Goal: Task Accomplishment & Management: Manage account settings

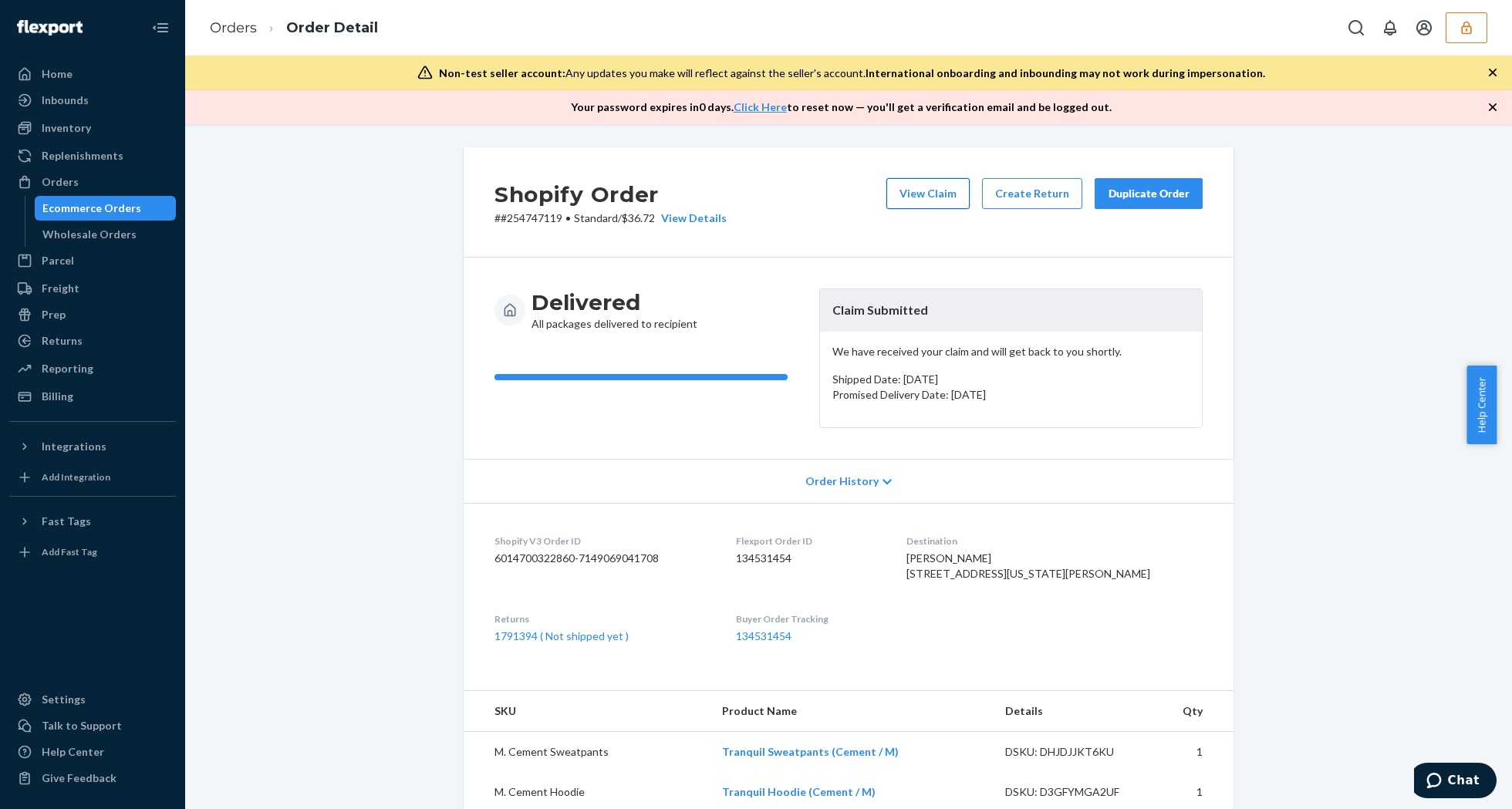
click at [917, 198] on button "View Claim" at bounding box center [927, 193] width 84 height 31
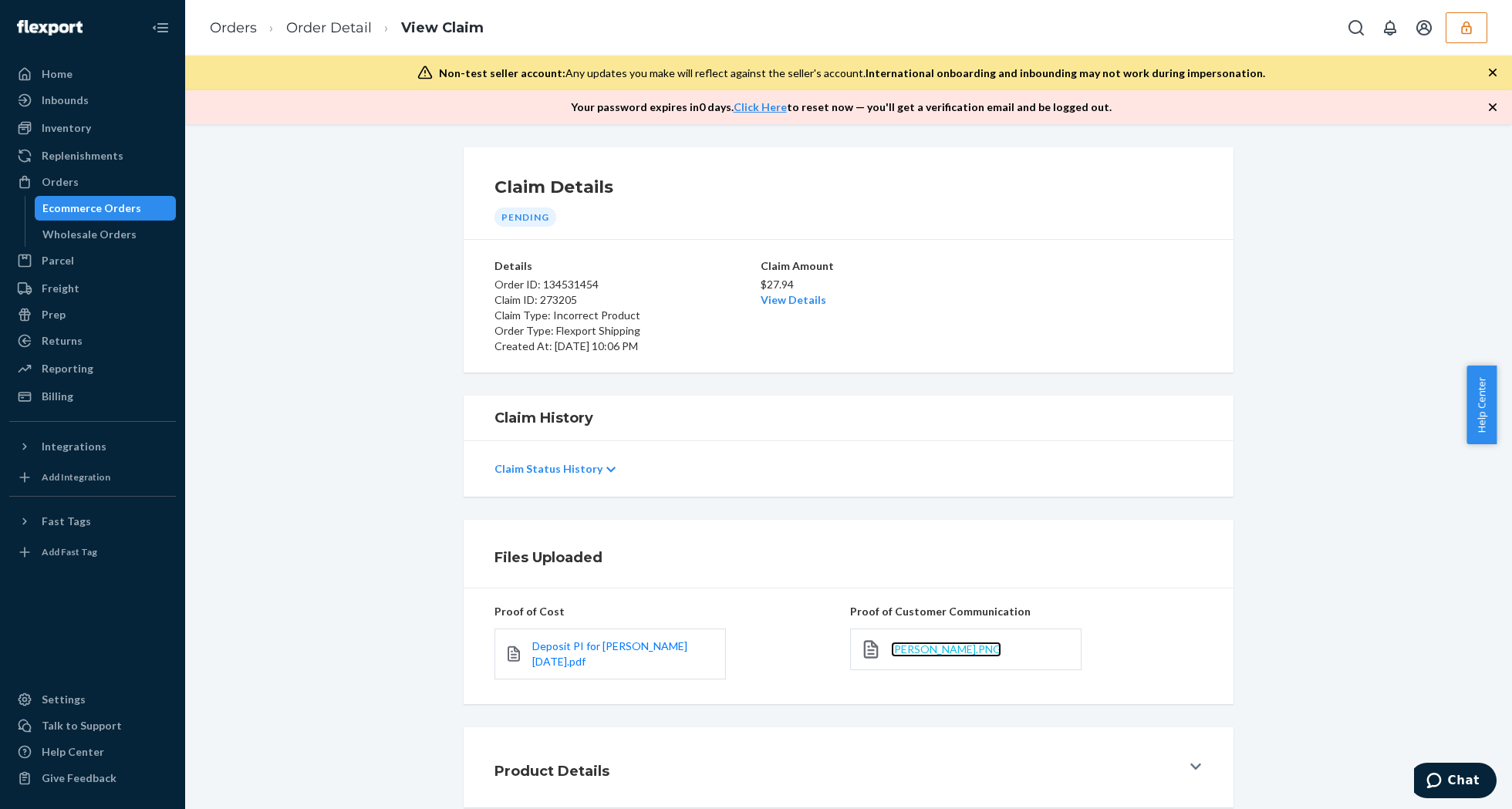
click at [933, 651] on span "Melissa Peregrino.PNG" at bounding box center [946, 649] width 110 height 13
click at [646, 652] on span "Deposit PI for Hudson 2024-8-26.pdf" at bounding box center [609, 653] width 155 height 28
click at [781, 300] on link "View Details" at bounding box center [793, 300] width 65 height 13
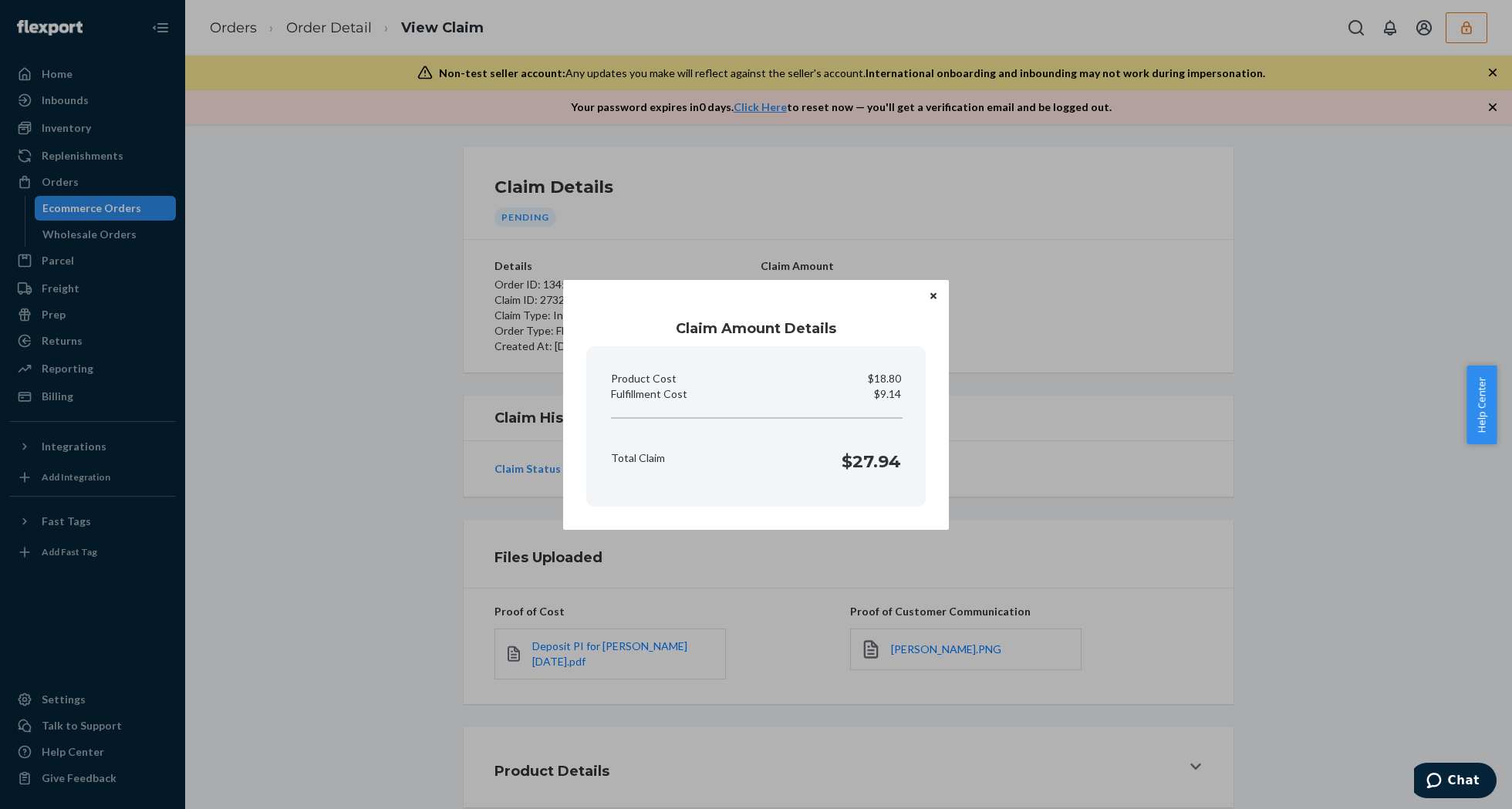
click at [892, 398] on p "$9.14" at bounding box center [888, 394] width 27 height 16
copy p "Fulfillment Cost"
click at [929, 295] on button "Close" at bounding box center [933, 296] width 16 height 17
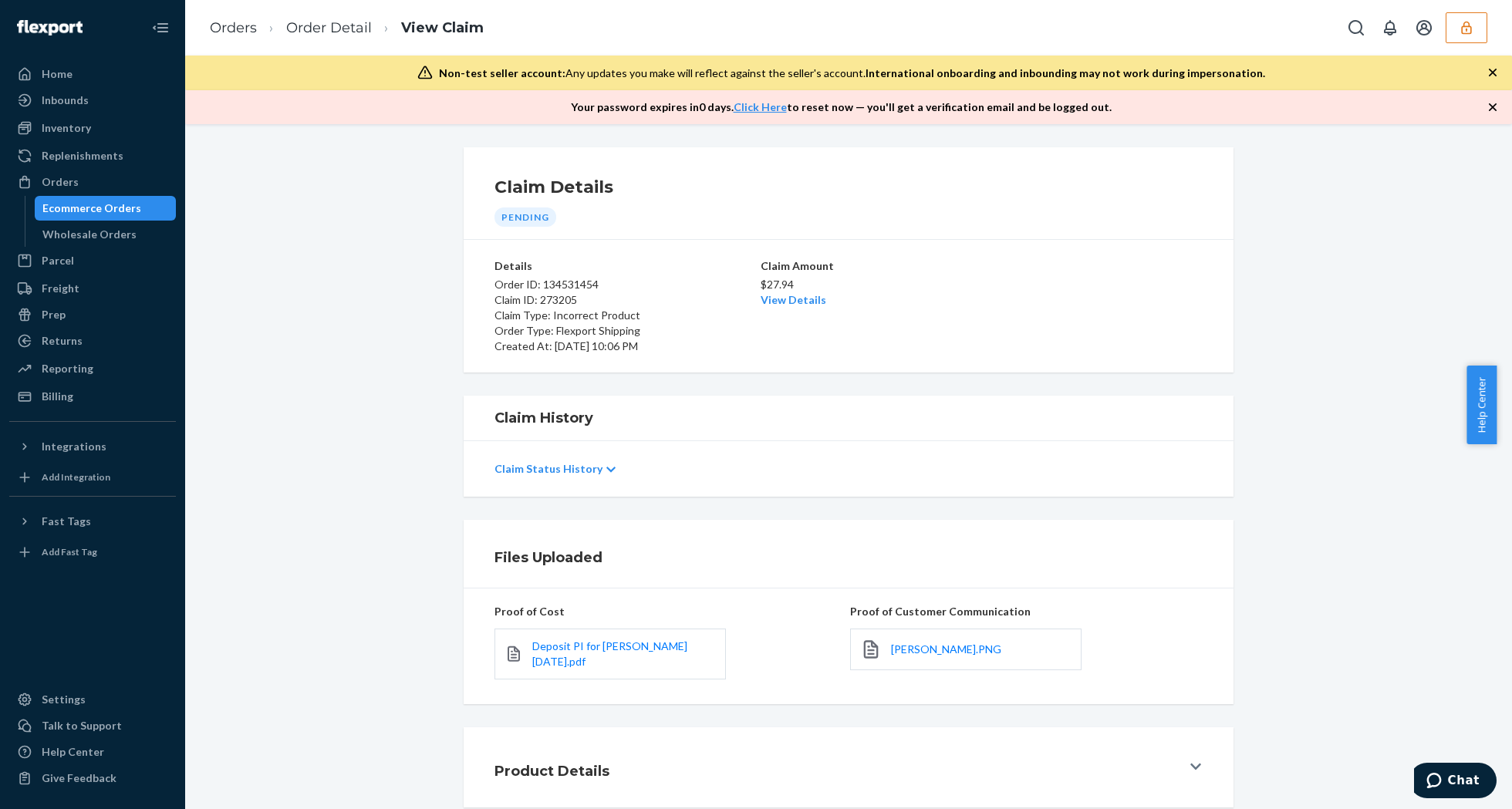
scroll to position [79, 0]
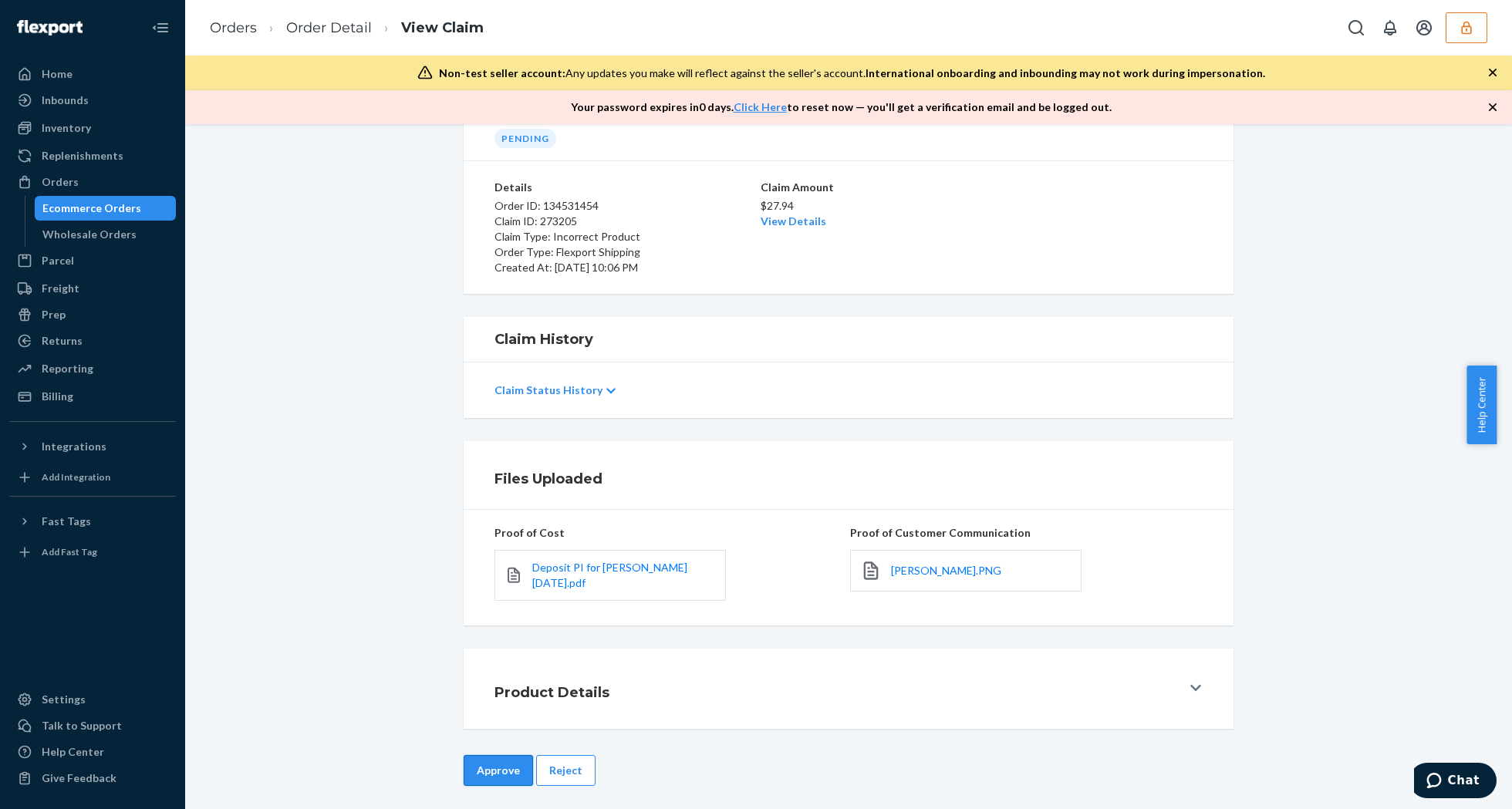
click at [491, 760] on button "Approve" at bounding box center [498, 770] width 70 height 31
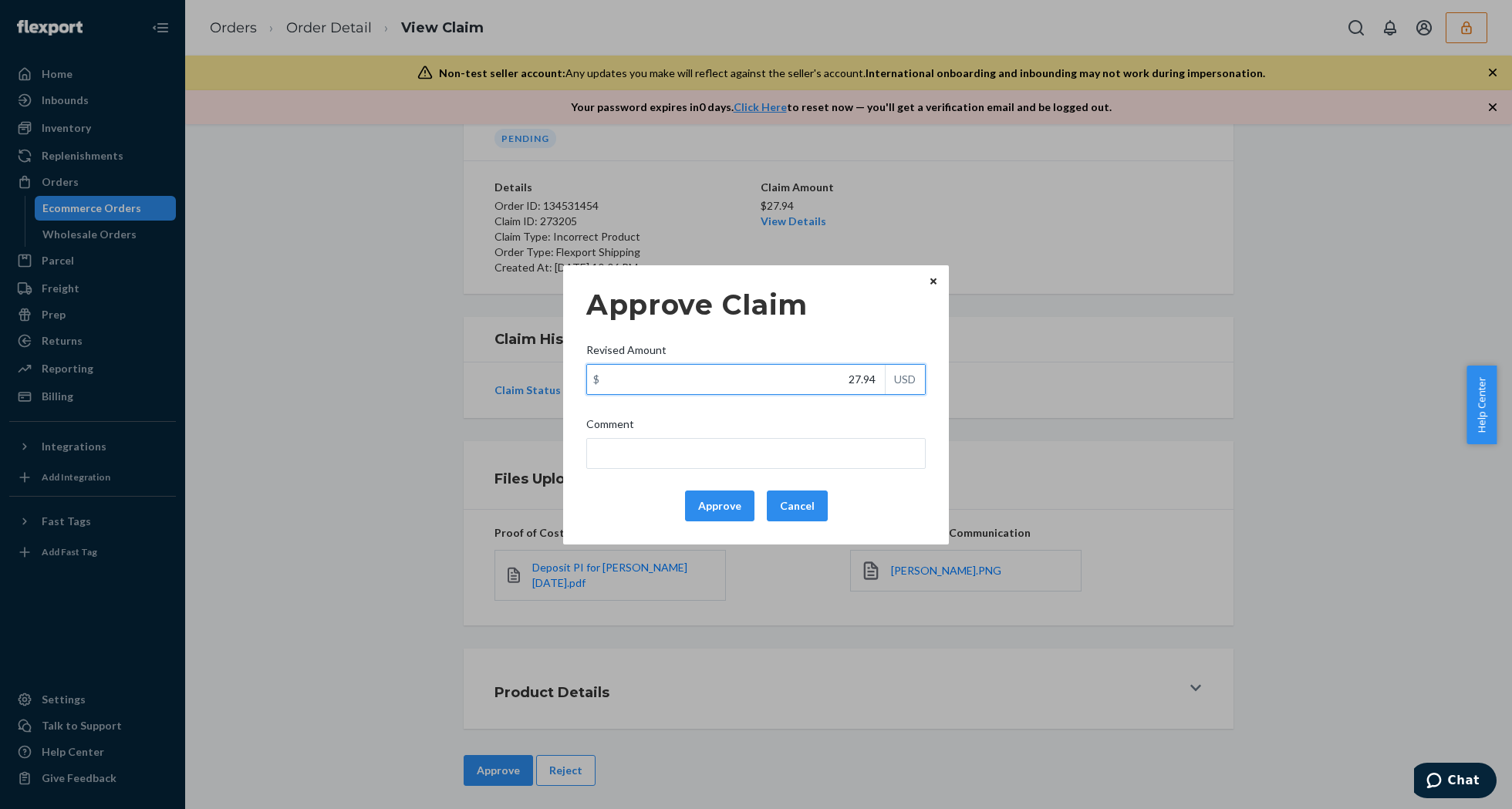
click at [811, 388] on input "27.94" at bounding box center [736, 379] width 298 height 29
type input "20.74"
click at [732, 503] on button "Approve" at bounding box center [720, 506] width 70 height 31
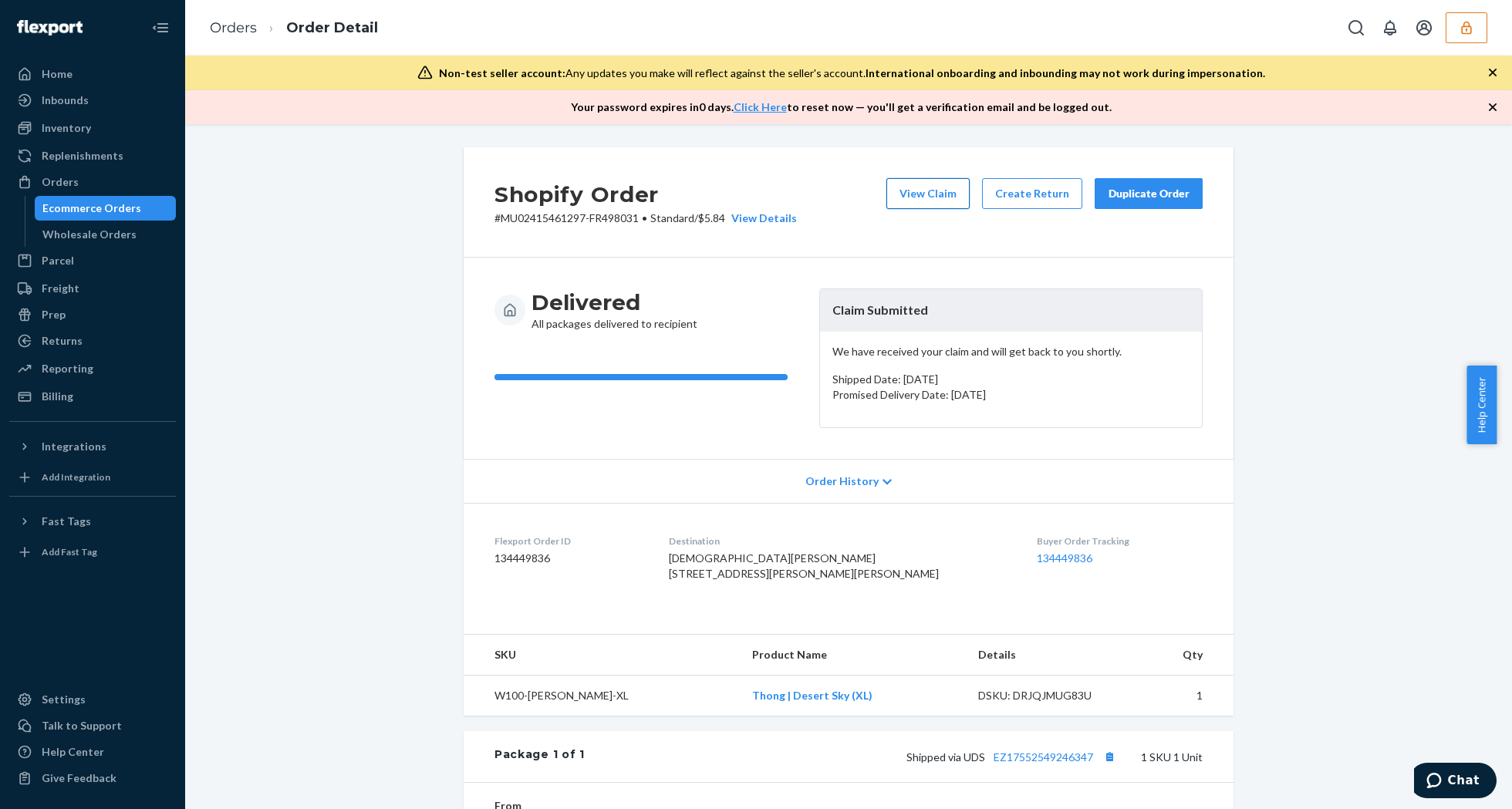
click at [933, 185] on button "View Claim" at bounding box center [927, 193] width 84 height 31
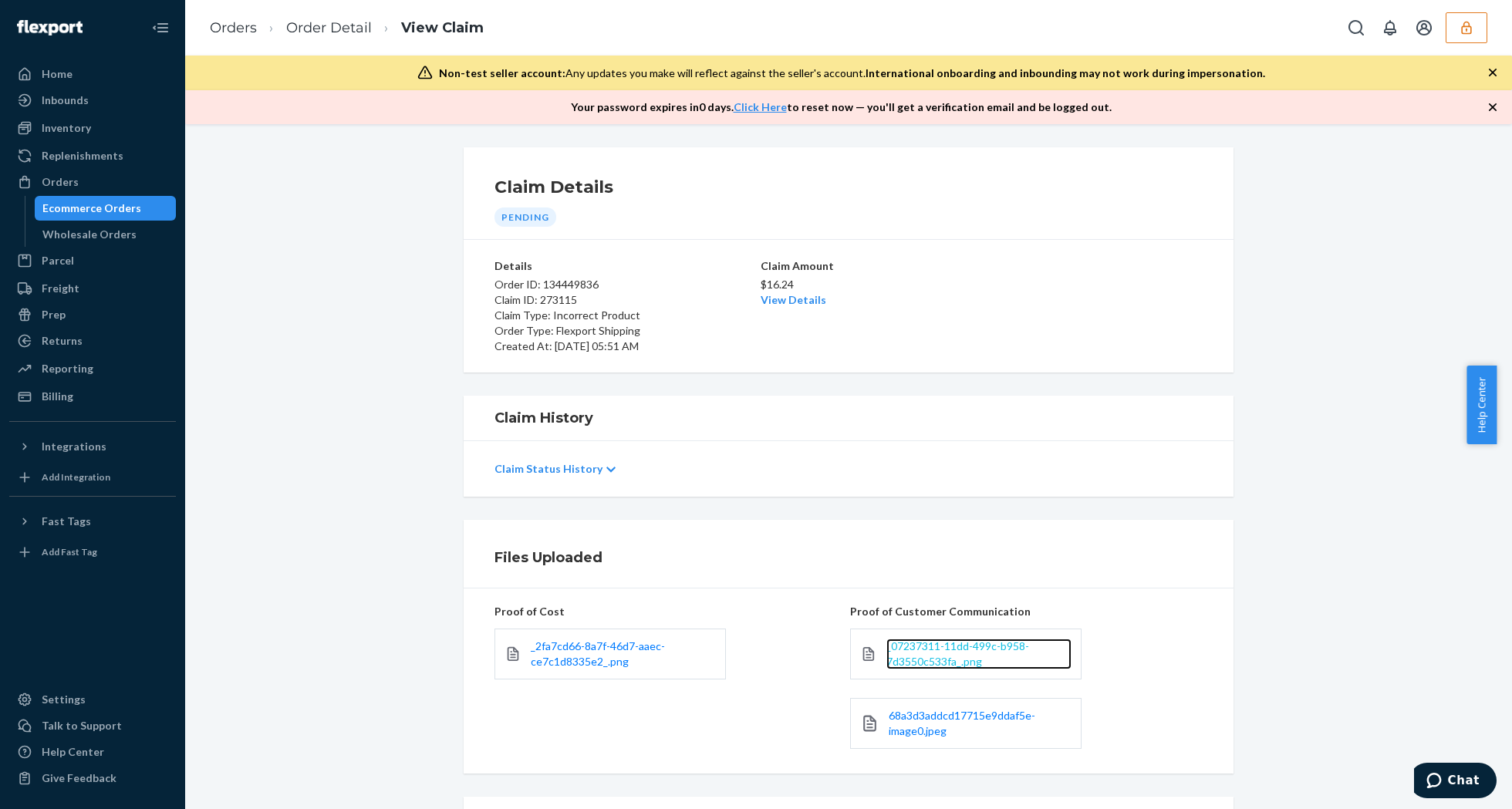
click at [969, 649] on span "_07237311-11dd-499c-b958-7d3550c533fa_.png" at bounding box center [957, 653] width 142 height 28
click at [938, 744] on div "68a3d3addcd17715e9ddaf5e-image0.jpeg" at bounding box center [965, 723] width 231 height 51
click at [932, 732] on span "68a3d3addcd17715e9ddaf5e-image0.jpeg" at bounding box center [961, 723] width 147 height 28
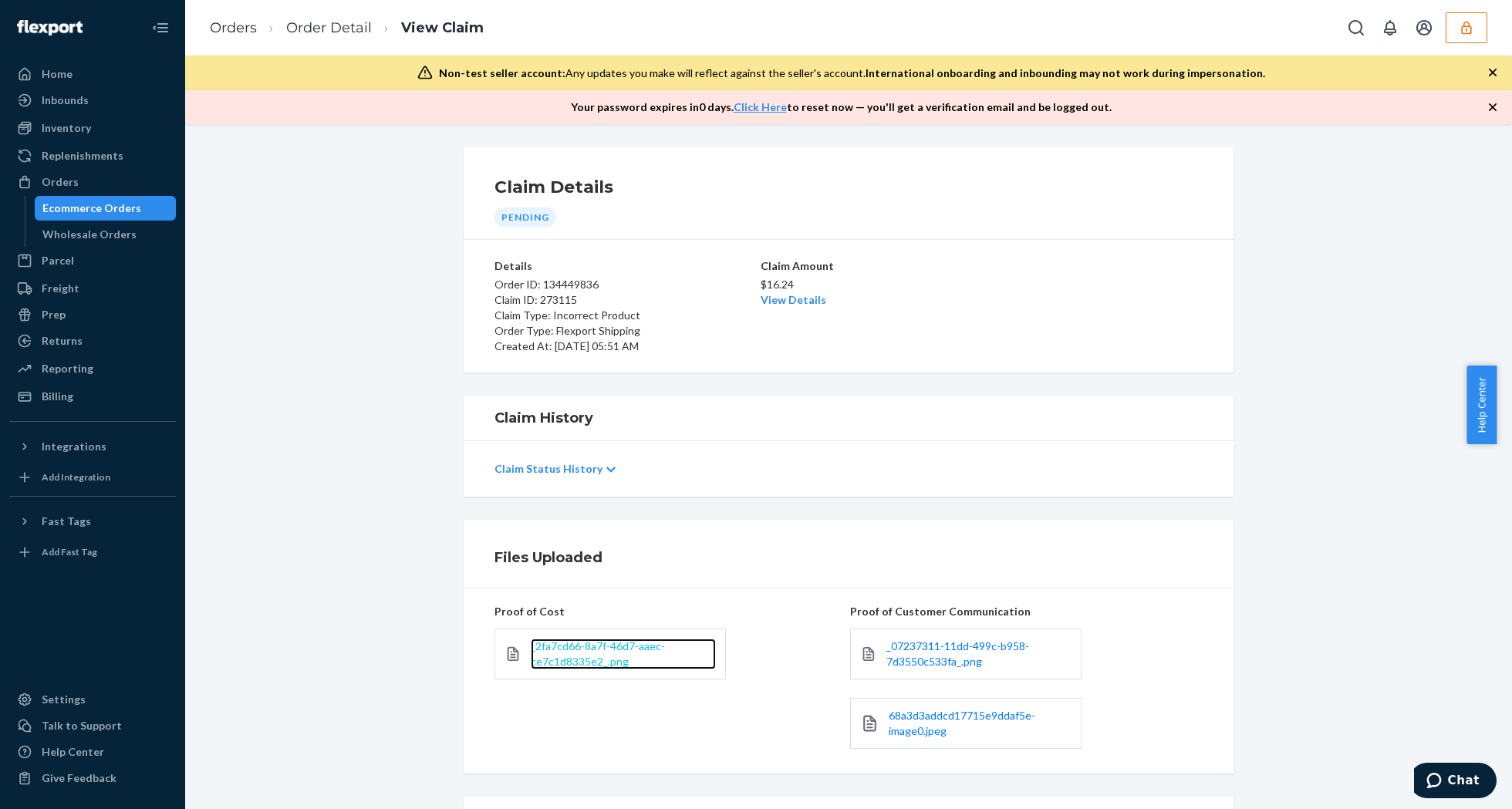
click at [585, 648] on span "_2fa7cd66-8a7f-46d7-aaec-ce7c1d8335e2_.png" at bounding box center [598, 653] width 134 height 28
click at [773, 298] on link "View Details" at bounding box center [793, 300] width 65 height 13
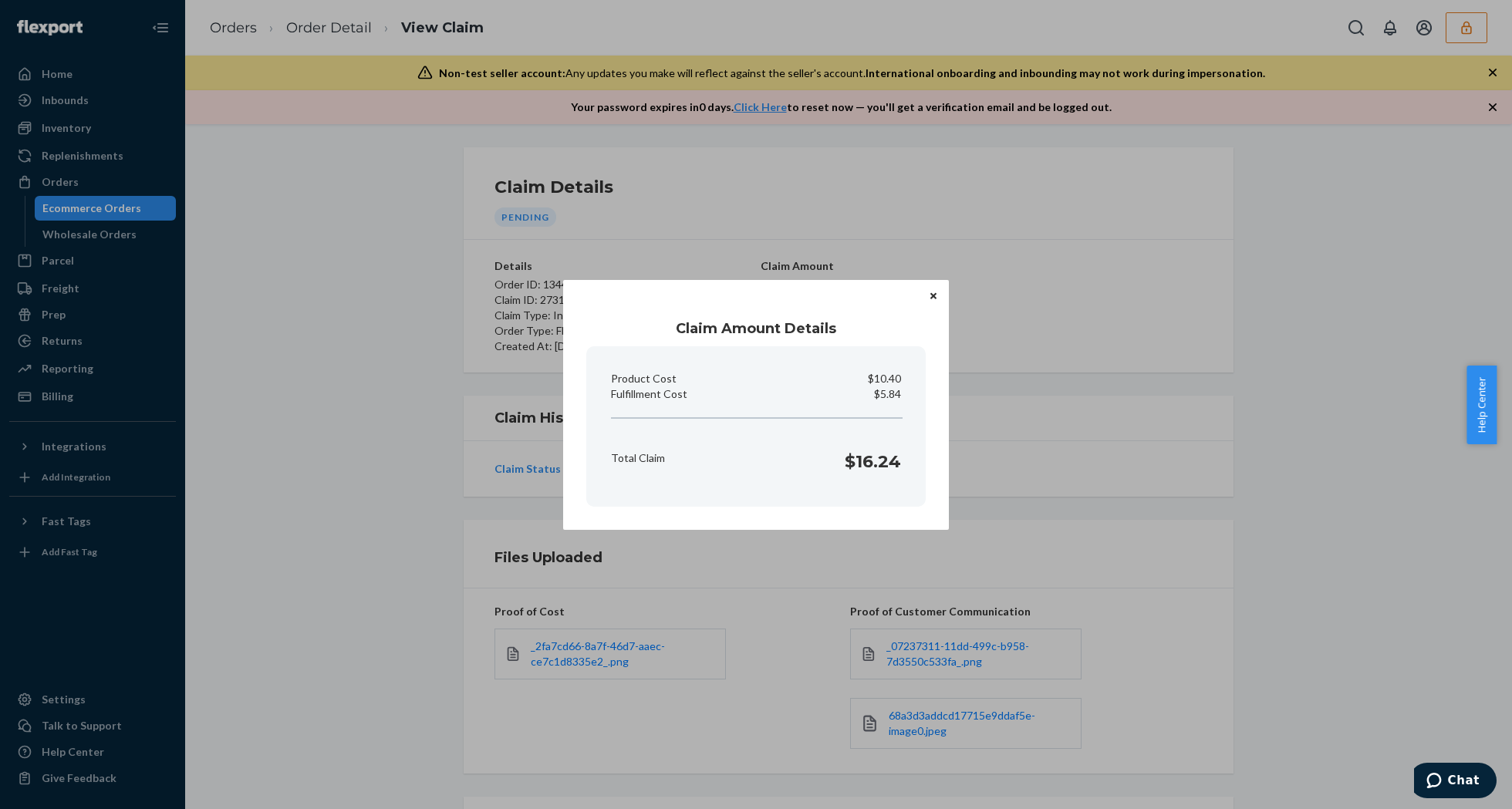
click at [940, 293] on button "Close" at bounding box center [933, 296] width 16 height 17
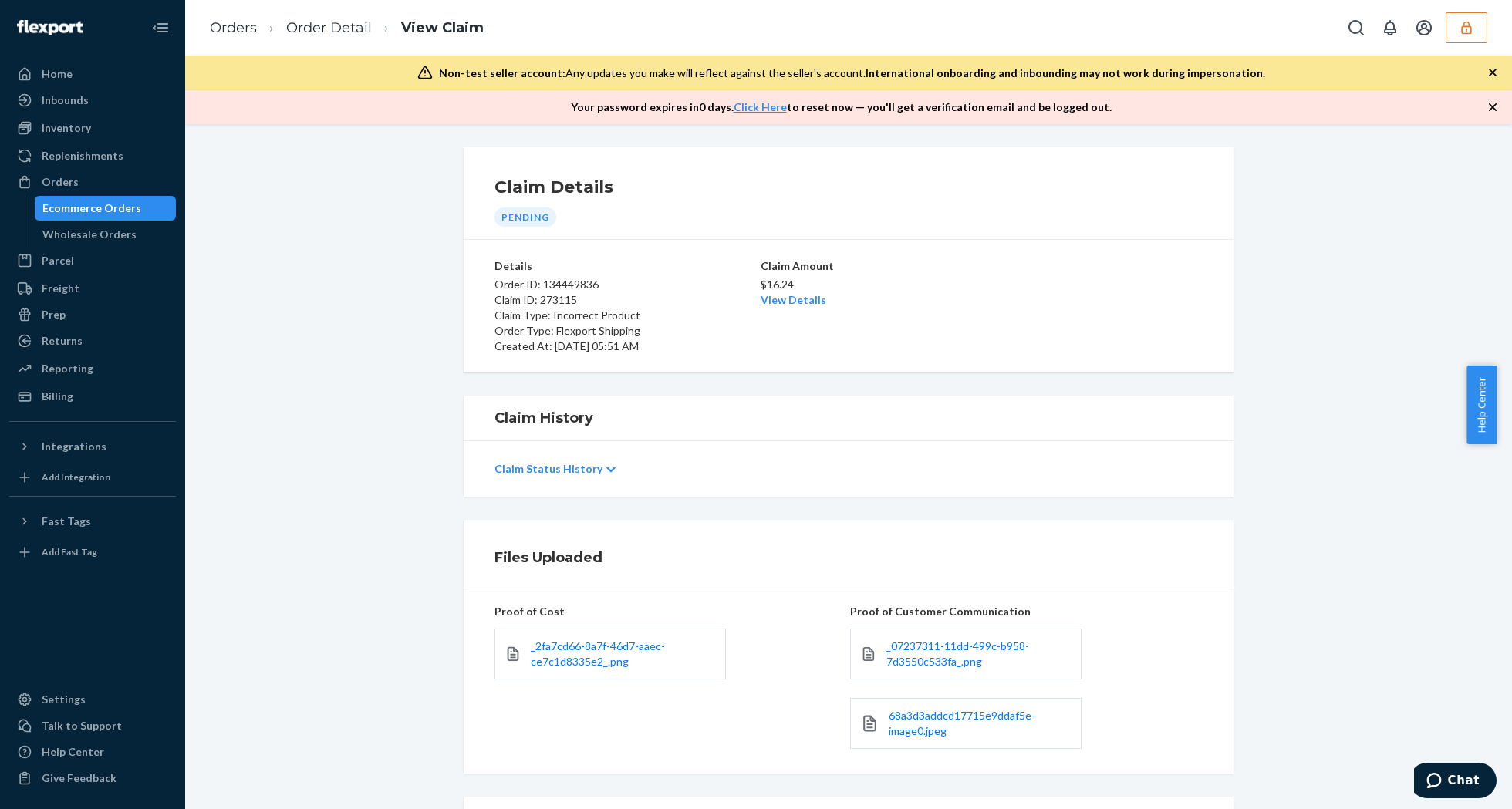
scroll to position [158, 0]
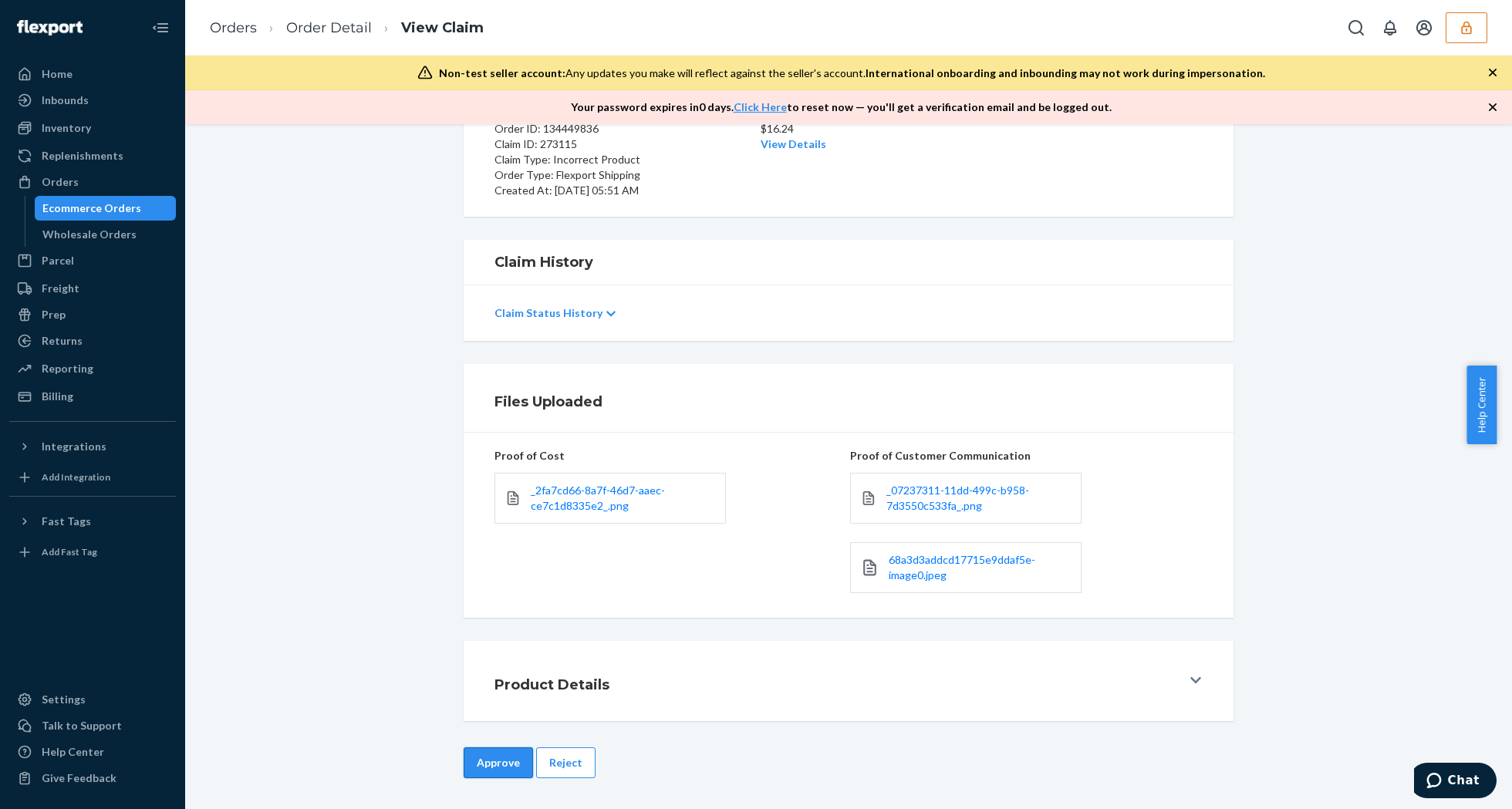
click at [502, 769] on button "Approve" at bounding box center [498, 763] width 70 height 31
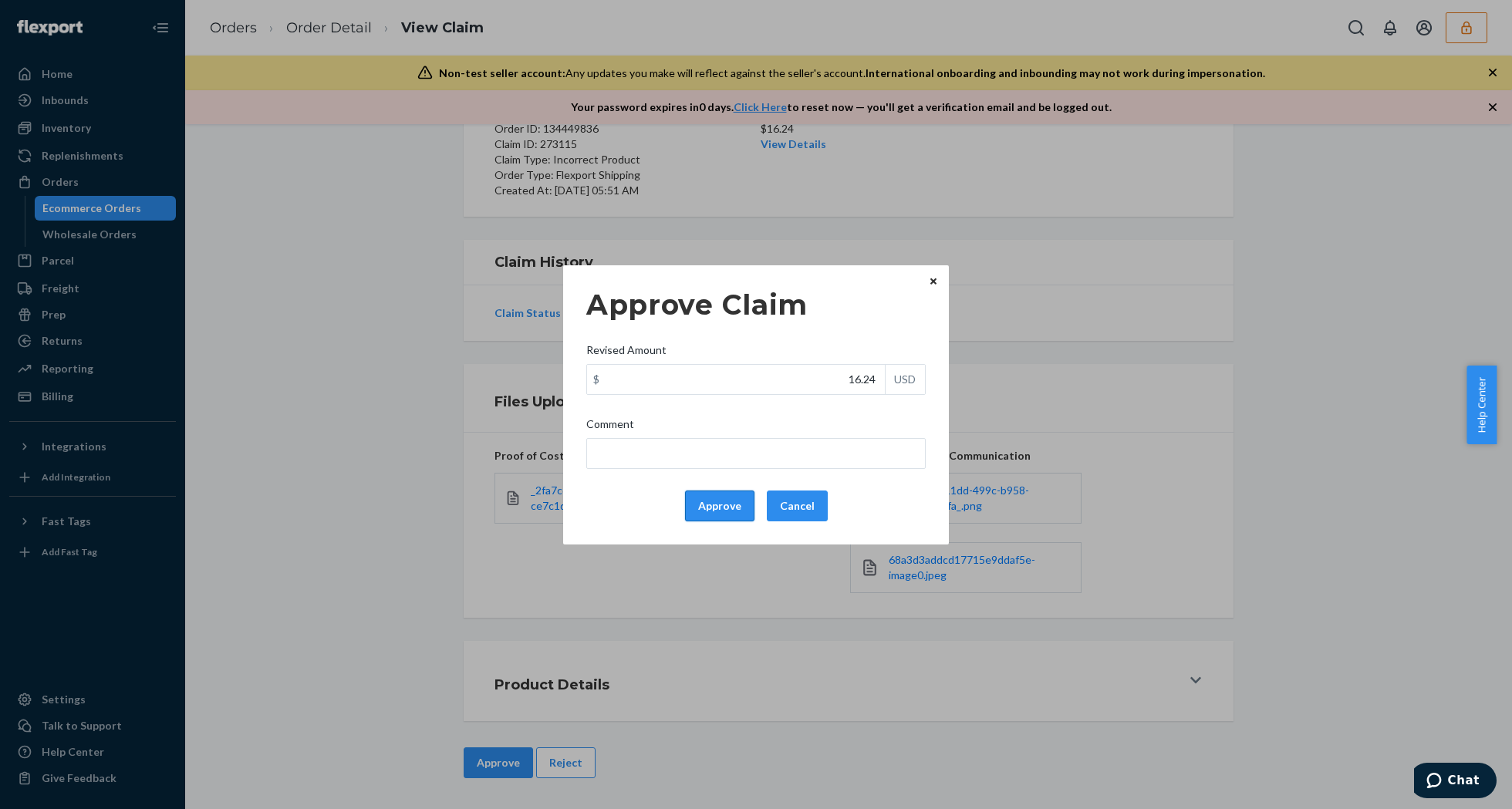
click at [715, 494] on button "Approve" at bounding box center [720, 506] width 70 height 31
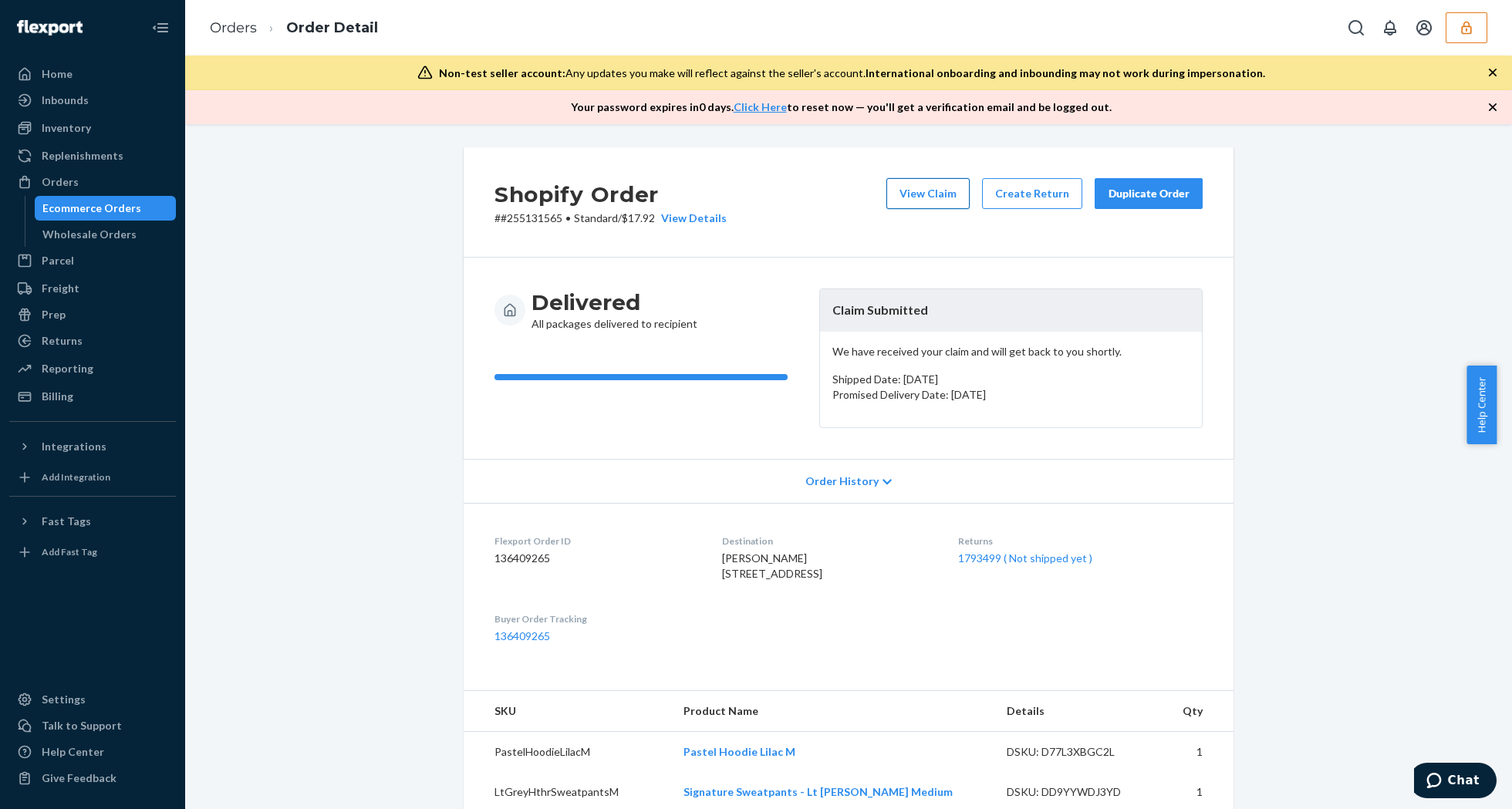
click at [944, 178] on button "View Claim" at bounding box center [927, 193] width 84 height 31
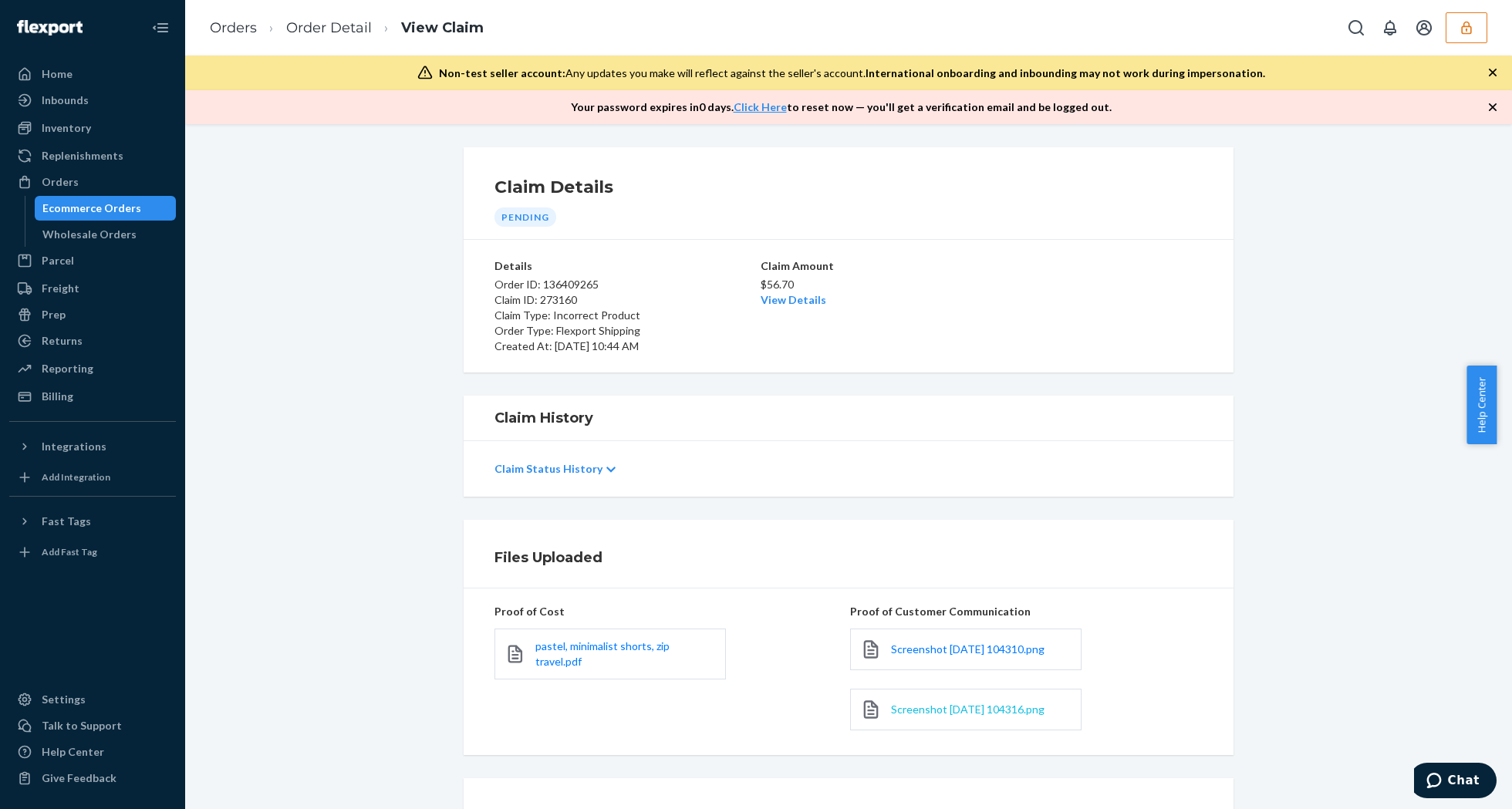
scroll to position [140, 0]
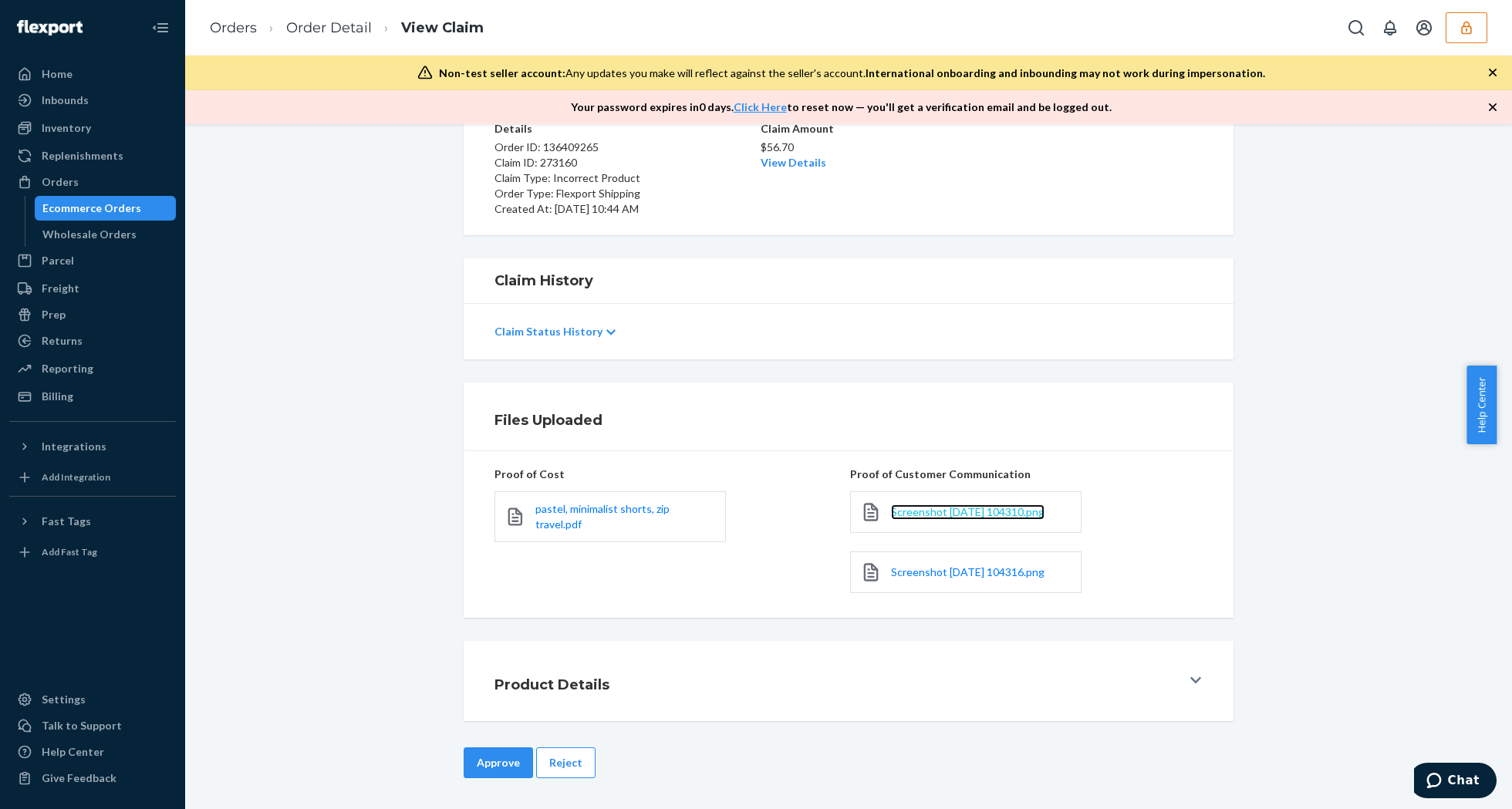
click at [970, 509] on span "Screenshot 2025-09-20 104310.png" at bounding box center [967, 512] width 153 height 13
click at [1009, 571] on span "Screenshot 2025-09-20 104316.png" at bounding box center [967, 572] width 153 height 13
click at [628, 513] on span "pastel, minimalist shorts, zip travel.pdf" at bounding box center [603, 516] width 134 height 28
click at [788, 159] on link "View Details" at bounding box center [793, 162] width 65 height 13
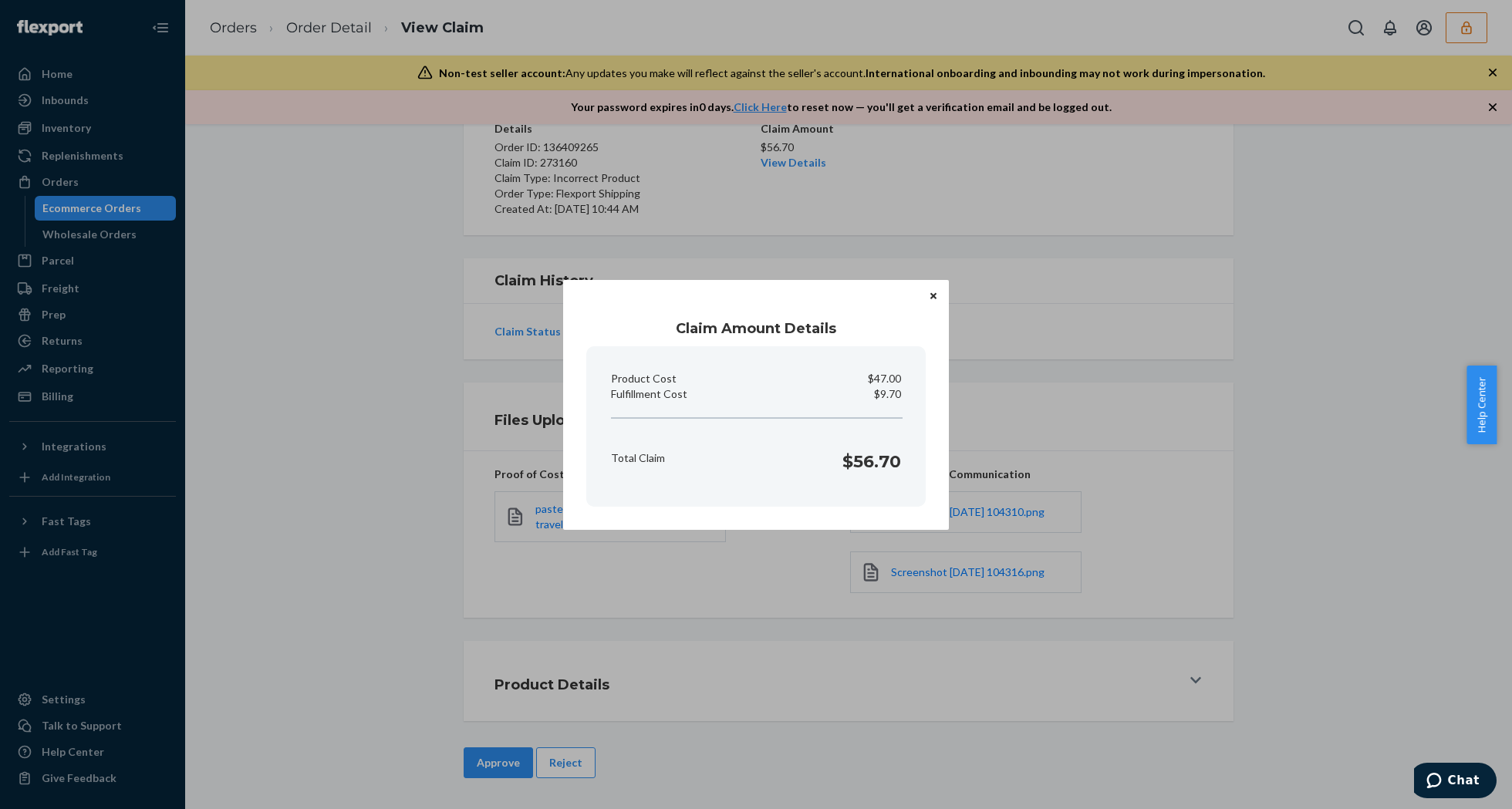
click at [931, 293] on icon "Close" at bounding box center [933, 296] width 6 height 6
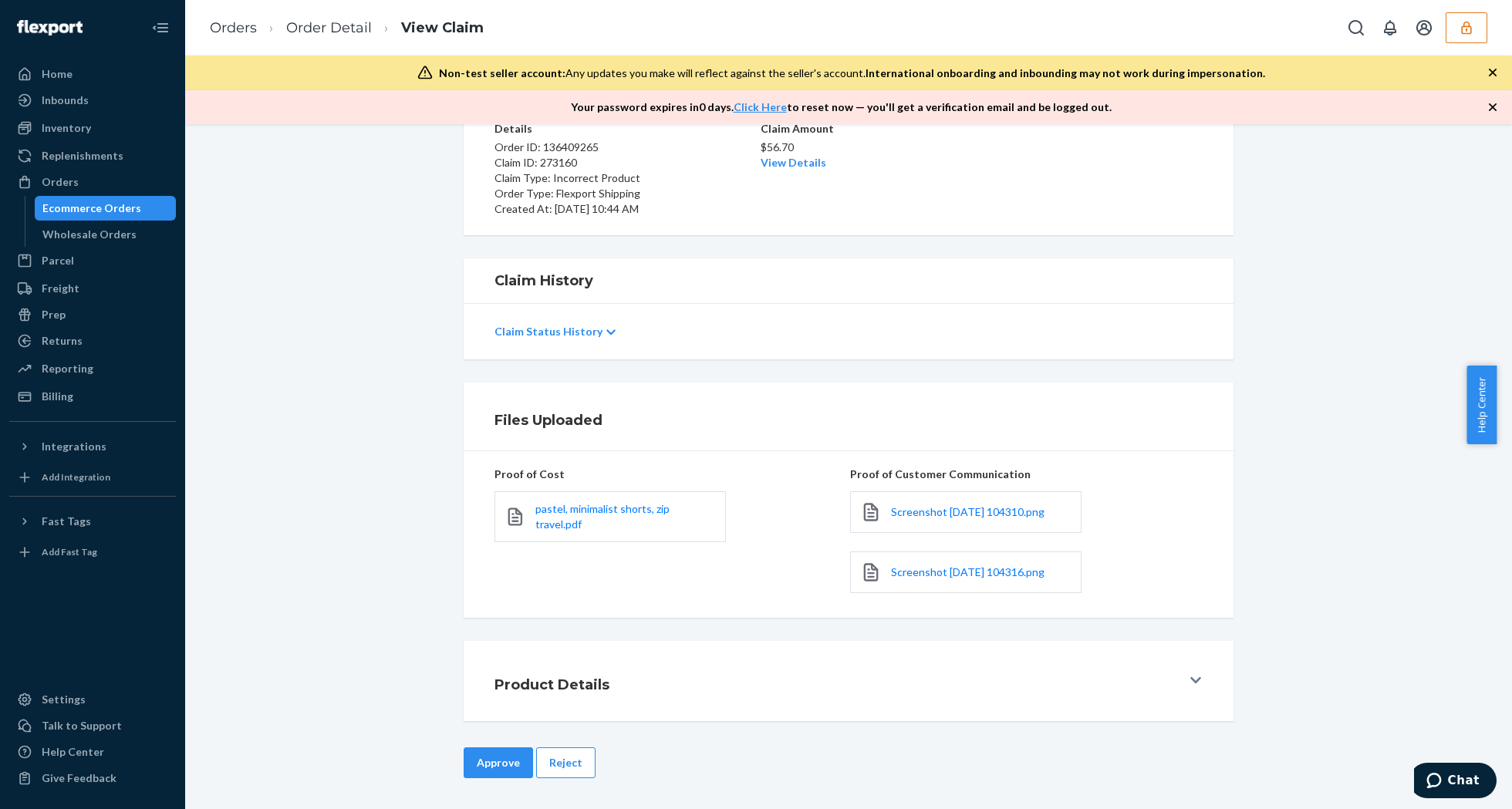
scroll to position [0, 0]
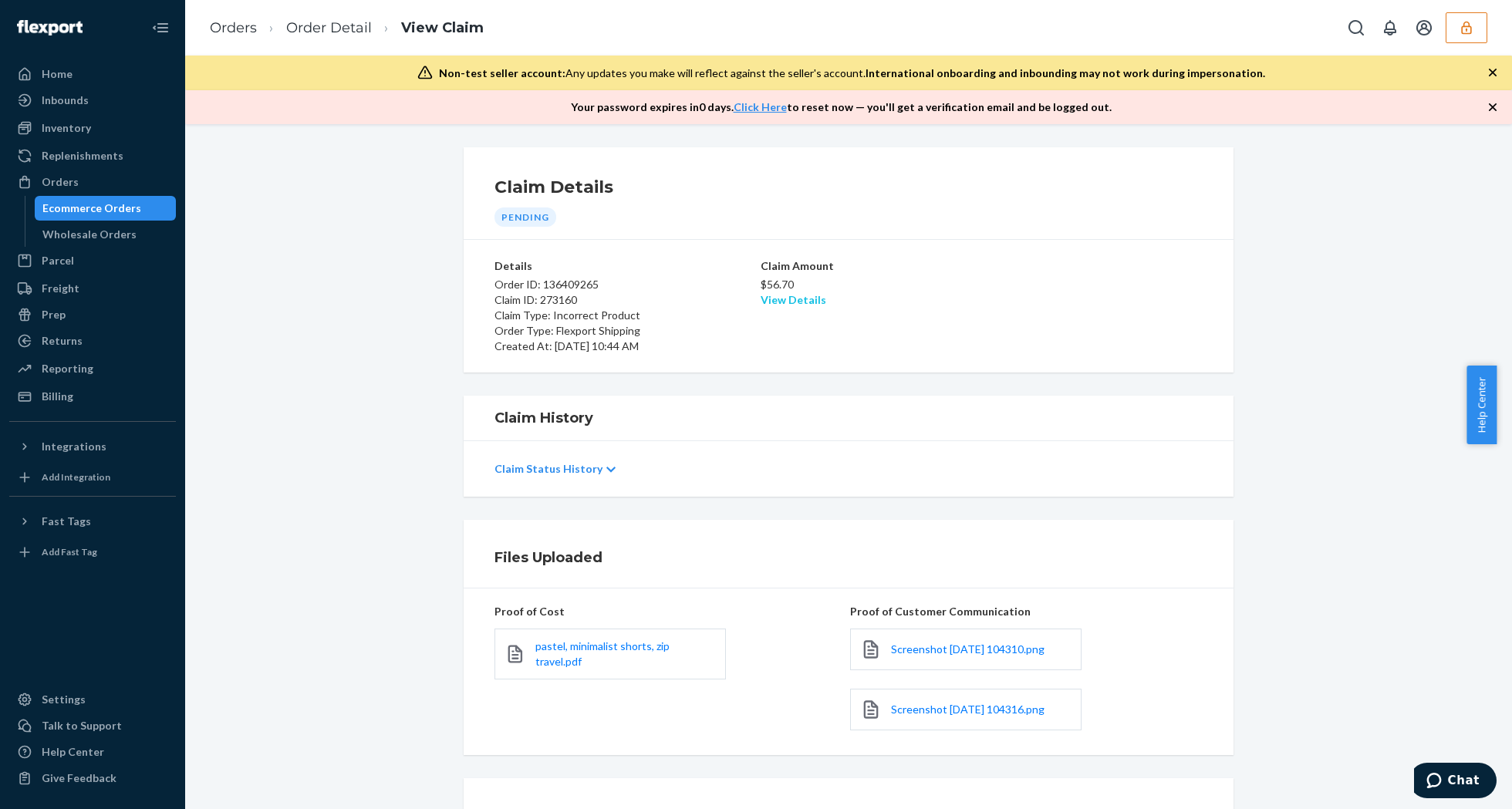
click at [781, 295] on link "View Details" at bounding box center [793, 300] width 65 height 13
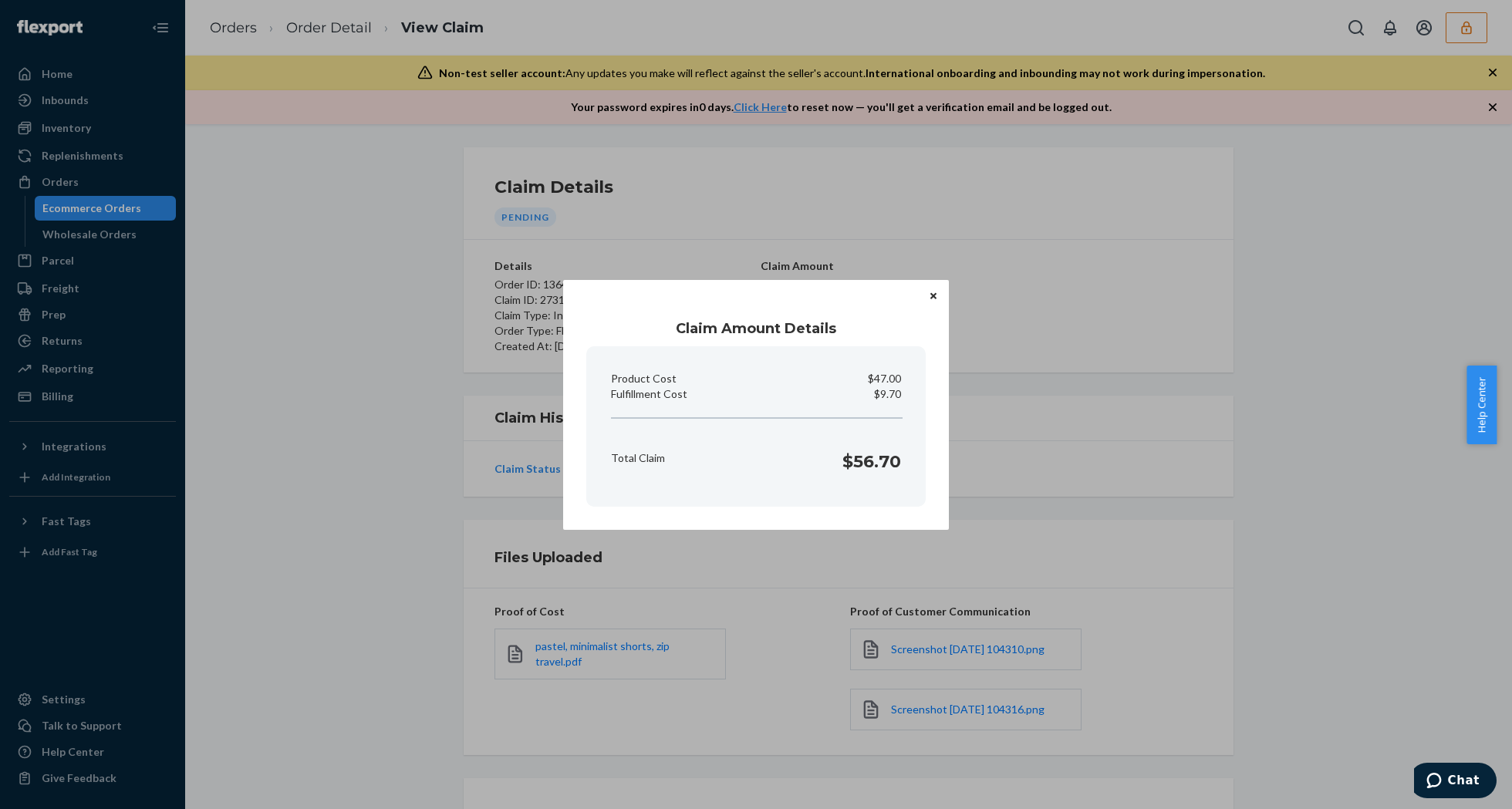
click at [883, 389] on p "$9.70" at bounding box center [888, 394] width 27 height 16
copy p "Fulfillment Cost"
click at [936, 293] on icon "Close" at bounding box center [933, 296] width 6 height 6
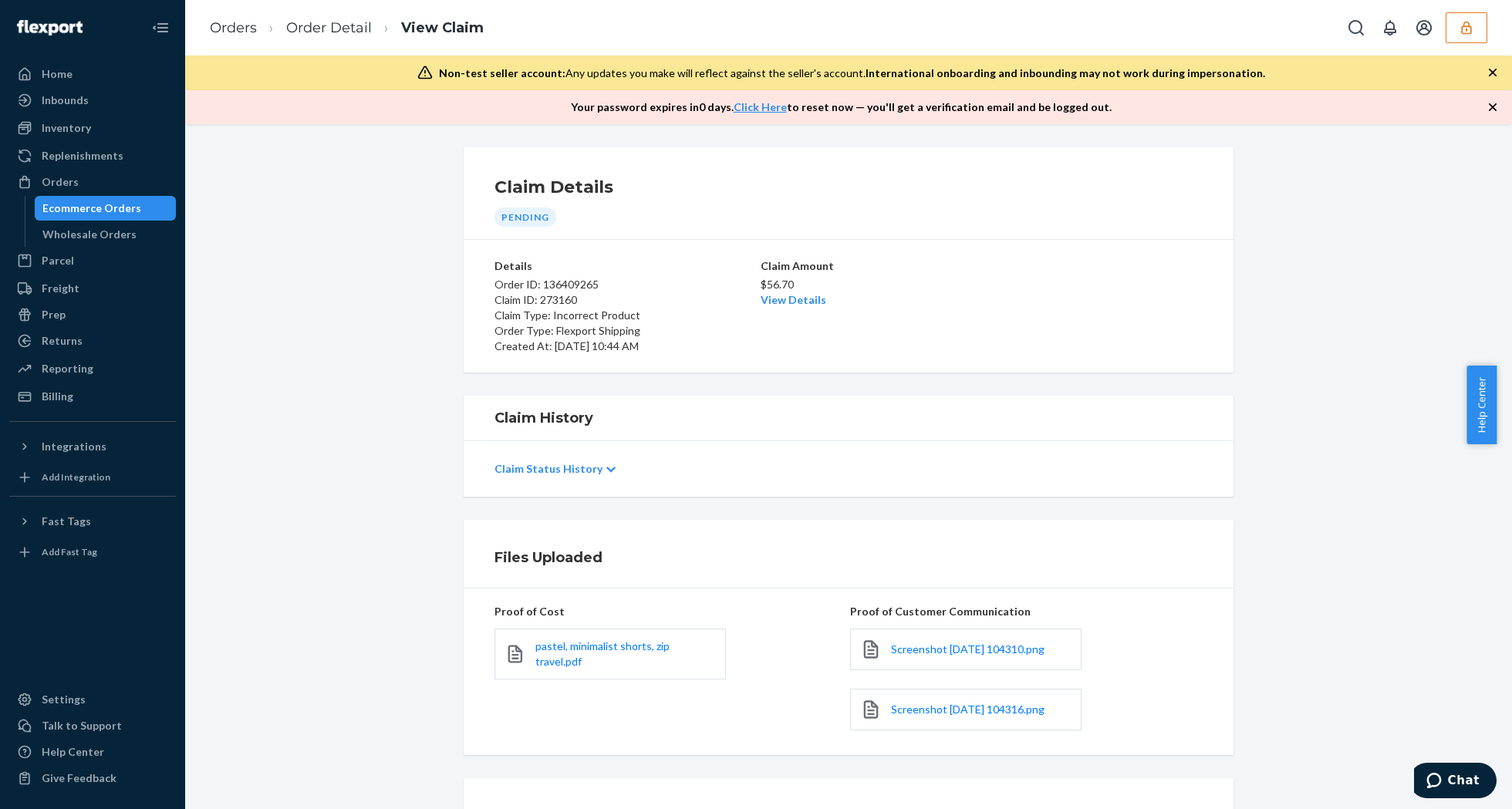
scroll to position [140, 0]
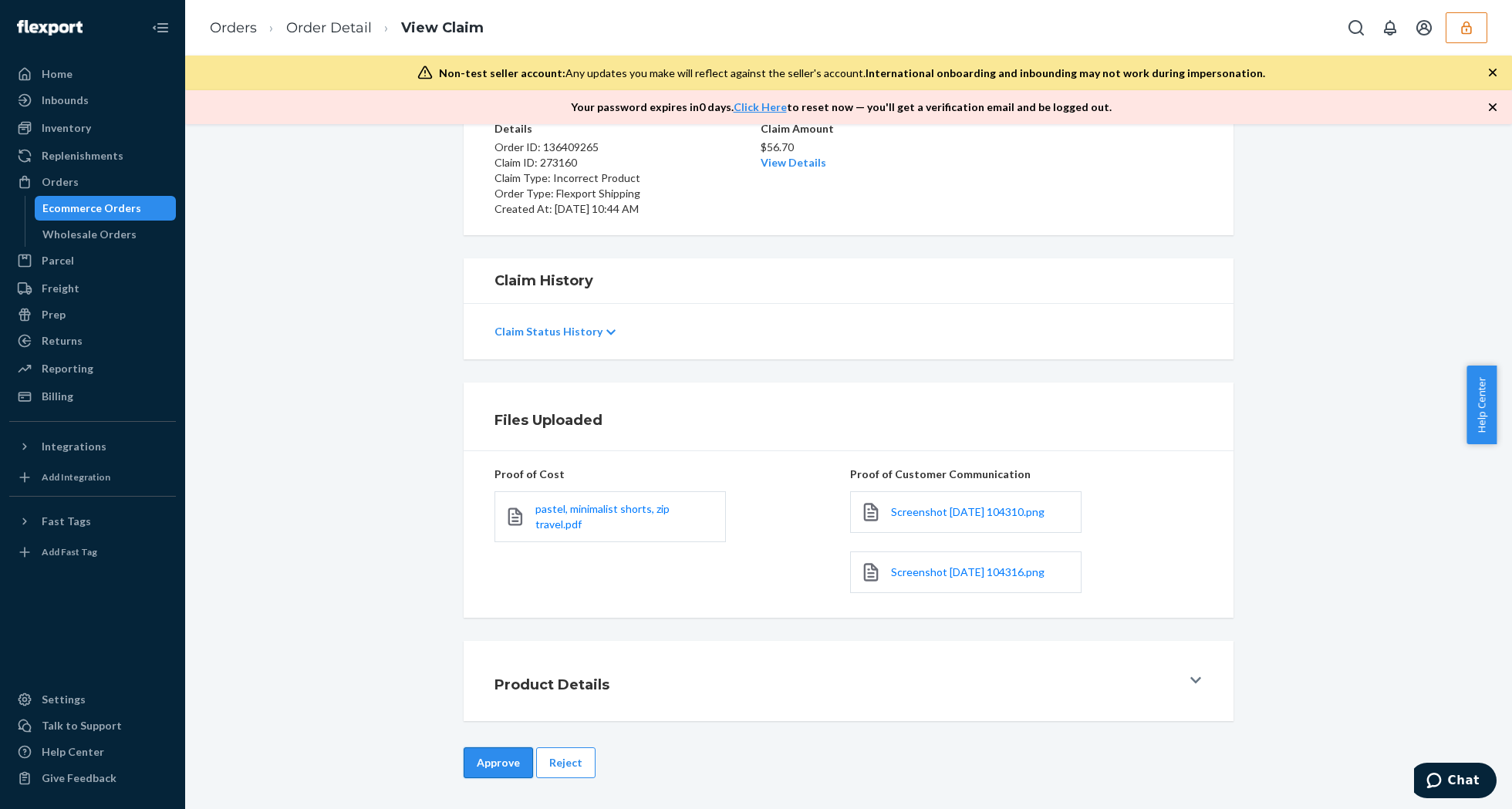
click at [491, 765] on button "Approve" at bounding box center [498, 763] width 70 height 31
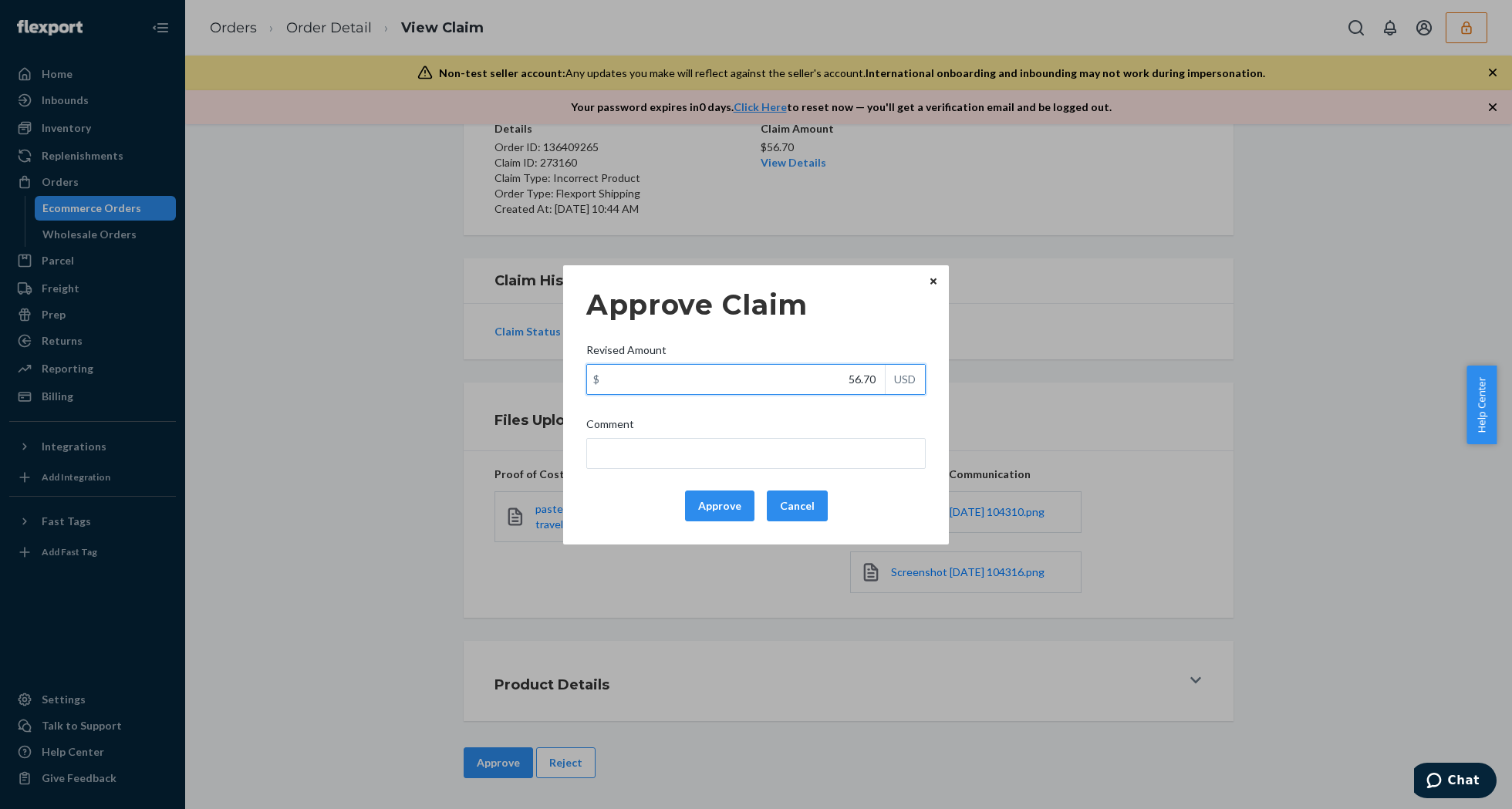
click at [824, 383] on input "56.70" at bounding box center [736, 379] width 298 height 29
type input "31.70"
click at [728, 507] on button "Approve" at bounding box center [720, 506] width 70 height 31
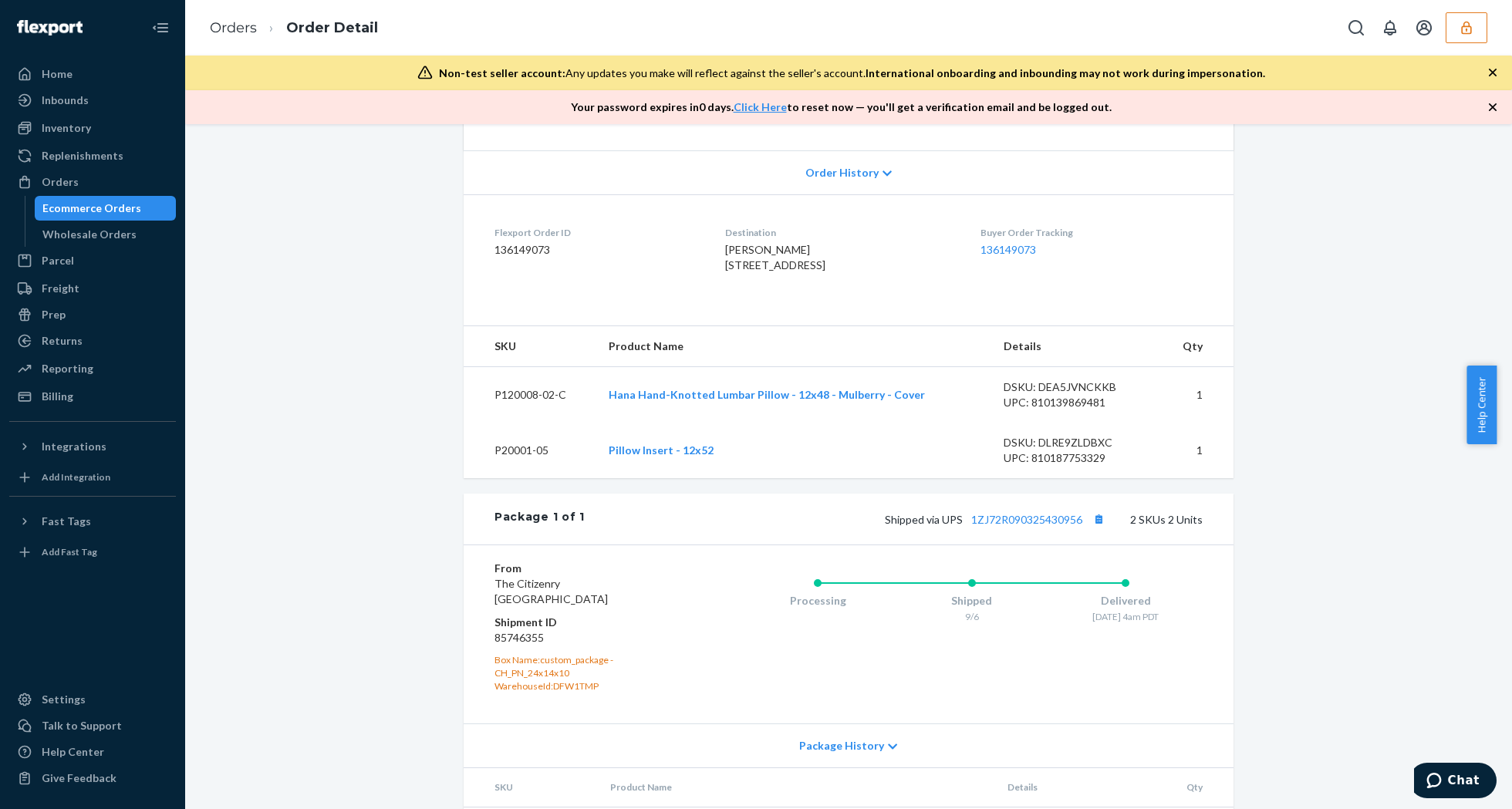
scroll to position [470, 0]
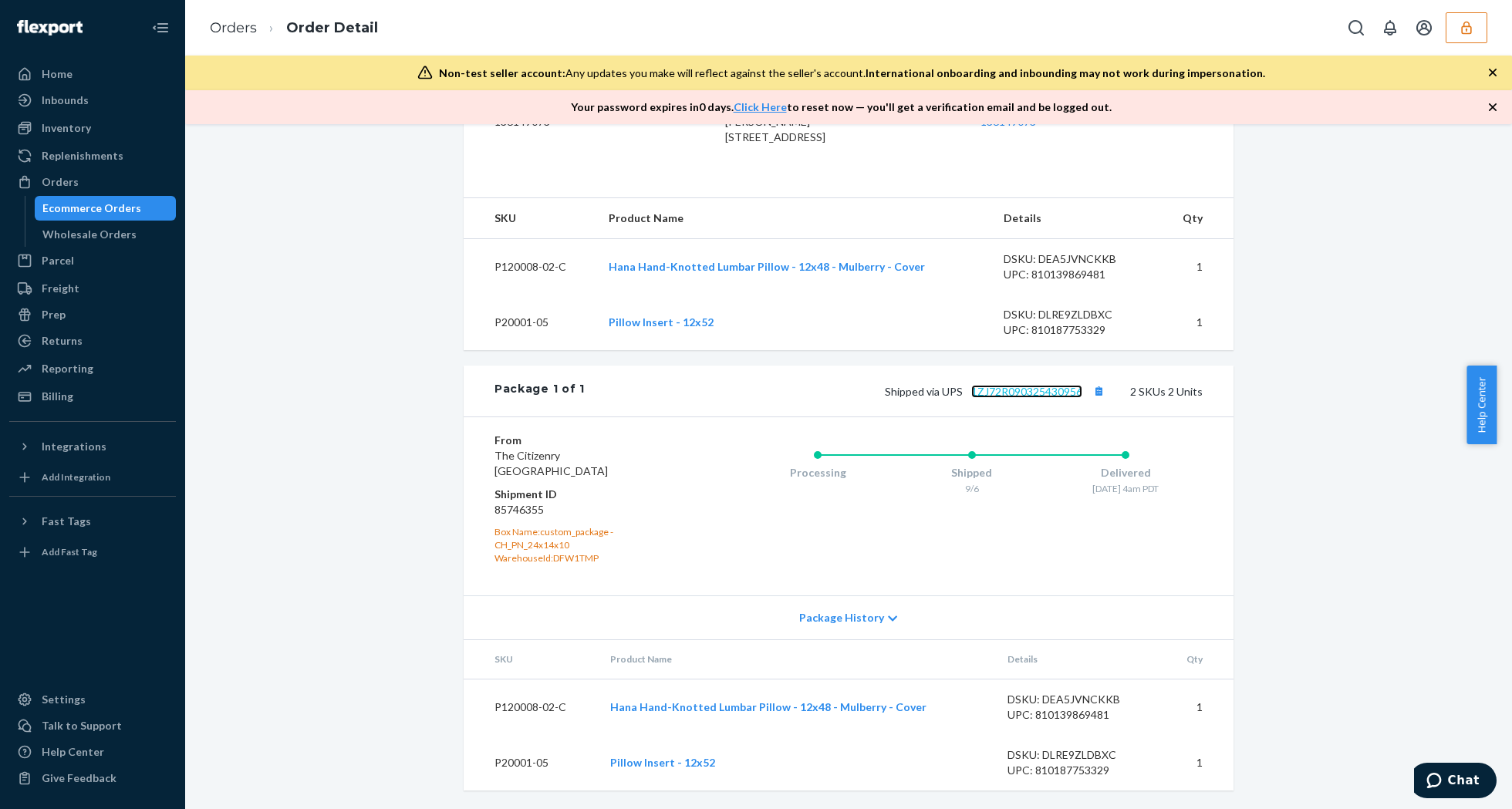
click at [1009, 393] on link "1ZJ72R090325430956" at bounding box center [1027, 392] width 111 height 13
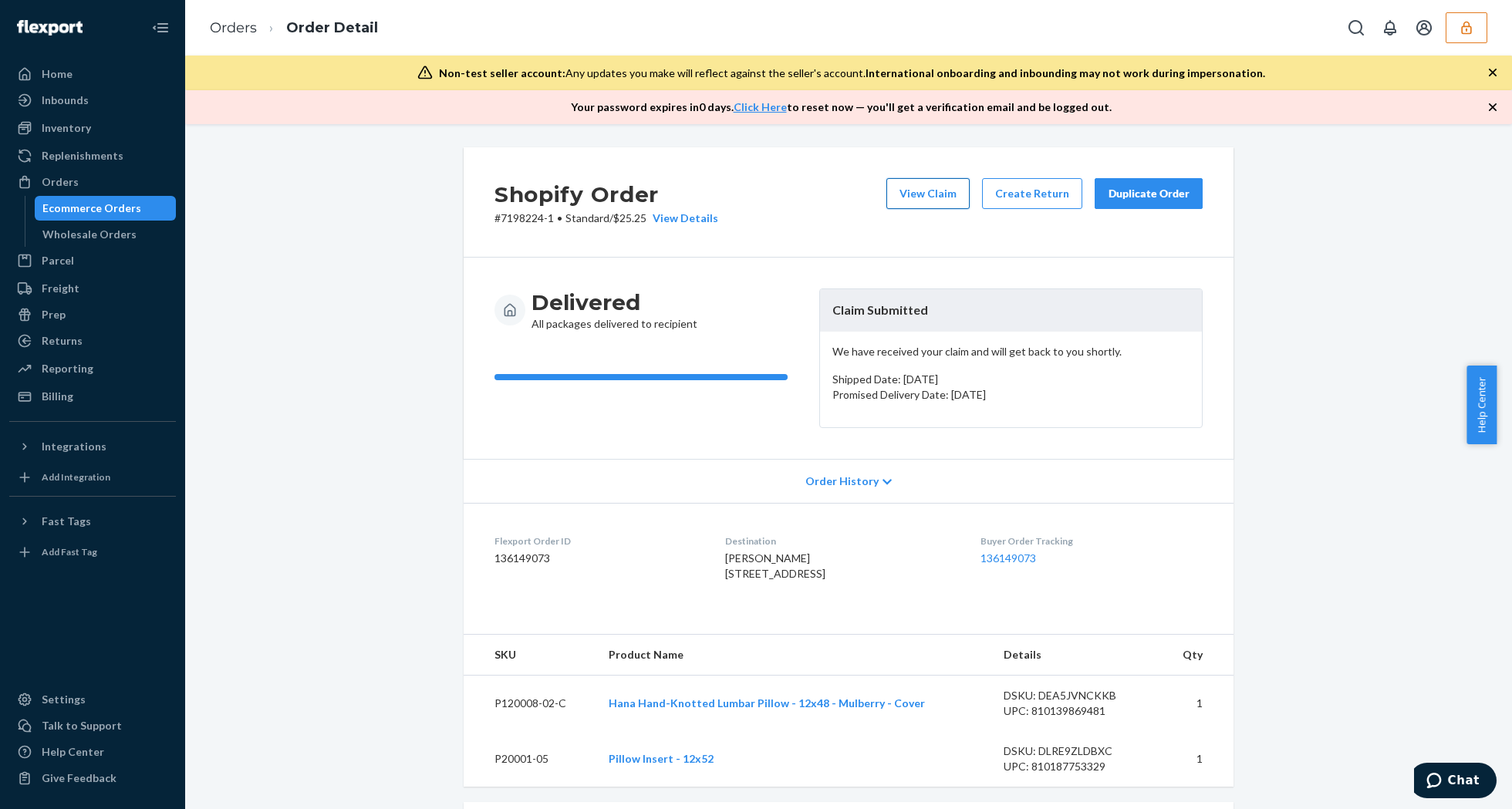
click at [923, 181] on button "View Claim" at bounding box center [927, 193] width 84 height 31
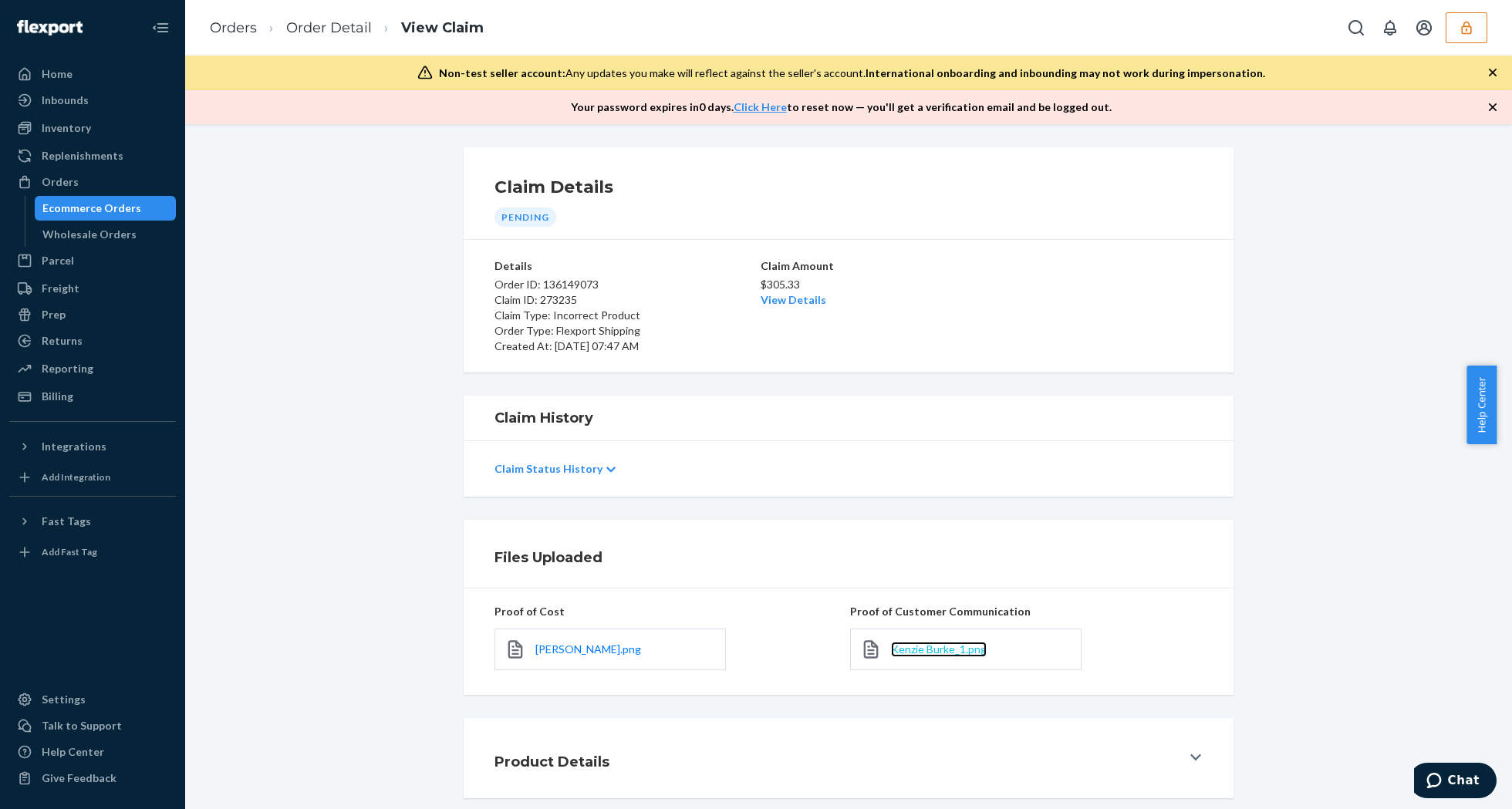
click at [914, 652] on span "Kenzie Burke_1.png" at bounding box center [939, 649] width 96 height 13
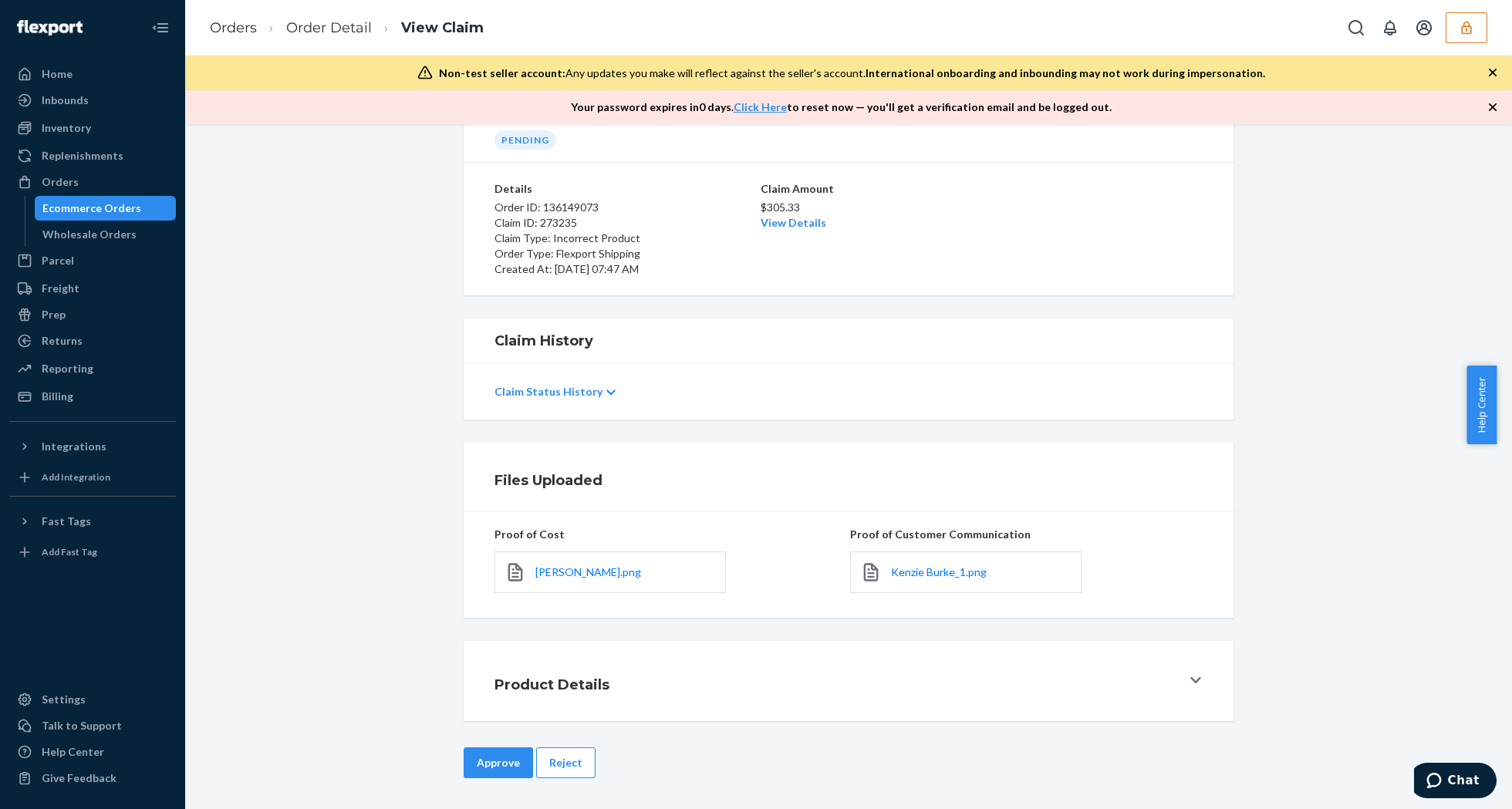
click at [577, 560] on div "Kenzie Burke.png" at bounding box center [609, 572] width 231 height 41
click at [587, 571] on span "Kenzie Burke.png" at bounding box center [589, 572] width 106 height 13
click at [559, 761] on button "Reject" at bounding box center [566, 763] width 60 height 31
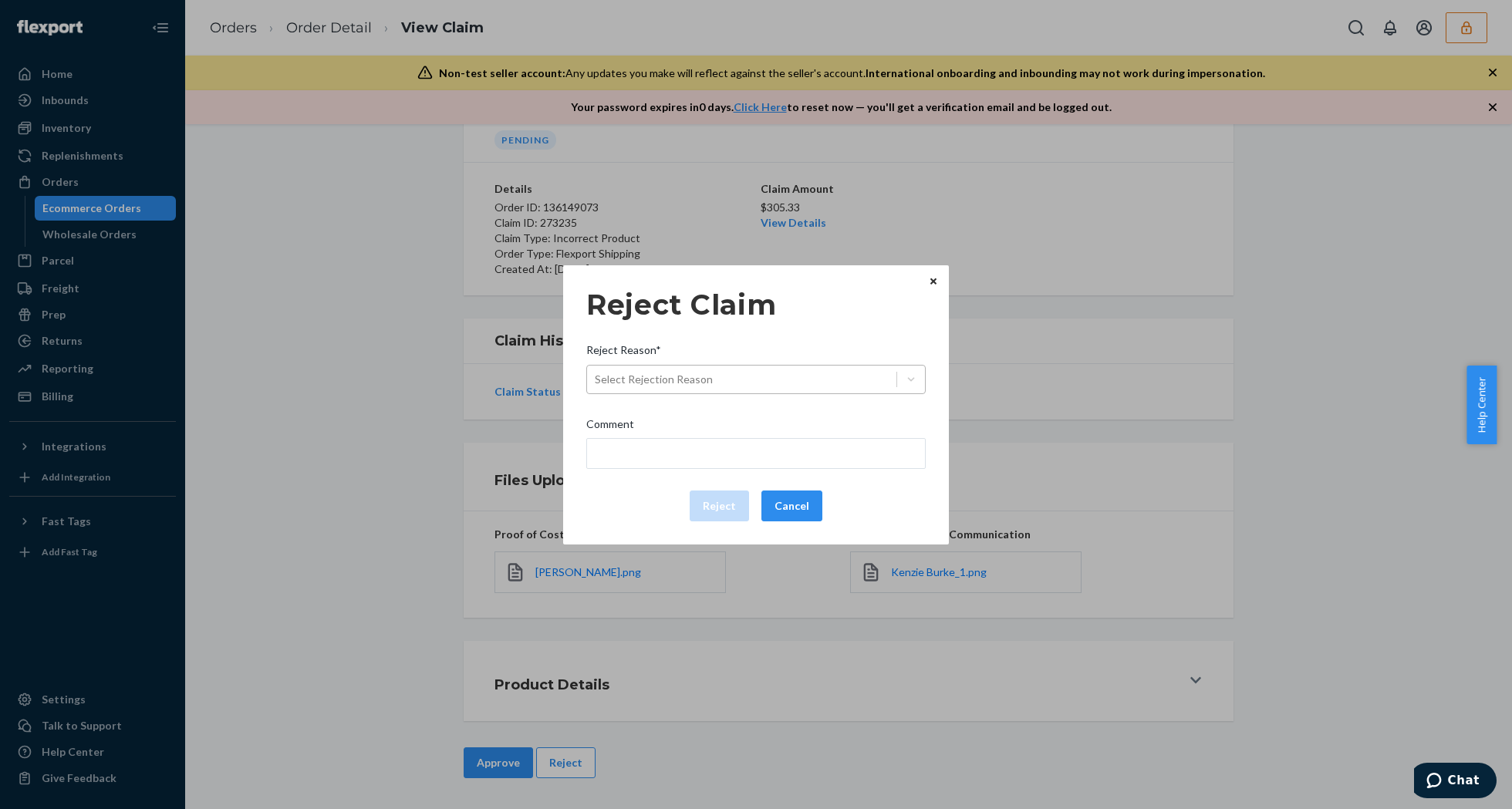
click at [800, 388] on div "Select Rejection Reason" at bounding box center [742, 379] width 310 height 25
click at [596, 388] on input "Reject Reason* Select Rejection Reason" at bounding box center [595, 379] width 2 height 16
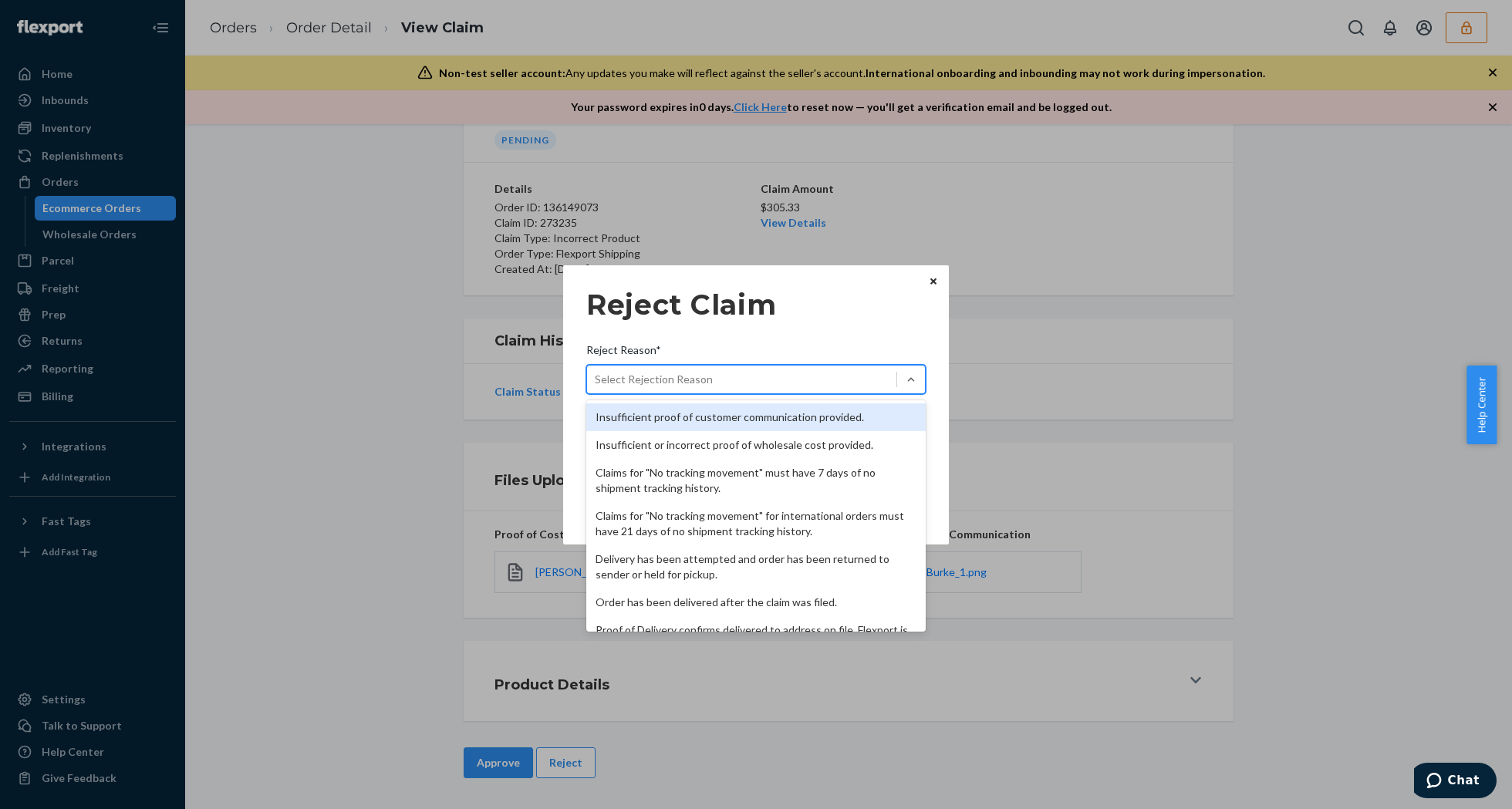
click at [720, 392] on div "Select Rejection Reason" at bounding box center [756, 379] width 339 height 29
click at [596, 388] on input "Reject Reason* option Insufficient proof of customer communication provided. fo…" at bounding box center [595, 379] width 2 height 16
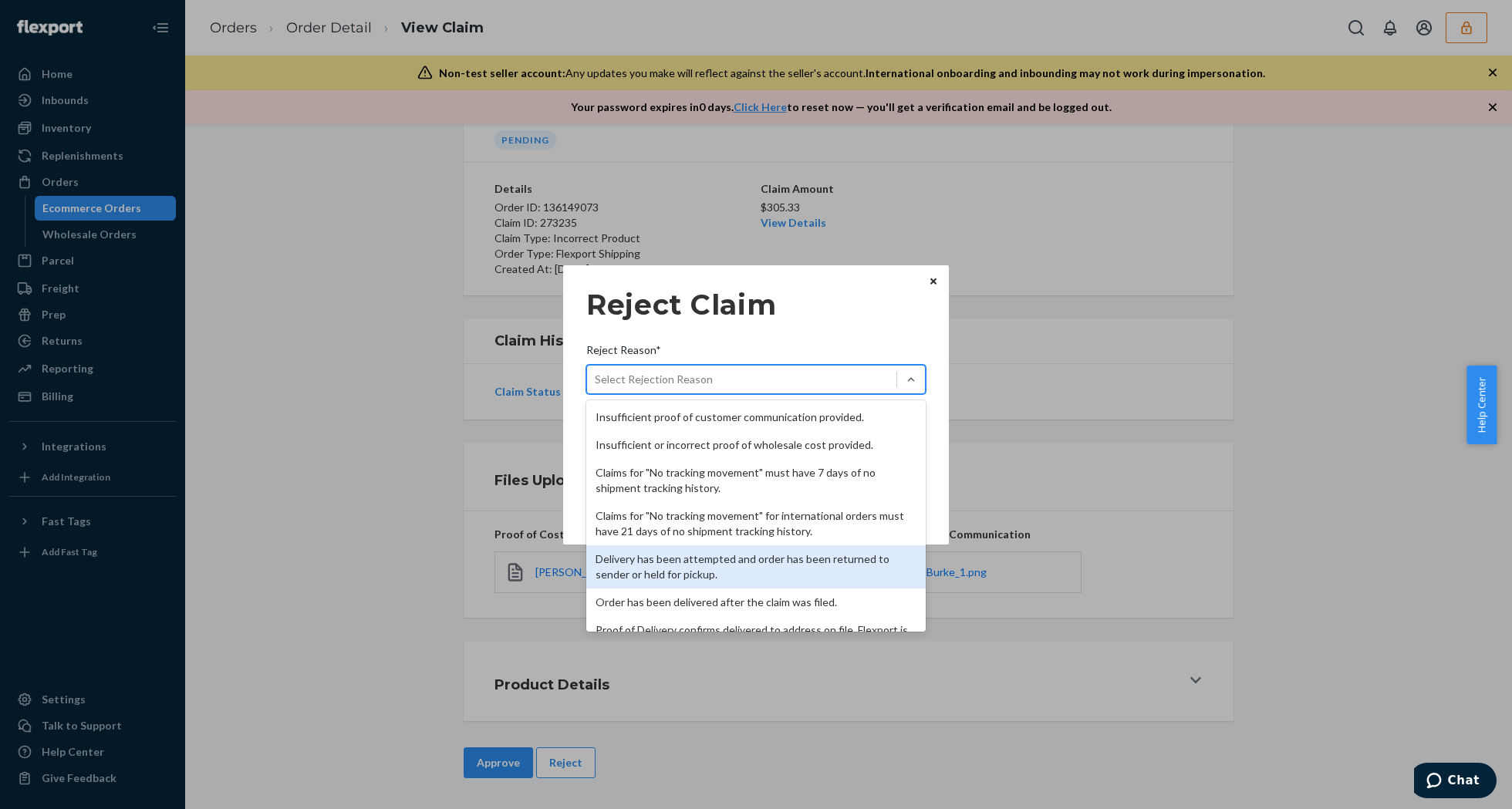
scroll to position [200, 0]
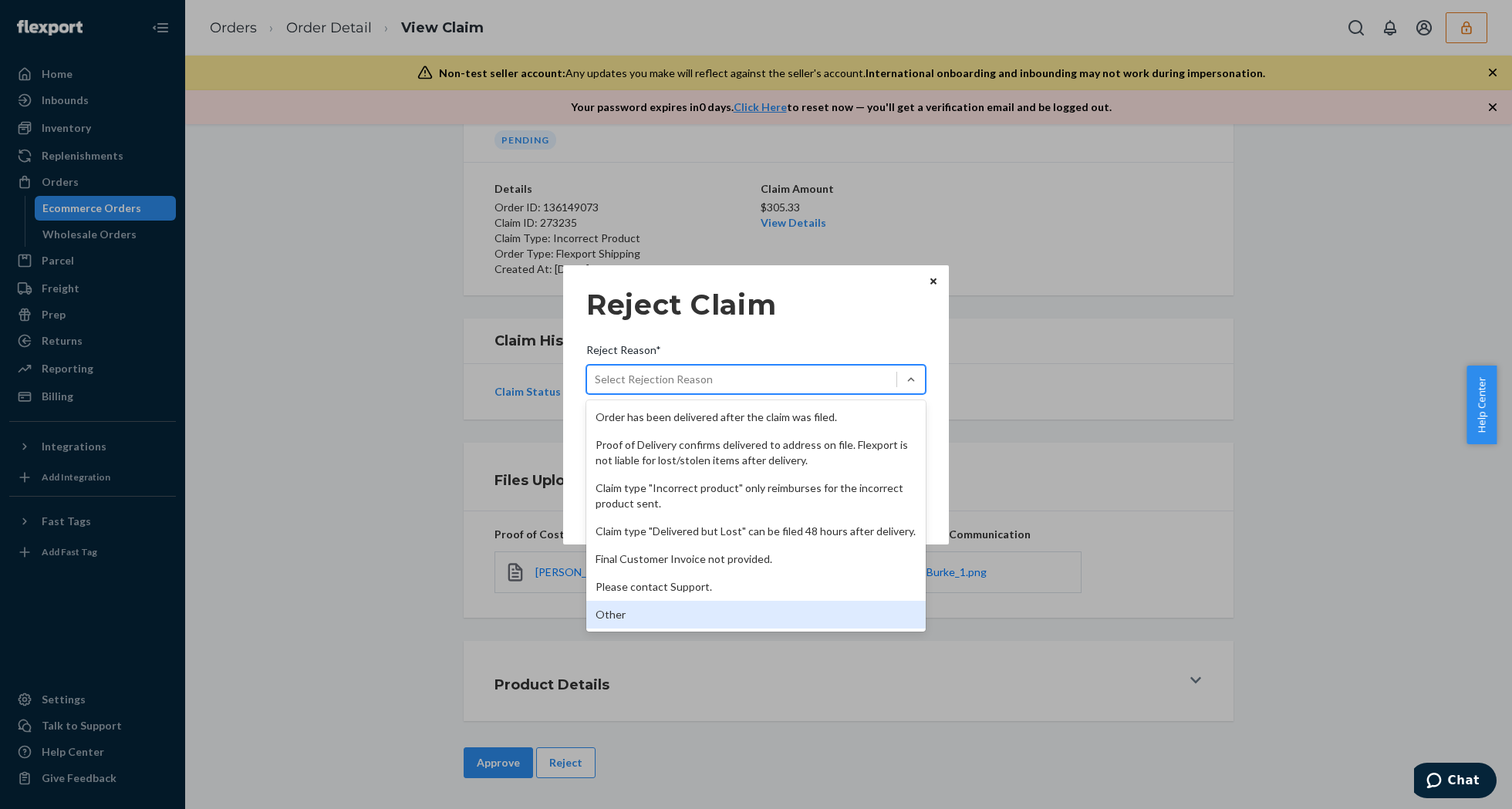
click at [668, 621] on div "Other" at bounding box center [756, 615] width 339 height 28
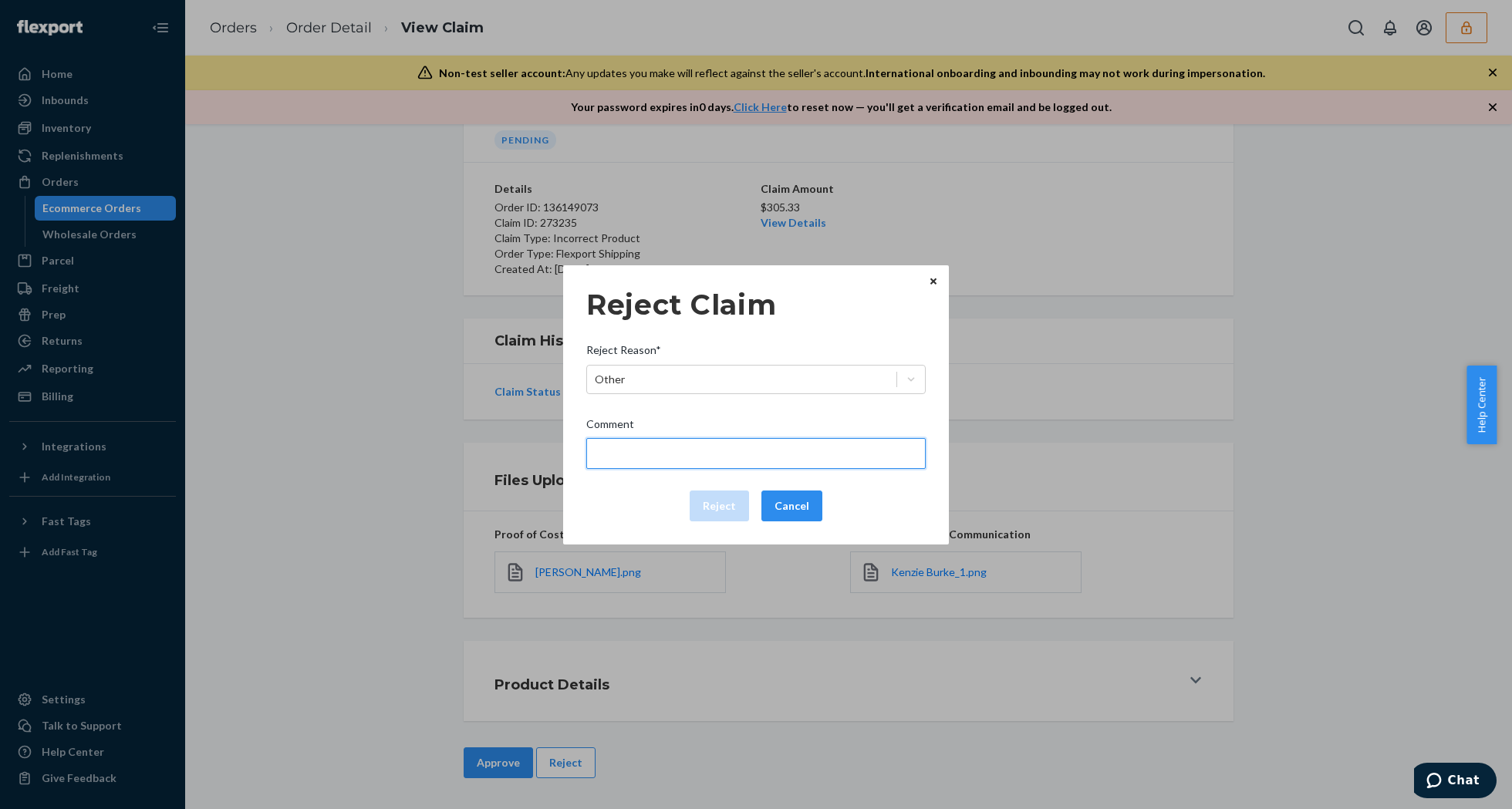
click at [651, 450] on input "Comment" at bounding box center [756, 453] width 339 height 31
type input "Please provide a picture of the incorrect item being received."
click at [741, 457] on input "Please provide a picture of the incorrect item being received." at bounding box center [756, 453] width 339 height 31
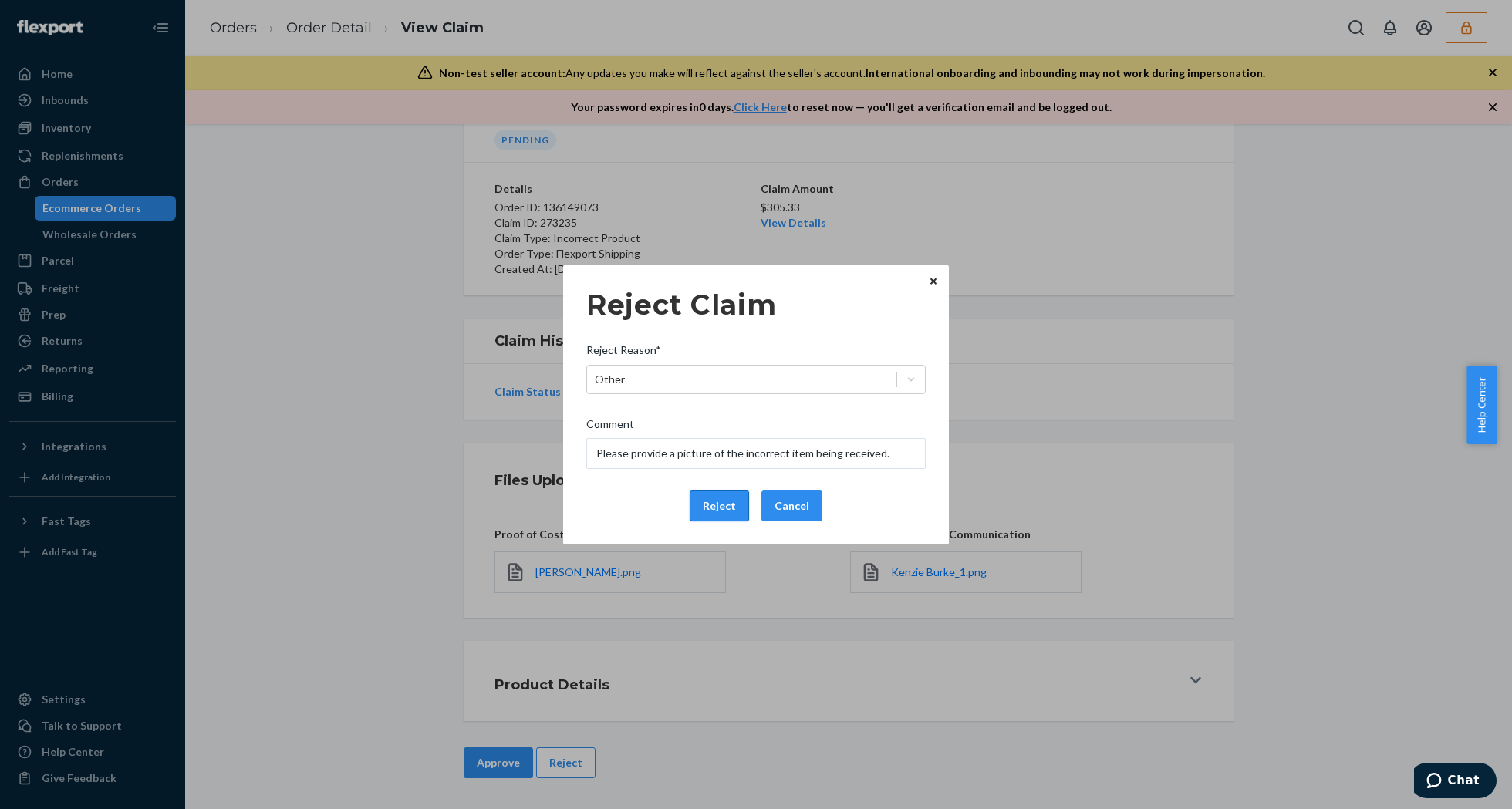
click at [707, 500] on button "Reject" at bounding box center [720, 506] width 60 height 31
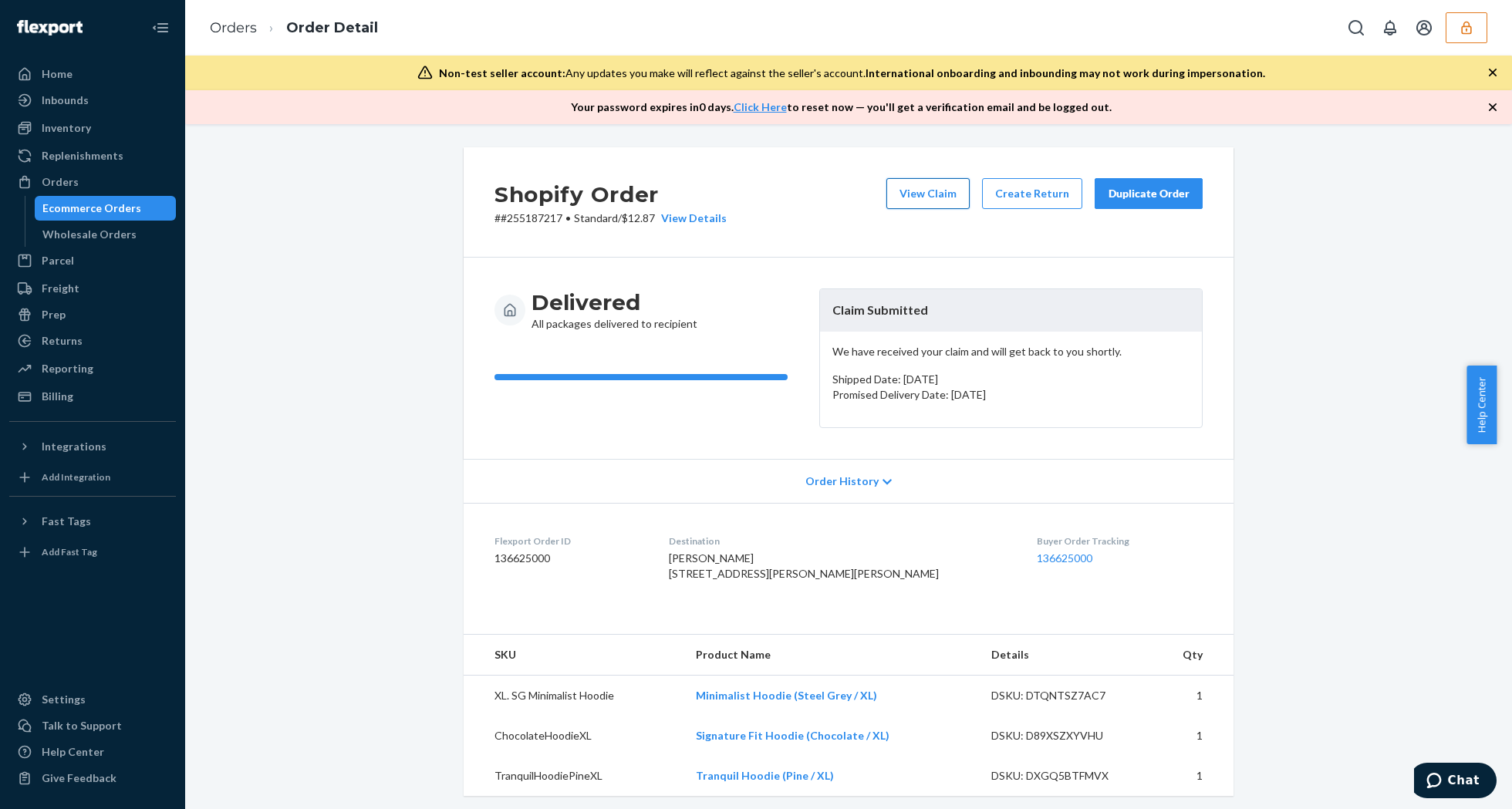
click at [939, 185] on button "View Claim" at bounding box center [927, 193] width 84 height 31
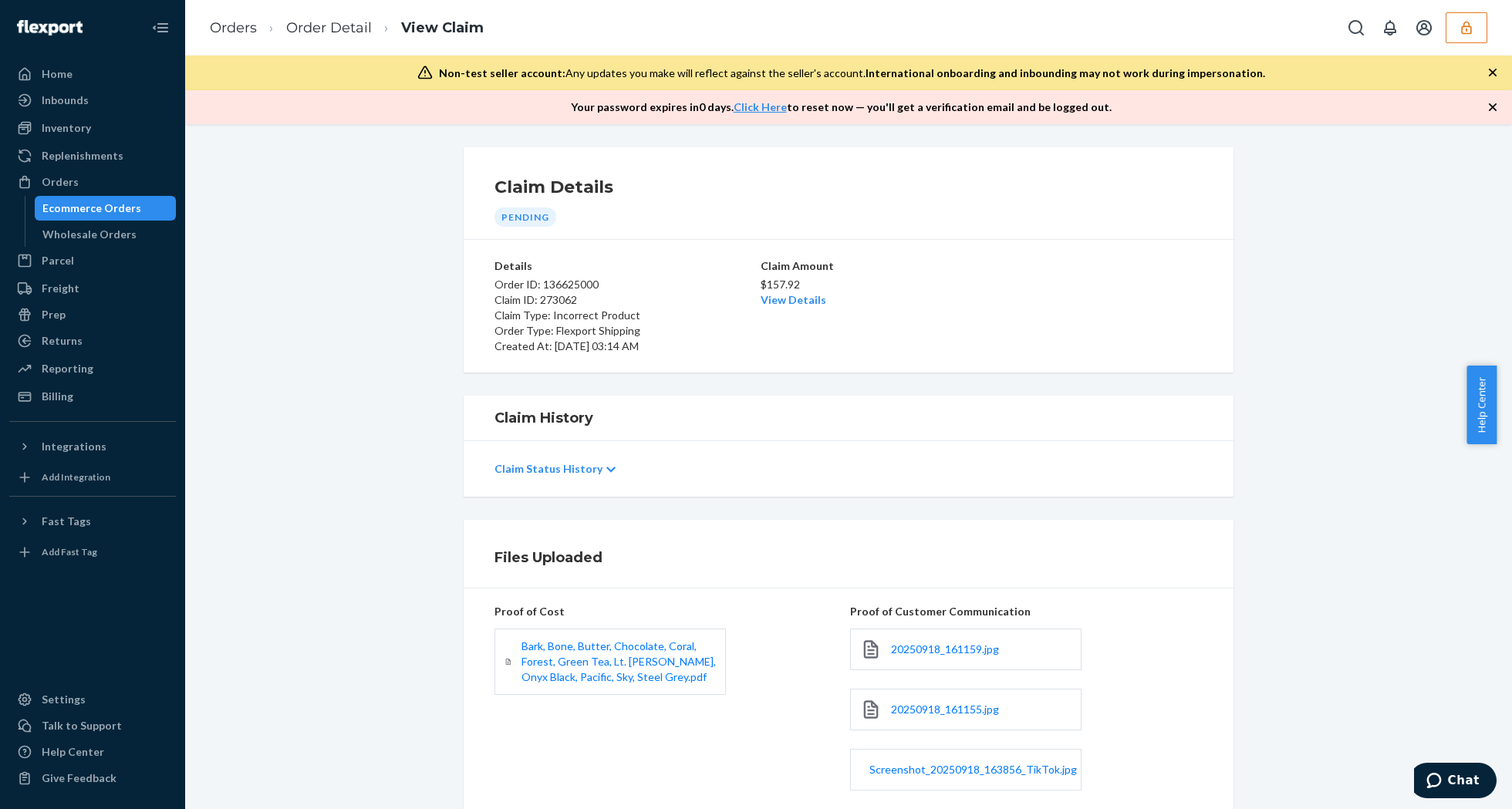
scroll to position [261, 0]
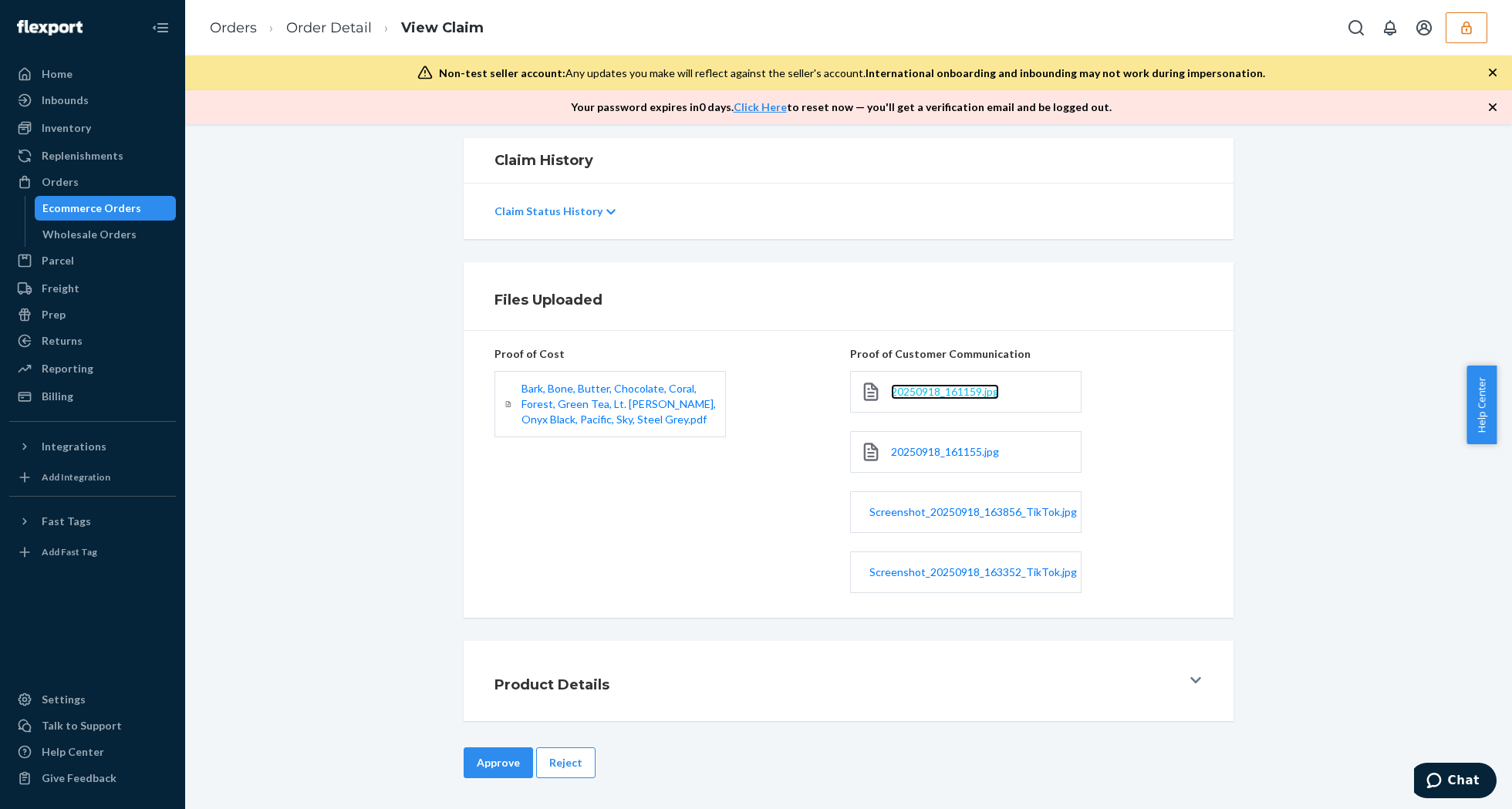
click at [922, 389] on span "20250918_161159.jpg" at bounding box center [945, 392] width 108 height 13
click at [893, 440] on div "20250918_161155.jpg" at bounding box center [965, 452] width 231 height 41
click at [901, 445] on span "20250918_161155.jpg" at bounding box center [945, 452] width 108 height 13
click at [982, 513] on span "Screenshot_20250918_163856_TikTok.jpg" at bounding box center [973, 512] width 208 height 13
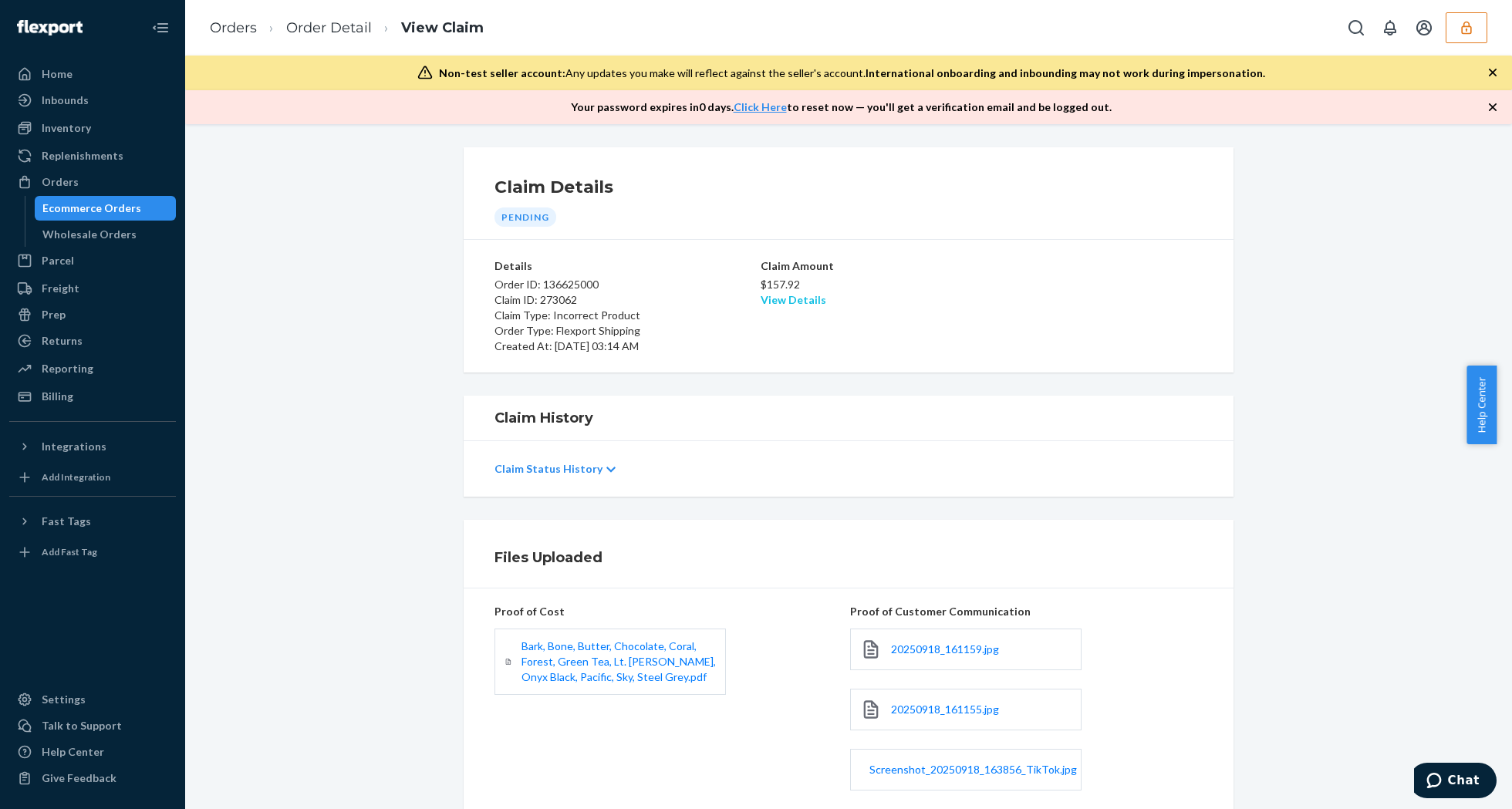
click at [794, 301] on link "View Details" at bounding box center [793, 300] width 65 height 13
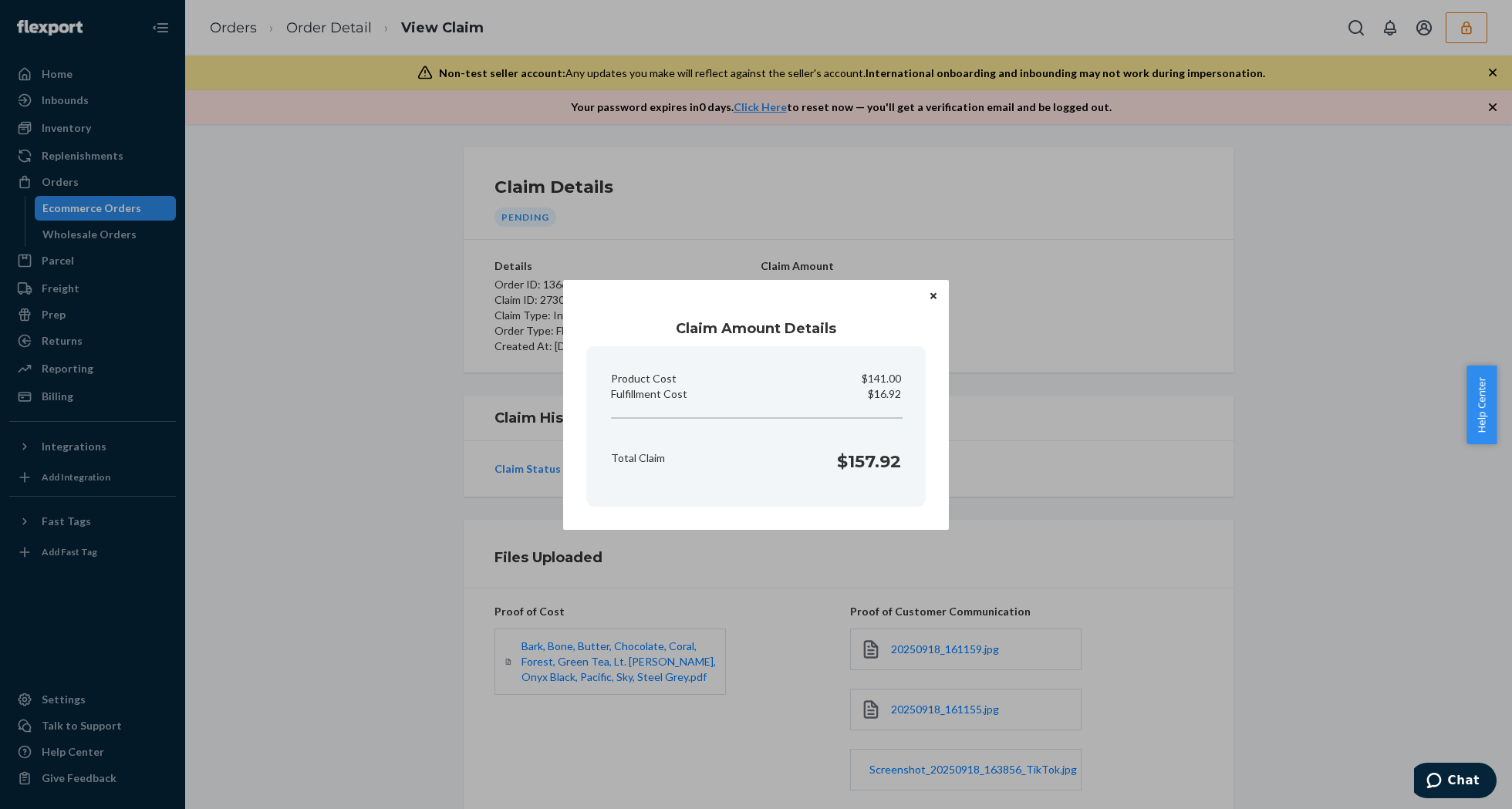
click at [884, 397] on p "$16.92" at bounding box center [884, 394] width 33 height 16
copy p "Fulfillment Cost"
click at [936, 298] on icon "Close" at bounding box center [933, 296] width 6 height 6
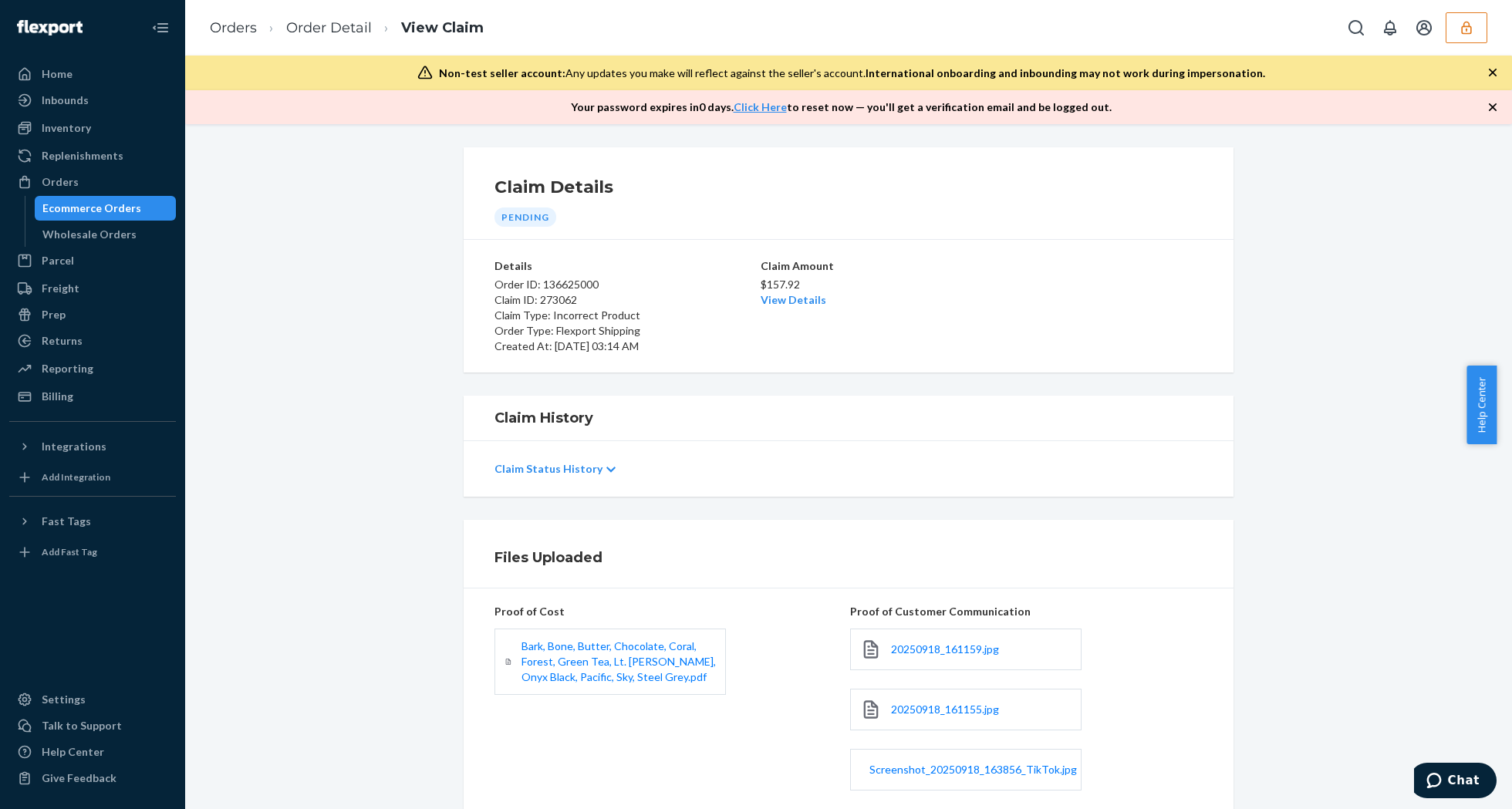
scroll to position [261, 0]
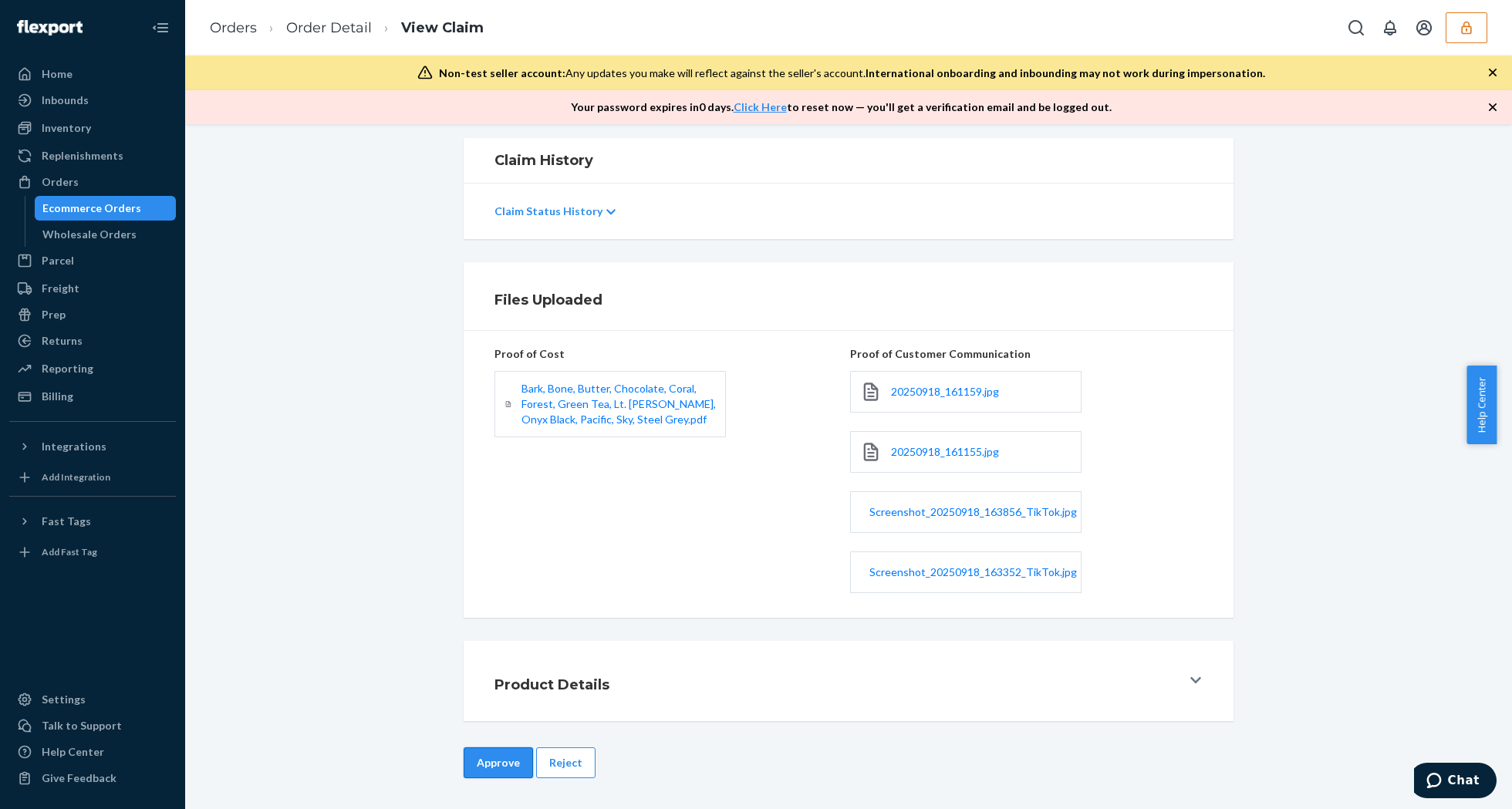
click at [464, 766] on button "Approve" at bounding box center [498, 763] width 70 height 31
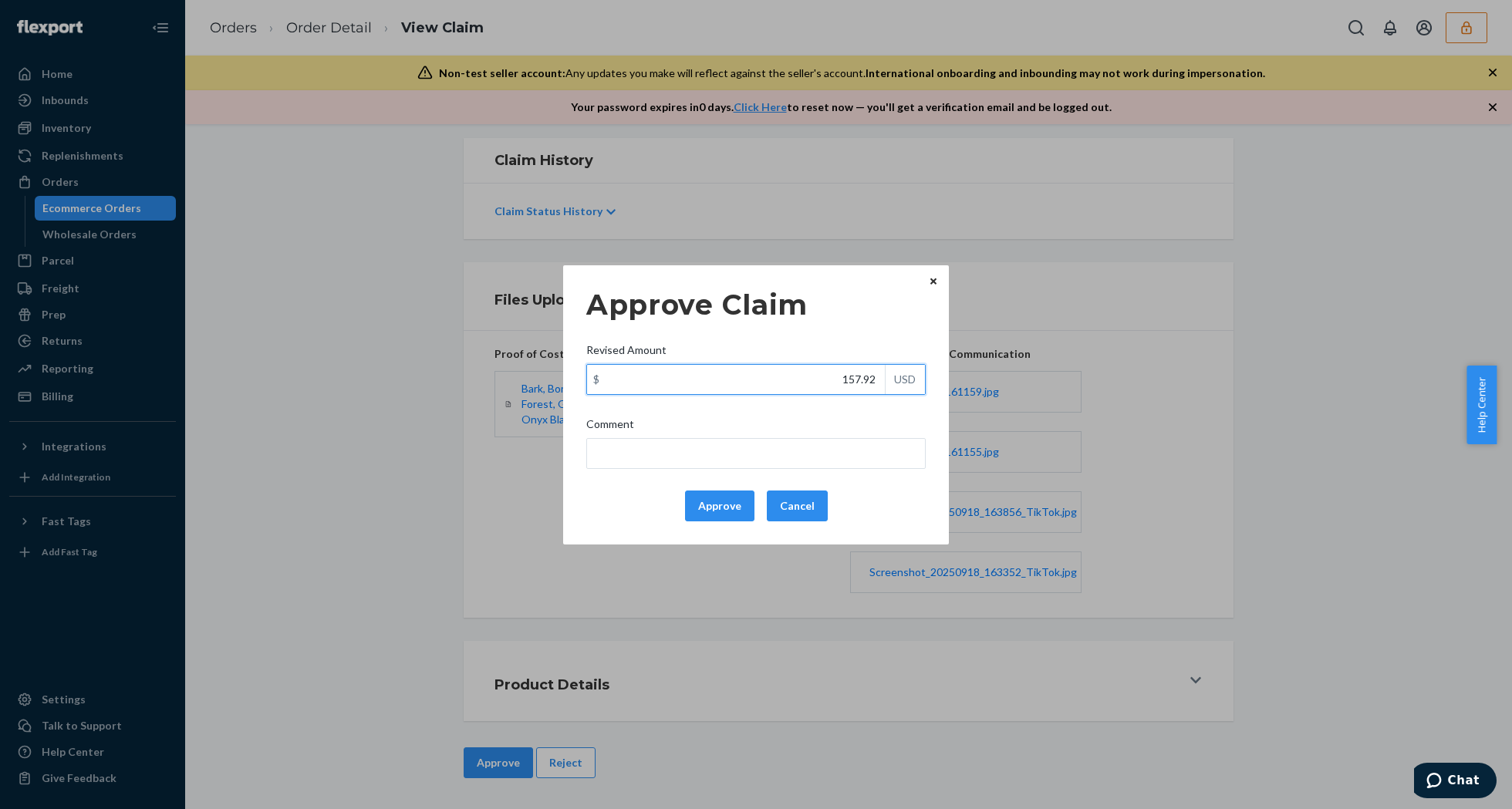
click at [754, 389] on input "157.92" at bounding box center [736, 379] width 298 height 29
paste input "6"
type input "16.92"
click at [701, 508] on button "Approve" at bounding box center [720, 506] width 70 height 31
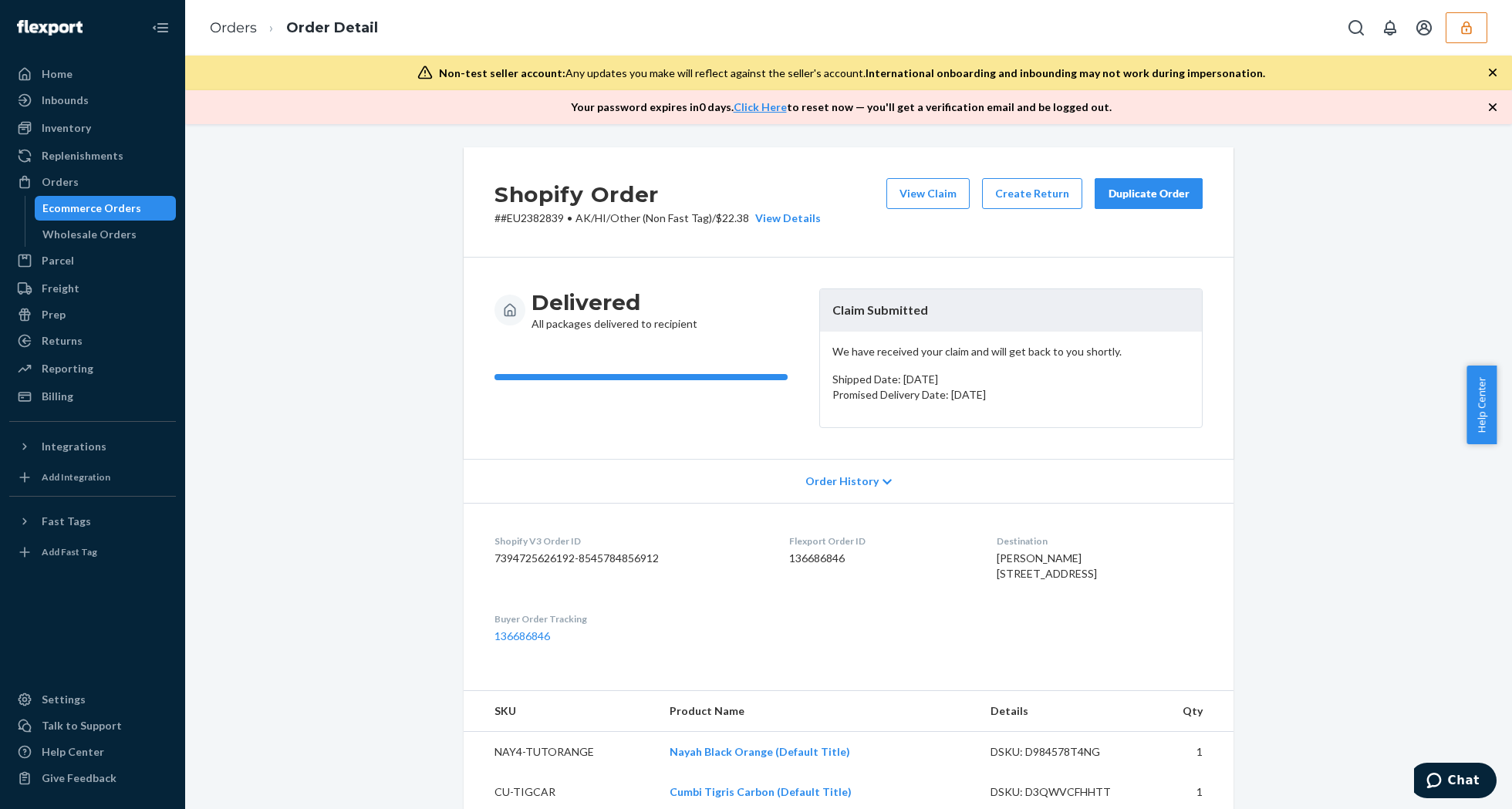
click at [1491, 107] on icon "button" at bounding box center [1492, 107] width 7 height 7
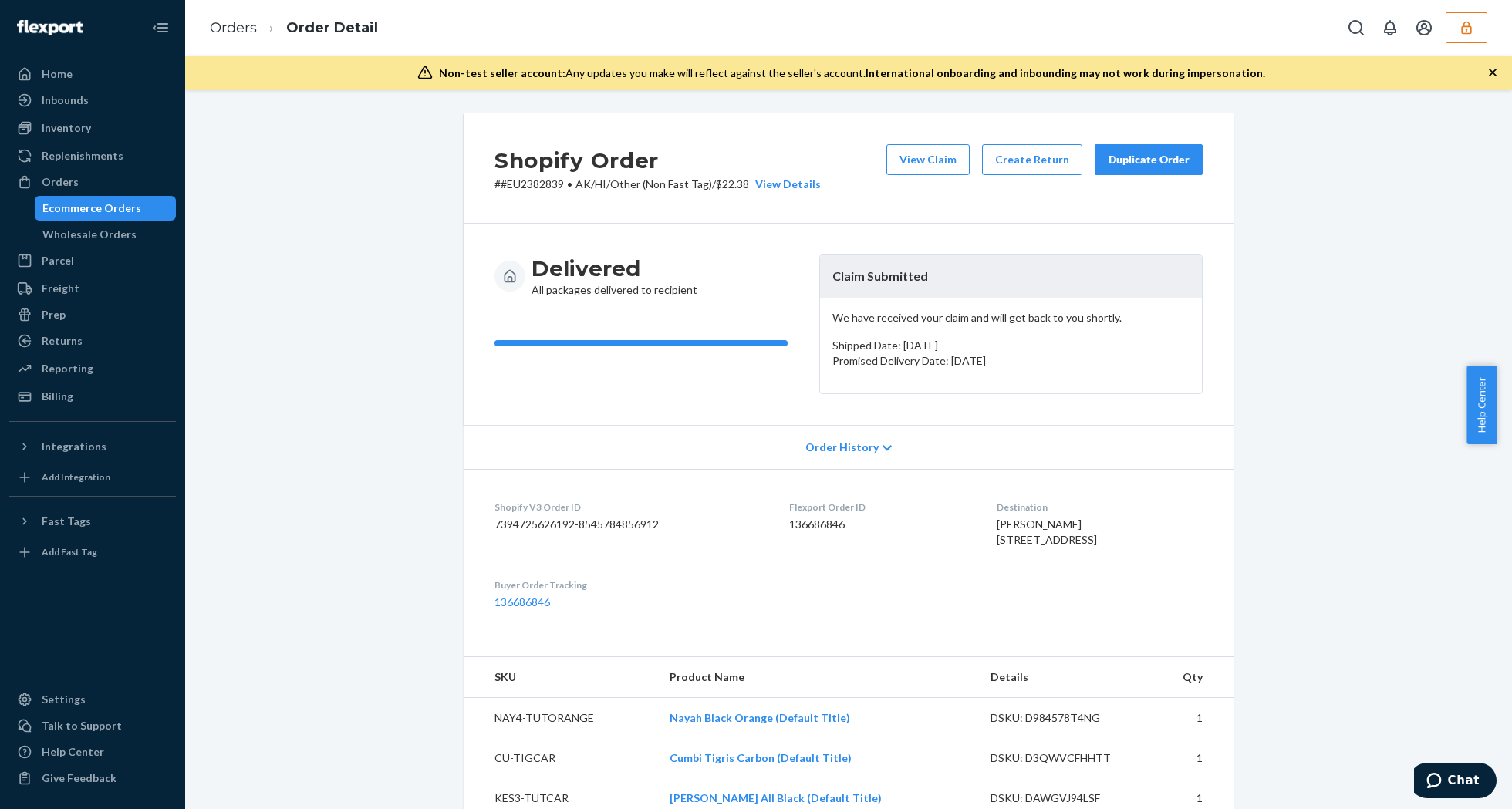
click at [1490, 75] on icon "button" at bounding box center [1492, 72] width 7 height 7
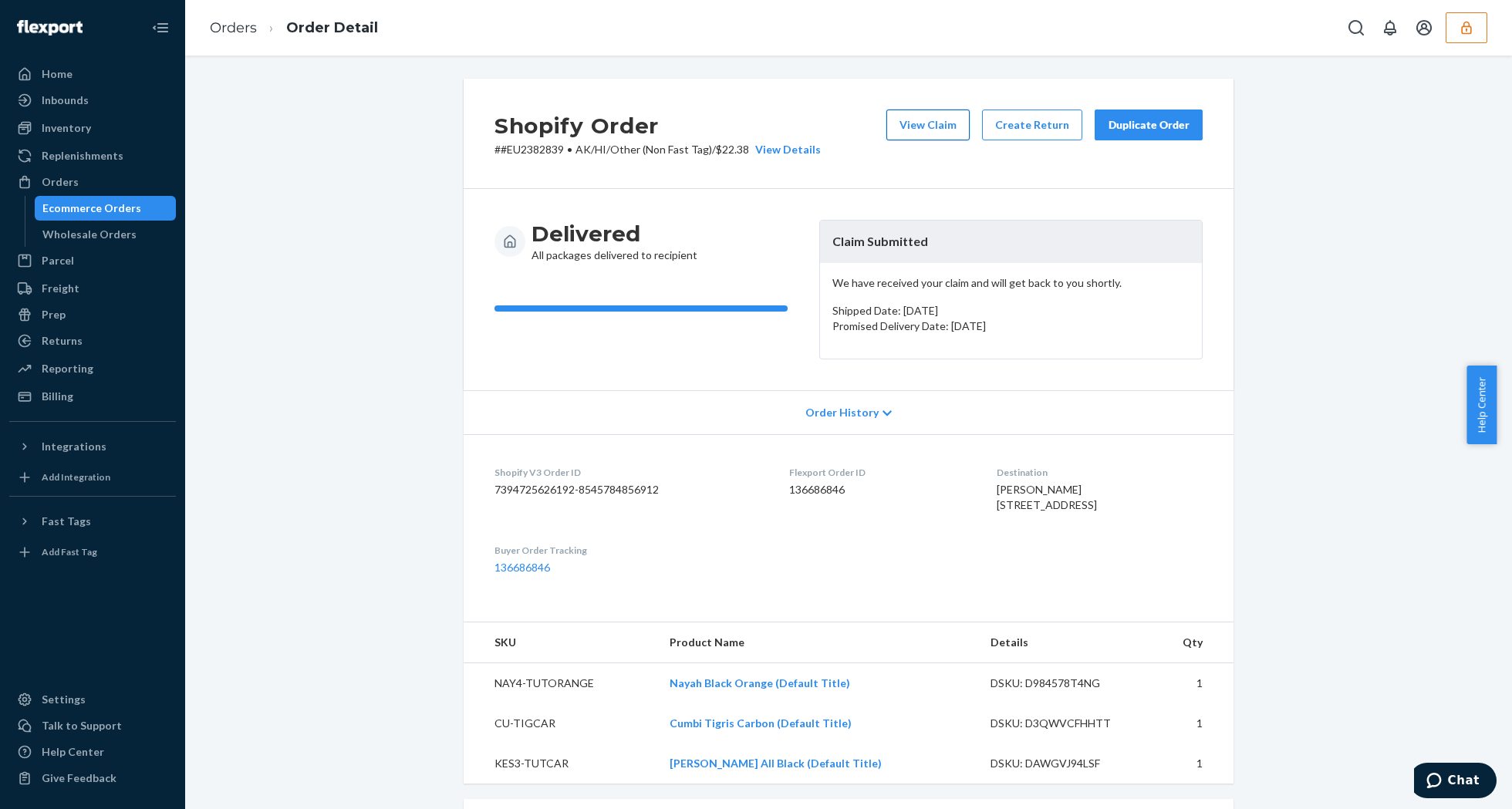
click at [932, 133] on button "View Claim" at bounding box center [927, 124] width 84 height 31
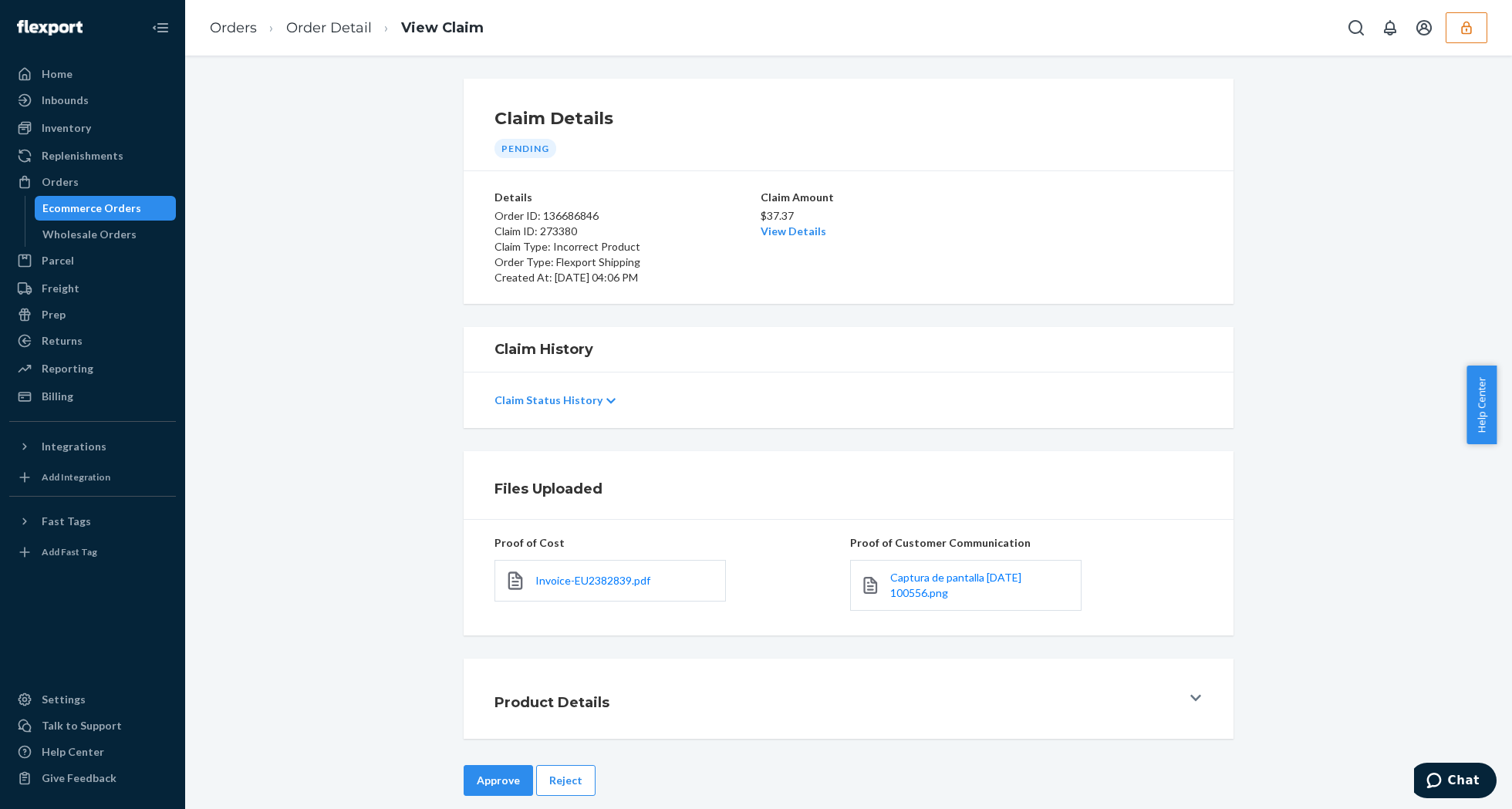
scroll to position [19, 0]
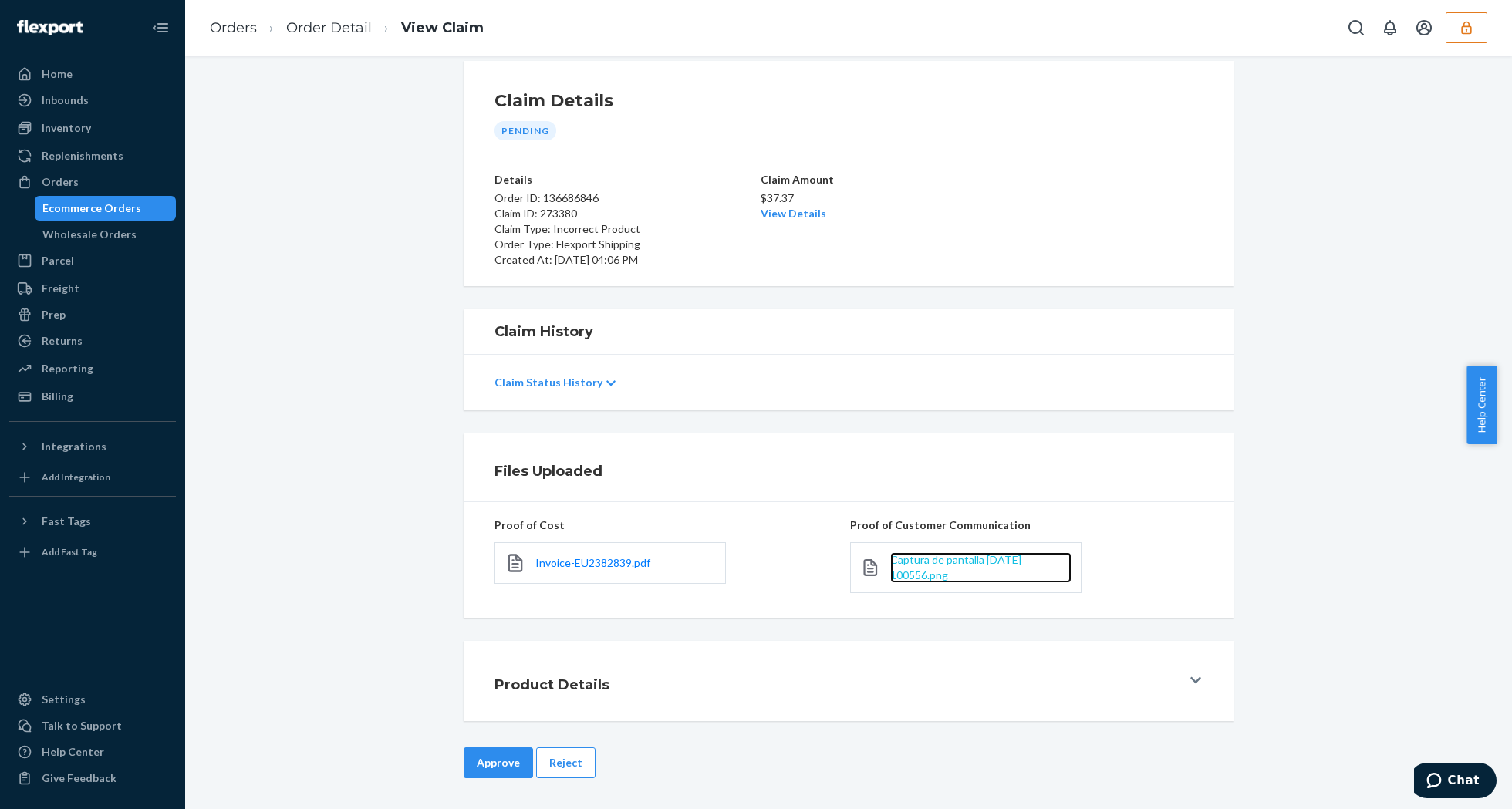
click at [940, 553] on span "Captura de pantalla [DATE] 100556.png" at bounding box center [956, 567] width 131 height 28
click at [592, 571] on div "Invoice-EU2382839.pdf" at bounding box center [609, 563] width 231 height 41
click at [593, 565] on span "Invoice-EU2382839.pdf" at bounding box center [593, 563] width 115 height 13
click at [569, 766] on button "Reject" at bounding box center [566, 763] width 60 height 31
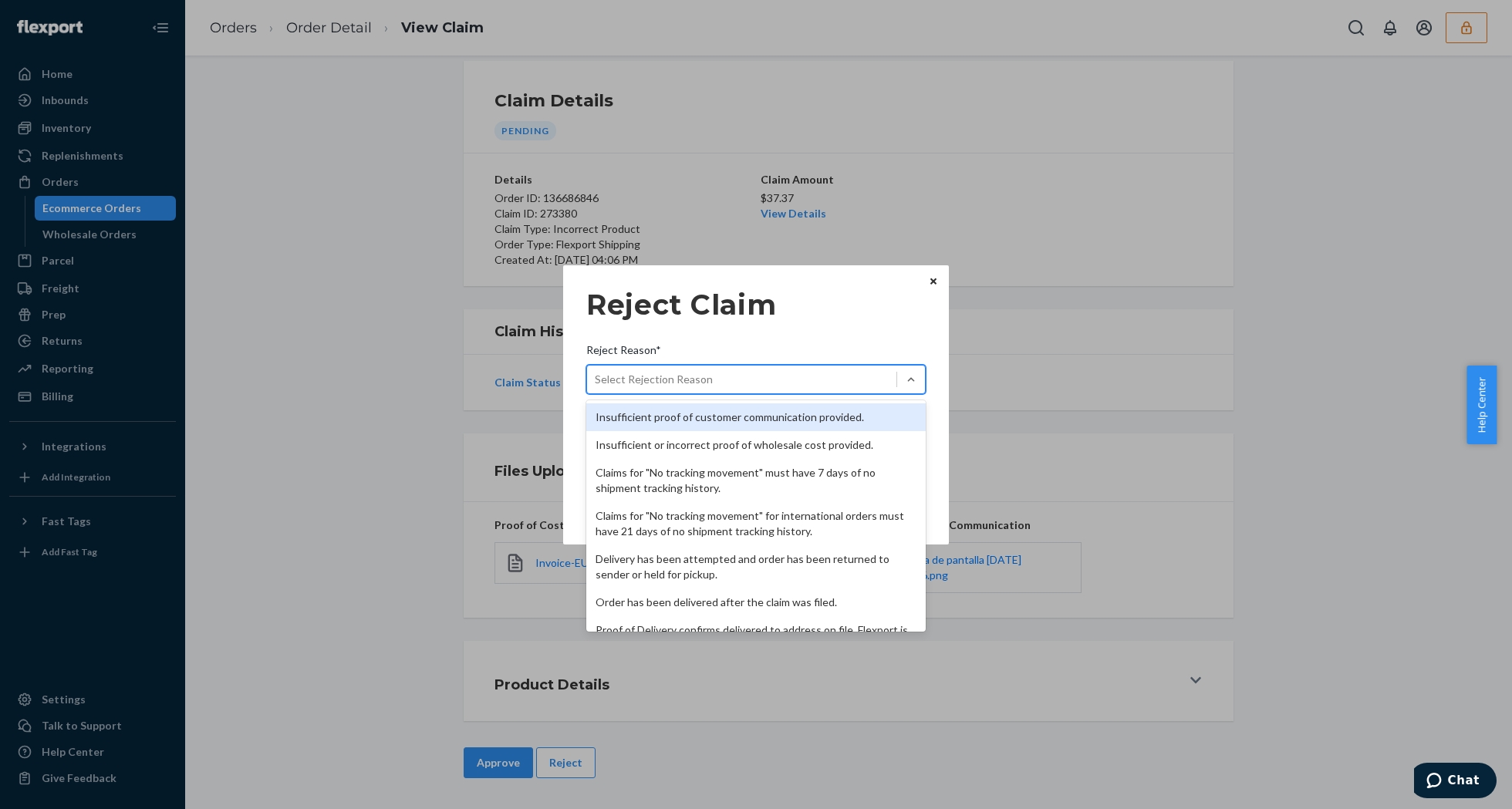
click at [781, 378] on div "Select Rejection Reason" at bounding box center [742, 379] width 310 height 25
click at [596, 378] on input "Reject Reason* option Insufficient proof of customer communication provided. fo…" at bounding box center [595, 379] width 2 height 16
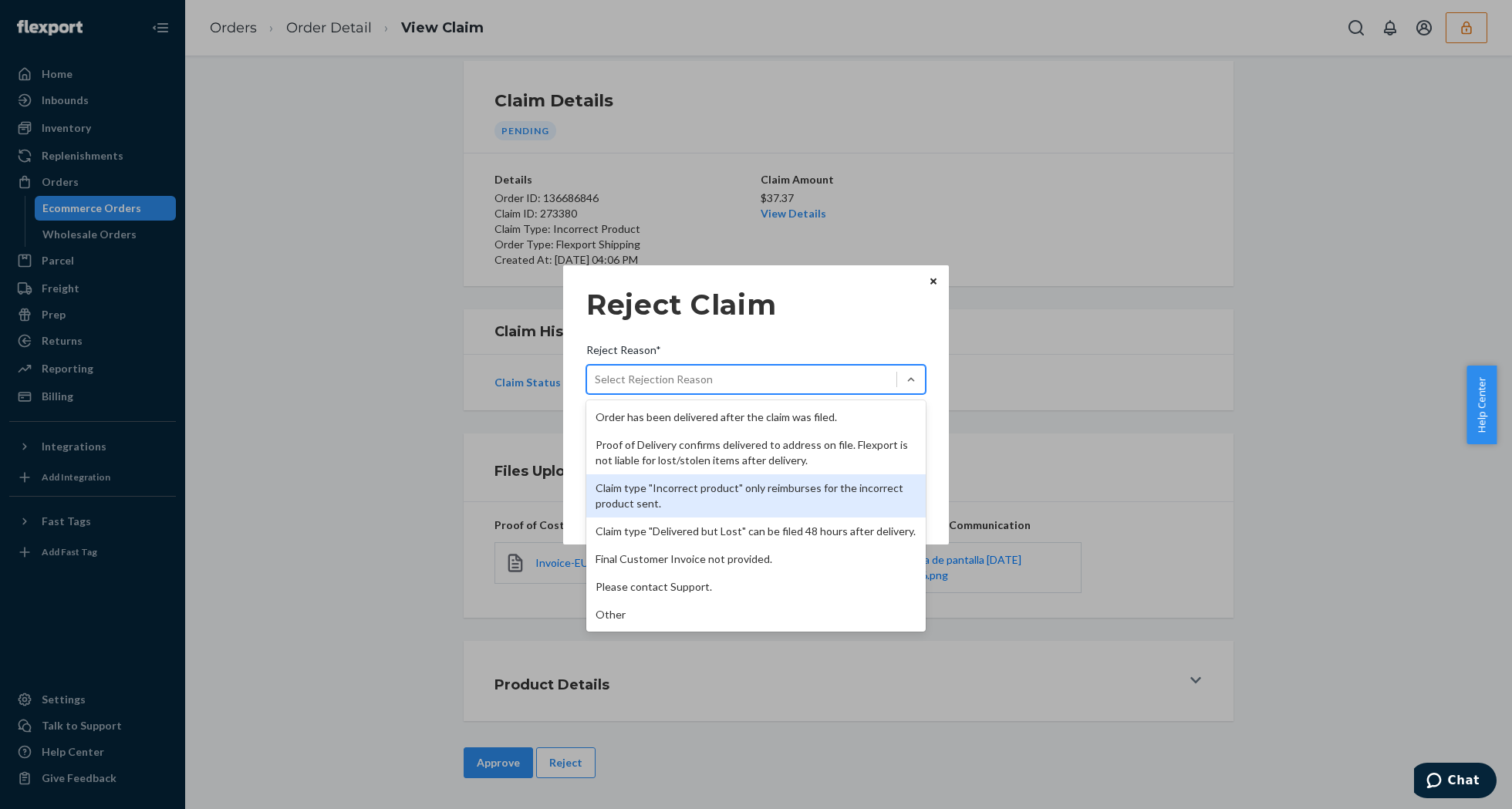
click at [704, 486] on div "Claim type "Incorrect product" only reimburses for the incorrect product sent." at bounding box center [756, 496] width 339 height 43
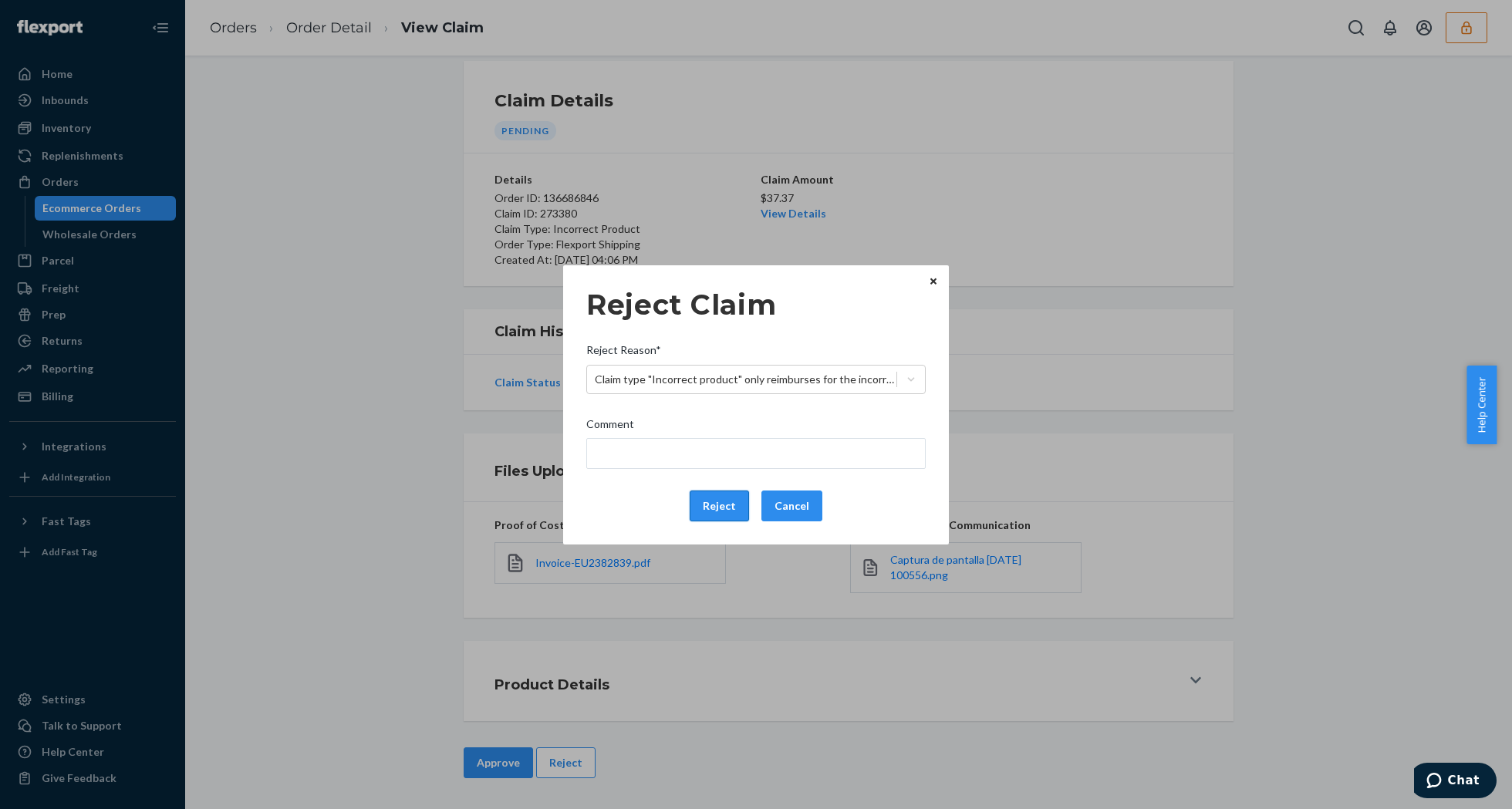
click at [702, 509] on button "Reject" at bounding box center [720, 506] width 60 height 31
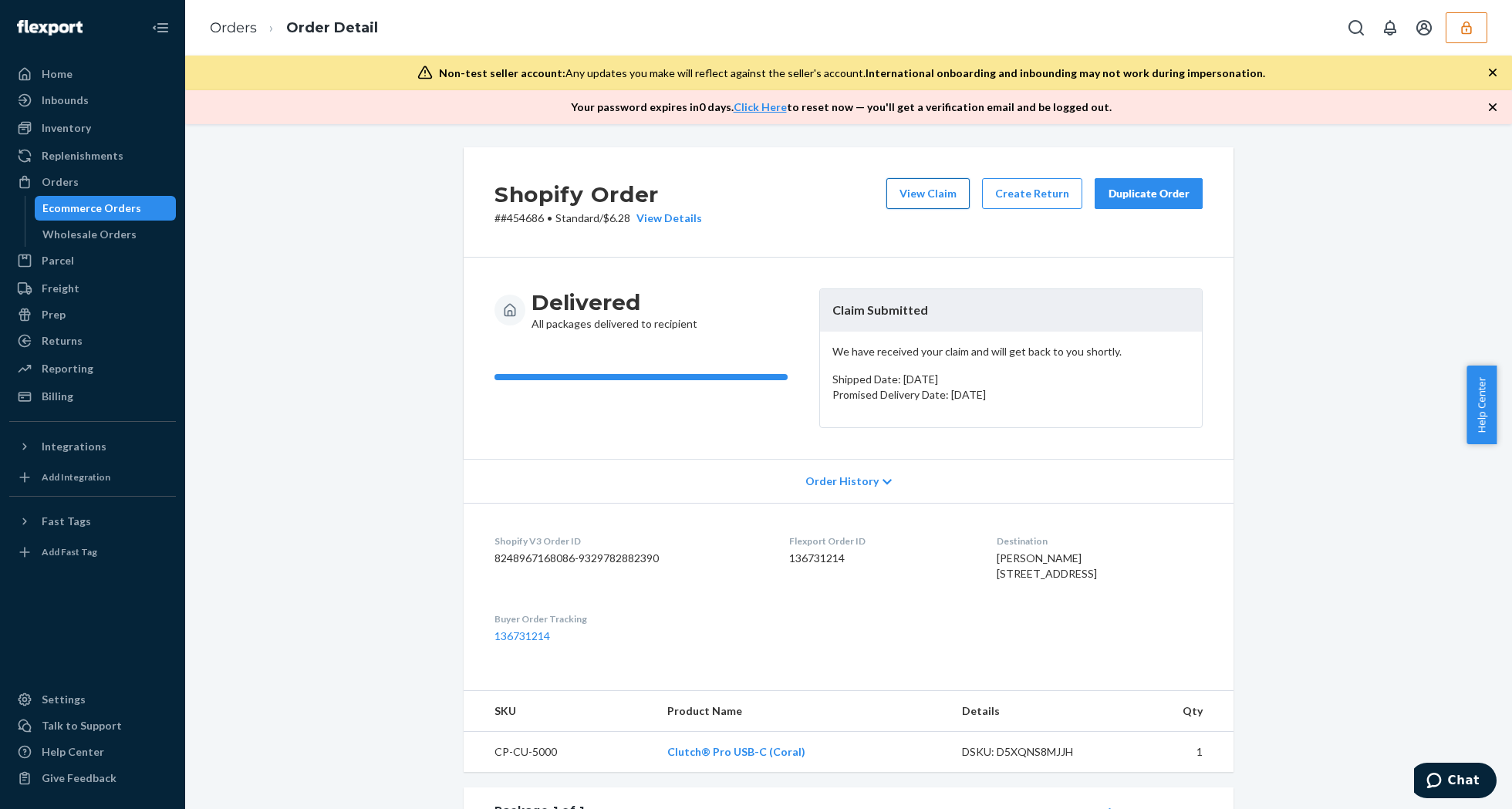
click at [935, 201] on button "View Claim" at bounding box center [927, 193] width 84 height 31
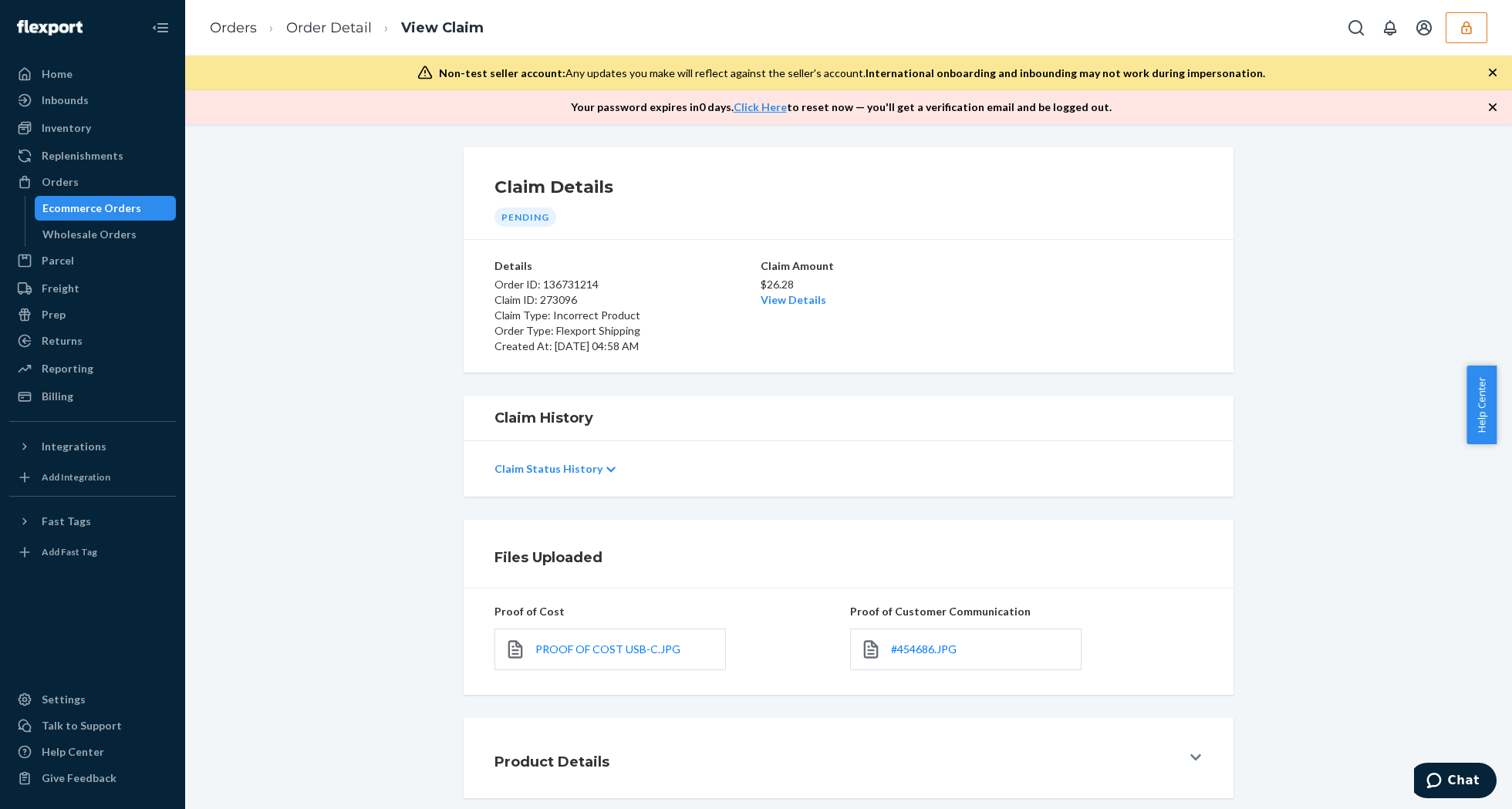
scroll to position [79, 0]
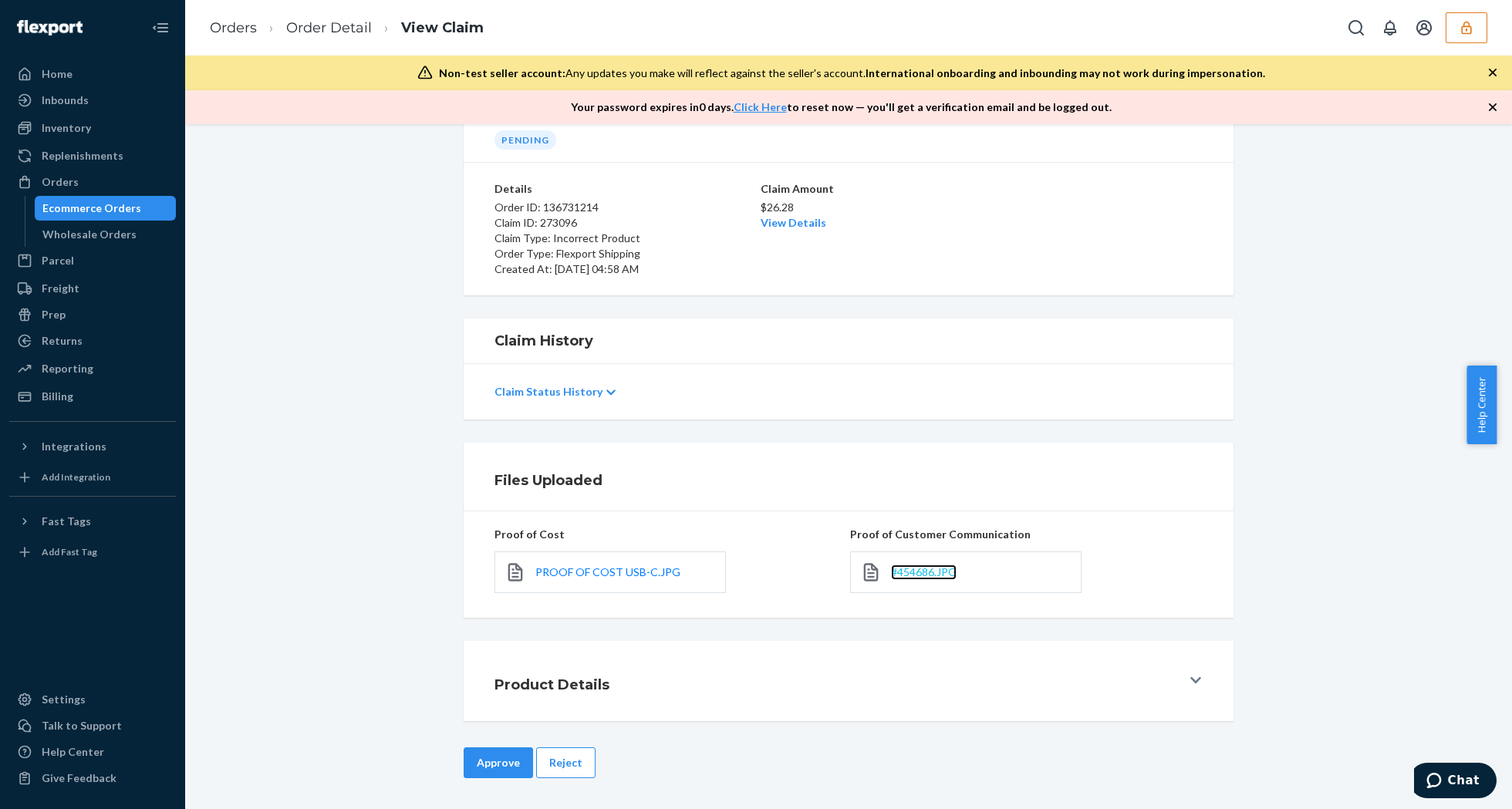
click at [915, 569] on span "#454686.JPG" at bounding box center [923, 572] width 65 height 13
click at [592, 575] on span "PROOF OF COST USB-C.JPG" at bounding box center [608, 572] width 145 height 13
click at [552, 763] on button "Reject" at bounding box center [566, 763] width 60 height 31
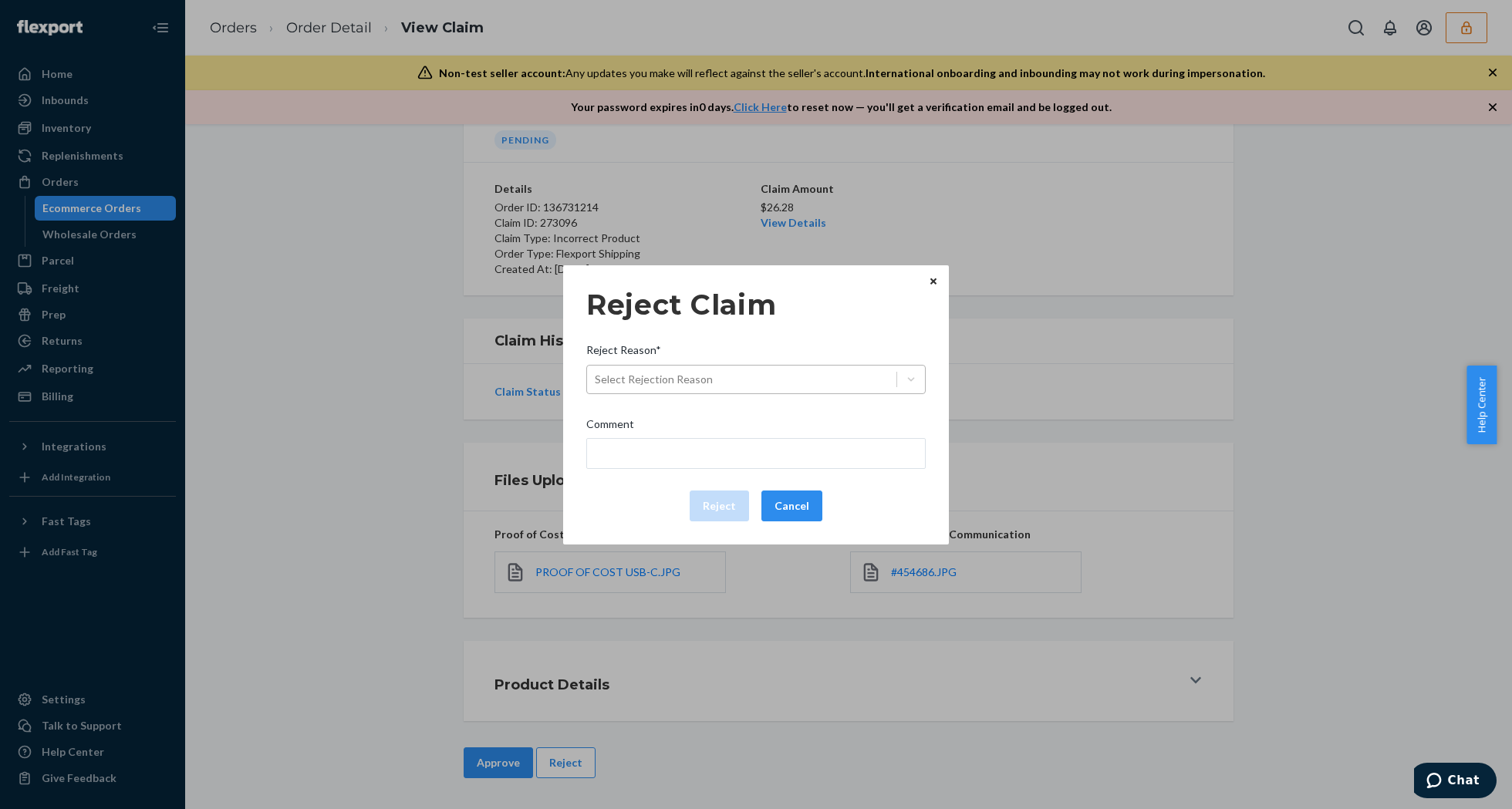
click at [784, 392] on div "Select Rejection Reason" at bounding box center [756, 379] width 339 height 29
click at [596, 388] on input "Reject Reason* Select Rejection Reason" at bounding box center [595, 379] width 2 height 16
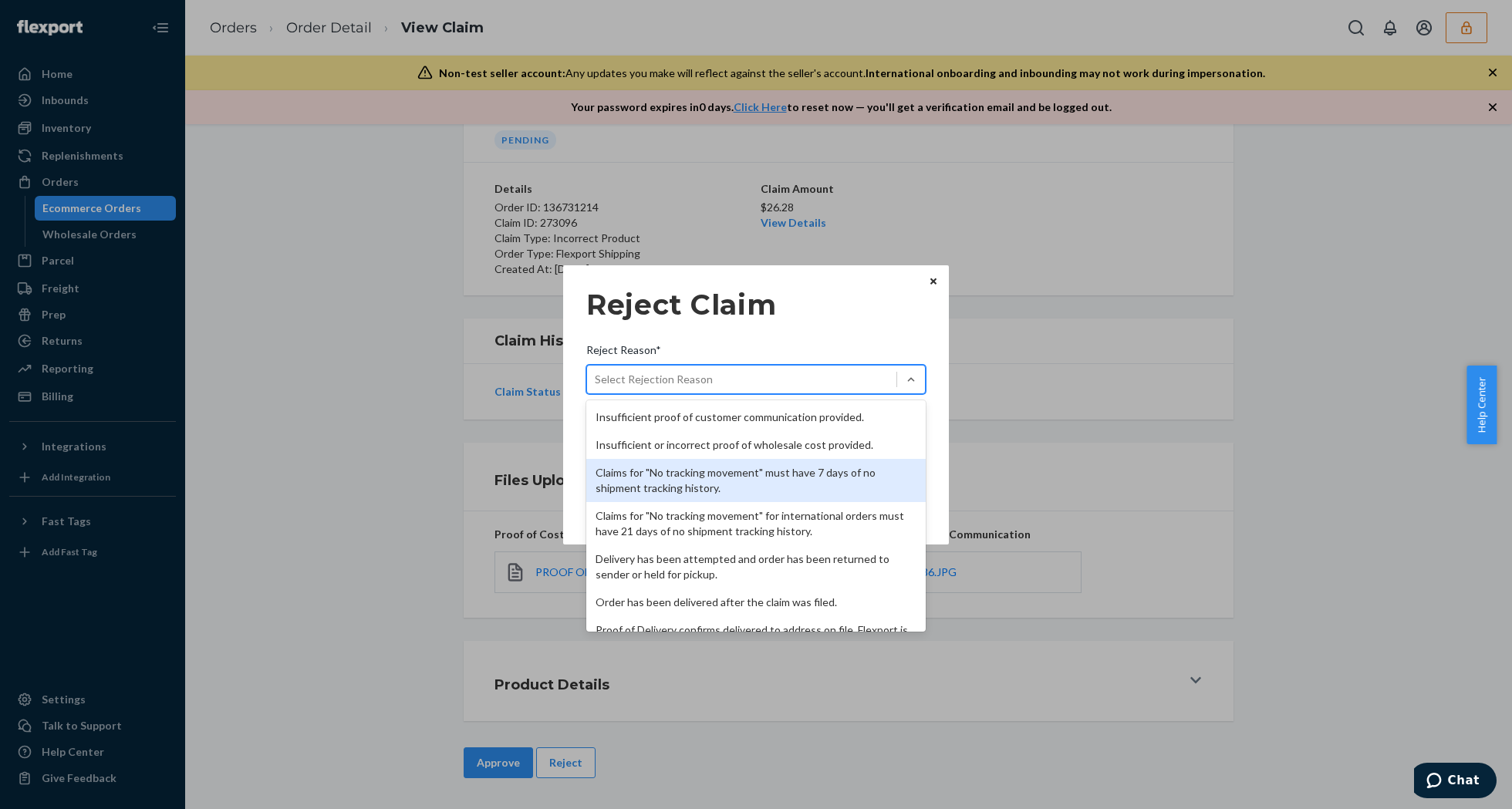
scroll to position [200, 0]
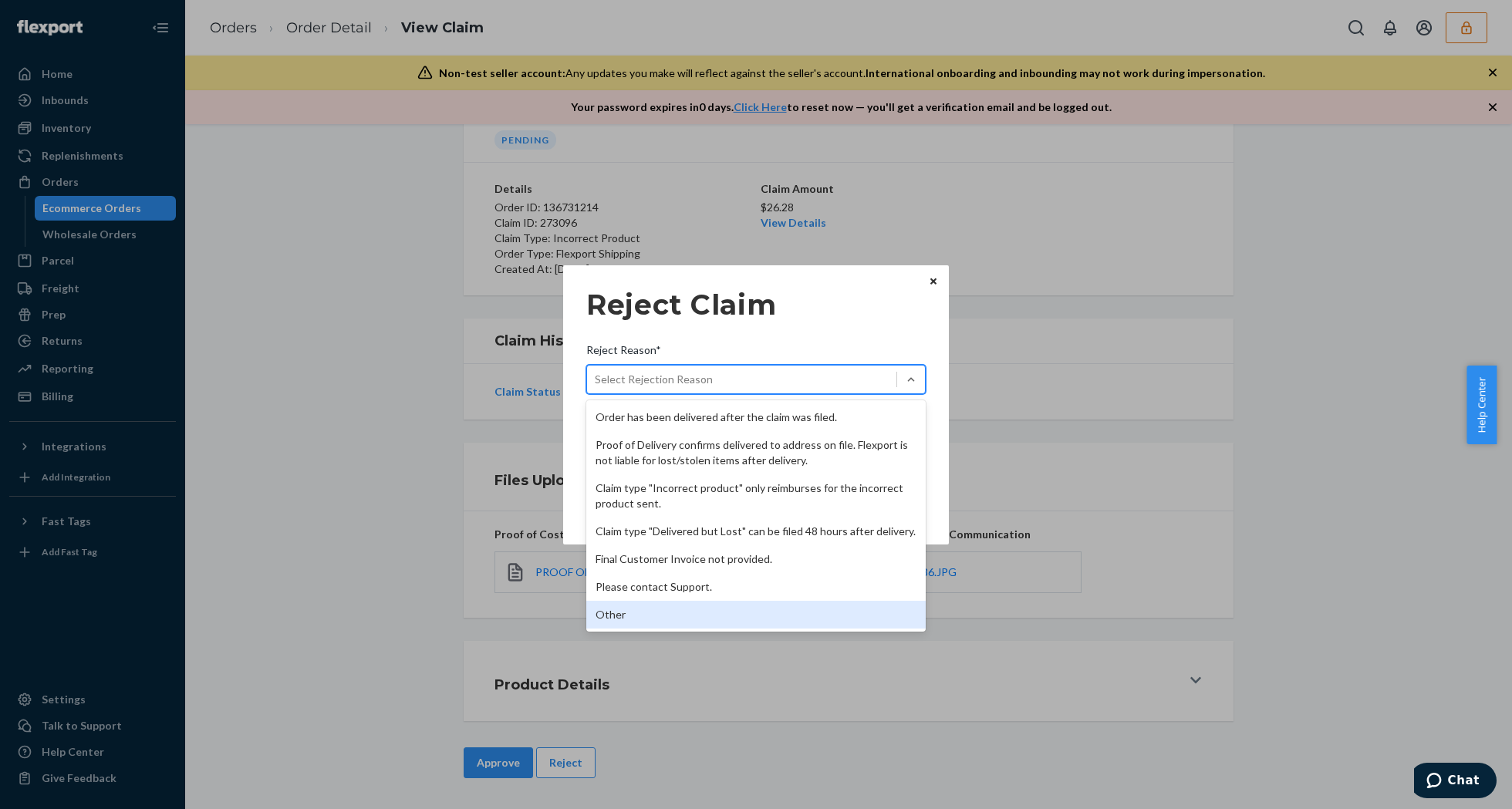
click at [625, 624] on div "Other" at bounding box center [756, 615] width 339 height 28
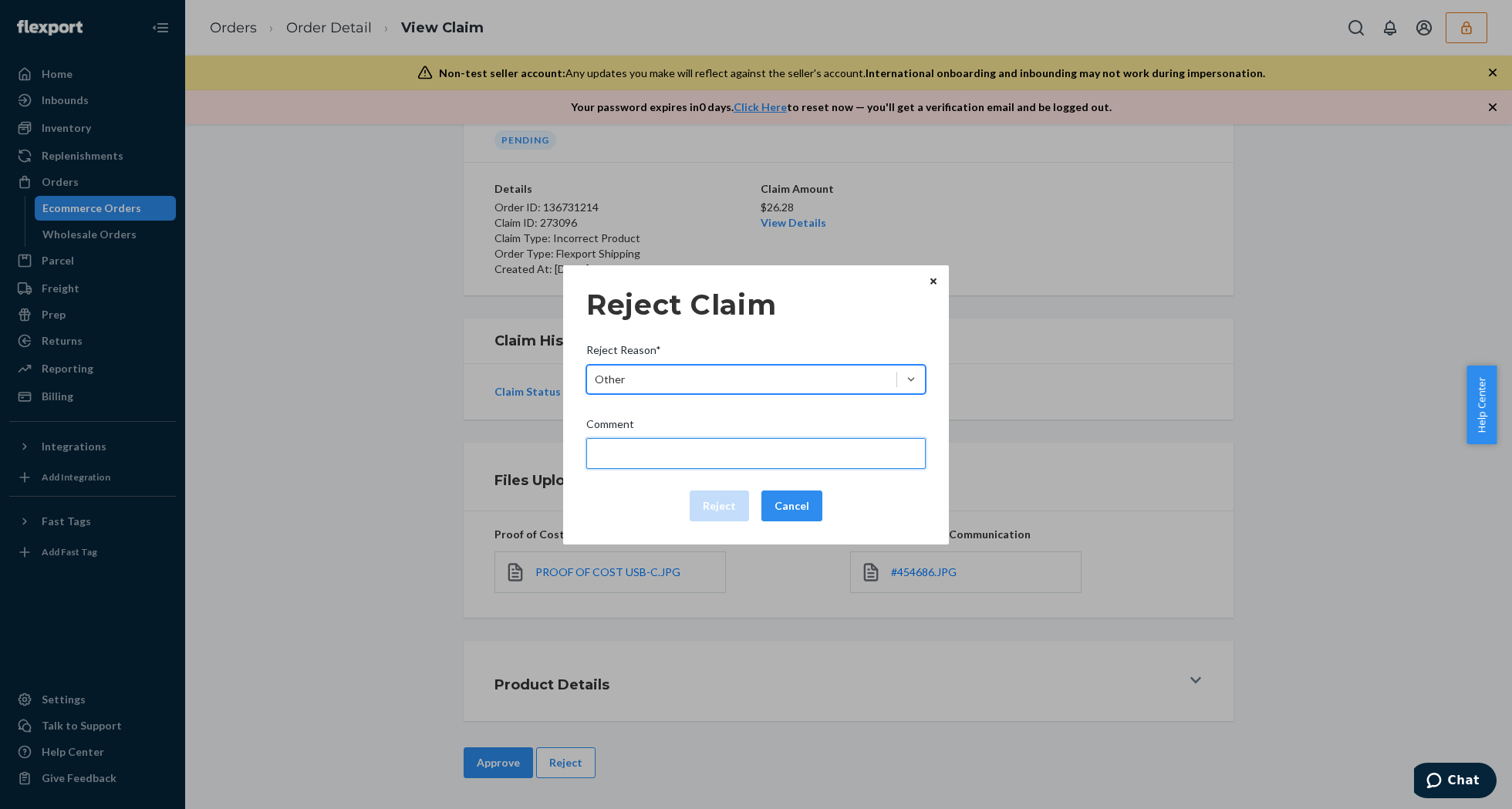
click at [662, 450] on input "Comment" at bounding box center [756, 453] width 339 height 31
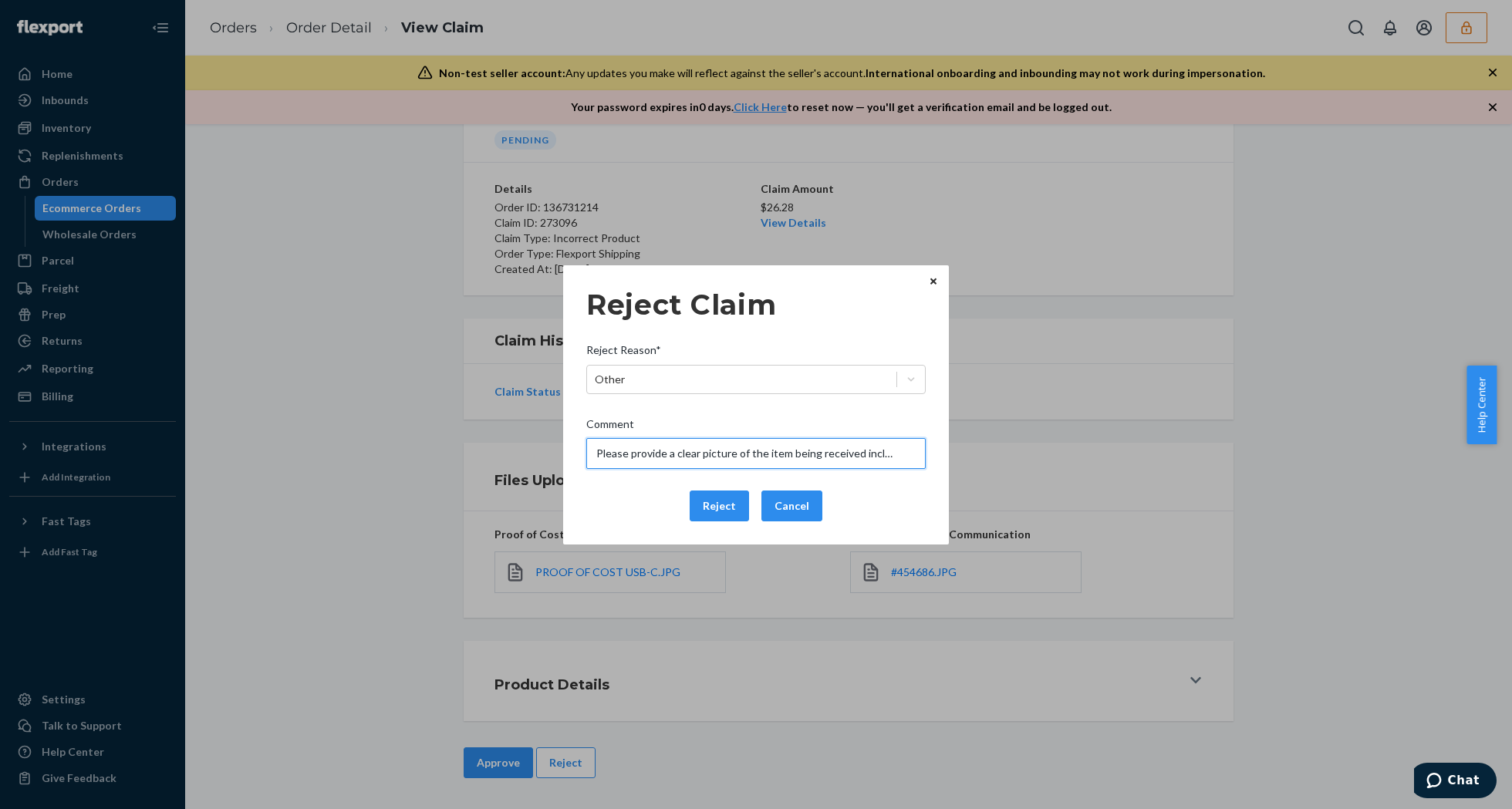
click at [779, 455] on input "Please provide a clear picture of the item being received including tags and pa…" at bounding box center [756, 453] width 339 height 31
click at [740, 454] on input "Please provide a clear picture of the item being received." at bounding box center [756, 453] width 339 height 31
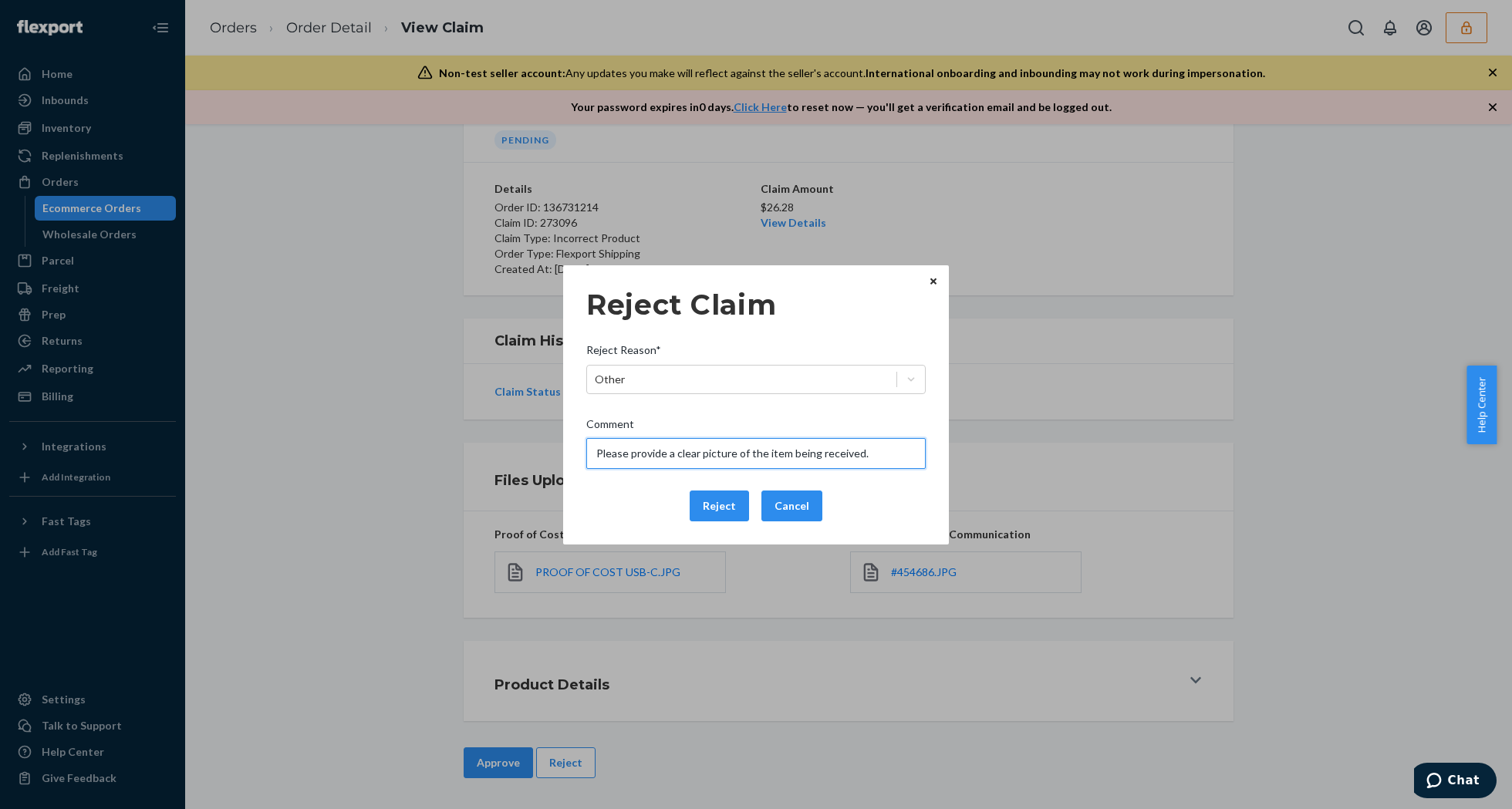
click at [740, 454] on input "Please provide a clear picture of the item being received." at bounding box center [756, 453] width 339 height 31
type input "Please provide a clear picture of the item being received."
click at [717, 503] on button "Reject" at bounding box center [720, 506] width 60 height 31
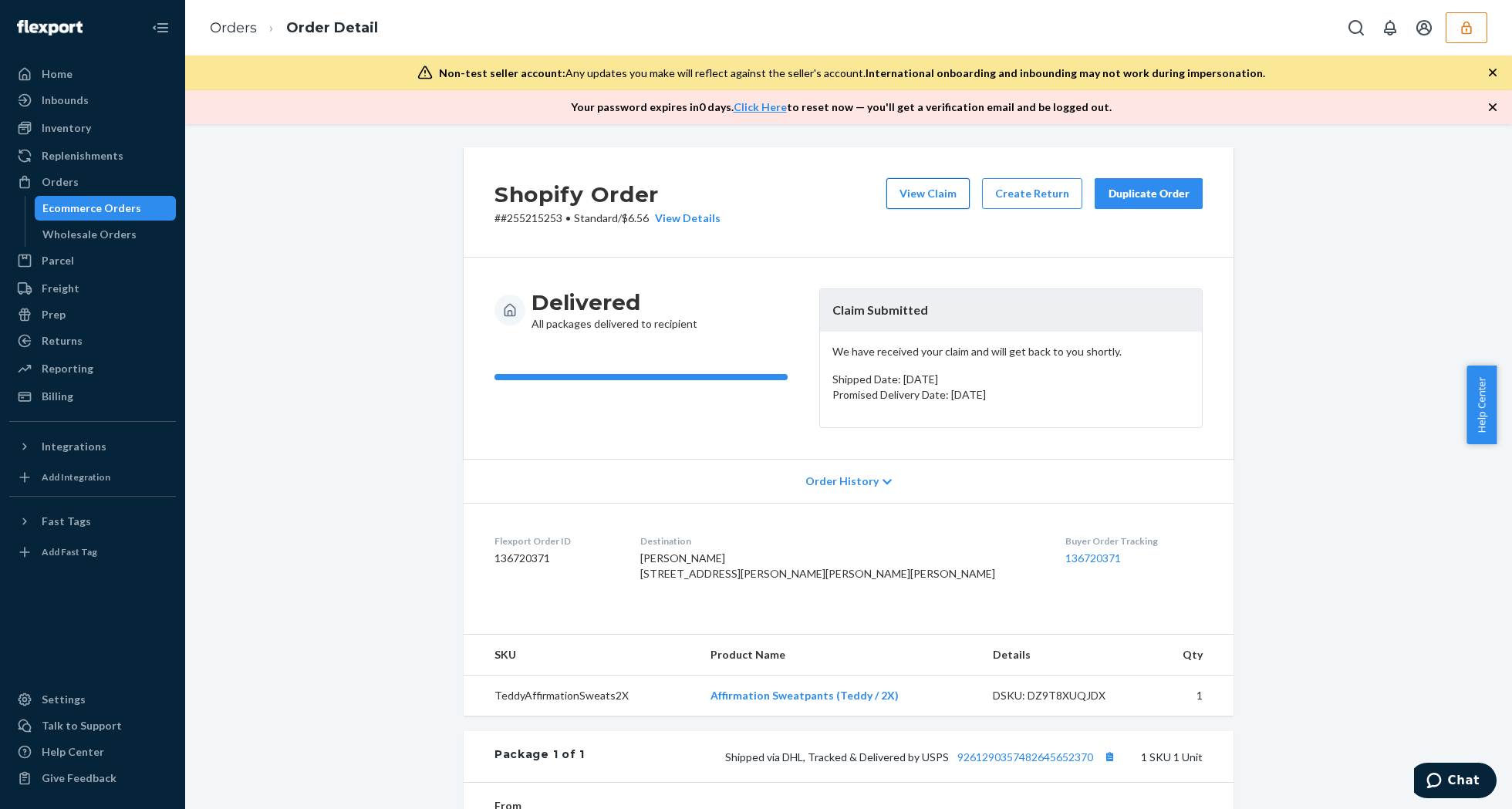
click at [936, 191] on button "View Claim" at bounding box center [927, 193] width 84 height 31
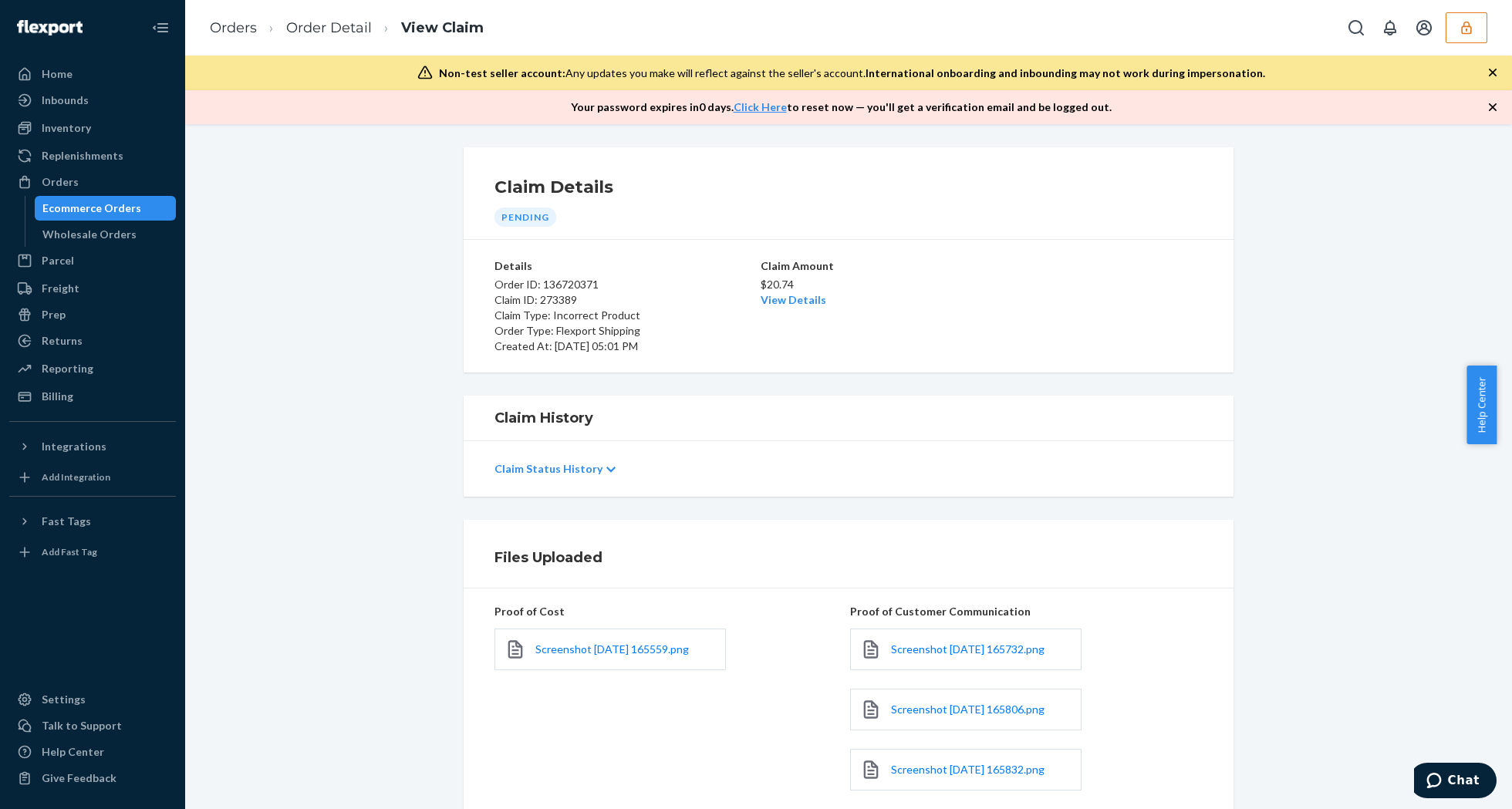
click at [975, 660] on div "Screenshot 2025-09-22 165732.png" at bounding box center [965, 649] width 231 height 41
click at [974, 657] on link "Screenshot 2025-09-22 165732.png" at bounding box center [967, 649] width 153 height 16
click at [990, 728] on div "Screenshot 2025-09-22 165806.png" at bounding box center [965, 710] width 231 height 41
click at [986, 717] on link "Screenshot 2025-09-22 165806.png" at bounding box center [967, 710] width 153 height 16
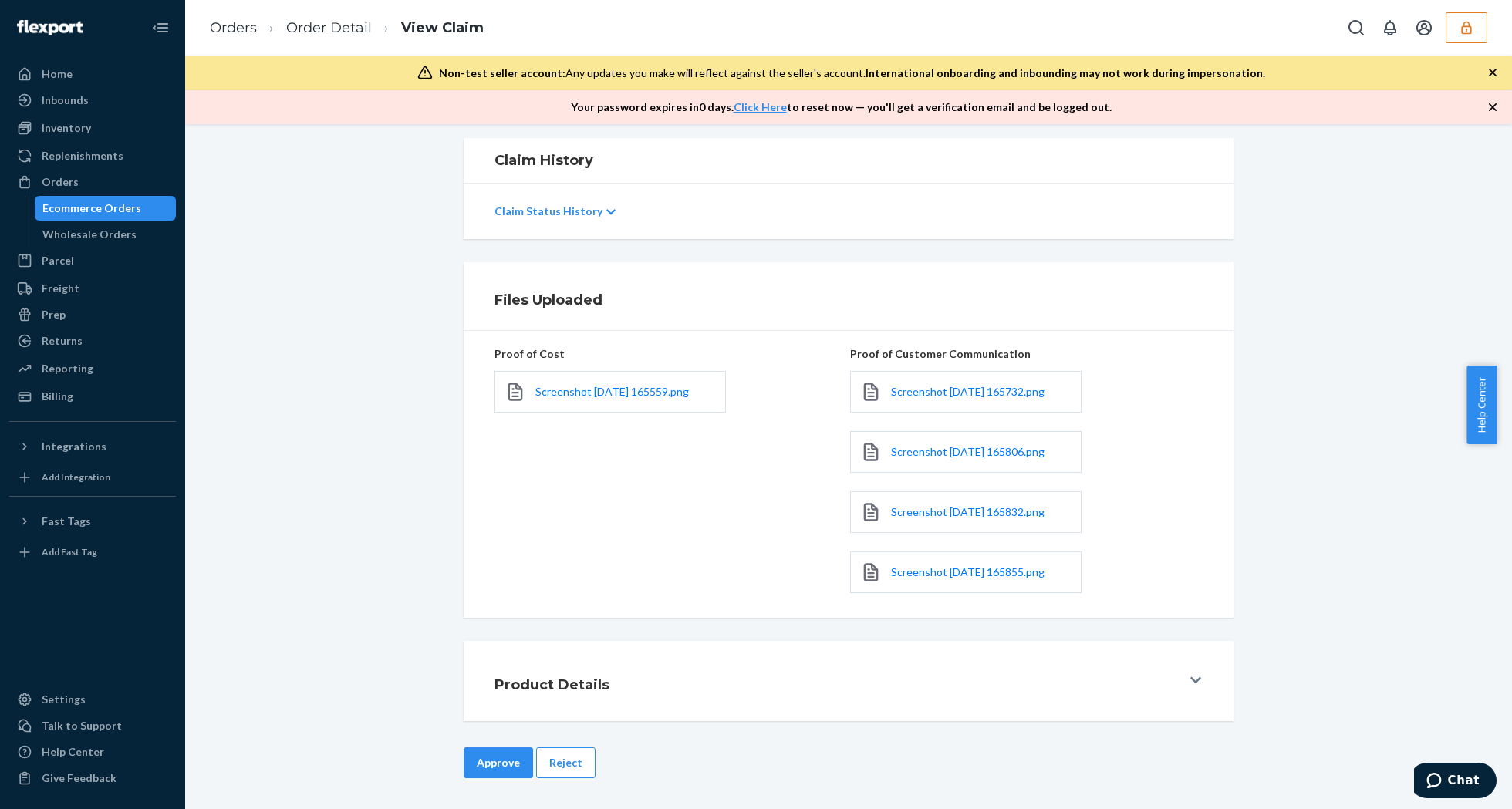
click at [951, 498] on div "Screenshot 2025-09-22 165832.png" at bounding box center [965, 512] width 231 height 41
click at [965, 504] on link "Screenshot 2025-09-22 165832.png" at bounding box center [967, 512] width 153 height 16
click at [903, 566] on span "Screenshot 2025-09-22 165855.png" at bounding box center [967, 572] width 153 height 13
click at [620, 392] on span "Screenshot 2025-09-22 165559.png" at bounding box center [612, 392] width 153 height 13
click at [558, 758] on button "Reject" at bounding box center [566, 763] width 60 height 31
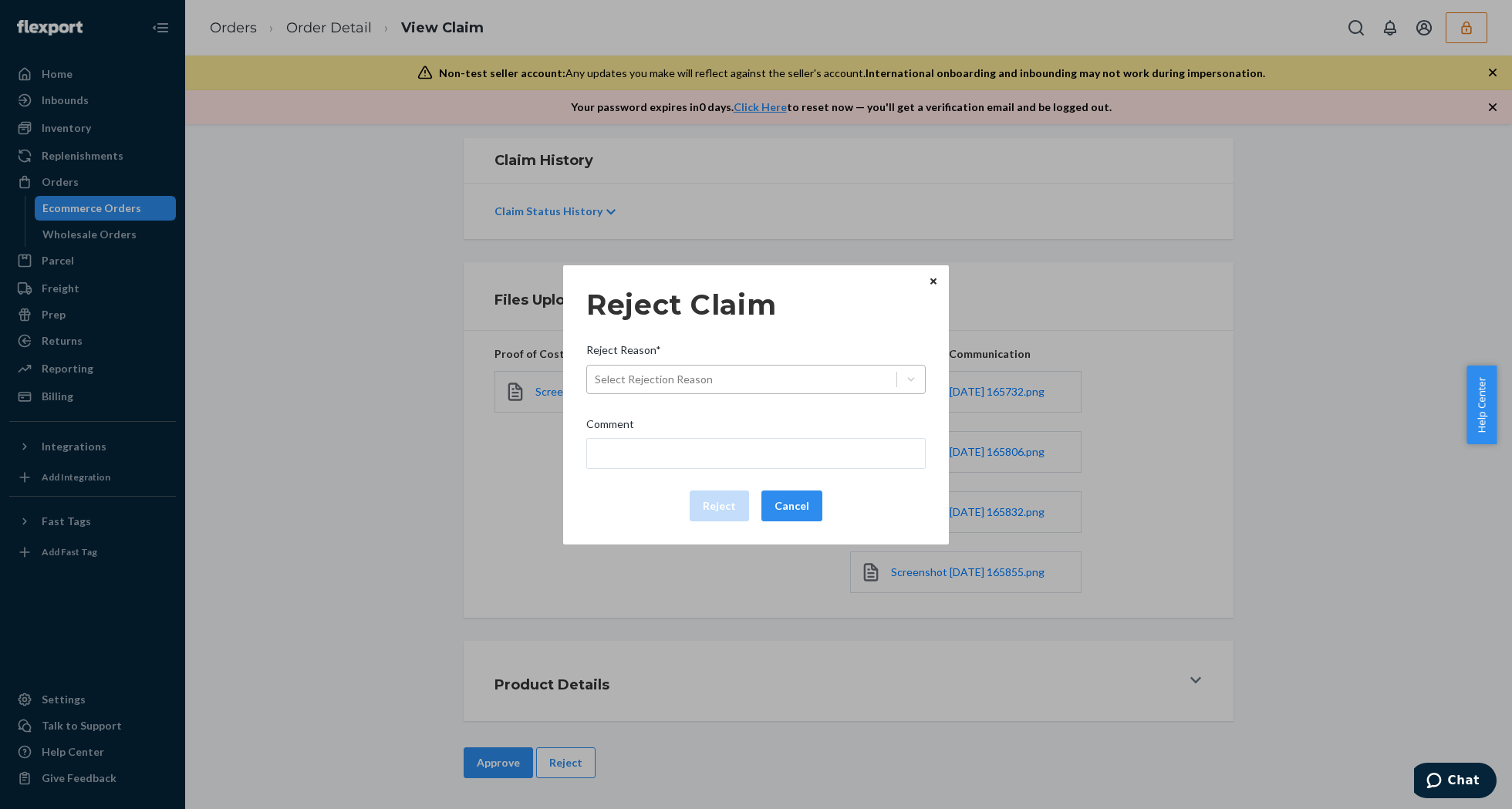
click at [767, 381] on div "Select Rejection Reason" at bounding box center [742, 379] width 310 height 25
click at [596, 381] on input "Reject Reason* Select Rejection Reason" at bounding box center [595, 379] width 2 height 16
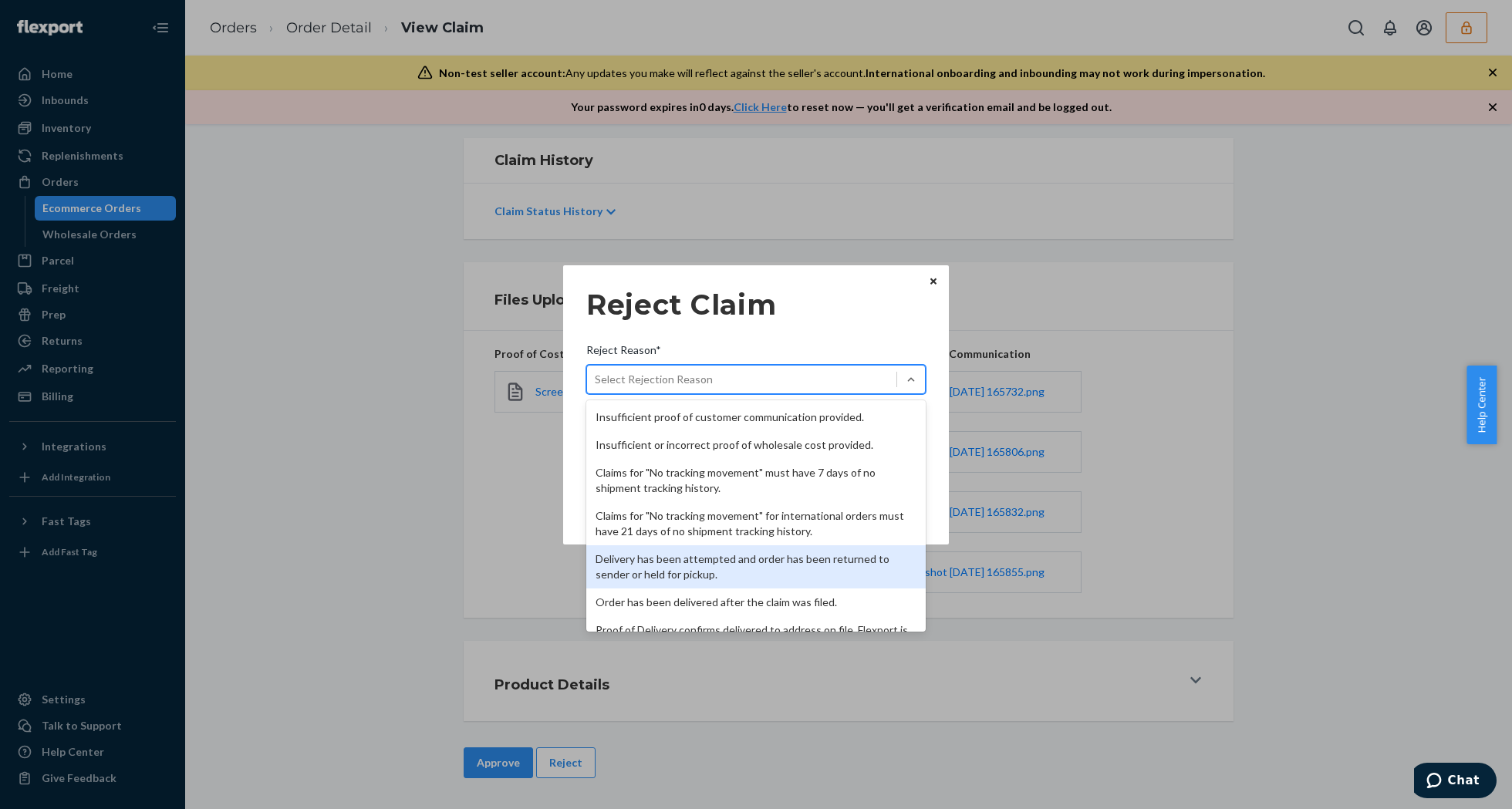
scroll to position [200, 0]
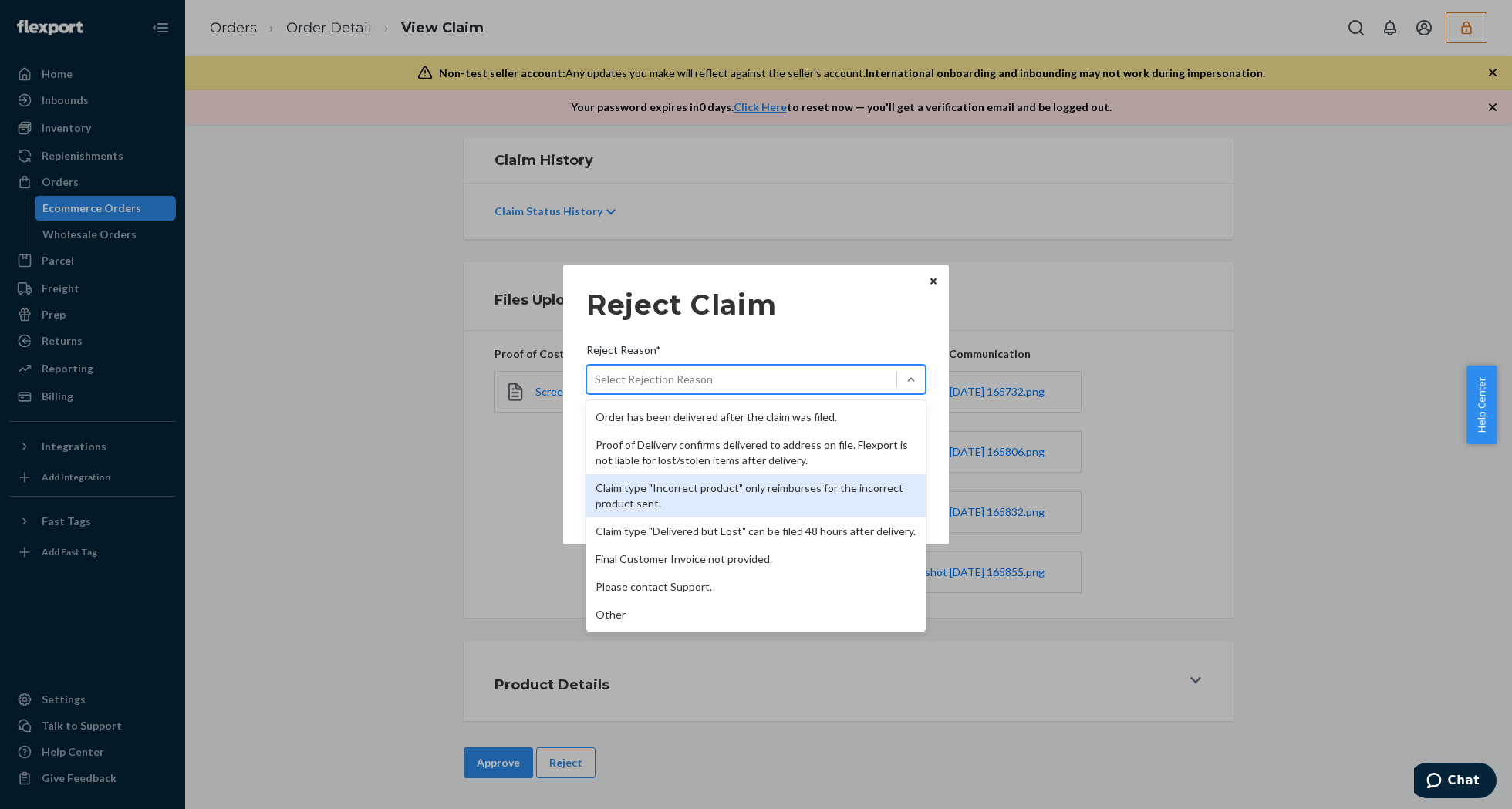
click at [762, 483] on div "Claim type "Incorrect product" only reimburses for the incorrect product sent." at bounding box center [756, 496] width 339 height 43
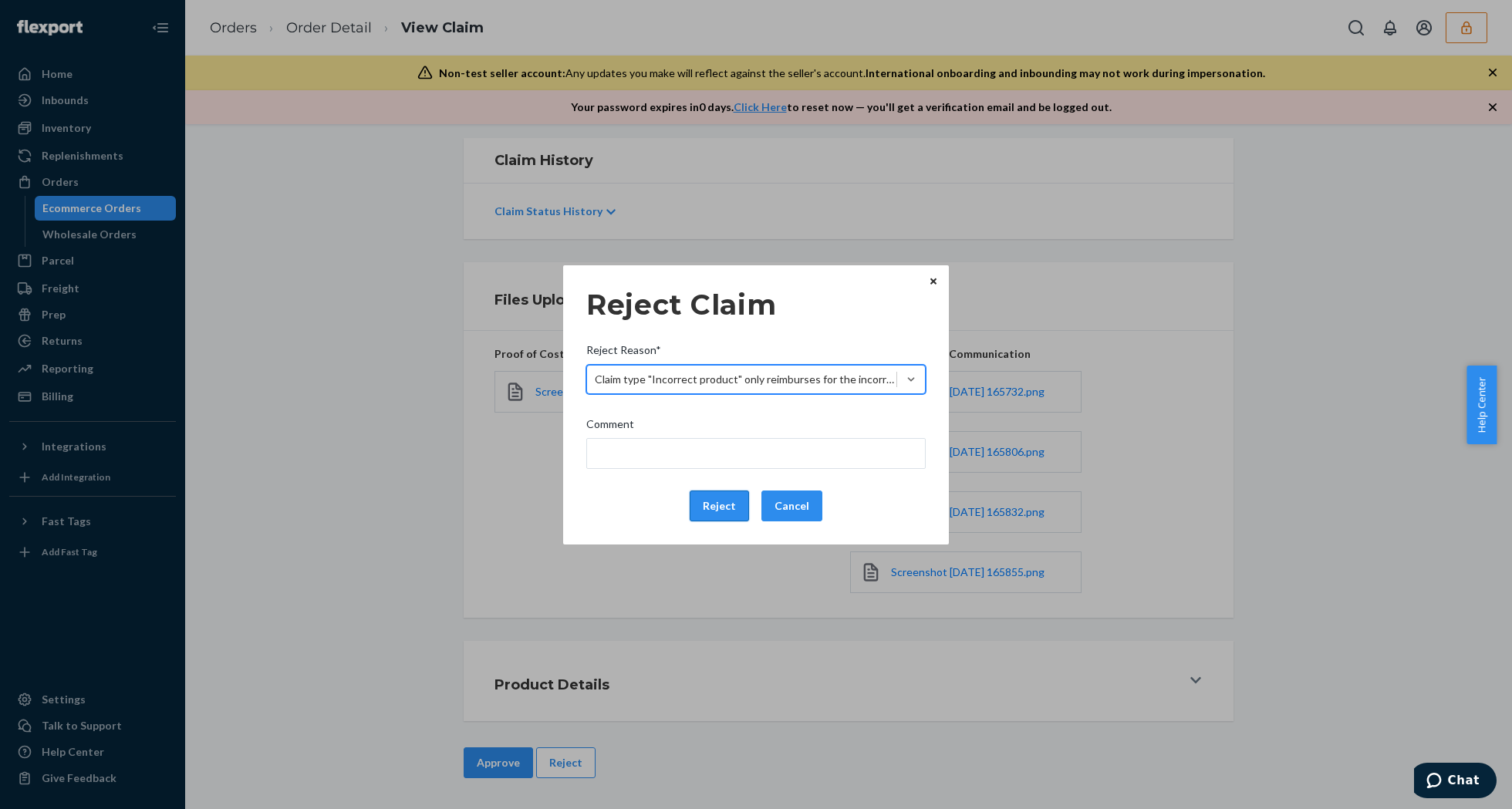
click at [710, 503] on button "Reject" at bounding box center [720, 506] width 60 height 31
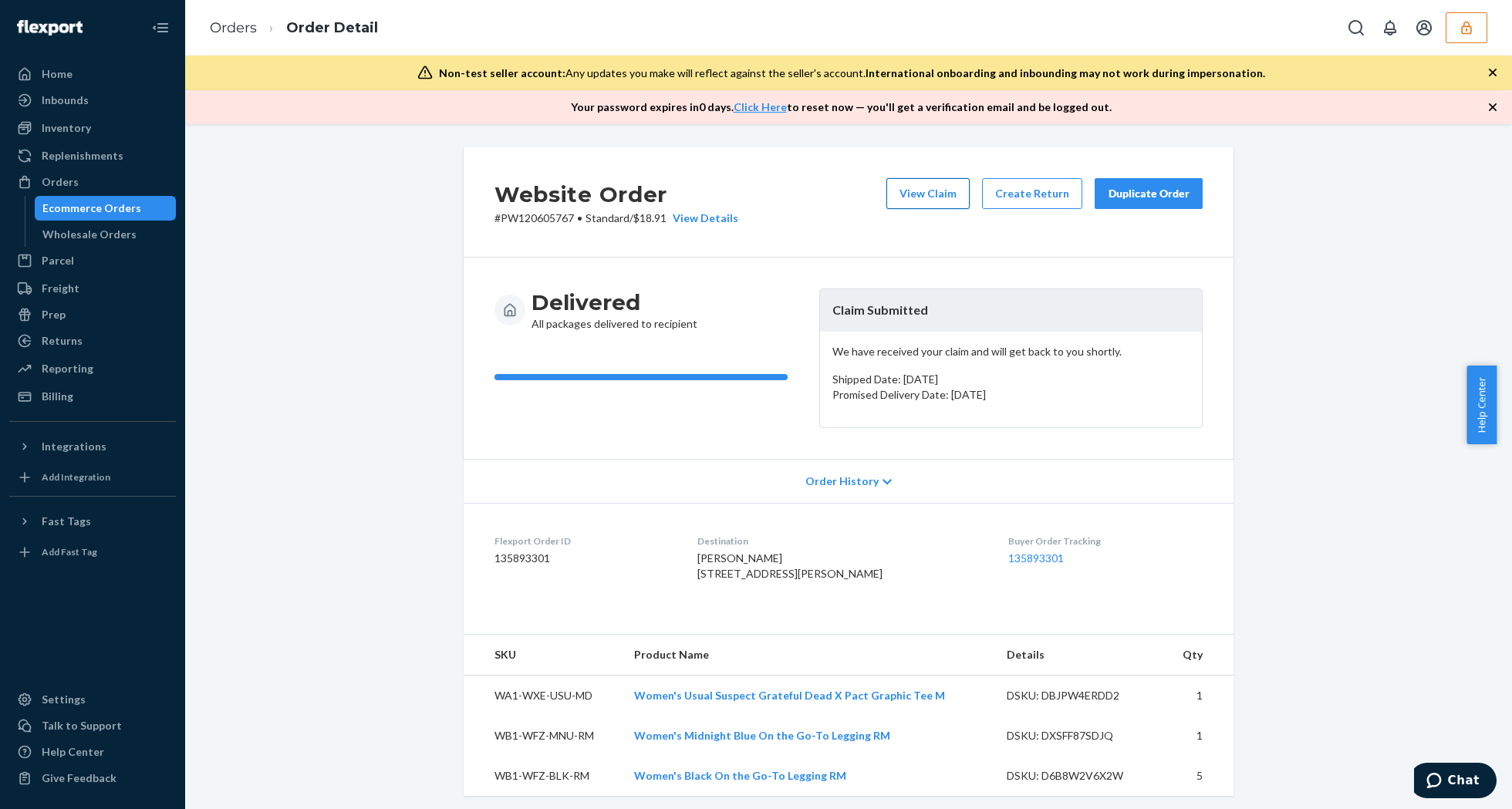
click at [919, 190] on button "View Claim" at bounding box center [927, 193] width 84 height 31
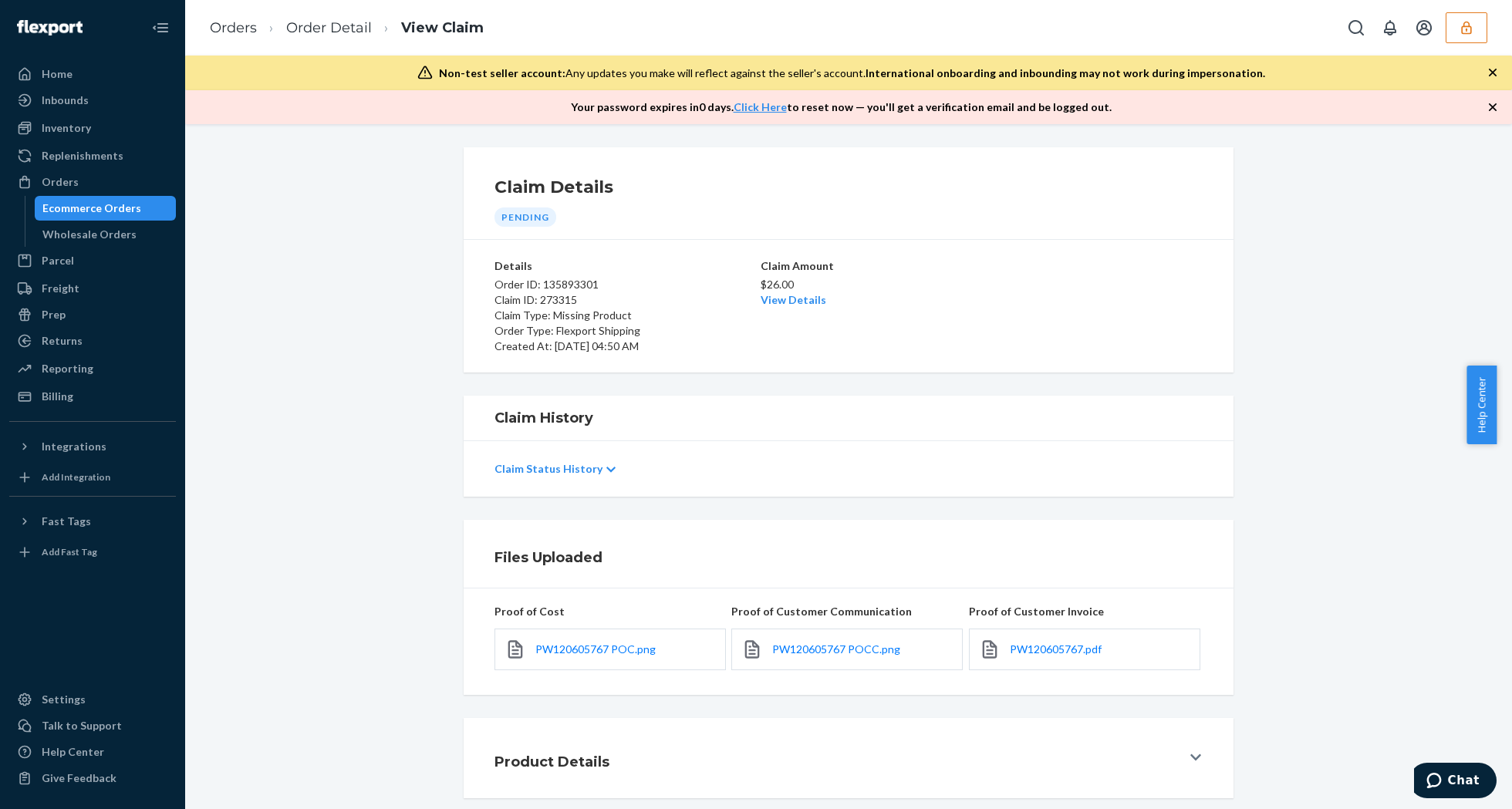
scroll to position [79, 0]
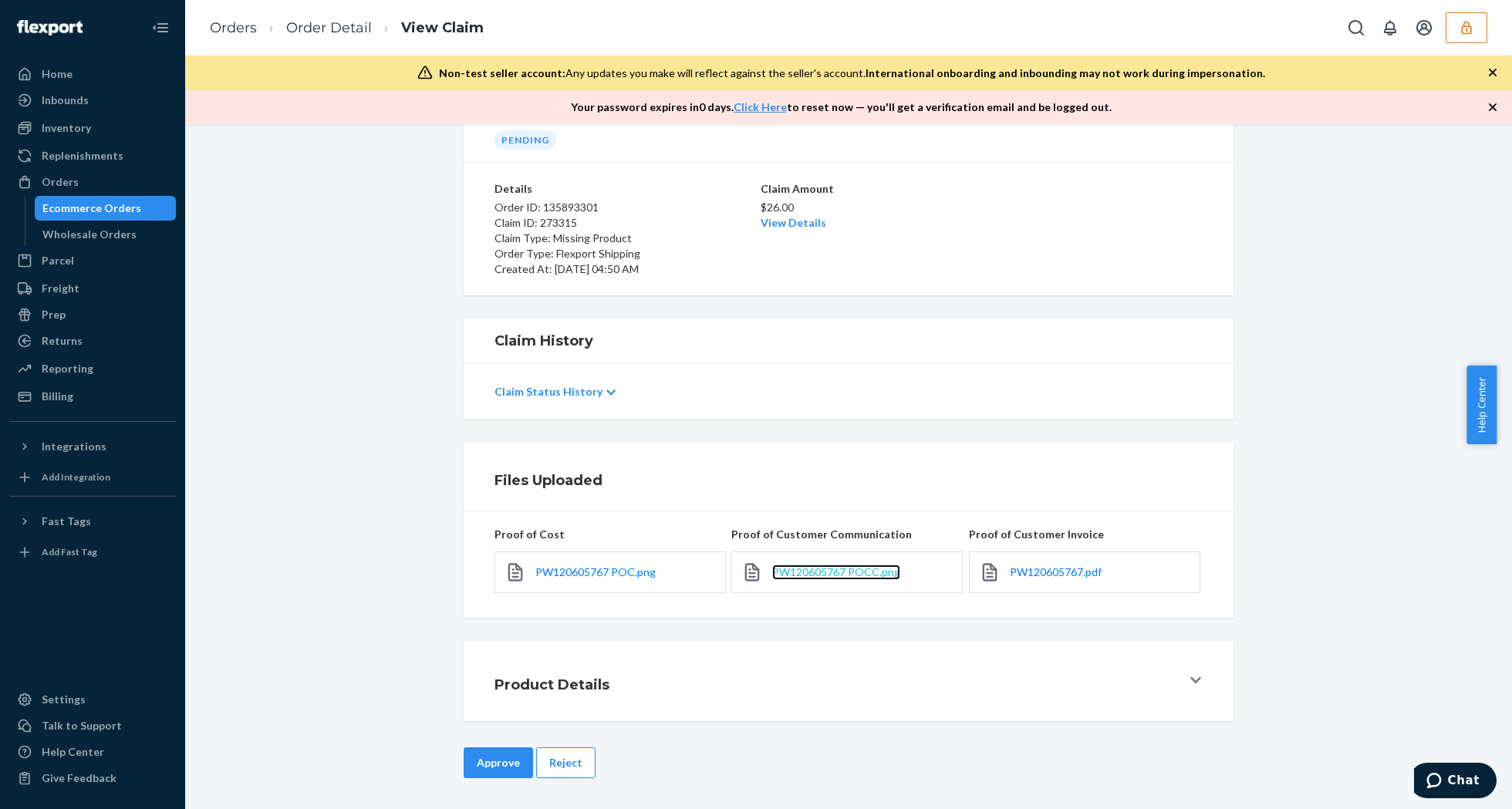
click at [837, 572] on span "PW120605767 POCC.png" at bounding box center [836, 572] width 128 height 13
click at [624, 577] on span "PW120605767 POC.png" at bounding box center [595, 572] width 120 height 13
click at [1069, 569] on span "PW120605767.pdf" at bounding box center [1055, 572] width 92 height 13
click at [842, 566] on span "PW120605767 POCC.png" at bounding box center [836, 572] width 128 height 13
click at [1062, 566] on span "PW120605767.pdf" at bounding box center [1055, 572] width 92 height 13
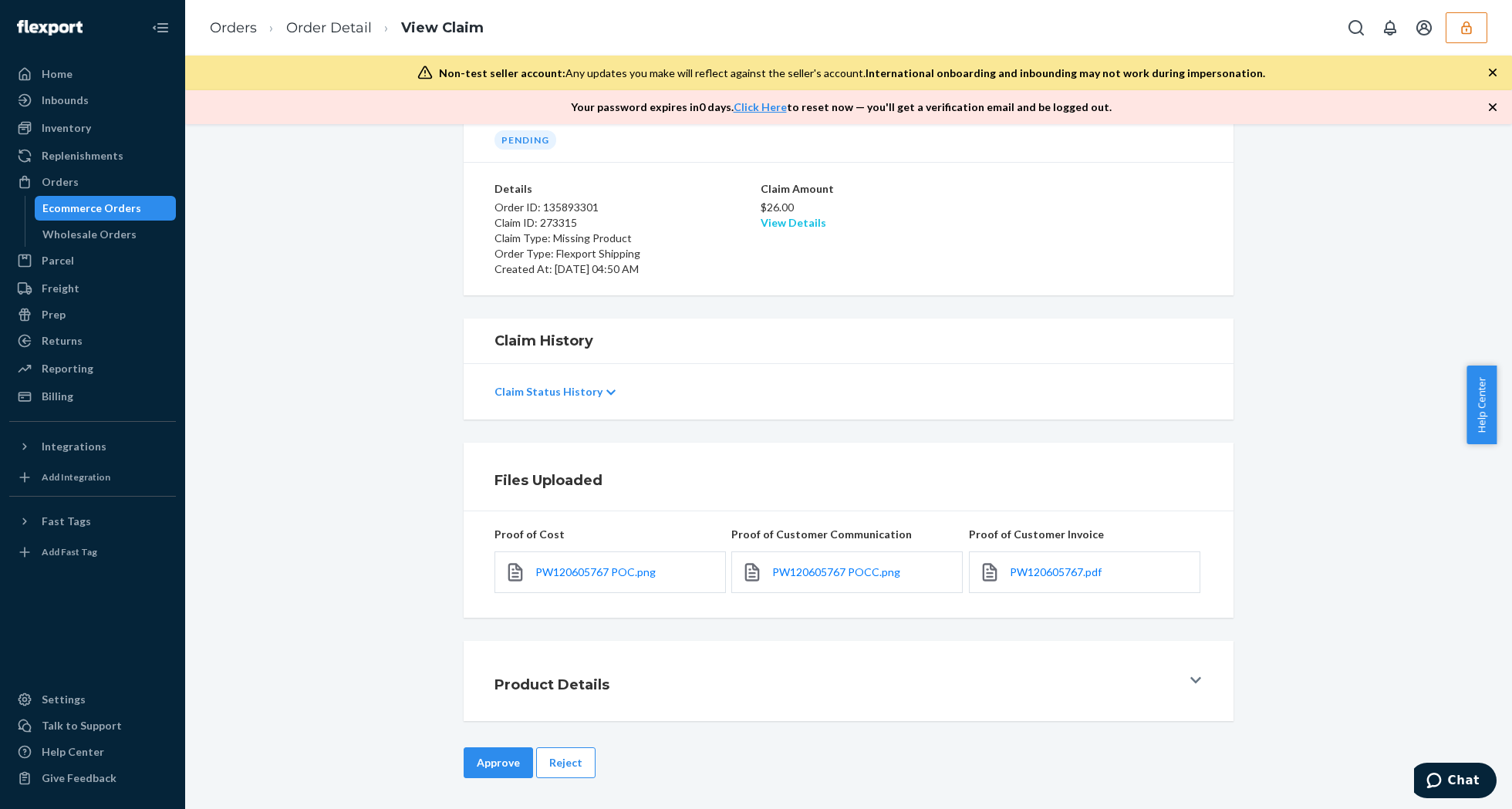
click at [774, 216] on link "View Details" at bounding box center [793, 223] width 65 height 13
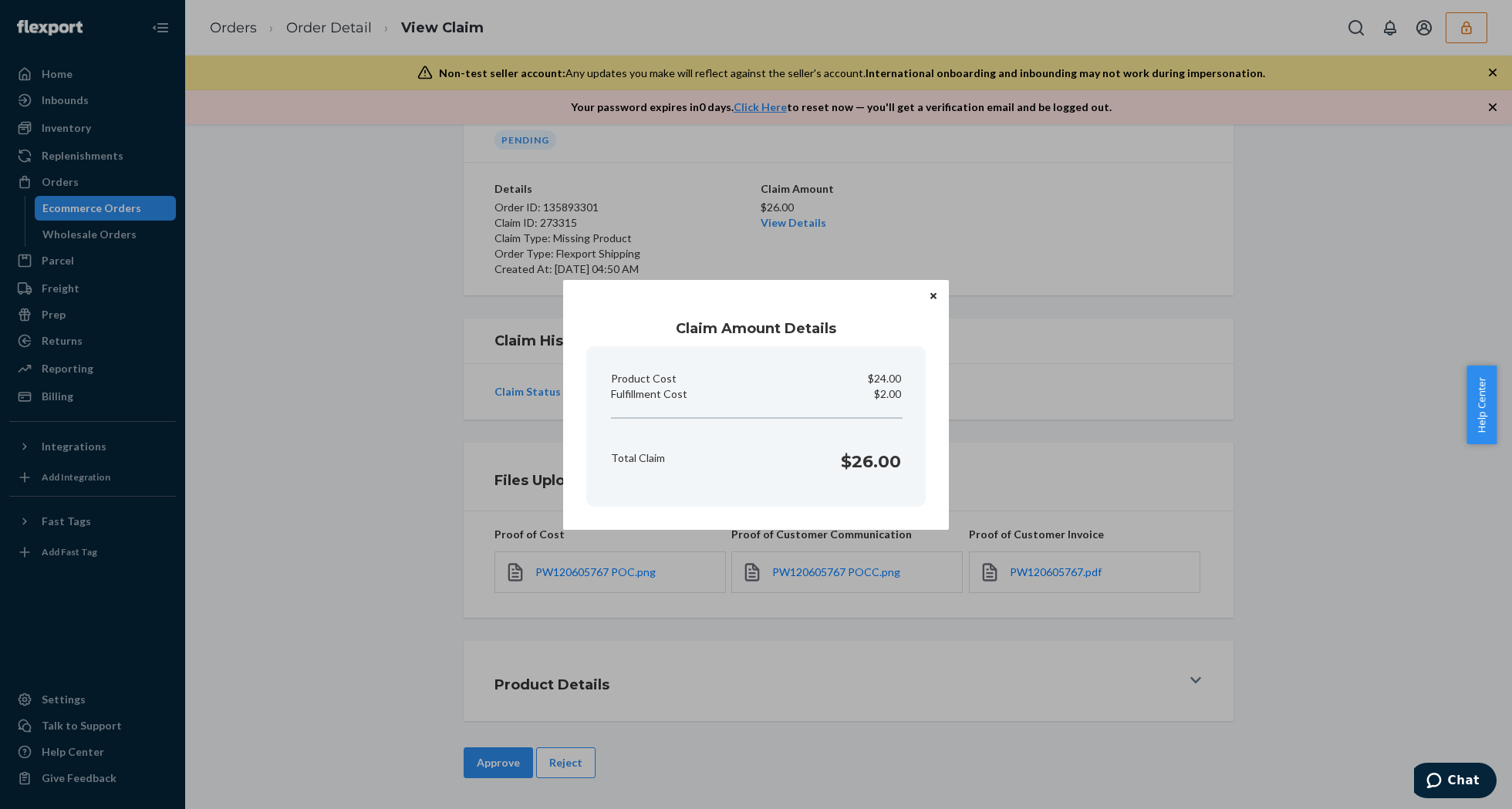
click at [896, 389] on p "$2.00" at bounding box center [888, 394] width 27 height 16
copy p "Fulfillment Cost"
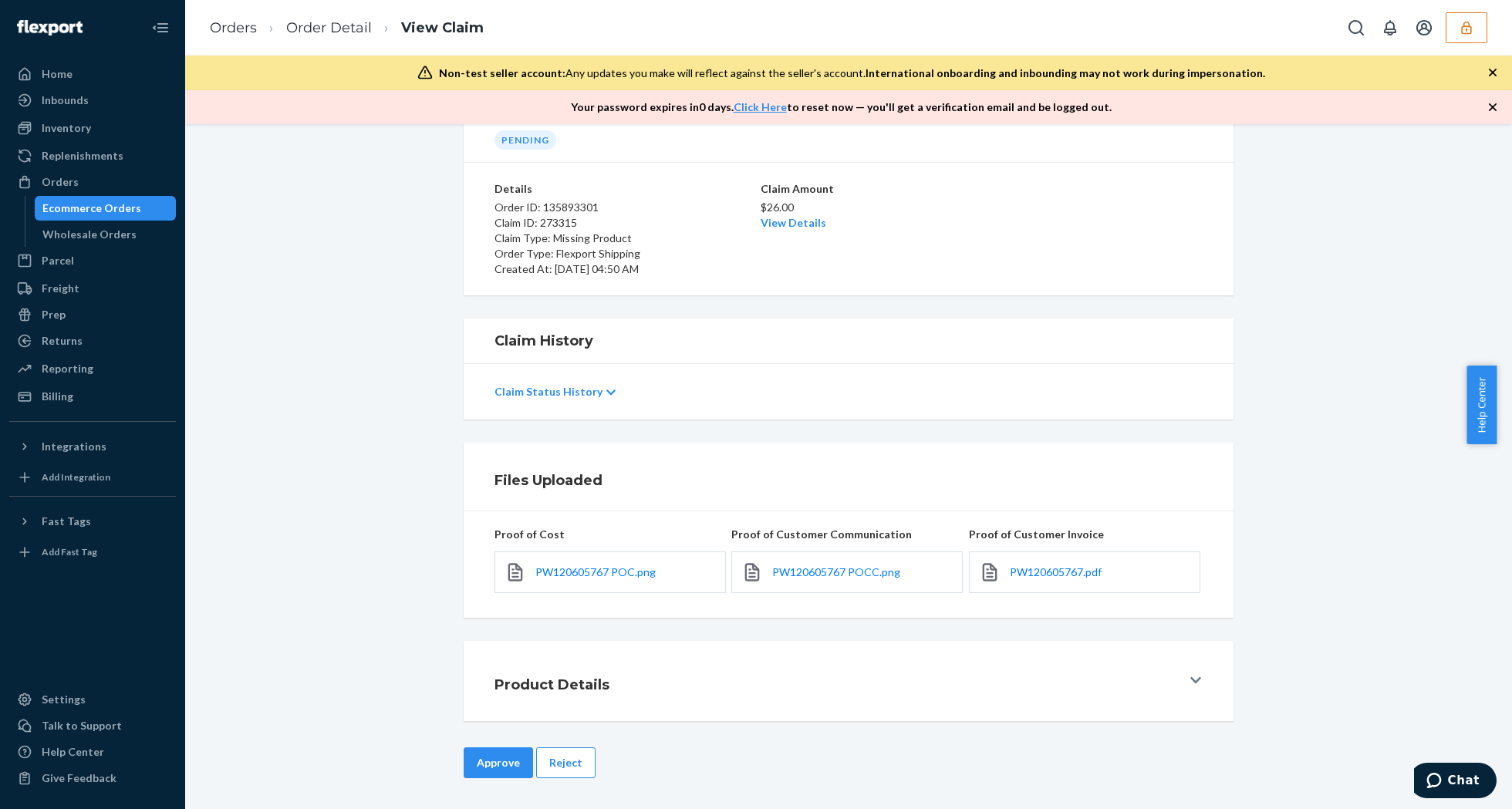
click at [863, 679] on div "Home Inbounds Shipping Plans Problems Inventory Products Replenishments Orders …" at bounding box center [756, 404] width 1512 height 809
click at [495, 759] on button "Approve" at bounding box center [498, 763] width 70 height 31
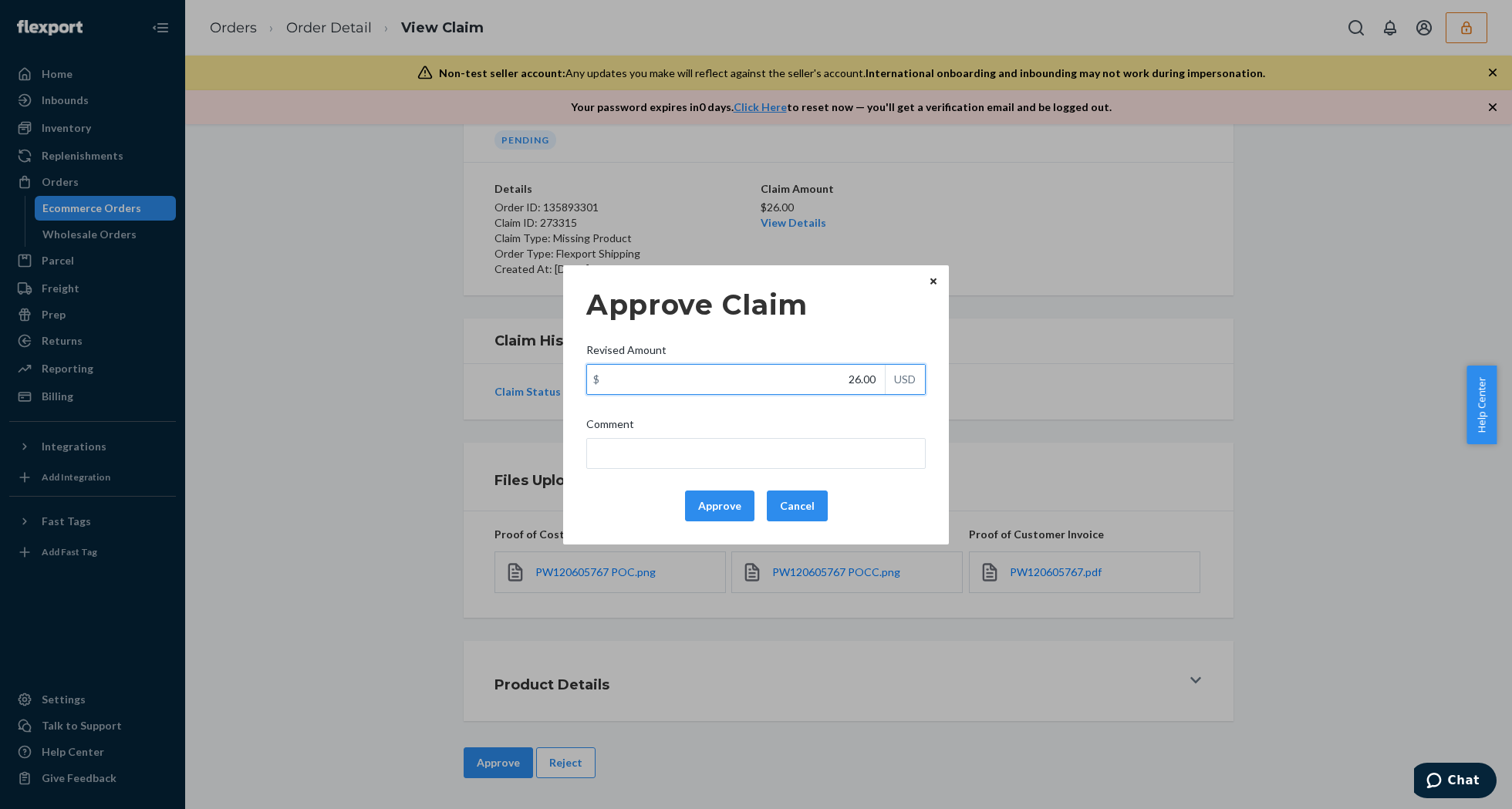
click at [803, 388] on input "26.00" at bounding box center [736, 379] width 298 height 29
type input "11.60"
click at [717, 495] on button "Approve" at bounding box center [720, 506] width 70 height 31
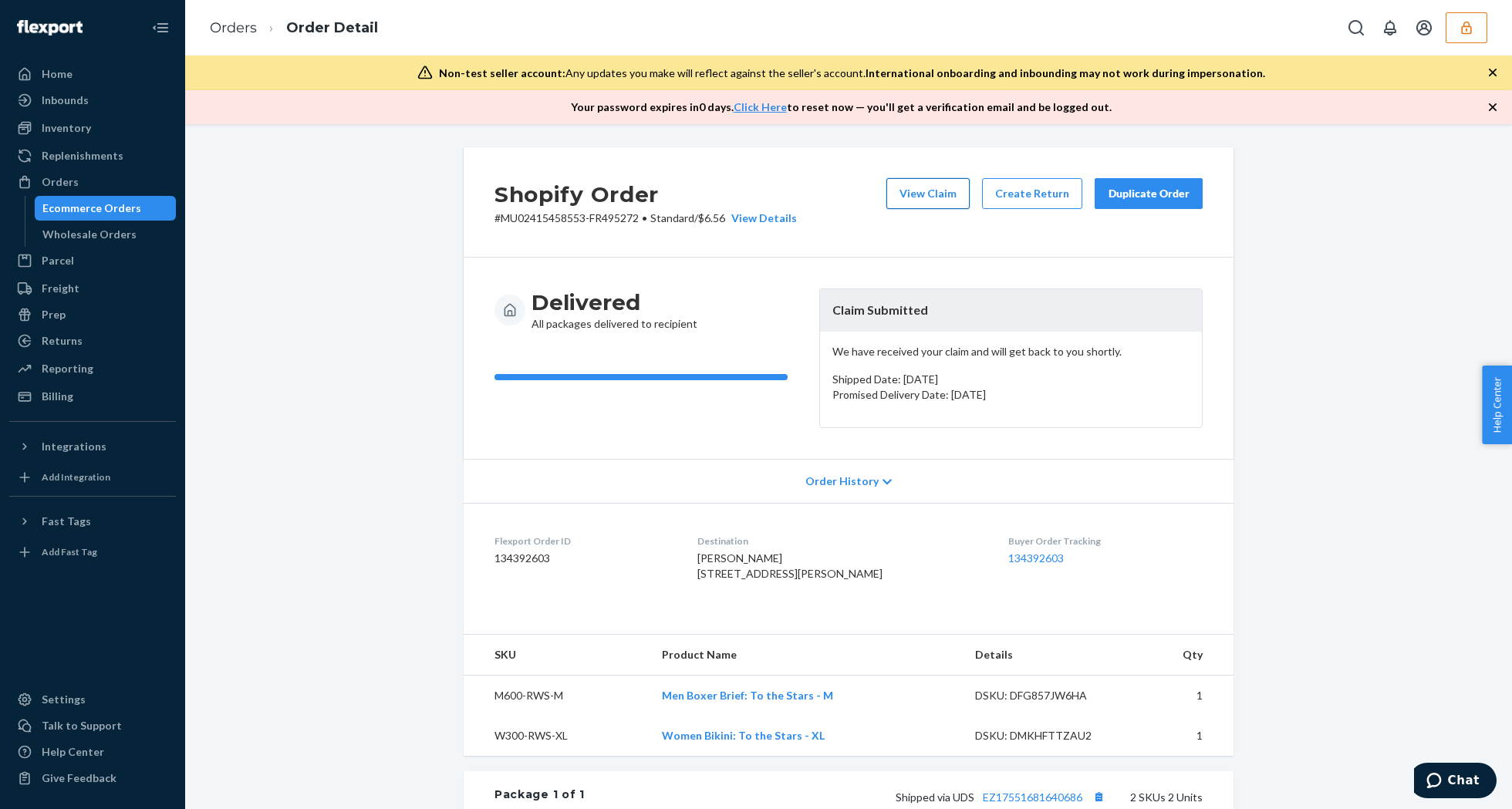
click at [915, 198] on button "View Claim" at bounding box center [927, 193] width 84 height 31
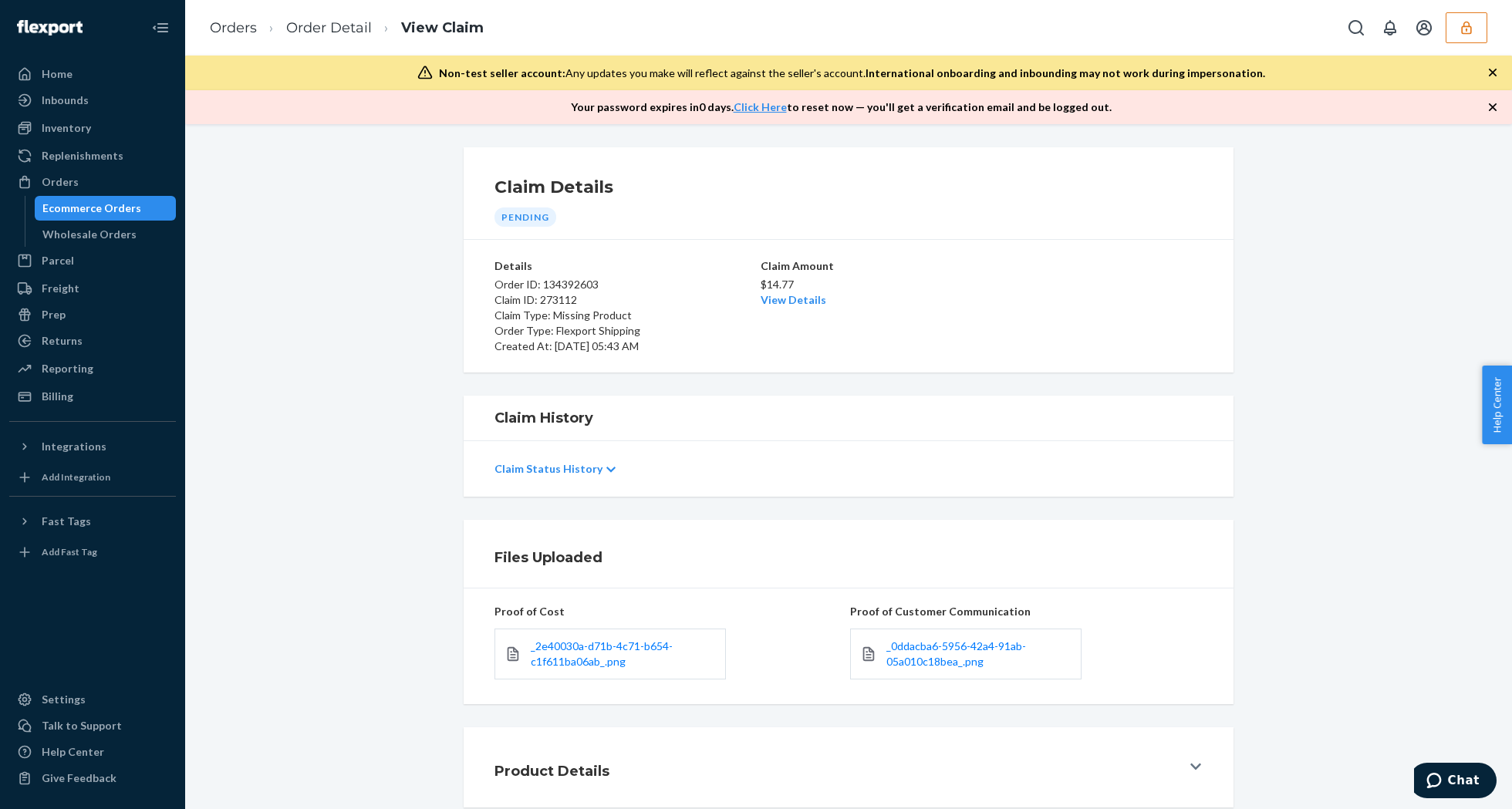
scroll to position [88, 0]
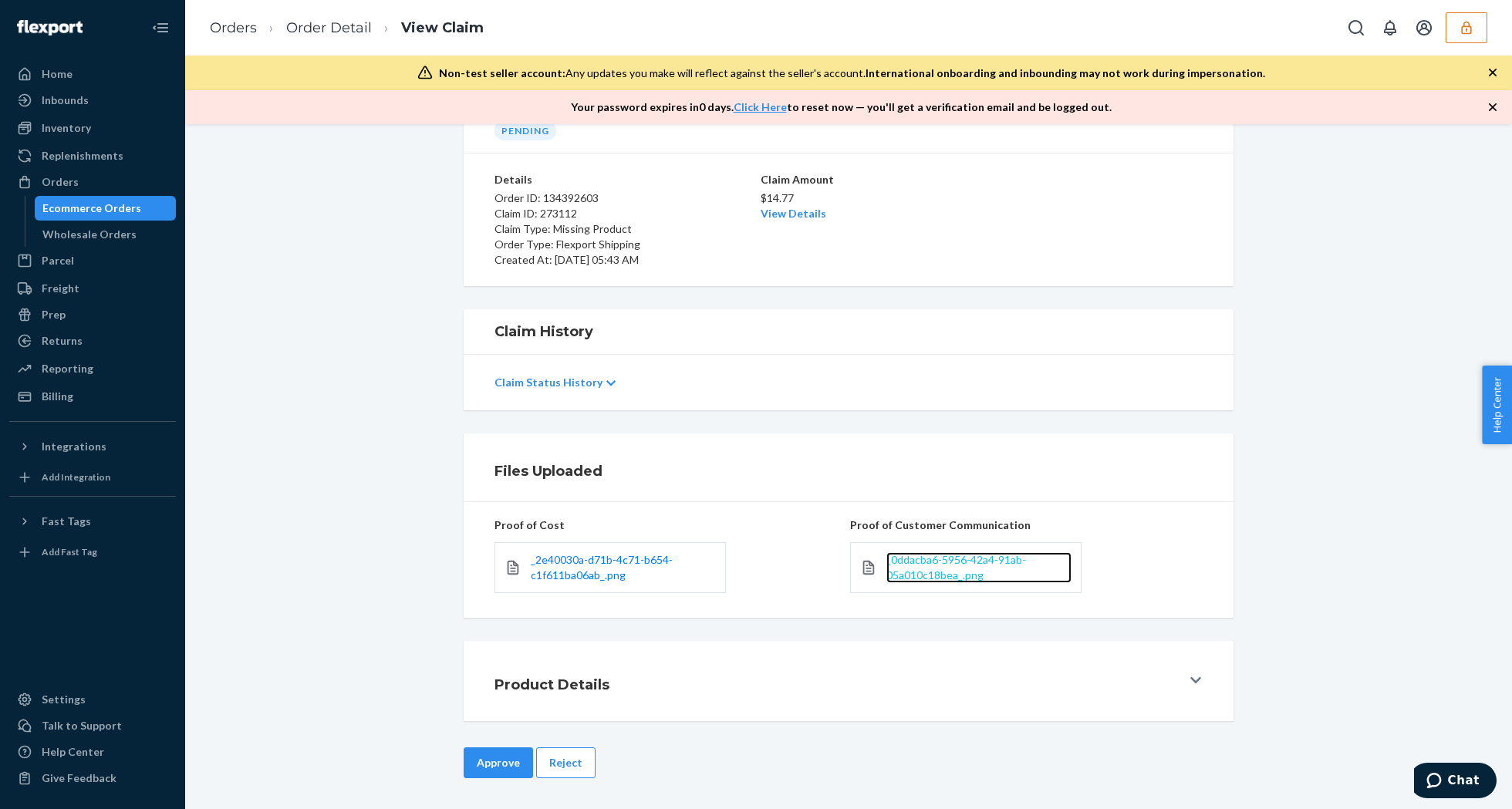
click at [919, 569] on span "_0ddacba6-5956-42a4-91ab-05a010c18bea_.png" at bounding box center [956, 567] width 140 height 28
click at [602, 569] on span "_2e40030a-d71b-4c71-b654-c1f611ba06ab_.png" at bounding box center [601, 567] width 142 height 28
click at [801, 209] on link "View Details" at bounding box center [793, 214] width 65 height 13
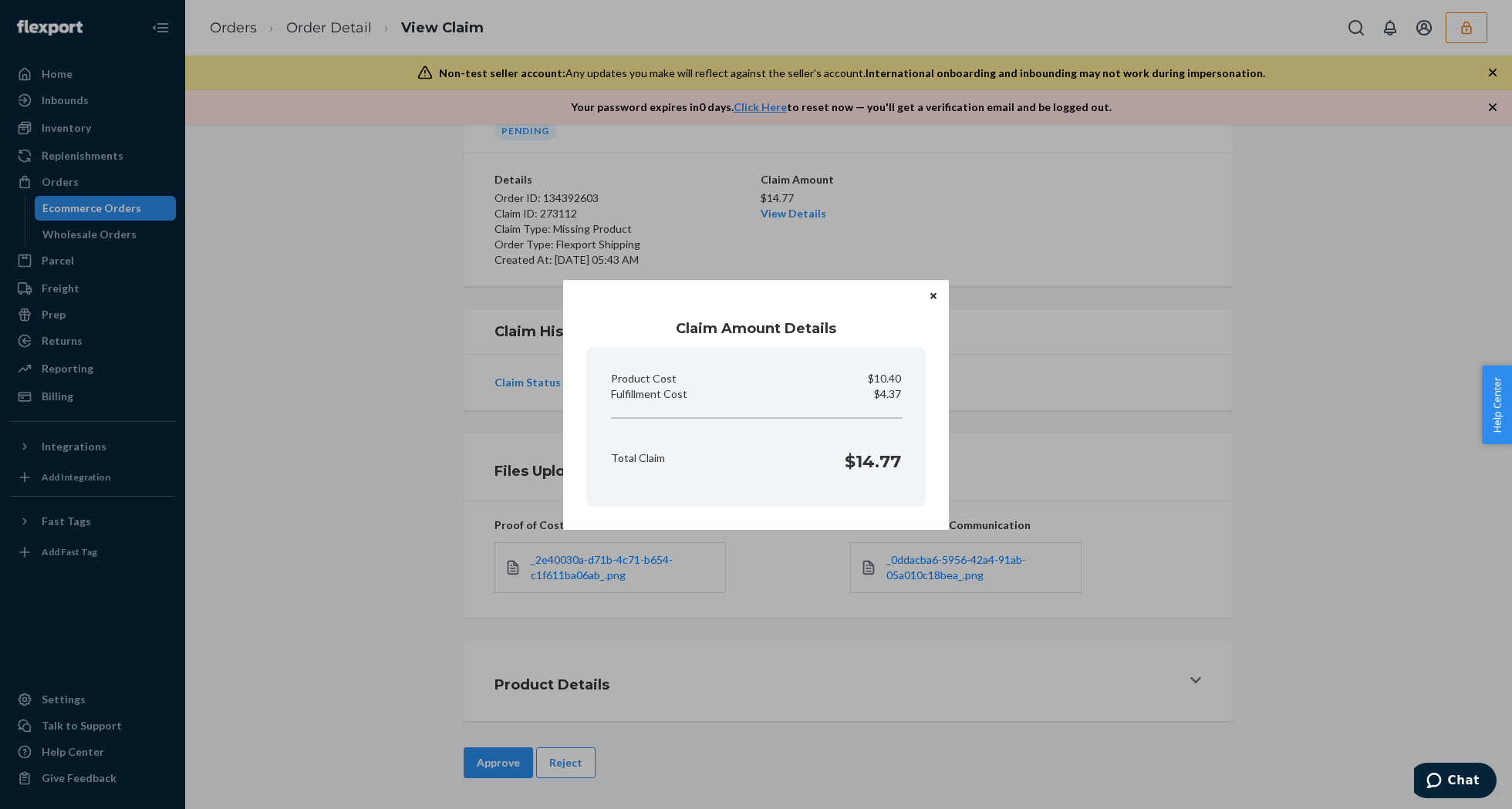
click at [938, 293] on button "Close" at bounding box center [933, 296] width 16 height 17
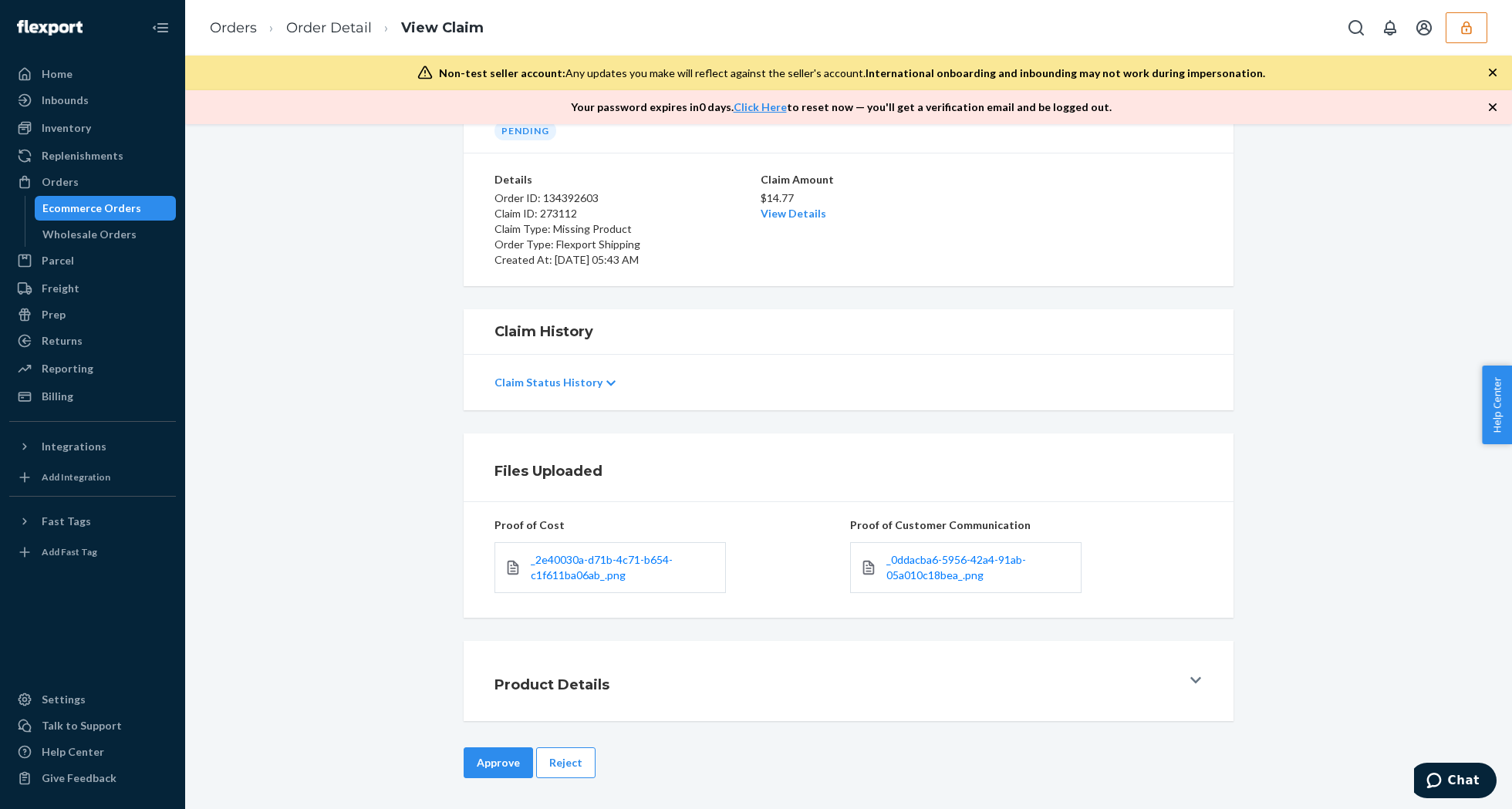
click at [442, 772] on div "Approve Reject" at bounding box center [849, 778] width 1303 height 62
click at [464, 761] on button "Approve" at bounding box center [498, 763] width 70 height 31
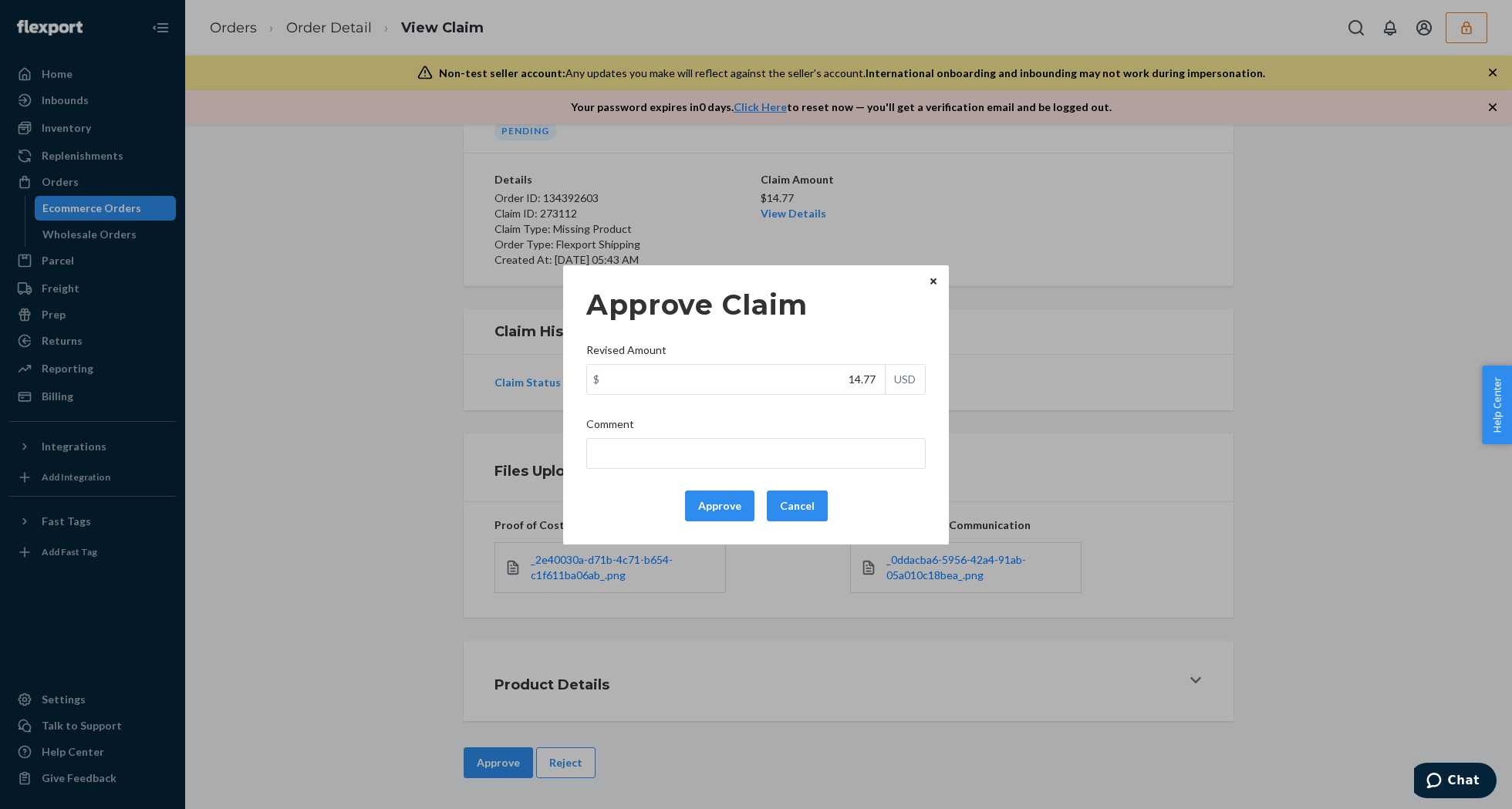
click at [682, 508] on div "Approve Cancel" at bounding box center [756, 506] width 352 height 31
click at [702, 506] on button "Approve" at bounding box center [720, 506] width 70 height 31
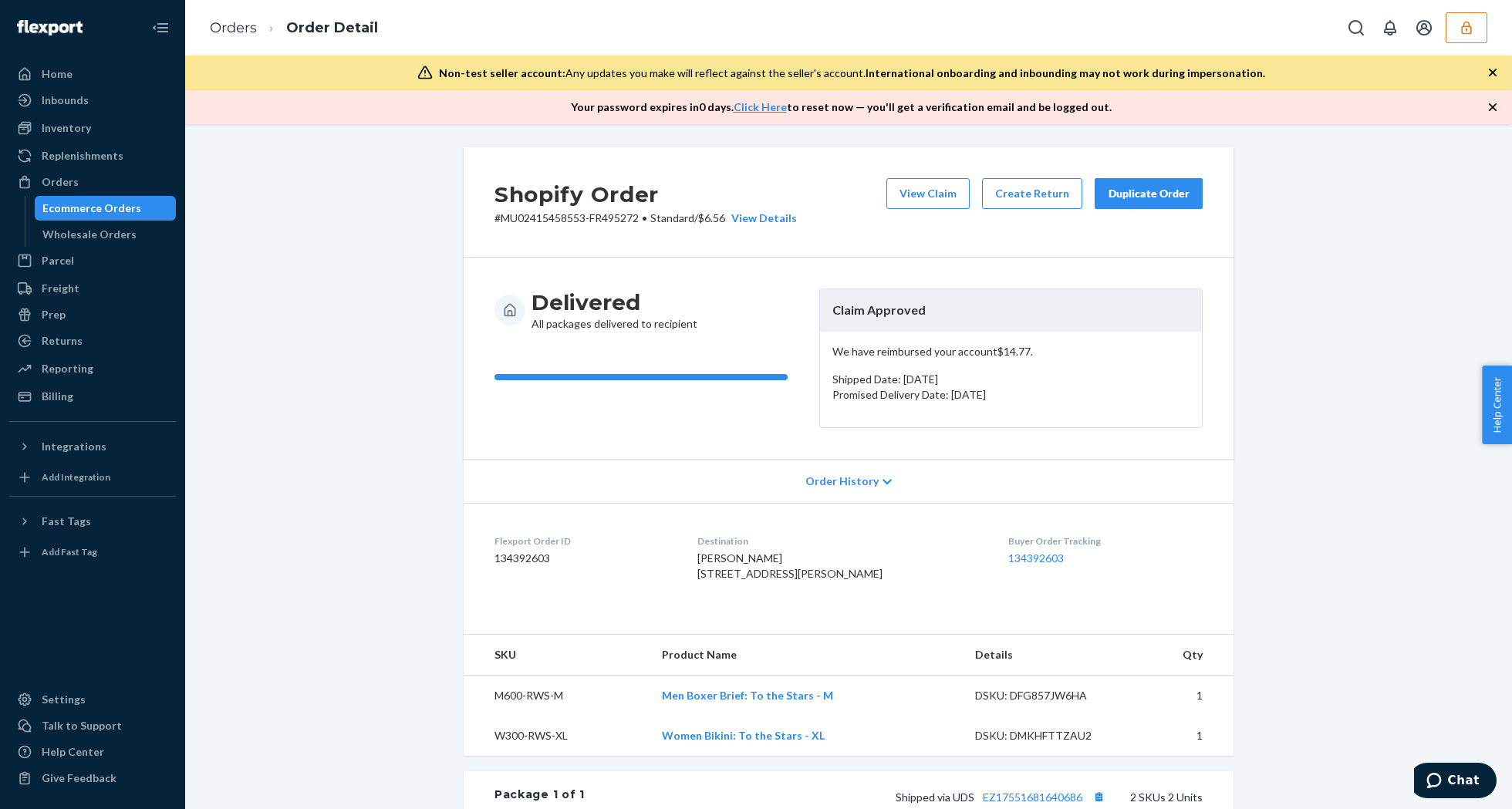
scroll to position [309, 0]
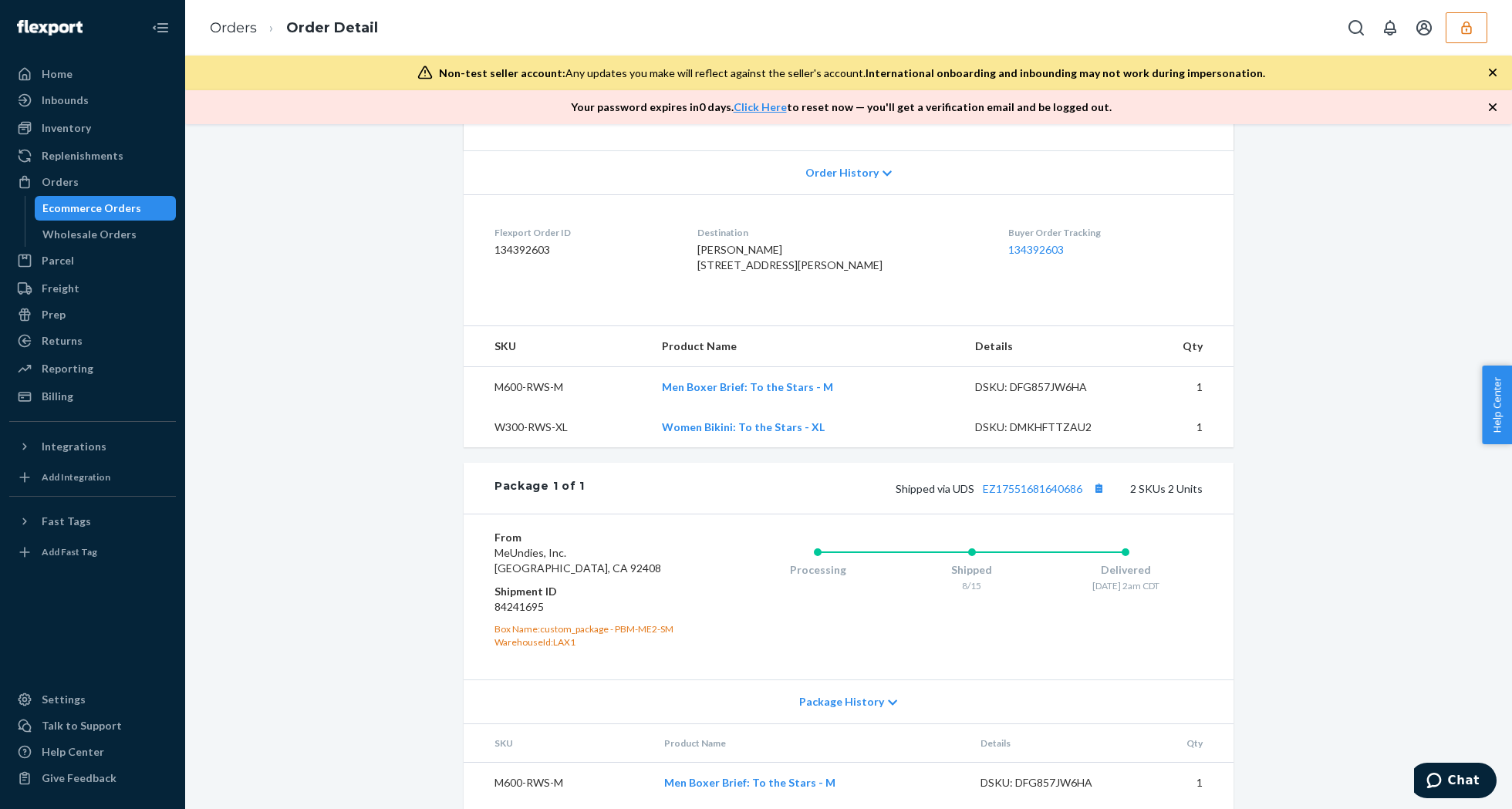
click at [400, 258] on div "Shopify Order # MU02415458553-FR495272 • Standard / $6.56 View Details View Cla…" at bounding box center [849, 349] width 1303 height 1023
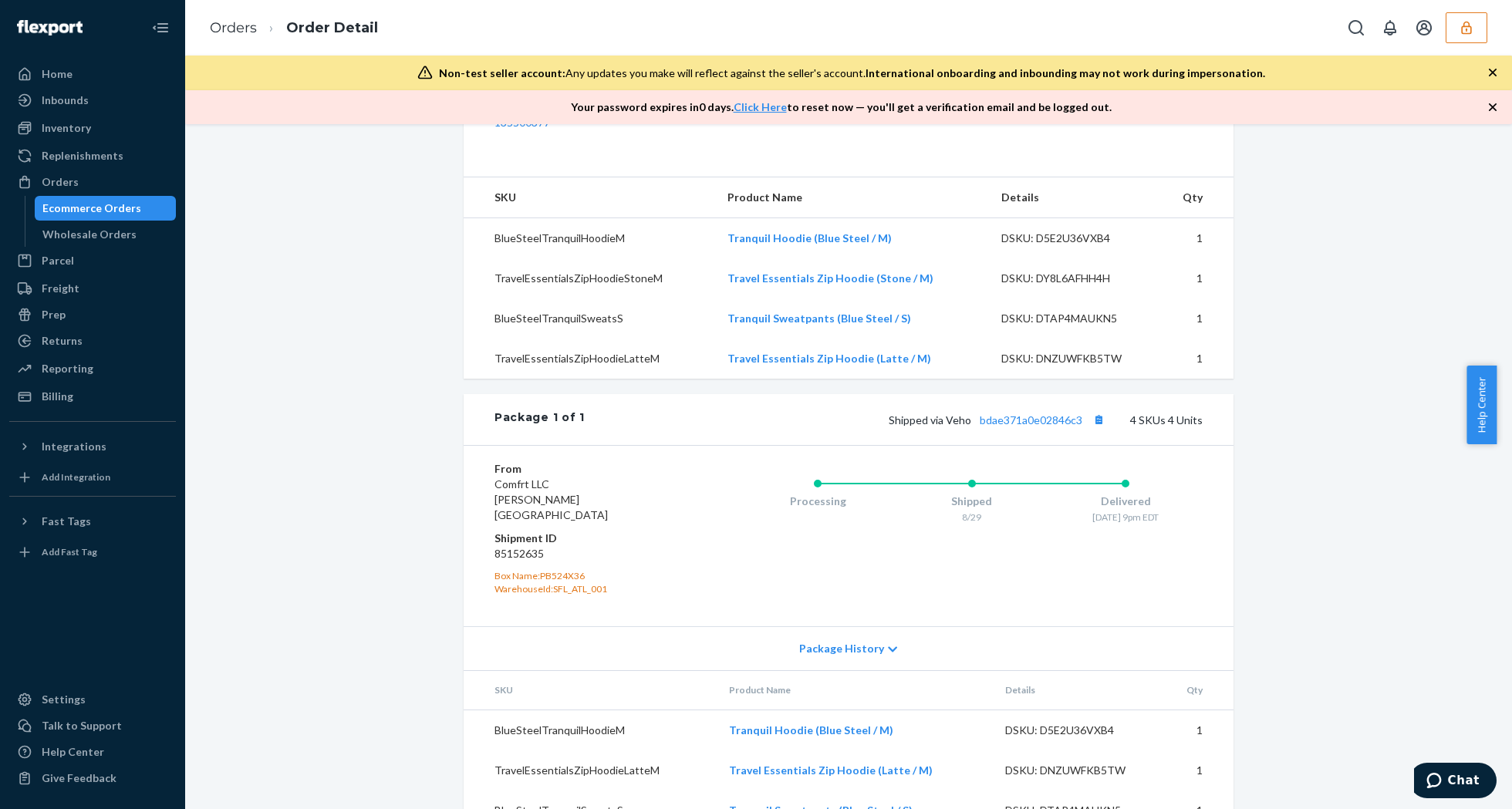
scroll to position [612, 0]
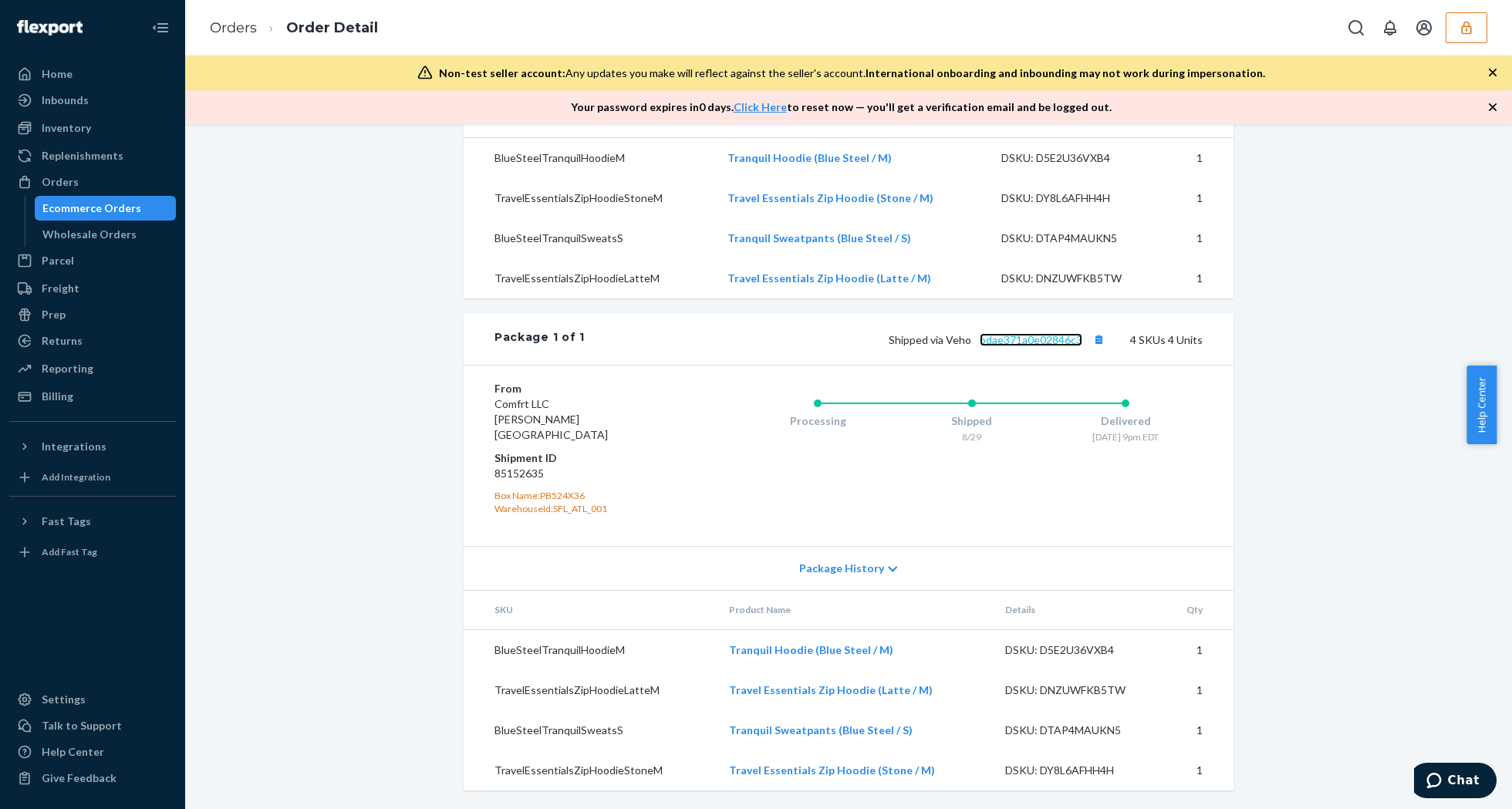
click at [1006, 346] on link "bdae371a0e02846c3" at bounding box center [1031, 339] width 103 height 13
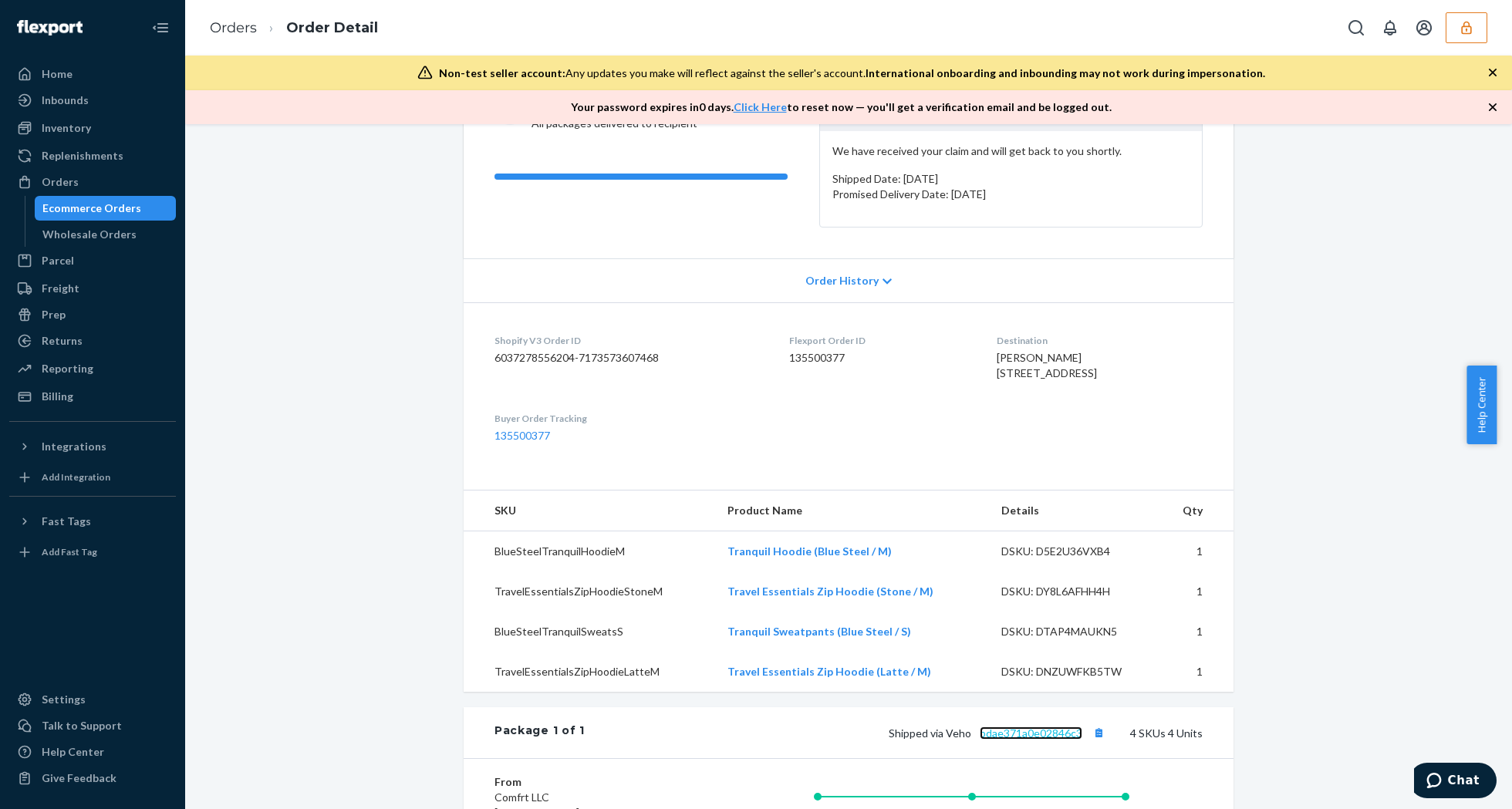
scroll to position [0, 0]
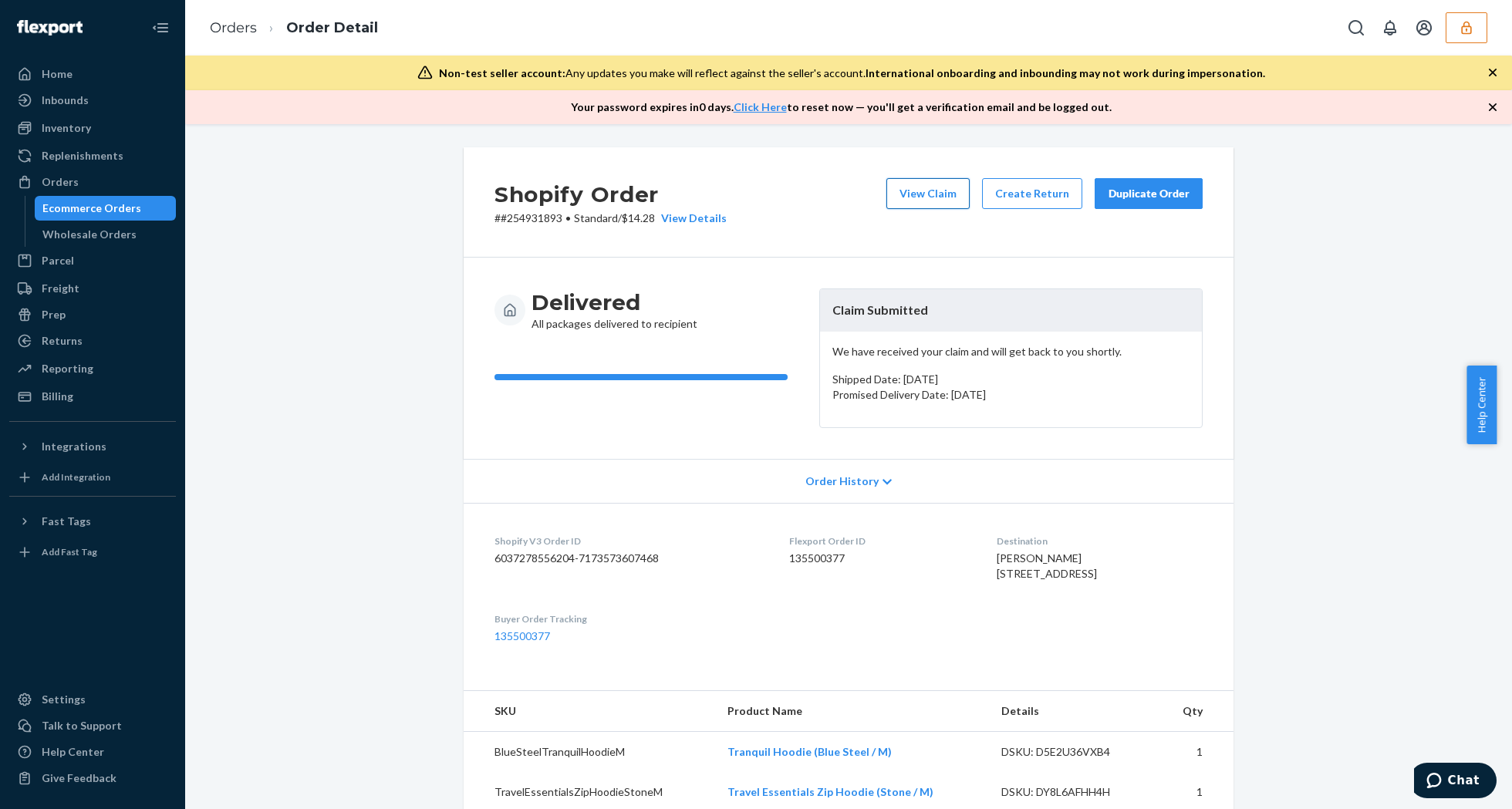
click at [910, 182] on button "View Claim" at bounding box center [927, 193] width 84 height 31
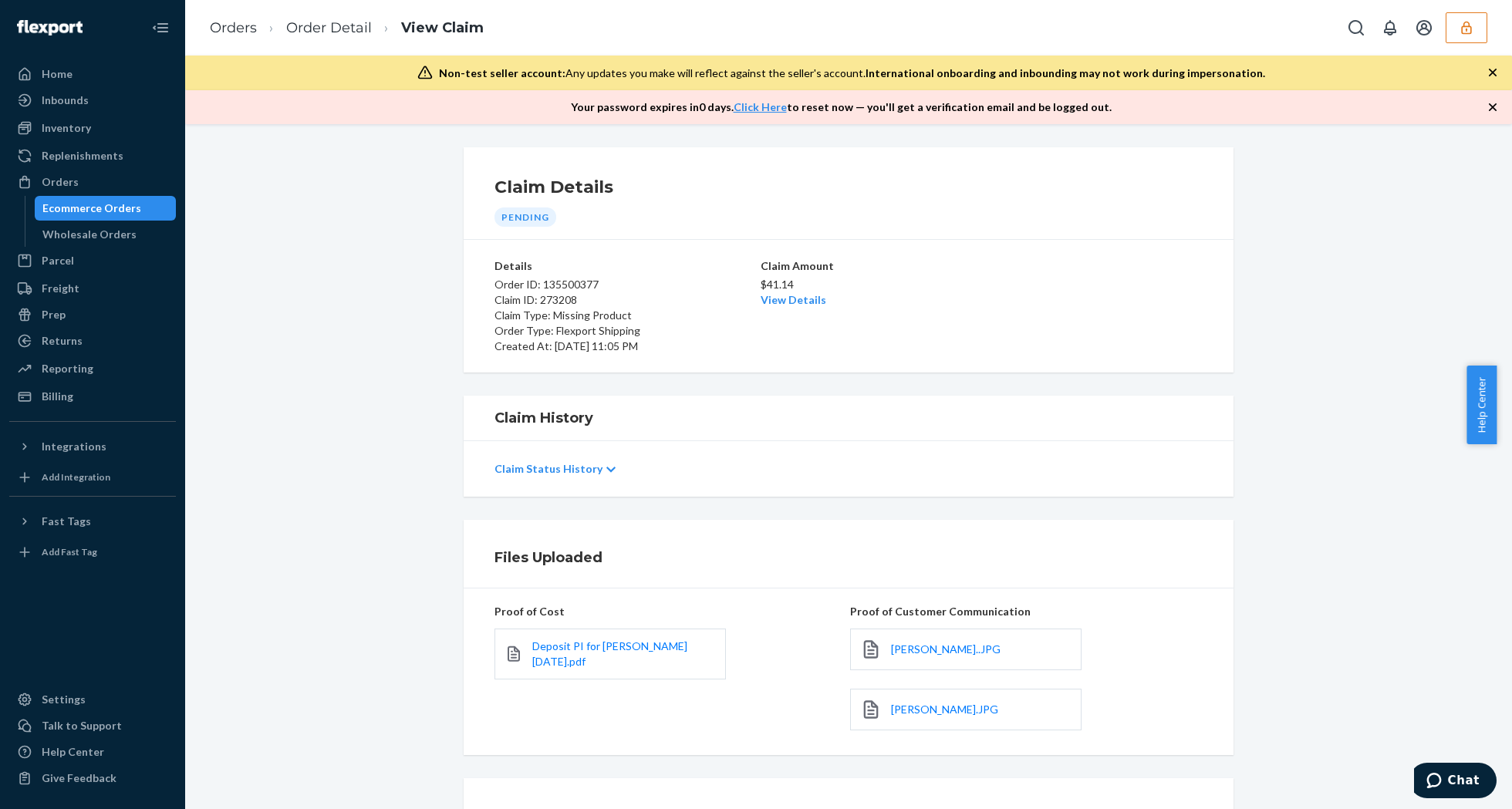
scroll to position [140, 0]
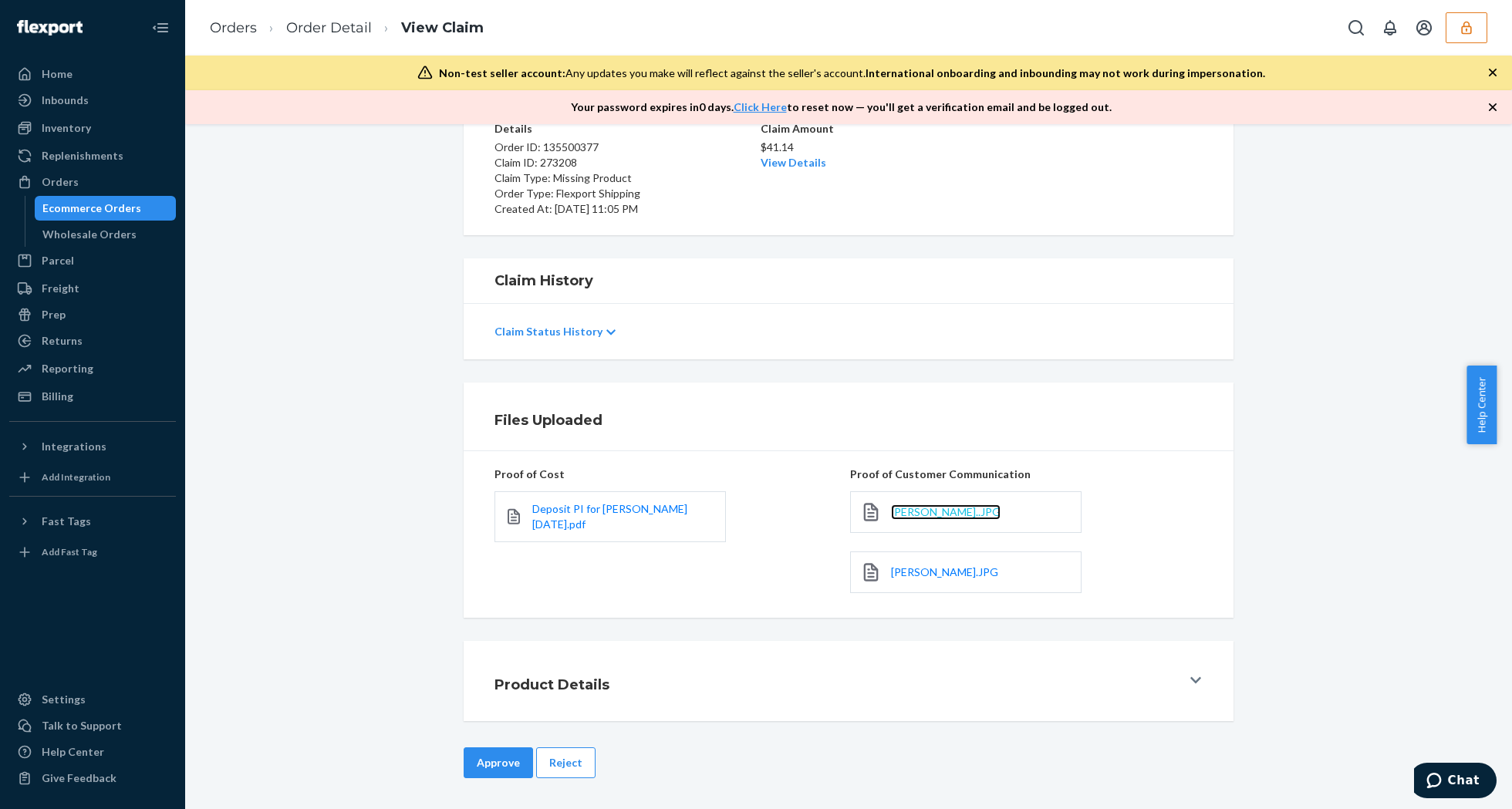
click at [923, 507] on span "[PERSON_NAME]..JPG" at bounding box center [946, 512] width 109 height 13
click at [940, 575] on span "Julie Smith.JPG" at bounding box center [944, 572] width 107 height 13
click at [339, 22] on link "Order Detail" at bounding box center [329, 27] width 85 height 17
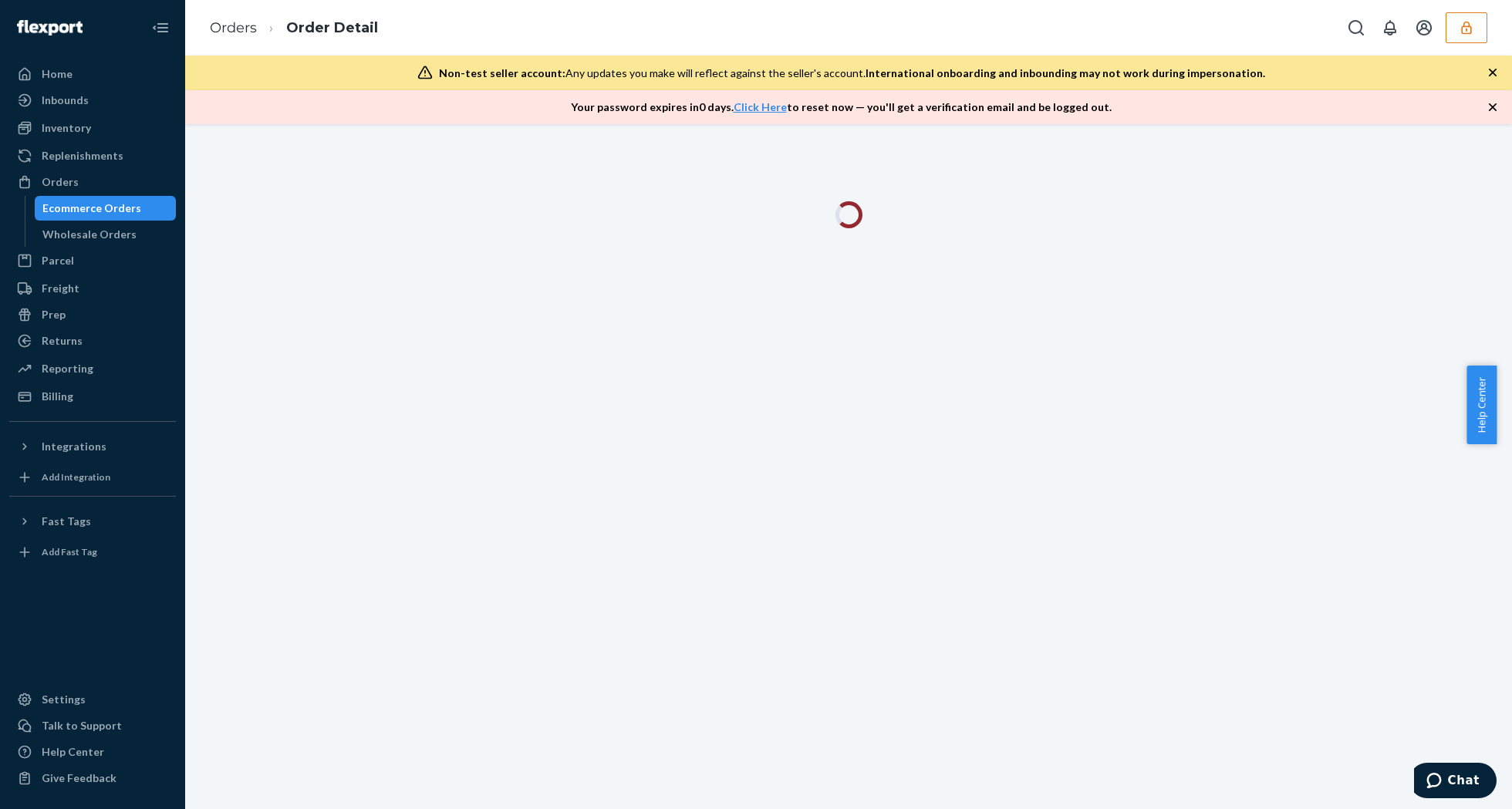
click at [1488, 106] on icon "button" at bounding box center [1492, 107] width 16 height 16
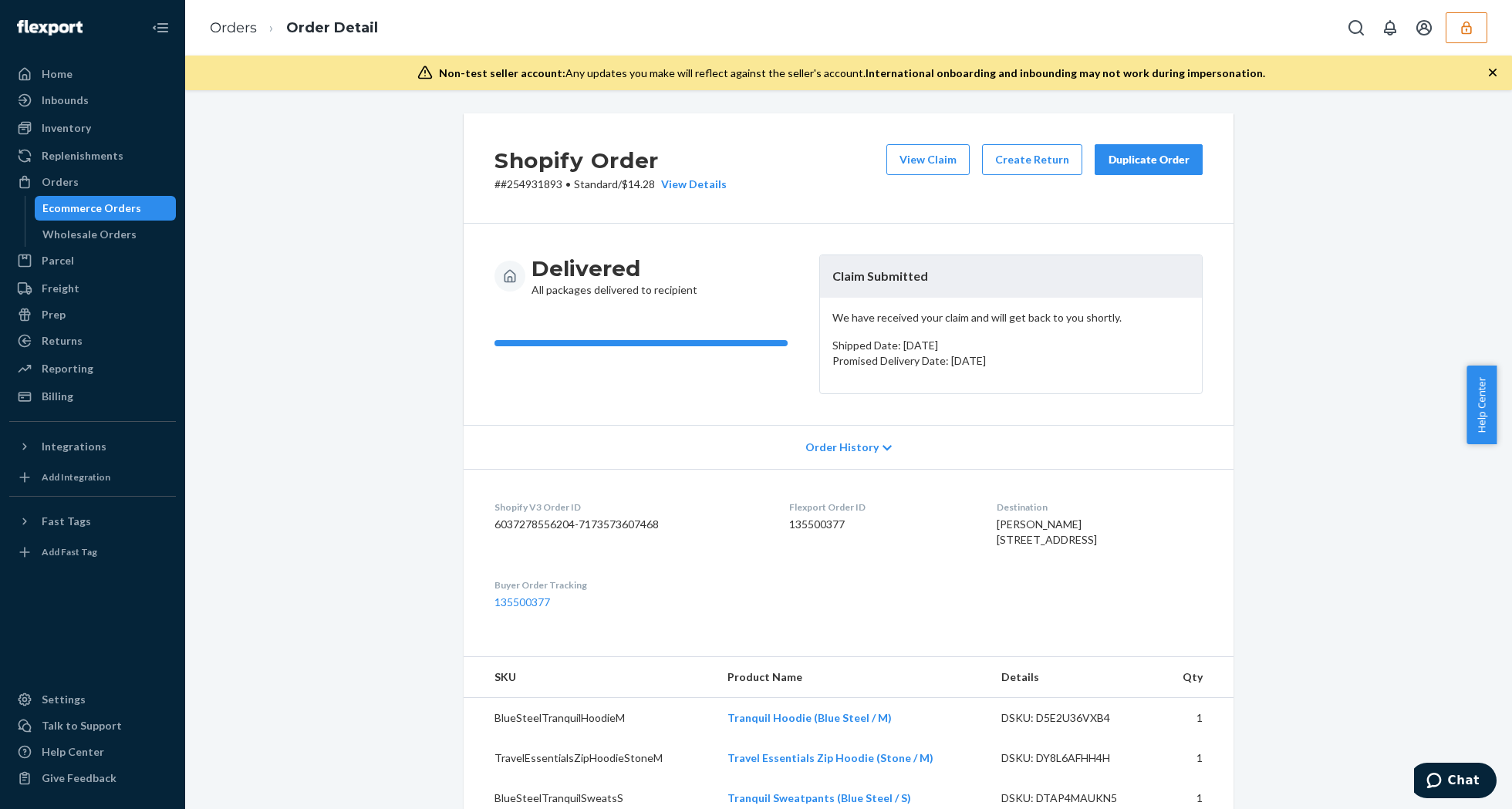
scroll to position [309, 0]
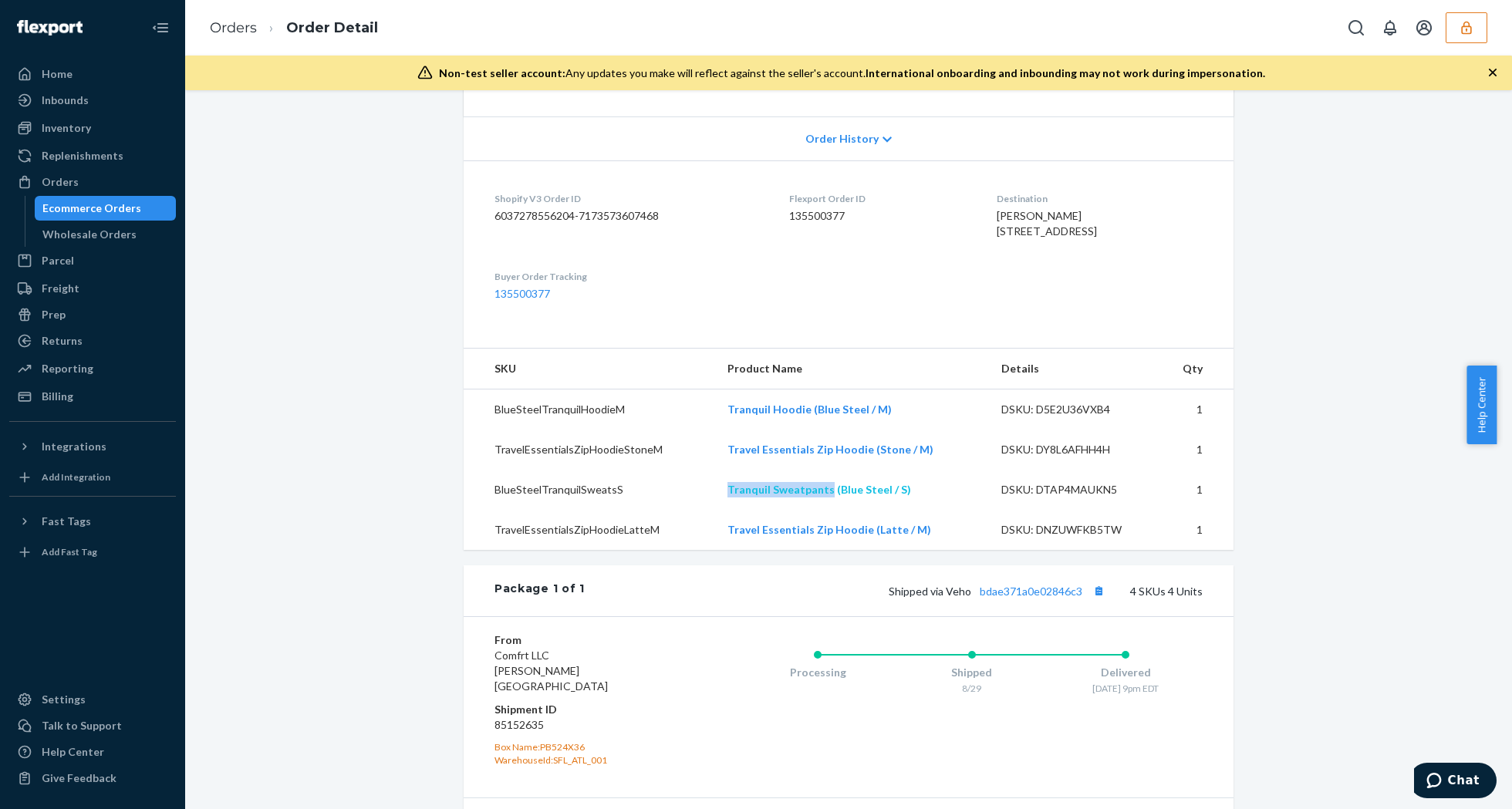
drag, startPoint x: 717, startPoint y: 526, endPoint x: 824, endPoint y: 517, distance: 107.4
click at [824, 510] on td "Tranquil Sweatpants (Blue Steel / S)" at bounding box center [852, 489] width 274 height 40
copy link "Tranquil Sweatpants"
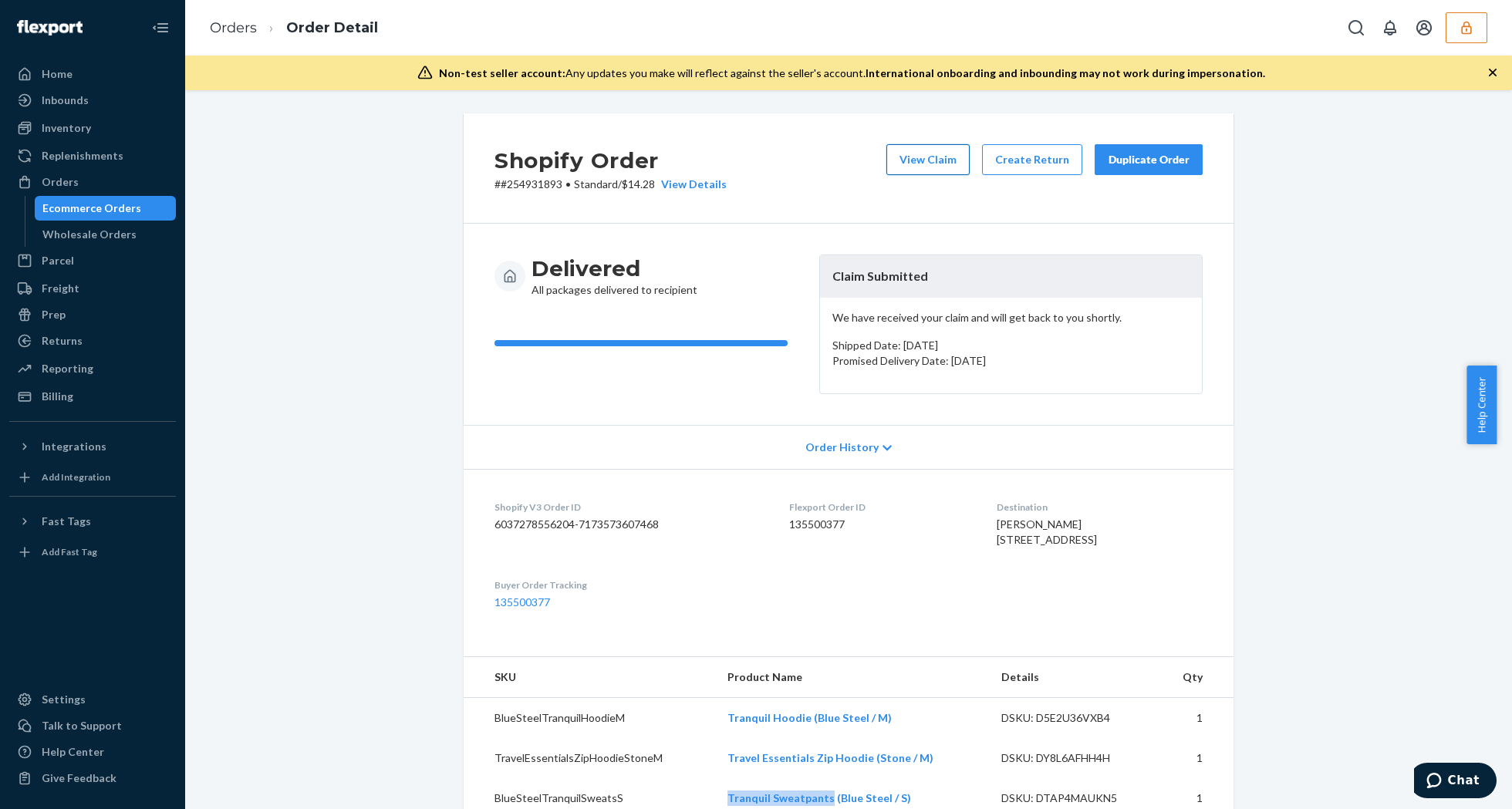
click at [926, 165] on button "View Claim" at bounding box center [927, 159] width 84 height 31
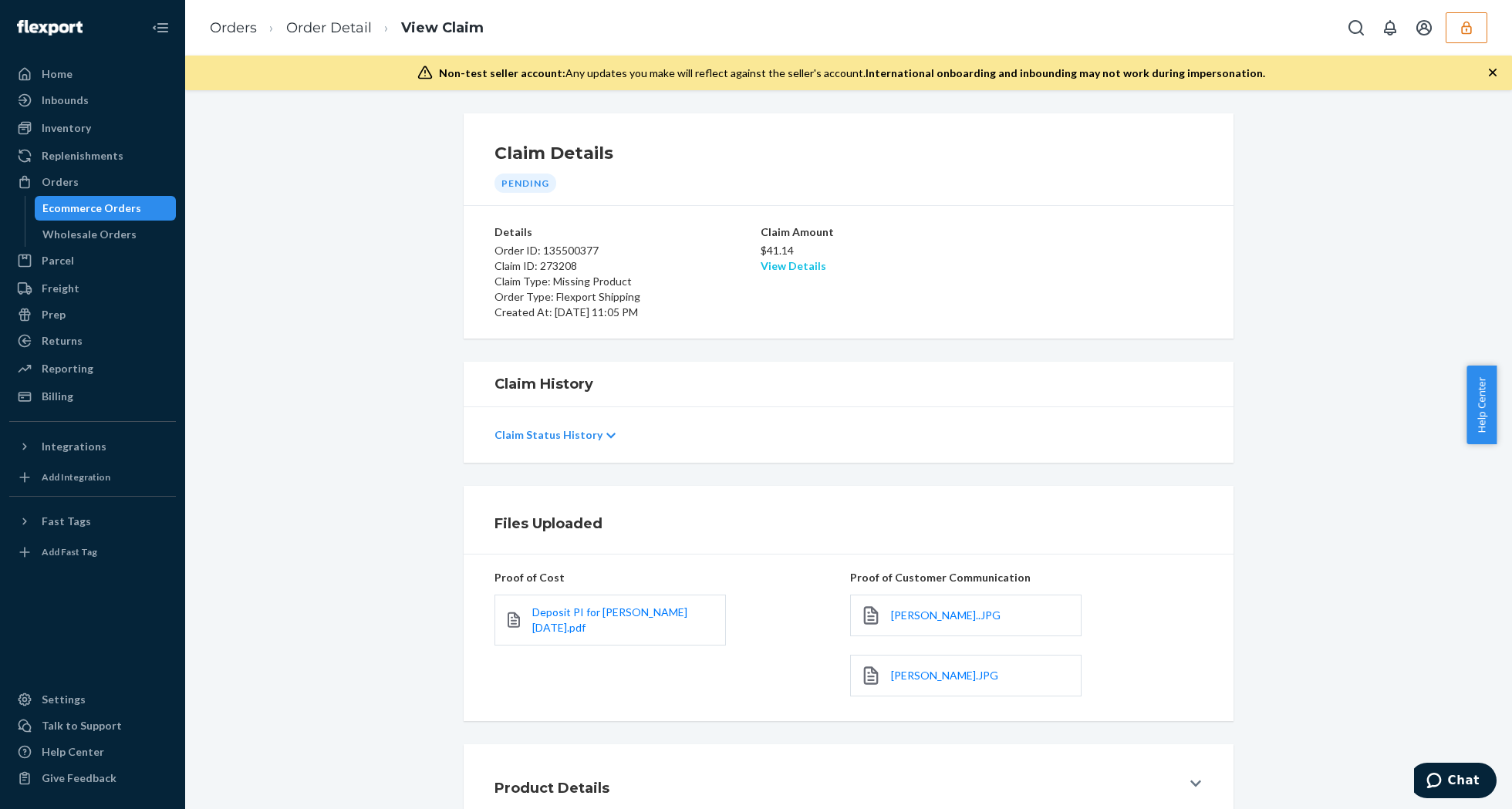
click at [788, 263] on link "View Details" at bounding box center [793, 266] width 65 height 13
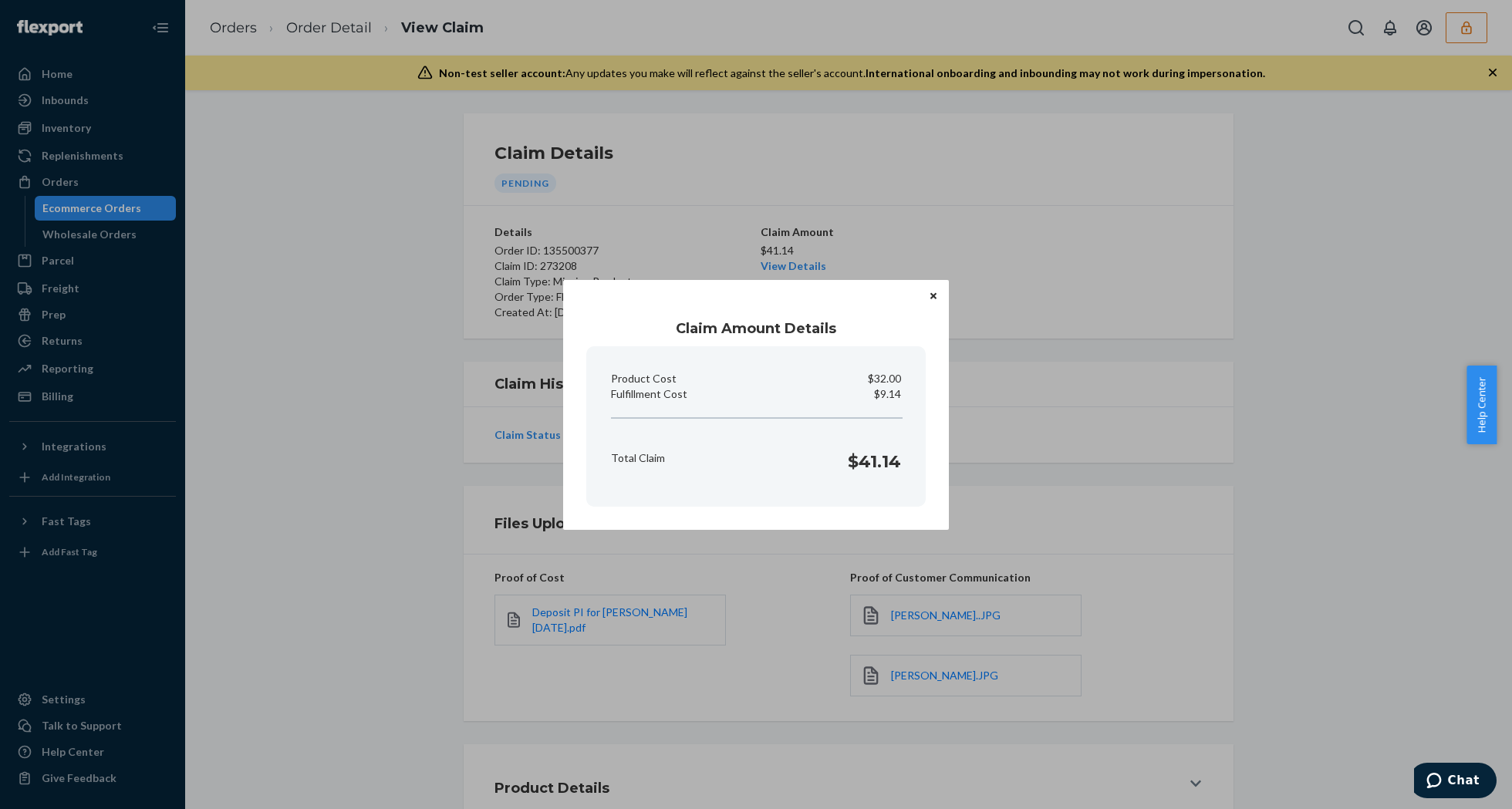
click at [885, 397] on p "$9.14" at bounding box center [888, 394] width 27 height 16
copy p "Fulfillment Cost"
click at [933, 295] on icon "Close" at bounding box center [933, 296] width 6 height 6
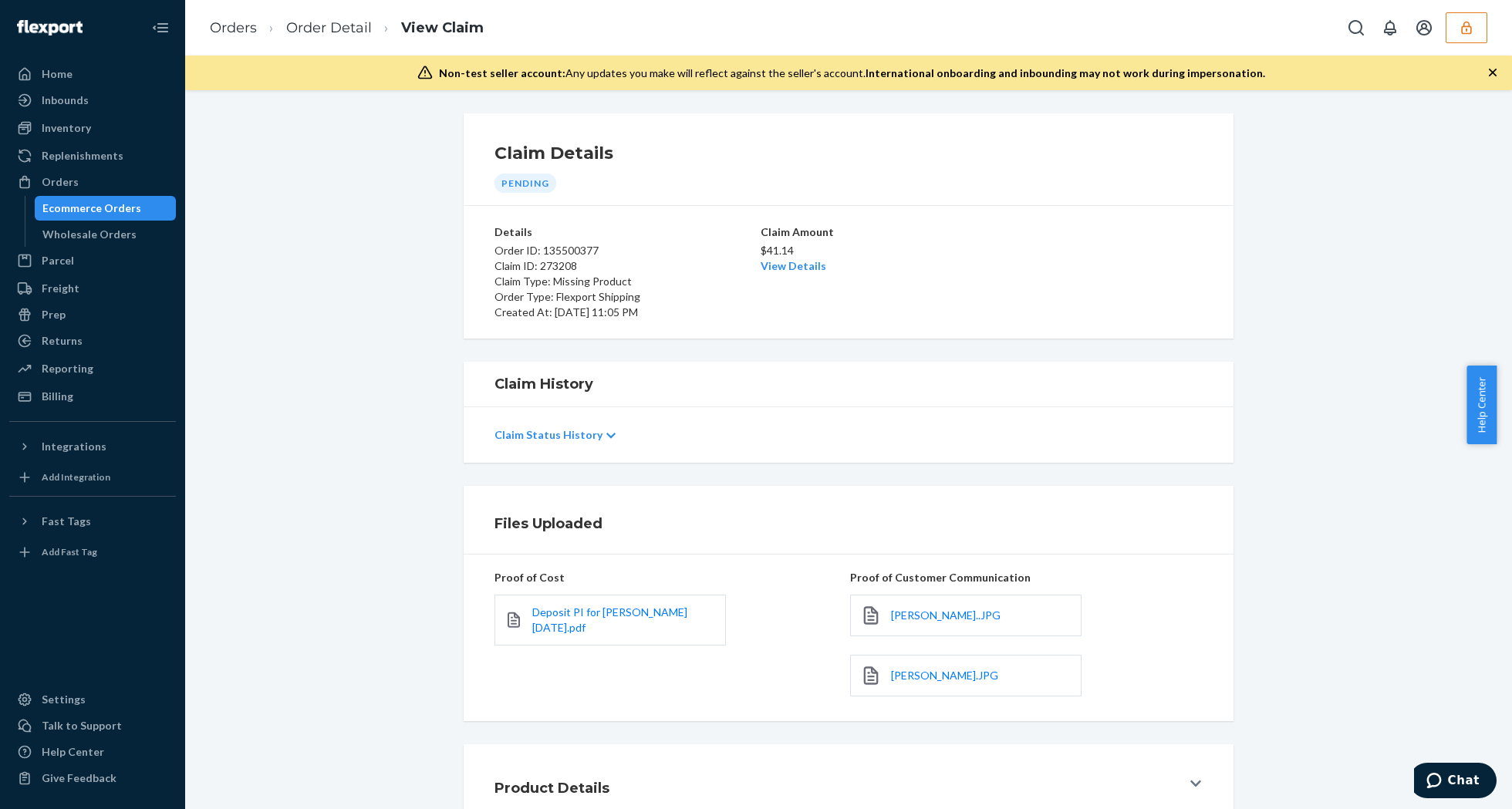
scroll to position [106, 0]
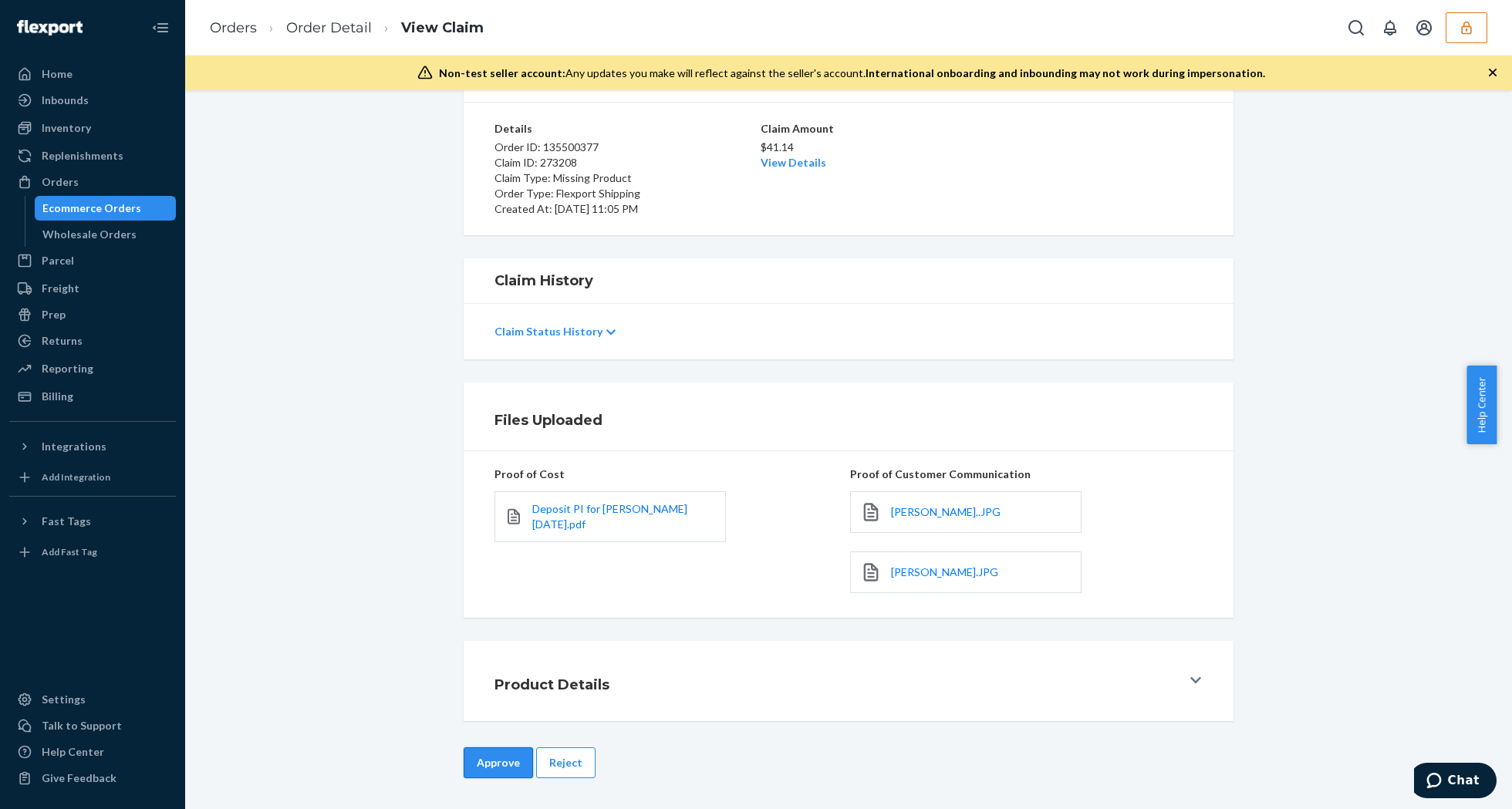
click at [489, 754] on button "Approve" at bounding box center [498, 763] width 70 height 31
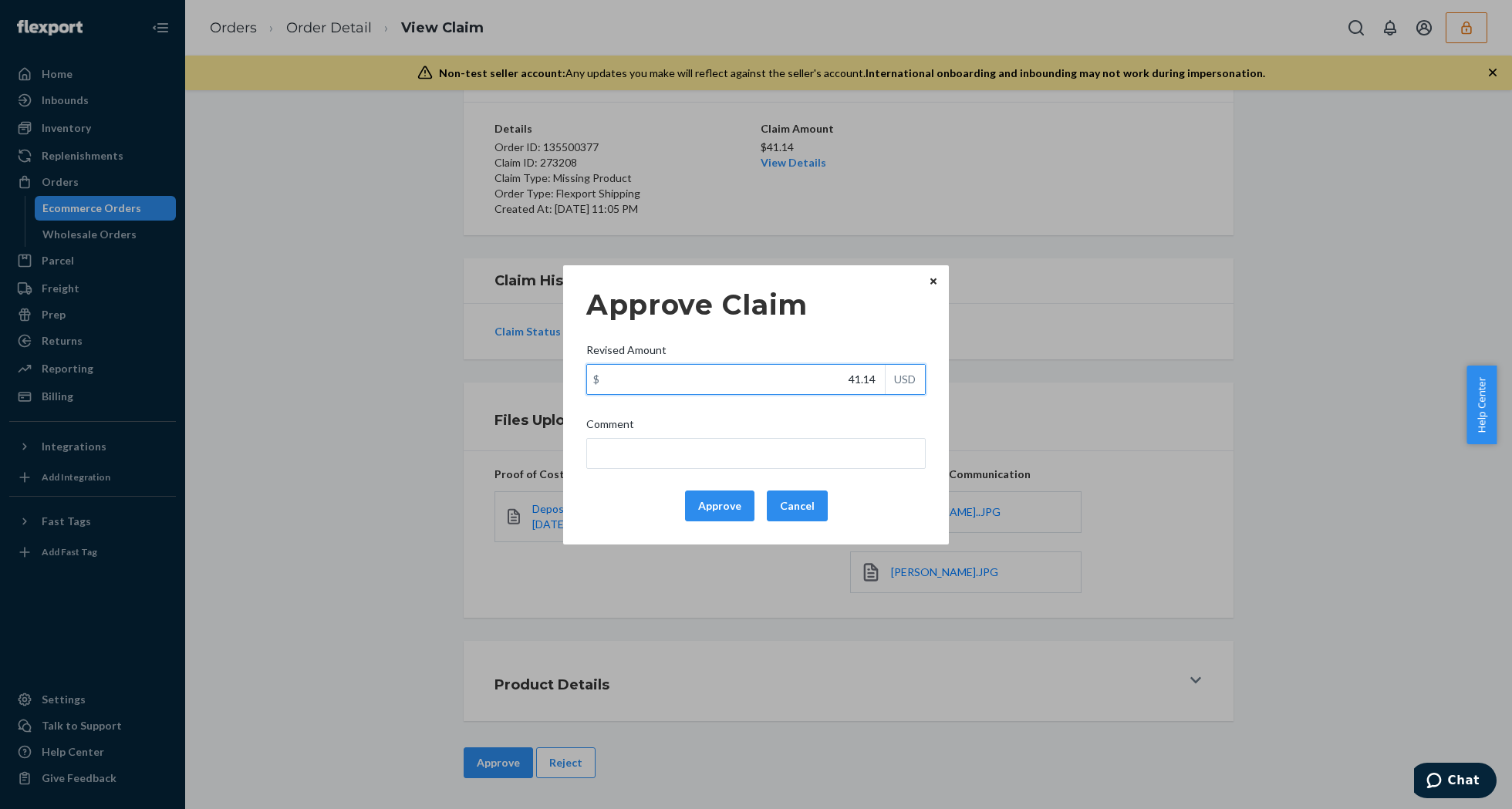
click at [791, 378] on input "41.14" at bounding box center [736, 379] width 298 height 29
type input "20.74"
click at [1105, 220] on div "Approve Claim Revised Amount $ 20.74 USD Comment Approve Cancel Home Inbounds S…" at bounding box center [756, 404] width 1512 height 809
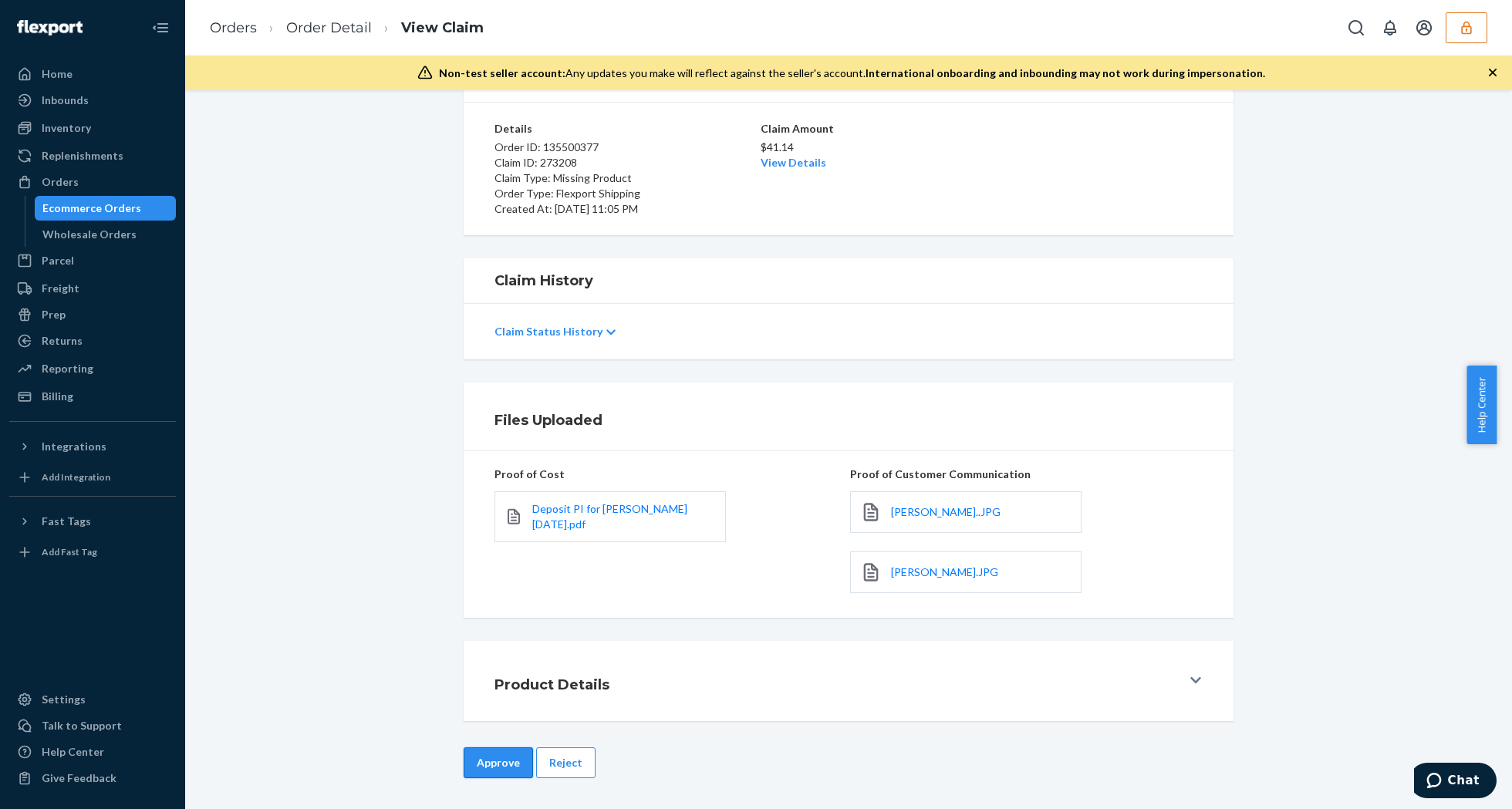
click at [483, 766] on button "Approve" at bounding box center [498, 763] width 70 height 31
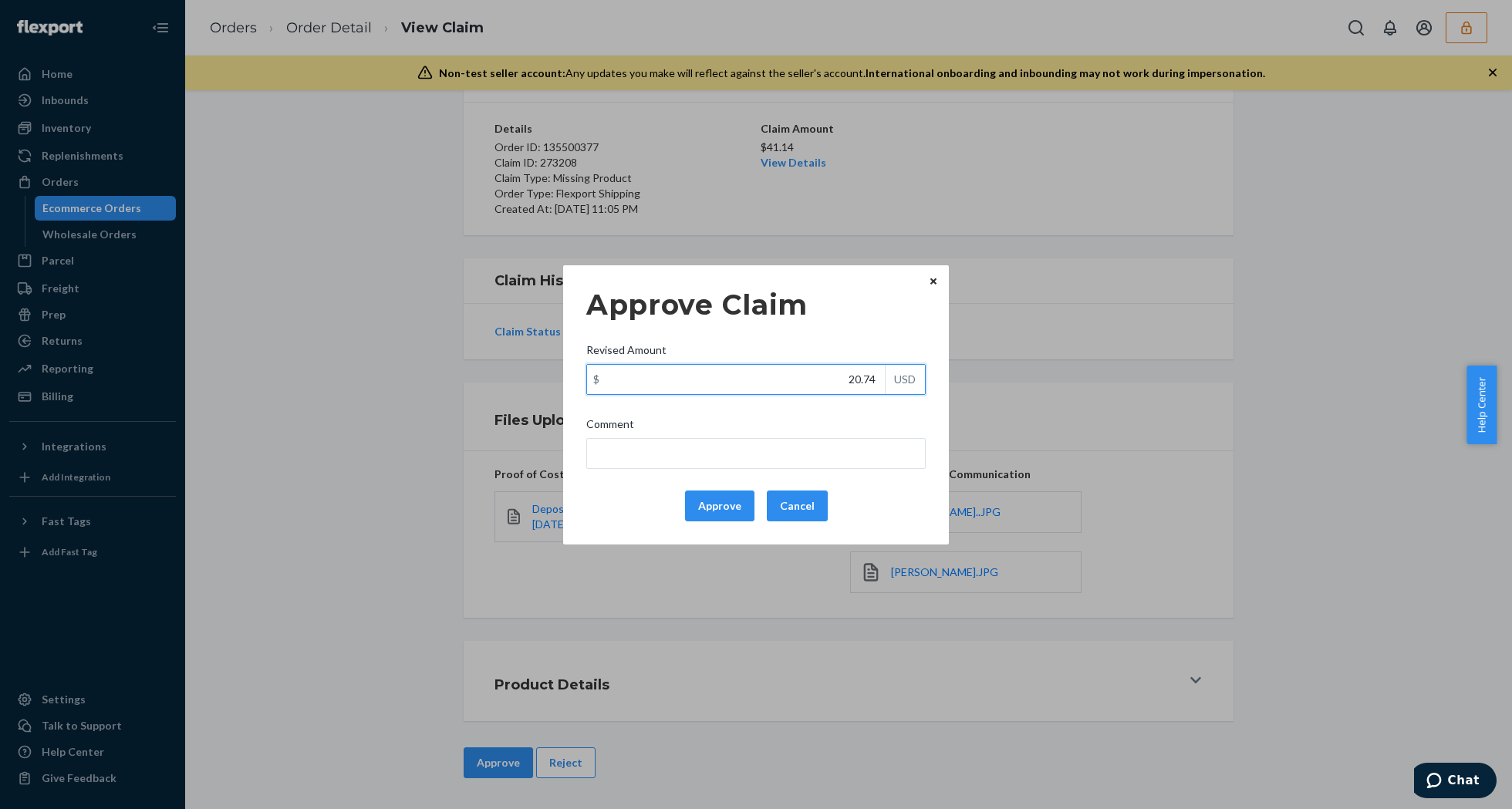
click at [864, 368] on input "20.74" at bounding box center [736, 379] width 298 height 29
click at [733, 503] on button "Approve" at bounding box center [720, 506] width 70 height 31
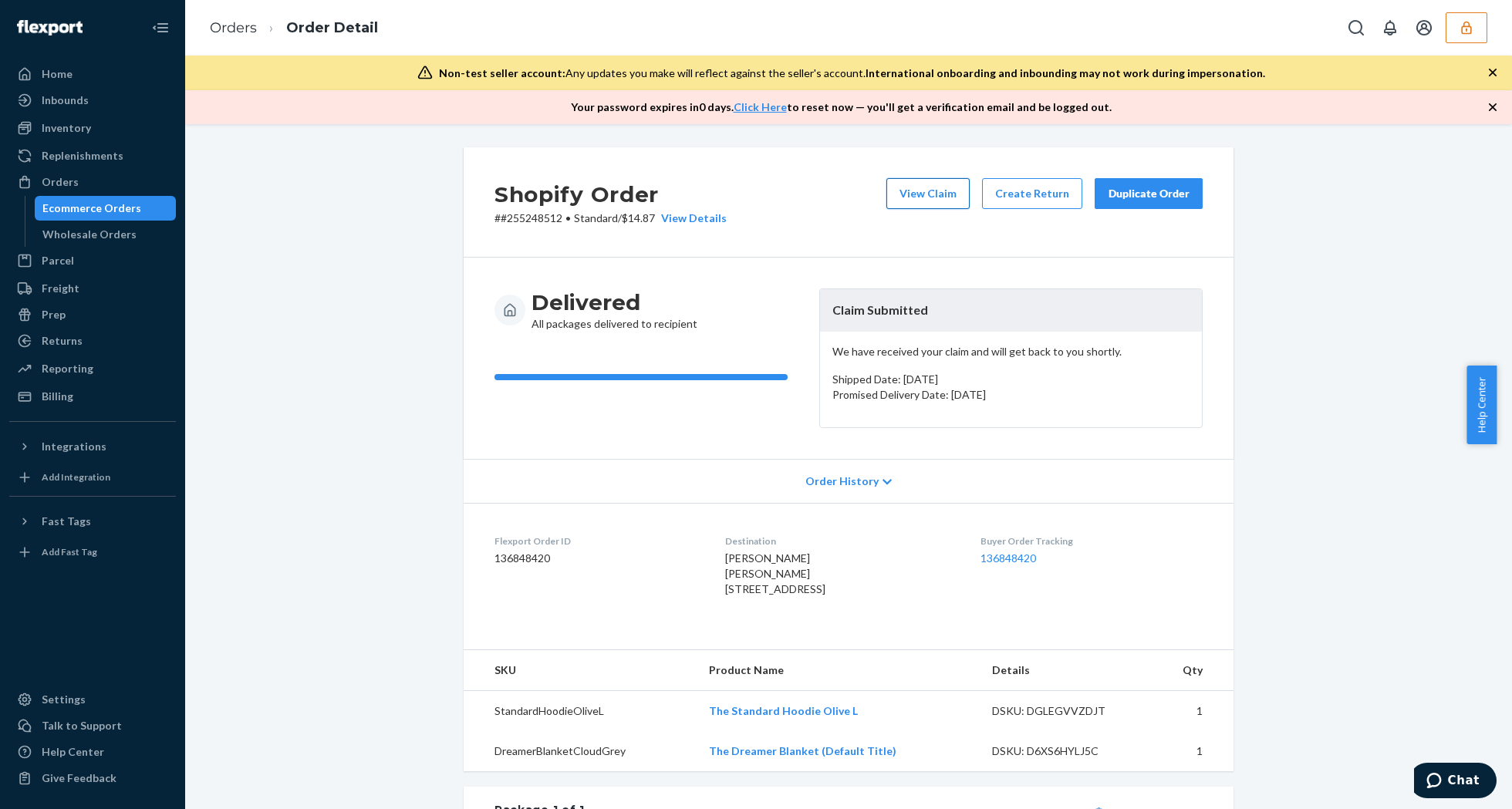
click at [938, 195] on button "View Claim" at bounding box center [927, 193] width 84 height 31
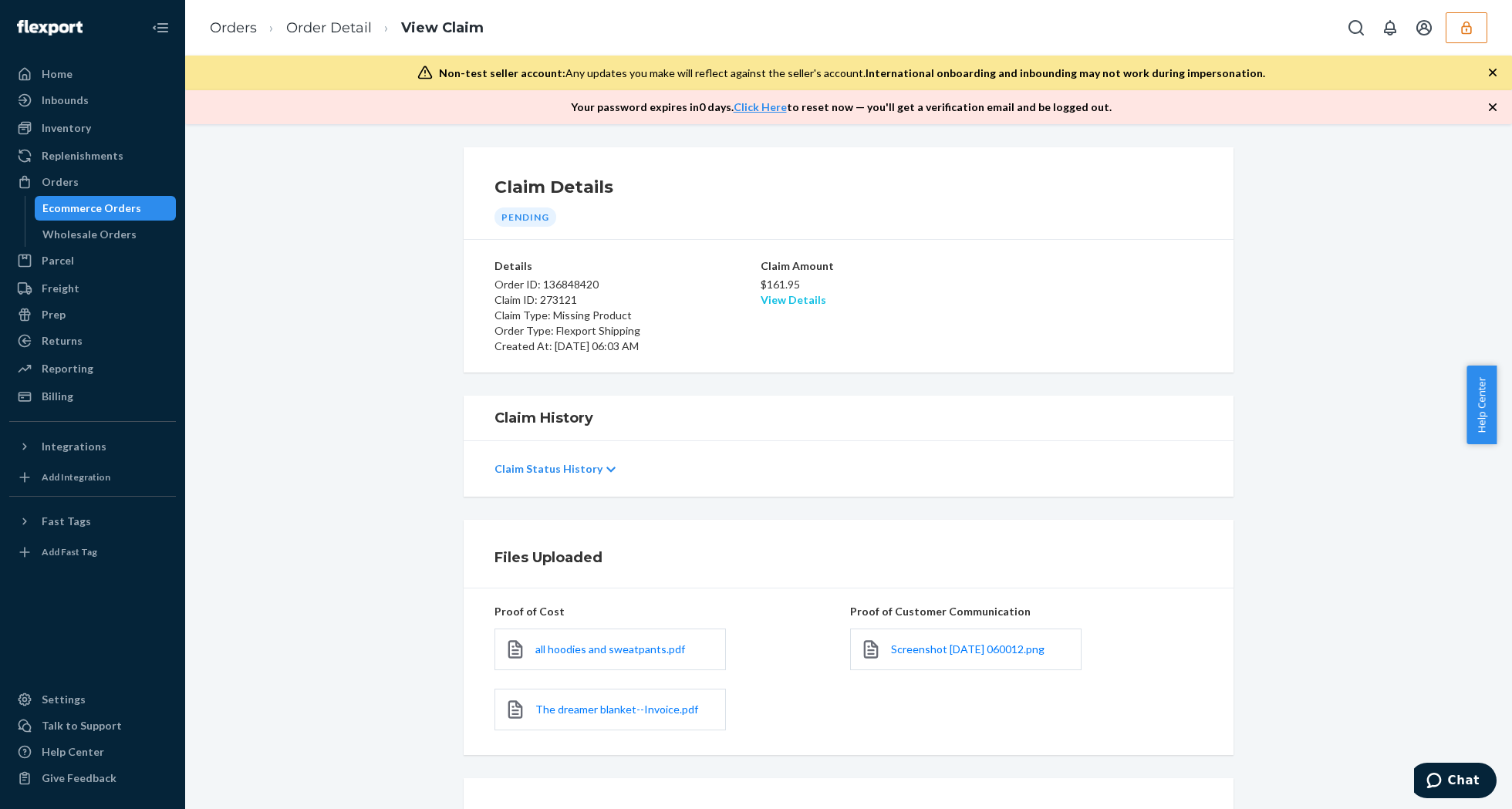
click at [813, 301] on link "View Details" at bounding box center [793, 300] width 65 height 13
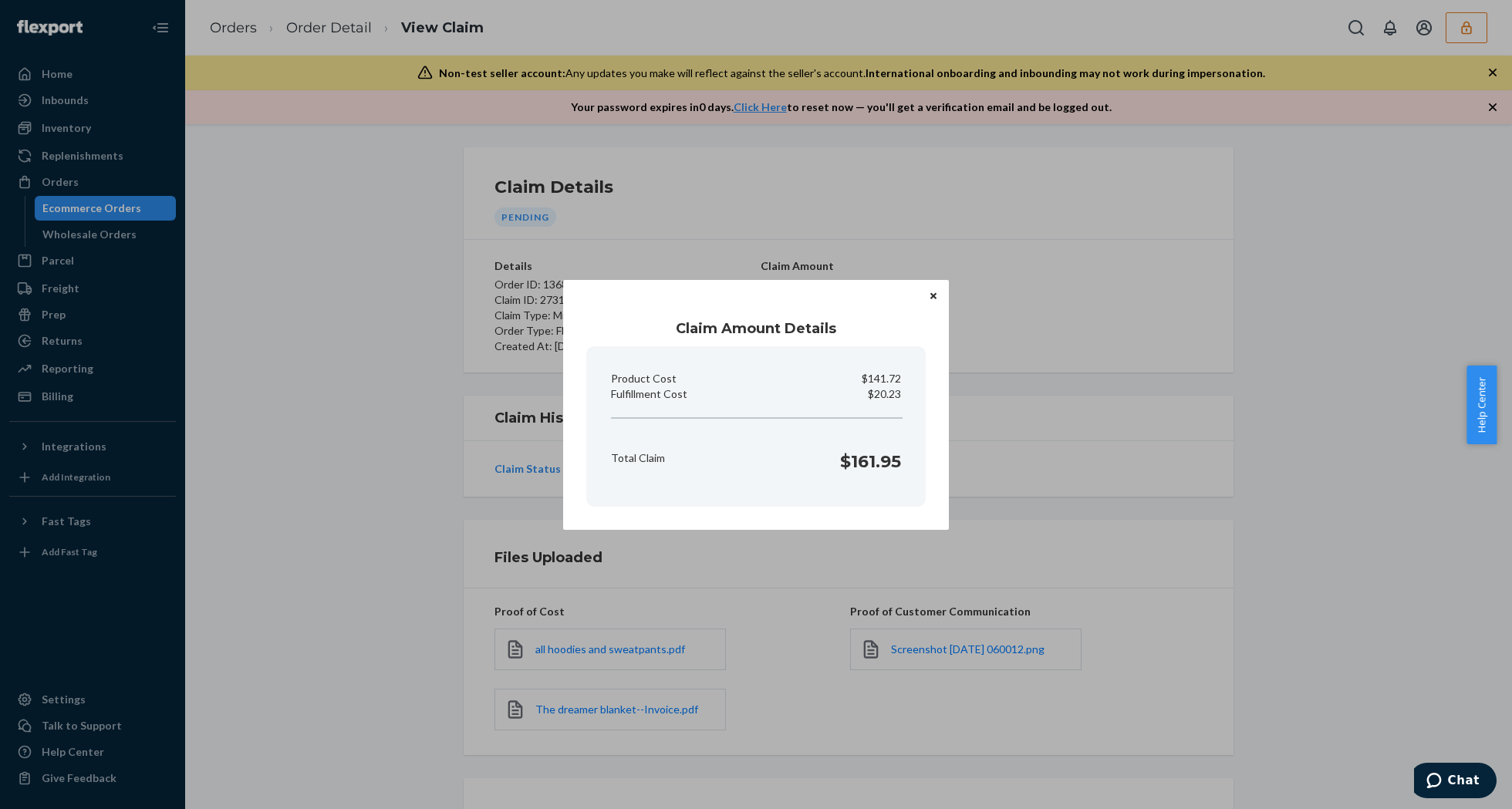
click at [807, 299] on div "Claim Amount Details Product Cost $141.72 Fulfillment Cost $20.23 Total Claim $…" at bounding box center [756, 405] width 386 height 250
click at [929, 297] on button "Close" at bounding box center [933, 296] width 16 height 17
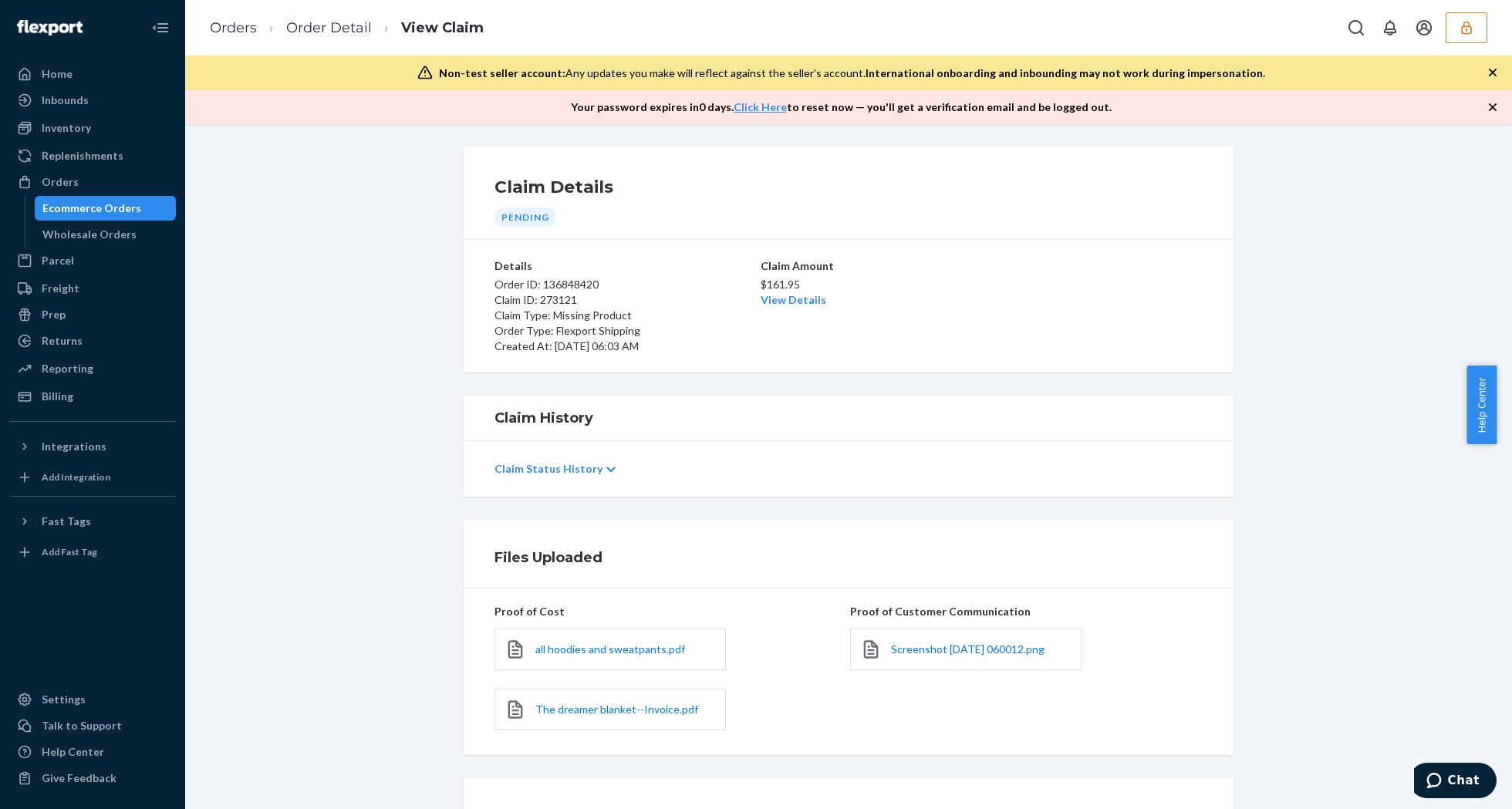
click at [1024, 642] on div "Screenshot [DATE] 060012.png" at bounding box center [965, 649] width 231 height 41
click at [1024, 645] on span "Screenshot [DATE] 060012.png" at bounding box center [967, 649] width 153 height 13
click at [341, 26] on link "Order Detail" at bounding box center [329, 27] width 85 height 17
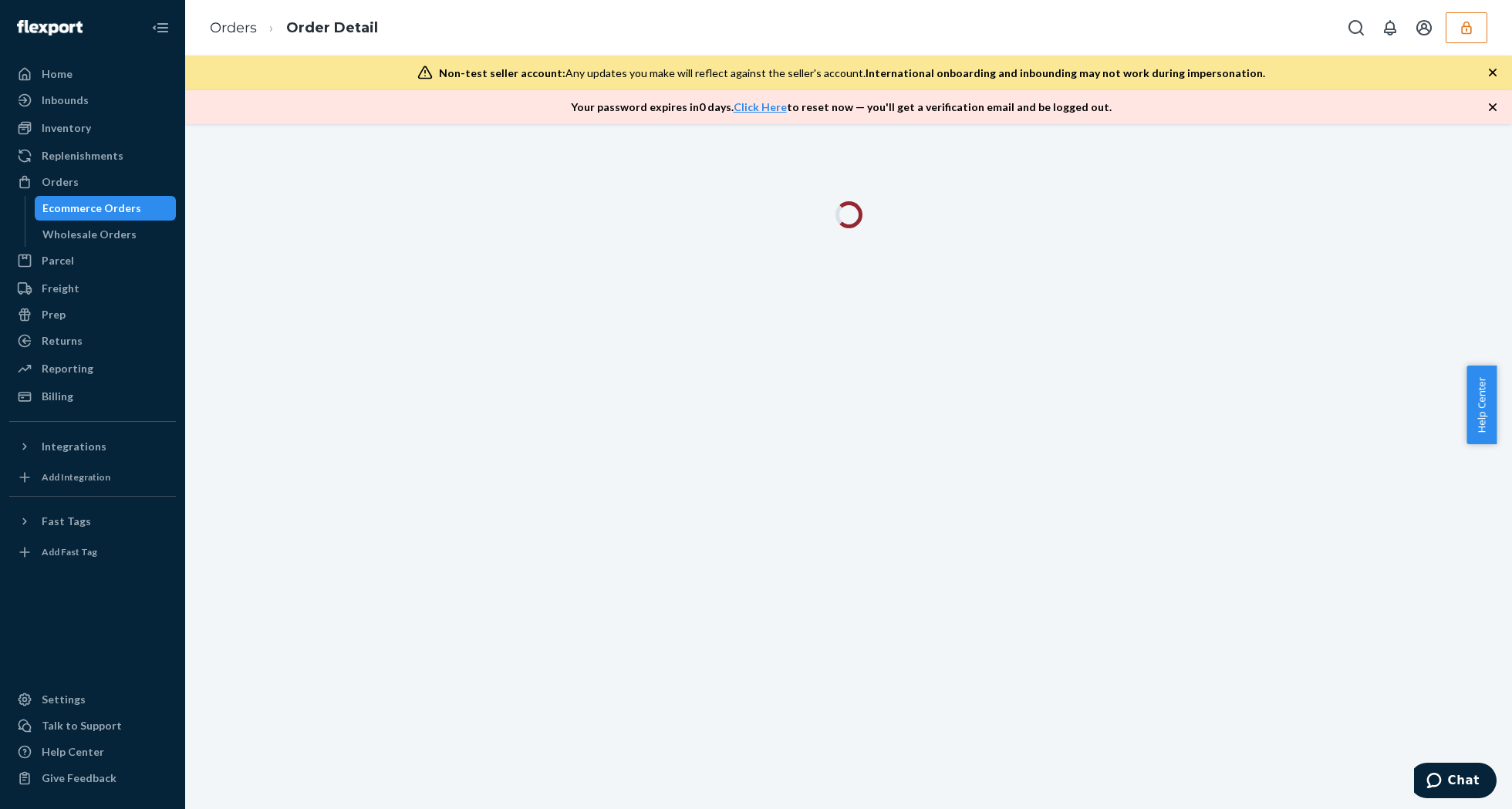
click at [1492, 105] on icon "button" at bounding box center [1492, 107] width 16 height 16
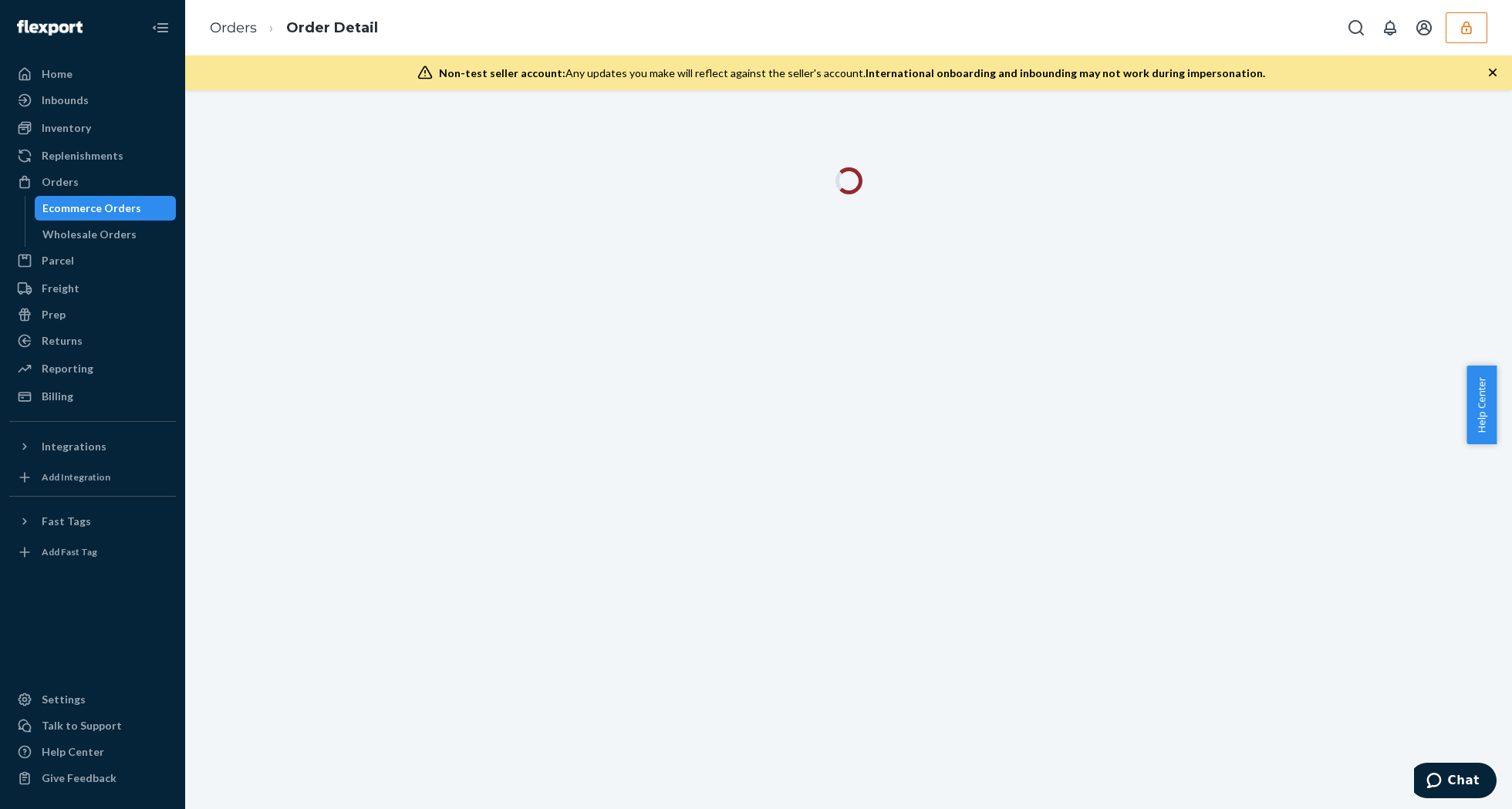
click at [1488, 66] on icon "button" at bounding box center [1492, 72] width 16 height 16
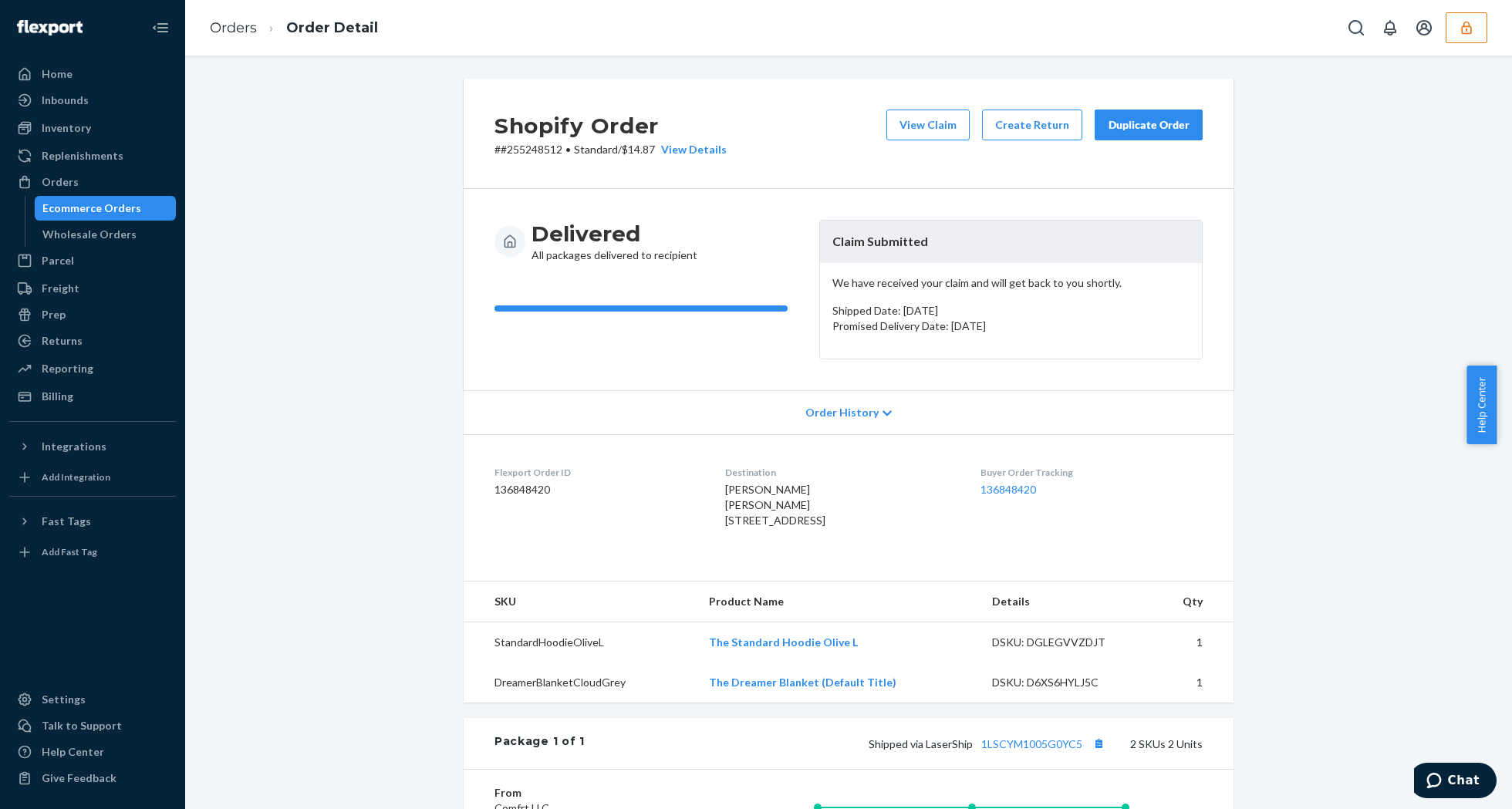
scroll to position [341, 0]
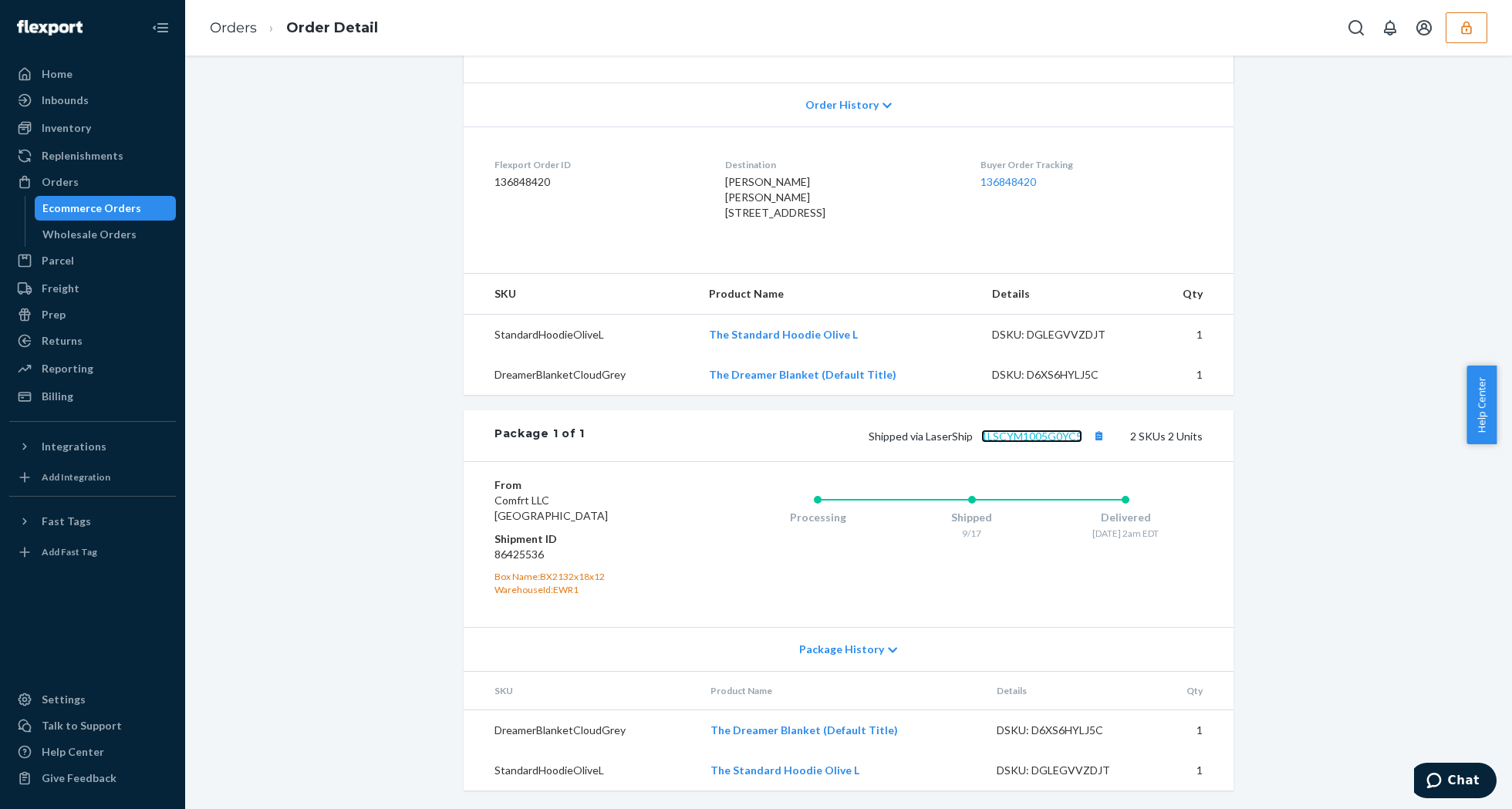
click at [1031, 430] on link "1LSCYM1005G0YC5" at bounding box center [1032, 436] width 101 height 13
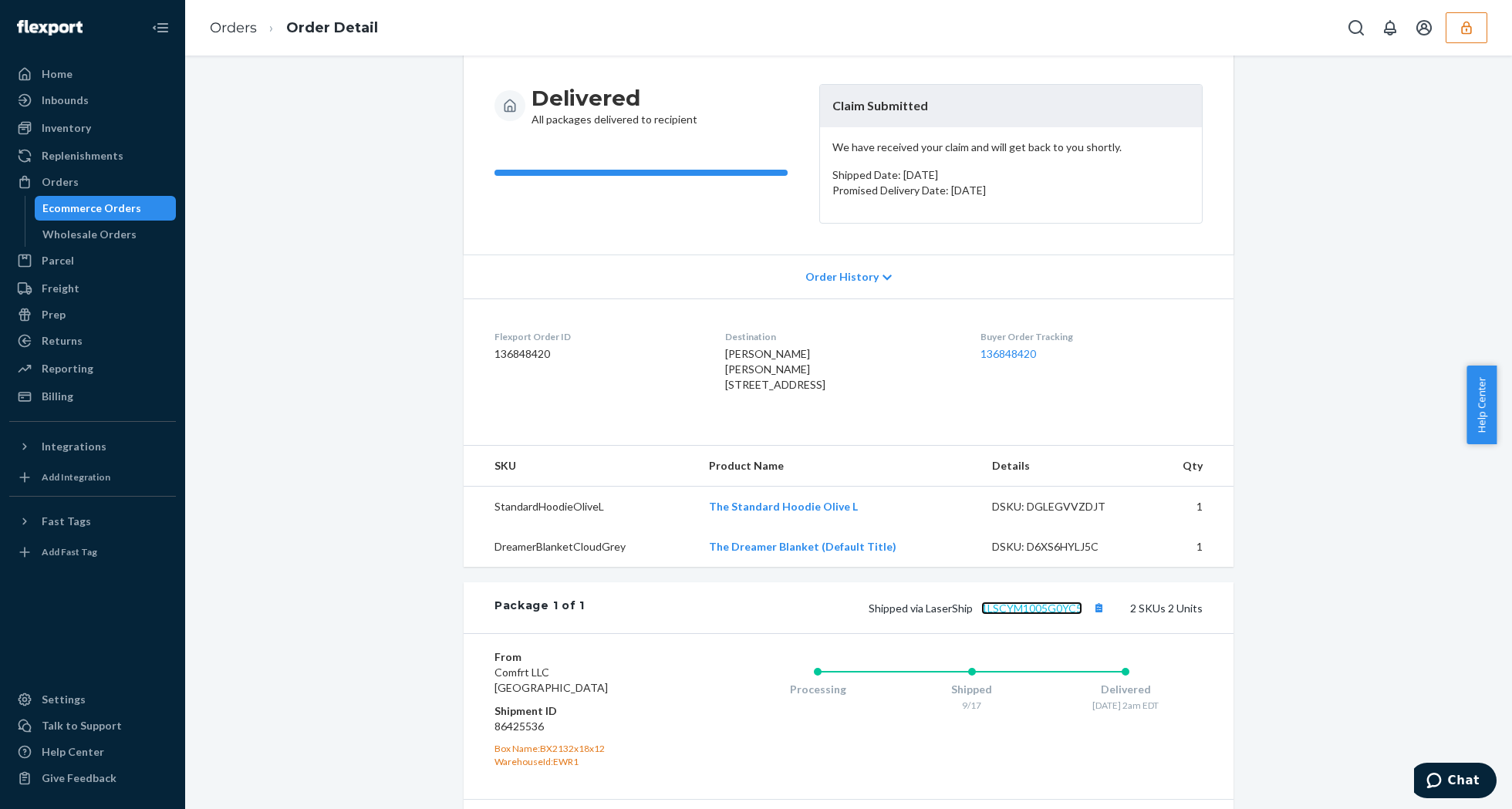
scroll to position [0, 0]
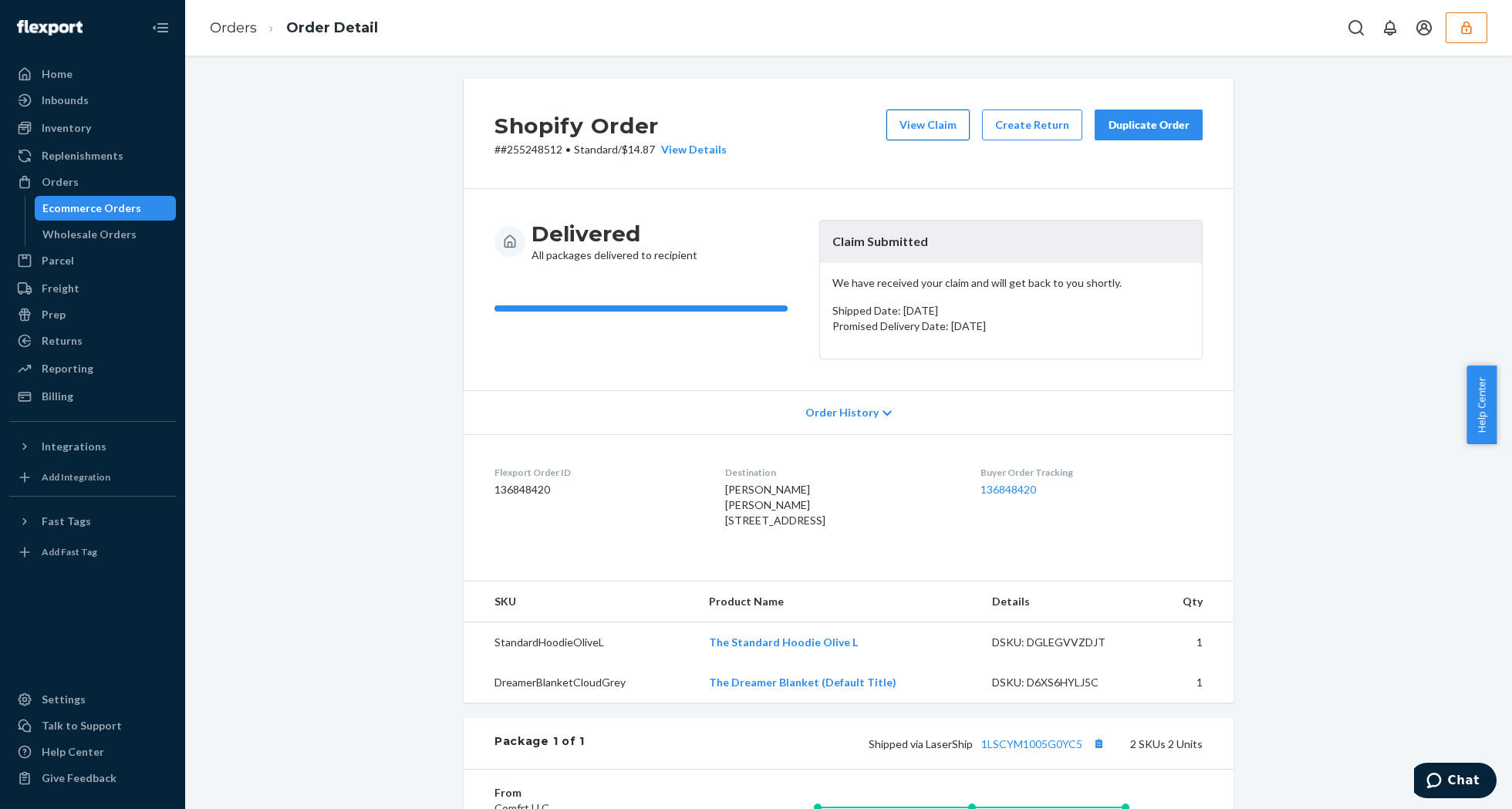
click at [926, 127] on button "View Claim" at bounding box center [927, 124] width 84 height 31
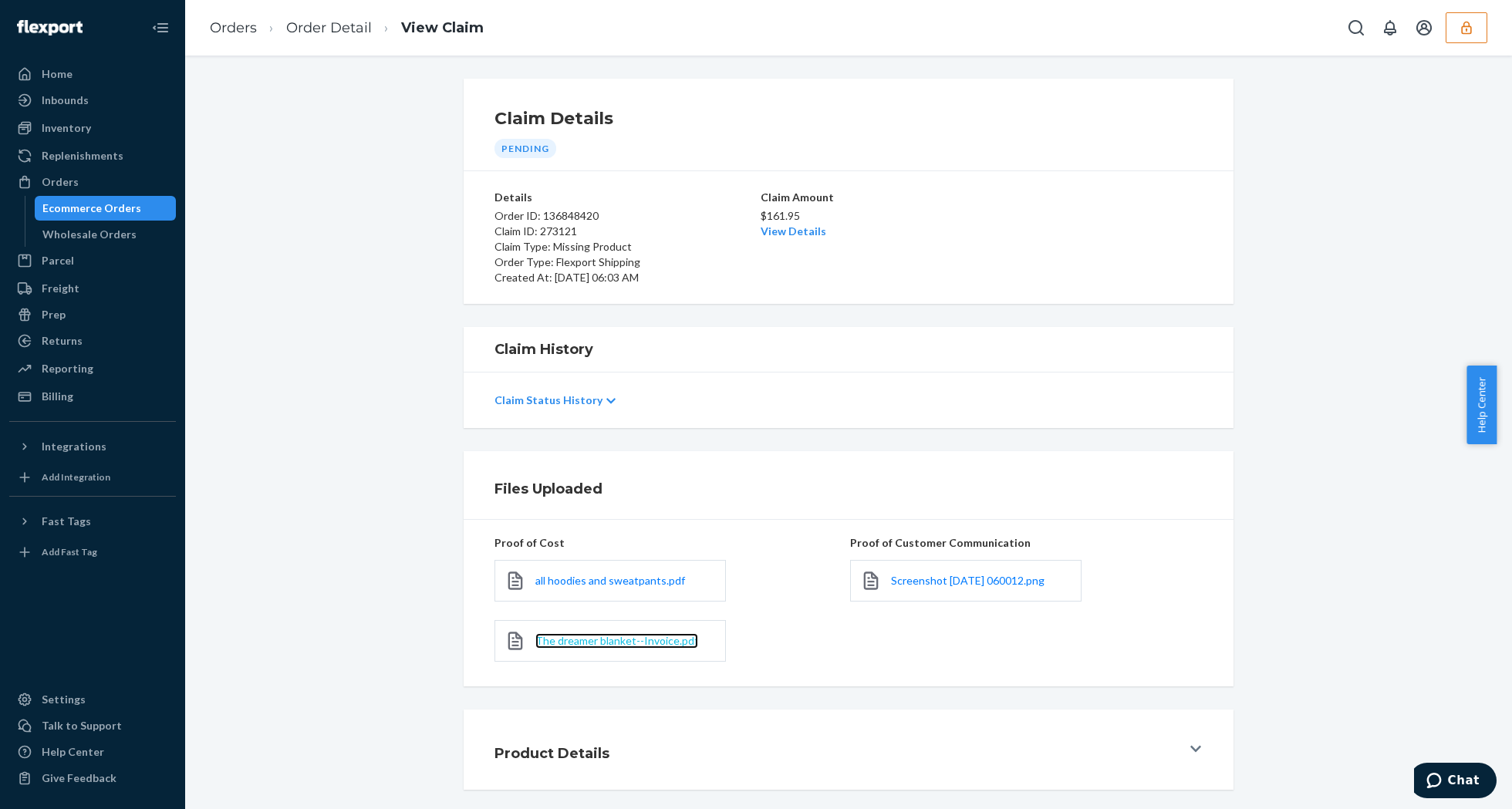
click at [608, 648] on span "The dreamer blanket--Invoice.pdf" at bounding box center [617, 641] width 163 height 13
click at [766, 232] on link "View Details" at bounding box center [793, 231] width 65 height 13
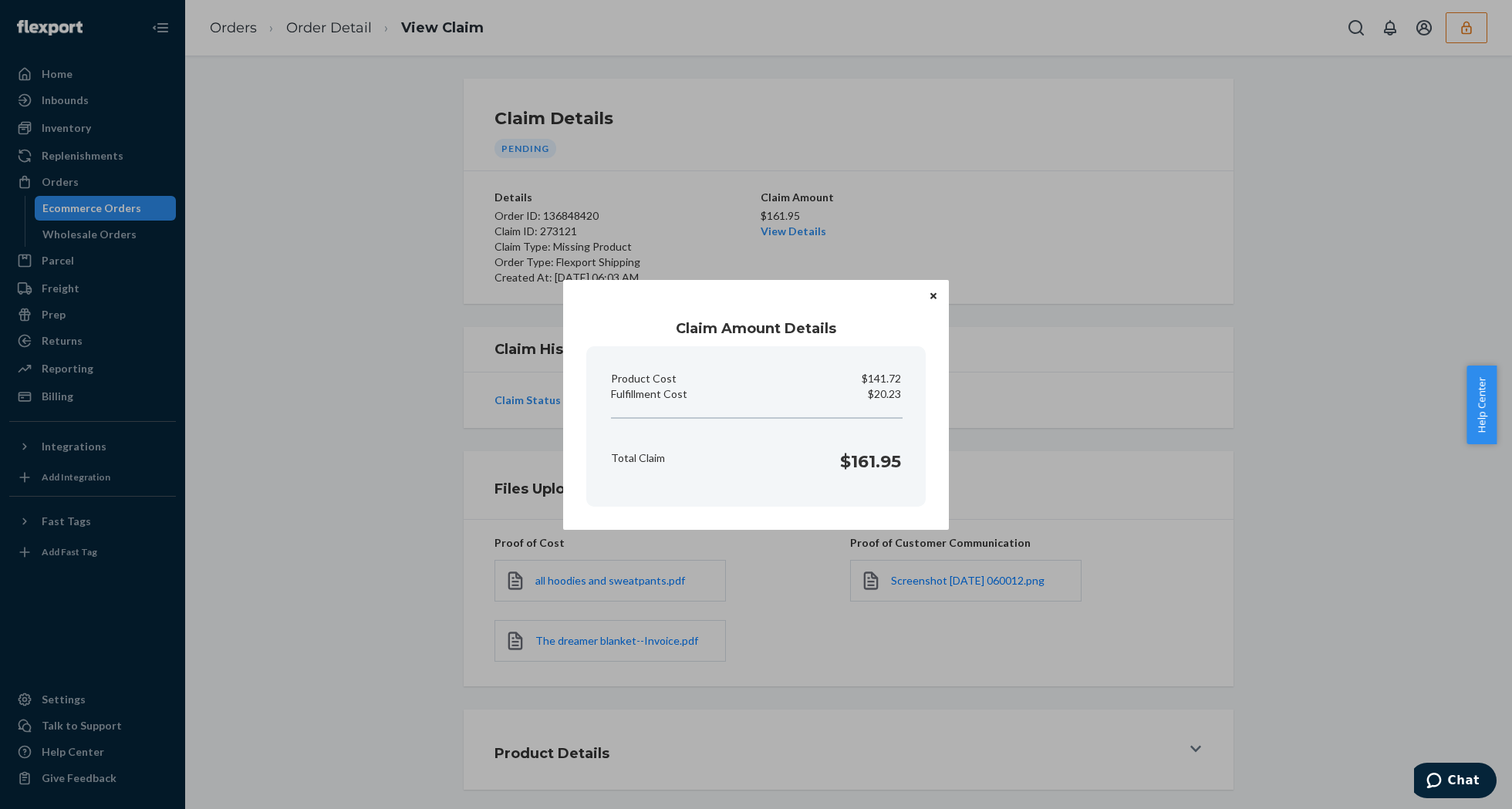
click at [932, 300] on icon "Close" at bounding box center [933, 296] width 6 height 9
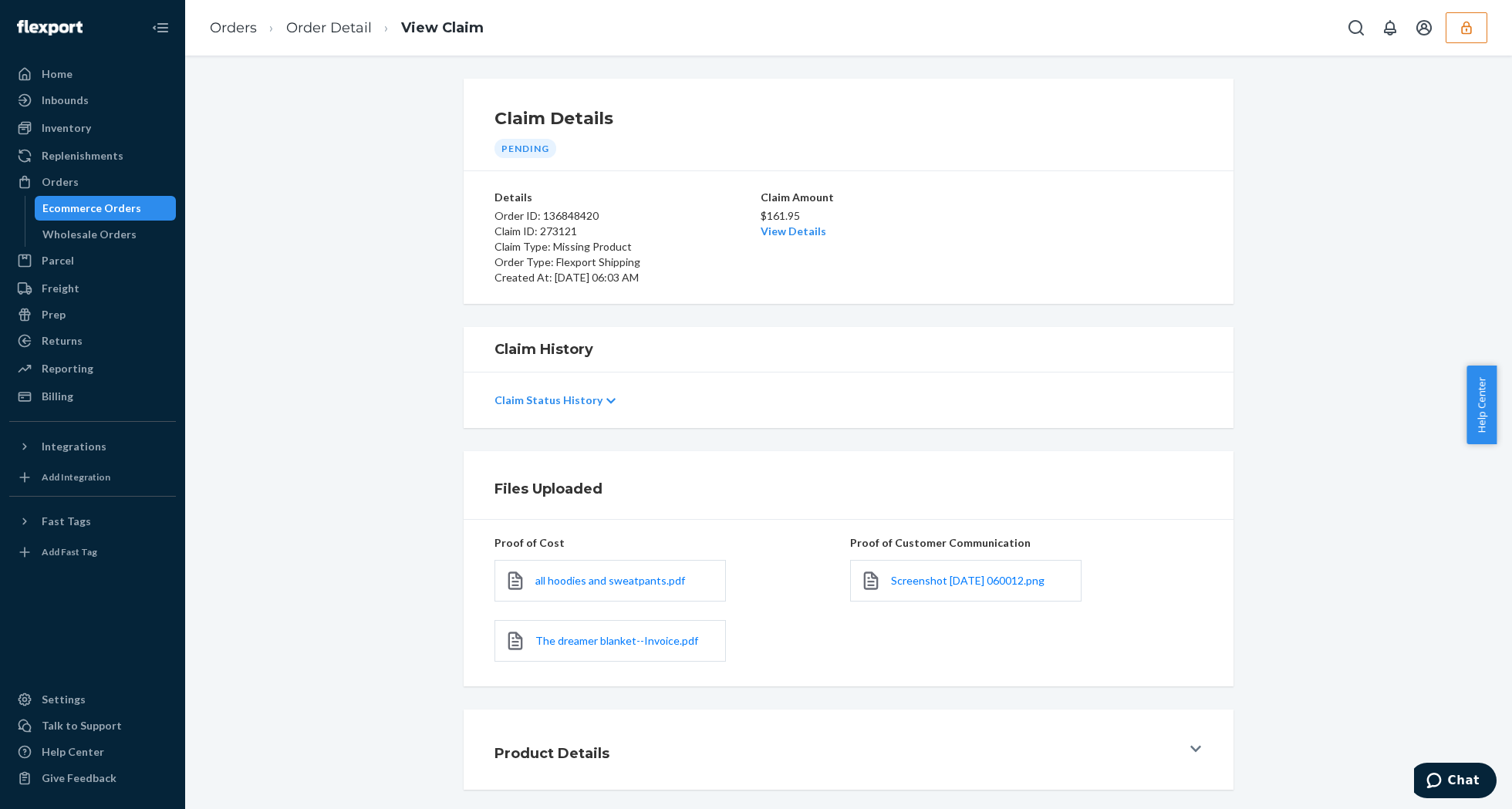
click at [547, 571] on div "all hoodies and sweatpants.pdf" at bounding box center [609, 580] width 231 height 41
click at [552, 572] on div "all hoodies and sweatpants.pdf" at bounding box center [609, 580] width 231 height 41
click at [560, 575] on span "all hoodies and sweatpants.pdf" at bounding box center [610, 580] width 150 height 13
click at [321, 26] on link "Order Detail" at bounding box center [329, 27] width 85 height 17
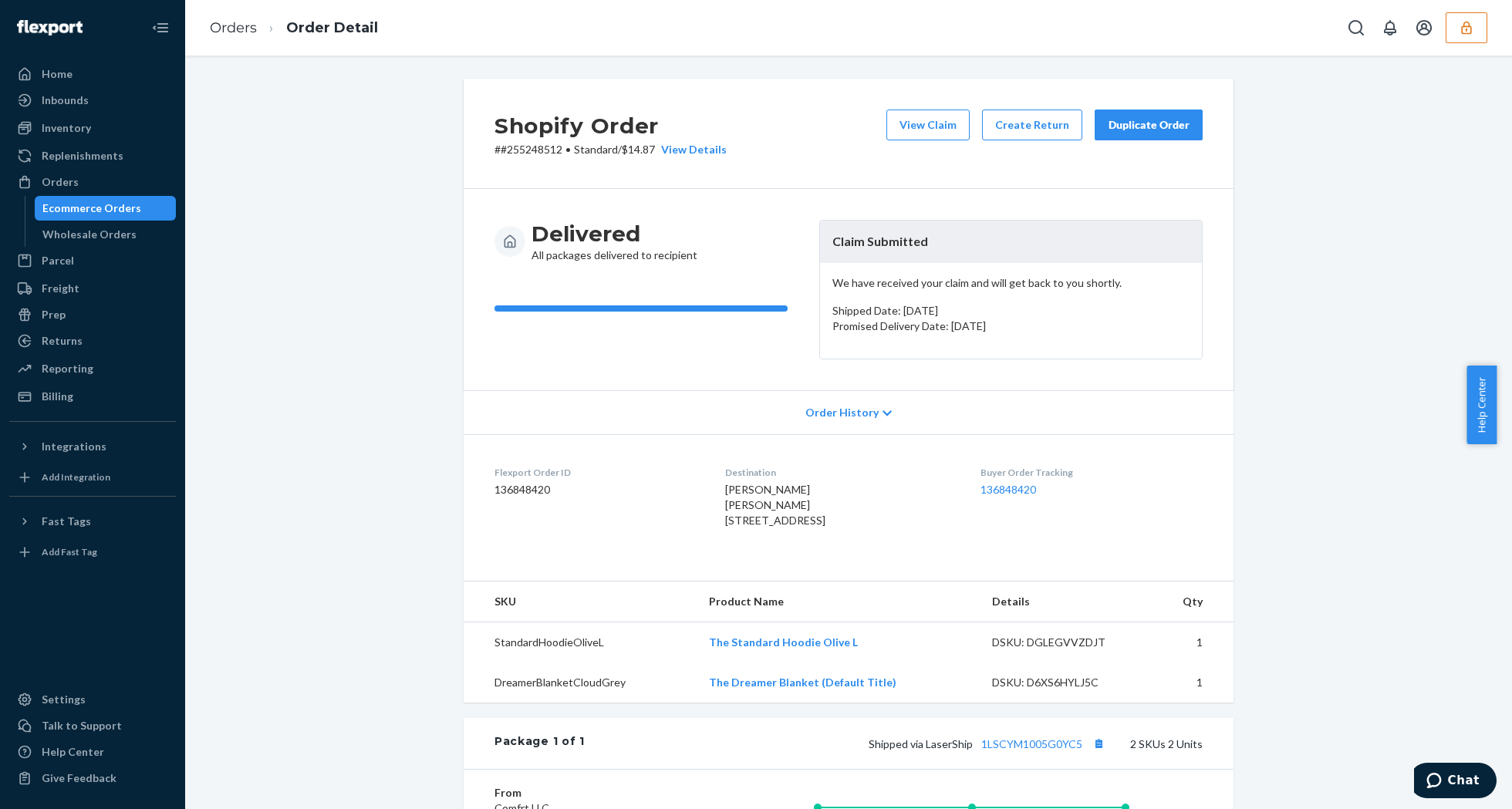
scroll to position [341, 0]
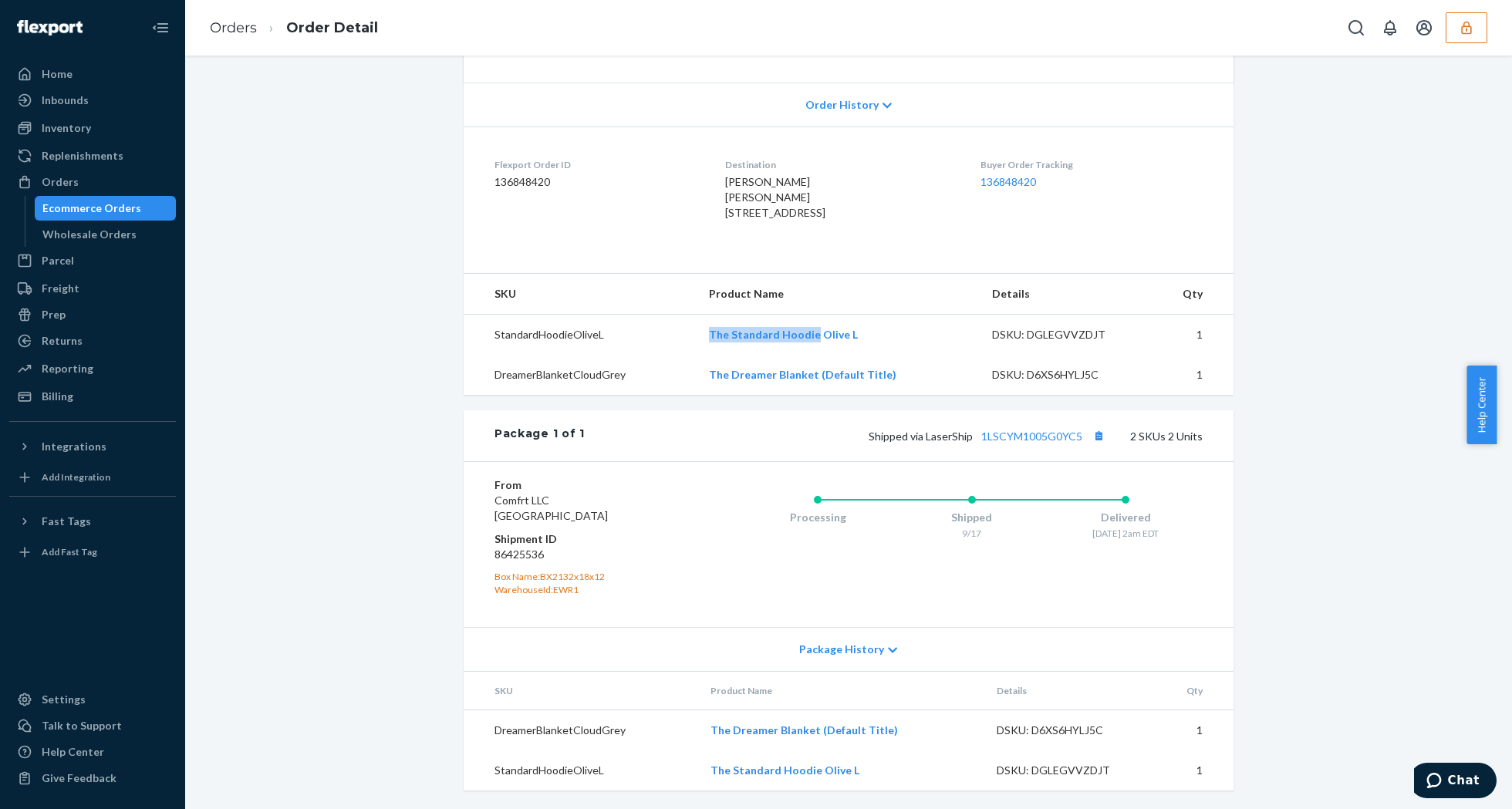
drag, startPoint x: 667, startPoint y: 337, endPoint x: 809, endPoint y: 345, distance: 142.2
click at [809, 345] on tr "StandardHoodieOliveL The Standard Hoodie Olive L DSKU: DGLEGVVZDJT 1" at bounding box center [849, 334] width 770 height 41
copy tr "The Standard Hoodie"
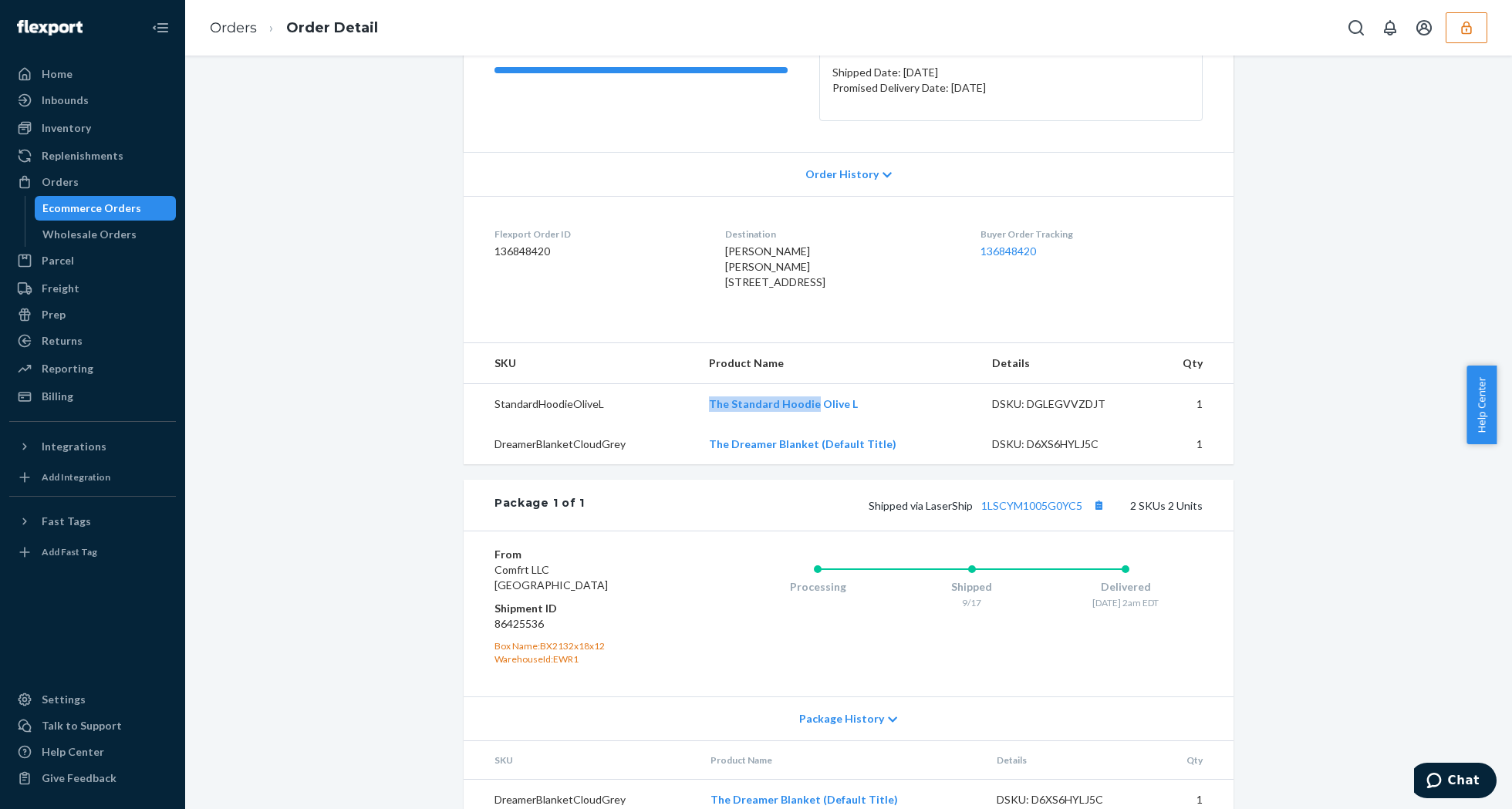
scroll to position [0, 0]
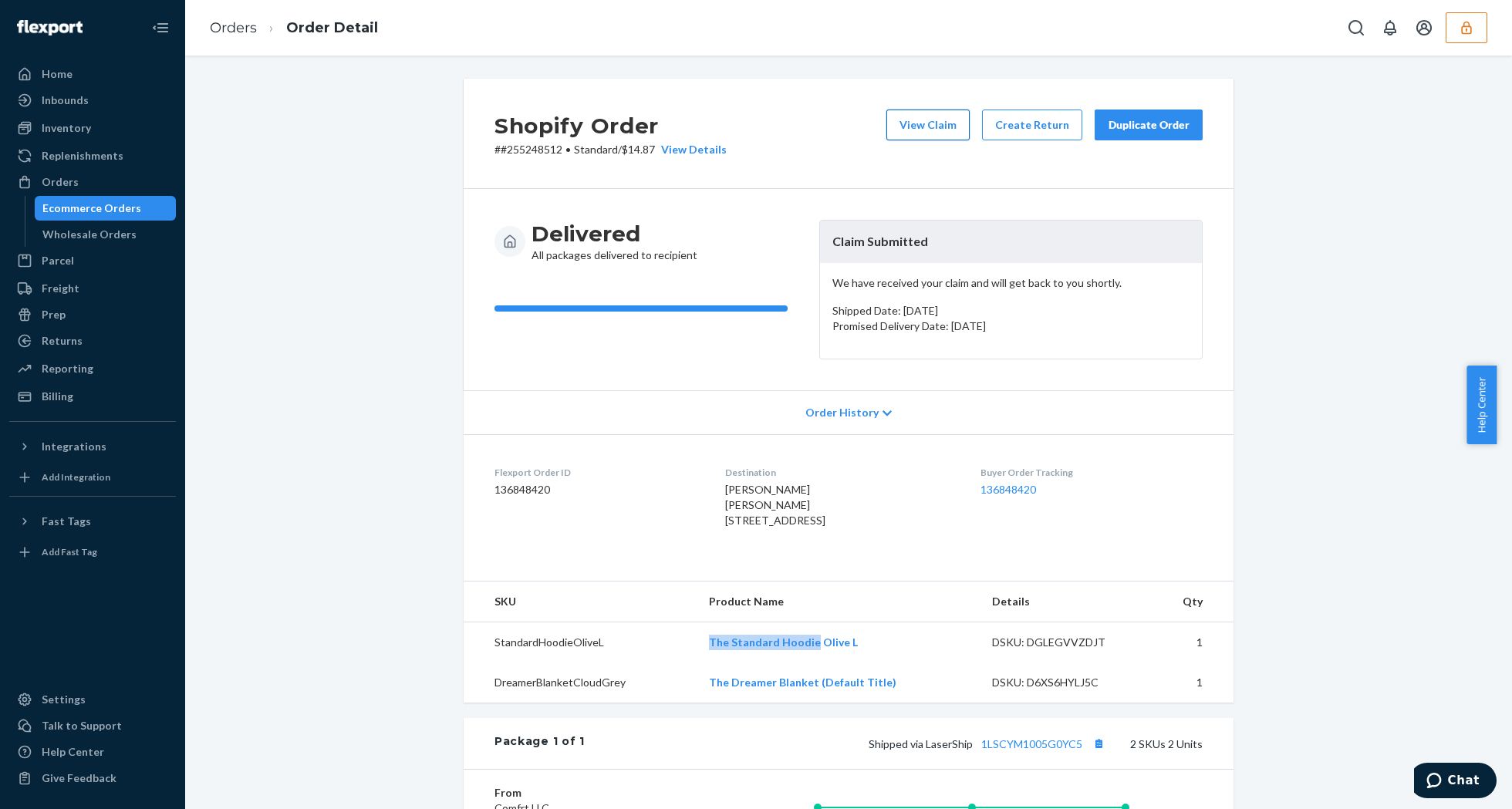
click at [942, 128] on button "View Claim" at bounding box center [927, 124] width 84 height 31
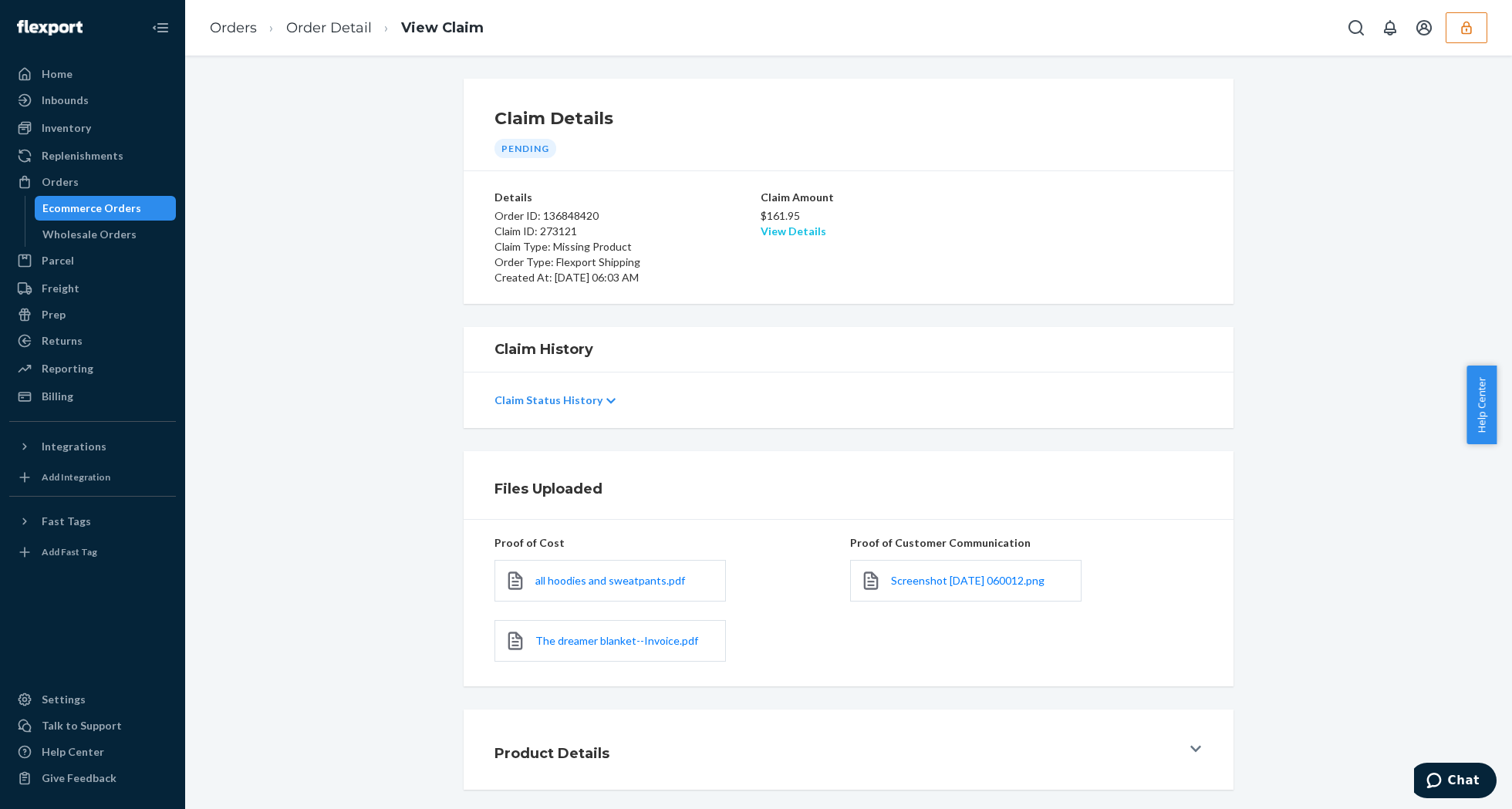
click at [787, 229] on link "View Details" at bounding box center [793, 231] width 65 height 13
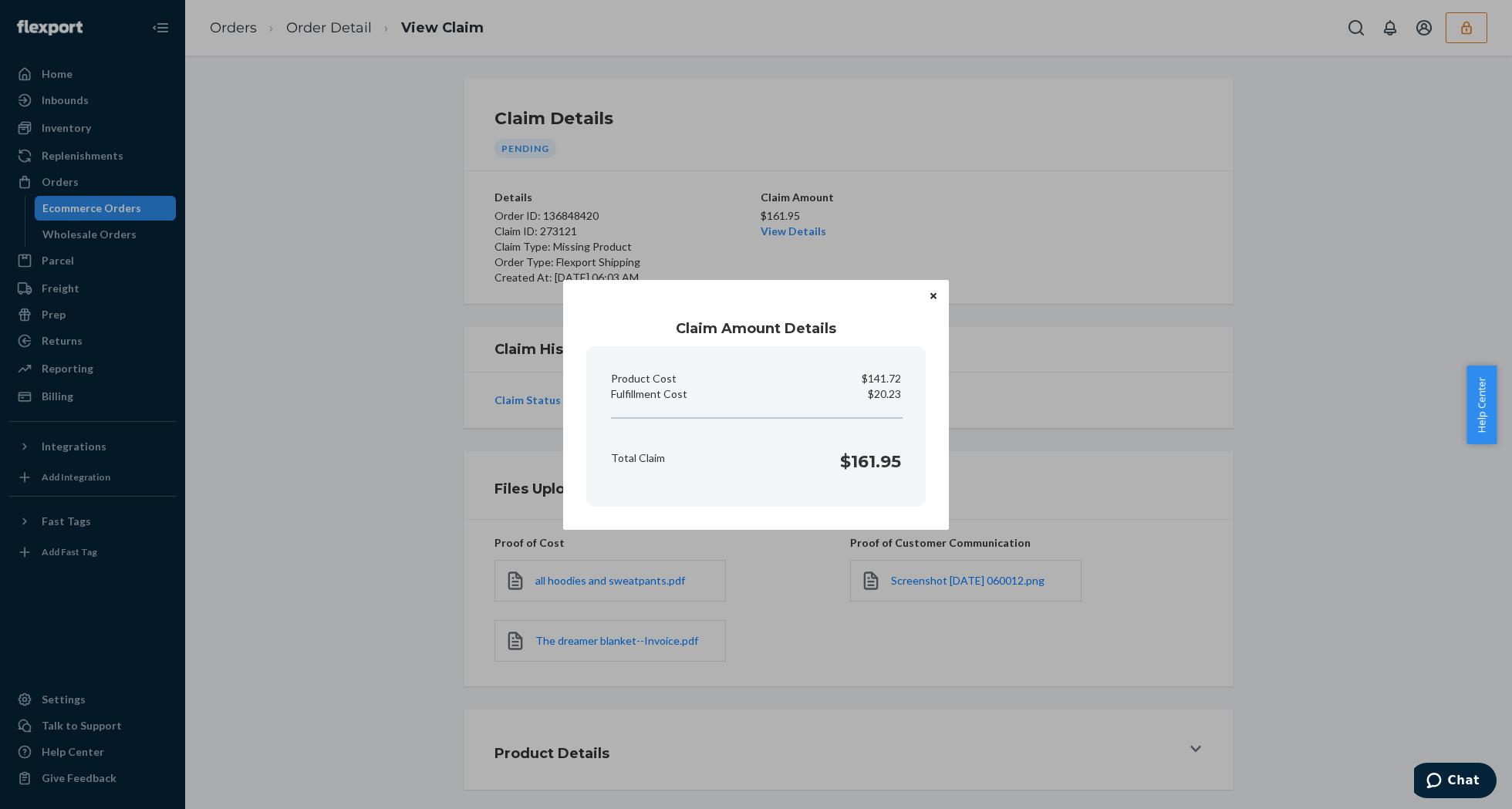
click at [889, 395] on p "$20.23" at bounding box center [884, 394] width 33 height 16
copy p "Fulfillment Cost"
click at [931, 300] on icon "Close" at bounding box center [933, 296] width 6 height 9
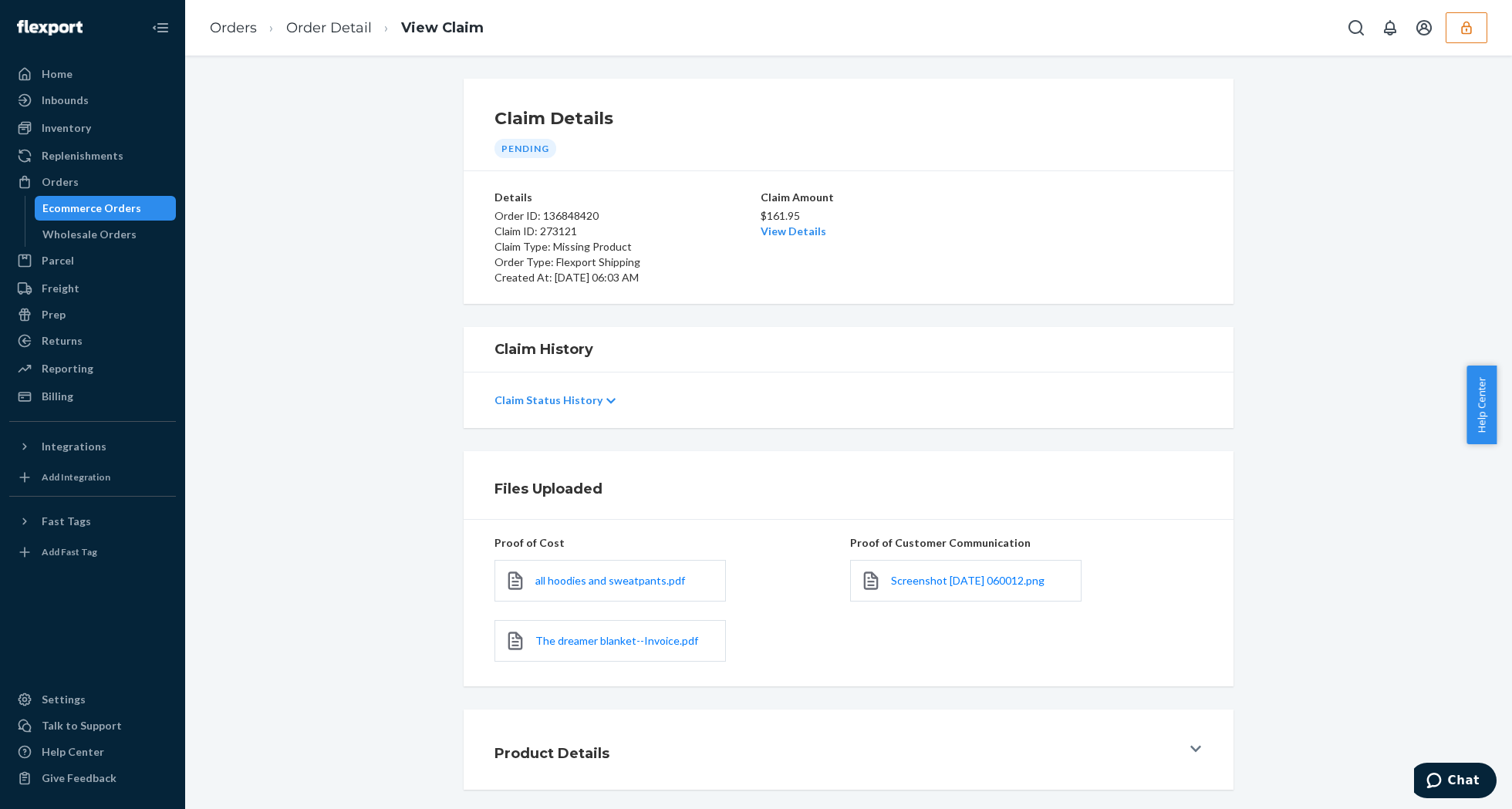
scroll to position [71, 0]
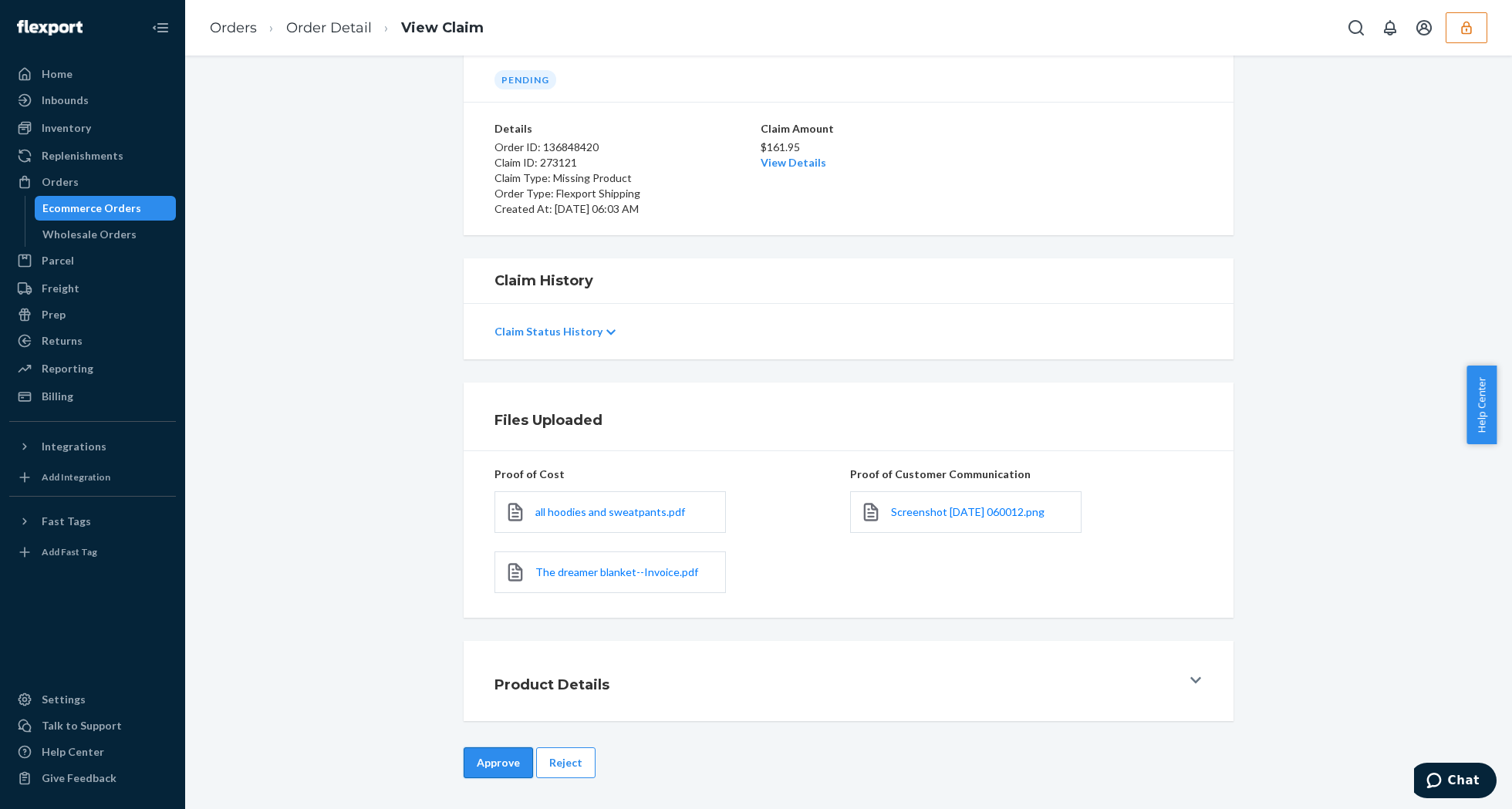
click at [470, 758] on button "Approve" at bounding box center [498, 763] width 70 height 31
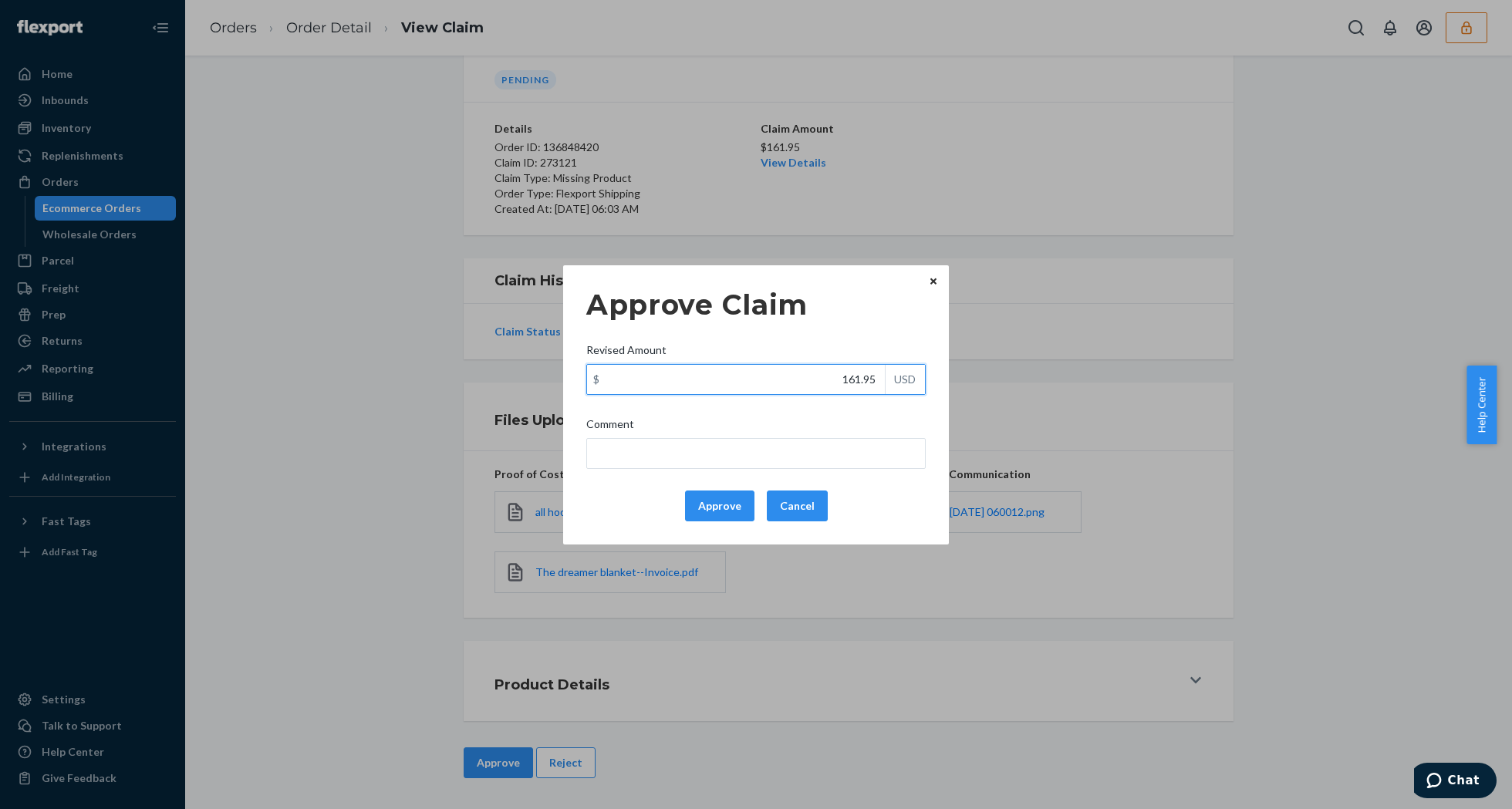
click at [775, 377] on input "161.95" at bounding box center [736, 379] width 298 height 29
type input "52.82"
click at [716, 513] on button "Approve" at bounding box center [720, 506] width 70 height 31
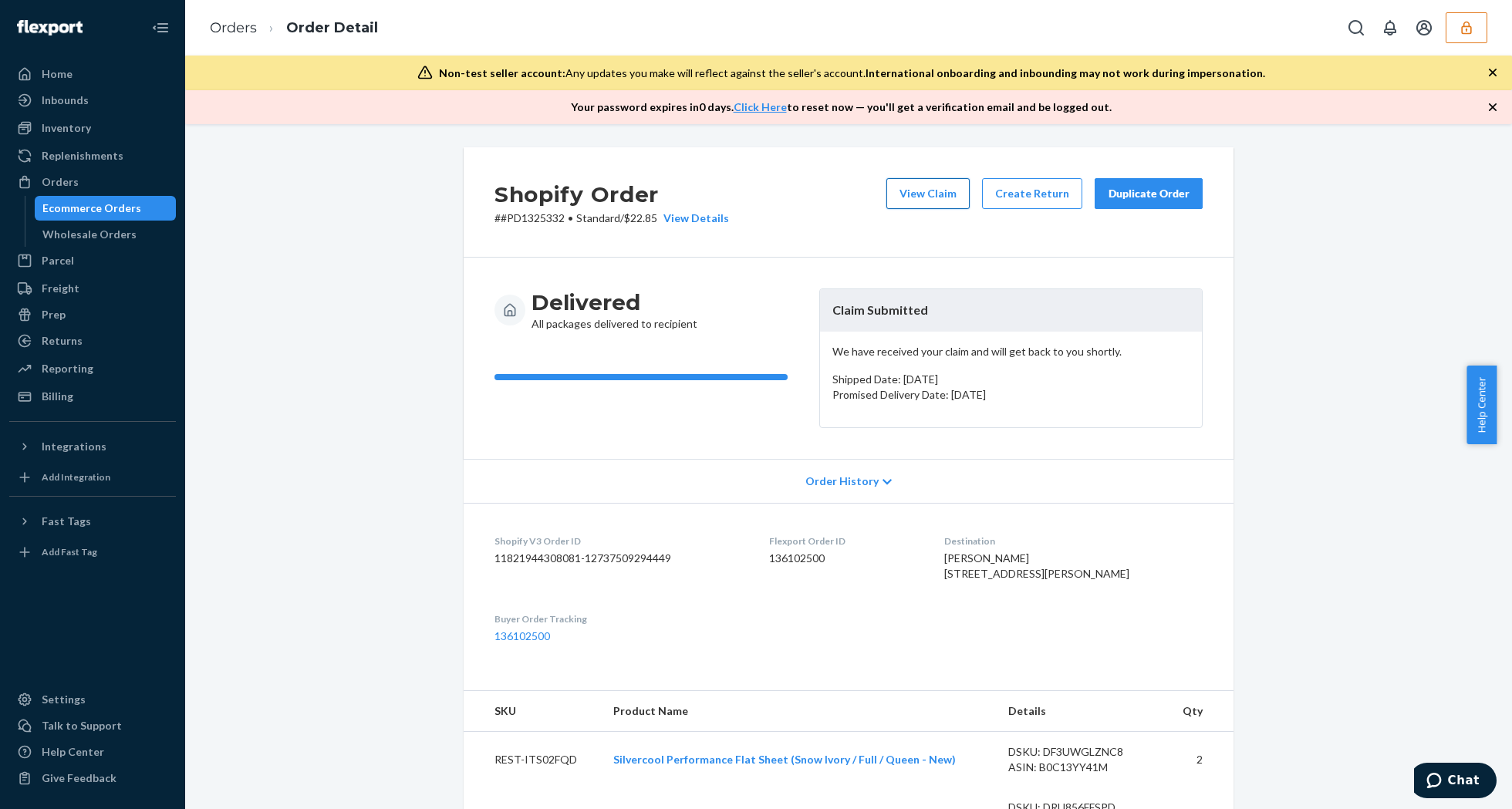
click at [899, 183] on button "View Claim" at bounding box center [927, 193] width 84 height 31
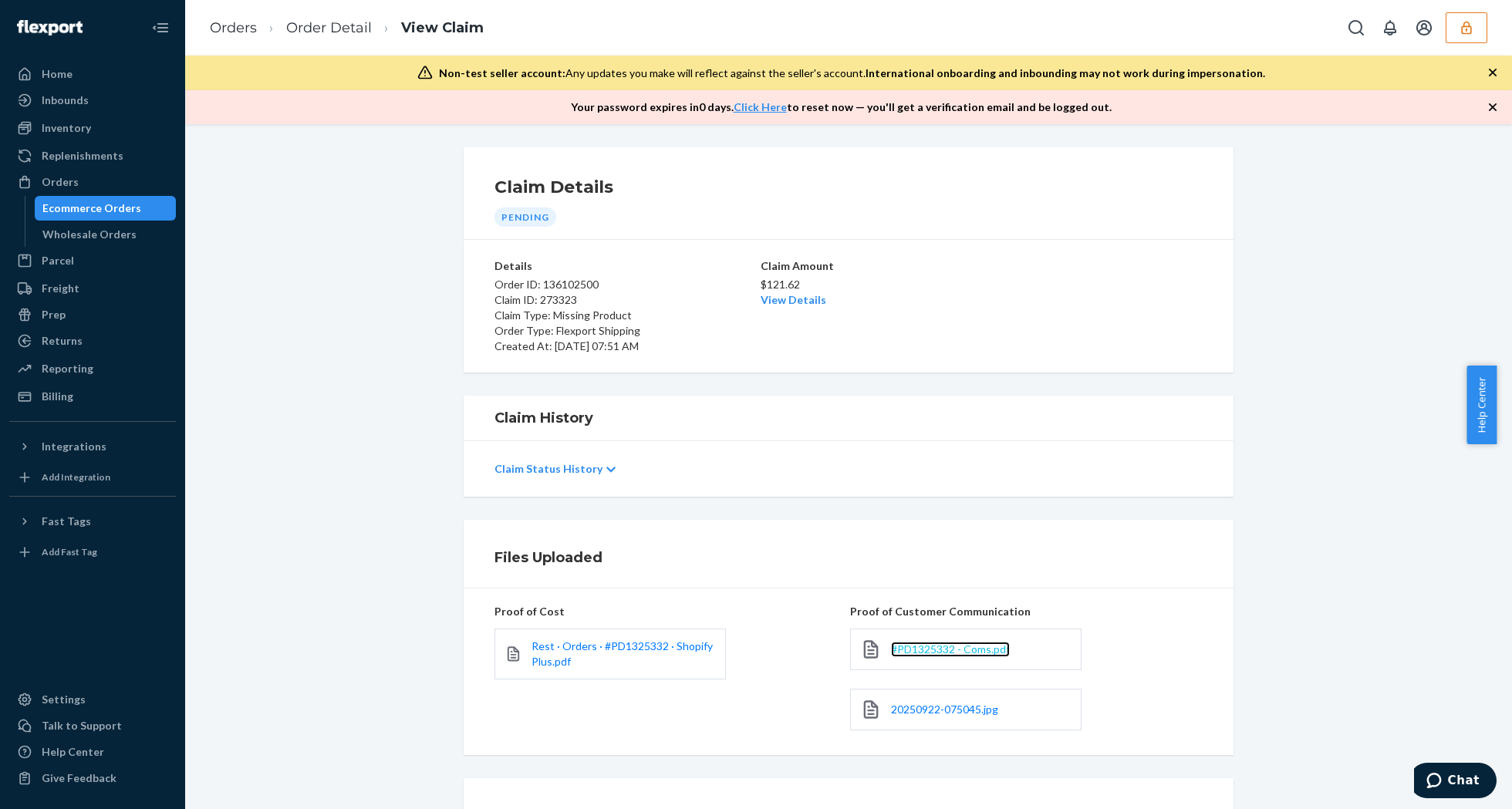
click at [938, 654] on span "#PD1325332 - Coms.pdf" at bounding box center [950, 649] width 118 height 13
click at [325, 32] on link "Order Detail" at bounding box center [329, 27] width 85 height 17
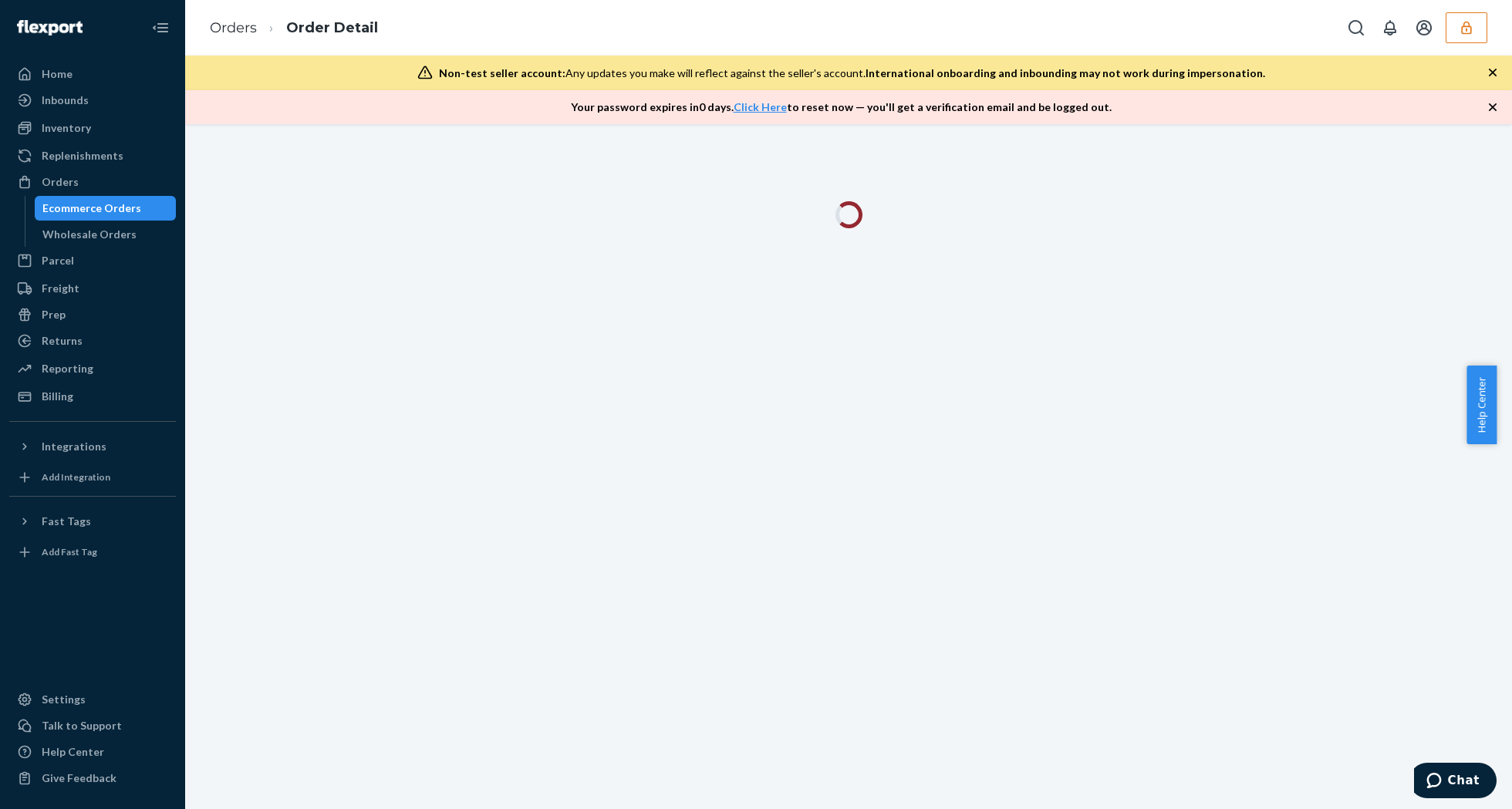
click at [1495, 104] on icon "button" at bounding box center [1492, 107] width 16 height 16
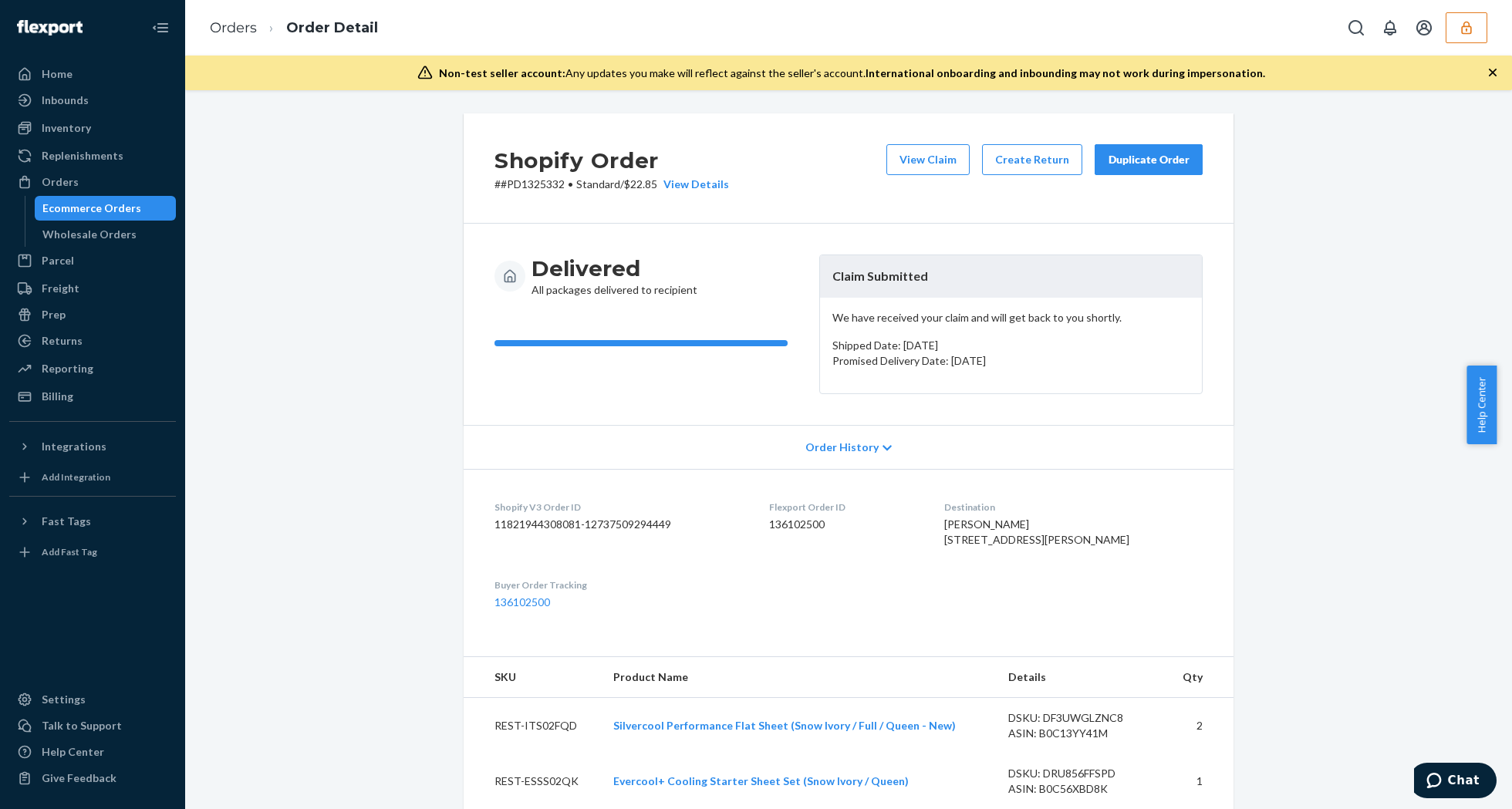
click at [1494, 74] on icon "button" at bounding box center [1492, 72] width 7 height 7
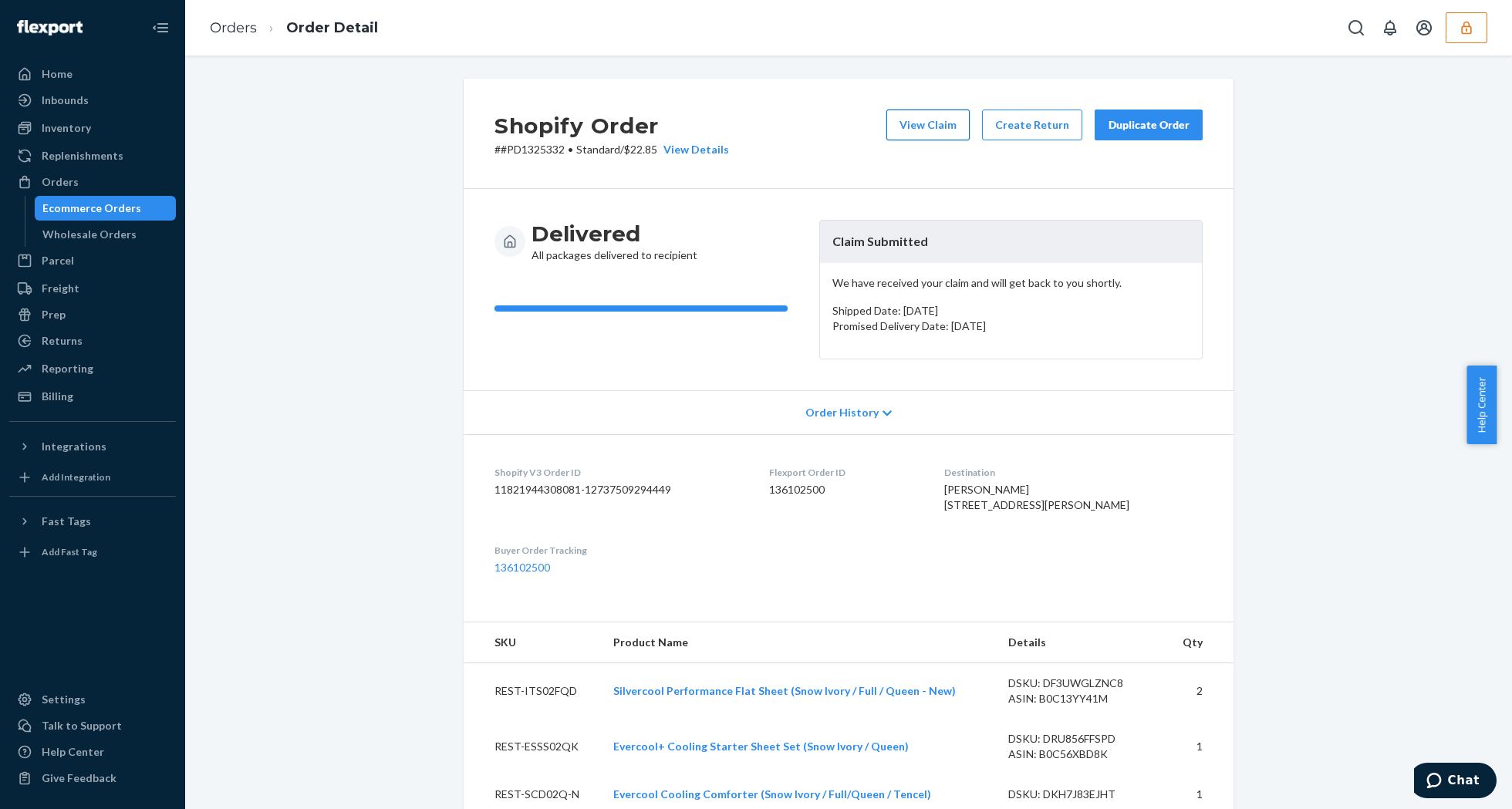
click at [905, 133] on button "View Claim" at bounding box center [927, 124] width 84 height 31
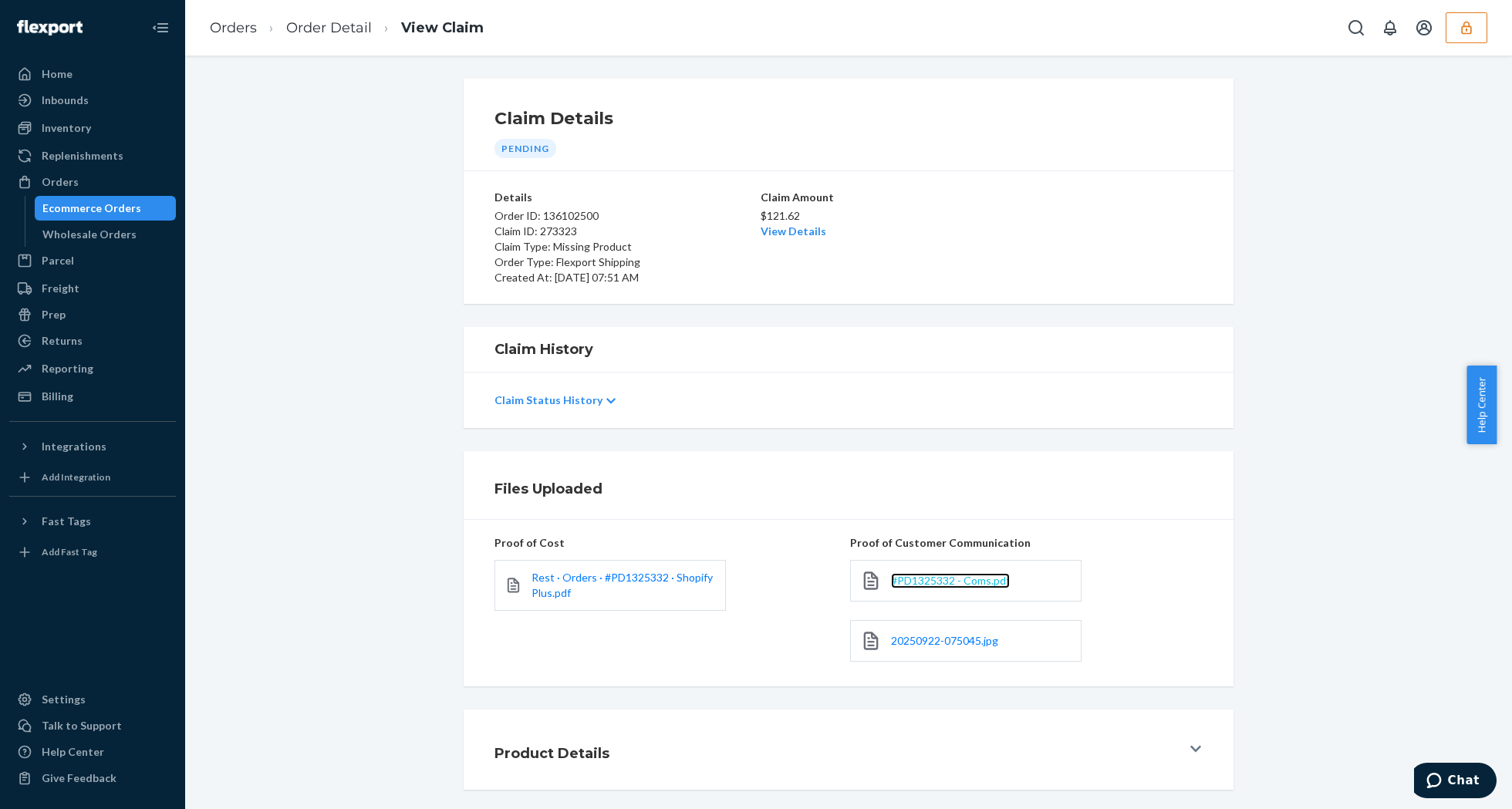
click at [942, 583] on span "#PD1325332 - Coms.pdf" at bounding box center [950, 580] width 118 height 13
click at [324, 31] on link "Order Detail" at bounding box center [329, 27] width 85 height 17
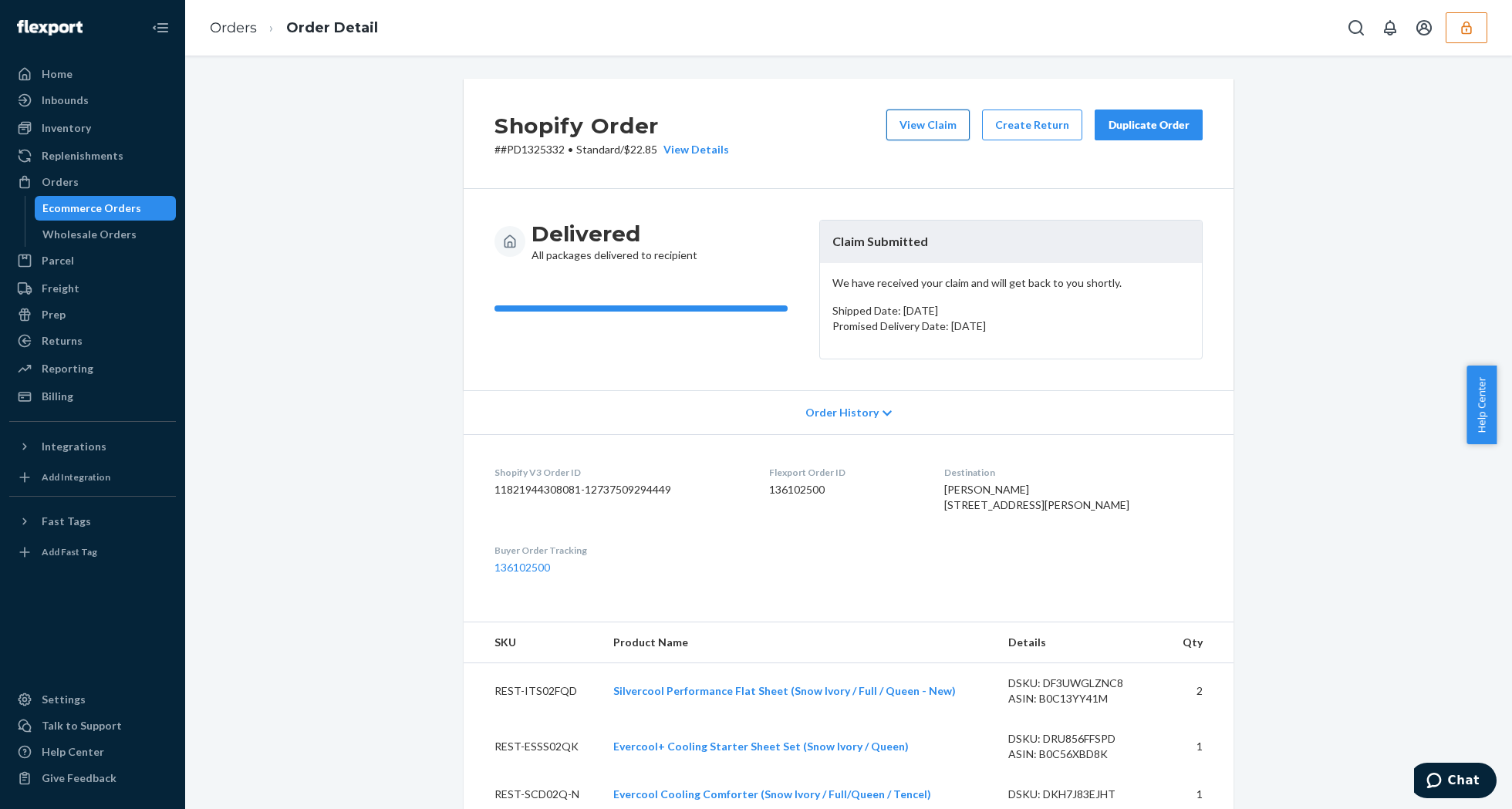
click at [905, 122] on button "View Claim" at bounding box center [927, 124] width 84 height 31
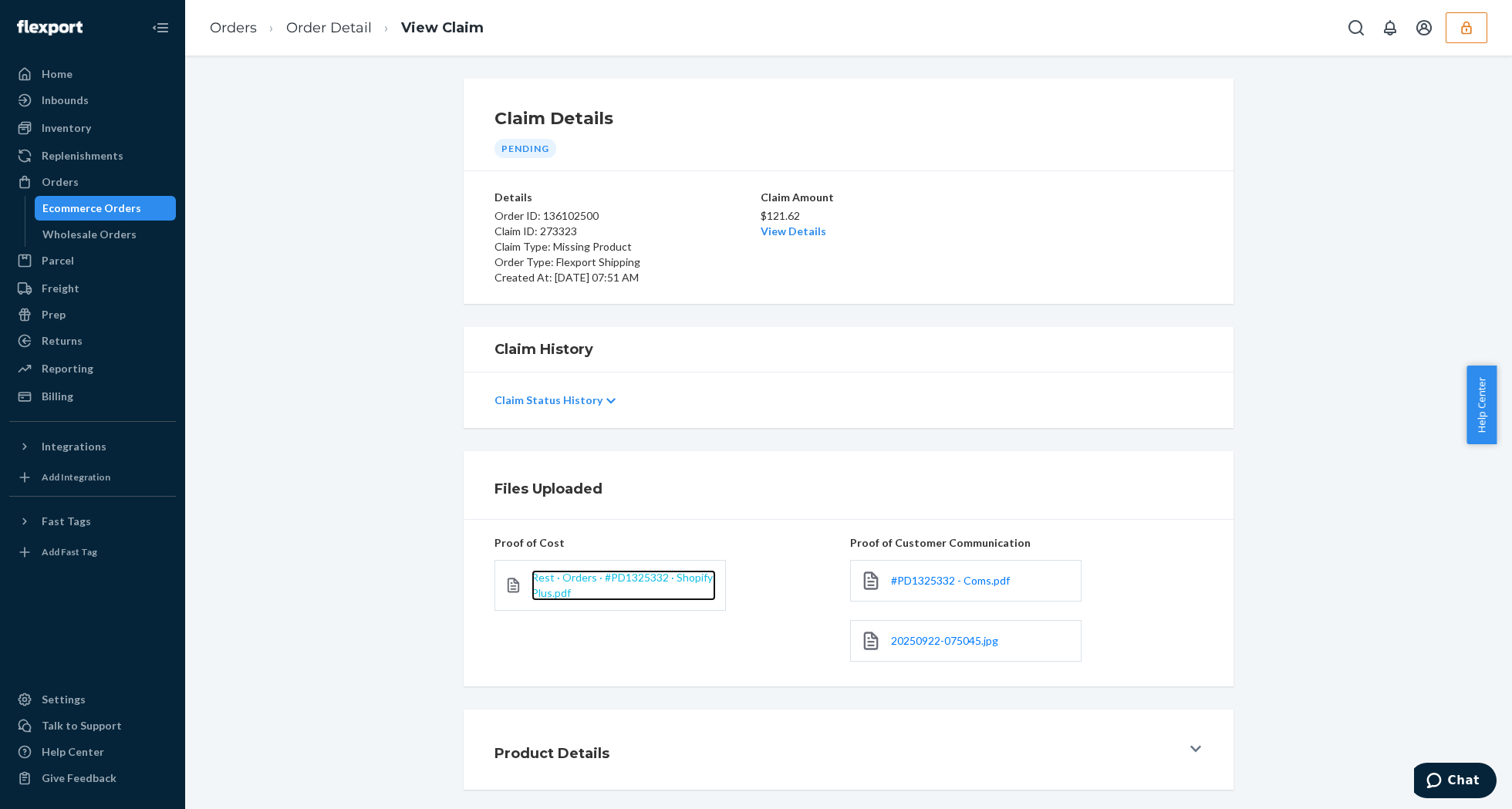
click at [619, 580] on span "Rest · Orders · #PD1325332 · Shopify Plus.pdf" at bounding box center [622, 585] width 181 height 28
click at [301, 26] on link "Order Detail" at bounding box center [329, 27] width 85 height 17
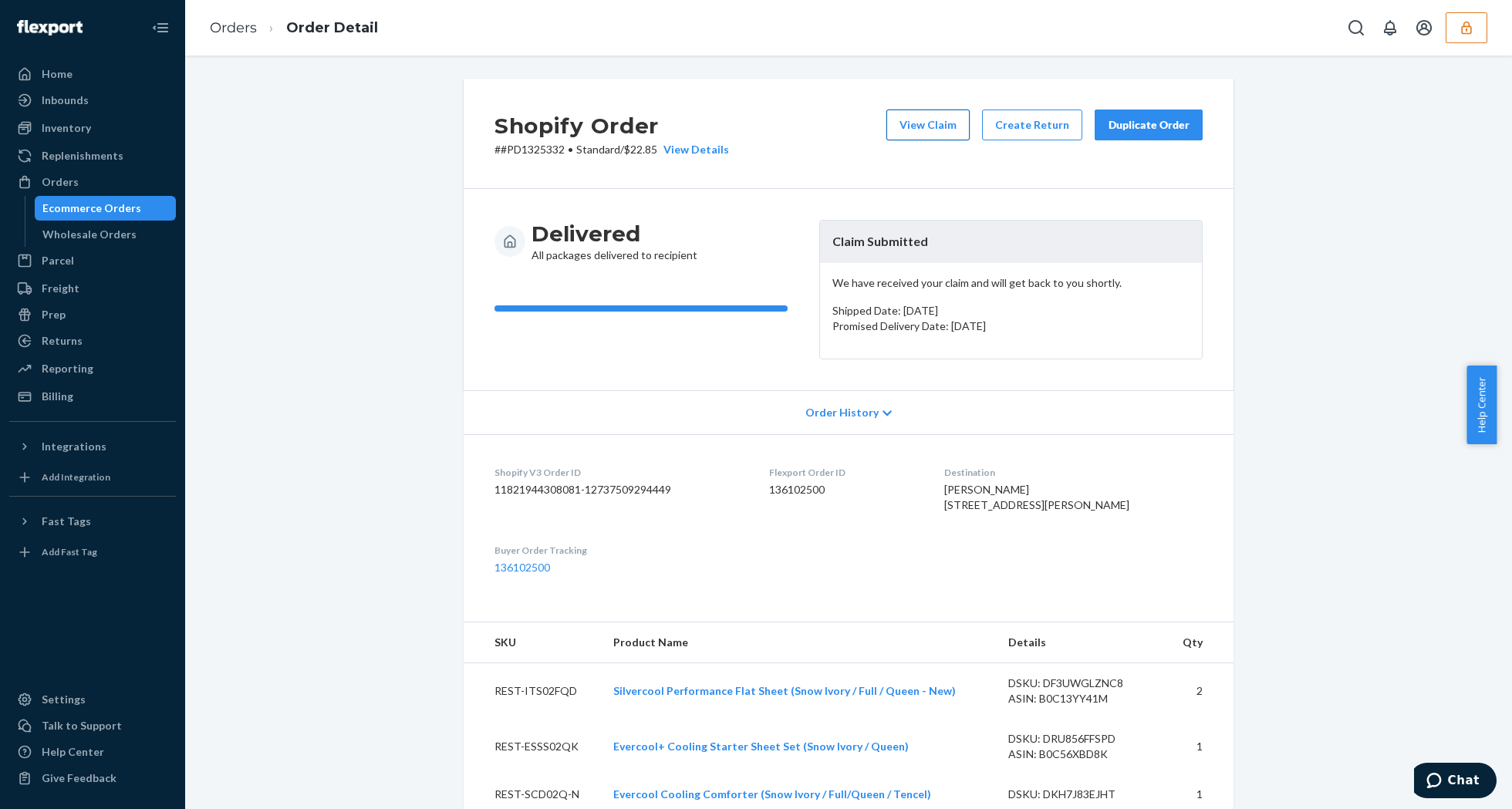
click at [932, 112] on button "View Claim" at bounding box center [927, 124] width 84 height 31
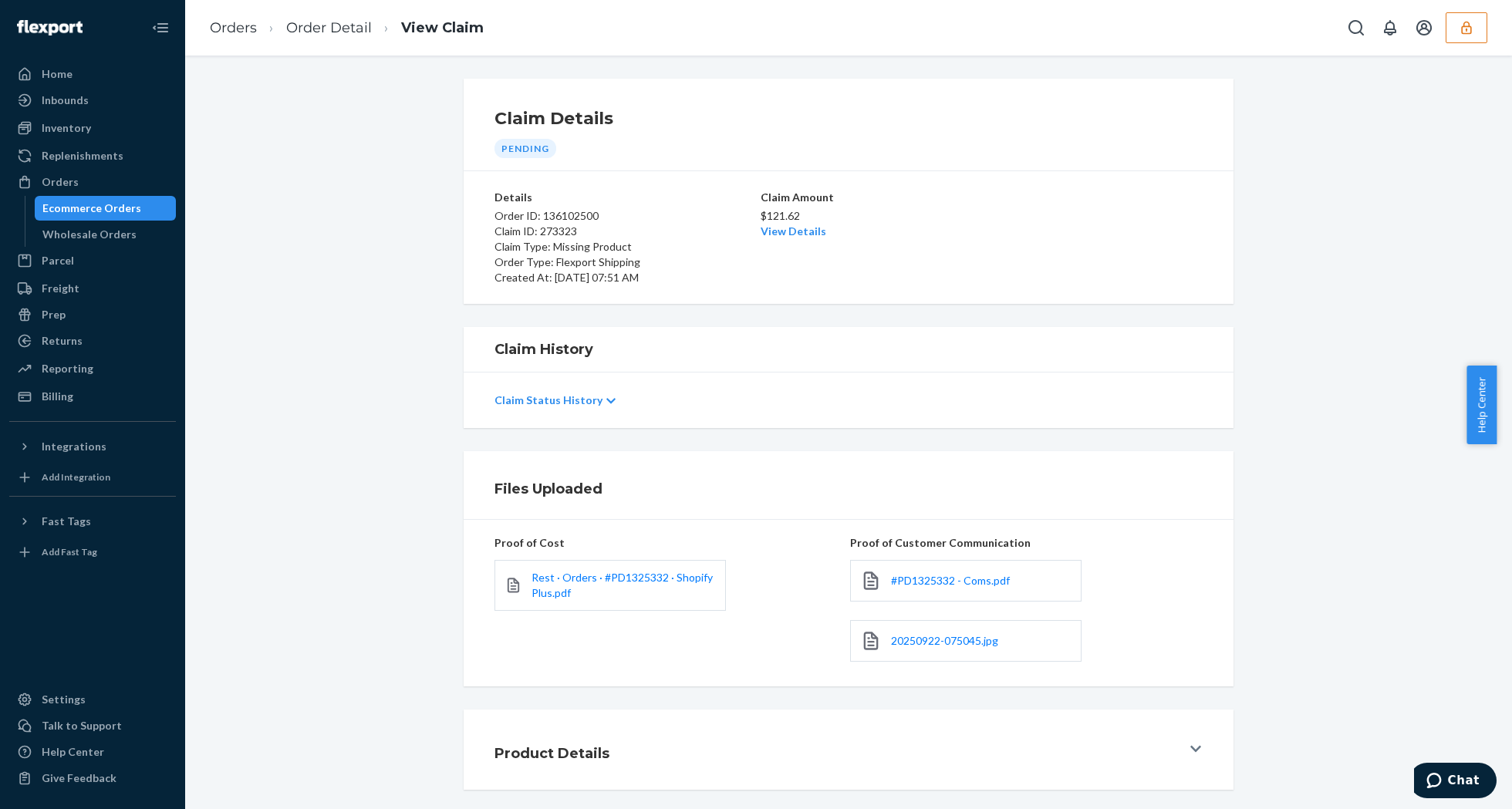
click at [794, 224] on div "$121.62 View Details" at bounding box center [849, 222] width 176 height 34
click at [806, 232] on link "View Details" at bounding box center [793, 231] width 65 height 13
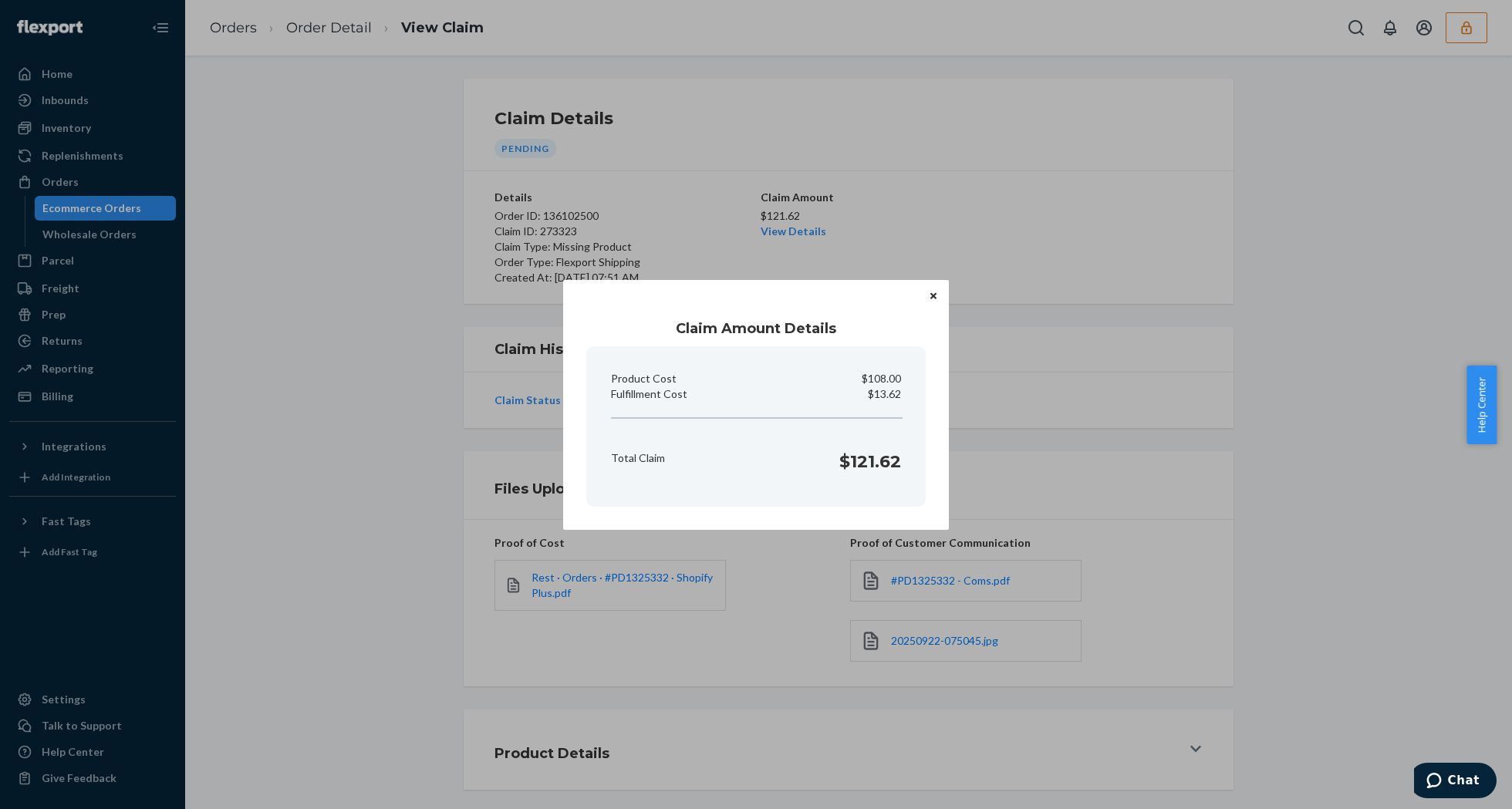
click at [932, 288] on button "Close" at bounding box center [933, 296] width 16 height 17
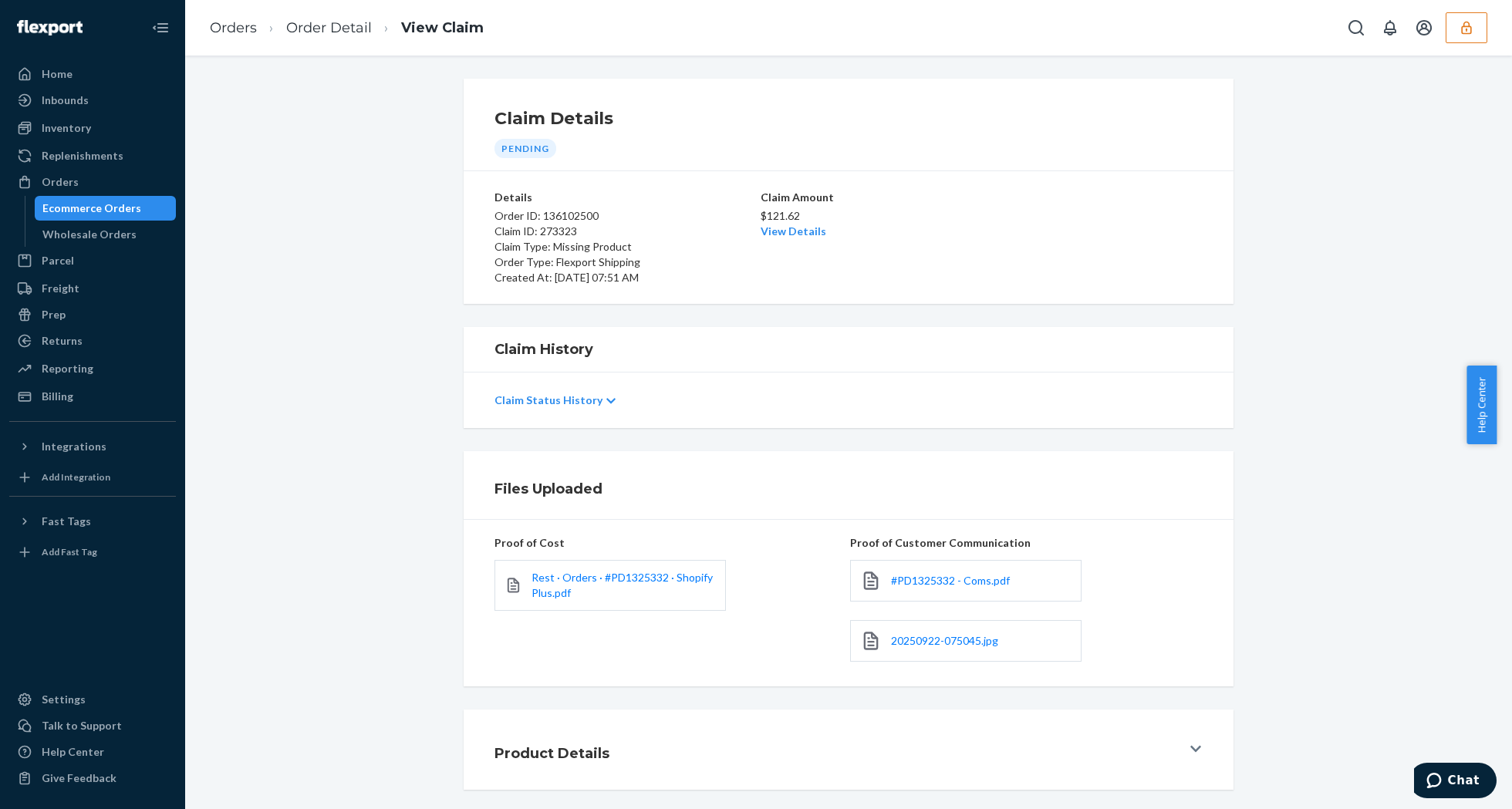
scroll to position [71, 0]
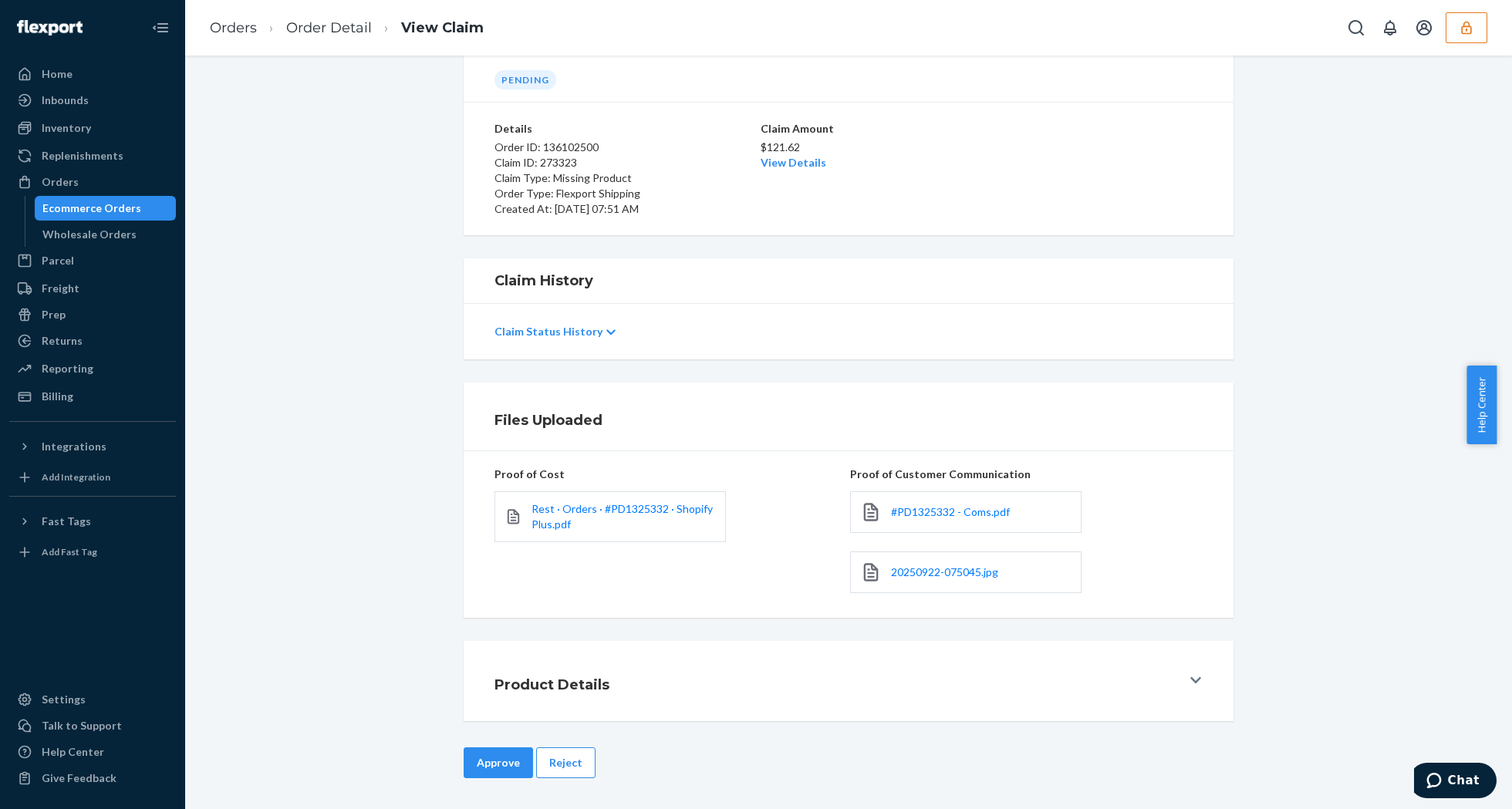
click at [502, 761] on button "Approve" at bounding box center [498, 763] width 70 height 31
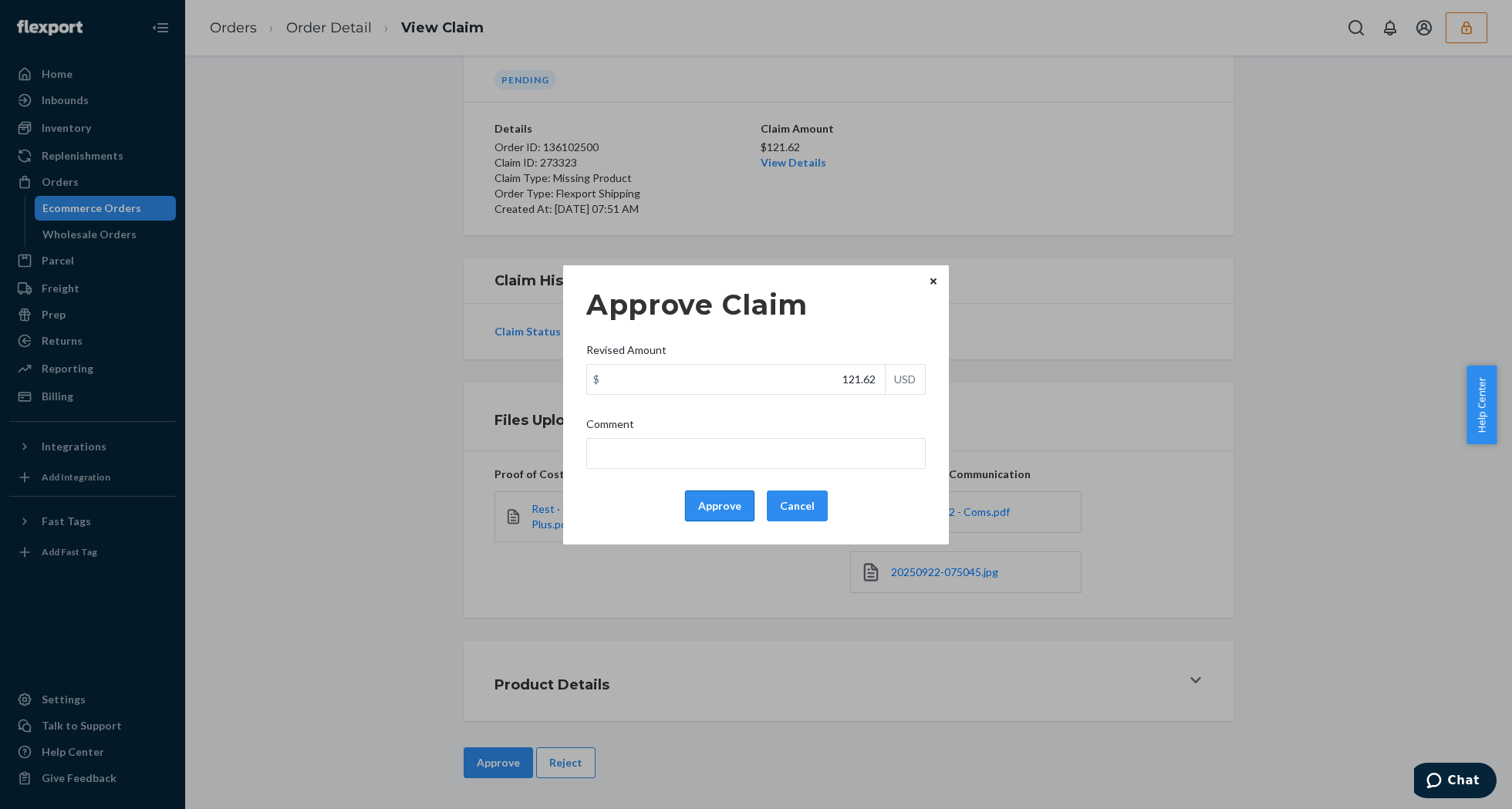
click at [711, 503] on button "Approve" at bounding box center [720, 506] width 70 height 31
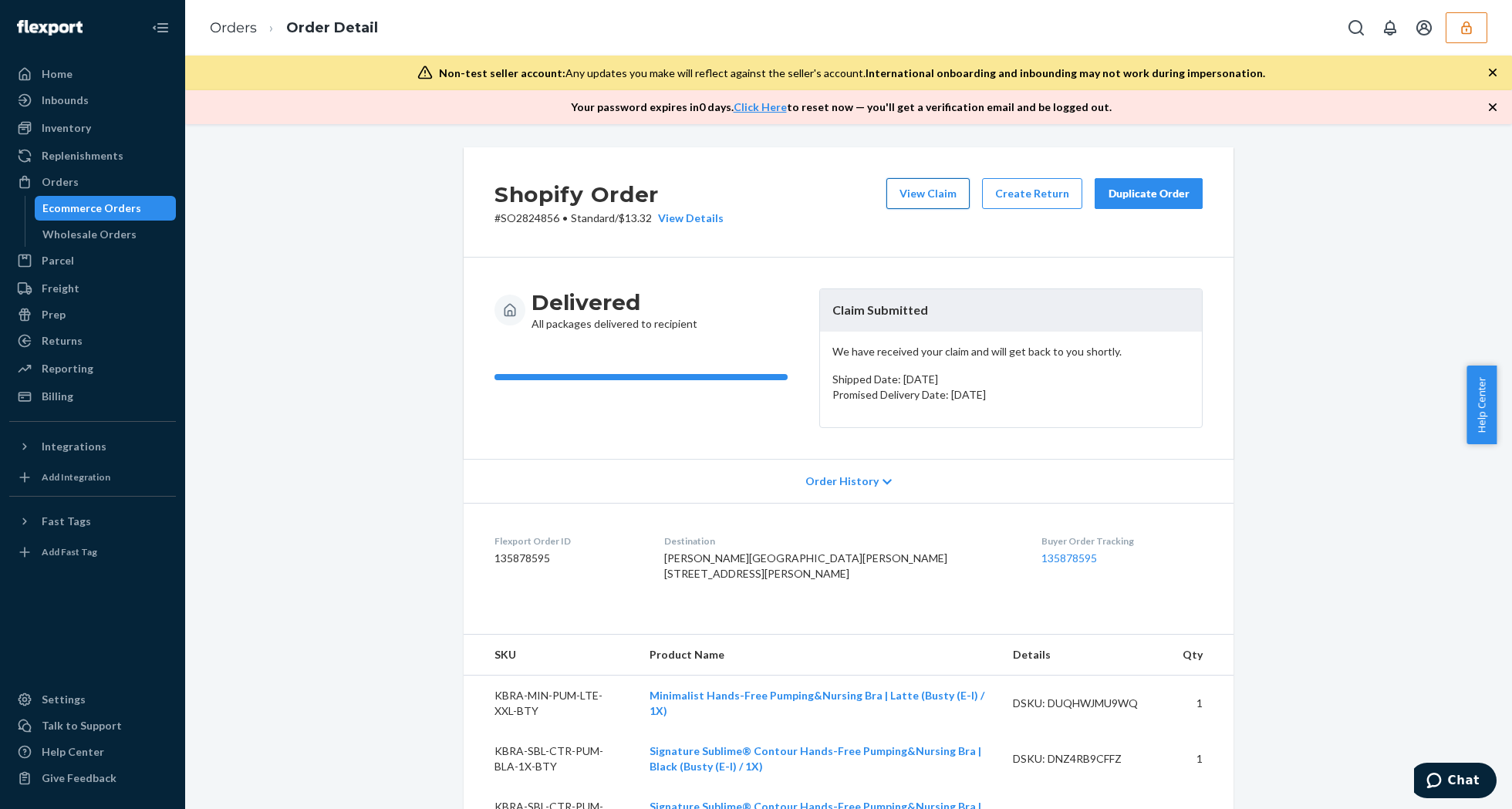
click at [937, 192] on button "View Claim" at bounding box center [927, 193] width 84 height 31
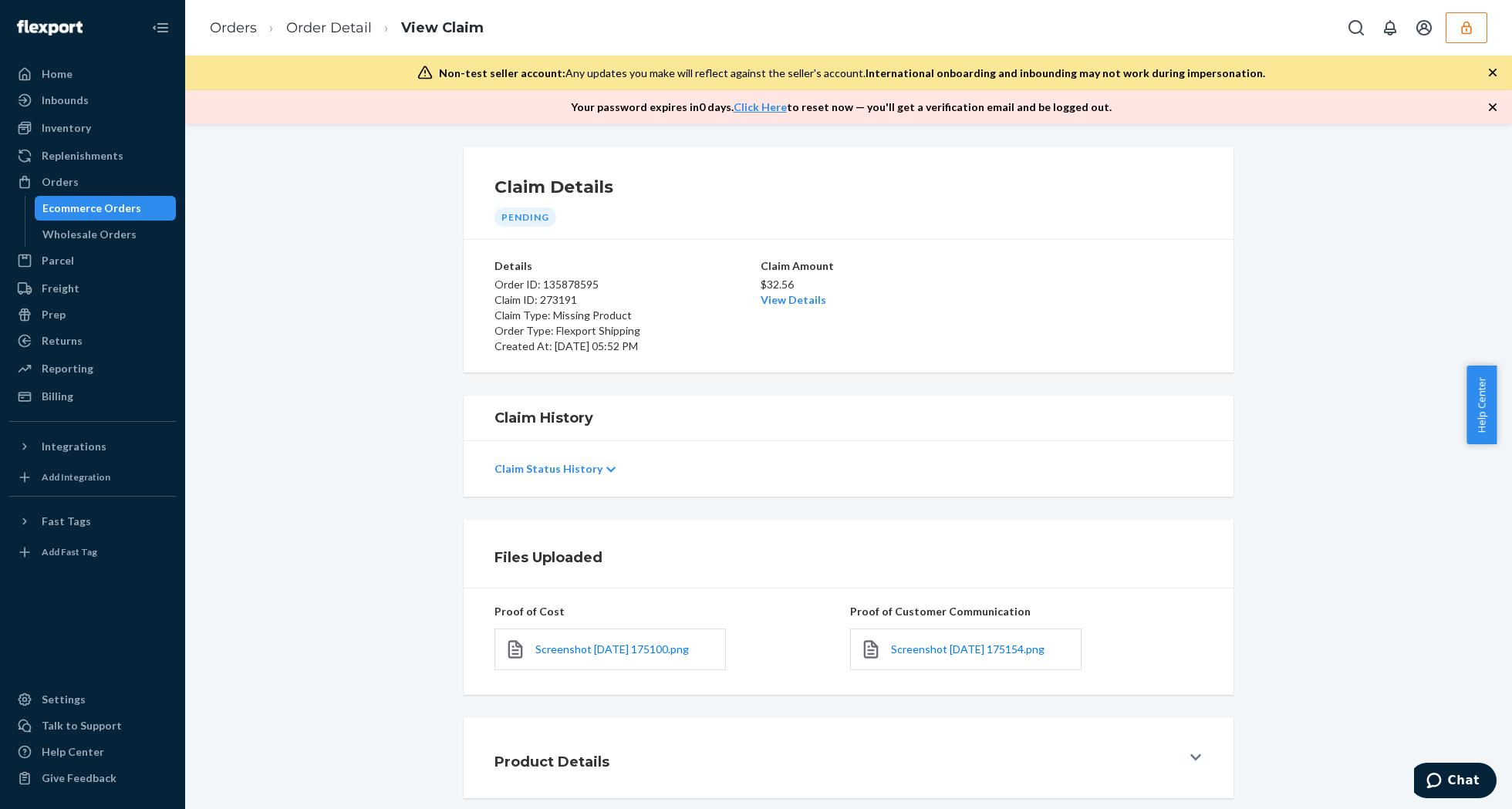
scroll to position [79, 0]
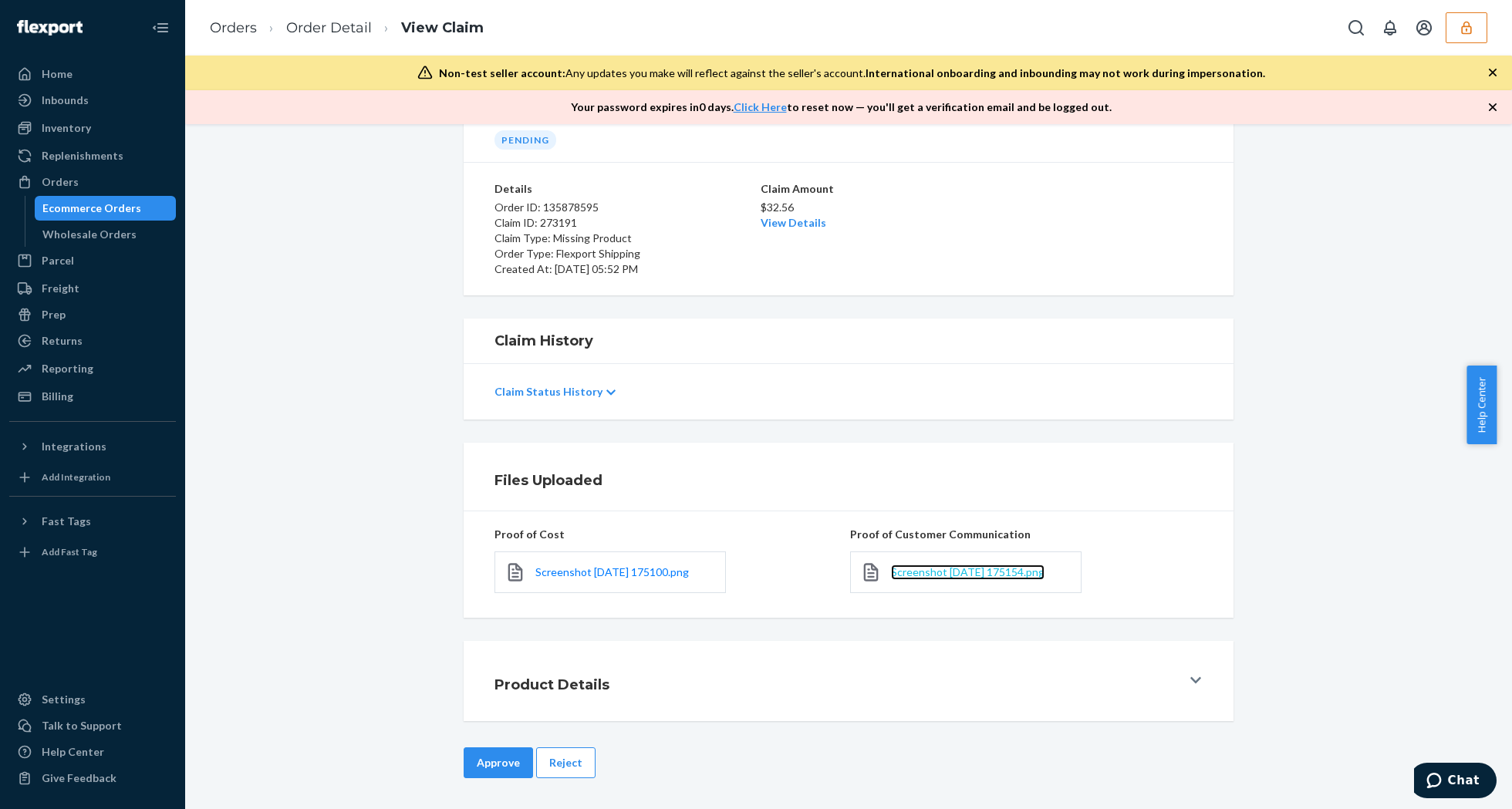
click at [970, 571] on span "Screenshot [DATE] 175154.png" at bounding box center [967, 572] width 153 height 13
click at [603, 572] on span "Screenshot [DATE] 175100.png" at bounding box center [612, 572] width 153 height 13
click at [785, 220] on link "View Details" at bounding box center [793, 223] width 65 height 13
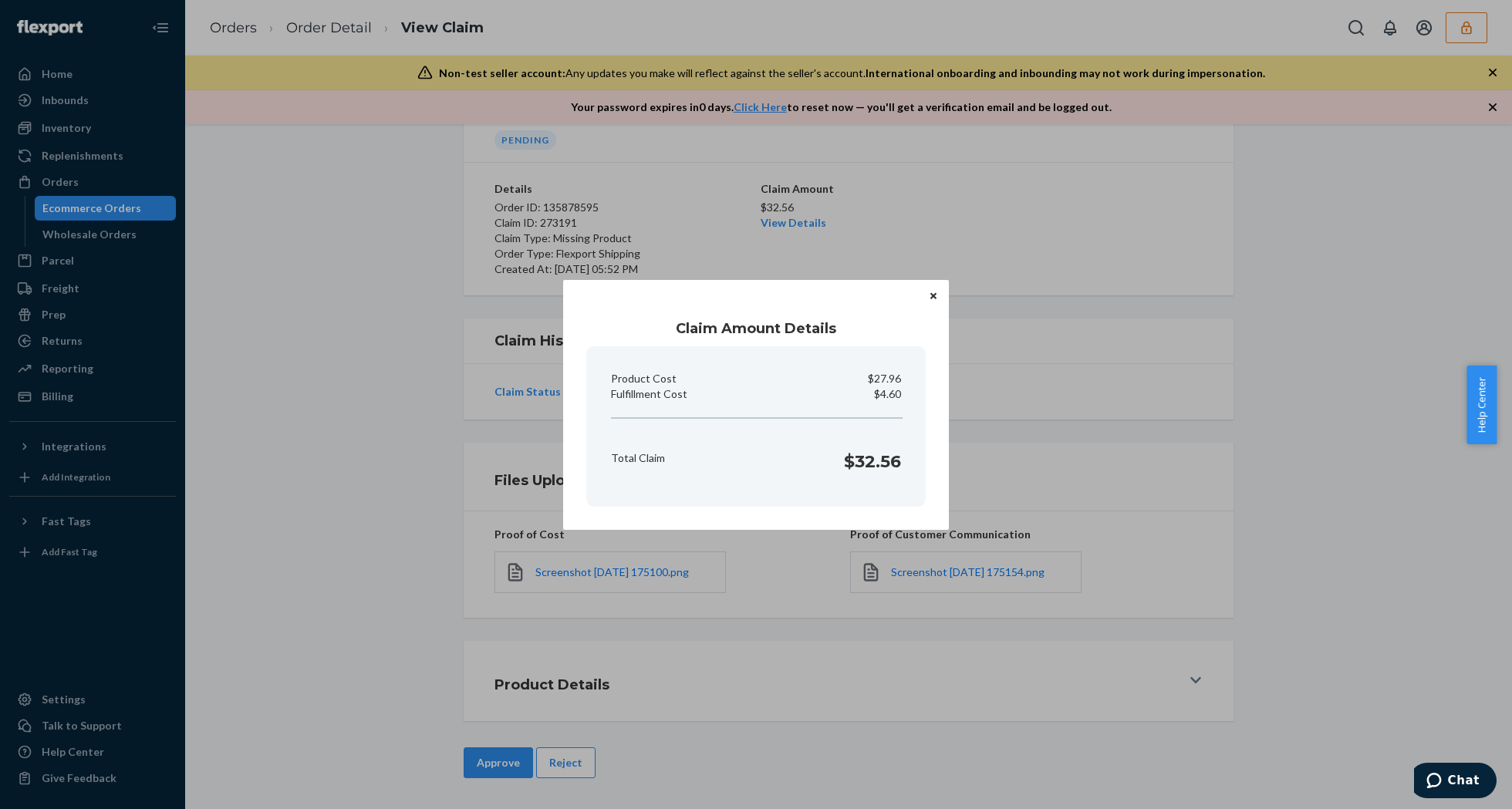
click at [937, 300] on button "Close" at bounding box center [933, 296] width 16 height 17
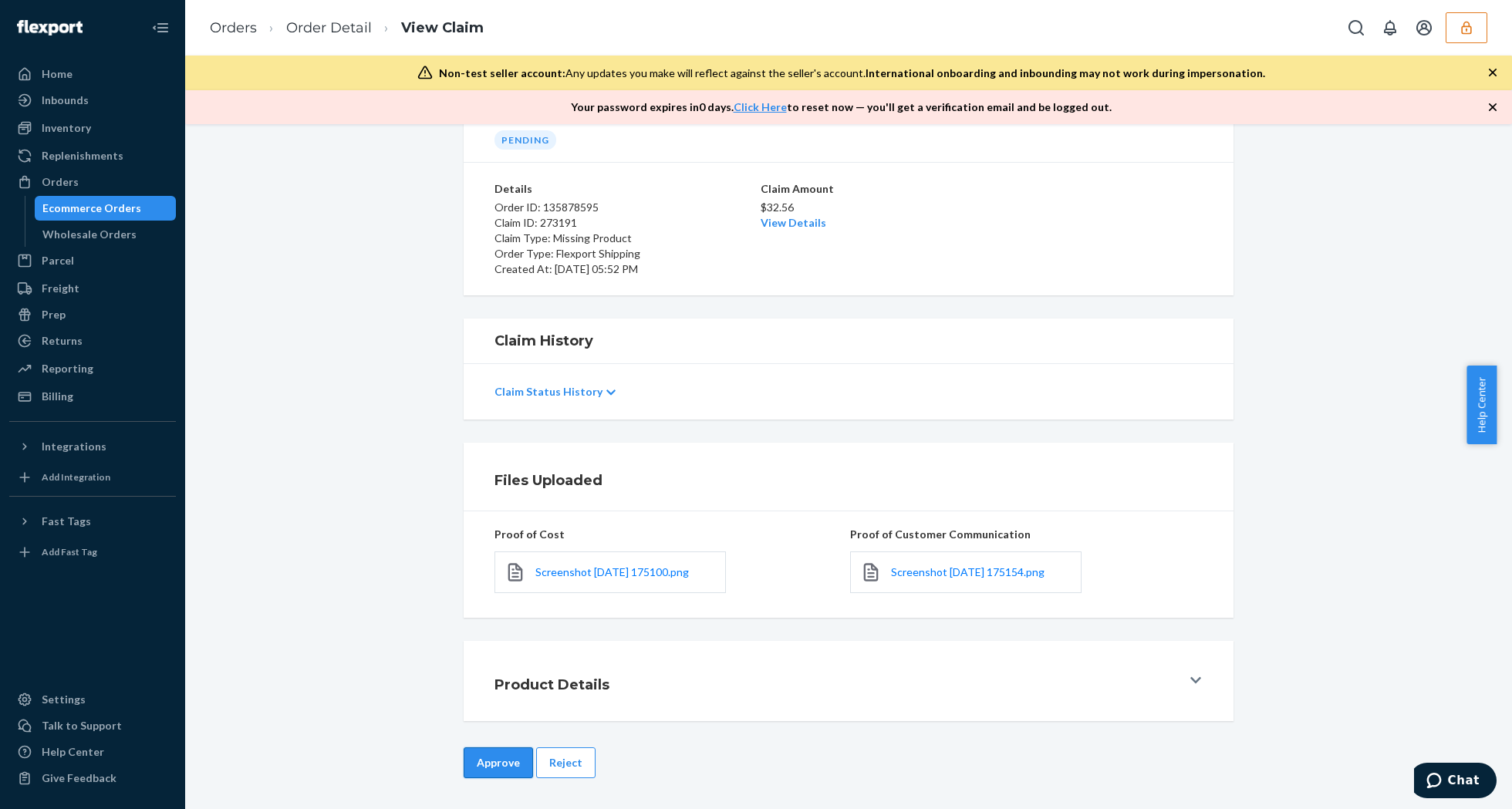
click at [489, 759] on button "Approve" at bounding box center [498, 763] width 70 height 31
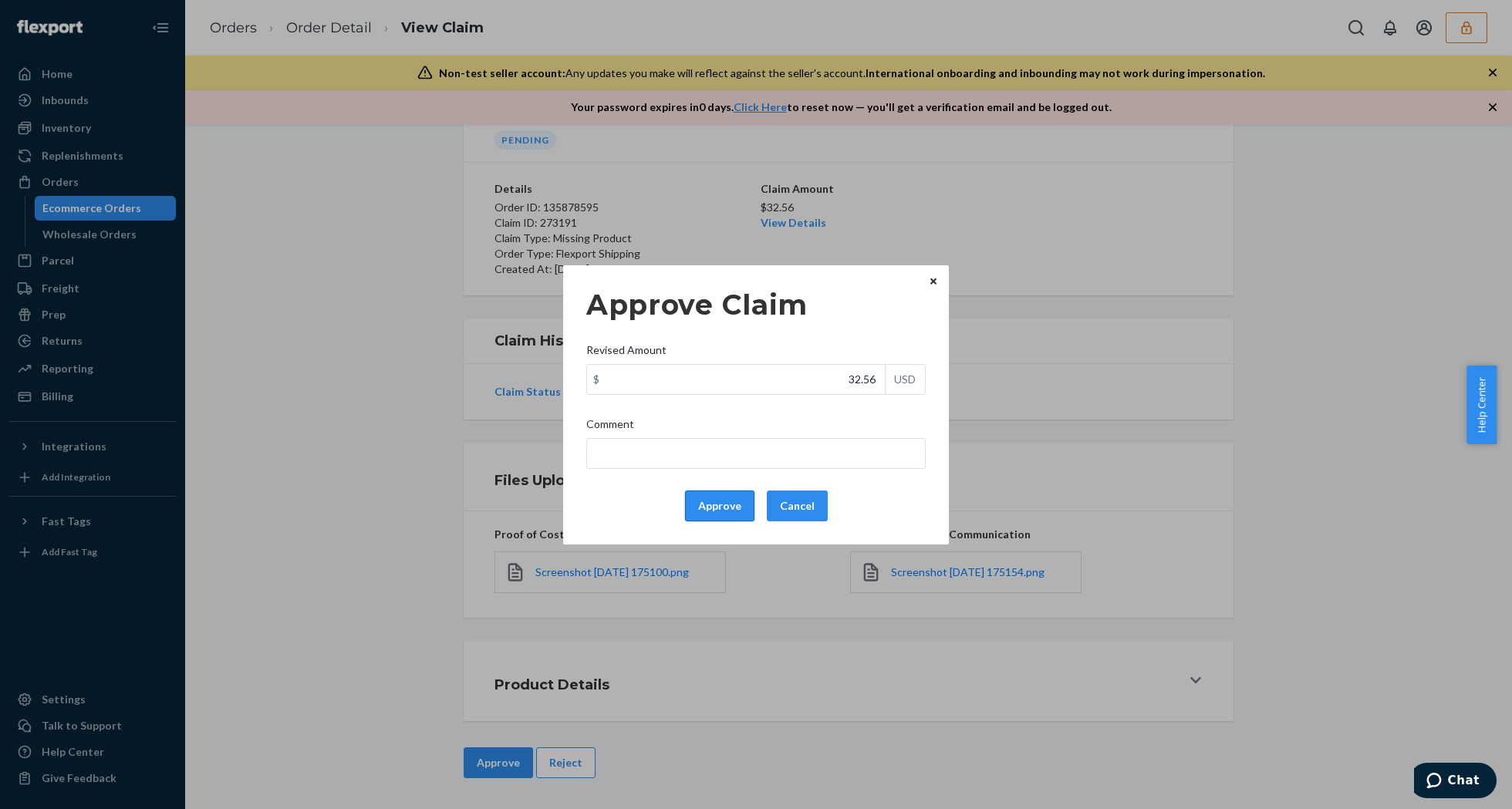
click at [707, 513] on button "Approve" at bounding box center [720, 506] width 70 height 31
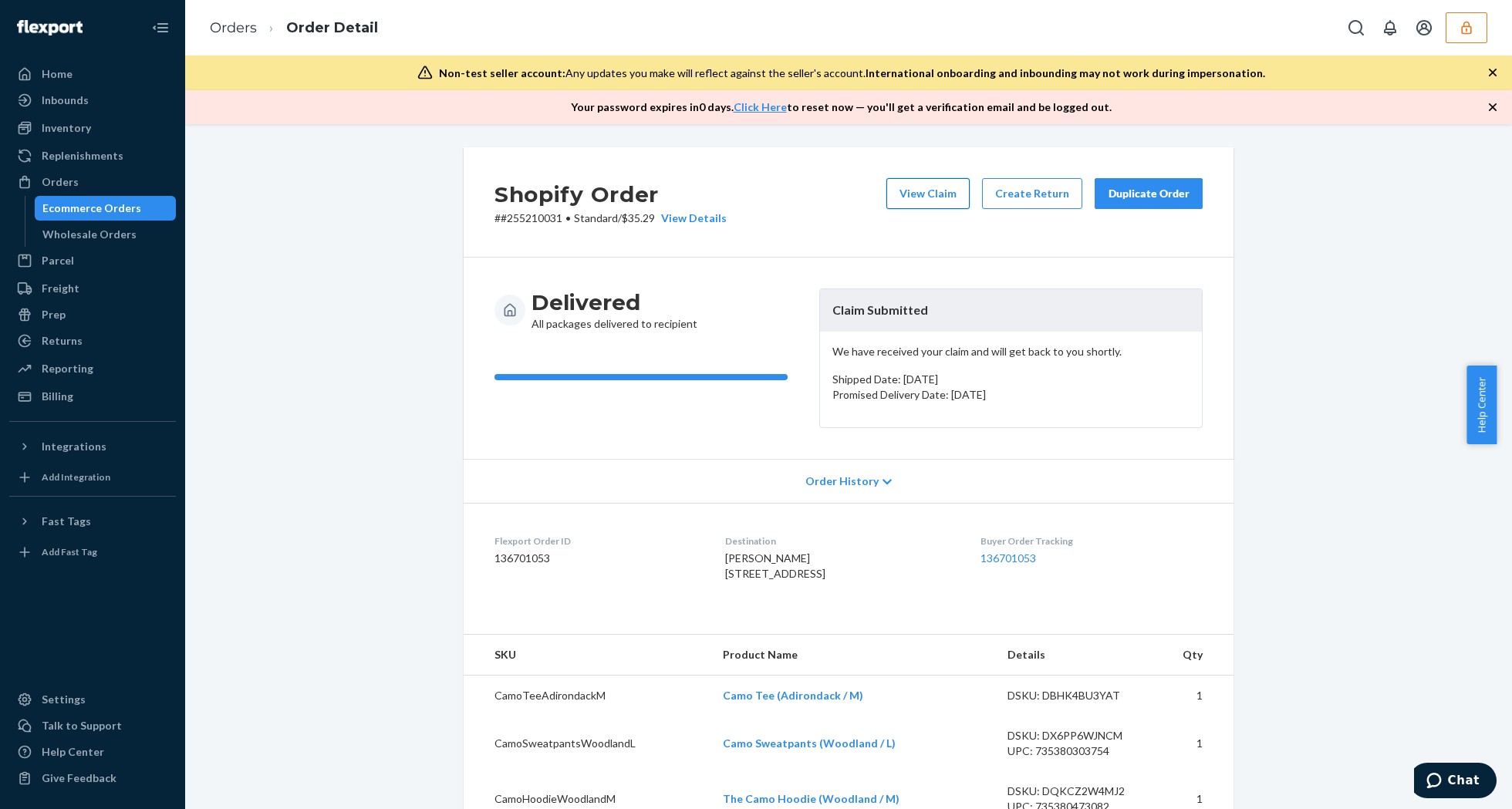
click at [927, 205] on button "View Claim" at bounding box center [927, 193] width 84 height 31
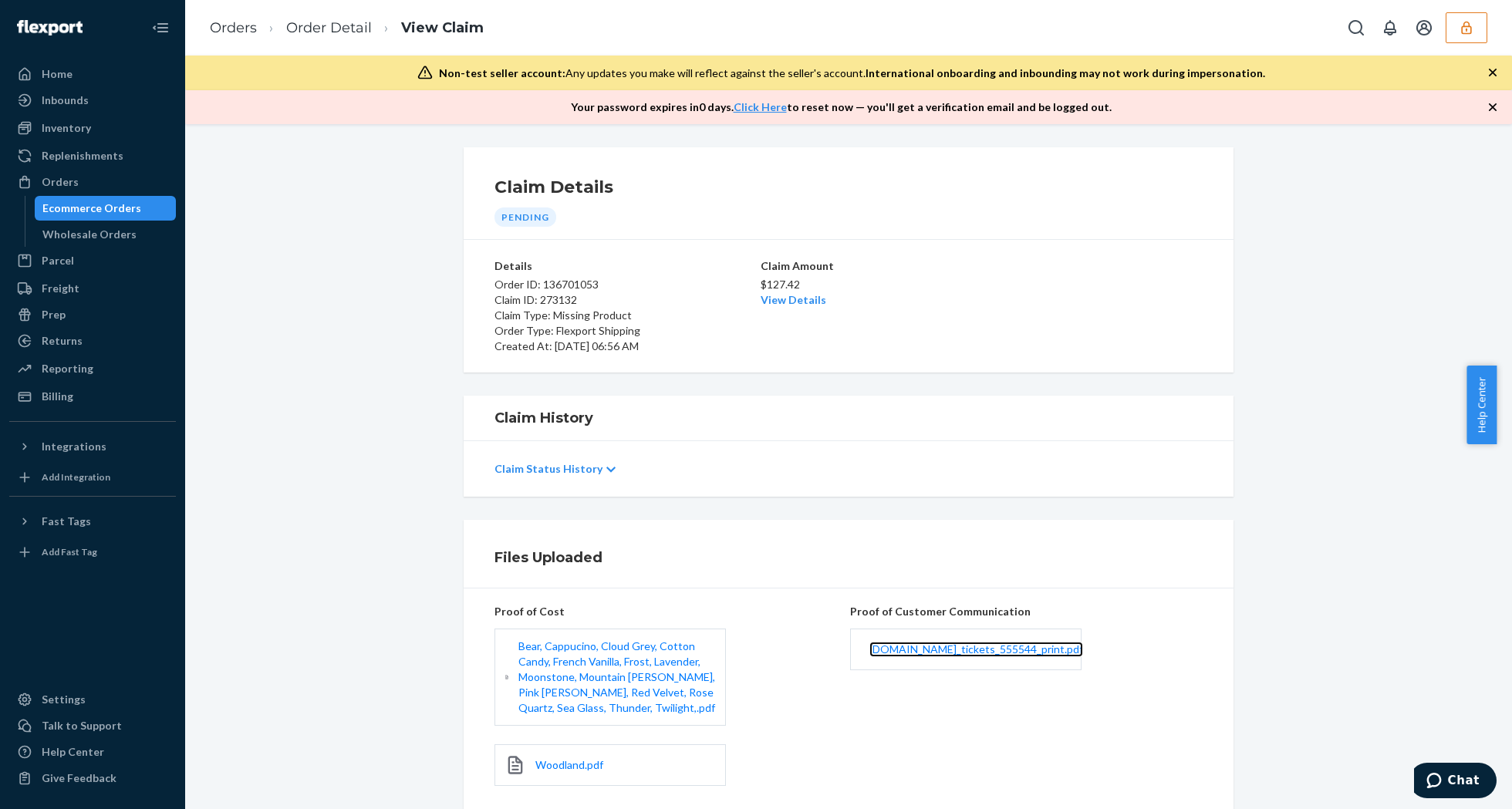
click at [997, 643] on link "[DOMAIN_NAME]_tickets_555544_print.pdf" at bounding box center [976, 649] width 214 height 16
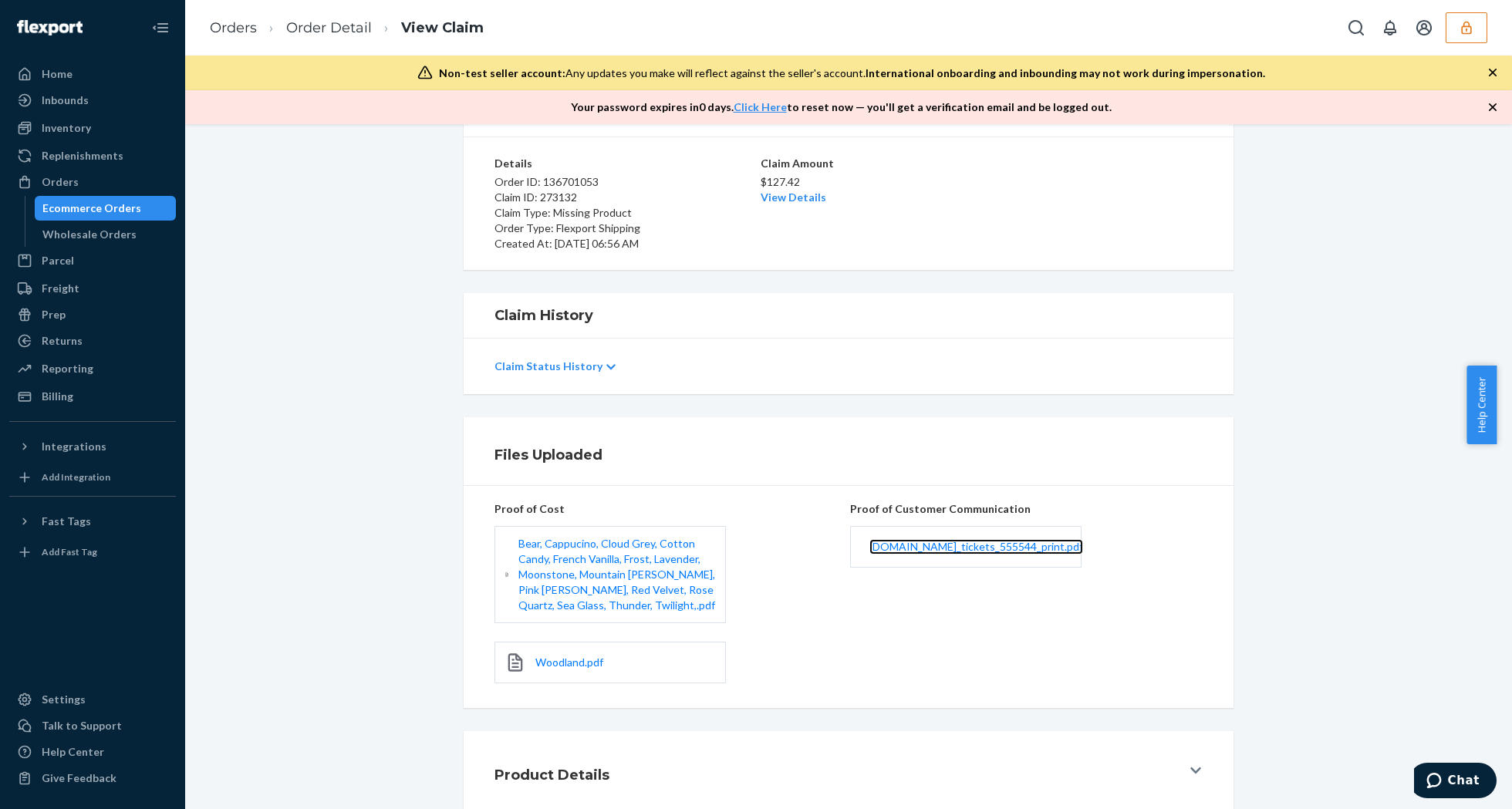
scroll to position [195, 0]
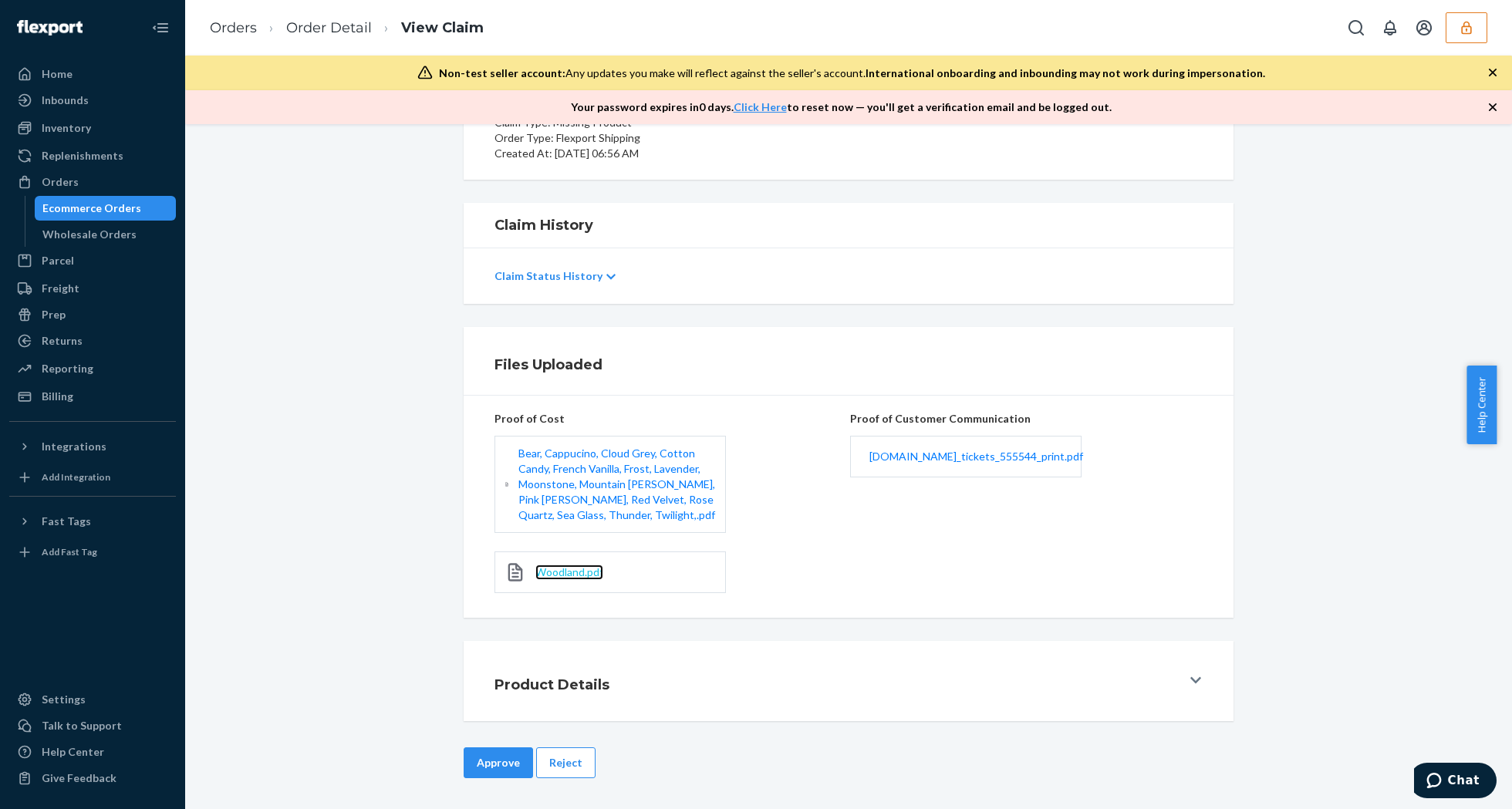
click at [581, 571] on span "Woodland.pdf" at bounding box center [570, 572] width 68 height 13
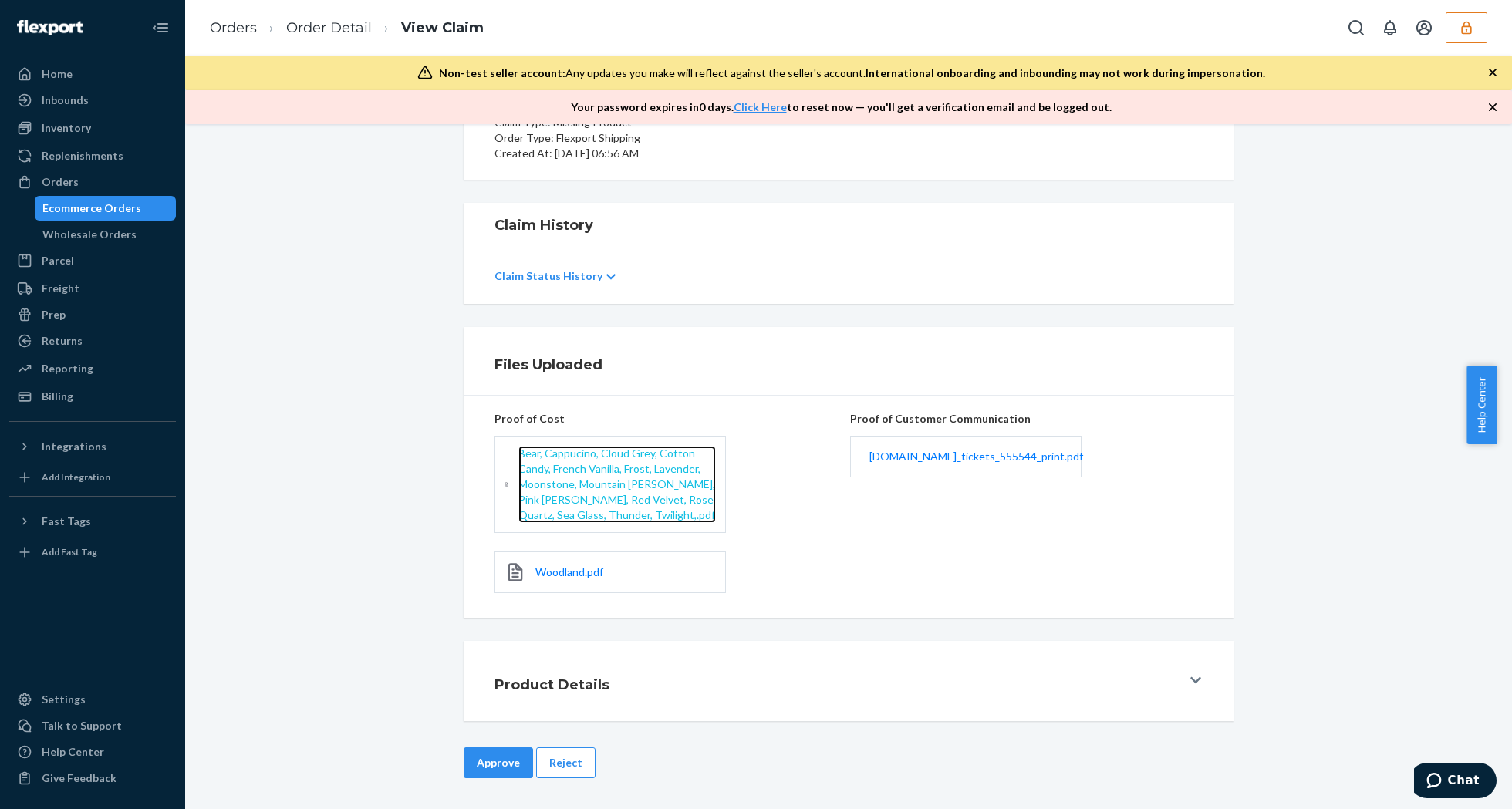
click at [596, 451] on span "Bear, Cappucino, Cloud Grey, Cotton Candy, French Vanilla, Frost, Lavender, Moo…" at bounding box center [617, 484] width 197 height 75
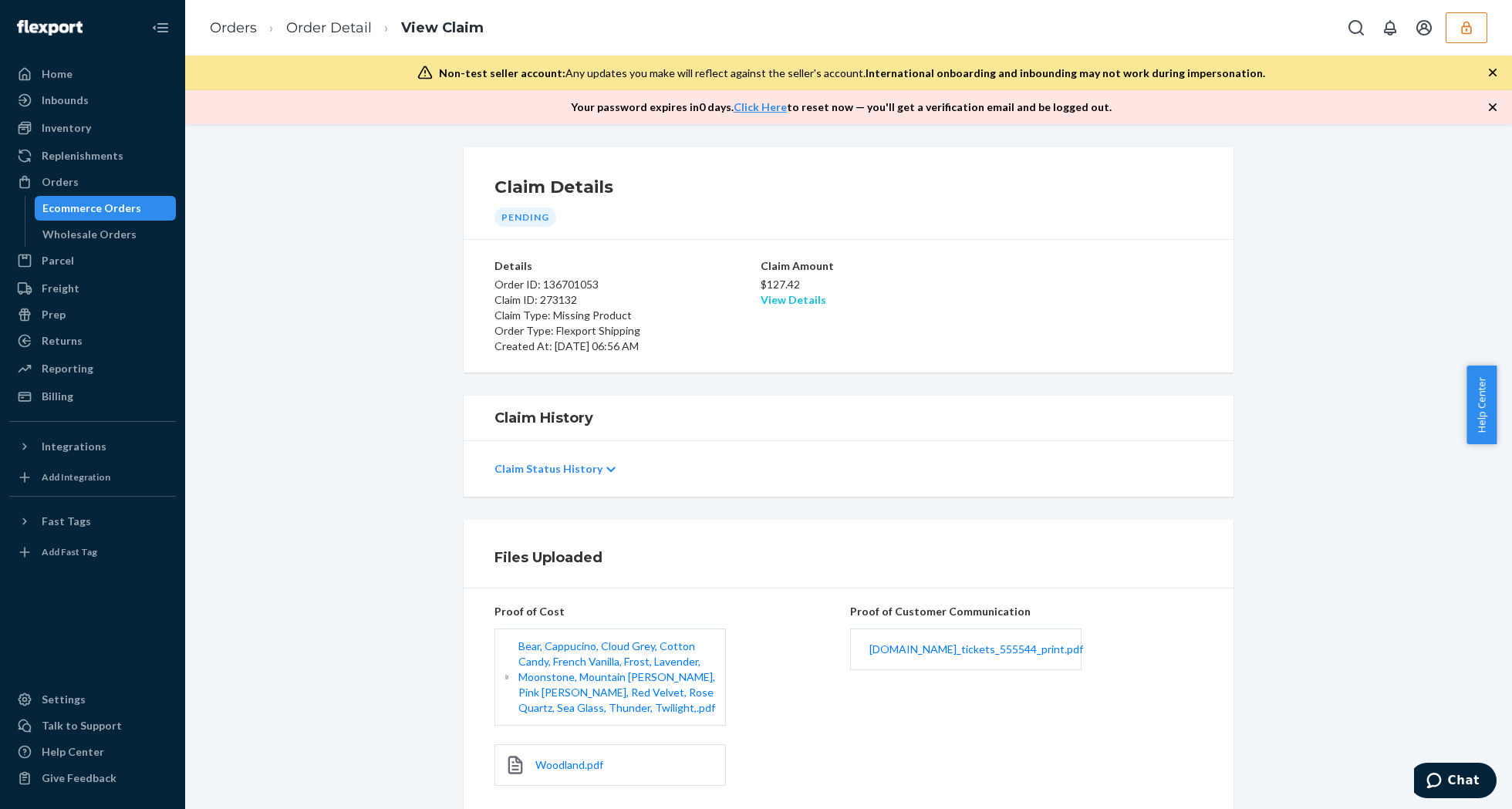
click at [773, 300] on link "View Details" at bounding box center [793, 300] width 65 height 13
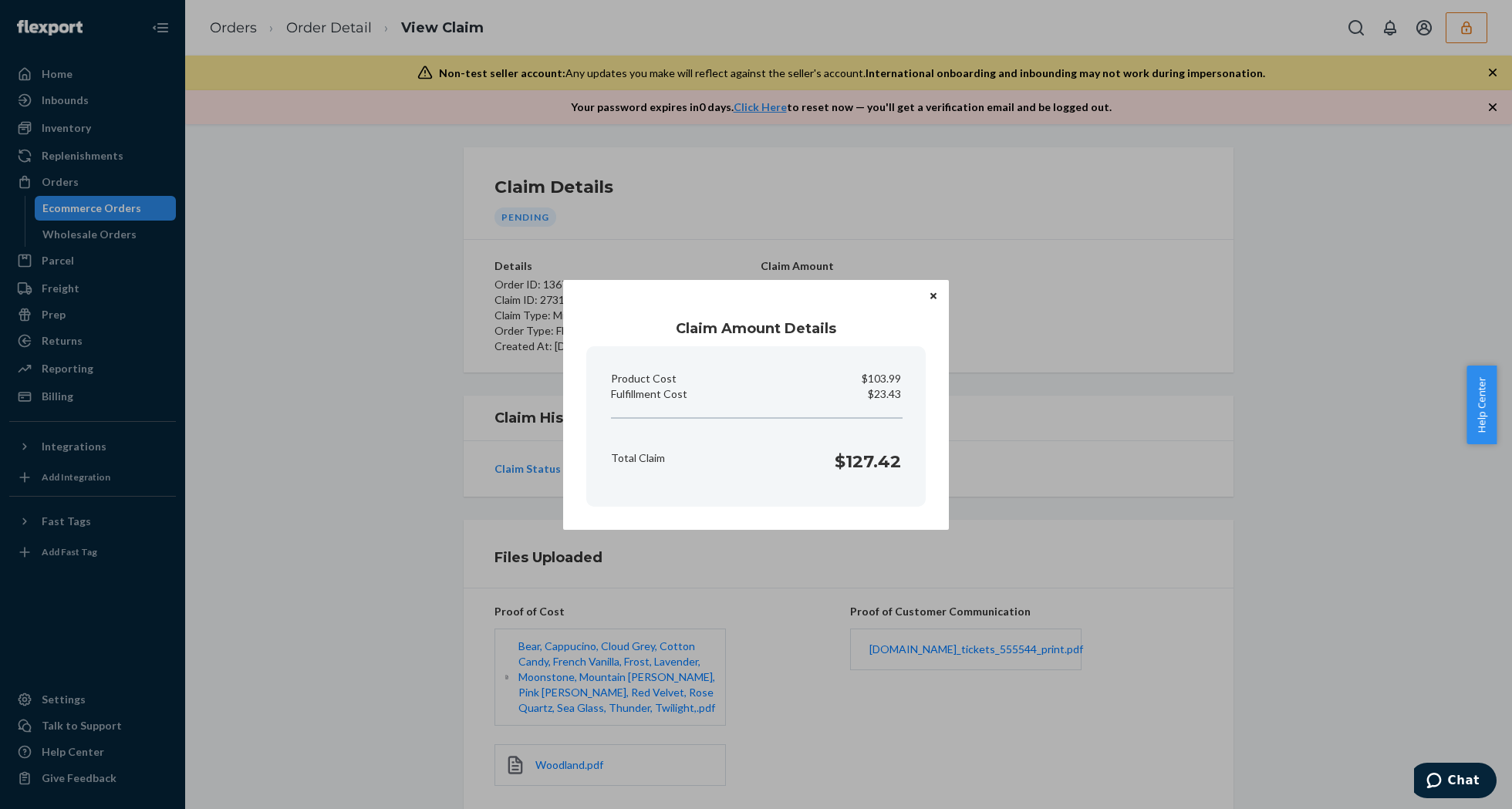
click at [881, 398] on p "$23.43" at bounding box center [884, 394] width 33 height 16
copy p "Fulfillment Cost"
click at [927, 298] on button "Close" at bounding box center [933, 296] width 16 height 17
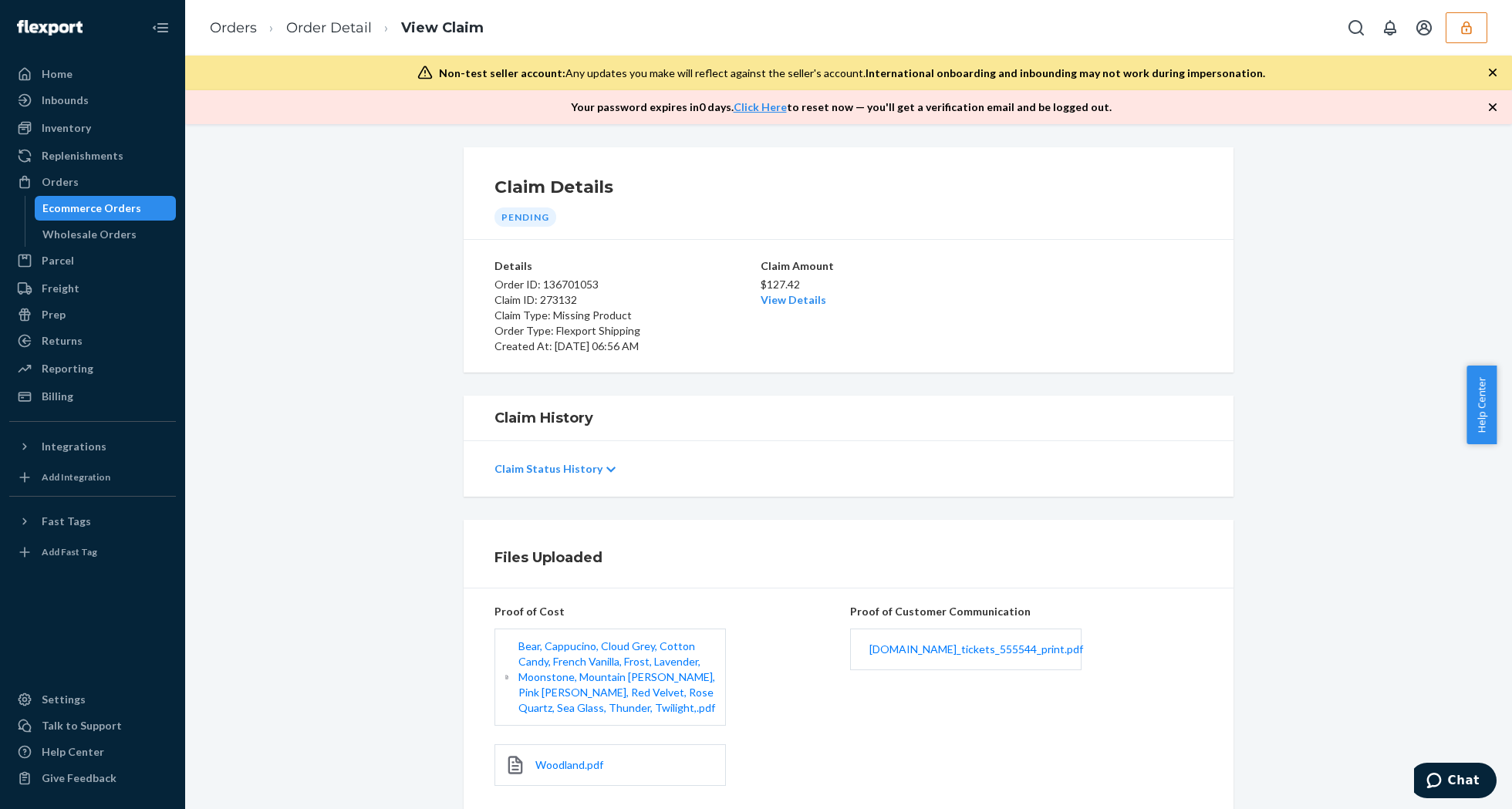
scroll to position [195, 0]
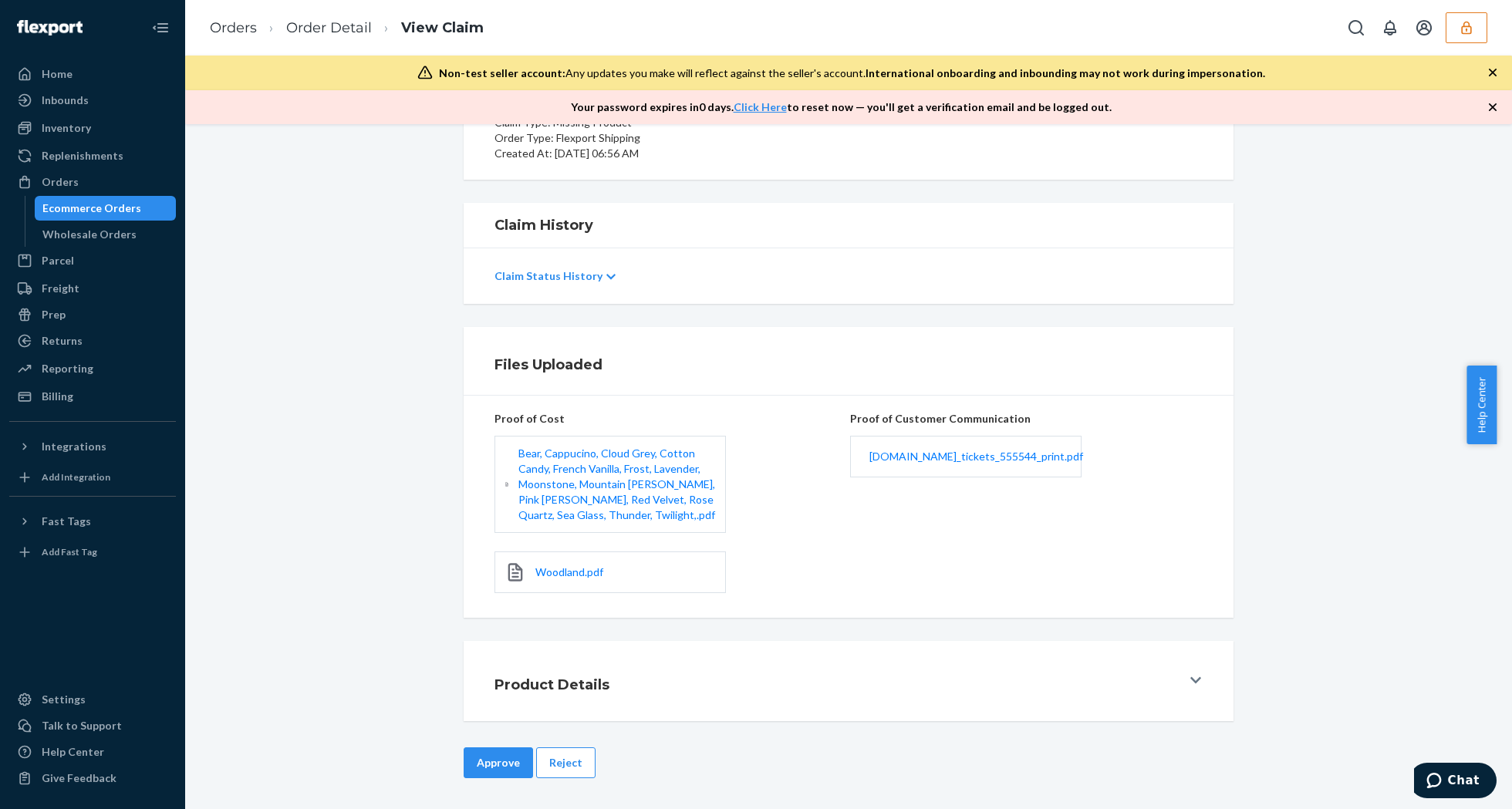
click at [479, 766] on button "Approve" at bounding box center [498, 763] width 70 height 31
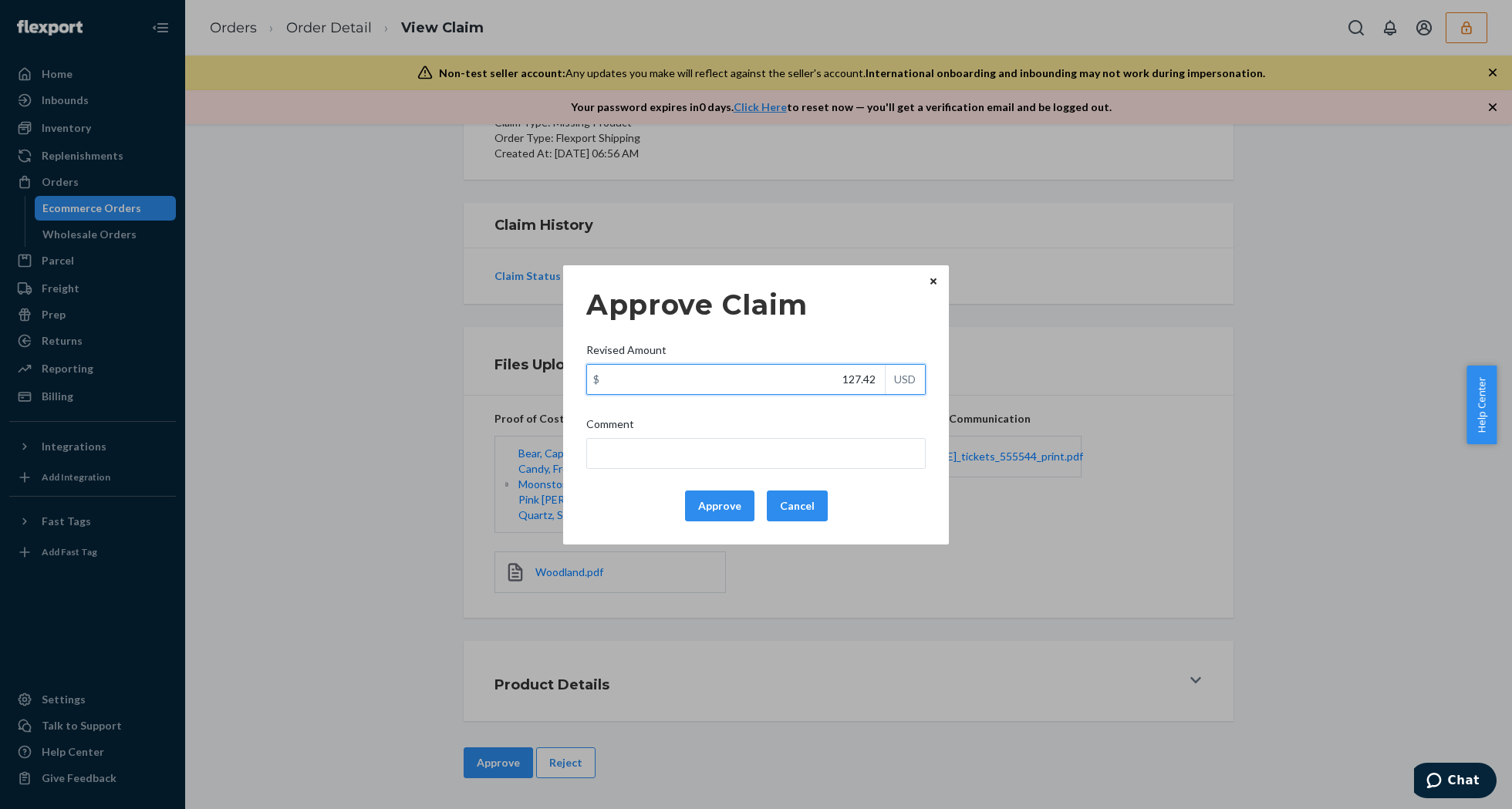
click at [791, 383] on input "127.42" at bounding box center [736, 379] width 298 height 29
type input "86.02"
click at [731, 513] on button "Approve" at bounding box center [720, 506] width 70 height 31
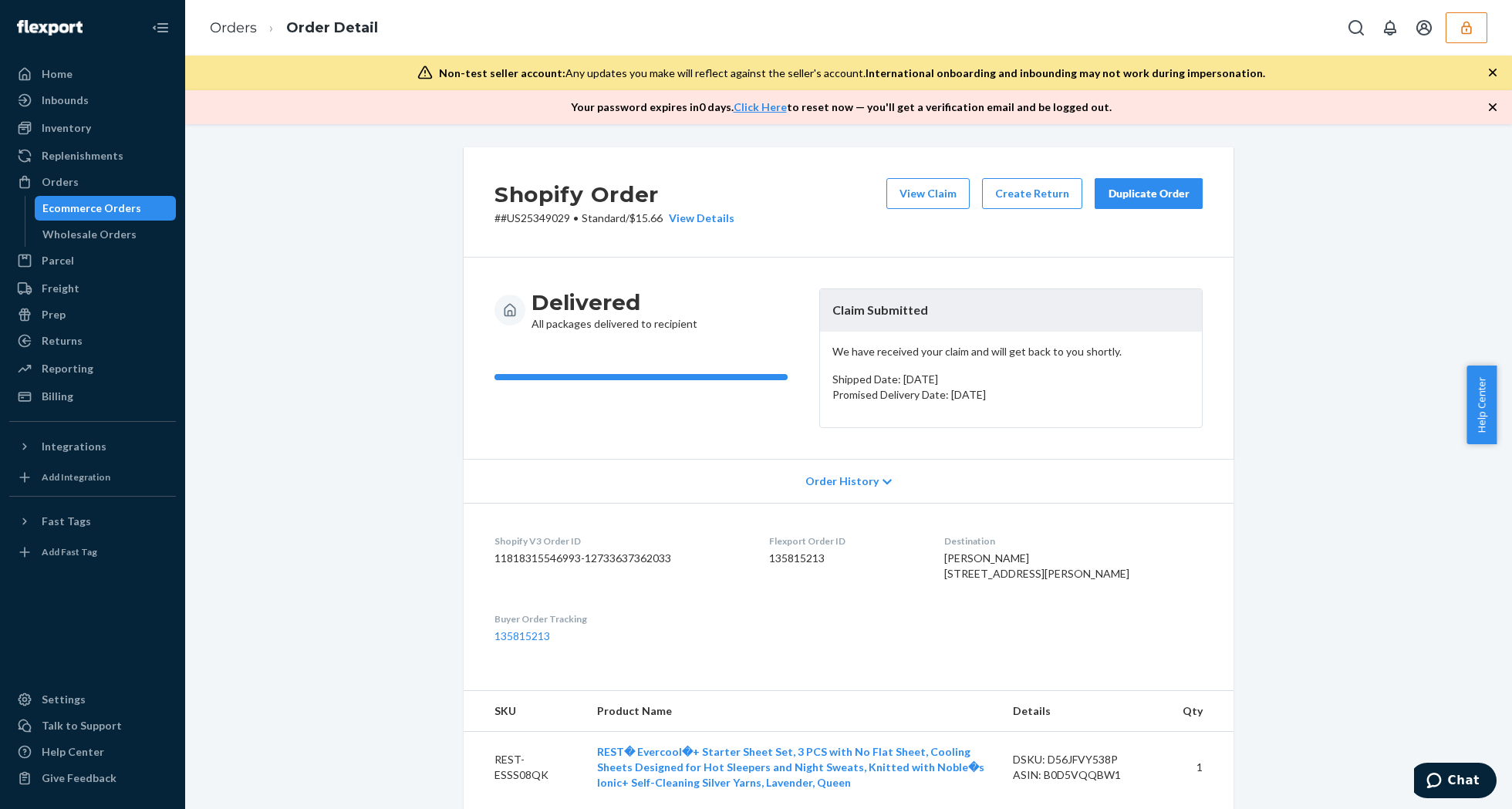
click at [301, 349] on div "Shopify Order # #US25349029 • Standard / $15.66 View Details View Claim Create …" at bounding box center [849, 820] width 1303 height 1346
click at [904, 193] on button "View Claim" at bounding box center [927, 193] width 84 height 31
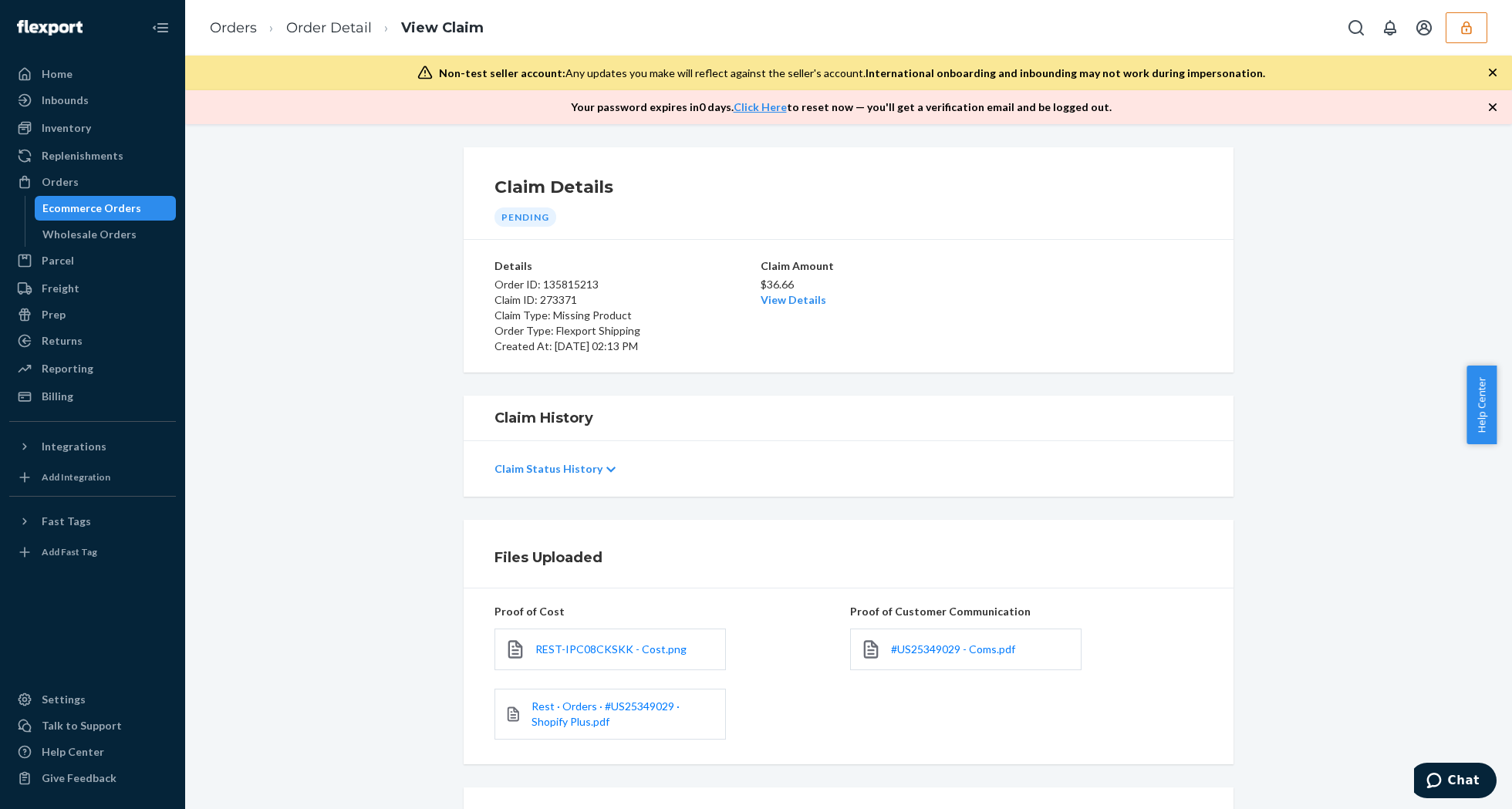
click at [922, 638] on div "#US25349029 - Coms.pdf" at bounding box center [965, 649] width 231 height 41
click at [923, 640] on div "#US25349029 - Coms.pdf" at bounding box center [965, 649] width 231 height 41
click at [922, 654] on span "#US25349029 - Coms.pdf" at bounding box center [953, 649] width 124 height 13
click at [574, 720] on link "Rest · Orders · #US25349029 · Shopify Plus.pdf" at bounding box center [624, 714] width 185 height 31
click at [587, 643] on span "REST-IPC08CKSKK - Cost.png" at bounding box center [611, 649] width 152 height 13
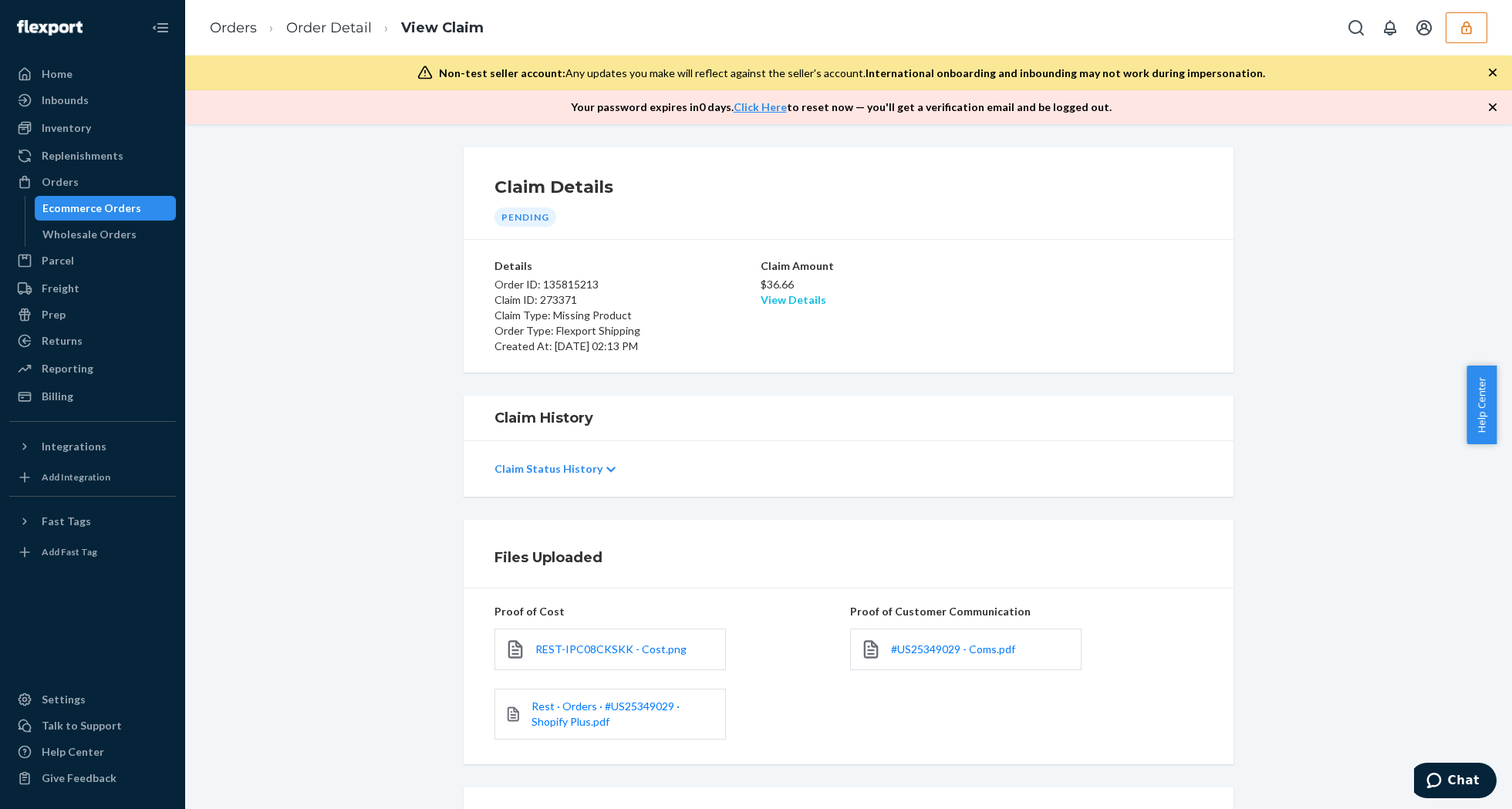
click at [772, 299] on link "View Details" at bounding box center [793, 300] width 65 height 13
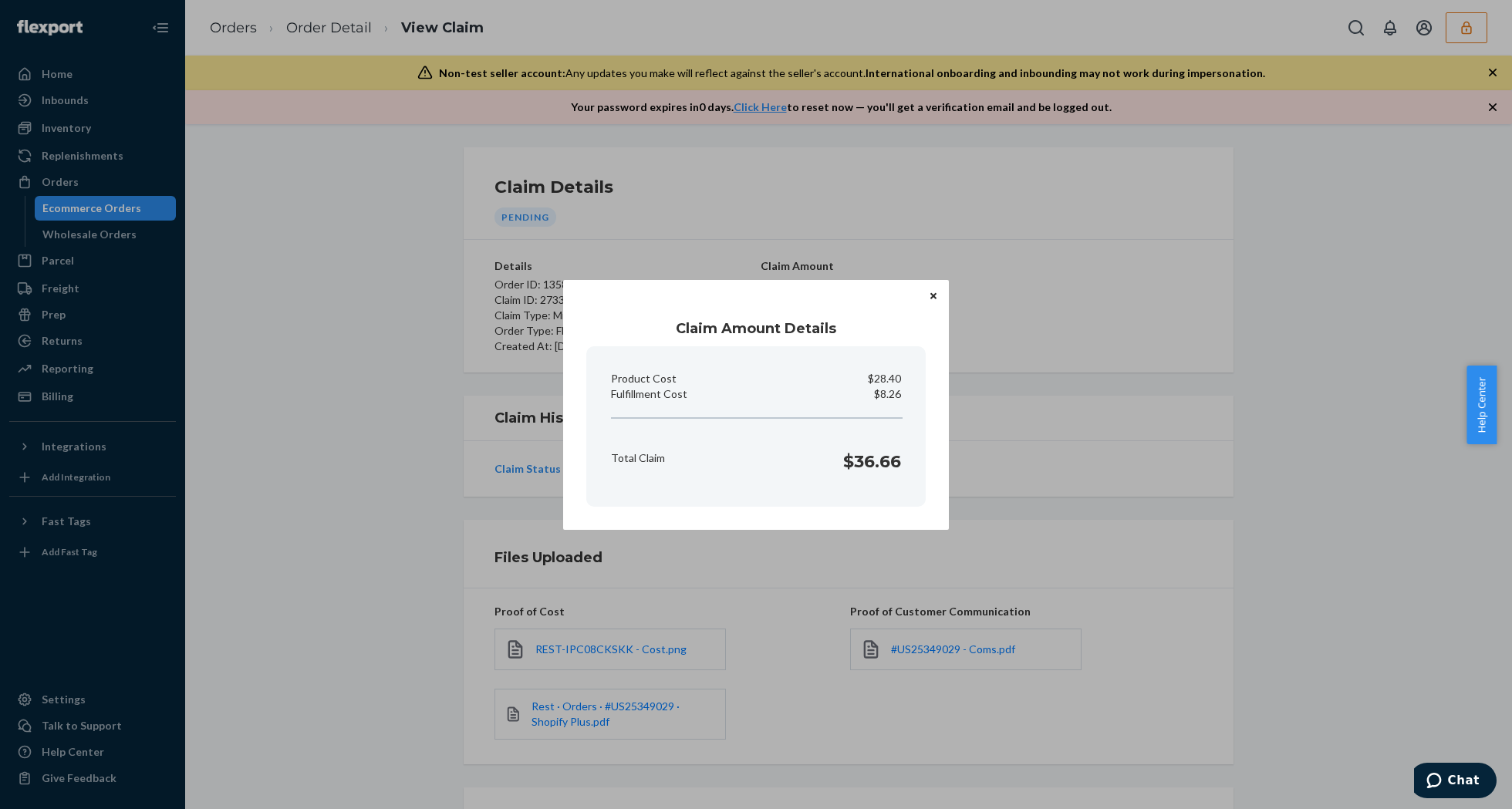
click at [935, 301] on button "Close" at bounding box center [933, 296] width 16 height 17
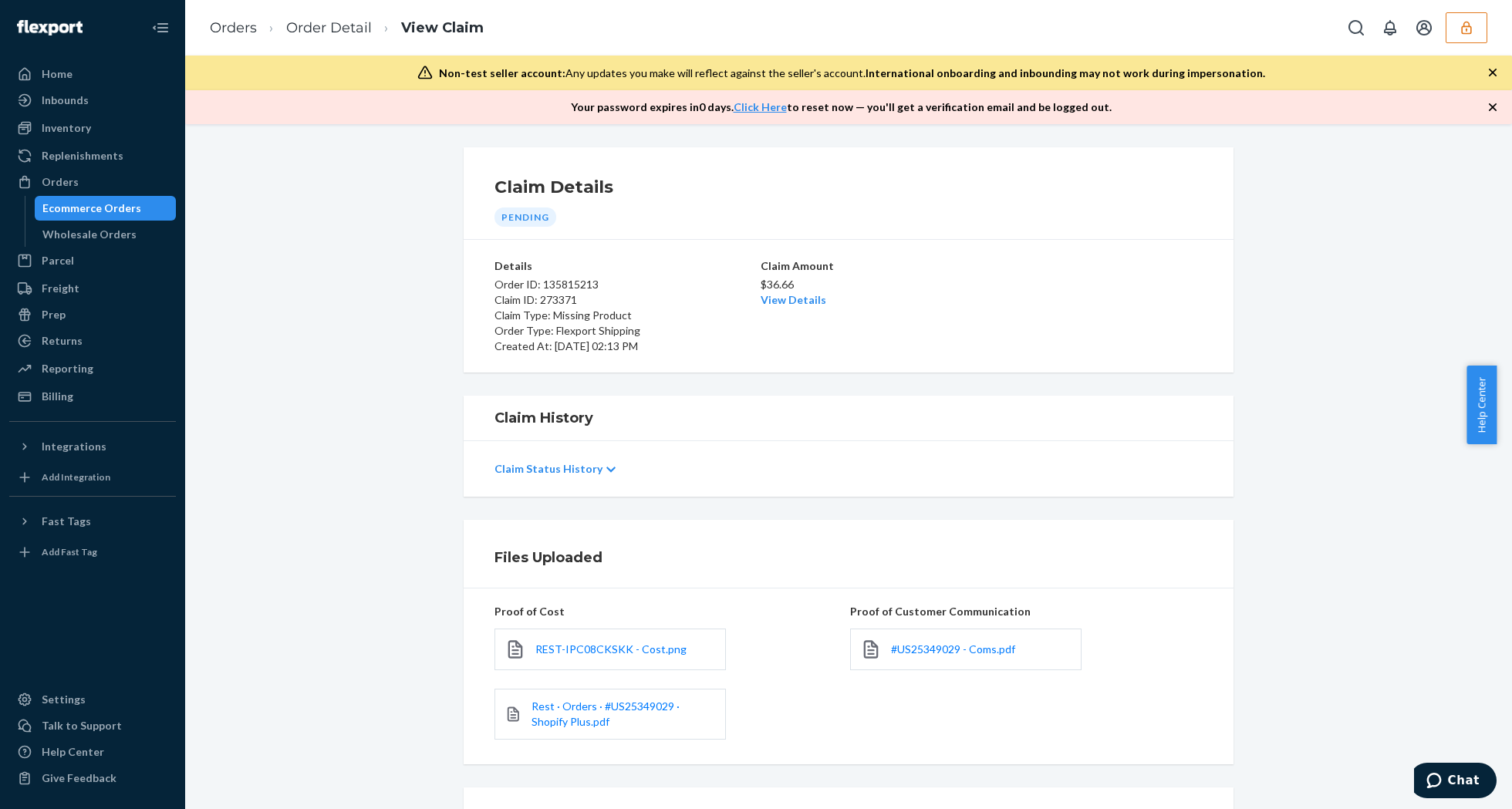
scroll to position [149, 0]
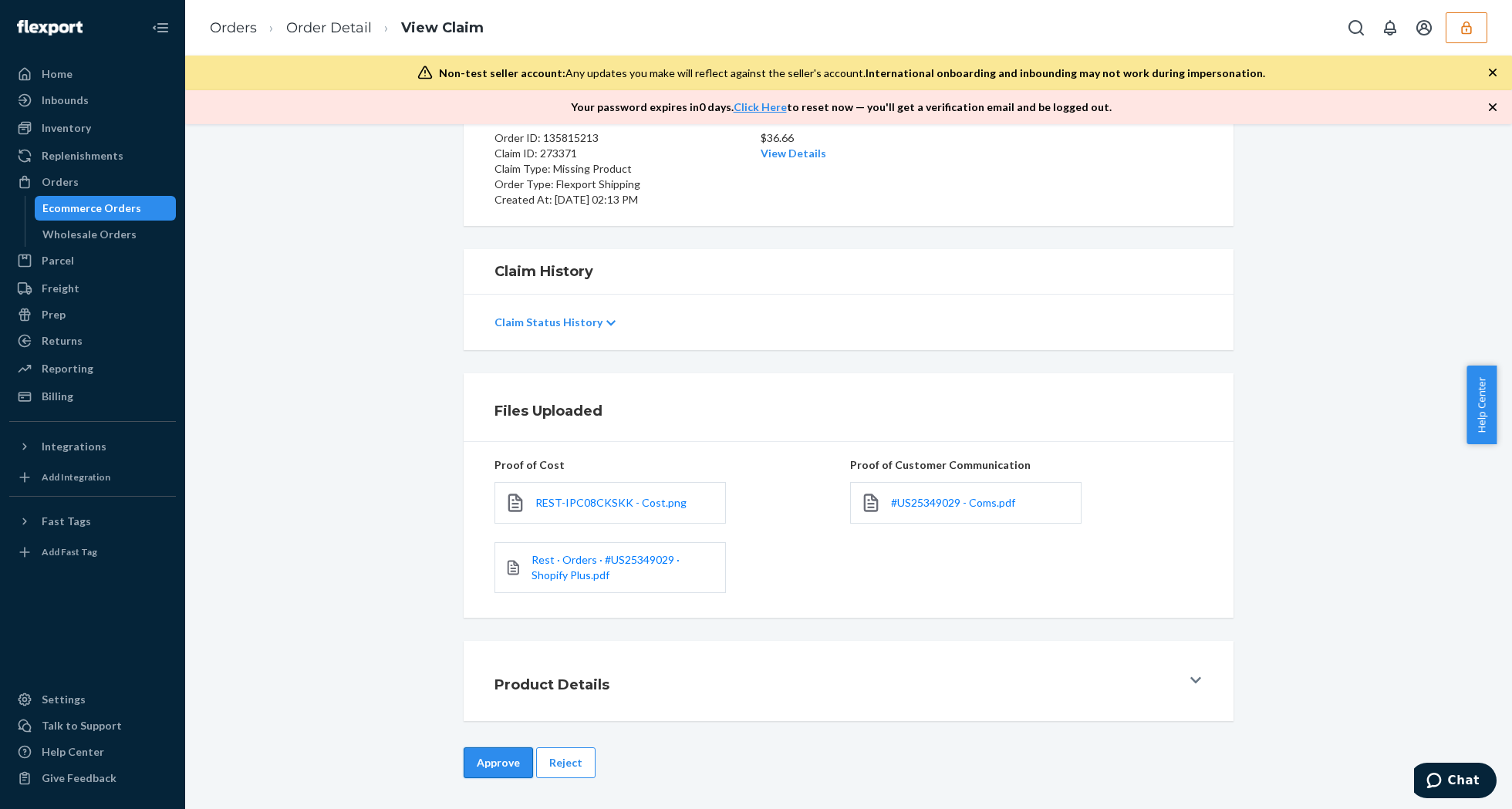
click at [477, 762] on button "Approve" at bounding box center [498, 763] width 70 height 31
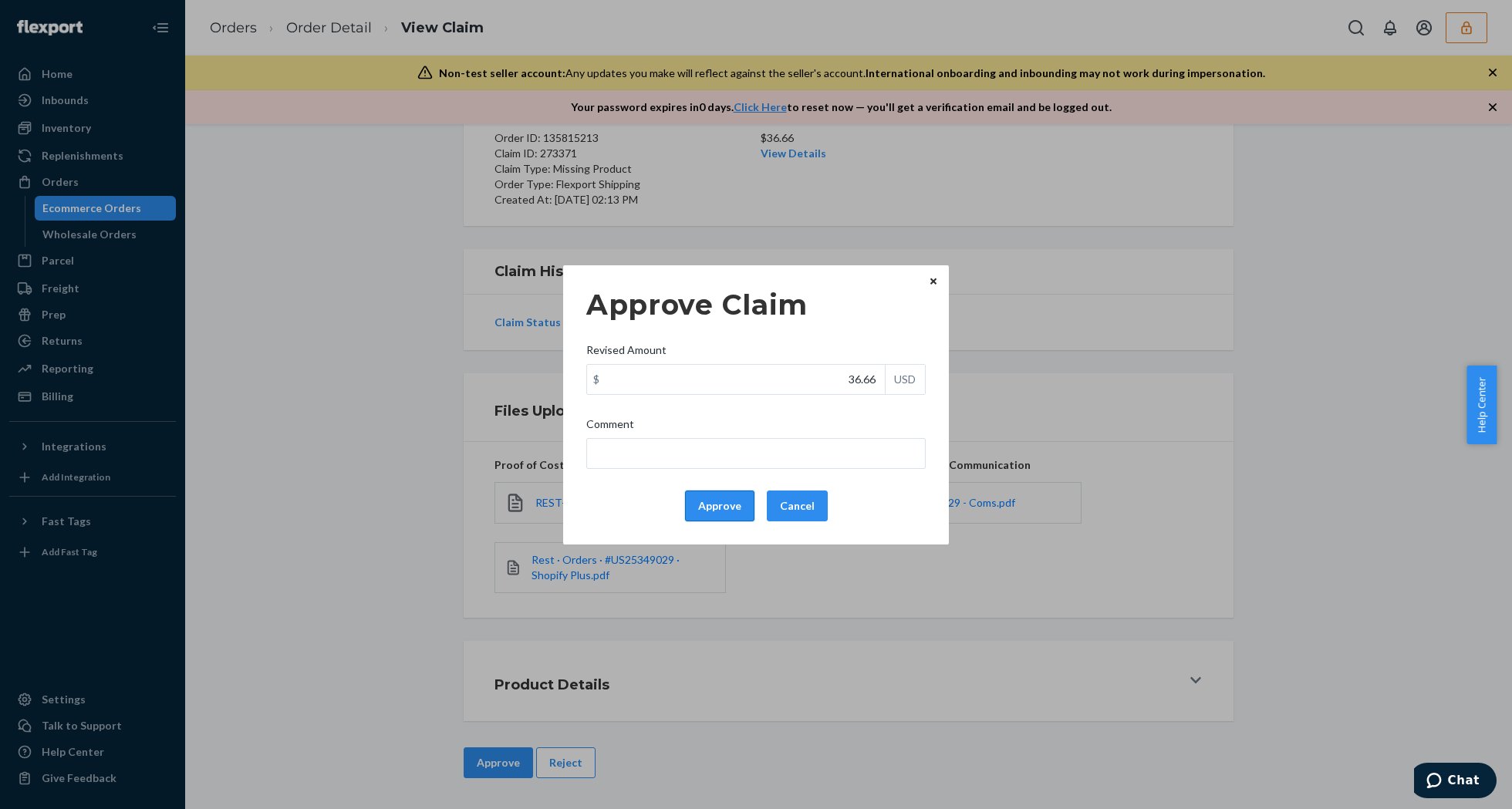
click at [716, 502] on button "Approve" at bounding box center [720, 506] width 70 height 31
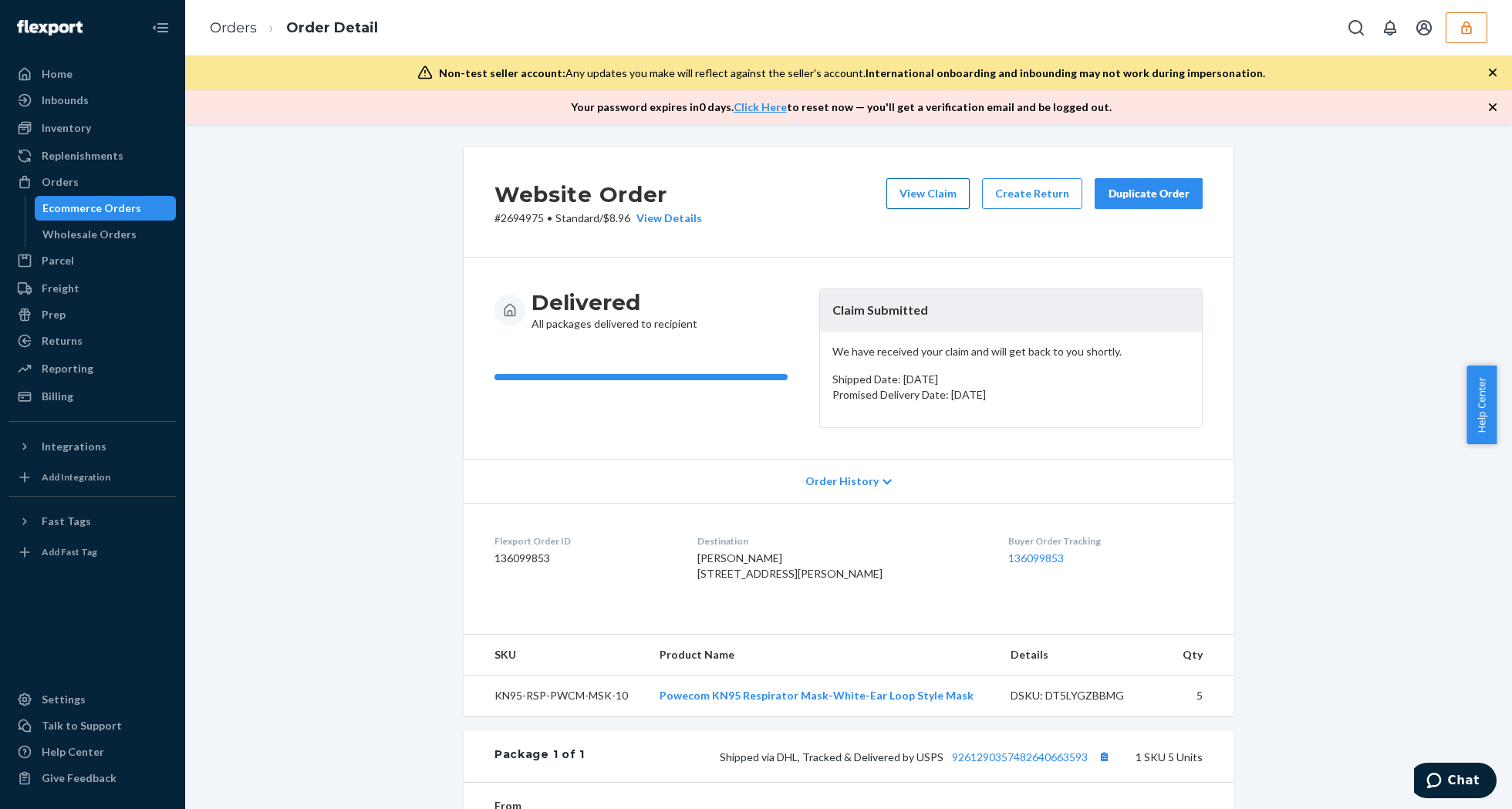
click at [947, 195] on button "View Claim" at bounding box center [927, 193] width 84 height 31
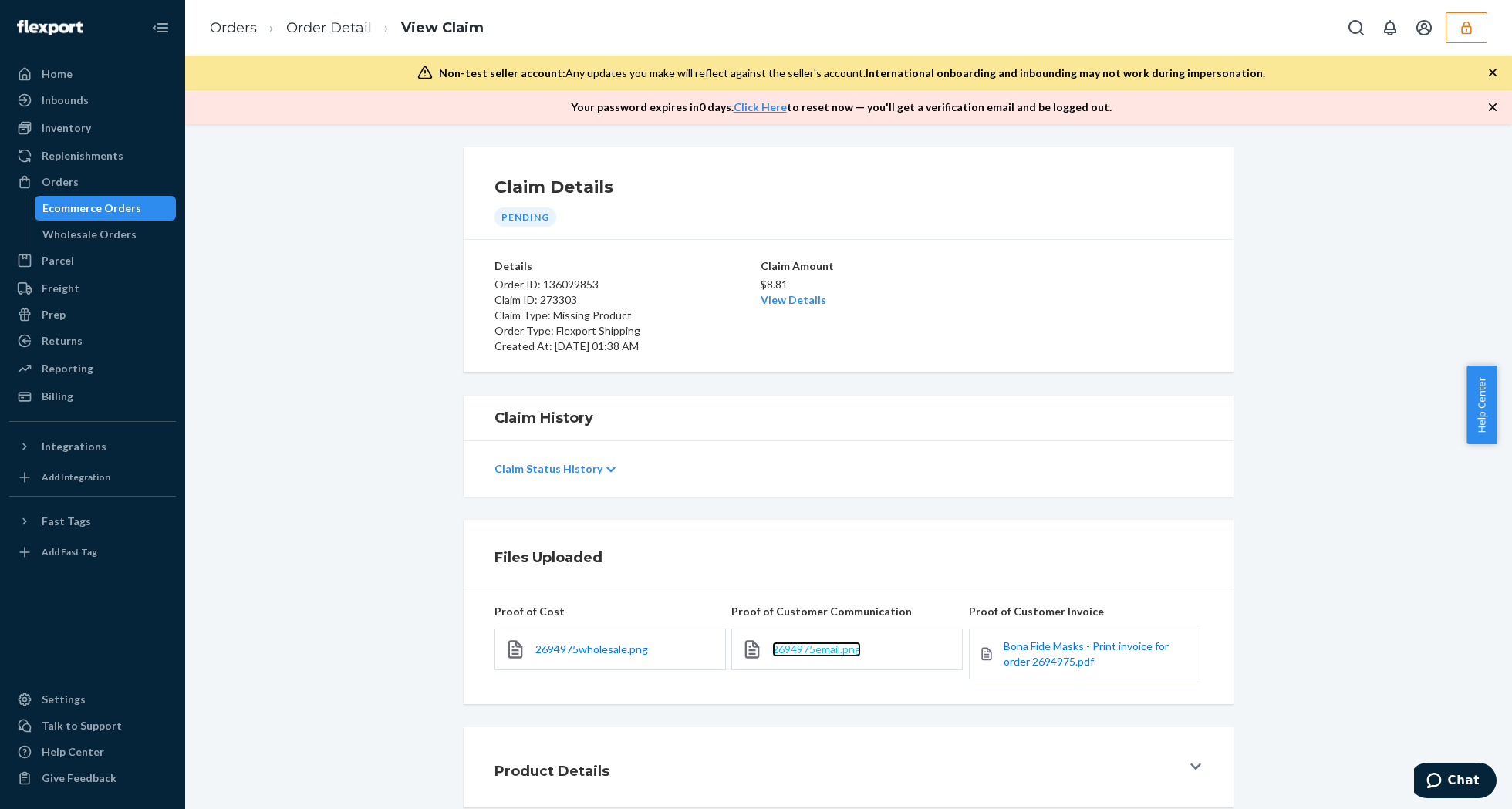
click at [815, 643] on span "2694975email.png" at bounding box center [816, 649] width 89 height 13
click at [1057, 662] on span "Bona Fide Masks - Print invoice for order 2694975.pdf" at bounding box center [1086, 653] width 165 height 28
click at [575, 652] on span "2694975wholesale.png" at bounding box center [592, 649] width 113 height 13
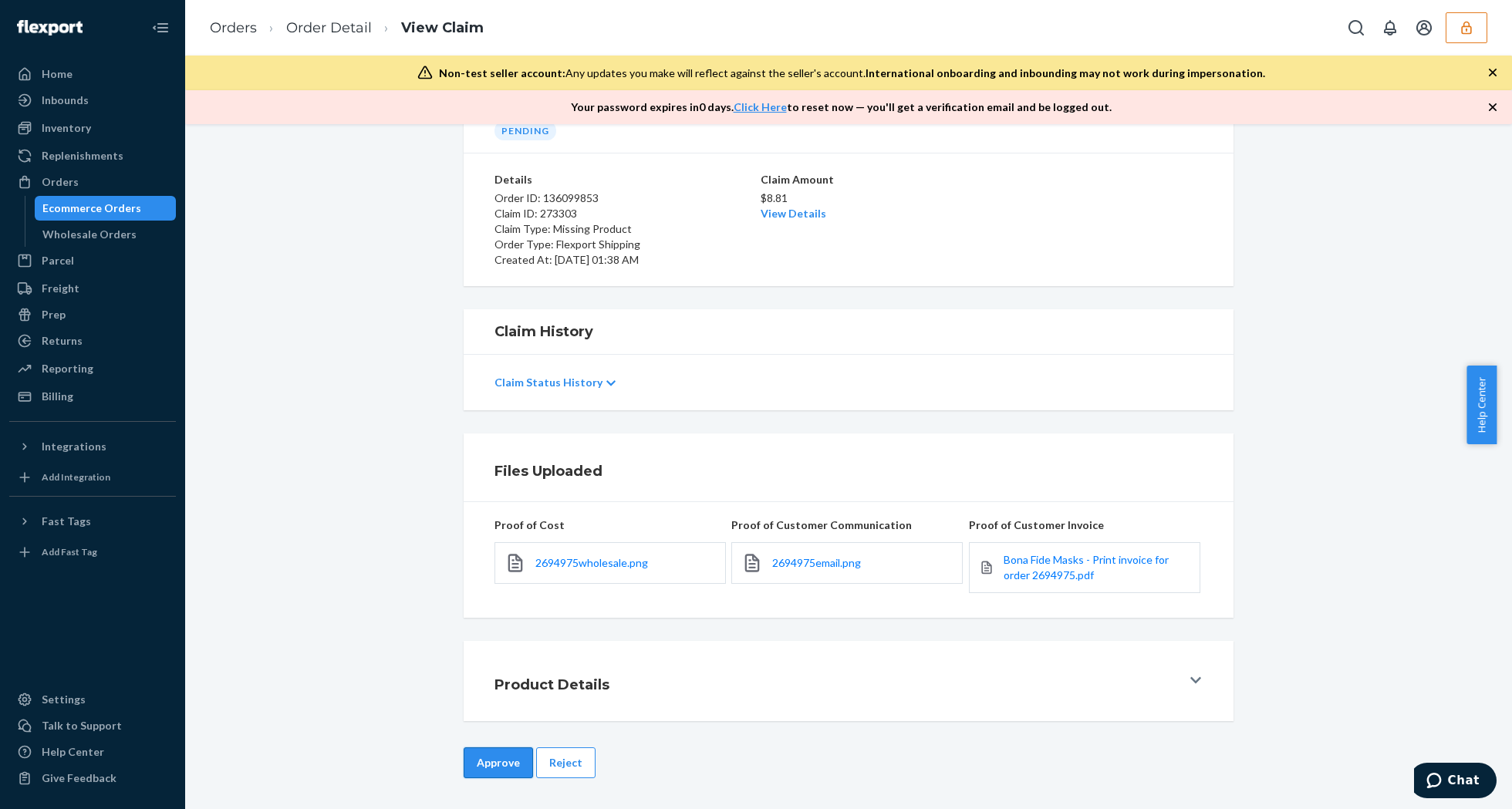
click at [513, 761] on button "Approve" at bounding box center [498, 763] width 70 height 31
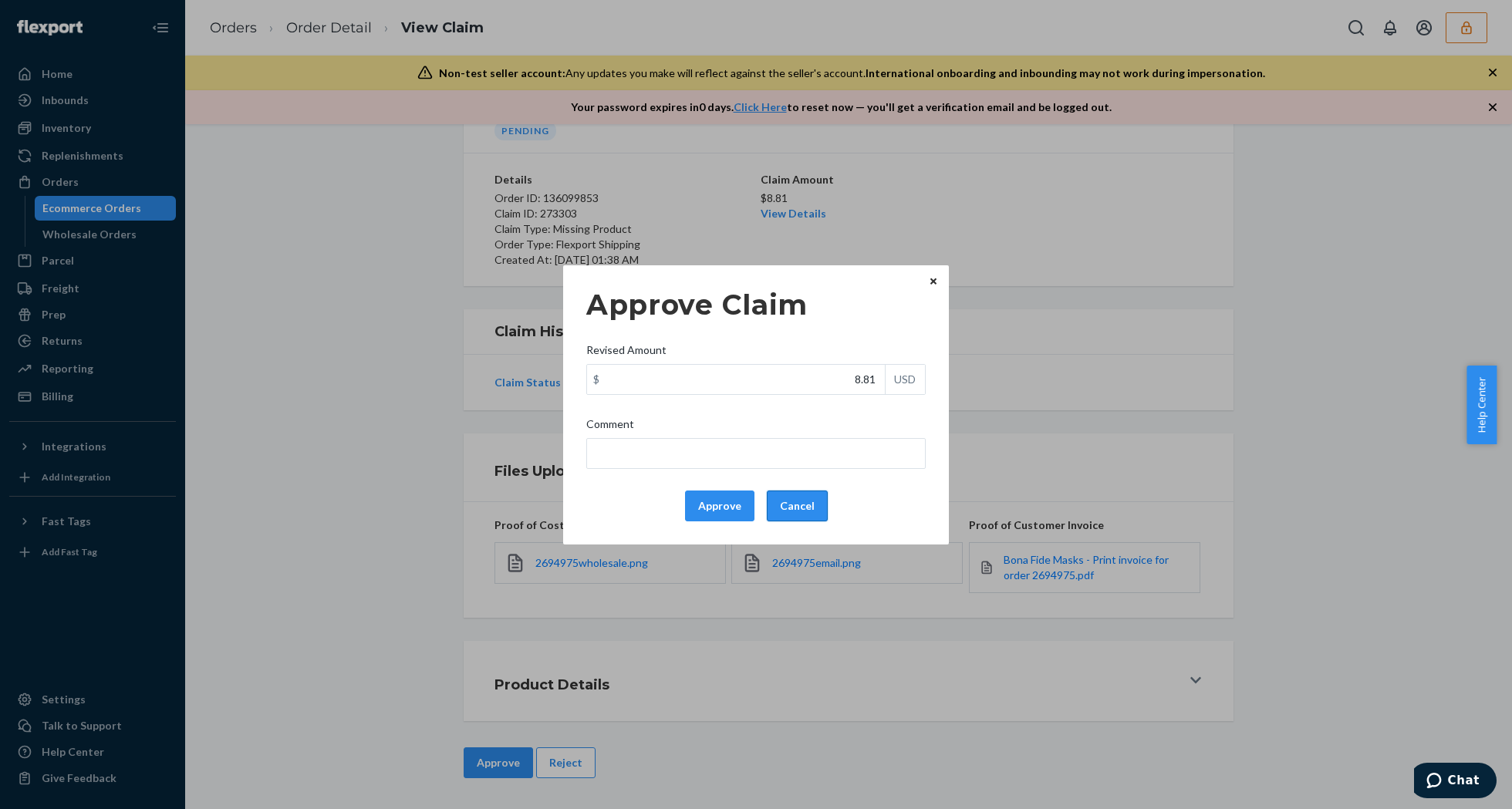
click at [779, 502] on button "Cancel" at bounding box center [797, 506] width 61 height 31
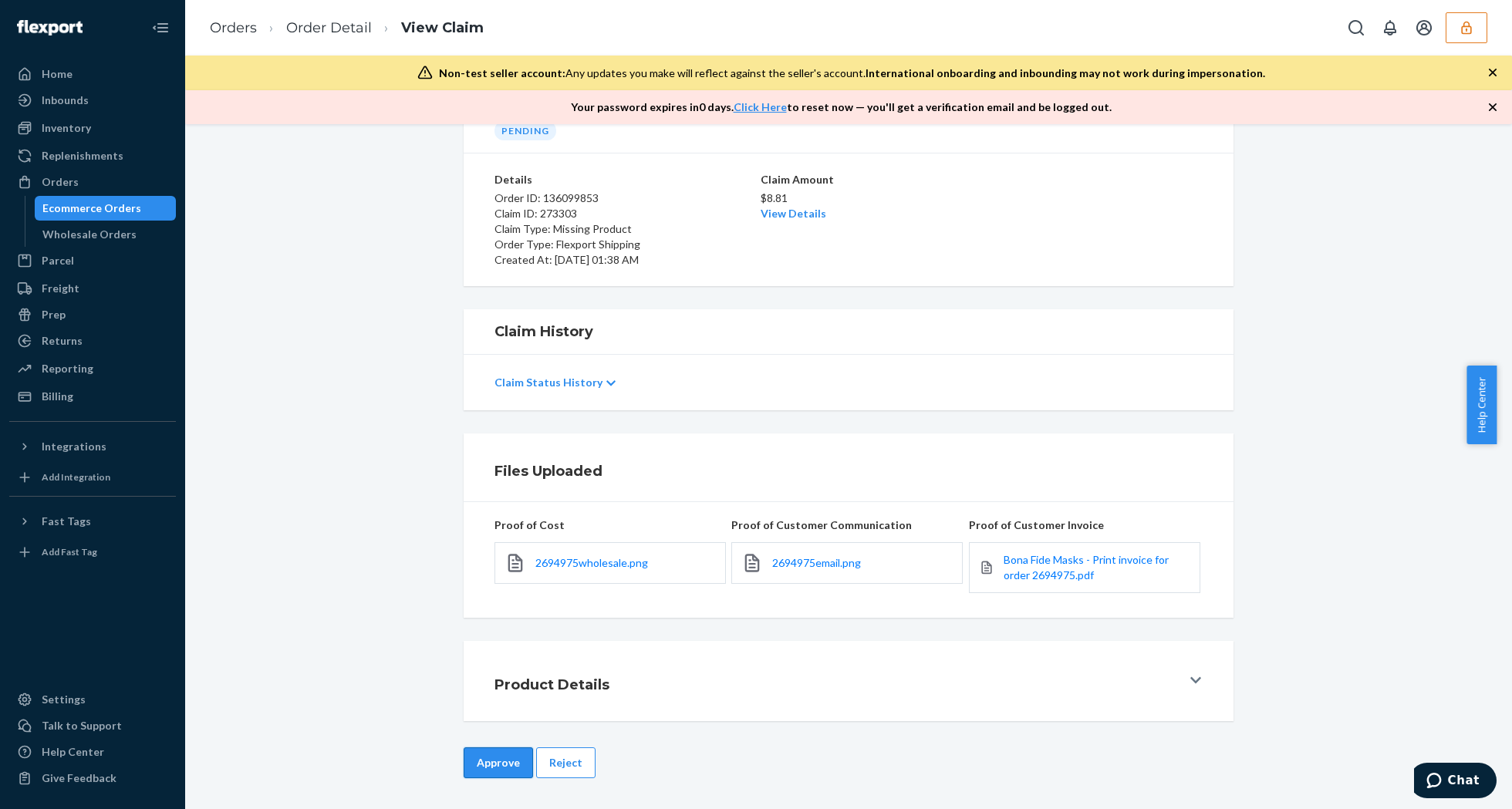
click at [498, 765] on button "Approve" at bounding box center [498, 763] width 70 height 31
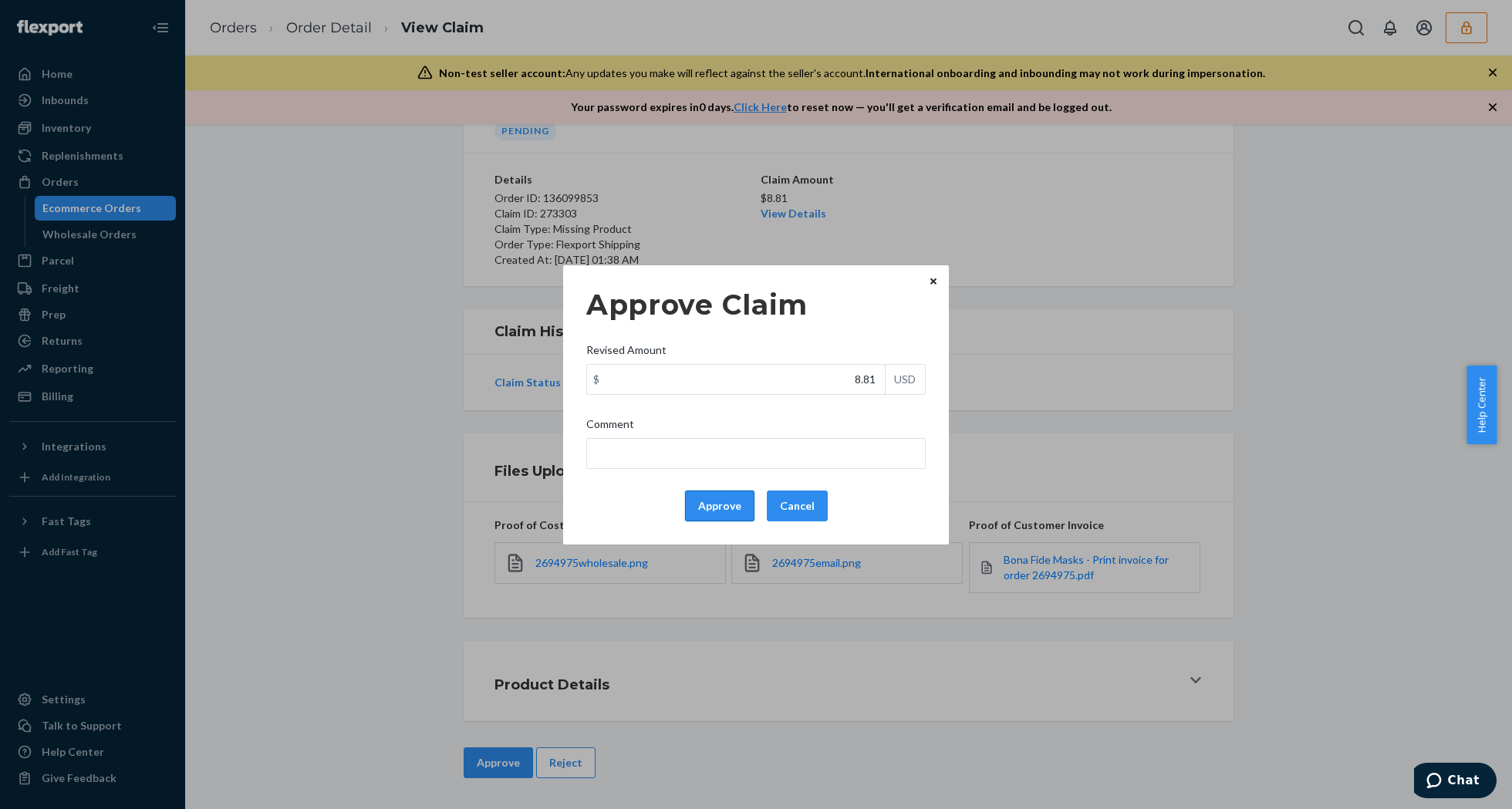
click at [704, 498] on button "Approve" at bounding box center [720, 506] width 70 height 31
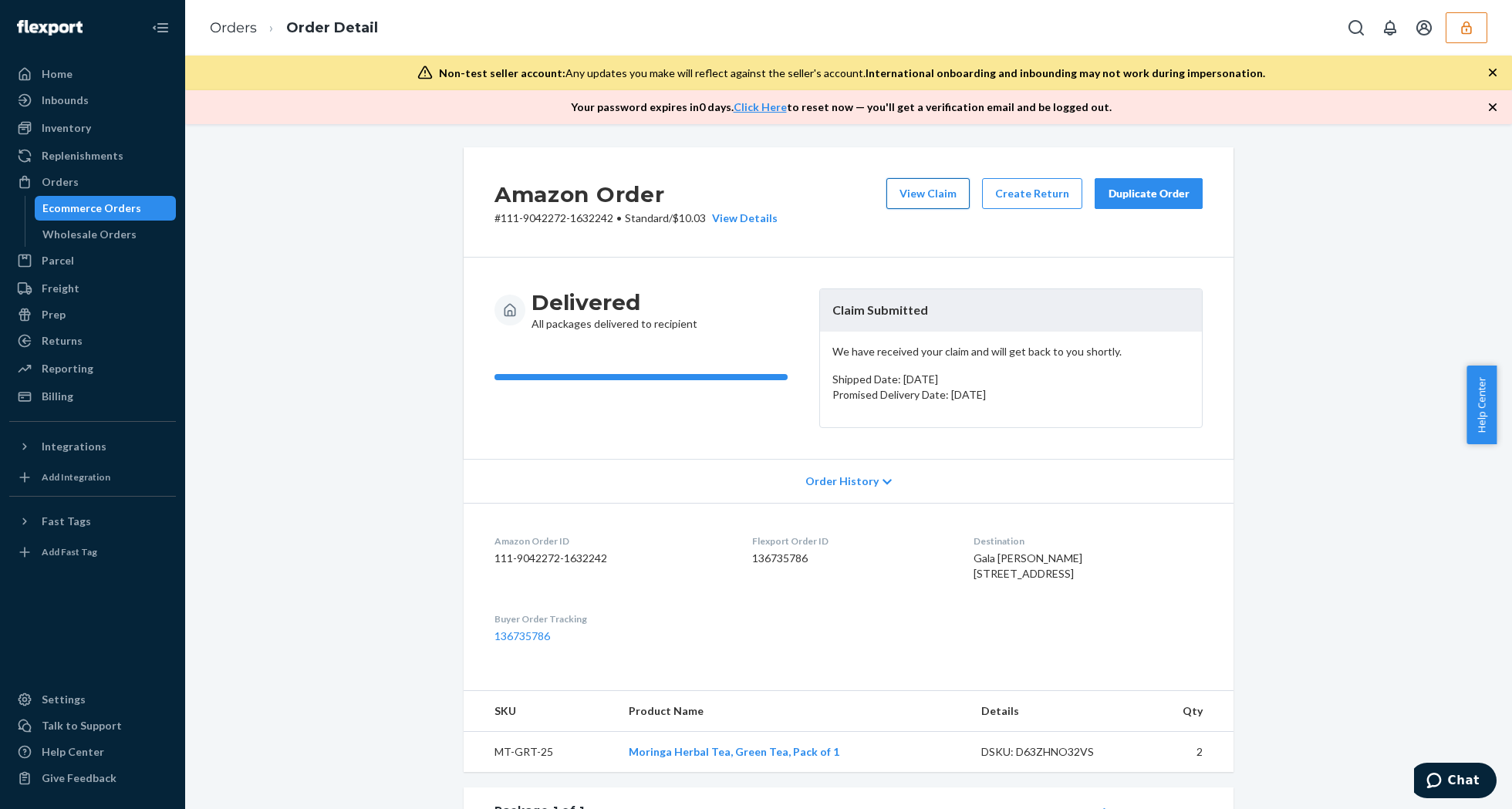
click at [931, 186] on button "View Claim" at bounding box center [927, 193] width 84 height 31
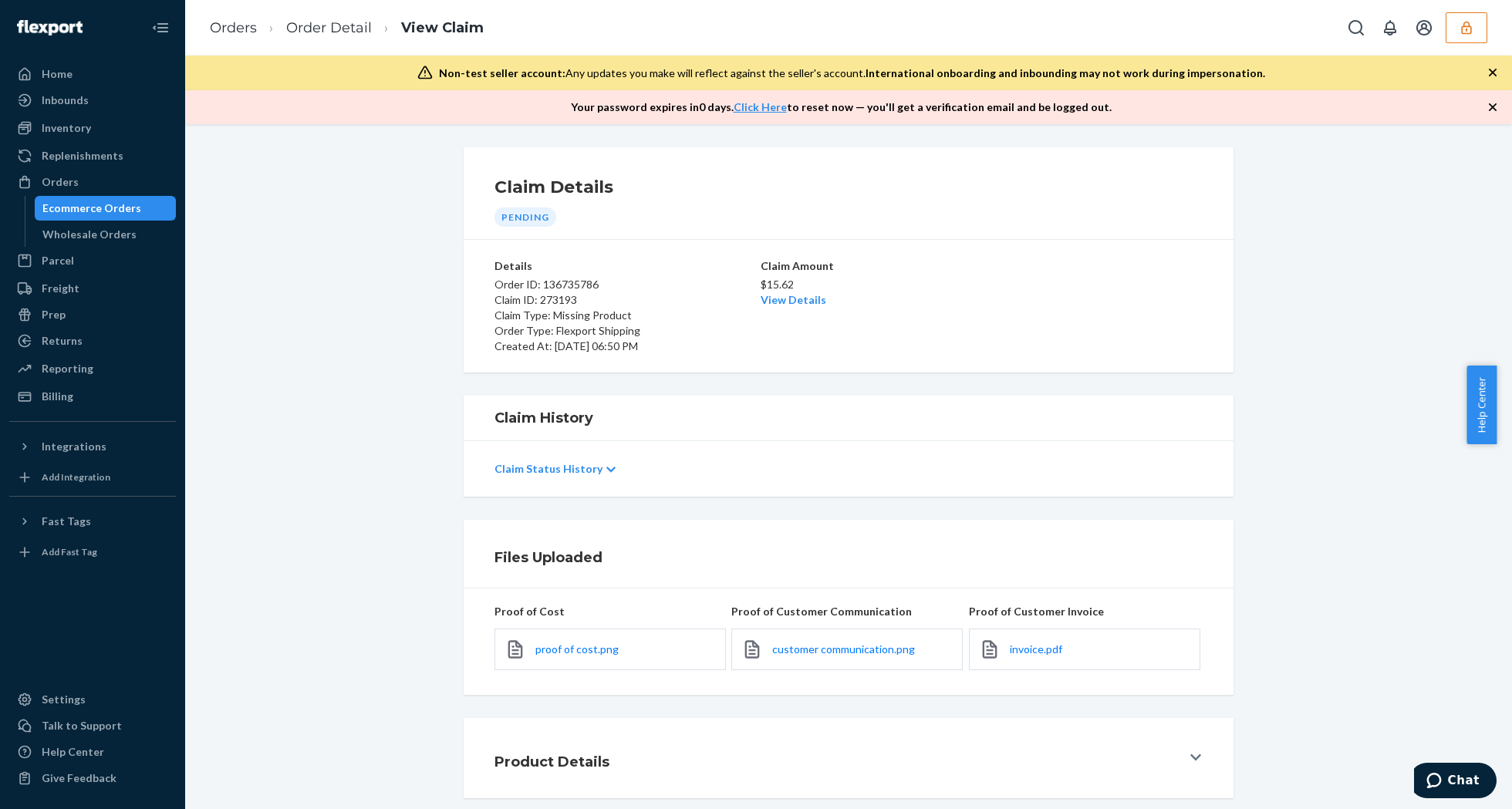
scroll to position [79, 0]
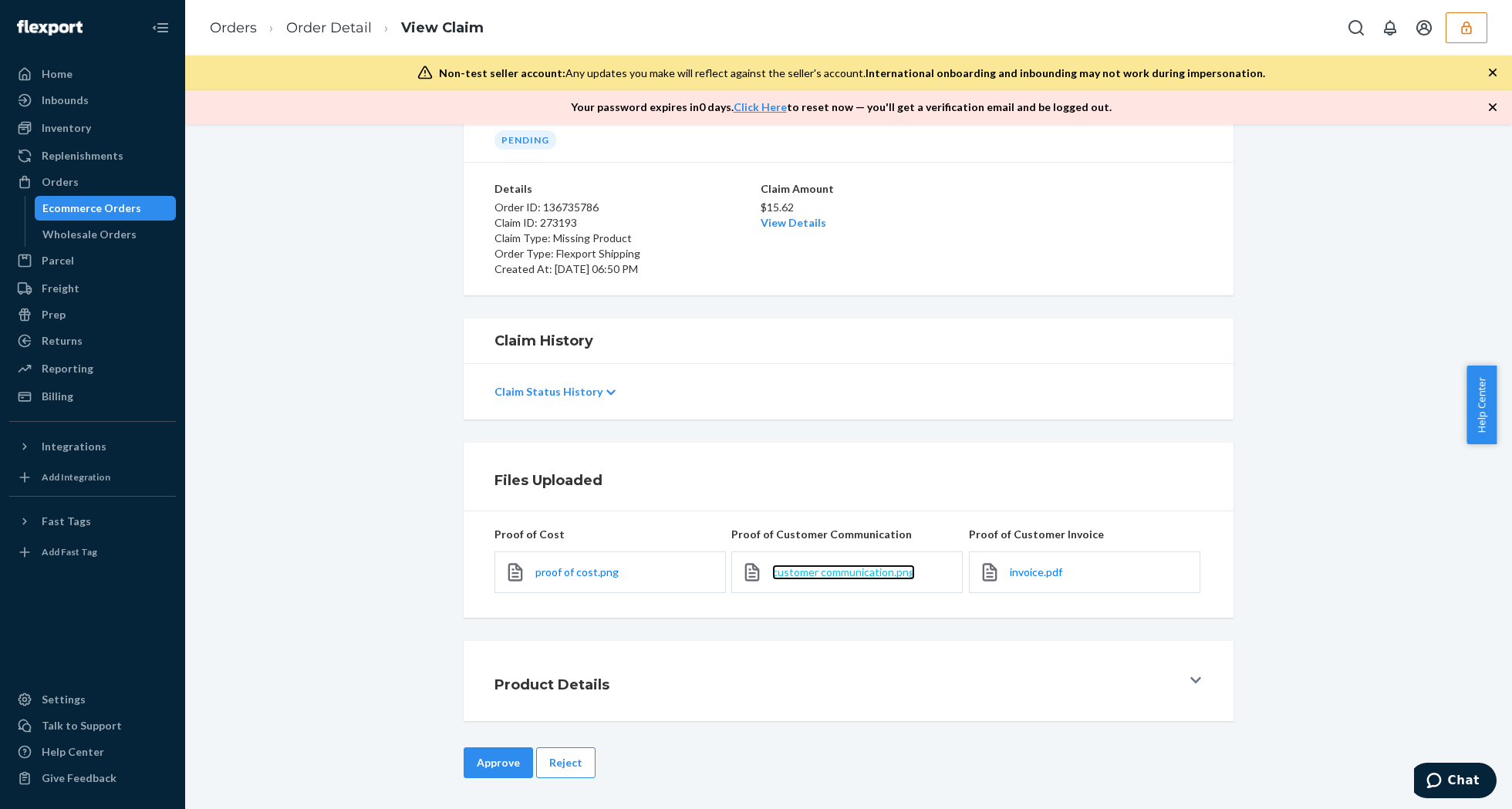
click at [852, 575] on span "customer communication.png" at bounding box center [844, 572] width 142 height 13
click at [340, 28] on link "Order Detail" at bounding box center [329, 27] width 85 height 17
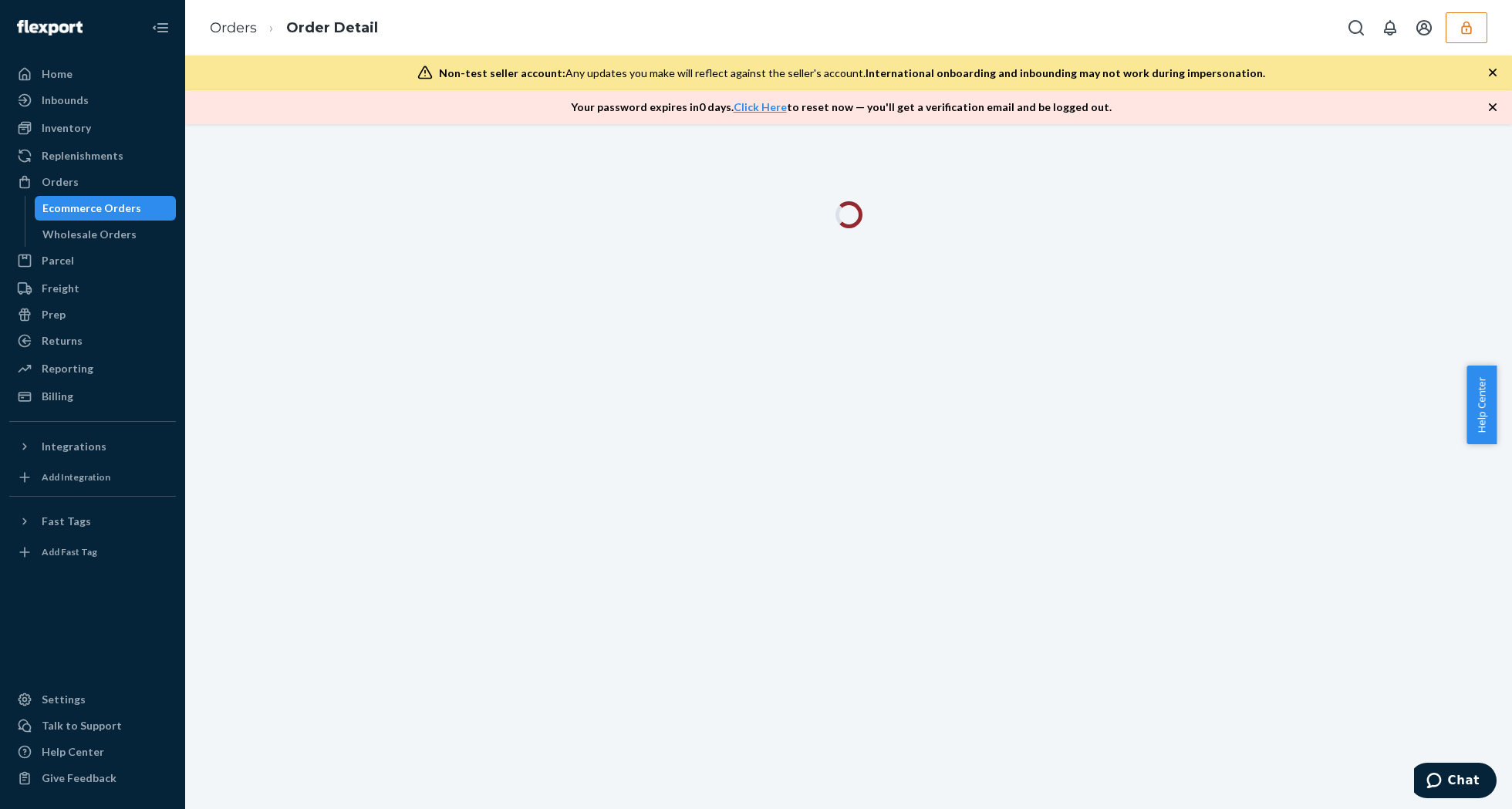
click at [1490, 104] on icon "button" at bounding box center [1492, 107] width 16 height 16
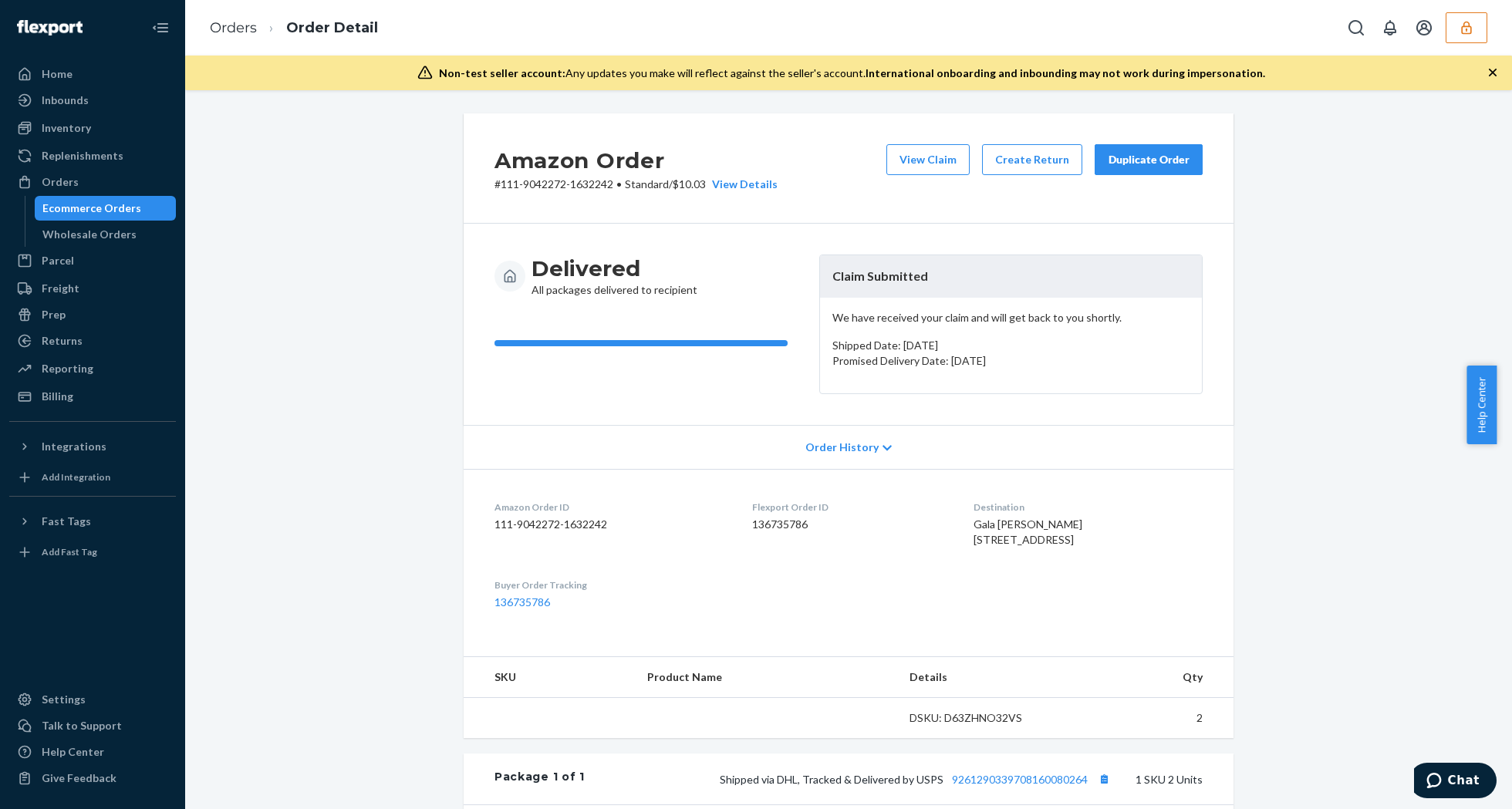
click at [1492, 82] on div "Non-test seller account: Any updates you make will reflect against the seller's…" at bounding box center [849, 73] width 1327 height 35
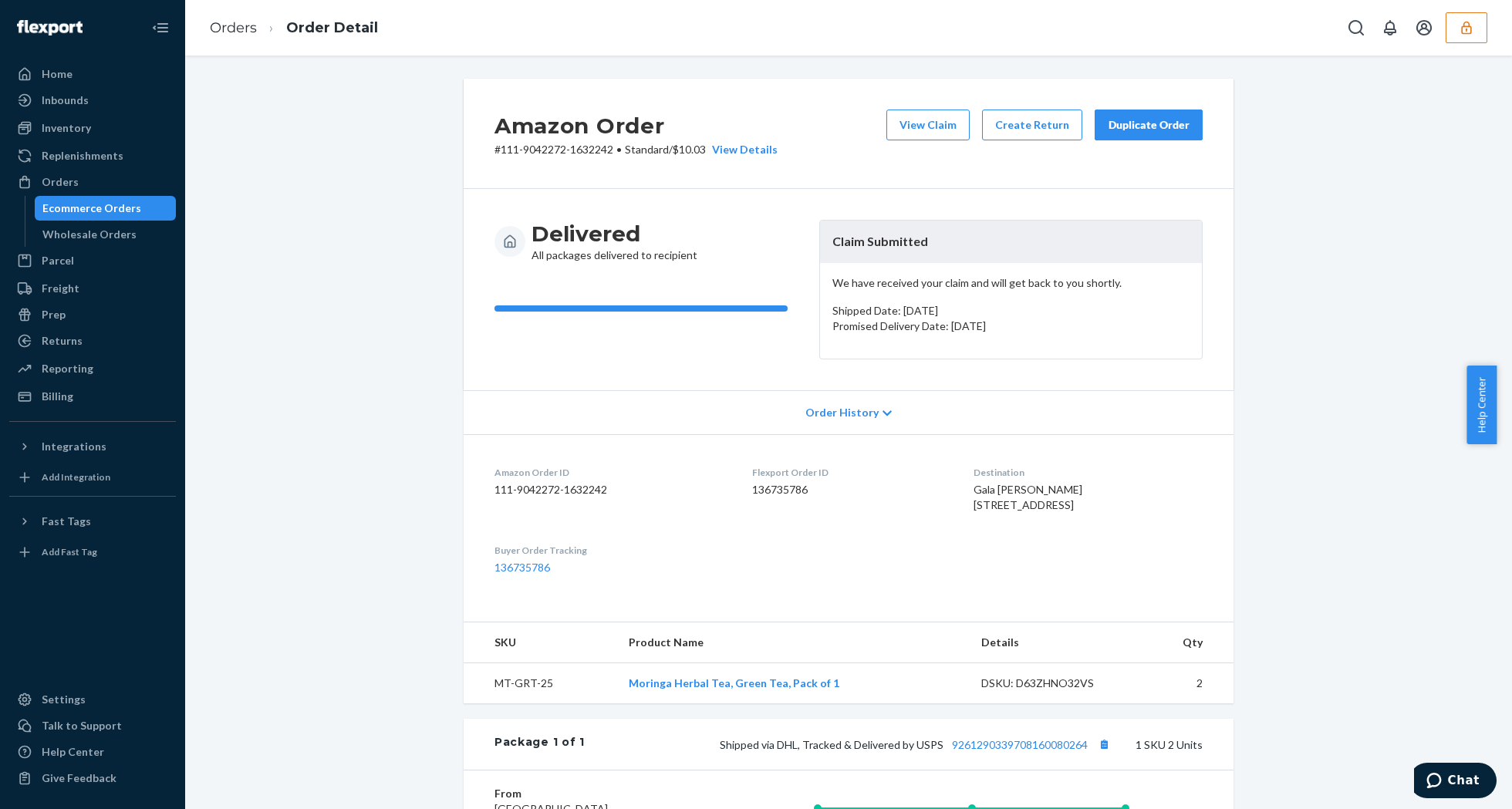
scroll to position [205, 0]
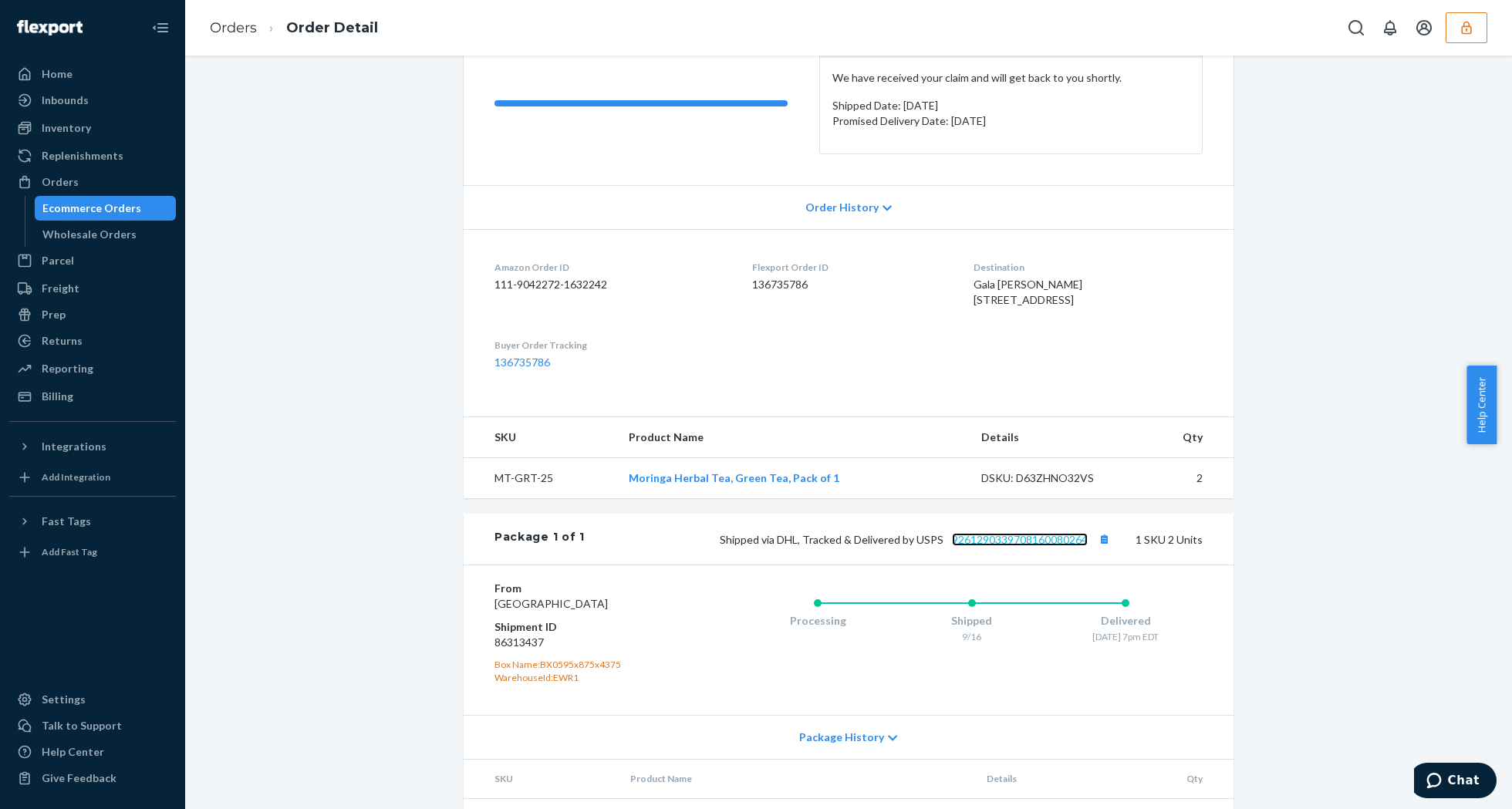
click at [1057, 547] on link "9261290339708160080264" at bounding box center [1020, 540] width 136 height 13
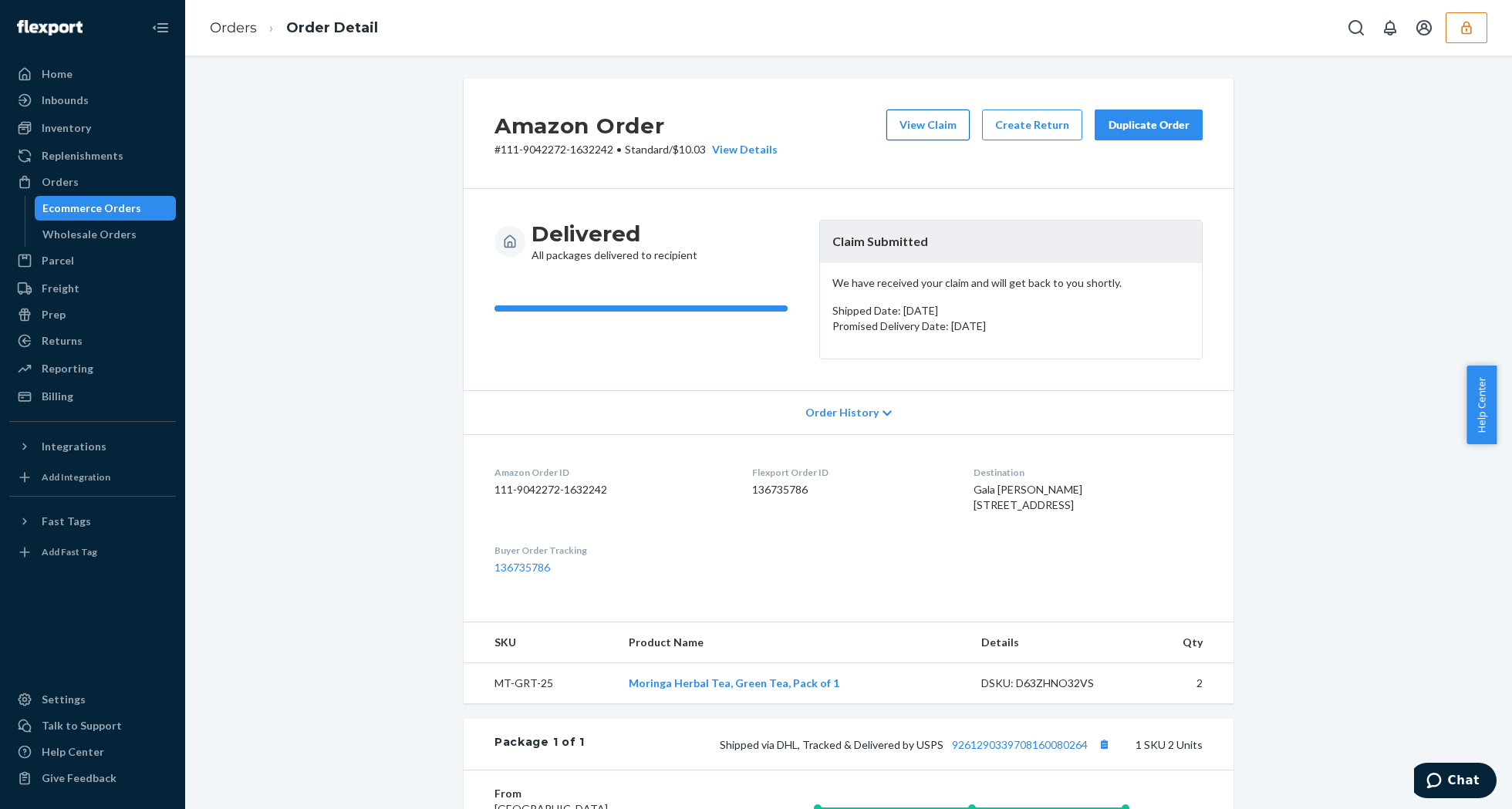
click at [932, 132] on button "View Claim" at bounding box center [927, 124] width 84 height 31
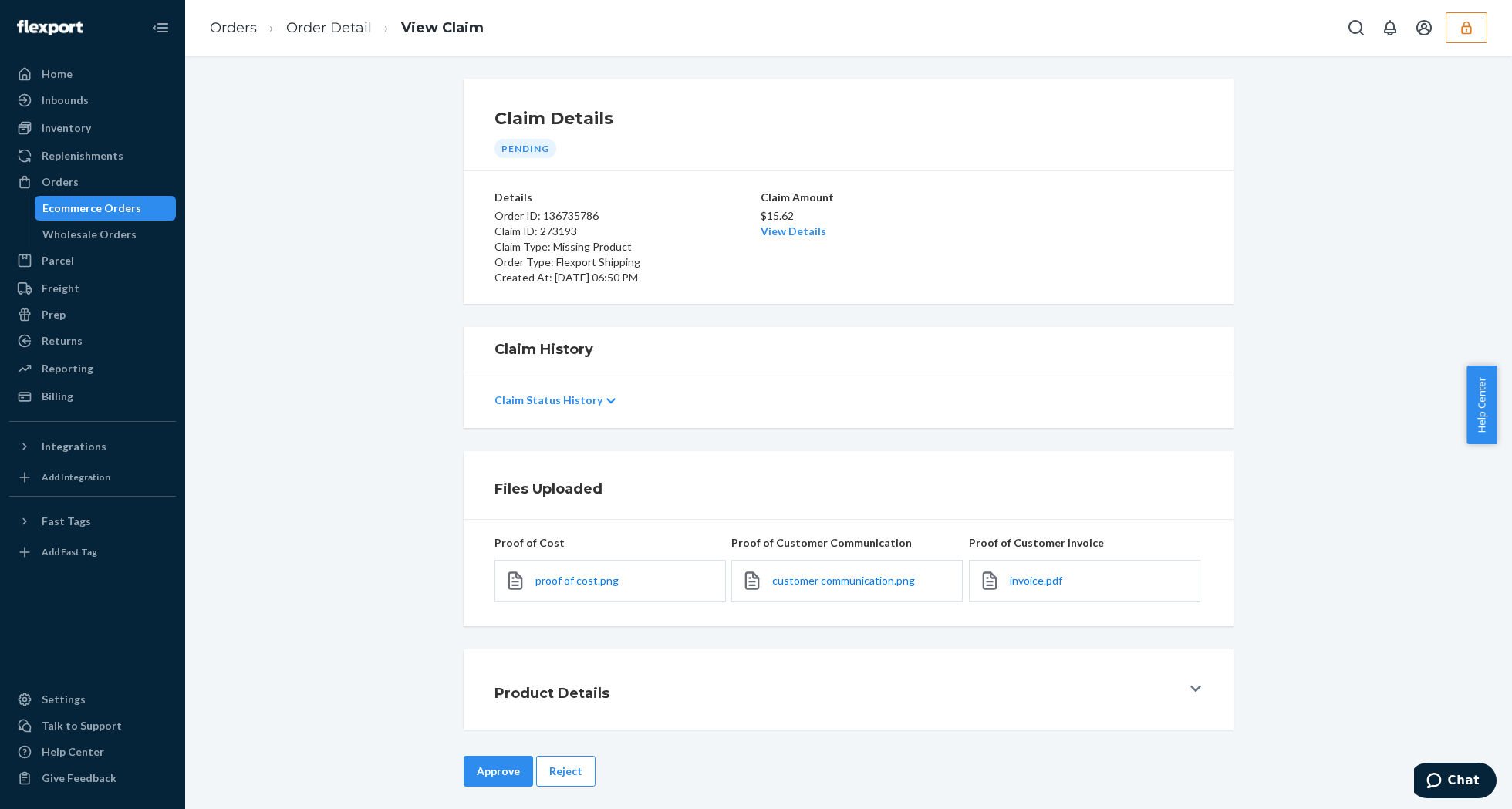
scroll to position [10, 0]
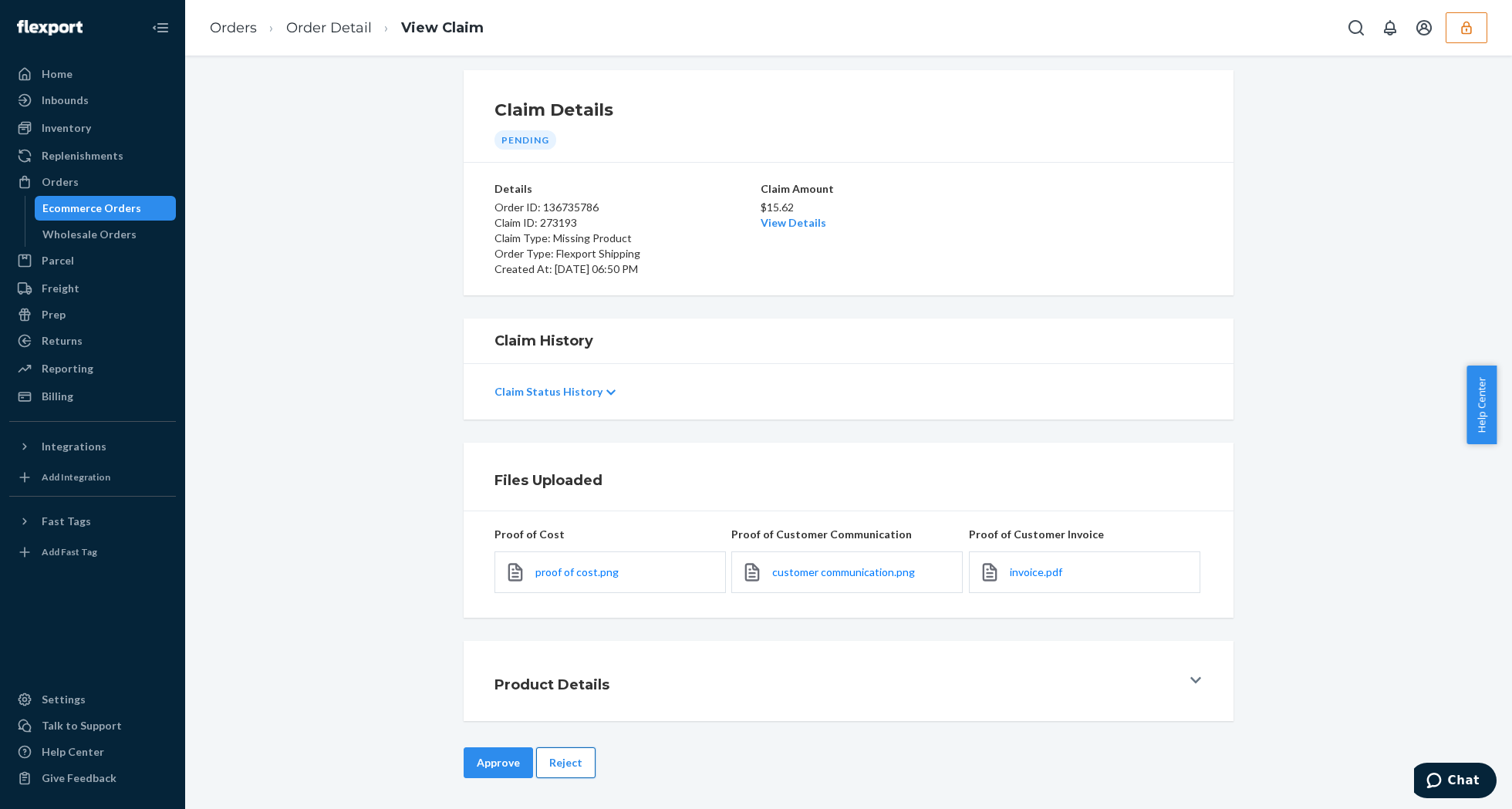
click at [570, 757] on button "Reject" at bounding box center [566, 763] width 60 height 31
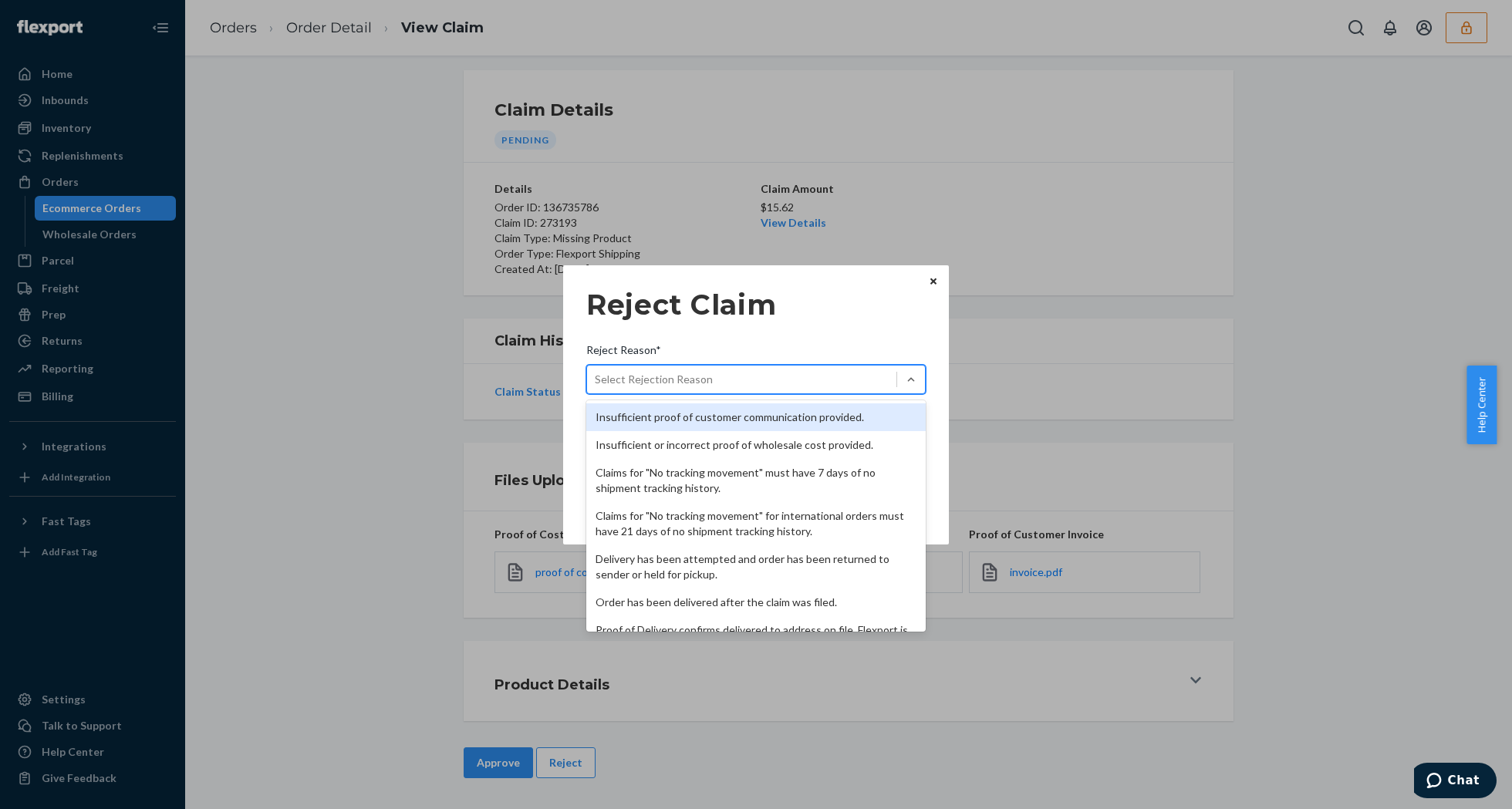
click at [830, 375] on div "Select Rejection Reason" at bounding box center [742, 379] width 310 height 25
click at [596, 375] on input "Reject Reason* option Insufficient proof of customer communication provided. fo…" at bounding box center [595, 379] width 2 height 16
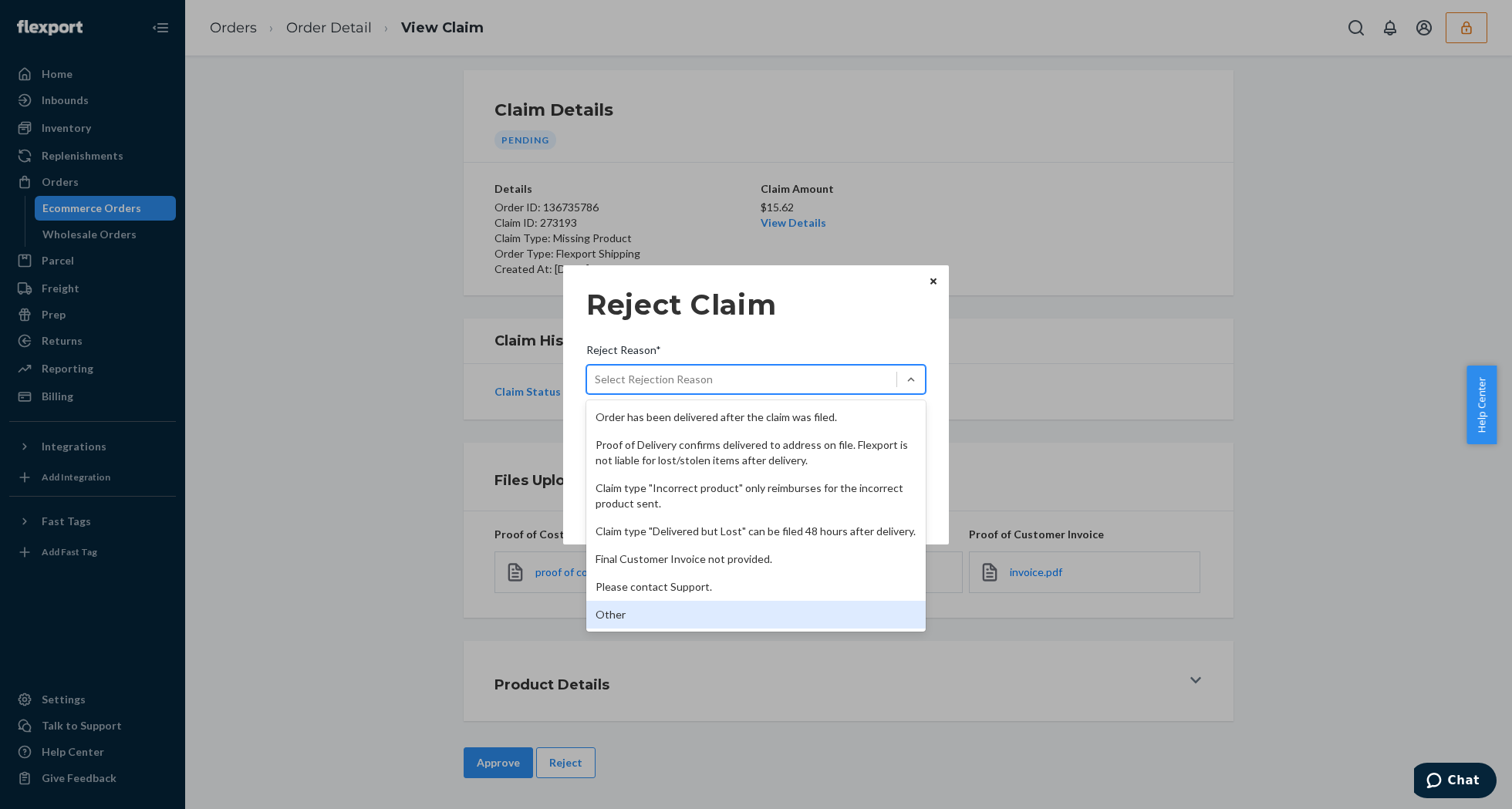
click at [688, 614] on div "Other" at bounding box center [756, 615] width 339 height 28
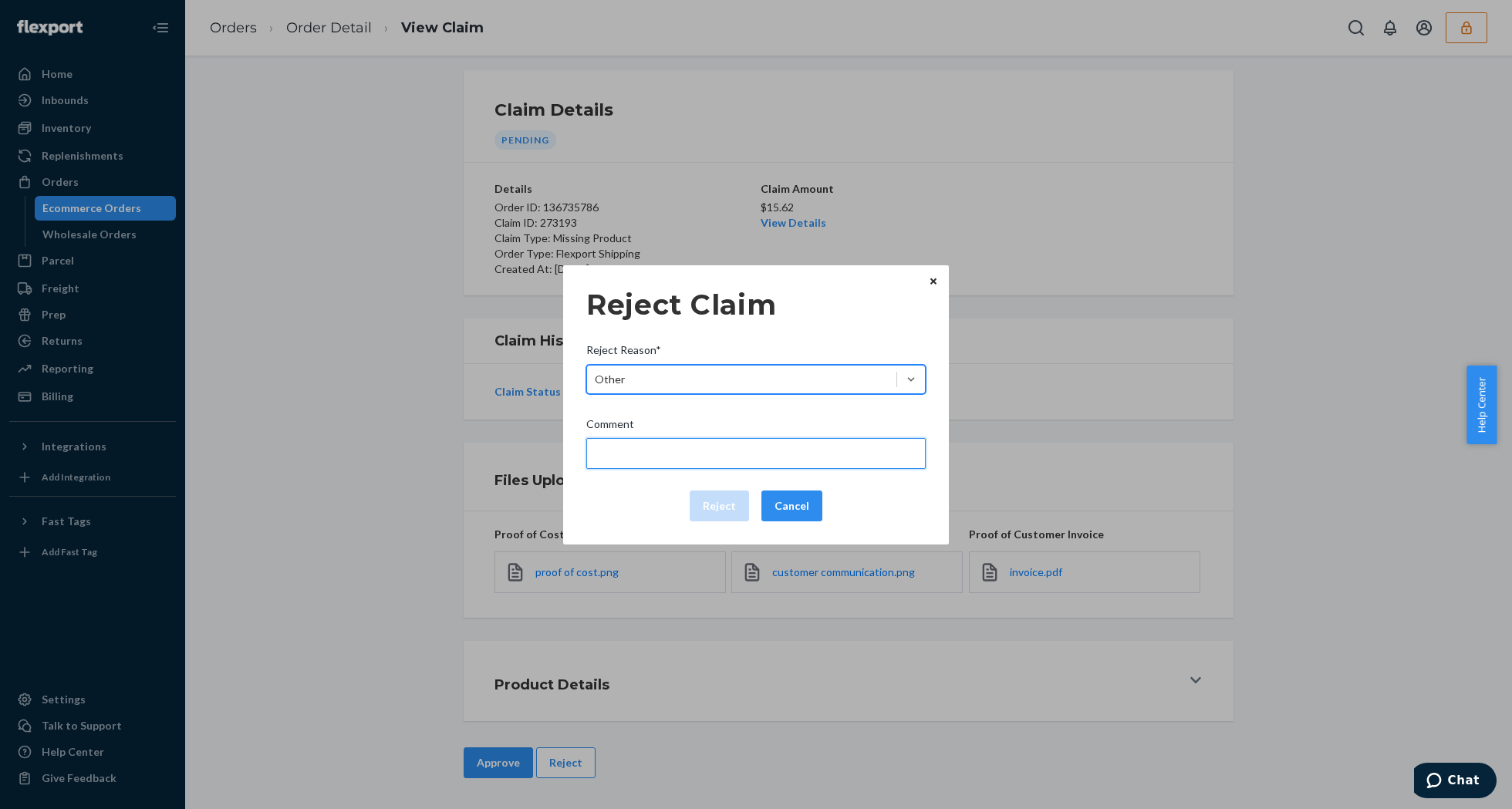
click at [654, 449] on input "Comment" at bounding box center [756, 453] width 339 height 31
type input "The package was confirmed to be delivered at the right location and Flexport is…"
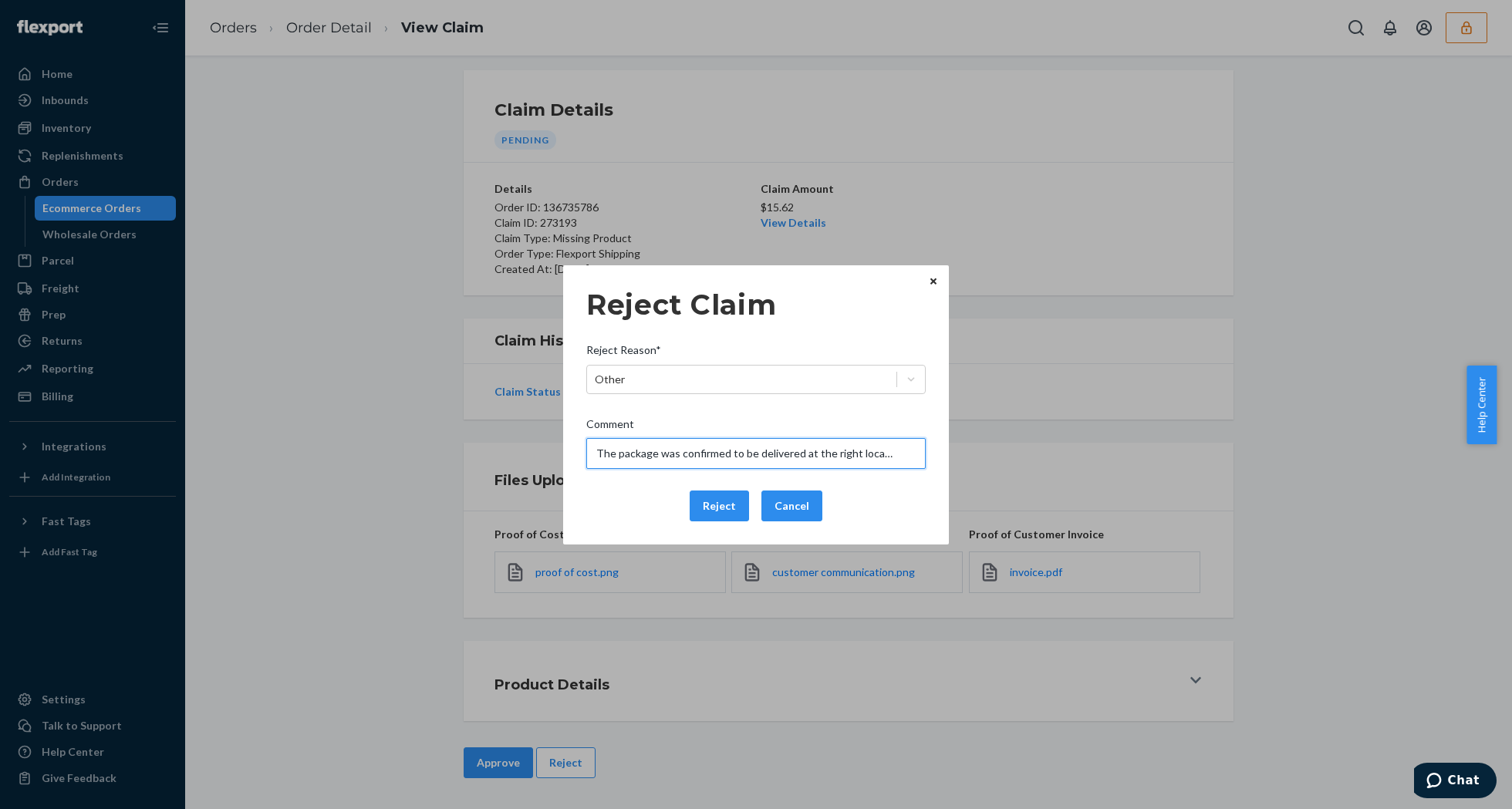
click at [671, 458] on input "The package was confirmed to be delivered at the right location and Flexport is…" at bounding box center [756, 453] width 339 height 31
click at [633, 509] on div "Reject Cancel" at bounding box center [756, 506] width 352 height 31
click at [696, 513] on button "Reject" at bounding box center [720, 506] width 60 height 31
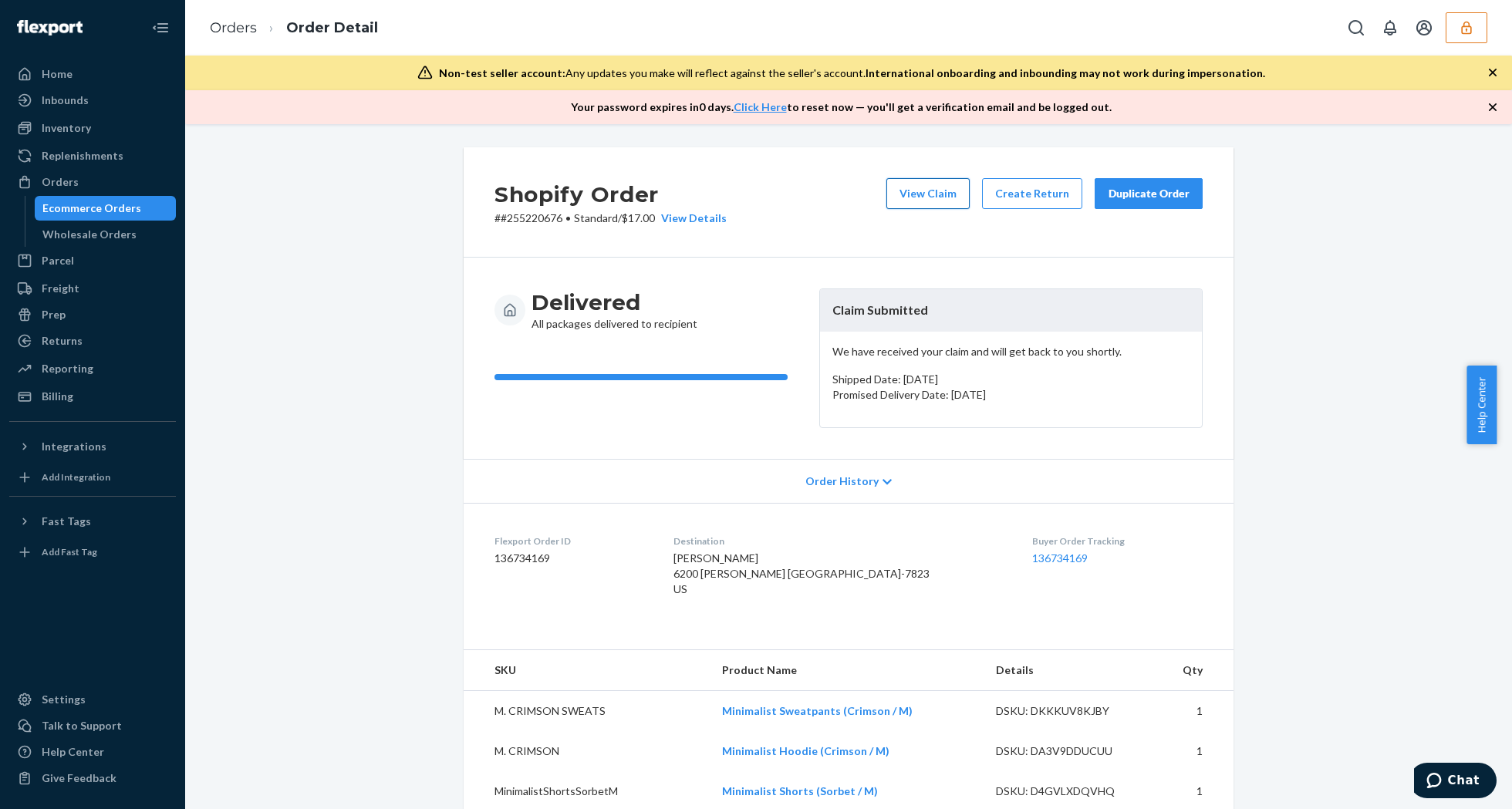
click at [932, 197] on button "View Claim" at bounding box center [927, 193] width 84 height 31
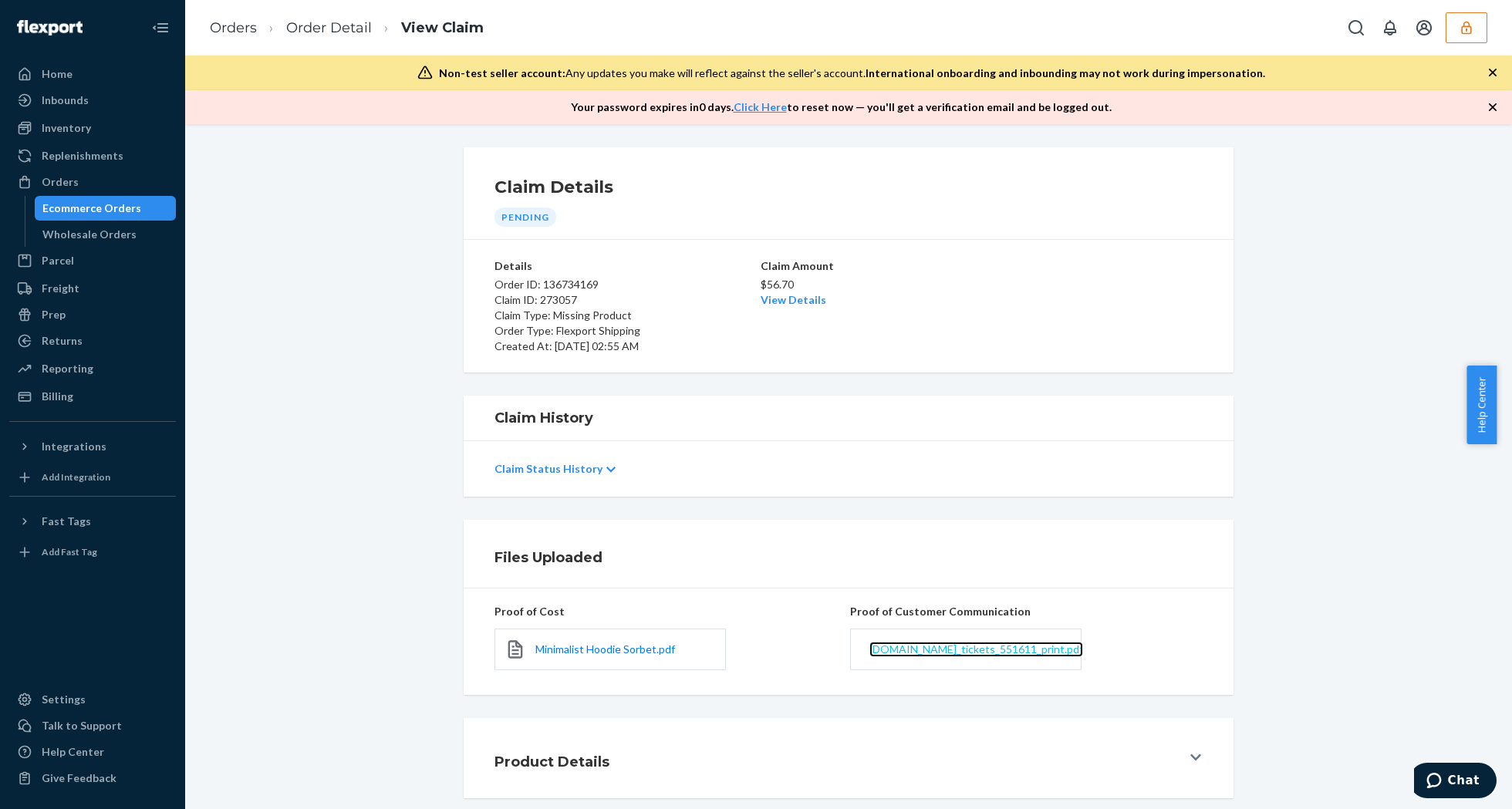
click at [1028, 643] on span "[DOMAIN_NAME]_tickets_551611_print.pdf" at bounding box center [976, 649] width 214 height 13
click at [350, 36] on li "Order Detail" at bounding box center [314, 27] width 115 height 21
click at [352, 31] on link "Order Detail" at bounding box center [329, 27] width 85 height 17
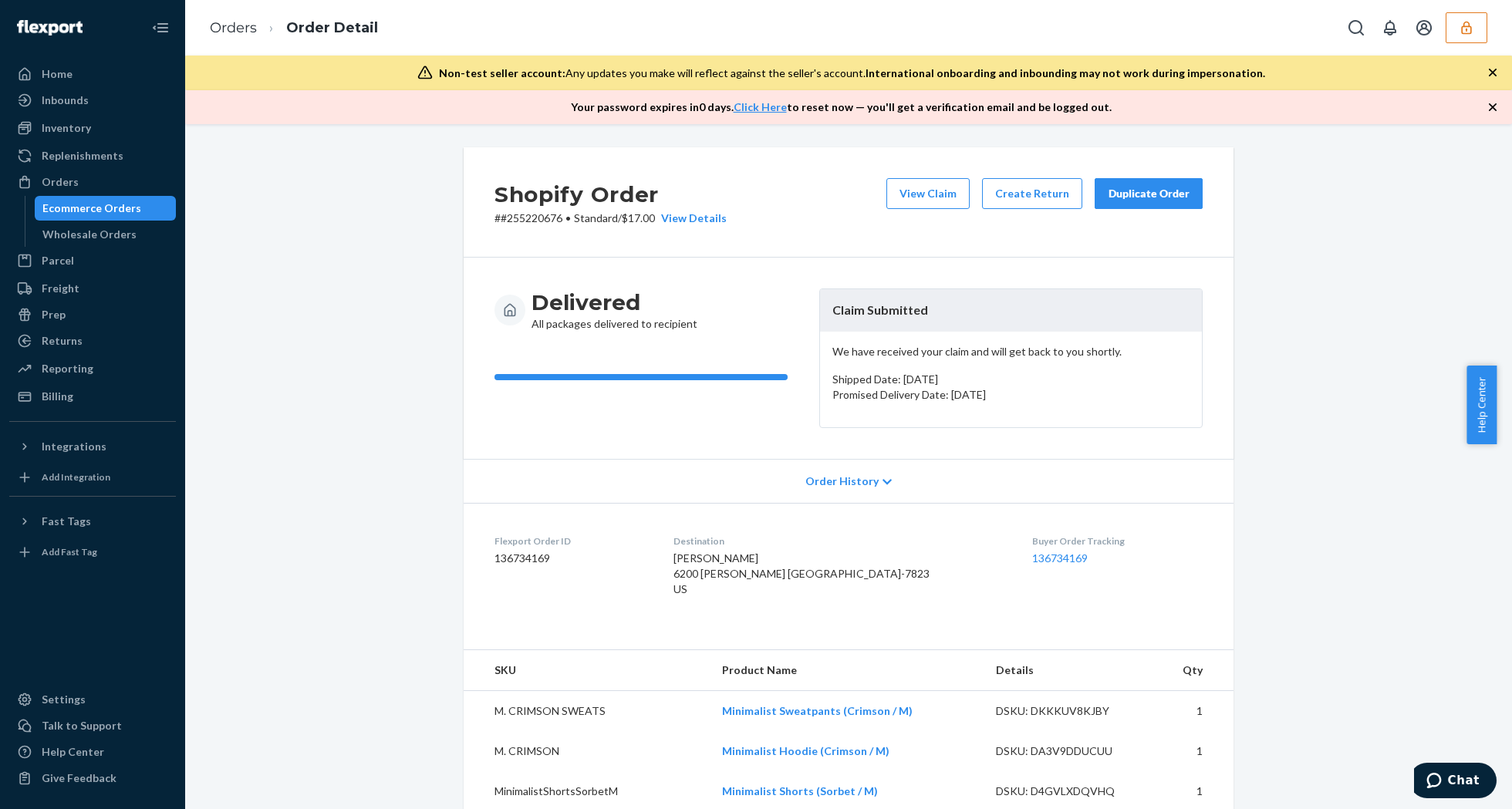
scroll to position [205, 0]
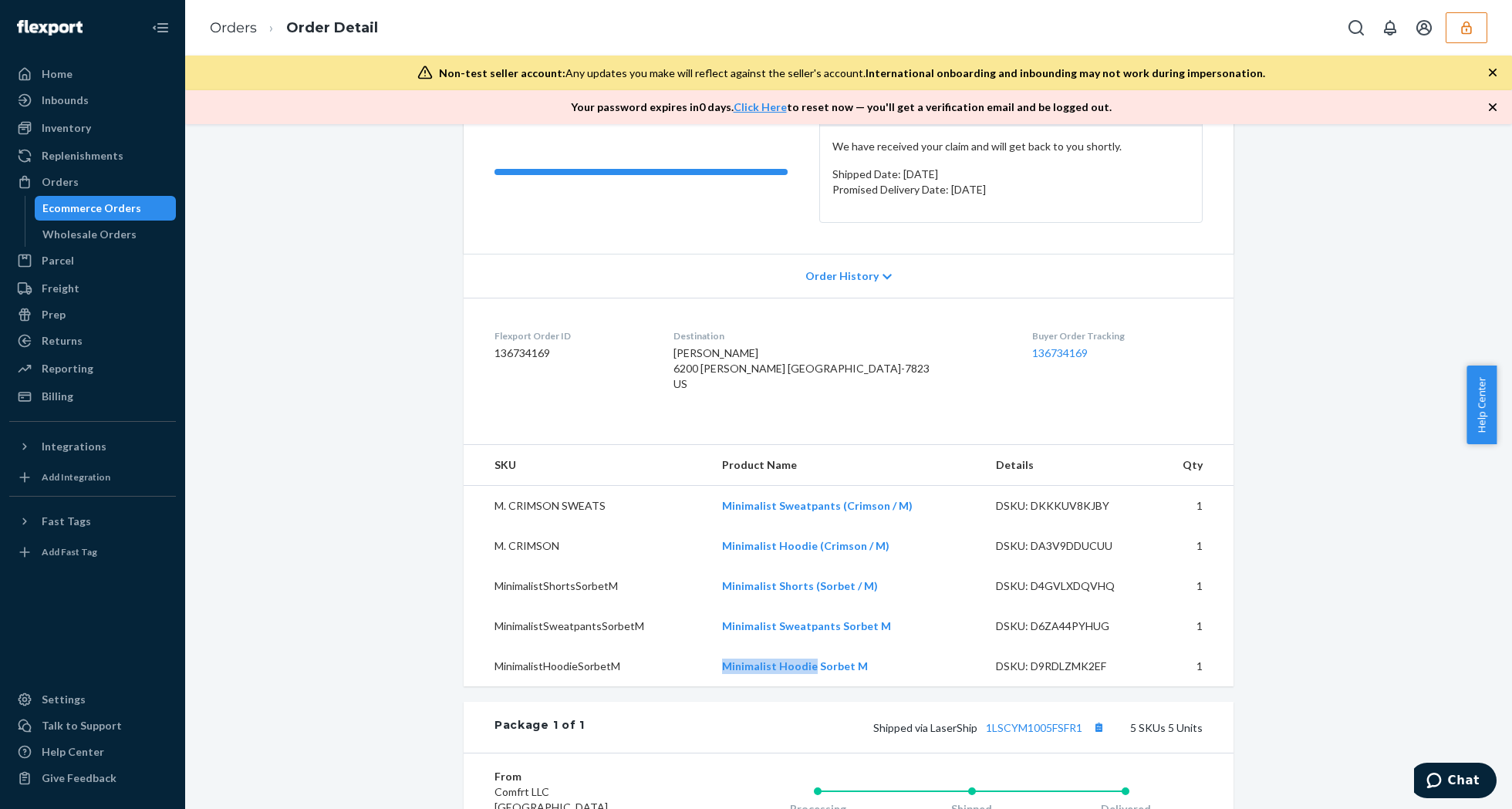
drag, startPoint x: 708, startPoint y: 682, endPoint x: 807, endPoint y: 690, distance: 99.3
click at [807, 686] on td "Minimalist Hoodie Sorbet M" at bounding box center [846, 667] width 274 height 40
copy link "Minimalist Hoodie"
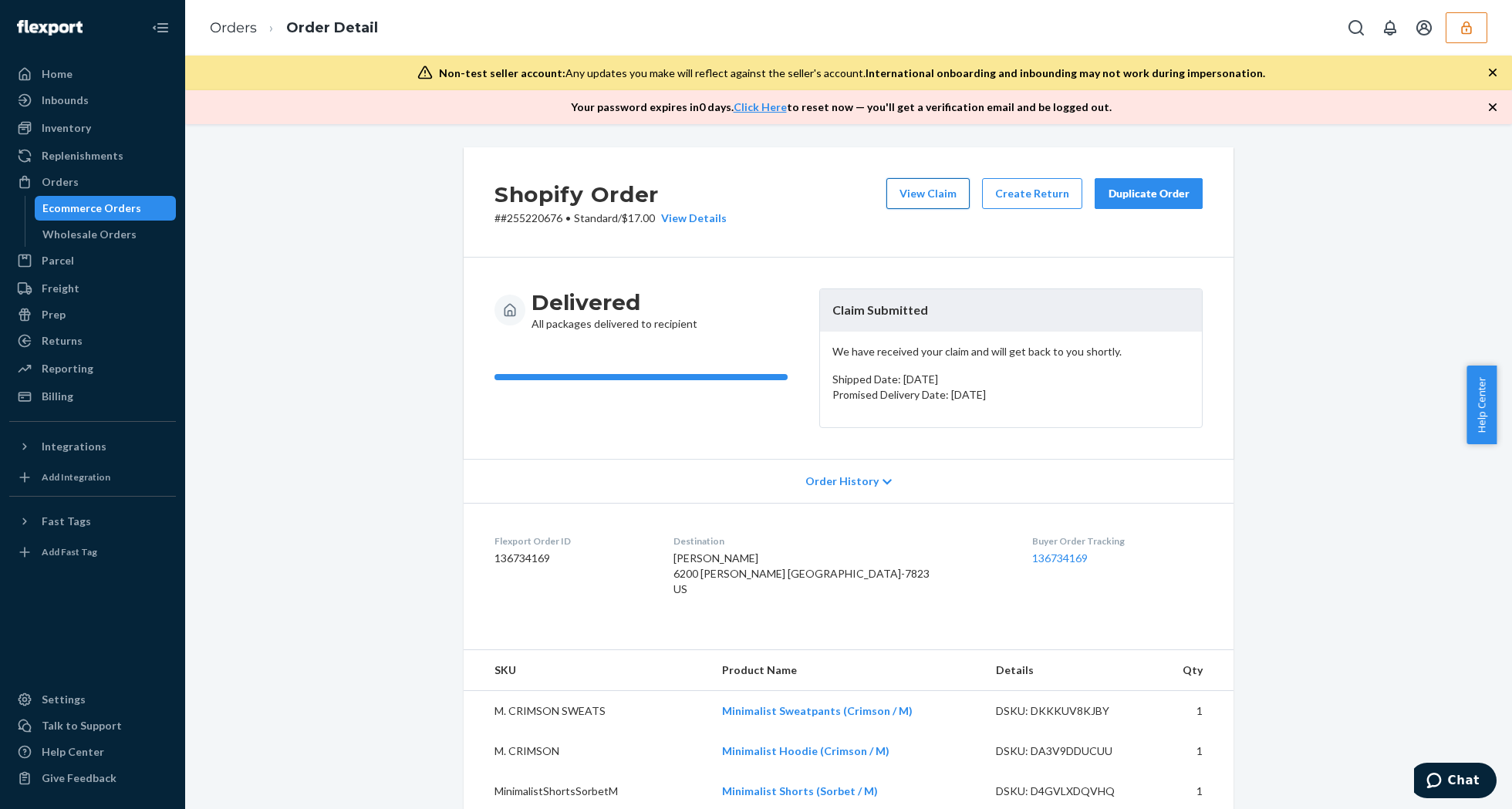
click at [945, 185] on button "View Claim" at bounding box center [927, 193] width 84 height 31
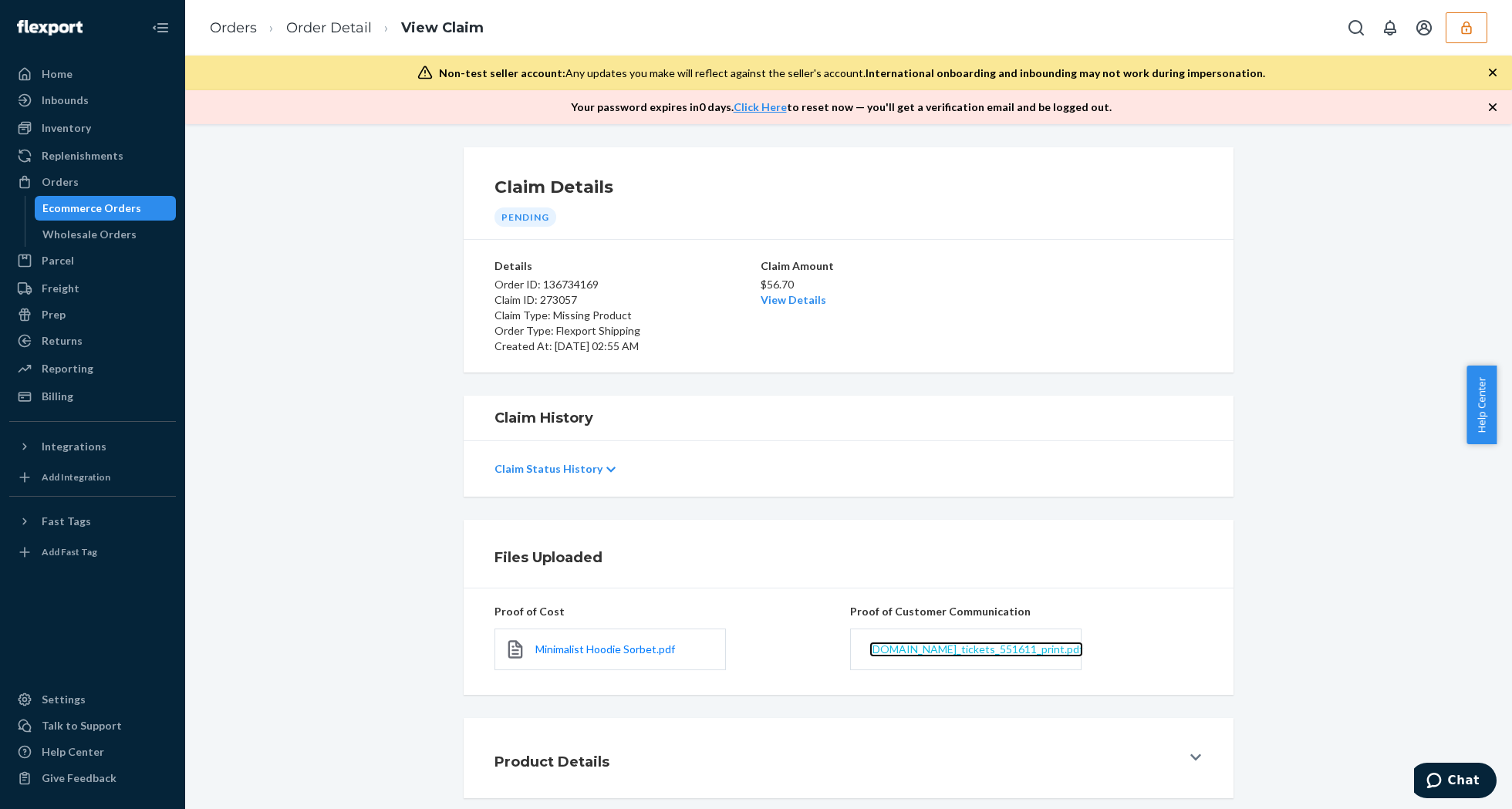
click at [947, 654] on span "[DOMAIN_NAME]_tickets_551611_print.pdf" at bounding box center [976, 649] width 214 height 13
click at [797, 299] on link "View Details" at bounding box center [793, 300] width 65 height 13
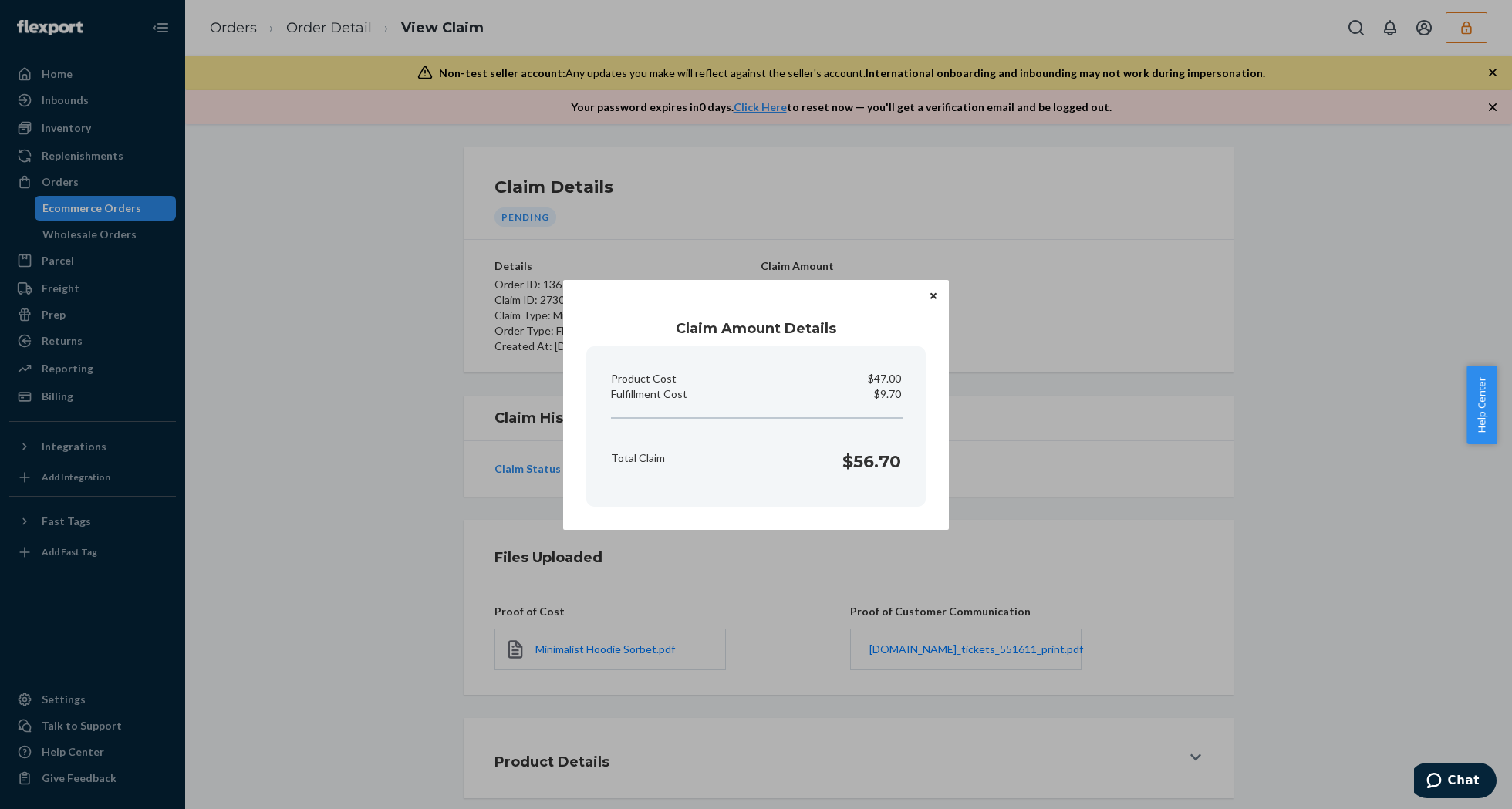
click at [888, 389] on p "$9.70" at bounding box center [888, 394] width 27 height 16
copy p "Fulfillment Cost"
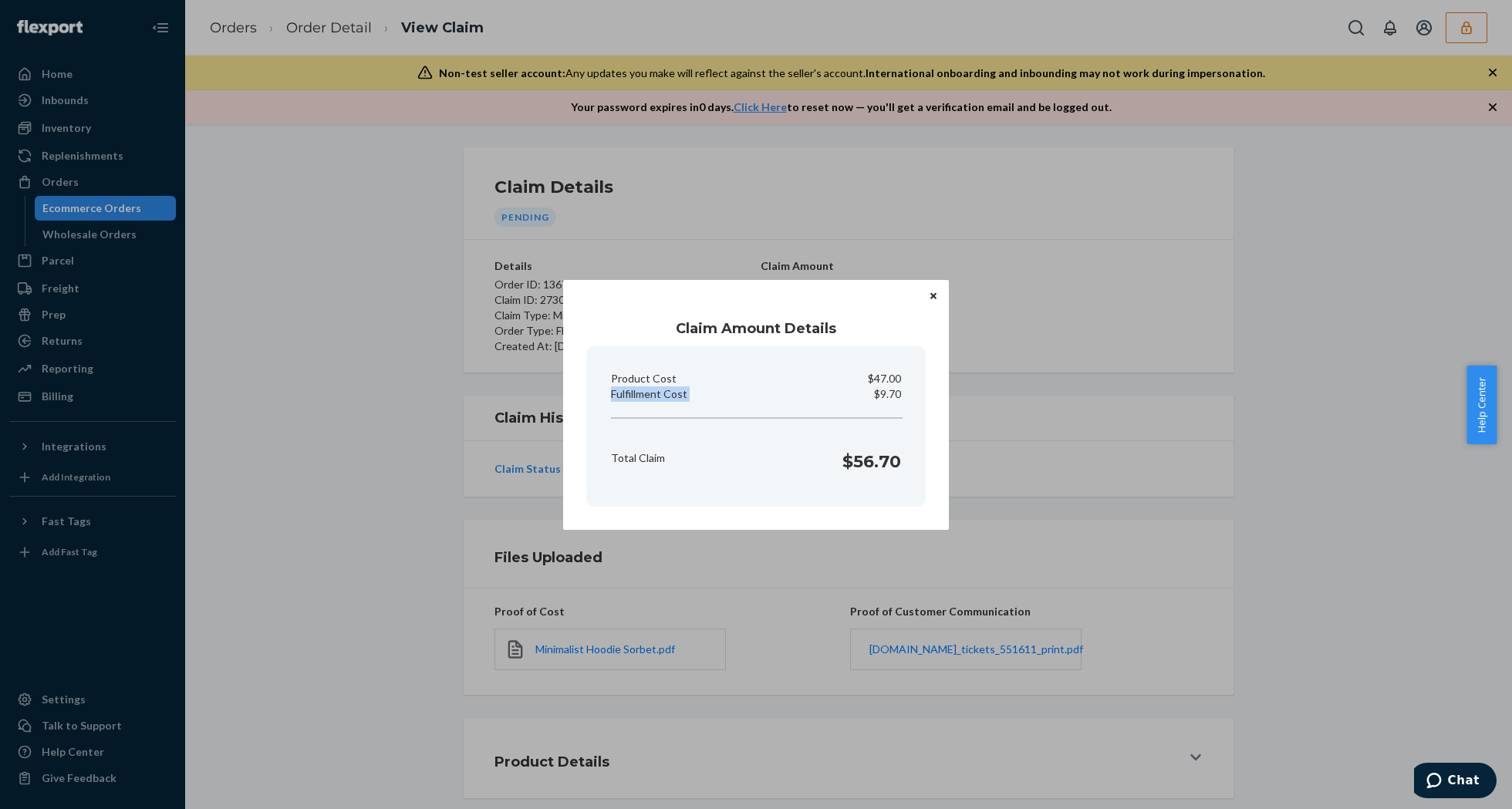
click at [927, 298] on button "Close" at bounding box center [933, 296] width 16 height 17
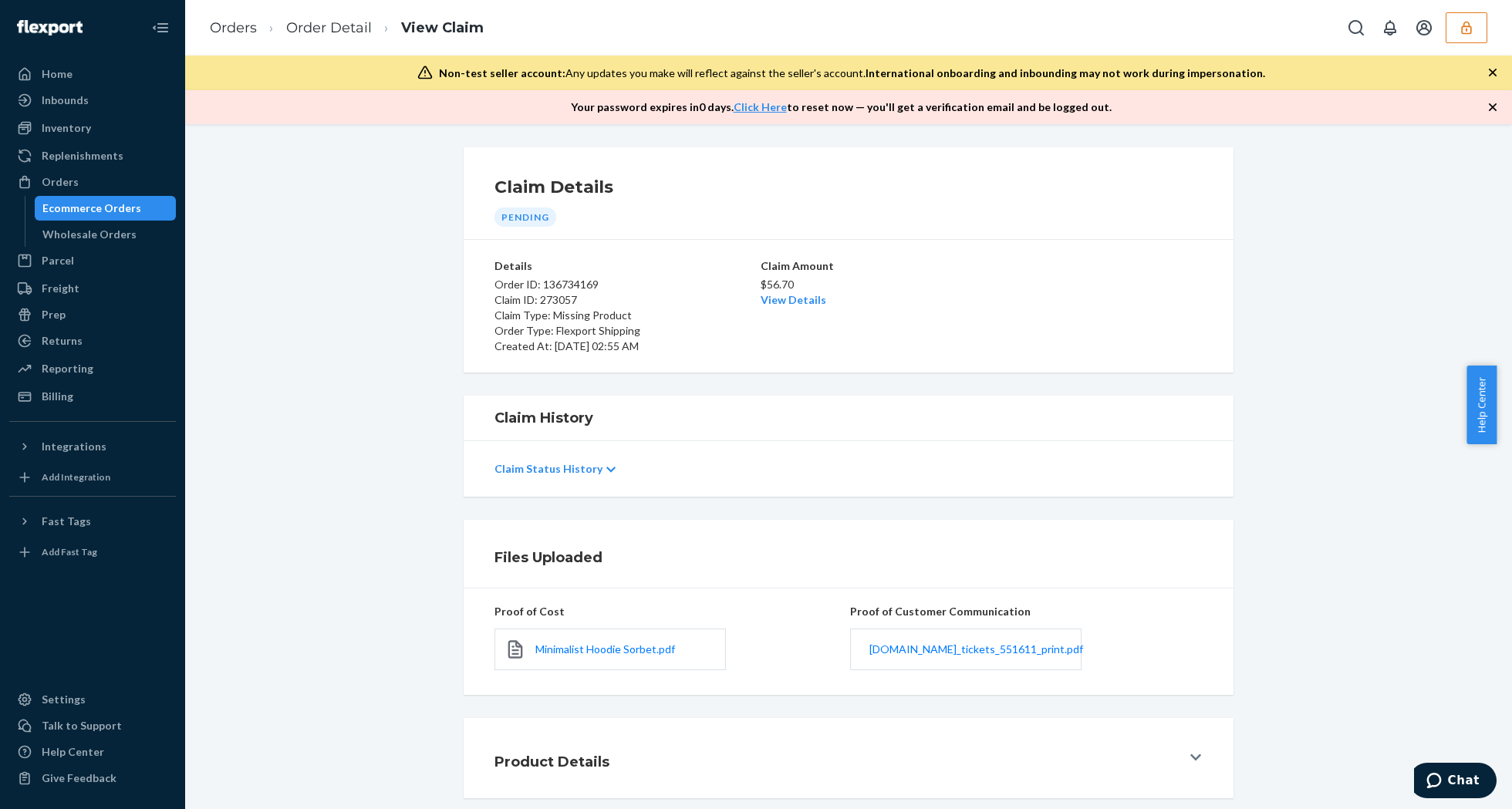
scroll to position [79, 0]
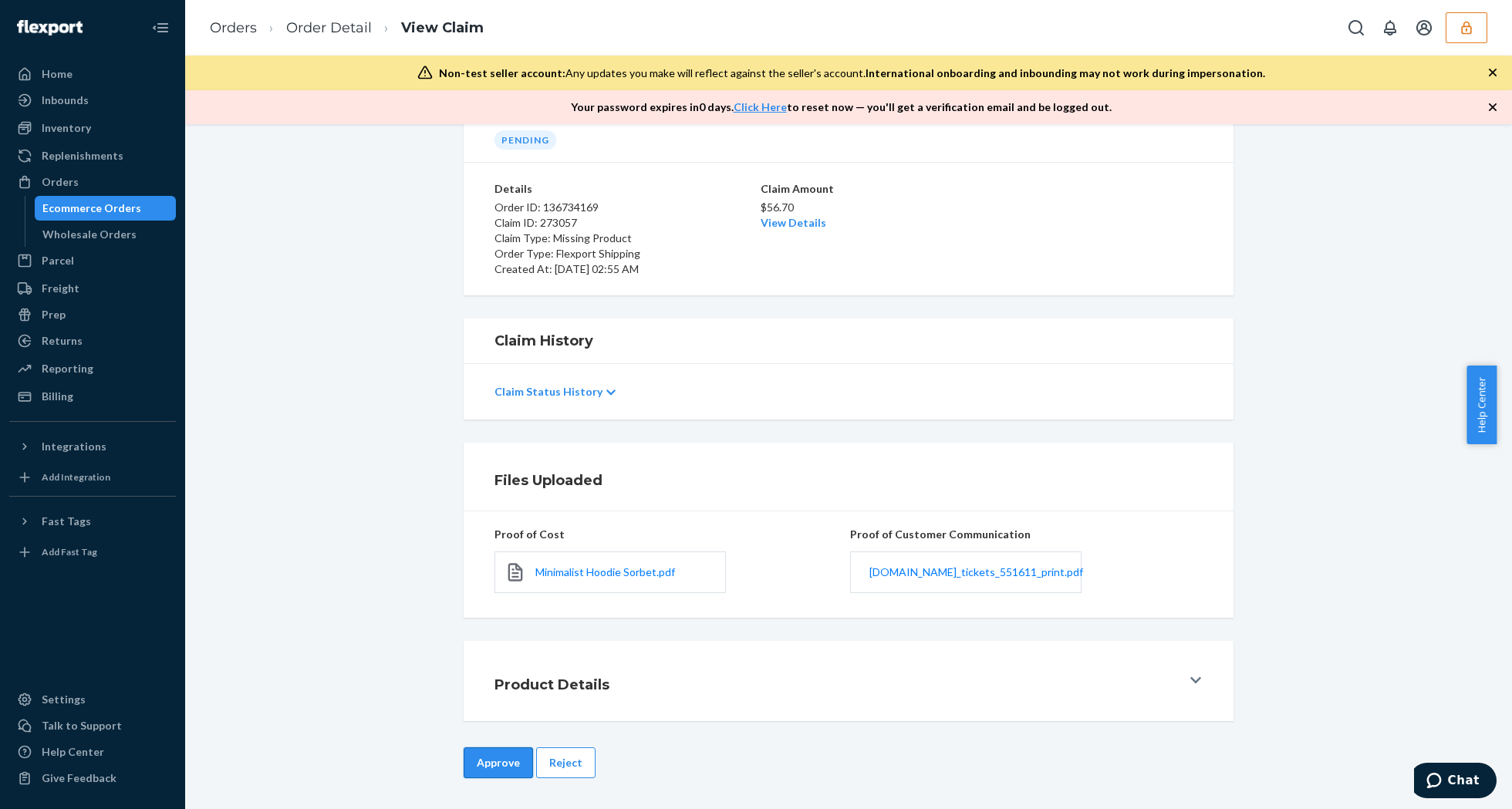
click at [481, 769] on button "Approve" at bounding box center [498, 763] width 70 height 31
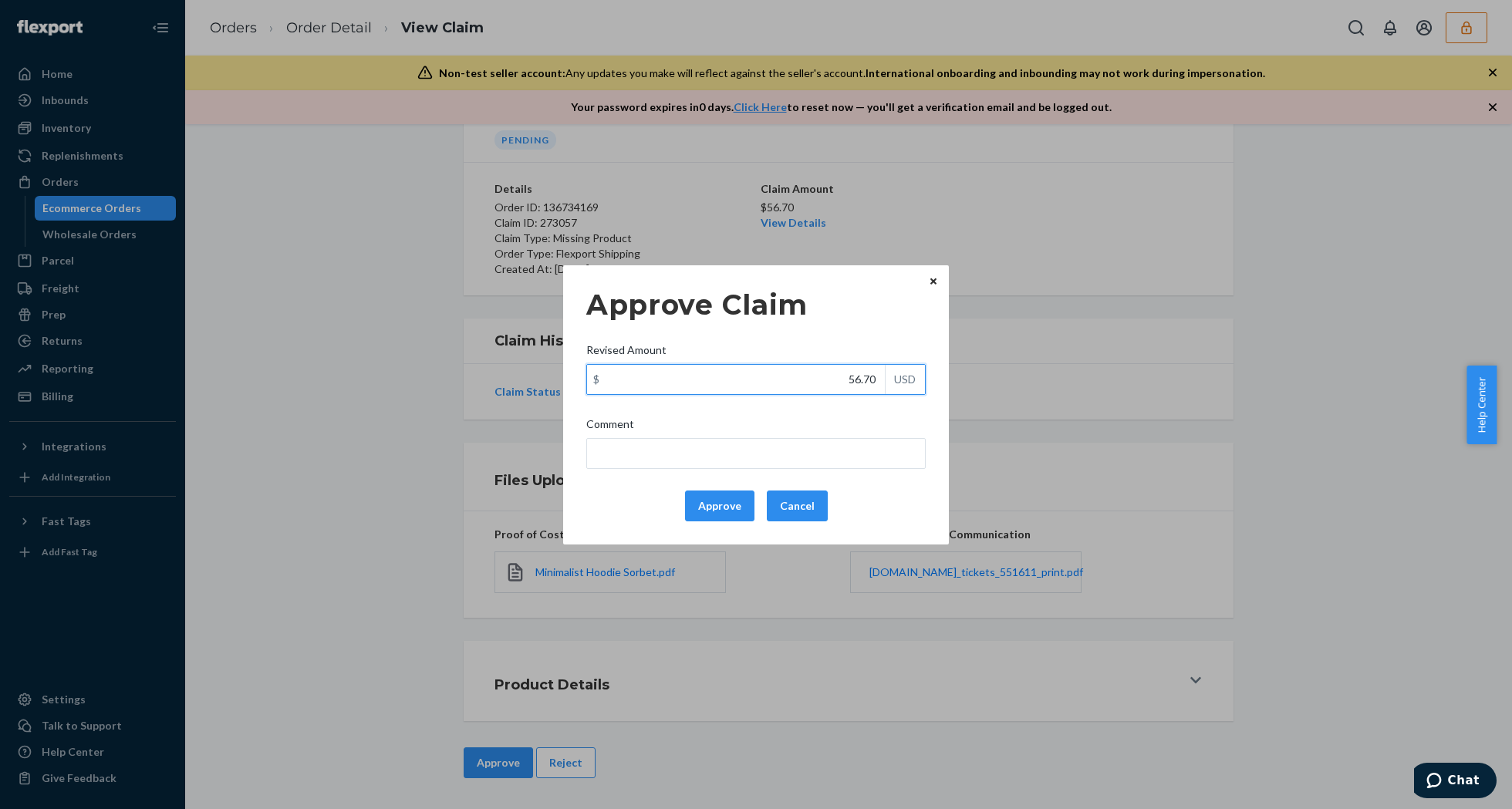
click at [793, 386] on input "56.70" at bounding box center [736, 379] width 298 height 29
type input "3.00"
type input "31.70"
click at [723, 507] on button "Approve" at bounding box center [720, 506] width 70 height 31
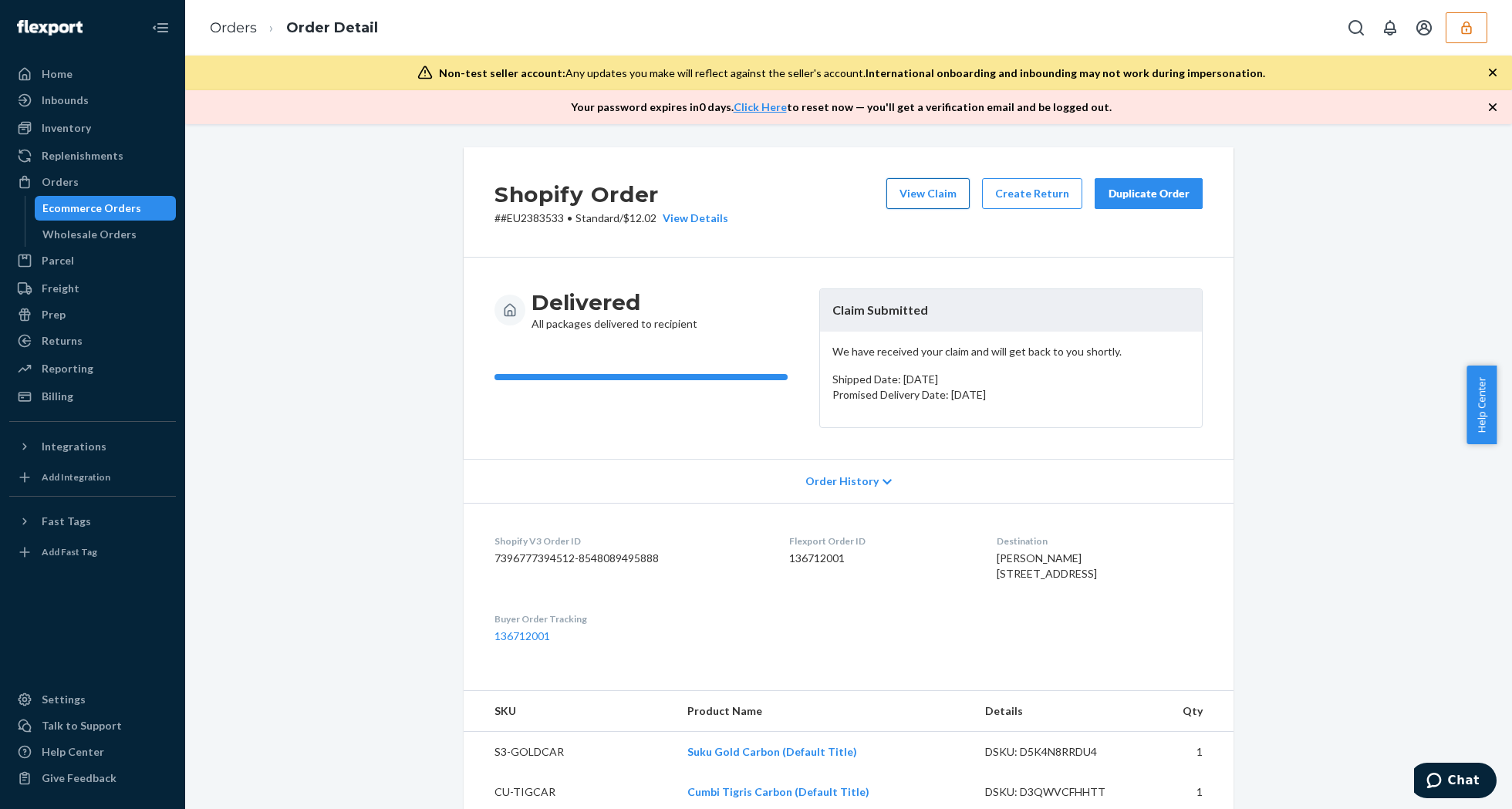
click at [937, 193] on button "View Claim" at bounding box center [927, 193] width 84 height 31
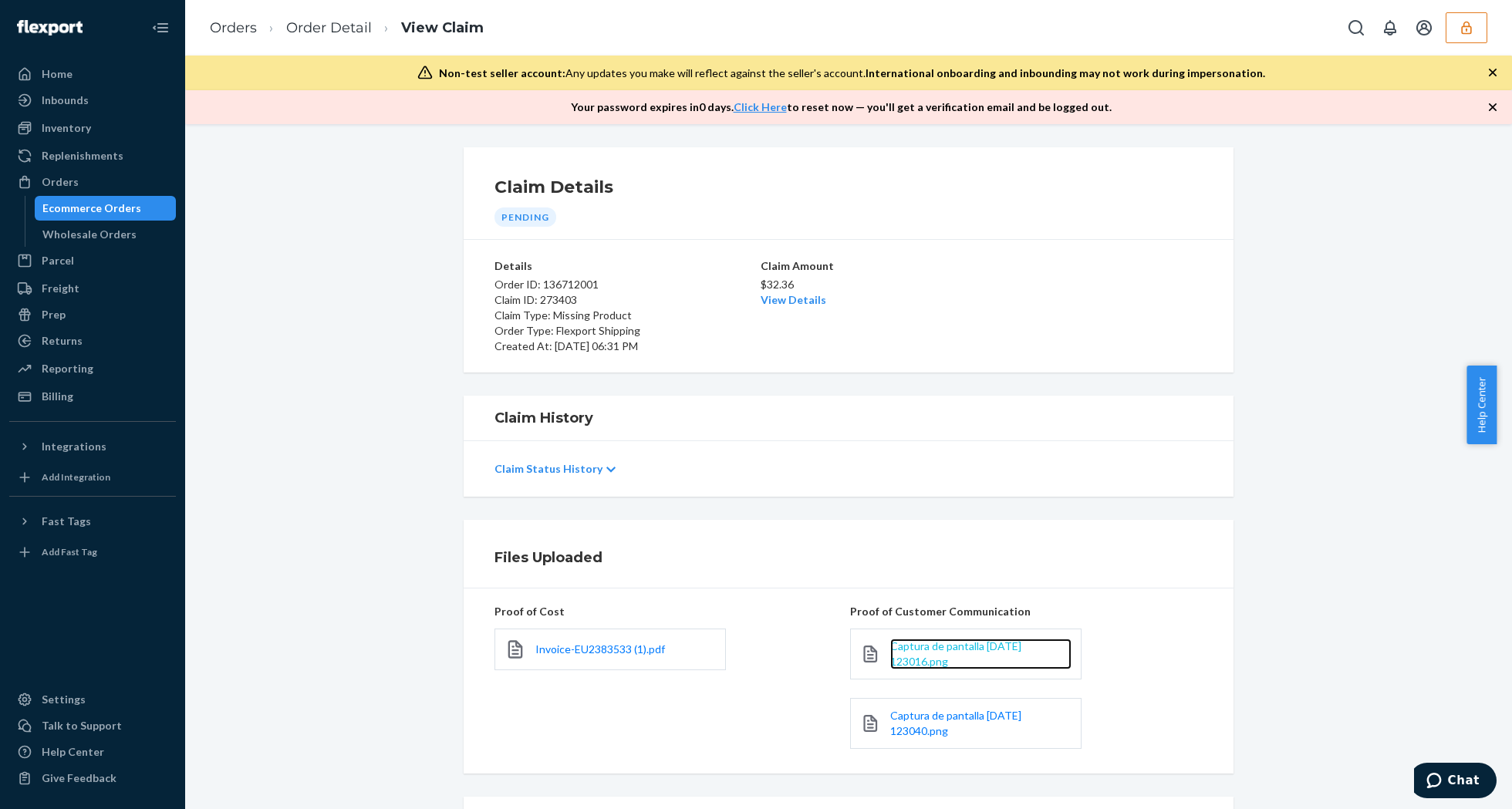
click at [942, 648] on span "Captura de pantalla [DATE] 123016.png" at bounding box center [956, 653] width 131 height 28
click at [898, 722] on span "Captura de pantalla [DATE] 123040.png" at bounding box center [956, 723] width 131 height 28
click at [580, 656] on span "Invoice-EU2383533 (1).pdf" at bounding box center [600, 649] width 130 height 13
click at [796, 306] on link "View Details" at bounding box center [793, 300] width 65 height 13
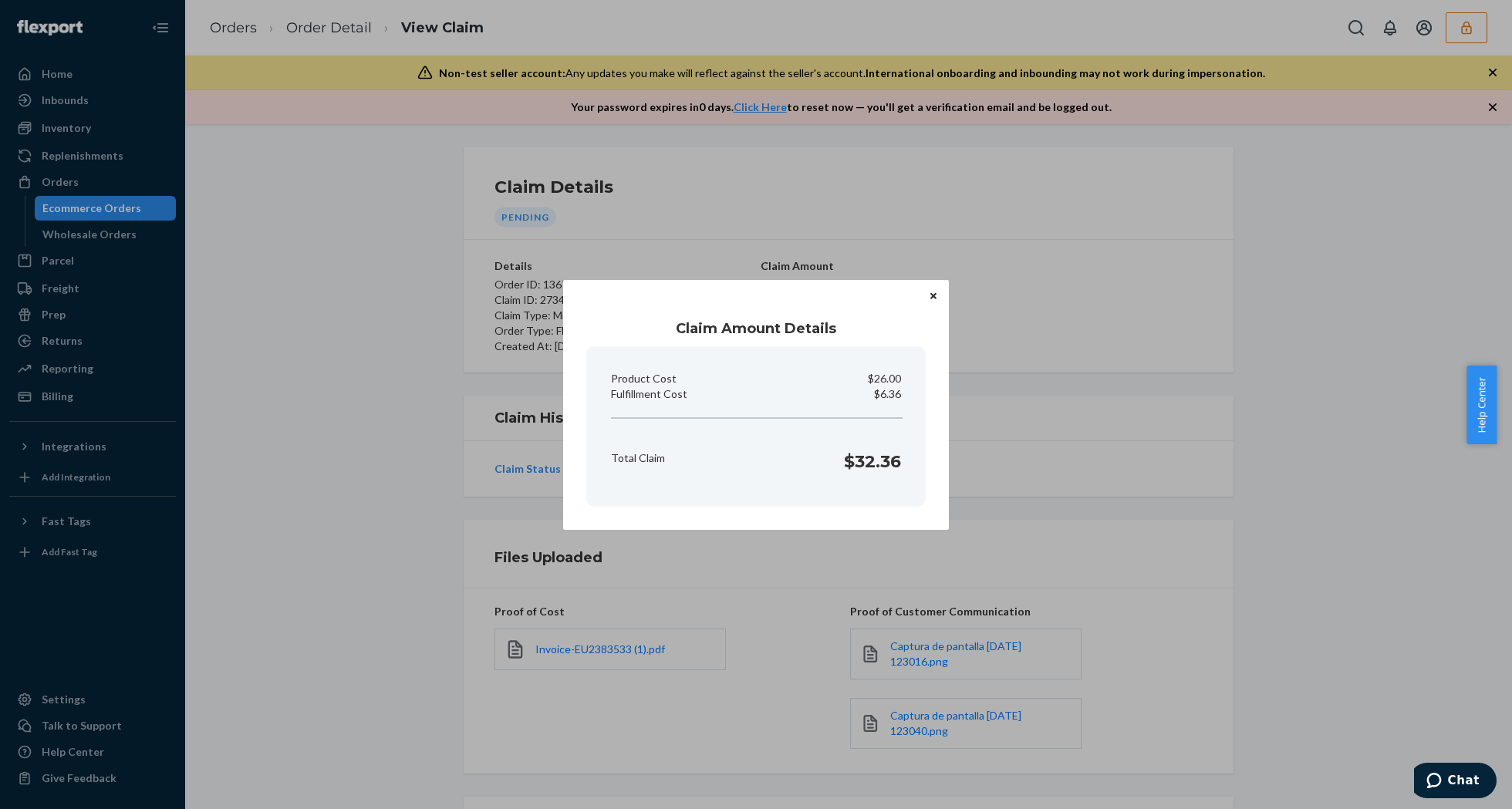
click at [895, 400] on p "$6.36" at bounding box center [888, 394] width 27 height 16
copy p "Fulfillment Cost"
click at [1293, 484] on div "Claim Amount Details Product Cost $26.00 Fulfillment Cost $6.36 Total Claim $32…" at bounding box center [756, 404] width 1512 height 809
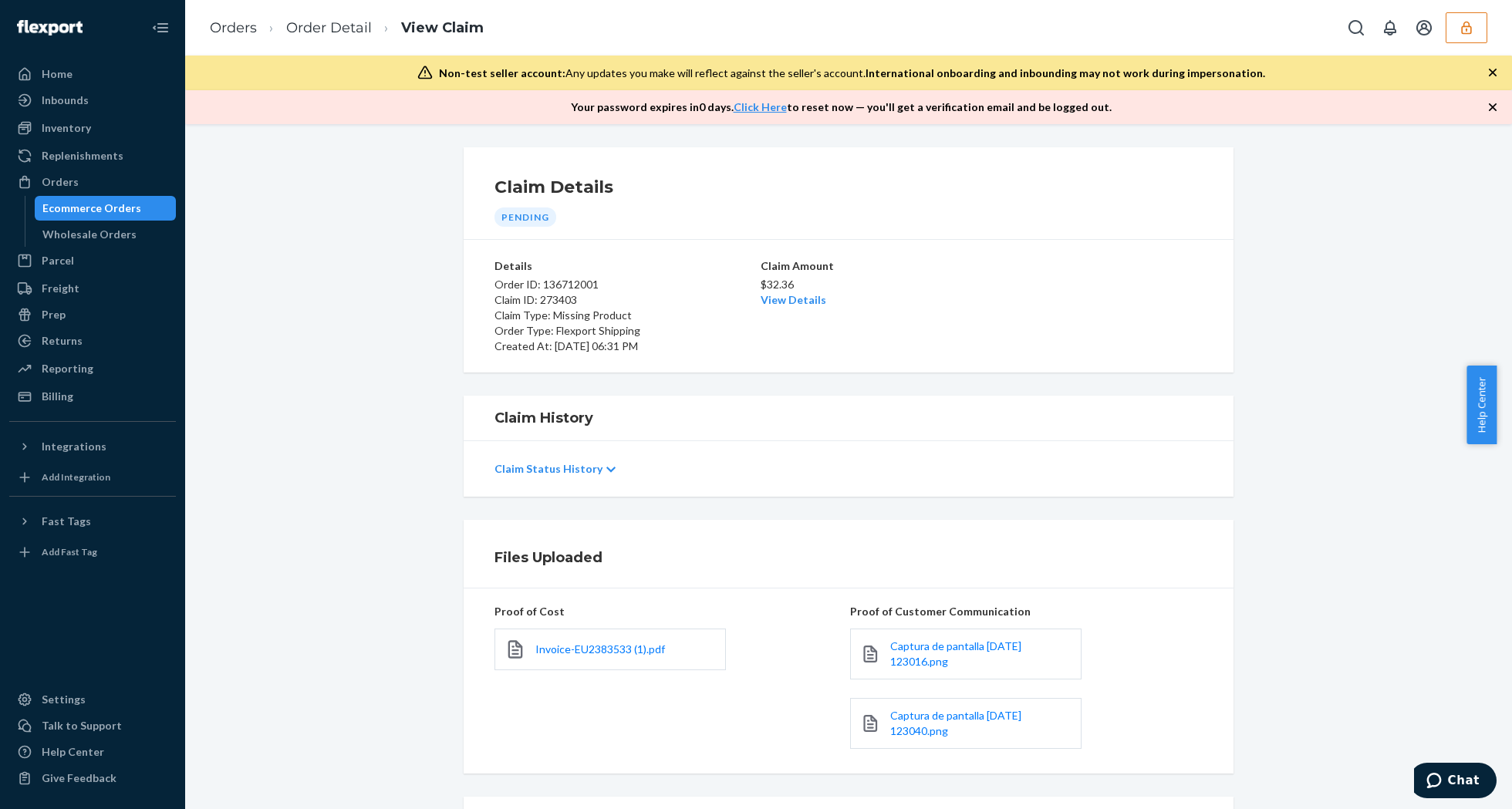
scroll to position [158, 0]
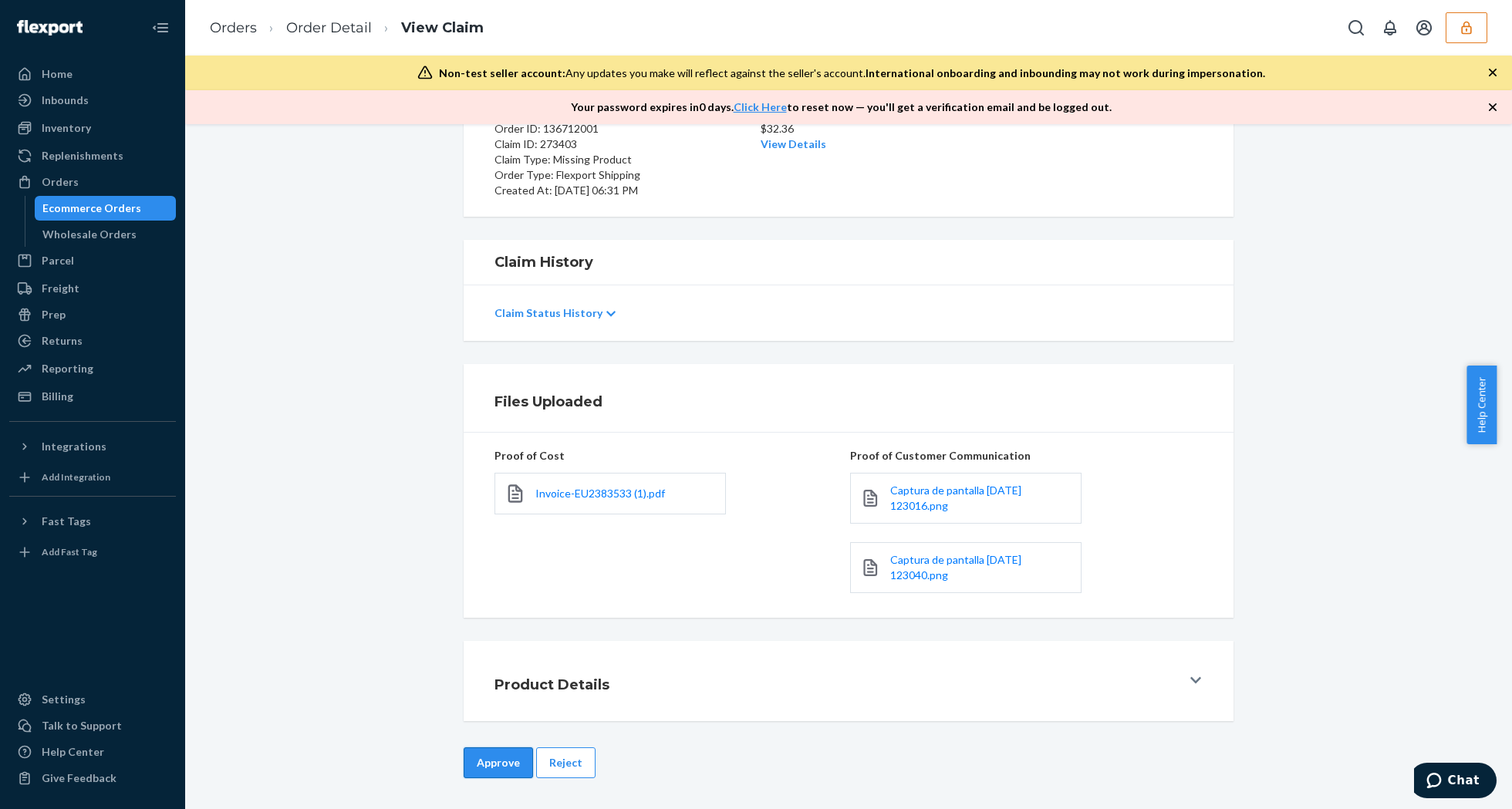
click at [504, 768] on button "Approve" at bounding box center [498, 763] width 70 height 31
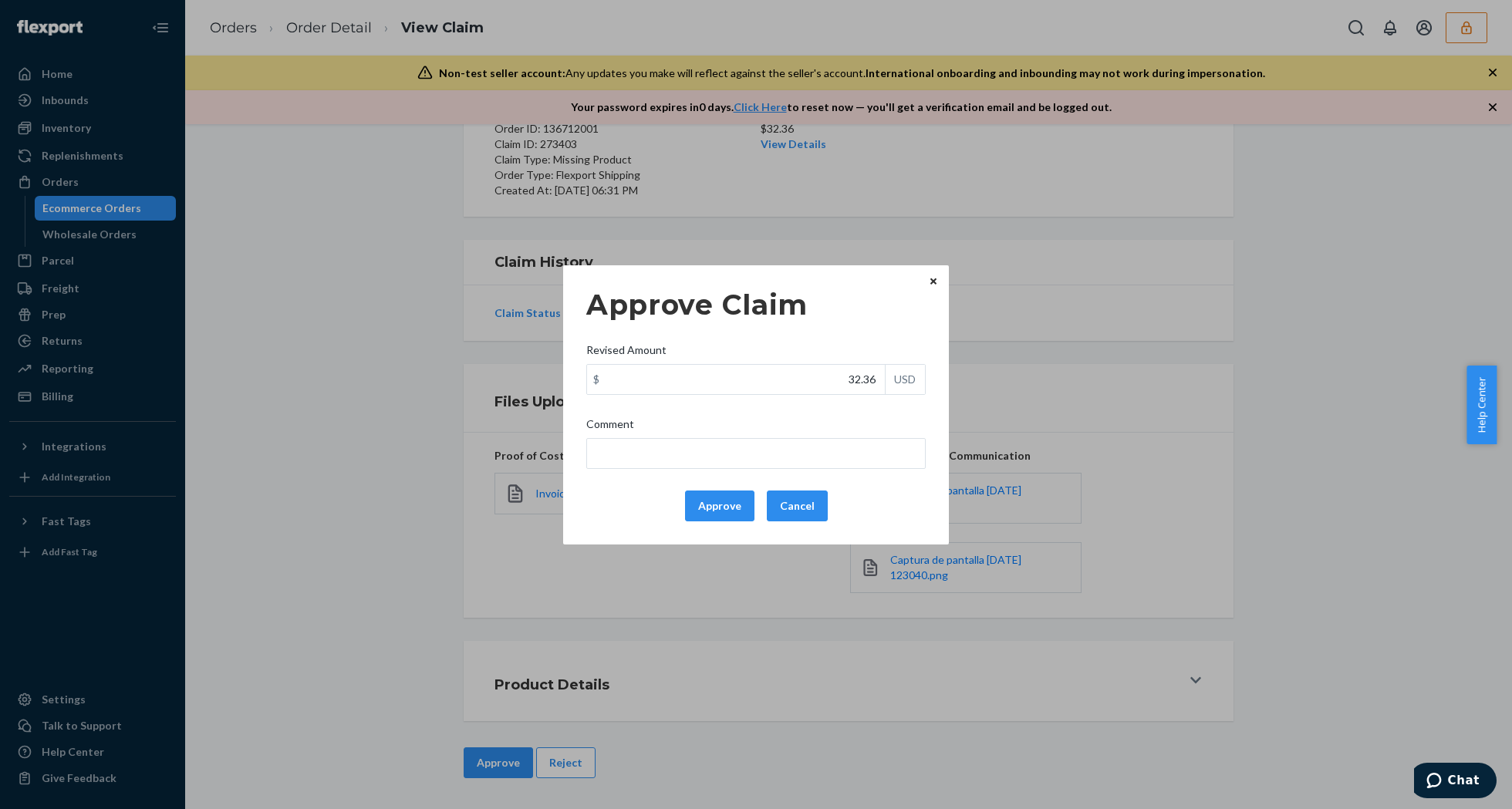
click at [840, 396] on div "Approve Claim Revised Amount $ 32.36 USD Comment Approve Cancel" at bounding box center [756, 405] width 339 height 245
click at [843, 389] on input "32.36" at bounding box center [736, 379] width 298 height 29
type input "19.41"
click at [722, 513] on button "Approve" at bounding box center [720, 506] width 70 height 31
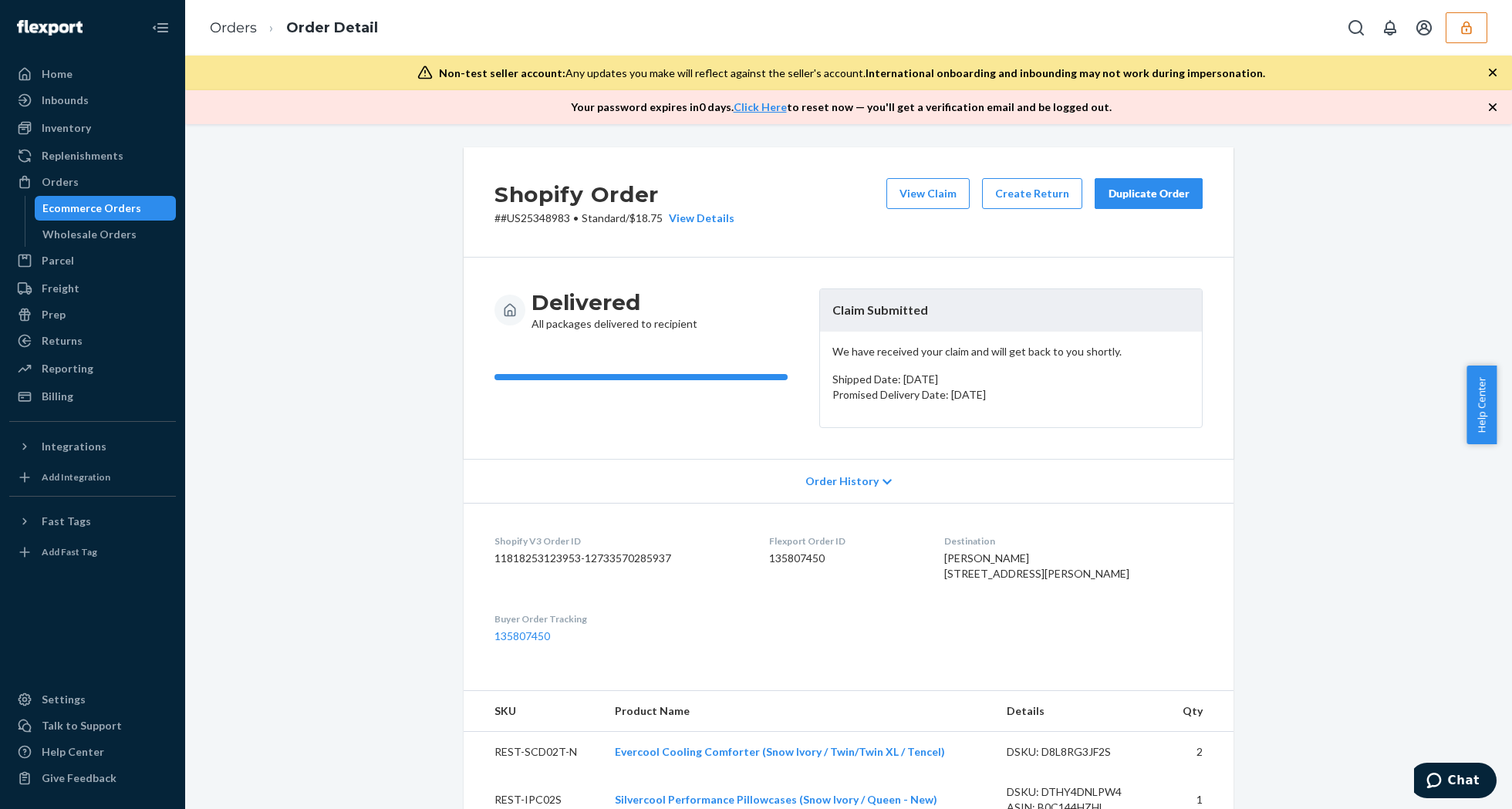
click at [876, 188] on div "Shopify Order # #US25348983 • Standard / $18.75 View Details View Claim Create …" at bounding box center [849, 202] width 770 height 110
click at [933, 195] on button "View Claim" at bounding box center [927, 193] width 84 height 31
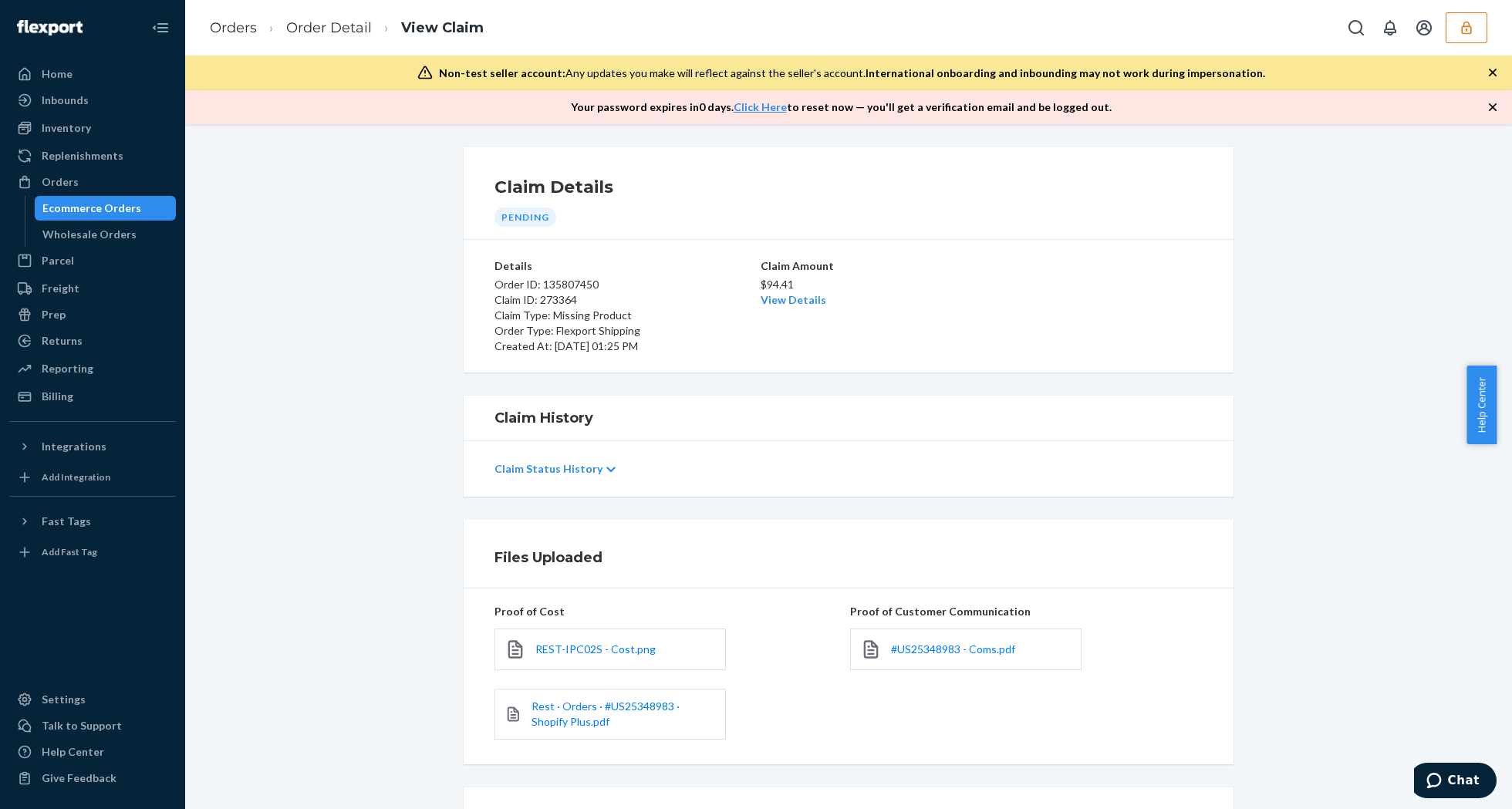
click at [919, 639] on div "#US25348983 - Coms.pdf" at bounding box center [965, 649] width 231 height 41
click at [932, 648] on span "#US25348983 - Coms.pdf" at bounding box center [953, 649] width 124 height 13
click at [608, 652] on span "REST-IPC02S - Cost.png" at bounding box center [595, 649] width 120 height 13
click at [590, 710] on span "Rest · Orders · #US25348983 · Shopify Plus.pdf" at bounding box center [605, 714] width 148 height 28
click at [768, 296] on link "View Details" at bounding box center [793, 300] width 65 height 13
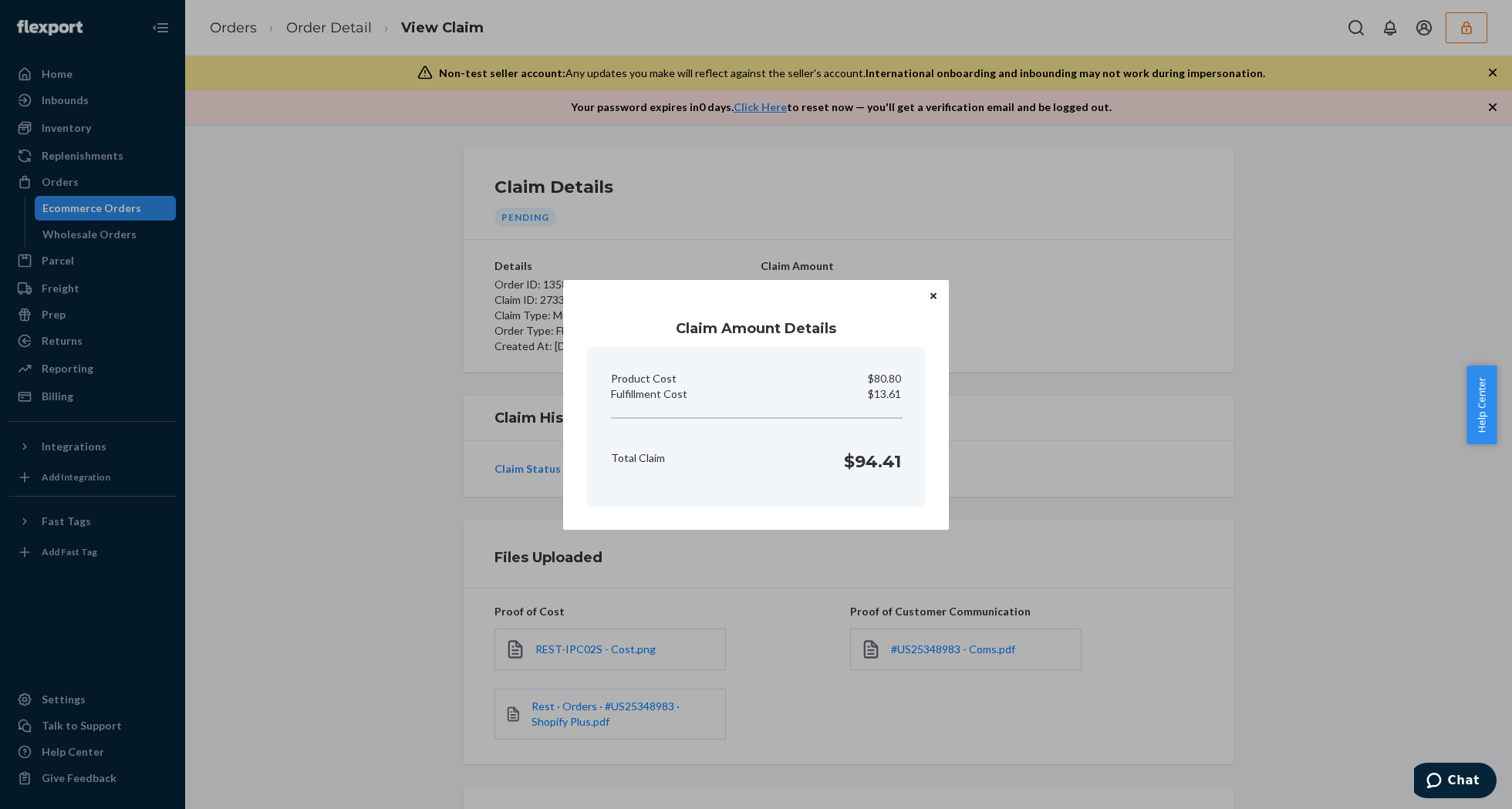
click at [893, 397] on p "$13.61" at bounding box center [884, 394] width 33 height 16
copy p "Fulfillment Cost"
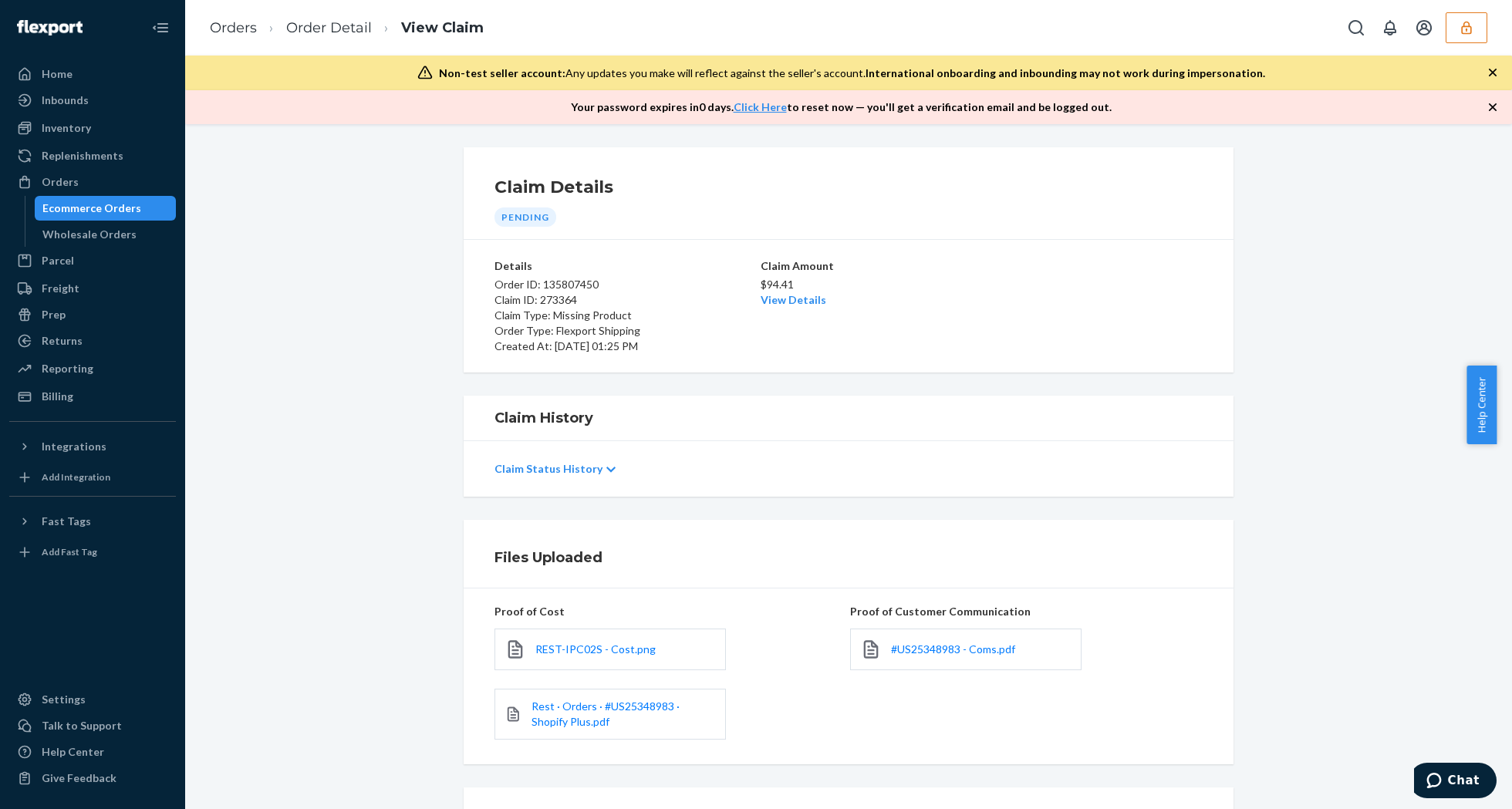
click at [1187, 553] on div "Home Inbounds Shipping Plans Problems Inventory Products Replenishments Orders …" at bounding box center [756, 404] width 1512 height 809
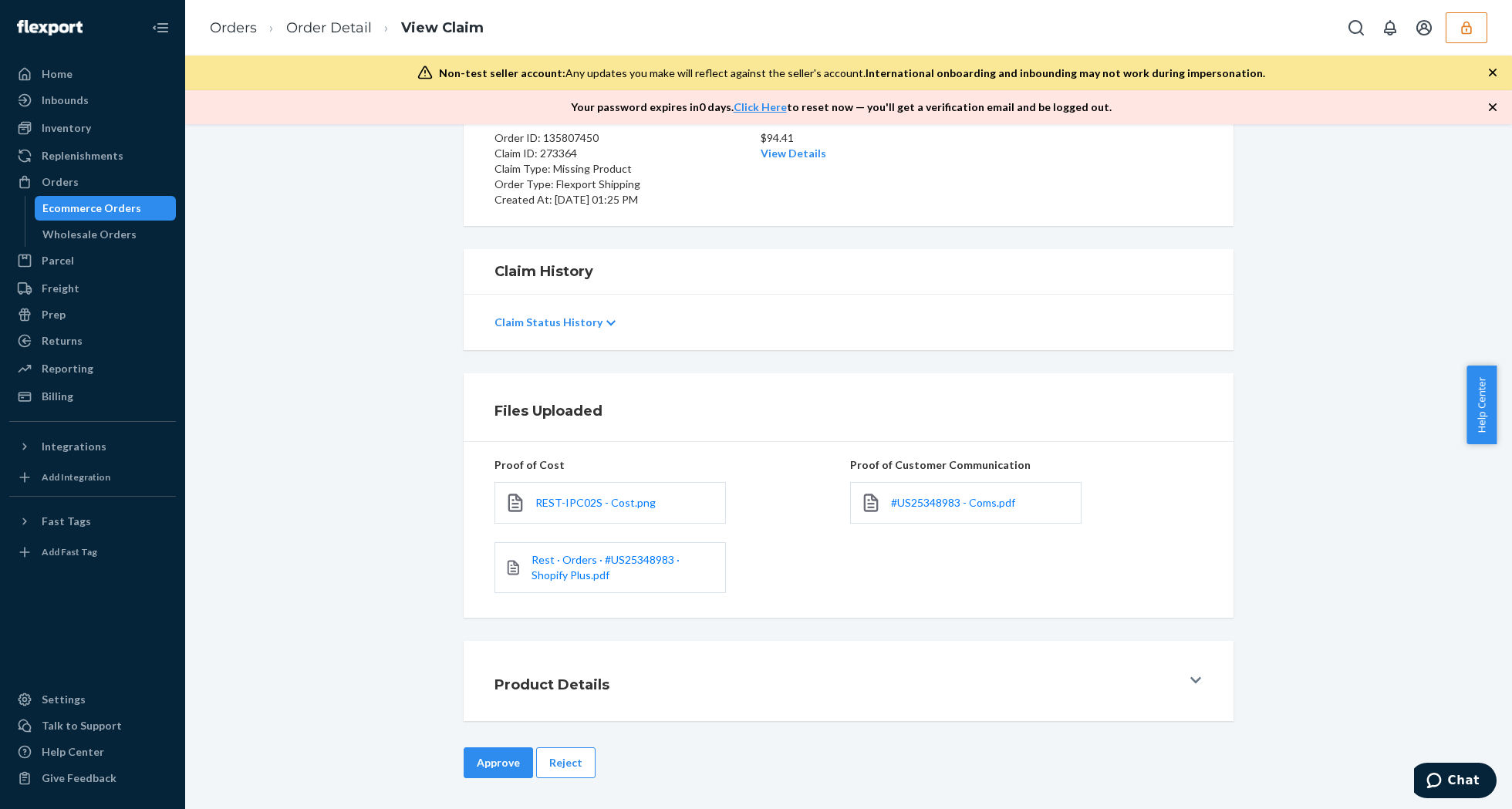
click at [908, 642] on button "Product Details" at bounding box center [849, 681] width 770 height 80
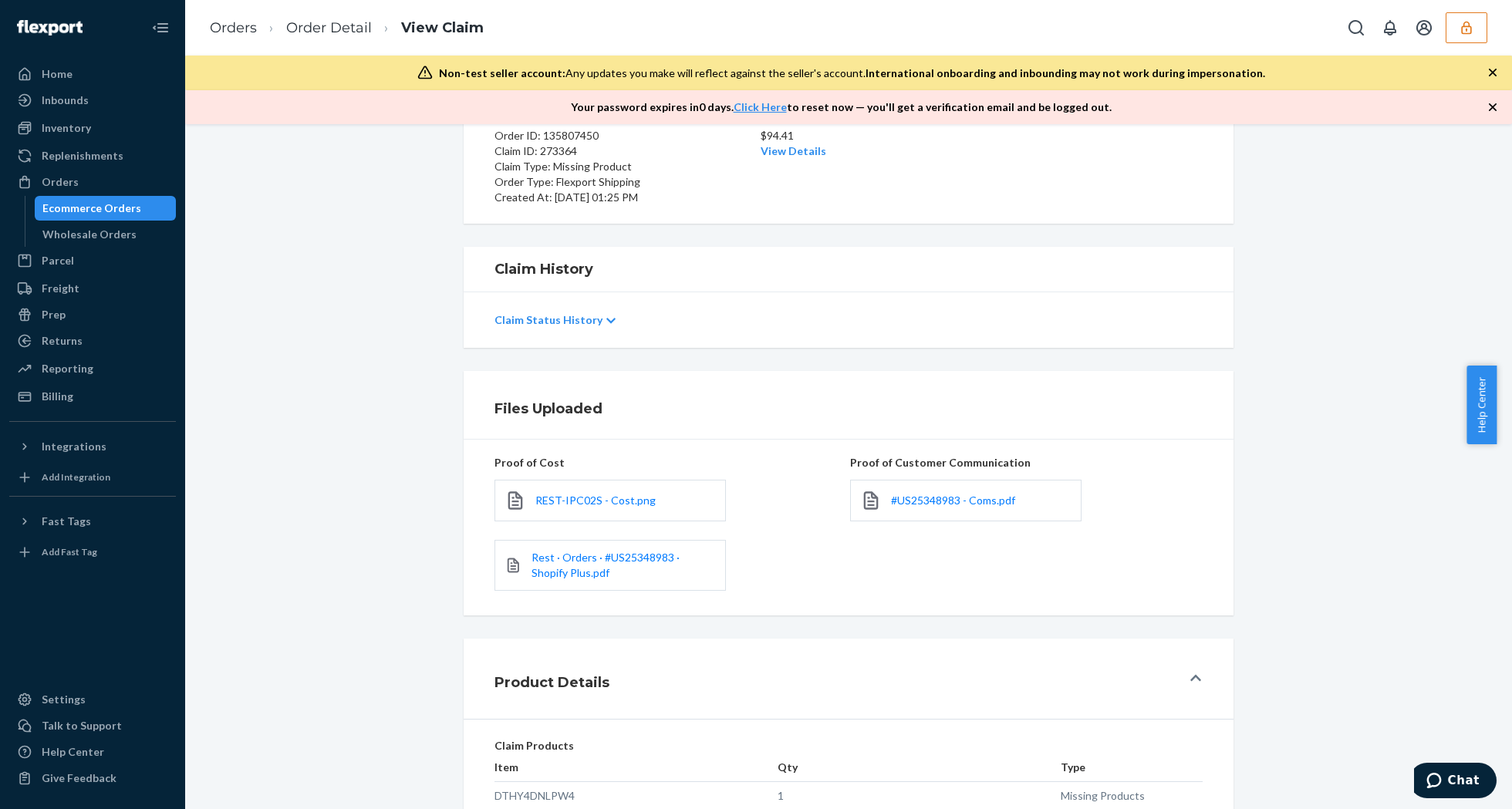
scroll to position [433, 0]
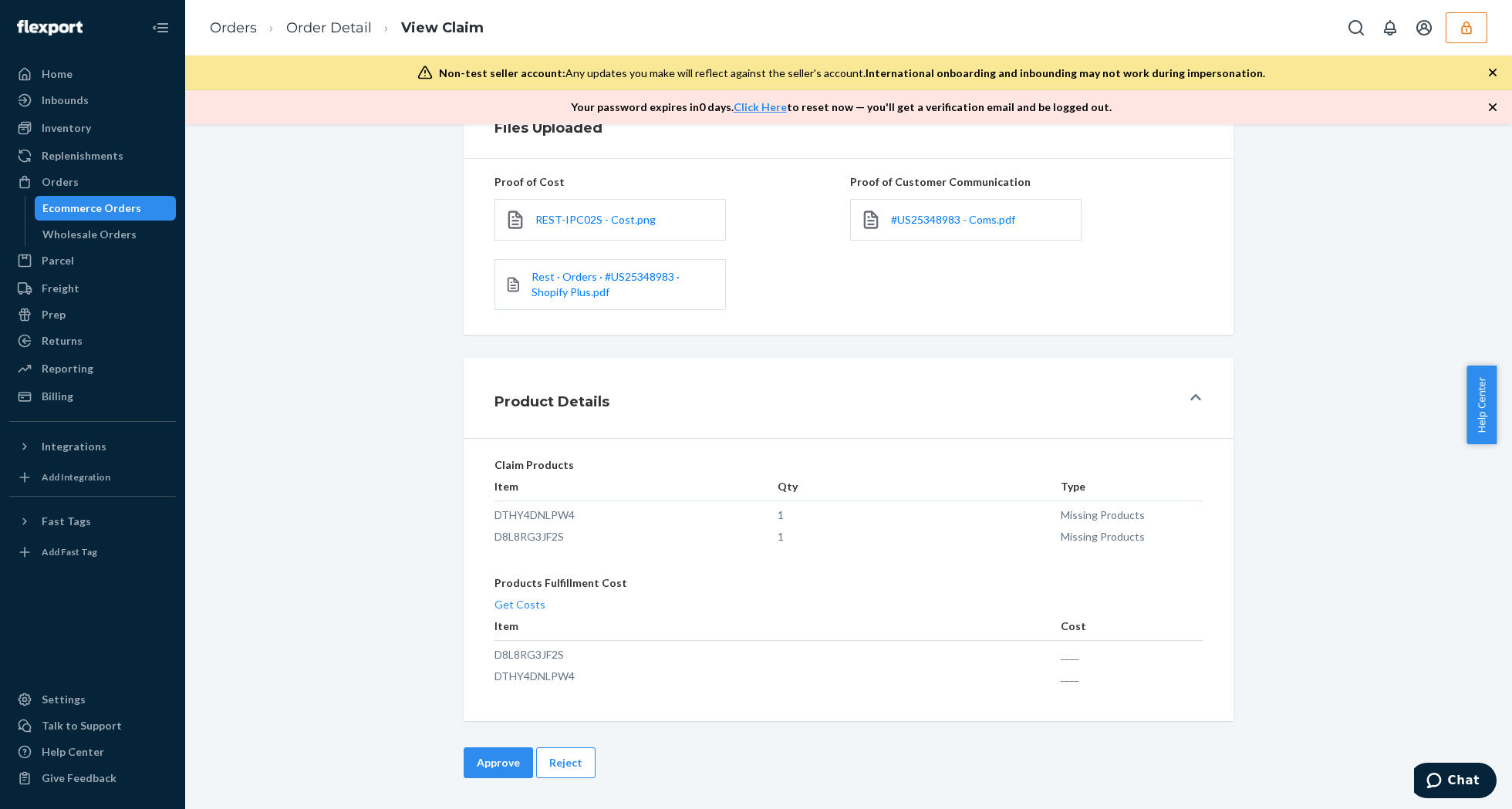
click at [1081, 727] on div "Claim Details Pending Details Order ID: 135807450 Claim ID: 273364 Claim Type: …" at bounding box center [849, 466] width 1327 height 685
click at [510, 759] on button "Approve" at bounding box center [498, 763] width 70 height 31
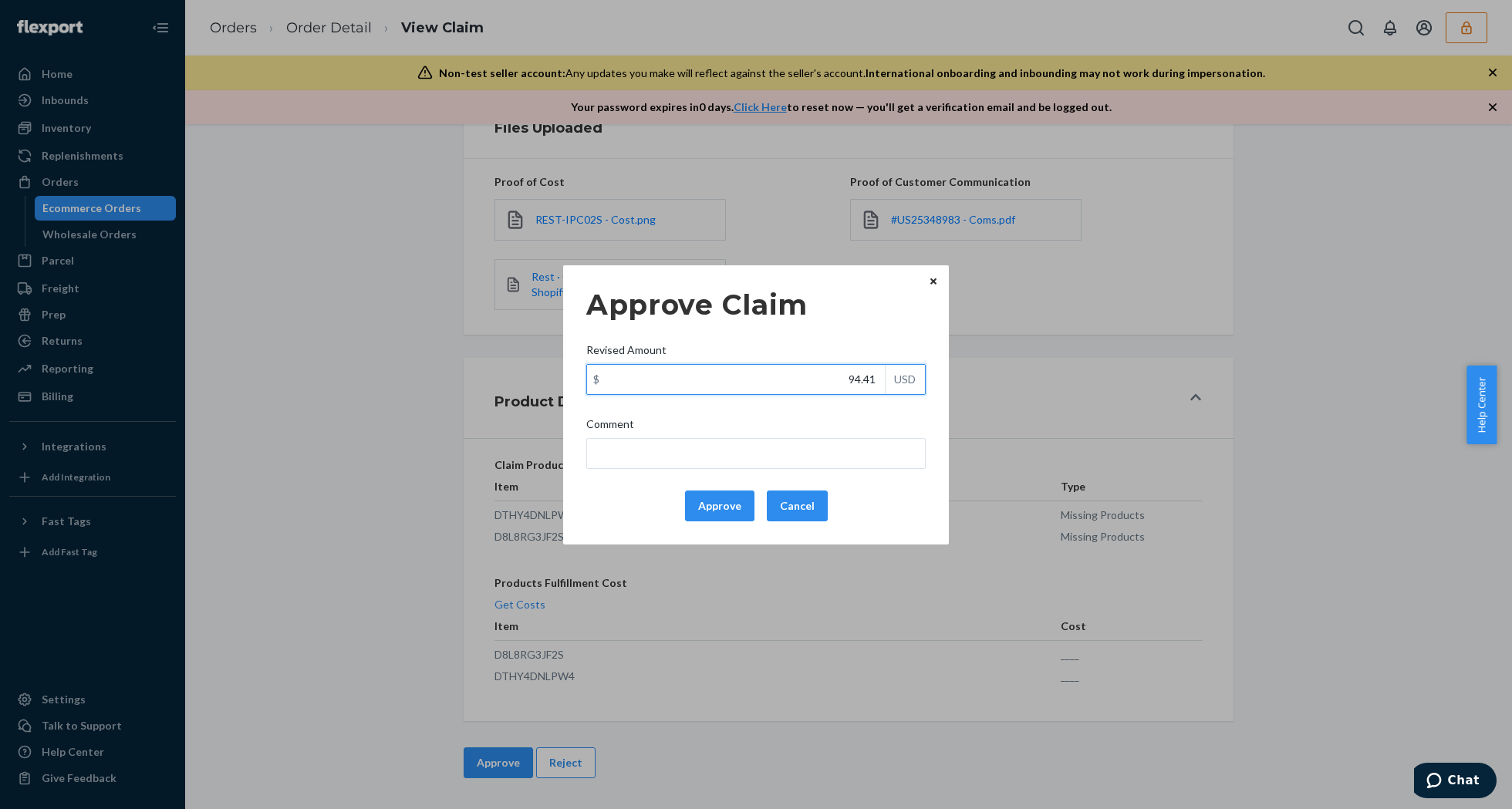
click at [818, 389] on input "94.41" at bounding box center [736, 379] width 298 height 29
type input "69.21"
click at [707, 513] on button "Approve" at bounding box center [720, 506] width 70 height 31
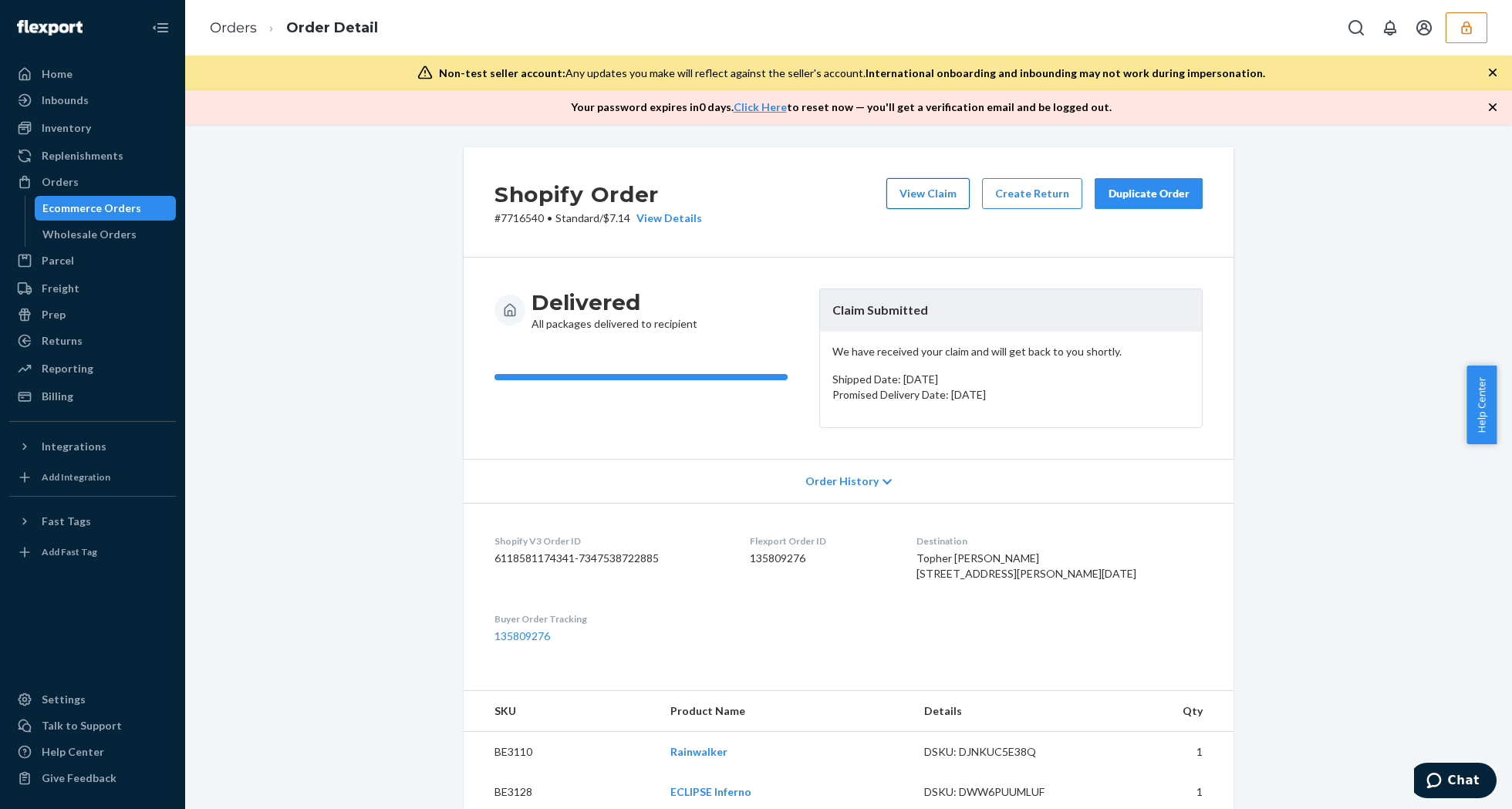
click at [931, 205] on button "View Claim" at bounding box center [927, 193] width 84 height 31
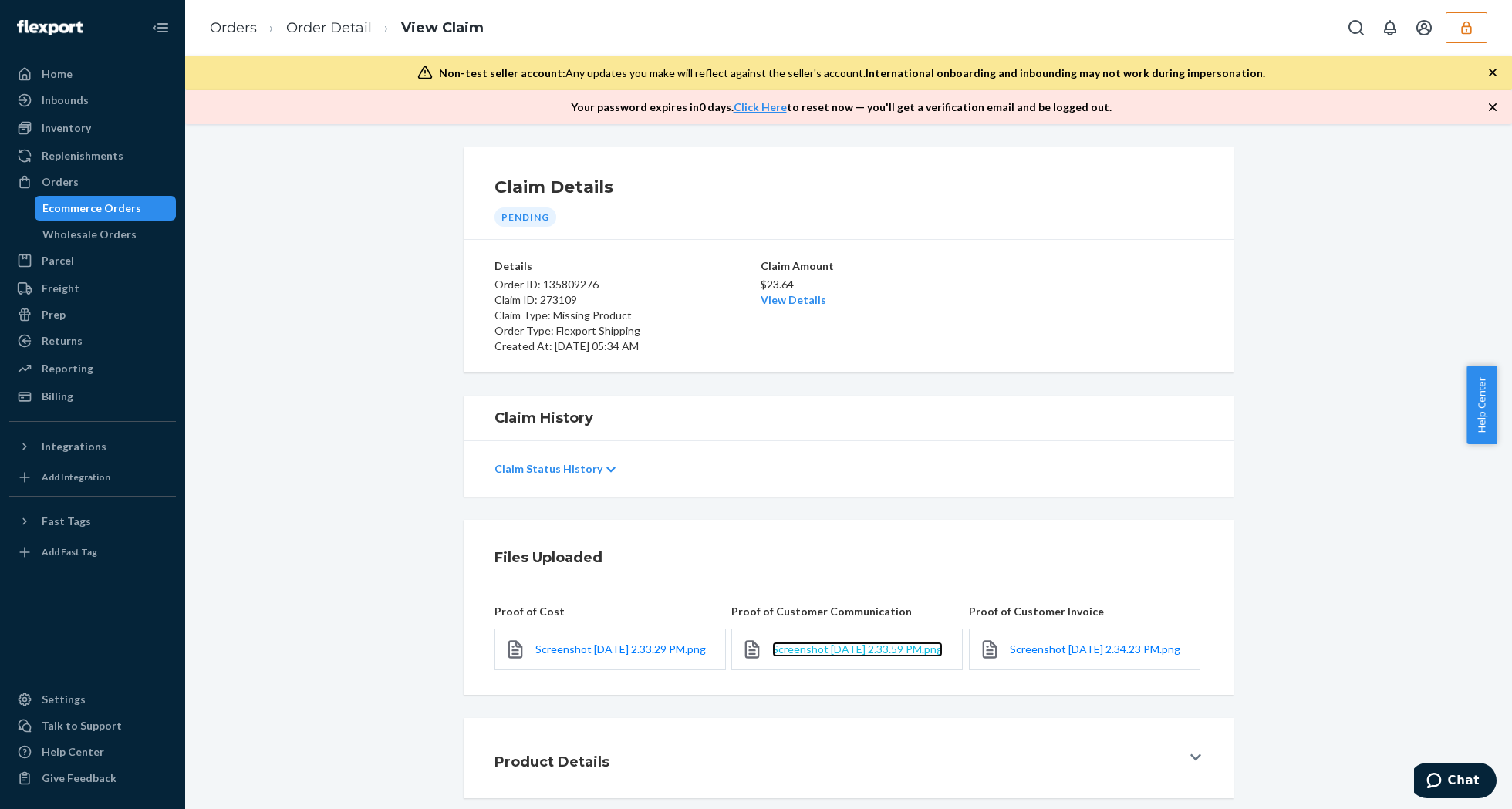
click at [850, 649] on span "Screenshot [DATE] 2.33.59 PM.png" at bounding box center [858, 649] width 171 height 13
click at [296, 22] on link "Order Detail" at bounding box center [329, 27] width 85 height 17
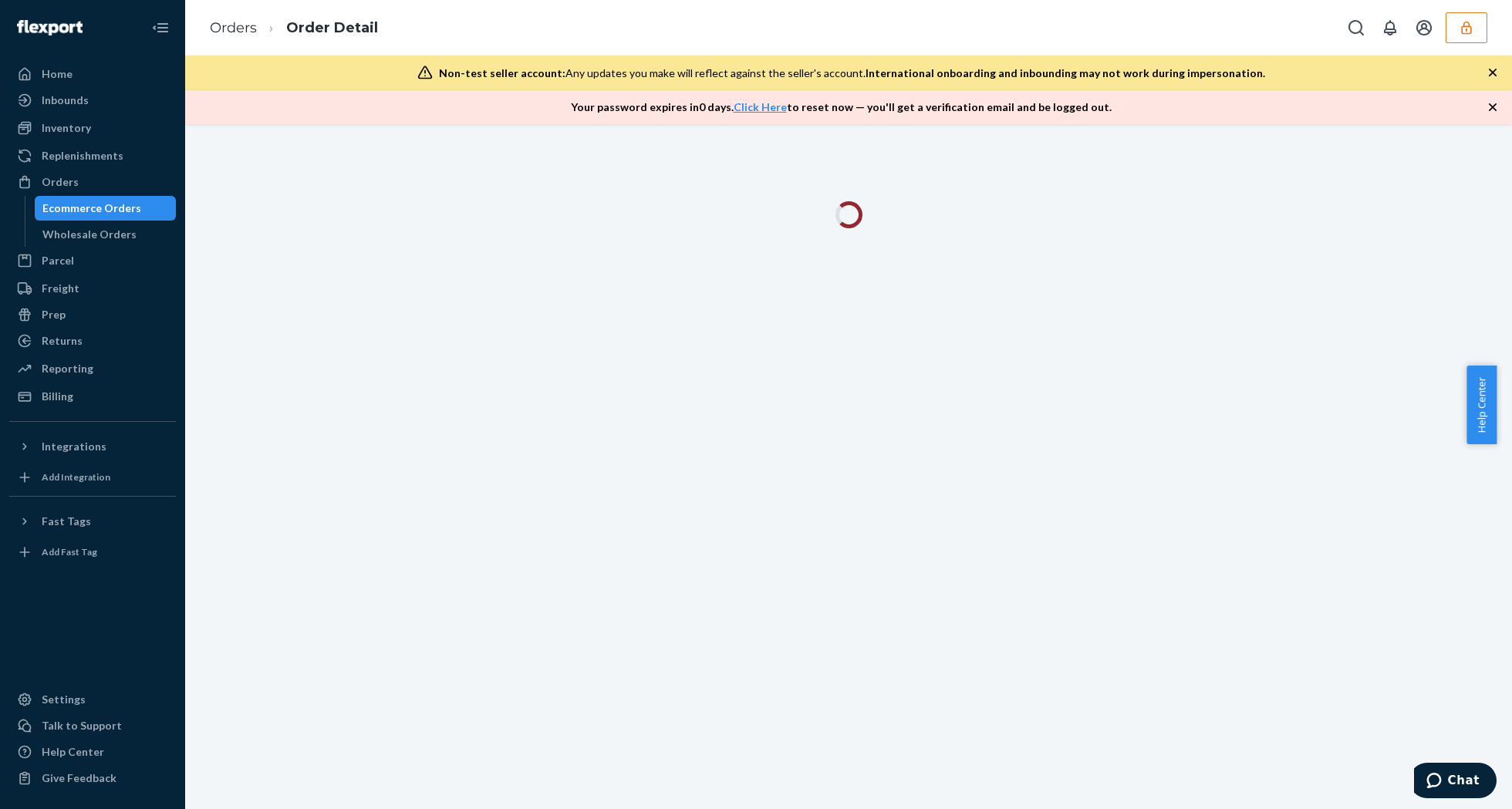
click at [1495, 112] on icon "button" at bounding box center [1492, 107] width 16 height 16
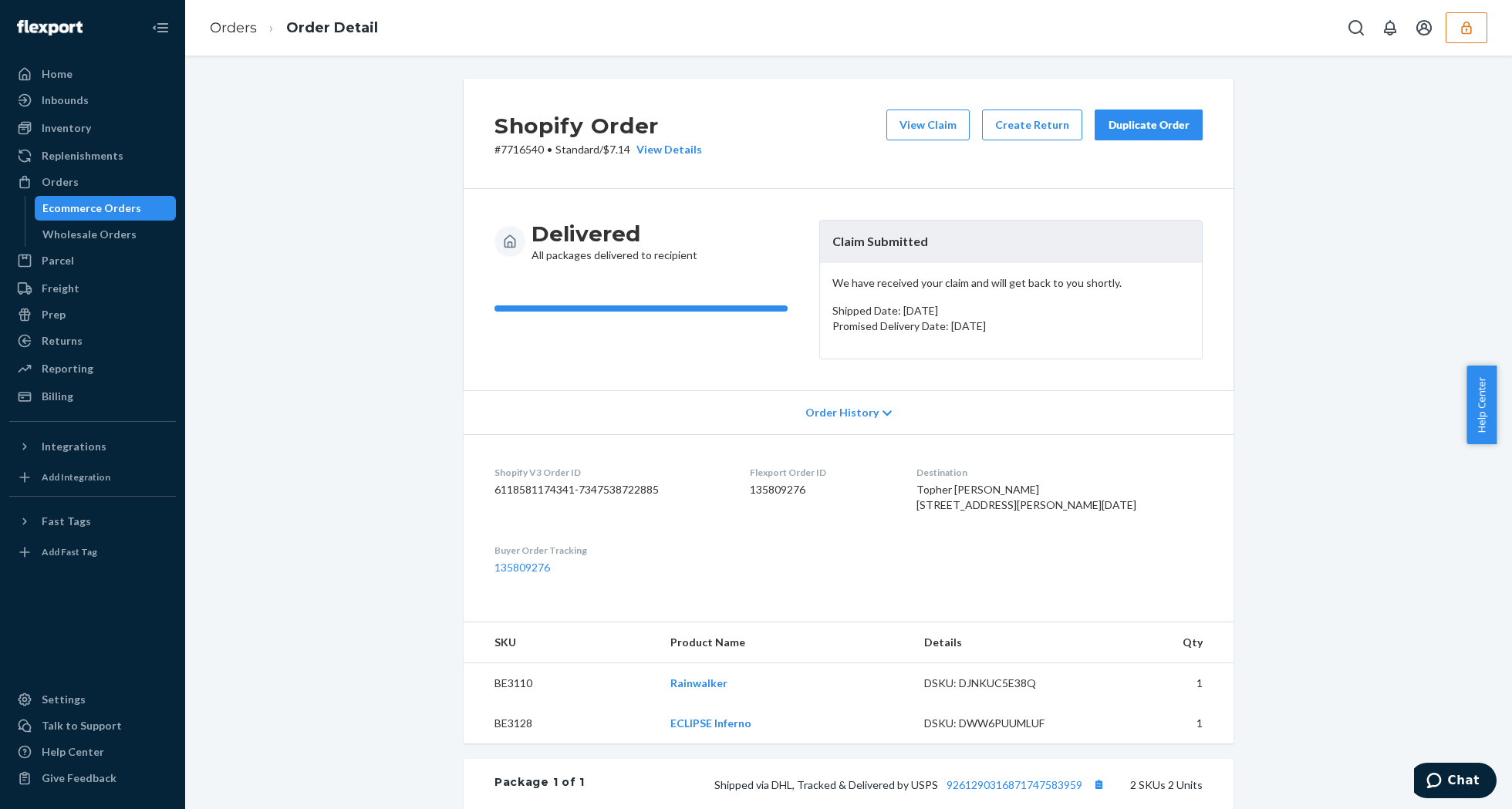
scroll to position [383, 0]
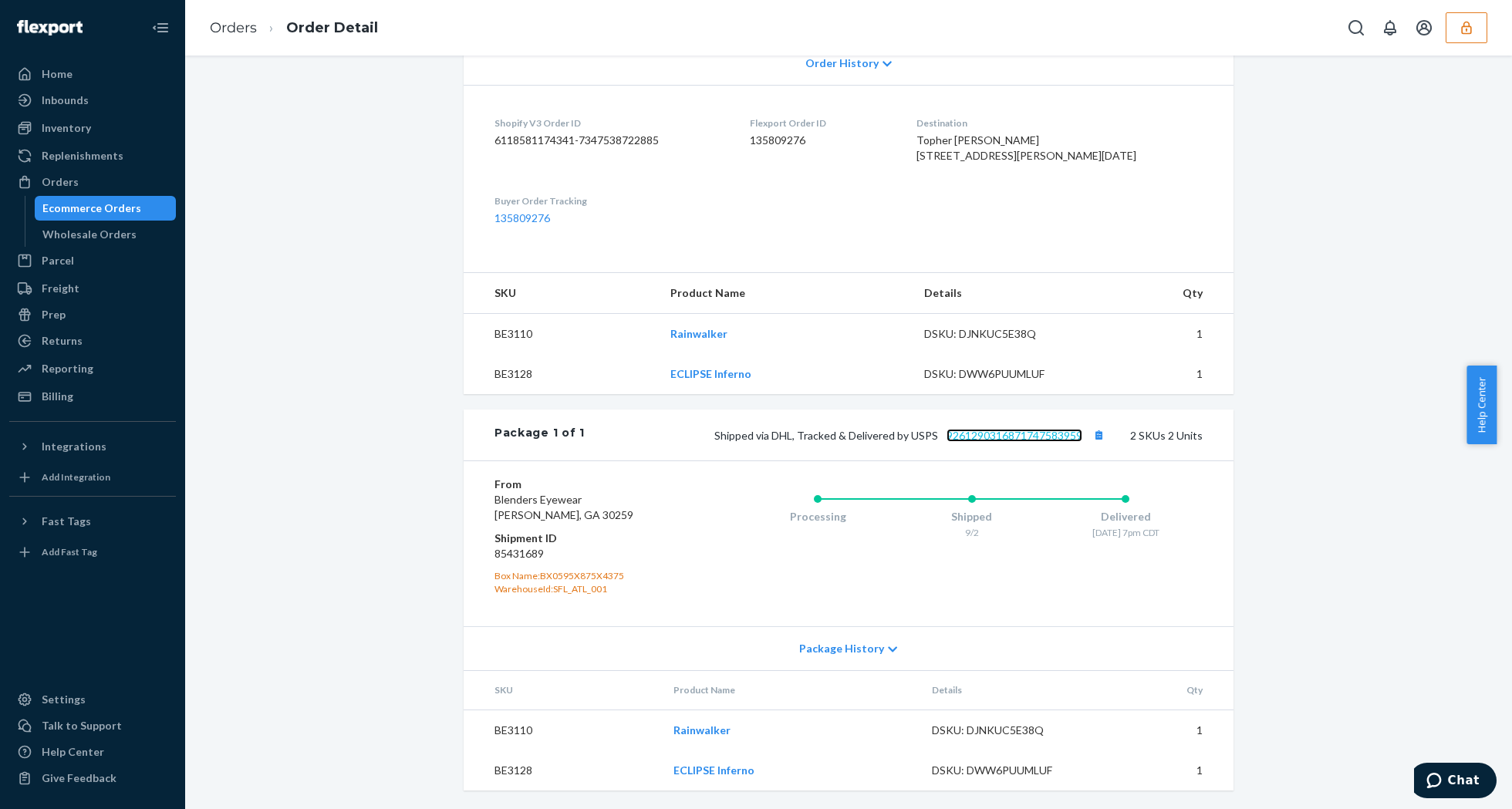
click at [1068, 433] on link "9261290316871747583959" at bounding box center [1014, 436] width 136 height 13
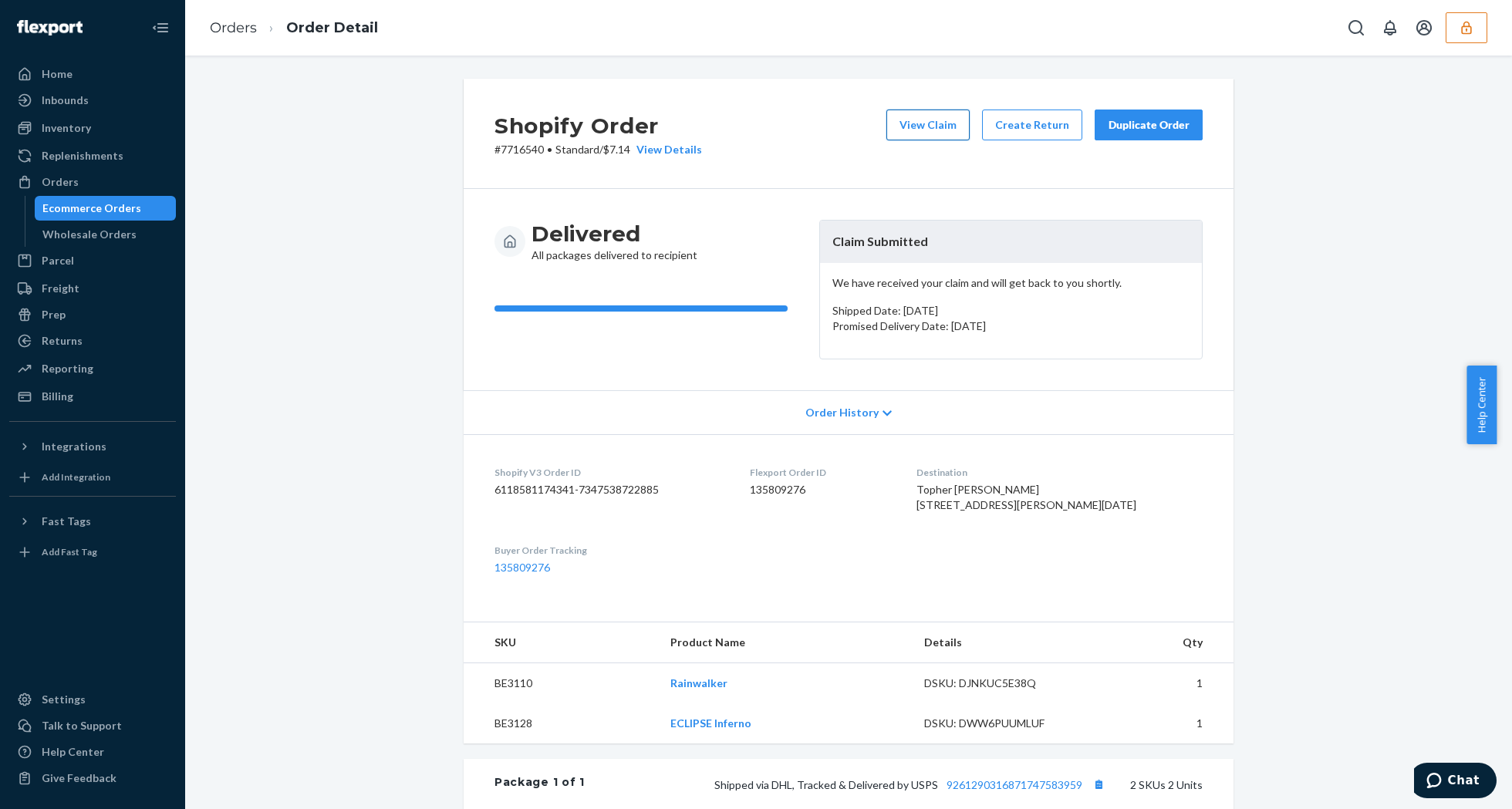
click at [914, 131] on button "View Claim" at bounding box center [927, 124] width 84 height 31
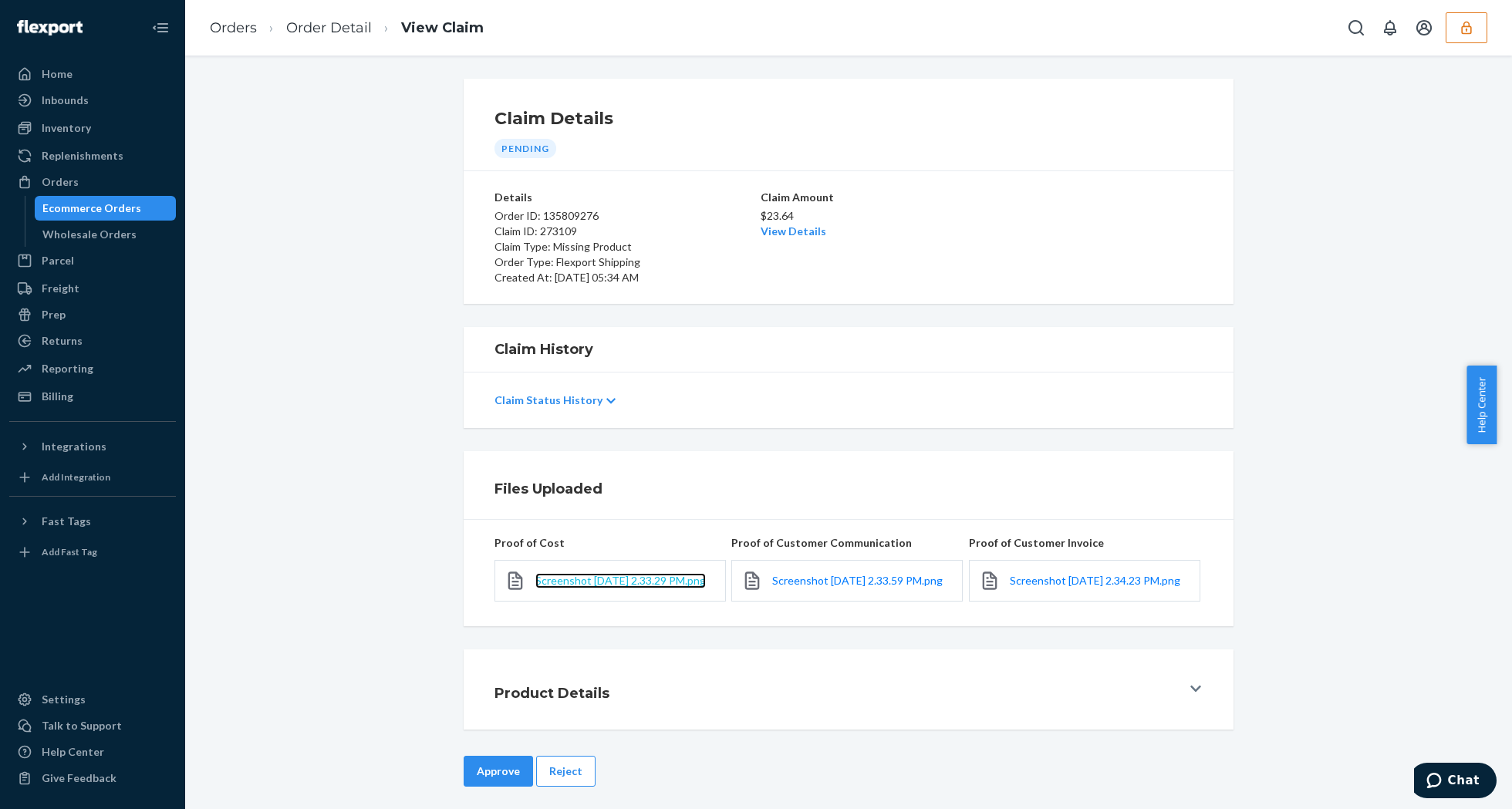
click at [612, 583] on span "Screenshot [DATE] 2.33.29 PM.png" at bounding box center [621, 580] width 171 height 13
click at [772, 232] on link "View Details" at bounding box center [793, 231] width 65 height 13
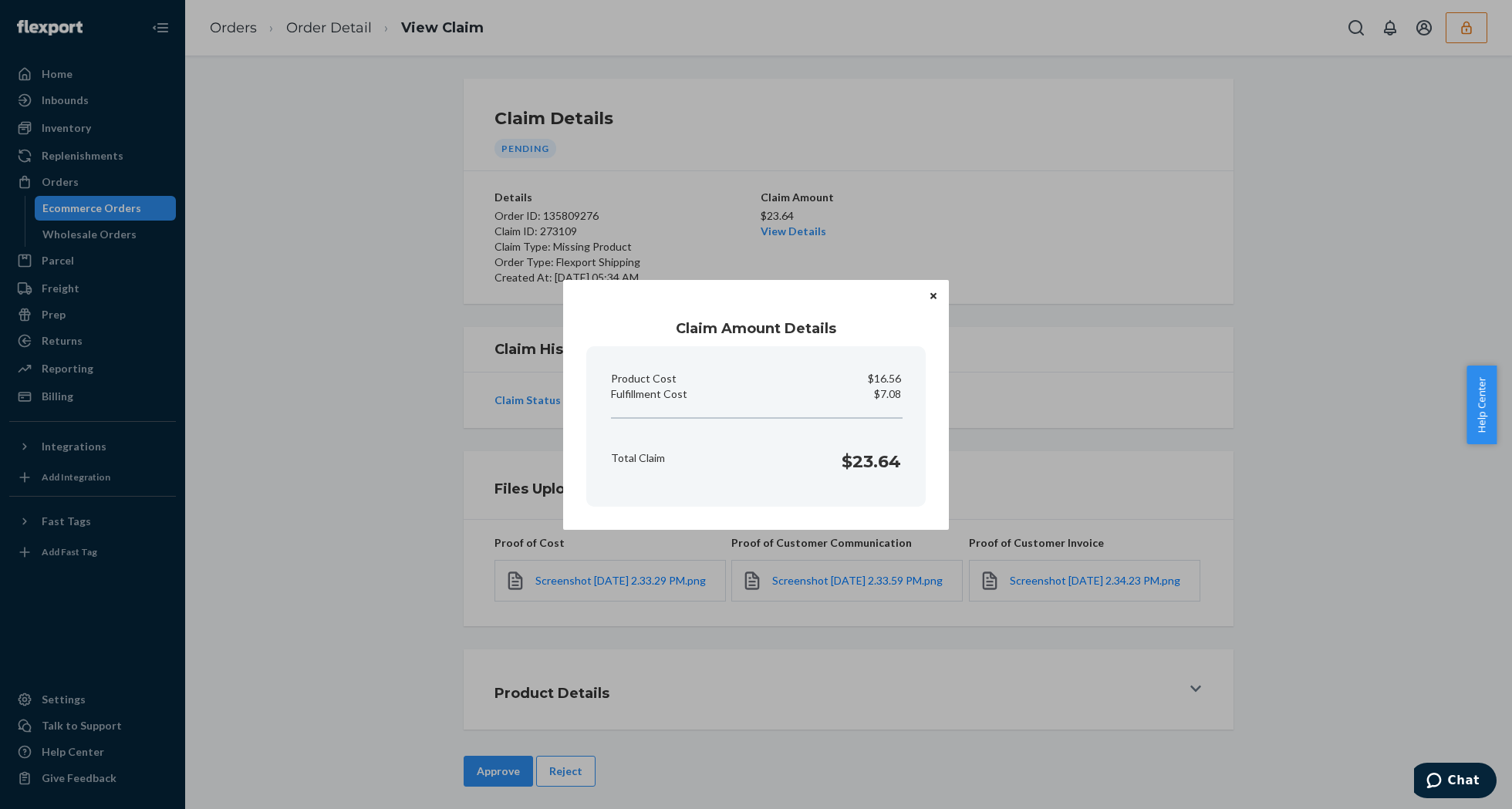
click at [890, 392] on p "$7.08" at bounding box center [888, 394] width 27 height 16
copy p "7.08"
click at [1235, 541] on div "Claim Amount Details Product Cost $16.56 Fulfillment Cost $7.08 Total Claim $23…" at bounding box center [756, 404] width 1512 height 809
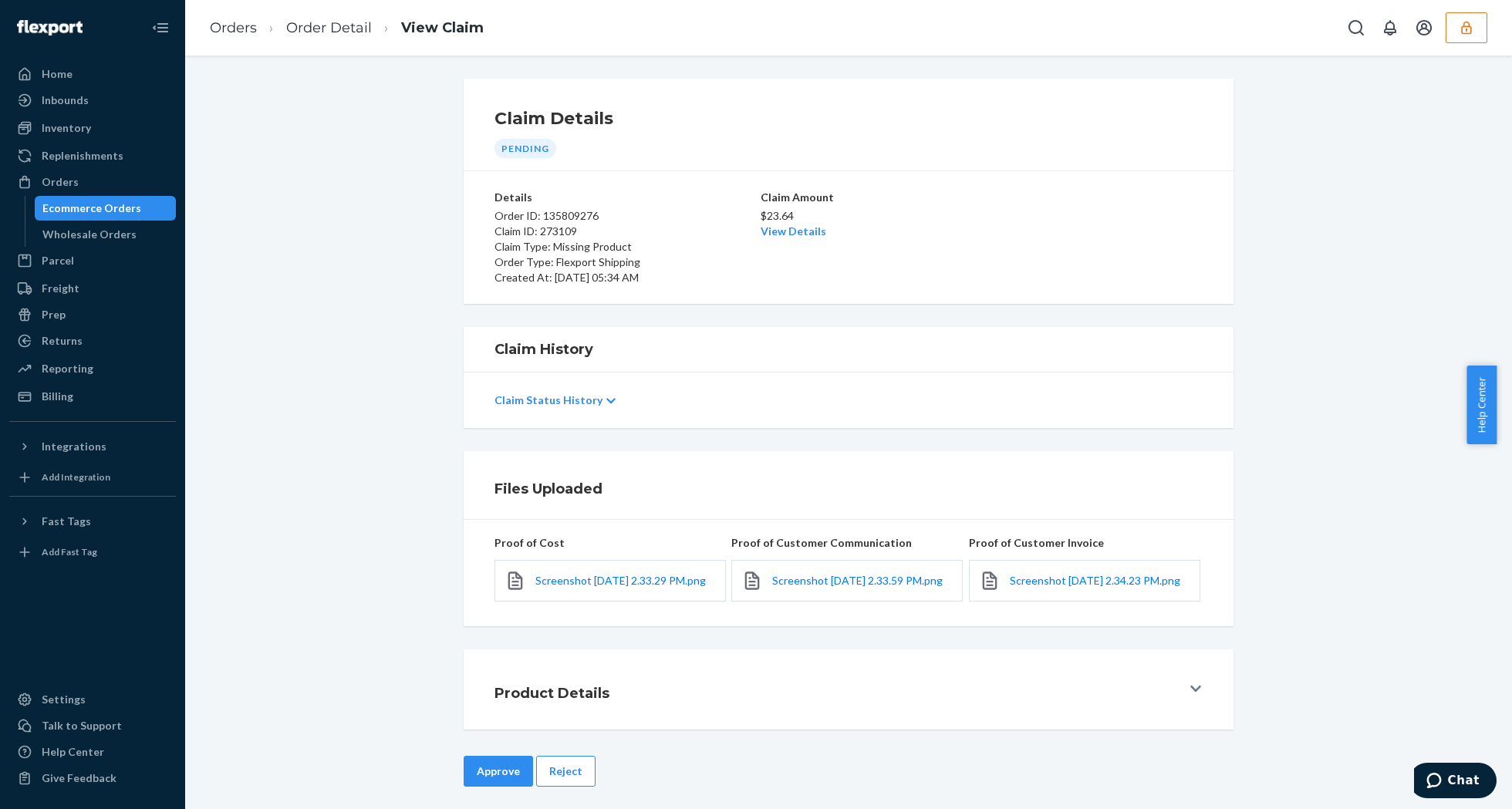
scroll to position [19, 0]
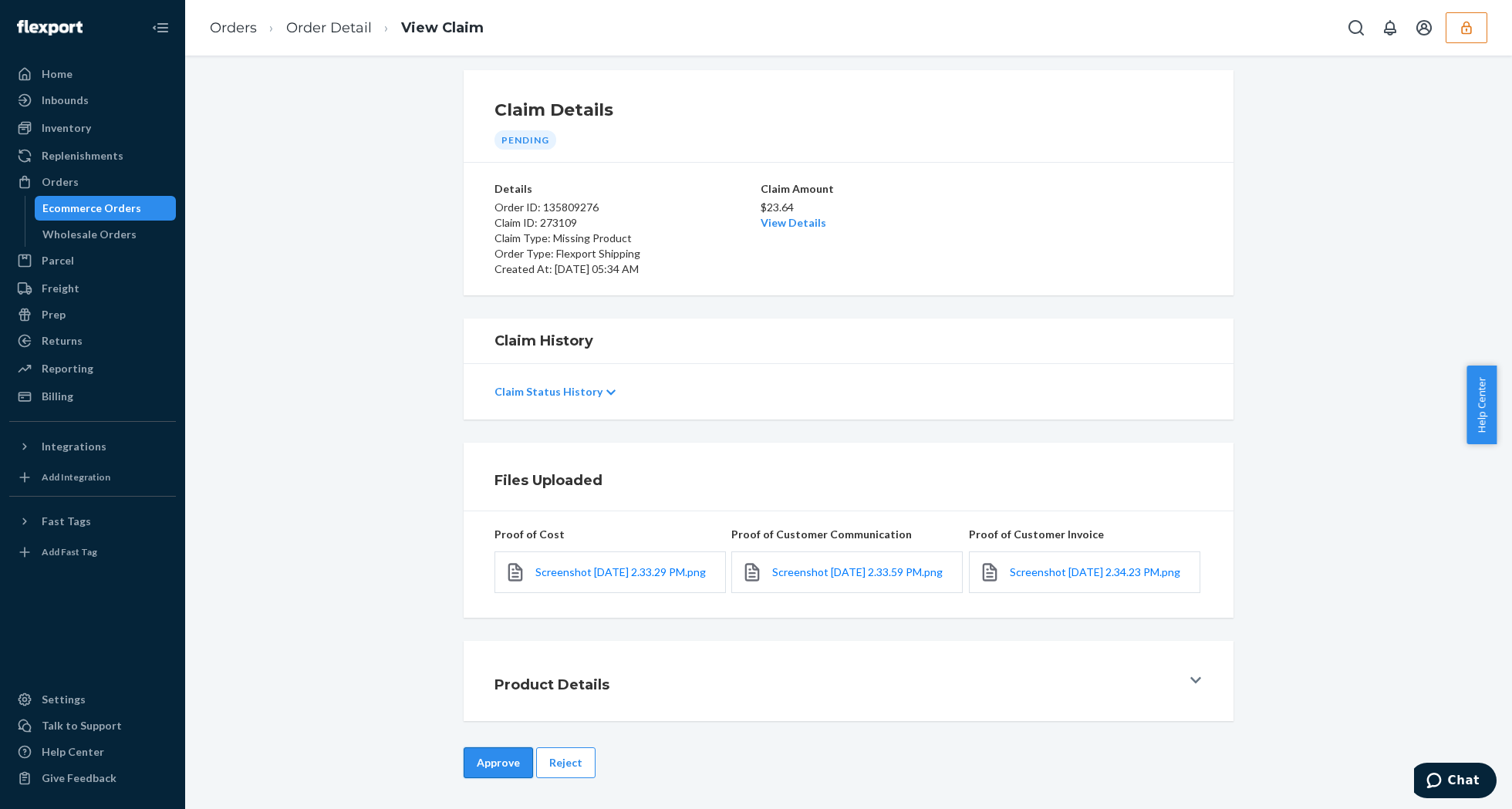
click at [494, 763] on button "Approve" at bounding box center [498, 763] width 70 height 31
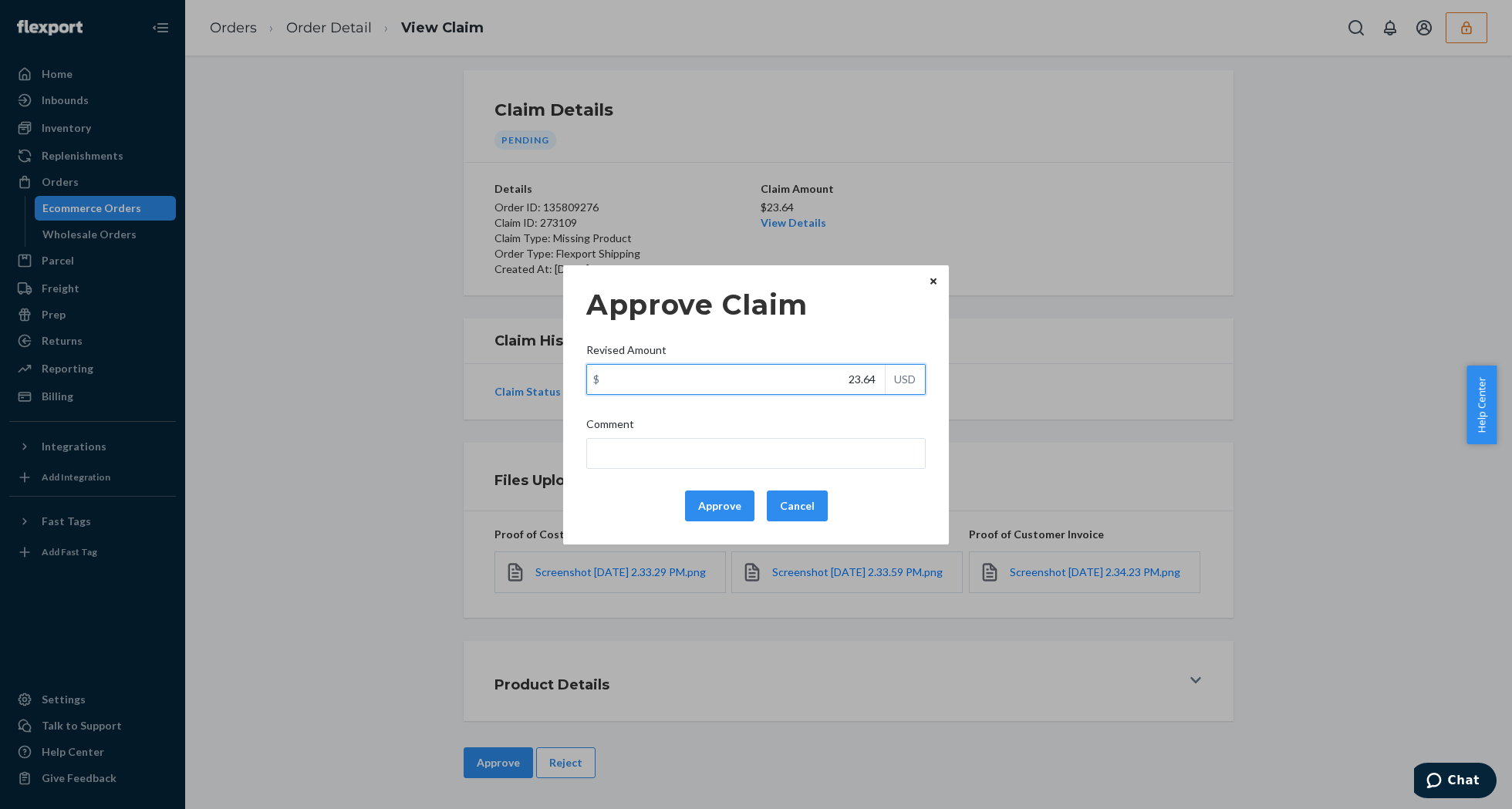
click at [856, 386] on input "23.64" at bounding box center [736, 379] width 298 height 29
type input "21.98"
click at [731, 498] on button "Approve" at bounding box center [720, 506] width 70 height 31
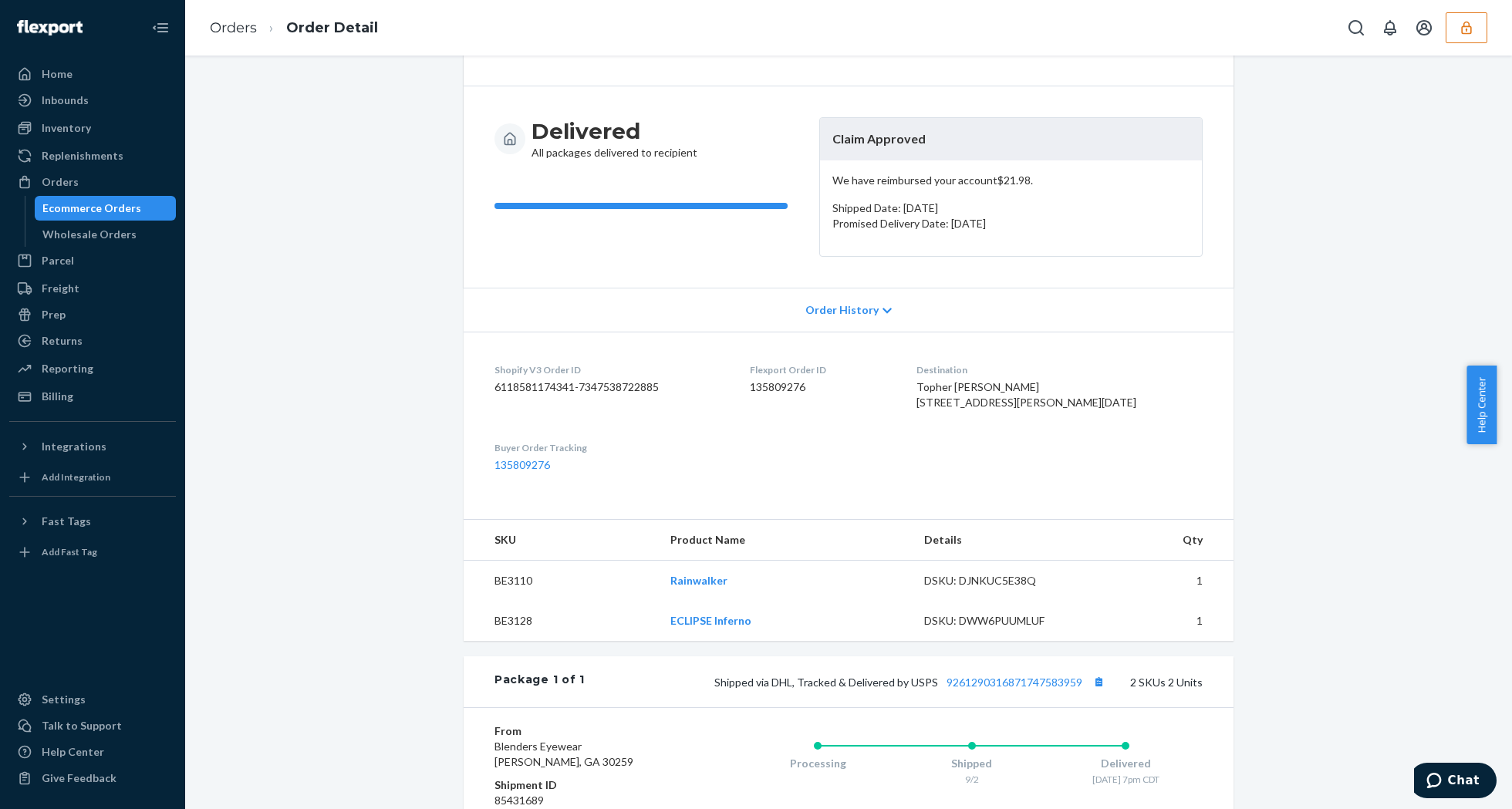
scroll to position [383, 0]
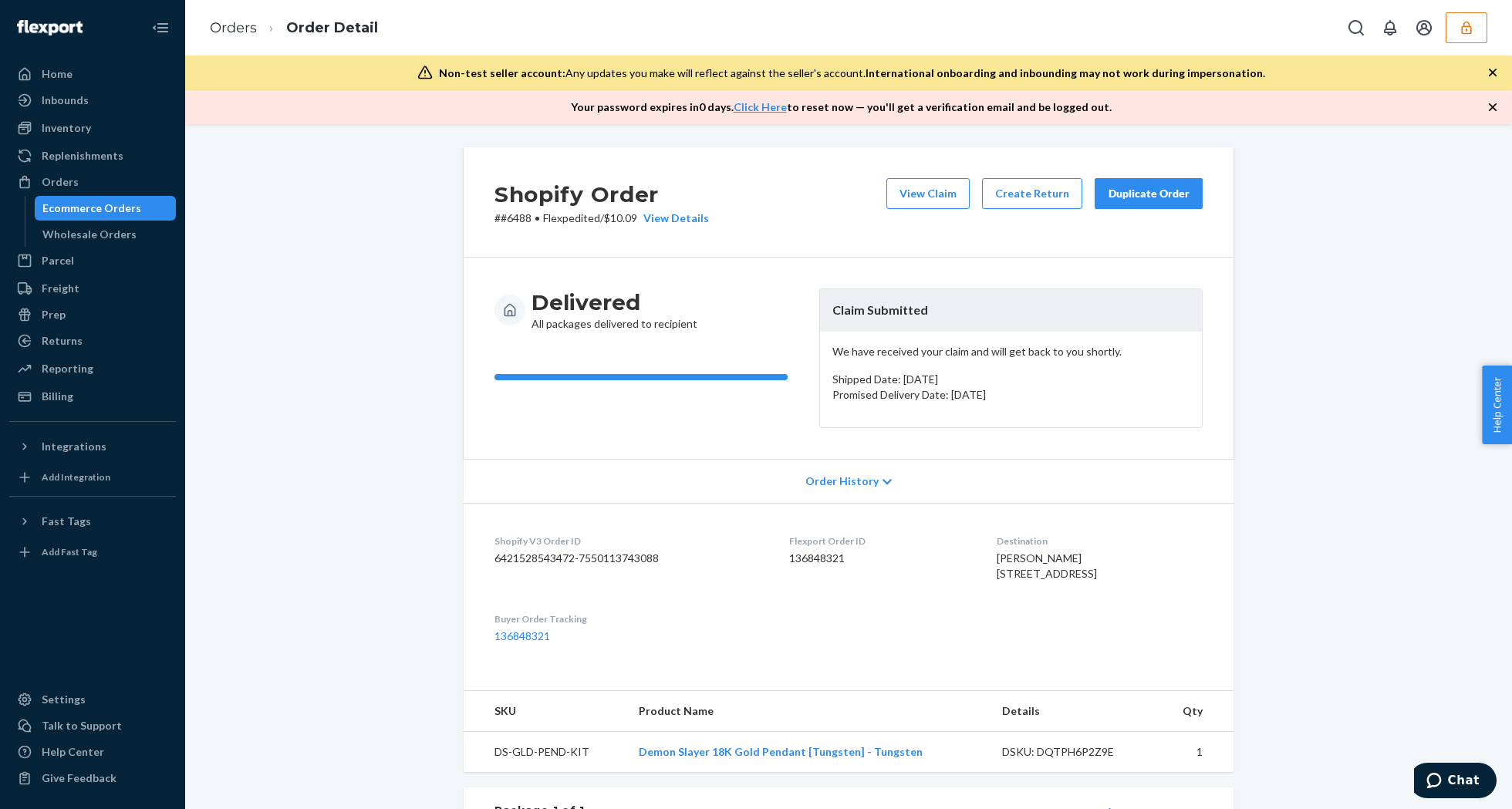
scroll to position [371, 0]
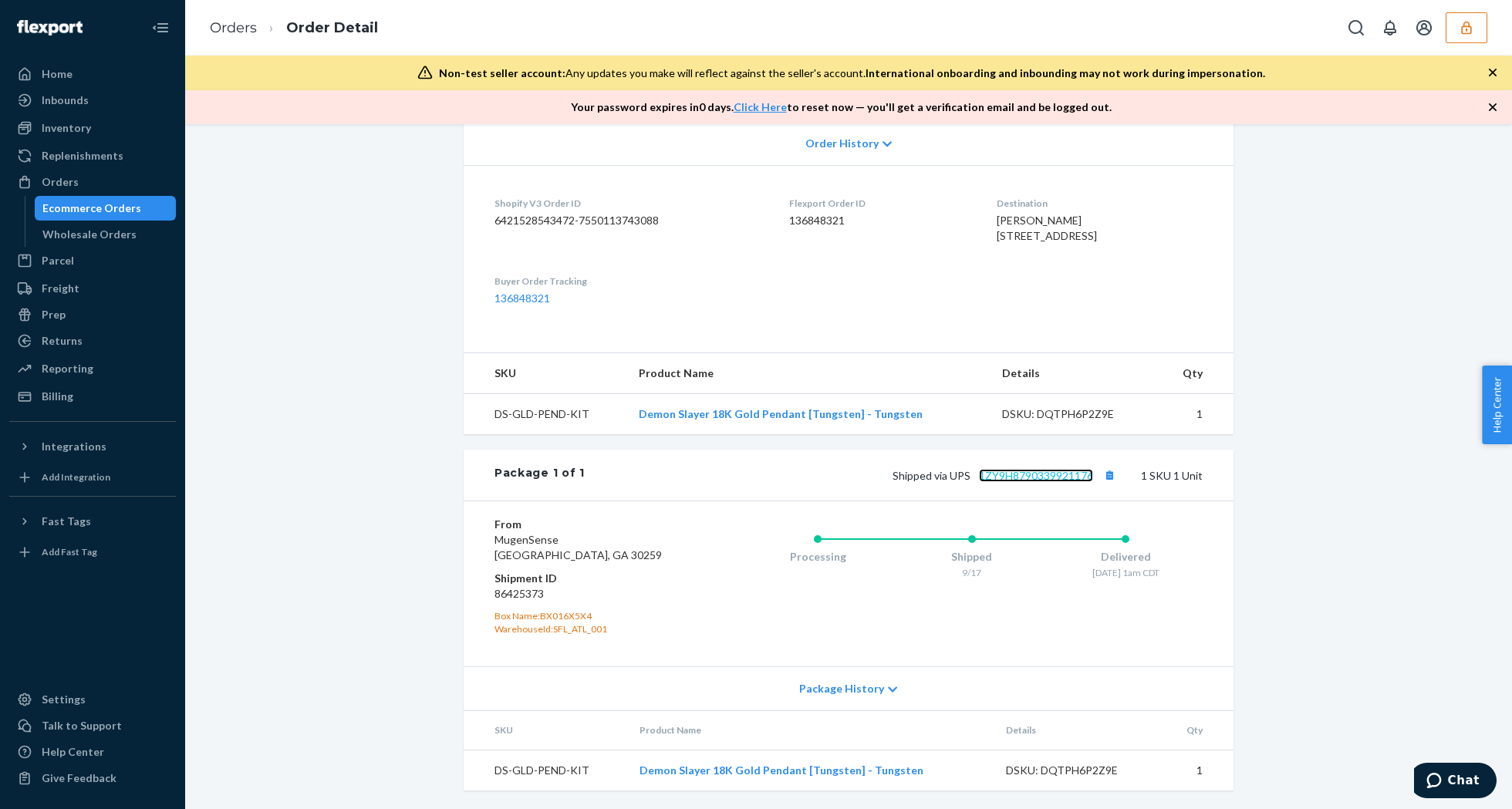
click at [1042, 475] on link "1ZY9H8790339921176" at bounding box center [1036, 475] width 114 height 13
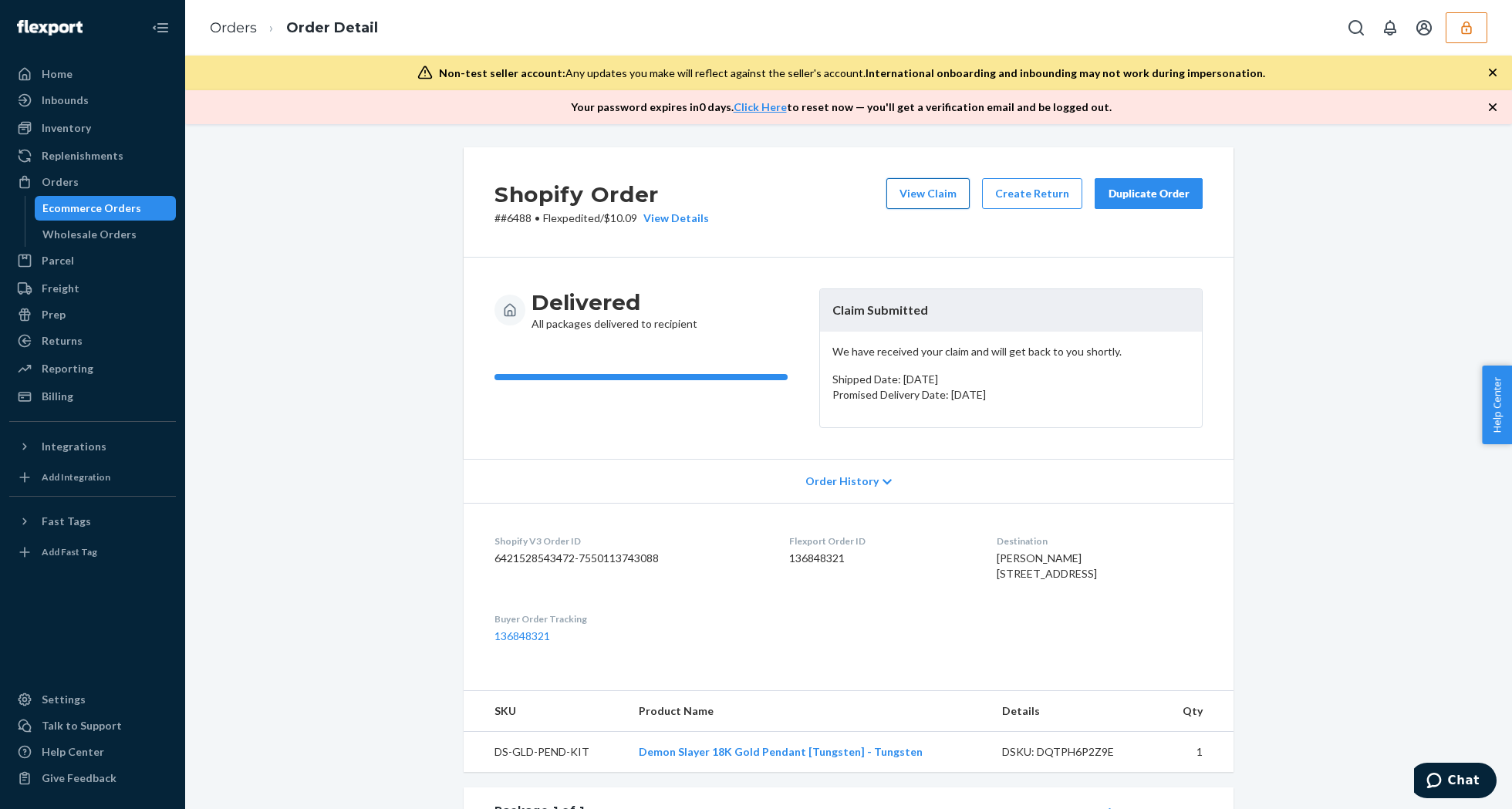
click at [918, 189] on button "View Claim" at bounding box center [927, 193] width 84 height 31
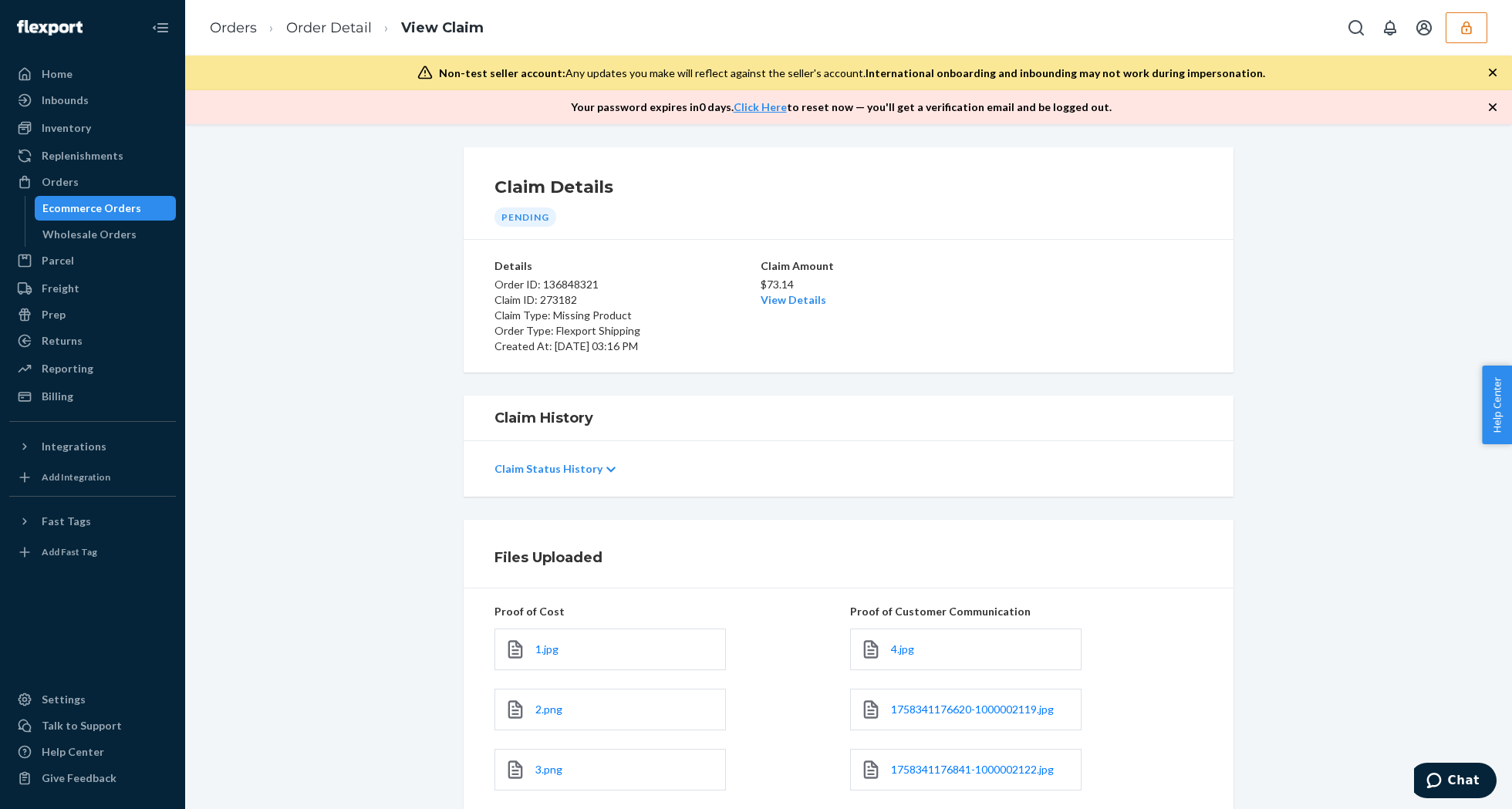
scroll to position [261, 0]
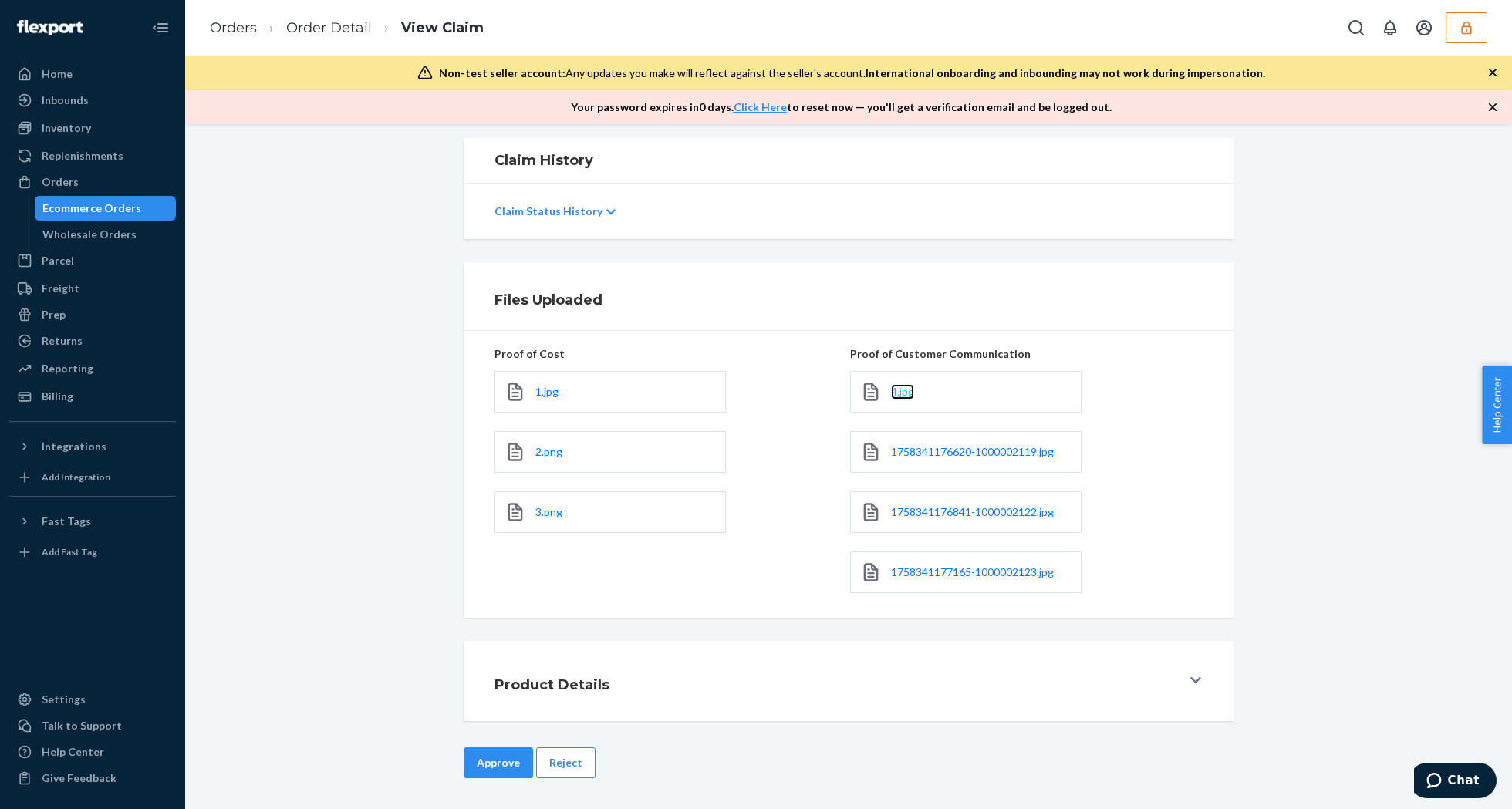
click at [903, 392] on span "4.jpg" at bounding box center [903, 392] width 23 height 13
click at [345, 774] on div "Approve Reject" at bounding box center [849, 778] width 1303 height 62
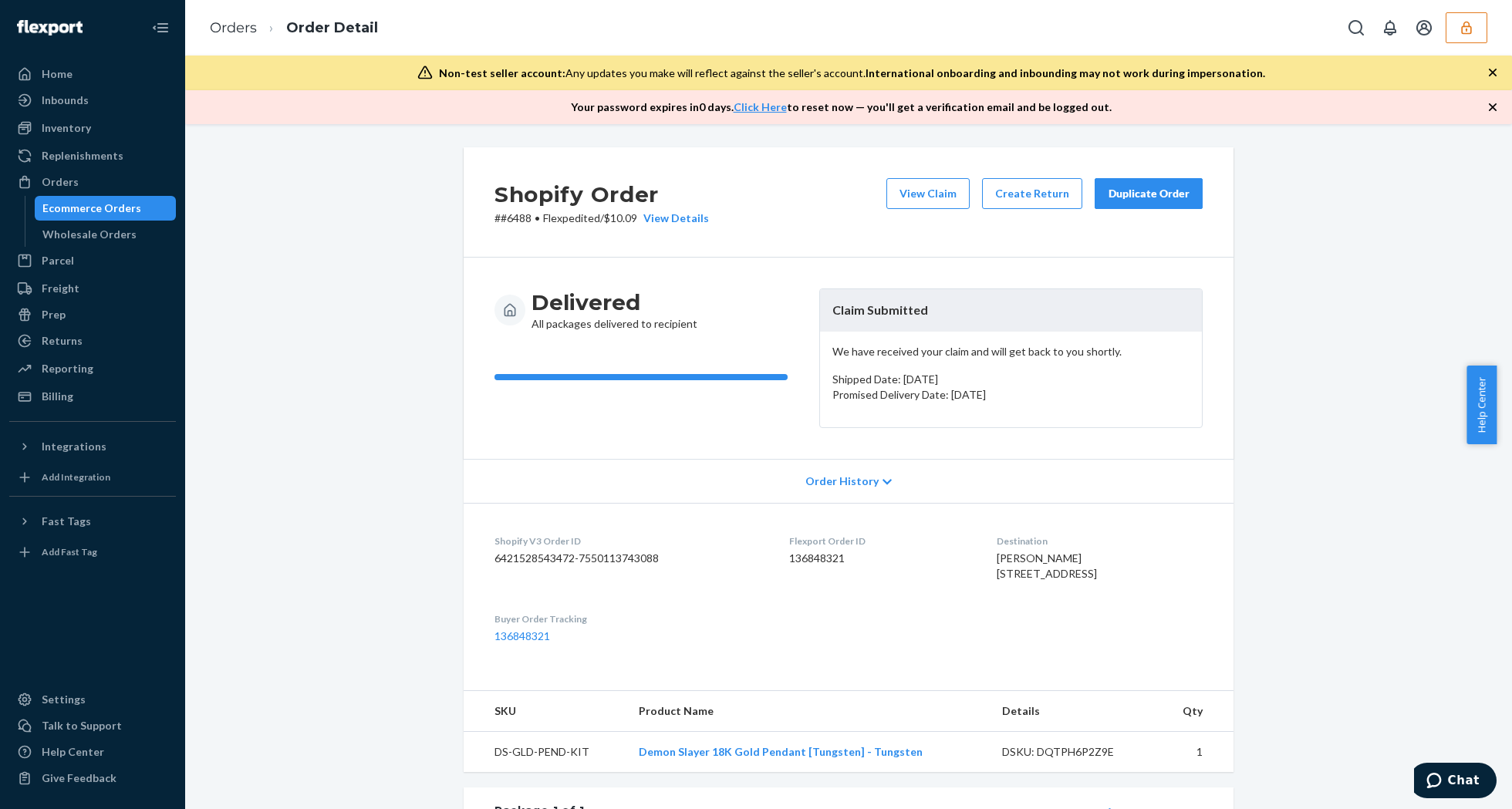
scroll to position [371, 0]
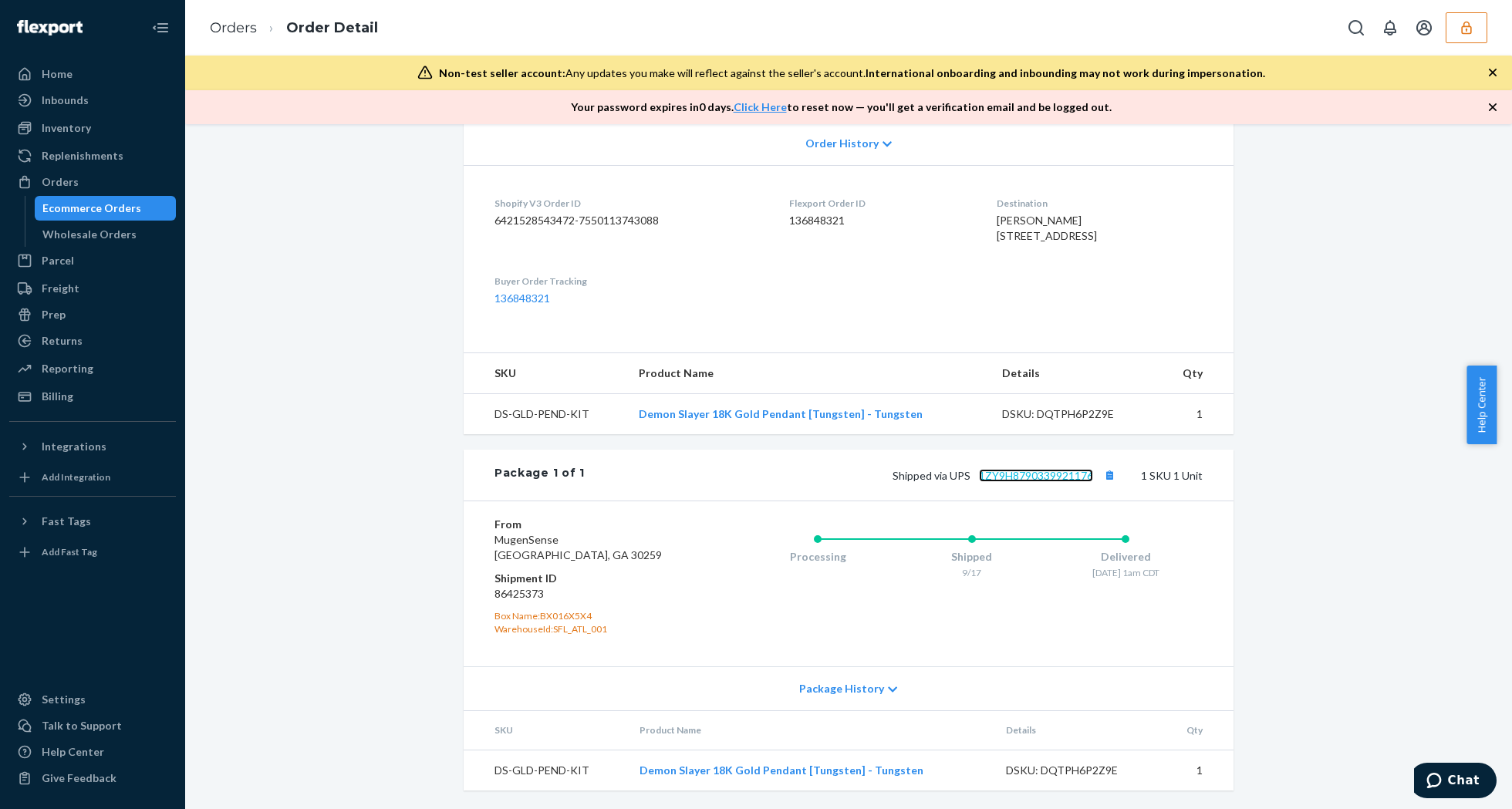
click at [1025, 470] on link "1ZY9H8790339921176" at bounding box center [1036, 475] width 114 height 13
click at [1047, 218] on span "Dillon Crouch 37568 Plum Creek Rd Osawatomie, KS 66064-5141 US" at bounding box center [1047, 228] width 100 height 28
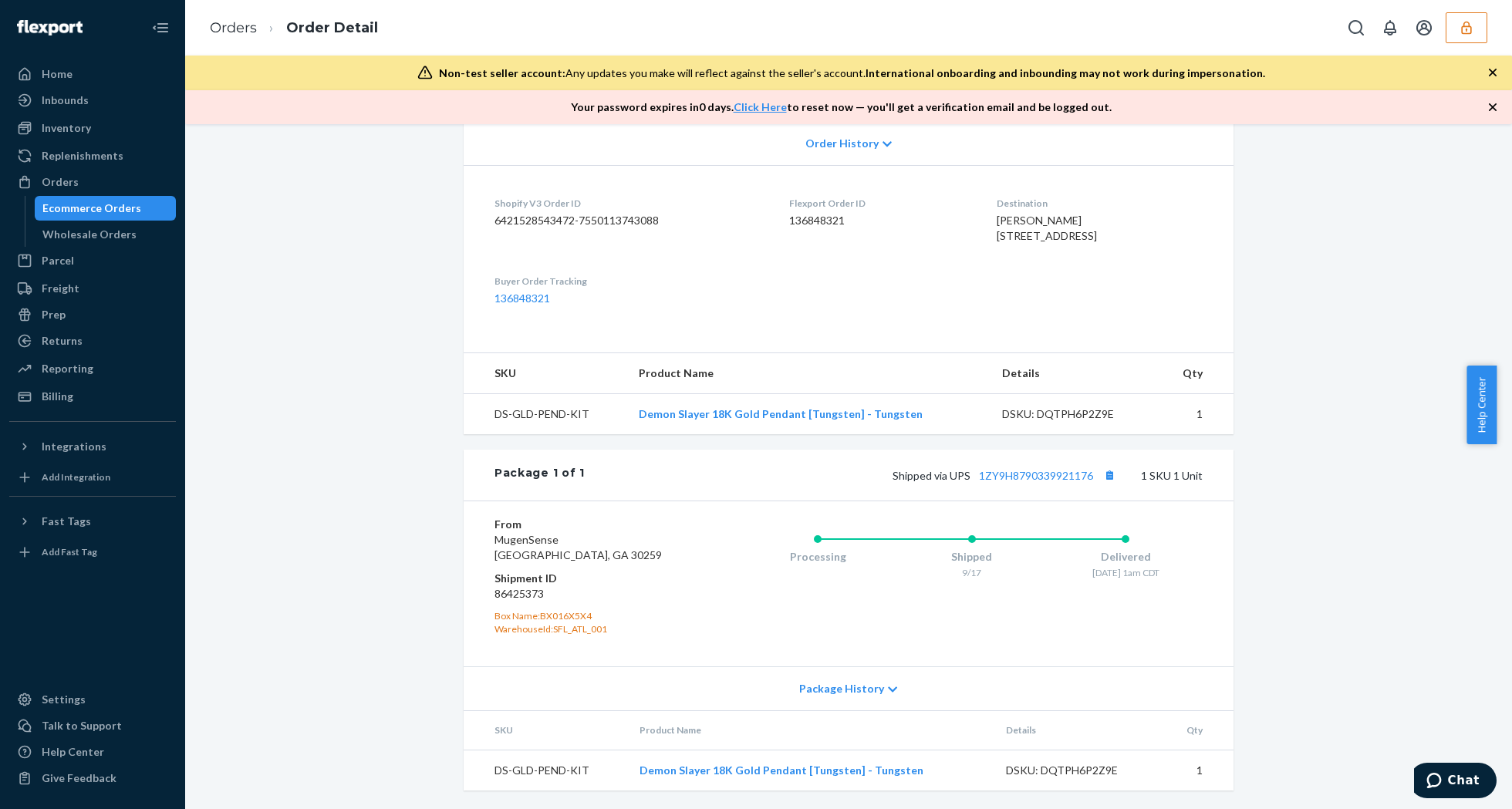
copy span "66064"
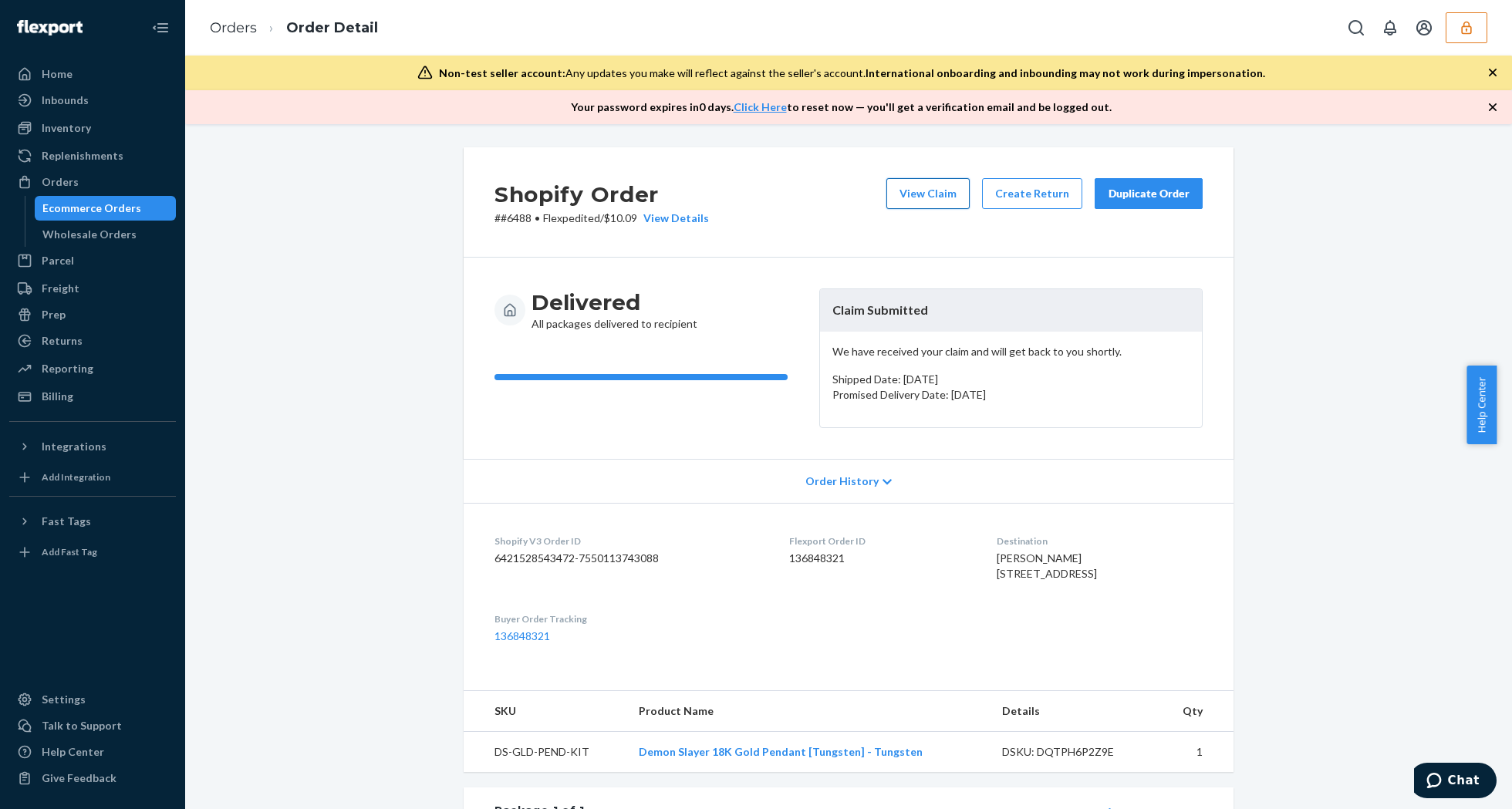
click at [949, 195] on button "View Claim" at bounding box center [927, 193] width 84 height 31
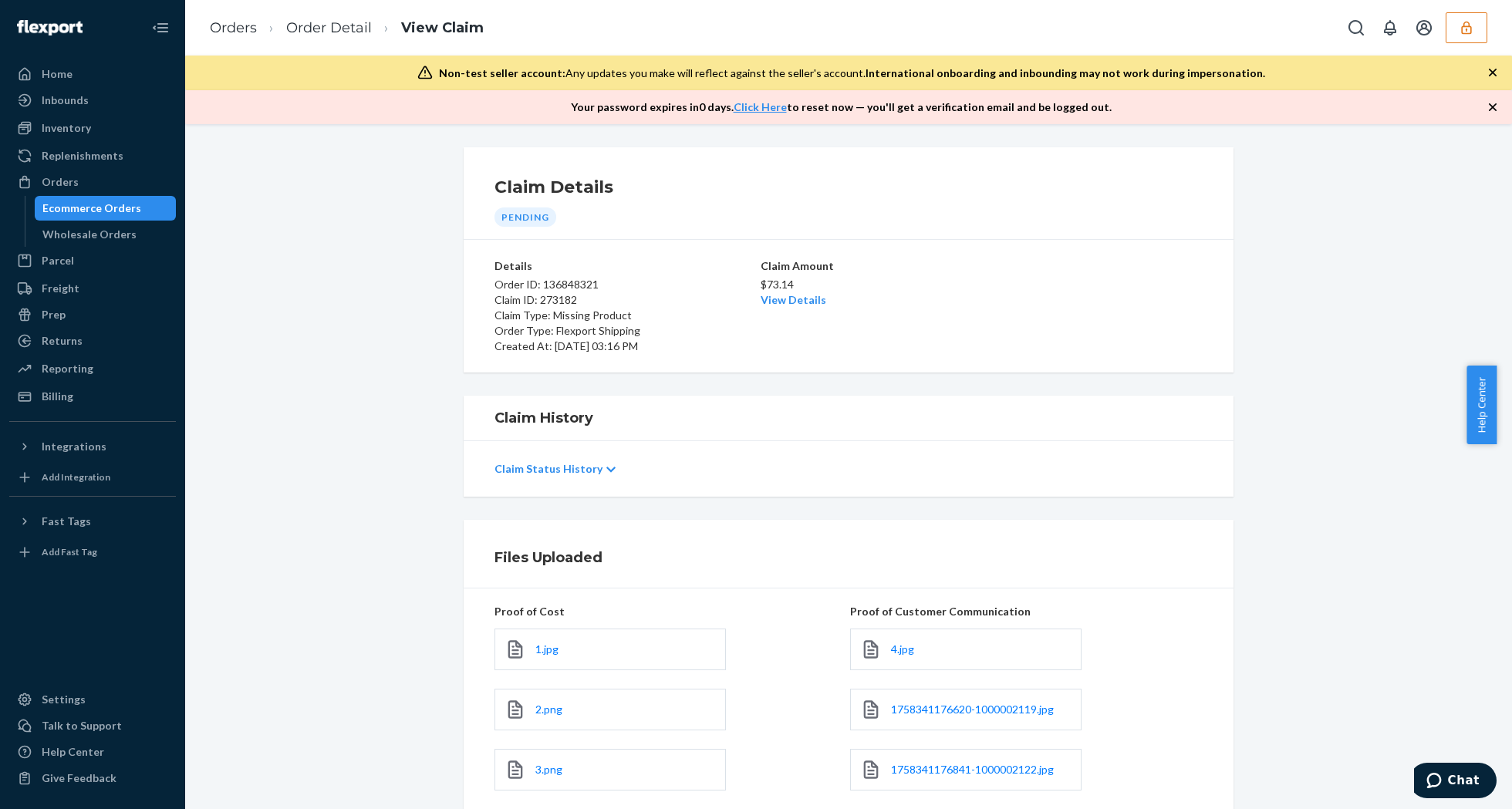
scroll to position [261, 0]
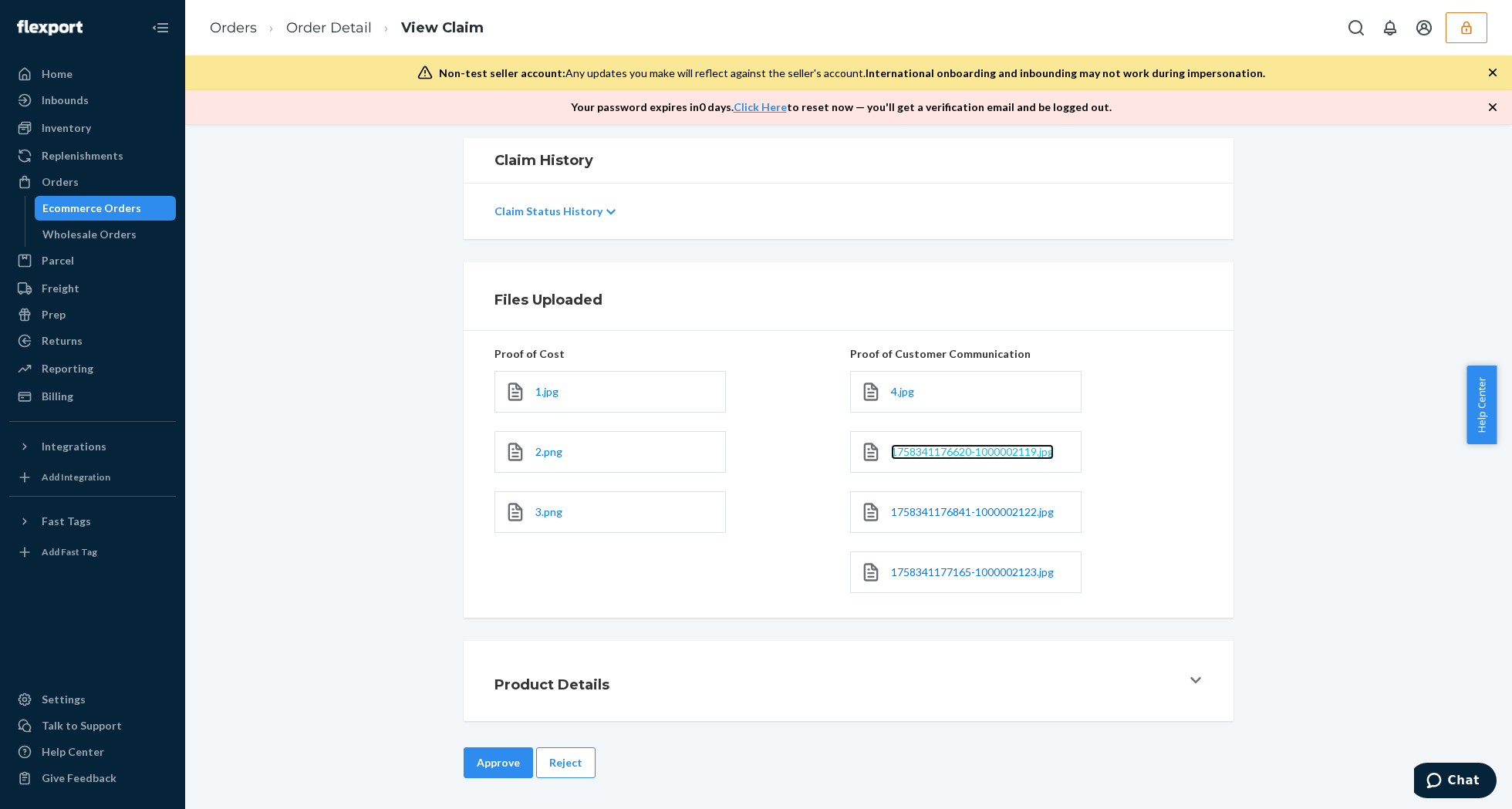
click at [951, 449] on span "1758341176620-1000002119.jpg" at bounding box center [972, 452] width 163 height 13
click at [537, 388] on span "1.jpg" at bounding box center [547, 392] width 23 height 13
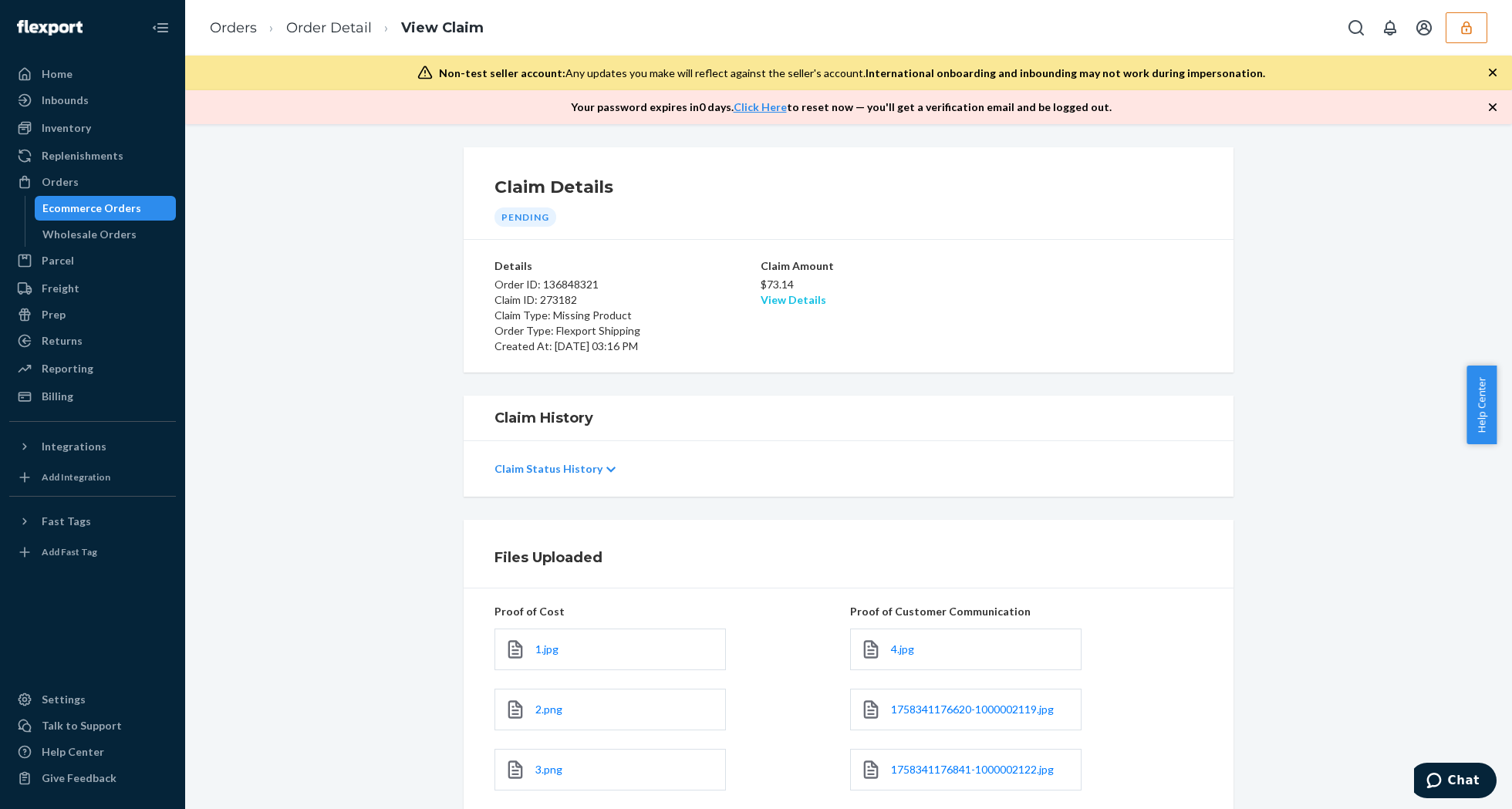
click at [801, 300] on link "View Details" at bounding box center [793, 300] width 65 height 13
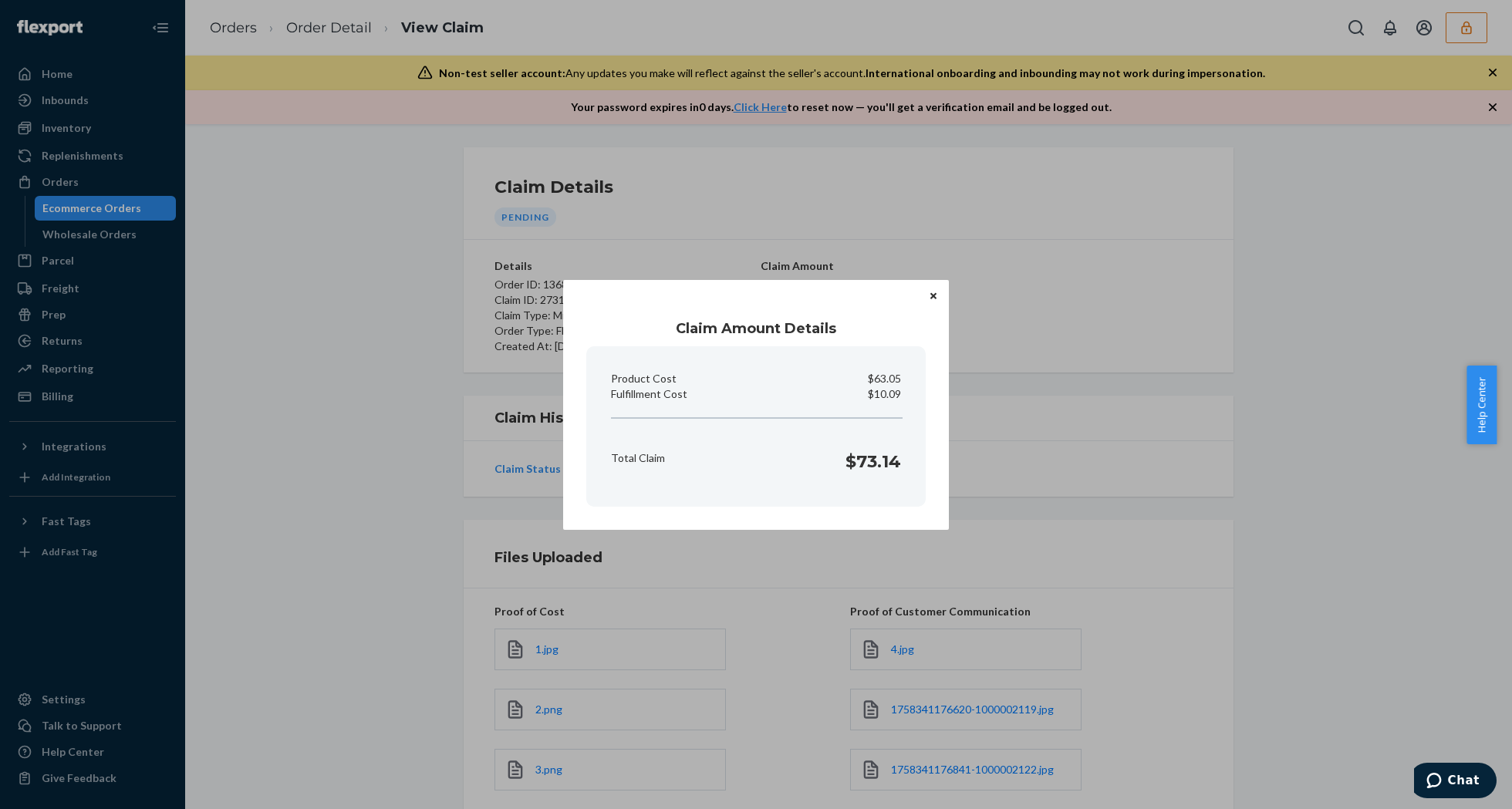
click at [897, 392] on p "$10.09" at bounding box center [884, 394] width 33 height 16
copy p "Fulfillment Cost"
click at [929, 161] on div "Claim Amount Details Product Cost $63.05 Fulfillment Cost $10.09 Total Claim $7…" at bounding box center [756, 404] width 1512 height 809
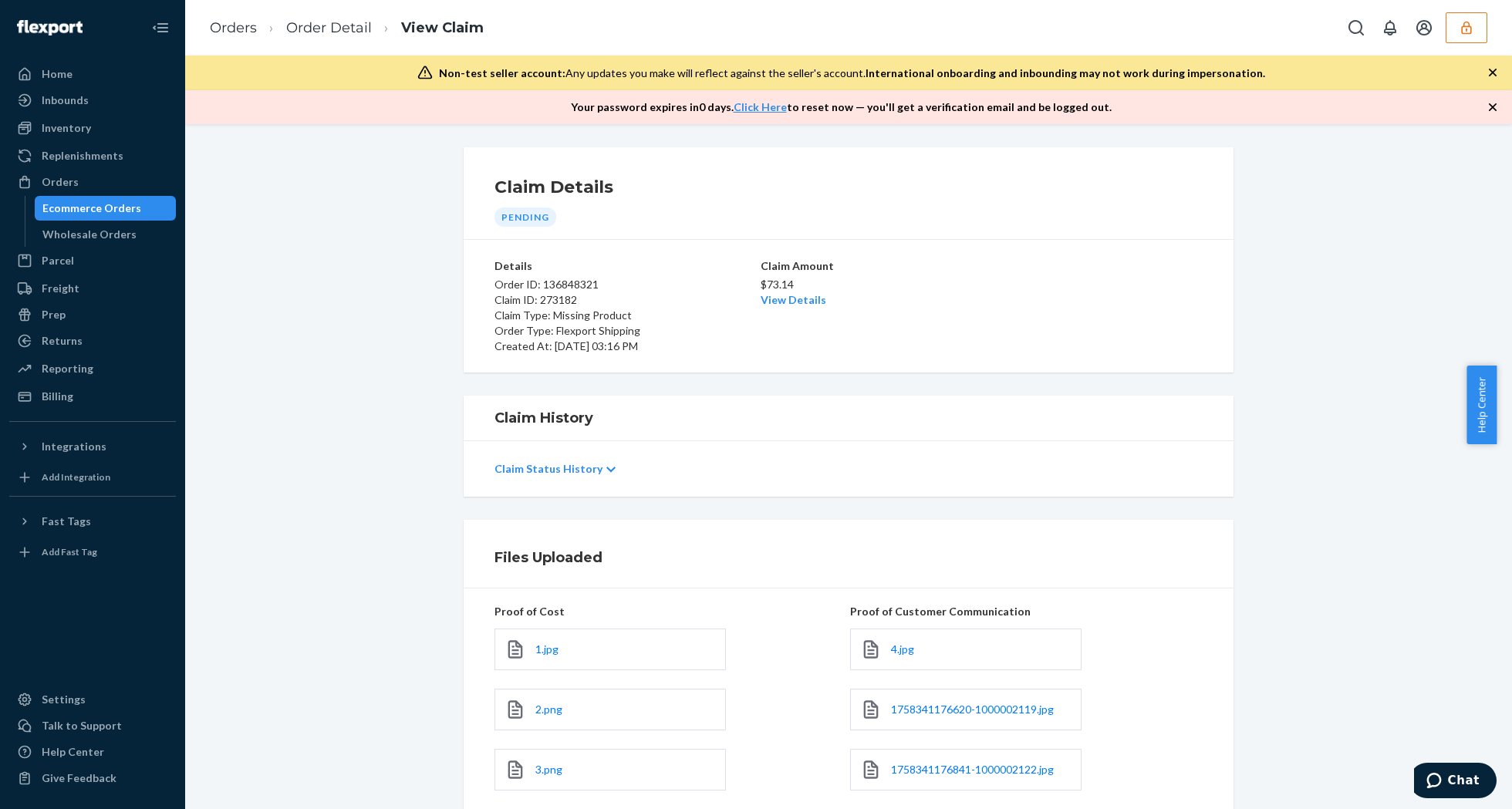
scroll to position [261, 0]
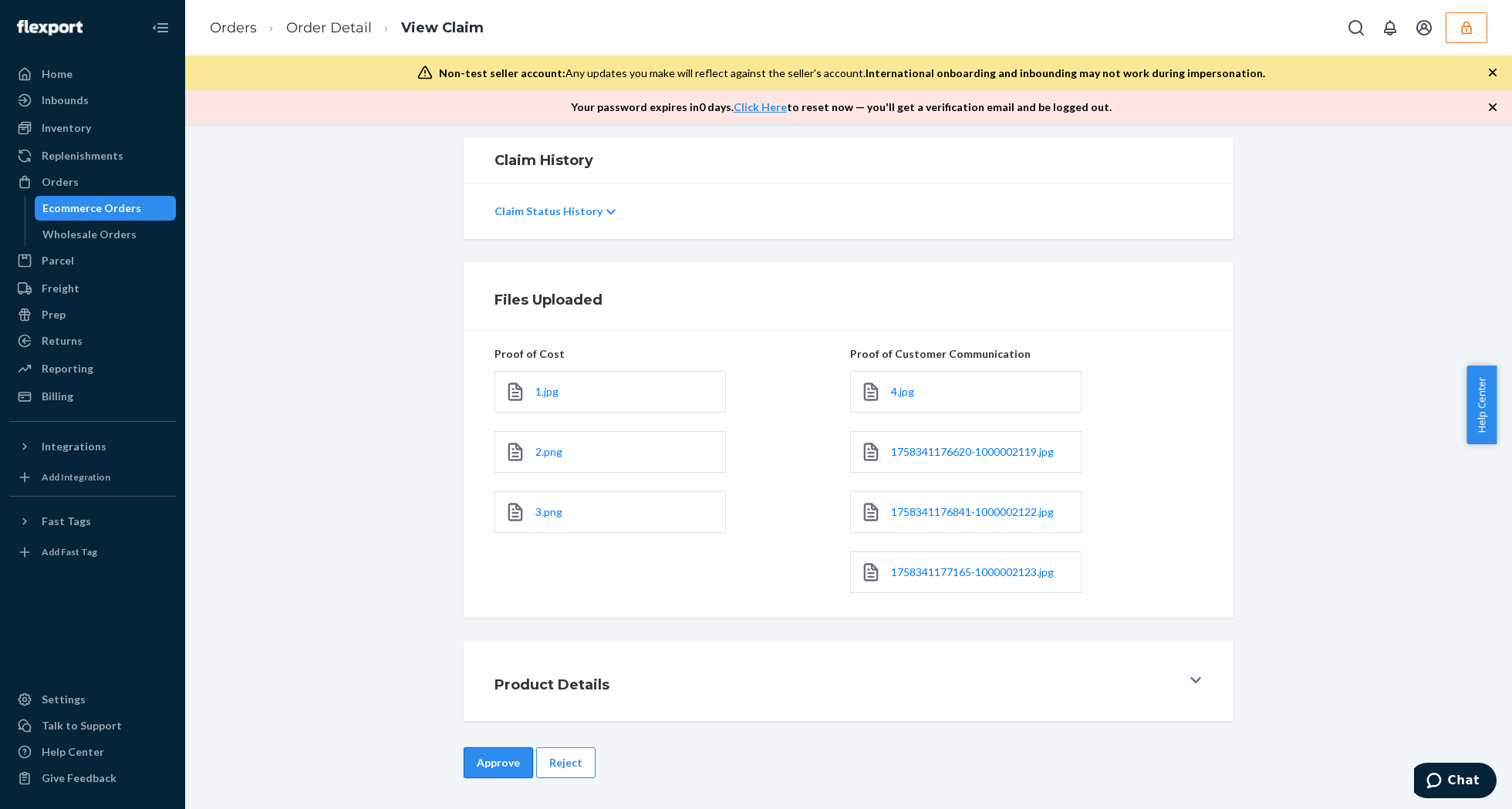
click at [498, 768] on button "Approve" at bounding box center [498, 763] width 70 height 31
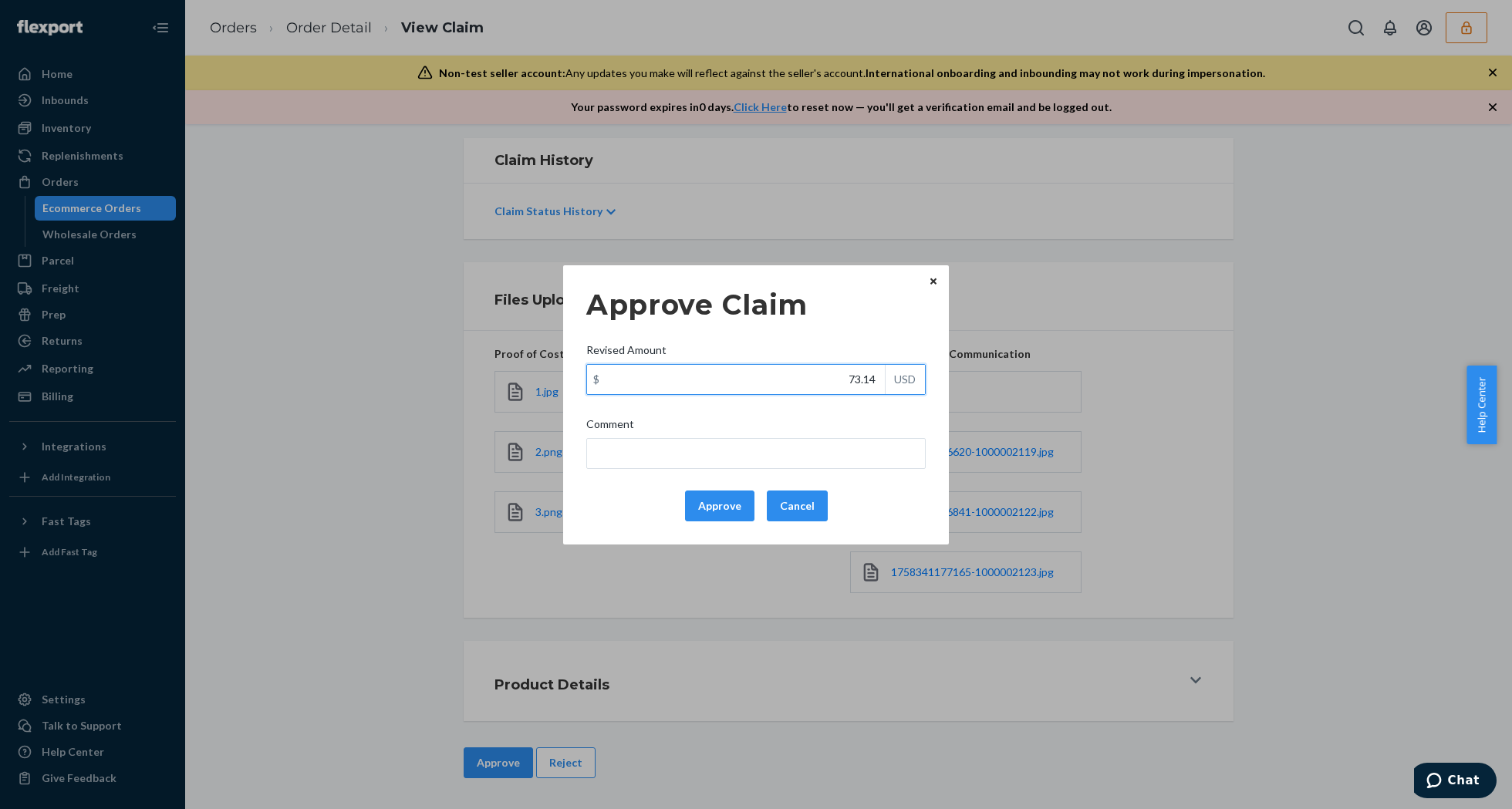
click at [828, 370] on input "73.14" at bounding box center [736, 379] width 298 height 29
type input "31.09"
click at [748, 501] on button "Approve" at bounding box center [720, 506] width 70 height 31
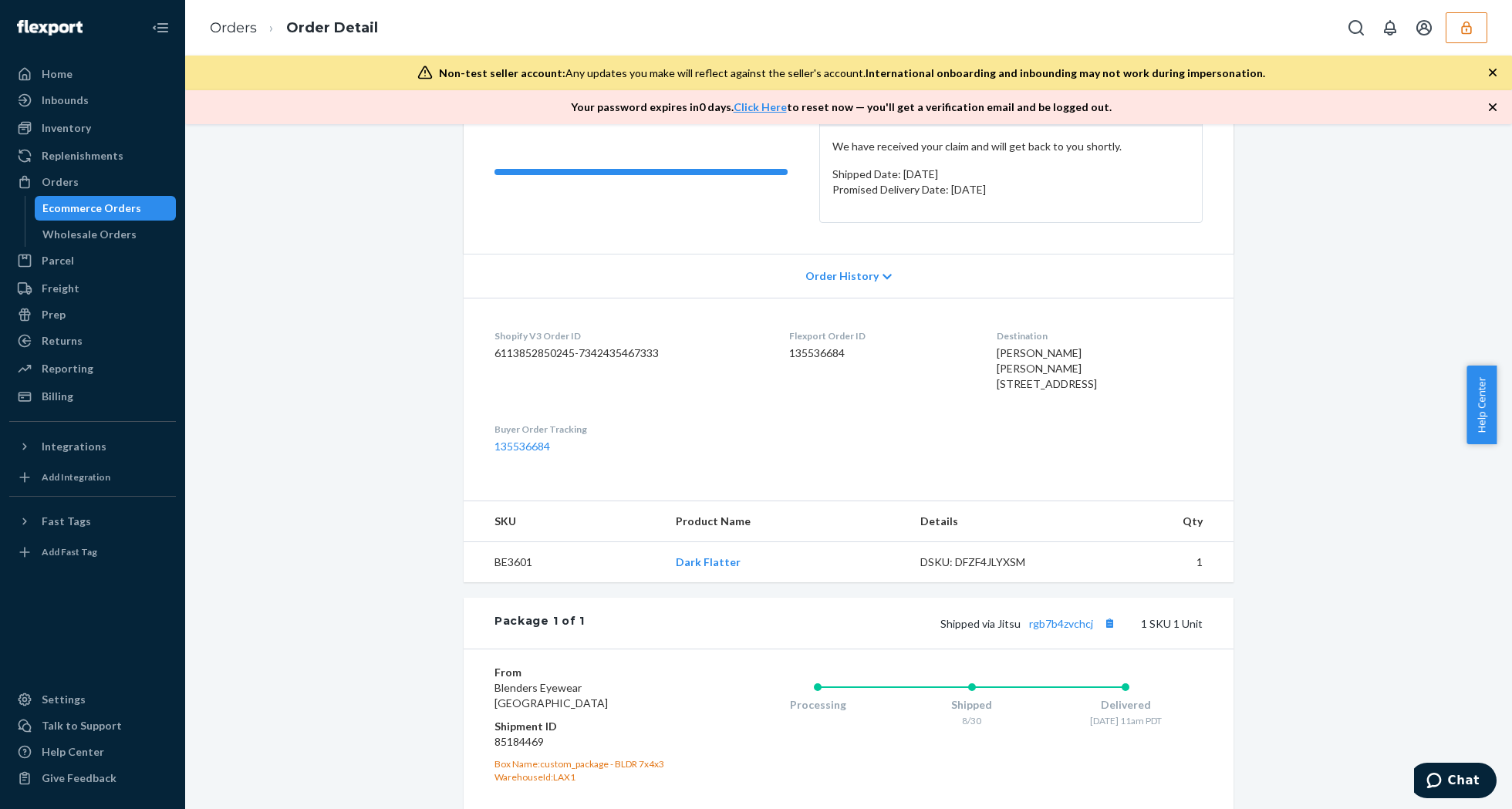
scroll to position [402, 0]
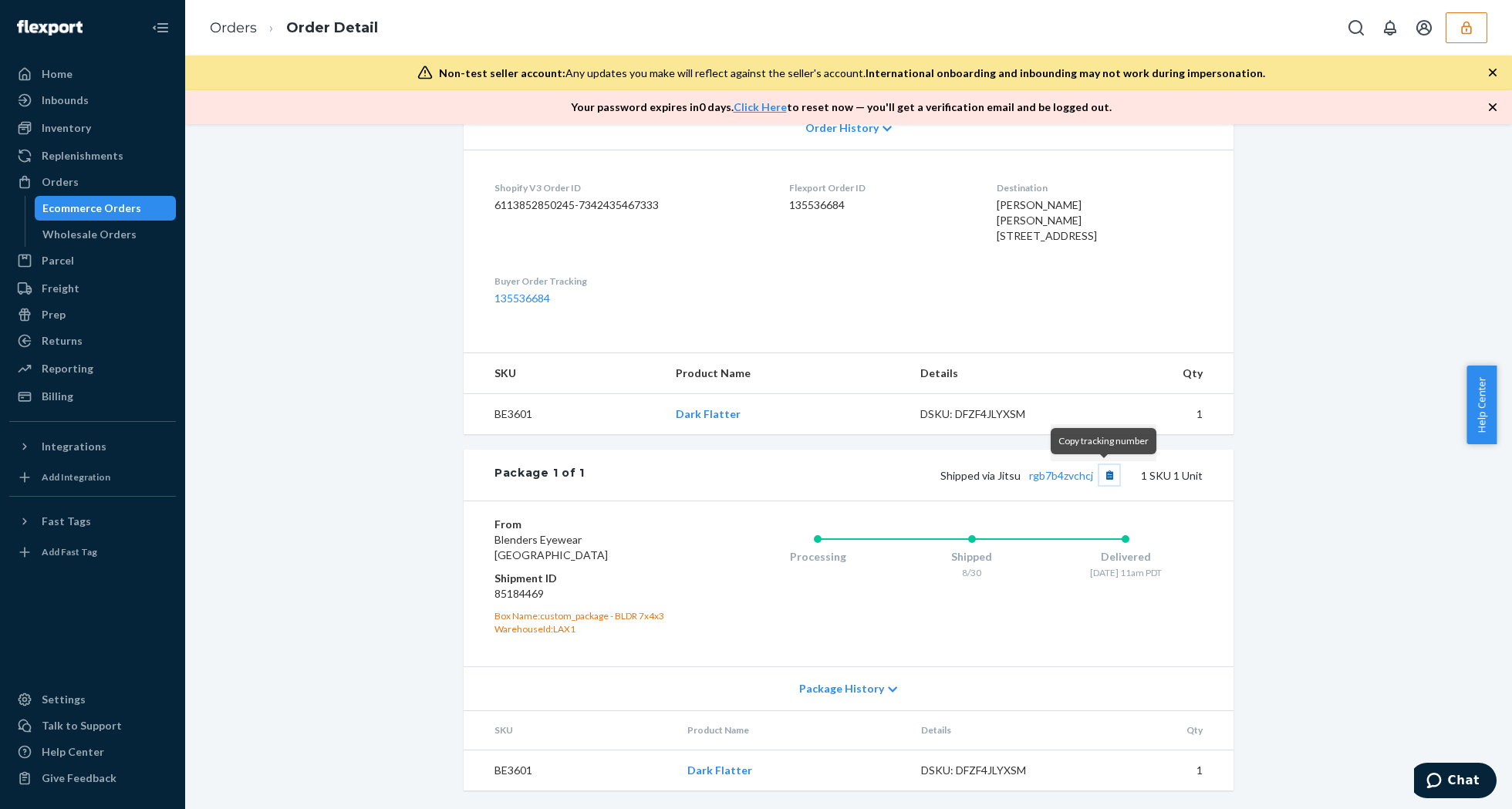
click at [1100, 475] on button "Copy tracking number" at bounding box center [1110, 475] width 20 height 20
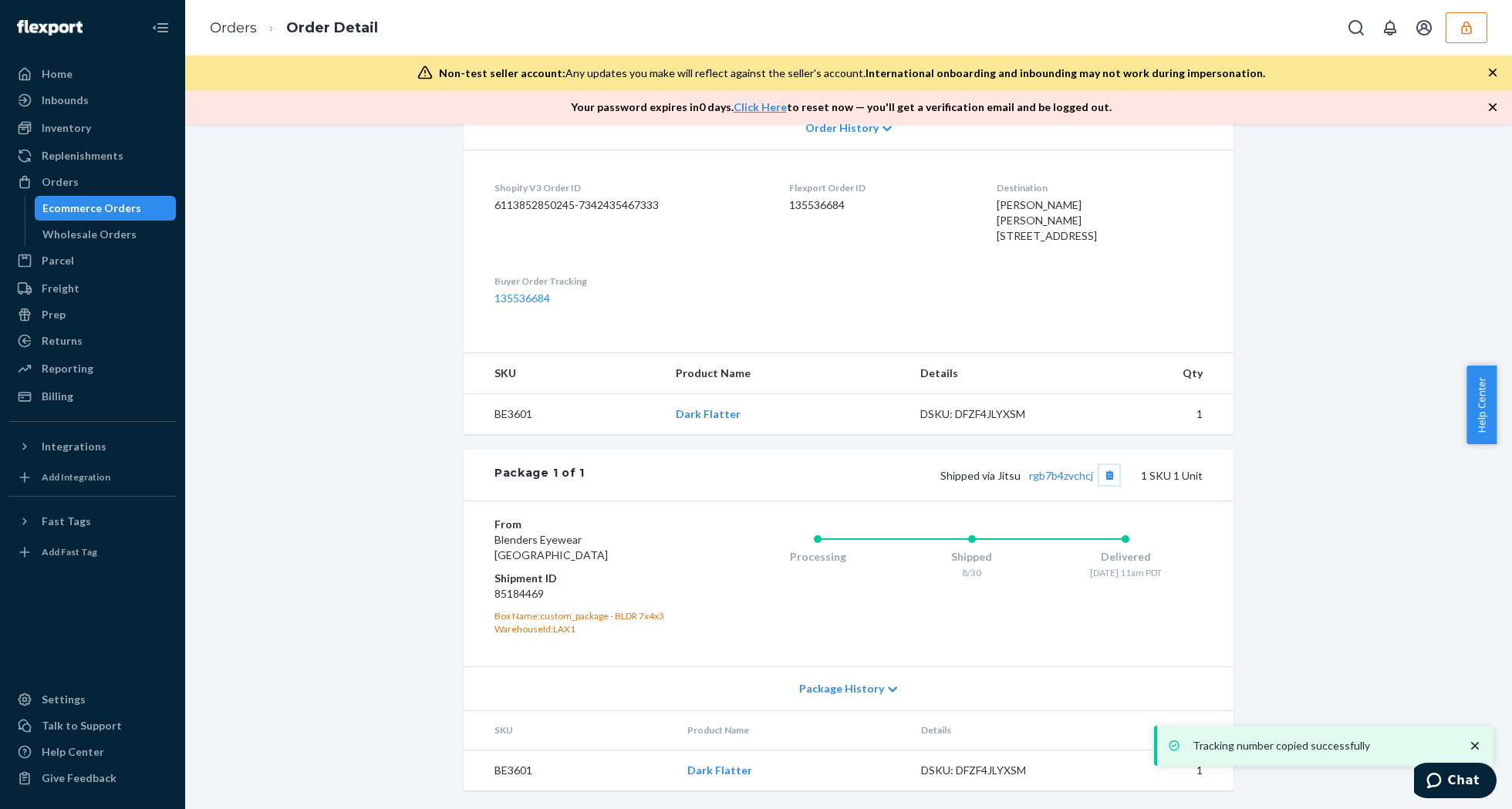
scroll to position [0, 0]
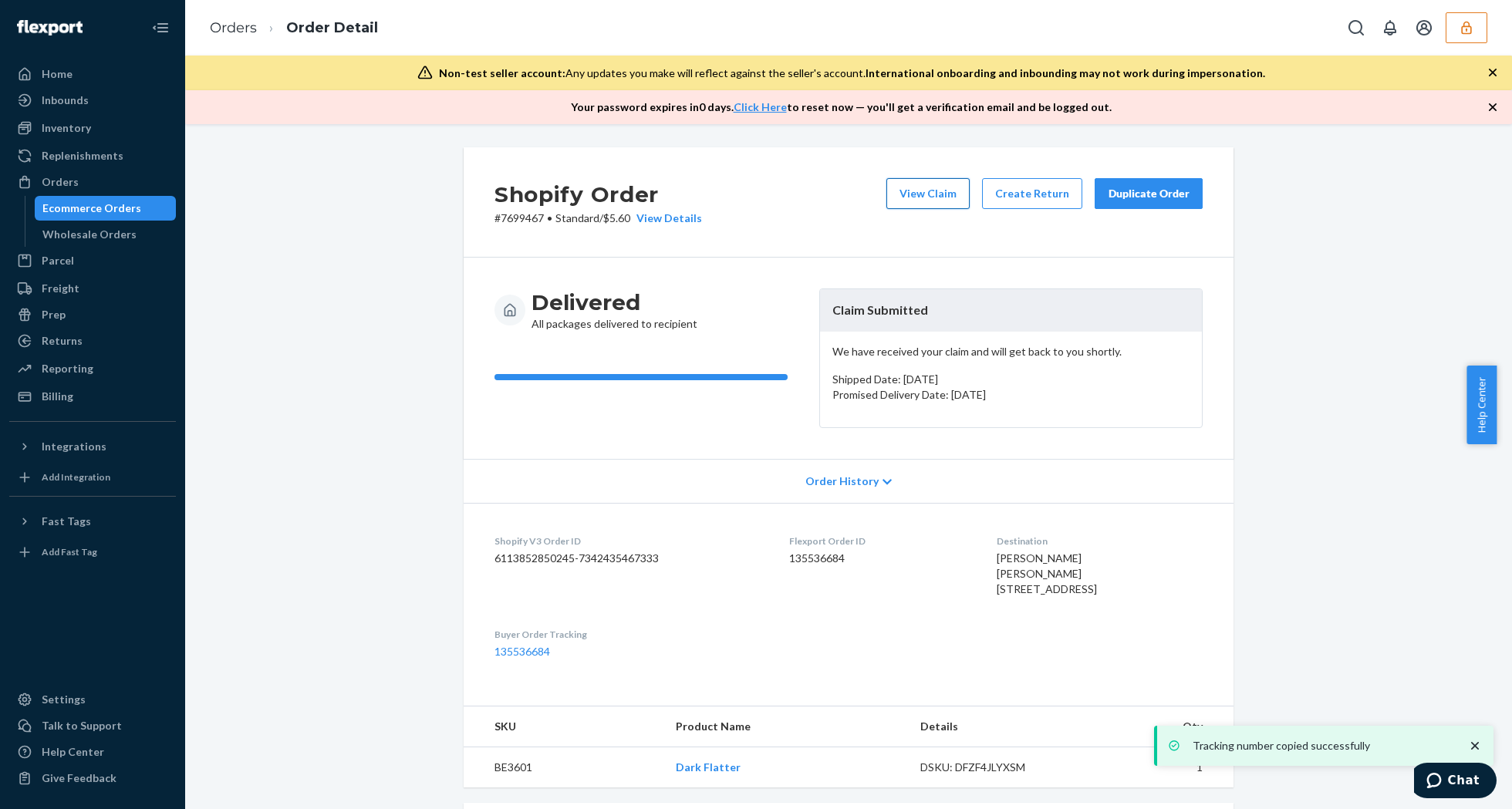
click at [935, 208] on button "View Claim" at bounding box center [927, 193] width 84 height 31
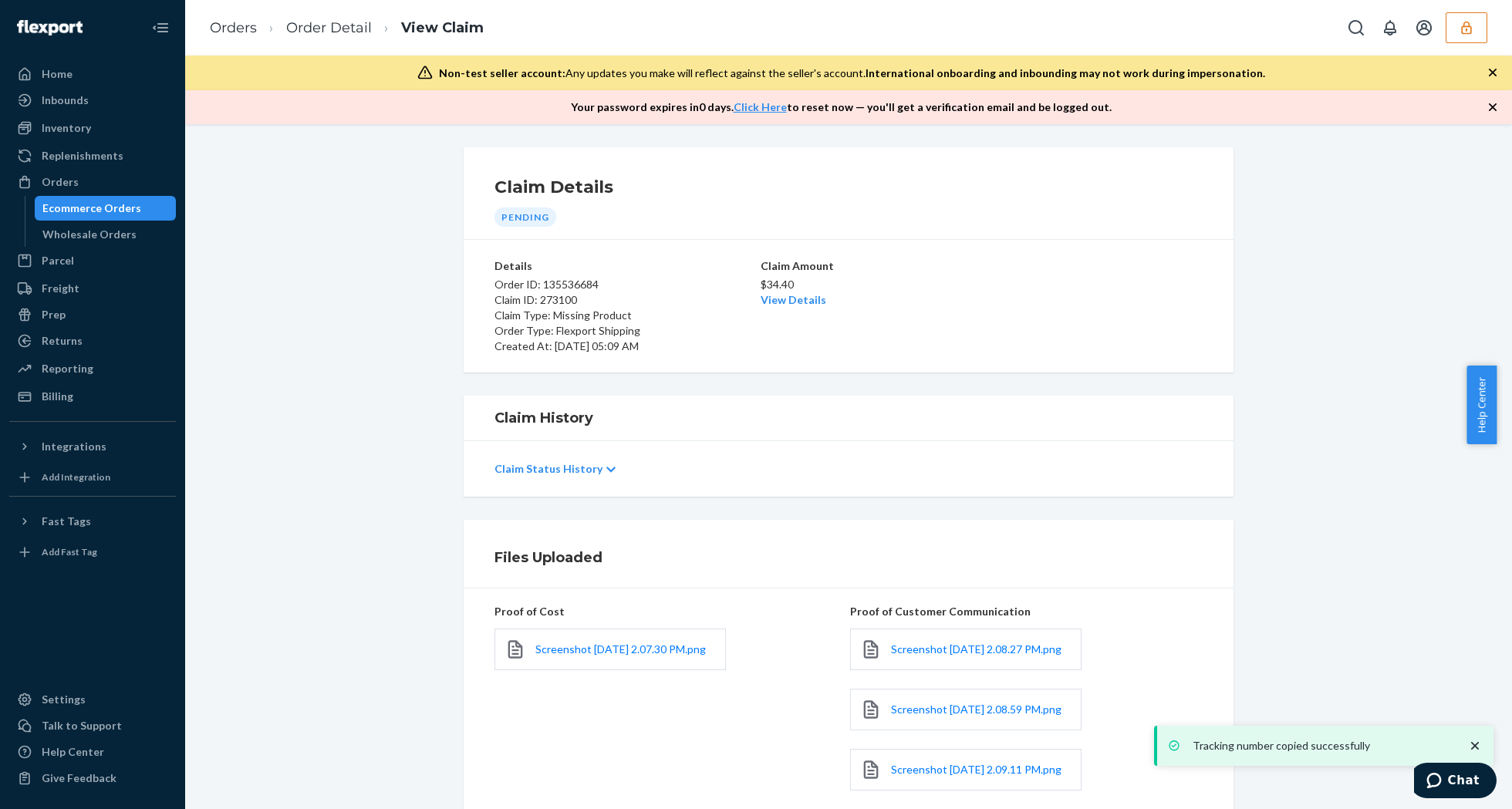
scroll to position [298, 0]
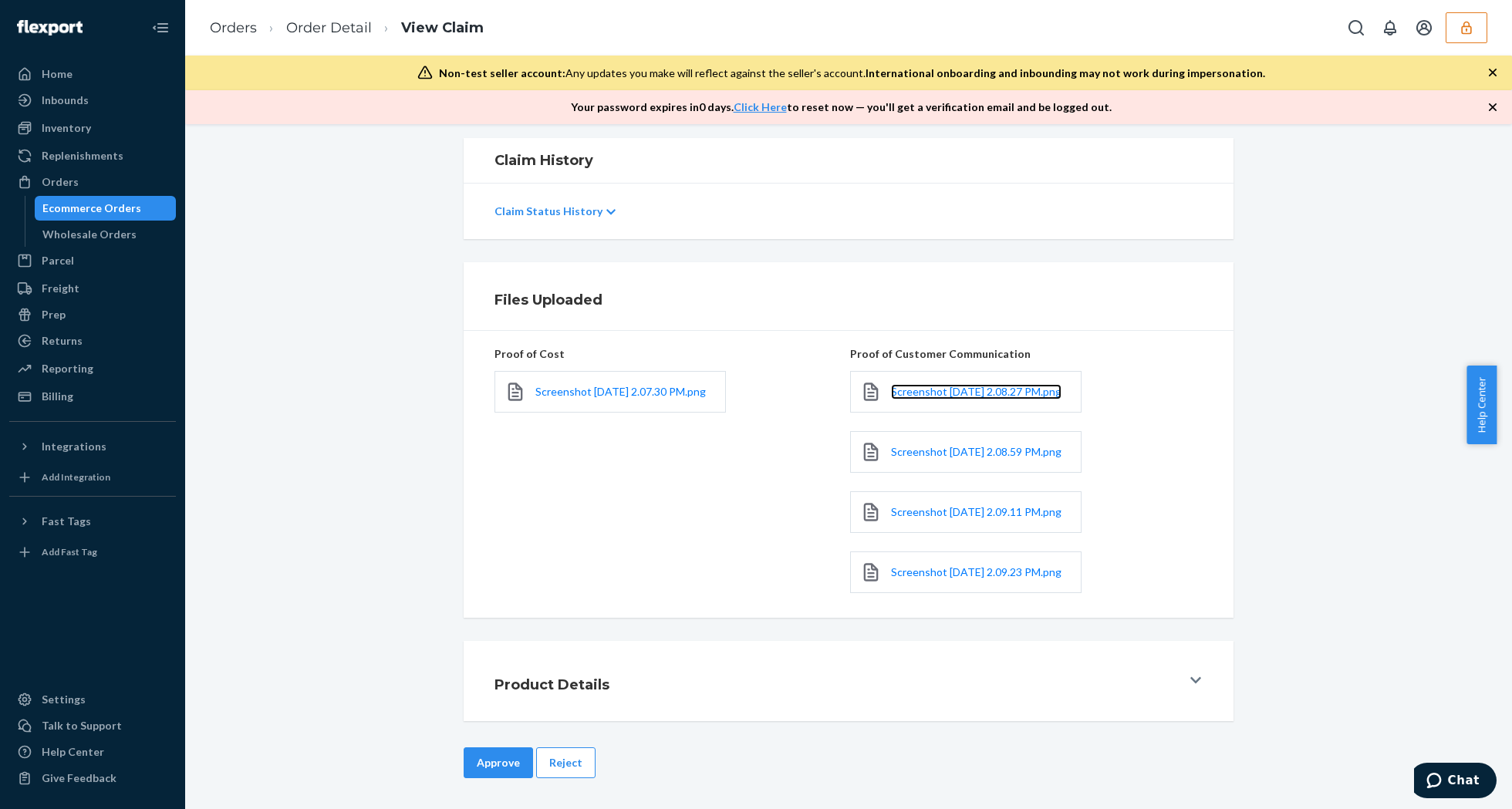
click at [920, 384] on link "Screenshot [DATE] 2.08.27 PM.png" at bounding box center [976, 392] width 171 height 16
click at [935, 445] on span "Screenshot [DATE] 2.08.59 PM.png" at bounding box center [976, 452] width 171 height 13
click at [917, 505] on span "Screenshot [DATE] 2.09.11 PM.png" at bounding box center [976, 512] width 171 height 13
click at [905, 572] on span "Screenshot [DATE] 2.09.23 PM.png" at bounding box center [976, 572] width 171 height 13
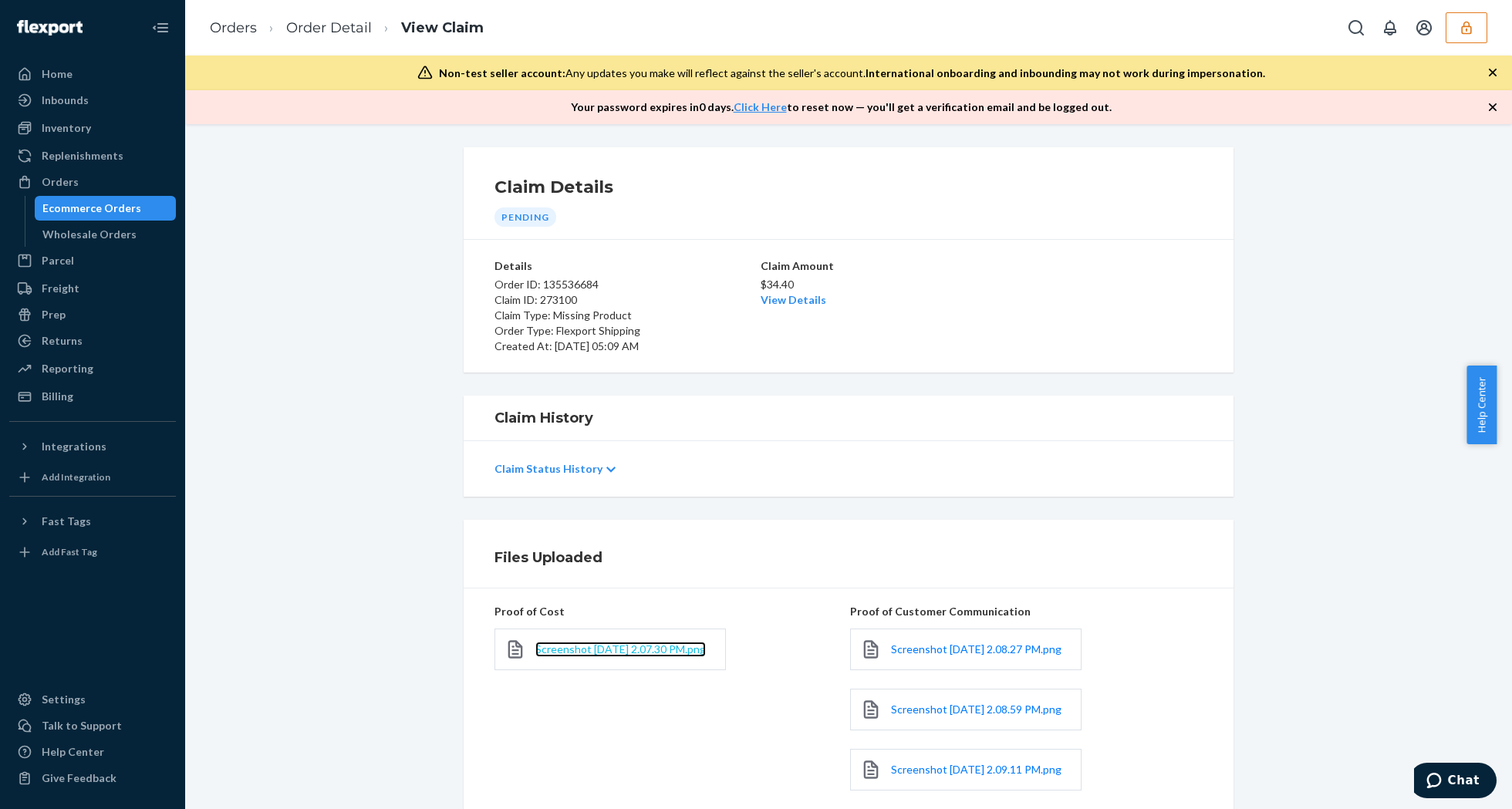
click at [600, 646] on span "Screenshot [DATE] 2.07.30 PM.png" at bounding box center [621, 649] width 171 height 13
click at [782, 298] on link "View Details" at bounding box center [793, 300] width 65 height 13
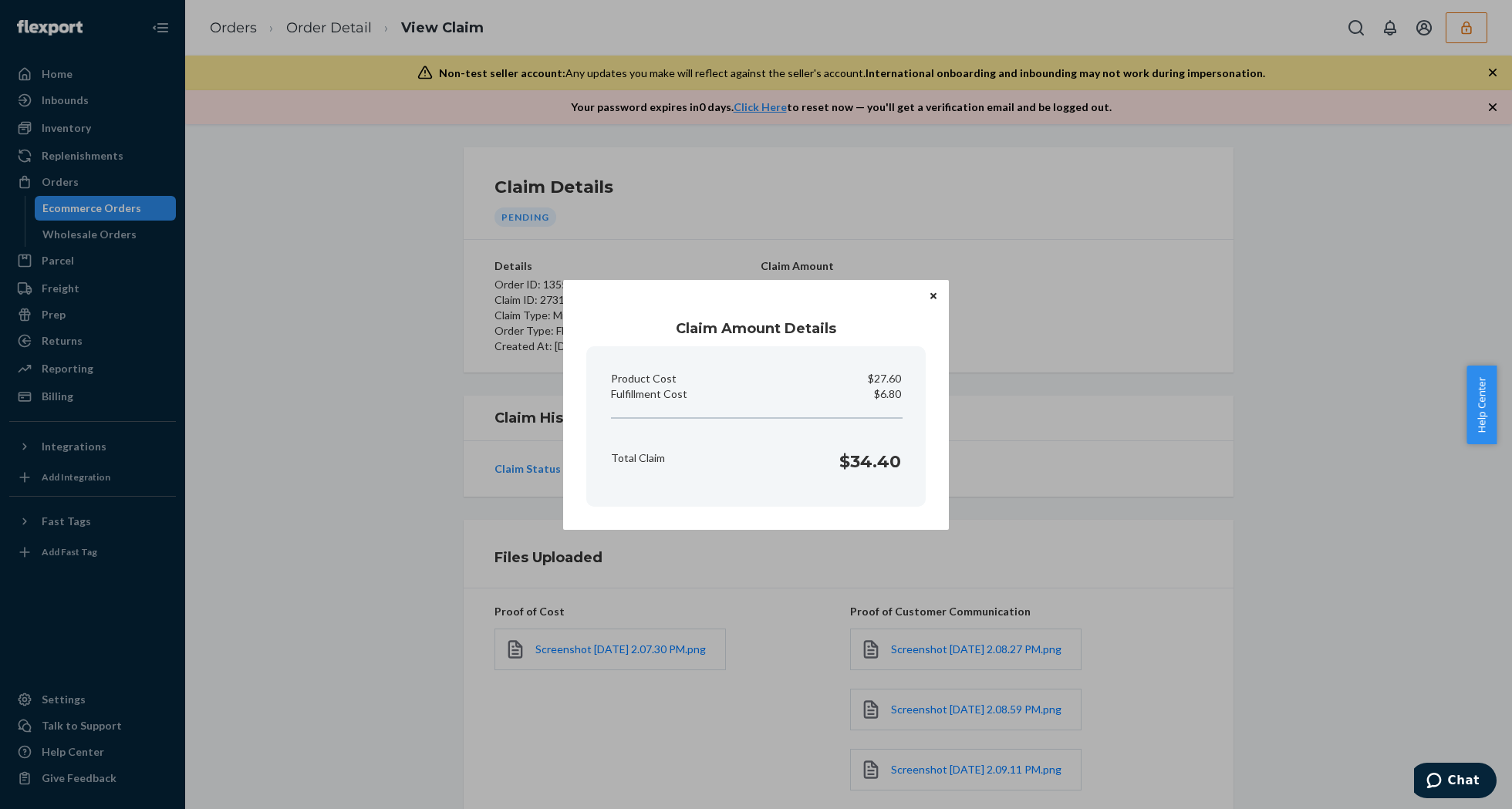
click at [927, 299] on button "Close" at bounding box center [933, 296] width 16 height 17
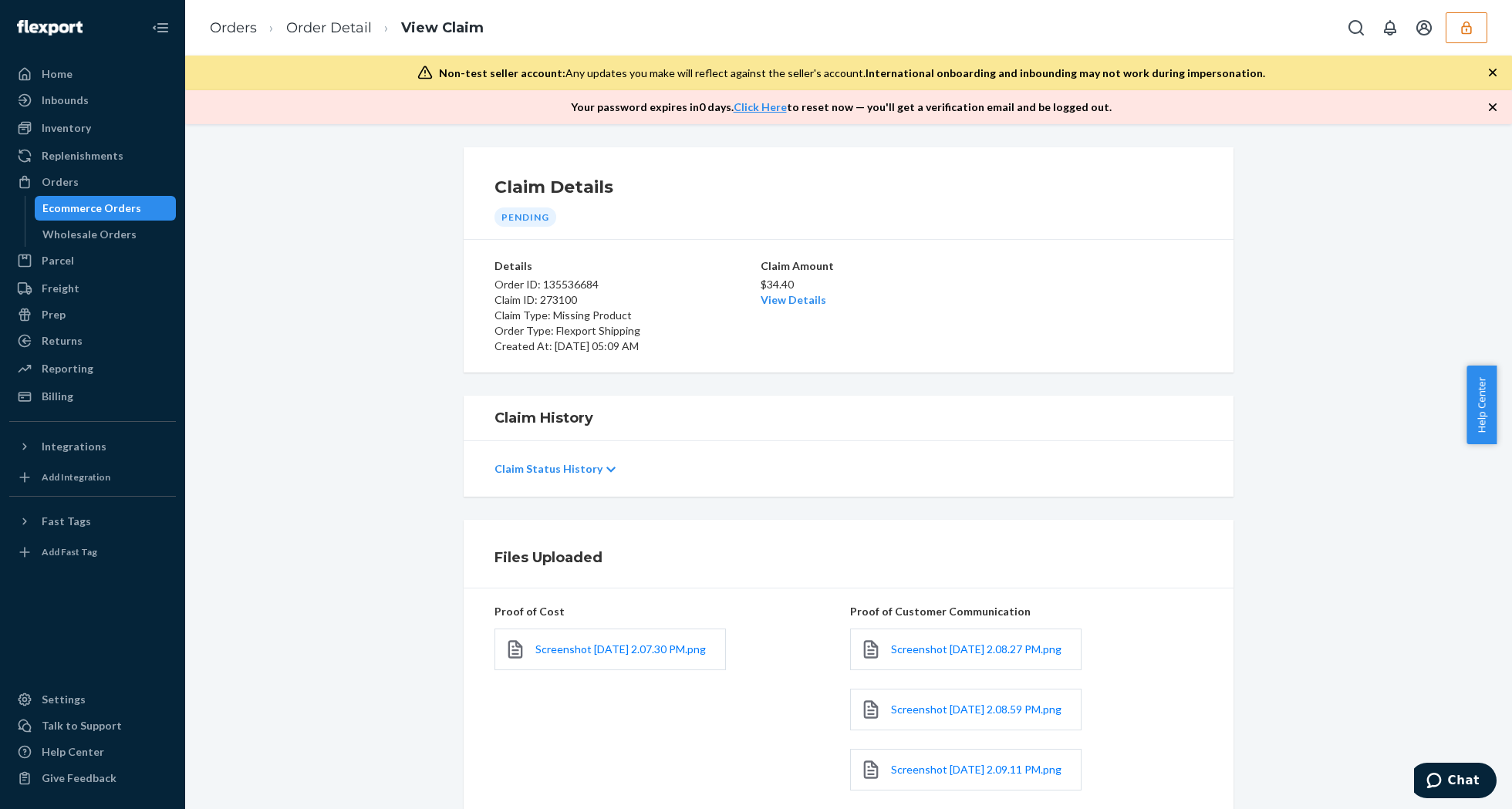
scroll to position [298, 0]
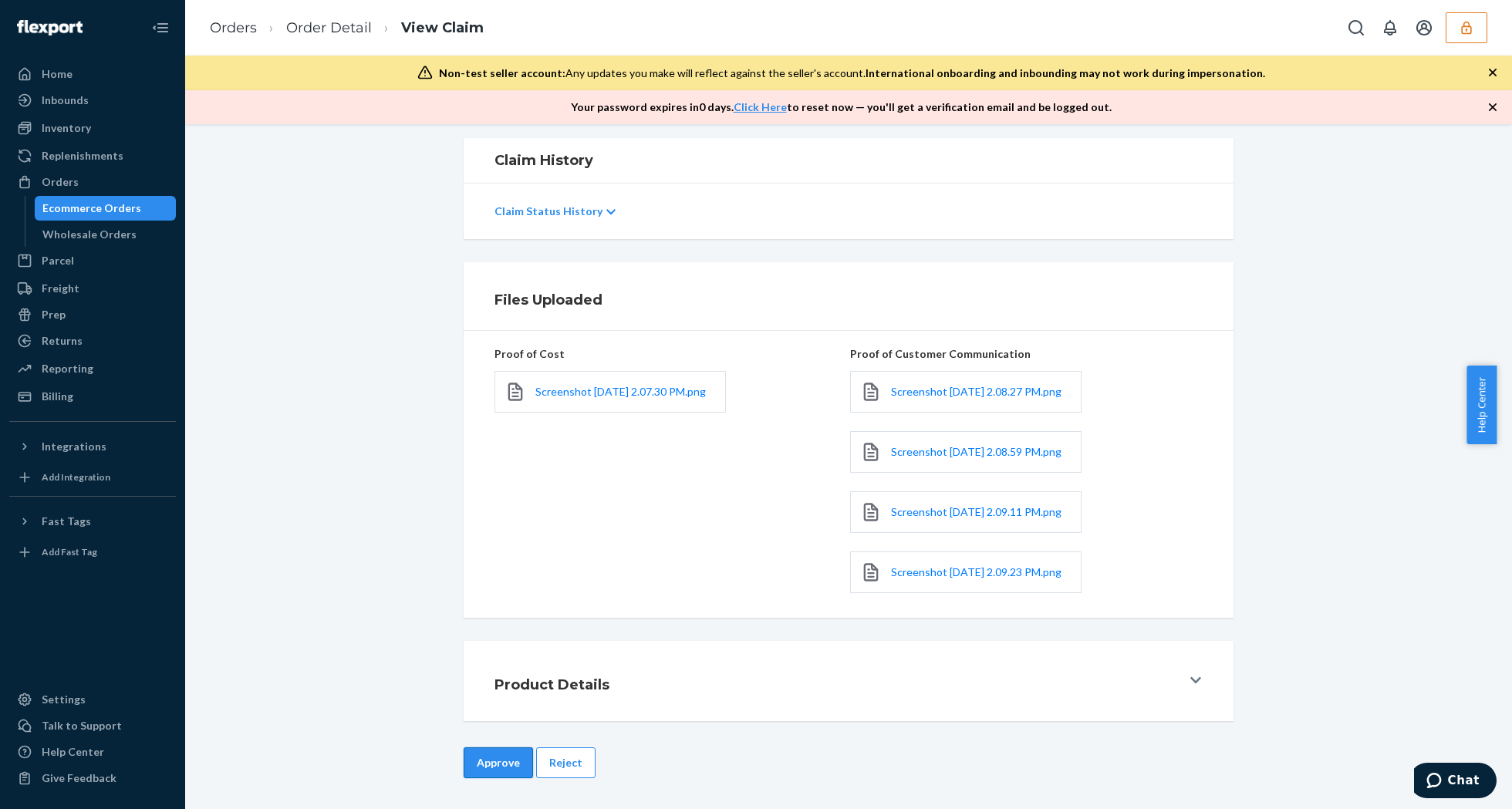
click at [495, 754] on button "Approve" at bounding box center [498, 763] width 70 height 31
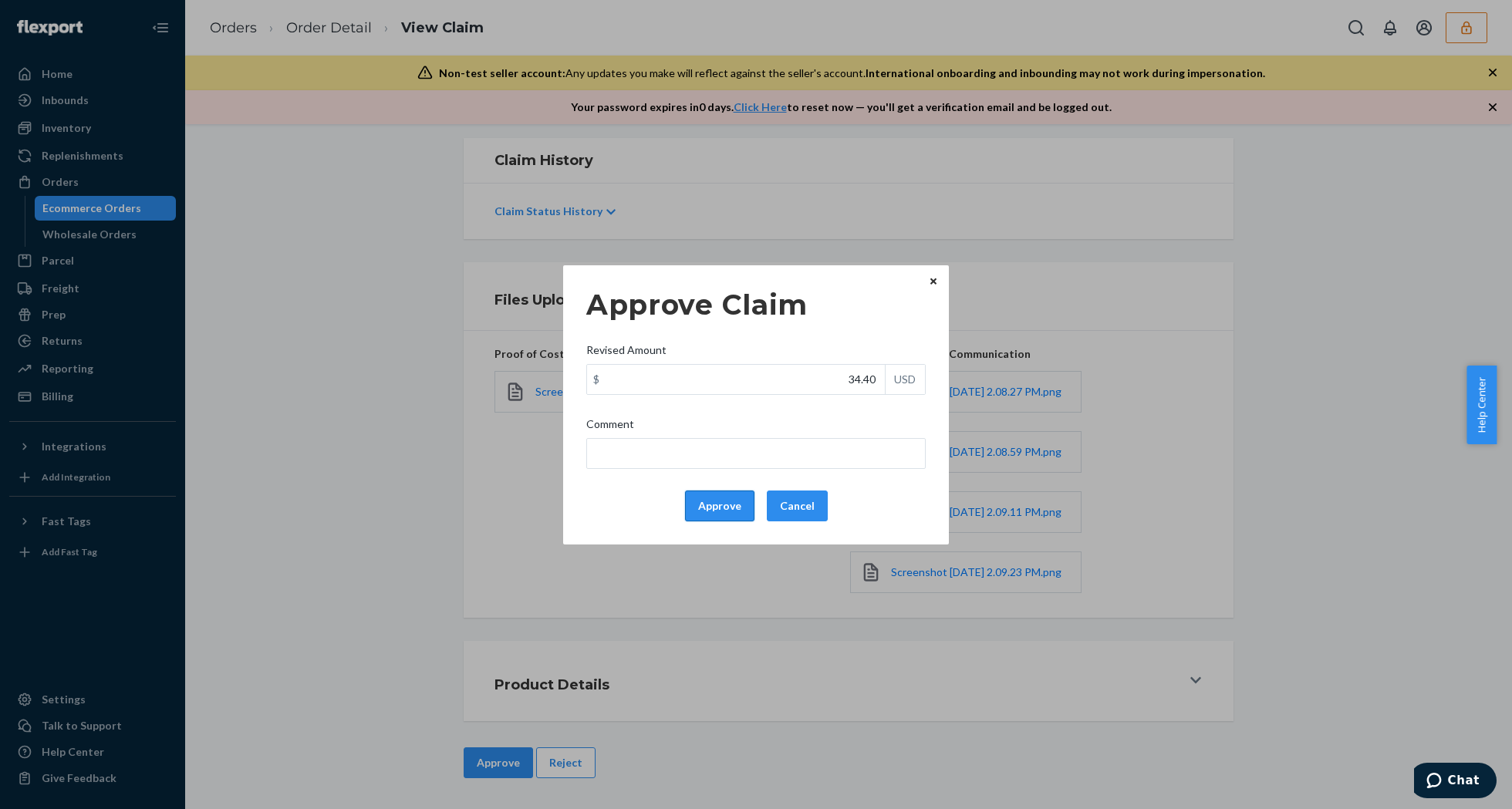
click at [686, 510] on button "Approve" at bounding box center [720, 506] width 70 height 31
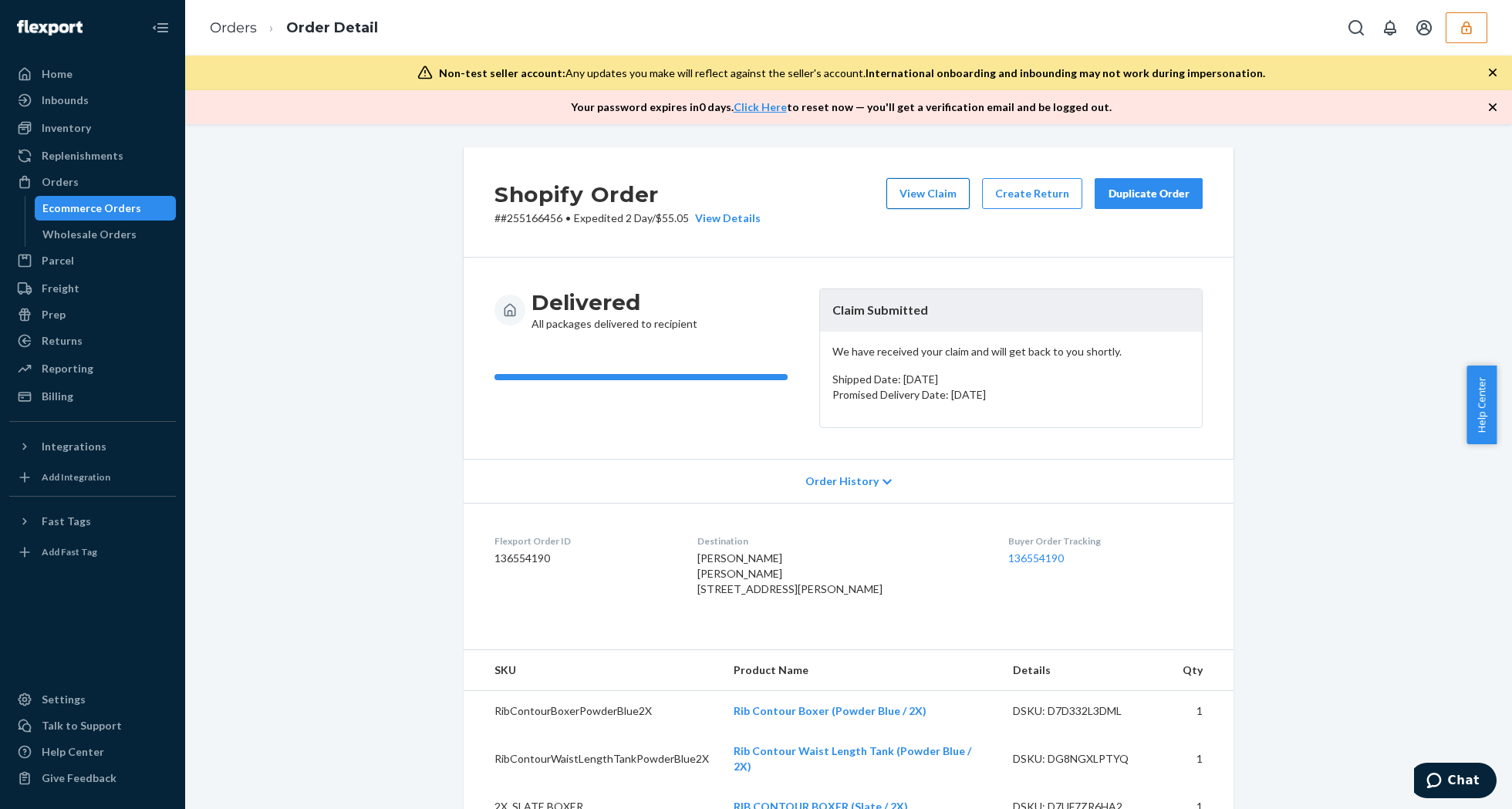
click at [914, 198] on button "View Claim" at bounding box center [927, 193] width 84 height 31
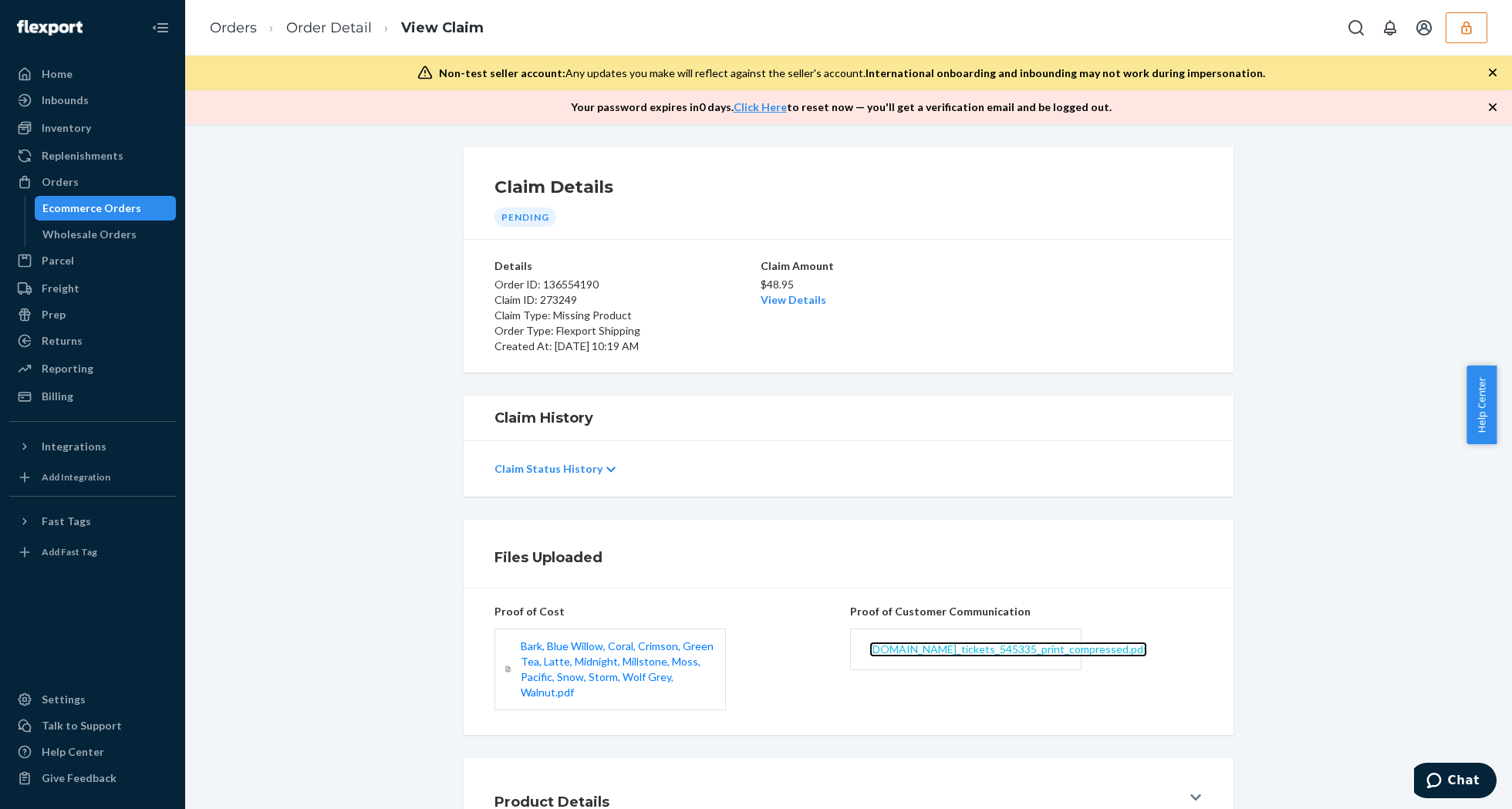
click at [978, 647] on span "[DOMAIN_NAME]_tickets_545335_print_compressed.pdf" at bounding box center [1008, 649] width 277 height 13
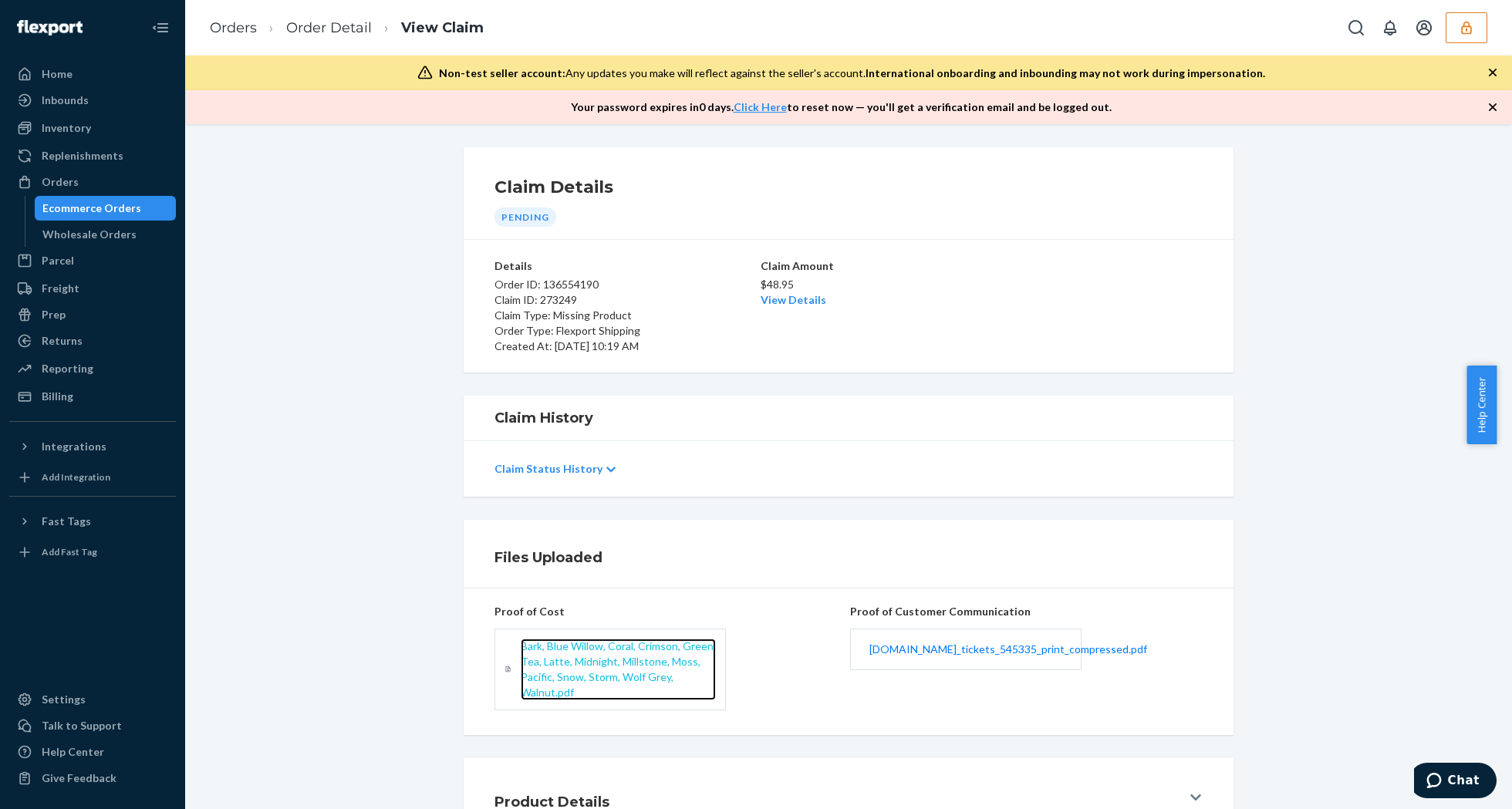
click at [560, 682] on span "Bark, Blue Willow, Coral, Crimson, Green Tea, Latte, Midnight, Millstone, Moss,…" at bounding box center [617, 669] width 193 height 60
click at [311, 28] on link "Order Detail" at bounding box center [329, 27] width 85 height 17
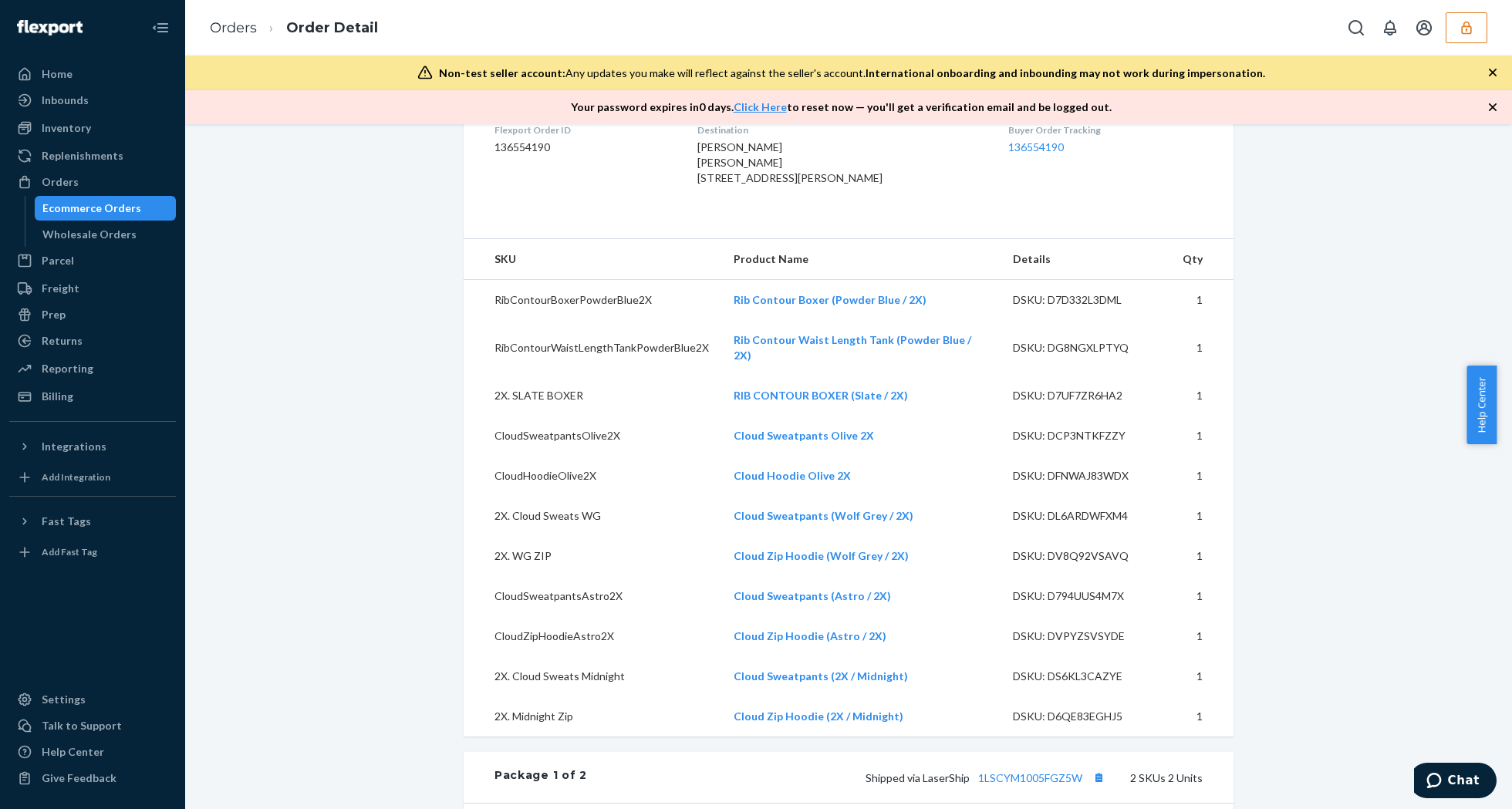
scroll to position [513, 0]
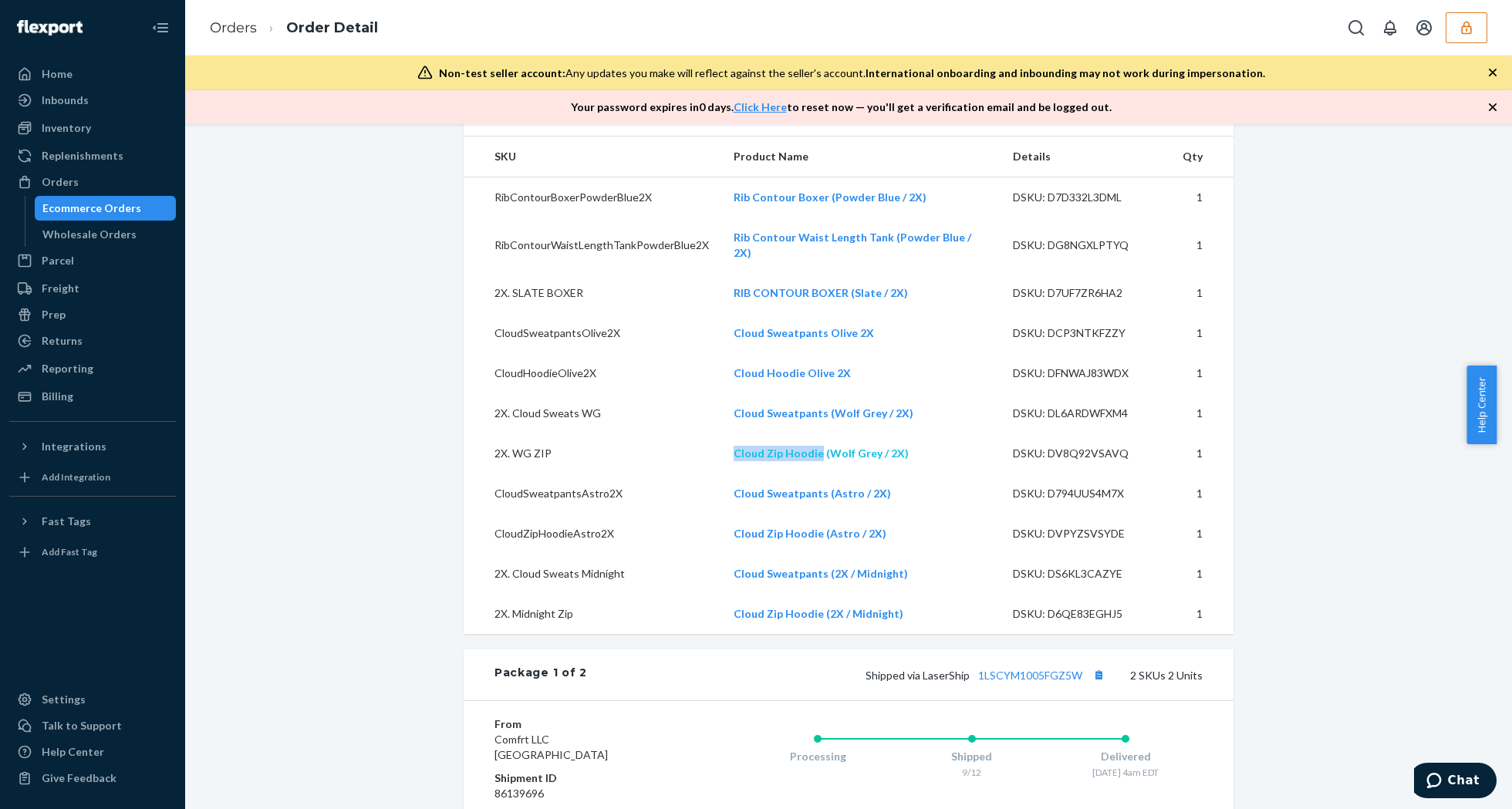
drag, startPoint x: 701, startPoint y: 470, endPoint x: 810, endPoint y: 470, distance: 109.0
click at [810, 470] on tr "2X. WG ZIP Cloud Zip Hoodie (Wolf Grey / 2X) DSKU: DV8Q92VSAVQ 1" at bounding box center [849, 454] width 770 height 40
copy tr "Cloud Zip Hoodie"
drag, startPoint x: 722, startPoint y: 435, endPoint x: 815, endPoint y: 427, distance: 93.3
click at [815, 427] on td "Cloud Sweatpants (Wolf Grey / 2X)" at bounding box center [860, 413] width 279 height 40
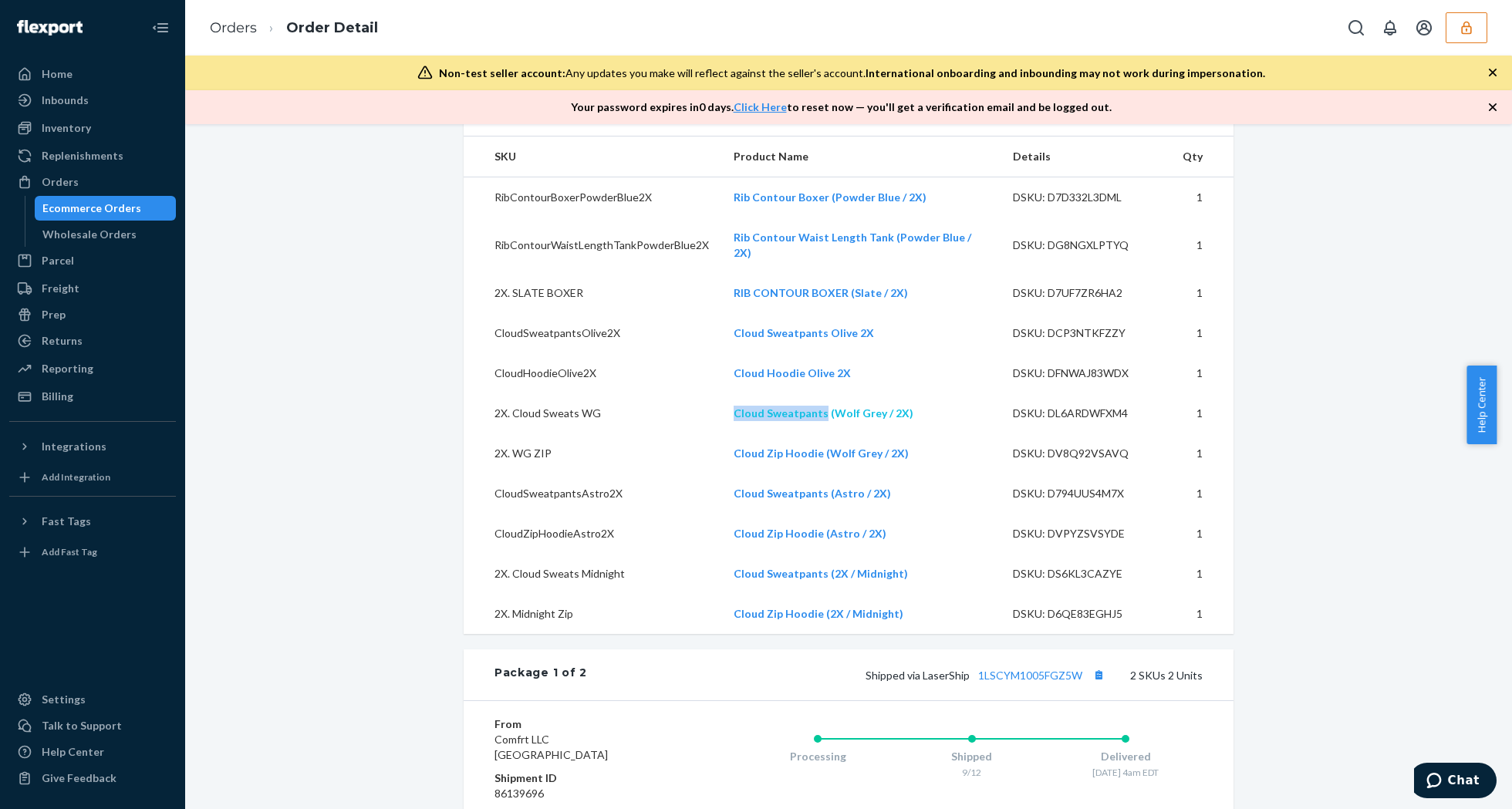
copy link "Cloud Sweatpants"
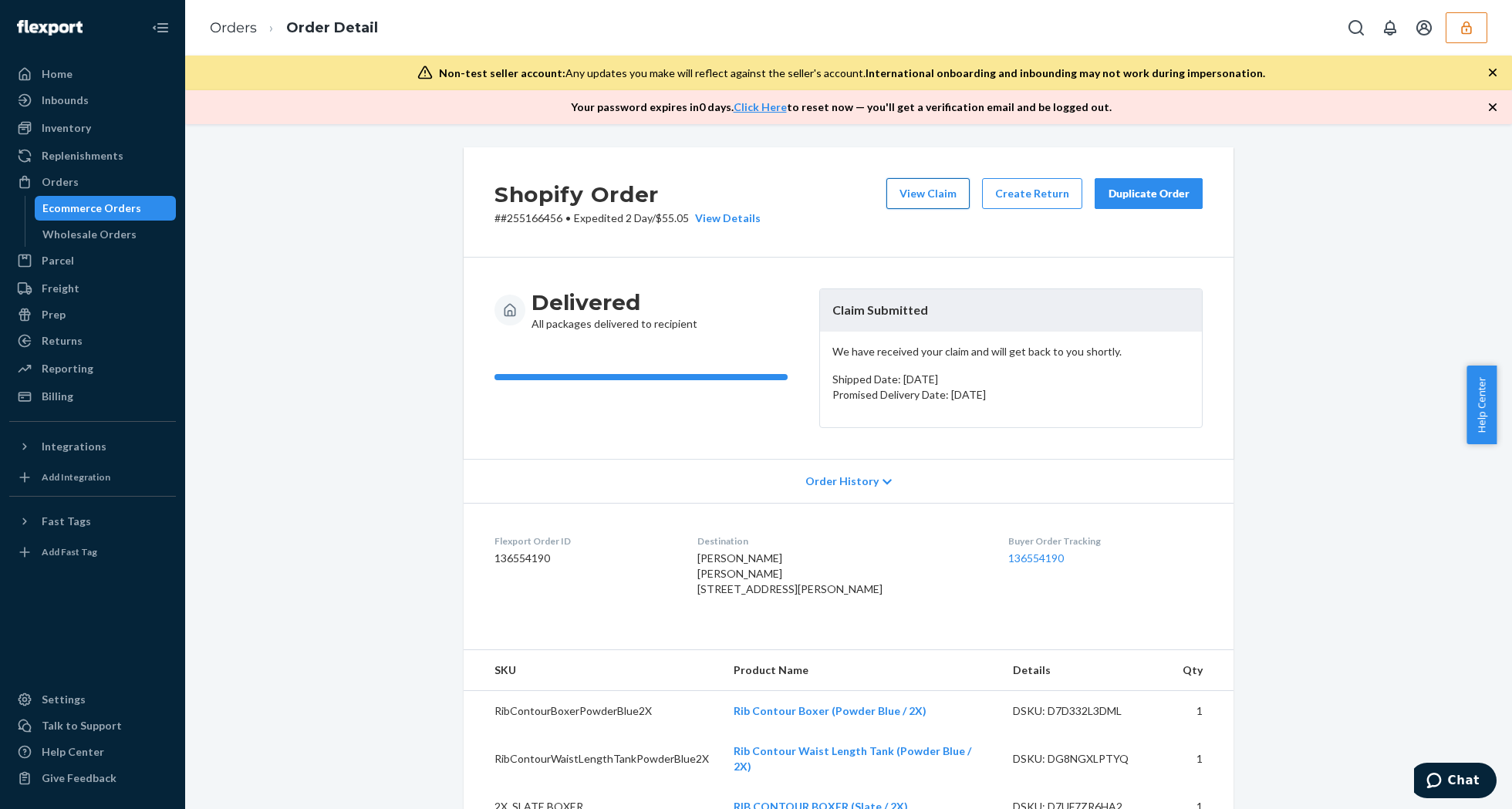
click at [893, 185] on button "View Claim" at bounding box center [927, 193] width 84 height 31
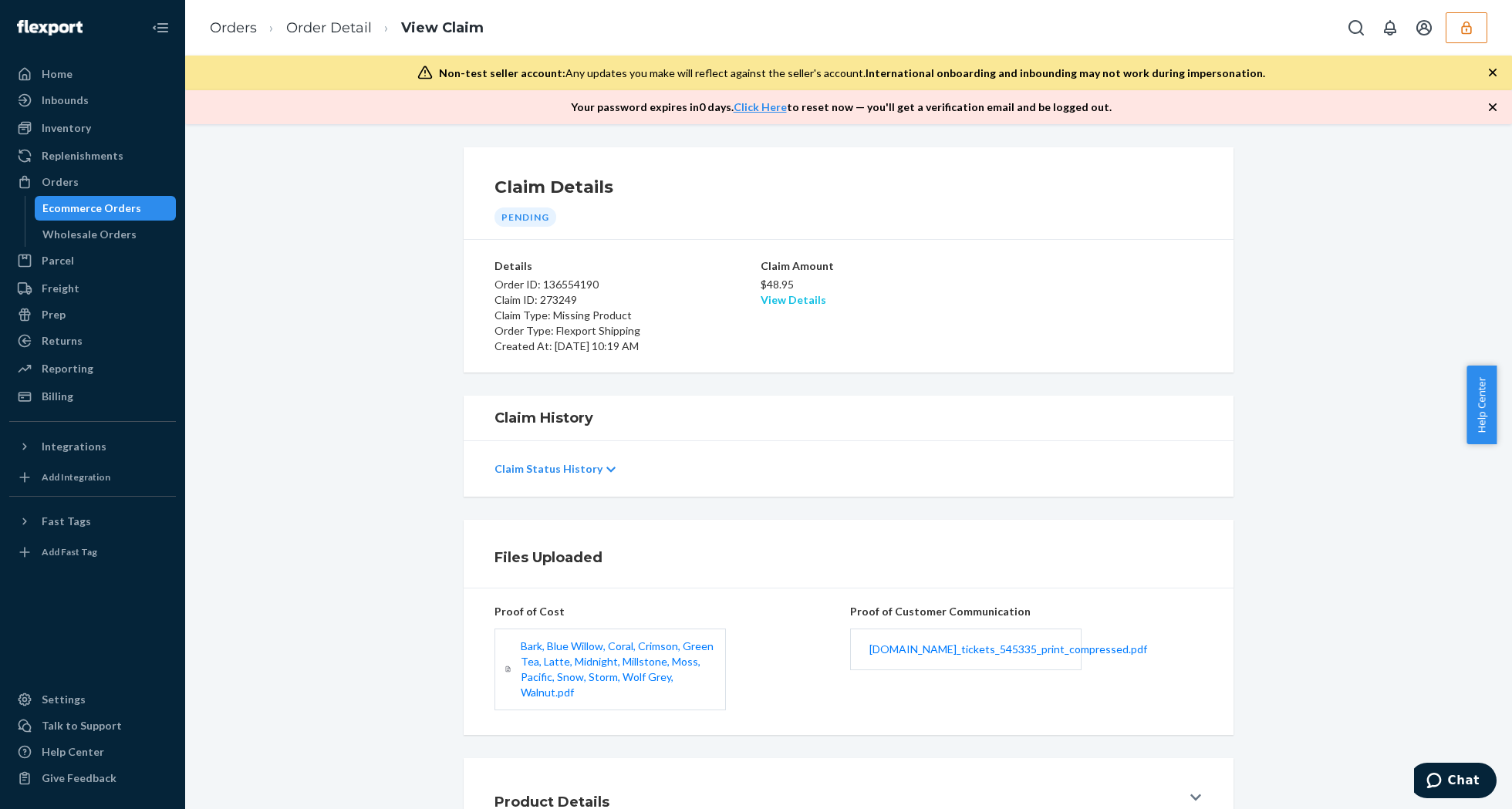
click at [785, 300] on link "View Details" at bounding box center [793, 300] width 65 height 13
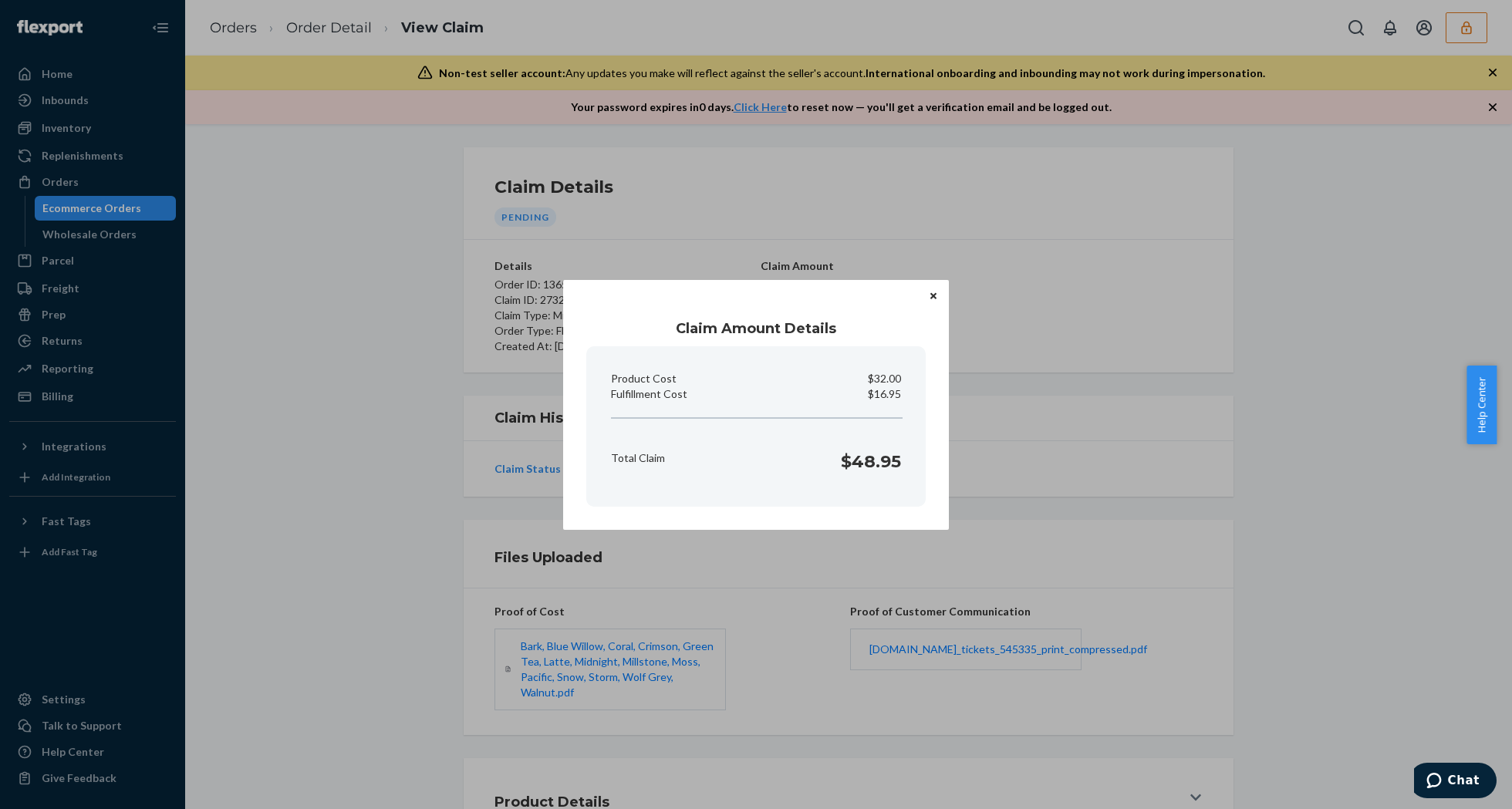
click at [884, 392] on p "$16.95" at bounding box center [884, 394] width 33 height 16
copy p "Fulfillment Cost"
click at [932, 293] on icon "Close" at bounding box center [933, 296] width 6 height 9
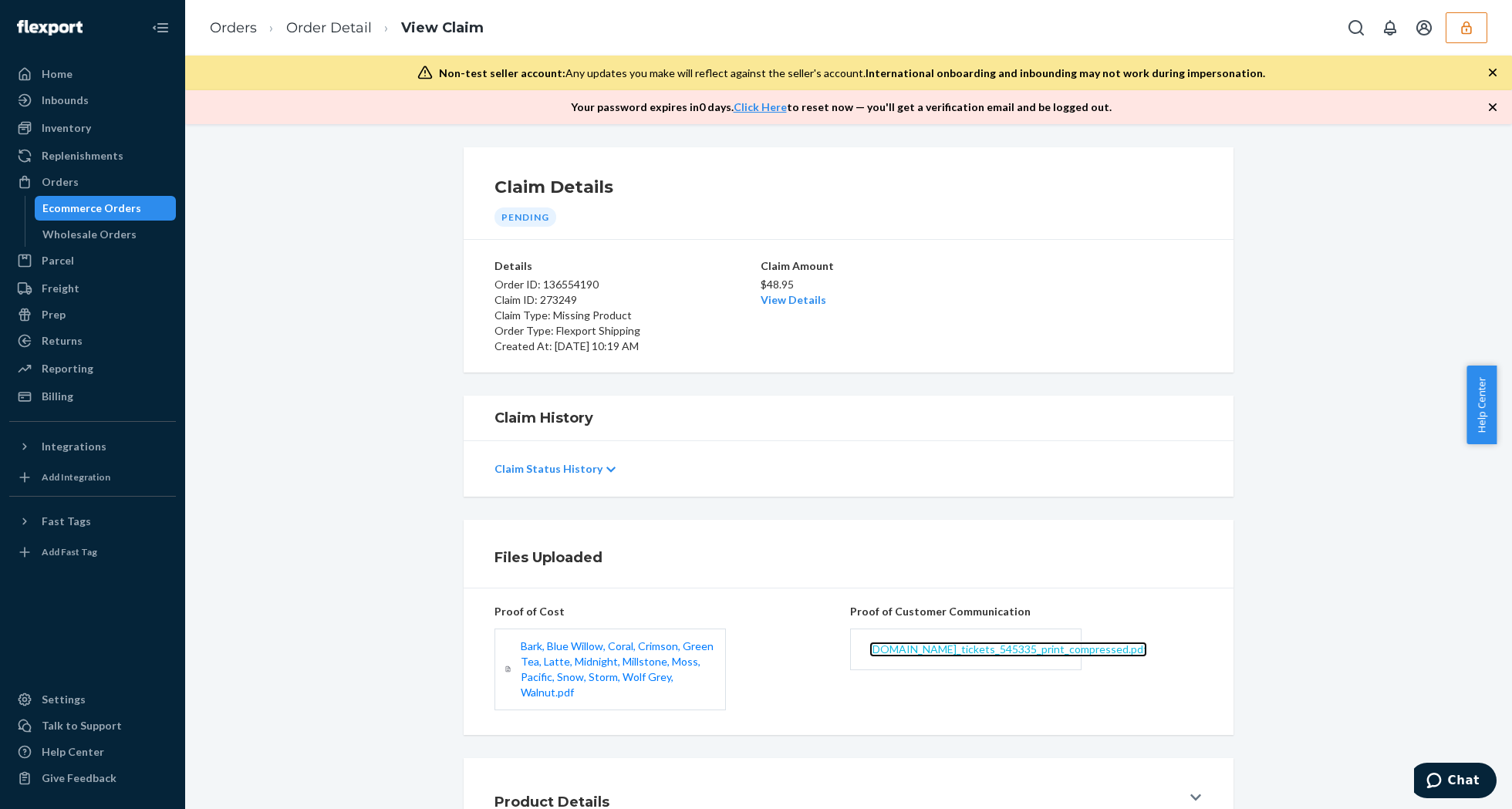
click at [980, 652] on span "comfrt.zendesk.com_tickets_545335_print_compressed.pdf" at bounding box center [1008, 649] width 277 height 13
click at [318, 20] on link "Order Detail" at bounding box center [329, 27] width 85 height 17
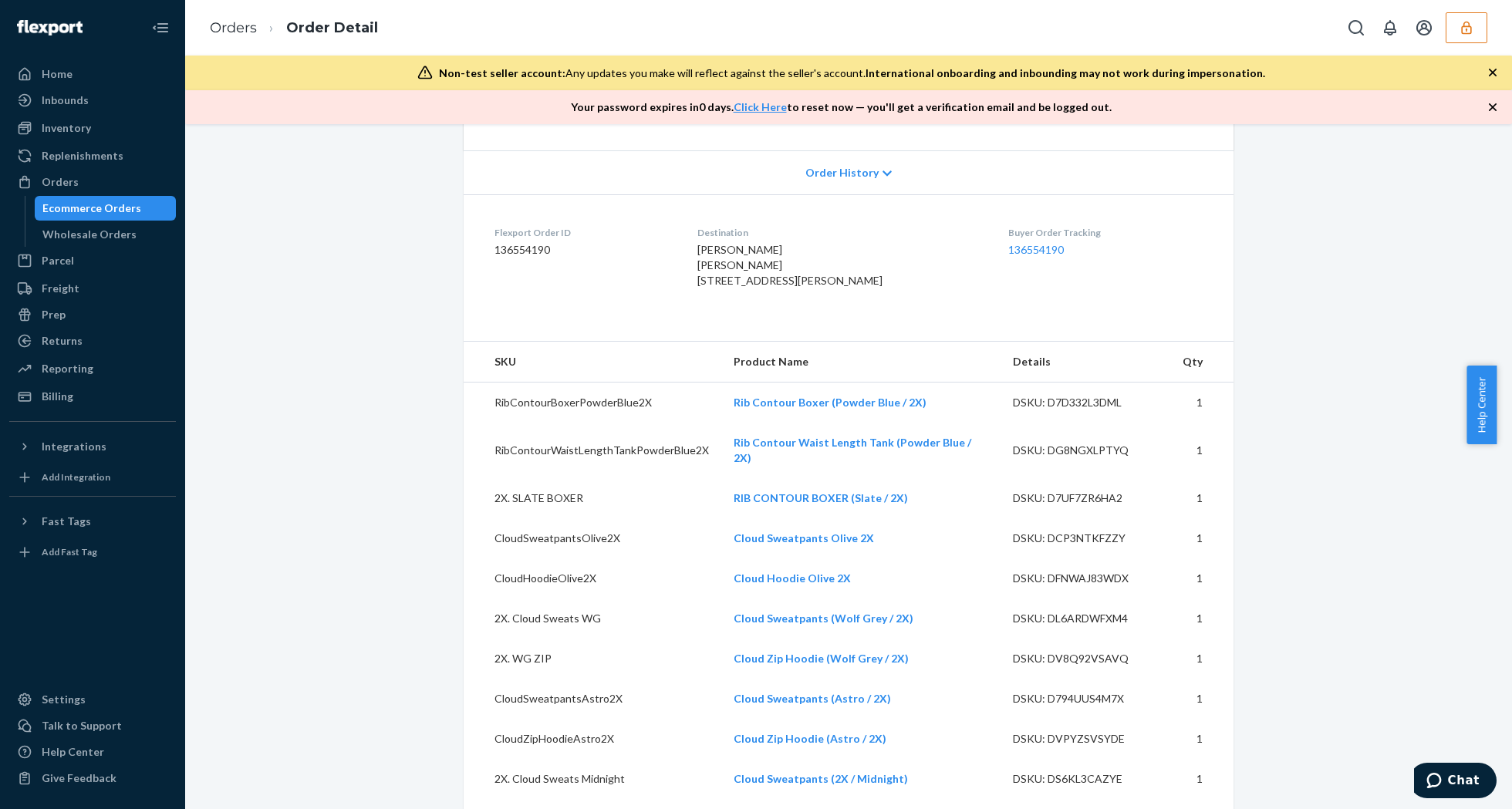
scroll to position [412, 0]
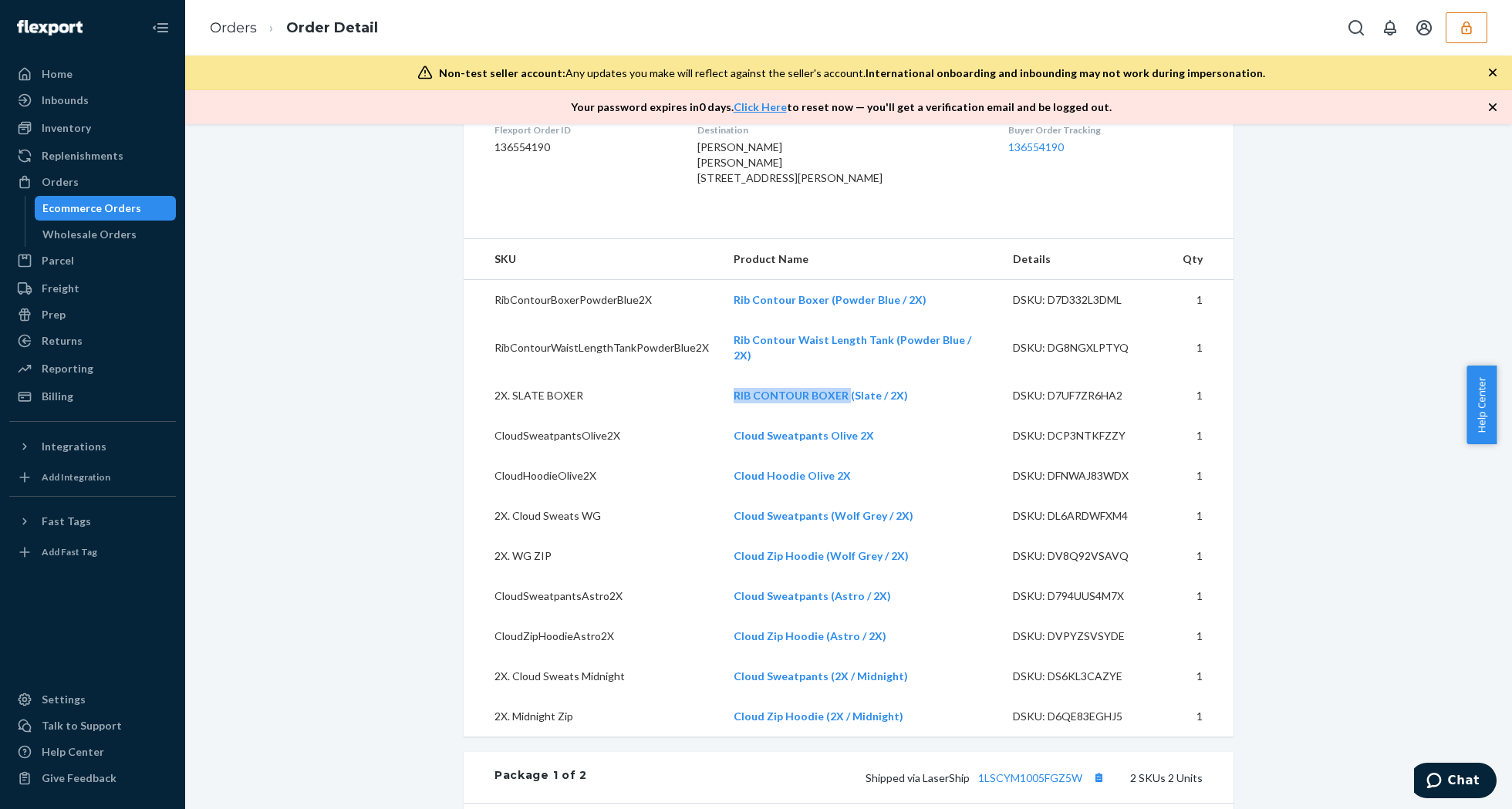
drag, startPoint x: 710, startPoint y: 405, endPoint x: 844, endPoint y: 418, distance: 134.6
click at [844, 416] on tr "2X. SLATE BOXER RIB CONTOUR BOXER (Slate / 2X) DSKU: D7UF7ZR6HA2 1" at bounding box center [849, 396] width 770 height 40
copy tr "RIB CONTOUR BOXER"
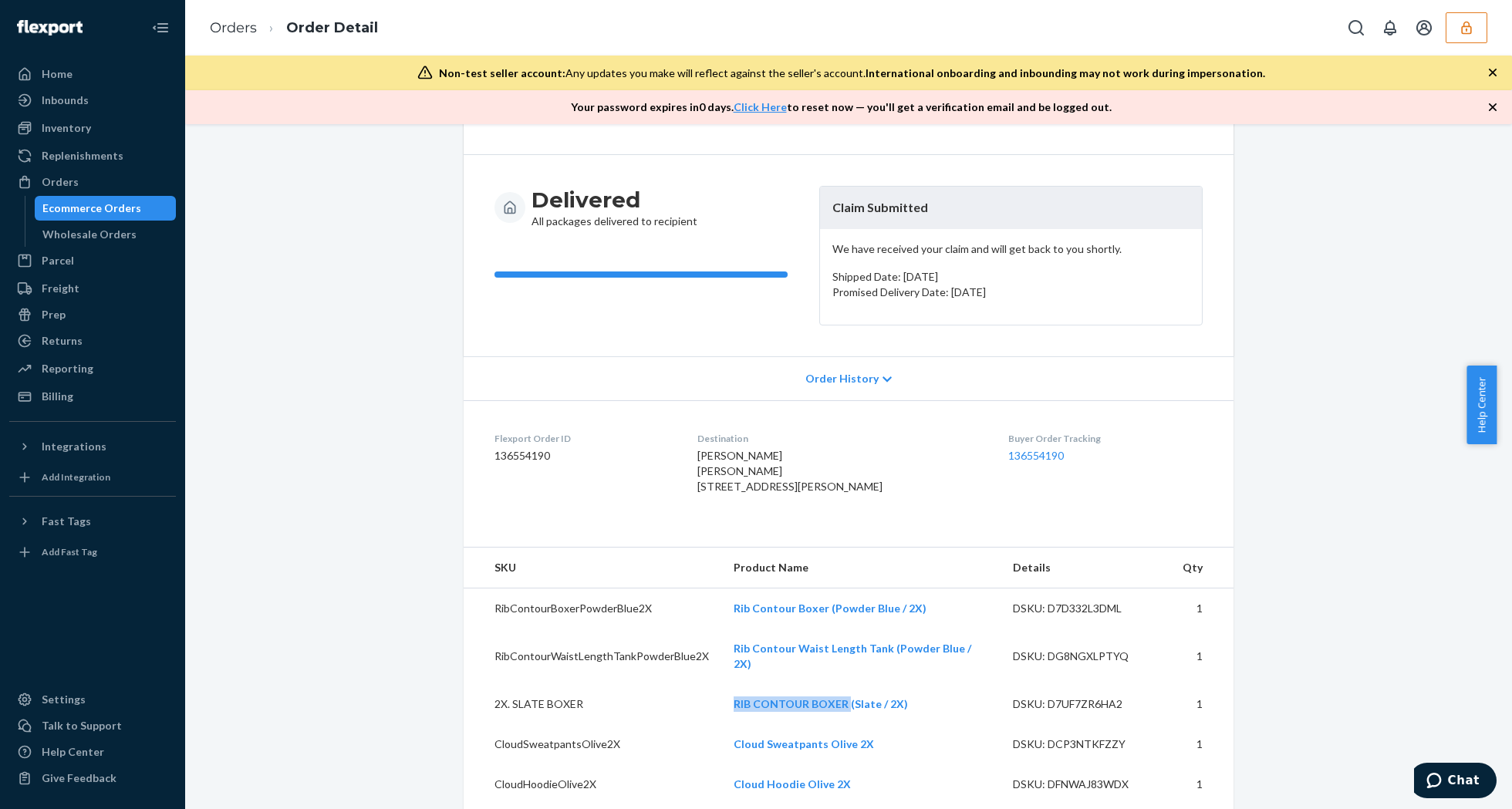
scroll to position [0, 0]
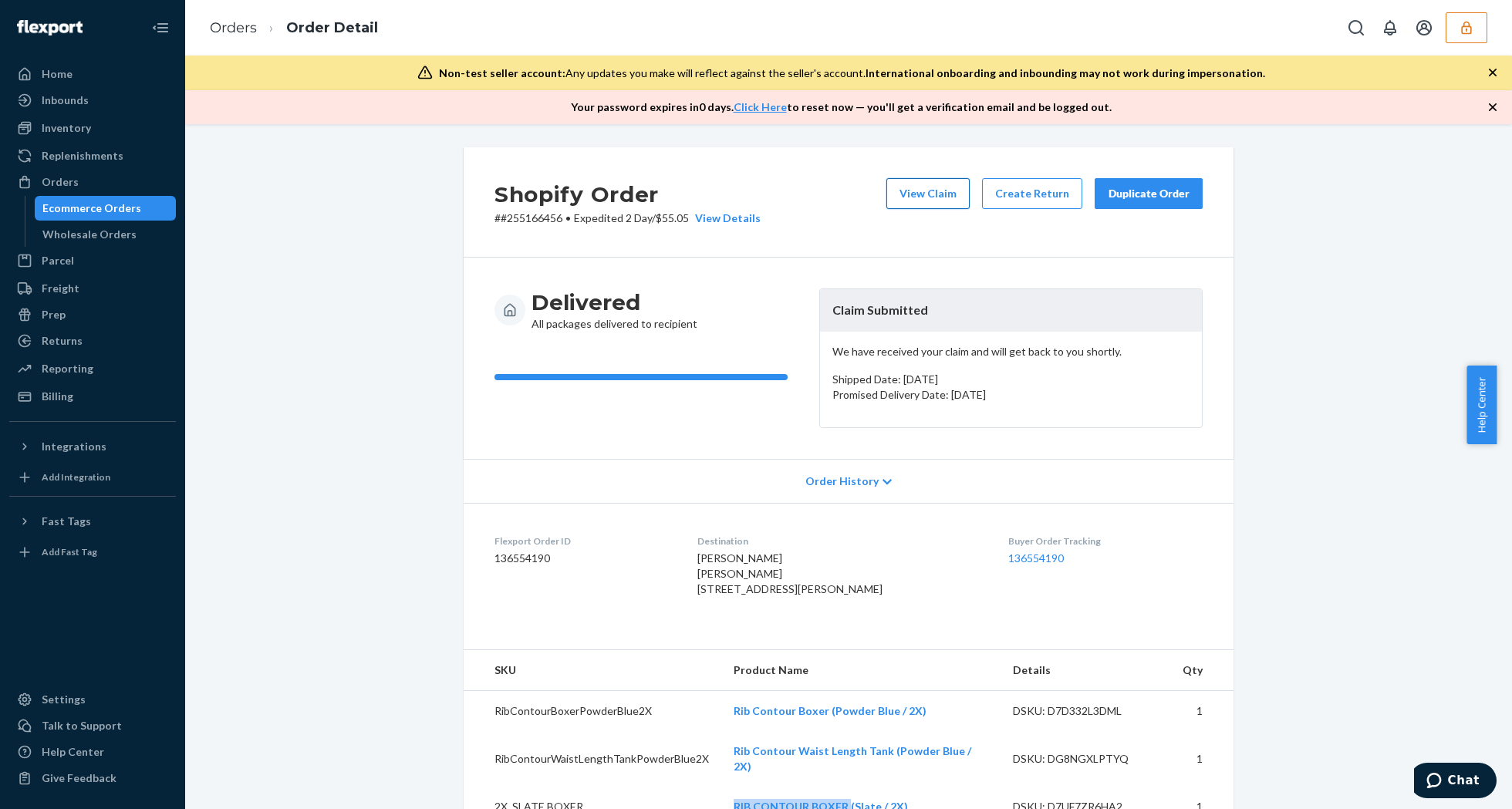
click at [912, 195] on button "View Claim" at bounding box center [927, 193] width 84 height 31
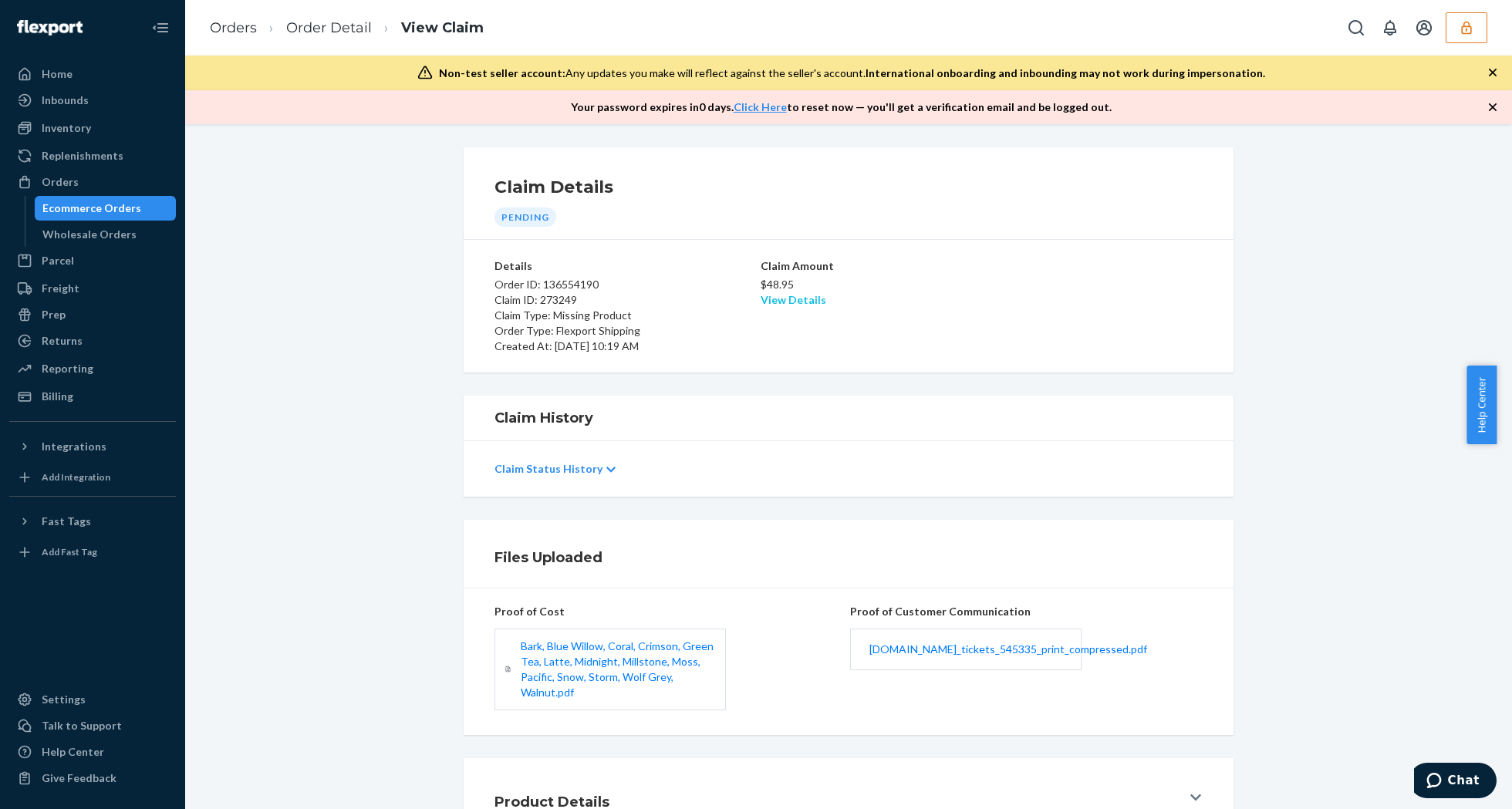
click at [799, 298] on link "View Details" at bounding box center [793, 300] width 65 height 13
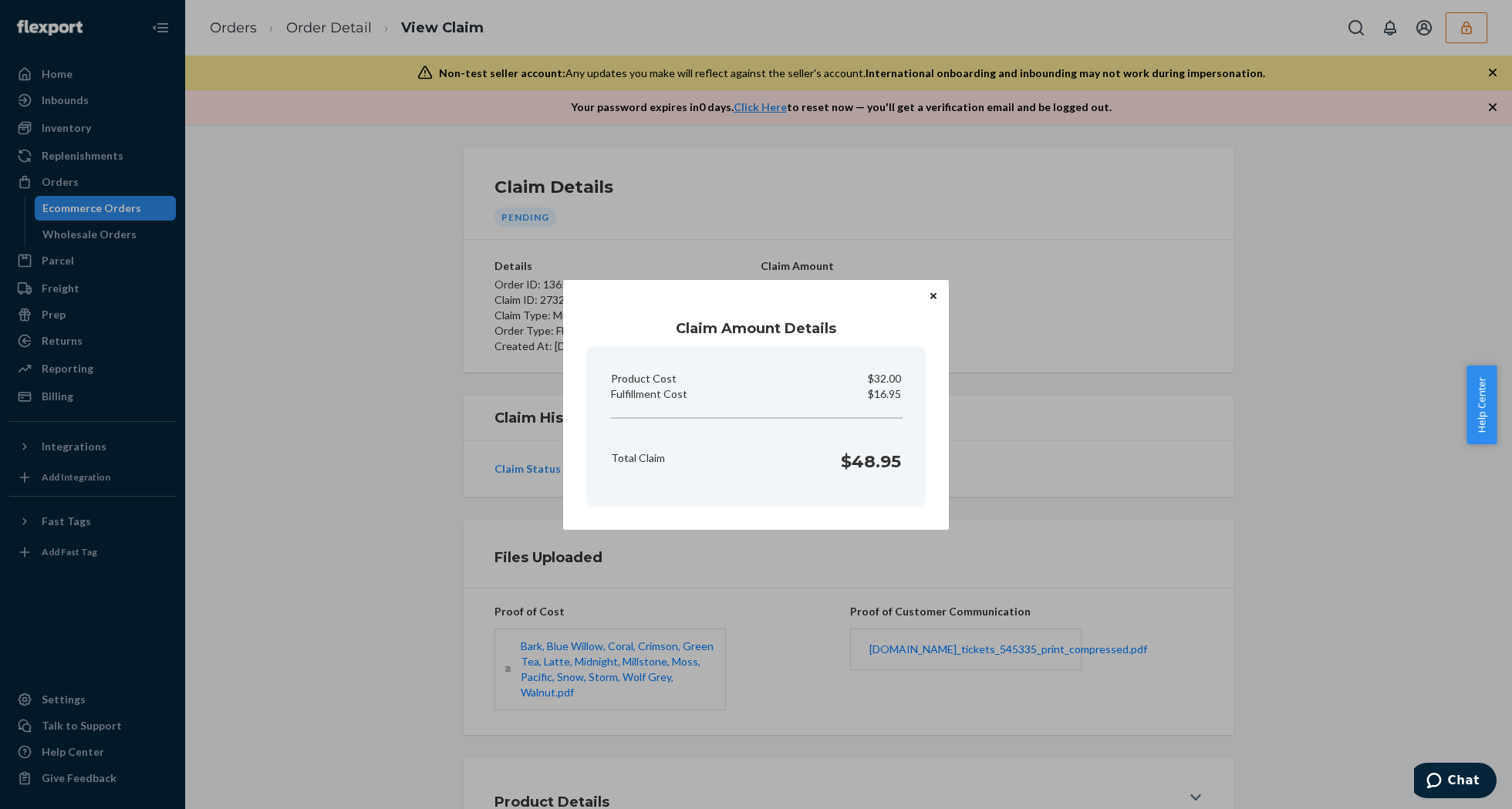
click at [935, 290] on button "Close" at bounding box center [933, 296] width 16 height 17
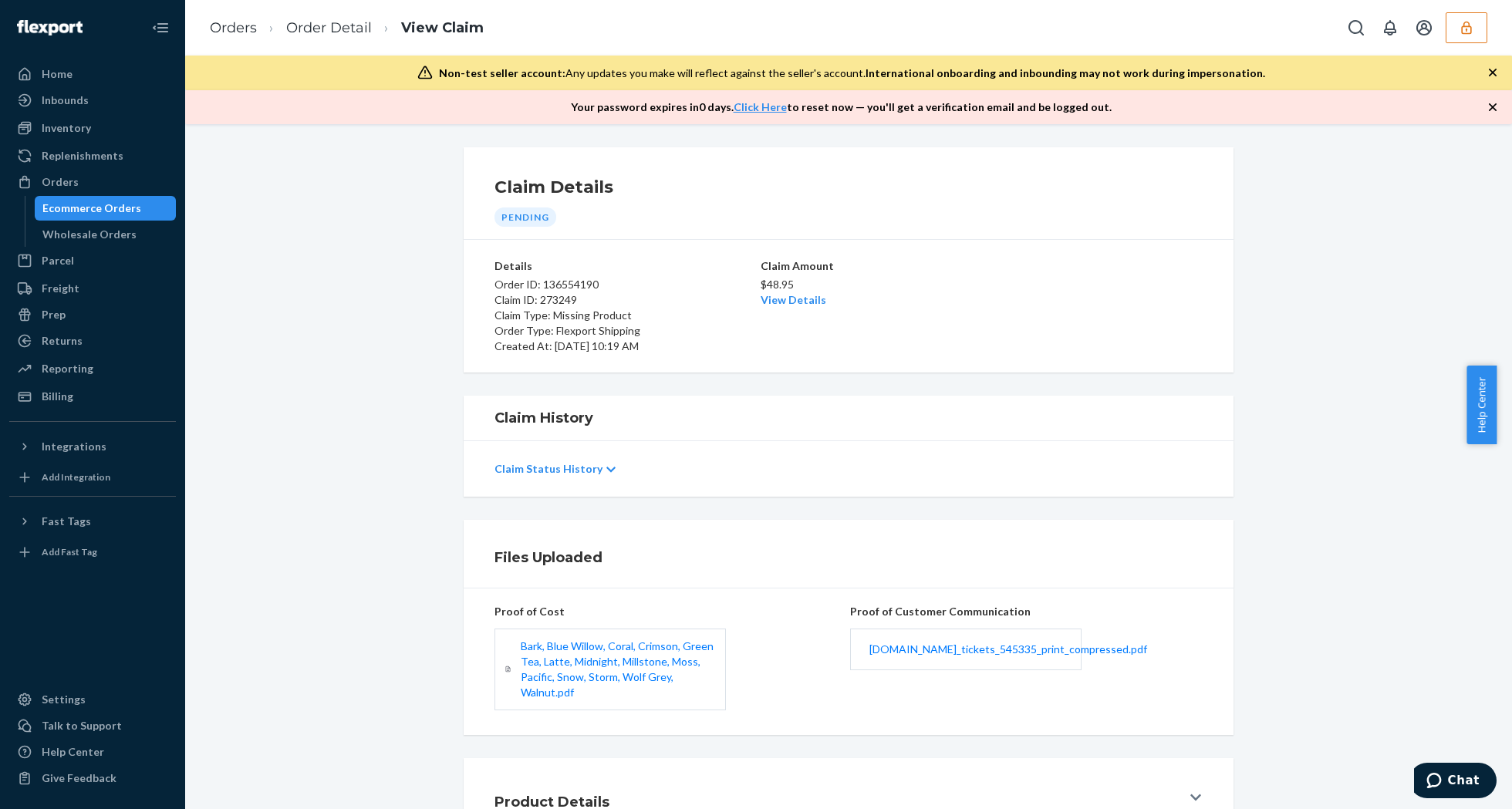
scroll to position [118, 0]
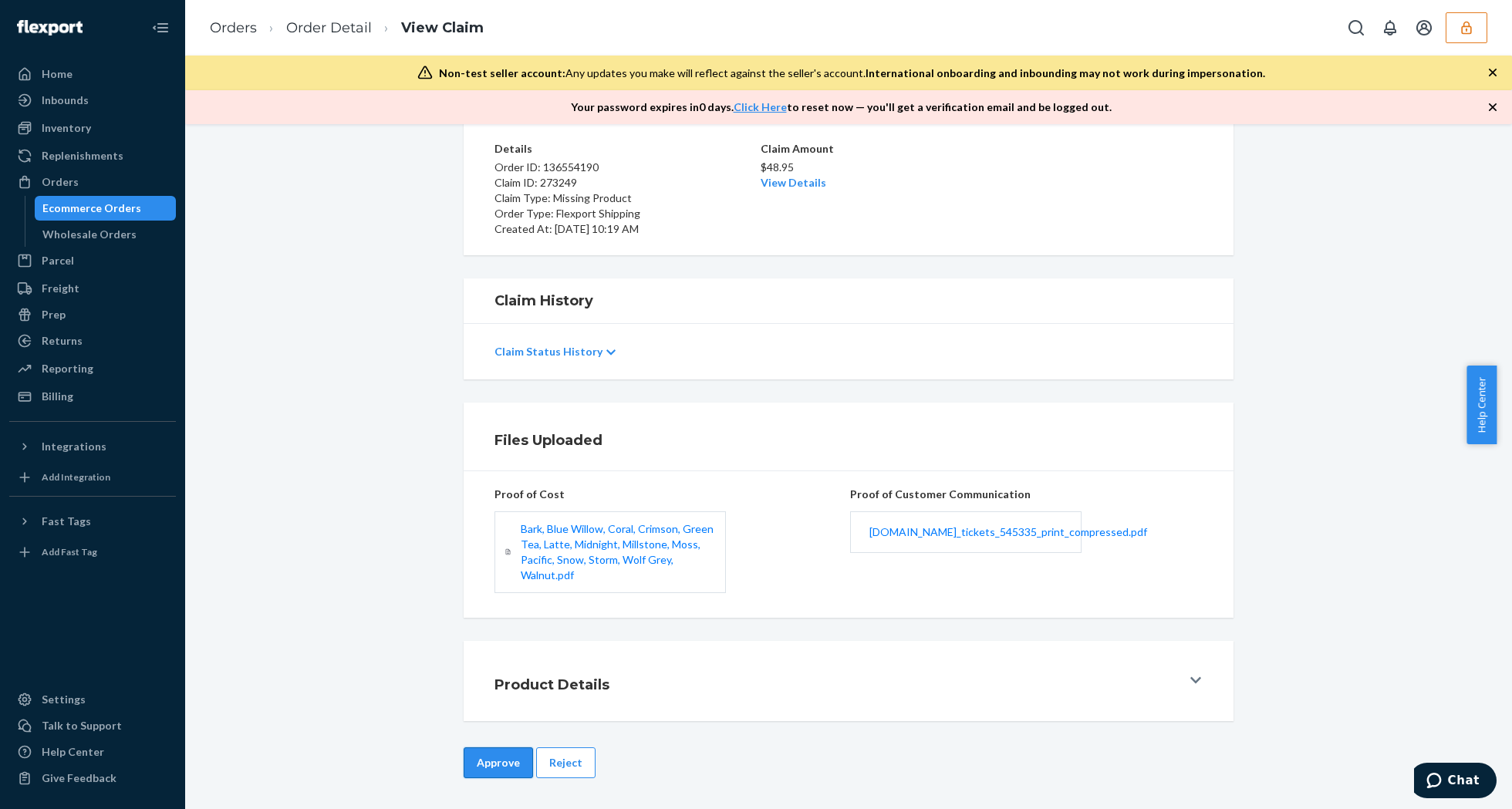
click at [504, 766] on button "Approve" at bounding box center [498, 763] width 70 height 31
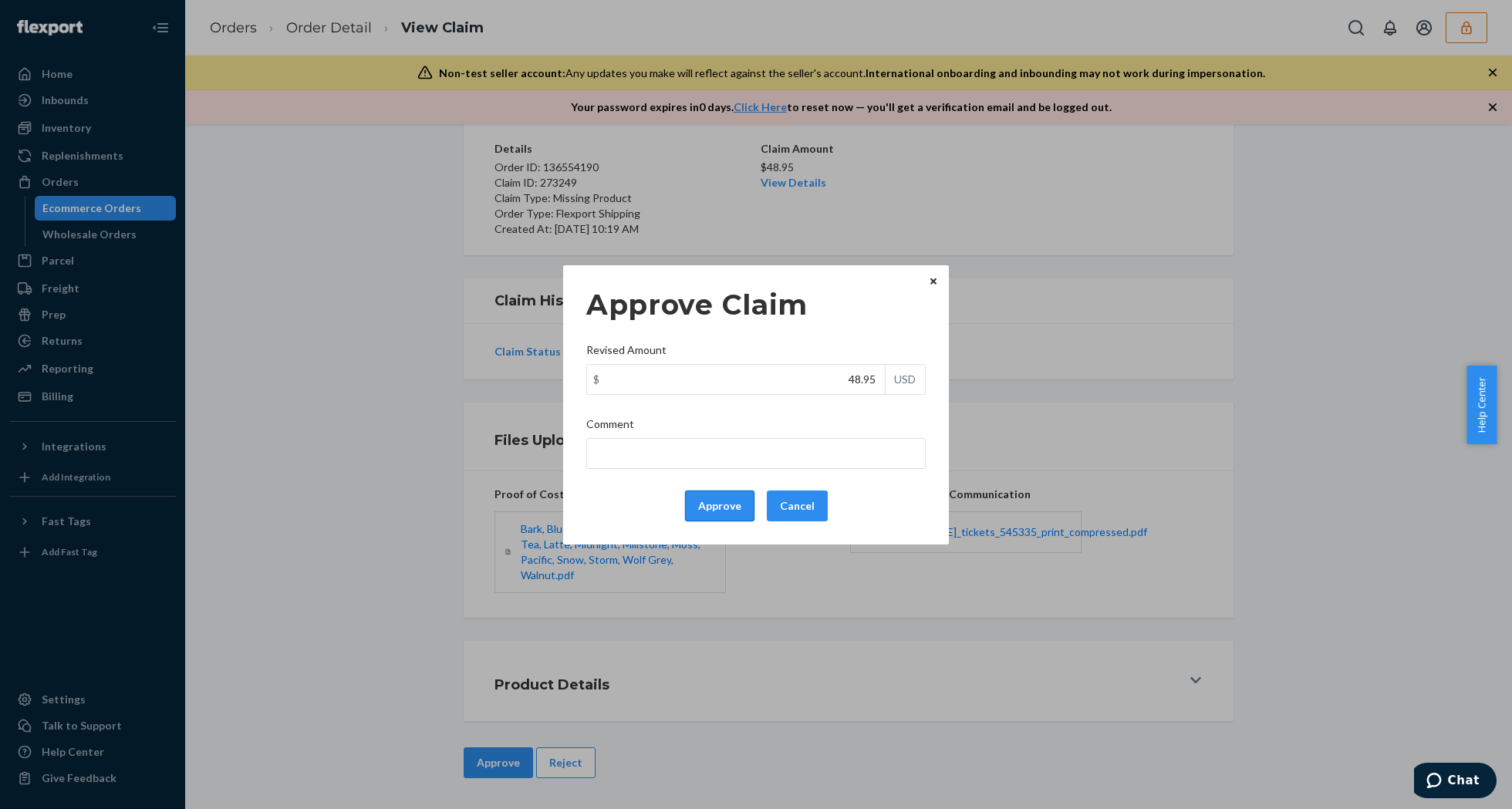
click at [717, 500] on button "Approve" at bounding box center [720, 506] width 70 height 31
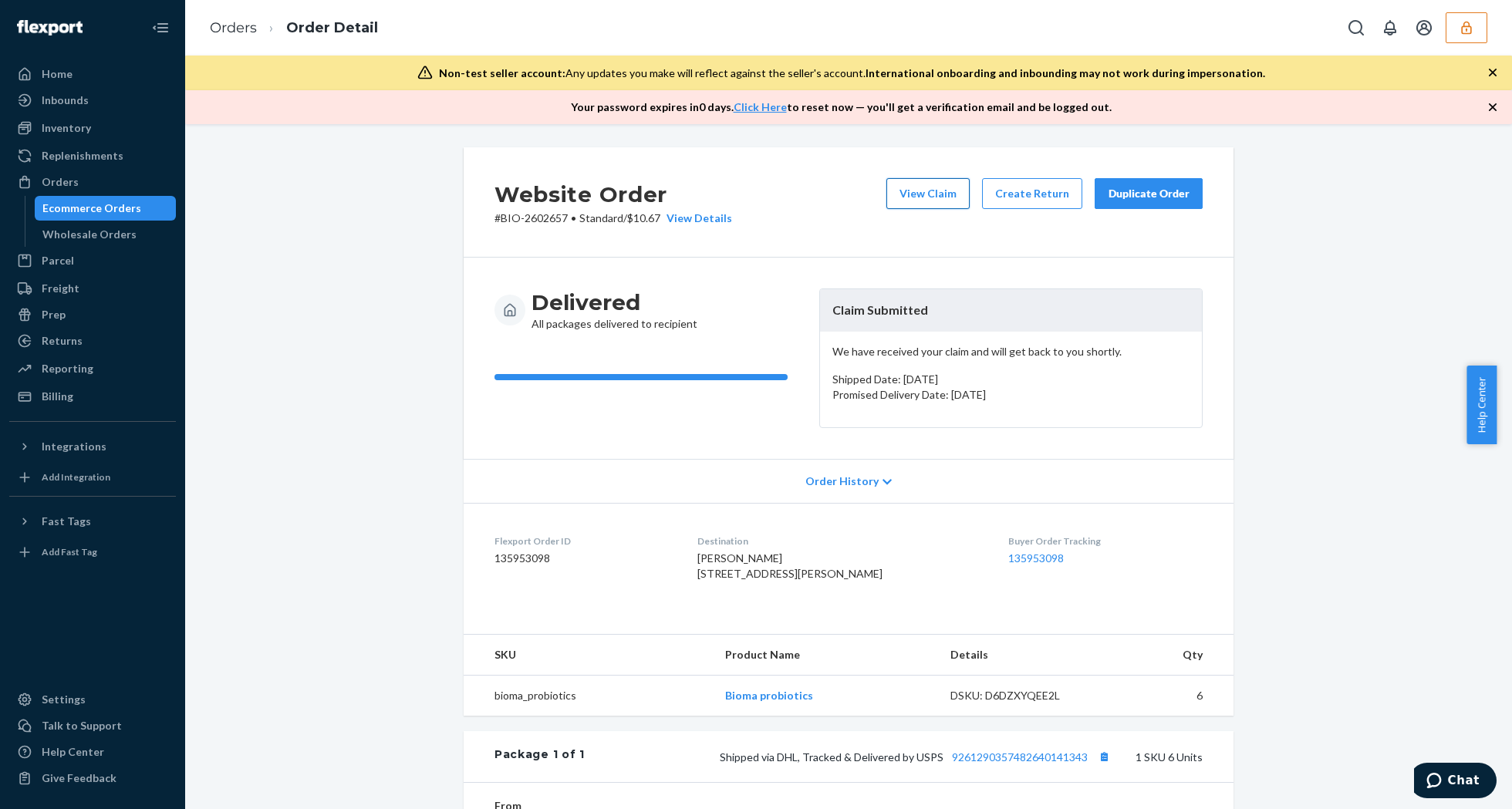
click at [904, 197] on button "View Claim" at bounding box center [927, 193] width 84 height 31
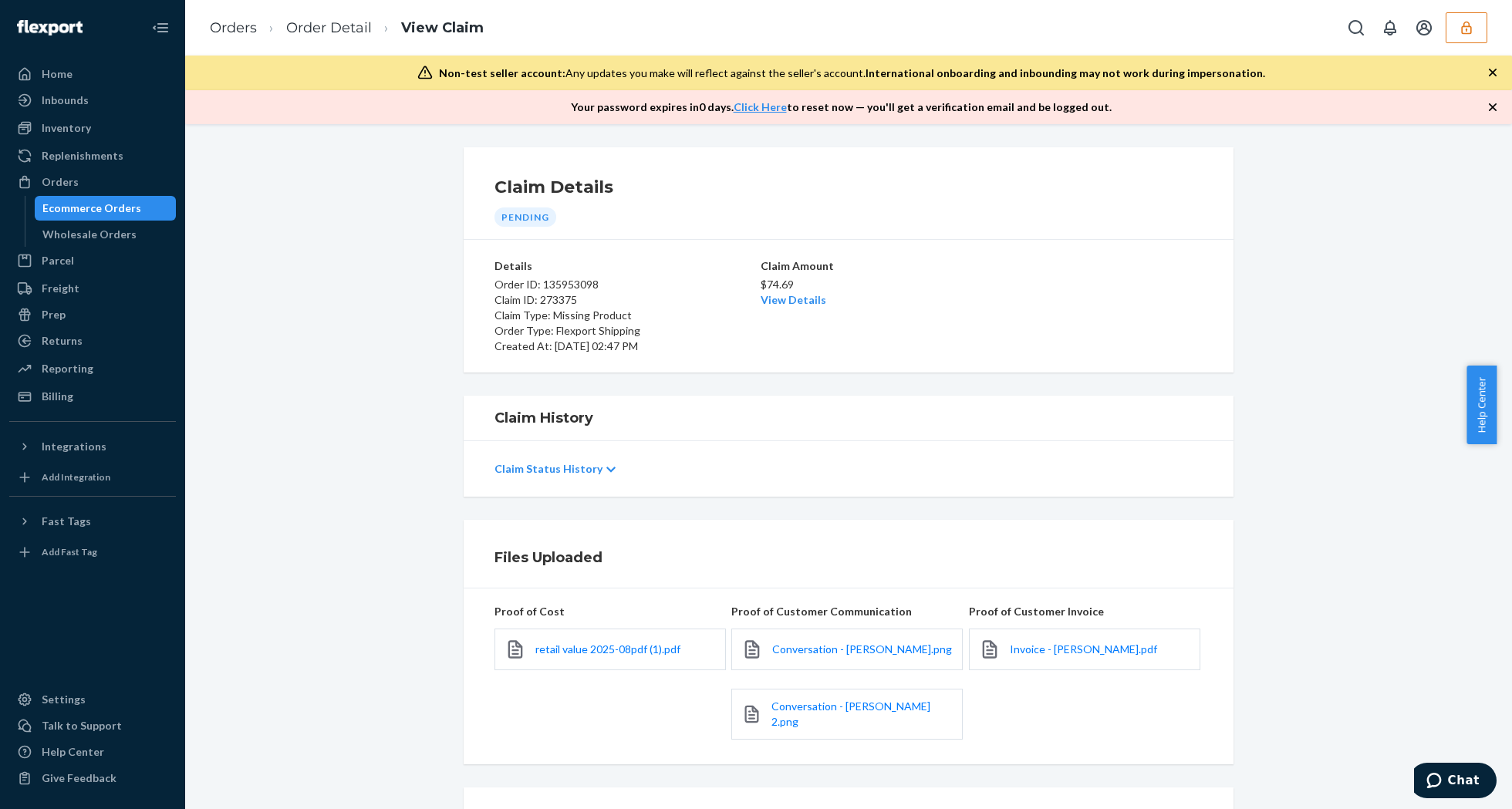
scroll to position [158, 0]
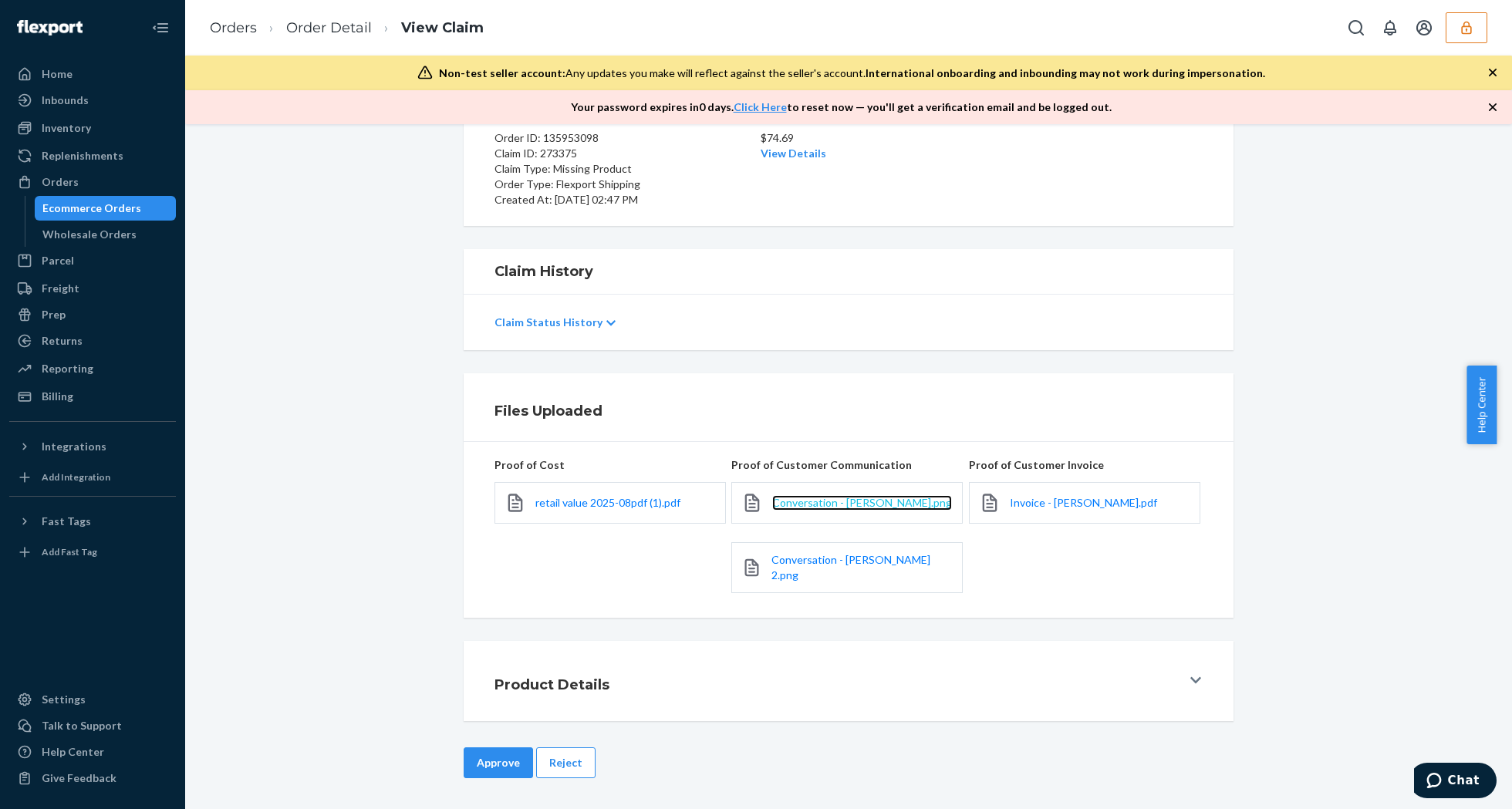
click at [795, 506] on span "Conversation - [PERSON_NAME].png" at bounding box center [862, 503] width 180 height 13
click at [804, 558] on span "Conversation - [PERSON_NAME] 2.png" at bounding box center [851, 567] width 159 height 28
click at [325, 28] on link "Order Detail" at bounding box center [329, 27] width 85 height 17
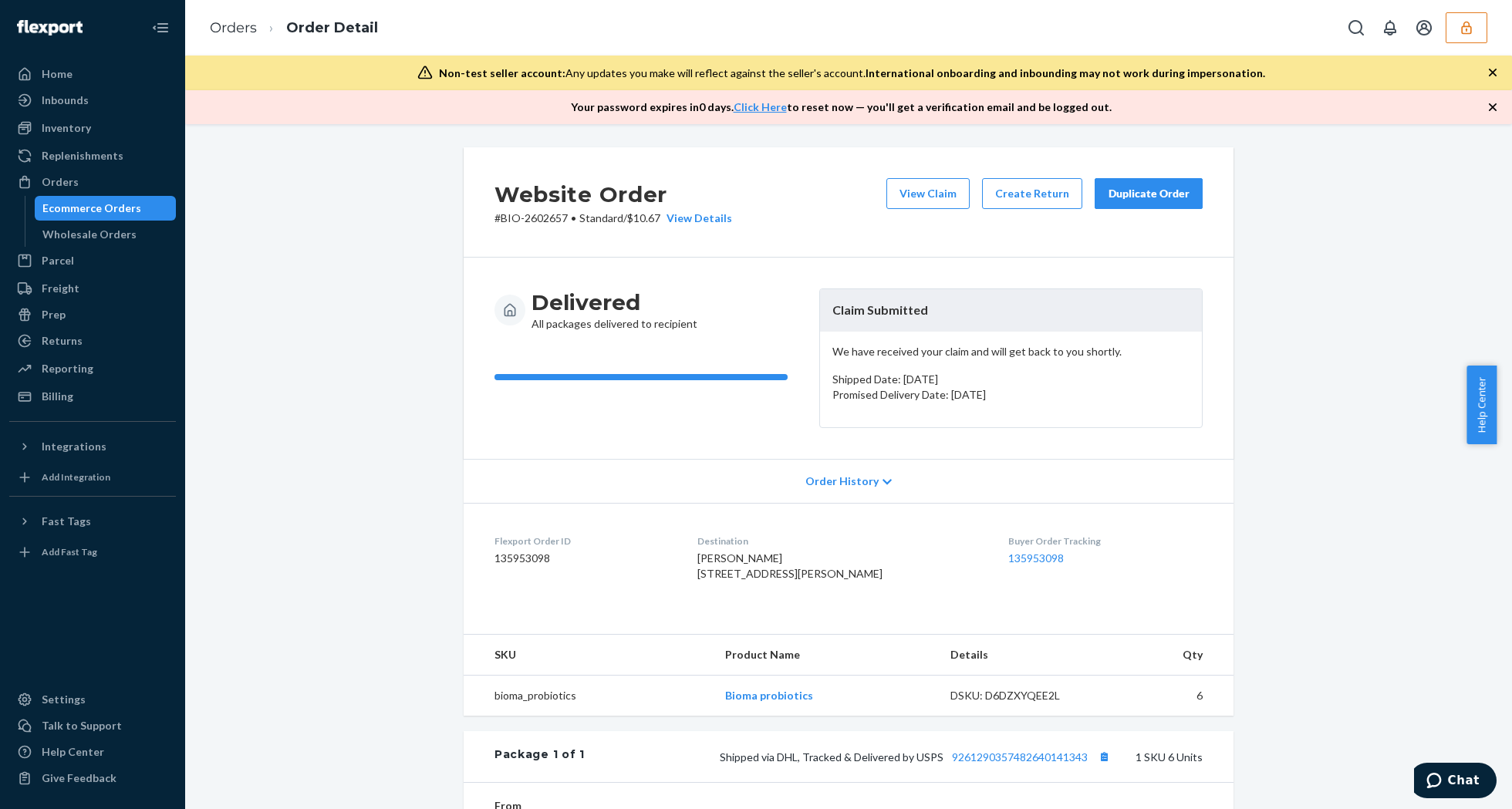
click at [1495, 75] on icon "button" at bounding box center [1492, 72] width 7 height 7
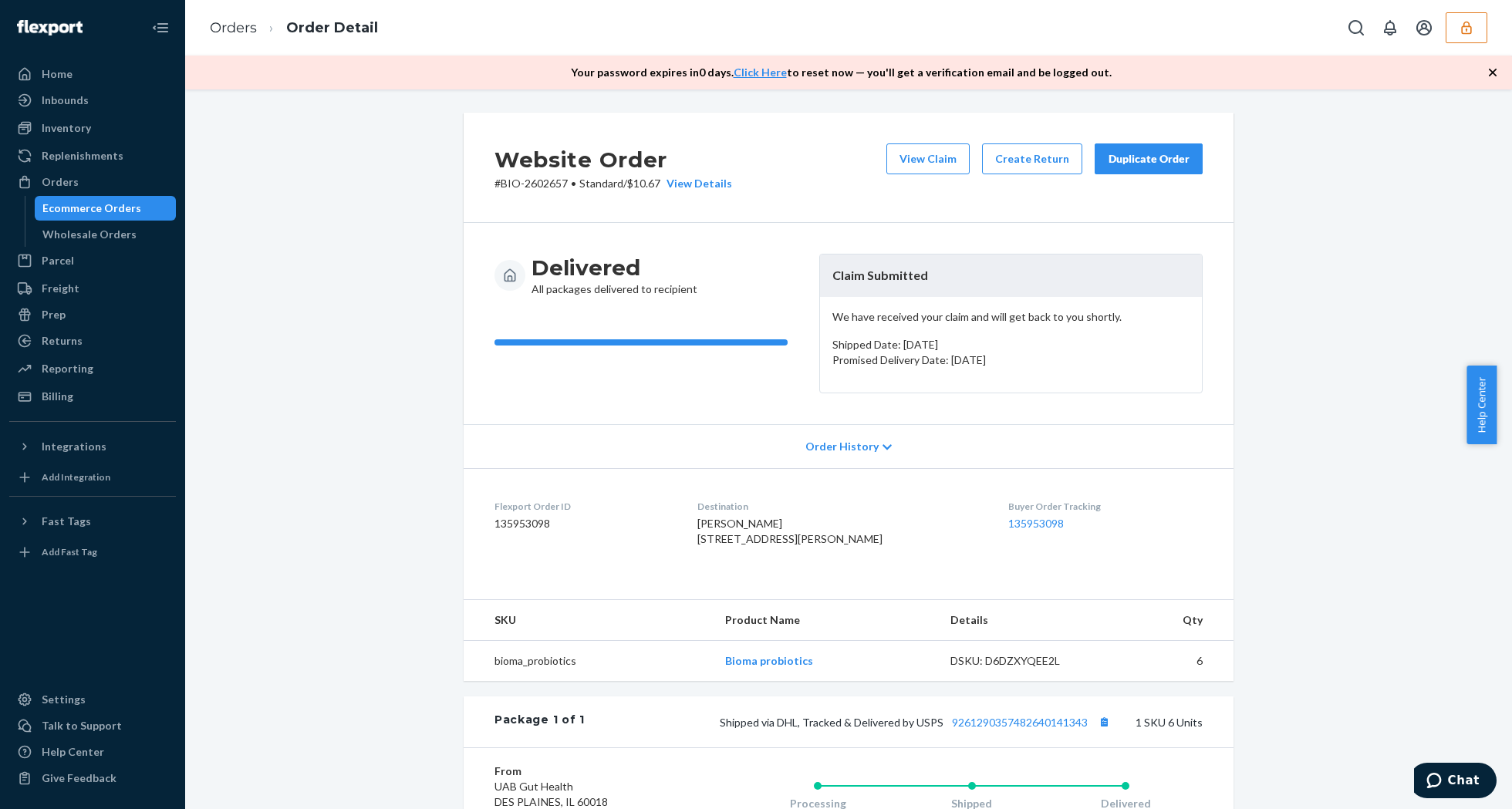
click at [1495, 75] on icon "button" at bounding box center [1492, 72] width 7 height 7
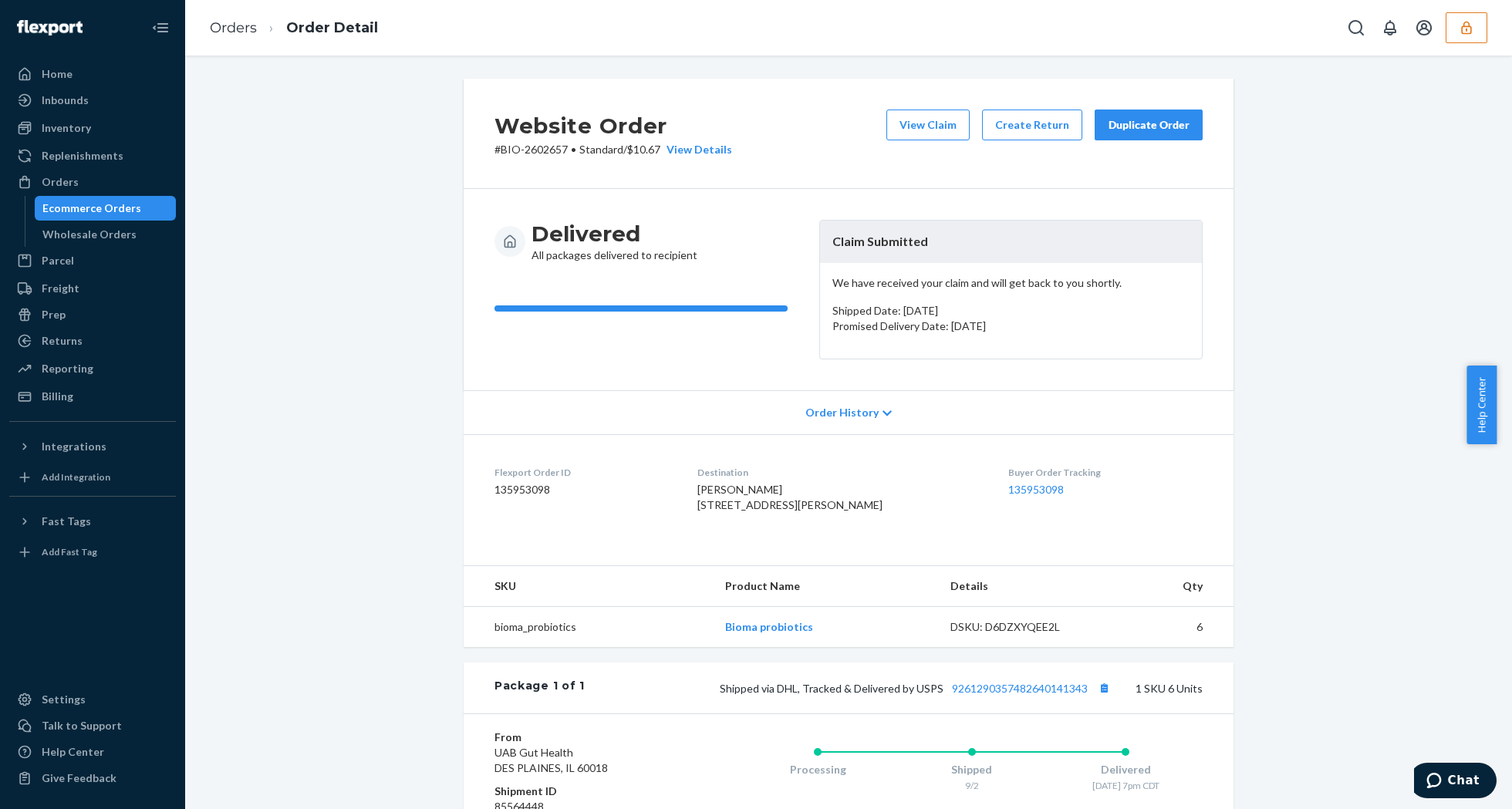
scroll to position [277, 0]
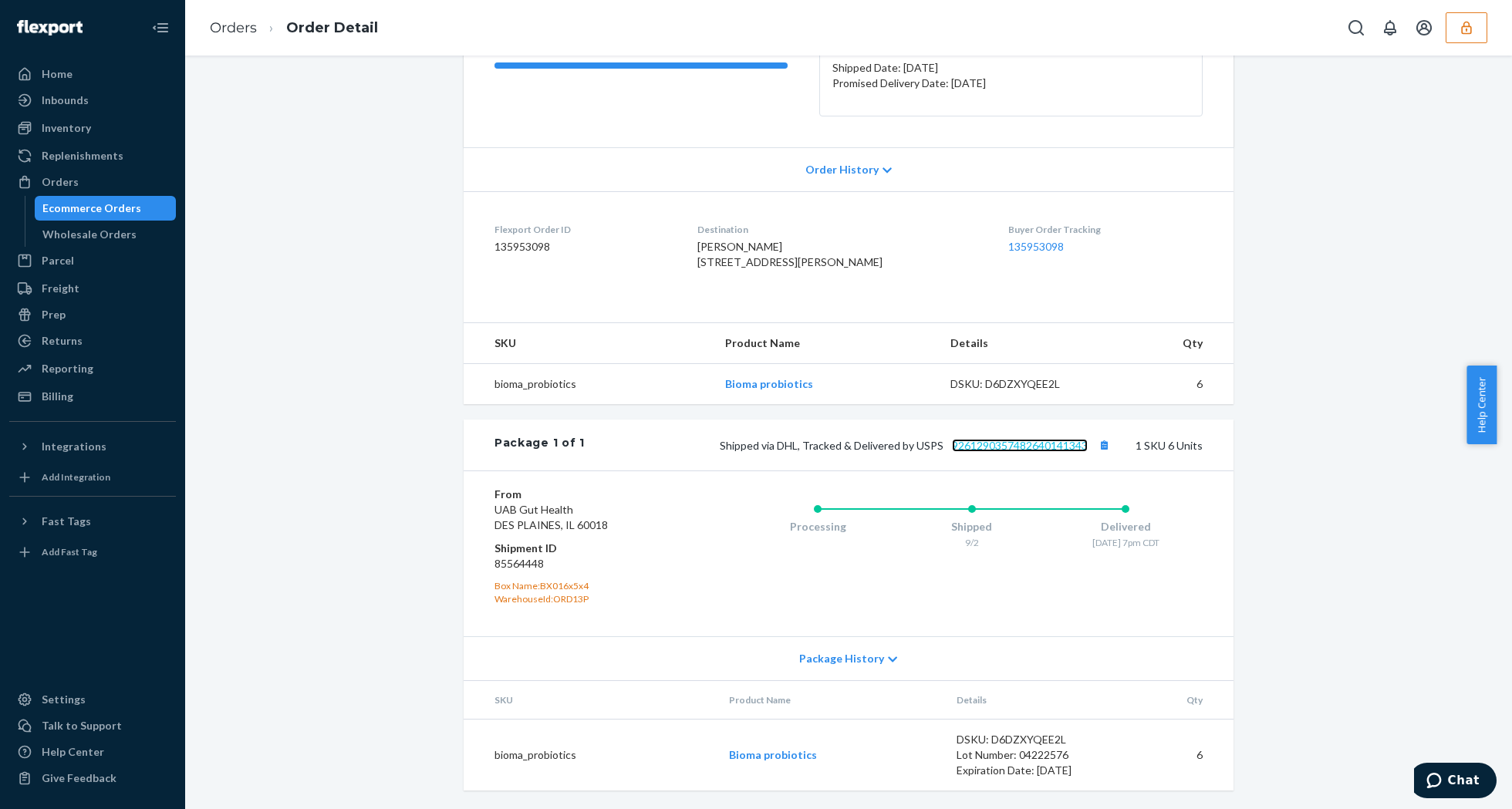
click at [1019, 443] on link "9261290357482640141343" at bounding box center [1020, 445] width 136 height 13
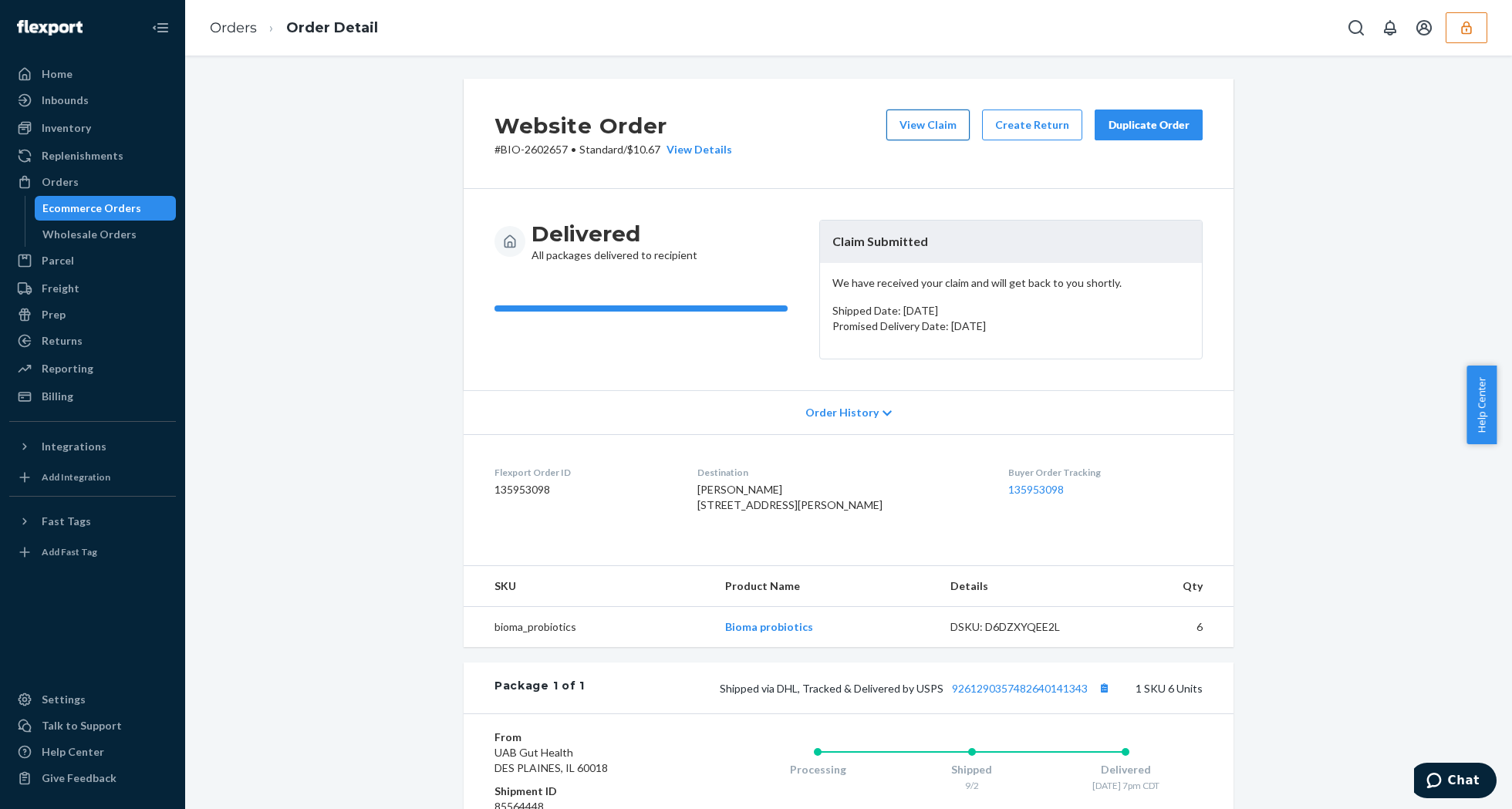
click at [924, 128] on button "View Claim" at bounding box center [927, 124] width 84 height 31
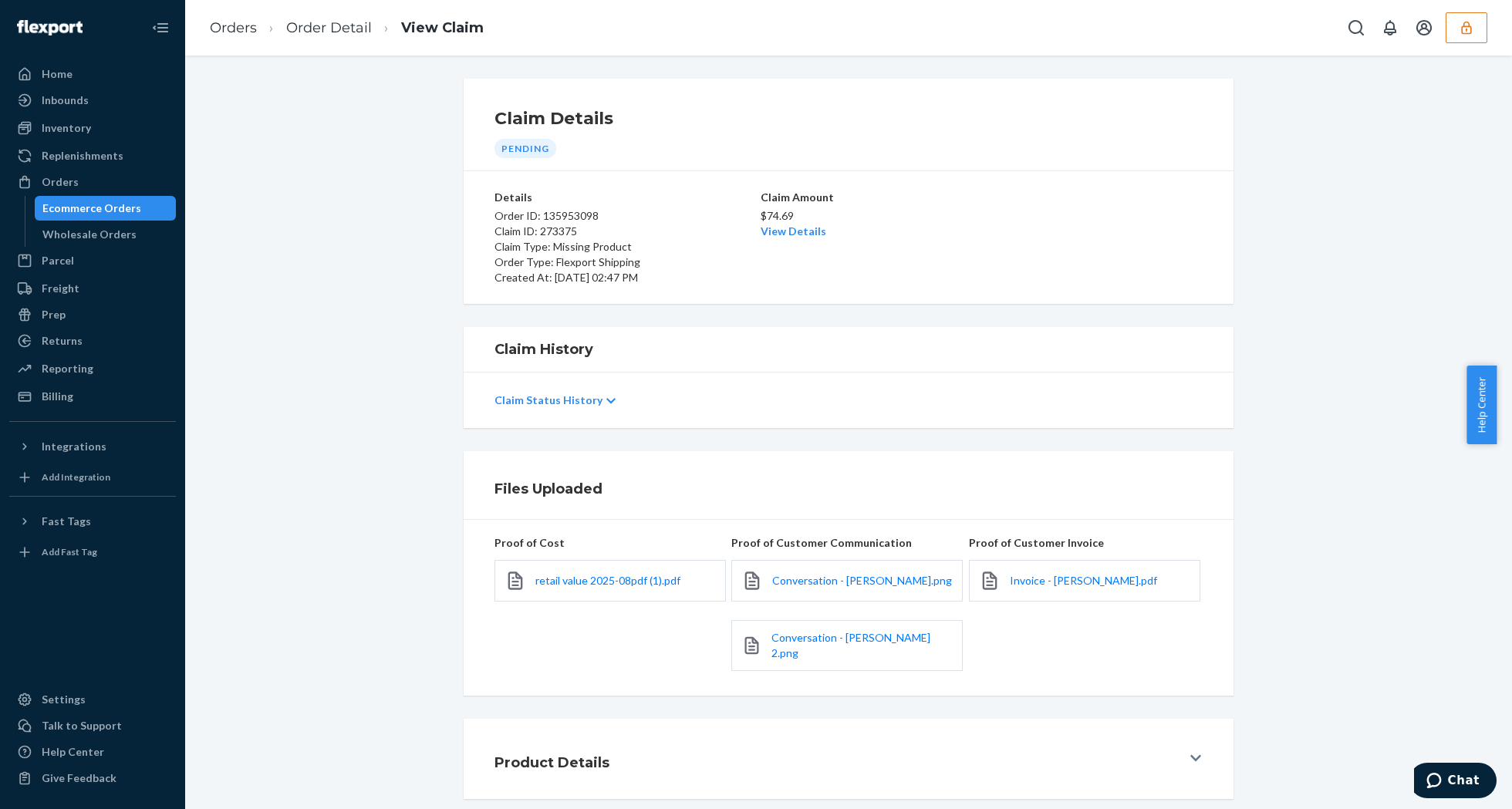
scroll to position [89, 0]
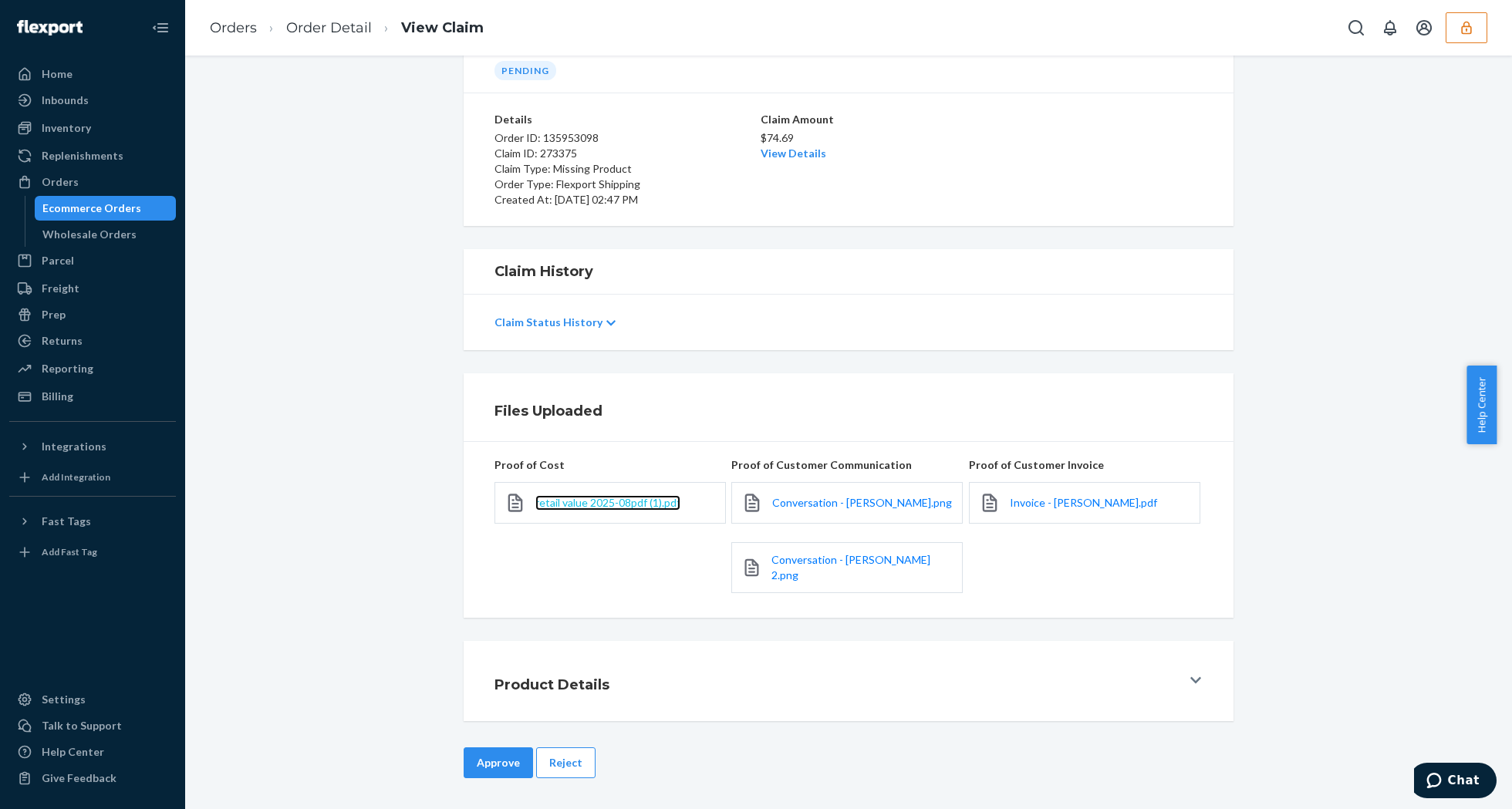
click at [667, 498] on span "retail value 2025-08pdf (1).pdf" at bounding box center [608, 503] width 145 height 13
click at [765, 147] on link "View Details" at bounding box center [793, 153] width 65 height 13
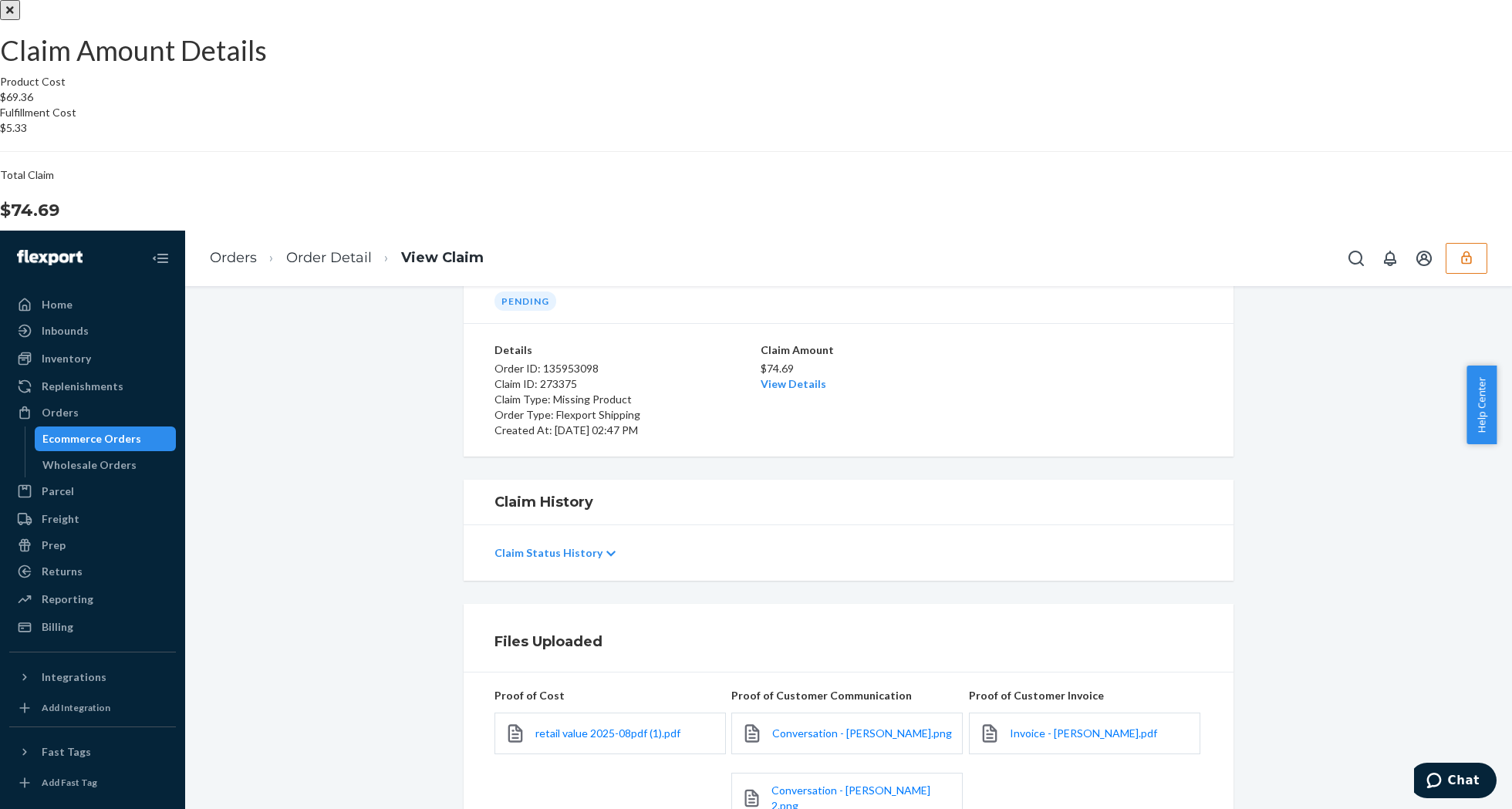
click at [20, 20] on button "Close" at bounding box center [10, 10] width 20 height 20
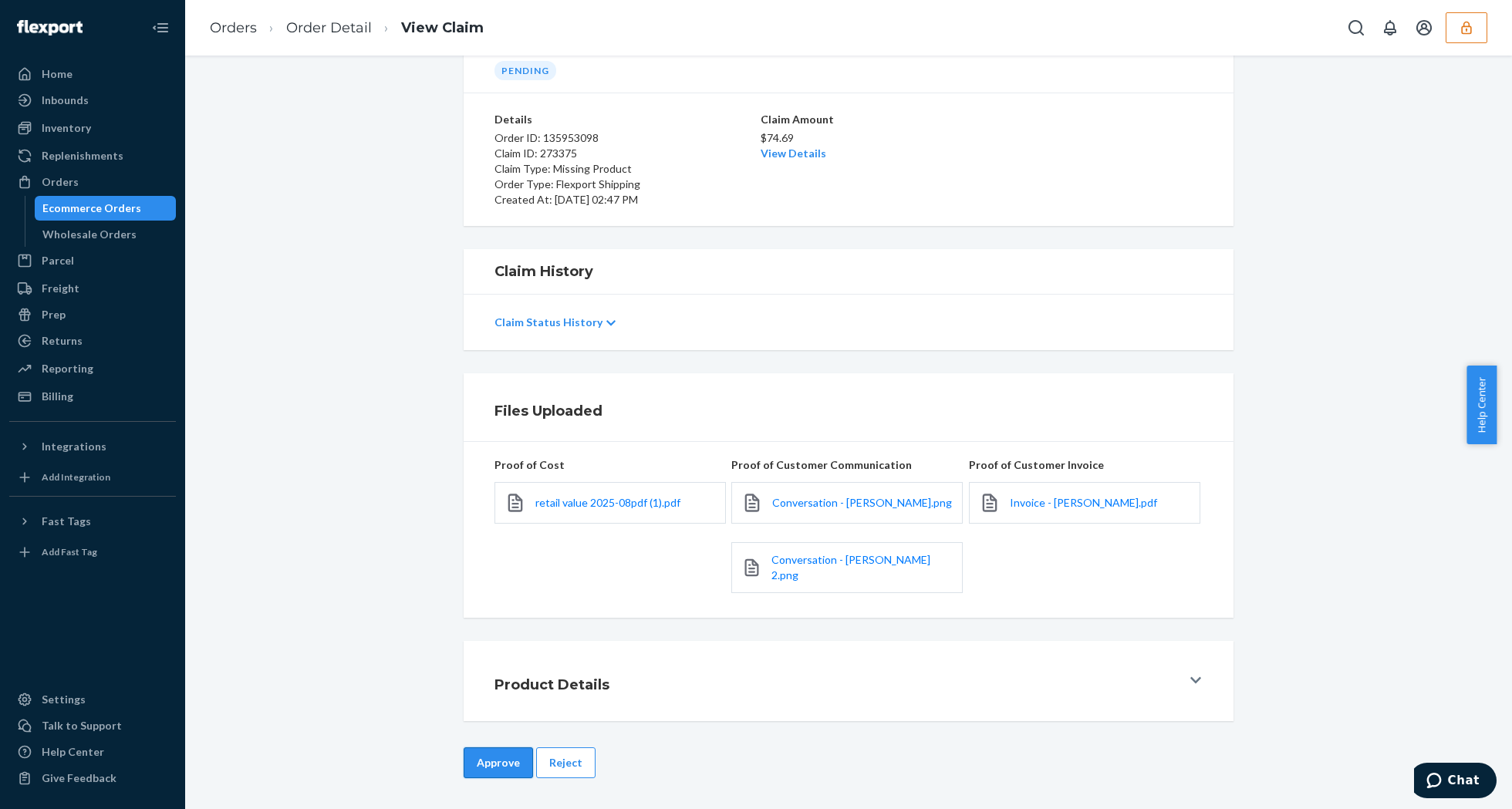
click at [498, 765] on button "Approve" at bounding box center [498, 763] width 70 height 31
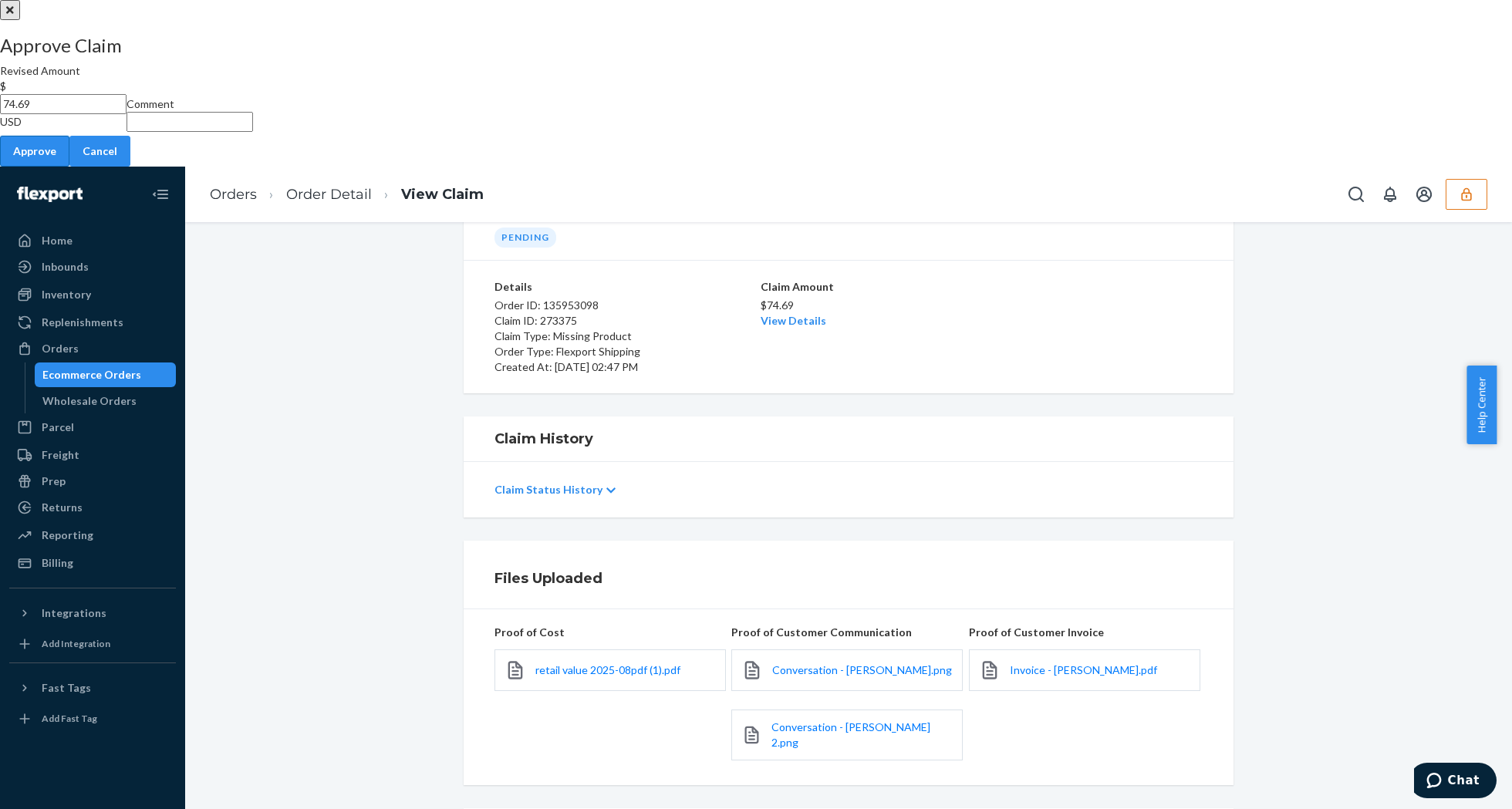
click at [70, 166] on button "Approve" at bounding box center [35, 151] width 70 height 31
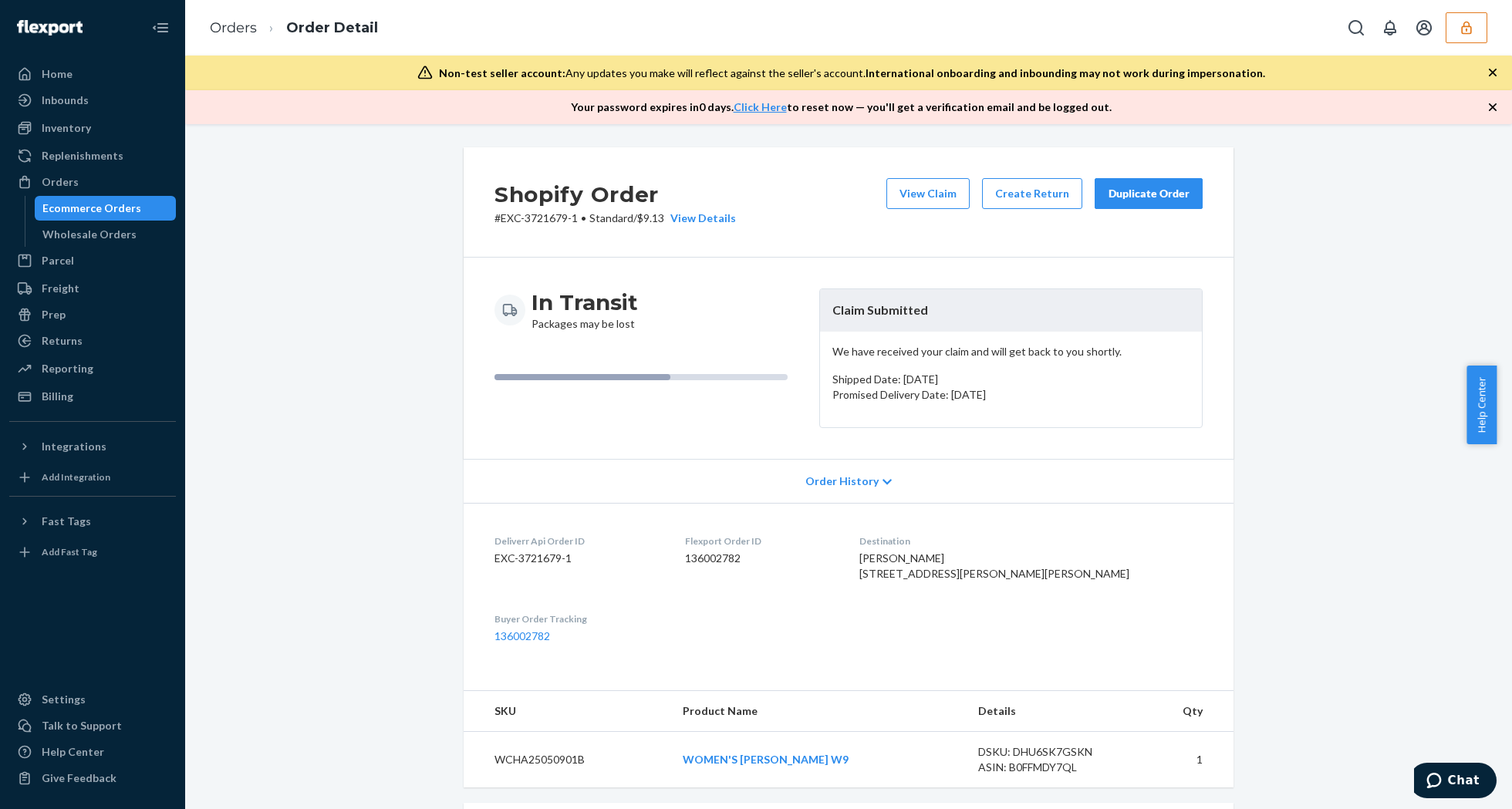
scroll to position [402, 0]
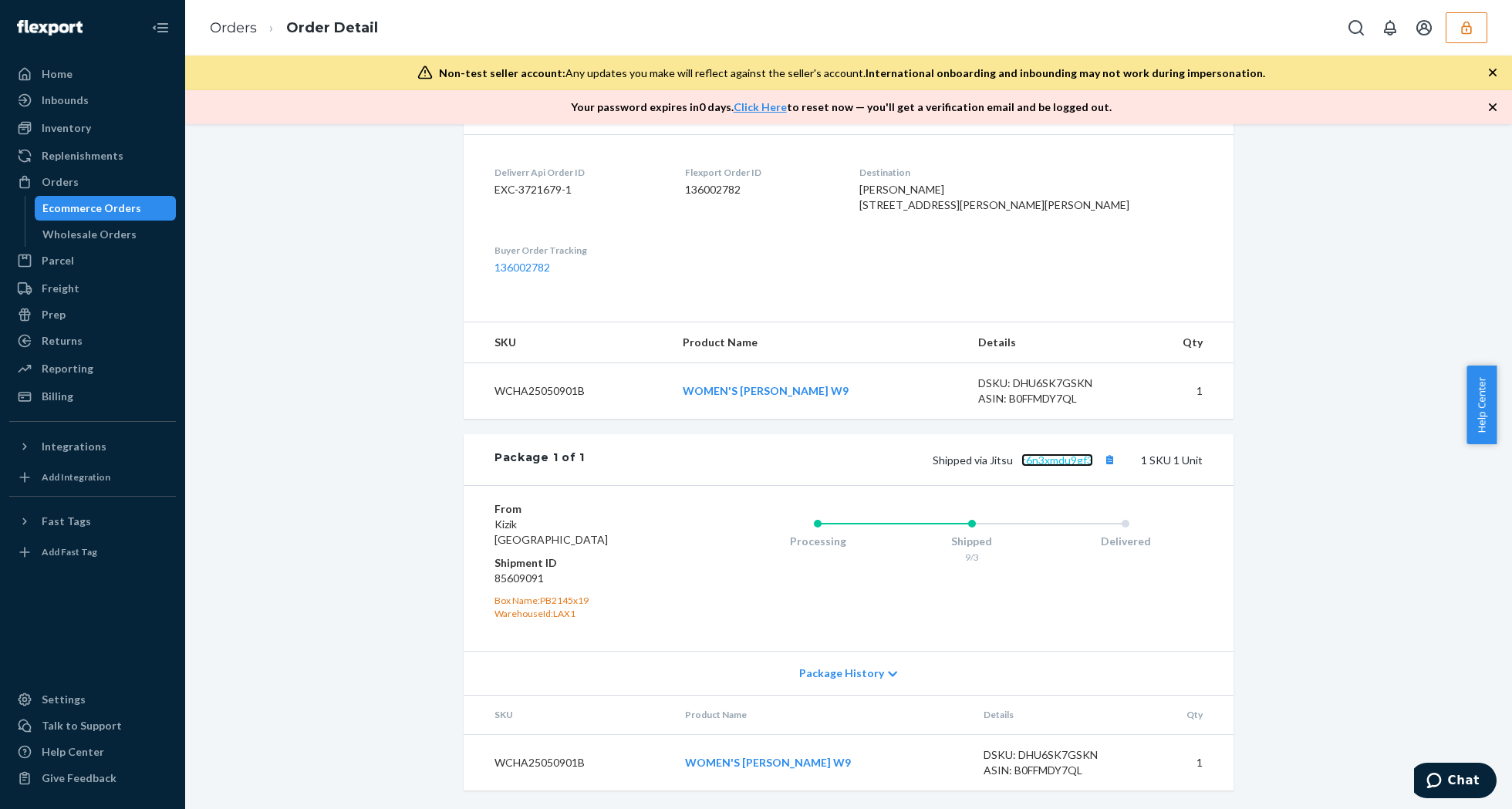
click at [1038, 460] on link "t6n3xmdu9gf3" at bounding box center [1057, 460] width 72 height 13
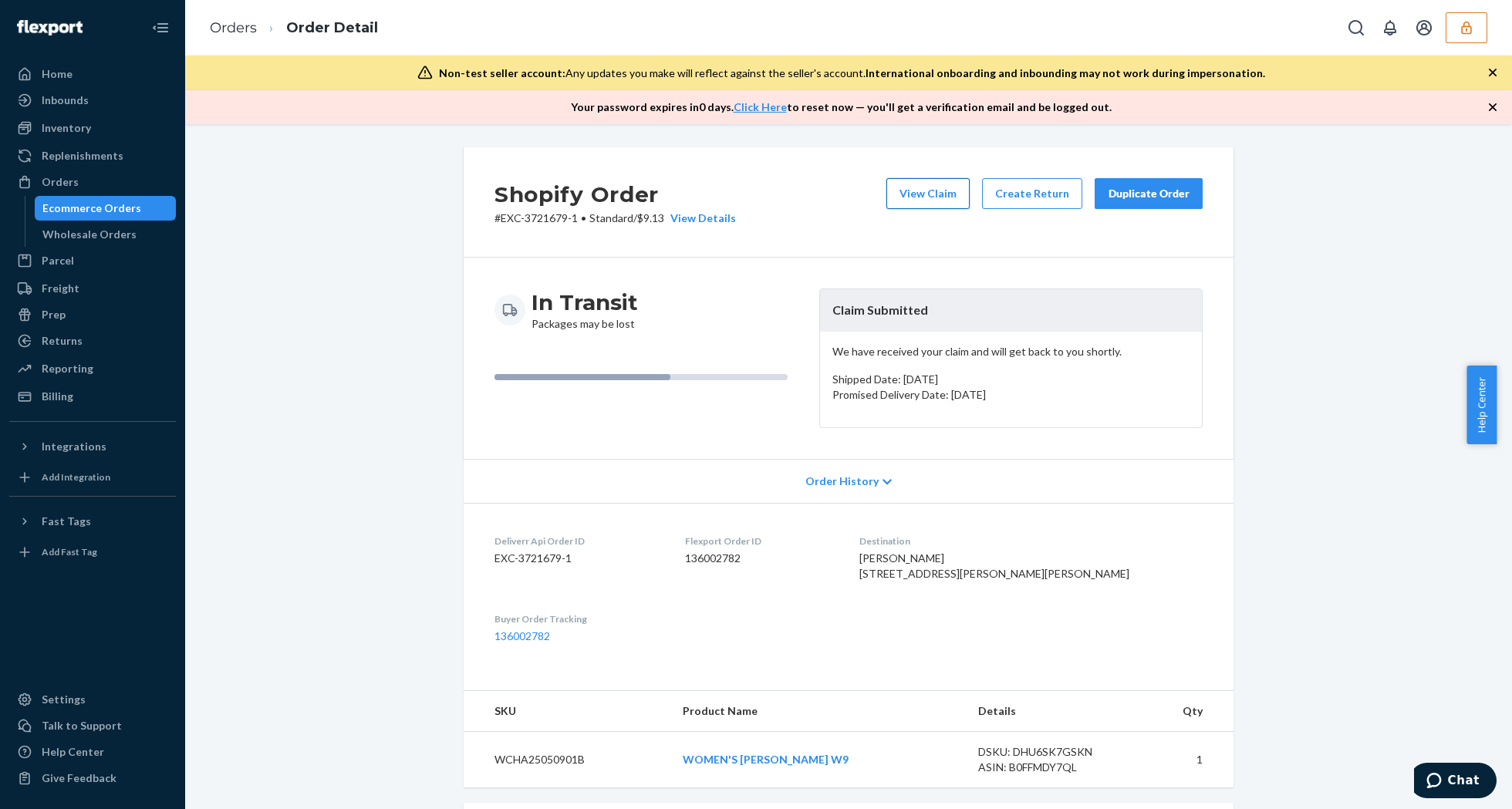
click at [917, 200] on button "View Claim" at bounding box center [927, 193] width 84 height 31
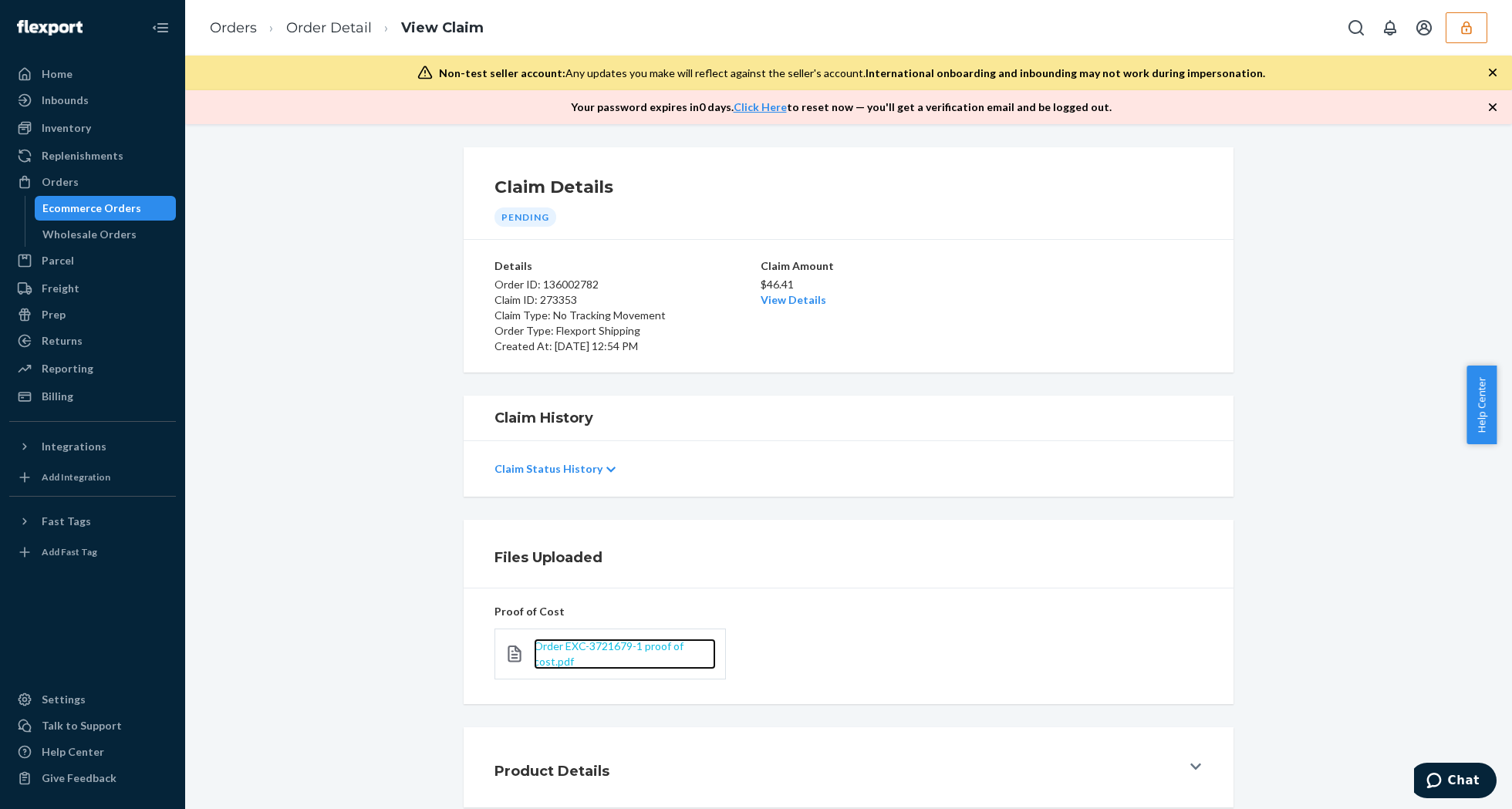
click at [556, 656] on span "Order EXC-3721679-1 proof of cost.pdf" at bounding box center [609, 653] width 150 height 28
click at [773, 297] on link "View Details" at bounding box center [793, 300] width 65 height 13
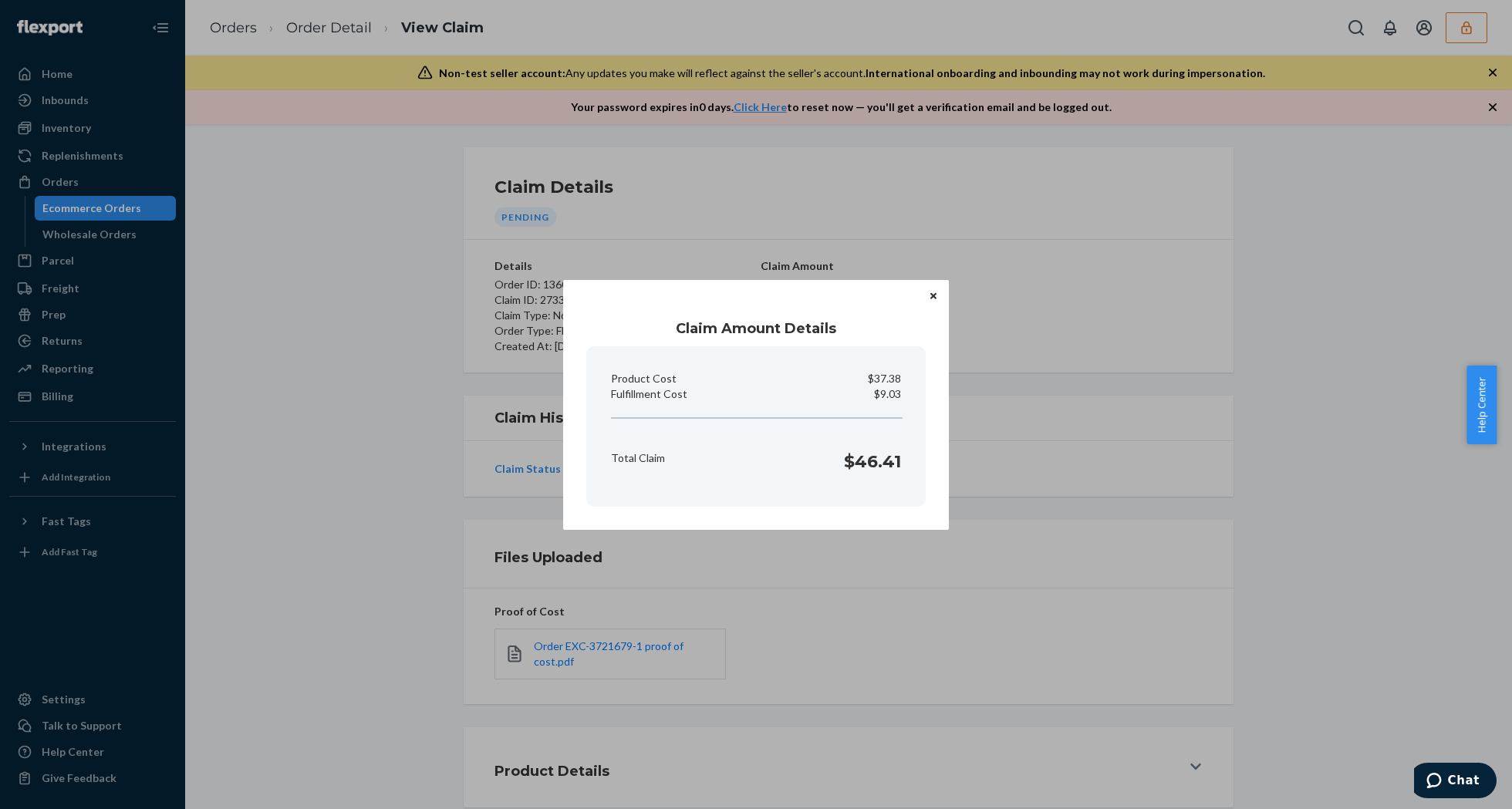
click at [935, 300] on icon "Close" at bounding box center [933, 296] width 6 height 9
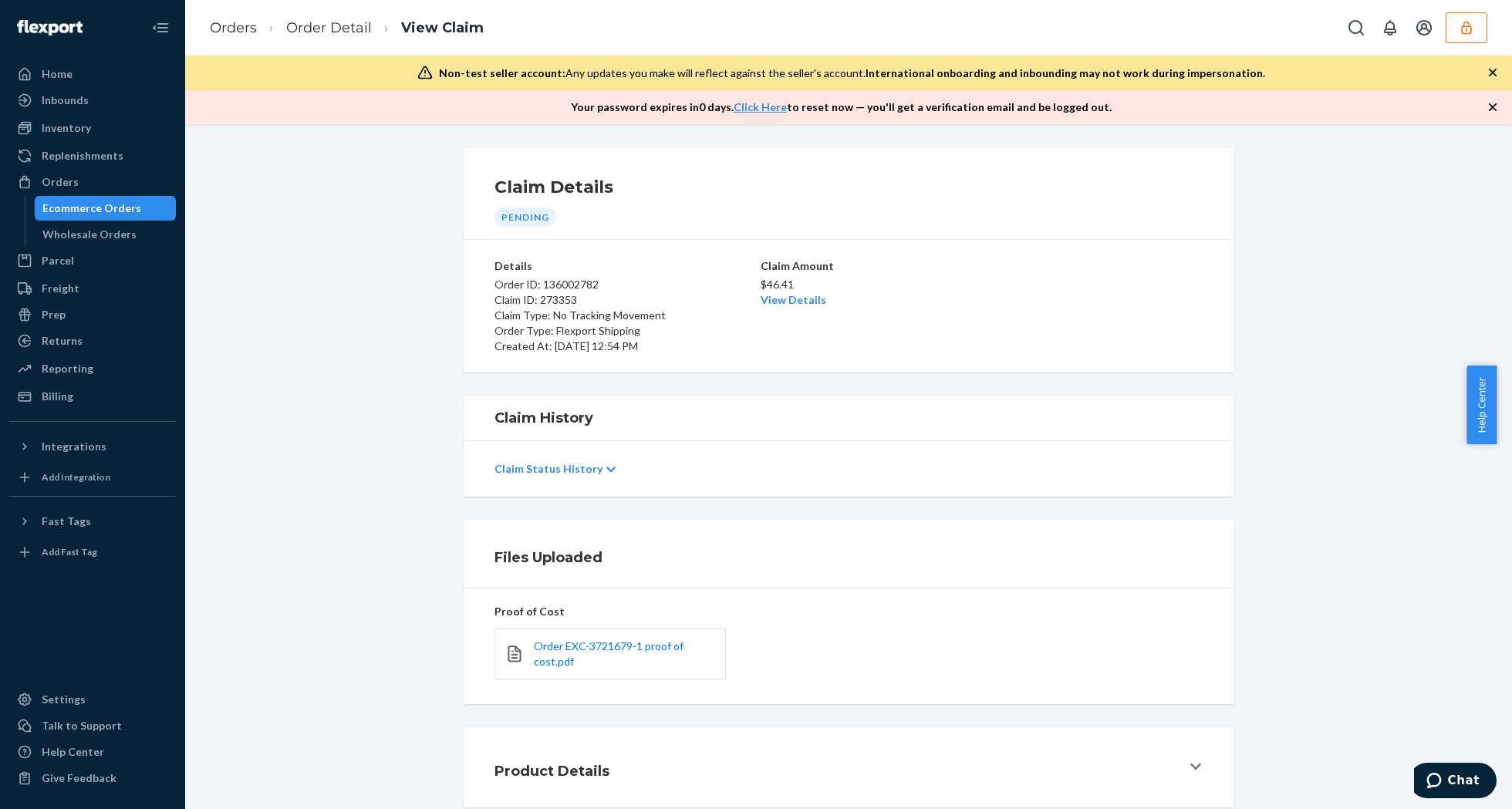
scroll to position [88, 0]
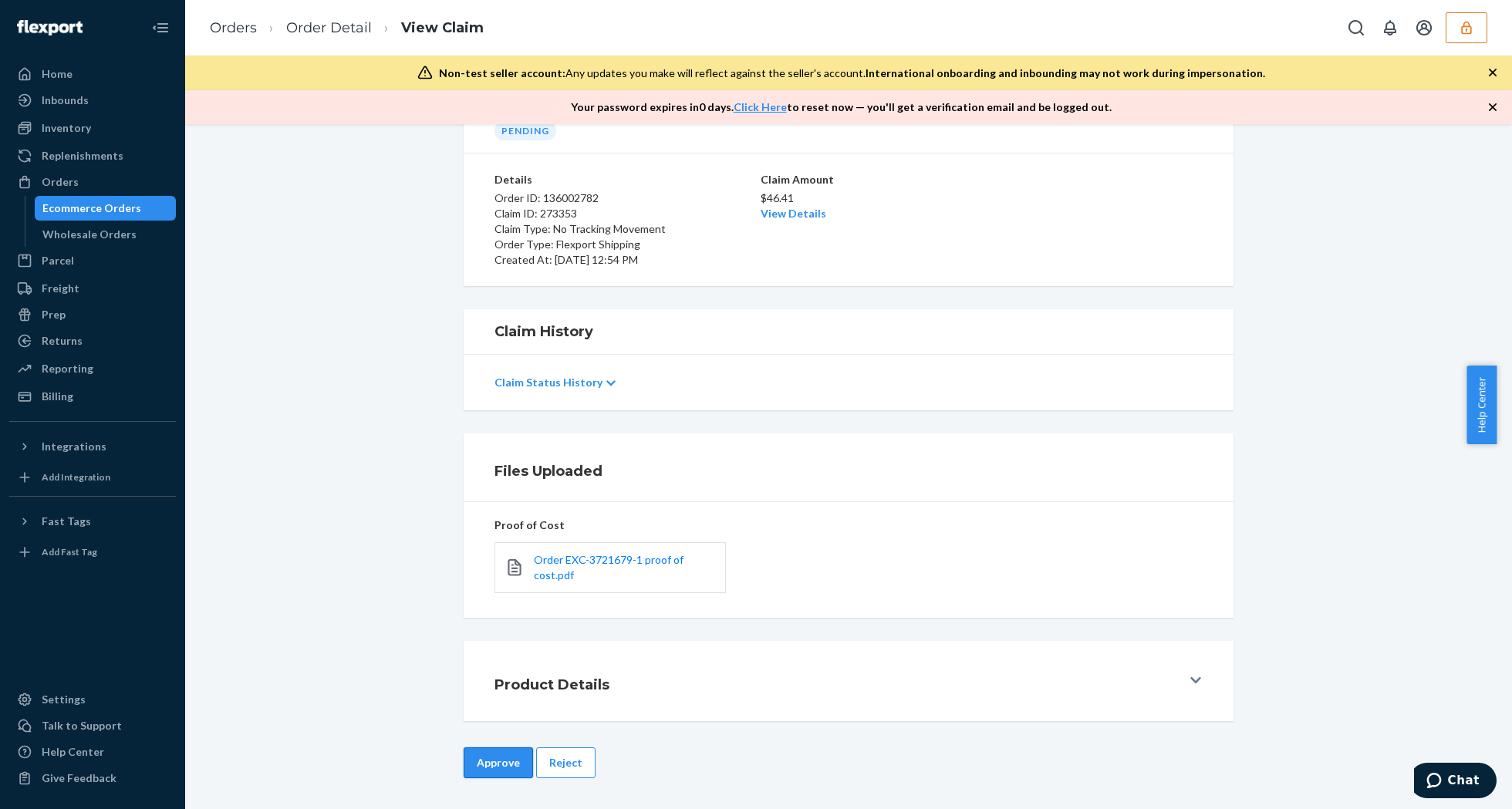
click at [495, 763] on button "Approve" at bounding box center [498, 763] width 70 height 31
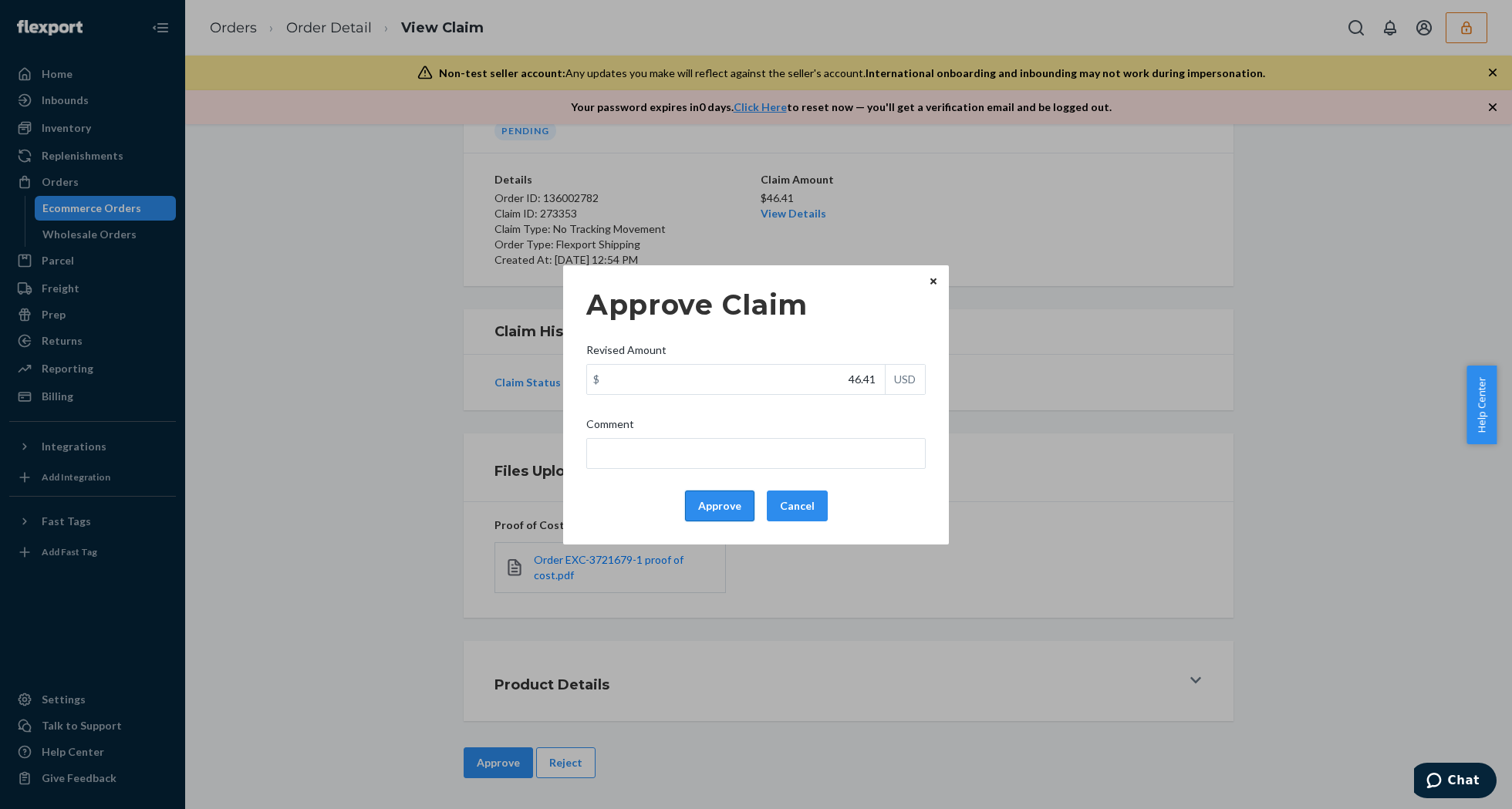
click at [708, 509] on button "Approve" at bounding box center [720, 506] width 70 height 31
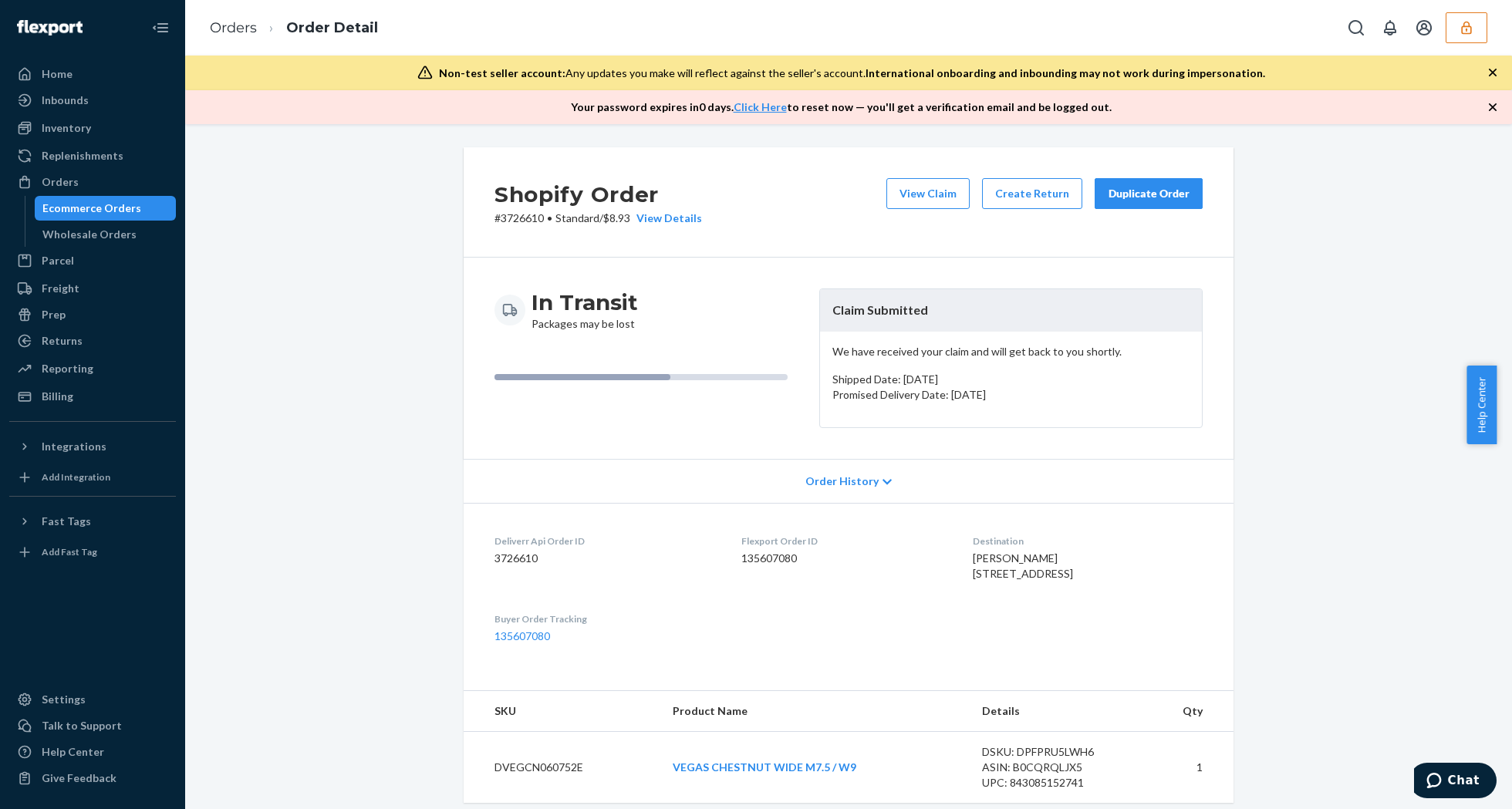
scroll to position [389, 0]
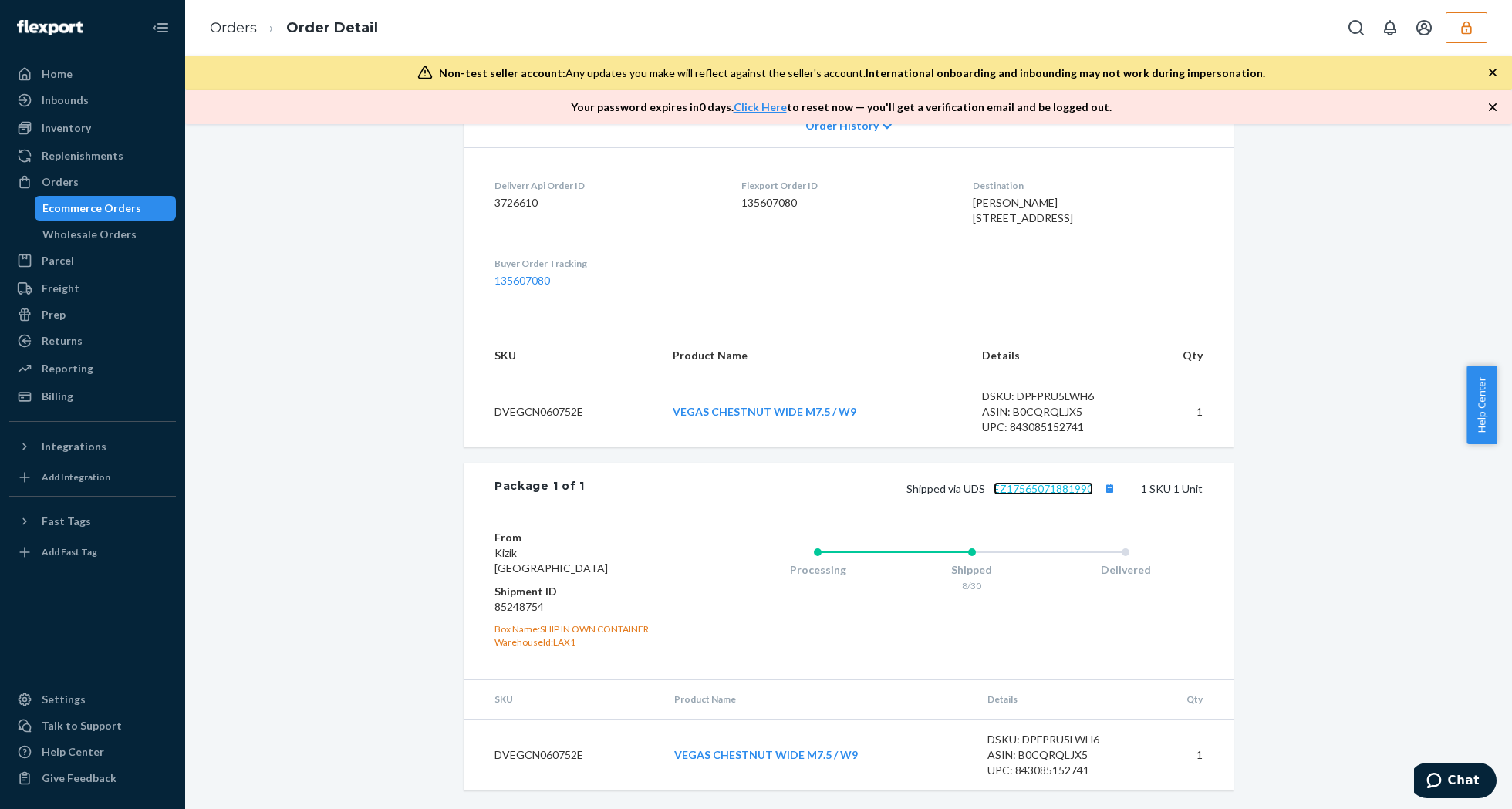
click at [1022, 486] on link "EZ17565071881990" at bounding box center [1043, 489] width 99 height 13
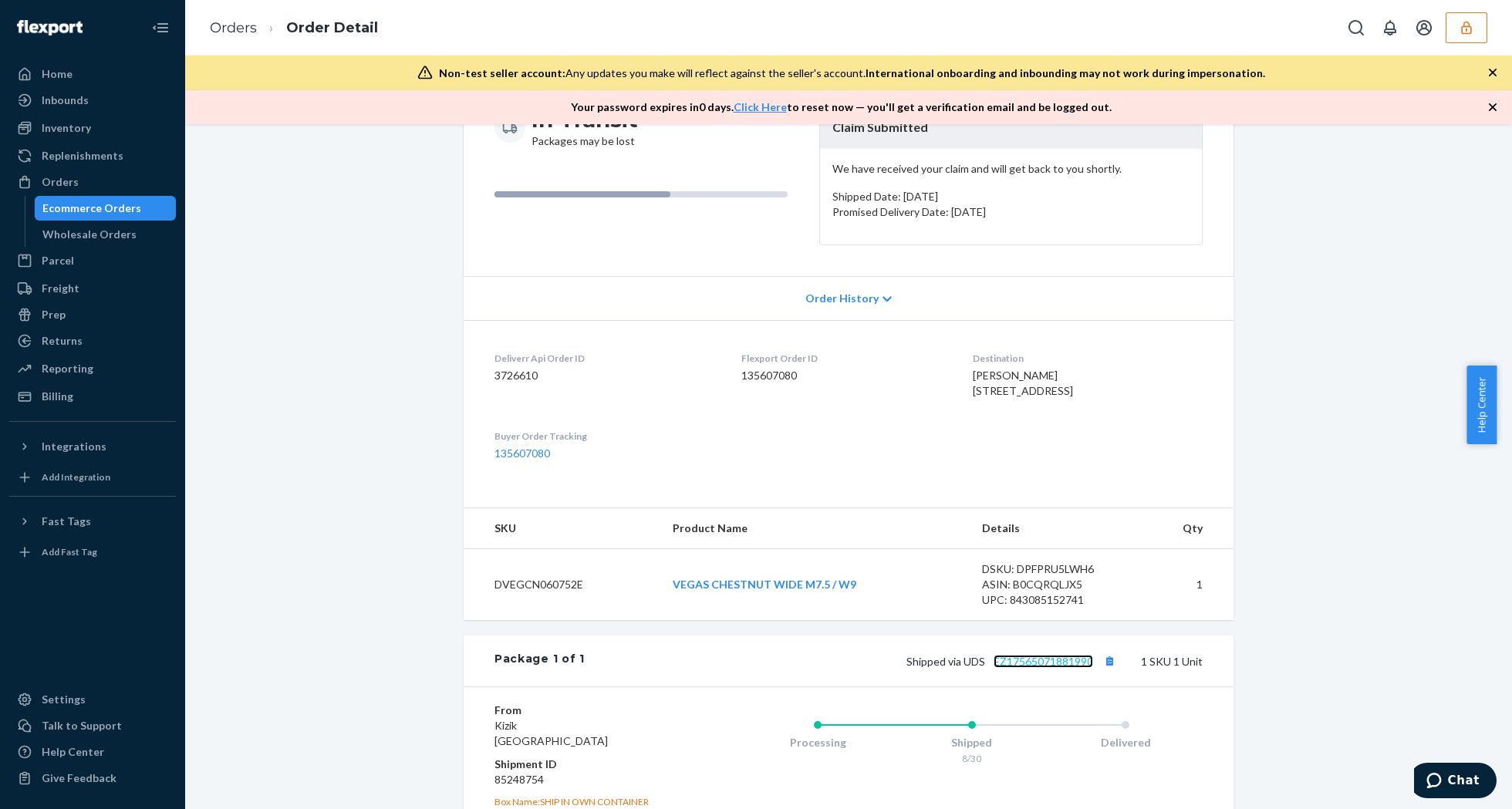
scroll to position [0, 0]
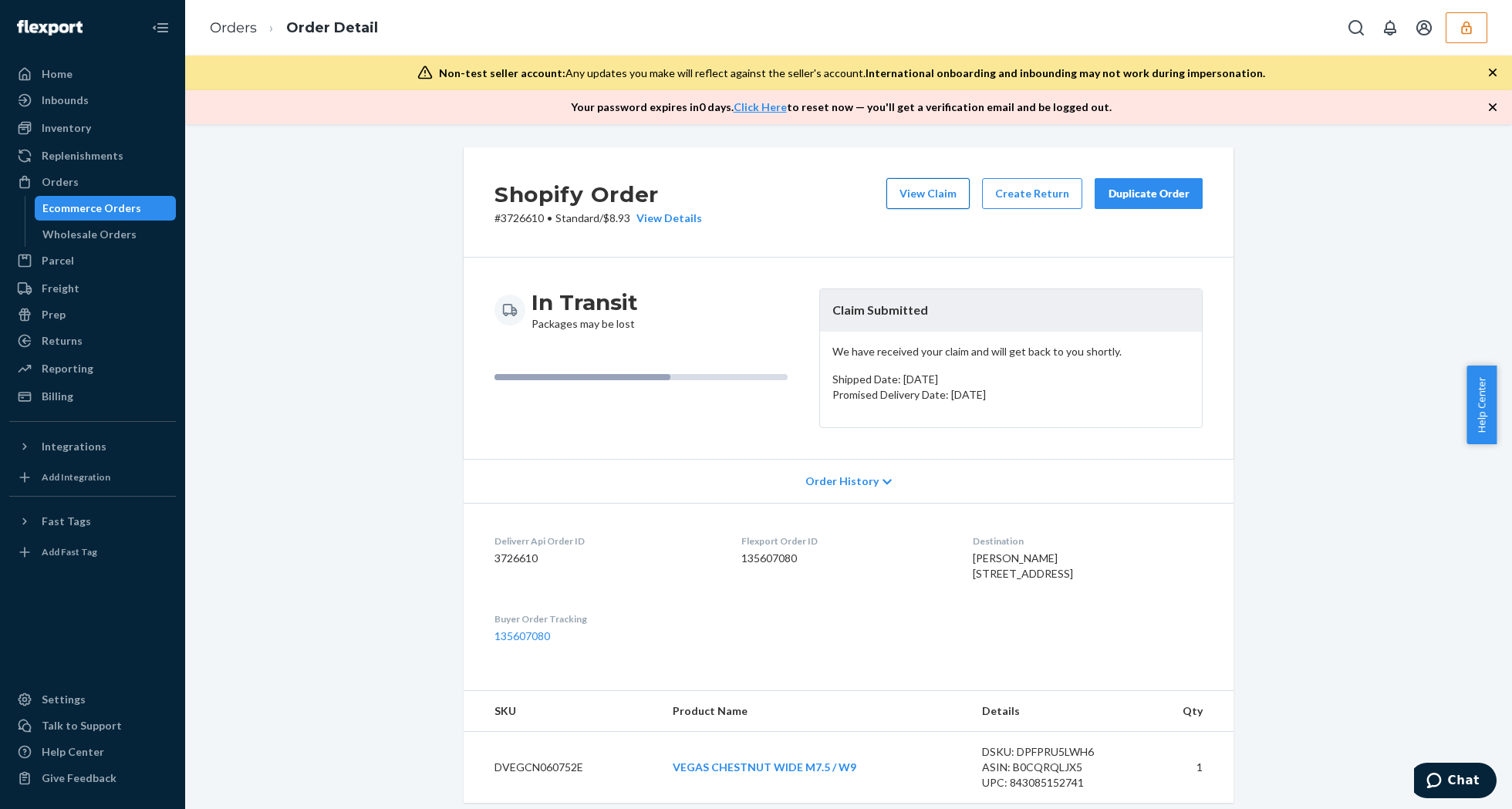
click at [917, 184] on button "View Claim" at bounding box center [927, 193] width 84 height 31
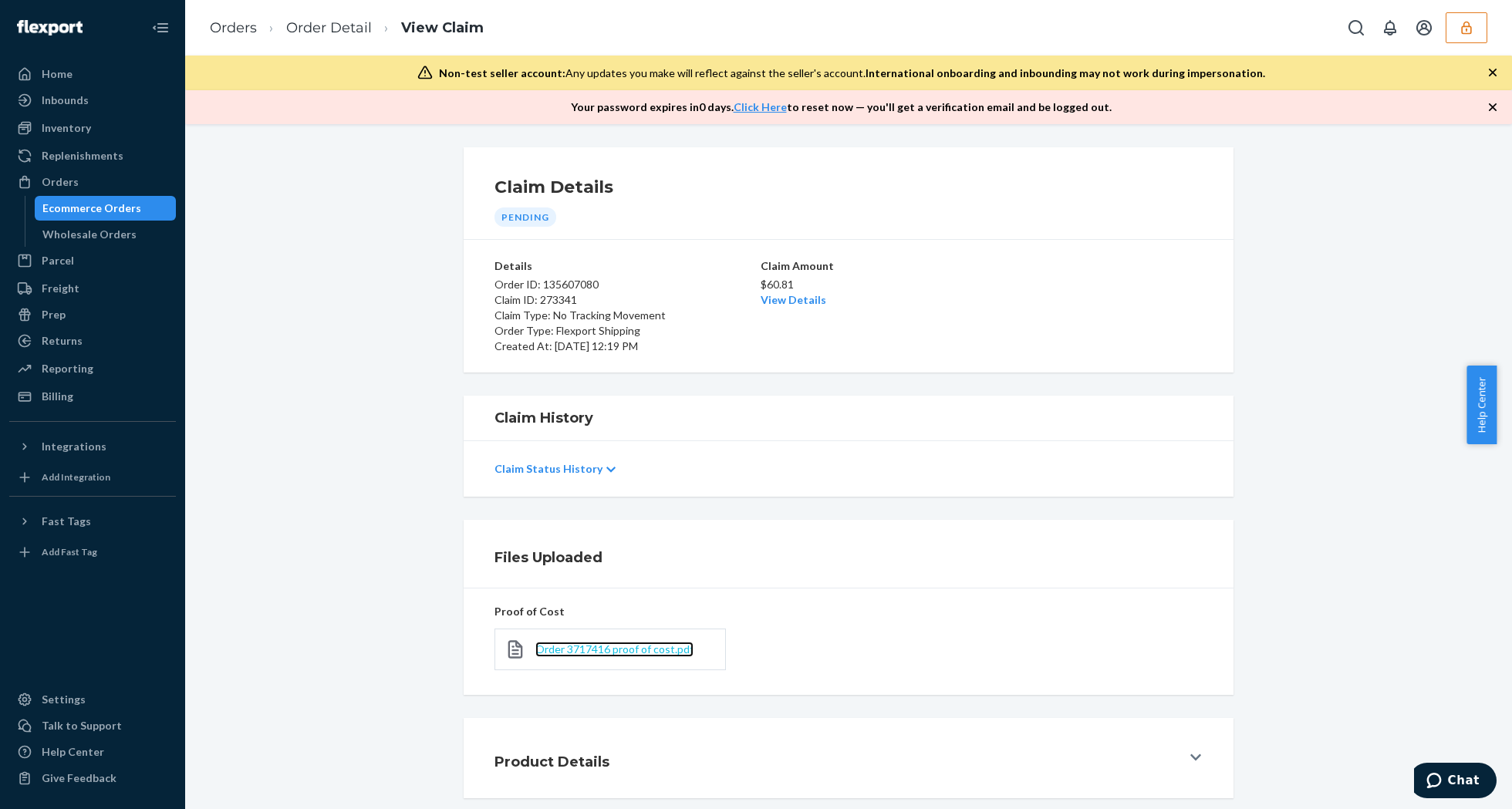
click at [602, 646] on span "Order 3717416 proof of cost.pdf" at bounding box center [614, 649] width 158 height 13
click at [784, 301] on link "View Details" at bounding box center [793, 300] width 65 height 13
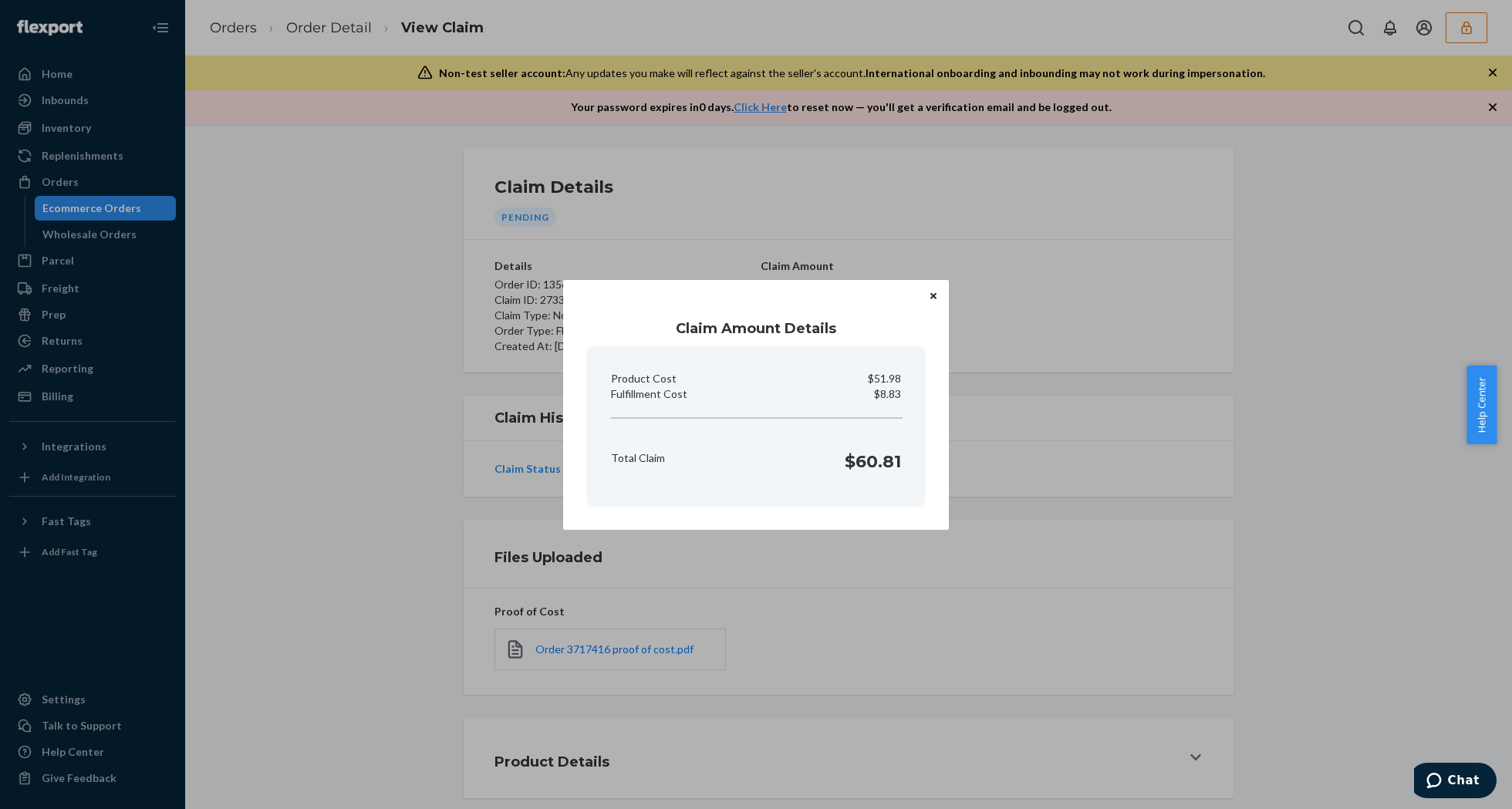
click at [933, 295] on icon "Close" at bounding box center [933, 296] width 6 height 6
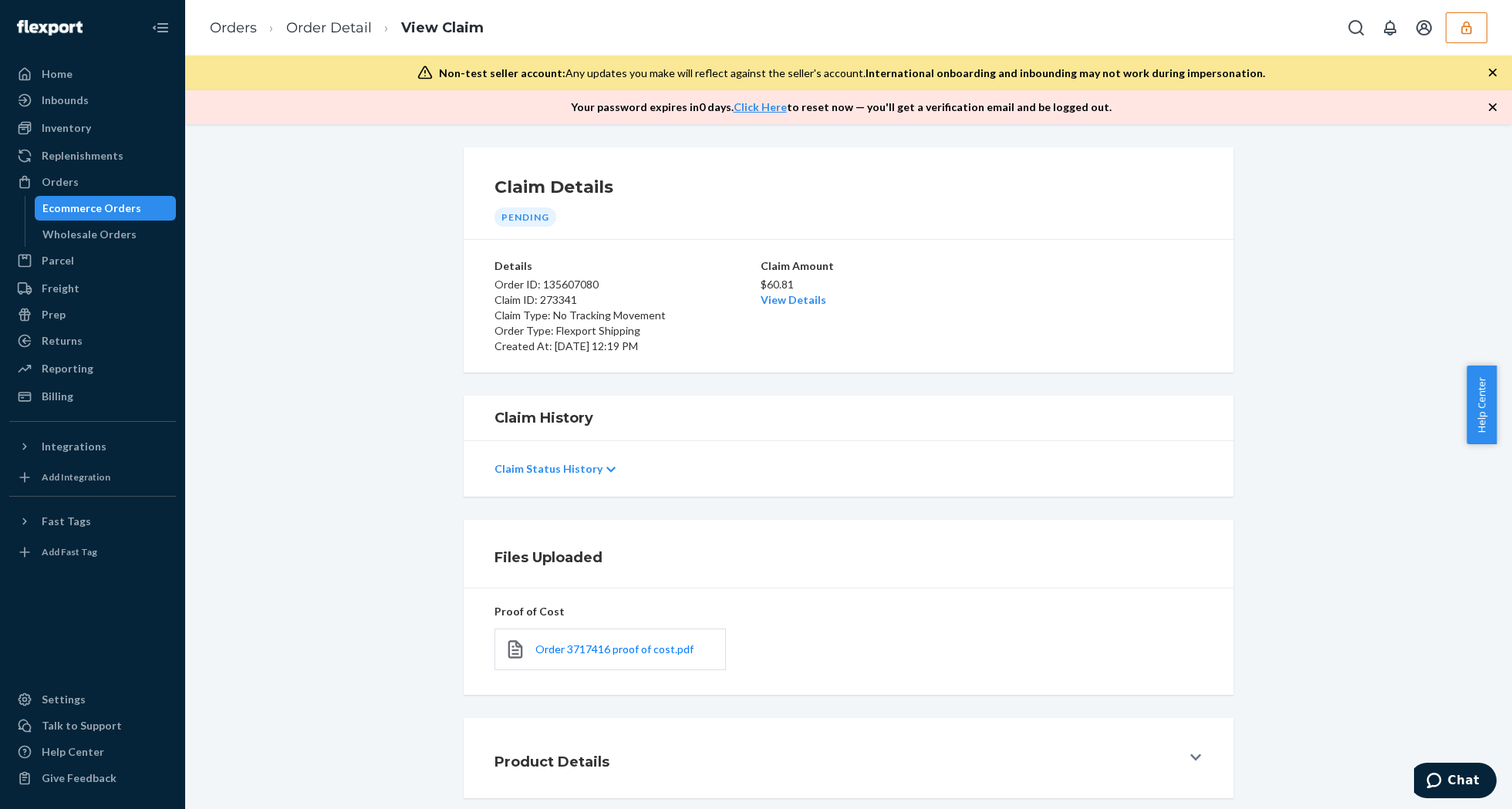
scroll to position [79, 0]
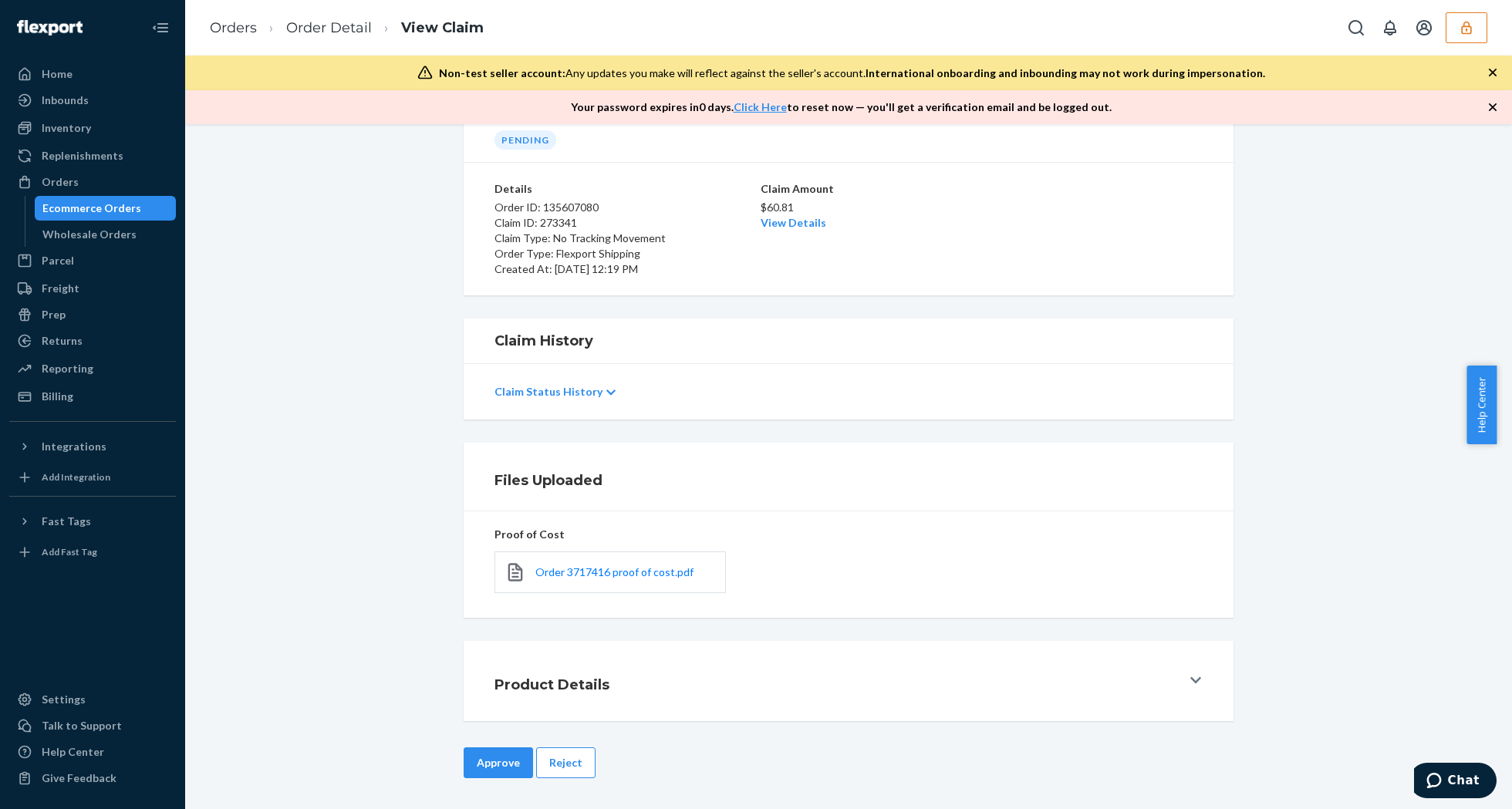
click at [498, 761] on button "Approve" at bounding box center [498, 763] width 70 height 31
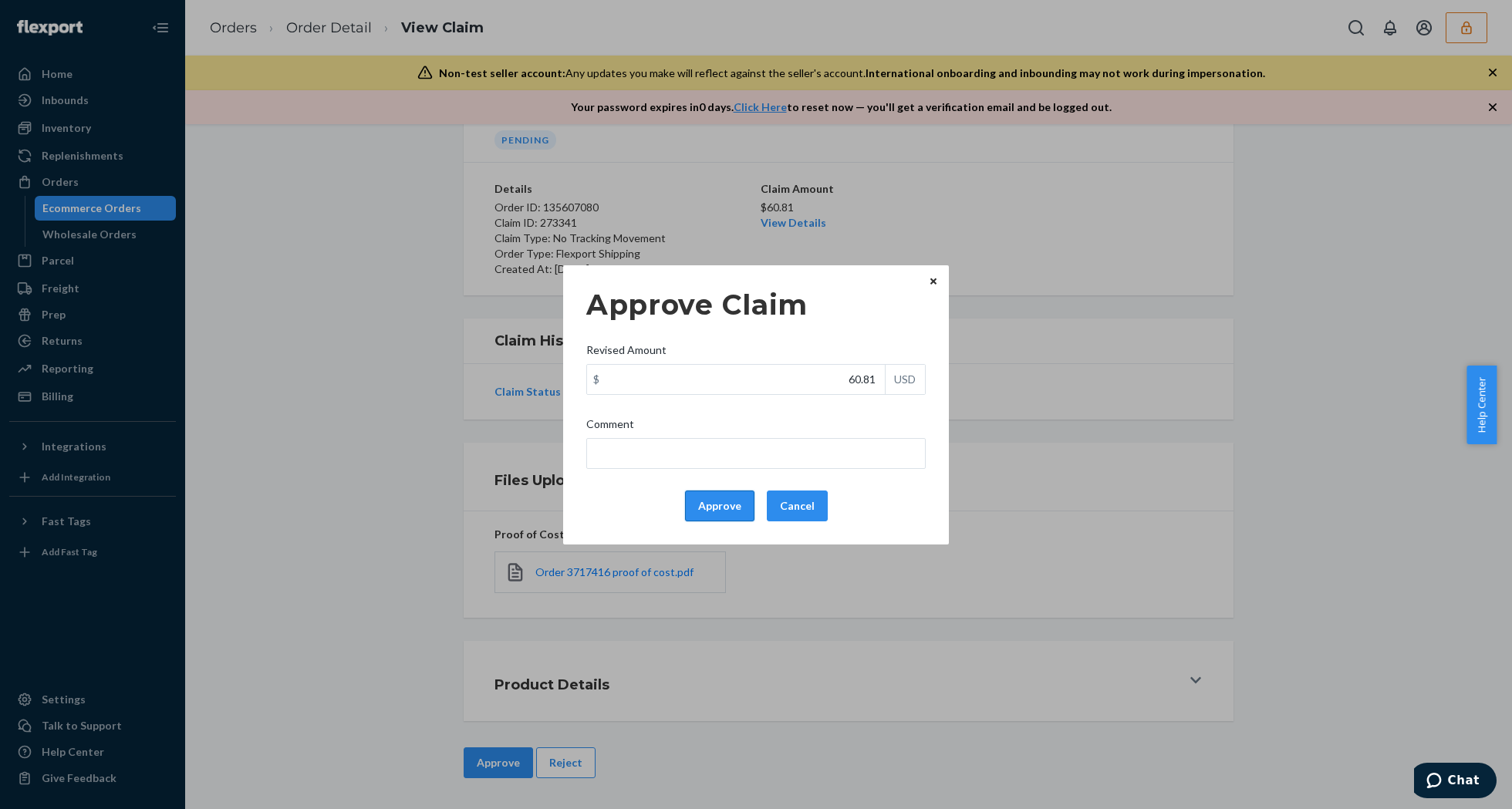
click at [744, 507] on button "Approve" at bounding box center [720, 506] width 70 height 31
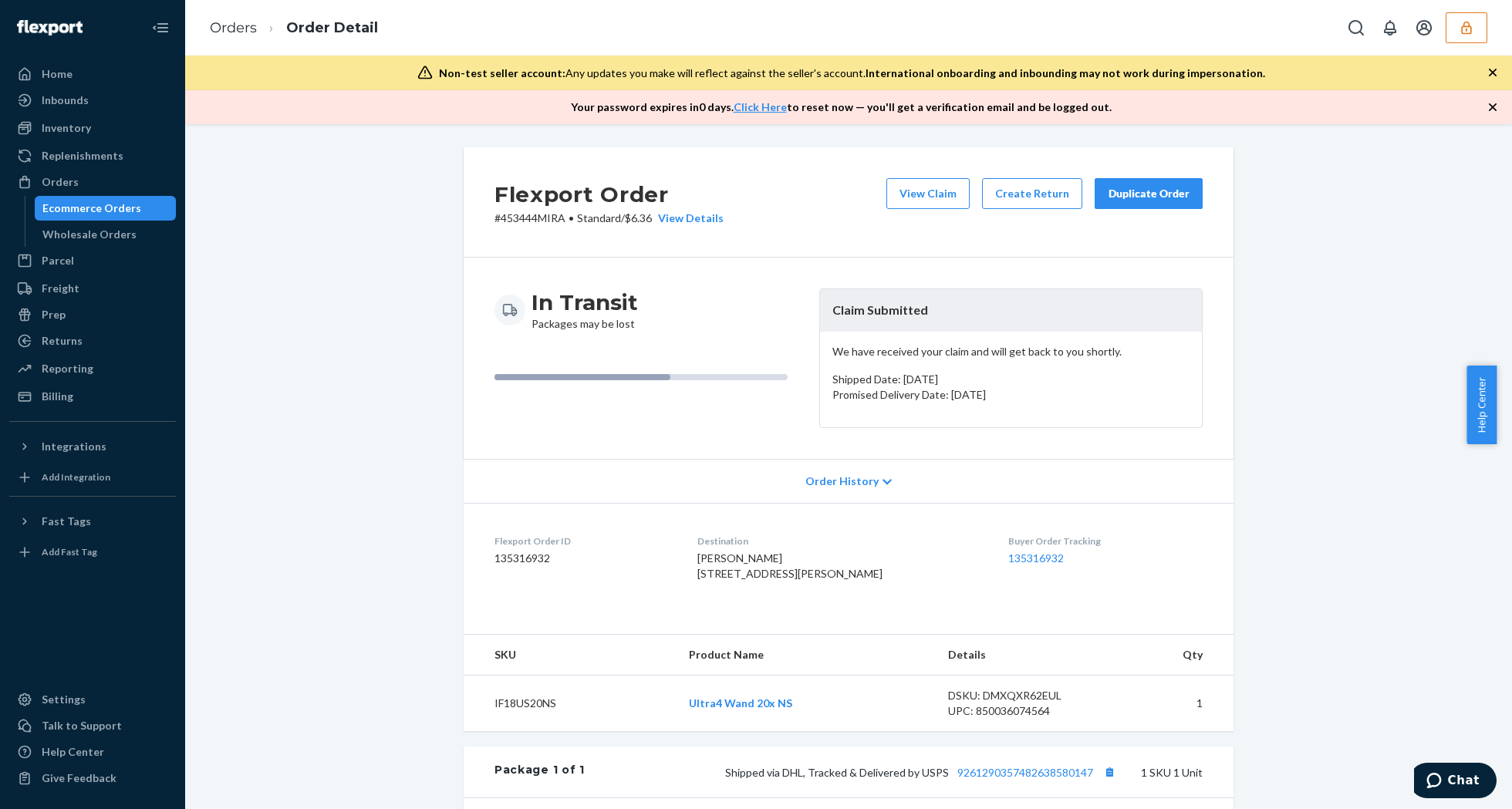
scroll to position [309, 0]
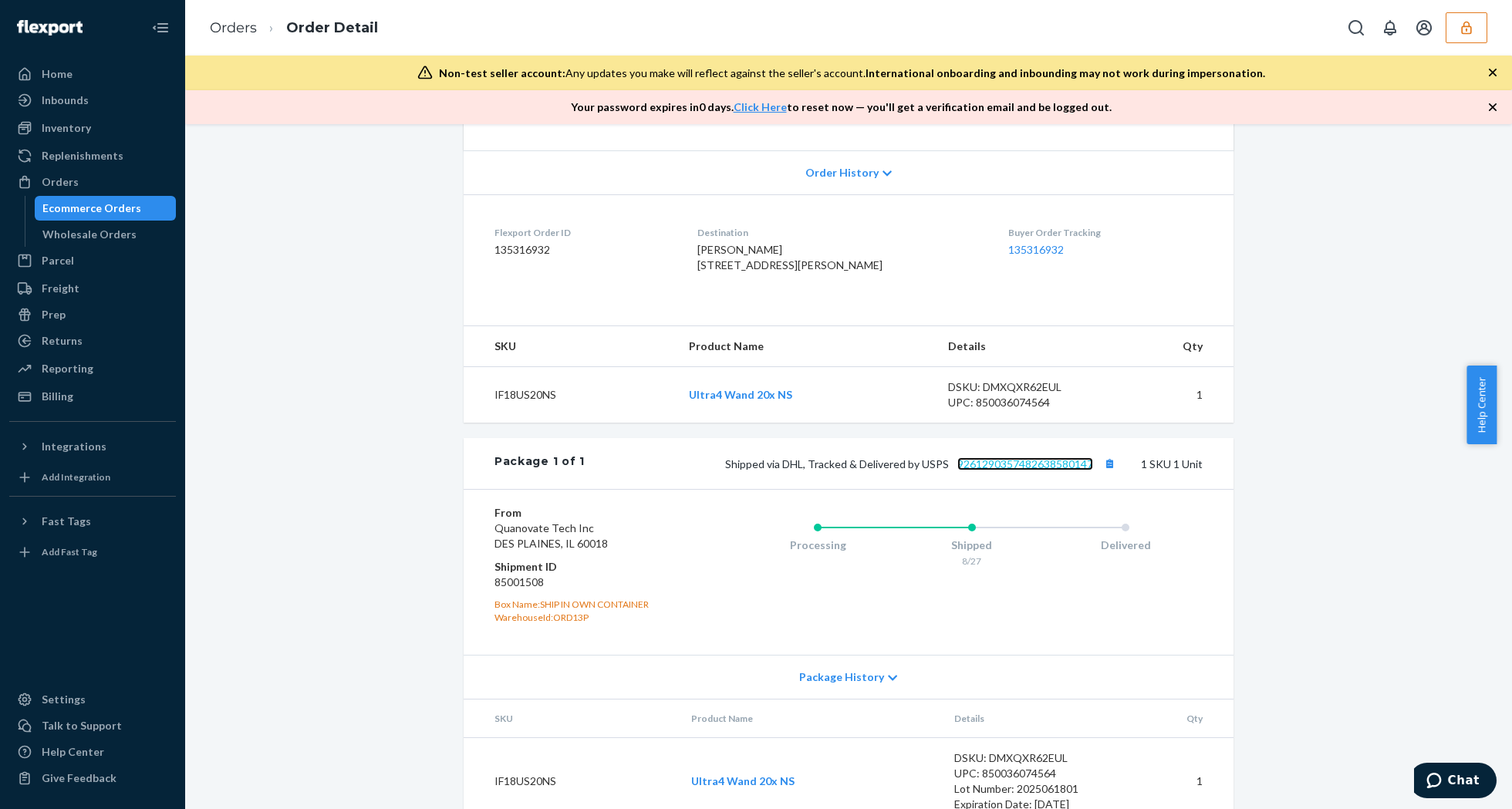
click at [1041, 470] on link "9261290357482638580147" at bounding box center [1025, 464] width 136 height 13
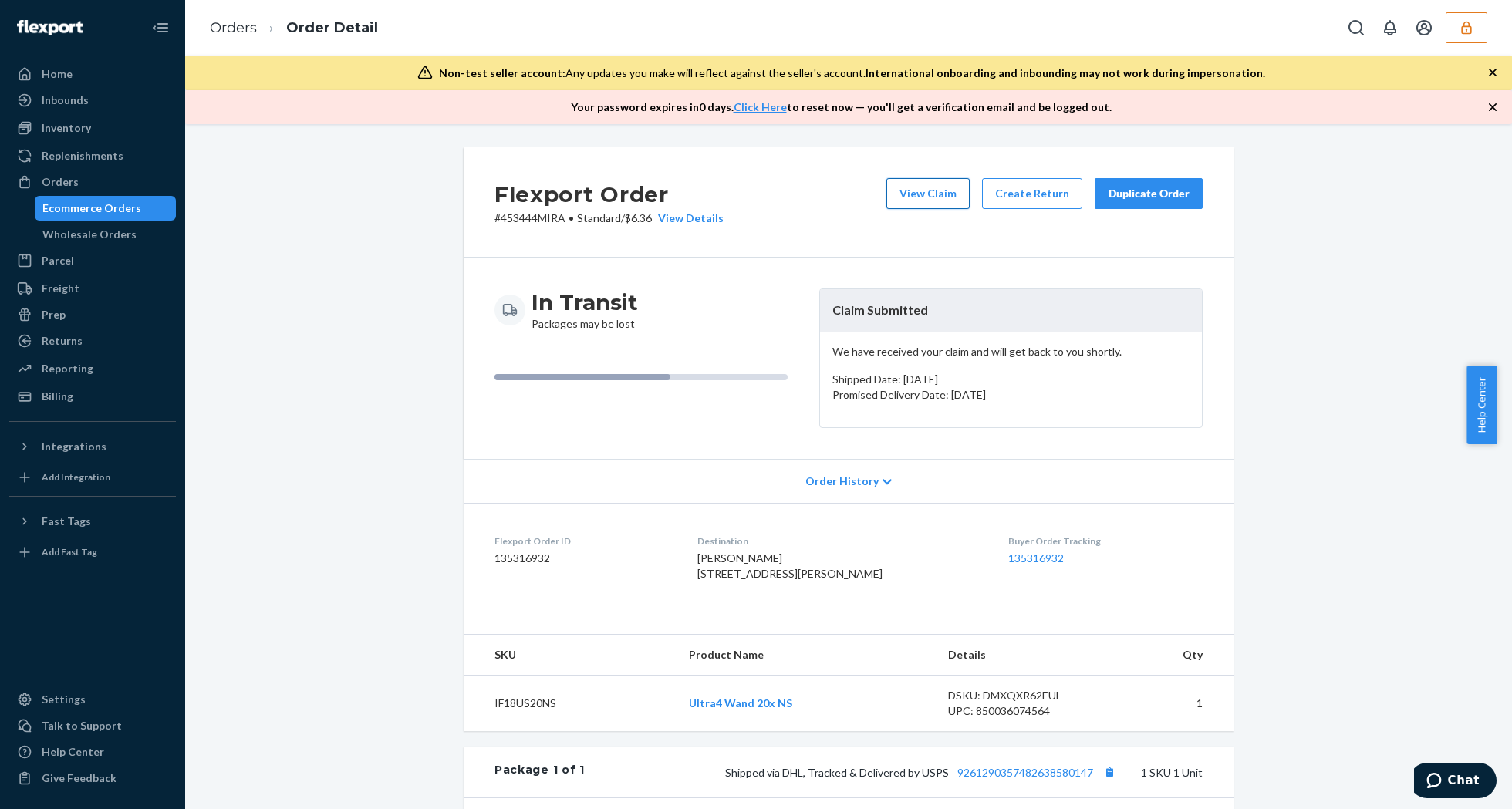
click at [948, 183] on button "View Claim" at bounding box center [927, 193] width 84 height 31
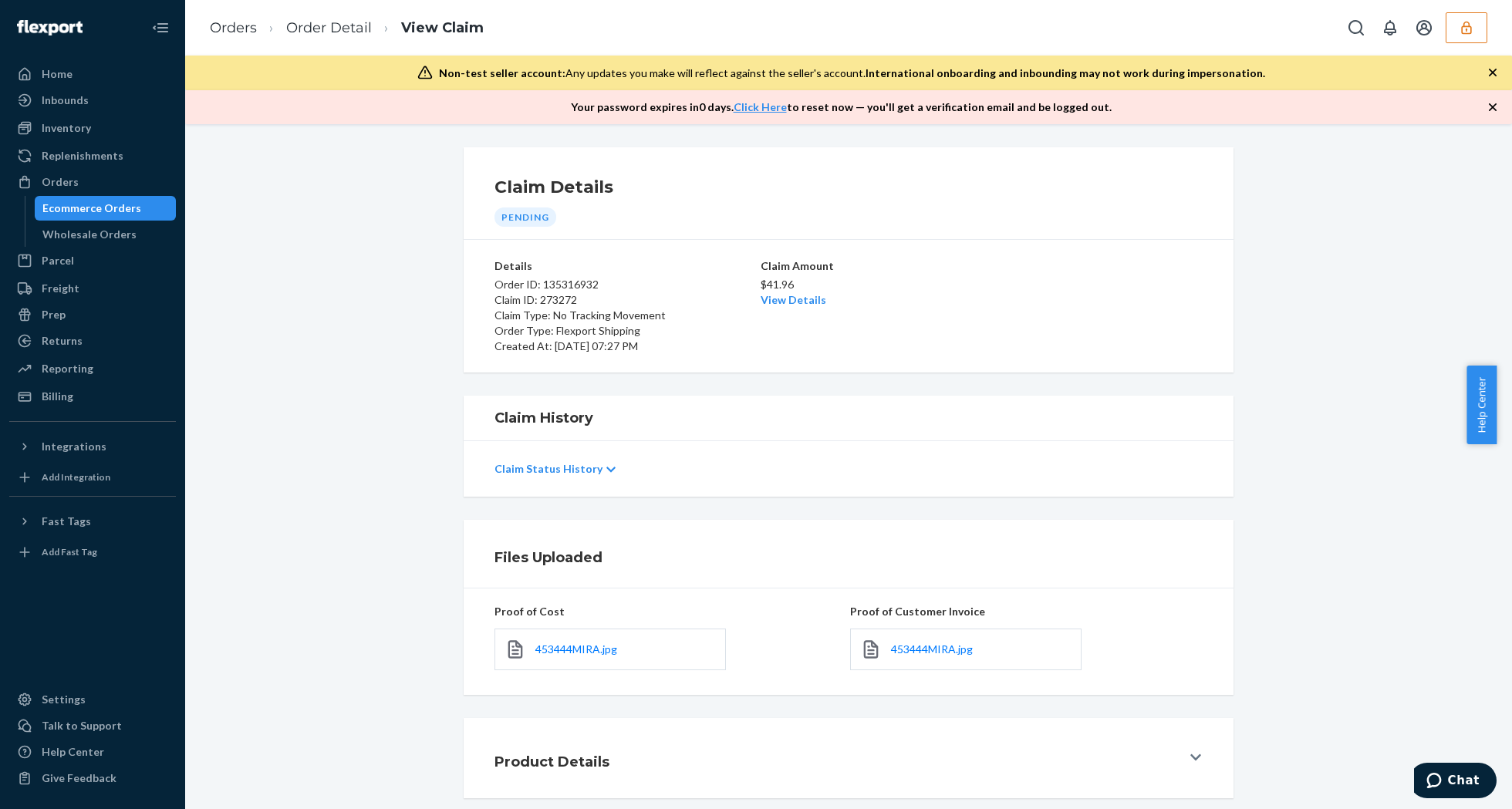
scroll to position [79, 0]
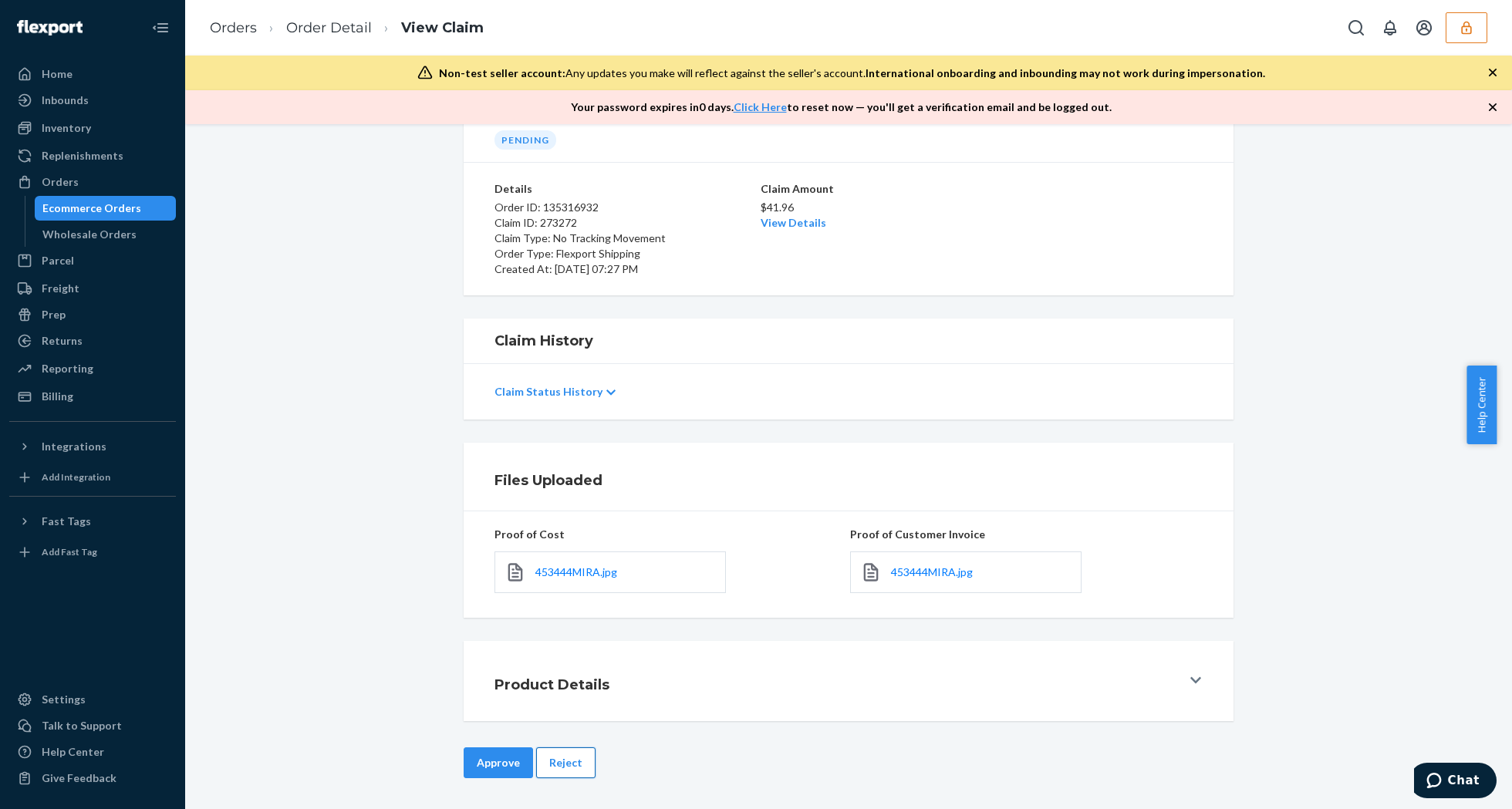
click at [566, 754] on button "Reject" at bounding box center [566, 763] width 60 height 31
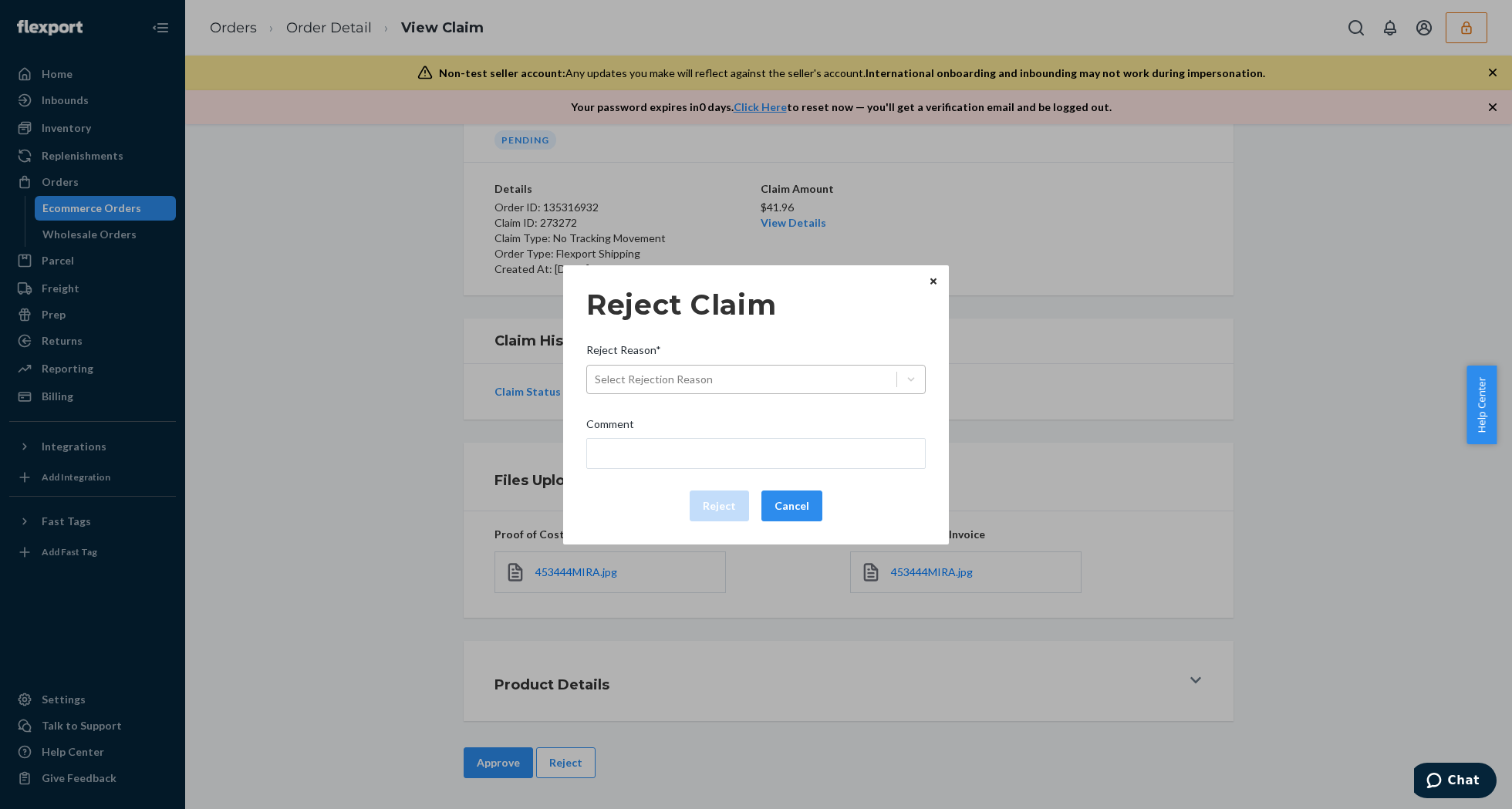
click at [825, 383] on div "Select Rejection Reason" at bounding box center [742, 379] width 310 height 25
click at [596, 383] on input "Reject Reason* Select Rejection Reason" at bounding box center [595, 379] width 2 height 16
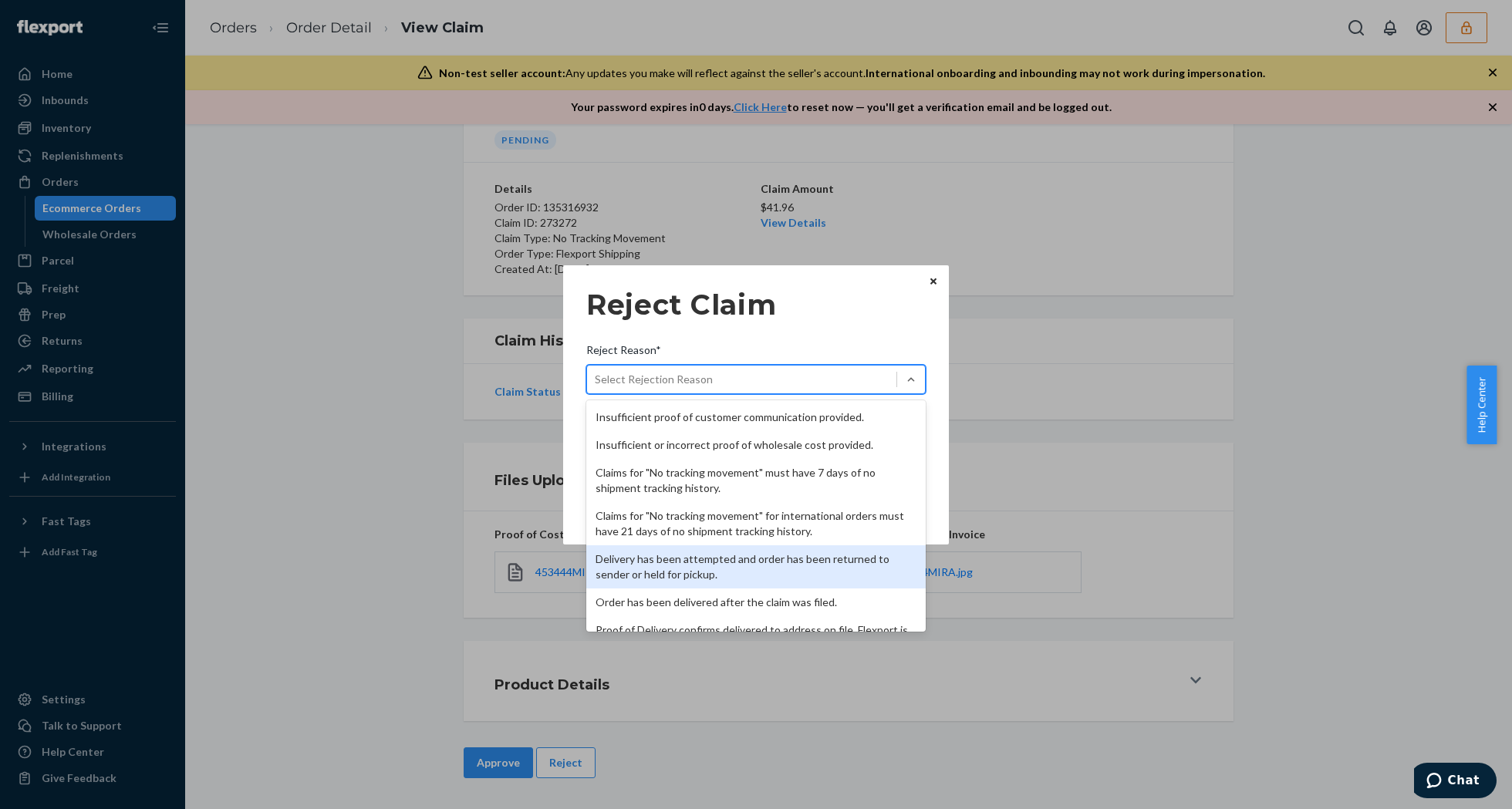
click at [727, 575] on div "Delivery has been attempted and order has been returned to sender or held for p…" at bounding box center [756, 567] width 339 height 43
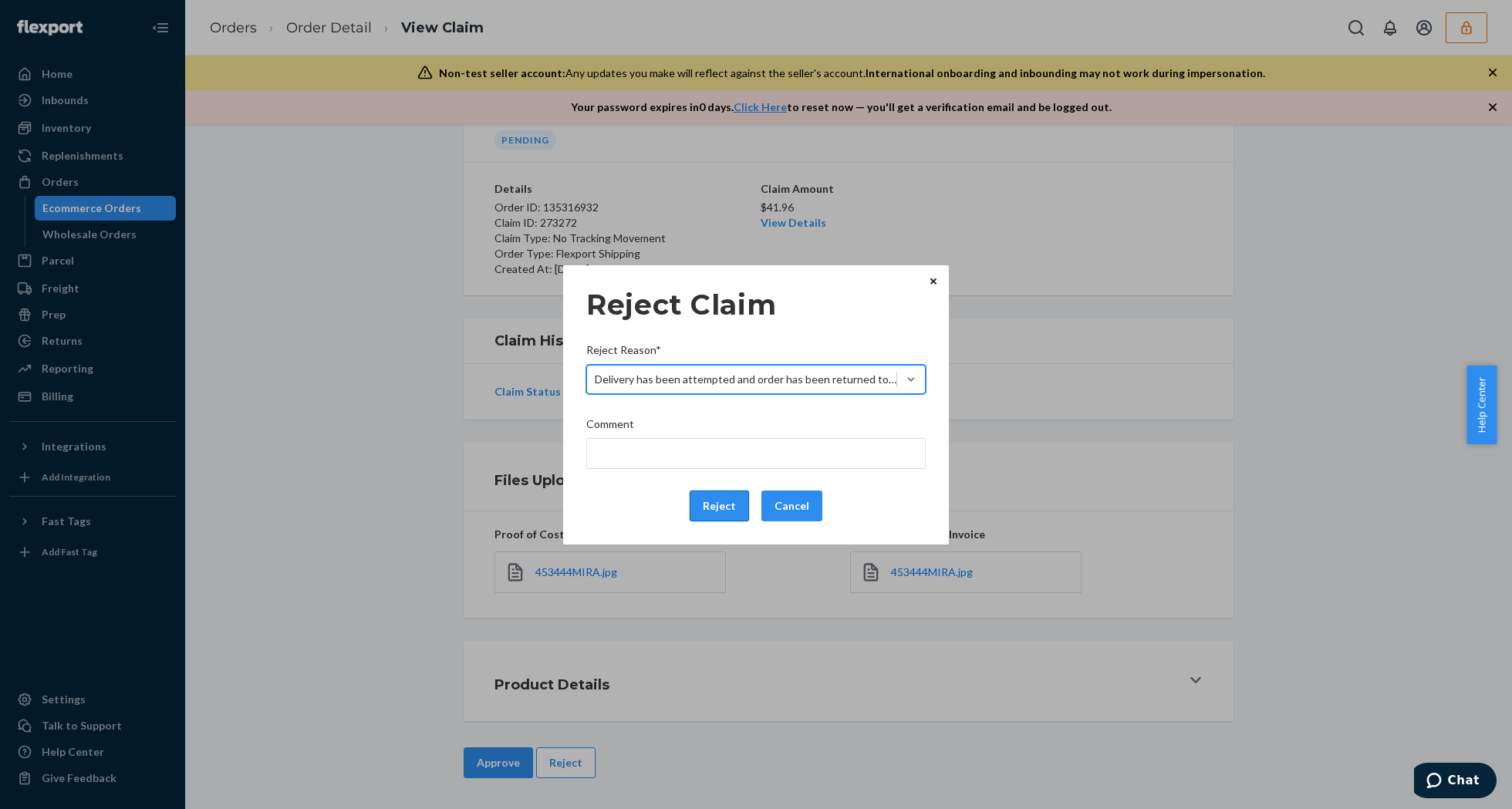
click at [705, 503] on button "Reject" at bounding box center [720, 506] width 60 height 31
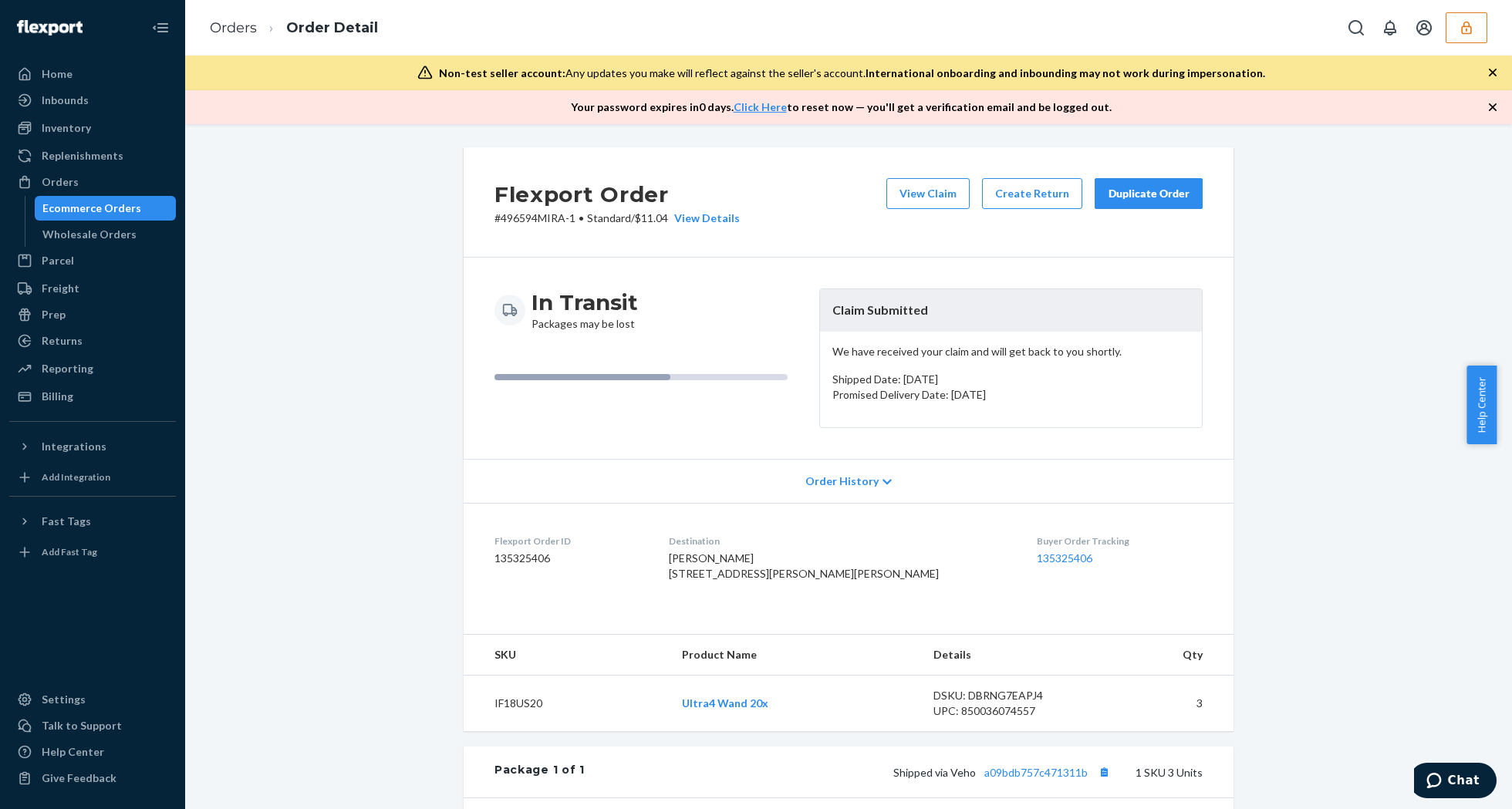
scroll to position [377, 0]
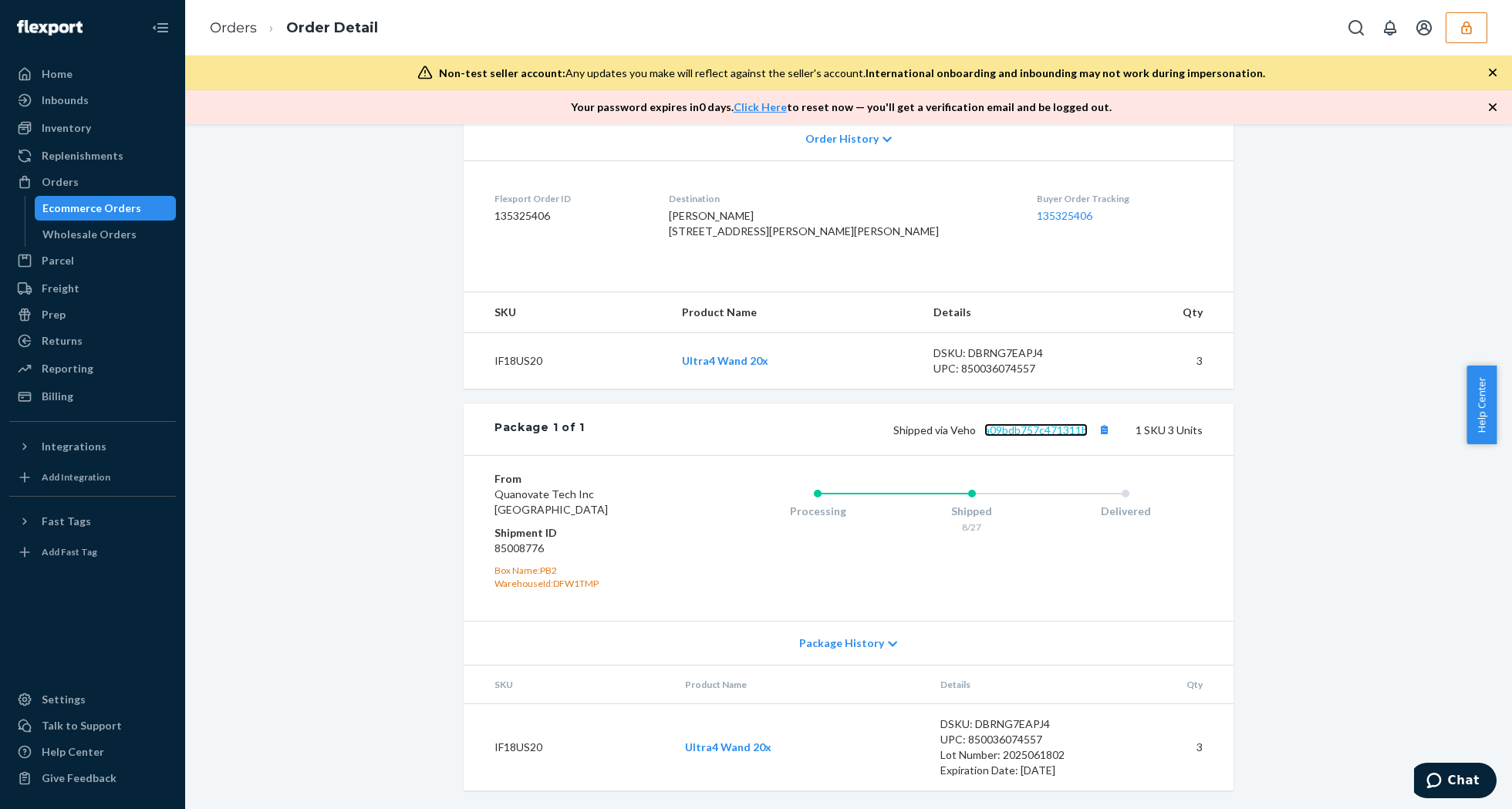
click at [1021, 433] on link "a09bdb757c471311b" at bounding box center [1036, 430] width 104 height 13
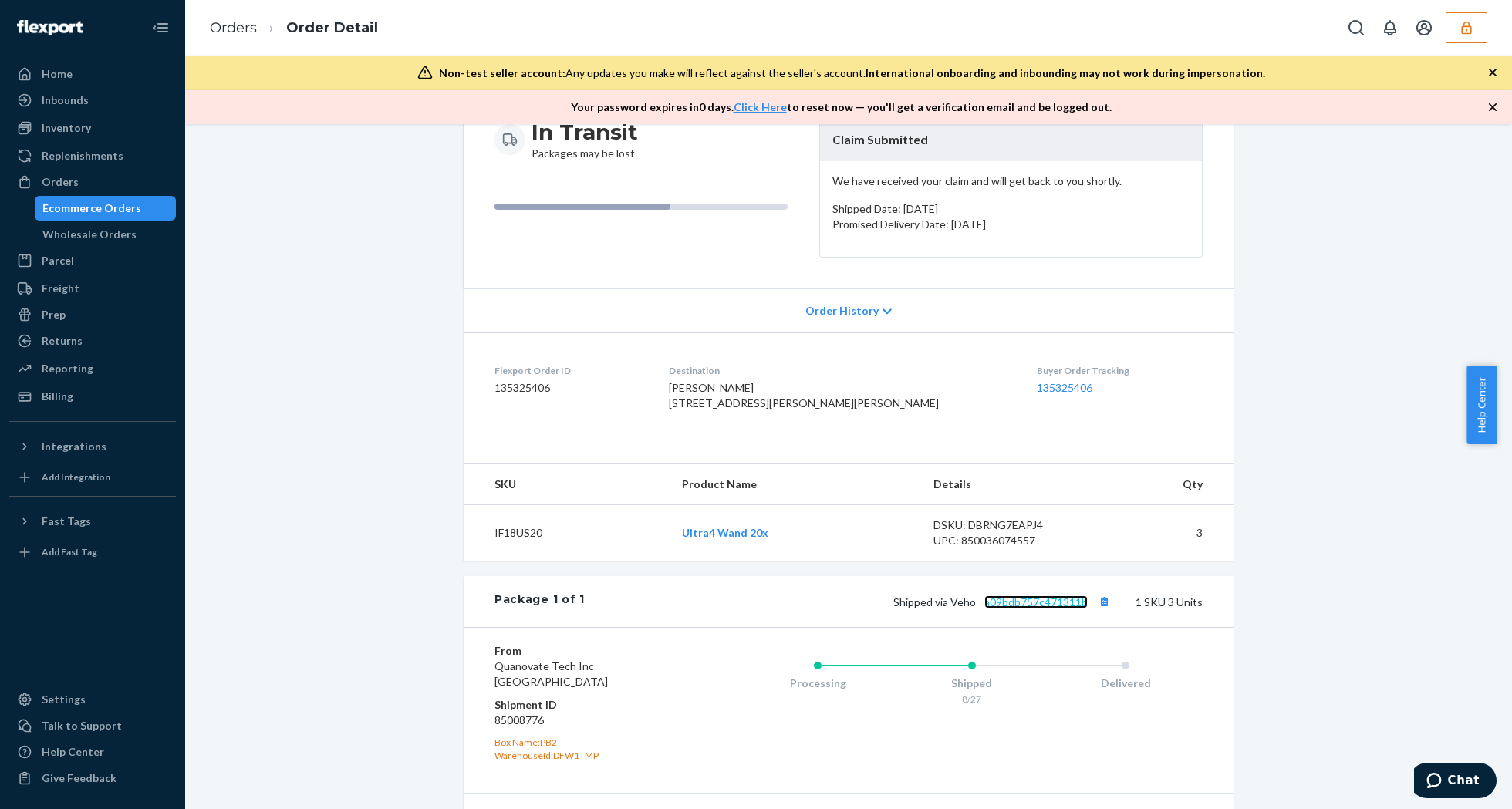
scroll to position [0, 0]
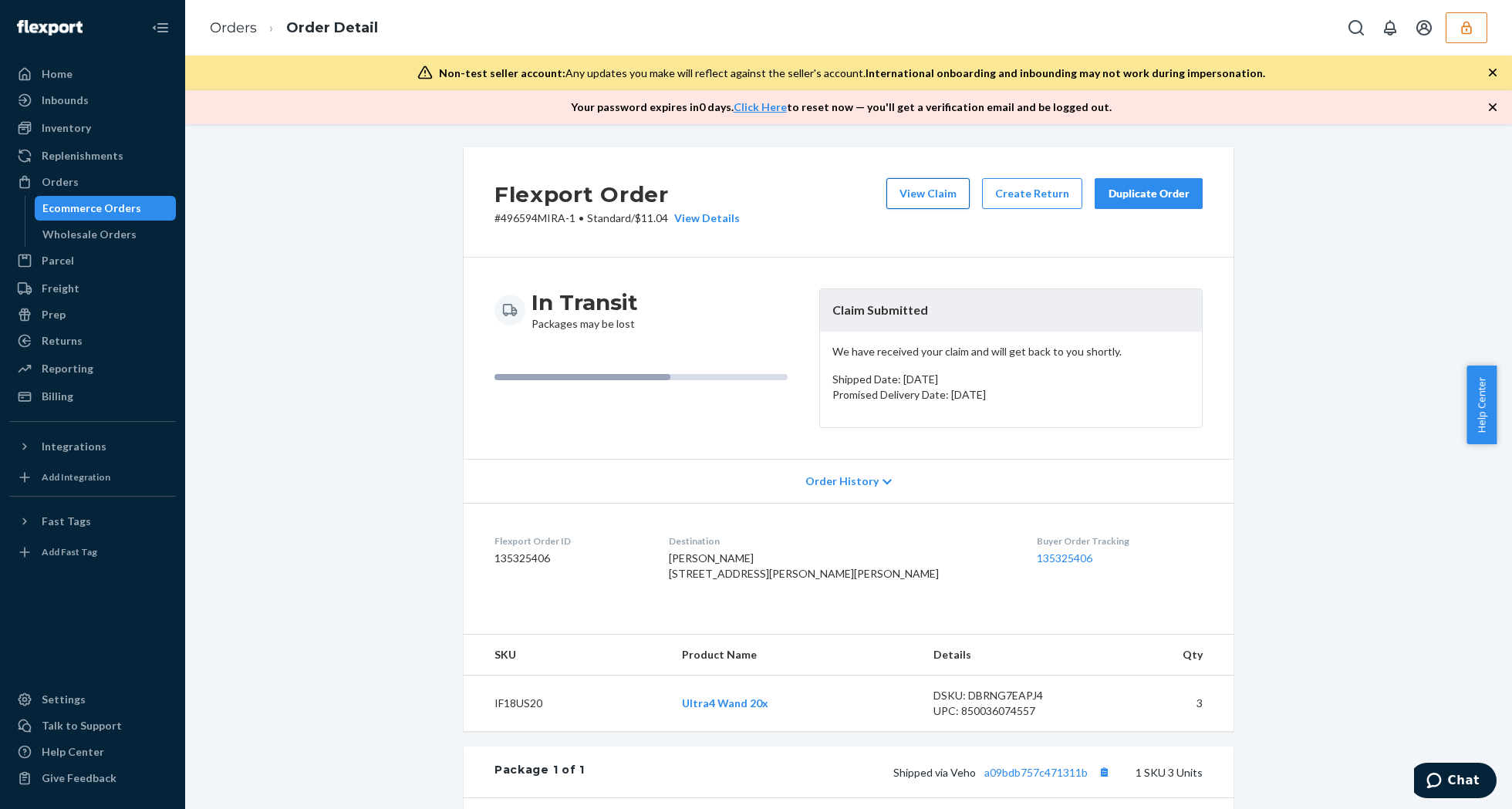
click at [937, 191] on button "View Claim" at bounding box center [927, 193] width 84 height 31
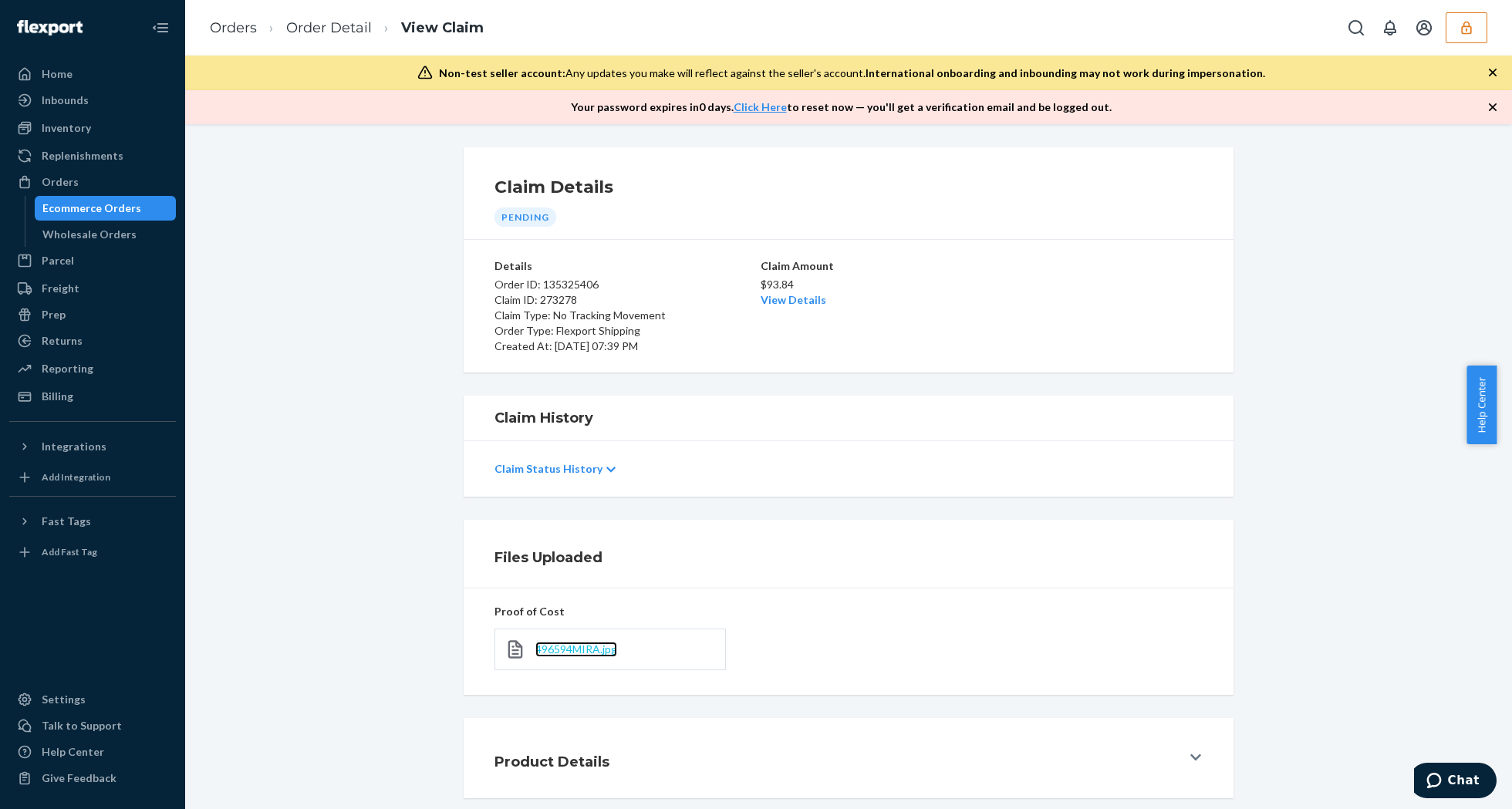
click at [579, 652] on span "496594MIRA.jpg" at bounding box center [576, 649] width 82 height 13
click at [792, 298] on link "View Details" at bounding box center [793, 300] width 65 height 13
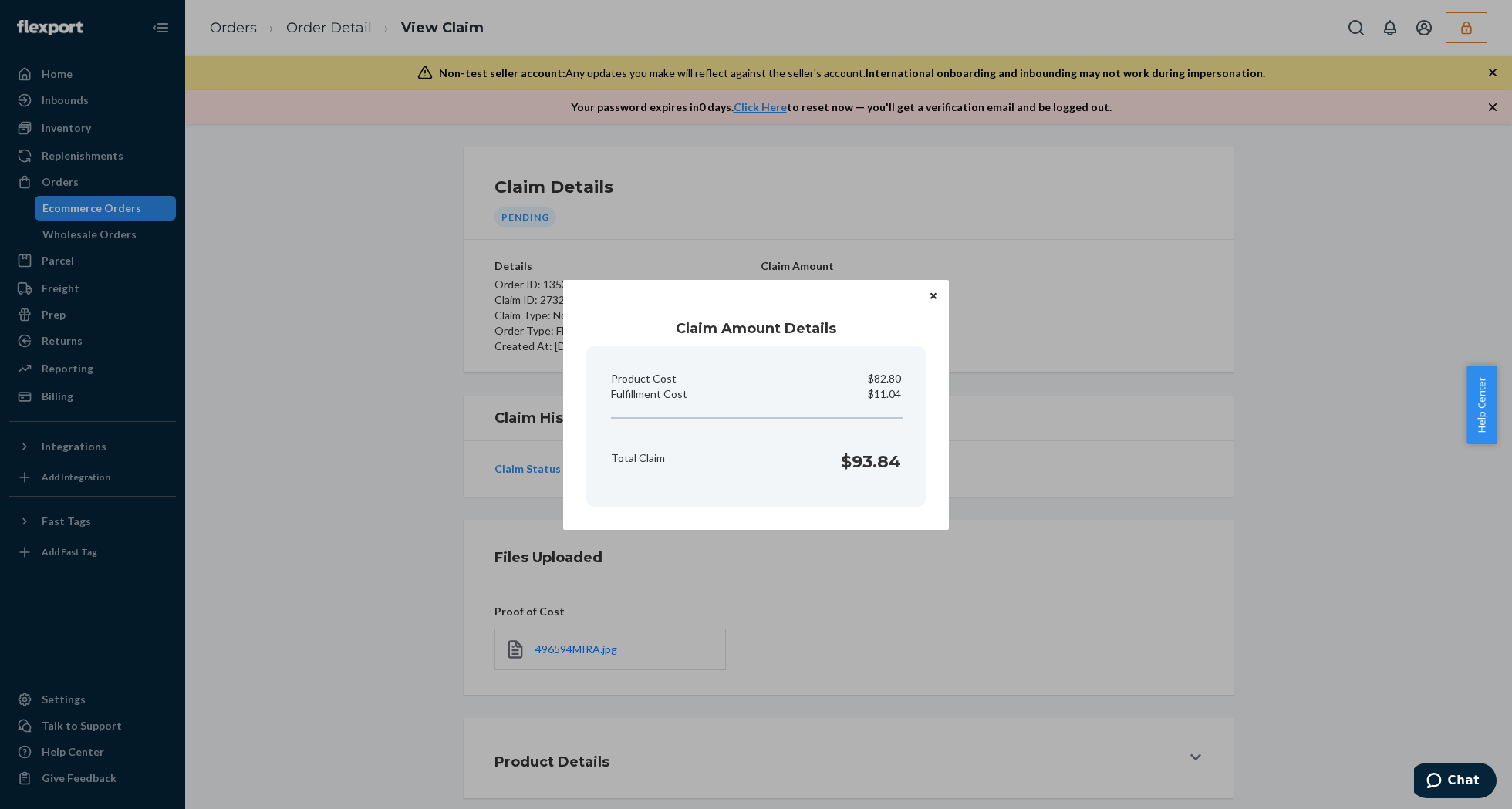
click at [931, 295] on icon "Close" at bounding box center [933, 296] width 6 height 9
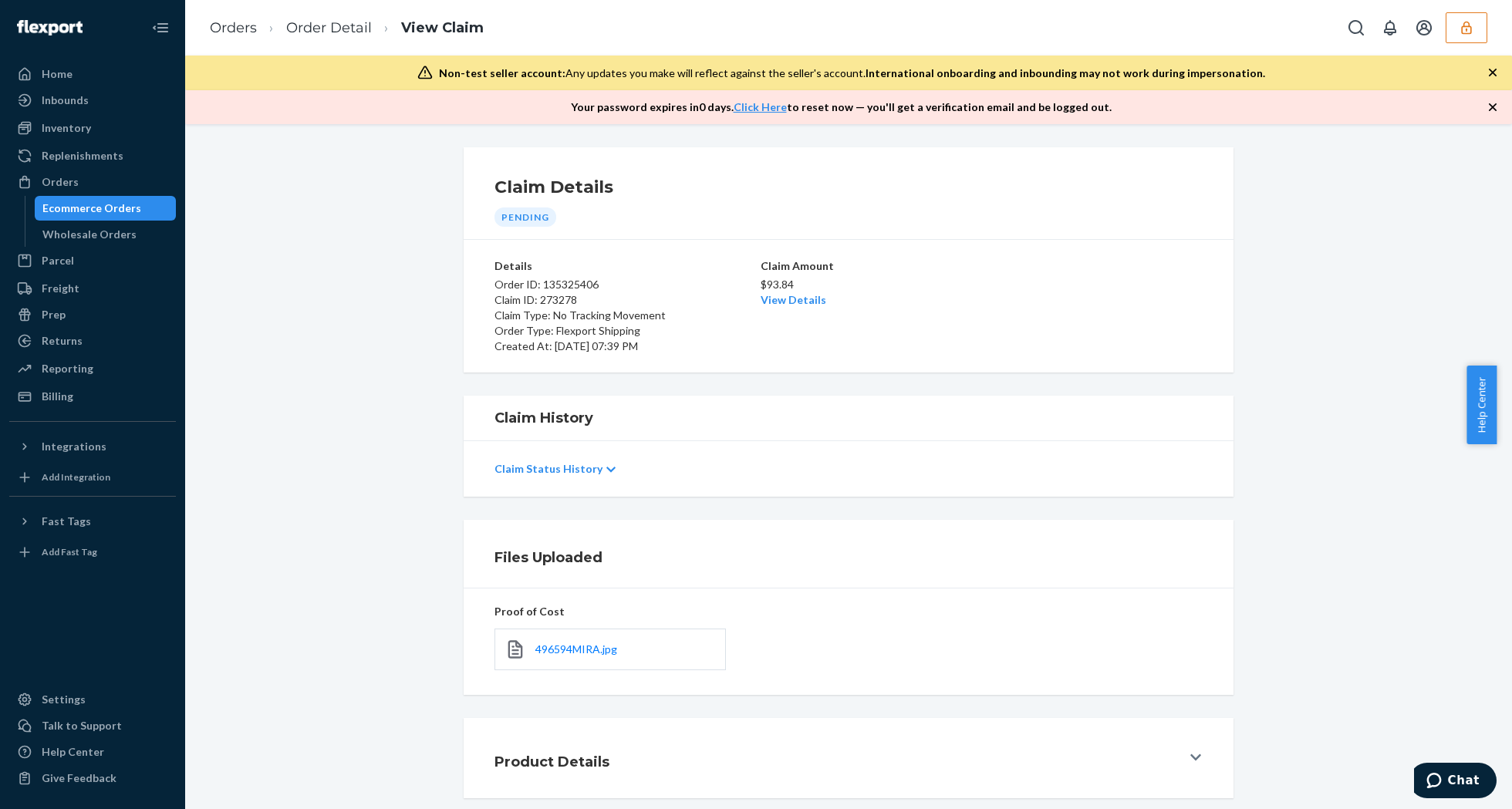
scroll to position [79, 0]
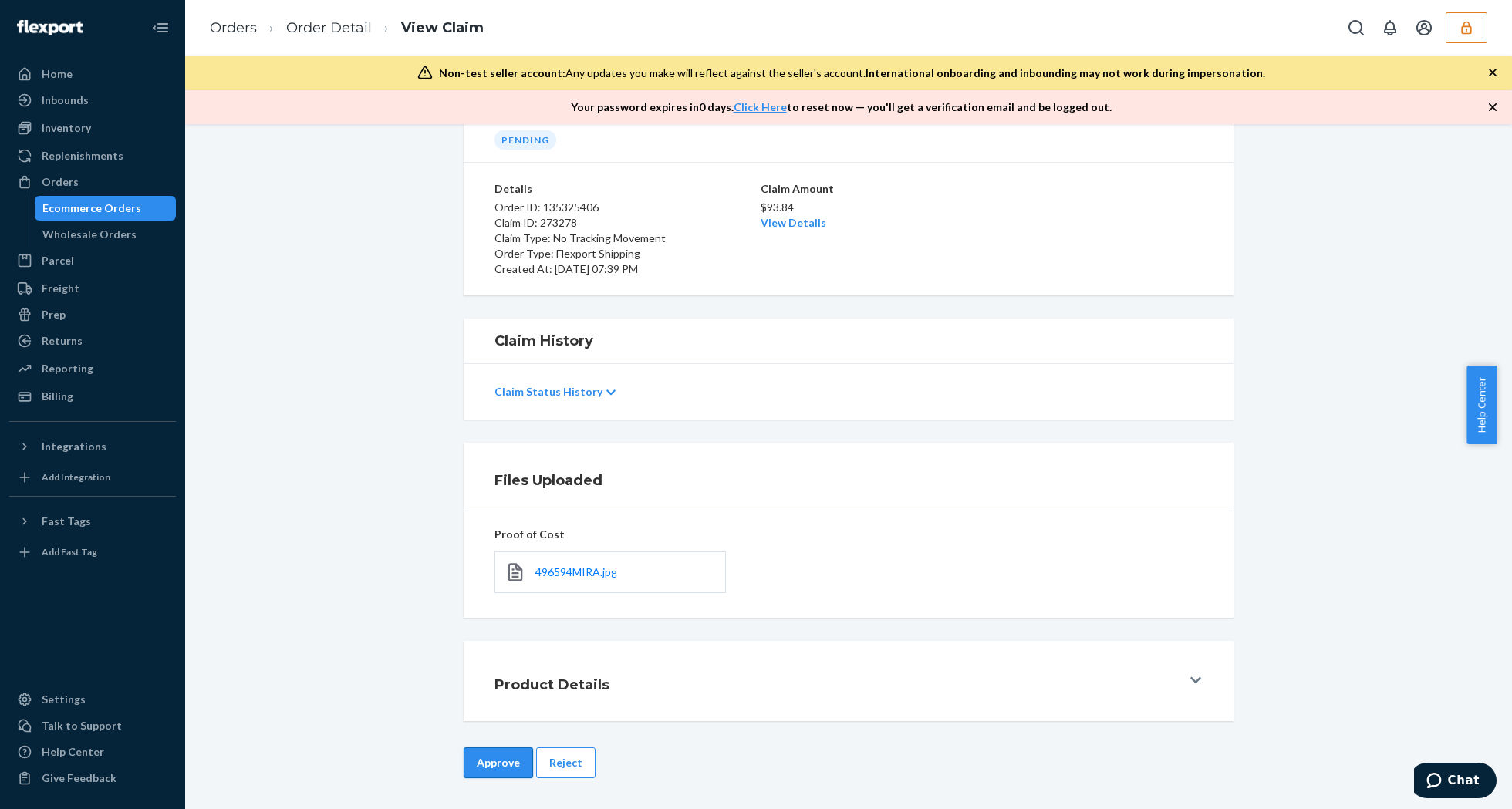
click at [506, 768] on button "Approve" at bounding box center [498, 763] width 70 height 31
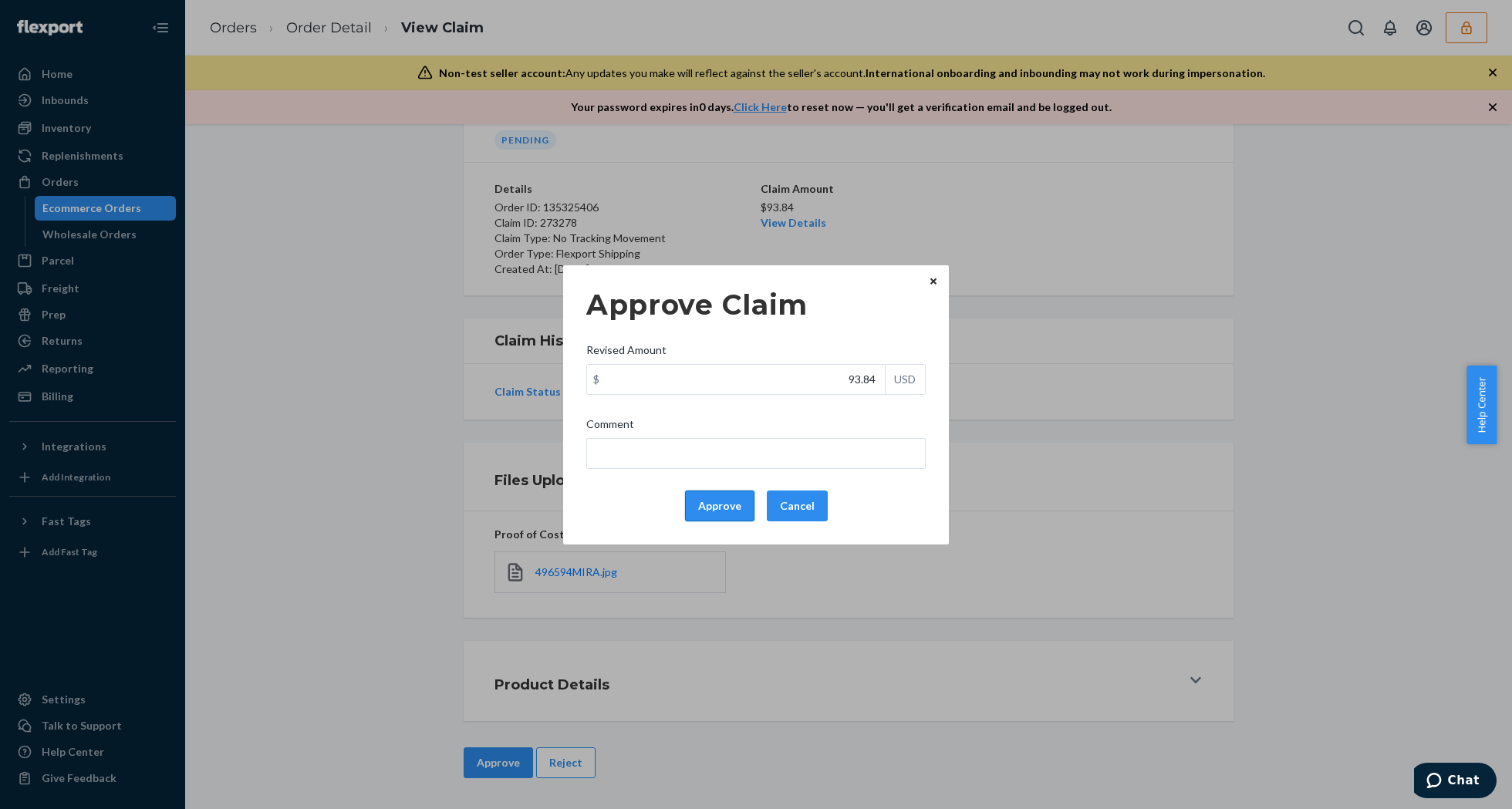
click at [716, 500] on button "Approve" at bounding box center [720, 506] width 70 height 31
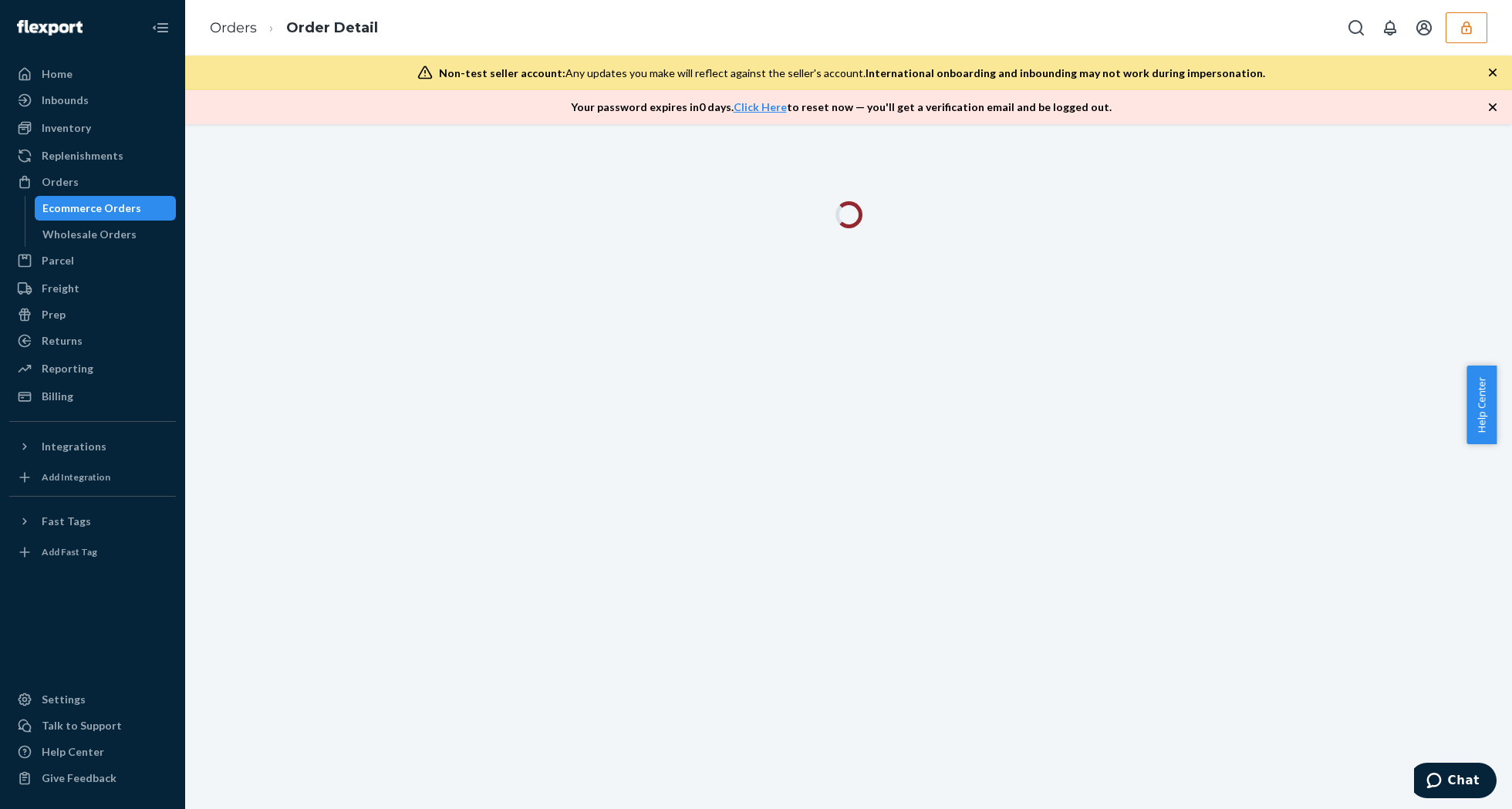
click at [1486, 100] on icon "button" at bounding box center [1492, 107] width 16 height 16
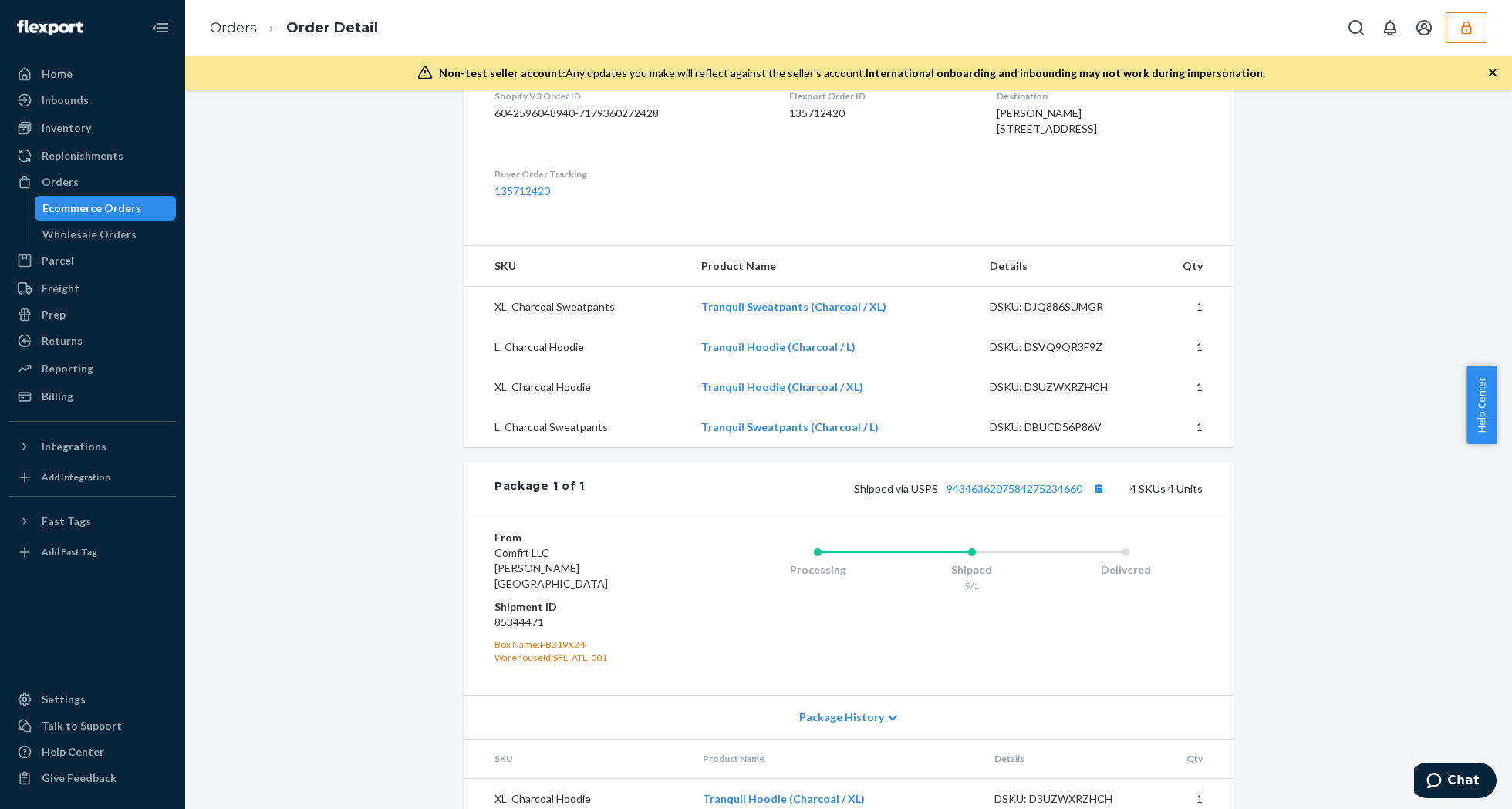
scroll to position [578, 0]
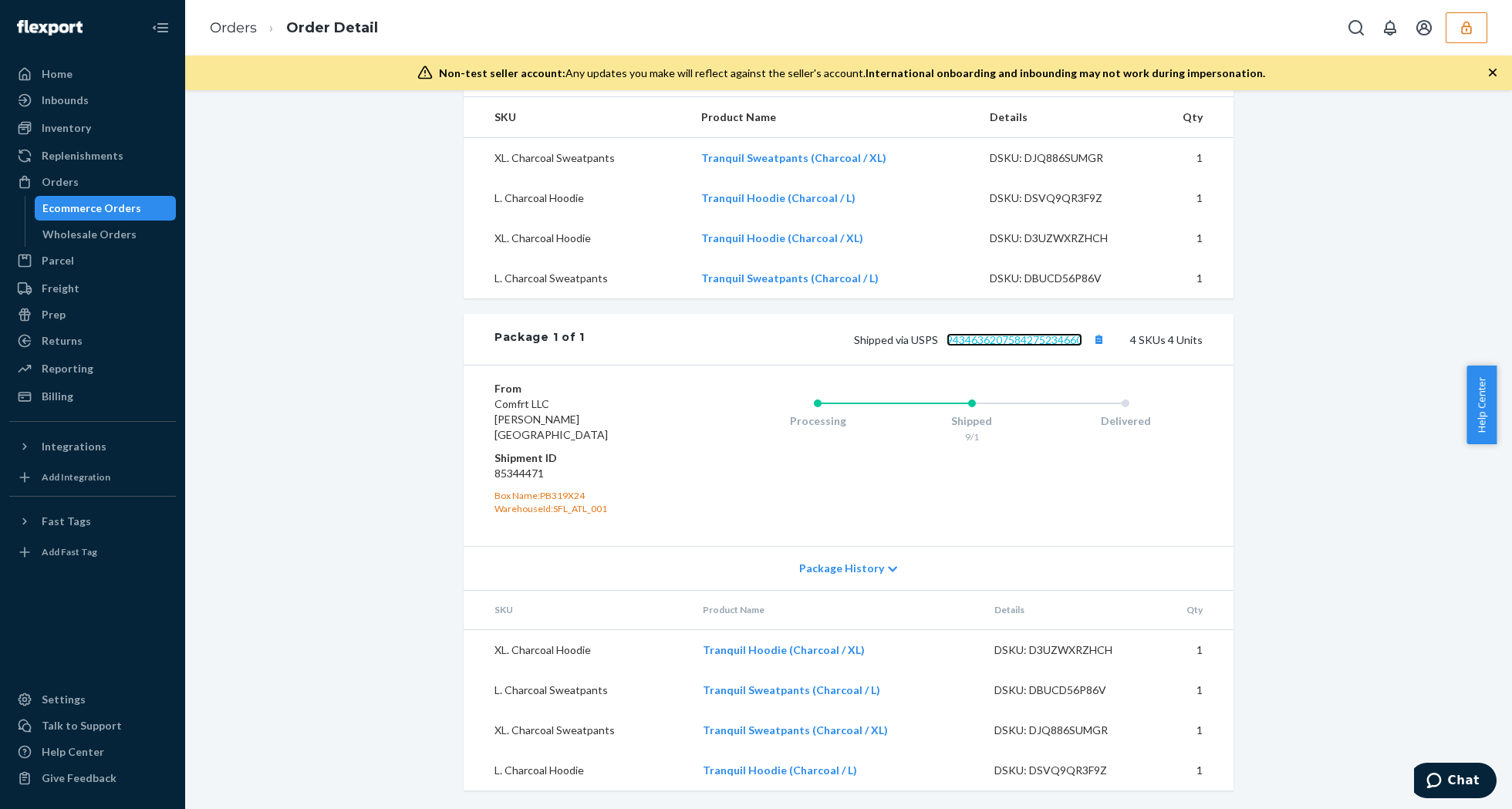
click at [1042, 346] on link "9434636207584275234660" at bounding box center [1014, 339] width 136 height 13
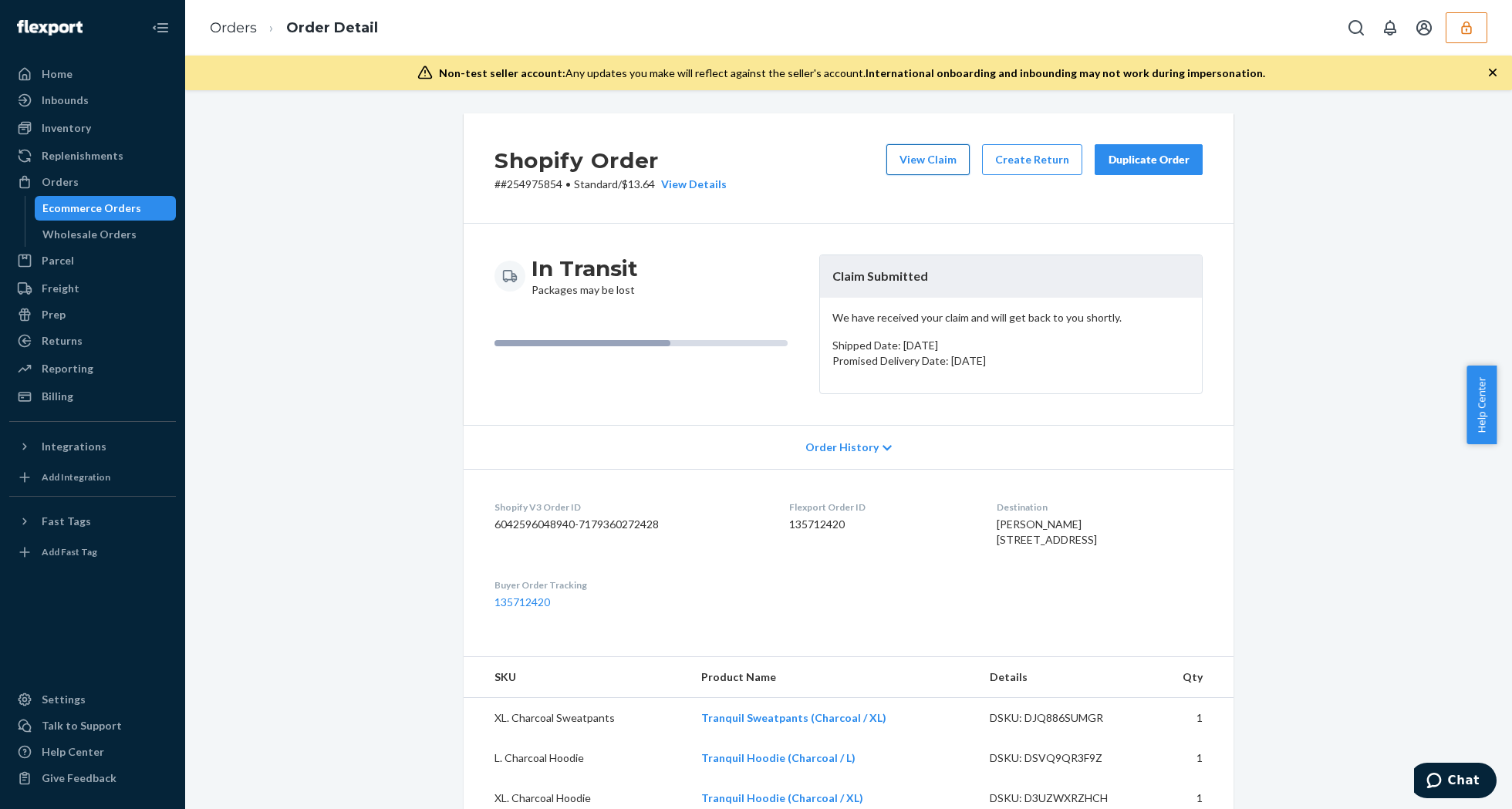
click at [947, 158] on button "View Claim" at bounding box center [927, 159] width 84 height 31
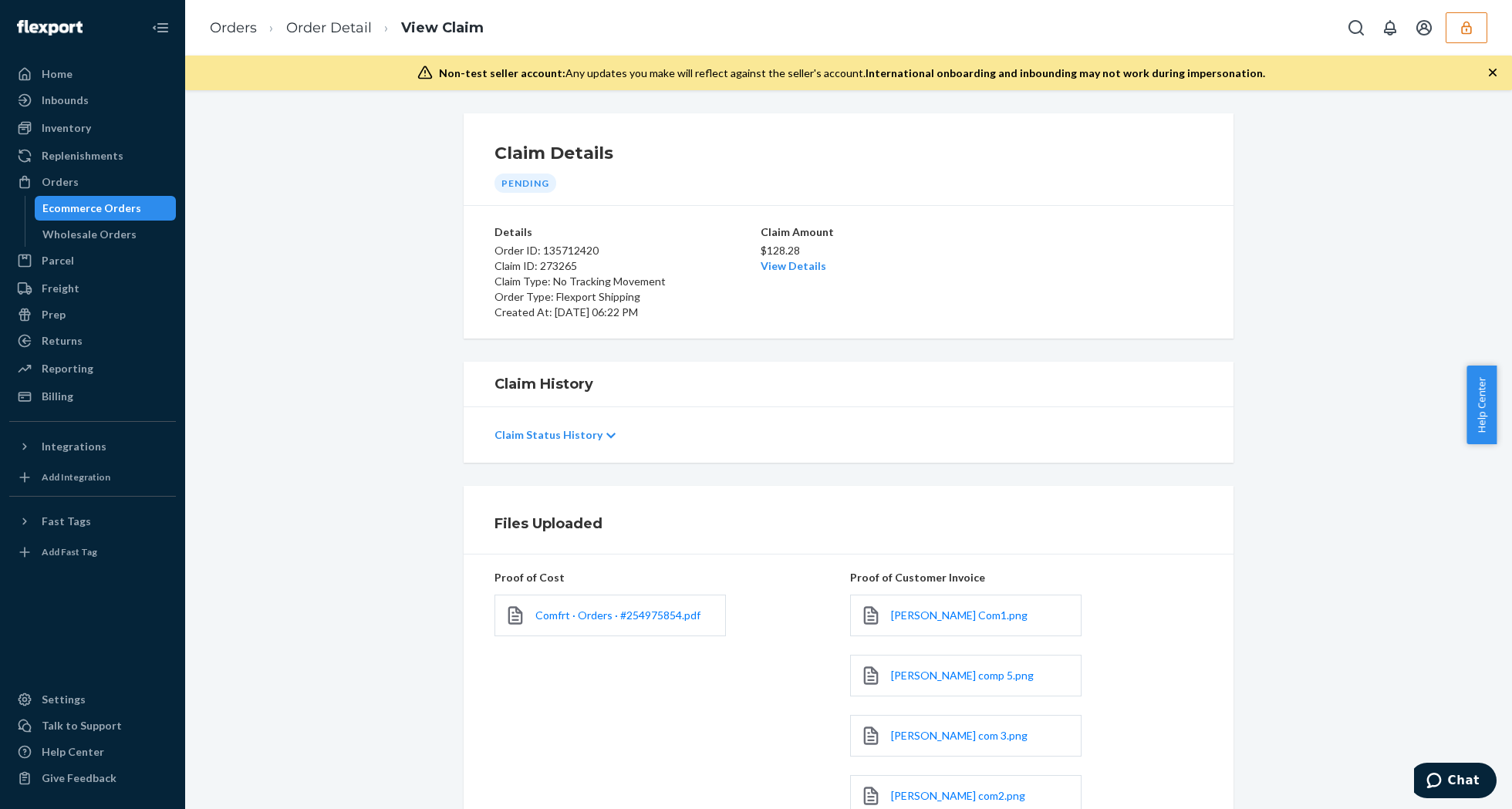
scroll to position [227, 0]
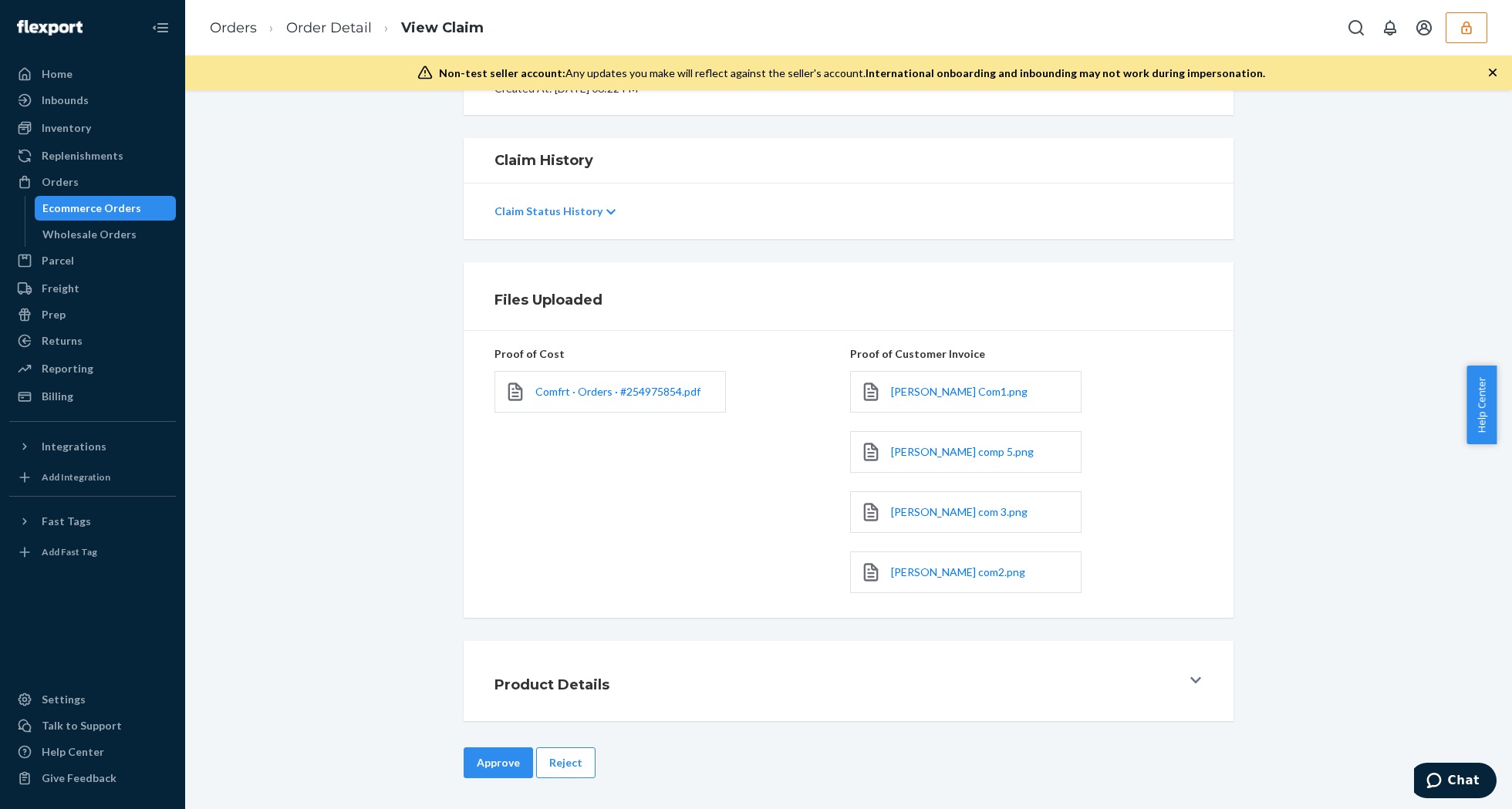
click at [557, 761] on button "Reject" at bounding box center [566, 763] width 60 height 31
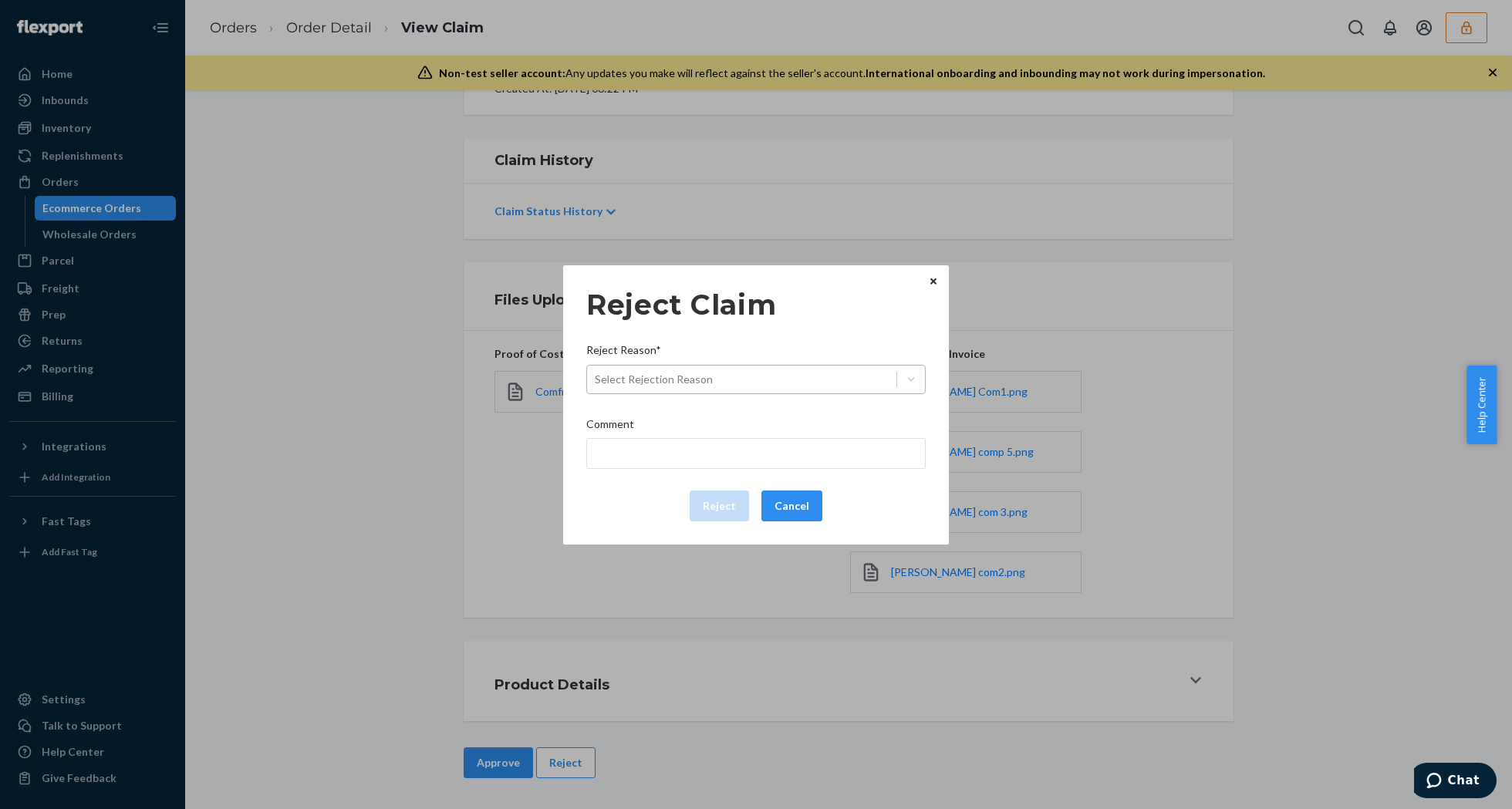
click at [768, 367] on div "Select Rejection Reason" at bounding box center [742, 379] width 310 height 25
click at [596, 372] on input "Reject Reason* Select Rejection Reason" at bounding box center [595, 379] width 2 height 16
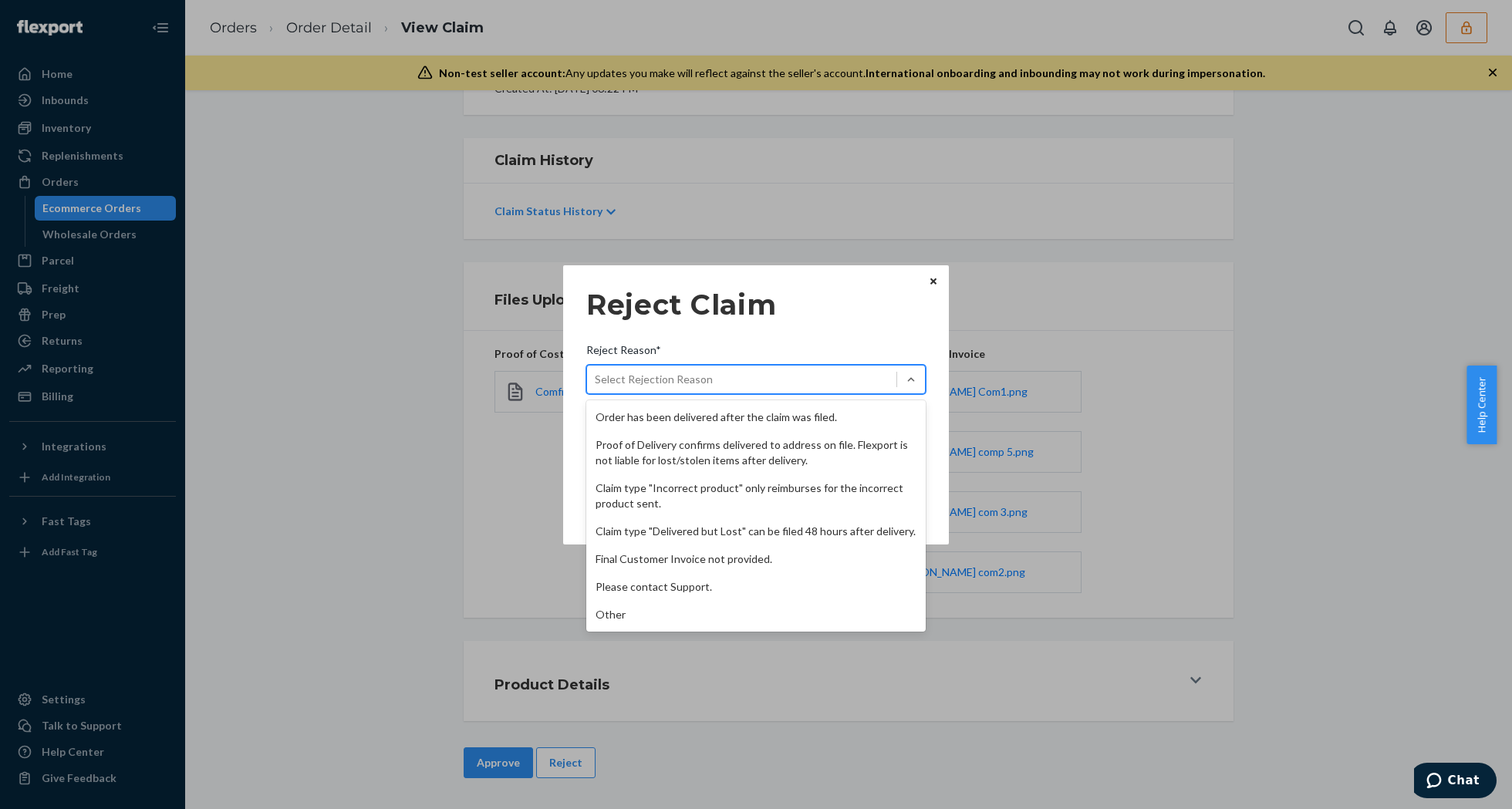
scroll to position [0, 0]
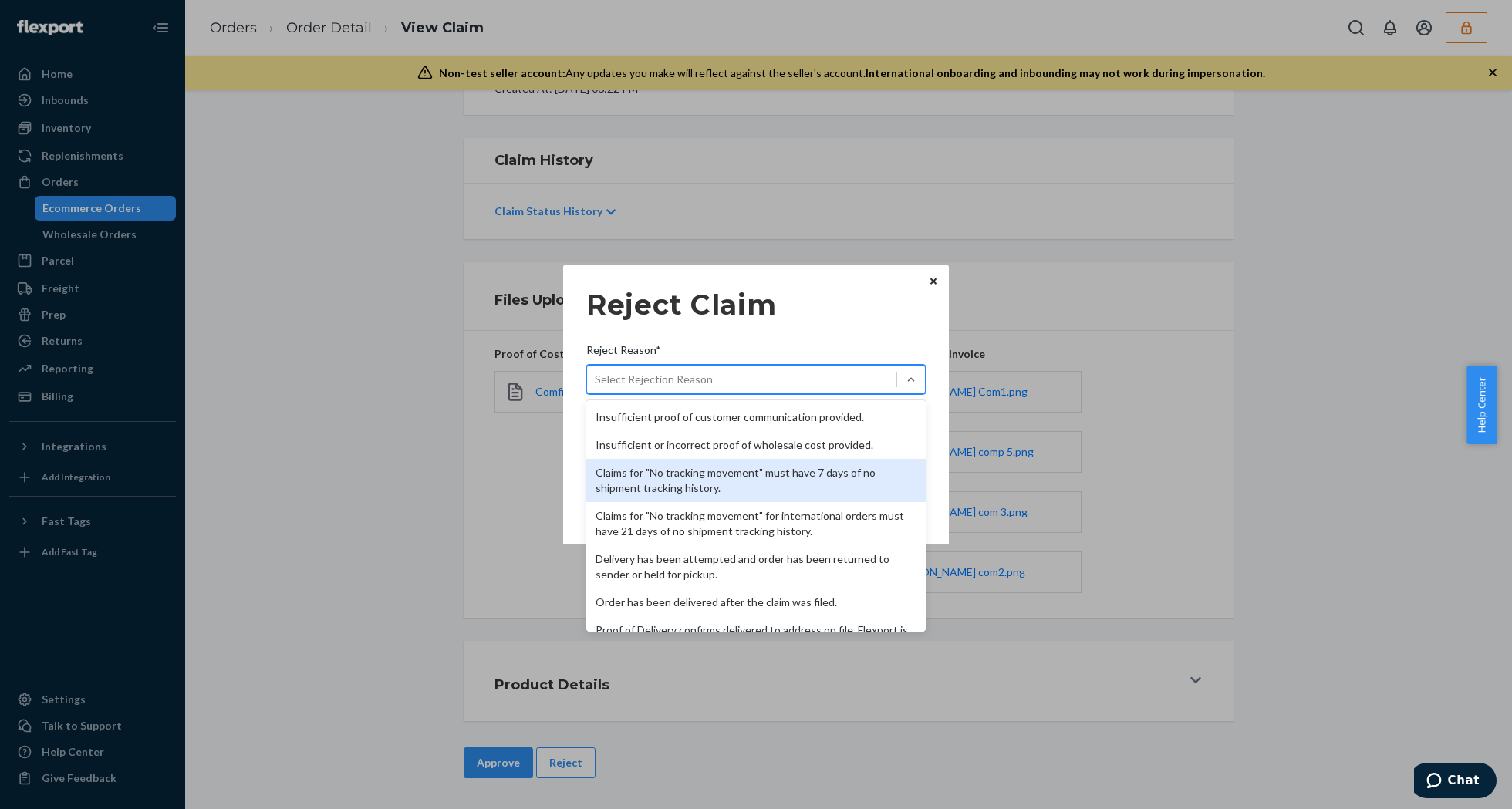
click at [705, 483] on div "Claims for "No tracking movement" must have 7 days of no shipment tracking hist…" at bounding box center [756, 480] width 339 height 43
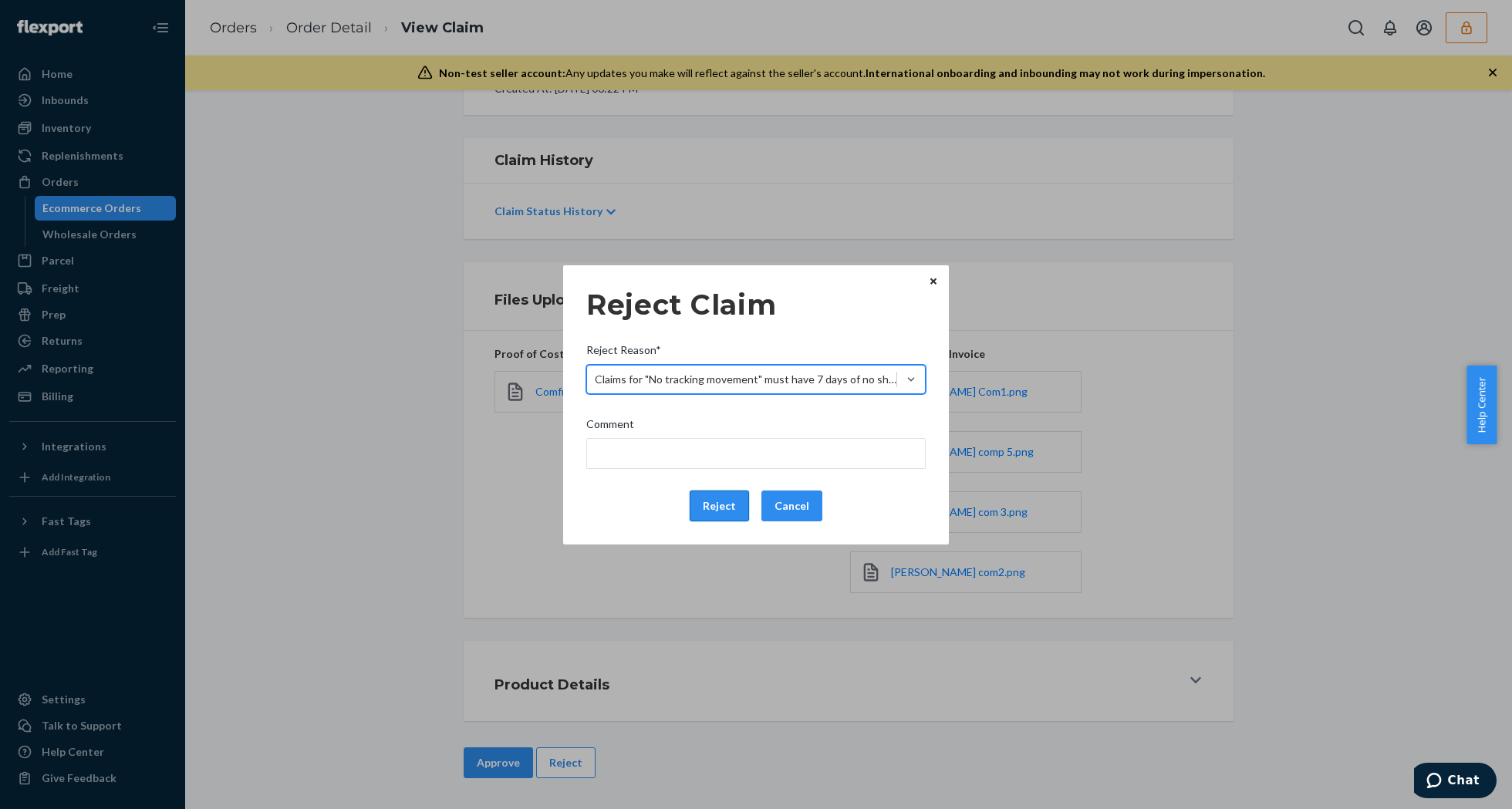
click at [705, 503] on button "Reject" at bounding box center [720, 506] width 60 height 31
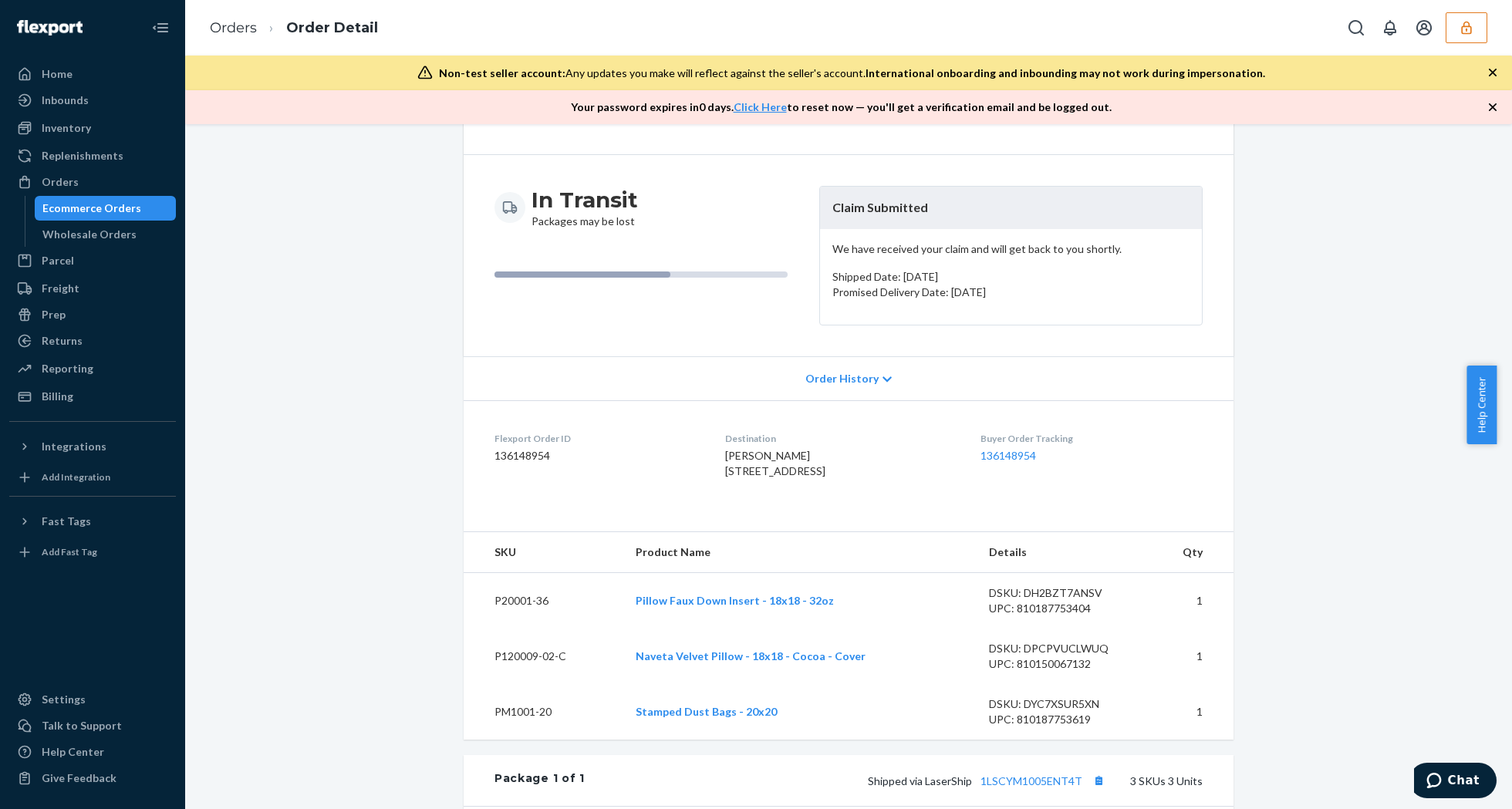
scroll to position [581, 0]
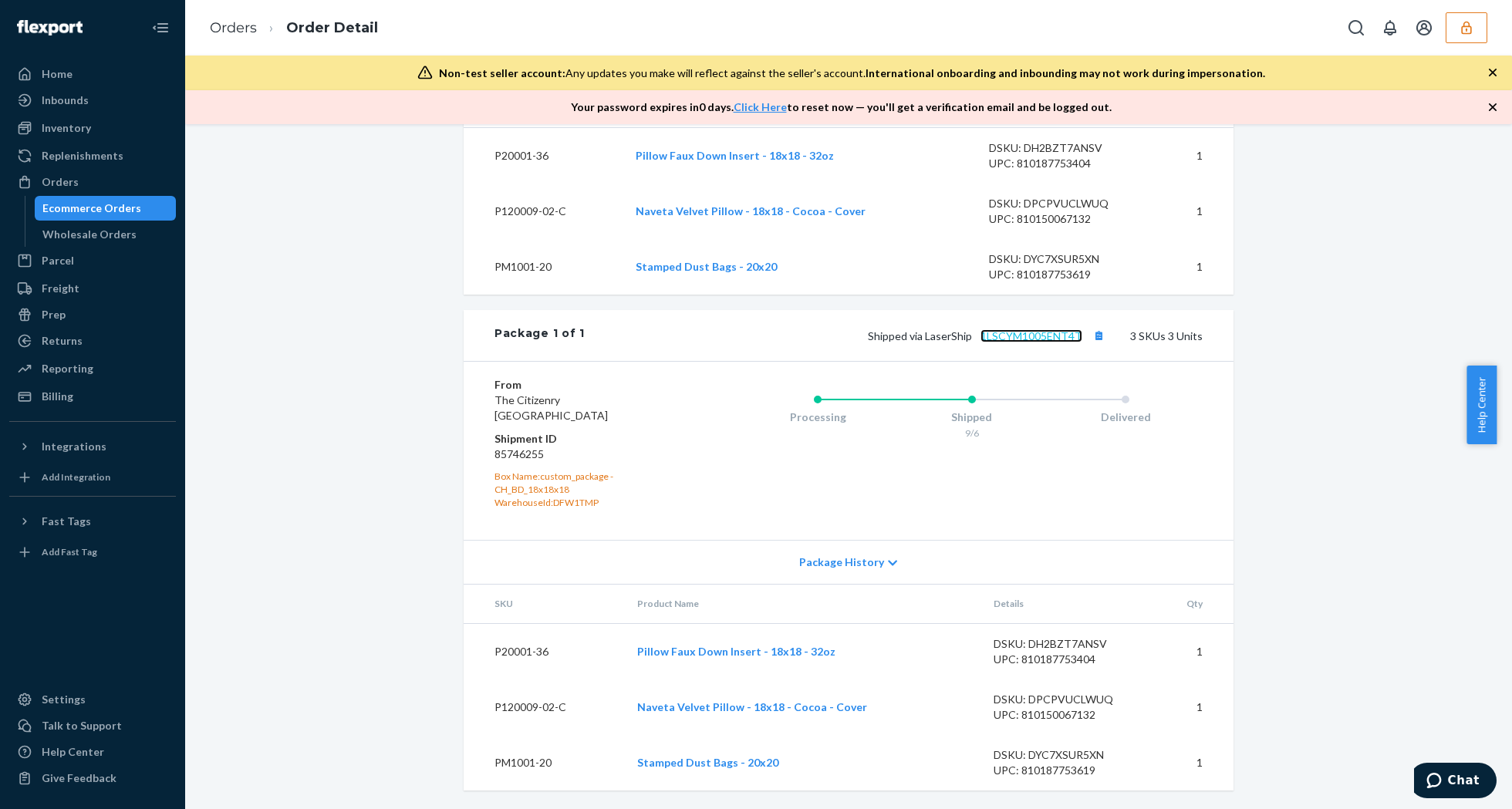
click at [1024, 335] on link "1LSCYM1005ENT4T" at bounding box center [1031, 336] width 102 height 13
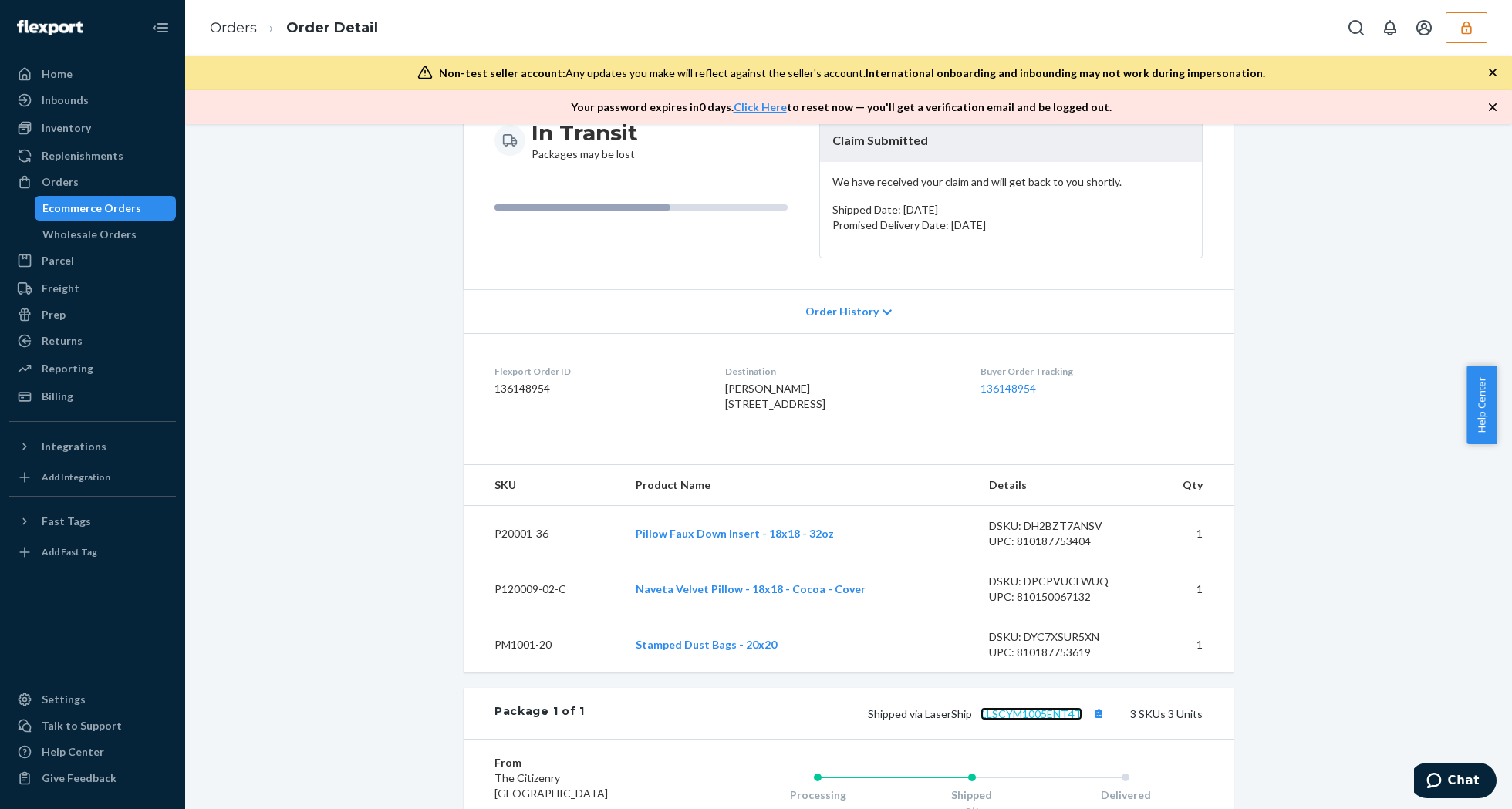
scroll to position [0, 0]
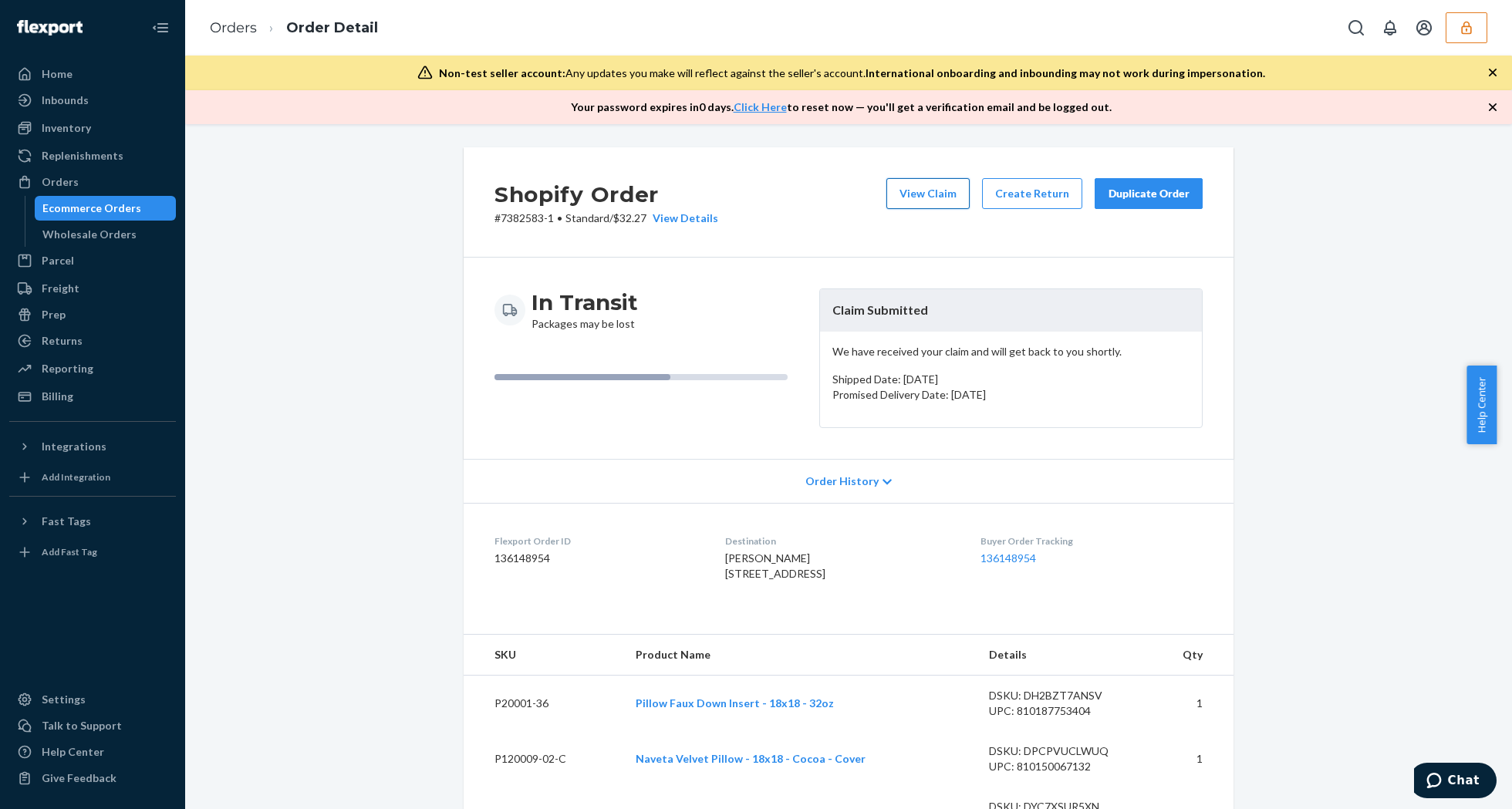
click at [903, 188] on button "View Claim" at bounding box center [927, 193] width 84 height 31
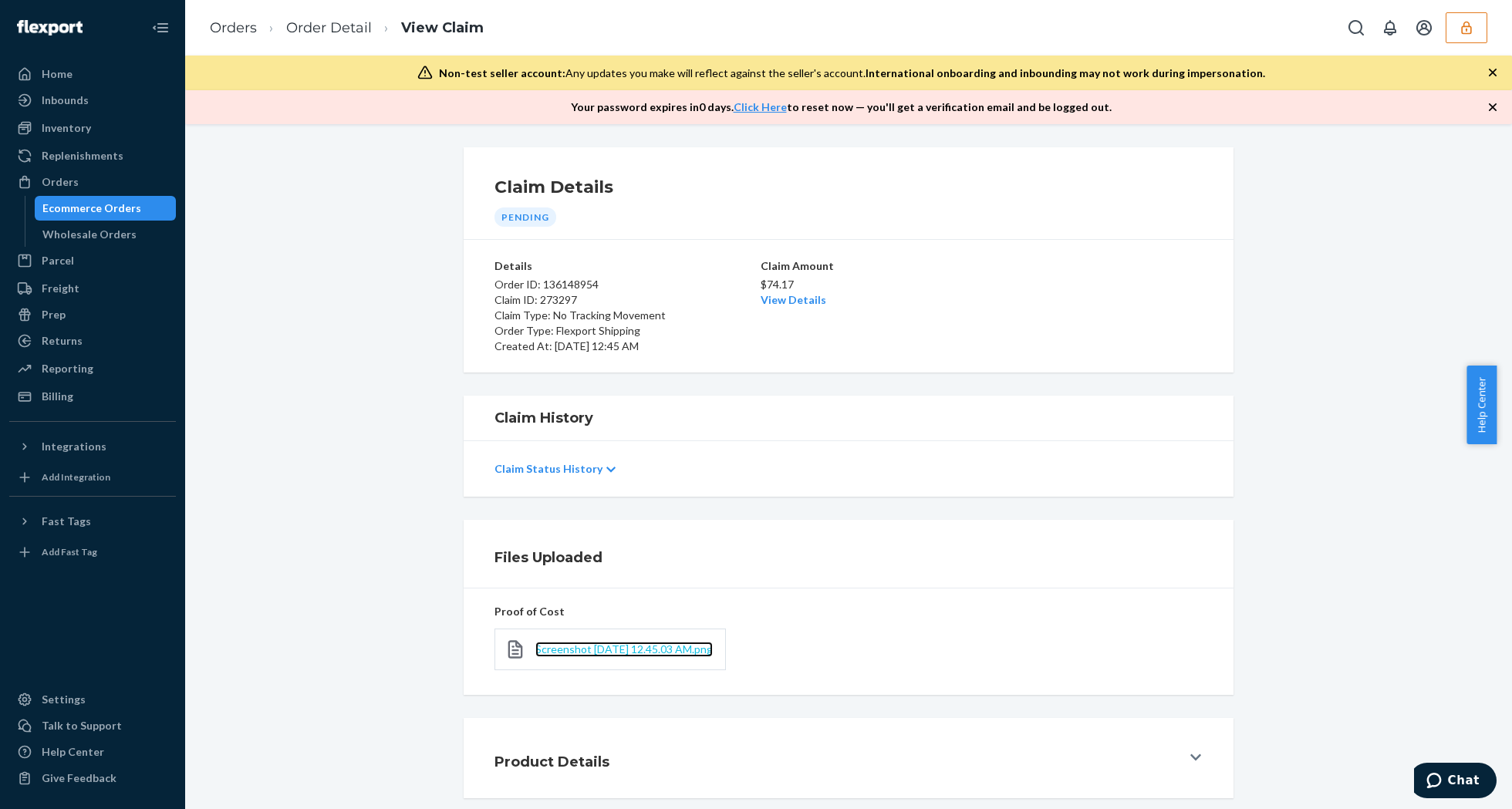
click at [572, 643] on span "Screenshot [DATE] 12.45.03 AM.png" at bounding box center [624, 649] width 177 height 13
click at [325, 20] on link "Order Detail" at bounding box center [329, 27] width 85 height 17
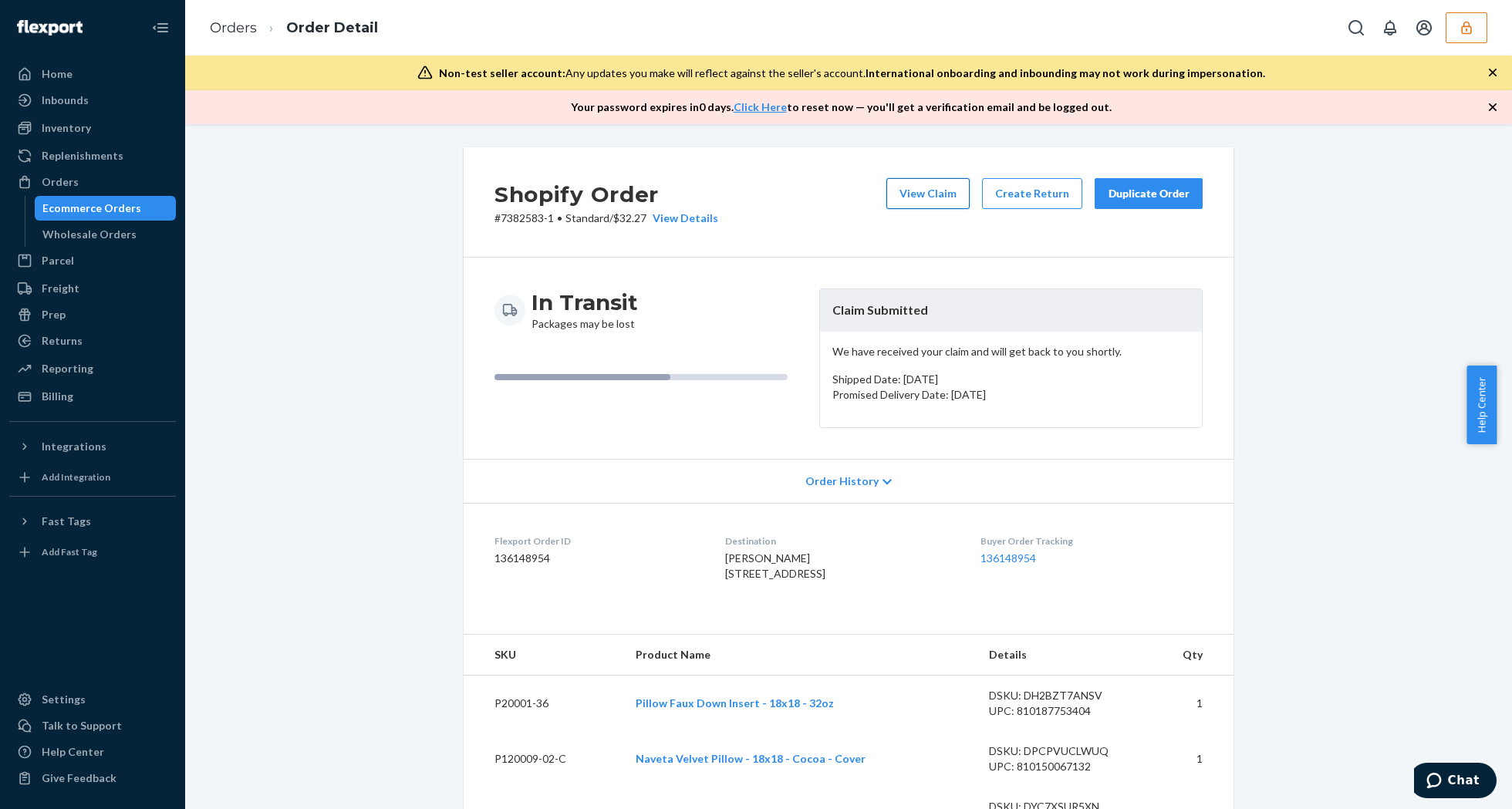
click at [927, 190] on button "View Claim" at bounding box center [927, 193] width 84 height 31
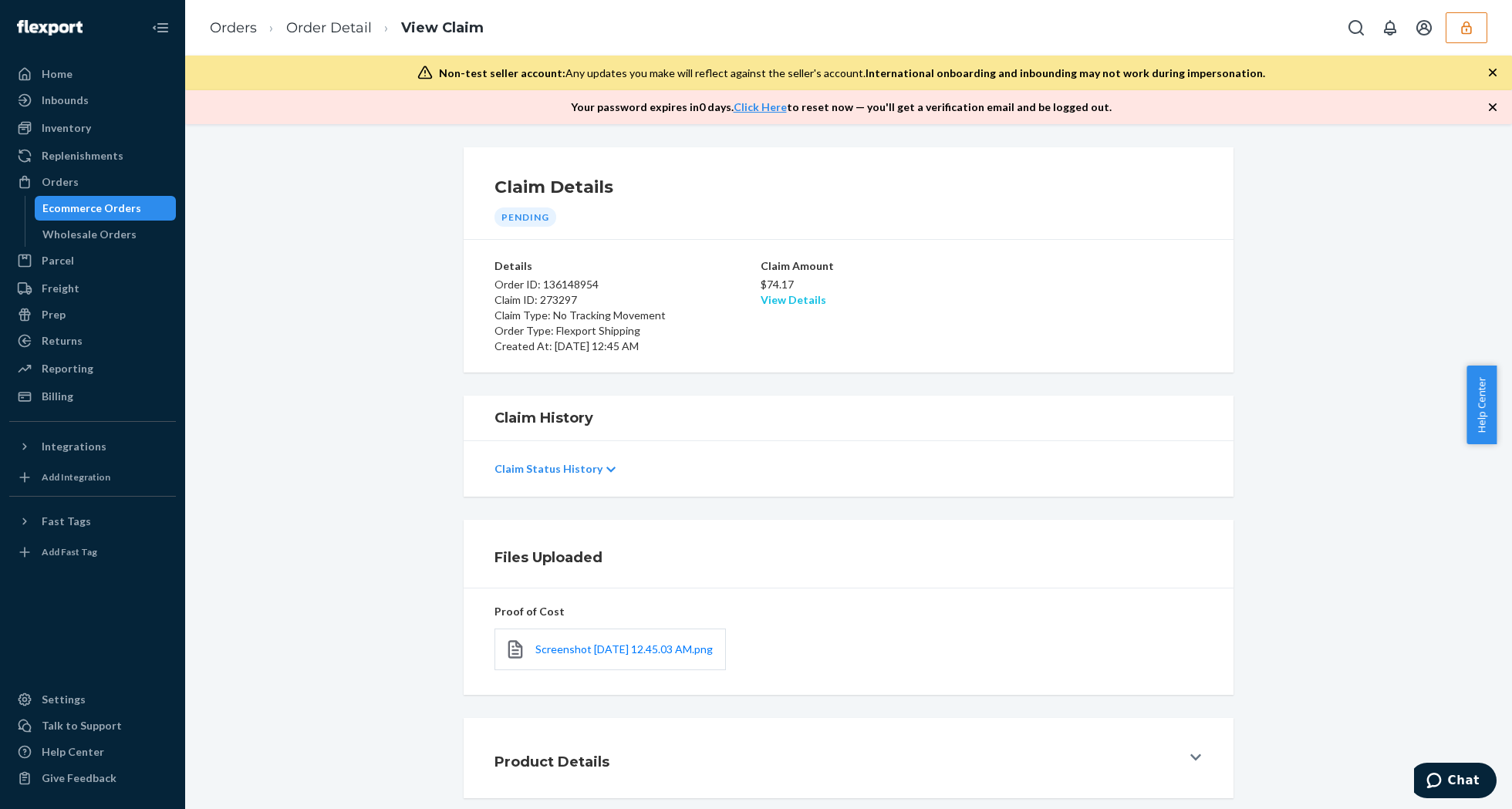
click at [787, 296] on link "View Details" at bounding box center [793, 300] width 65 height 13
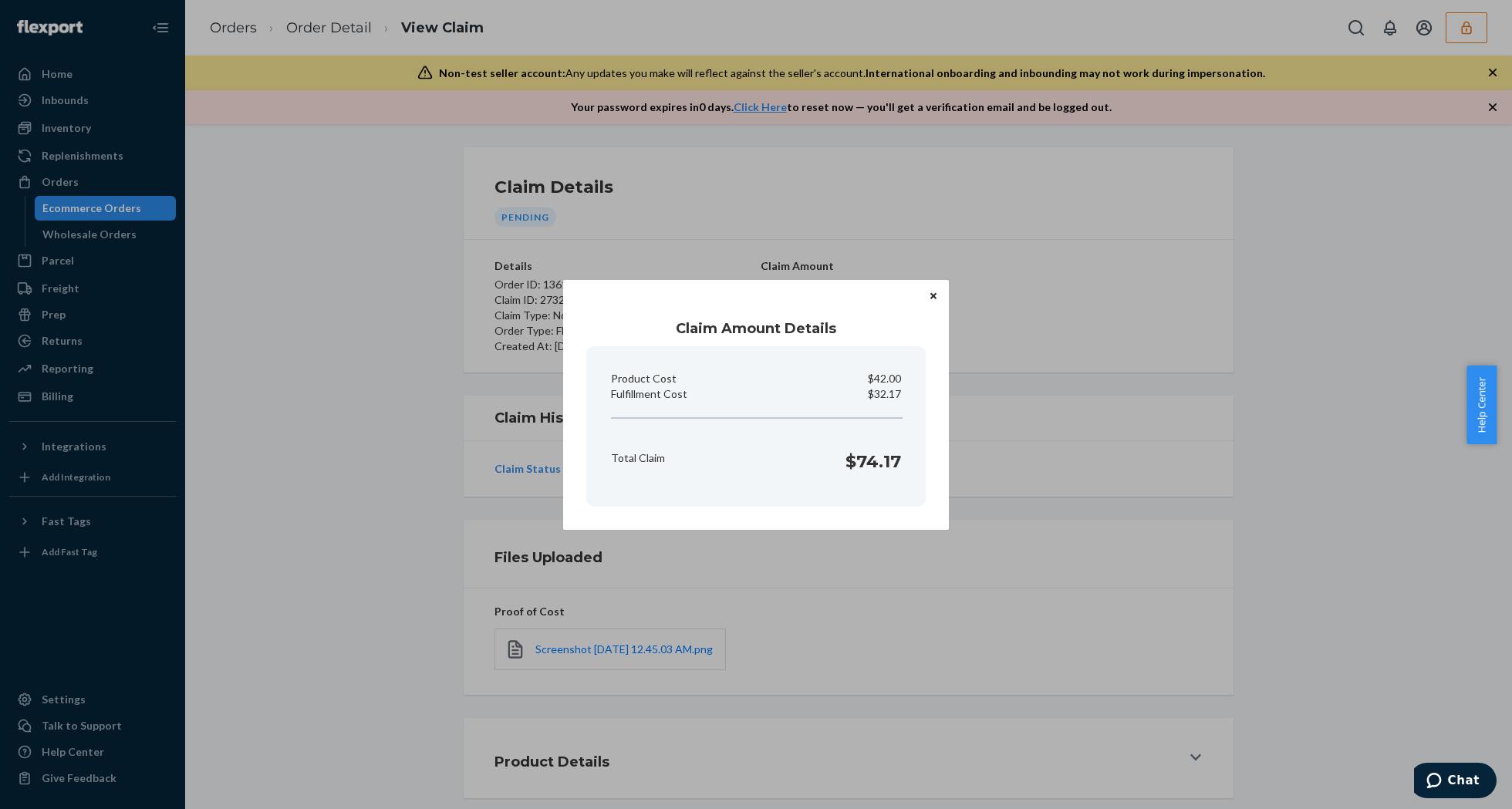
click at [935, 297] on icon "Close" at bounding box center [933, 296] width 6 height 6
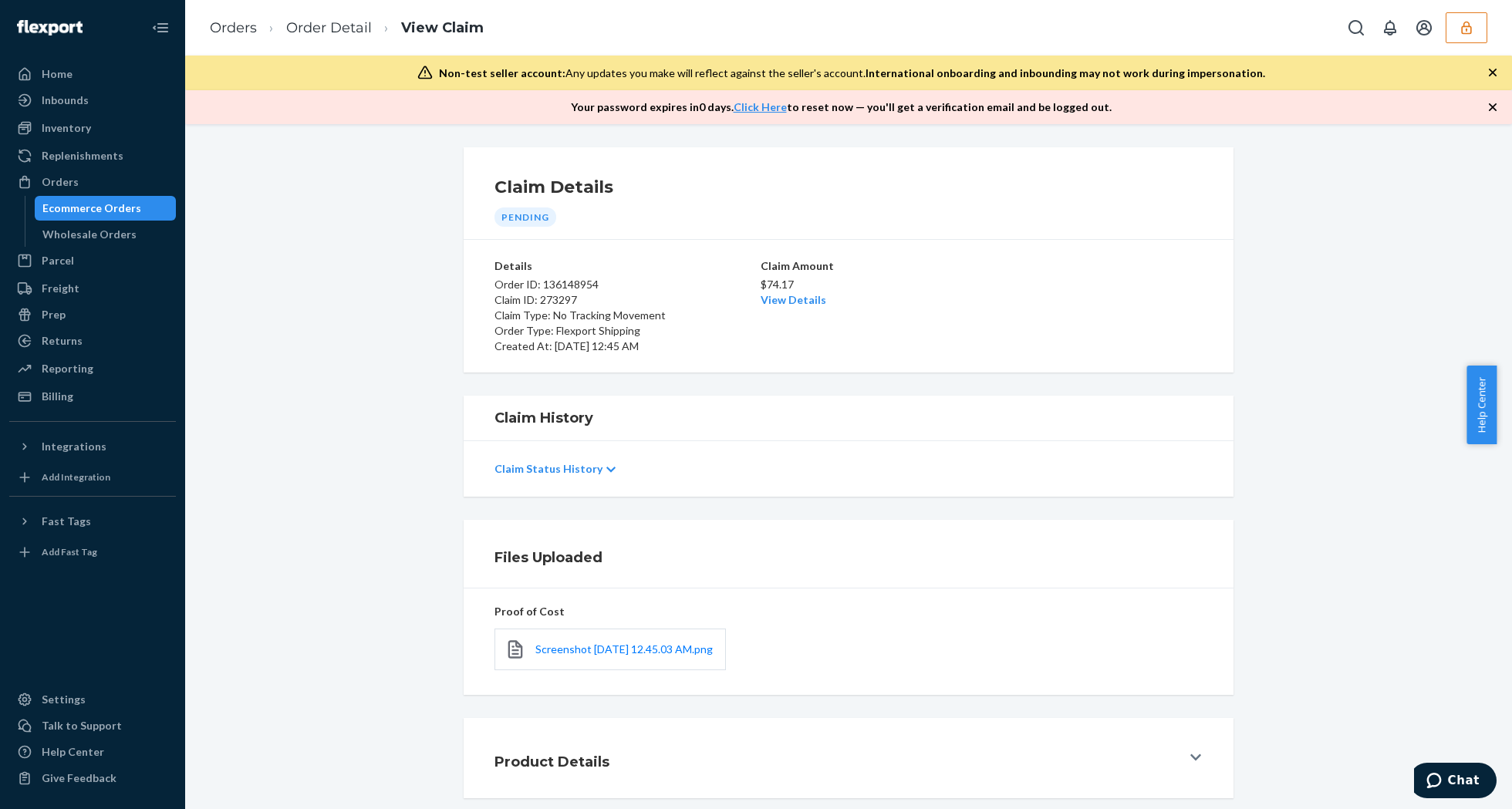
click at [1033, 554] on h1 "Files Uploaded" at bounding box center [848, 557] width 708 height 20
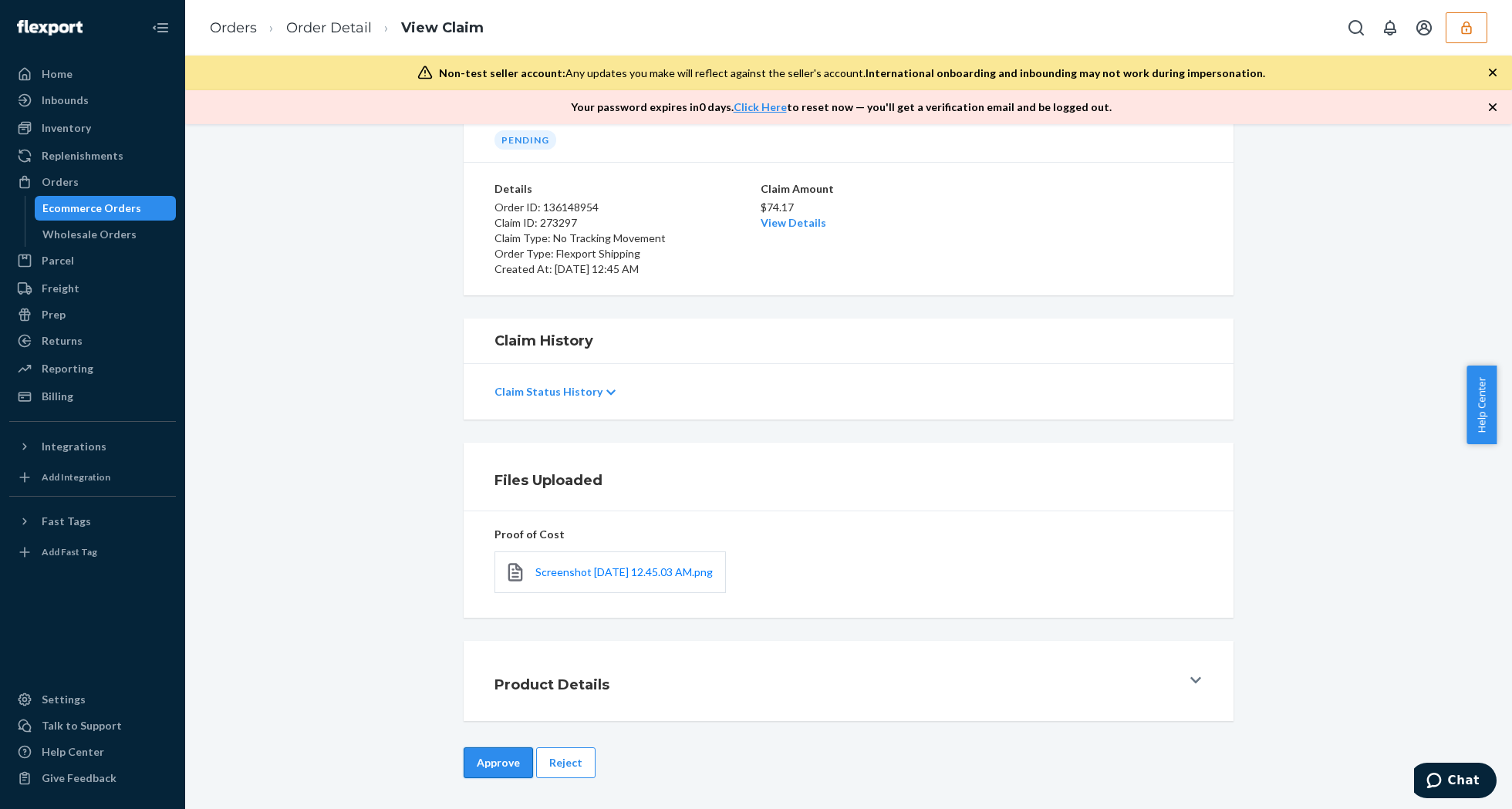
click at [497, 757] on button "Approve" at bounding box center [498, 763] width 70 height 31
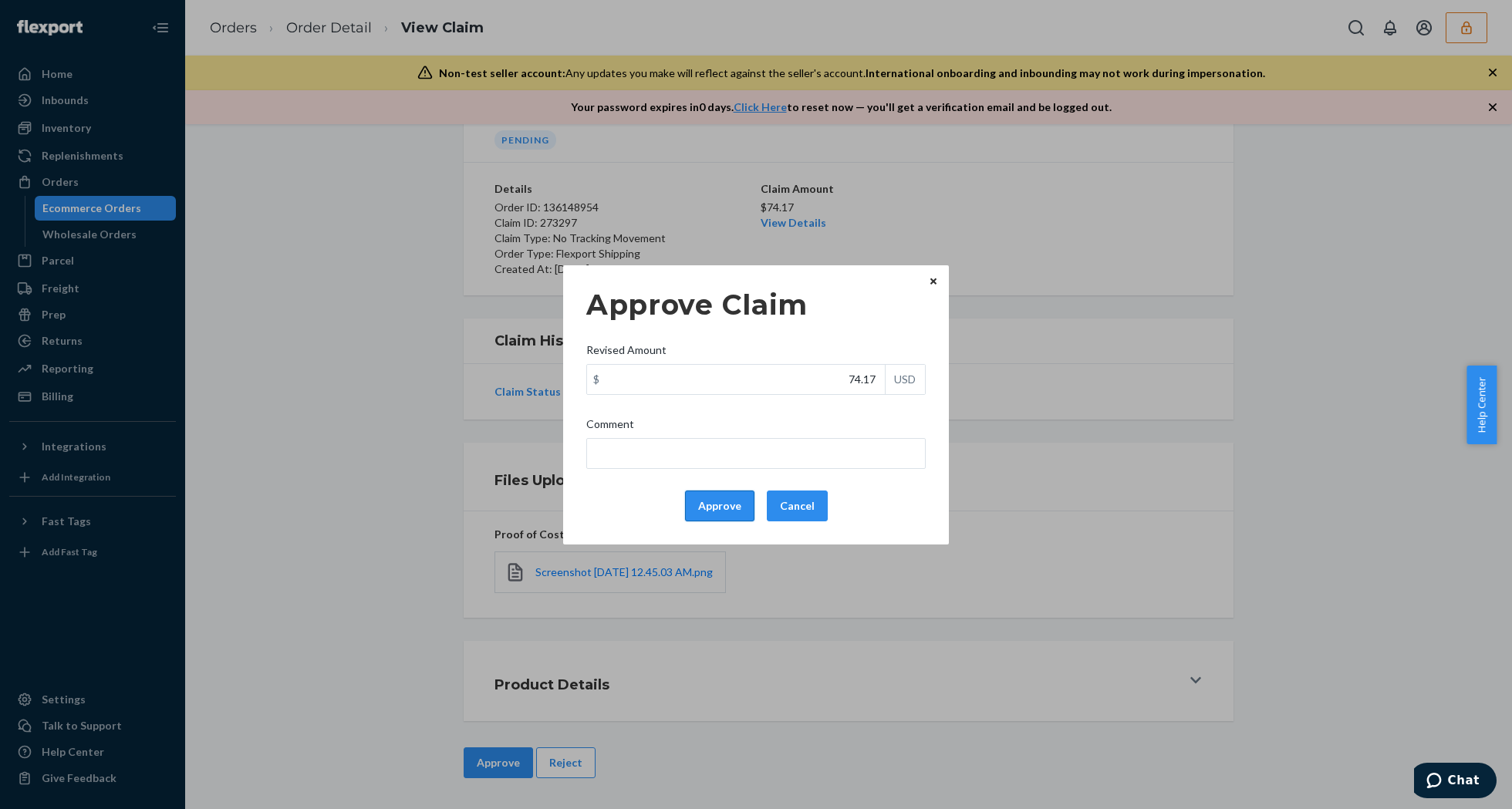
click at [686, 506] on div "Approve Cancel" at bounding box center [756, 506] width 352 height 31
click at [702, 502] on button "Approve" at bounding box center [720, 506] width 70 height 31
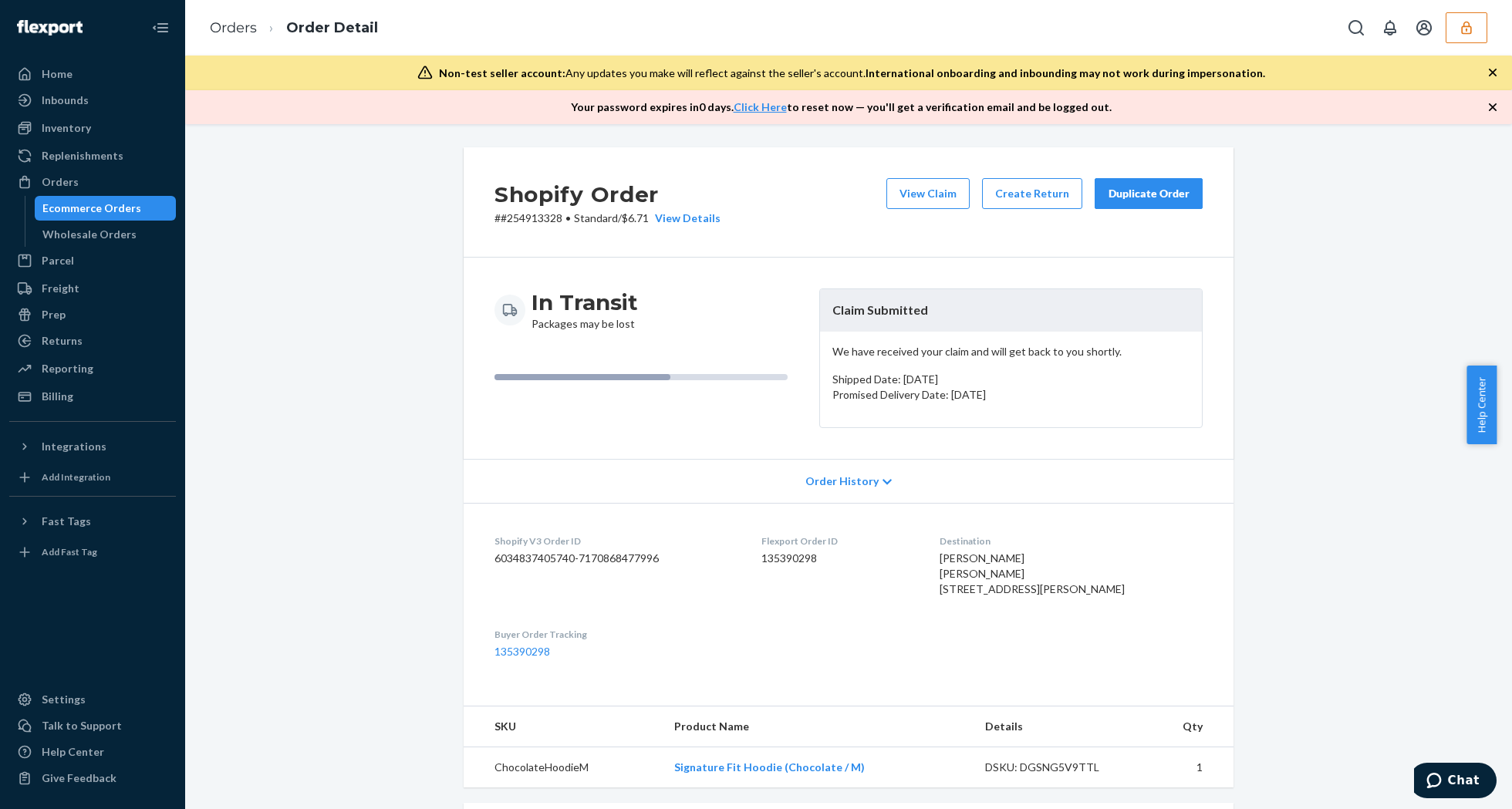
scroll to position [387, 0]
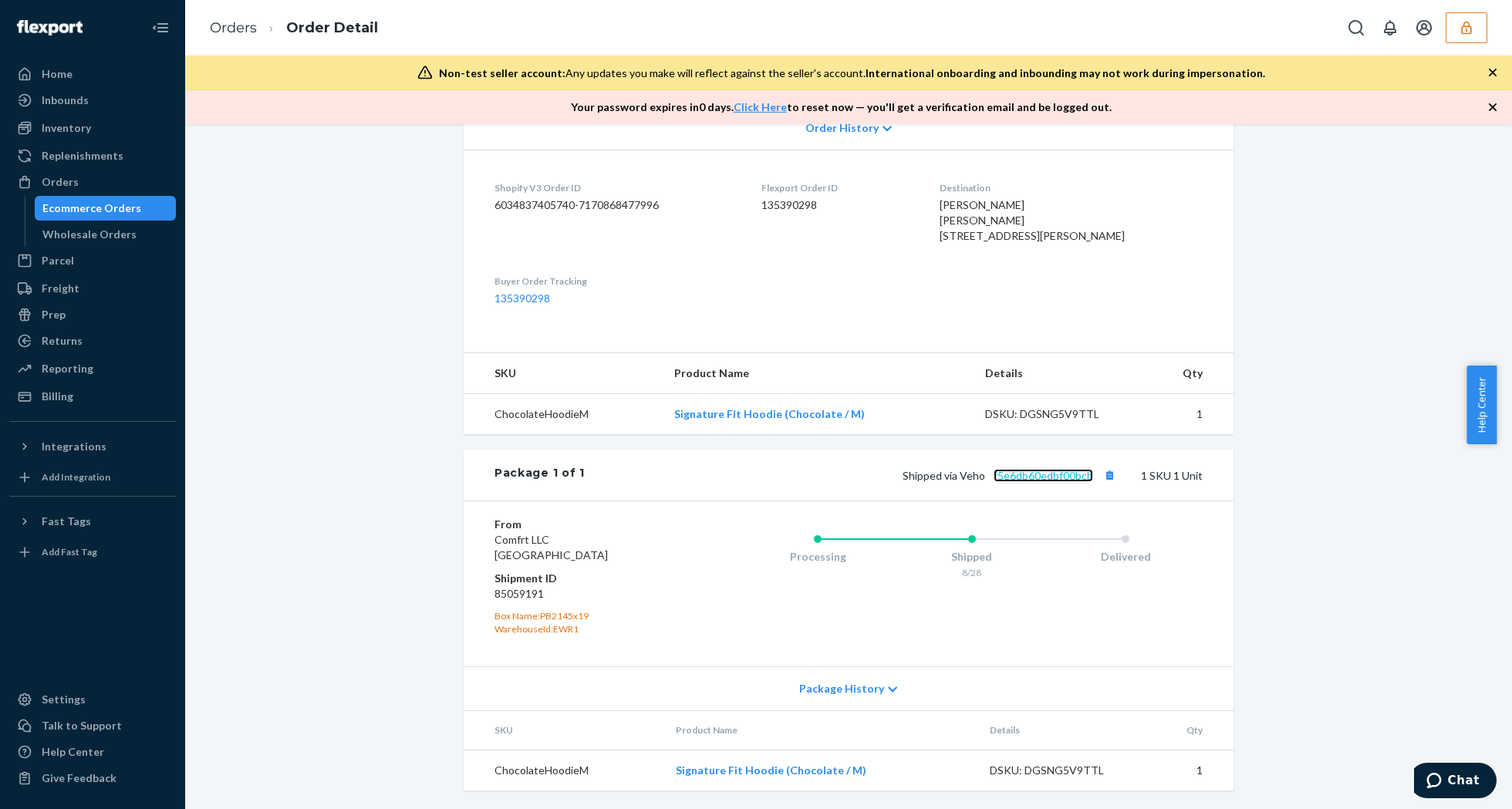
click at [1022, 476] on link "f5e6db60edbf00bcb" at bounding box center [1043, 475] width 99 height 13
drag, startPoint x: 662, startPoint y: 414, endPoint x: 770, endPoint y: 415, distance: 108.0
click at [770, 415] on td "Signature Fit Hoodie (Chocolate / M)" at bounding box center [816, 414] width 311 height 41
copy link "Signature Fit Hoodie"
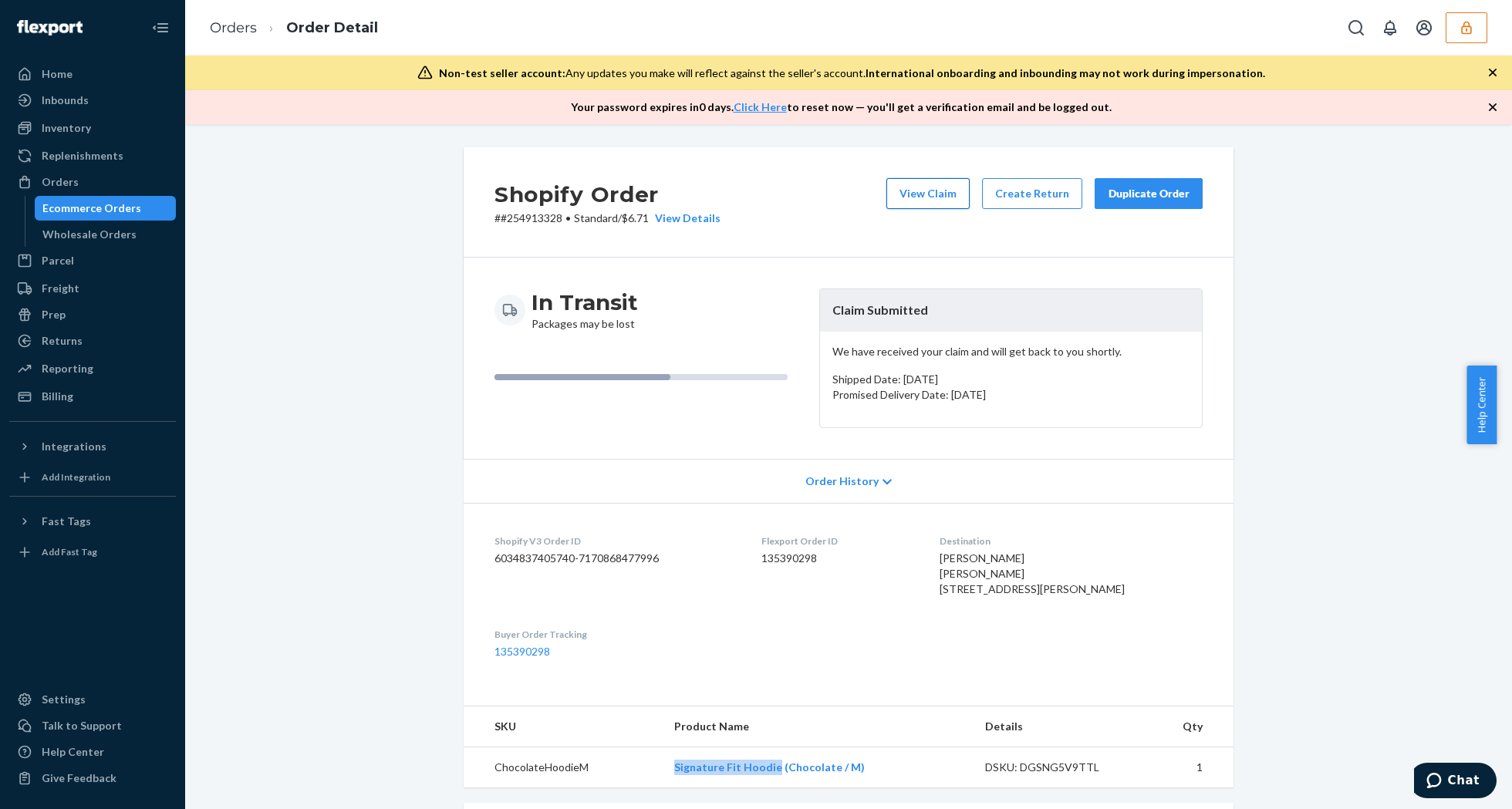
click at [904, 191] on button "View Claim" at bounding box center [927, 193] width 84 height 31
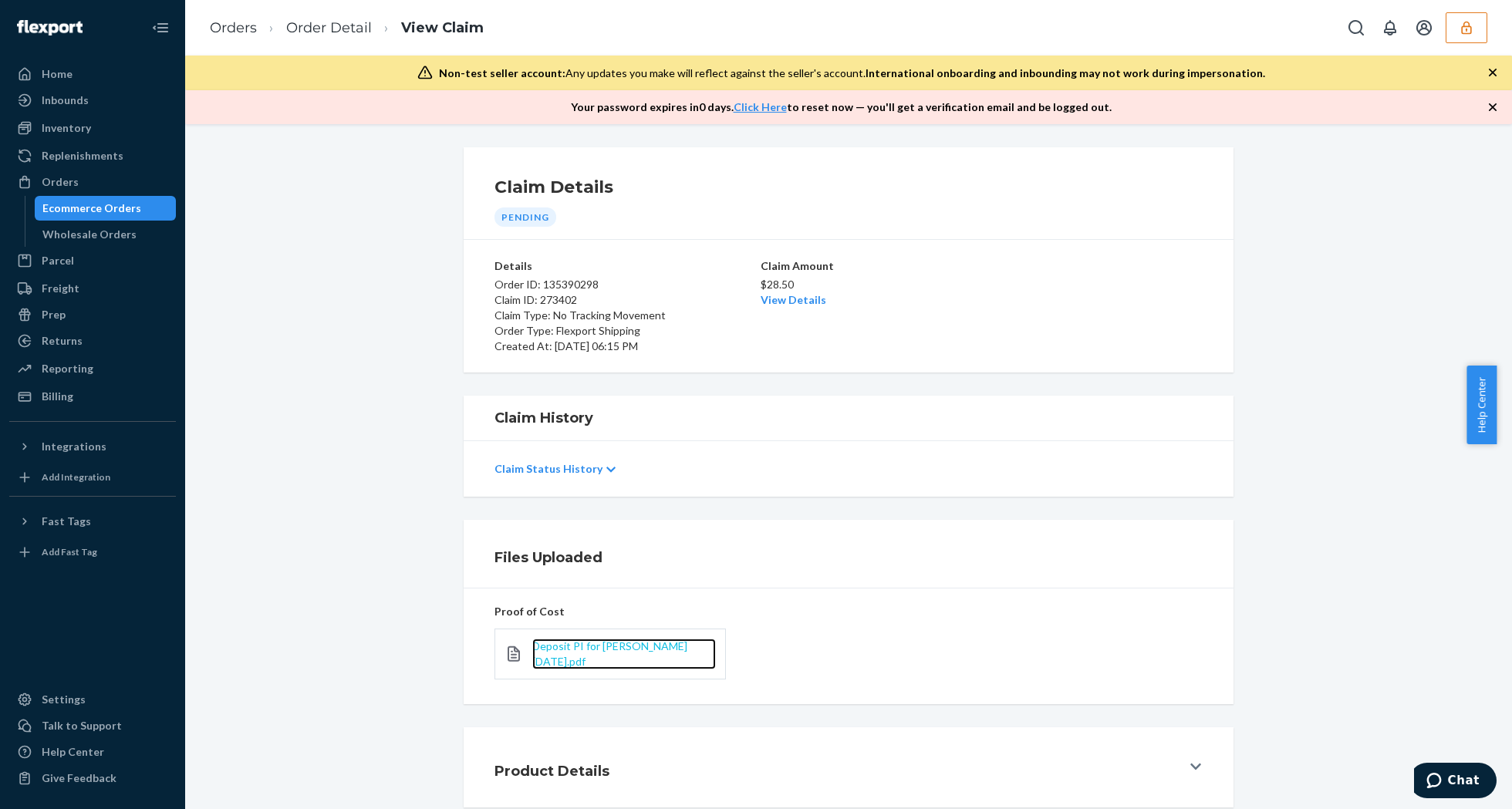
click at [615, 643] on span "Deposit PI for Hudson 2024-8-26.pdf" at bounding box center [609, 653] width 155 height 28
click at [781, 291] on p "$28.50" at bounding box center [849, 284] width 176 height 16
click at [787, 294] on link "View Details" at bounding box center [793, 300] width 65 height 13
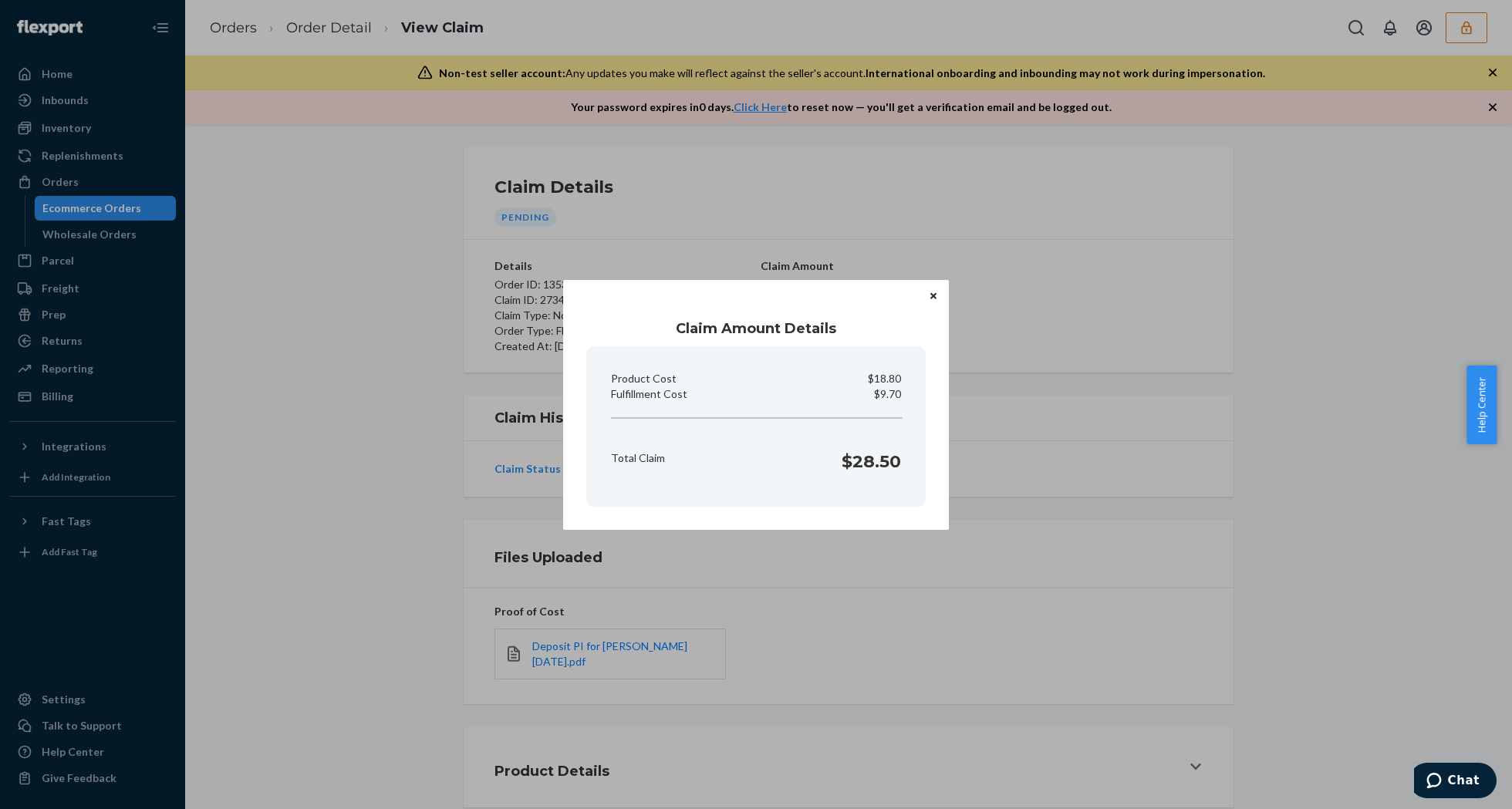
click at [889, 397] on p "$9.70" at bounding box center [888, 394] width 27 height 16
click at [1149, 433] on div "Claim Amount Details Product Cost $18.80 Fulfillment Cost $9.70 Total Claim $28…" at bounding box center [756, 404] width 1512 height 809
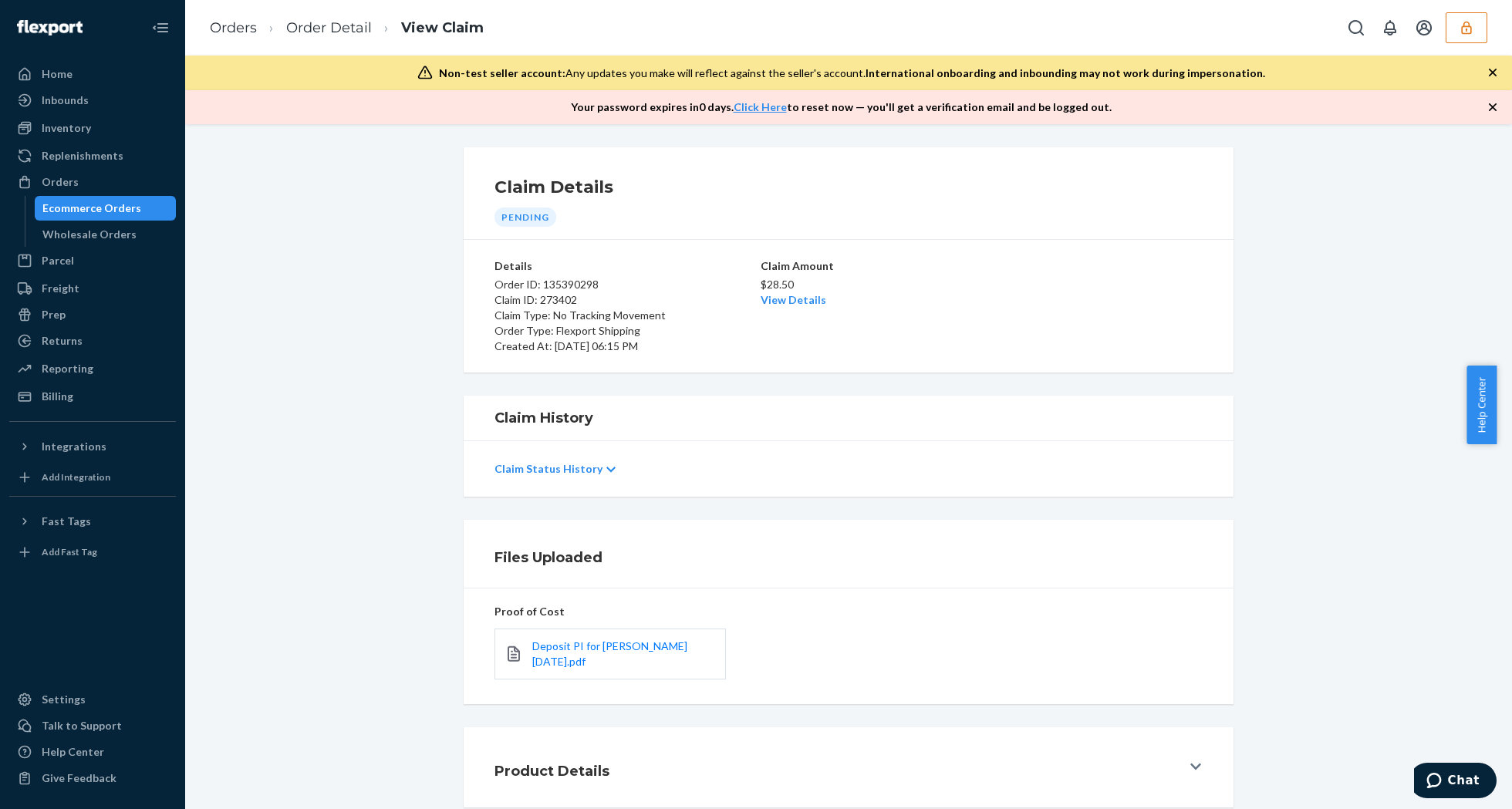
scroll to position [79, 0]
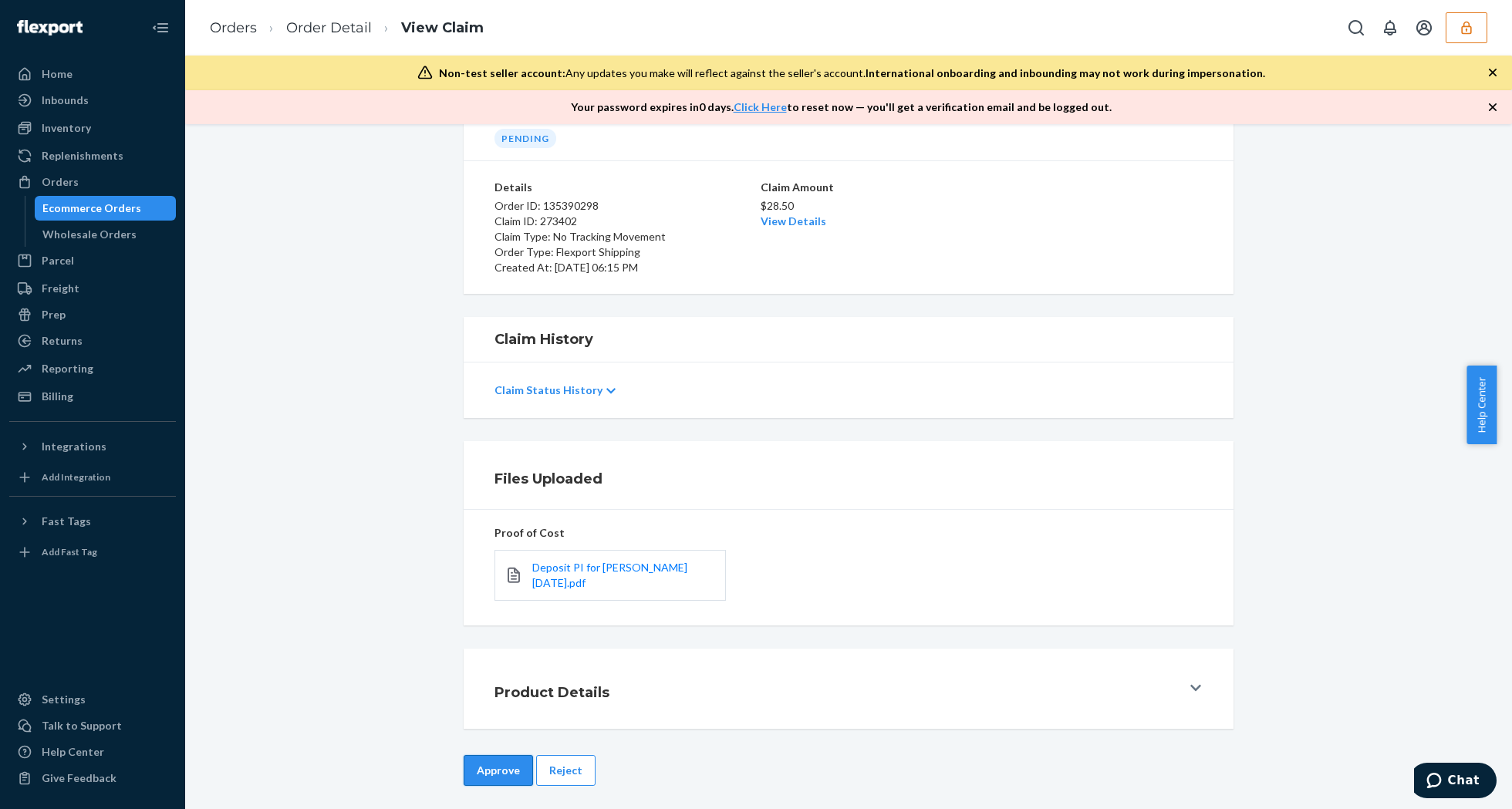
click at [476, 768] on button "Approve" at bounding box center [498, 770] width 70 height 31
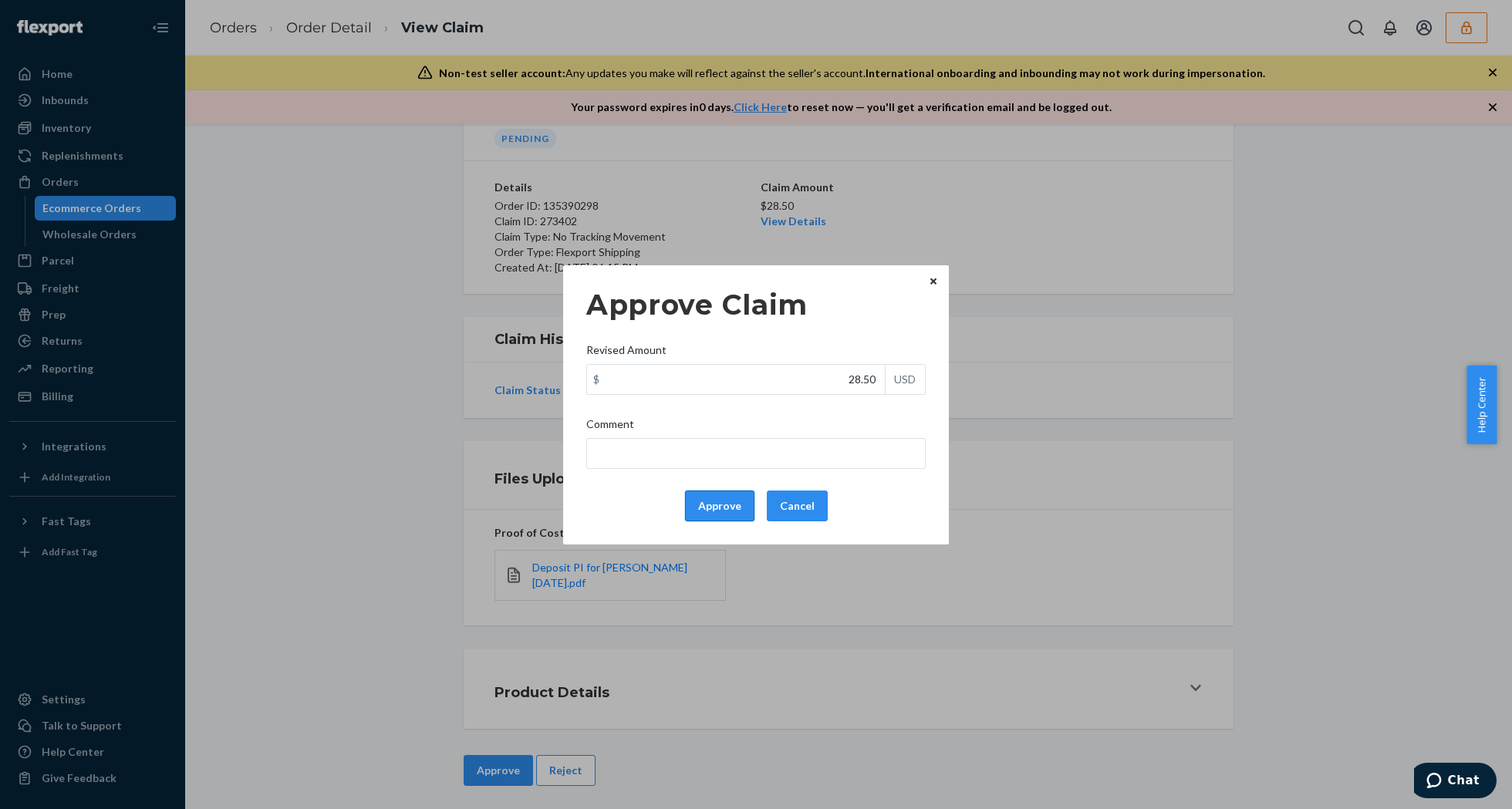
click at [726, 495] on button "Approve" at bounding box center [720, 506] width 70 height 31
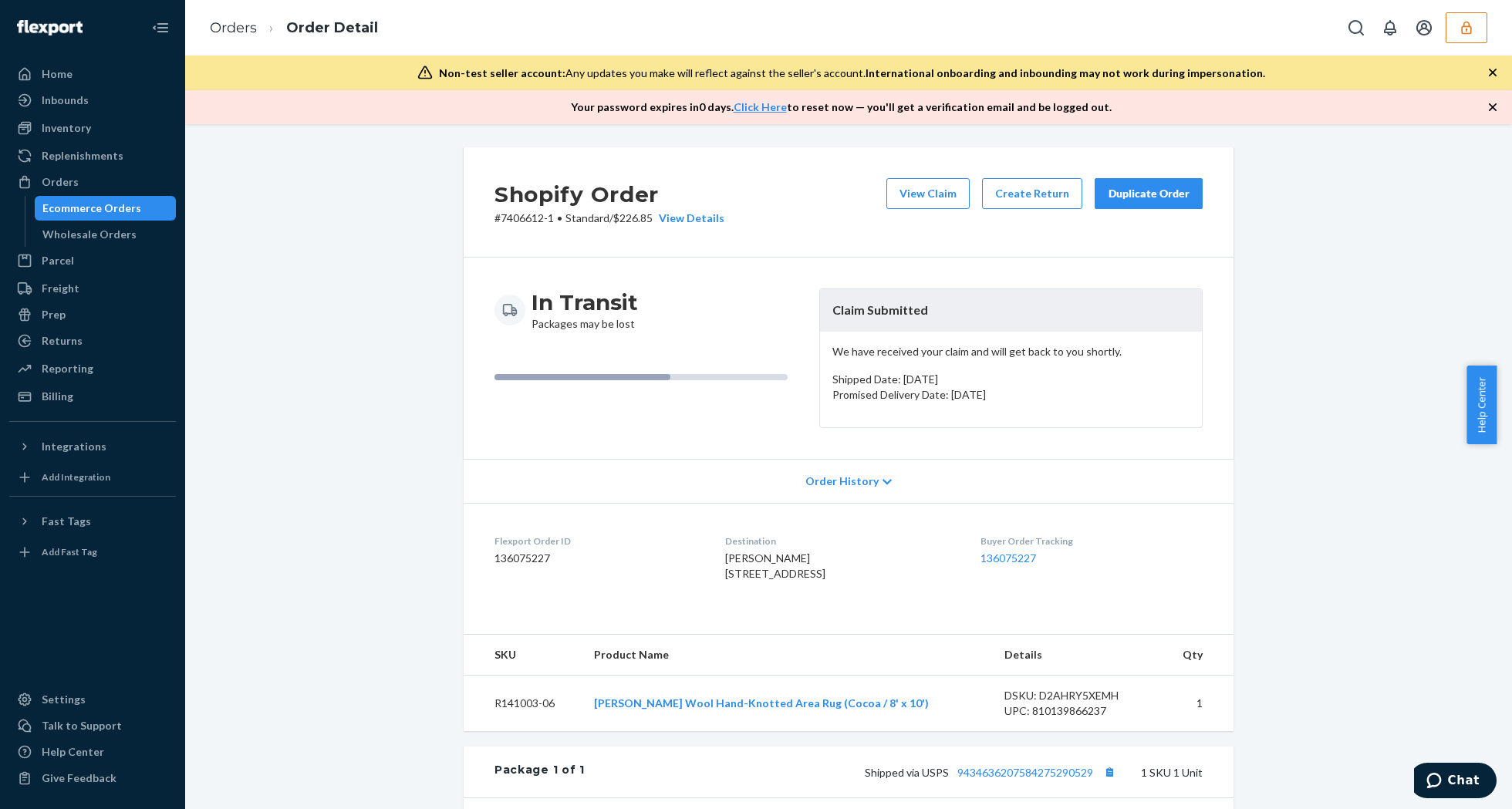
scroll to position [205, 0]
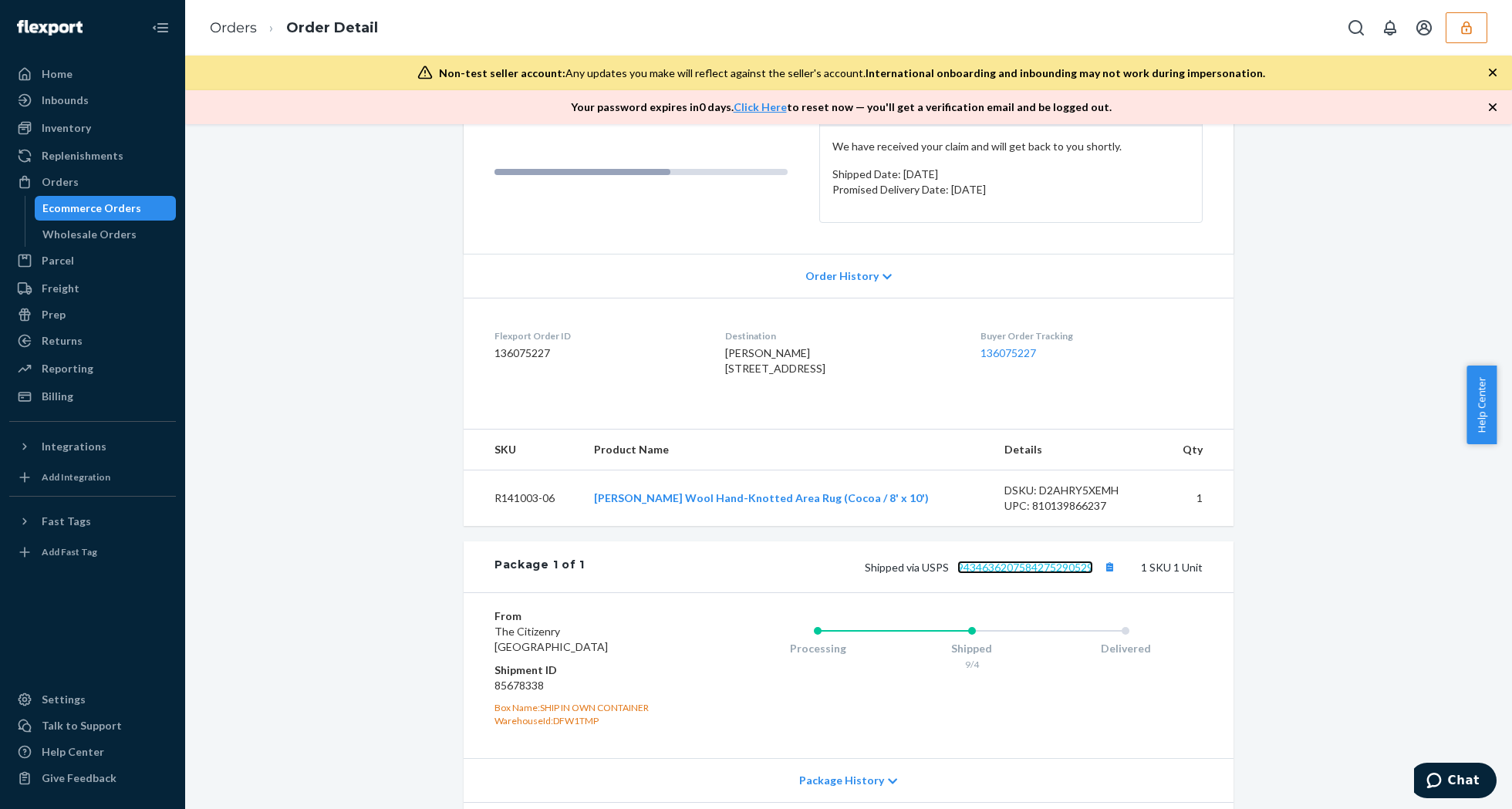
click at [1032, 574] on link "9434636207584275290529" at bounding box center [1025, 567] width 136 height 13
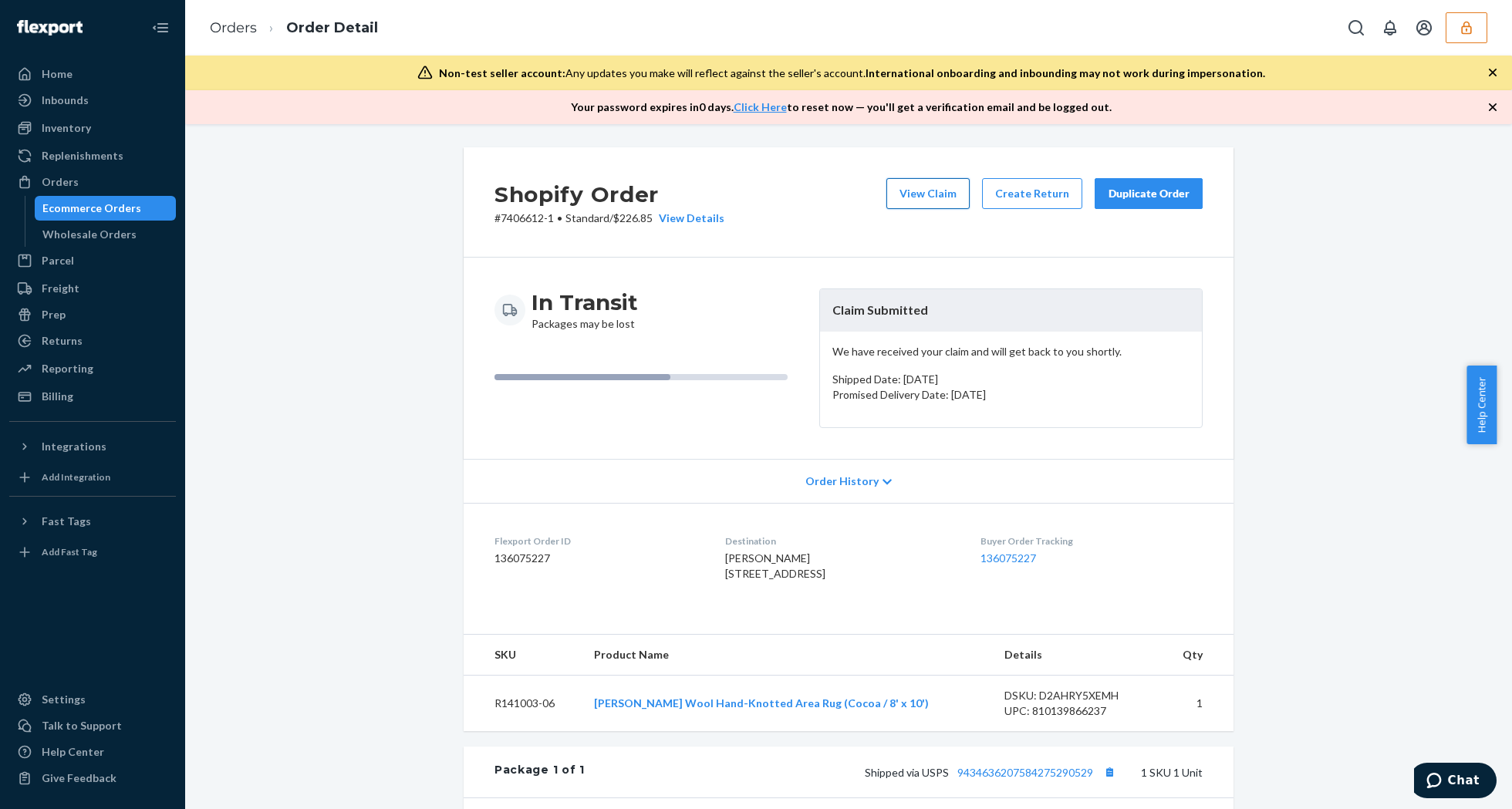
click at [927, 195] on button "View Claim" at bounding box center [927, 193] width 84 height 31
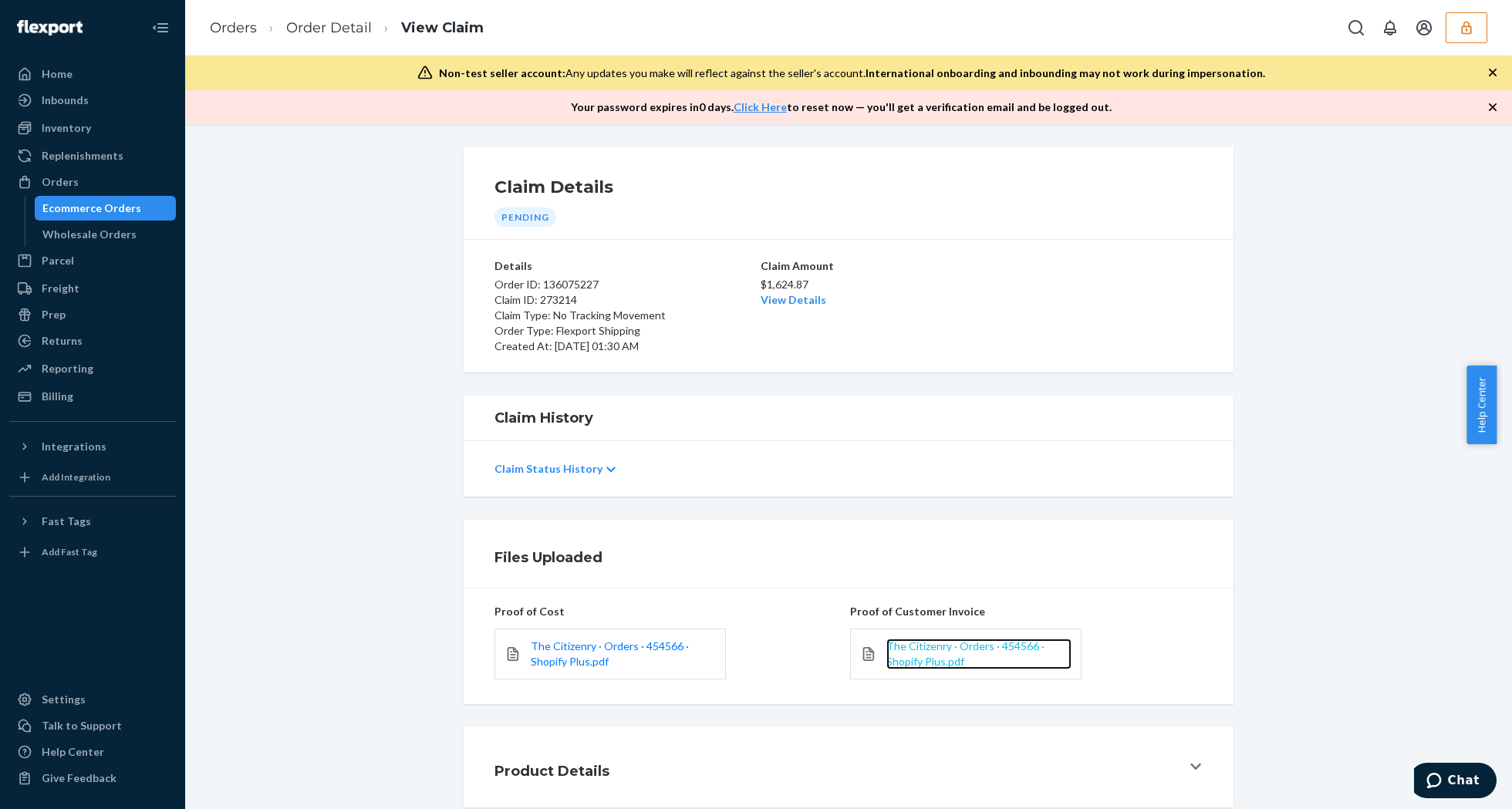
click at [914, 651] on span "The Citizenry · Orders · 454566 · Shopify Plus.pdf" at bounding box center [965, 653] width 158 height 28
click at [781, 296] on link "View Details" at bounding box center [793, 300] width 65 height 13
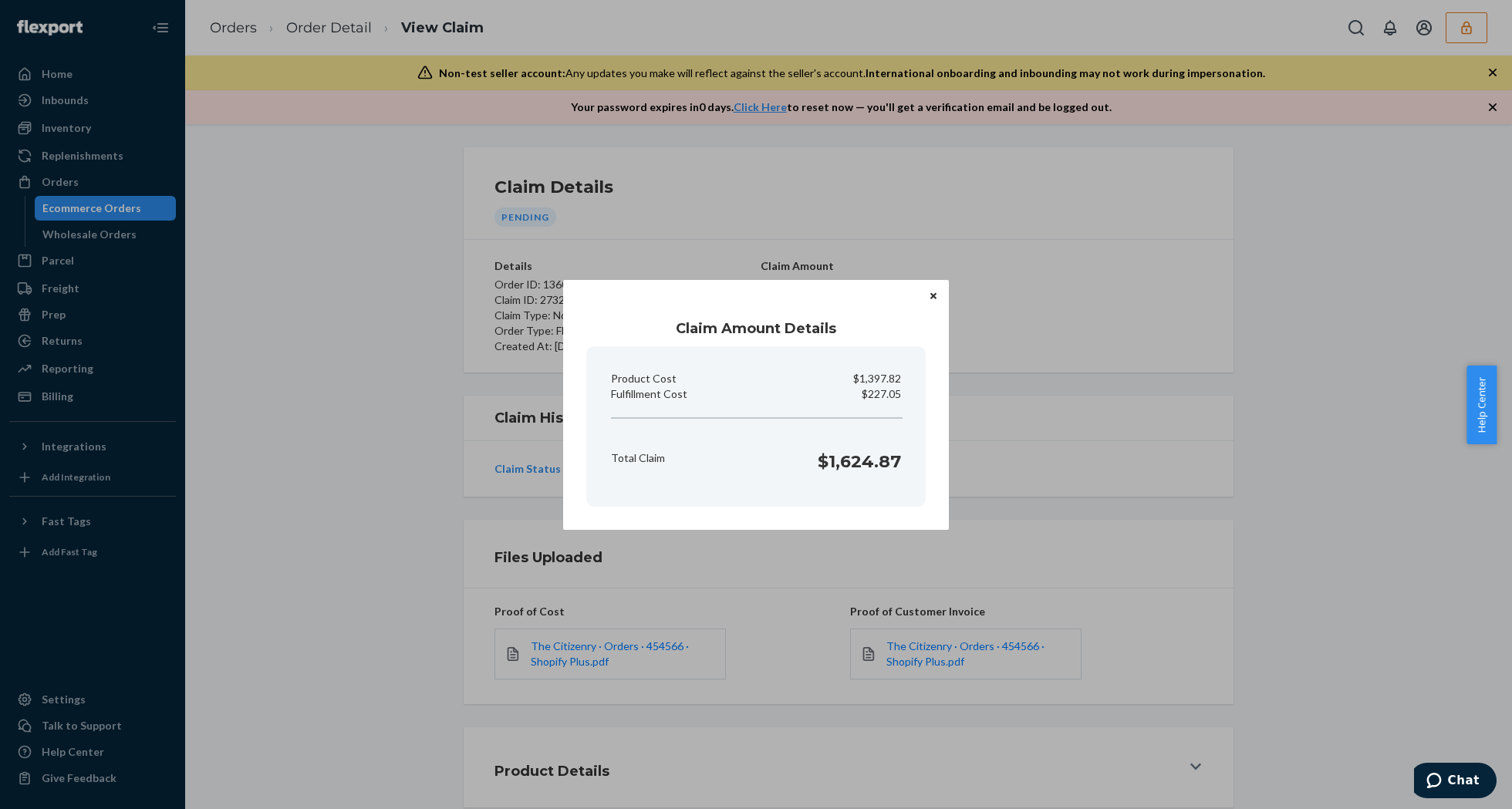
click at [876, 399] on p "$227.05" at bounding box center [882, 394] width 40 height 16
copy p "227.05"
click at [932, 295] on icon "Close" at bounding box center [933, 296] width 6 height 6
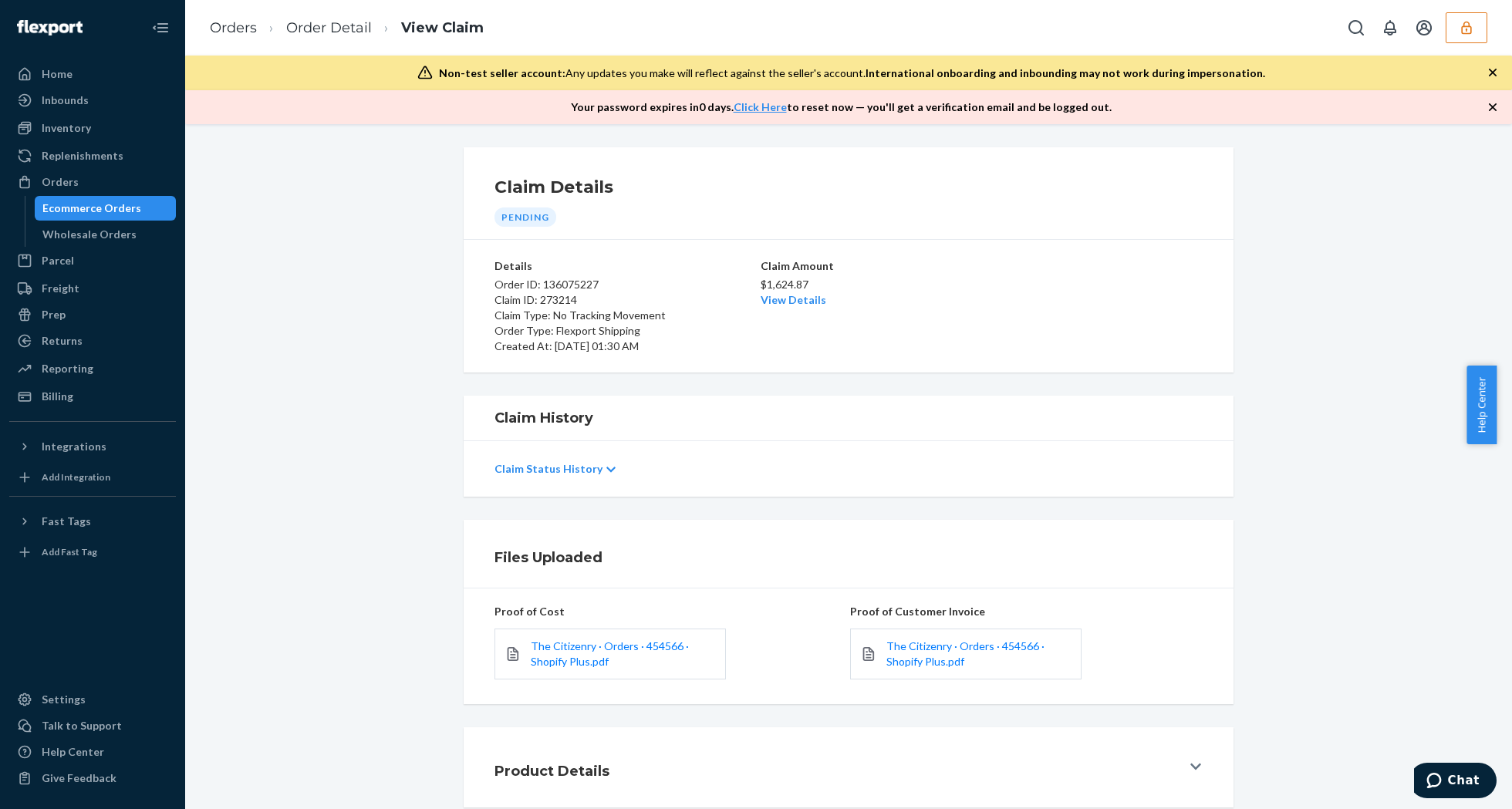
scroll to position [88, 0]
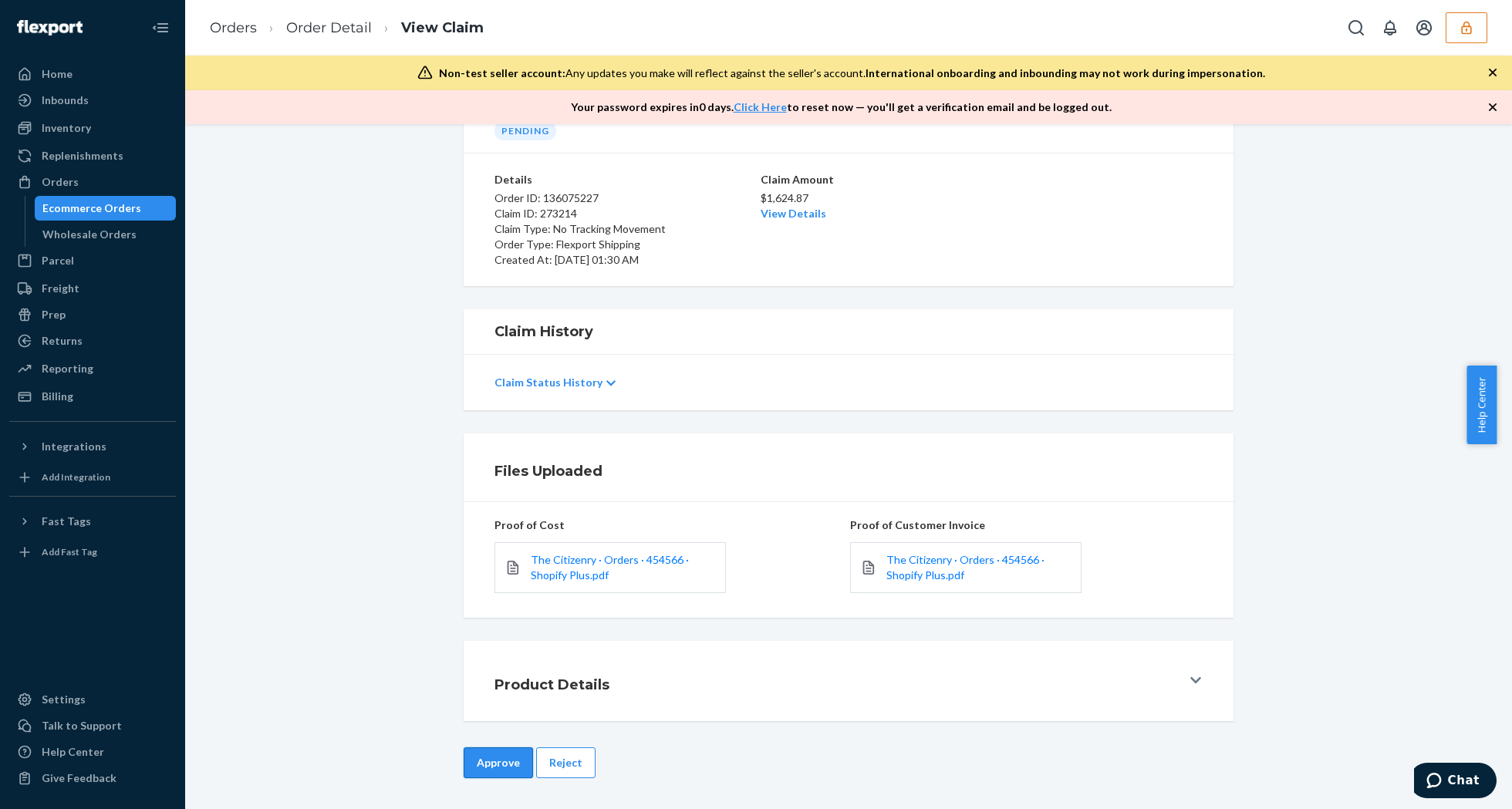
click at [501, 751] on button "Approve" at bounding box center [498, 763] width 70 height 31
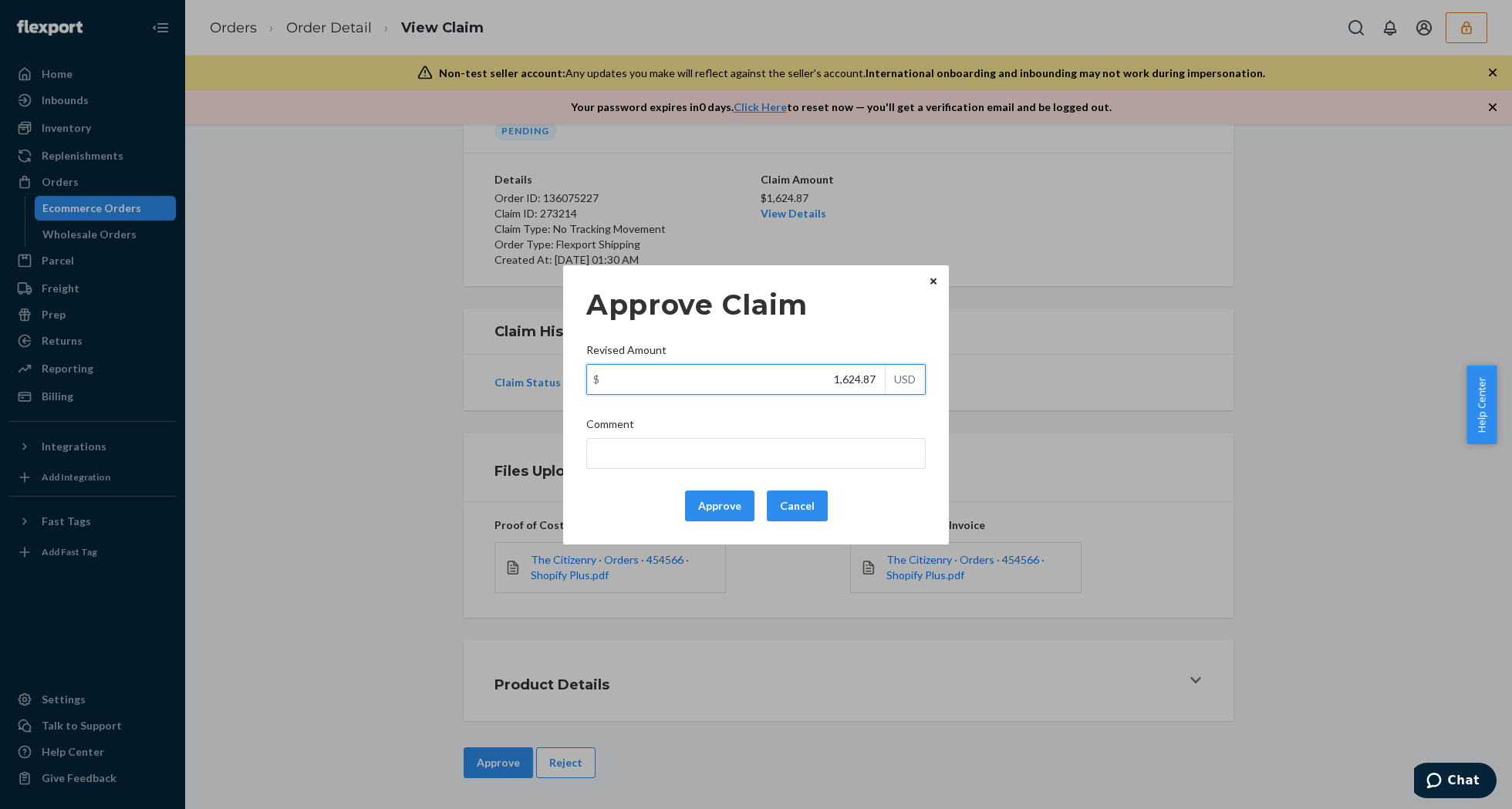
click at [821, 378] on input "1,624.87" at bounding box center [736, 379] width 298 height 29
paste input "227.05"
click at [829, 380] on input "227.05" at bounding box center [736, 379] width 298 height 29
click at [834, 378] on input "227.05" at bounding box center [736, 379] width 298 height 29
type input "327.05"
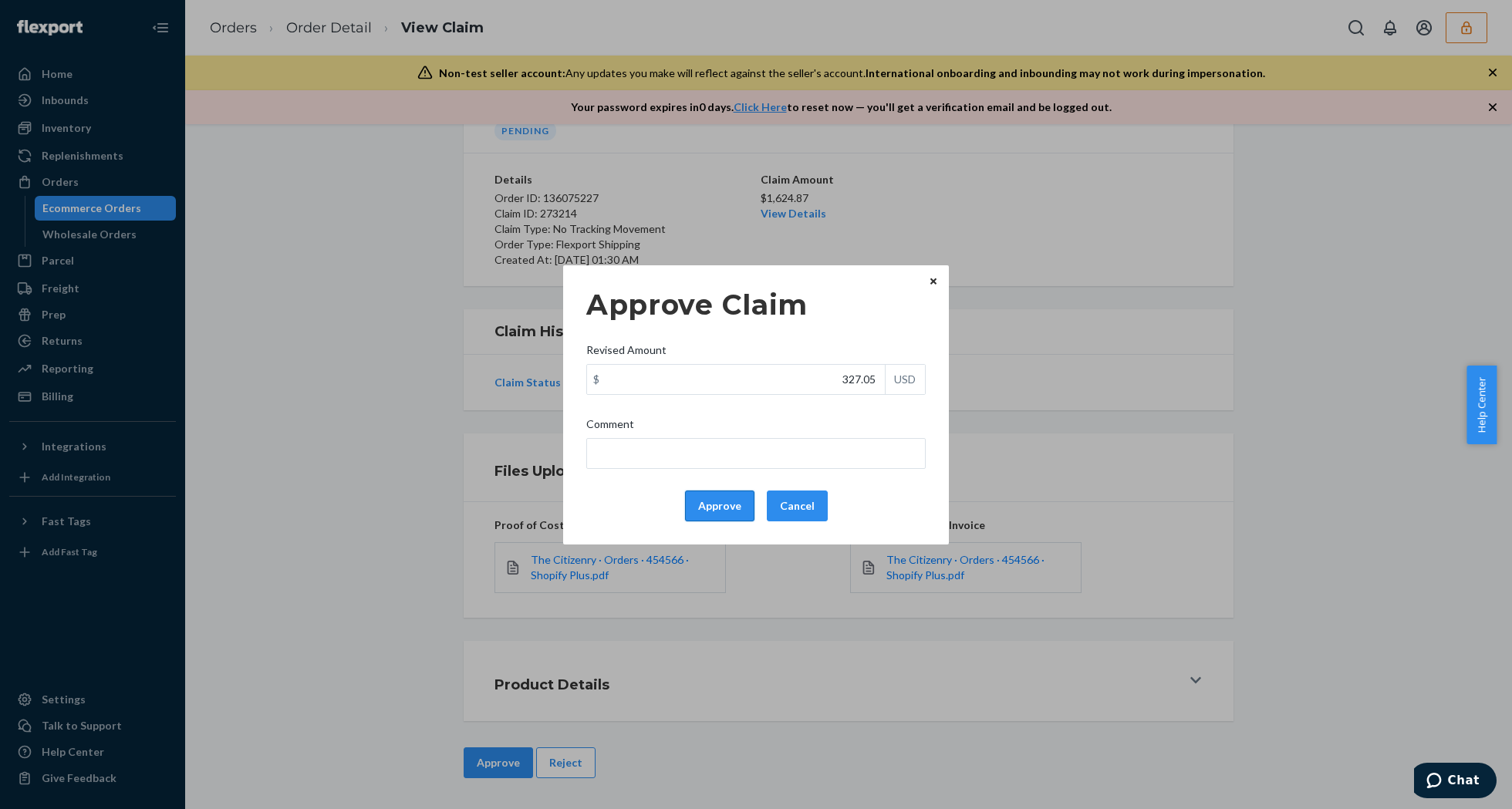
click at [705, 517] on button "Approve" at bounding box center [720, 506] width 70 height 31
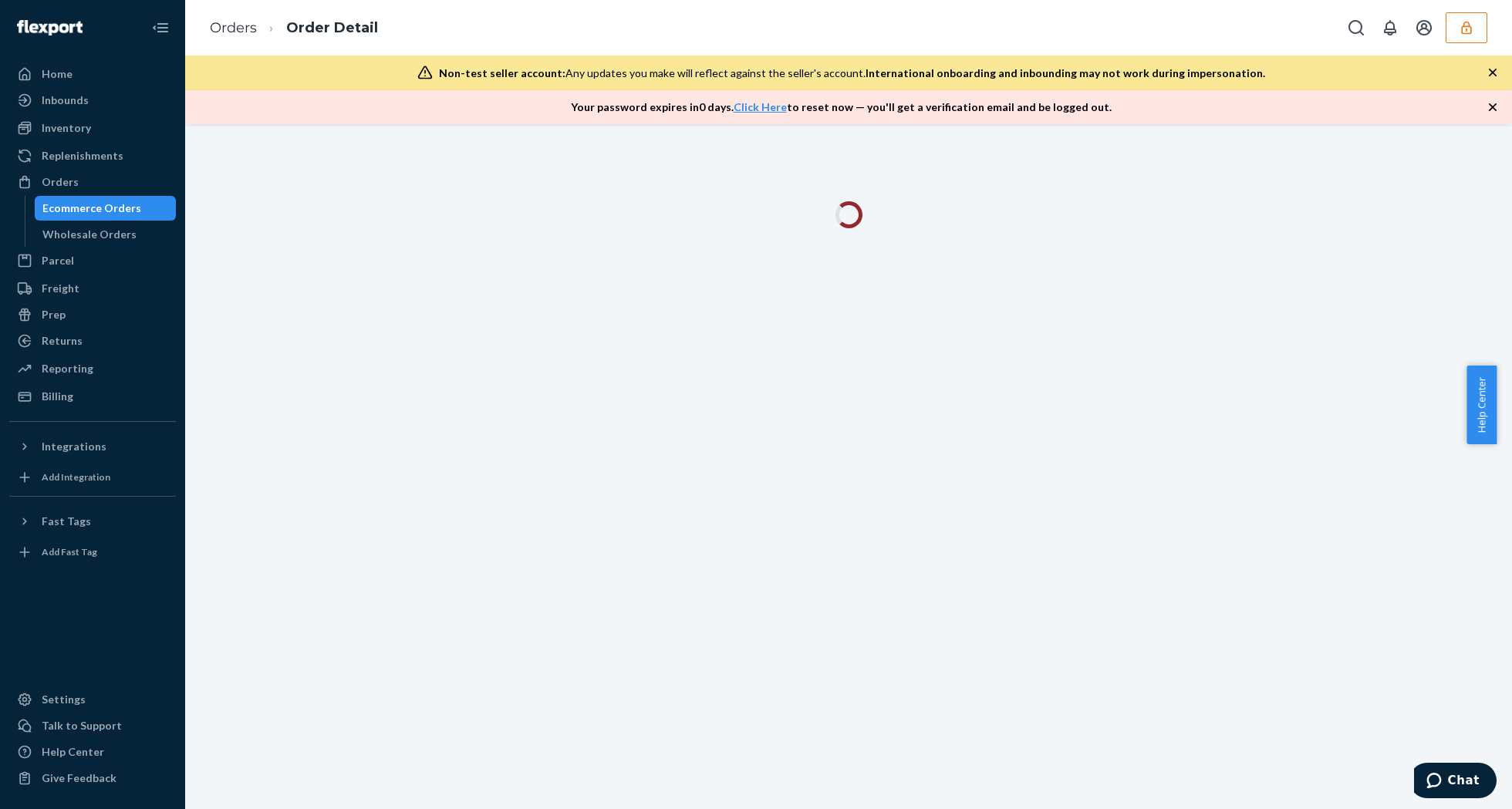
click at [1488, 94] on div "Your password expires [DATE] . Click Here to reset now — you'll get a verificat…" at bounding box center [849, 107] width 1327 height 34
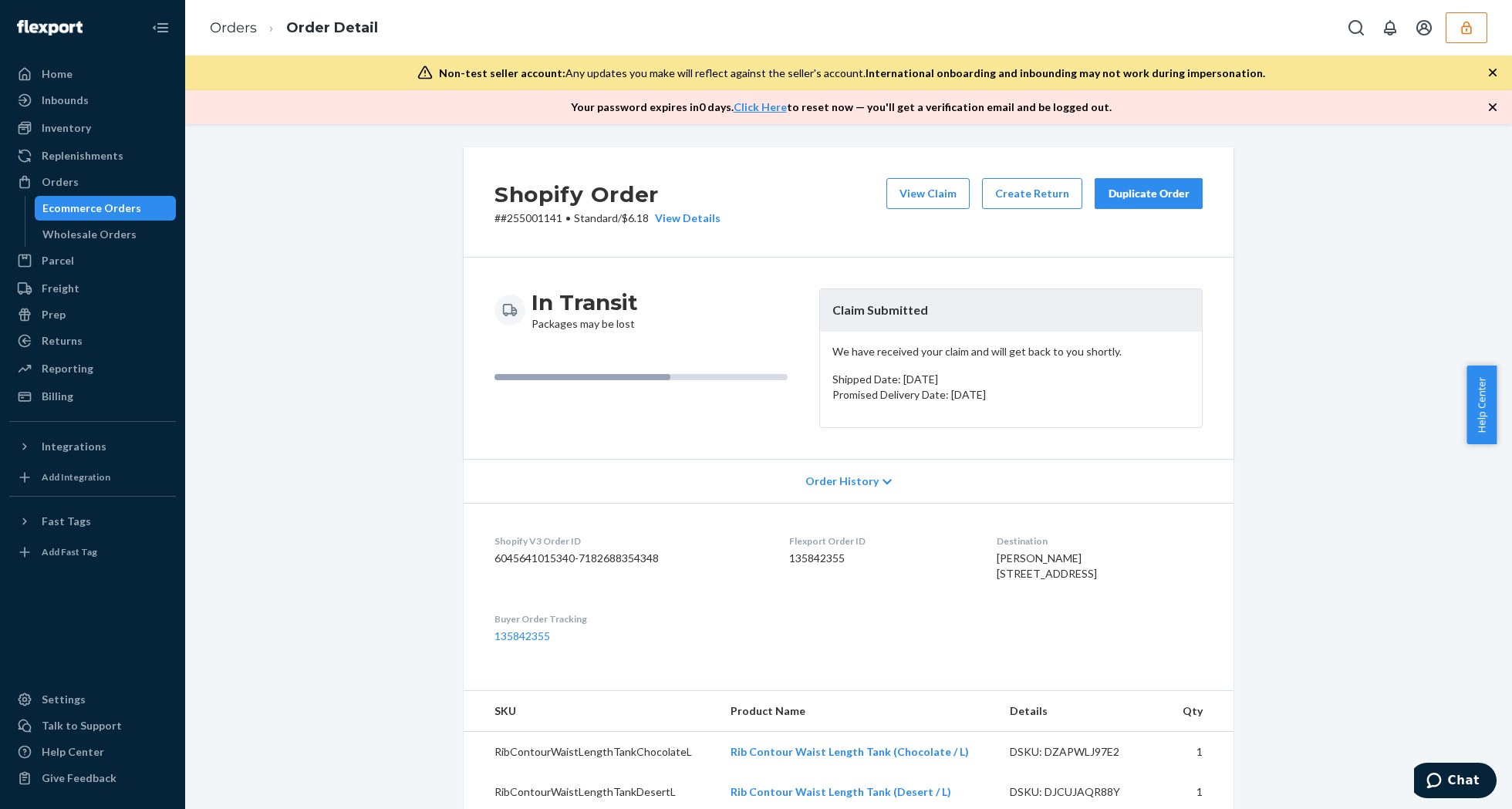
click at [1492, 99] on div "Your password expires [DATE] . Click Here to reset now — you'll get a verificat…" at bounding box center [849, 107] width 1327 height 34
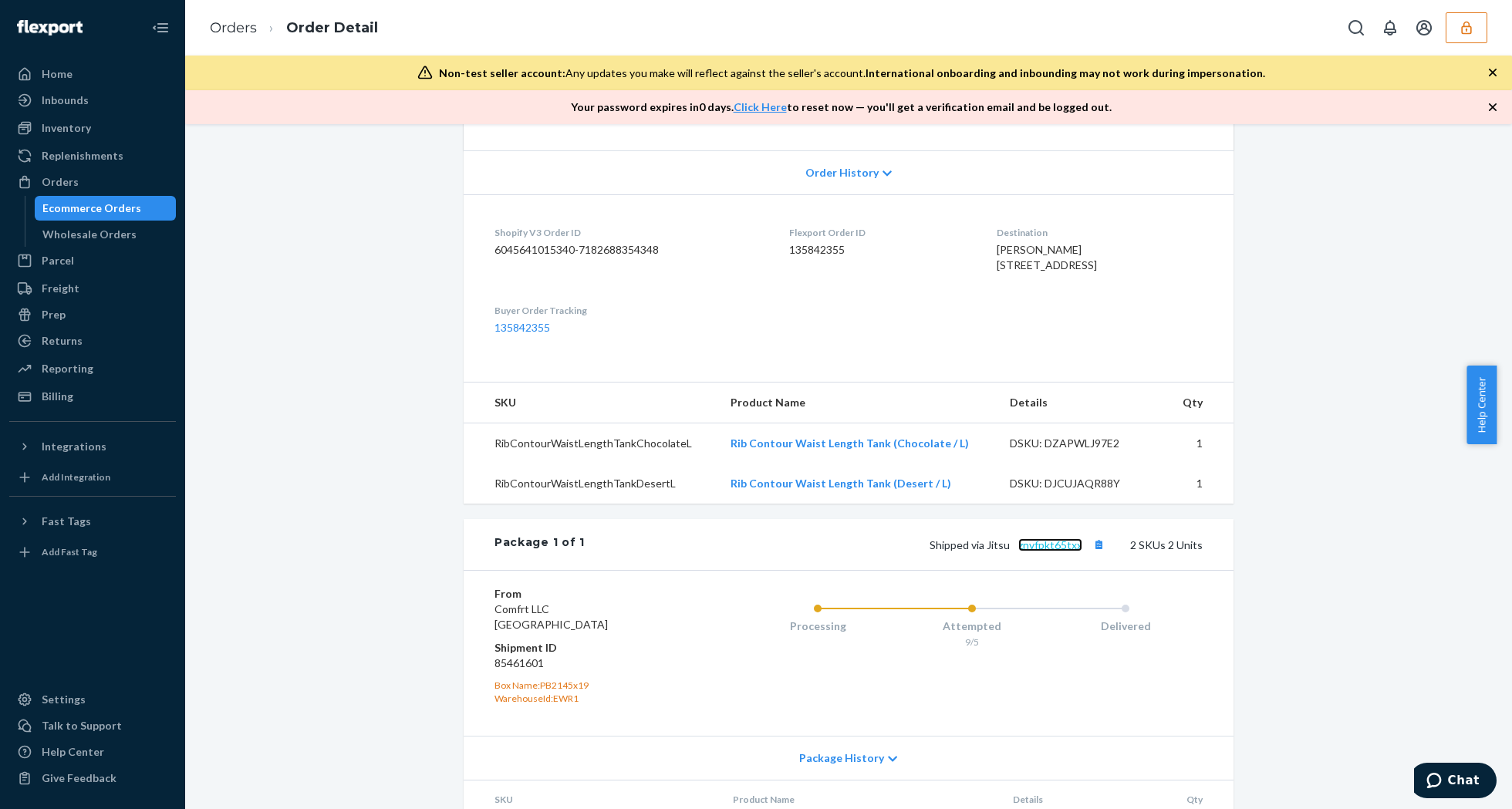
click at [1028, 551] on link "znvfpkt65txx" at bounding box center [1050, 545] width 64 height 13
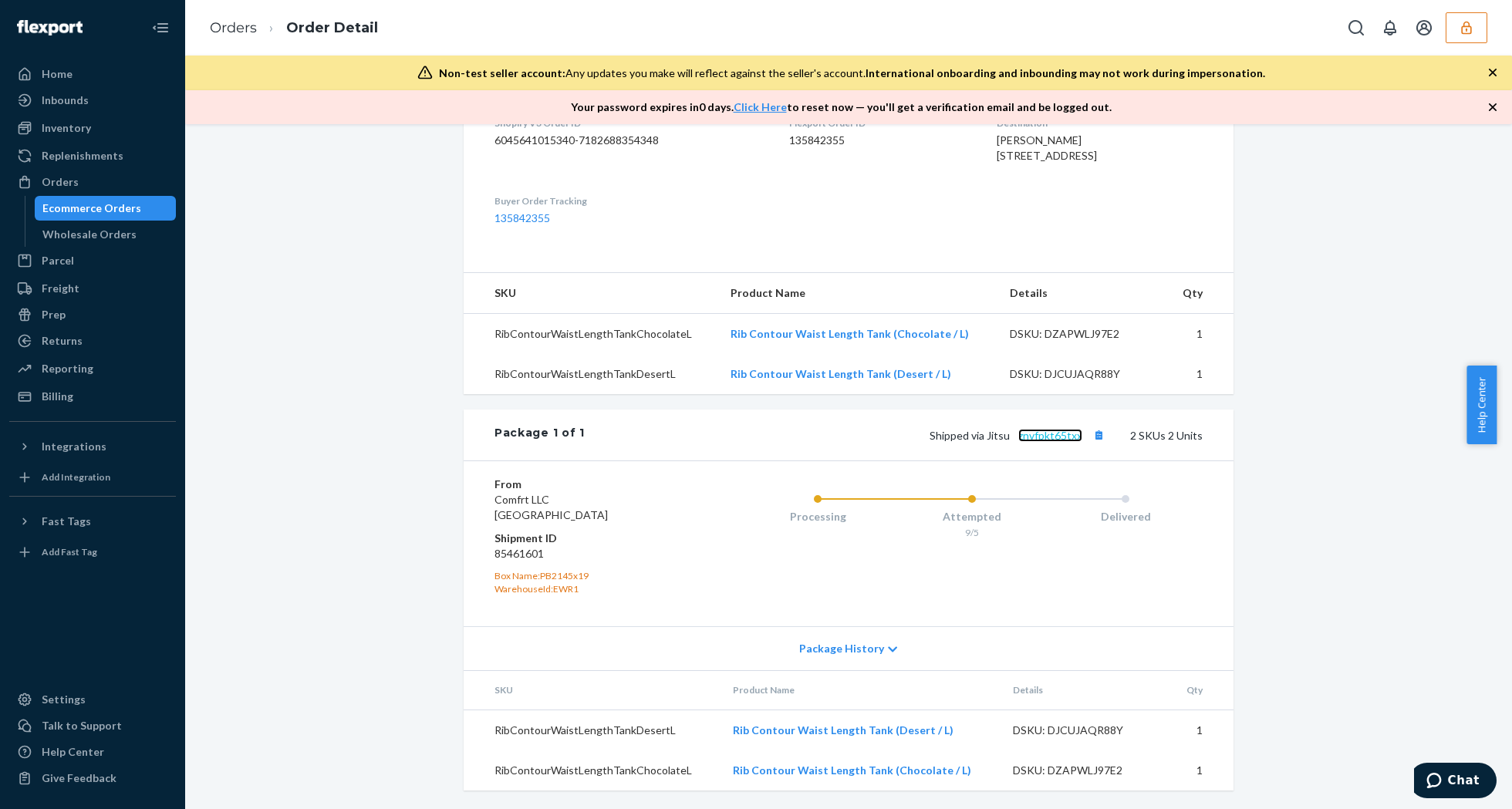
scroll to position [0, 0]
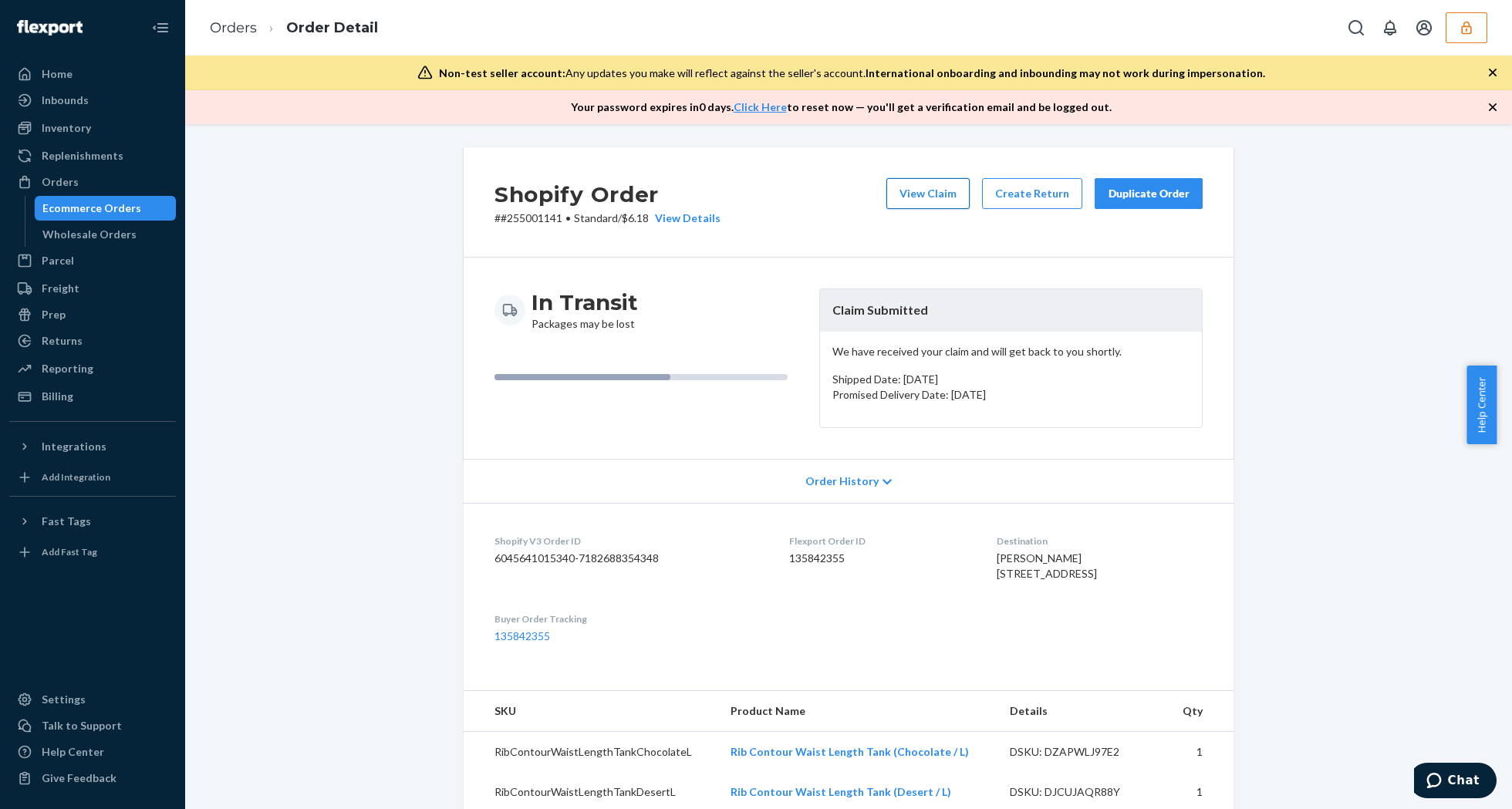
click at [917, 192] on button "View Claim" at bounding box center [927, 193] width 84 height 31
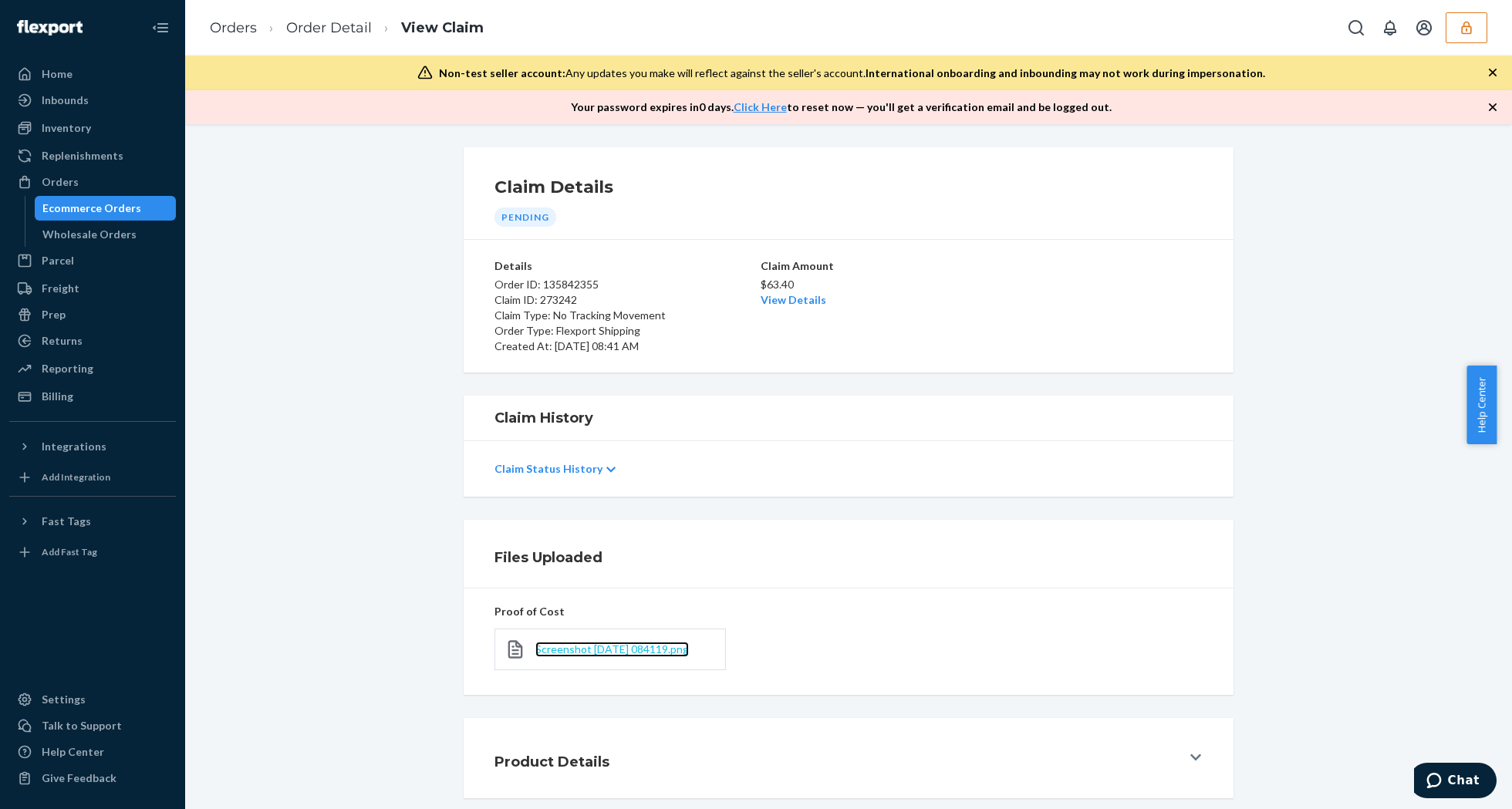
click at [603, 652] on span "Screenshot 2025-09-21 084119.png" at bounding box center [612, 649] width 153 height 13
click at [330, 23] on link "Order Detail" at bounding box center [329, 27] width 85 height 17
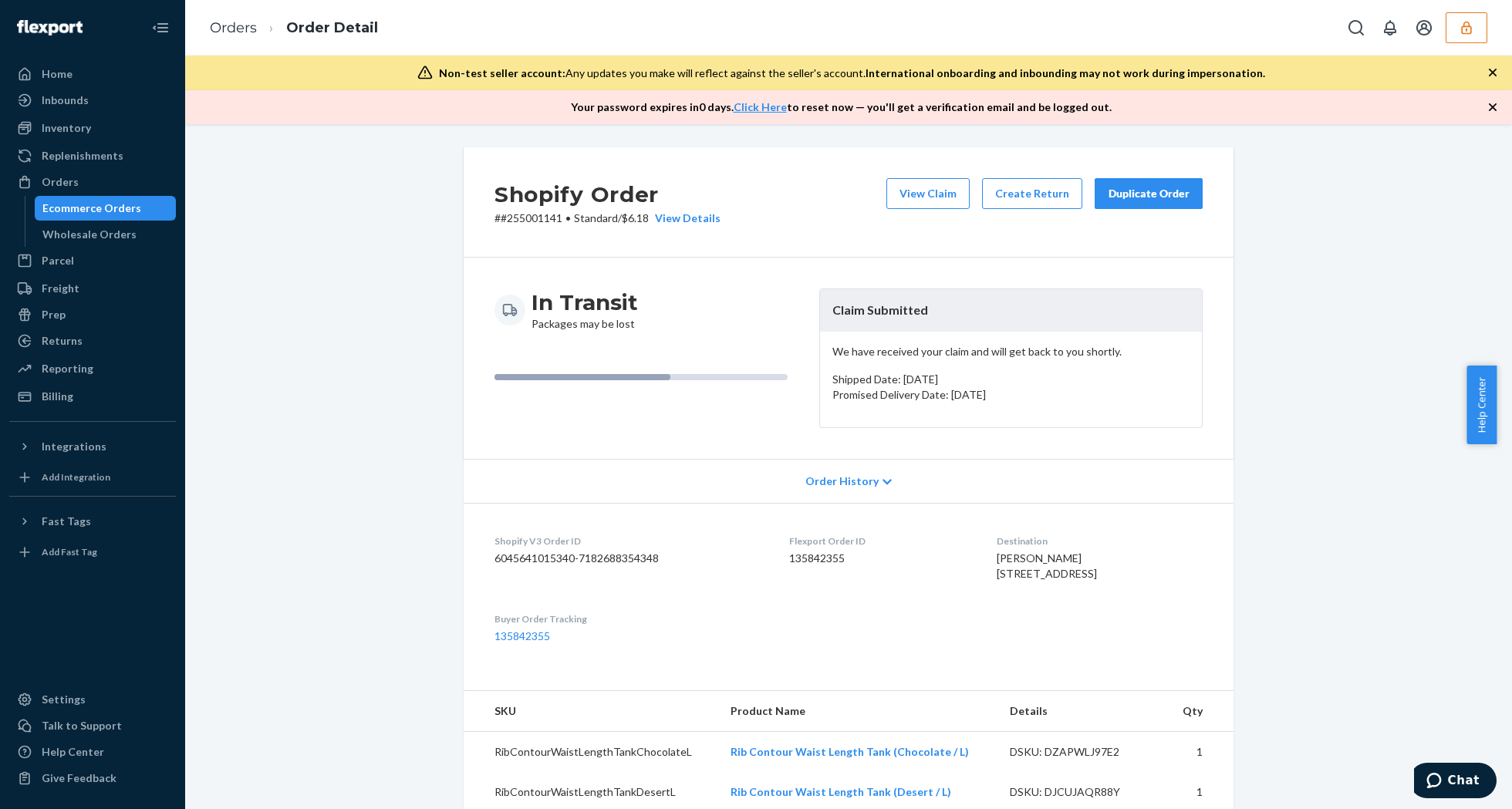
scroll to position [309, 0]
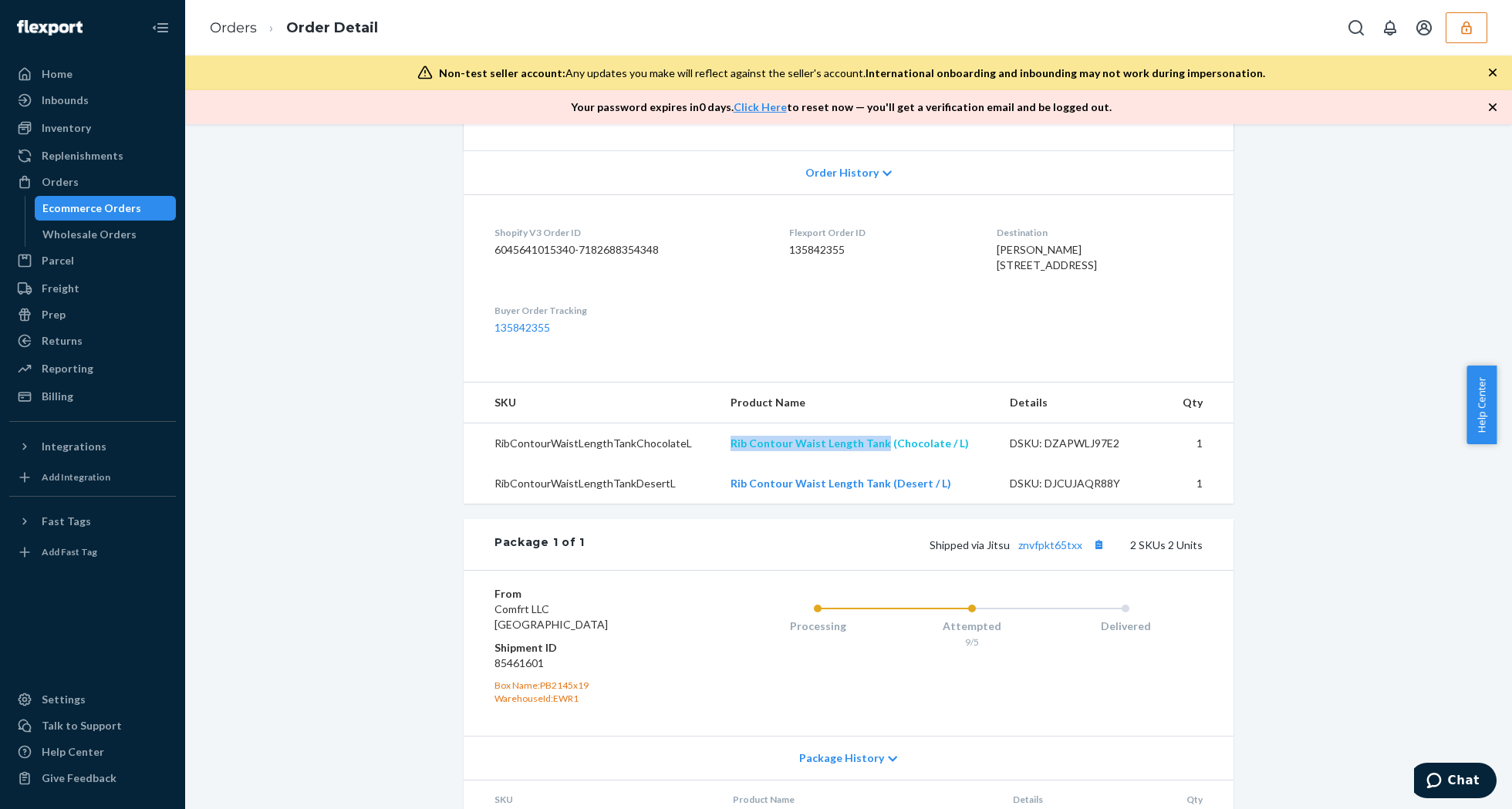
drag, startPoint x: 708, startPoint y: 479, endPoint x: 877, endPoint y: 475, distance: 169.0
click at [877, 465] on tr "RibContourWaistLengthTankChocolateL Rib Contour Waist Length Tank (Chocolate / …" at bounding box center [849, 443] width 770 height 41
copy tr "Rib Contour Waist Length Tank"
drag, startPoint x: 711, startPoint y: 513, endPoint x: 879, endPoint y: 518, distance: 168.1
click at [879, 503] on tr "RibContourWaistLengthTankDesertL Rib Contour Waist Length Tank (Desert / L) DSK…" at bounding box center [849, 484] width 770 height 40
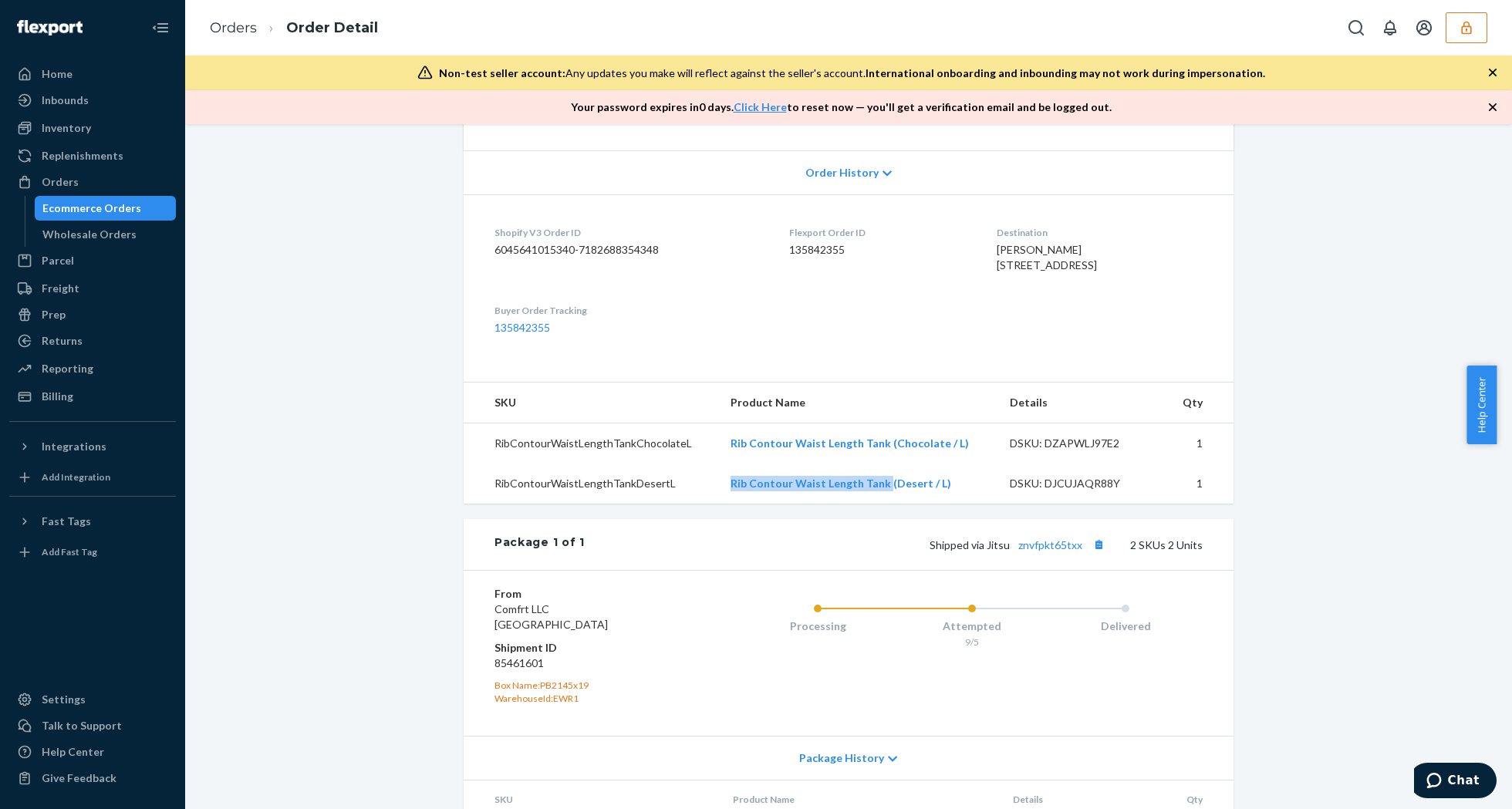
scroll to position [0, 0]
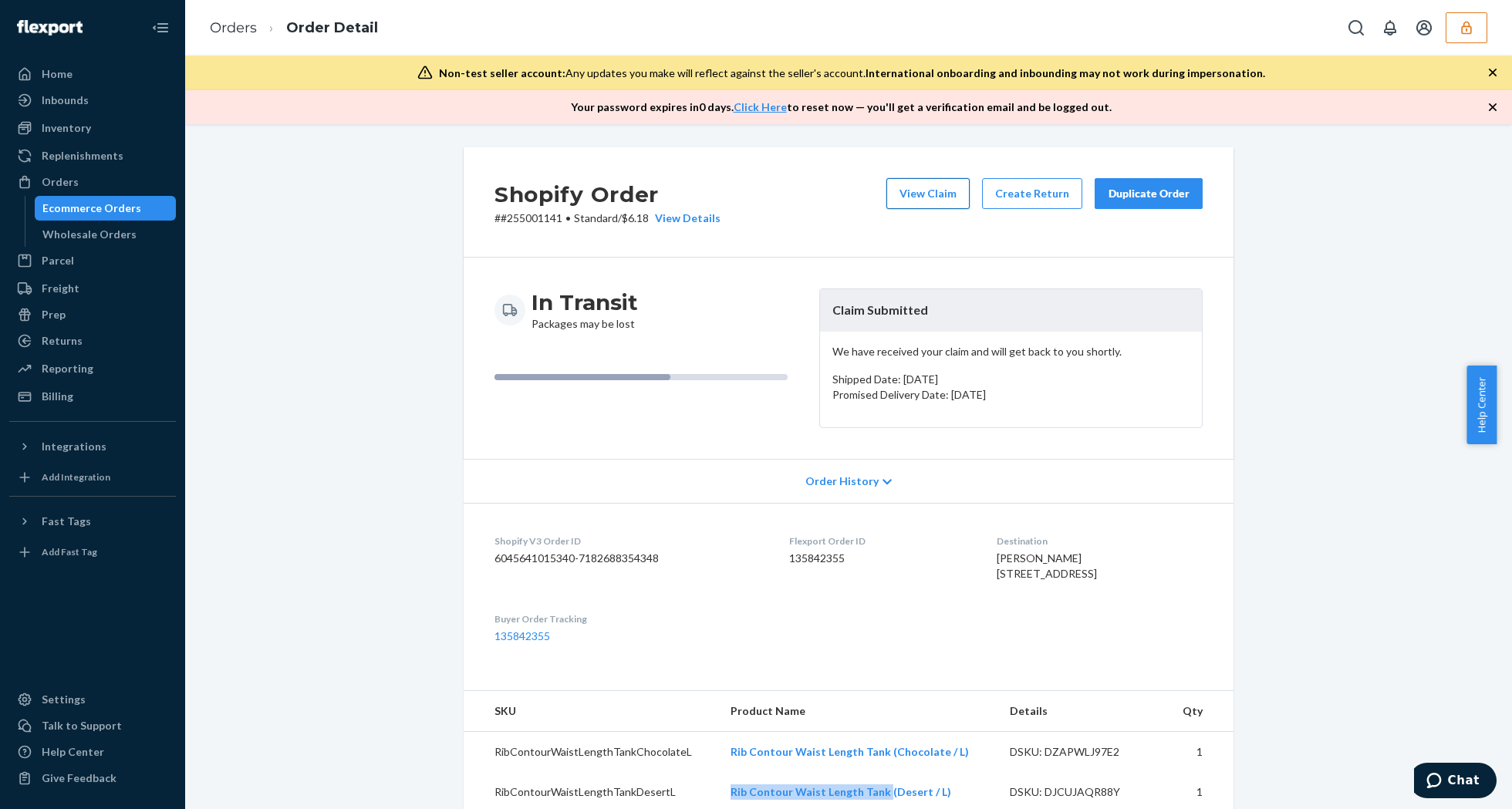
click at [923, 192] on button "View Claim" at bounding box center [927, 193] width 84 height 31
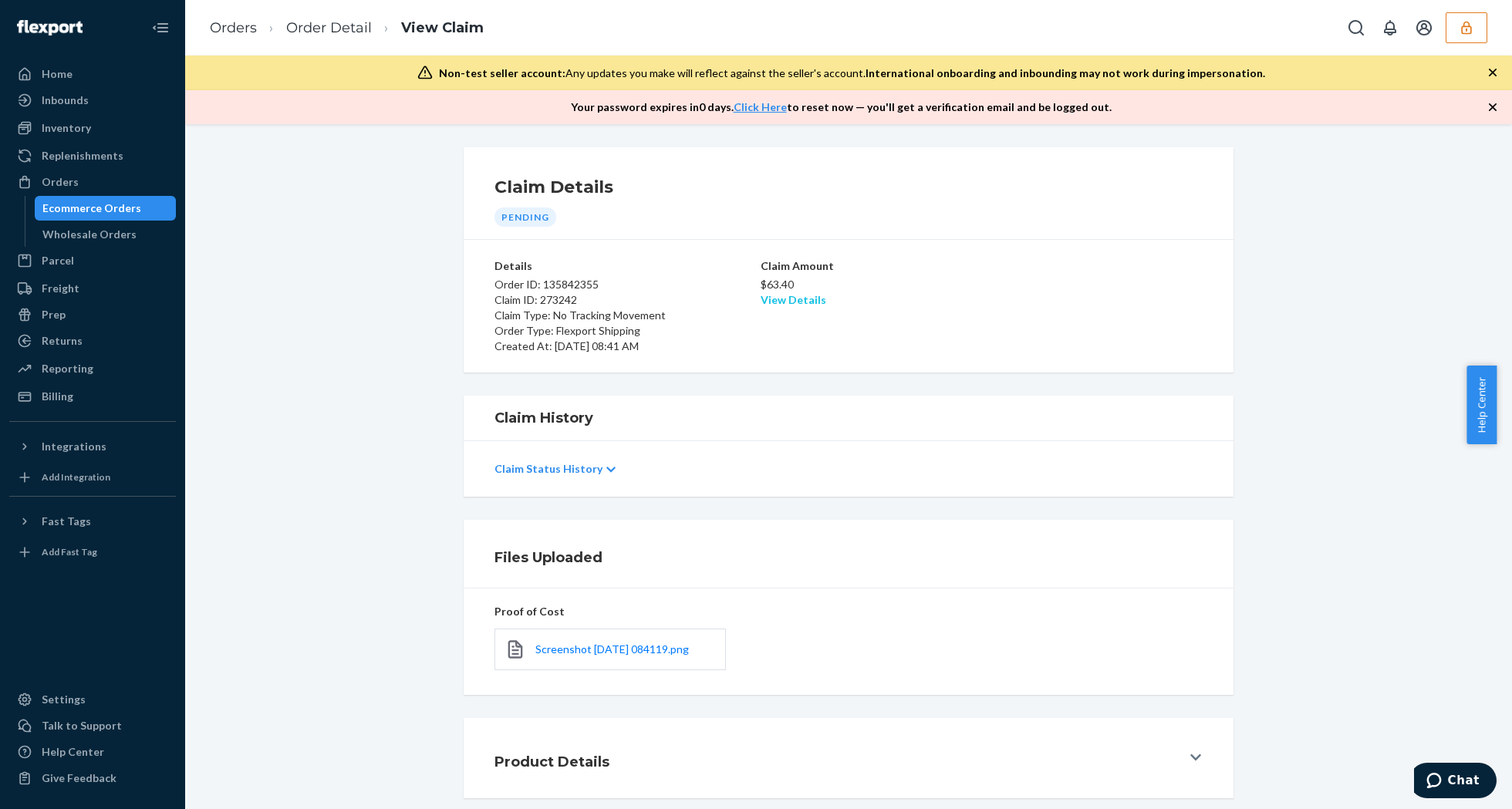
click at [796, 301] on link "View Details" at bounding box center [793, 300] width 65 height 13
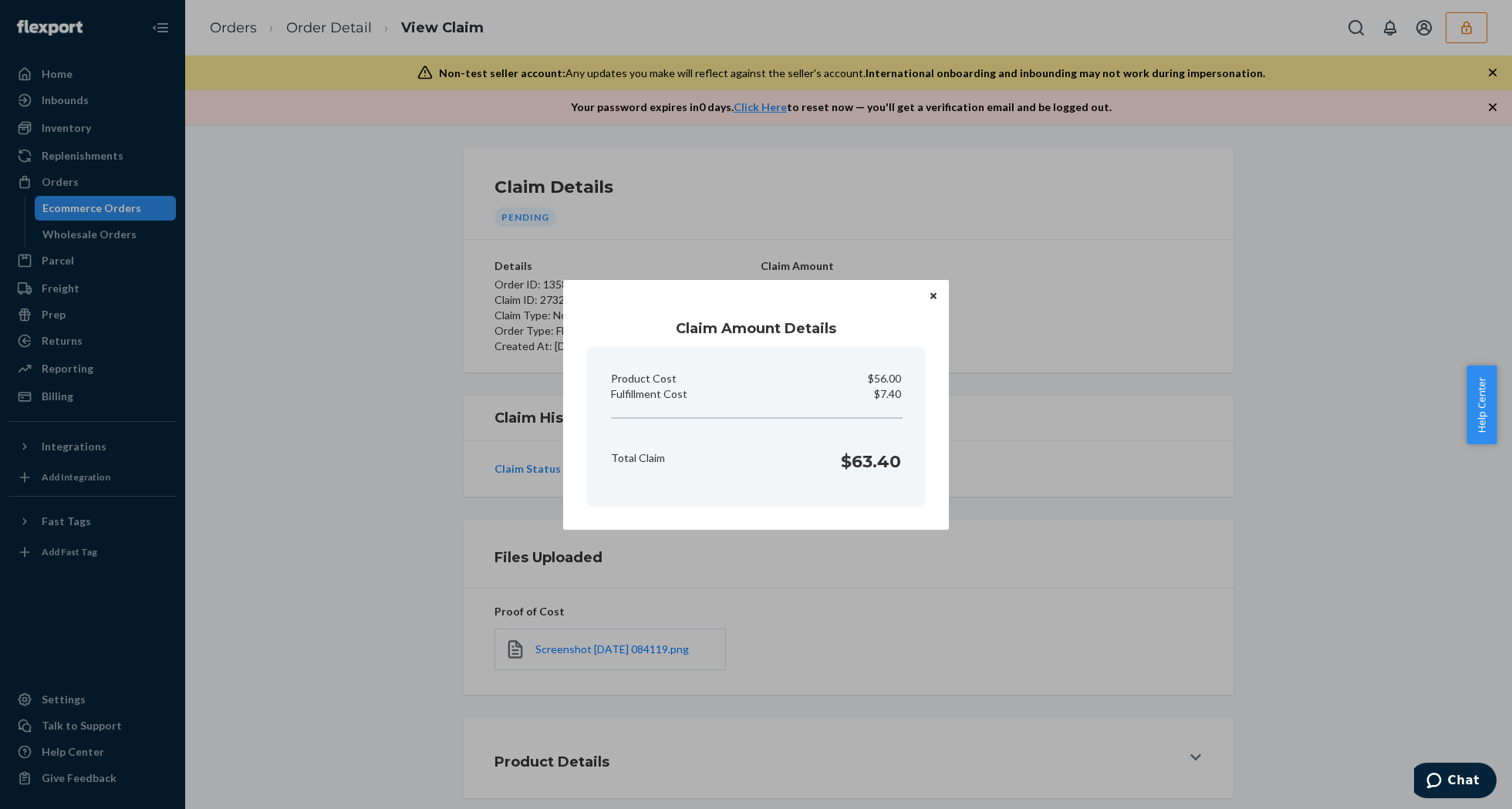
click at [887, 397] on p "$7.40" at bounding box center [888, 394] width 27 height 16
copy p "Fulfillment Cost"
click at [837, 633] on div "Claim Amount Details Product Cost $56.00 Fulfillment Cost $7.40 Total Claim $63…" at bounding box center [756, 404] width 1512 height 809
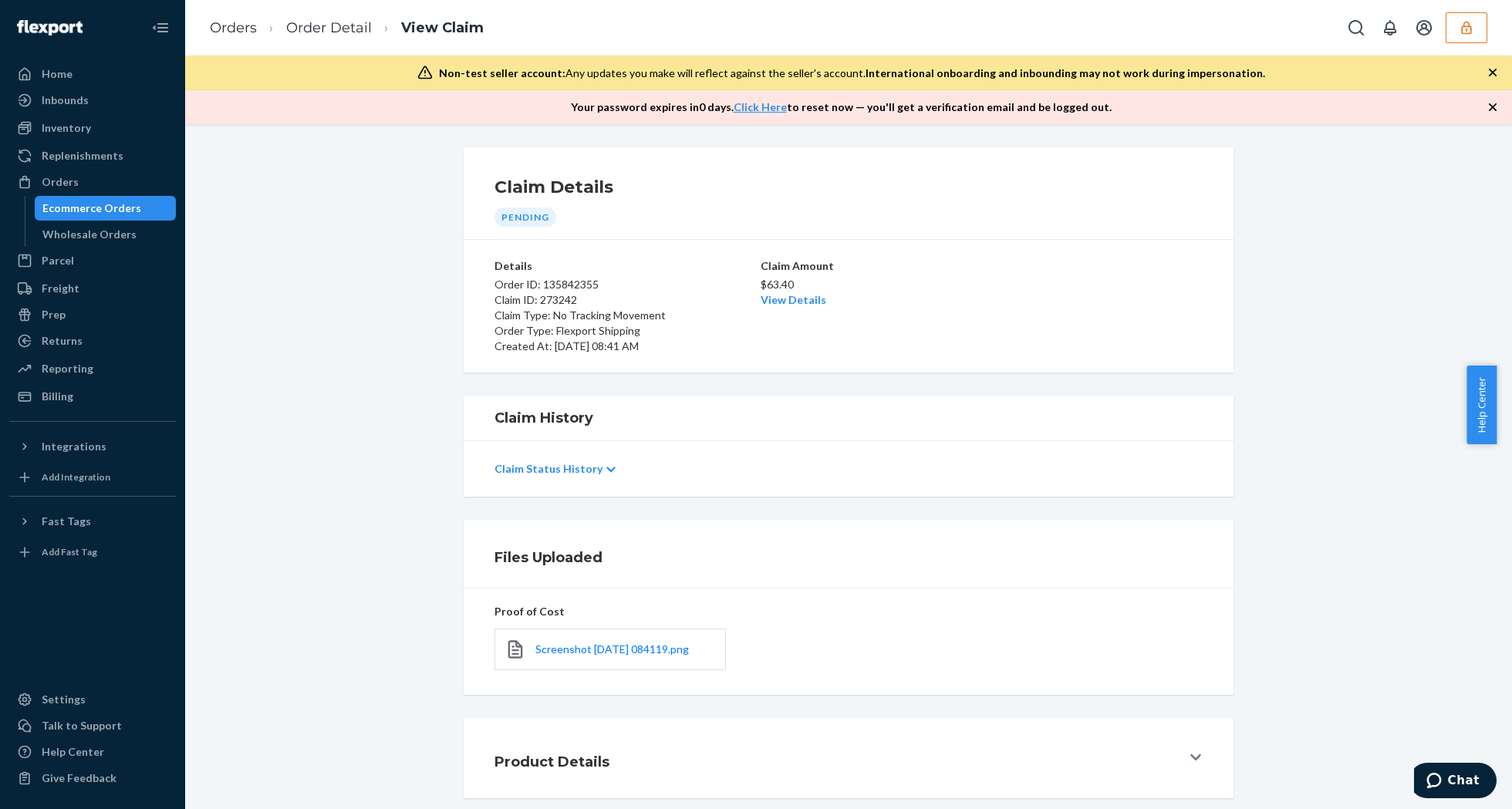
scroll to position [79, 0]
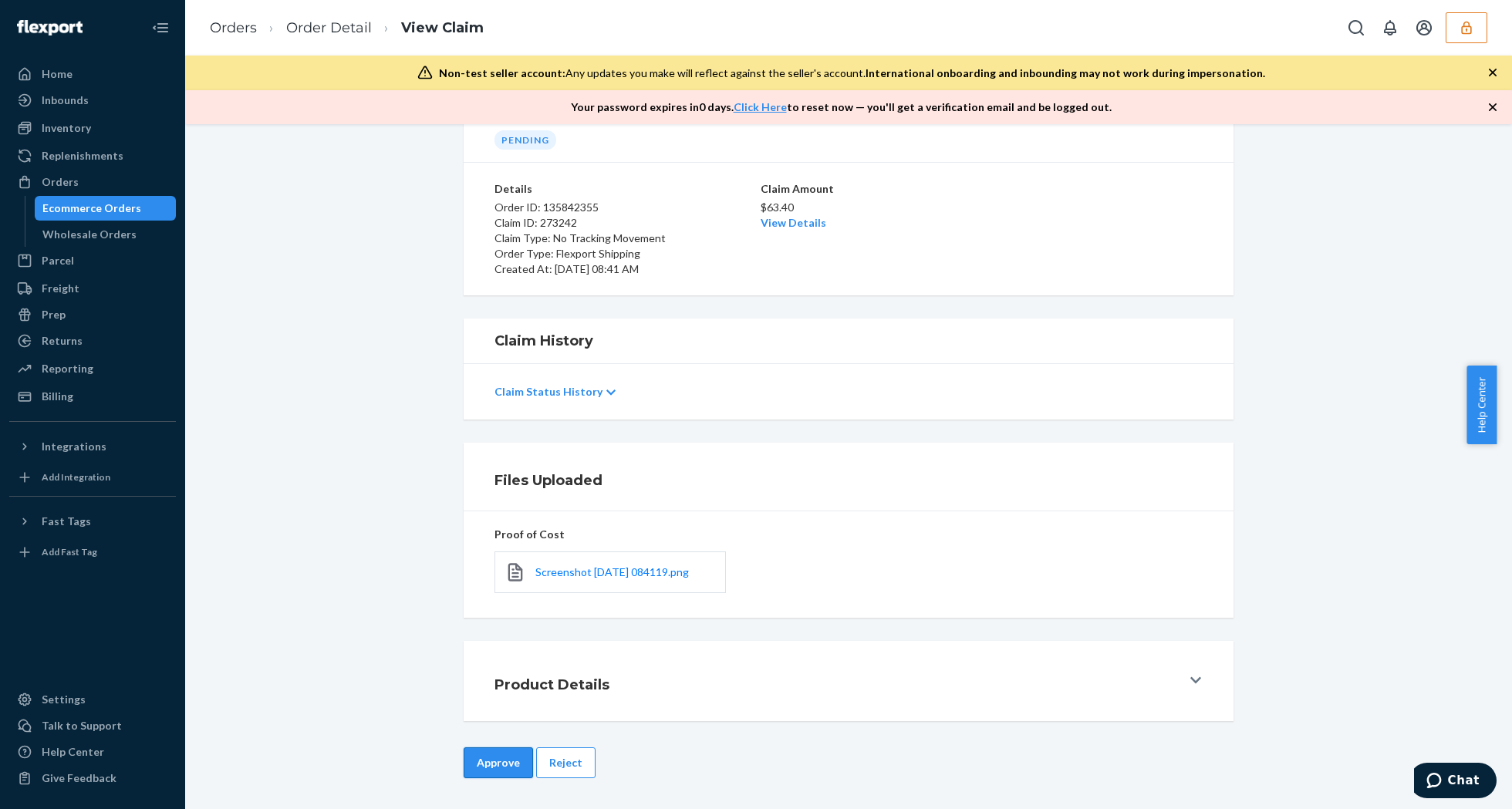
click at [476, 763] on button "Approve" at bounding box center [498, 763] width 70 height 31
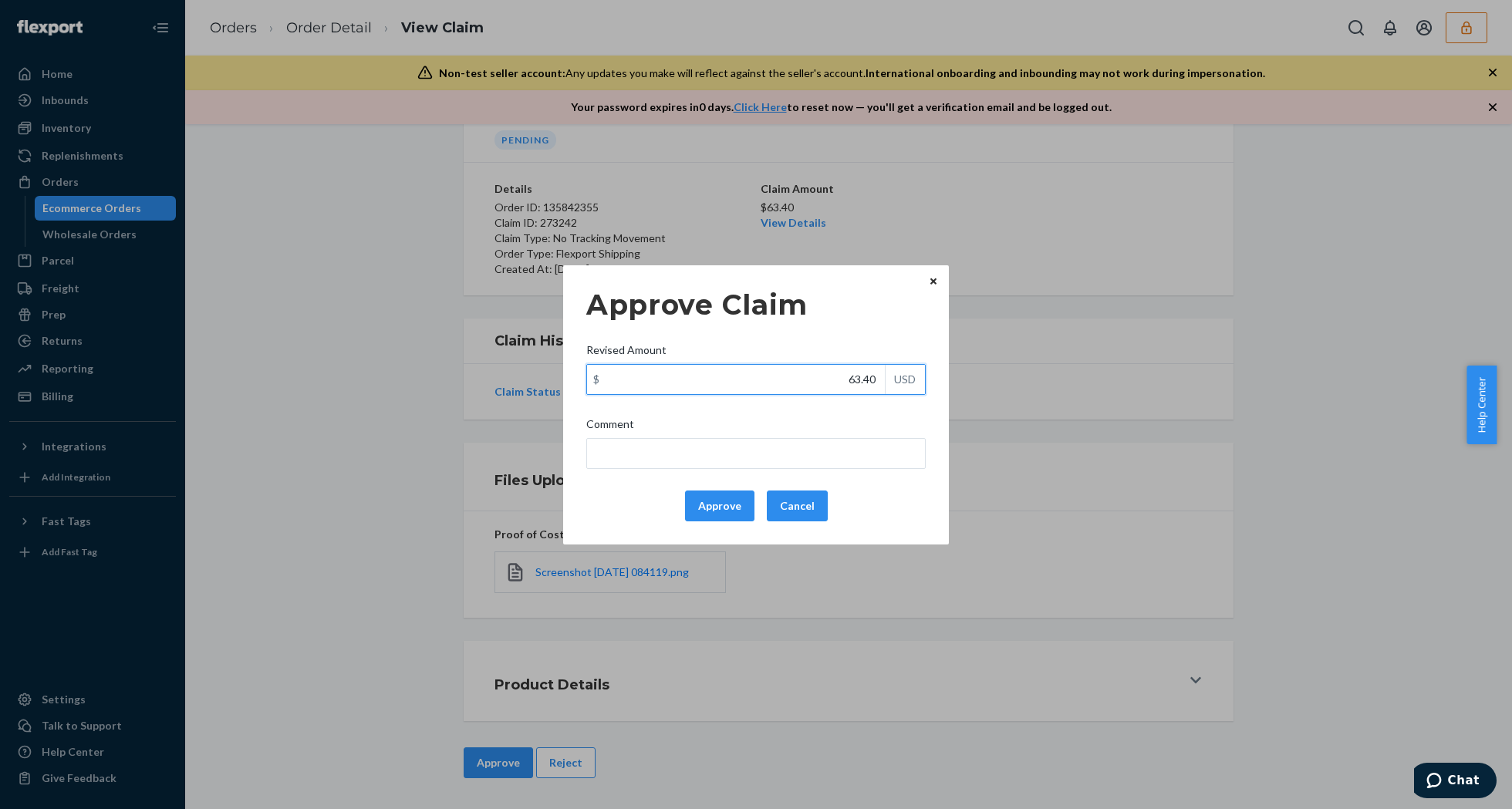
click at [829, 384] on input "63.40" at bounding box center [736, 379] width 298 height 29
type input "22.60"
click at [741, 498] on button "Approve" at bounding box center [720, 506] width 70 height 31
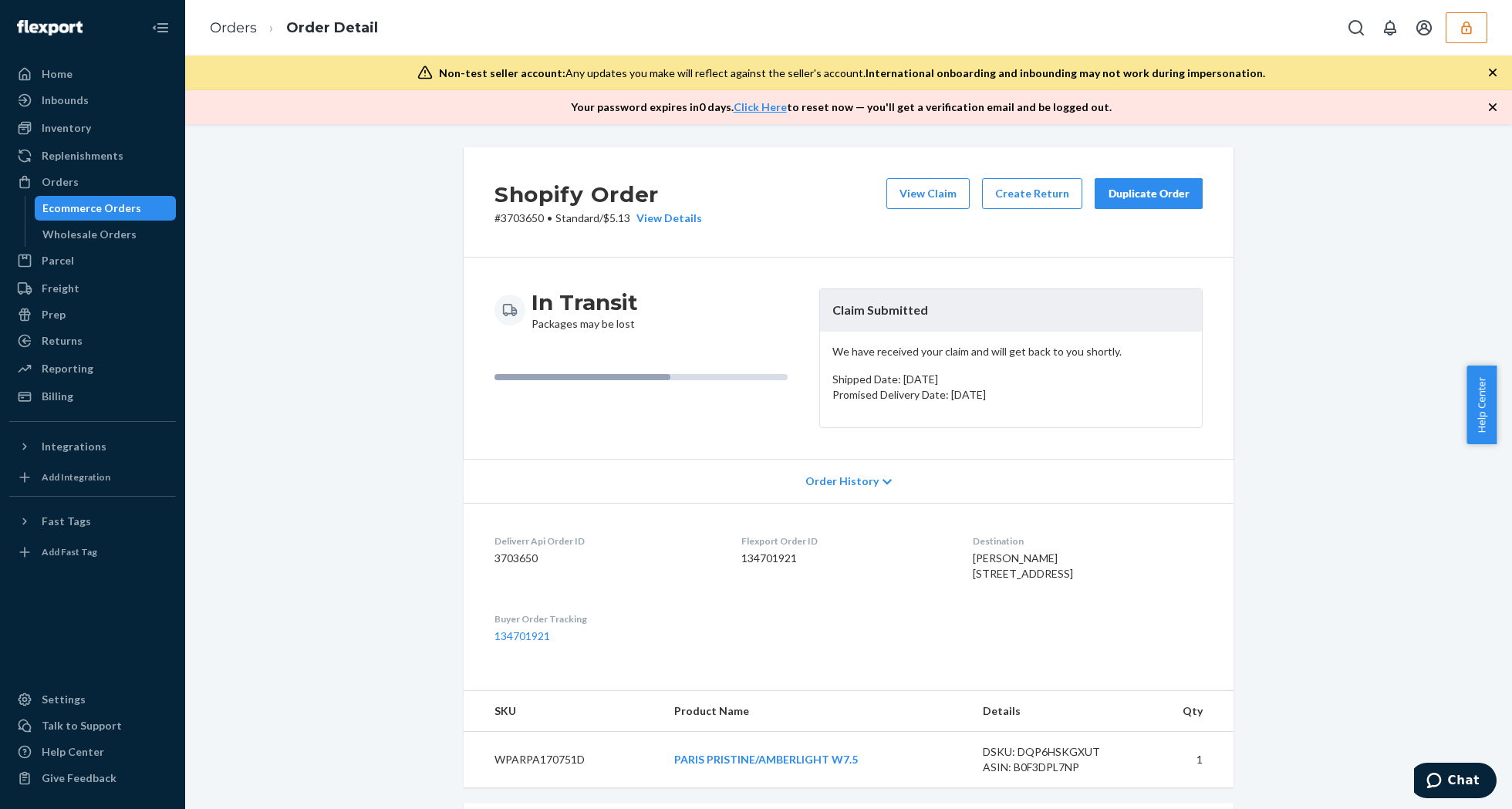
click at [1483, 108] on div "Your password expires [DATE] . Click Here to reset now — you'll get a verificat…" at bounding box center [849, 107] width 1327 height 34
click at [1487, 106] on icon "button" at bounding box center [1492, 107] width 16 height 16
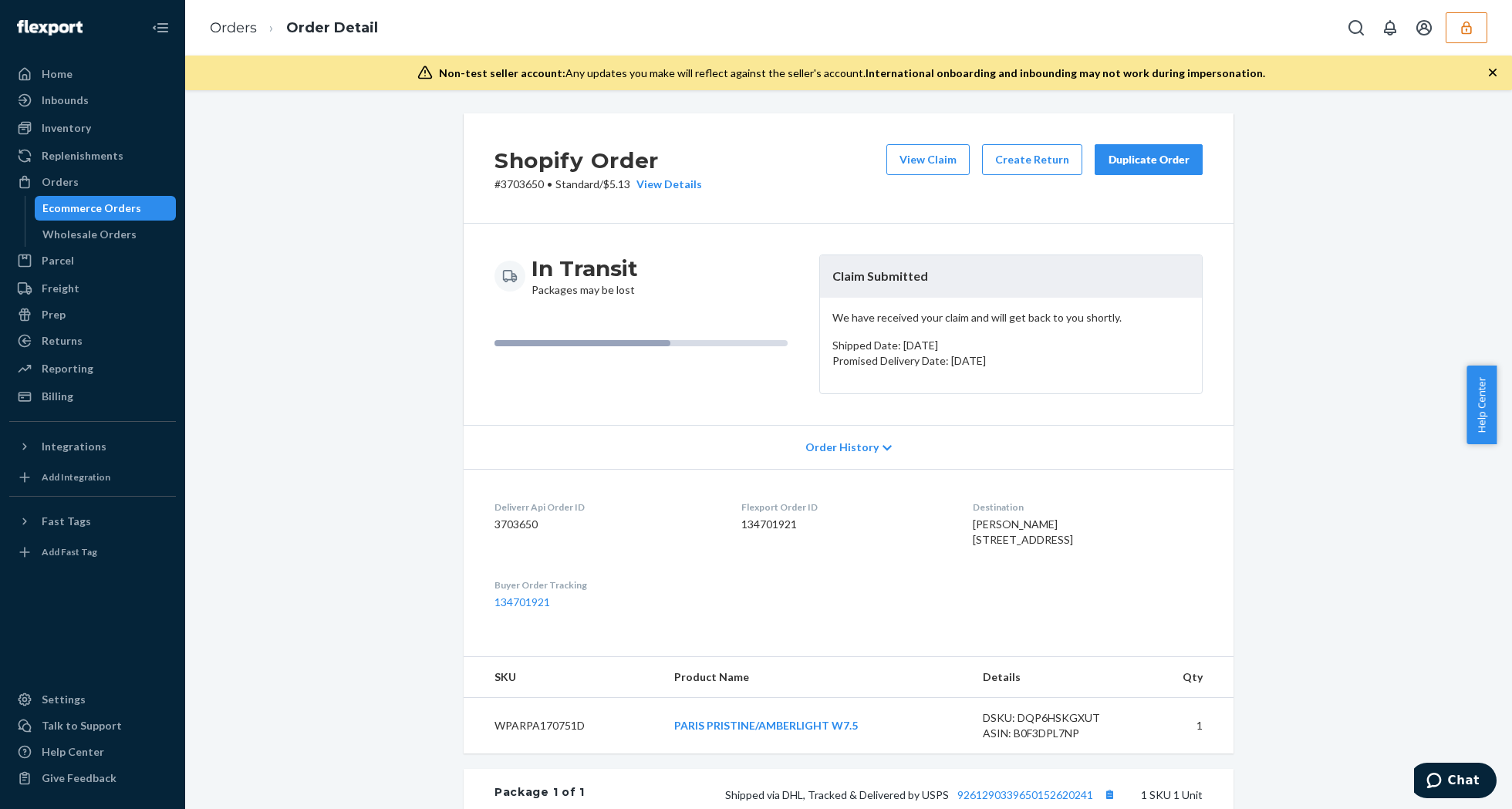
click at [1494, 79] on icon "button" at bounding box center [1492, 72] width 16 height 16
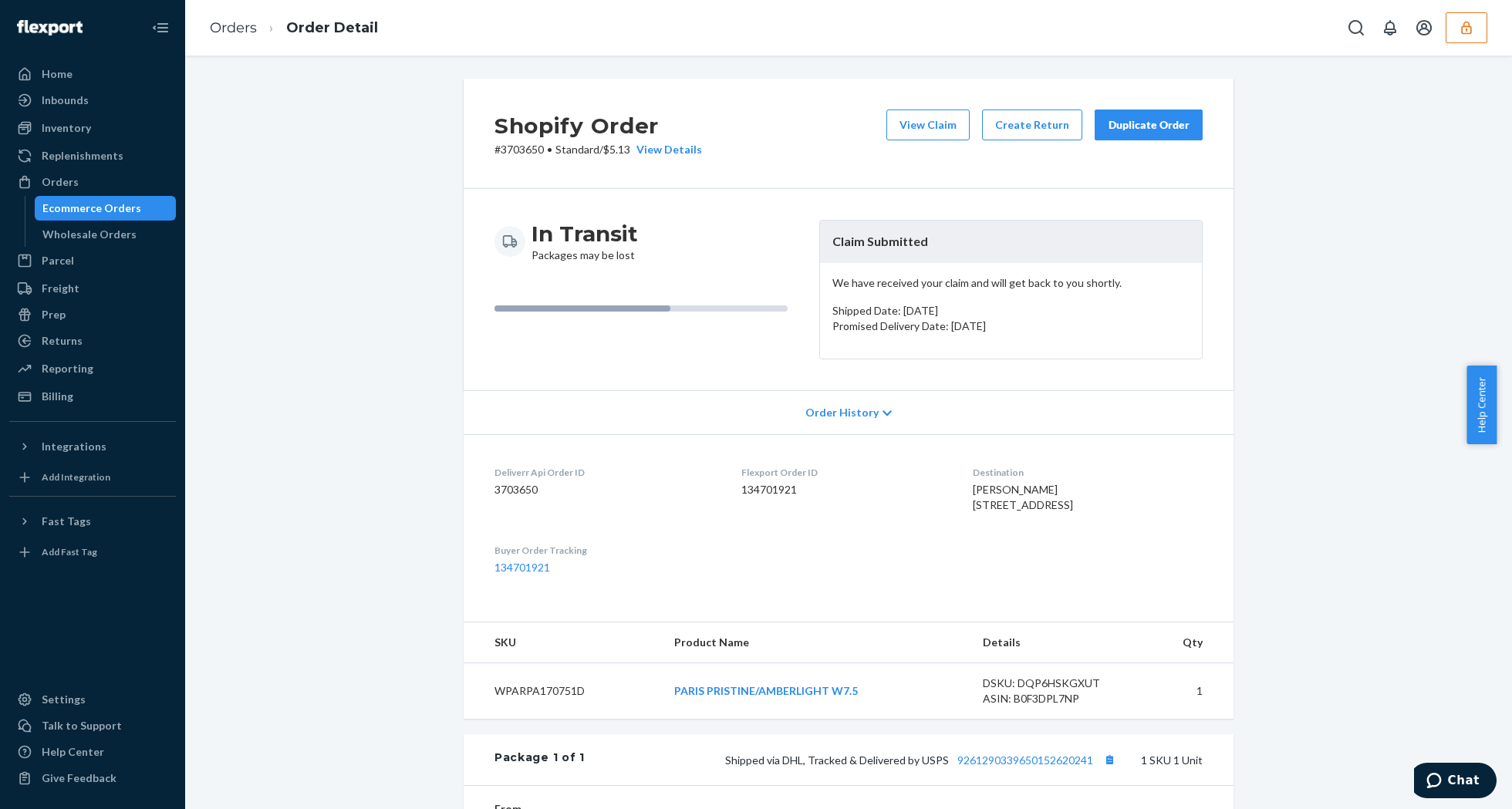
scroll to position [309, 0]
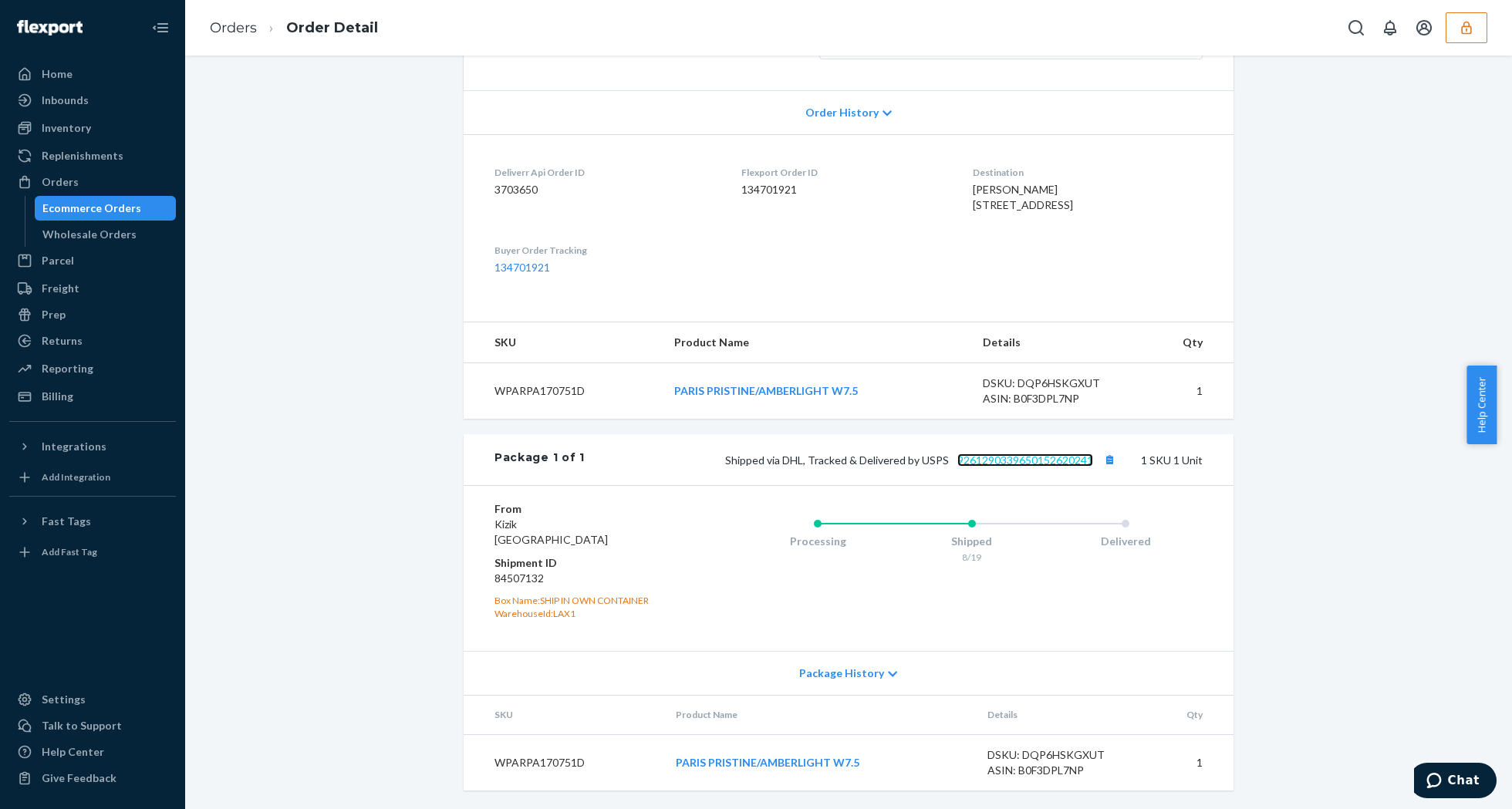
click at [1042, 467] on link "9261290339650152620241" at bounding box center [1025, 460] width 136 height 13
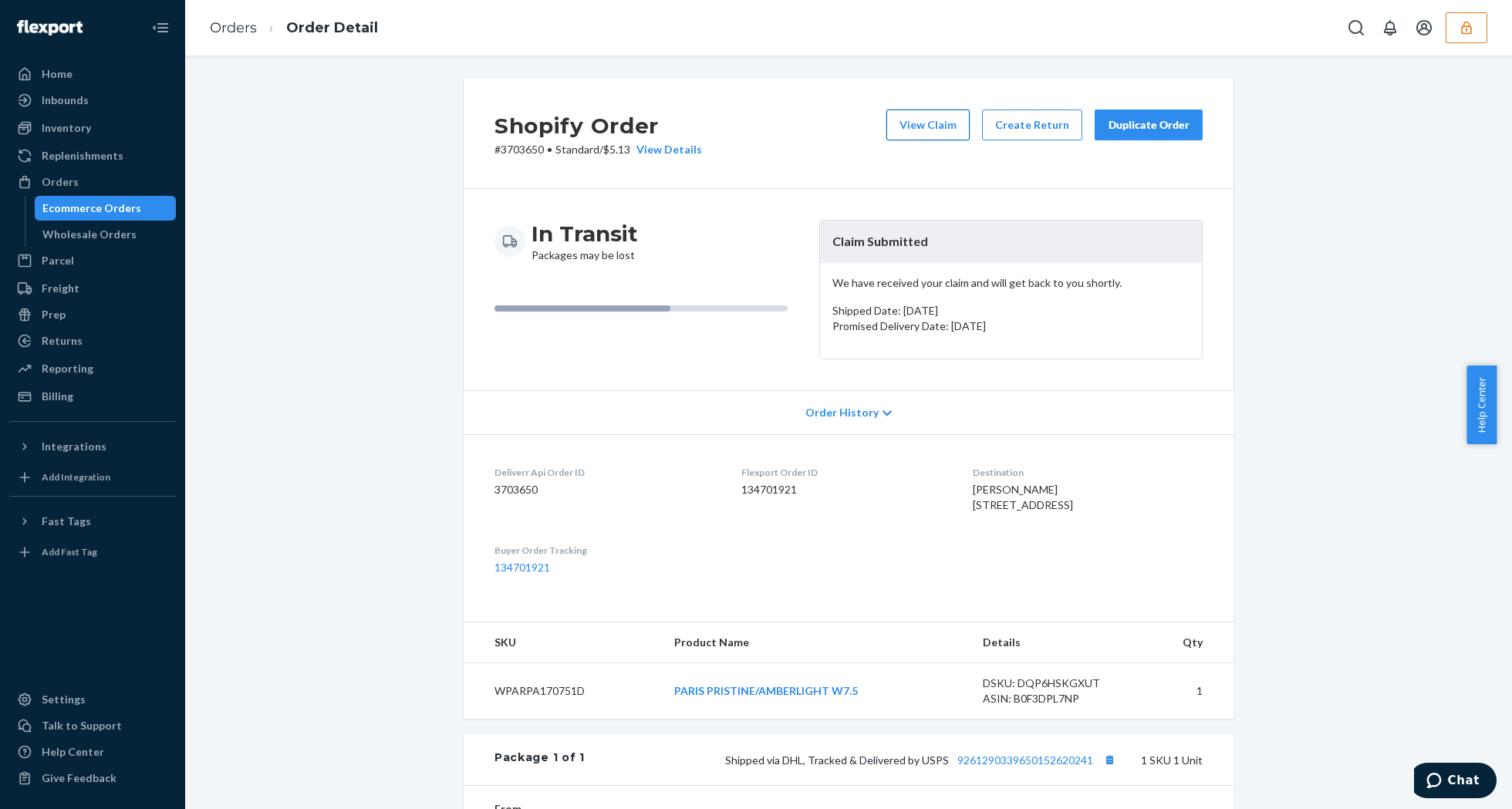
click at [905, 118] on button "View Claim" at bounding box center [927, 124] width 84 height 31
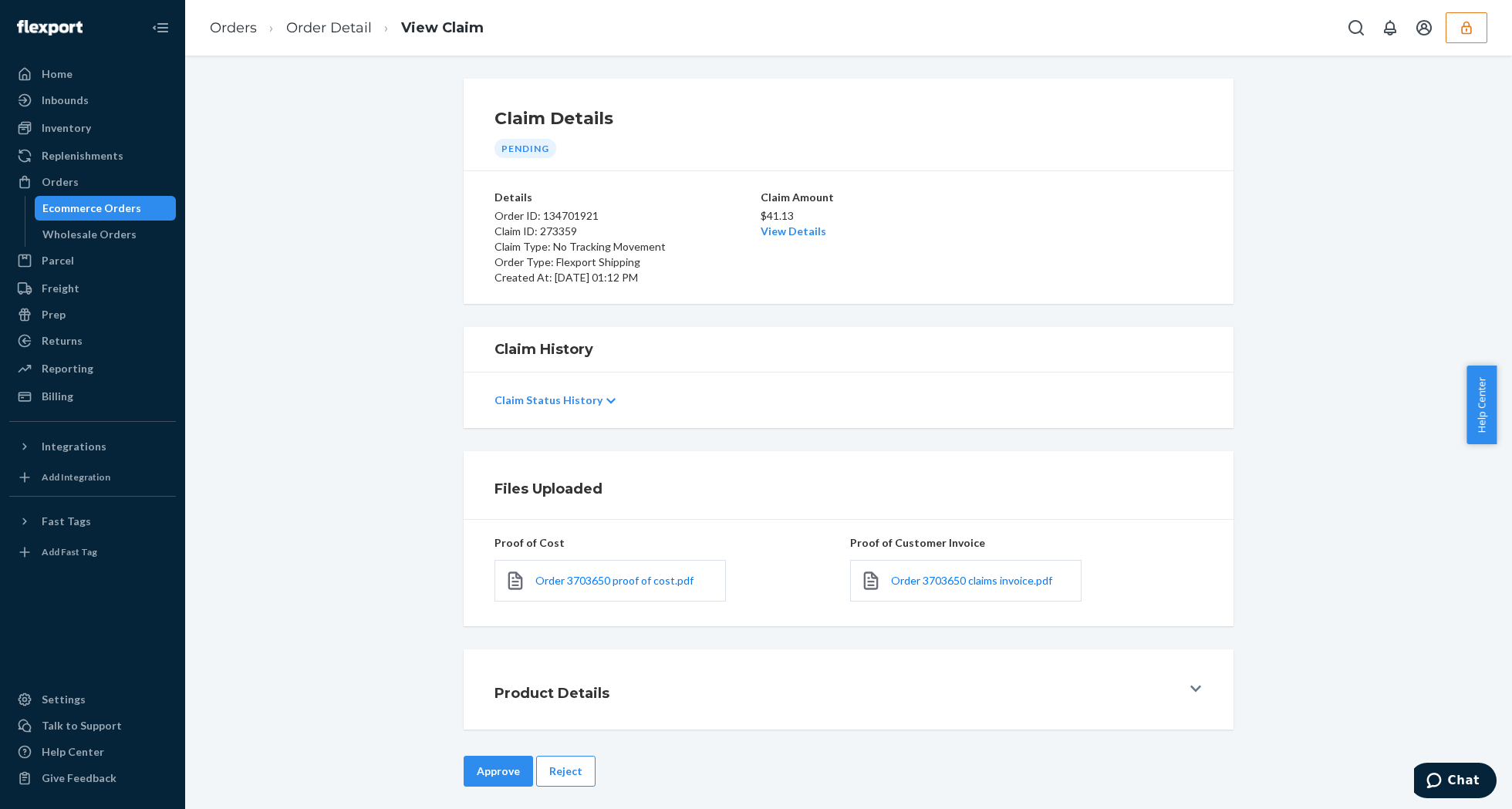
scroll to position [10, 0]
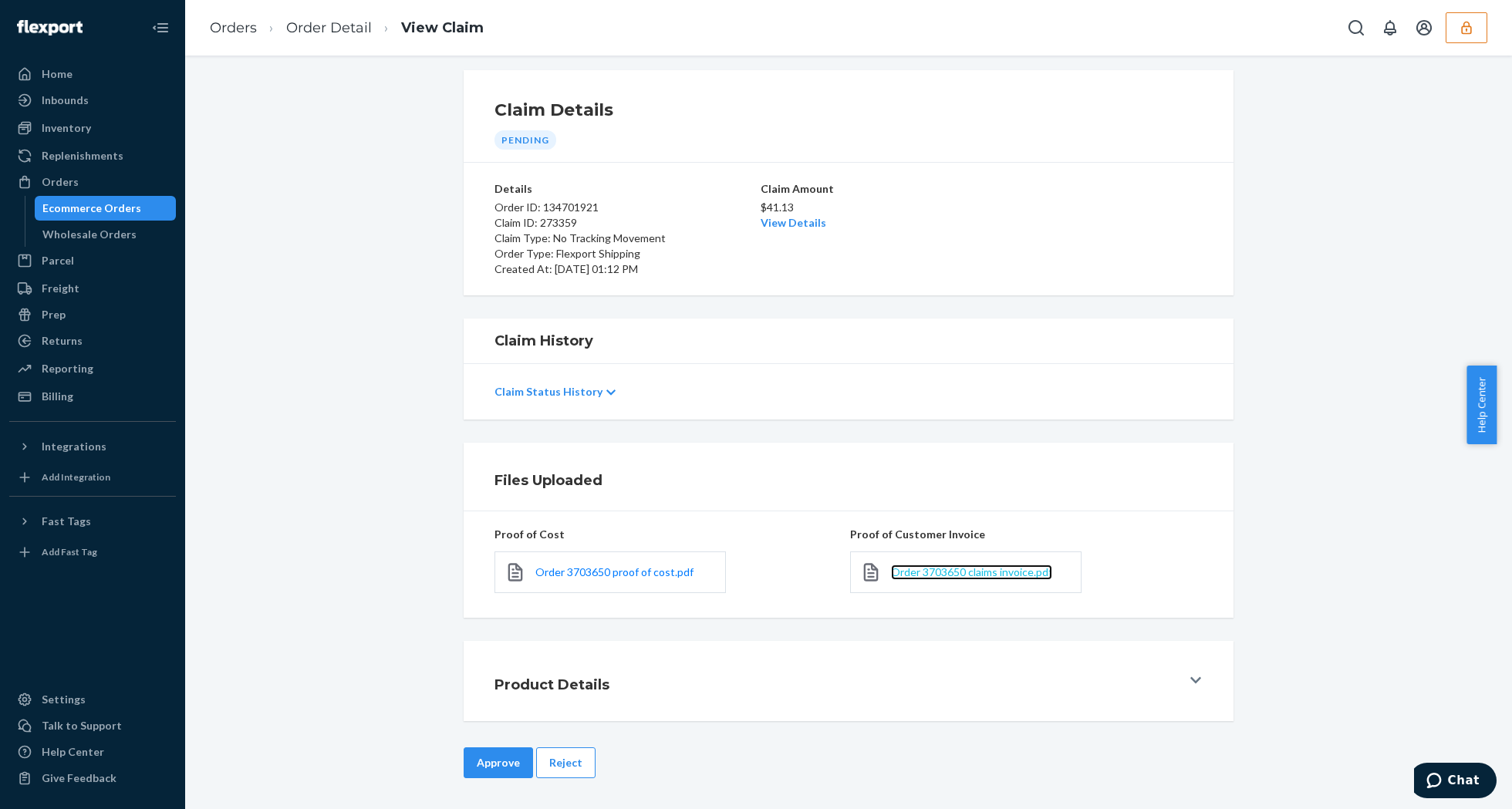
click at [946, 569] on span "Order 3703650 claims invoice.pdf" at bounding box center [971, 572] width 161 height 13
click at [763, 220] on link "View Details" at bounding box center [793, 223] width 65 height 13
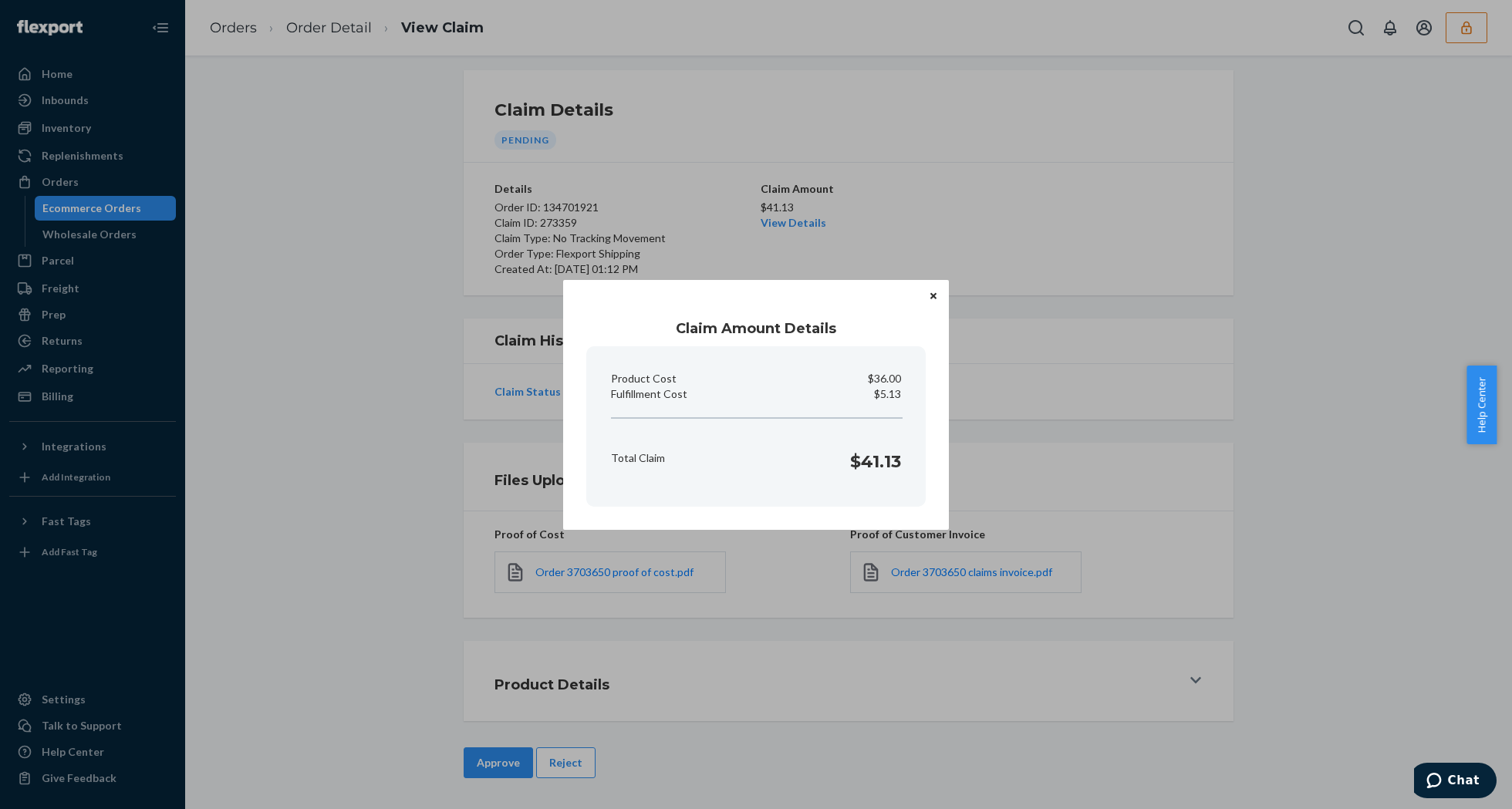
click at [927, 293] on button "Close" at bounding box center [933, 296] width 16 height 17
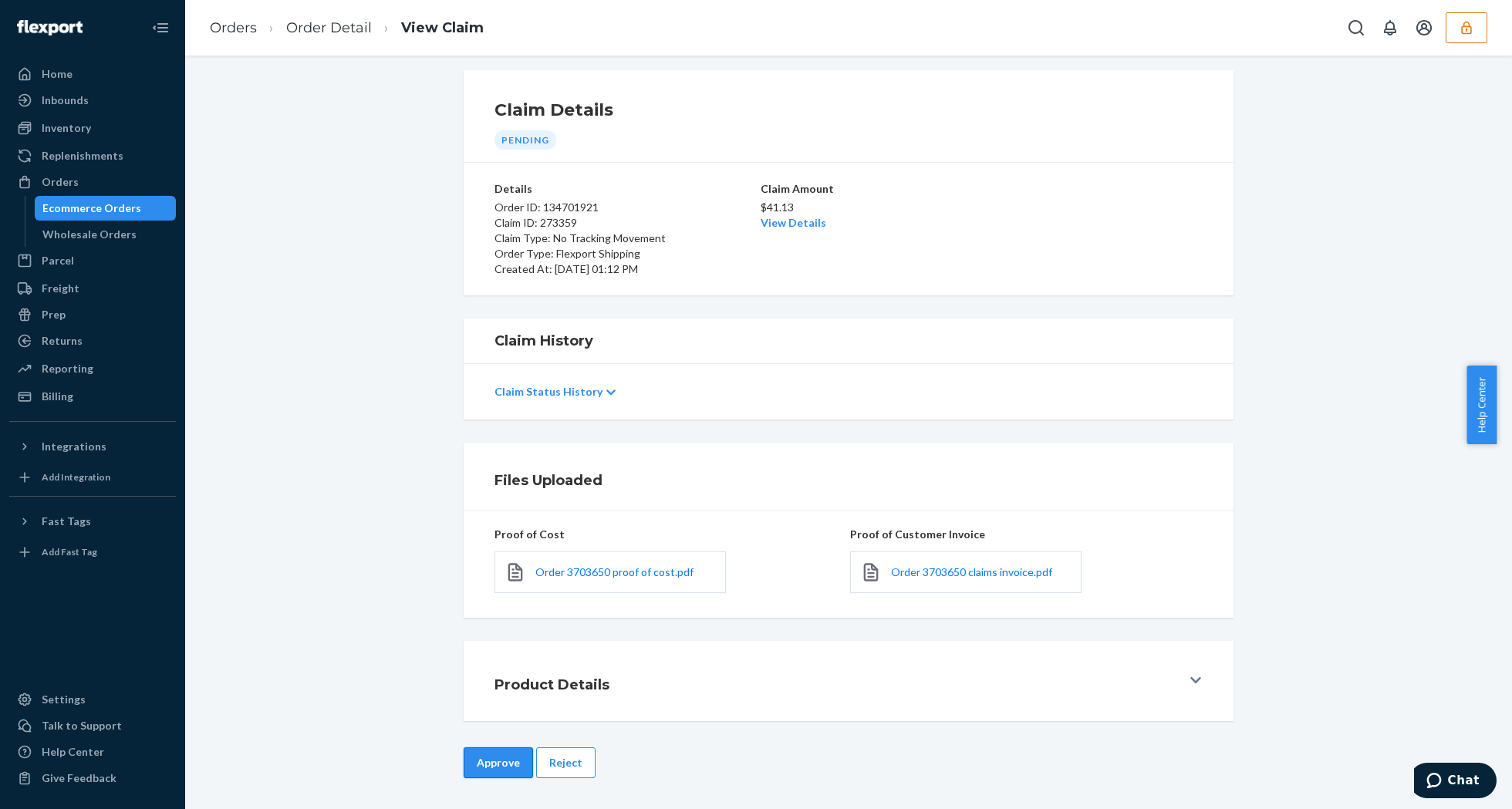
click at [492, 772] on button "Approve" at bounding box center [498, 763] width 70 height 31
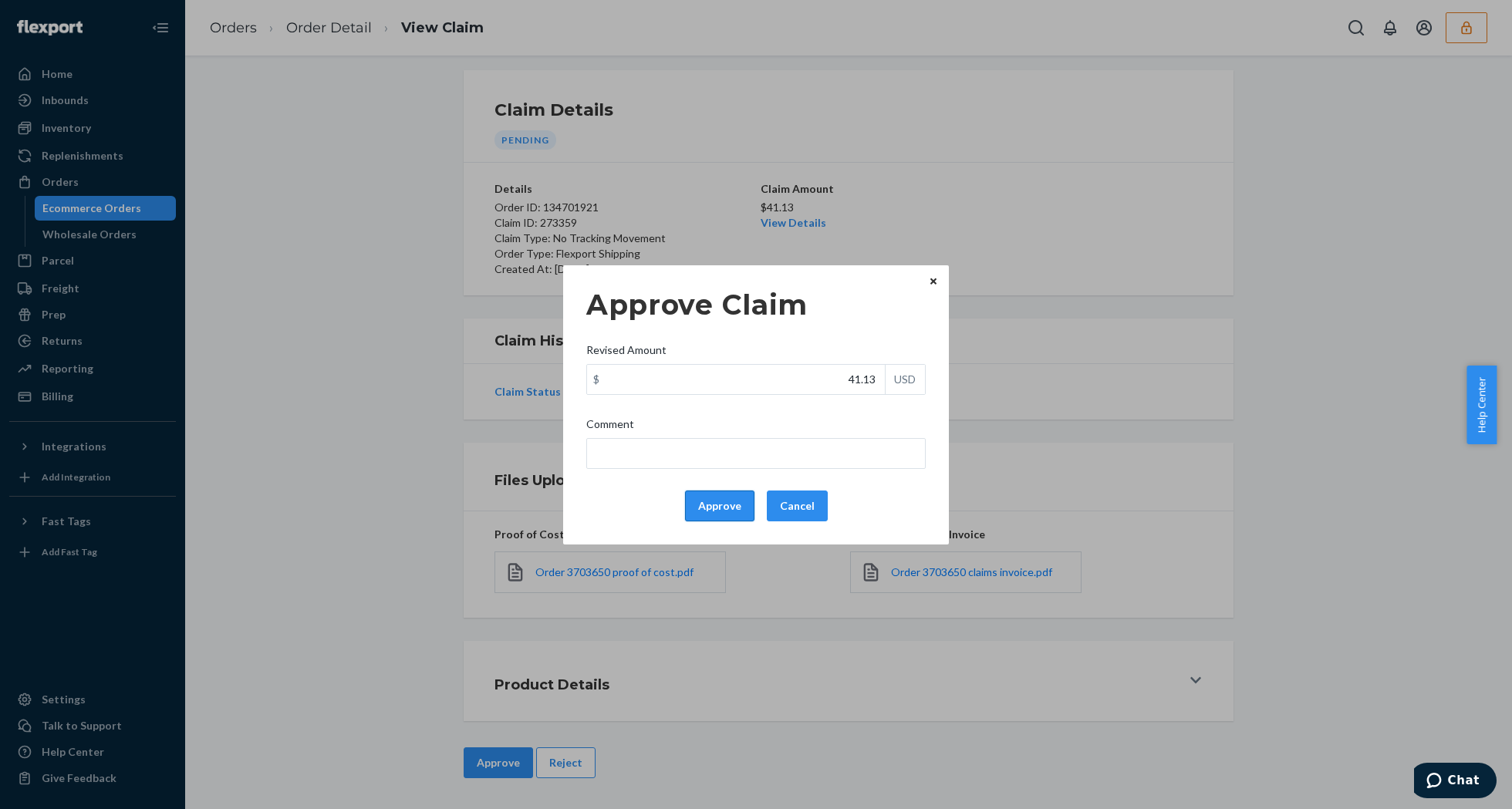
click at [695, 513] on button "Approve" at bounding box center [720, 506] width 70 height 31
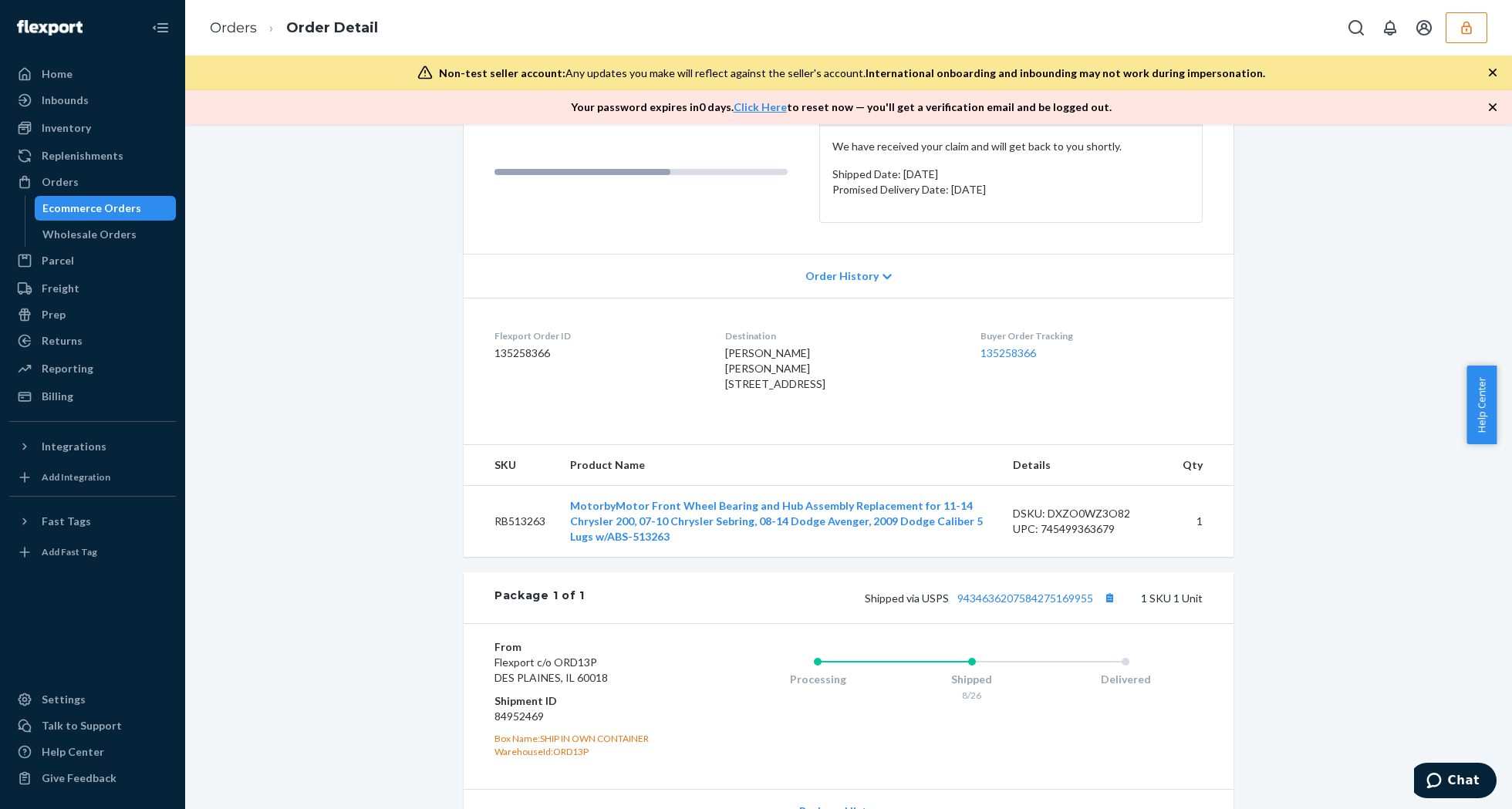
scroll to position [392, 0]
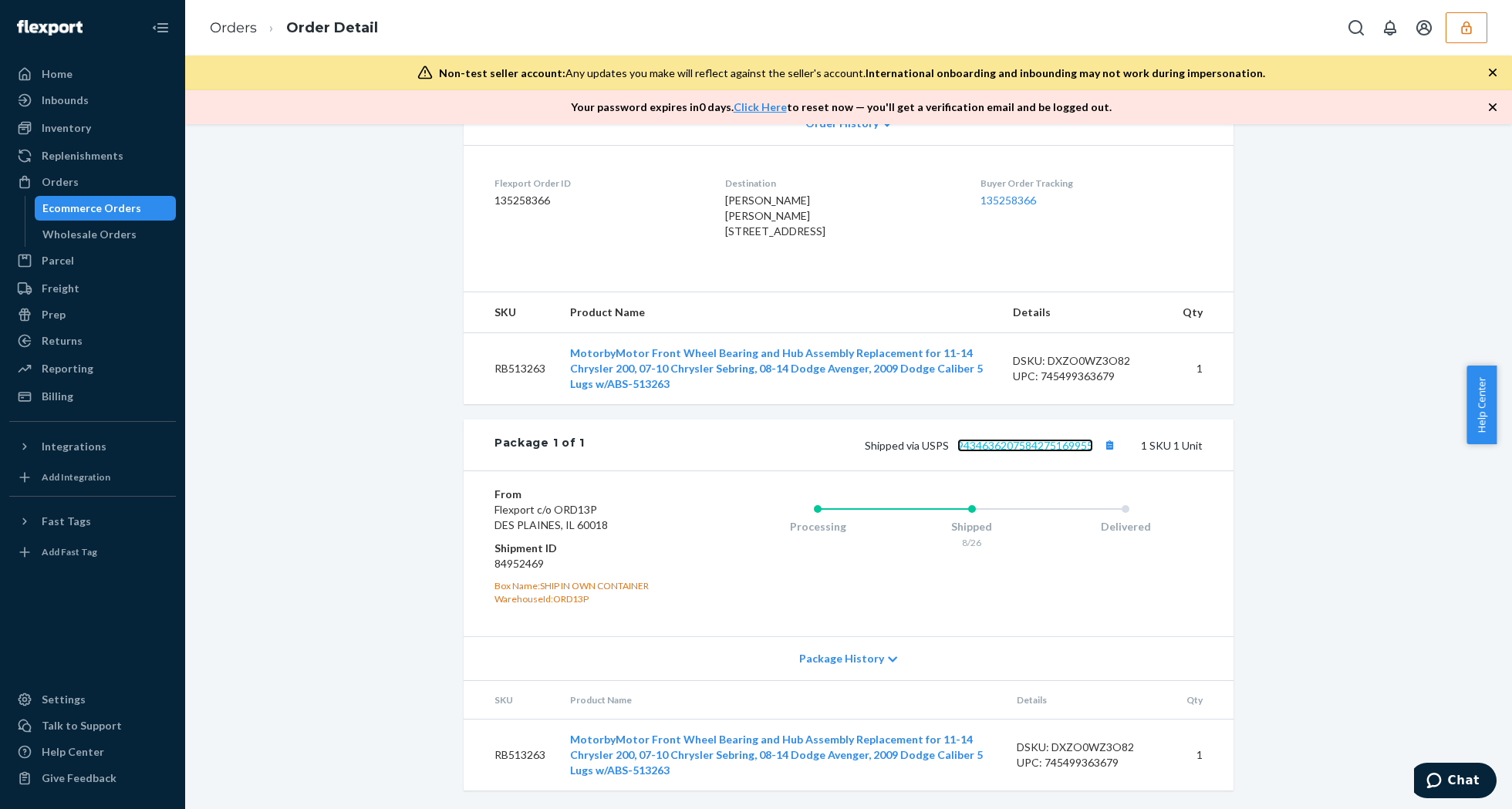
click at [994, 447] on link "9434636207584275169955" at bounding box center [1025, 445] width 136 height 13
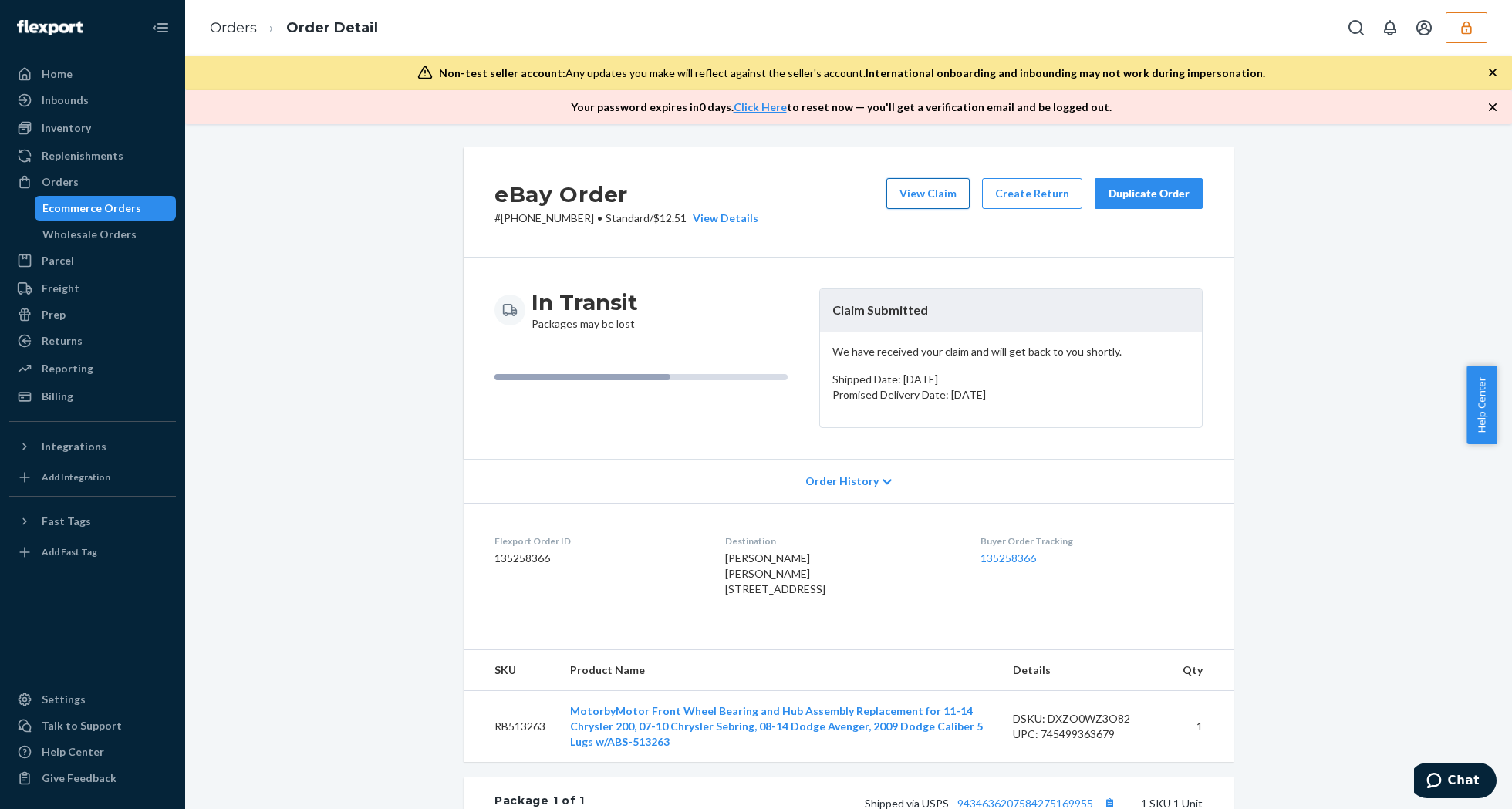
click at [932, 200] on button "View Claim" at bounding box center [927, 193] width 84 height 31
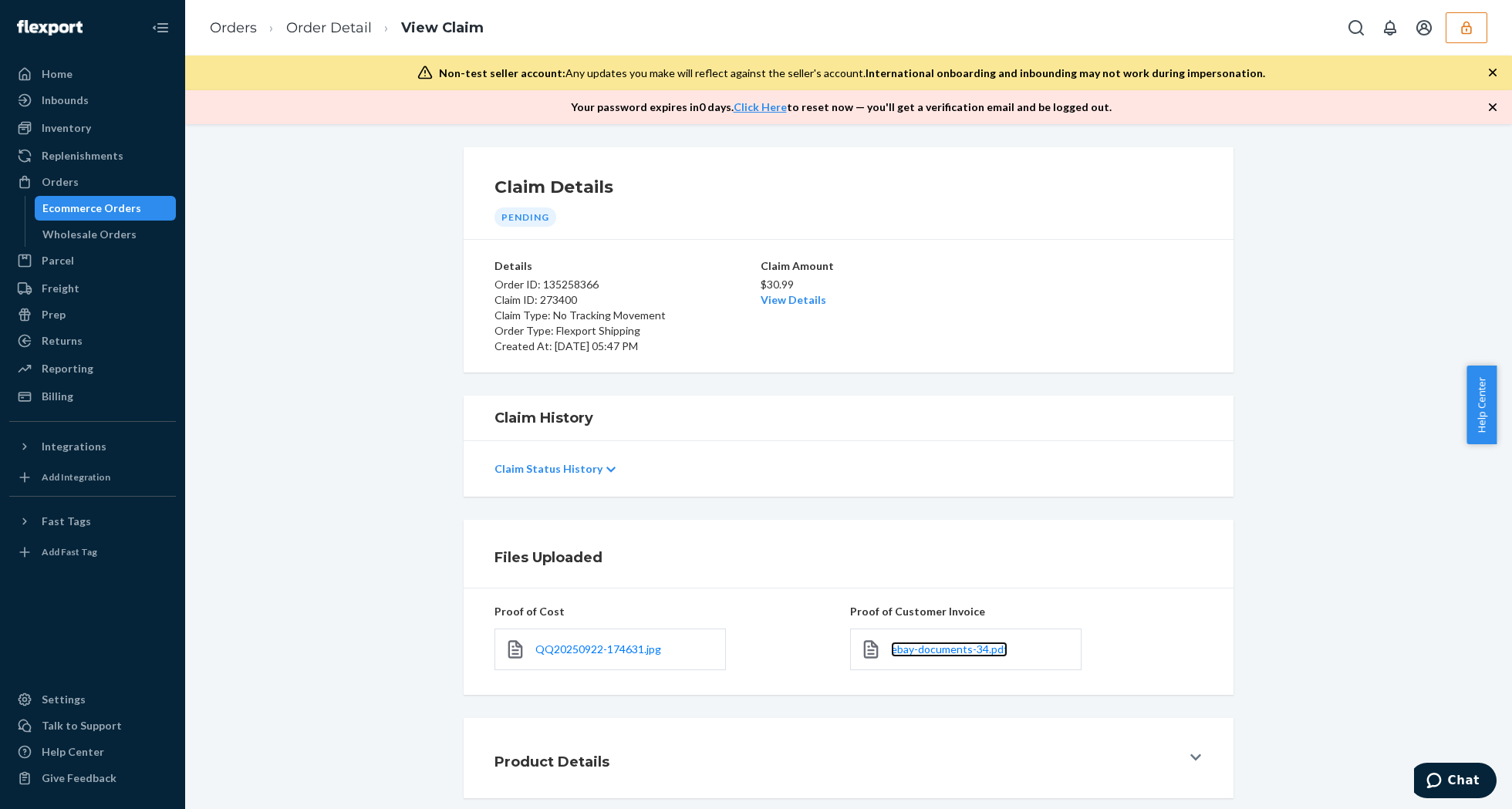
click at [920, 643] on link "ebay-documents-34.pdf" at bounding box center [949, 649] width 117 height 16
click at [766, 301] on link "View Details" at bounding box center [793, 300] width 65 height 13
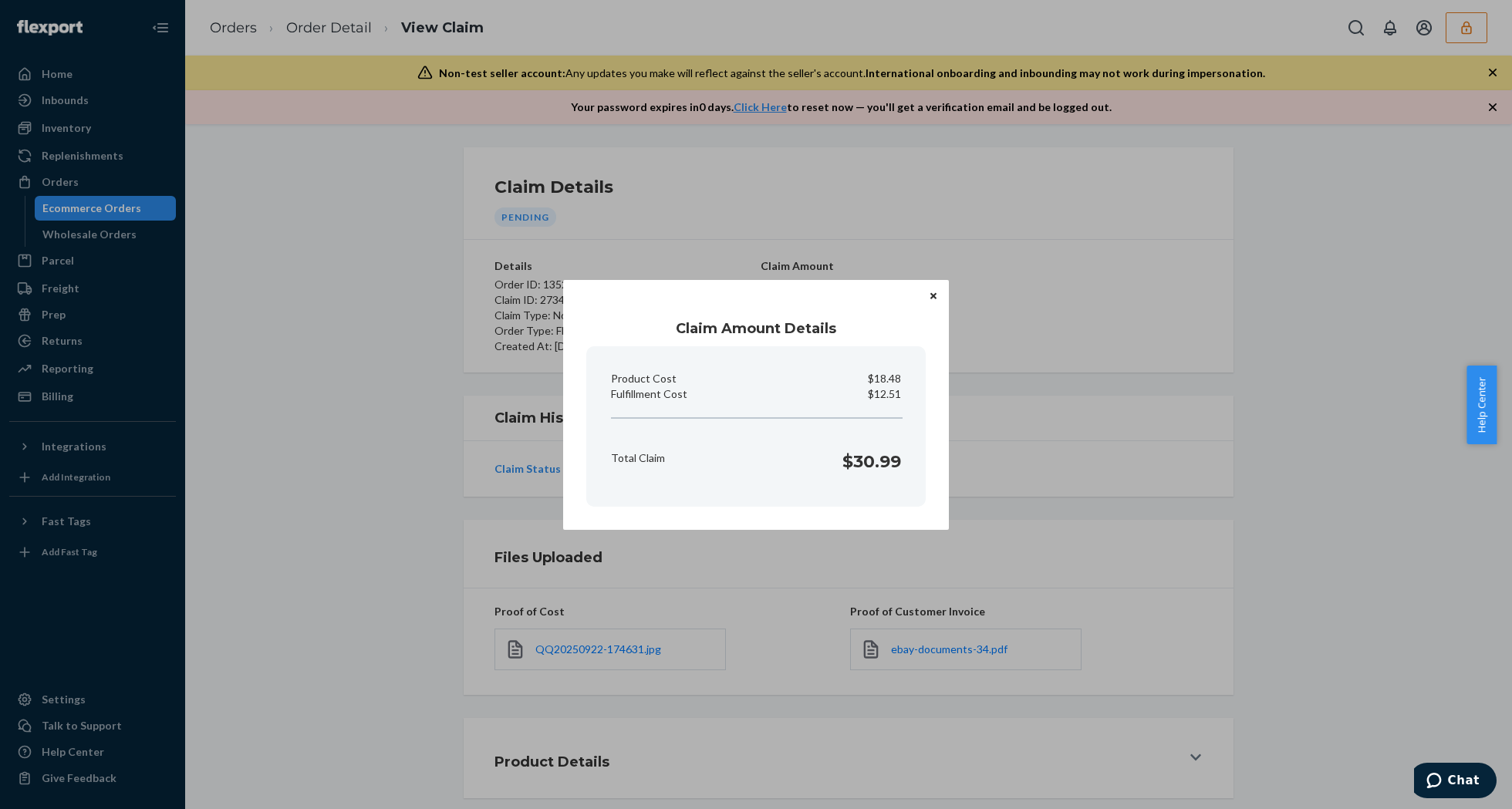
click at [926, 290] on button "Close" at bounding box center [933, 296] width 16 height 17
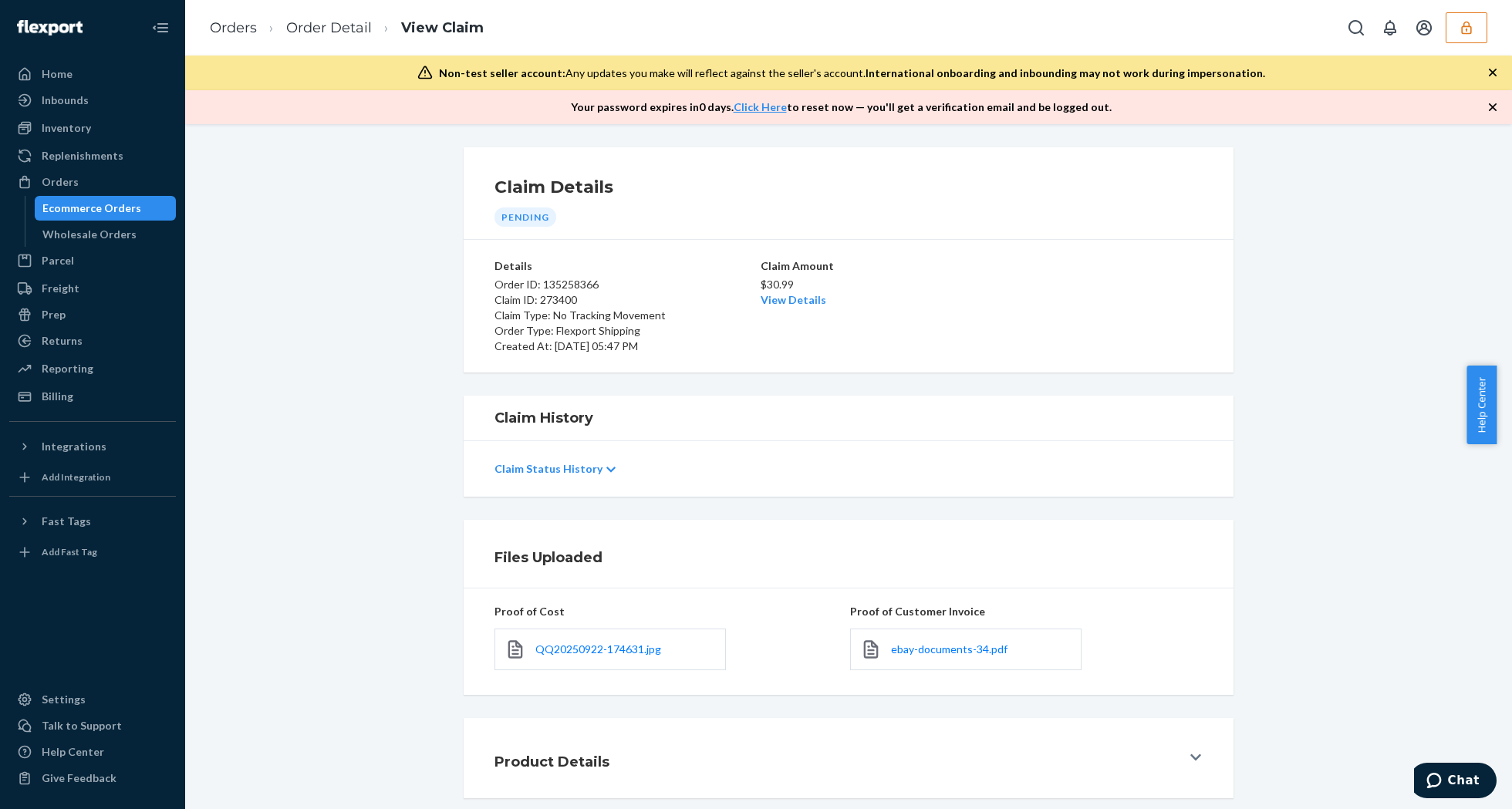
scroll to position [79, 0]
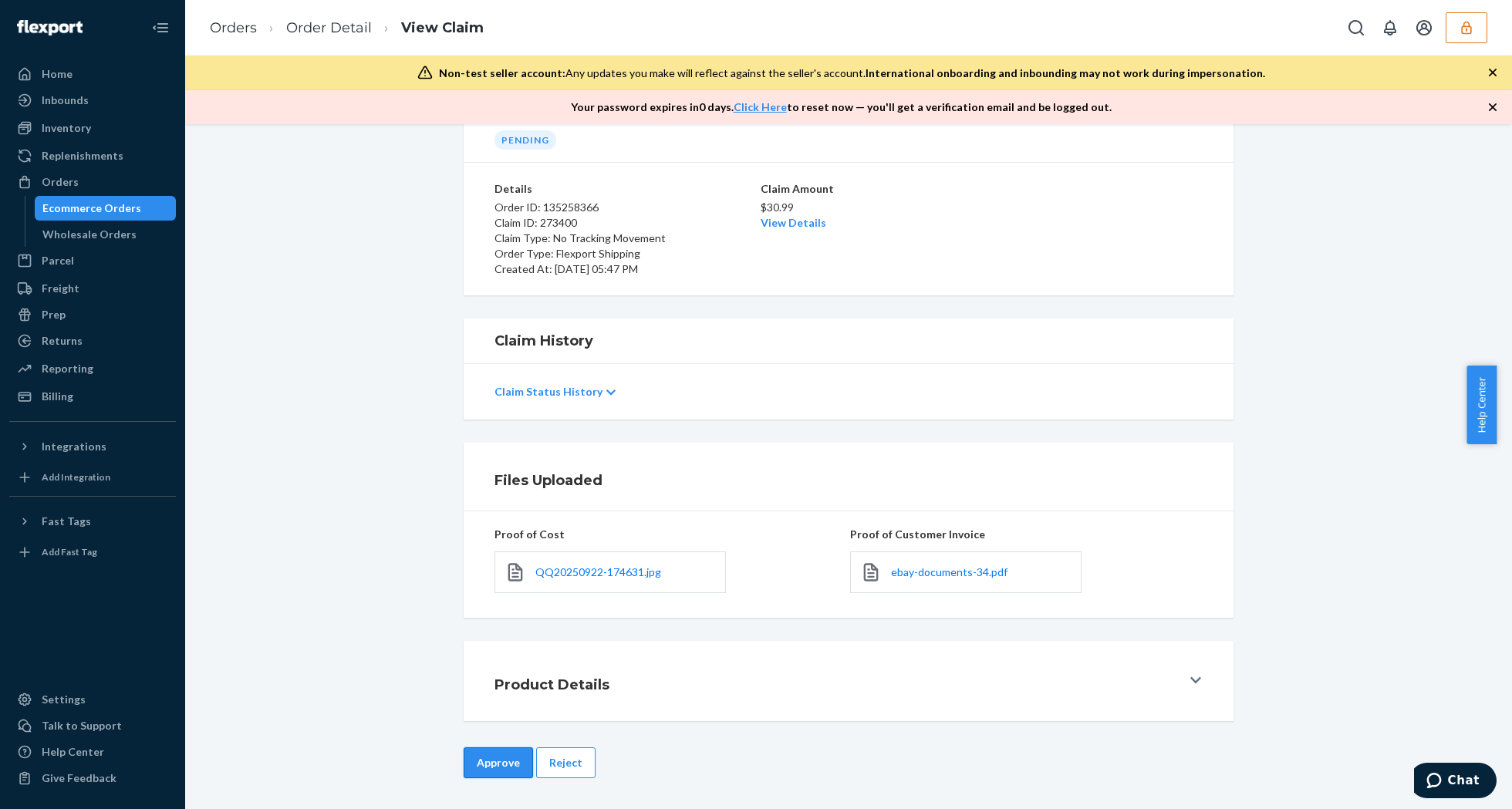
click at [502, 758] on button "Approve" at bounding box center [498, 763] width 70 height 31
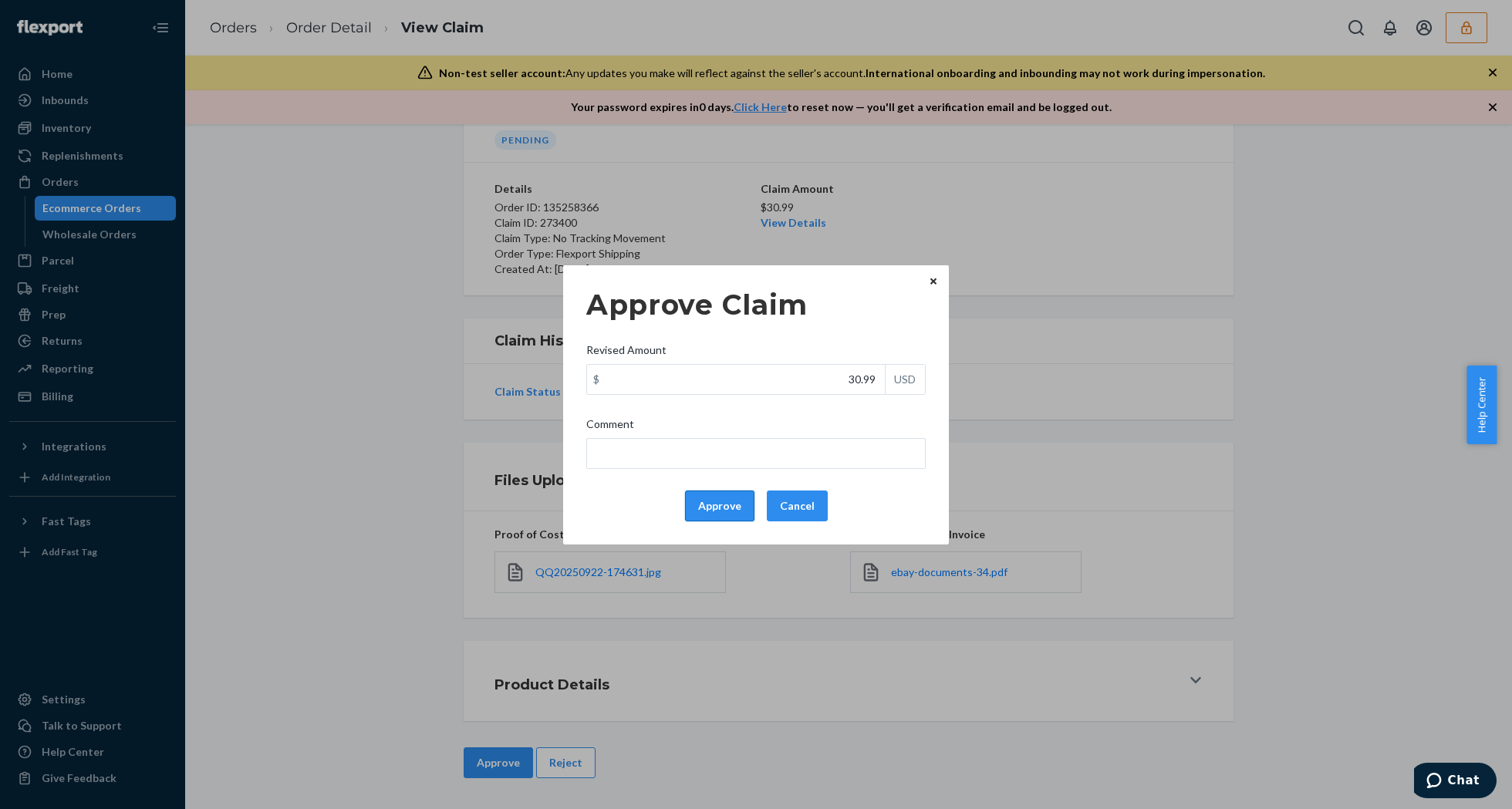
click at [720, 507] on button "Approve" at bounding box center [720, 506] width 70 height 31
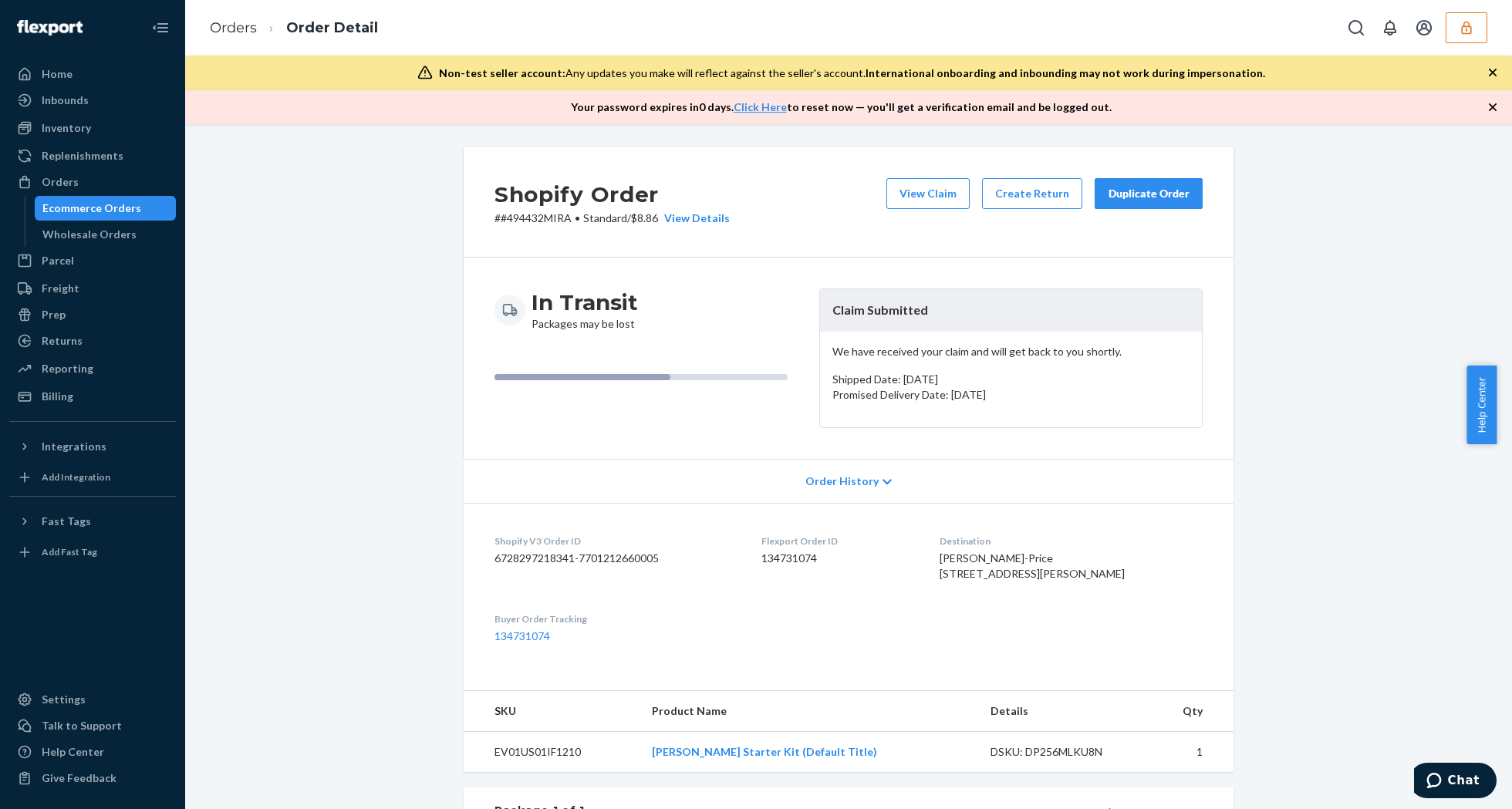
scroll to position [402, 0]
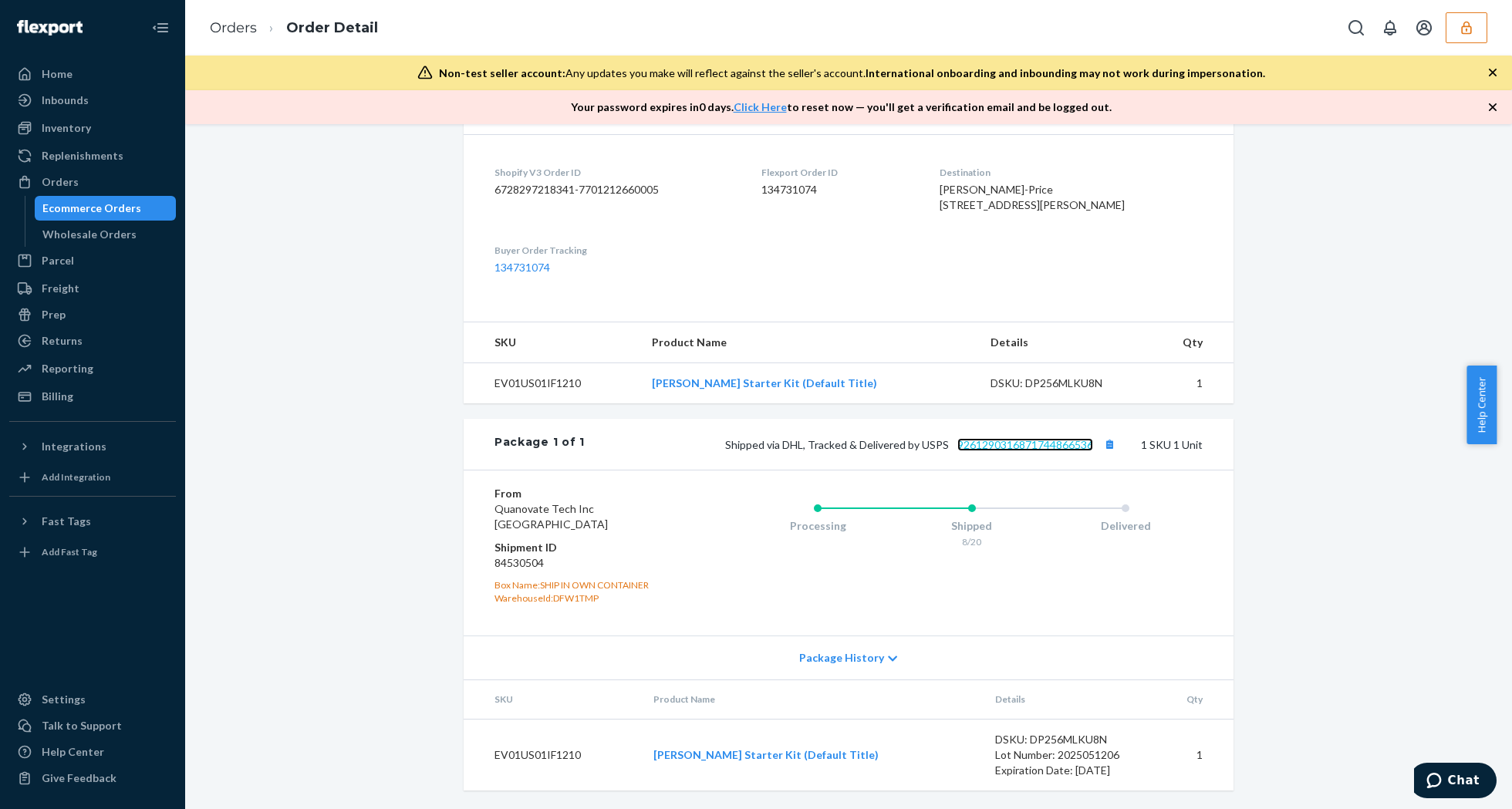
click at [1001, 441] on link "9261290316871744866536" at bounding box center [1025, 445] width 136 height 13
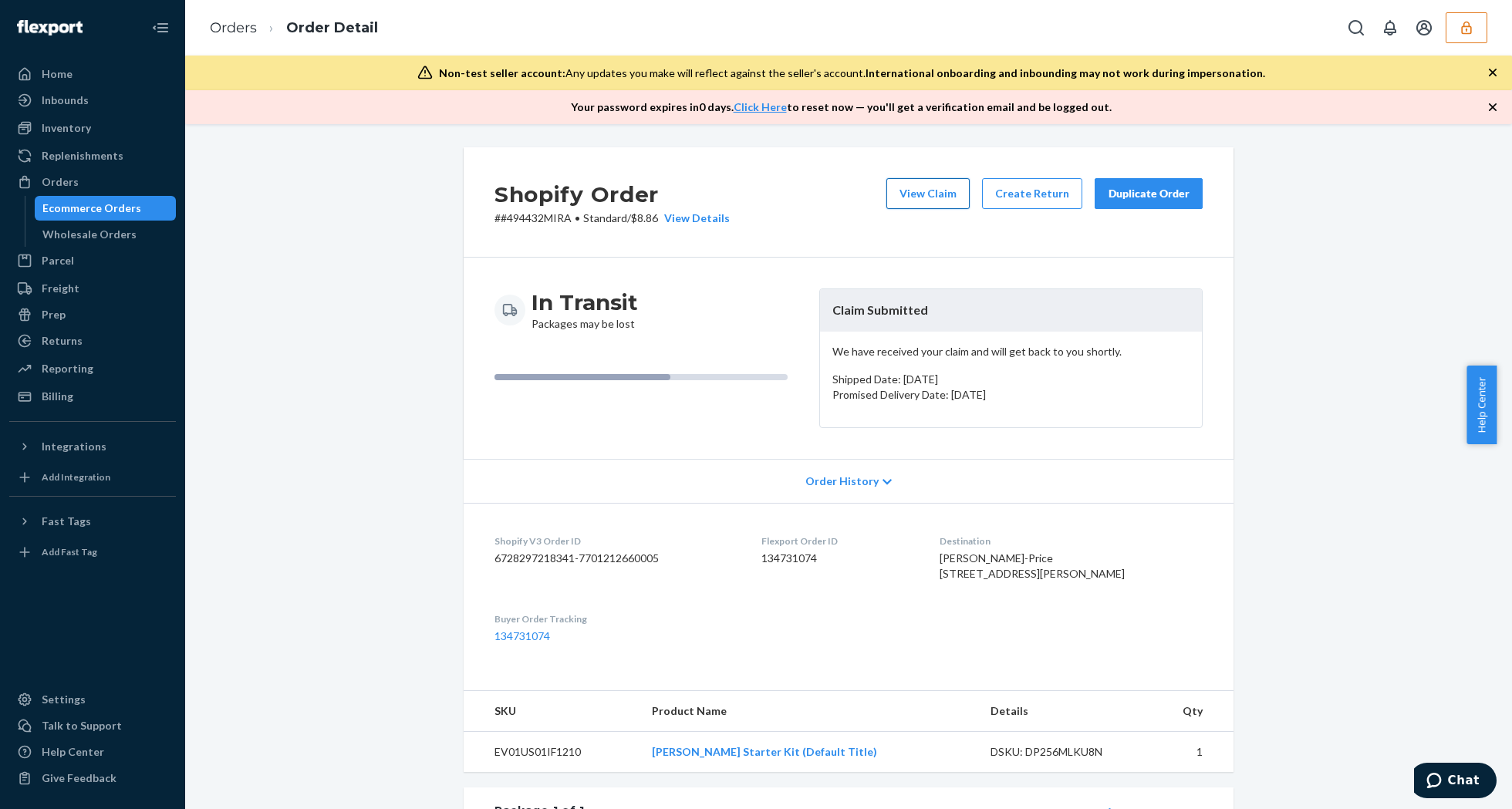
click at [906, 199] on button "View Claim" at bounding box center [927, 193] width 84 height 31
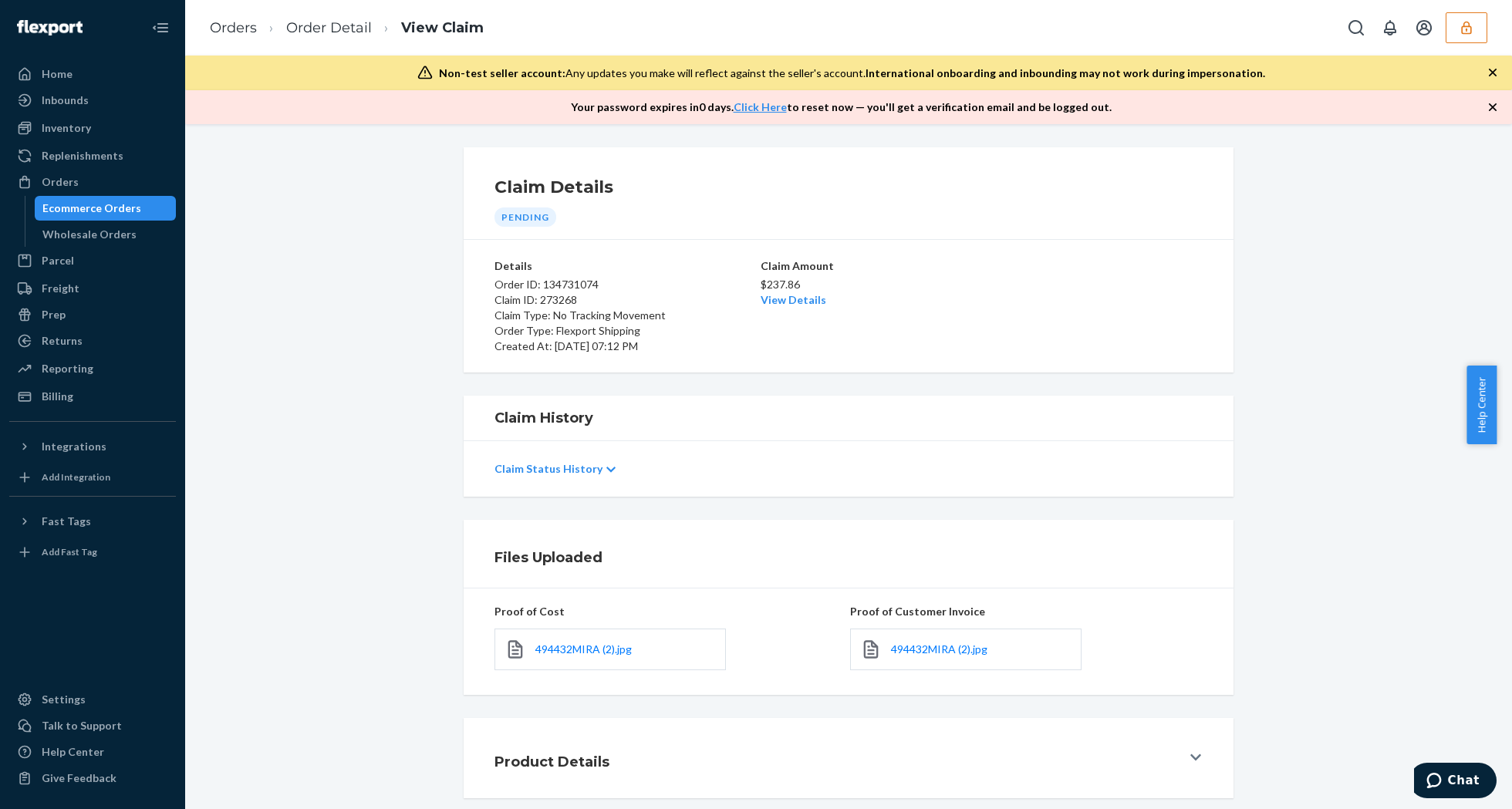
scroll to position [79, 0]
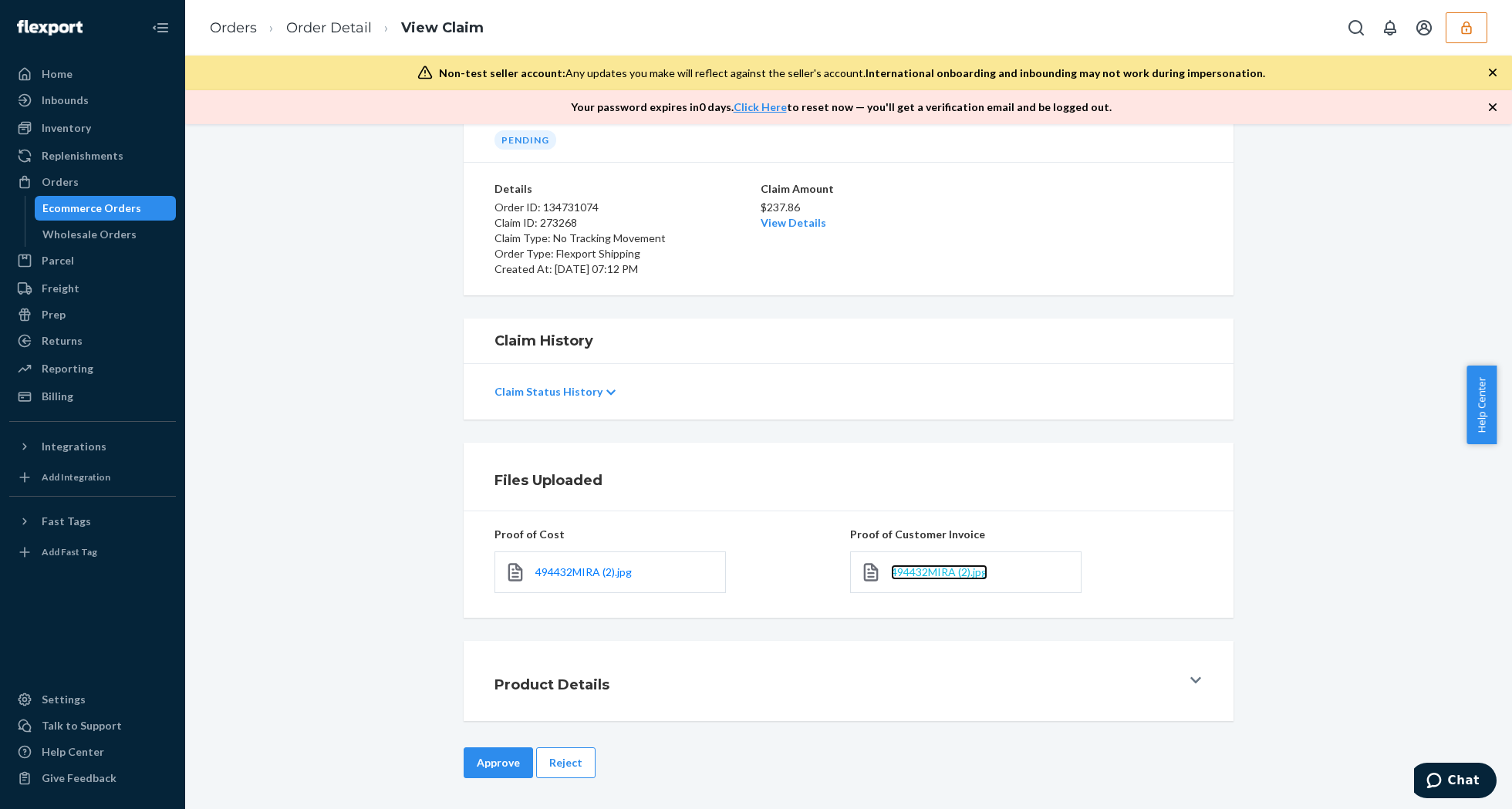
click at [935, 577] on span "494432MIRA (2).jpg" at bounding box center [939, 572] width 96 height 13
click at [791, 211] on p "$237.86" at bounding box center [849, 207] width 176 height 16
click at [797, 219] on link "View Details" at bounding box center [793, 223] width 65 height 13
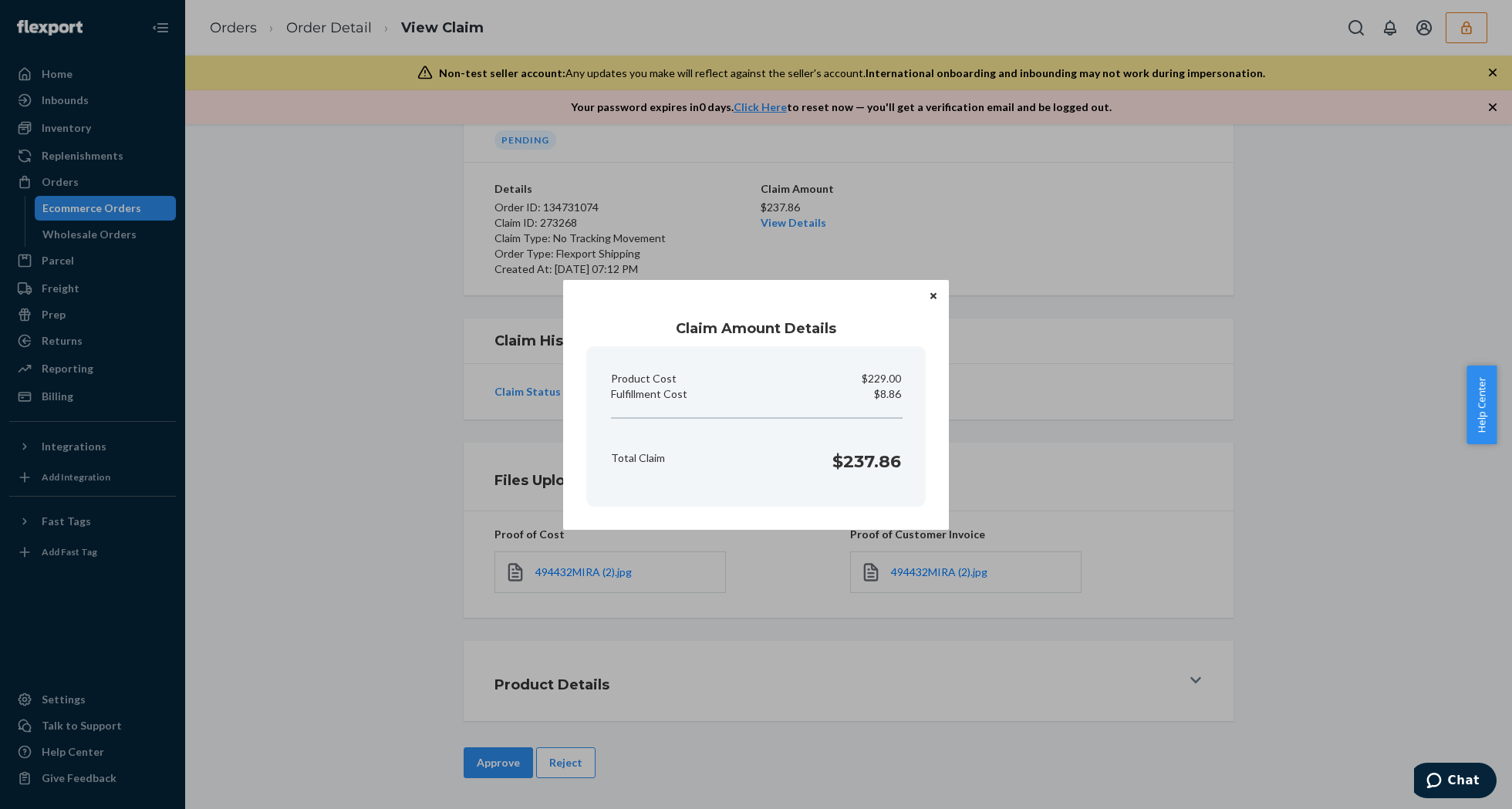
click at [890, 392] on p "$8.86" at bounding box center [888, 394] width 27 height 16
copy p "8.86"
click at [667, 198] on div "Claim Amount Details Product Cost $229.00 Fulfillment Cost $8.86 Total Claim $2…" at bounding box center [756, 404] width 1512 height 809
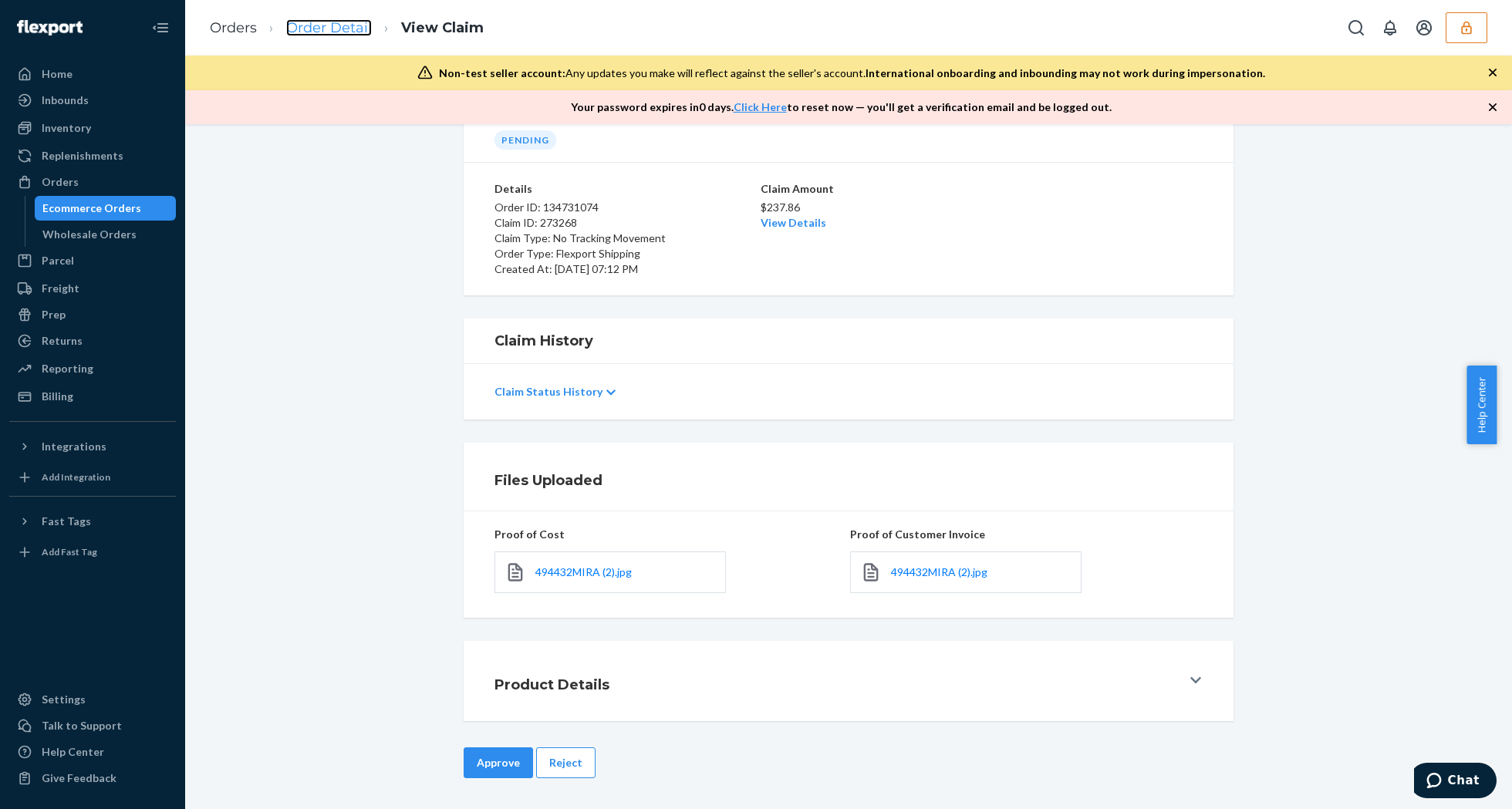
click at [321, 22] on link "Order Detail" at bounding box center [329, 27] width 85 height 17
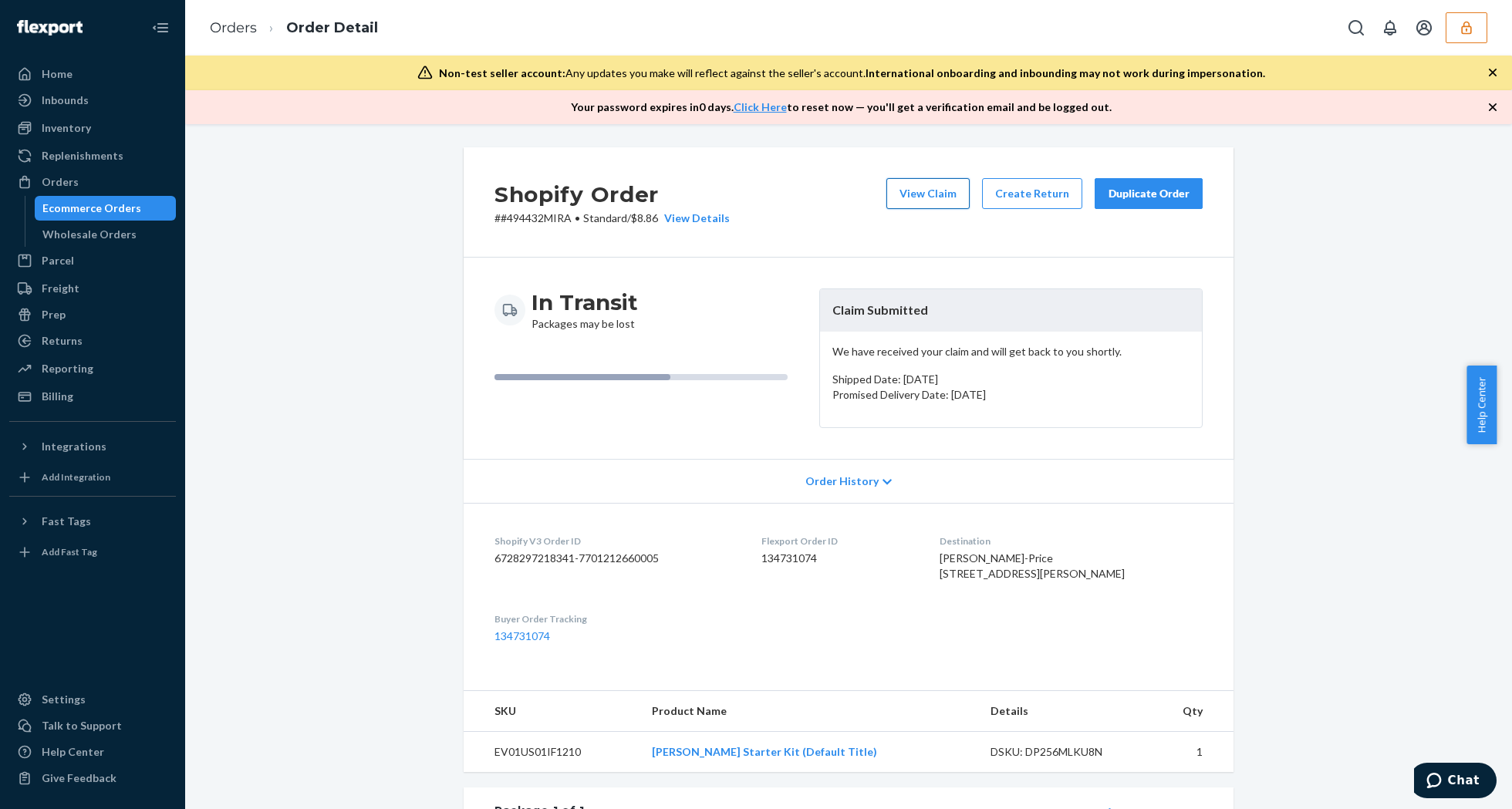
click at [933, 199] on button "View Claim" at bounding box center [927, 193] width 84 height 31
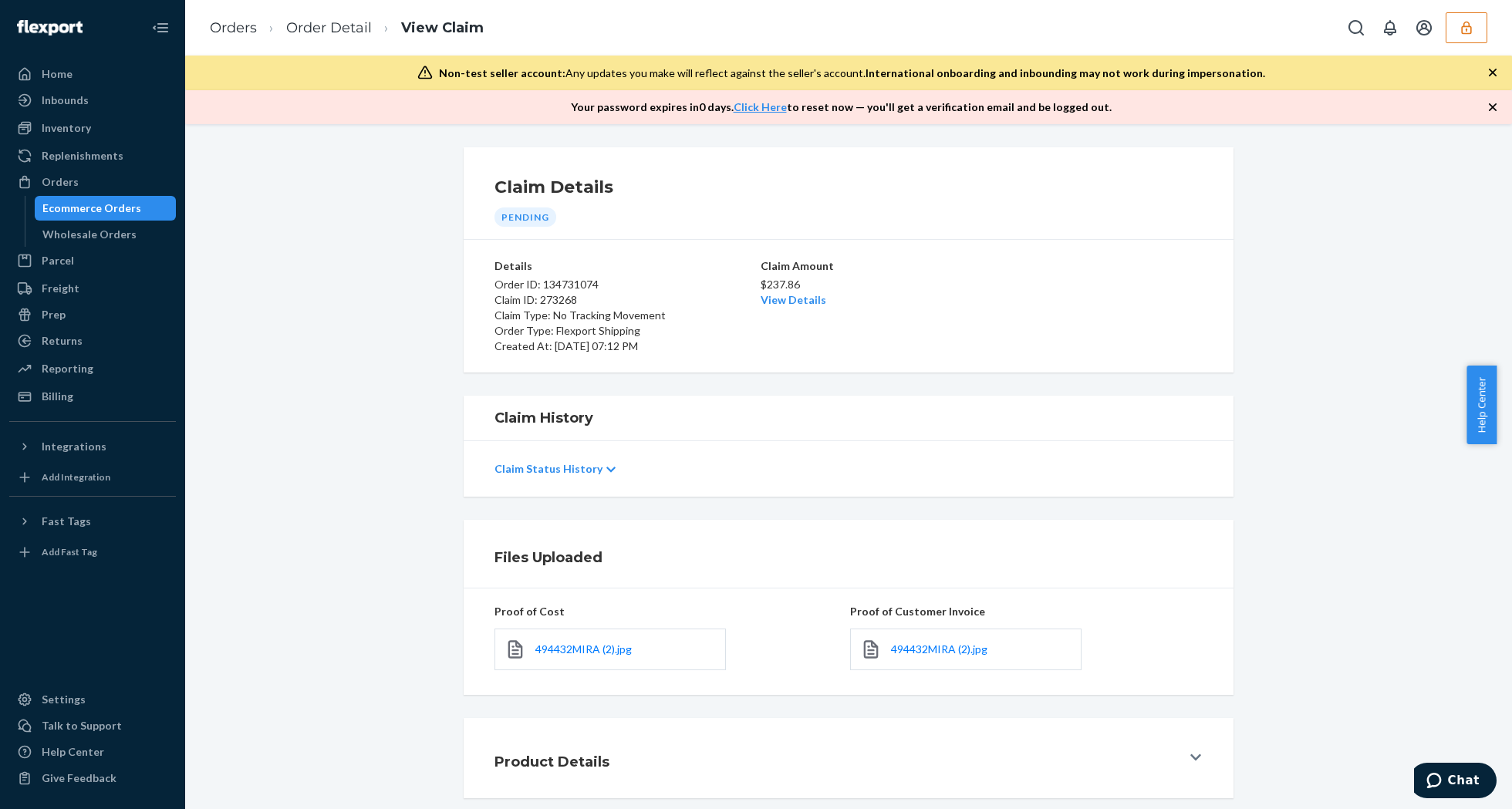
scroll to position [79, 0]
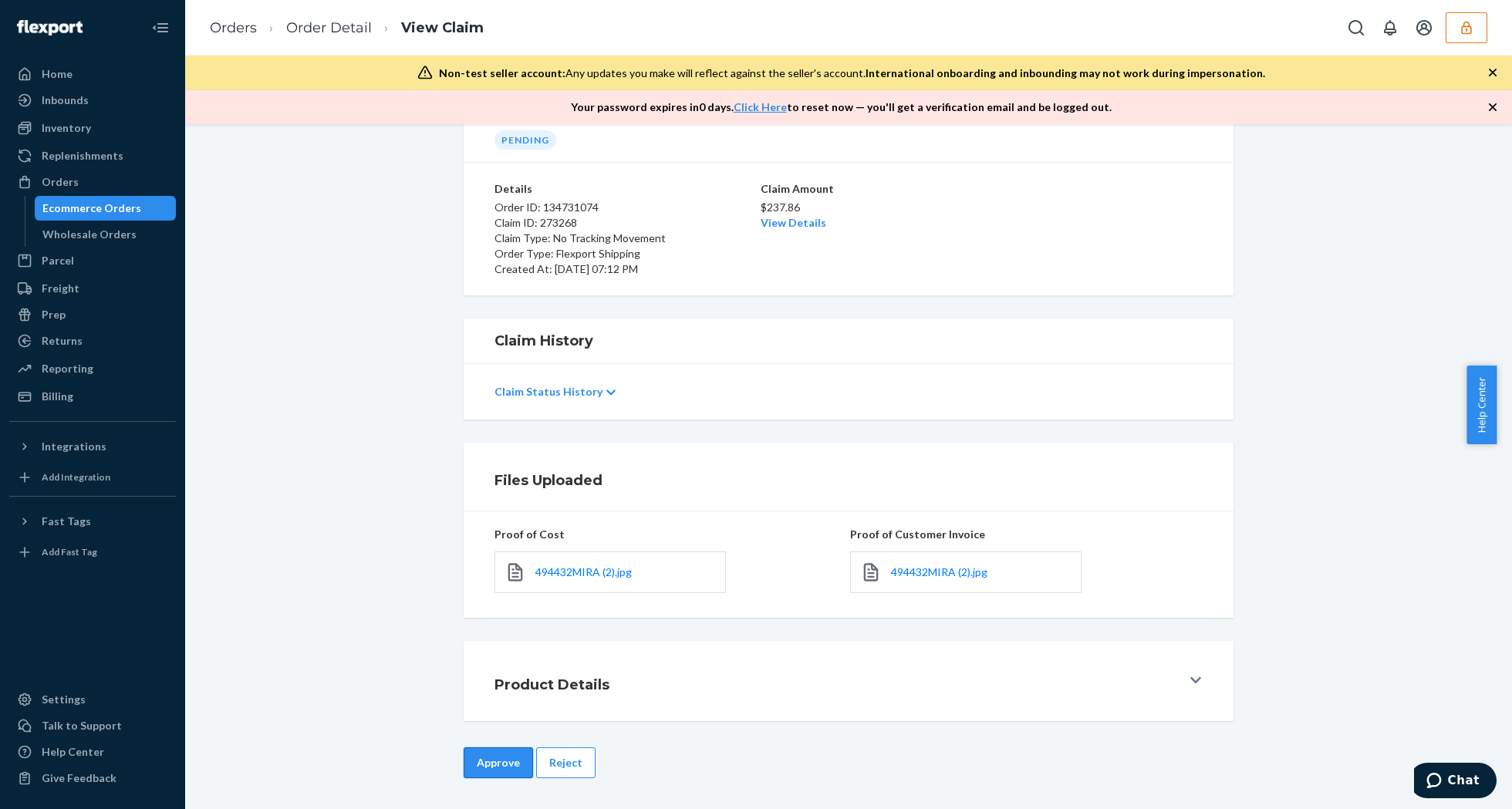
click at [485, 767] on button "Approve" at bounding box center [498, 763] width 70 height 31
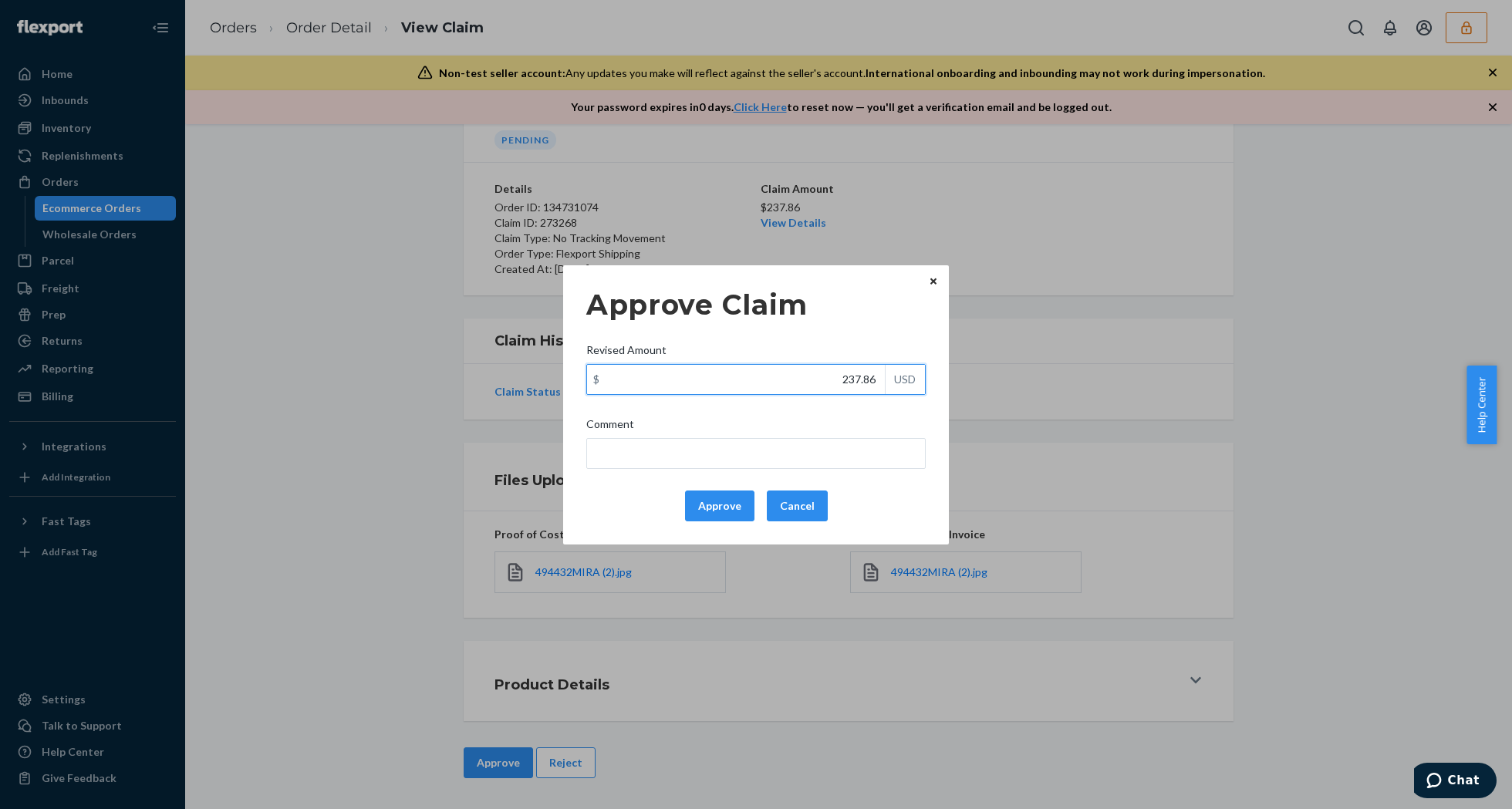
click at [715, 386] on input "237.86" at bounding box center [736, 379] width 298 height 29
type input "88.46"
click at [738, 509] on button "Approve" at bounding box center [720, 506] width 70 height 31
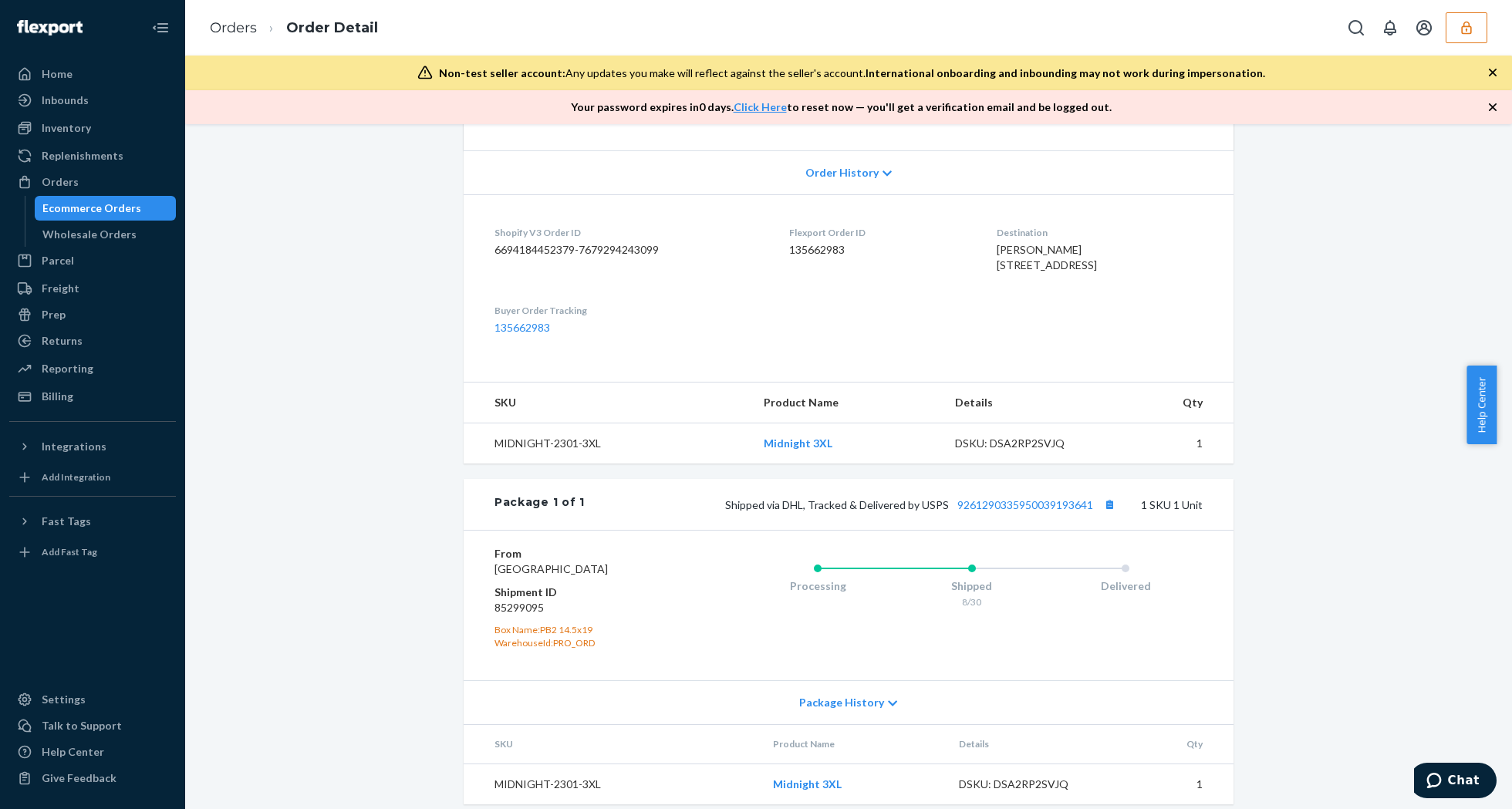
scroll to position [371, 0]
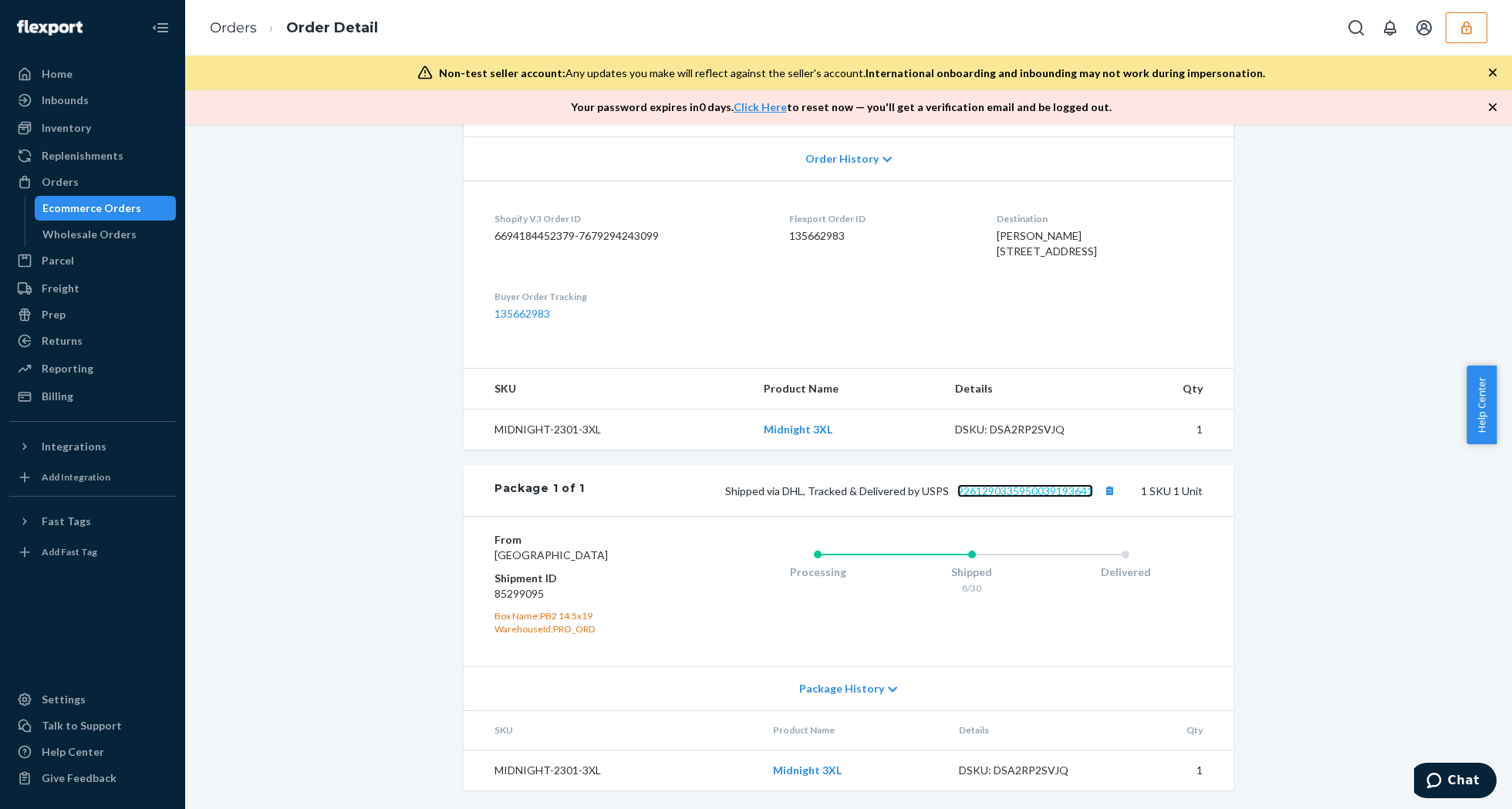
click at [1046, 484] on link "9261290335950039193641" at bounding box center [1025, 491] width 136 height 13
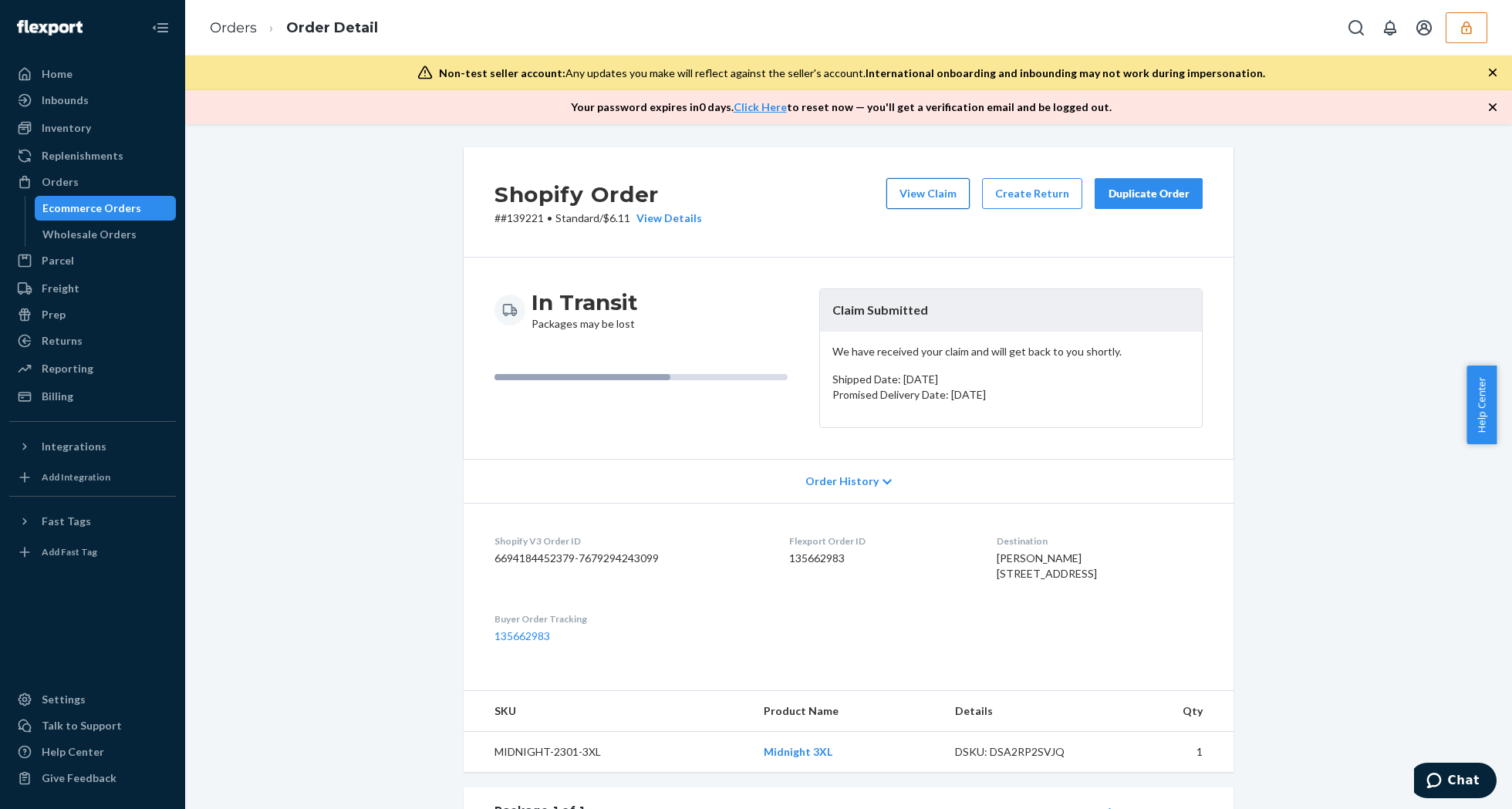
click at [936, 198] on button "View Claim" at bounding box center [927, 193] width 84 height 31
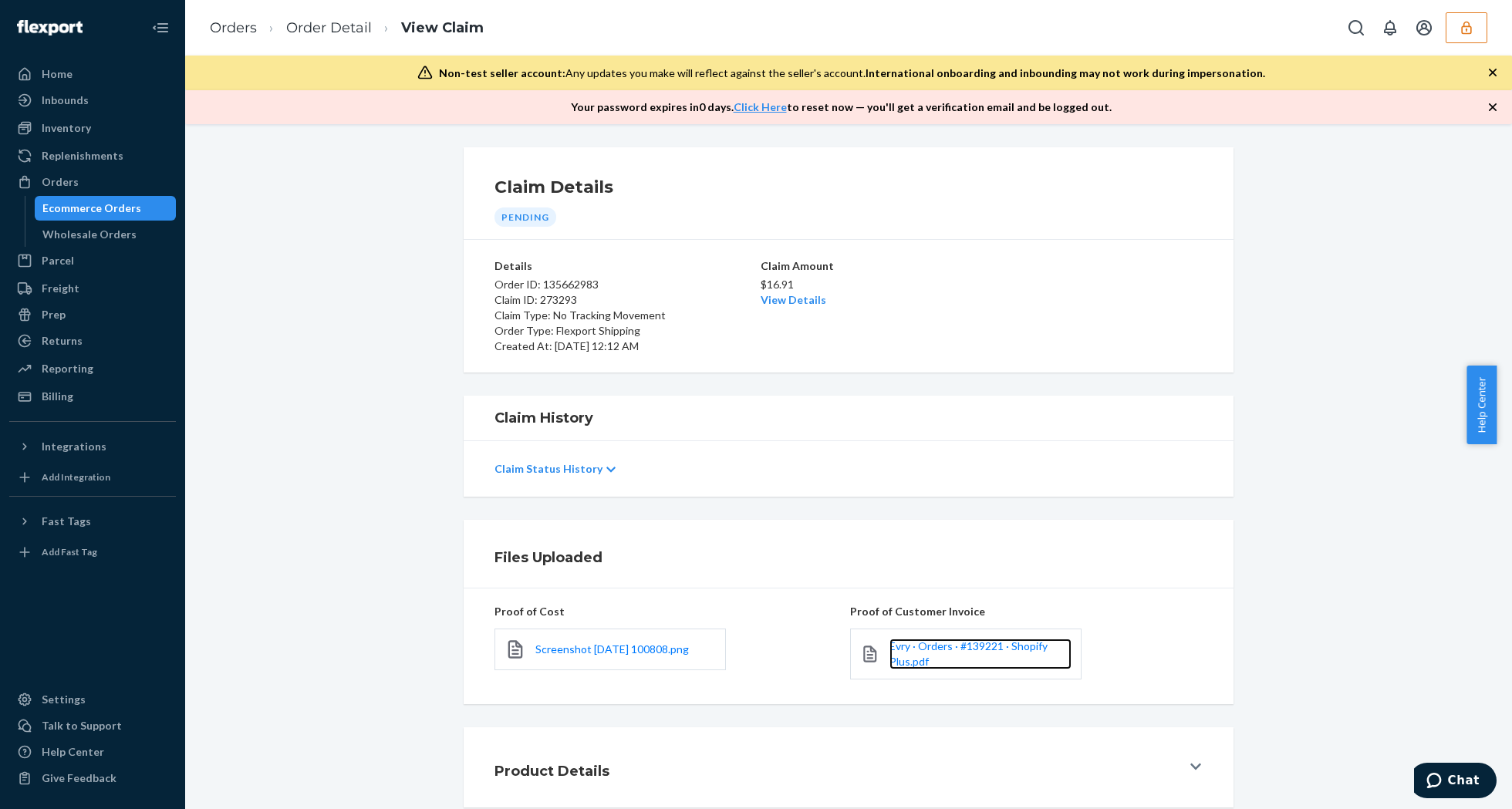
click at [957, 664] on link "Evry · Orders · #139221 · Shopify Plus.pdf" at bounding box center [980, 653] width 182 height 31
click at [784, 300] on link "View Details" at bounding box center [793, 300] width 65 height 13
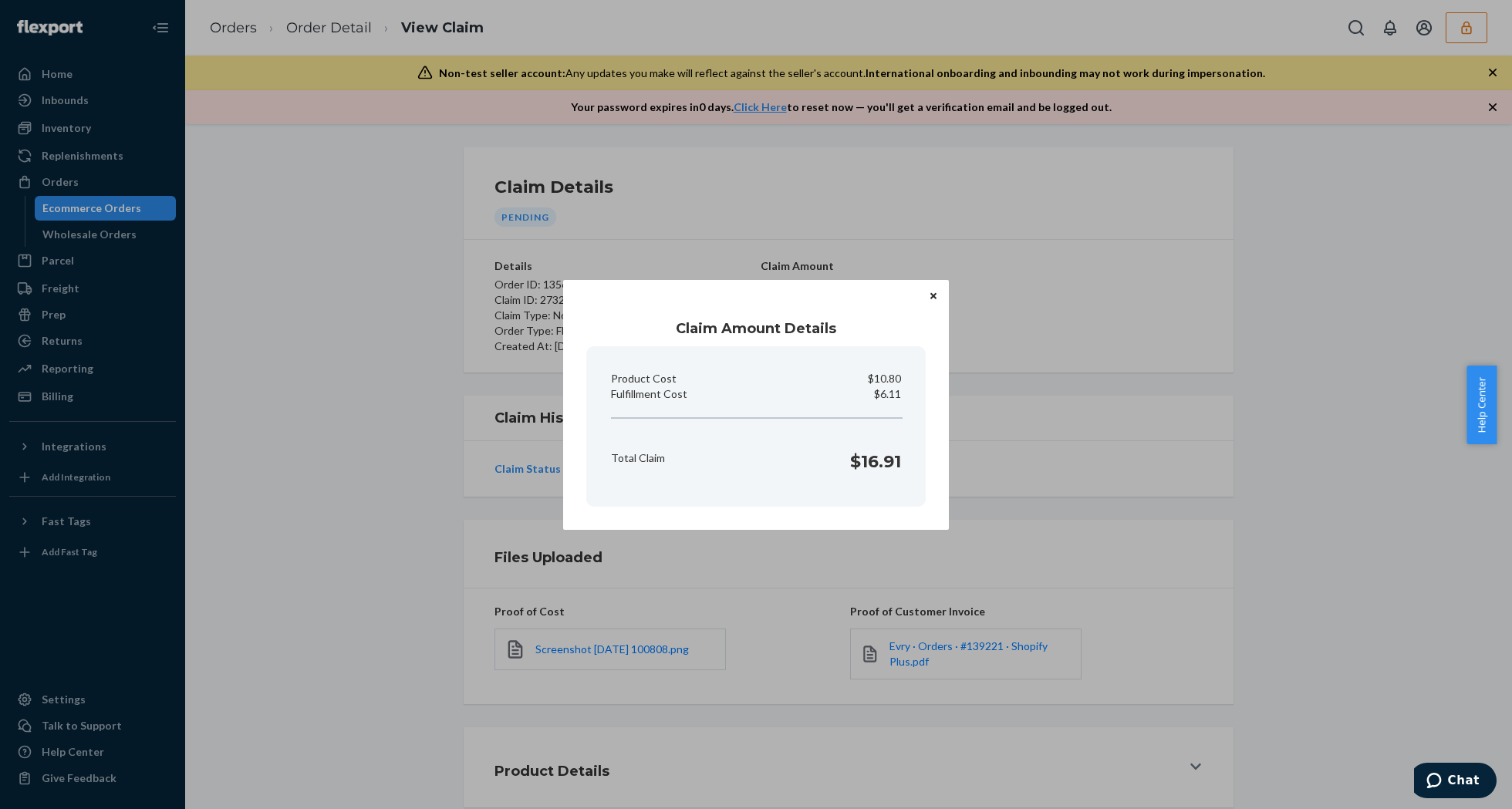
click at [935, 295] on icon "Close" at bounding box center [933, 296] width 6 height 6
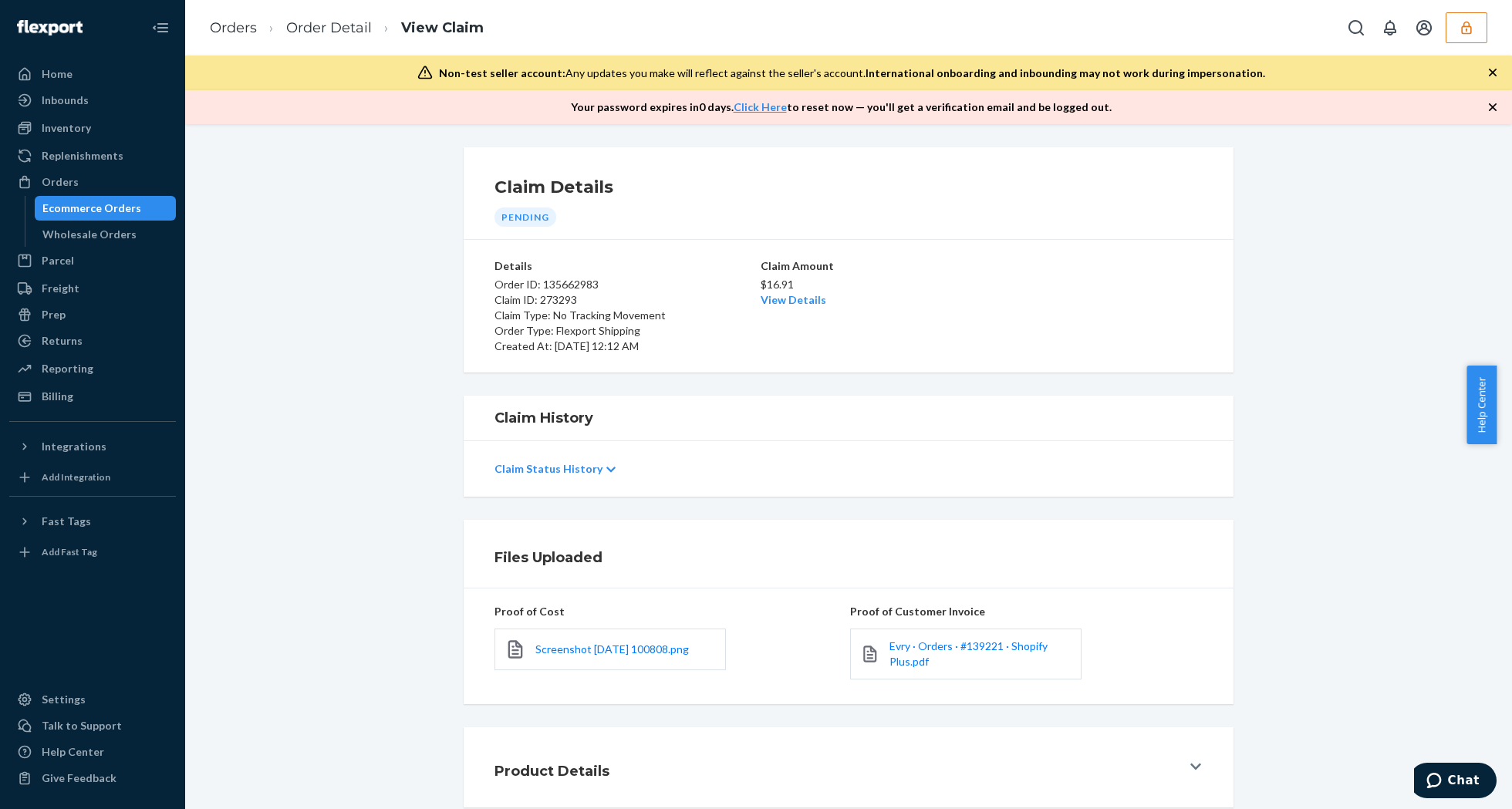
scroll to position [88, 0]
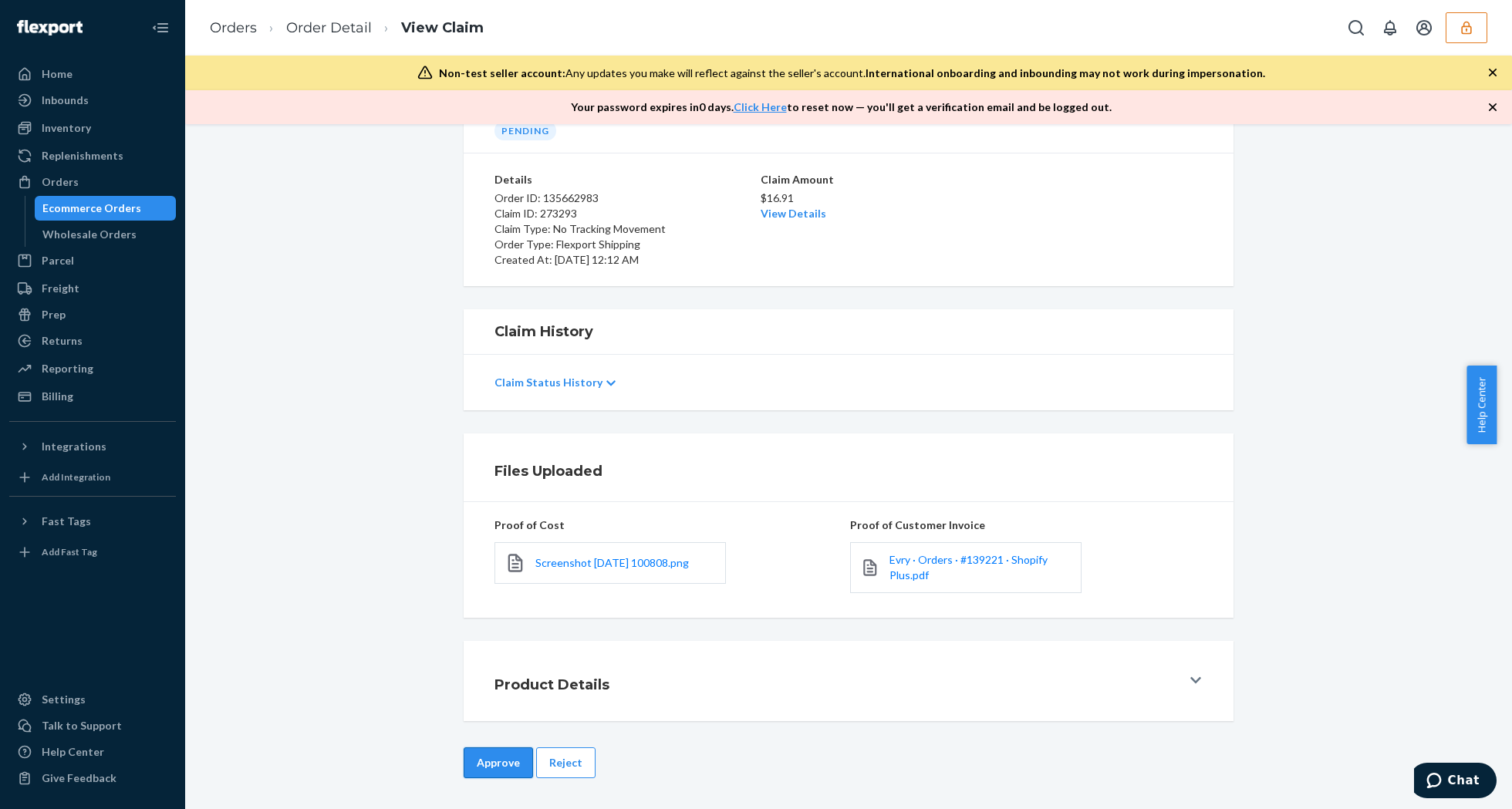
click at [475, 756] on button "Approve" at bounding box center [498, 763] width 70 height 31
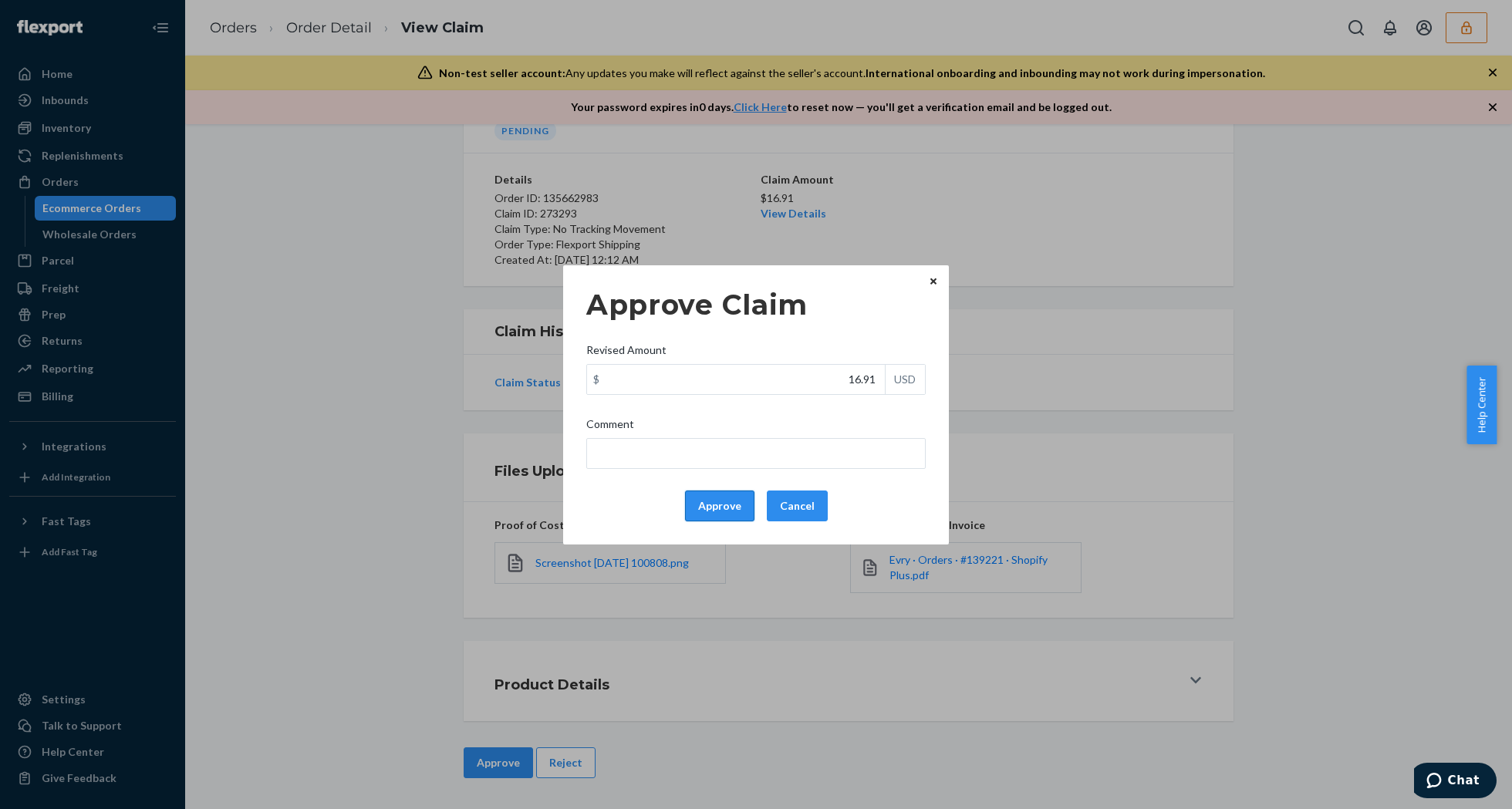
click at [704, 510] on button "Approve" at bounding box center [720, 506] width 70 height 31
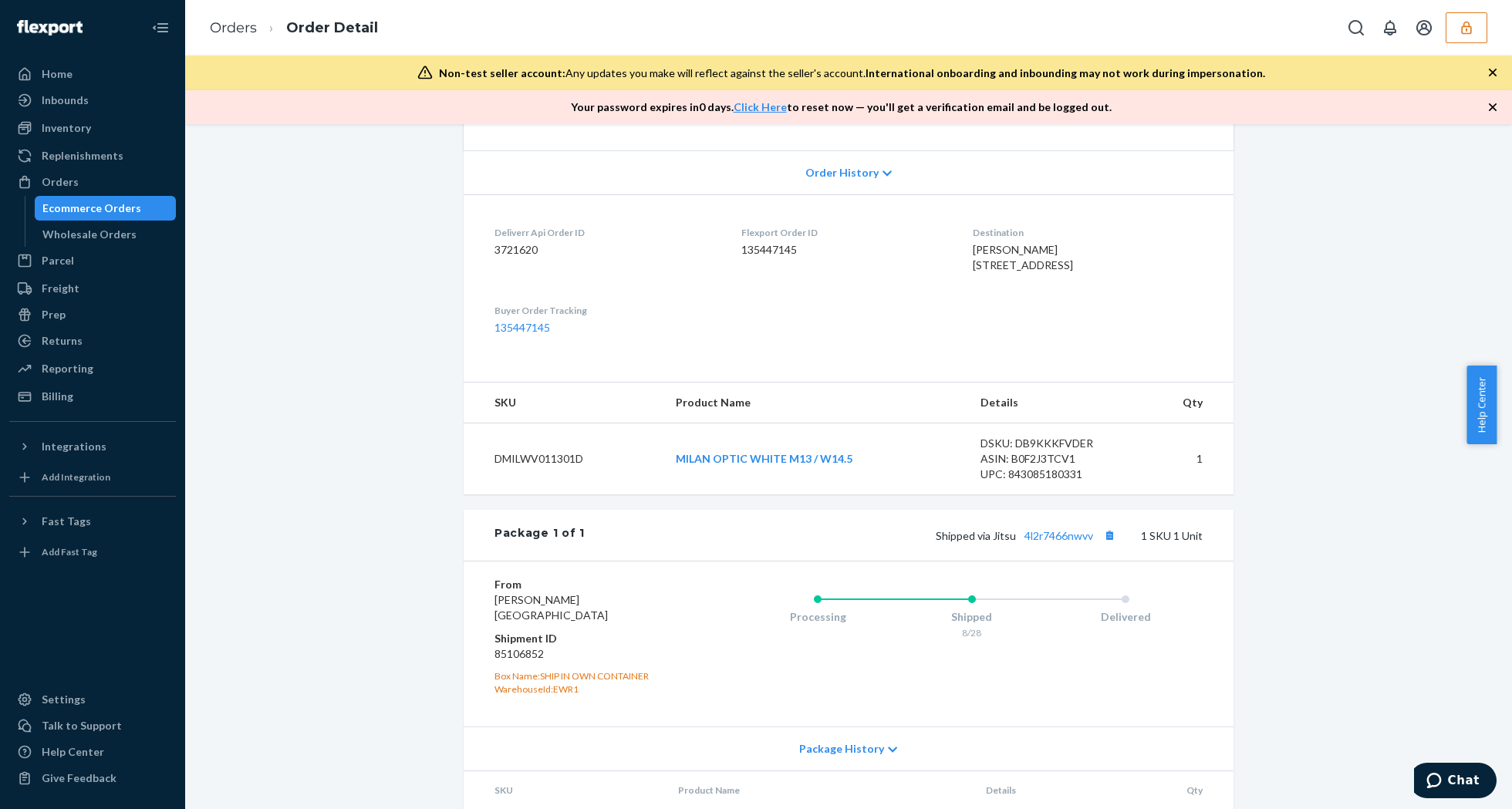
scroll to position [433, 0]
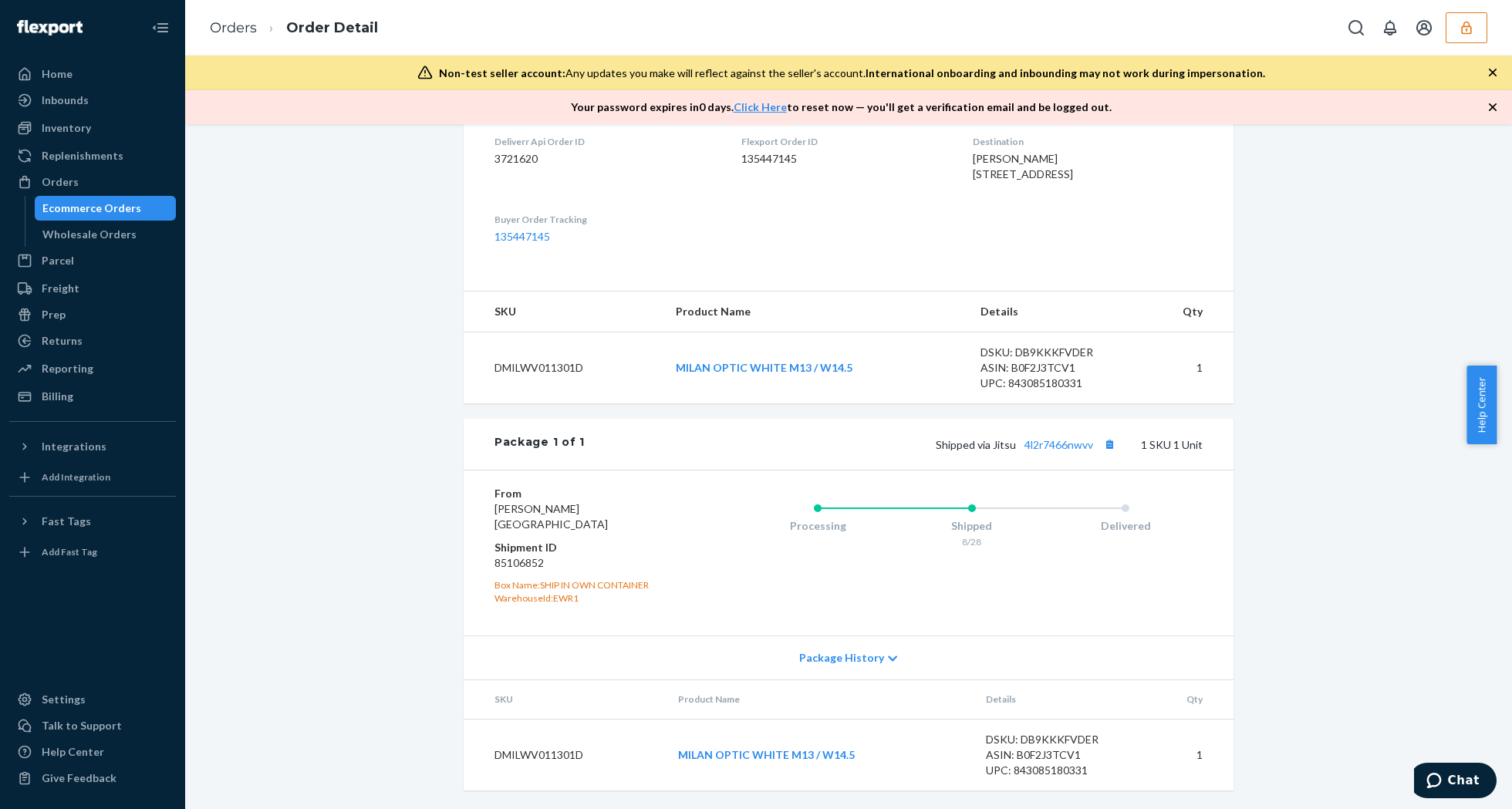
click at [1049, 435] on div "Shipped via Jitsu 4l2r7466nwvv 1 SKU 1 Unit" at bounding box center [893, 445] width 618 height 20
click at [1062, 443] on link "4l2r7466nwvv" at bounding box center [1058, 445] width 69 height 13
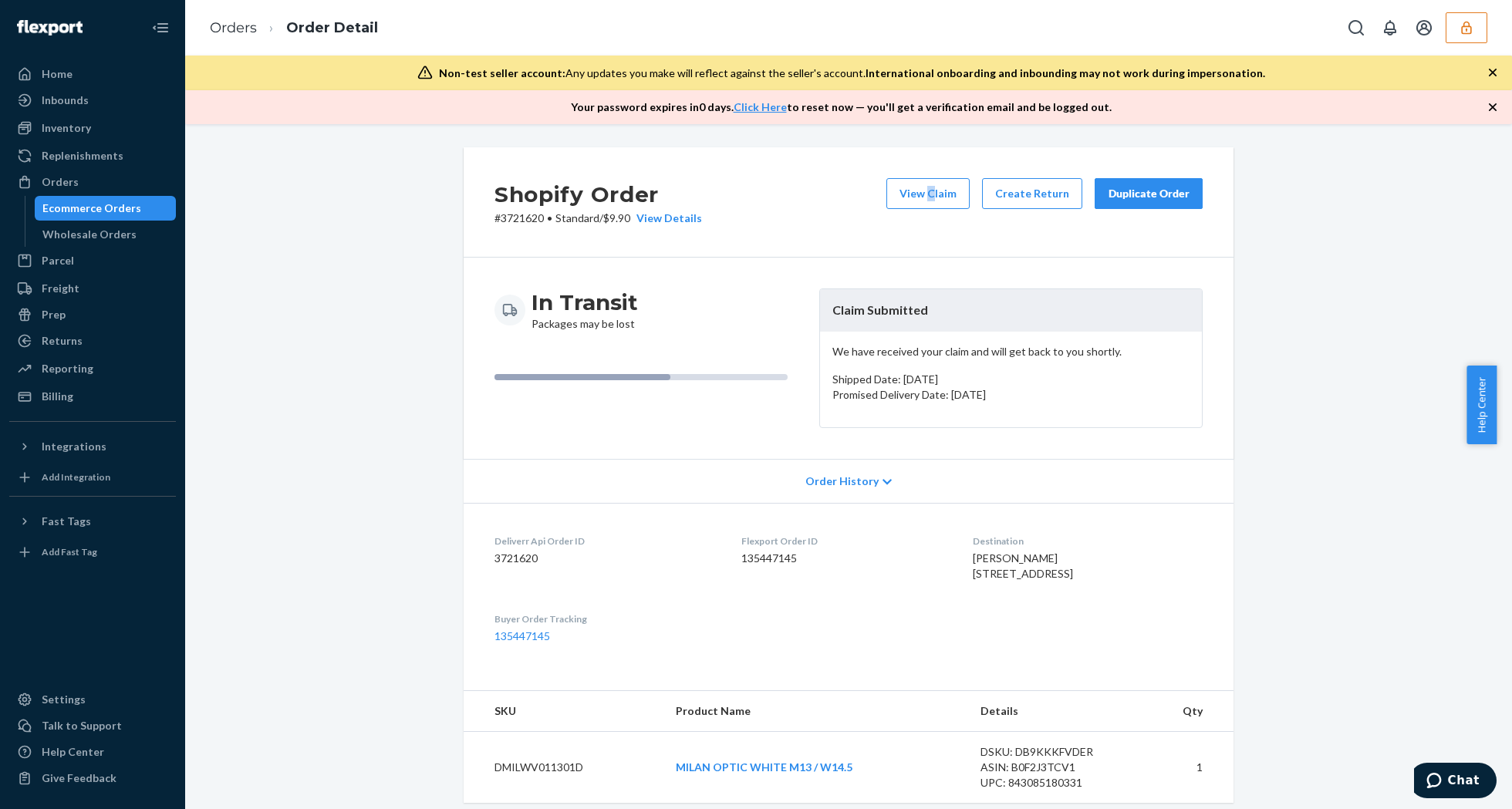
click at [930, 166] on div "Shopify Order # 3721620 • Standard / $9.90 View Details View Claim Create Retur…" at bounding box center [849, 202] width 770 height 110
click at [936, 186] on button "View Claim" at bounding box center [927, 193] width 84 height 31
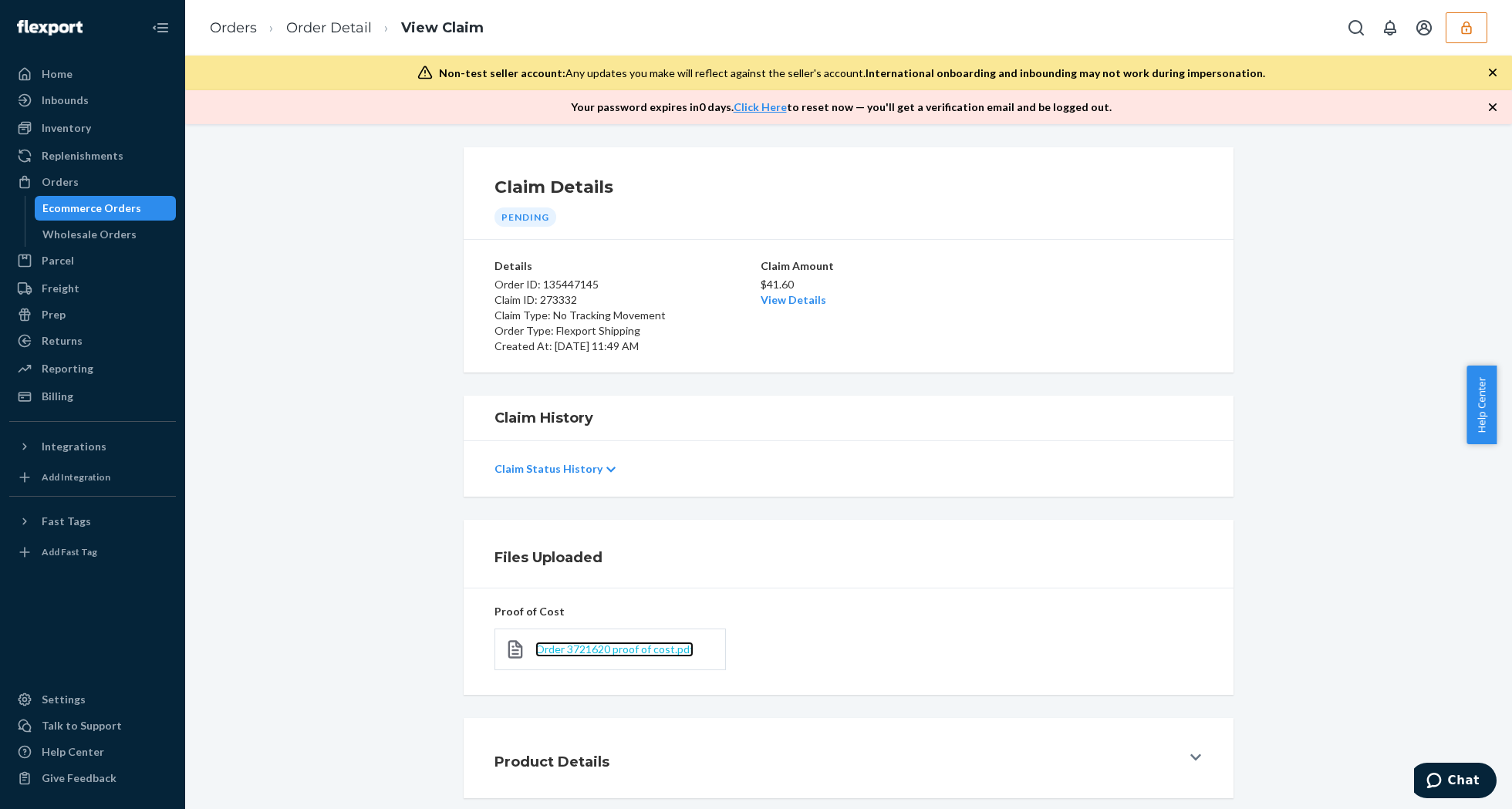
click at [586, 649] on span "Order 3721620 proof of cost.pdf" at bounding box center [614, 649] width 158 height 13
click at [791, 303] on link "View Details" at bounding box center [793, 300] width 65 height 13
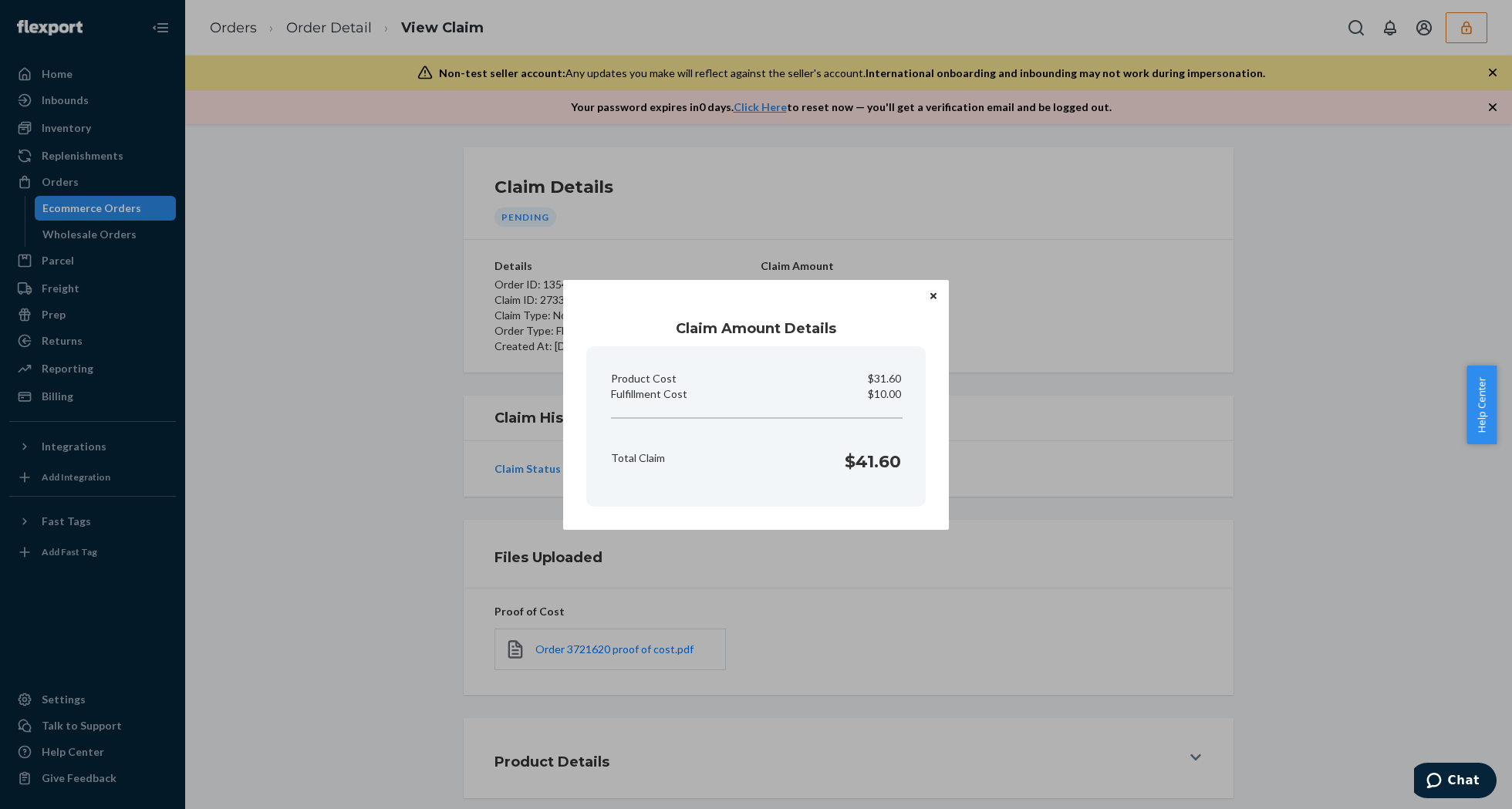
click at [932, 291] on icon "Close" at bounding box center [933, 296] width 6 height 9
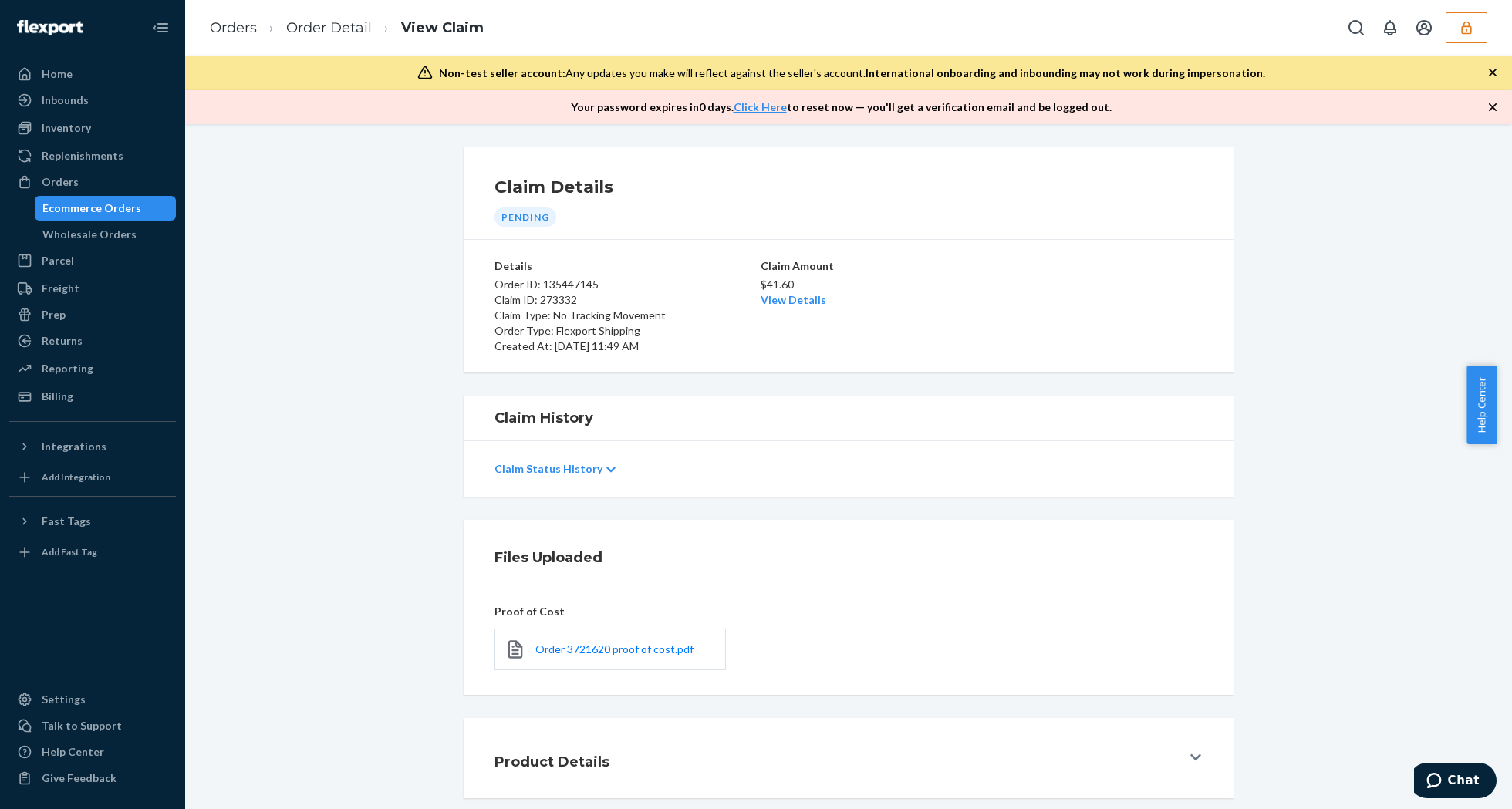
scroll to position [79, 0]
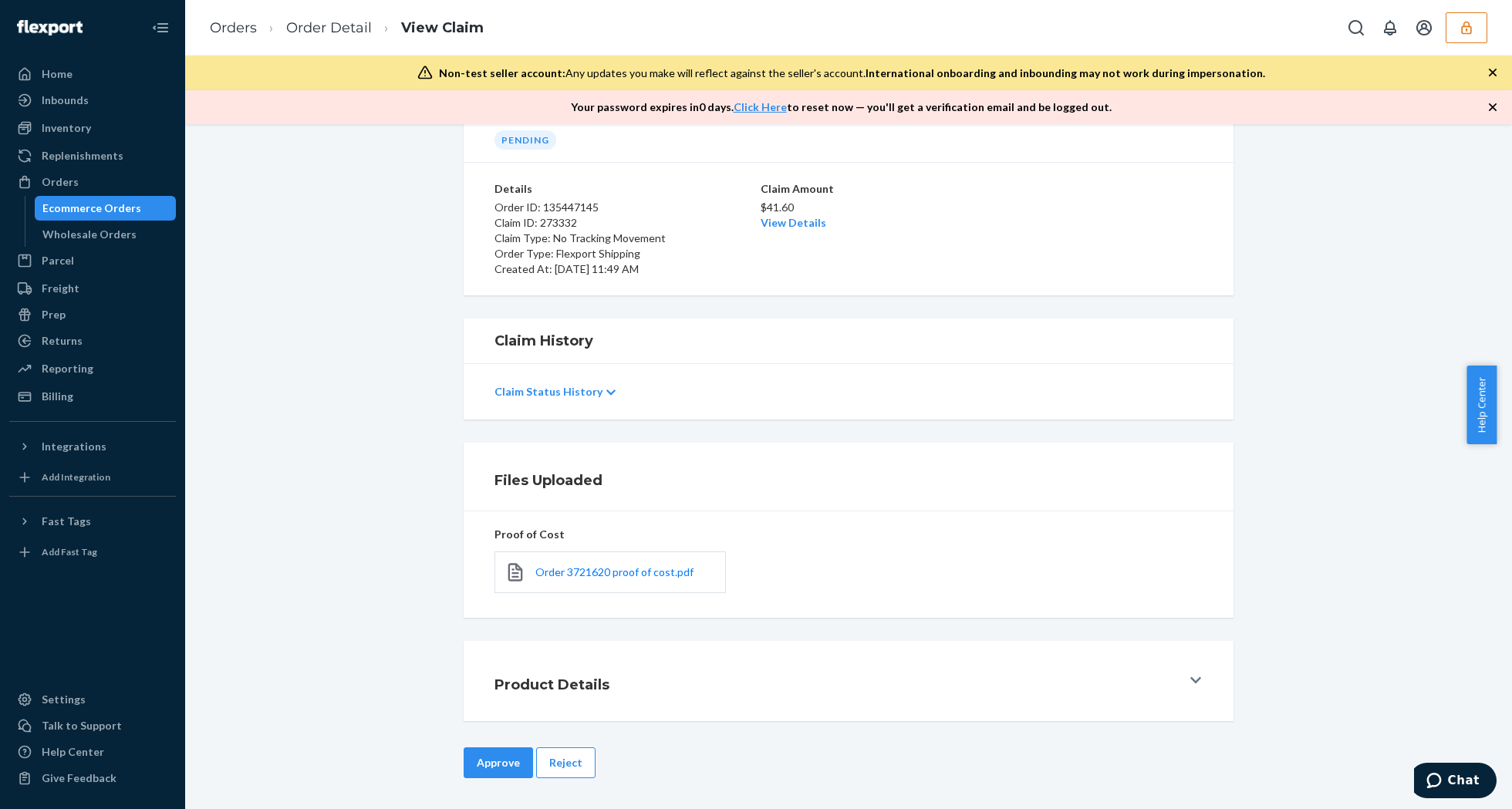
click at [506, 767] on button "Approve" at bounding box center [498, 763] width 70 height 31
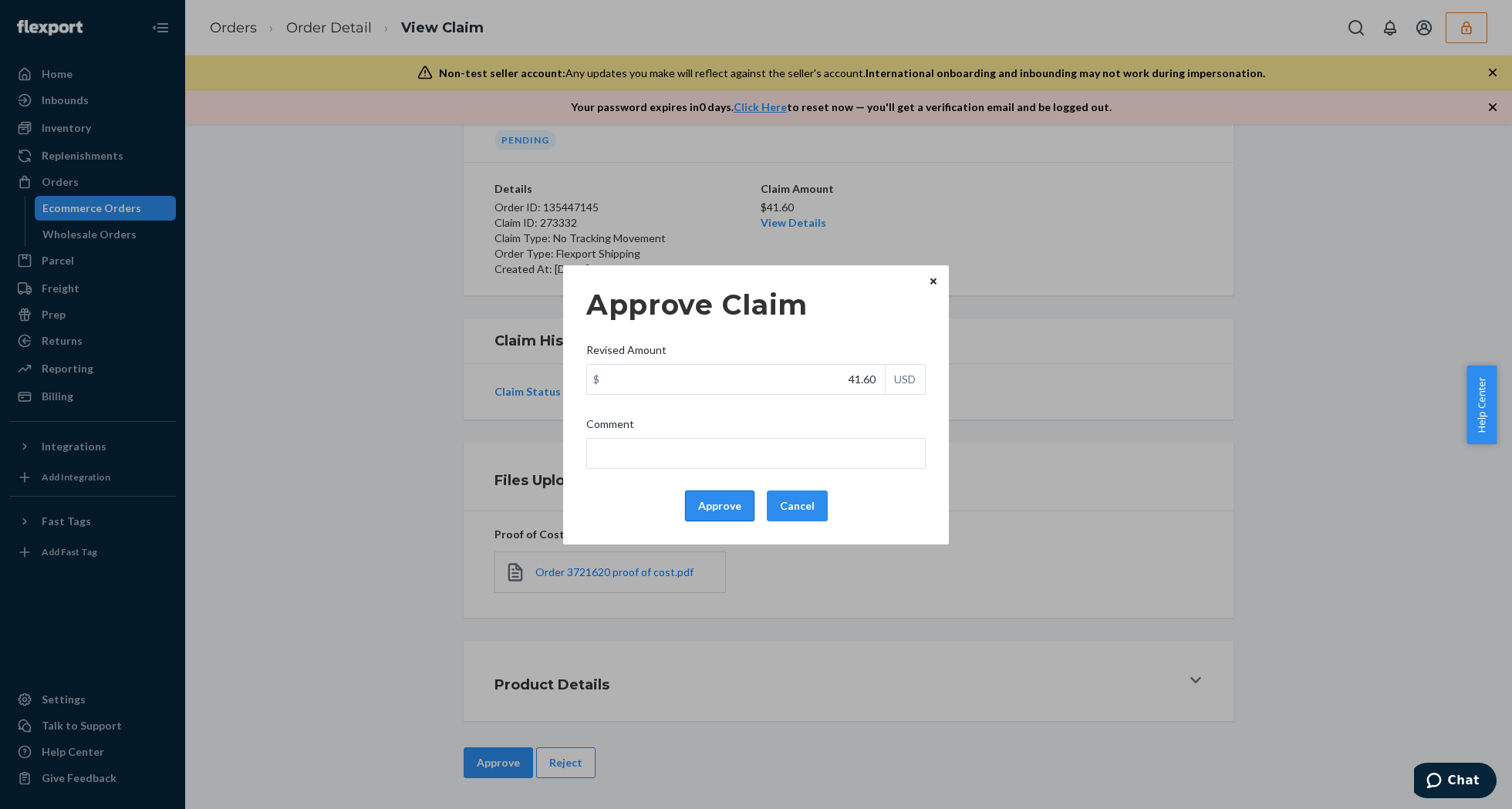
click at [697, 494] on button "Approve" at bounding box center [720, 506] width 70 height 31
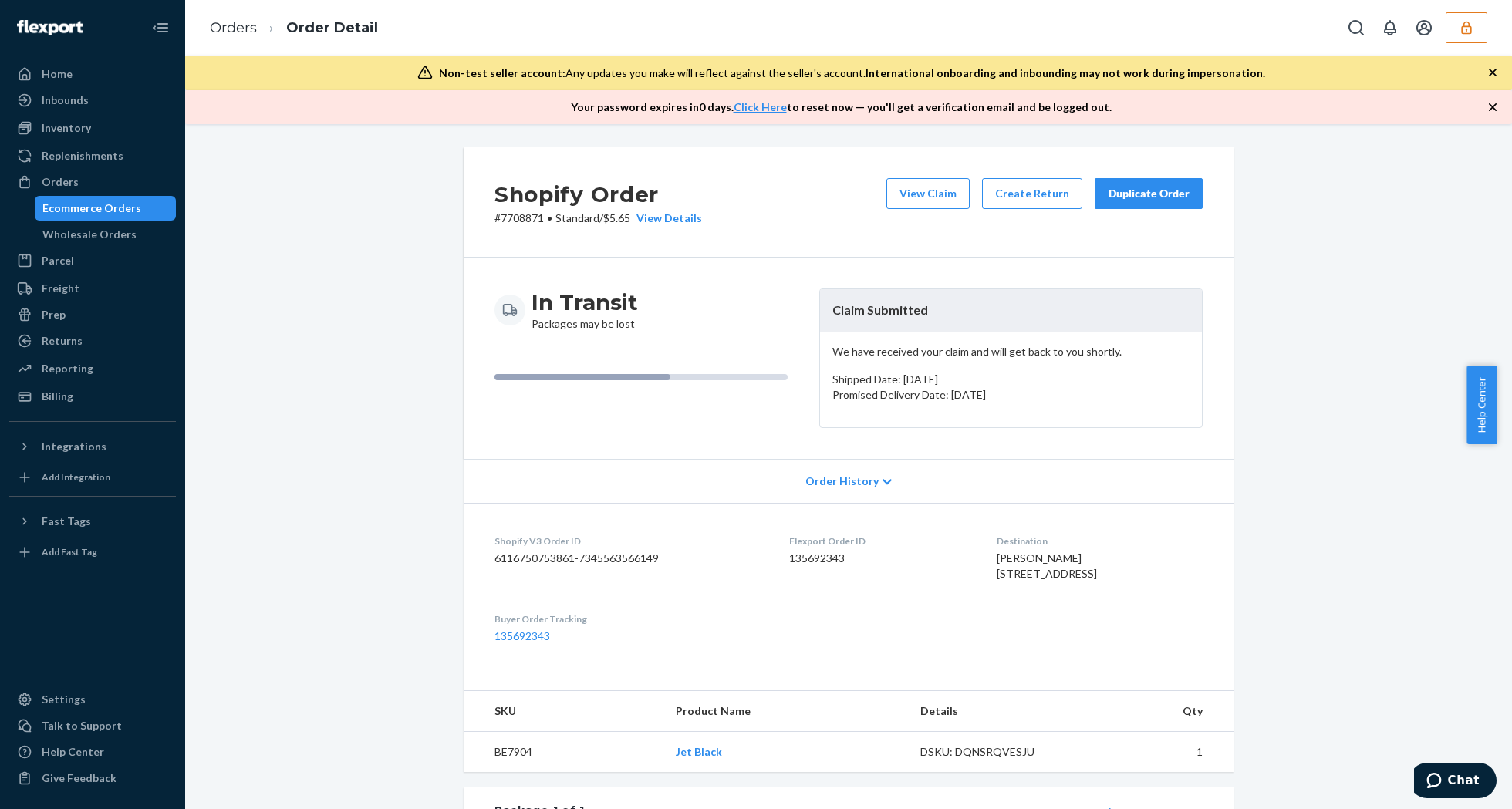
scroll to position [371, 0]
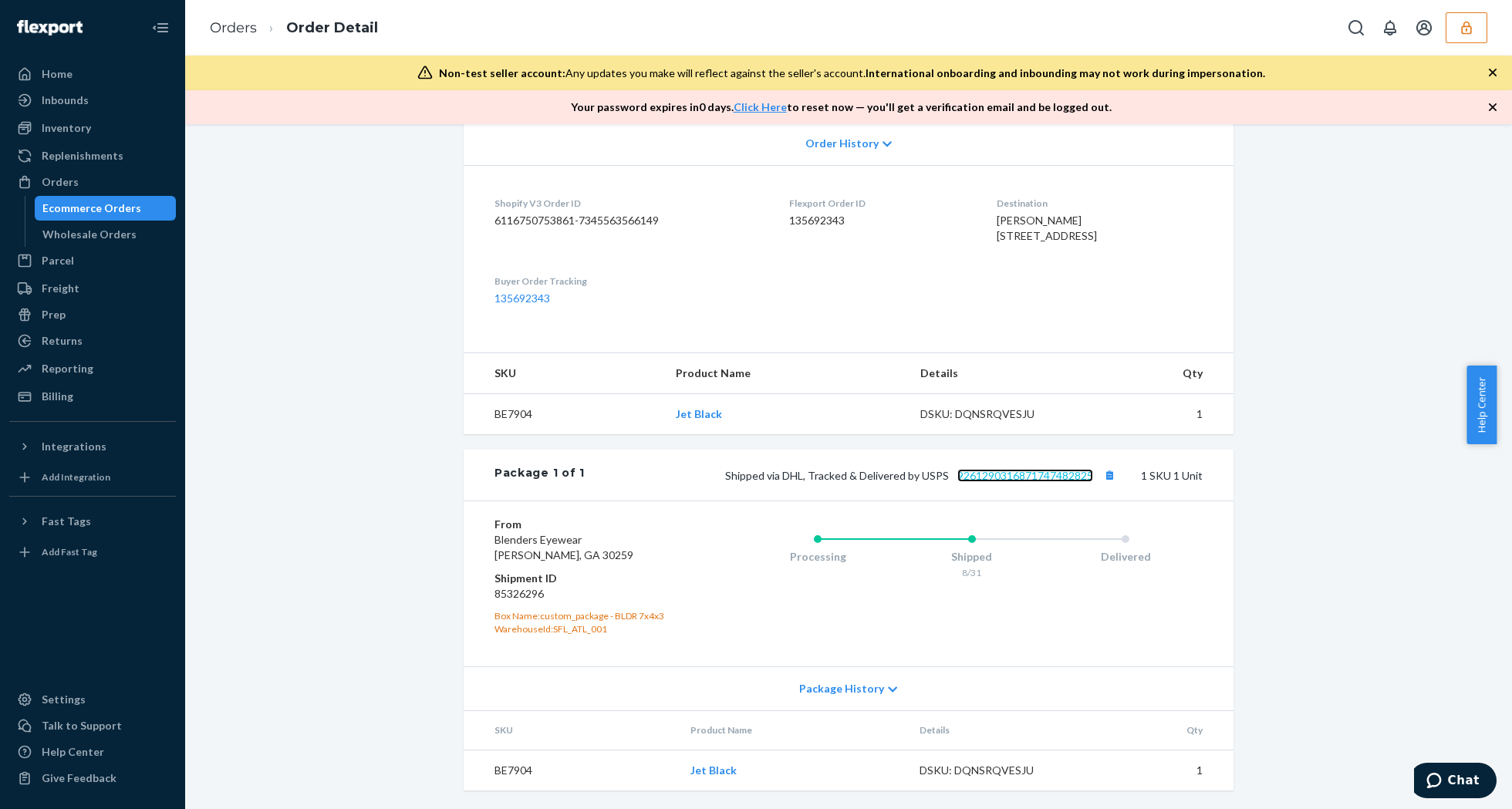
click at [1010, 473] on link "9261290316871747482825" at bounding box center [1025, 475] width 136 height 13
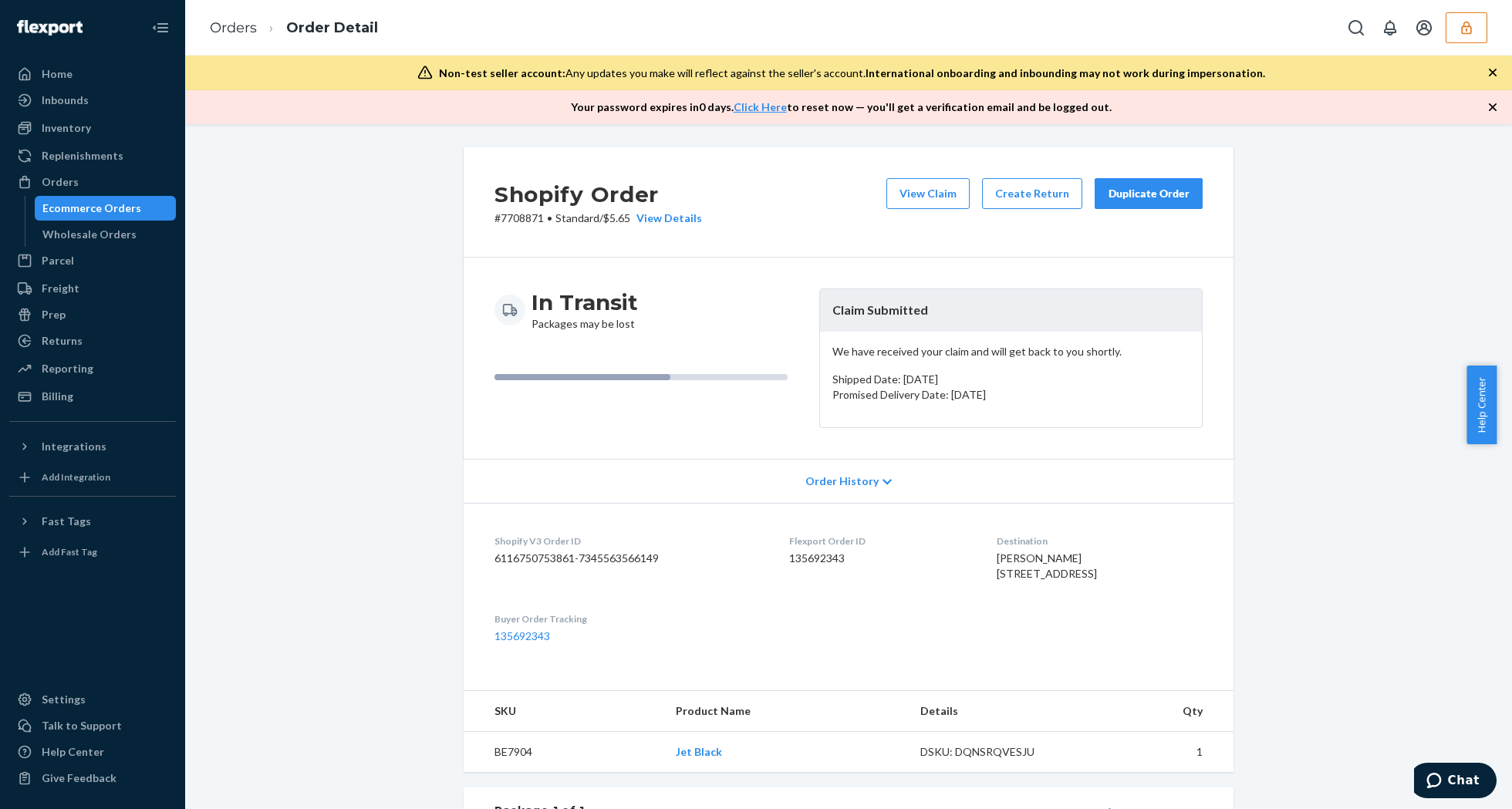
click at [942, 176] on div "Shopify Order # 7708871 • Standard / $5.65 View Details View Claim Create Retur…" at bounding box center [849, 202] width 770 height 110
click at [942, 184] on button "View Claim" at bounding box center [927, 193] width 84 height 31
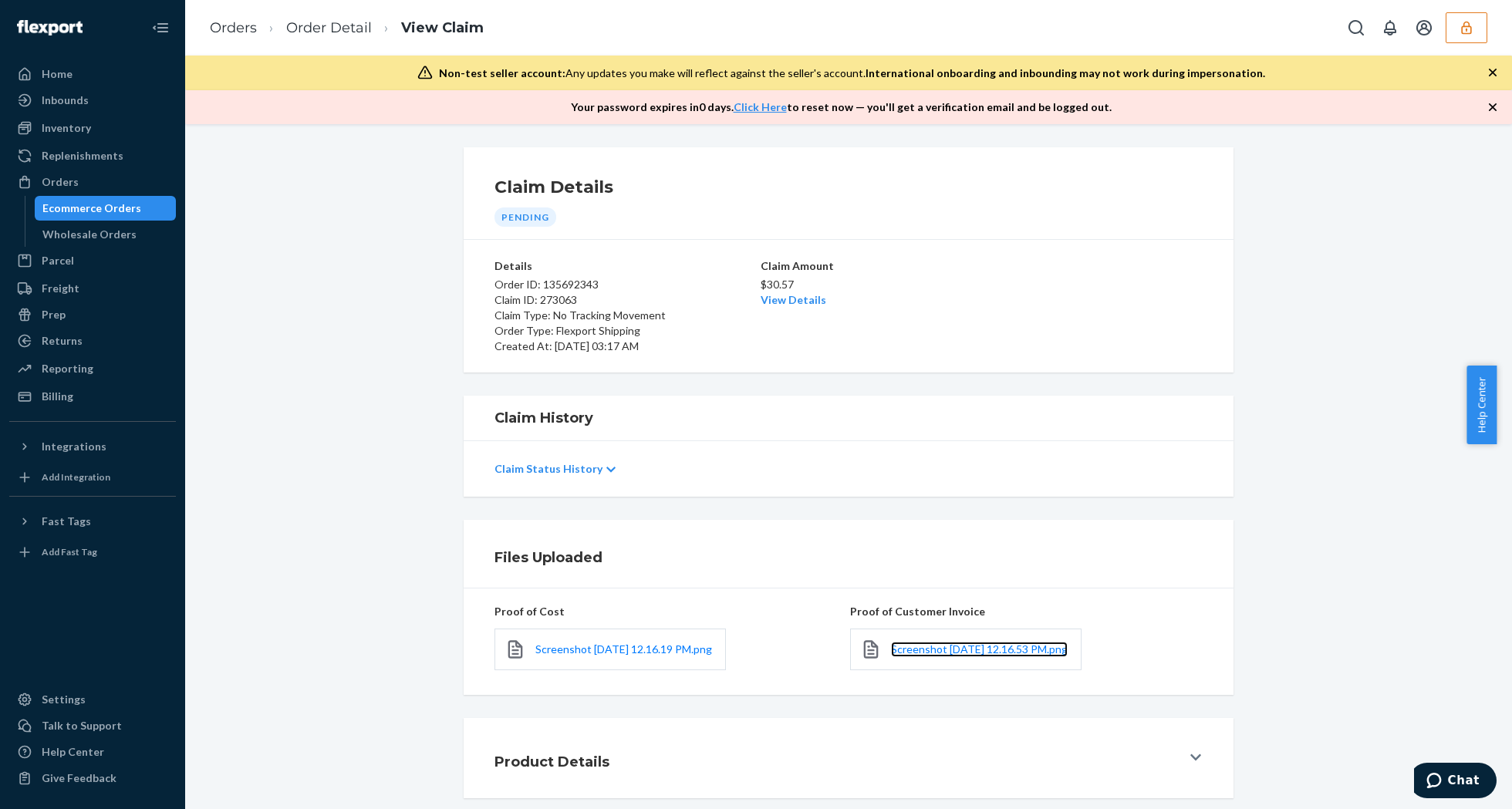
click at [931, 657] on link "Screenshot [DATE] 12.16.53 PM.png" at bounding box center [979, 649] width 176 height 16
click at [778, 296] on link "View Details" at bounding box center [793, 300] width 65 height 13
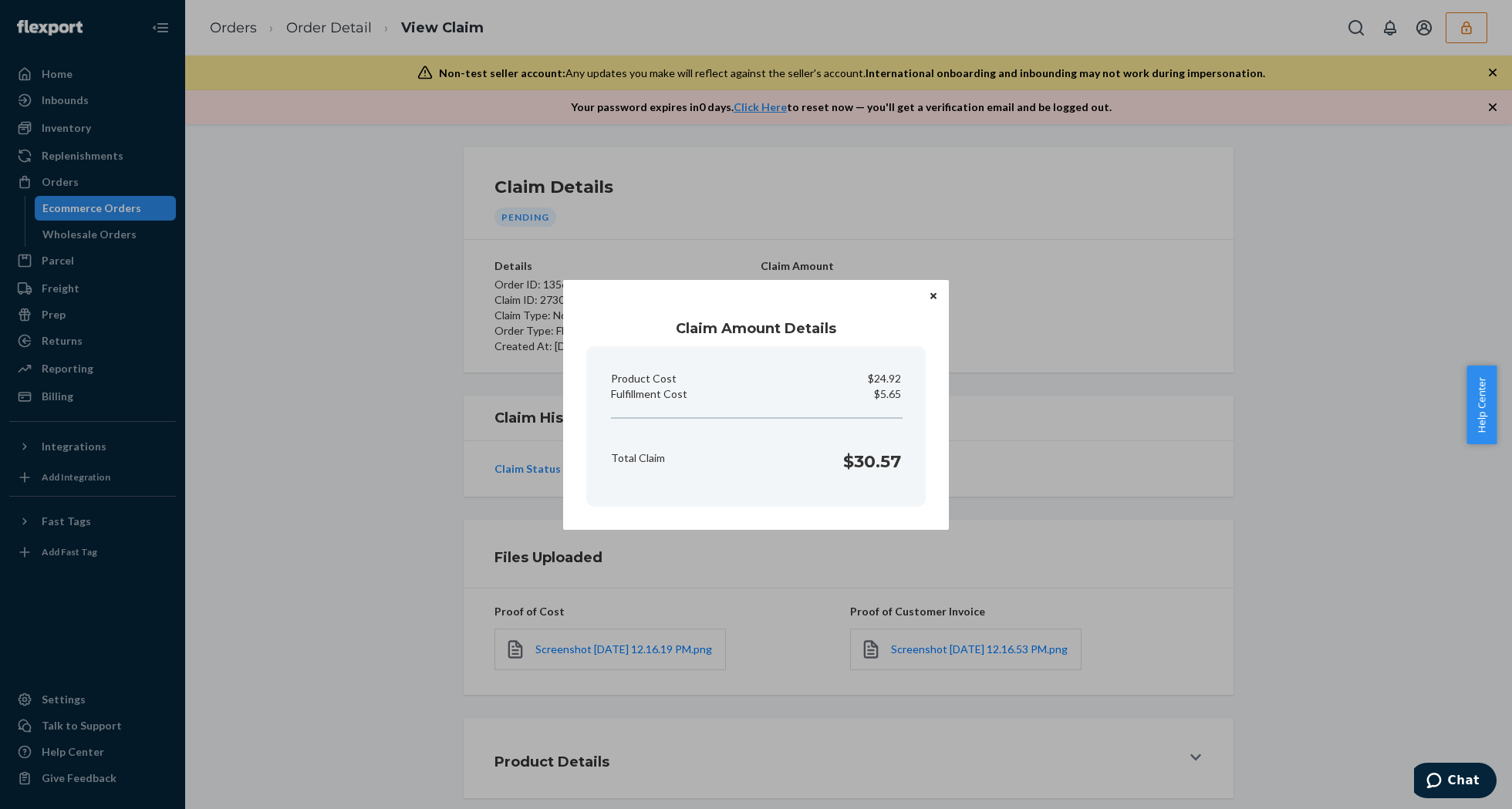
click at [932, 296] on icon "Close" at bounding box center [933, 296] width 6 height 6
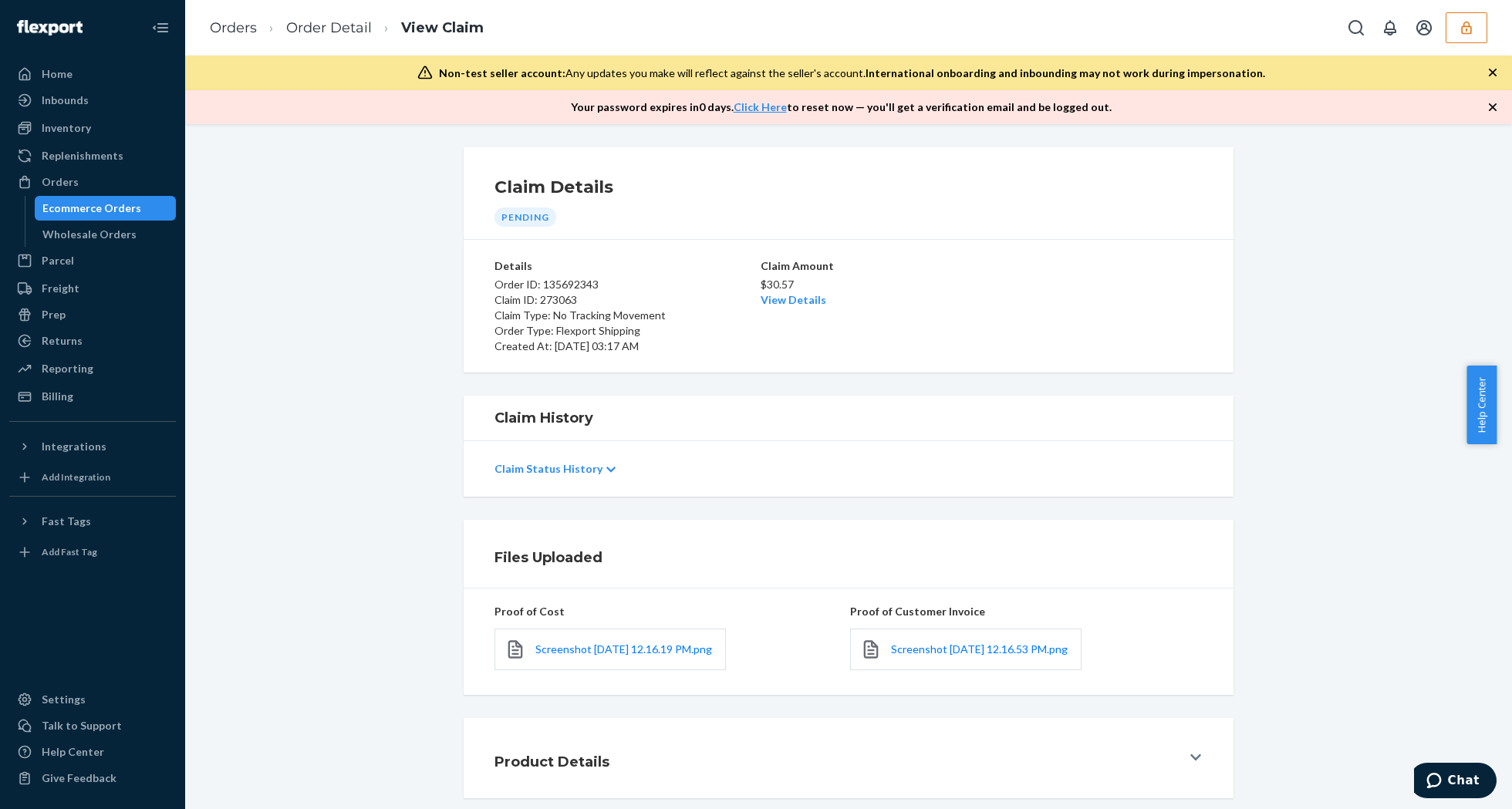
scroll to position [88, 0]
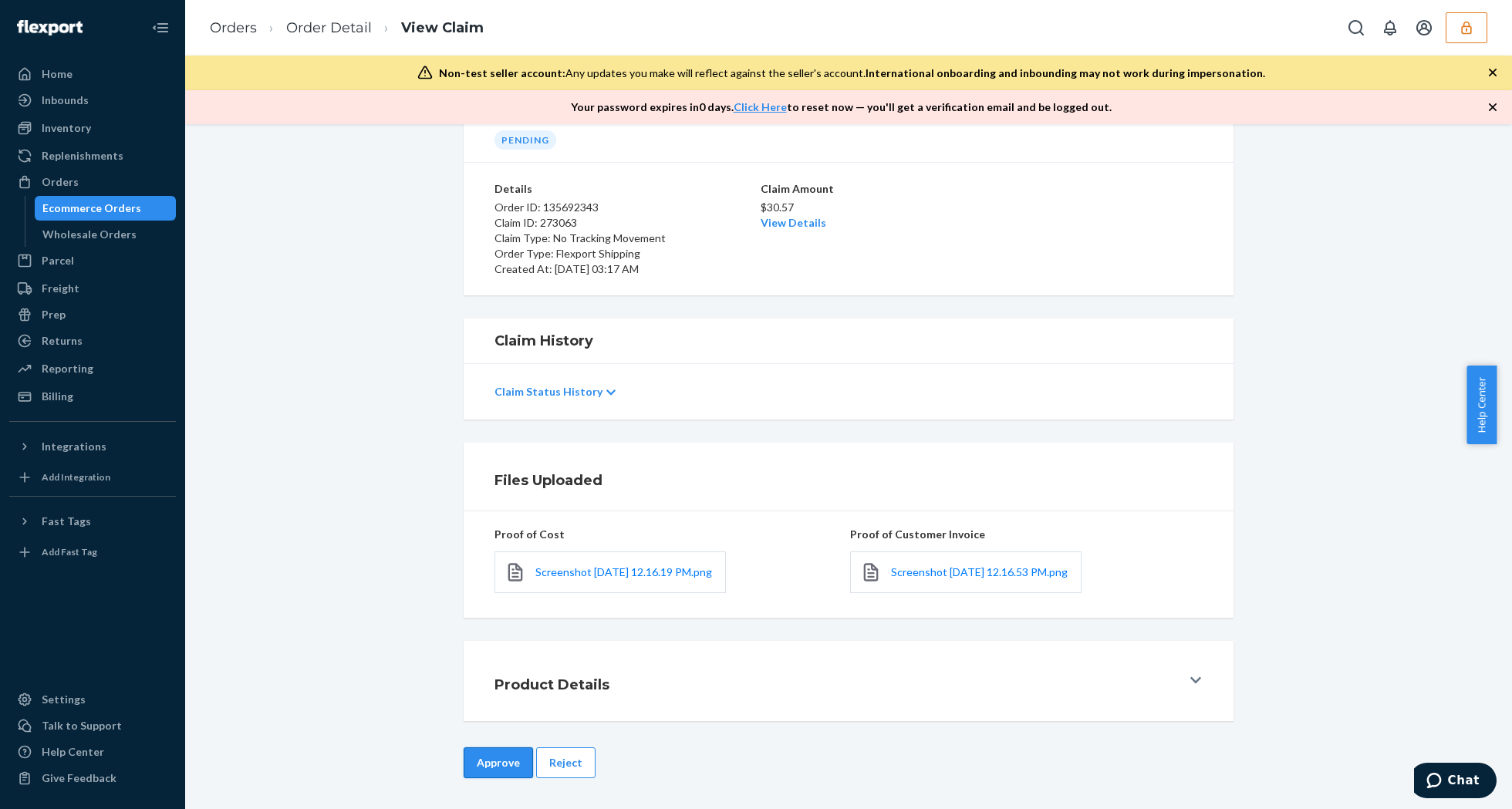
click at [497, 758] on button "Approve" at bounding box center [498, 763] width 70 height 31
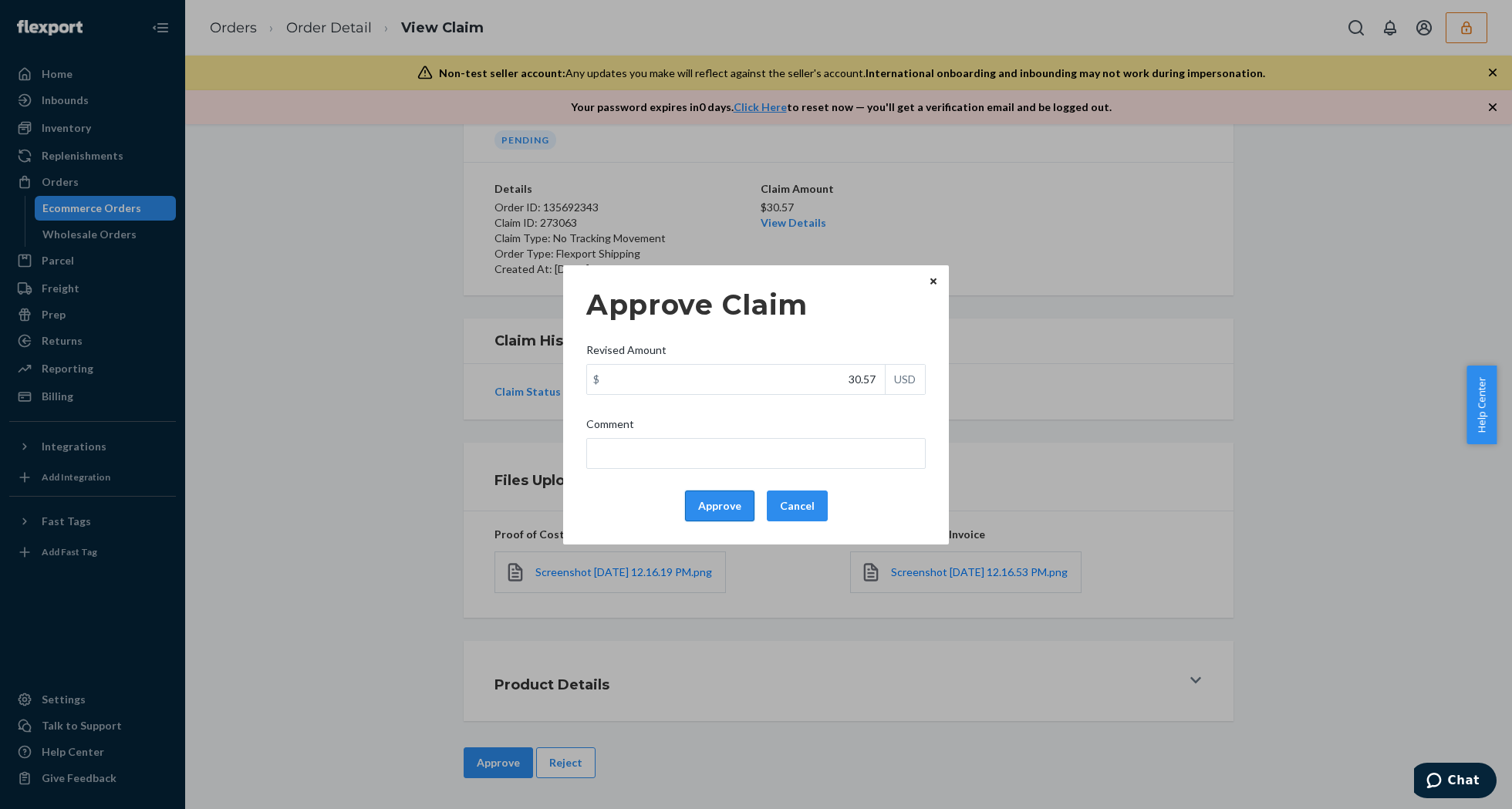
click at [702, 510] on button "Approve" at bounding box center [720, 506] width 70 height 31
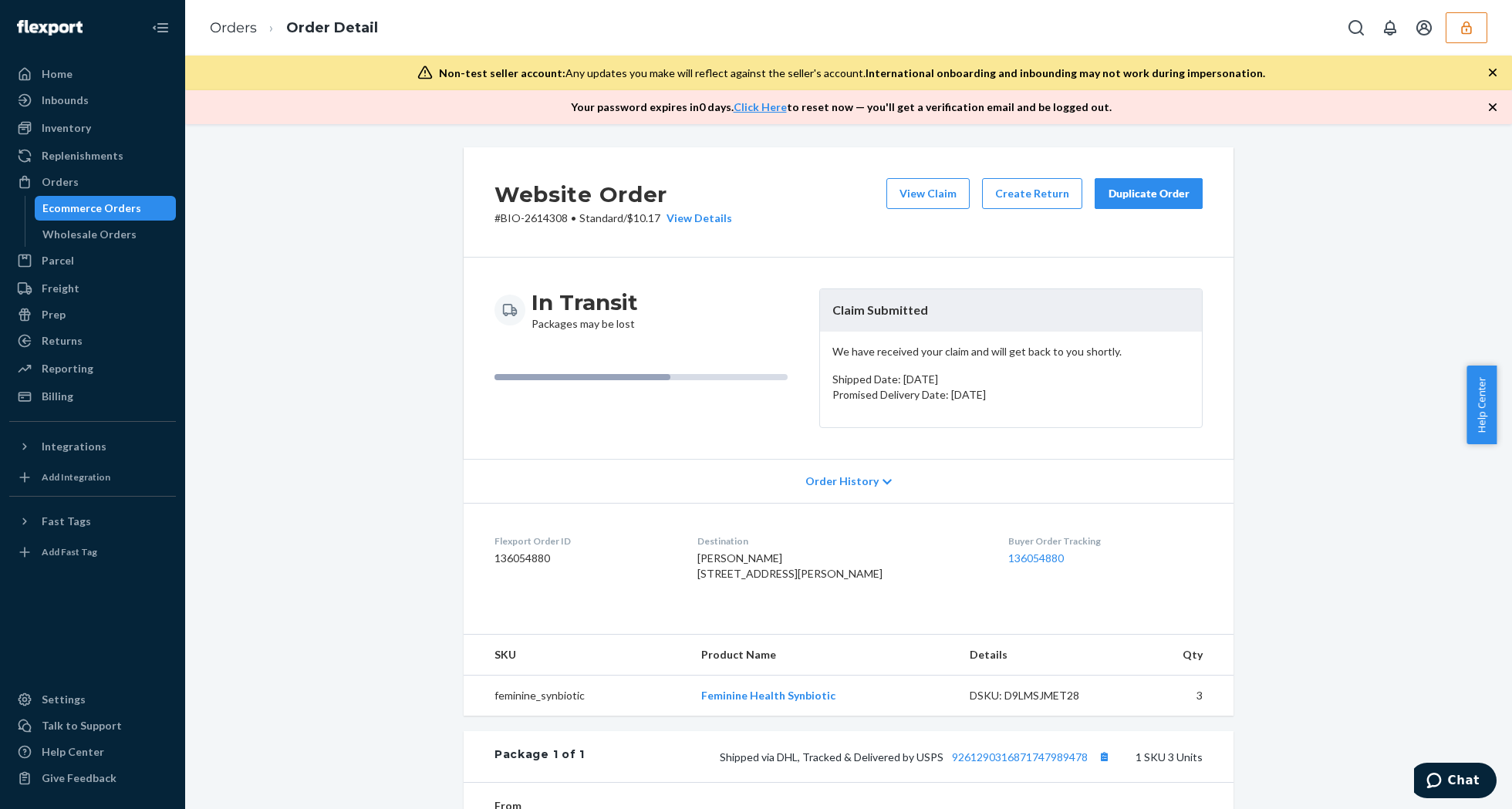
scroll to position [330, 0]
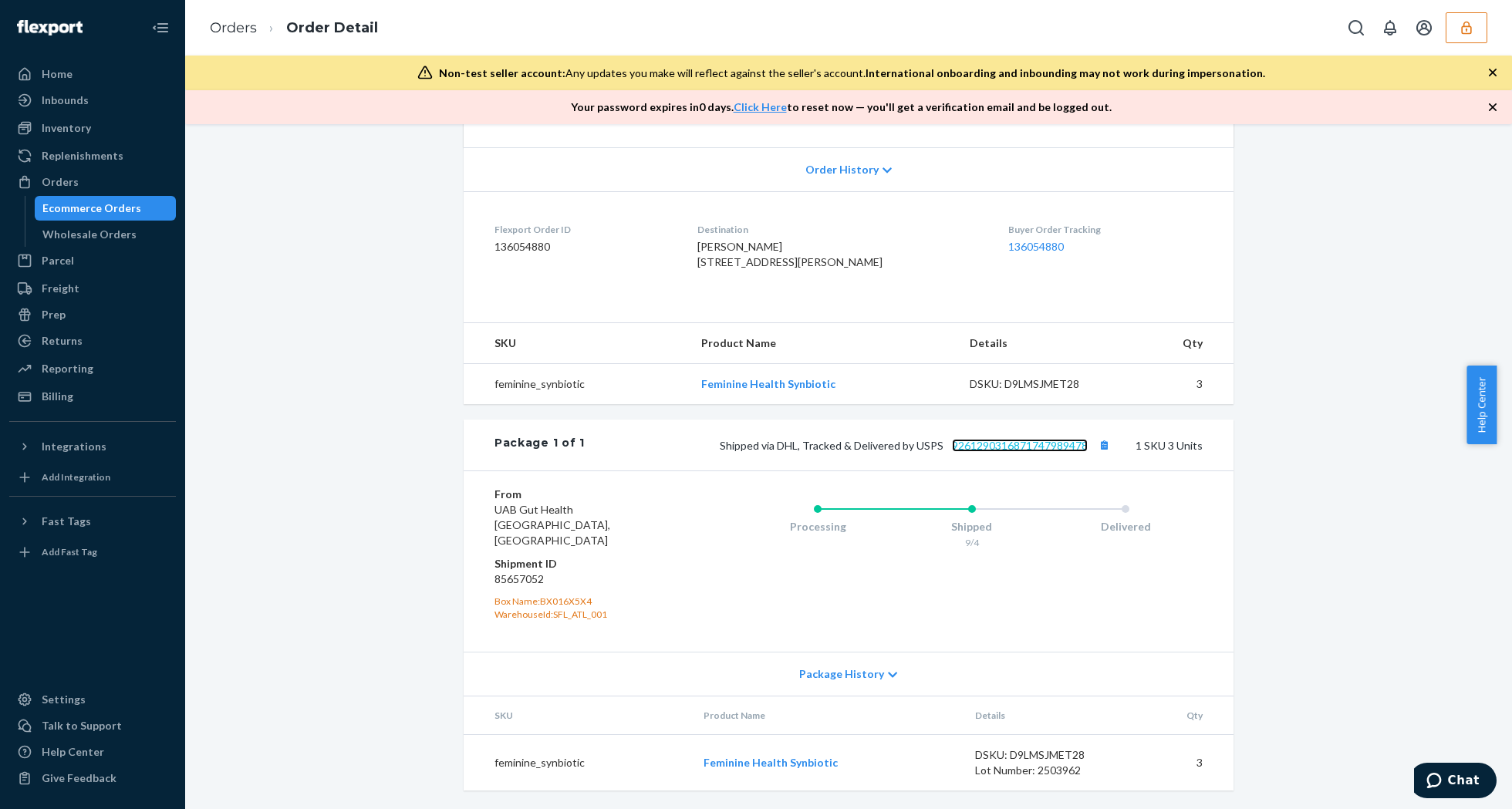
click at [1008, 452] on link "9261290316871747989478" at bounding box center [1020, 445] width 136 height 13
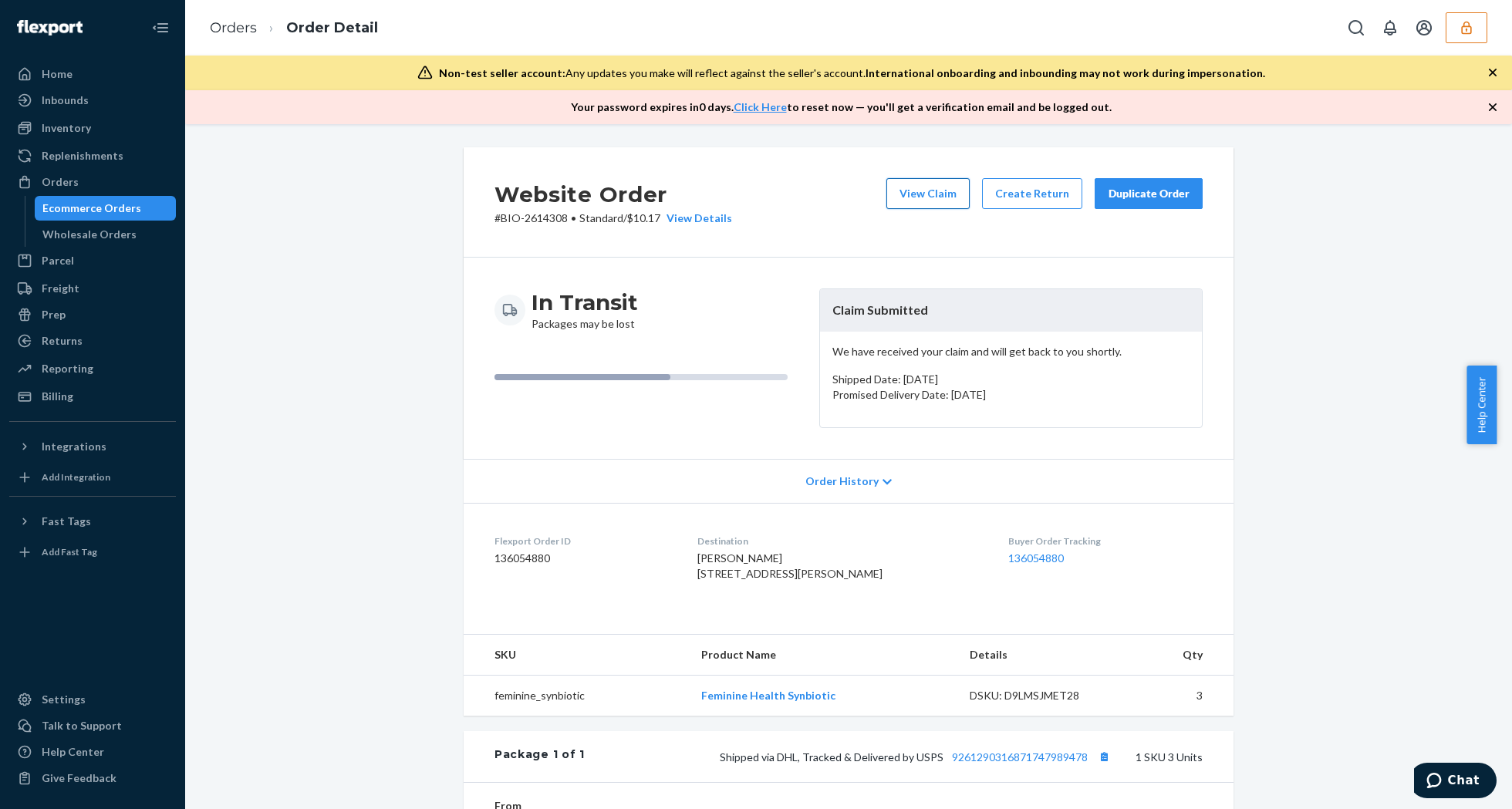
click at [930, 201] on button "View Claim" at bounding box center [927, 193] width 84 height 31
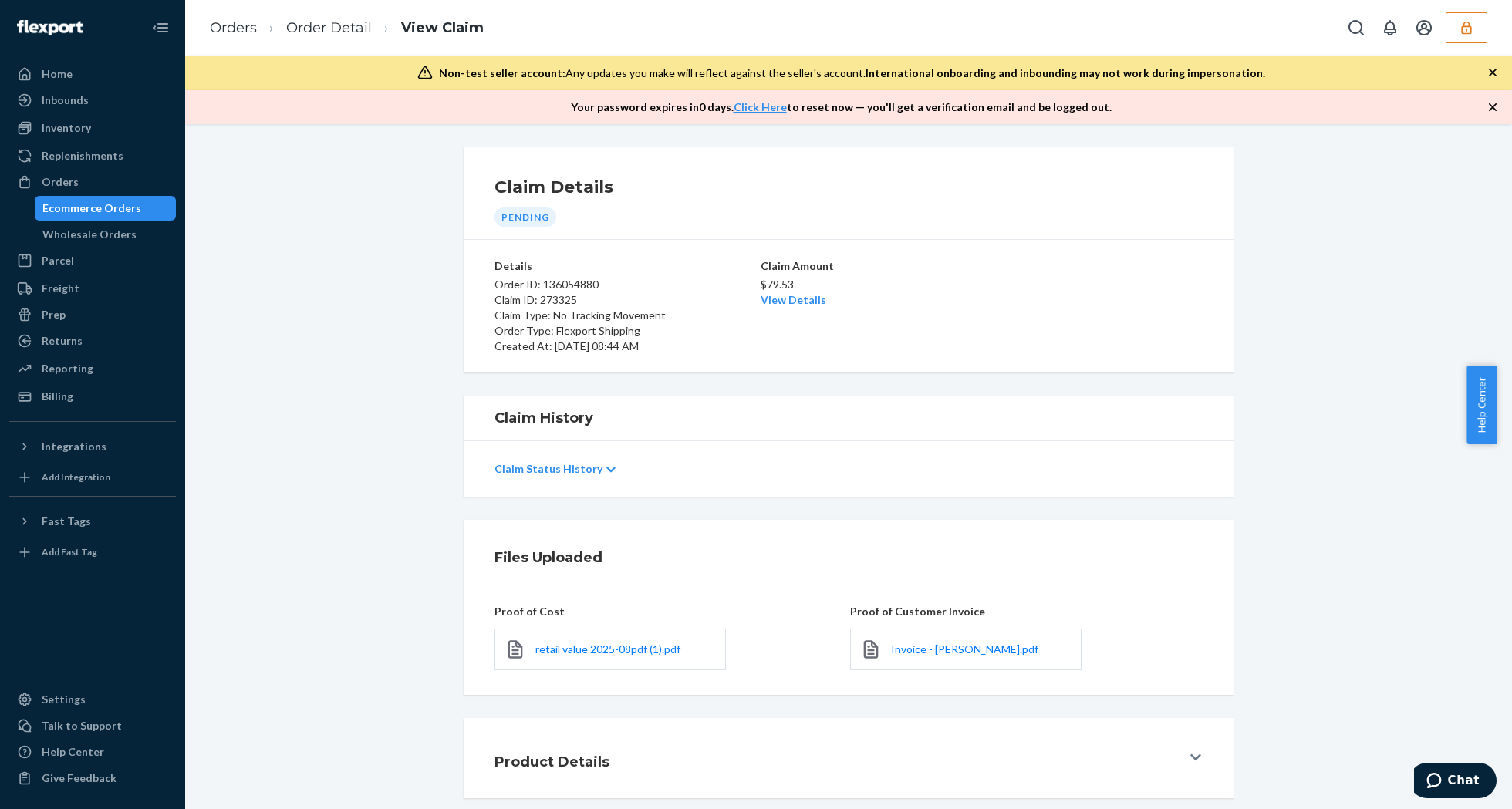
scroll to position [79, 0]
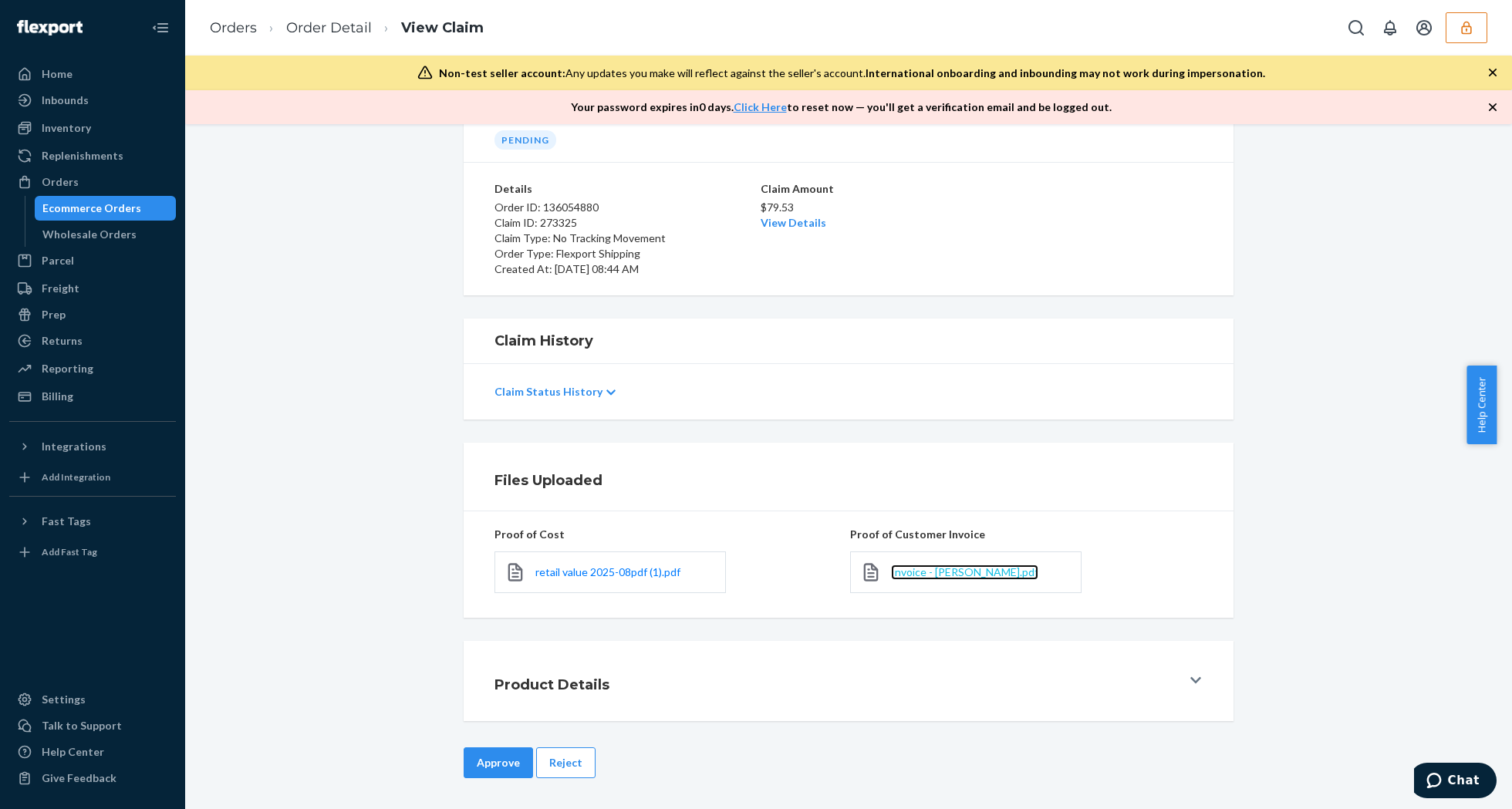
click at [965, 571] on span "Invoice - [PERSON_NAME].pdf" at bounding box center [965, 572] width 147 height 13
click at [769, 223] on link "View Details" at bounding box center [793, 223] width 65 height 13
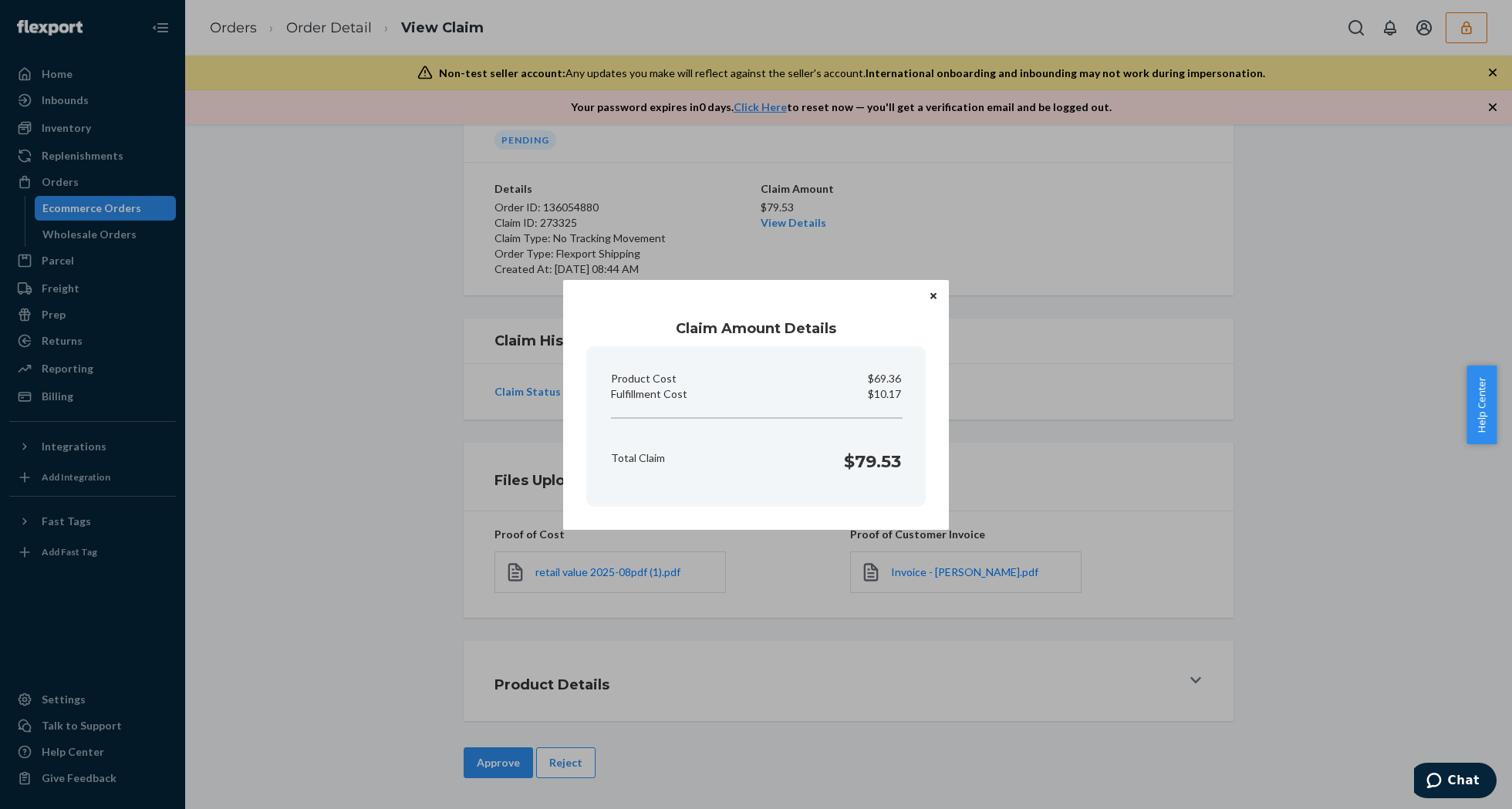
click at [898, 389] on p "$10.17" at bounding box center [884, 394] width 33 height 16
copy p "Fulfillment Cost"
click at [1024, 201] on div "Claim Amount Details Product Cost $69.36 Fulfillment Cost $10.17 Total Claim $7…" at bounding box center [756, 404] width 1512 height 809
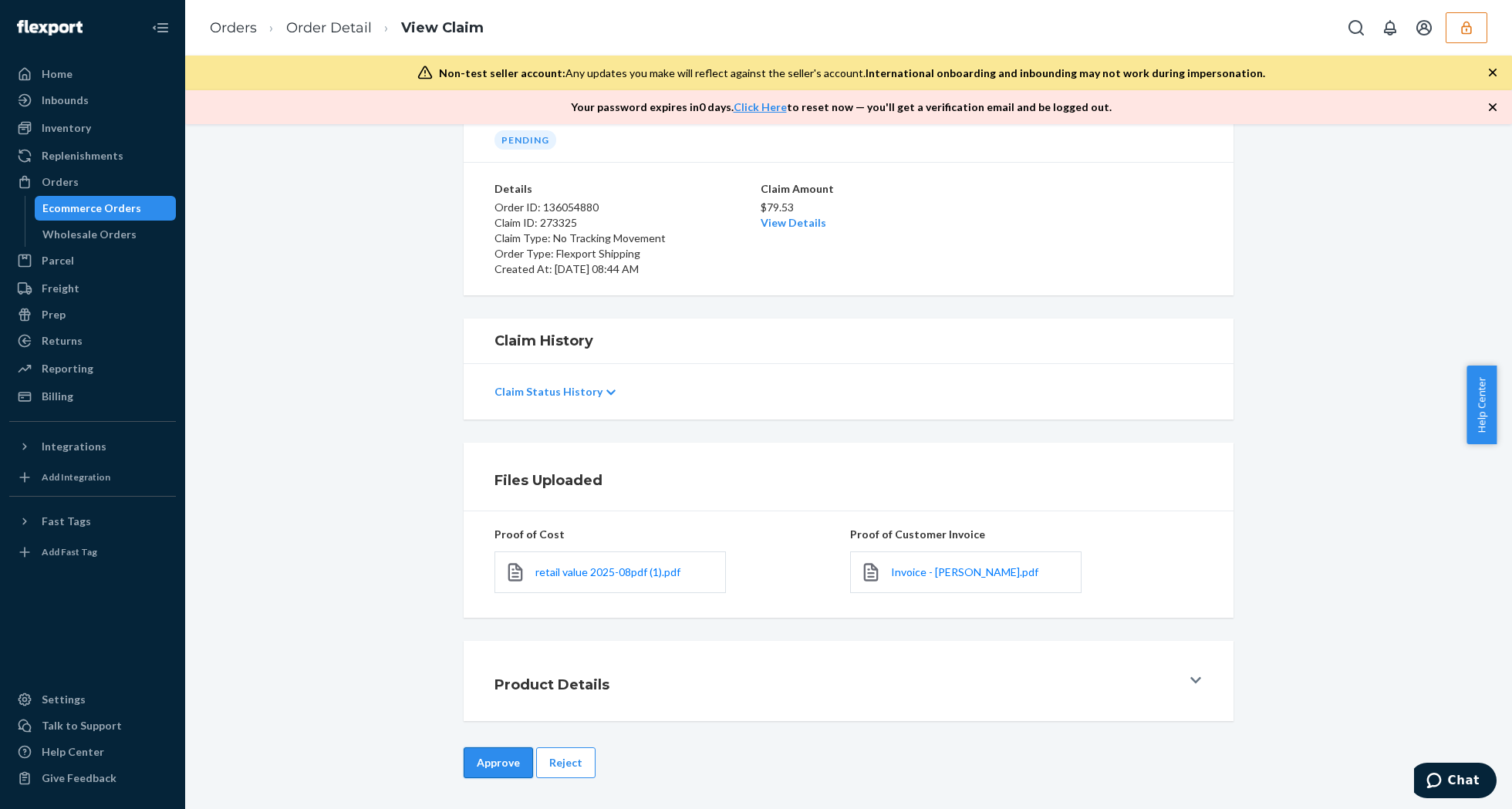
click at [479, 758] on button "Approve" at bounding box center [498, 763] width 70 height 31
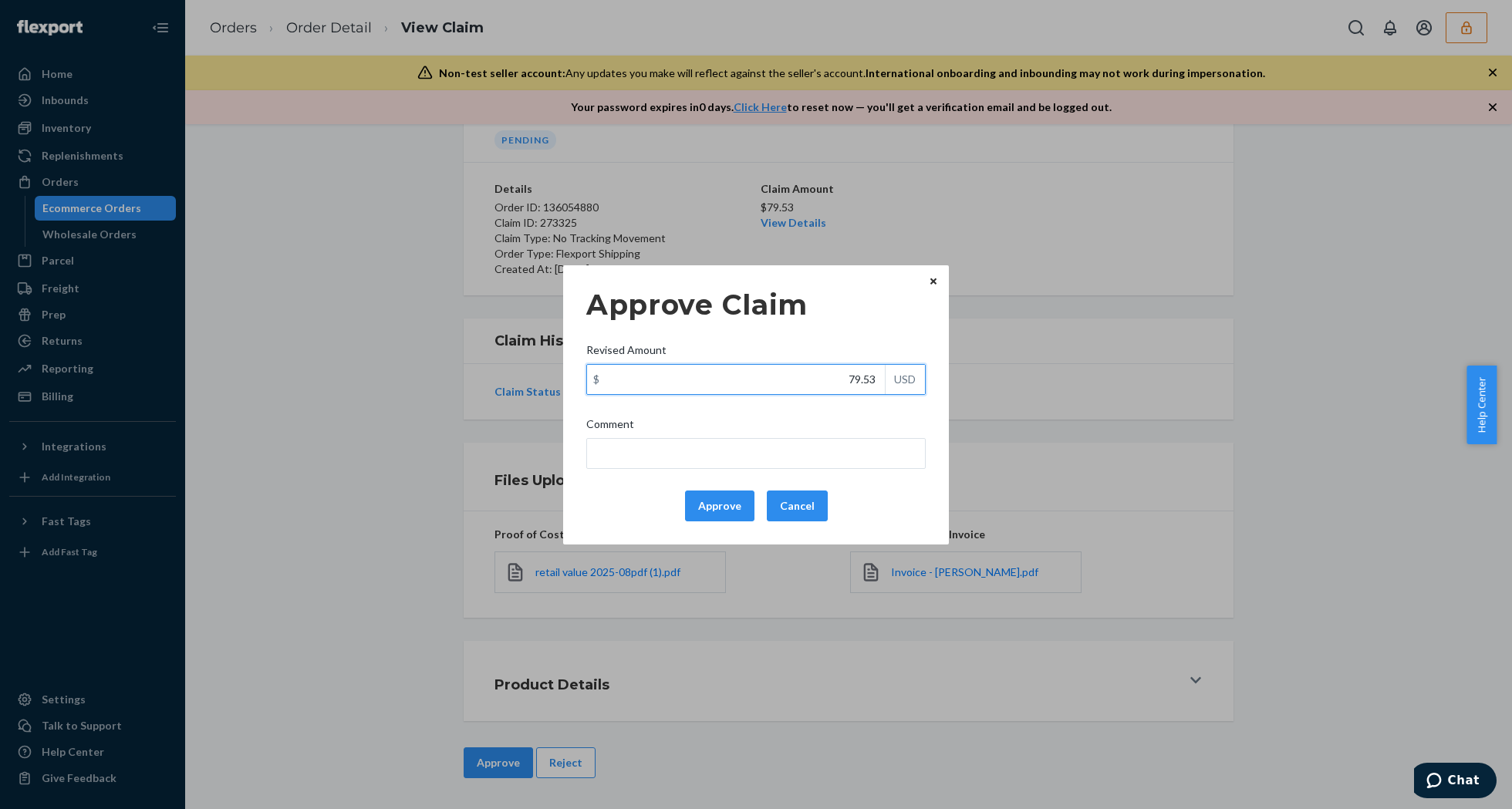
click at [818, 375] on input "79.53" at bounding box center [736, 379] width 298 height 29
type input "42.56"
click at [711, 513] on button "Approve" at bounding box center [720, 506] width 70 height 31
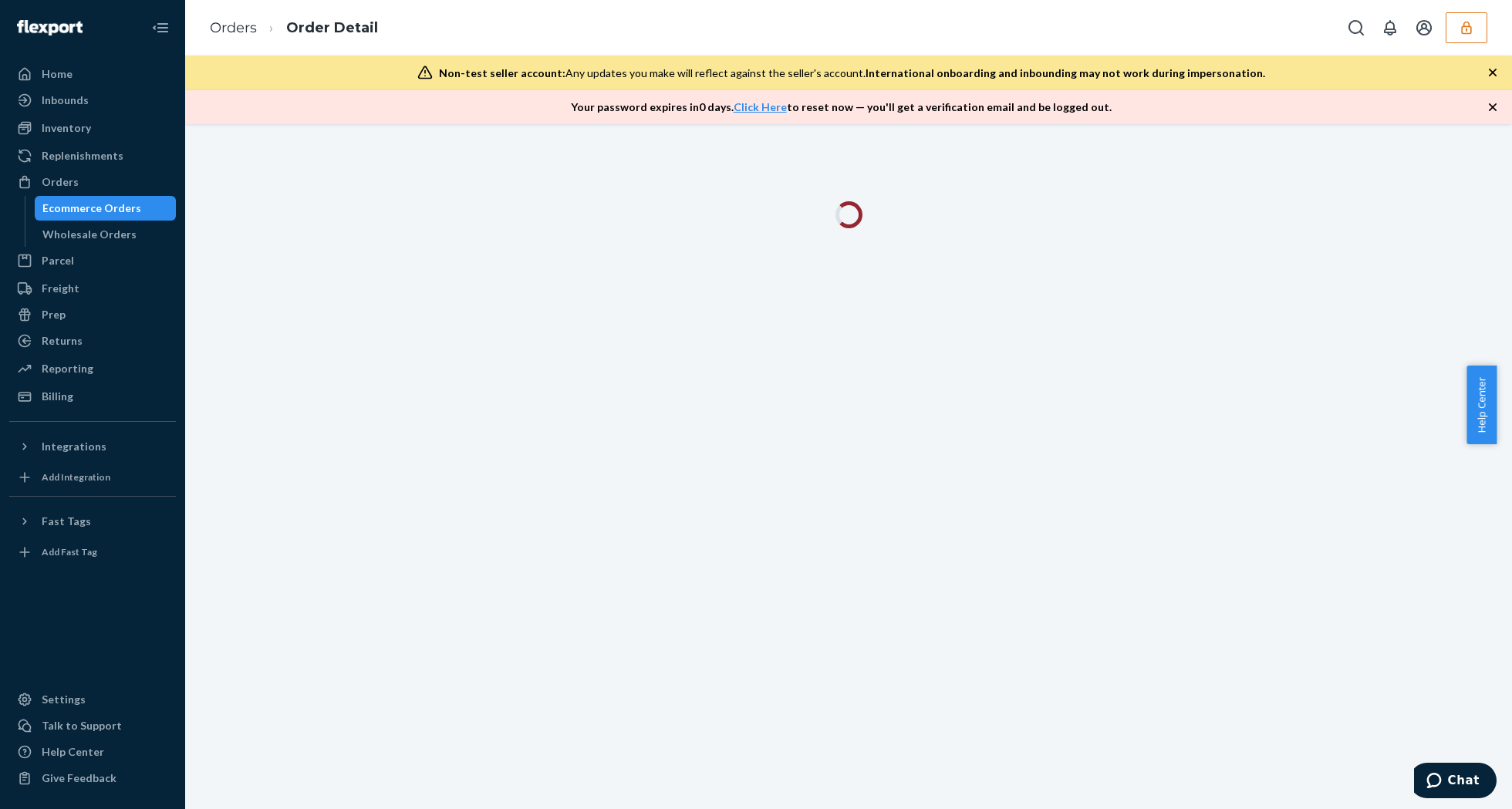
click at [1494, 108] on icon "button" at bounding box center [1492, 107] width 7 height 7
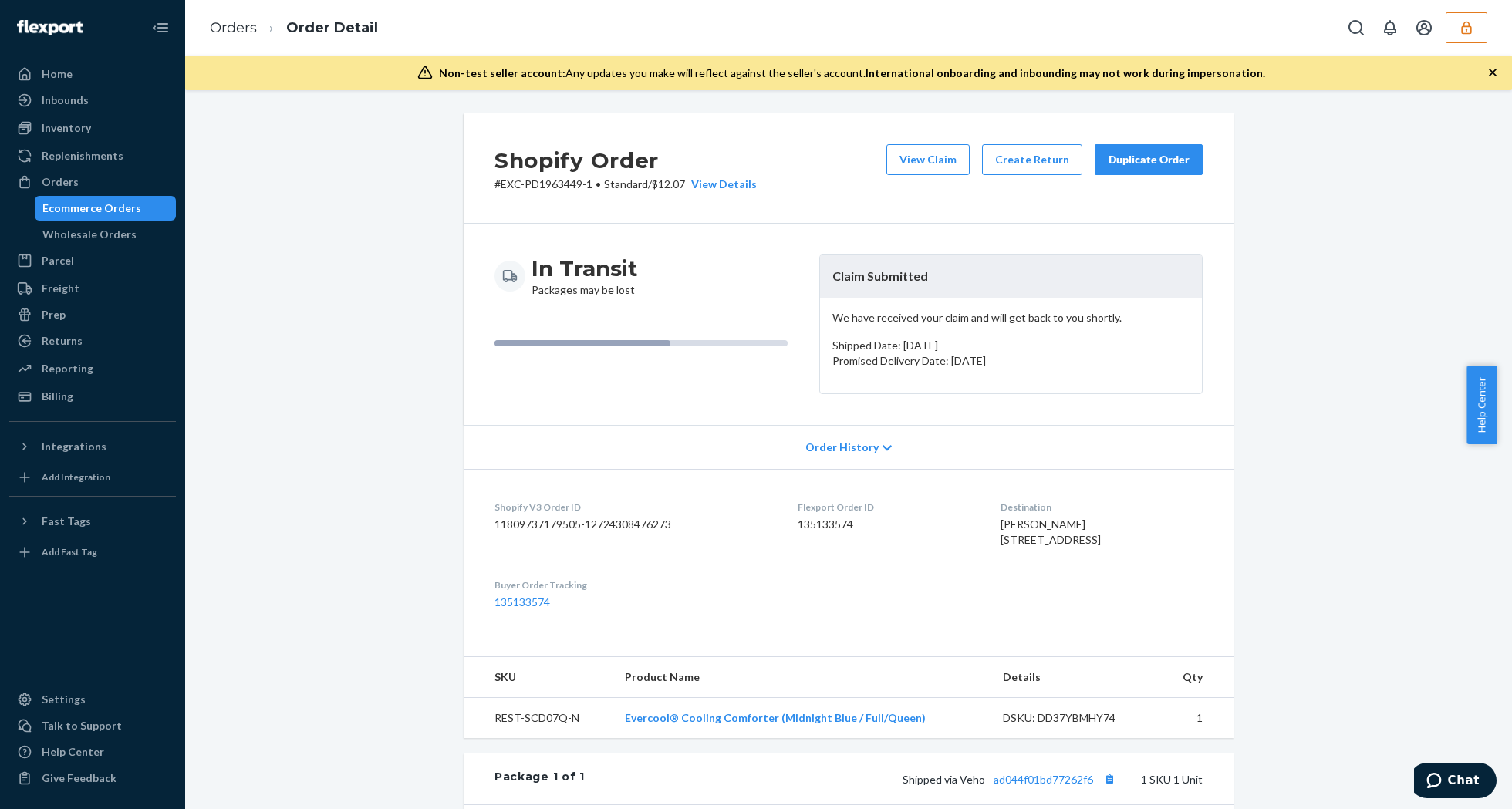
click at [1487, 74] on icon "button" at bounding box center [1492, 72] width 16 height 16
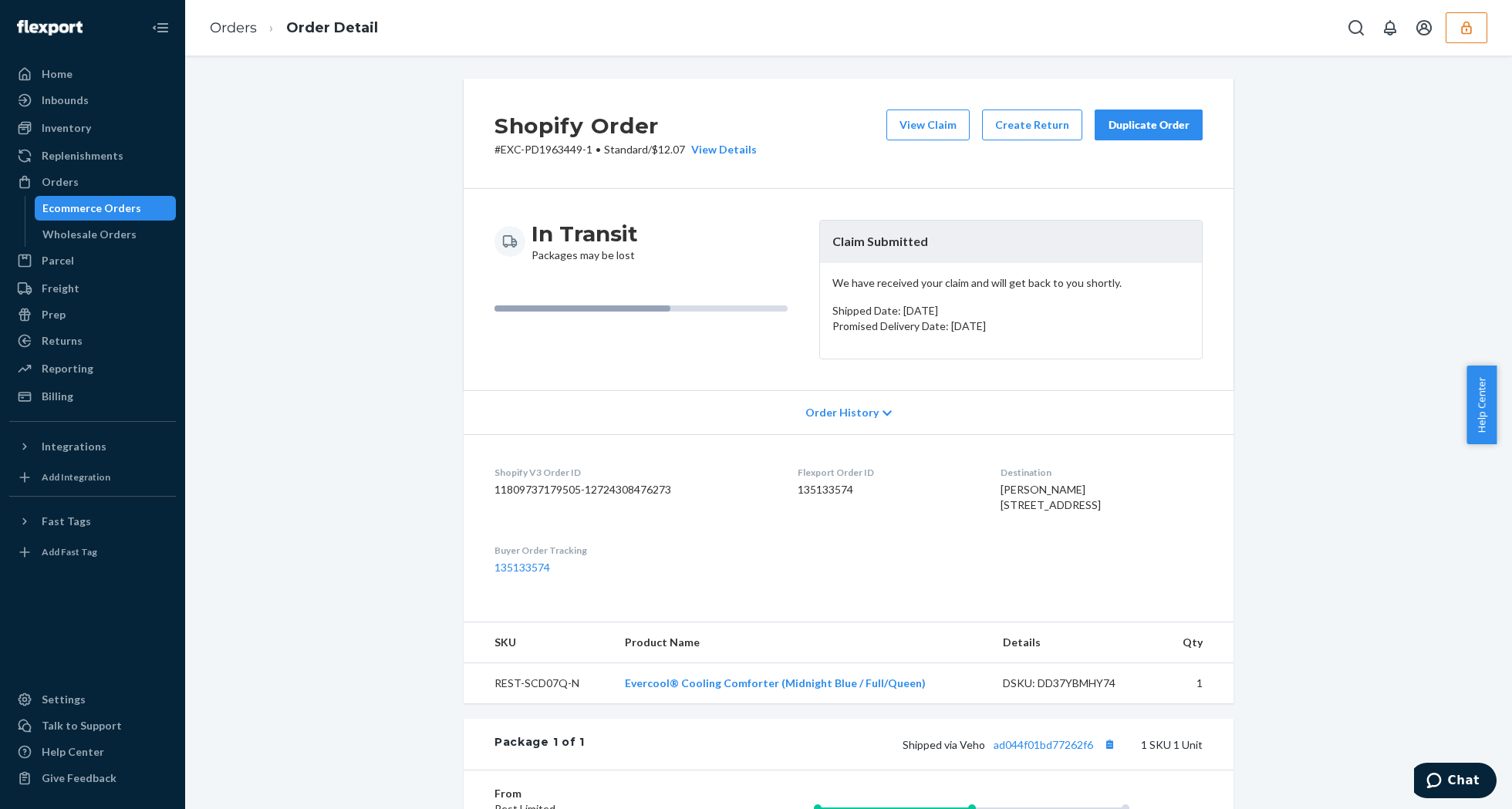
scroll to position [302, 0]
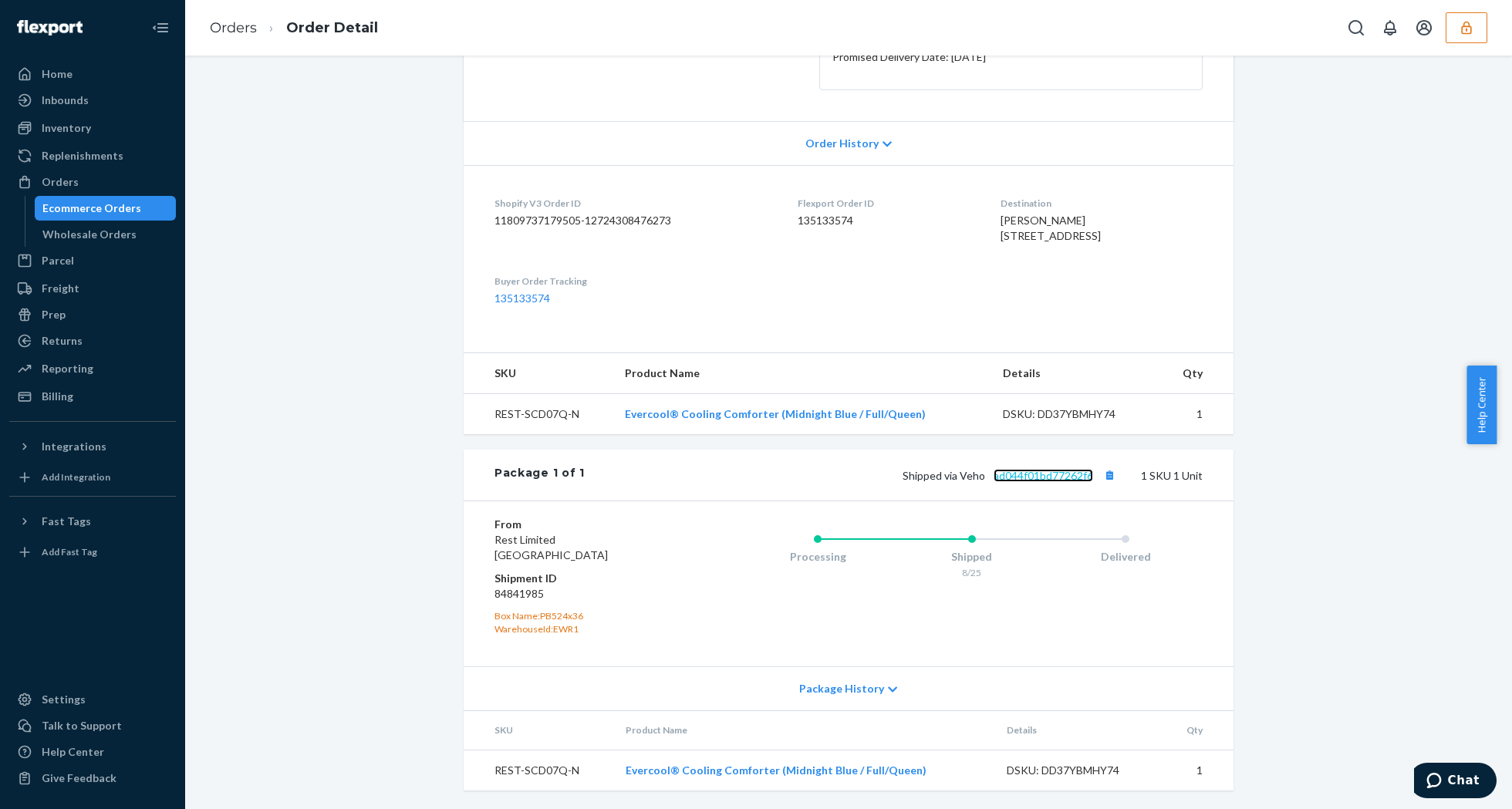
click at [1055, 470] on link "ad044f01bd77262f6" at bounding box center [1043, 475] width 99 height 13
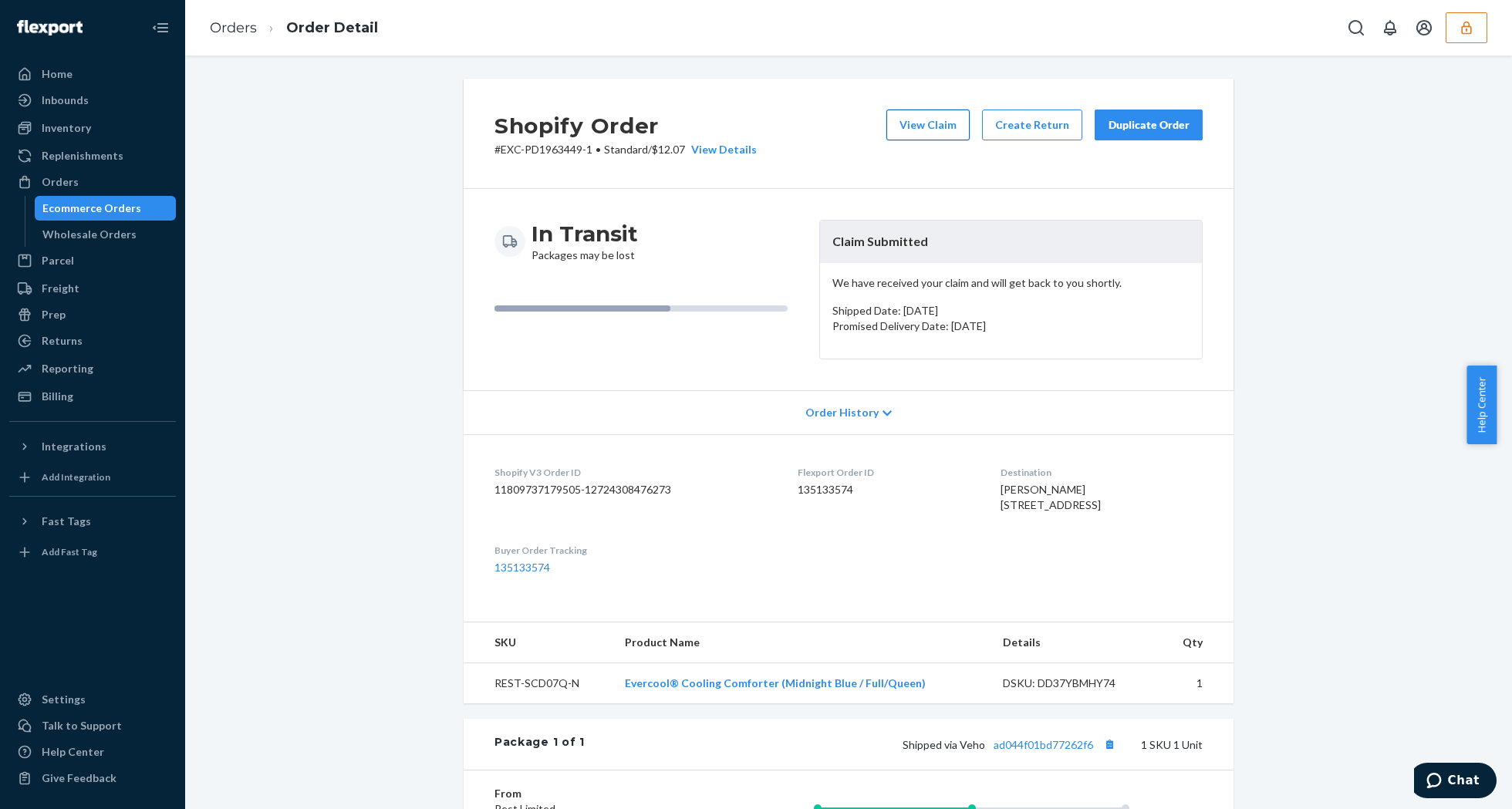
click at [932, 134] on button "View Claim" at bounding box center [927, 124] width 84 height 31
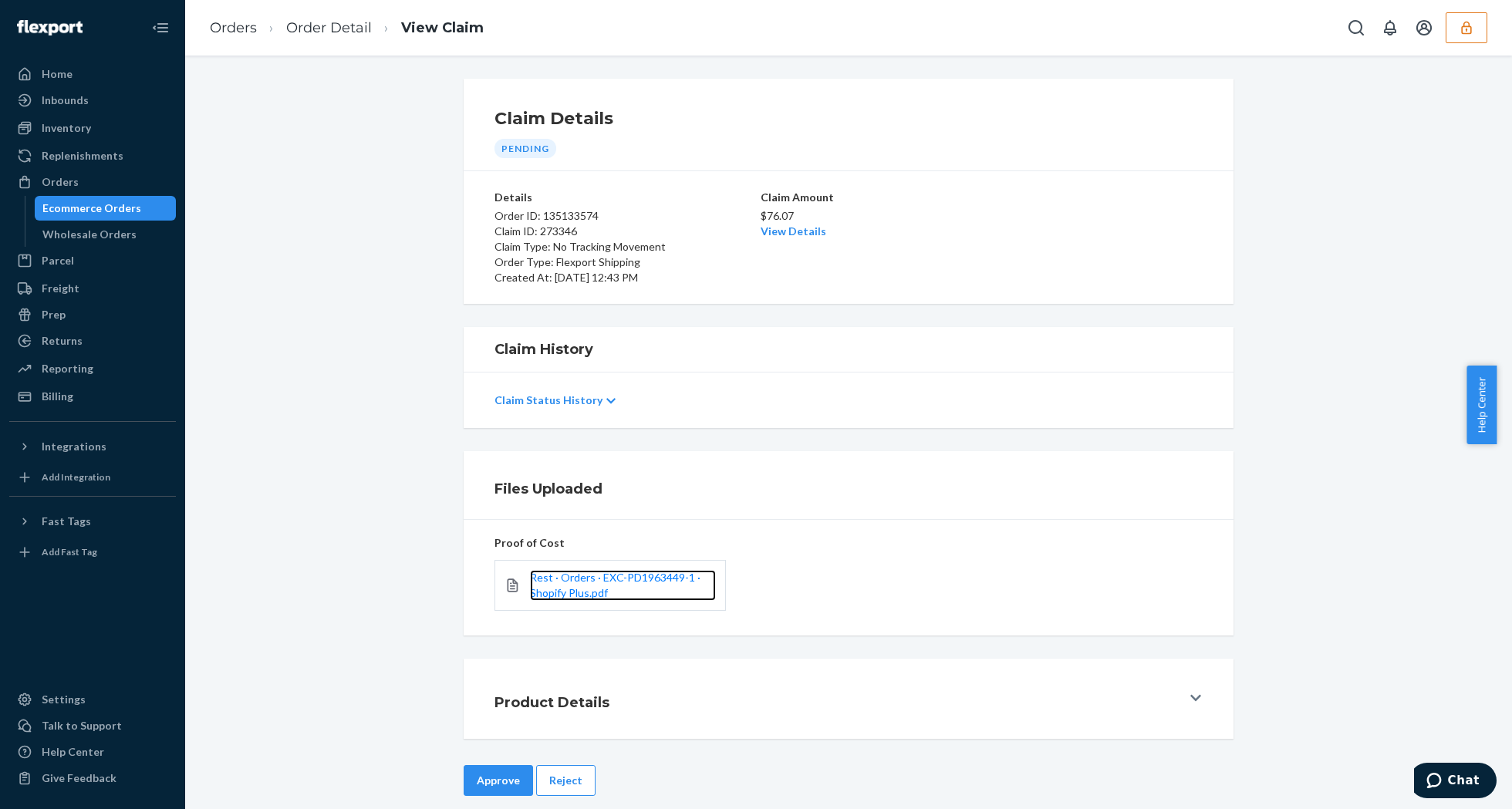
click at [612, 585] on link "Rest · Orders · EXC-PD1963449-1 · Shopify Plus.pdf" at bounding box center [623, 585] width 186 height 31
click at [781, 230] on link "View Details" at bounding box center [793, 231] width 65 height 13
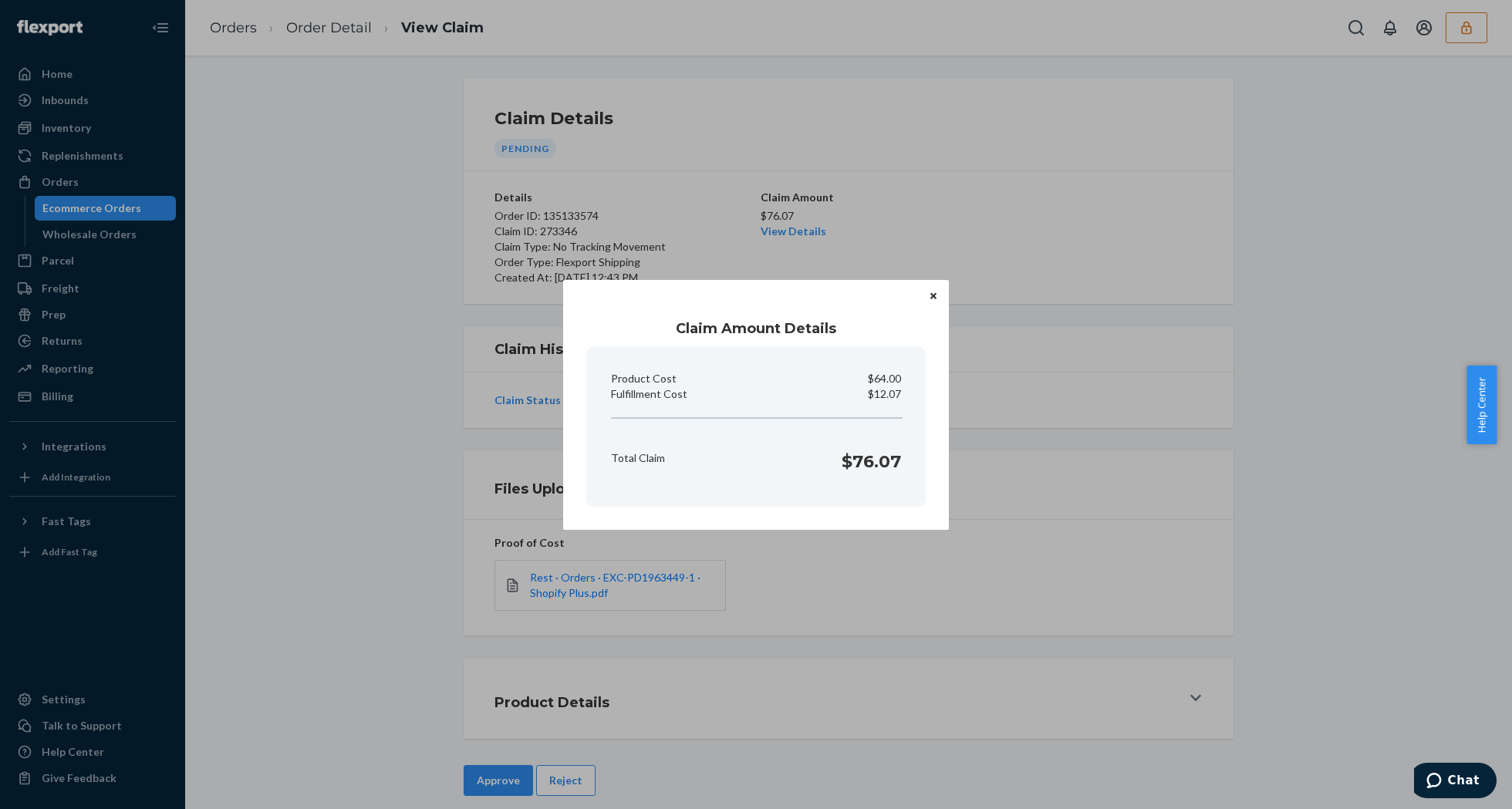
click at [936, 291] on icon "Close" at bounding box center [933, 296] width 6 height 9
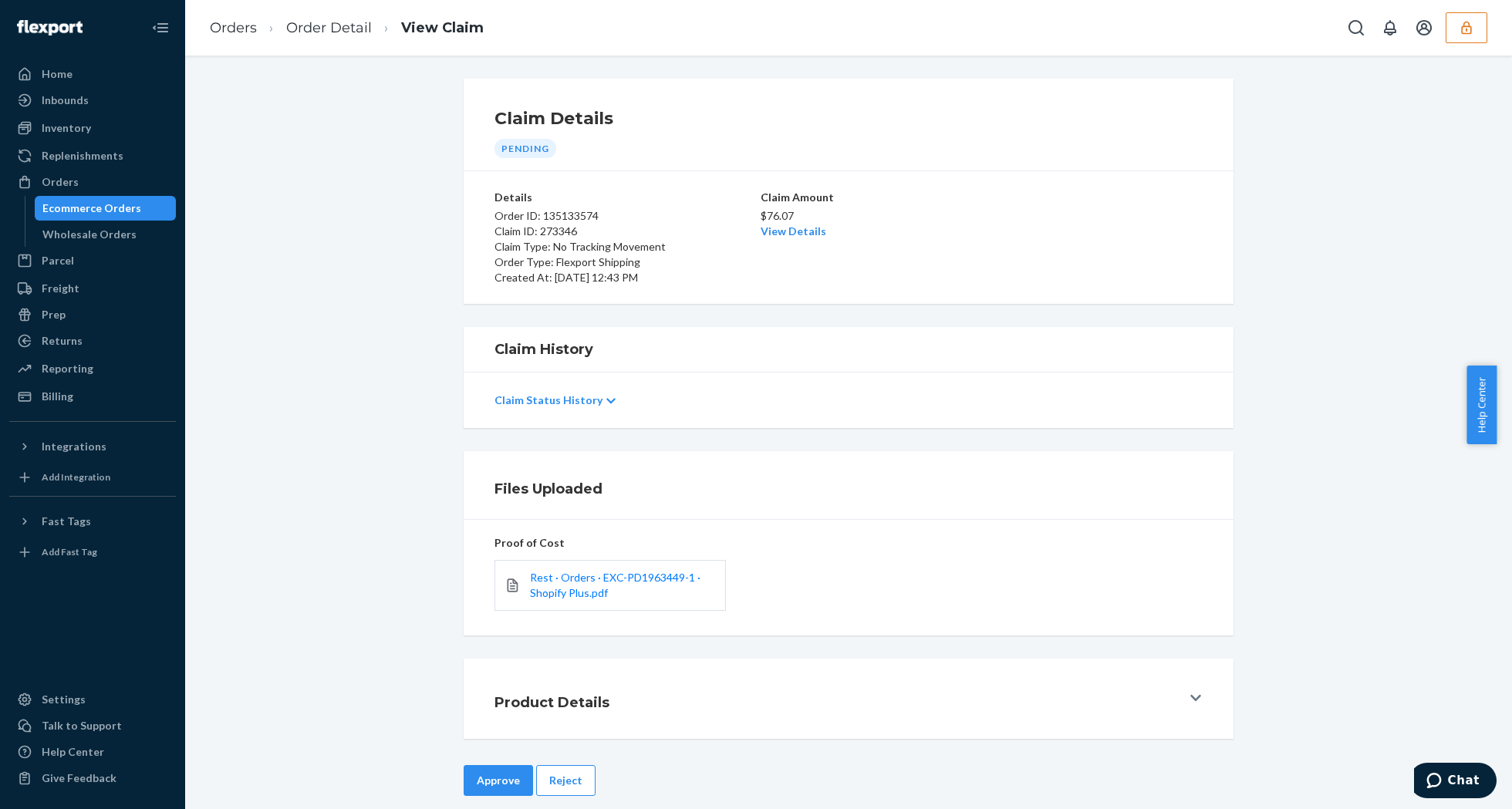
scroll to position [19, 0]
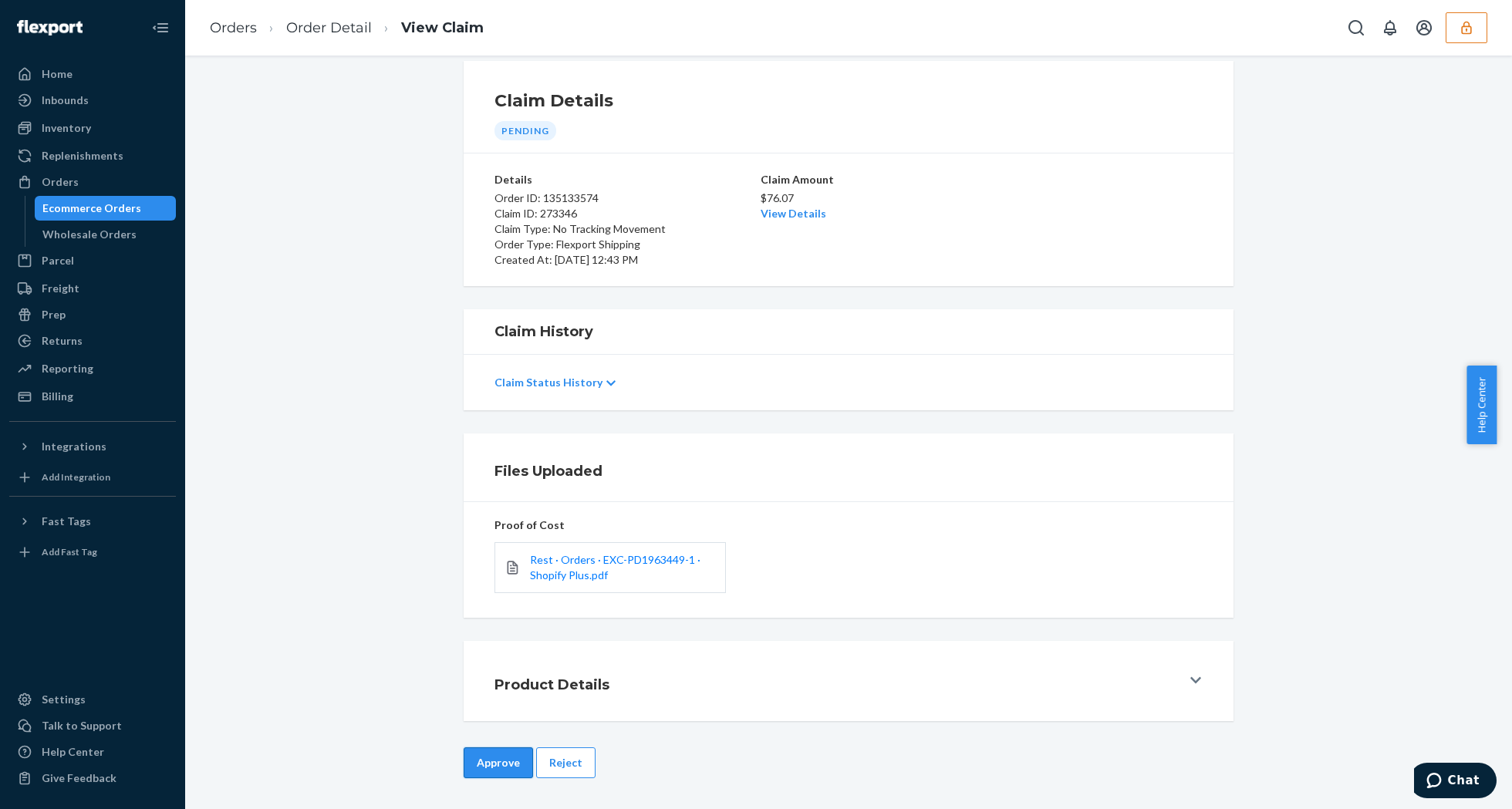
click at [498, 769] on button "Approve" at bounding box center [498, 763] width 70 height 31
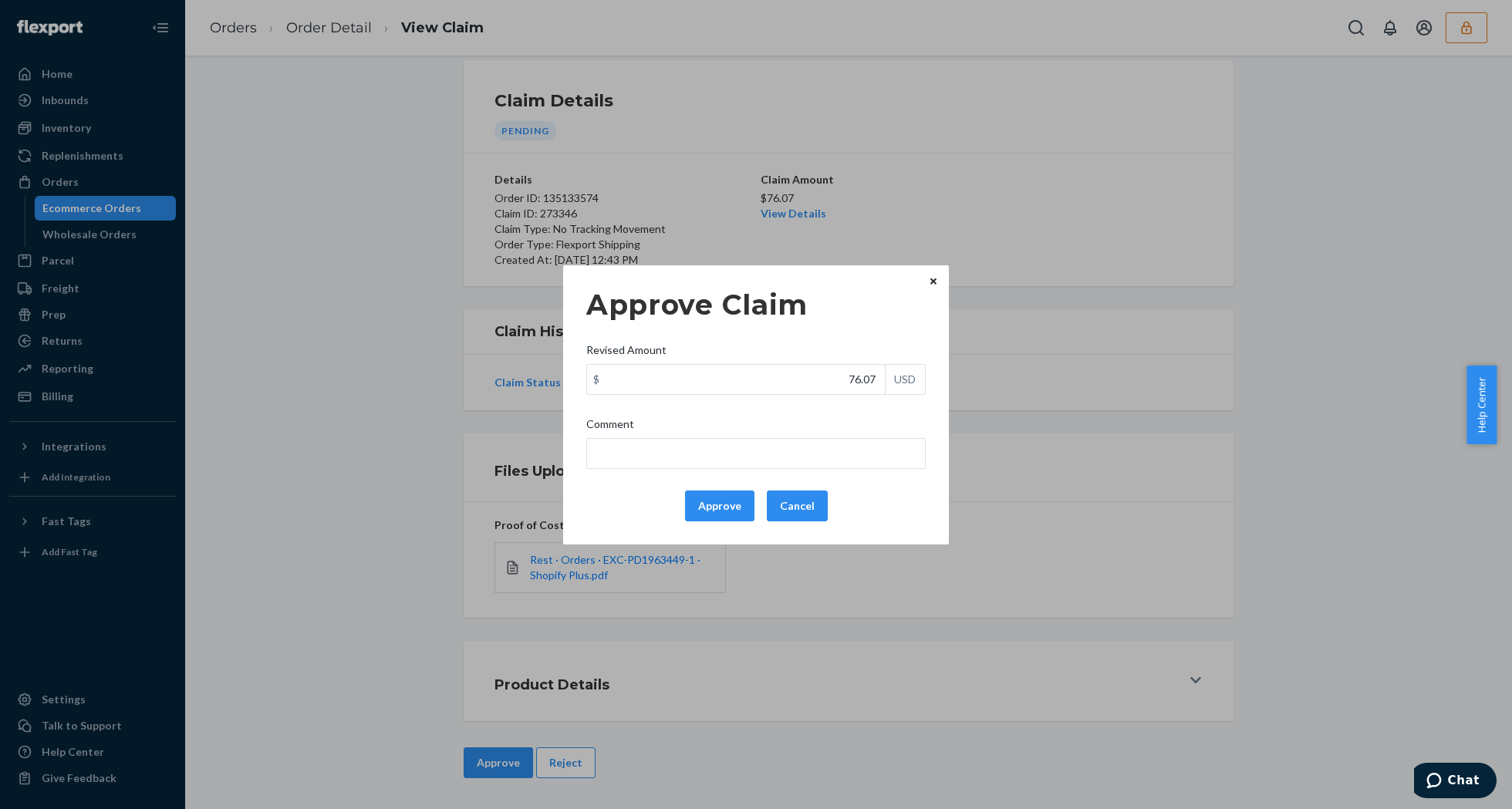
click at [719, 475] on div "Approve Claim Revised Amount $ 76.07 USD Comment Approve Cancel" at bounding box center [756, 405] width 339 height 245
click at [719, 481] on div "Approve Claim Revised Amount $ 76.07 USD Comment Approve Cancel" at bounding box center [756, 405] width 339 height 245
click at [729, 511] on button "Approve" at bounding box center [720, 506] width 70 height 31
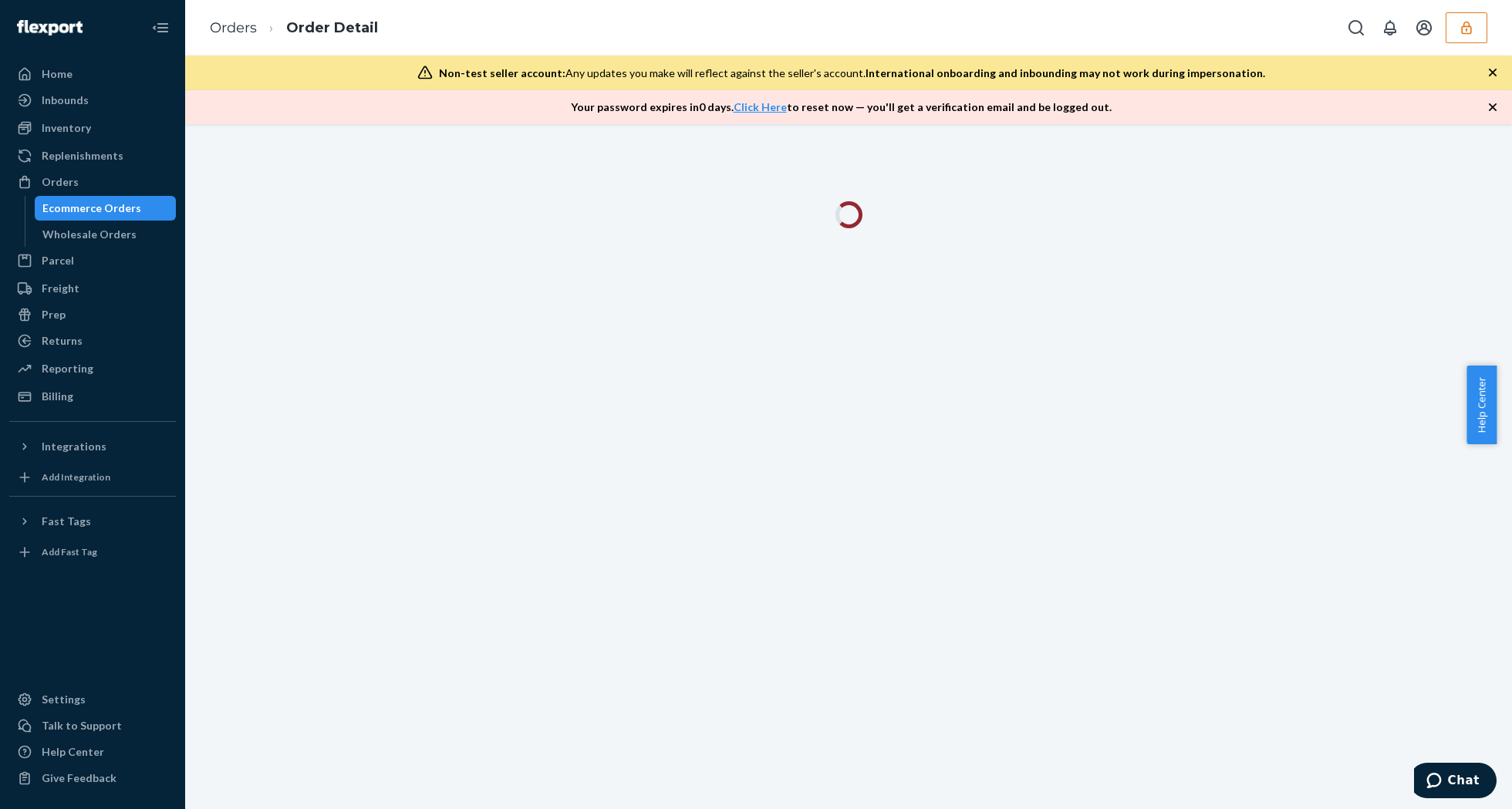
click at [1492, 103] on icon "button" at bounding box center [1492, 107] width 16 height 16
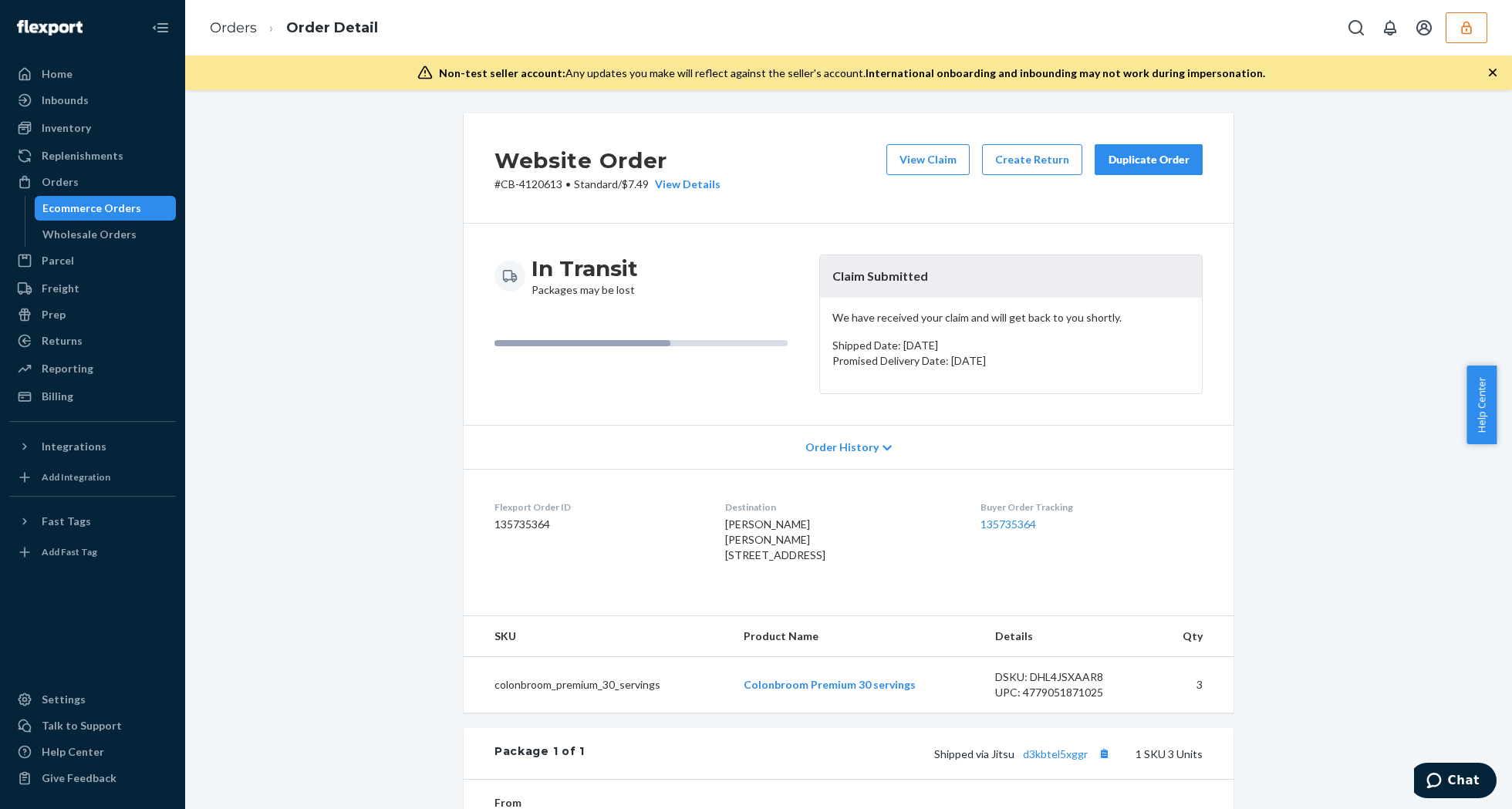
scroll to position [205, 0]
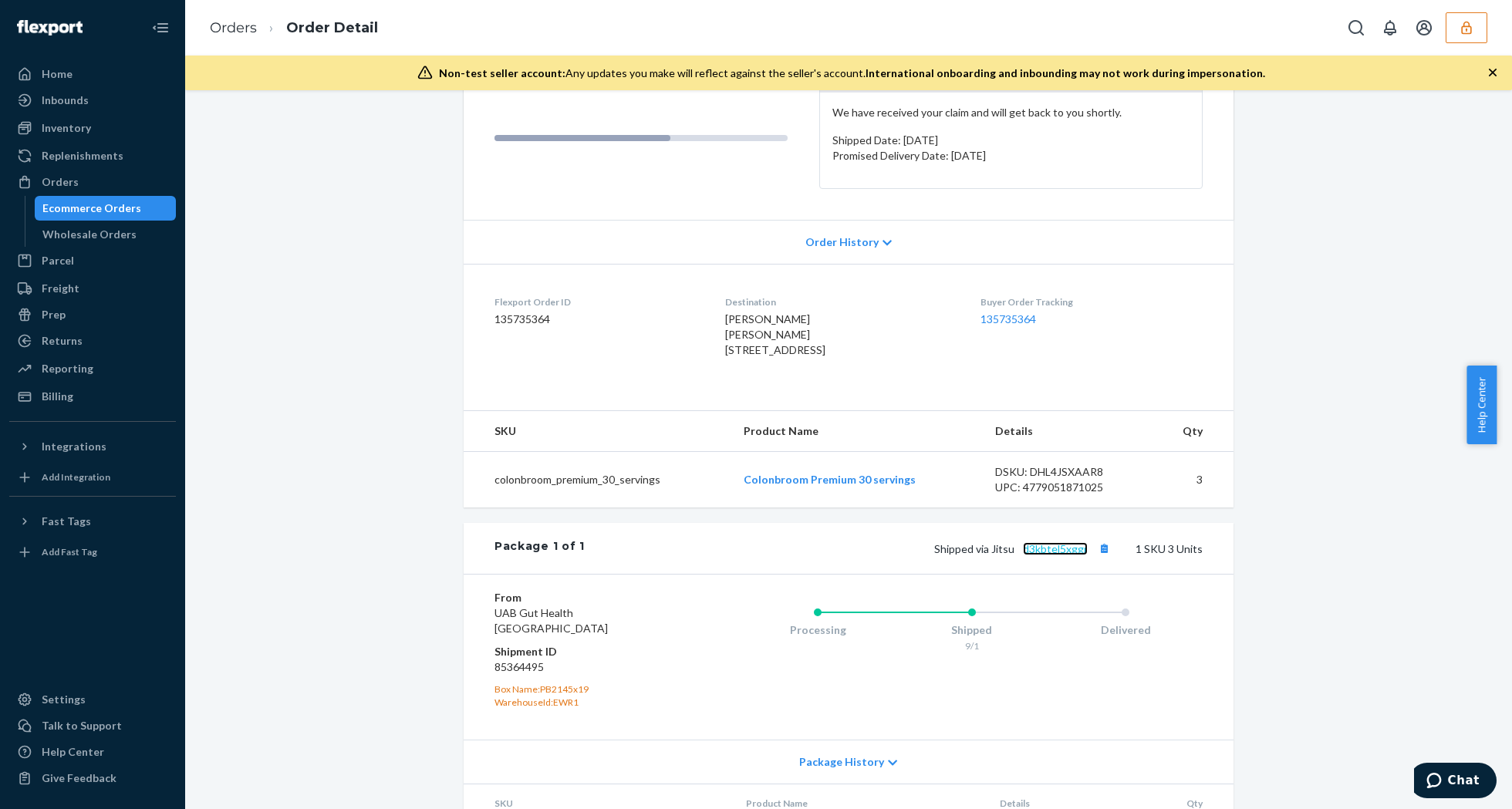
click at [1067, 556] on link "d3kbtel5xggr" at bounding box center [1055, 549] width 65 height 13
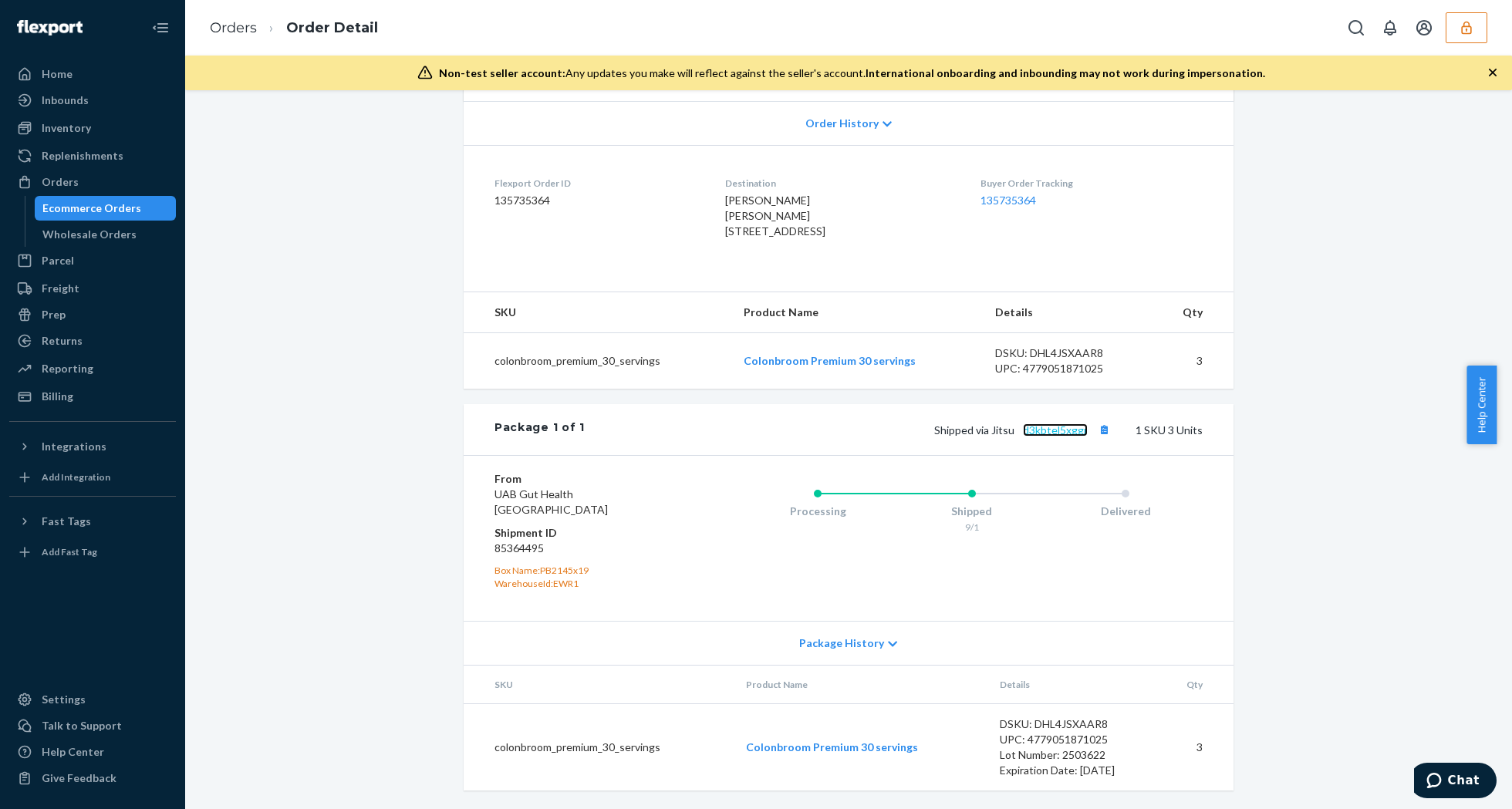
scroll to position [0, 0]
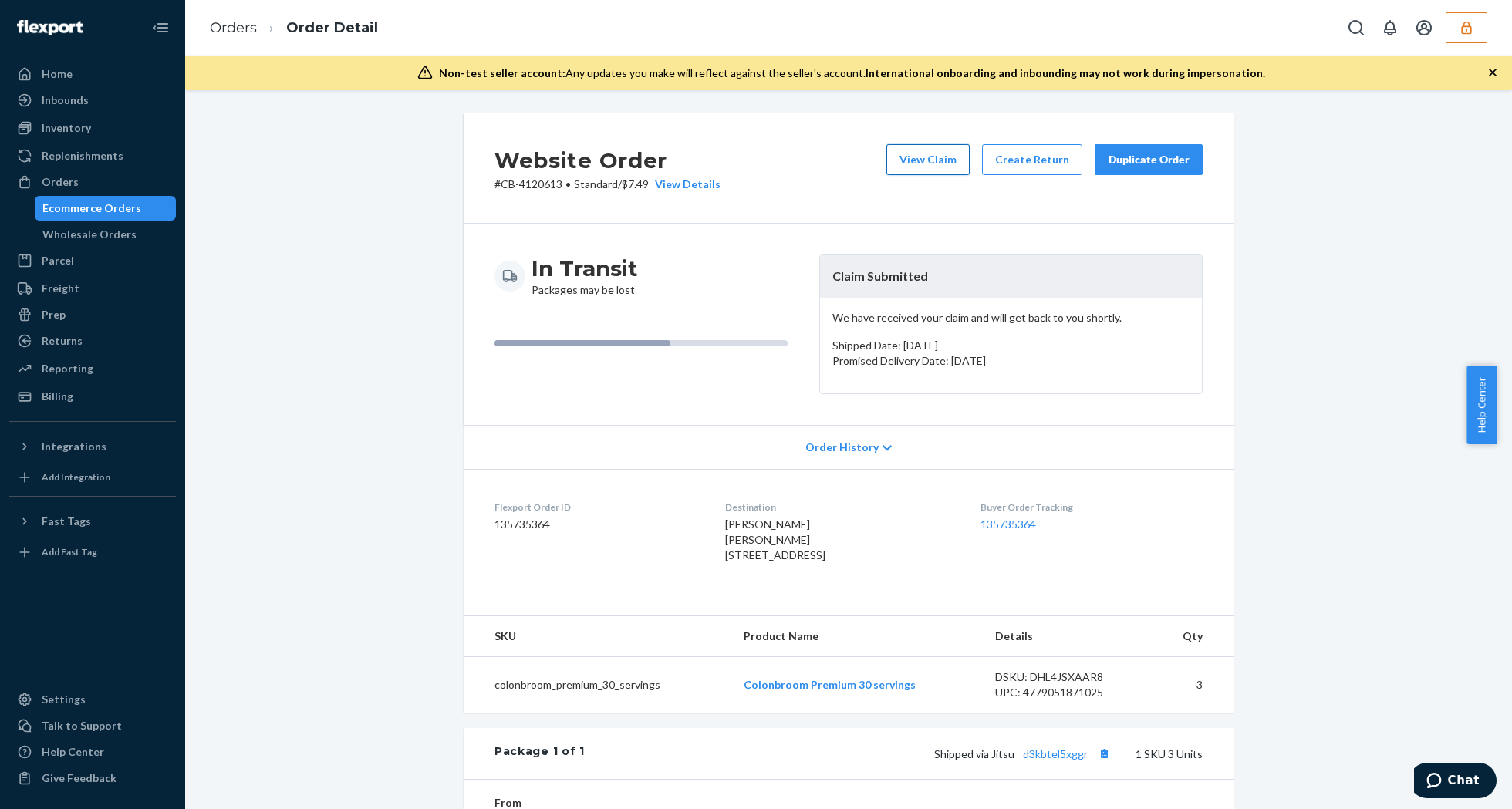
click at [917, 156] on button "View Claim" at bounding box center [927, 159] width 84 height 31
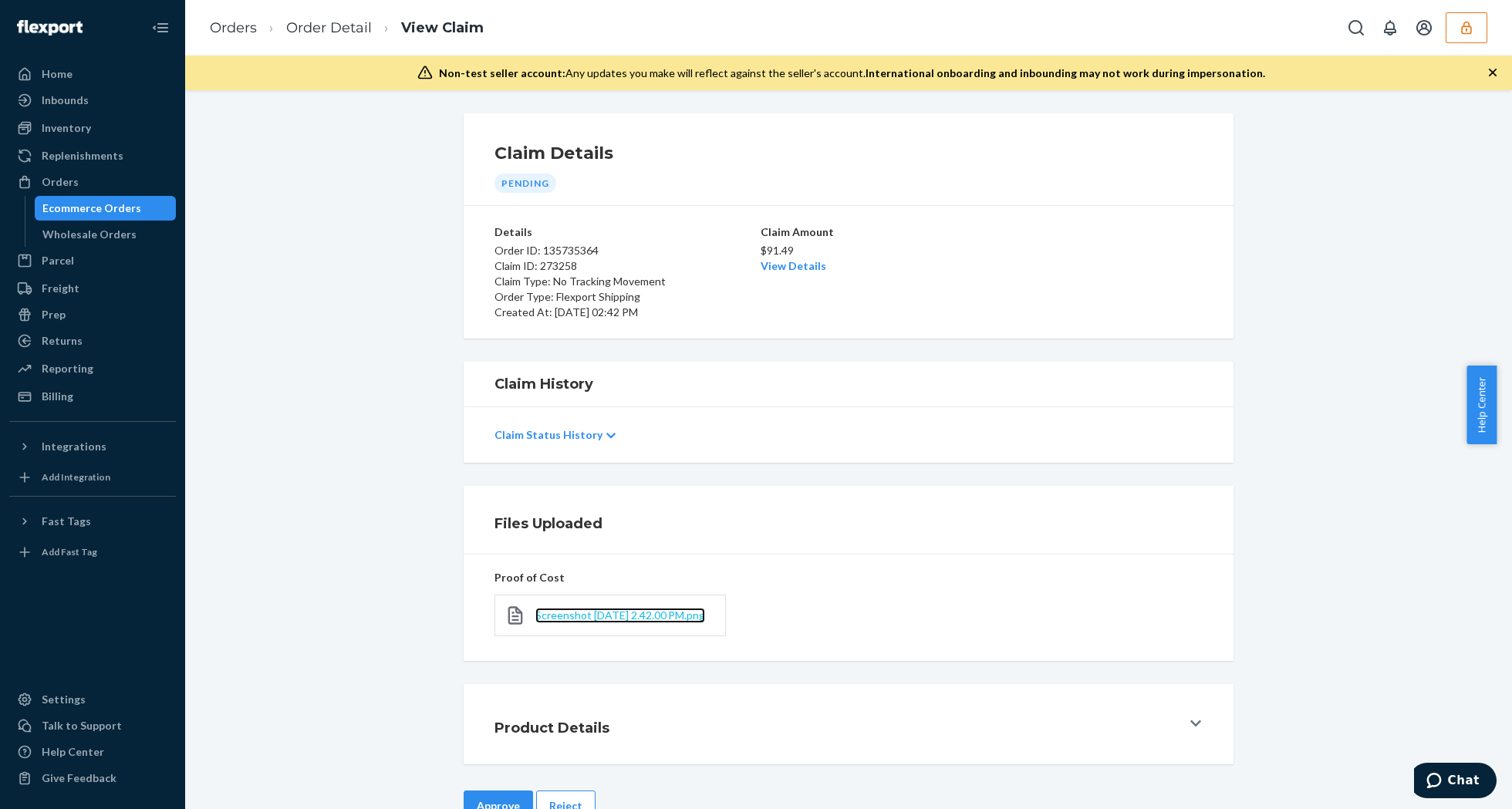
click at [558, 615] on span "Screenshot [DATE] 2.42.00 PM.png" at bounding box center [620, 615] width 170 height 13
click at [774, 251] on p "$91.49" at bounding box center [849, 250] width 176 height 16
click at [779, 254] on p "$91.49" at bounding box center [849, 250] width 176 height 16
click at [787, 259] on div "$91.49 View Details" at bounding box center [849, 257] width 176 height 34
click at [787, 263] on link "View Details" at bounding box center [793, 266] width 65 height 13
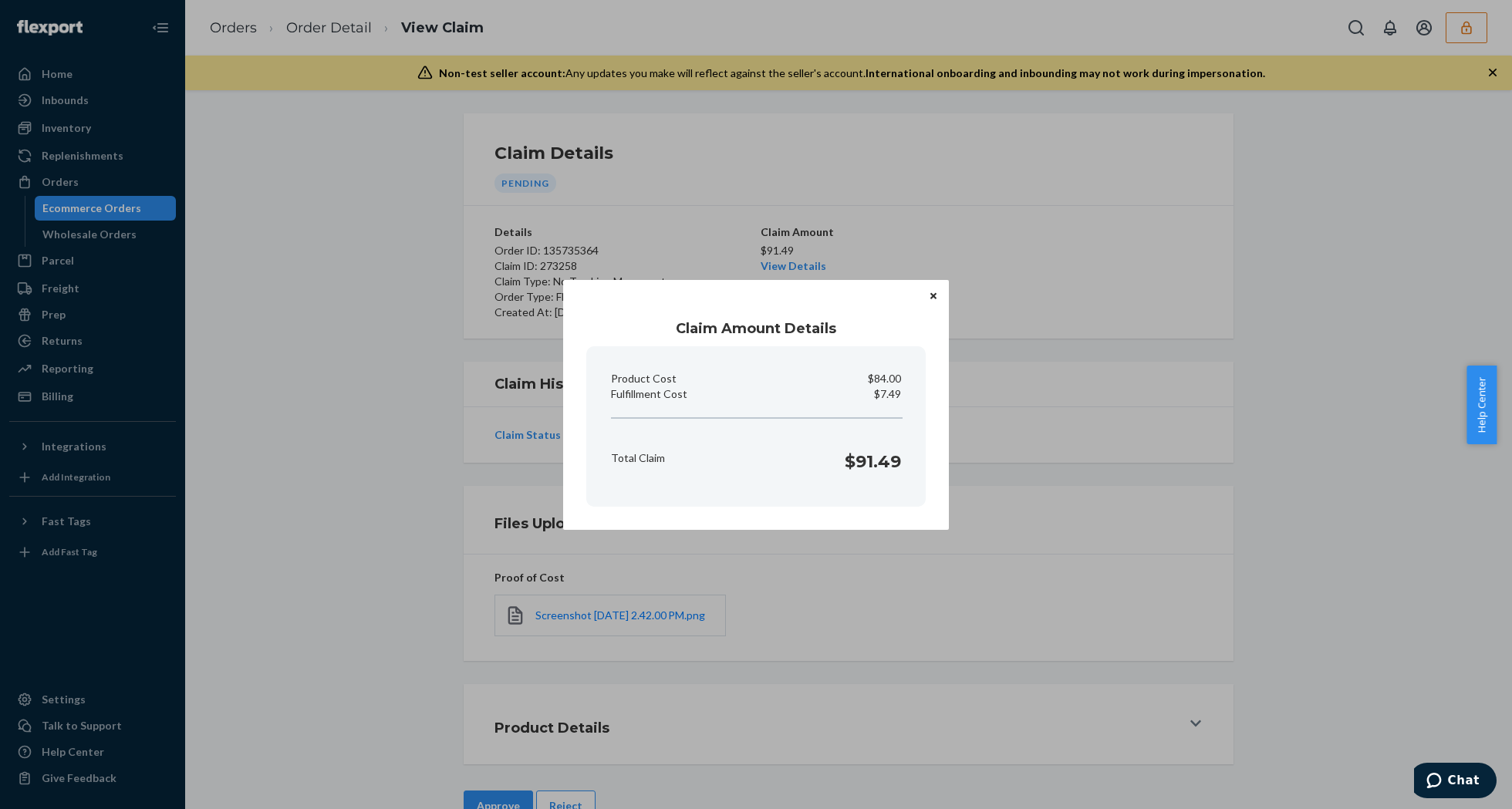
click at [935, 296] on icon "Close" at bounding box center [933, 296] width 6 height 9
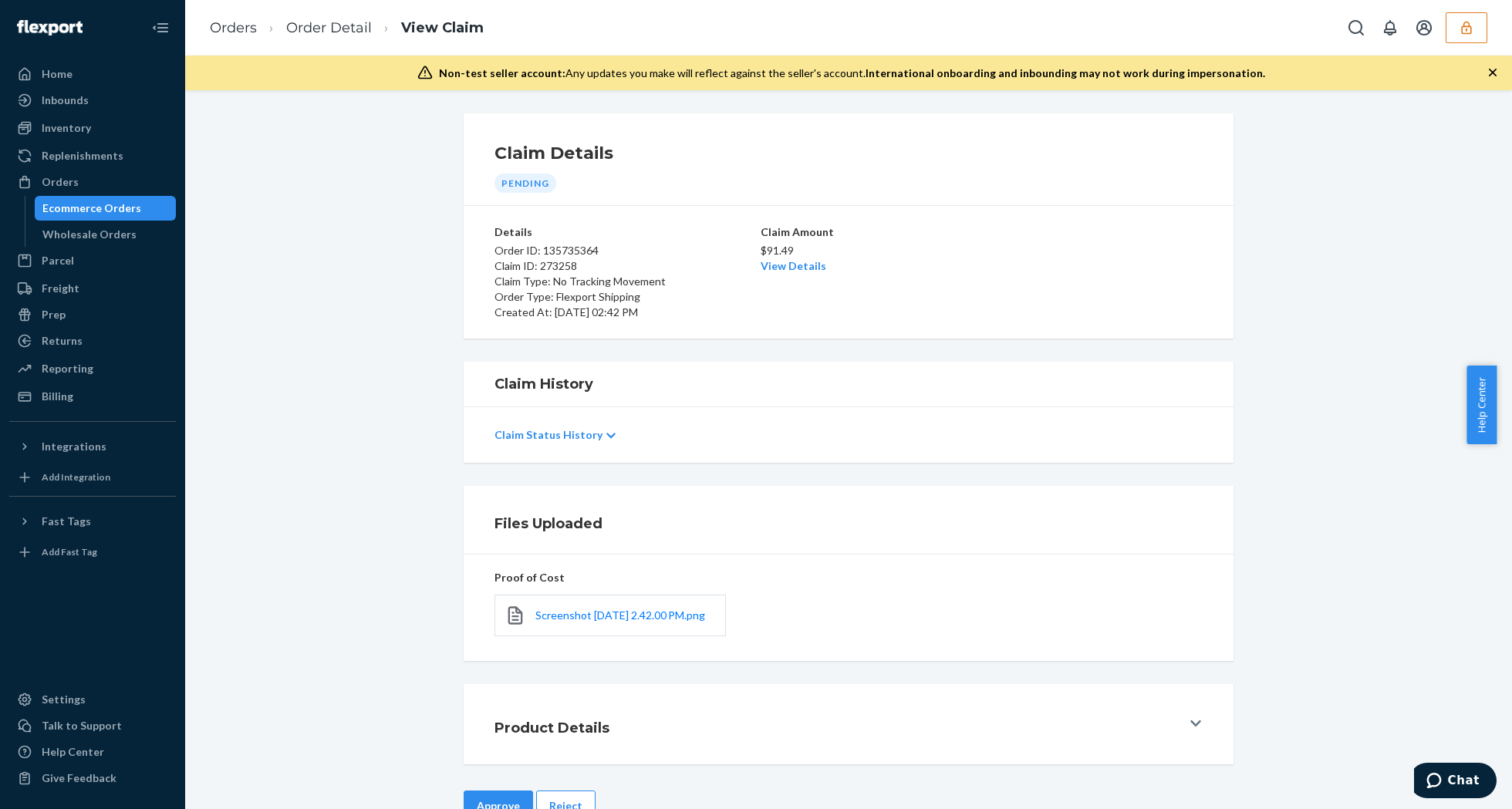
scroll to position [54, 0]
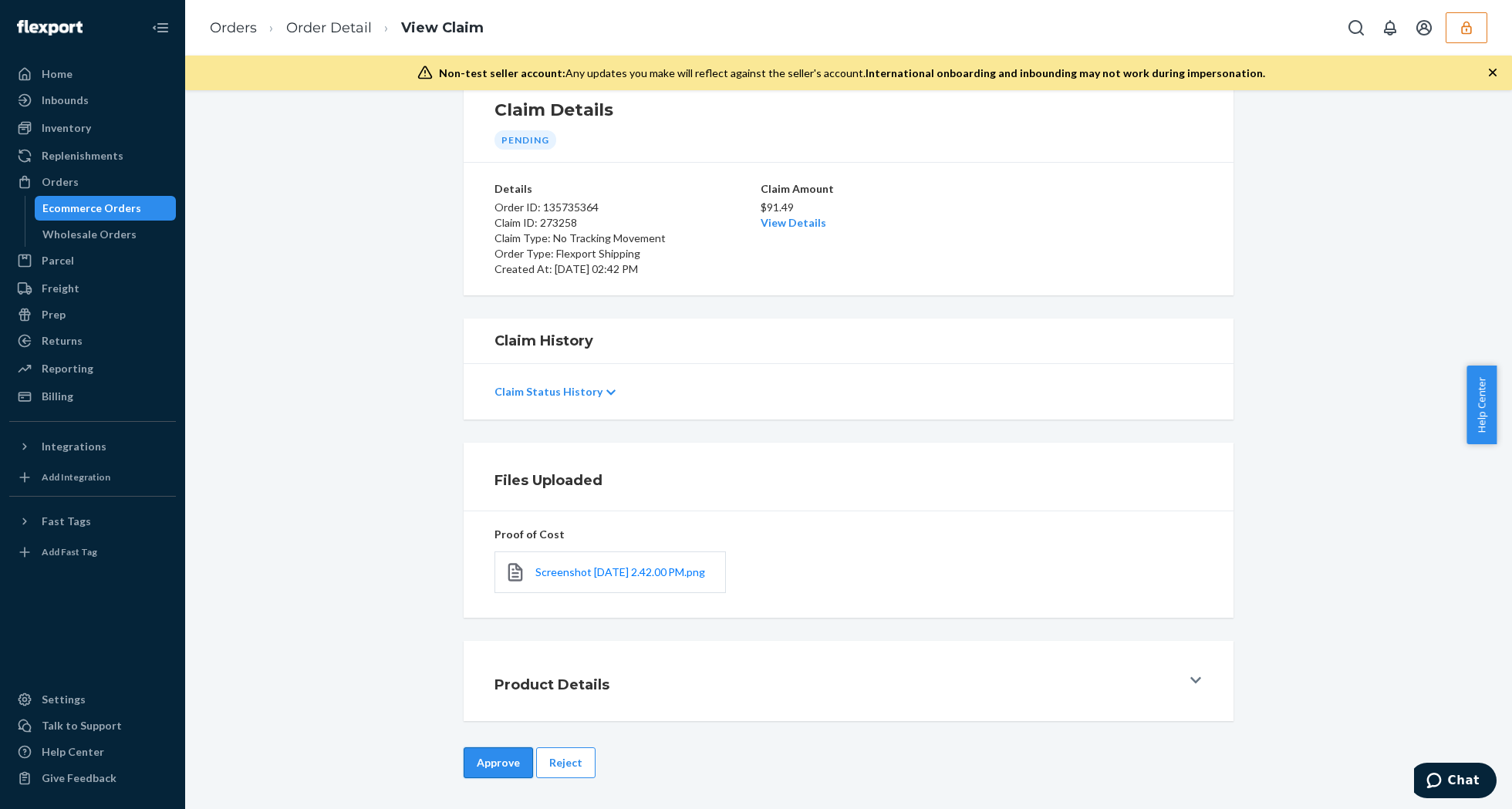
click at [488, 748] on button "Approve" at bounding box center [498, 763] width 70 height 31
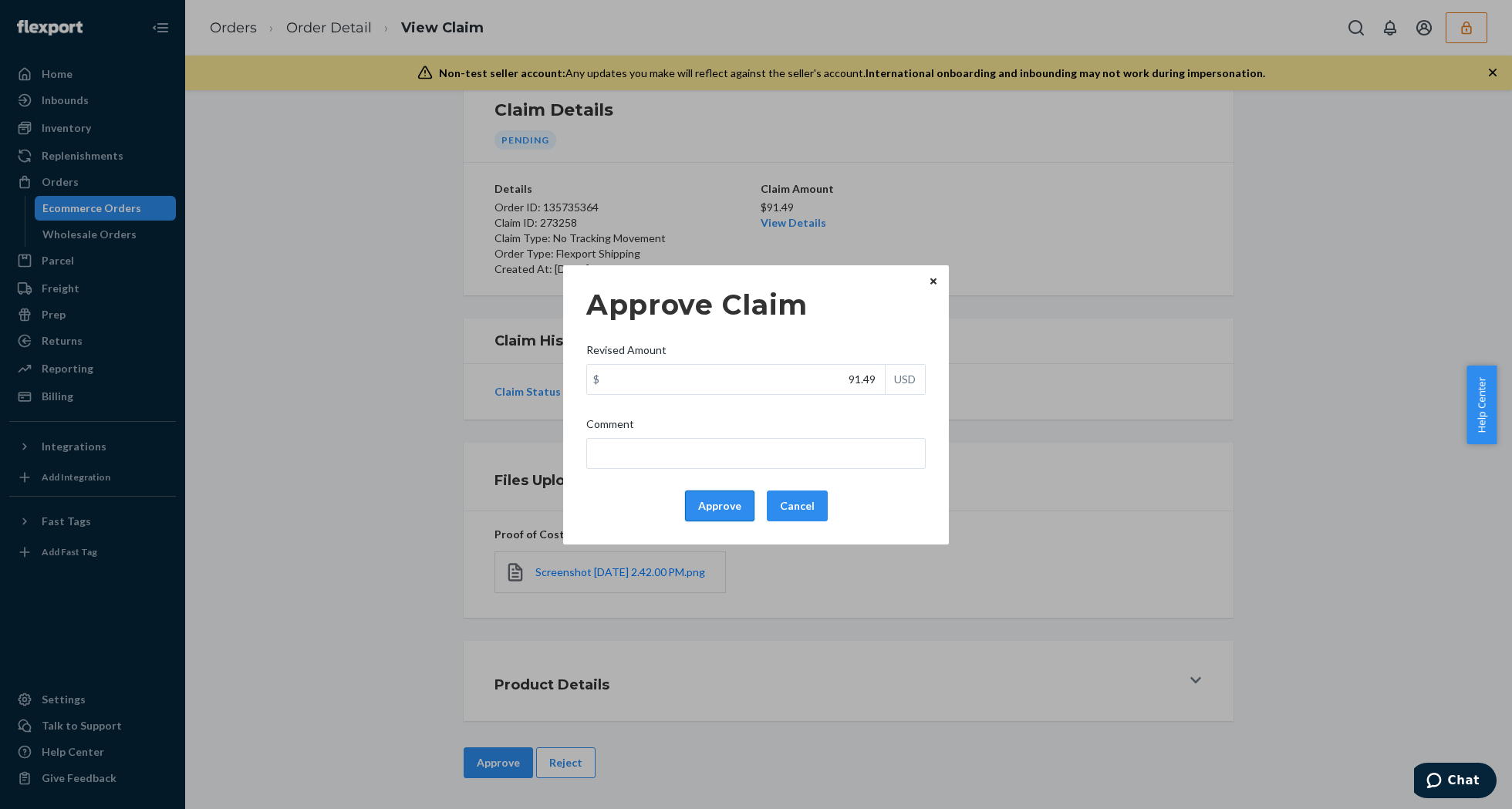
click at [705, 511] on button "Approve" at bounding box center [720, 506] width 70 height 31
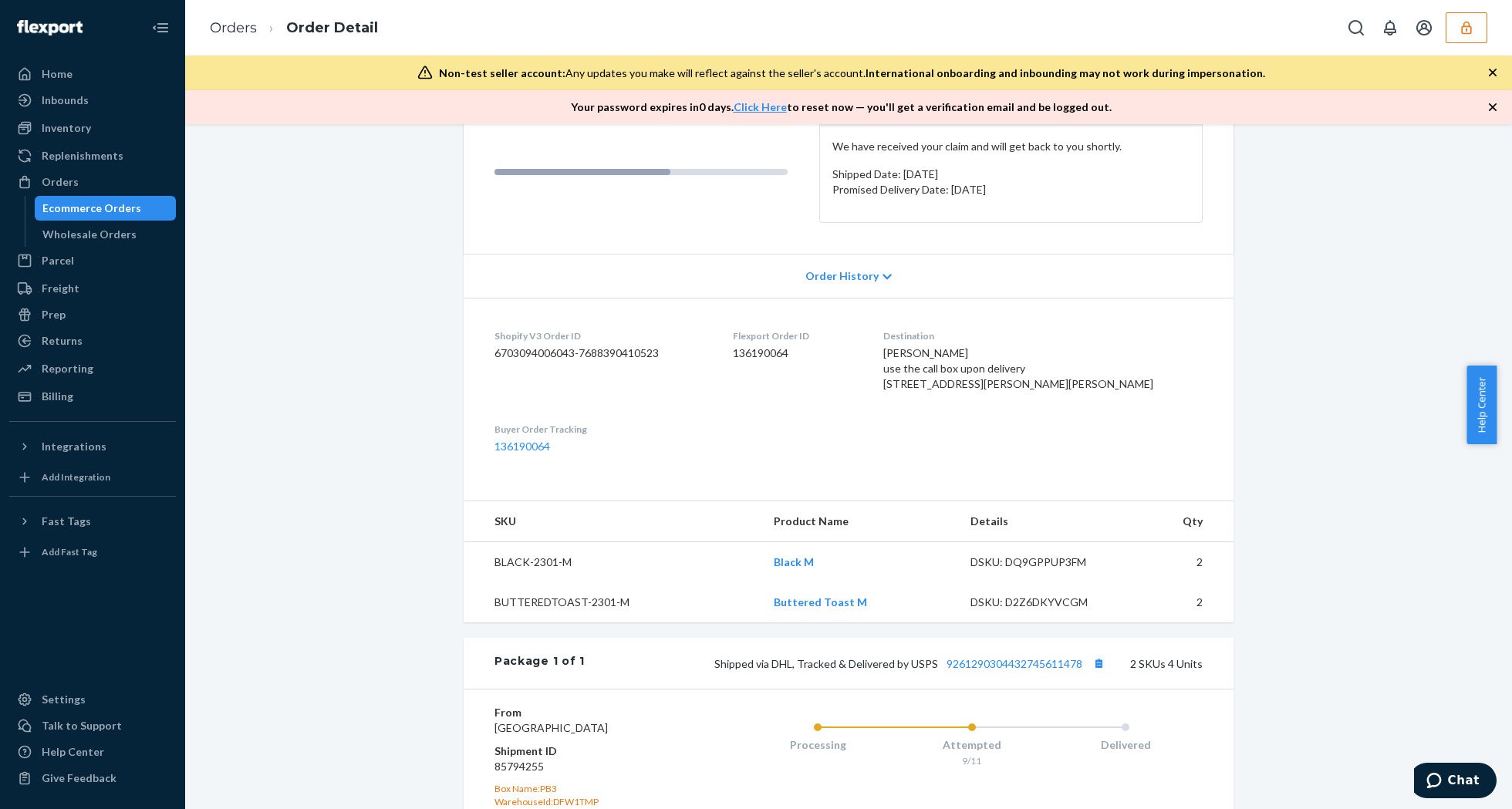
scroll to position [467, 0]
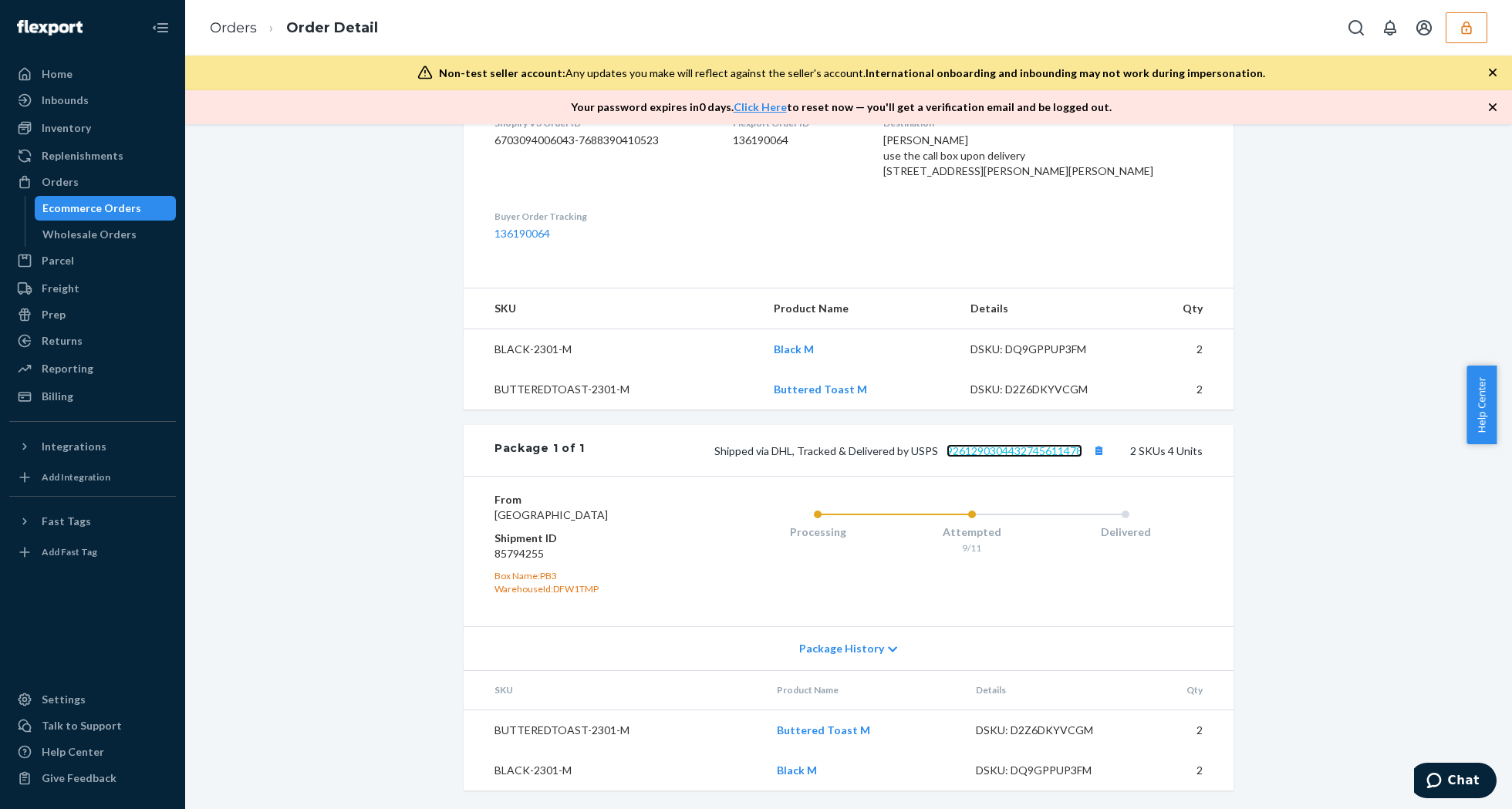
click at [1028, 445] on link "9261290304432745611478" at bounding box center [1014, 451] width 136 height 13
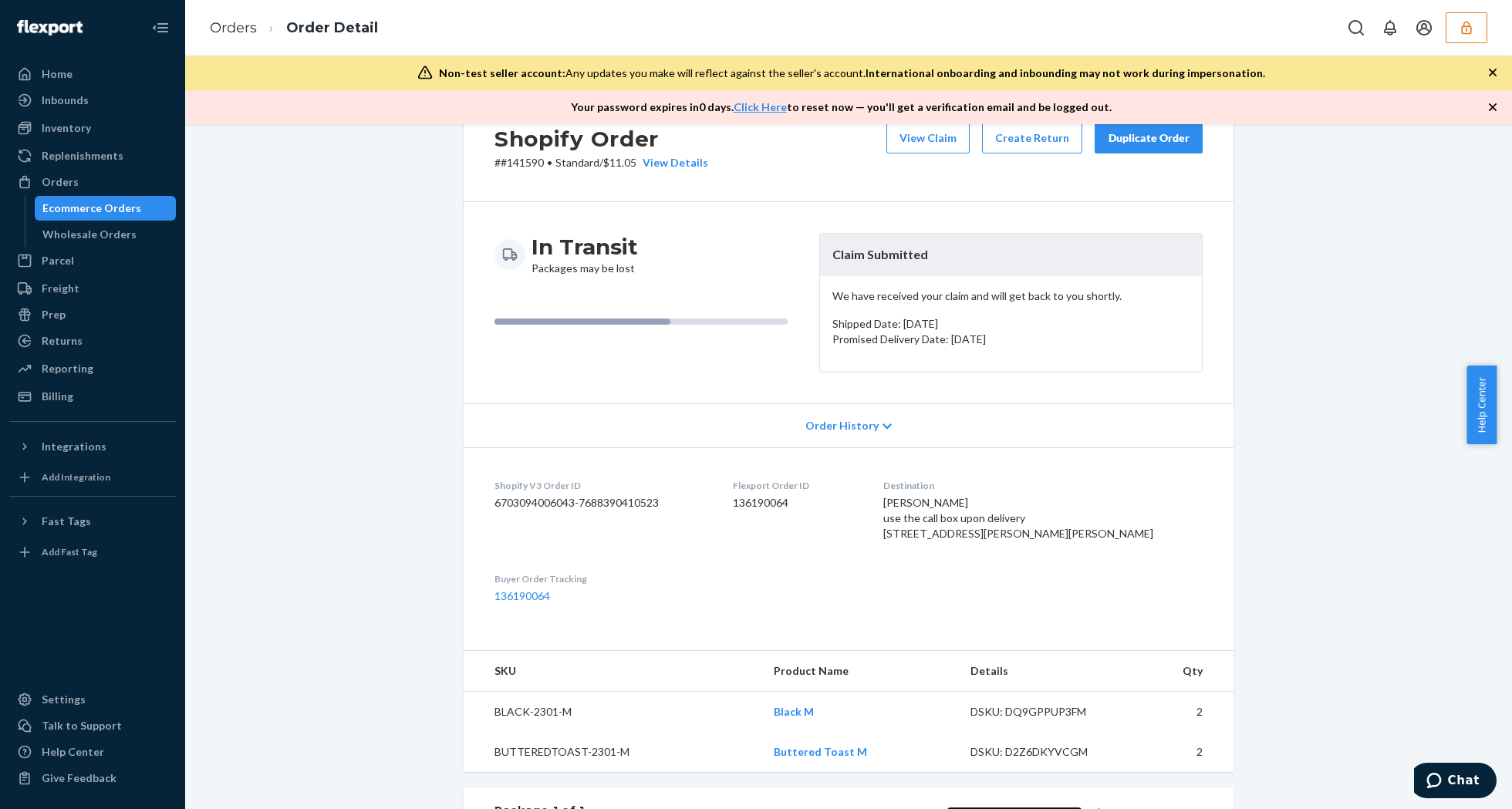
scroll to position [0, 0]
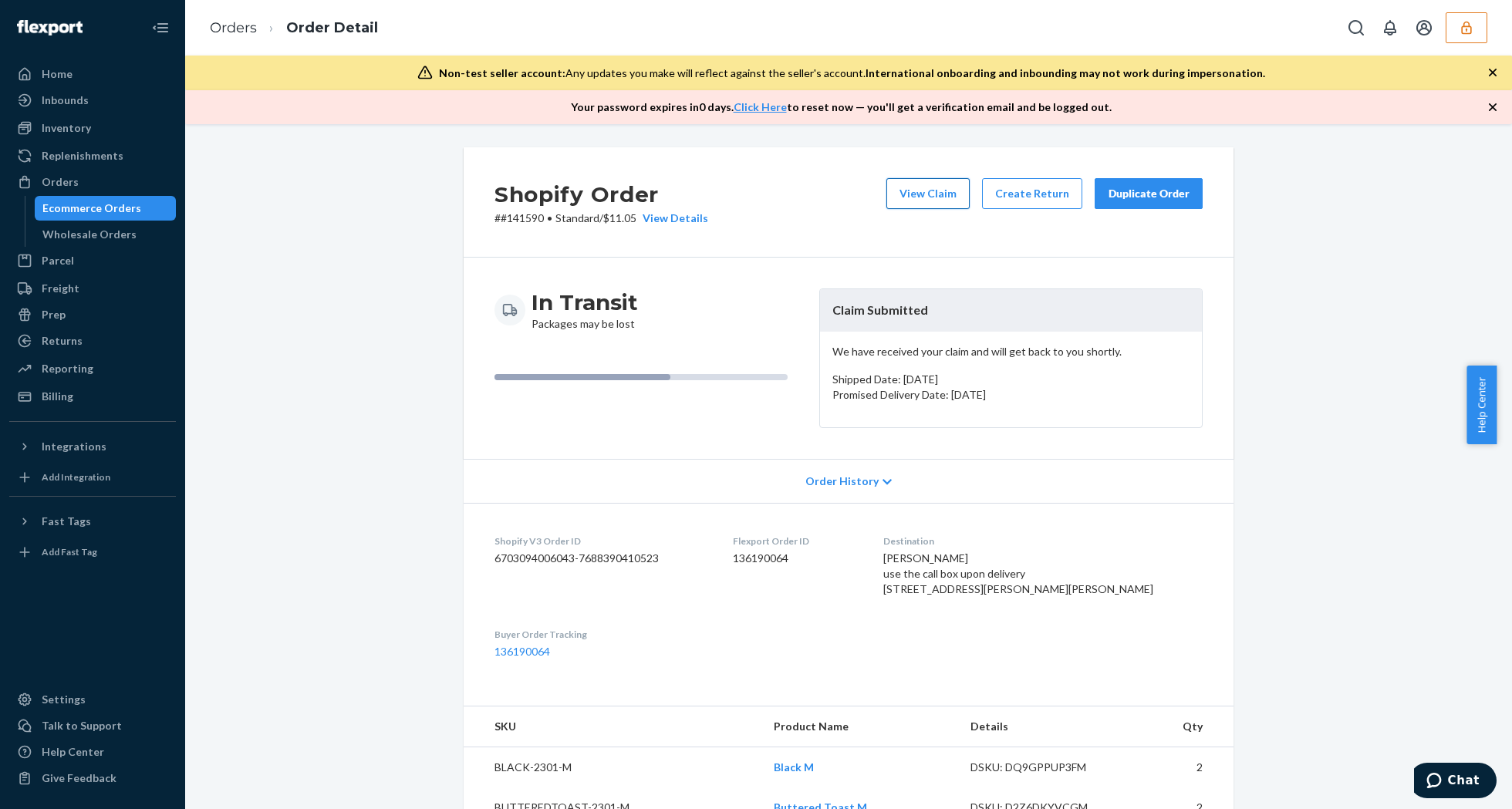
click at [932, 185] on button "View Claim" at bounding box center [927, 193] width 84 height 31
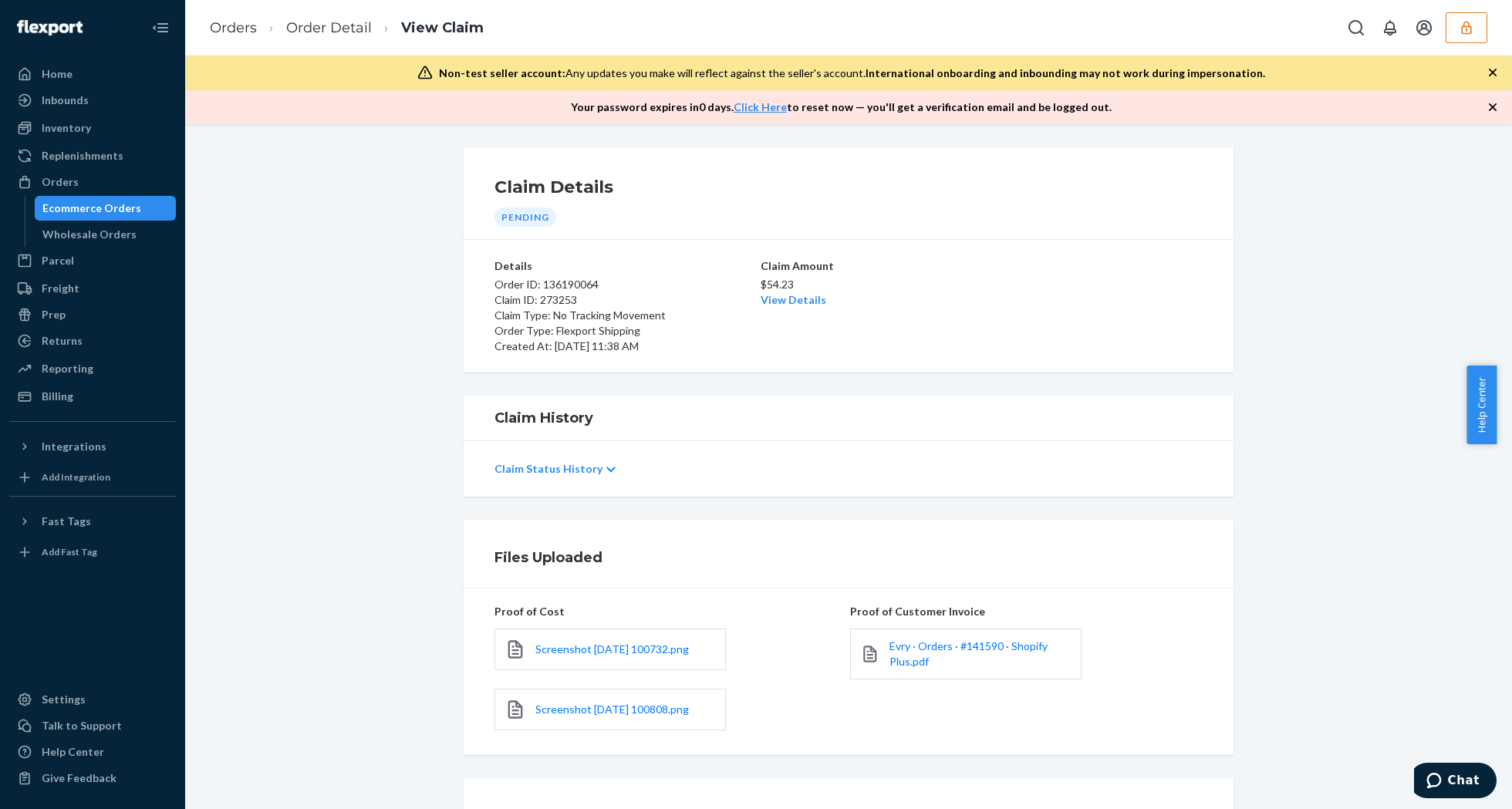
scroll to position [140, 0]
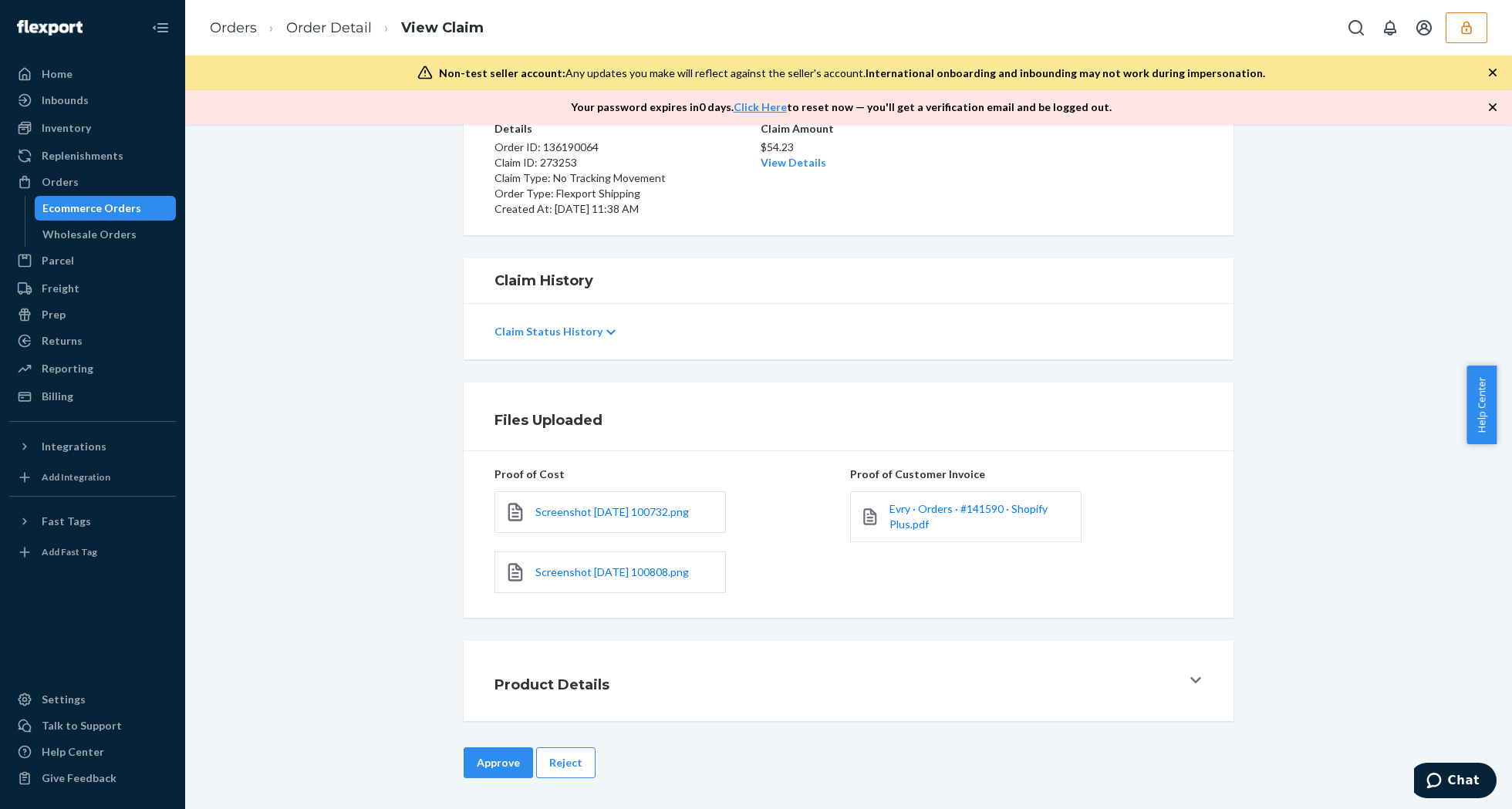
click at [561, 756] on button "Reject" at bounding box center [566, 763] width 60 height 31
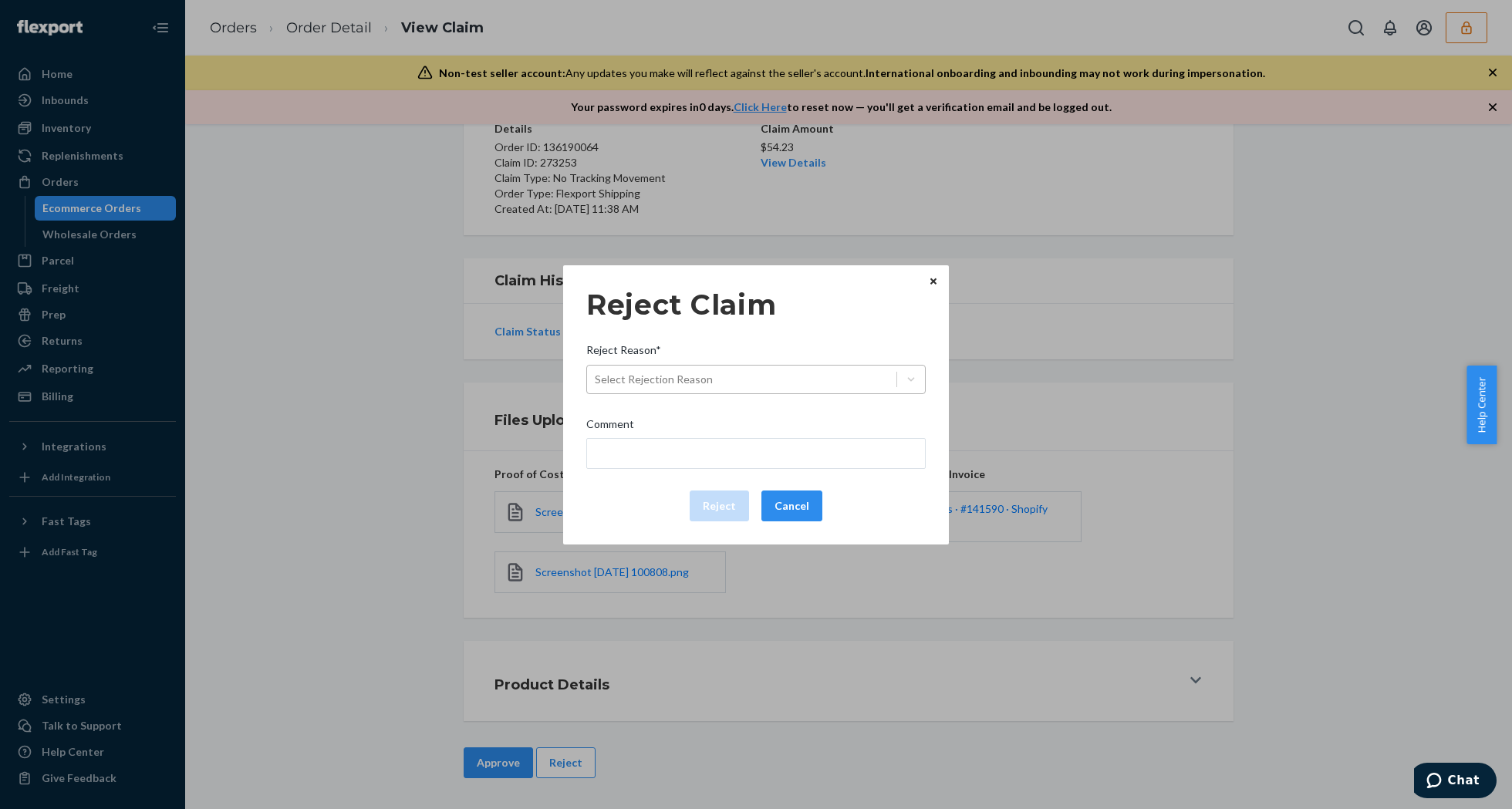
click at [747, 374] on div "Select Rejection Reason" at bounding box center [742, 379] width 310 height 25
click at [596, 374] on input "Reject Reason* Select Rejection Reason" at bounding box center [595, 379] width 2 height 16
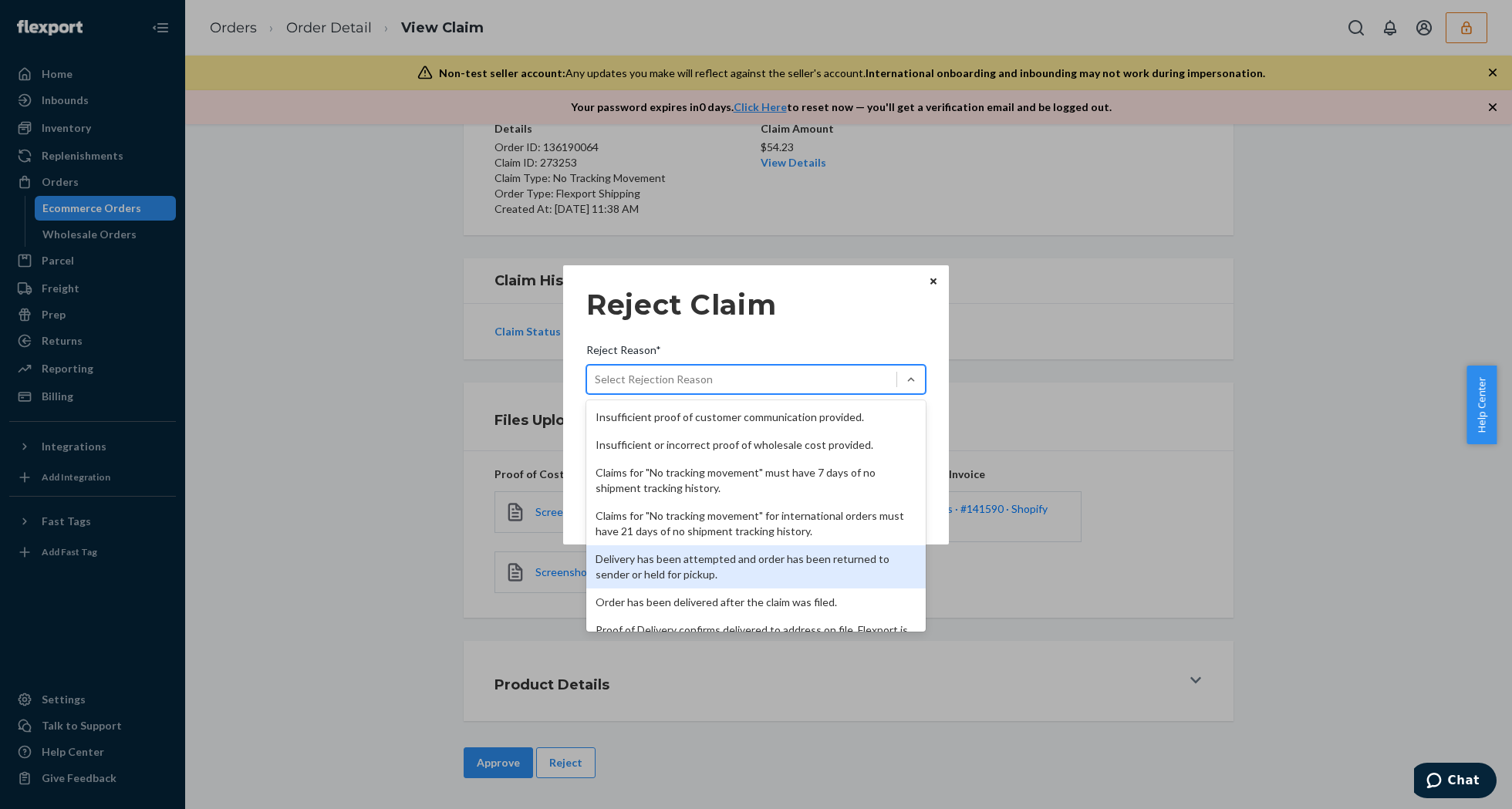
click at [691, 570] on div "Delivery has been attempted and order has been returned to sender or held for p…" at bounding box center [756, 567] width 339 height 43
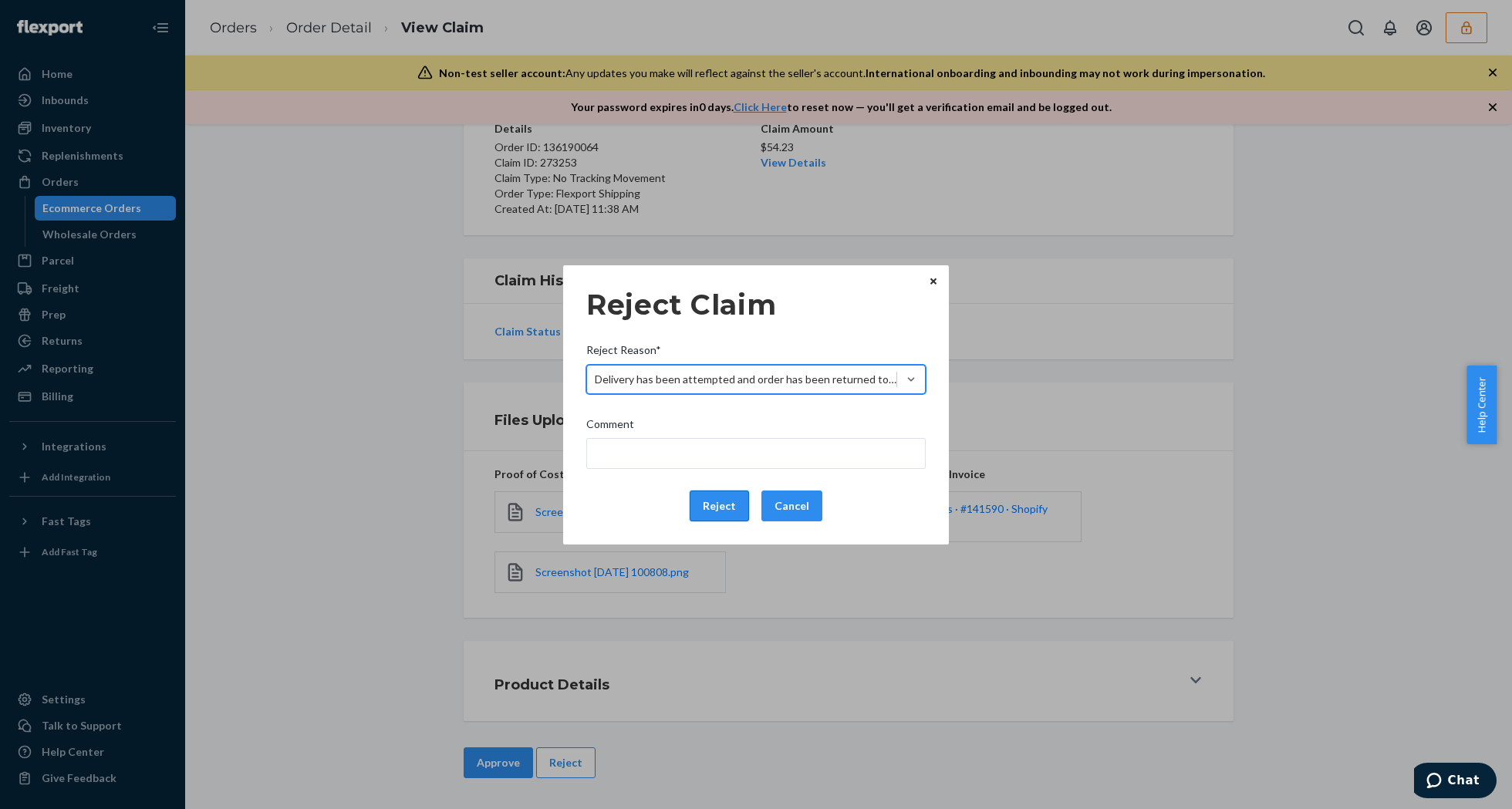
click at [705, 498] on button "Reject" at bounding box center [720, 506] width 60 height 31
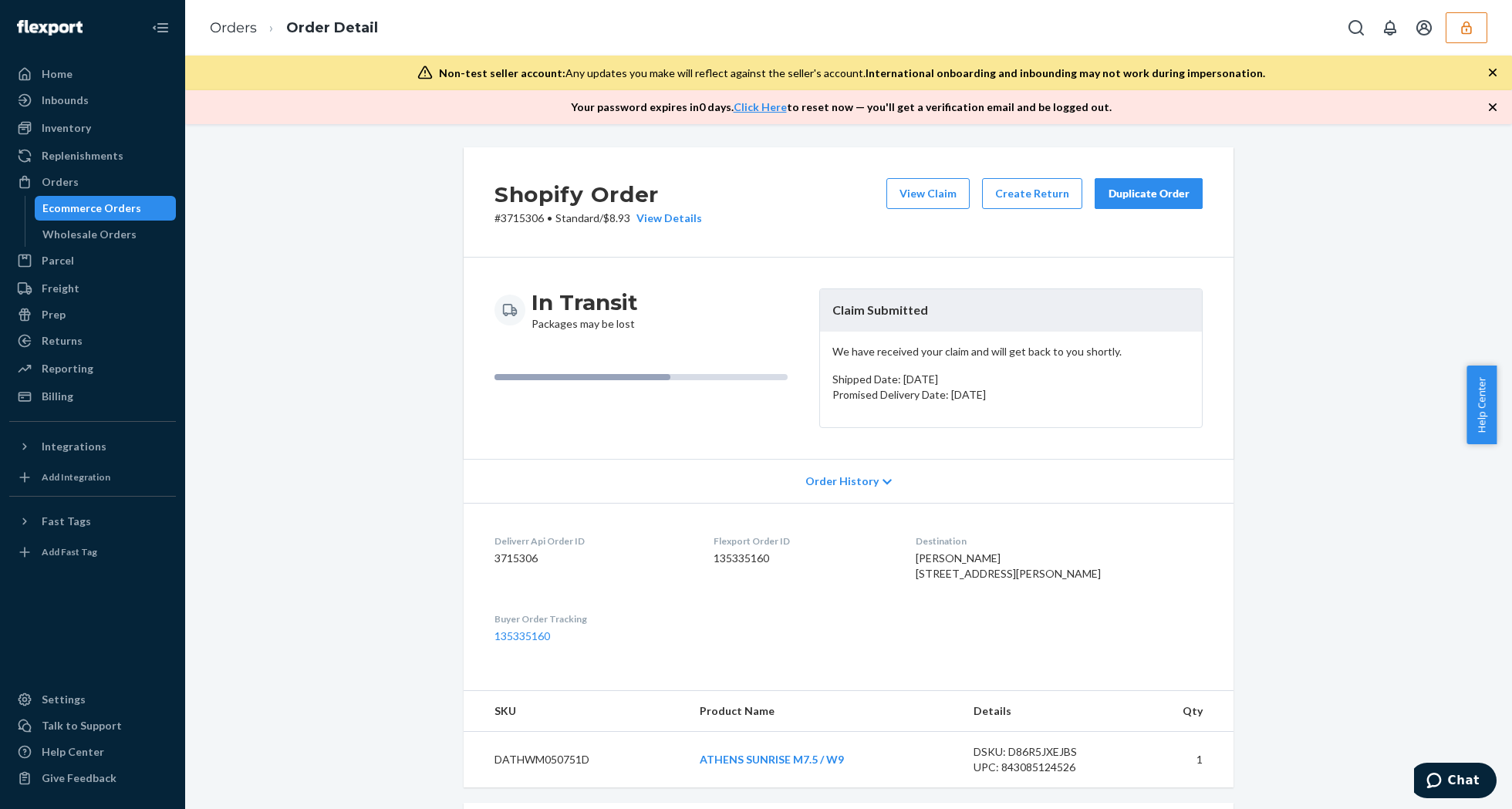
scroll to position [402, 0]
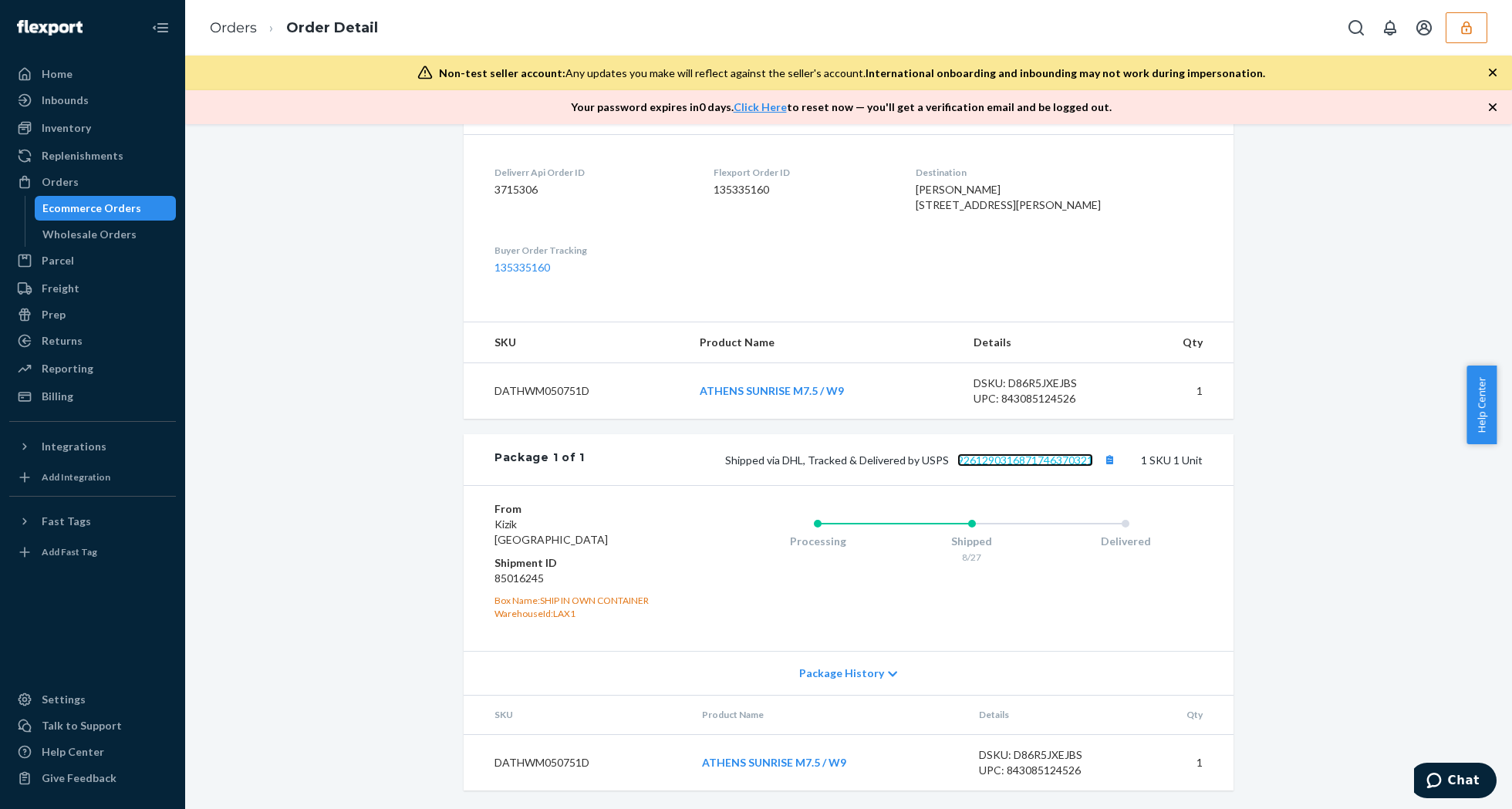
click at [1033, 454] on link "9261290316871746370321" at bounding box center [1025, 460] width 136 height 13
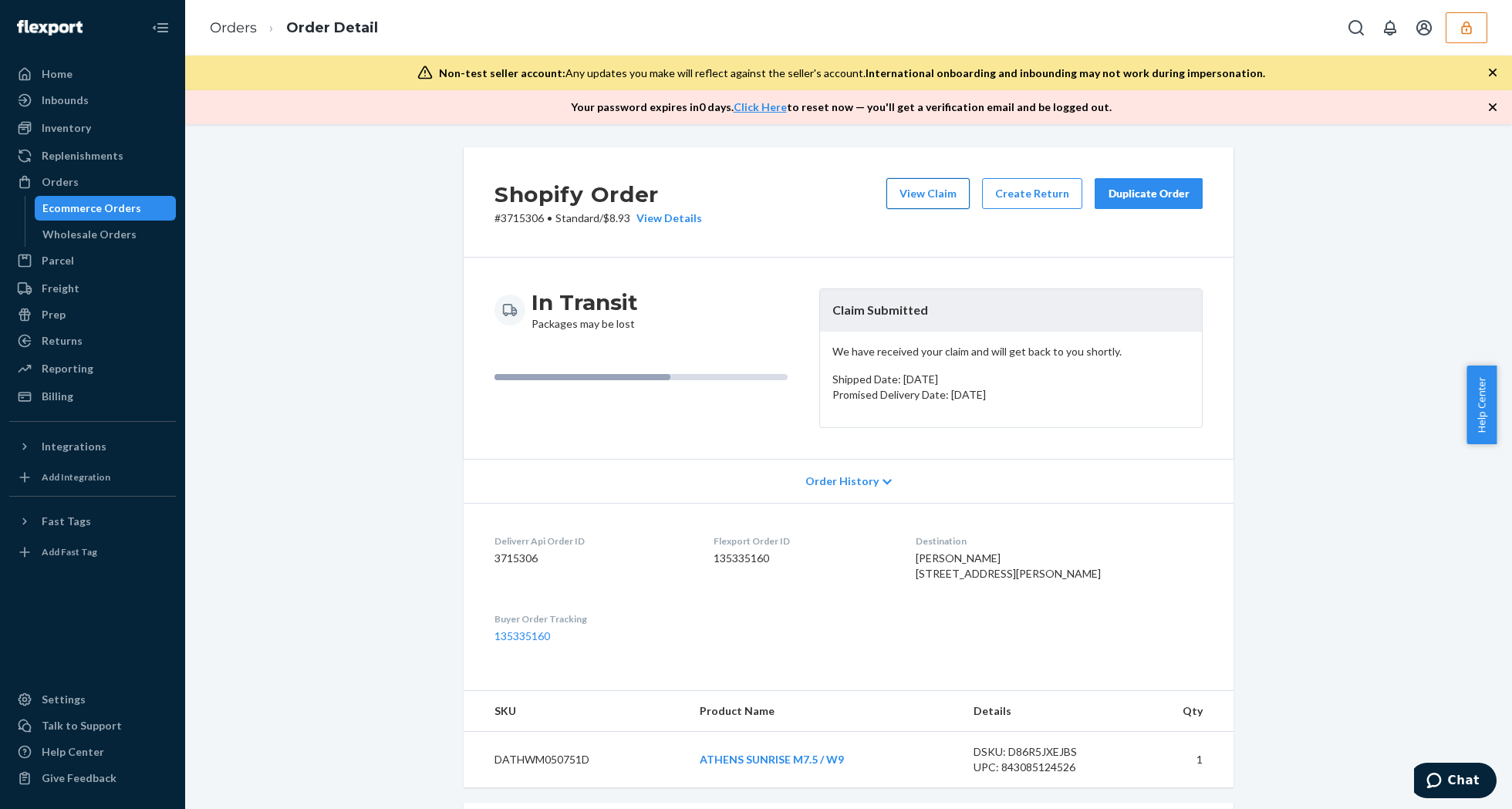
click at [910, 199] on button "View Claim" at bounding box center [927, 193] width 84 height 31
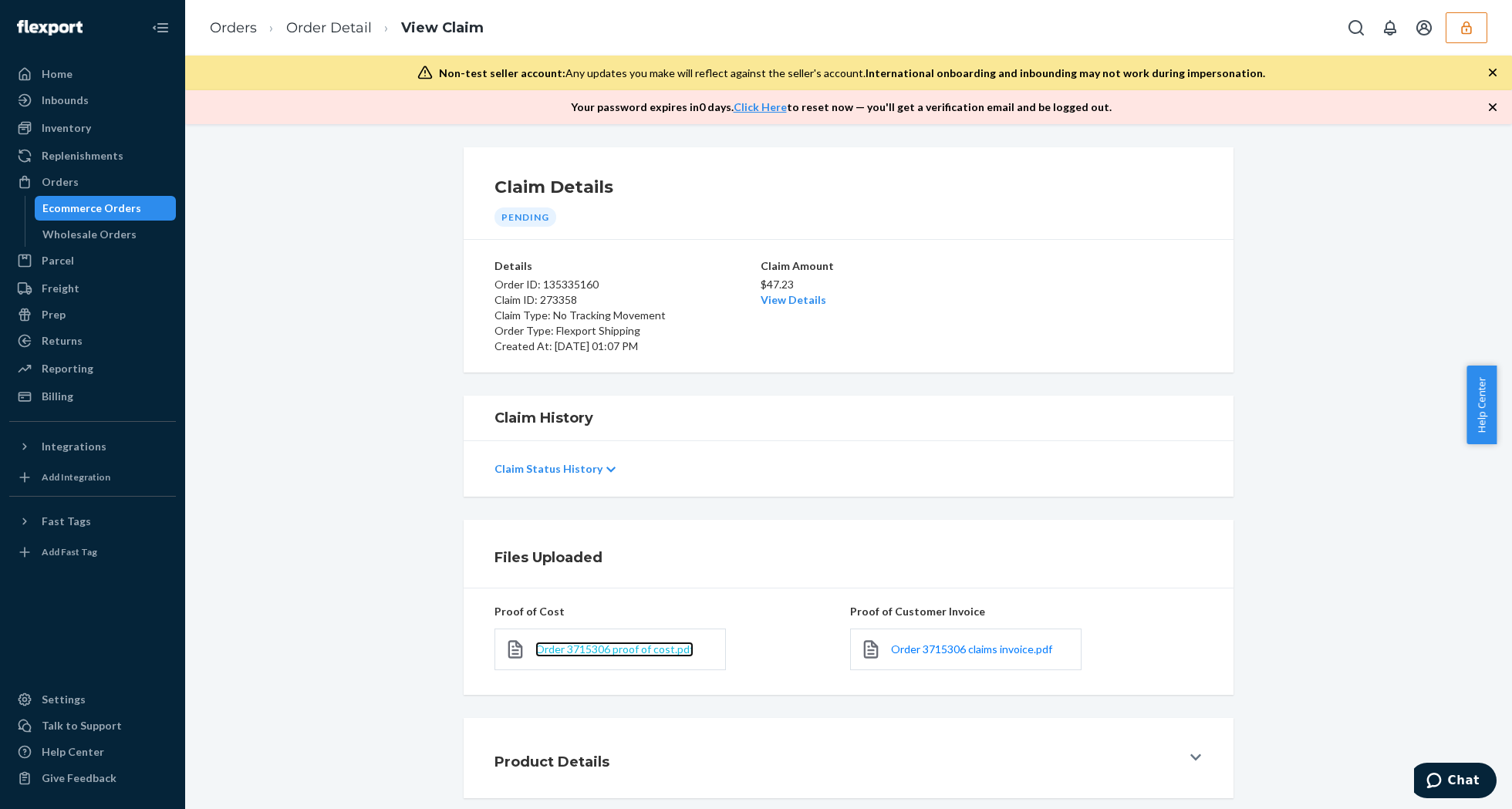
click at [595, 652] on span "Order 3715306 proof of cost.pdf" at bounding box center [614, 649] width 158 height 13
click at [295, 29] on link "Order Detail" at bounding box center [329, 27] width 85 height 17
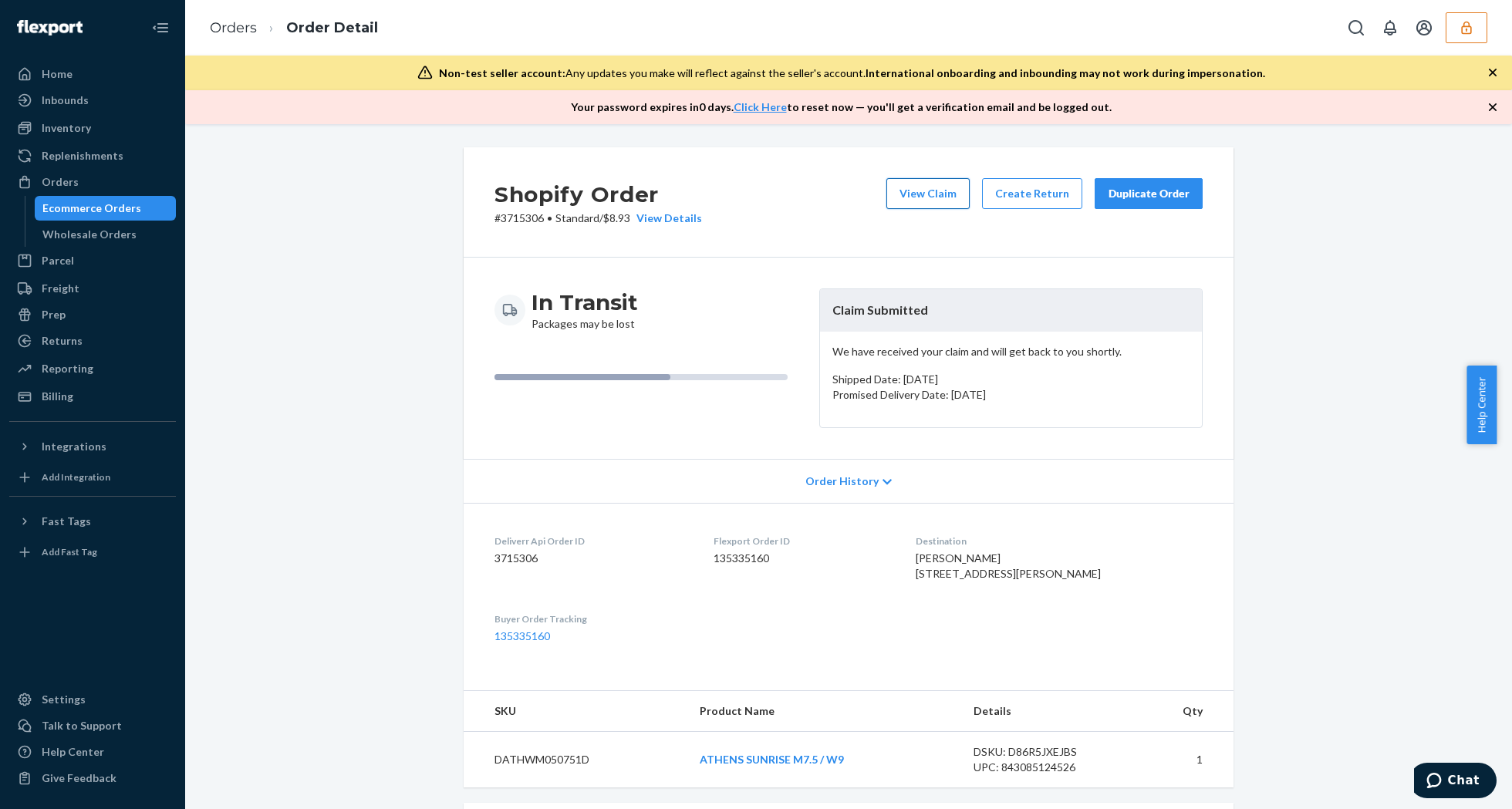
click at [903, 199] on button "View Claim" at bounding box center [927, 193] width 84 height 31
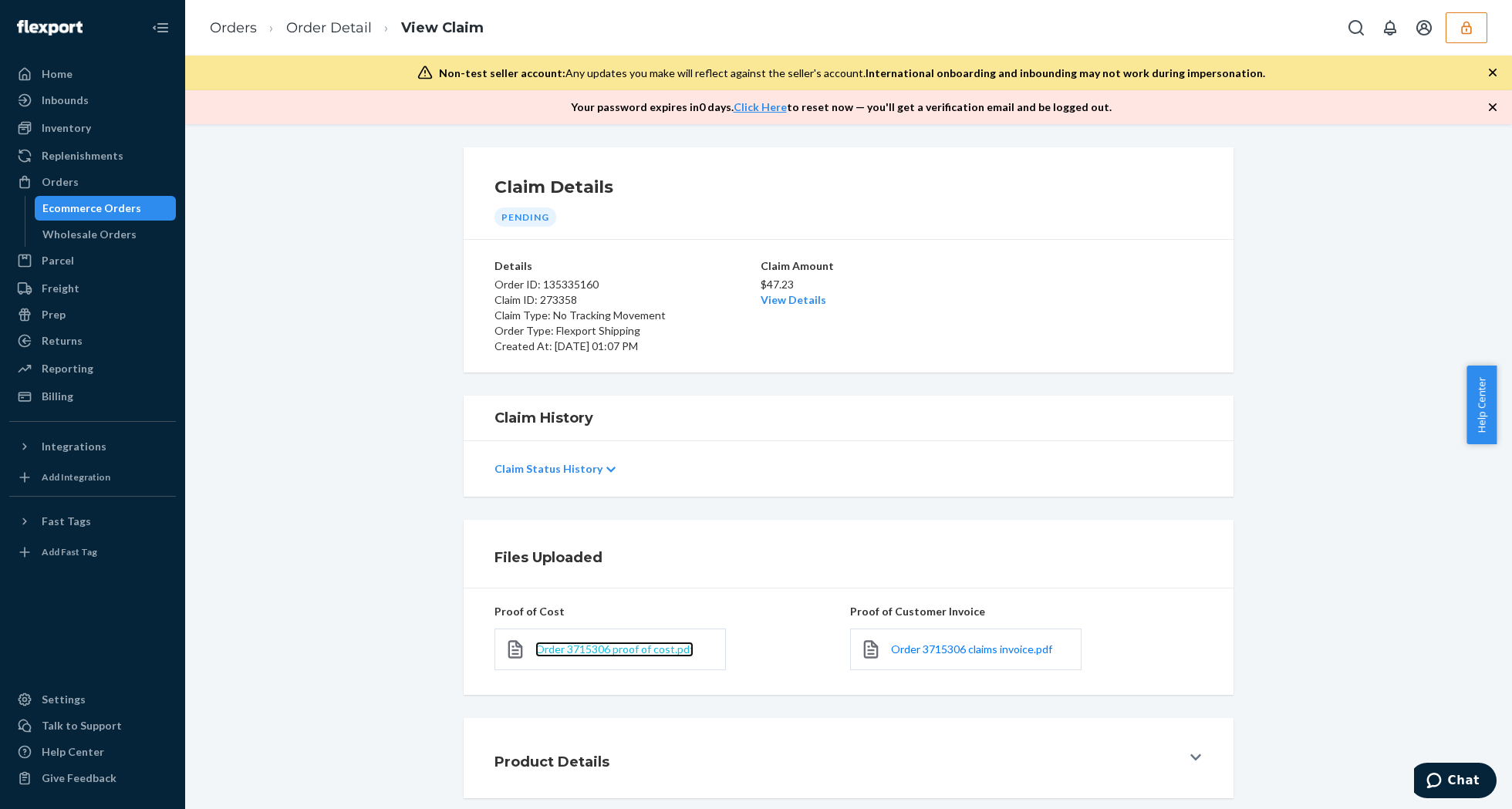
click at [638, 649] on span "Order 3715306 proof of cost.pdf" at bounding box center [614, 649] width 158 height 13
click at [793, 294] on link "View Details" at bounding box center [793, 300] width 65 height 13
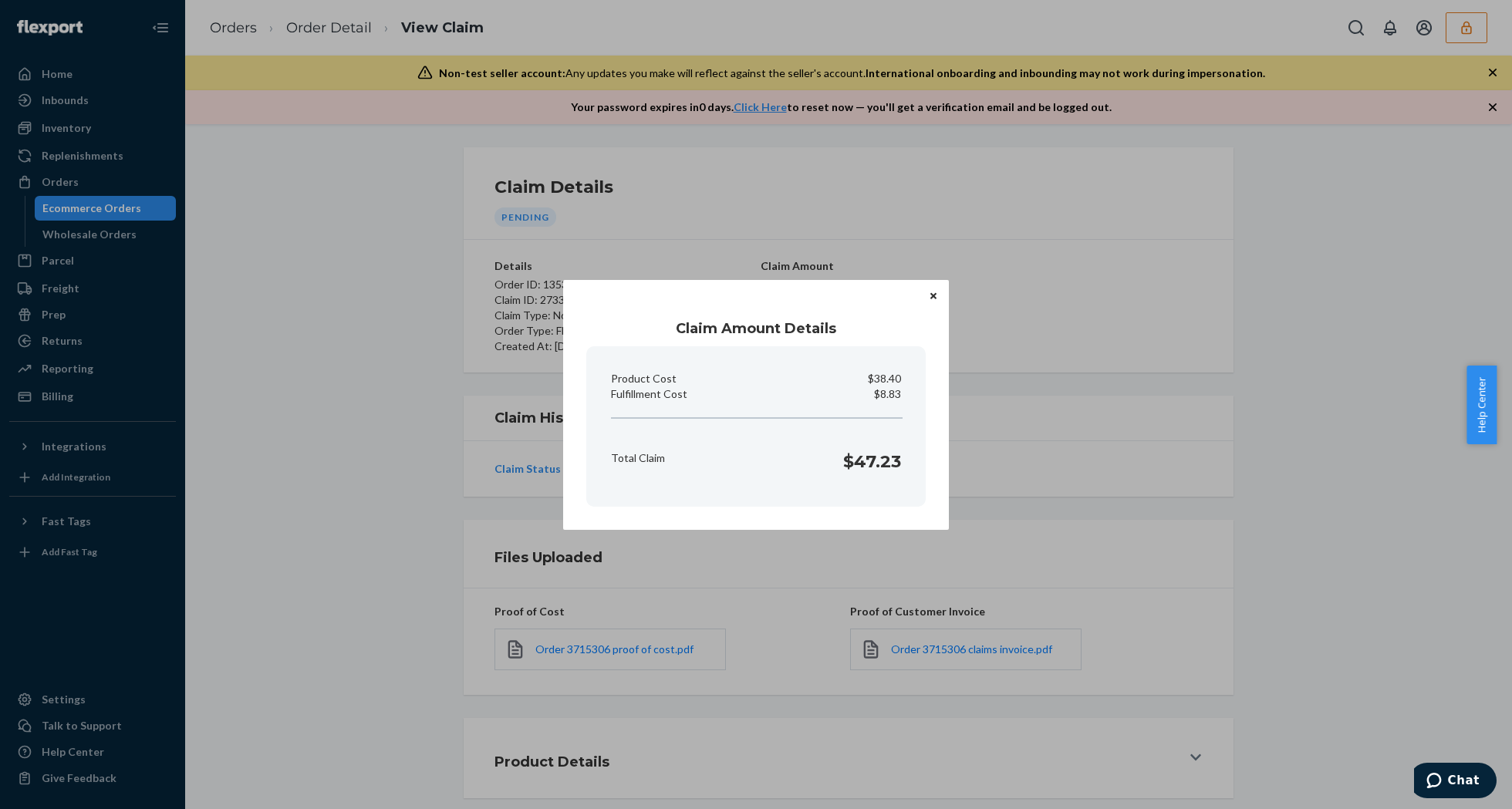
click at [889, 396] on p "$8.83" at bounding box center [888, 394] width 27 height 16
copy p "8.83"
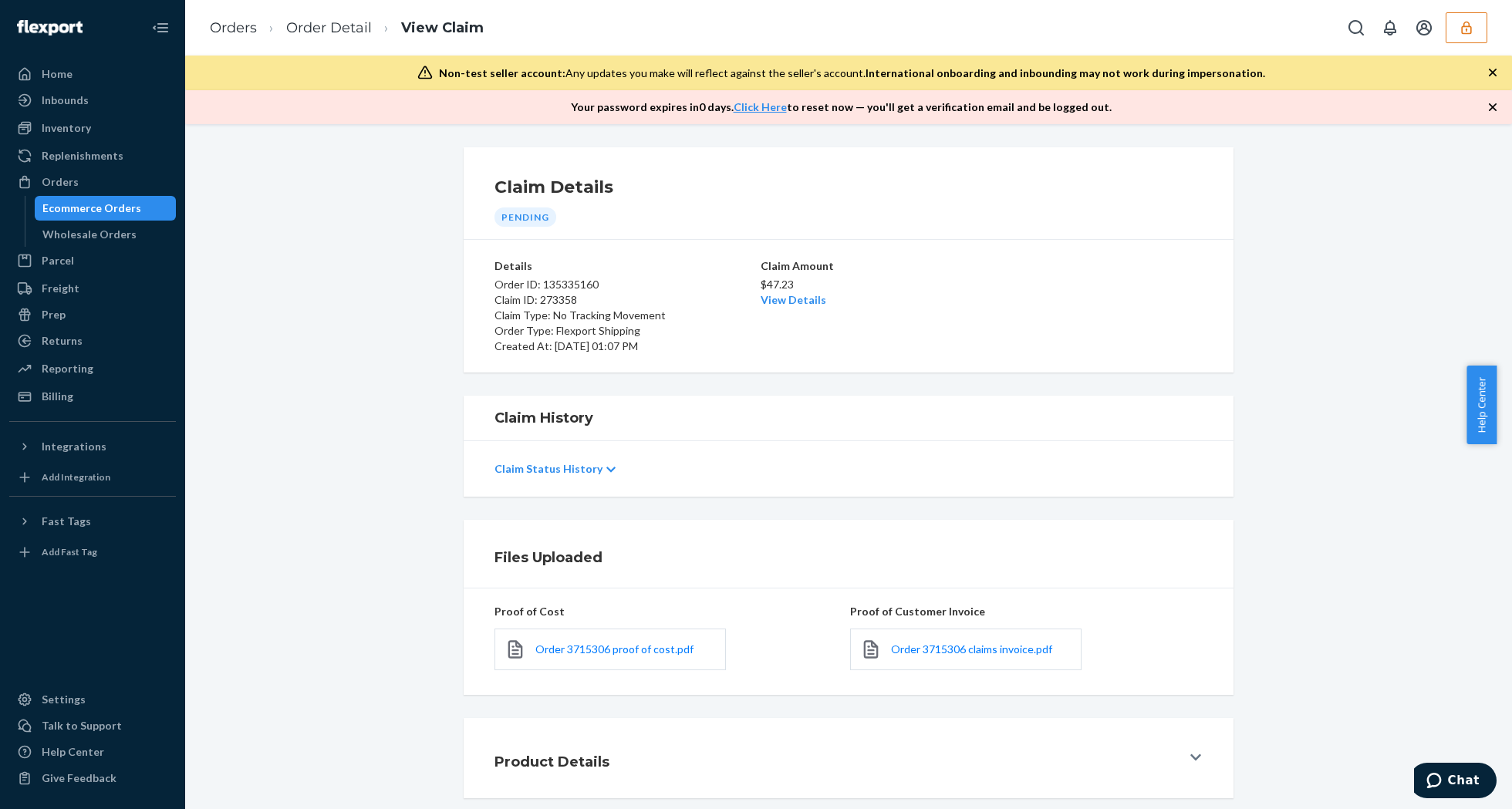
click at [1158, 578] on div "Home Inbounds Shipping Plans Problems Inventory Products Replenishments Orders …" at bounding box center [756, 404] width 1512 height 809
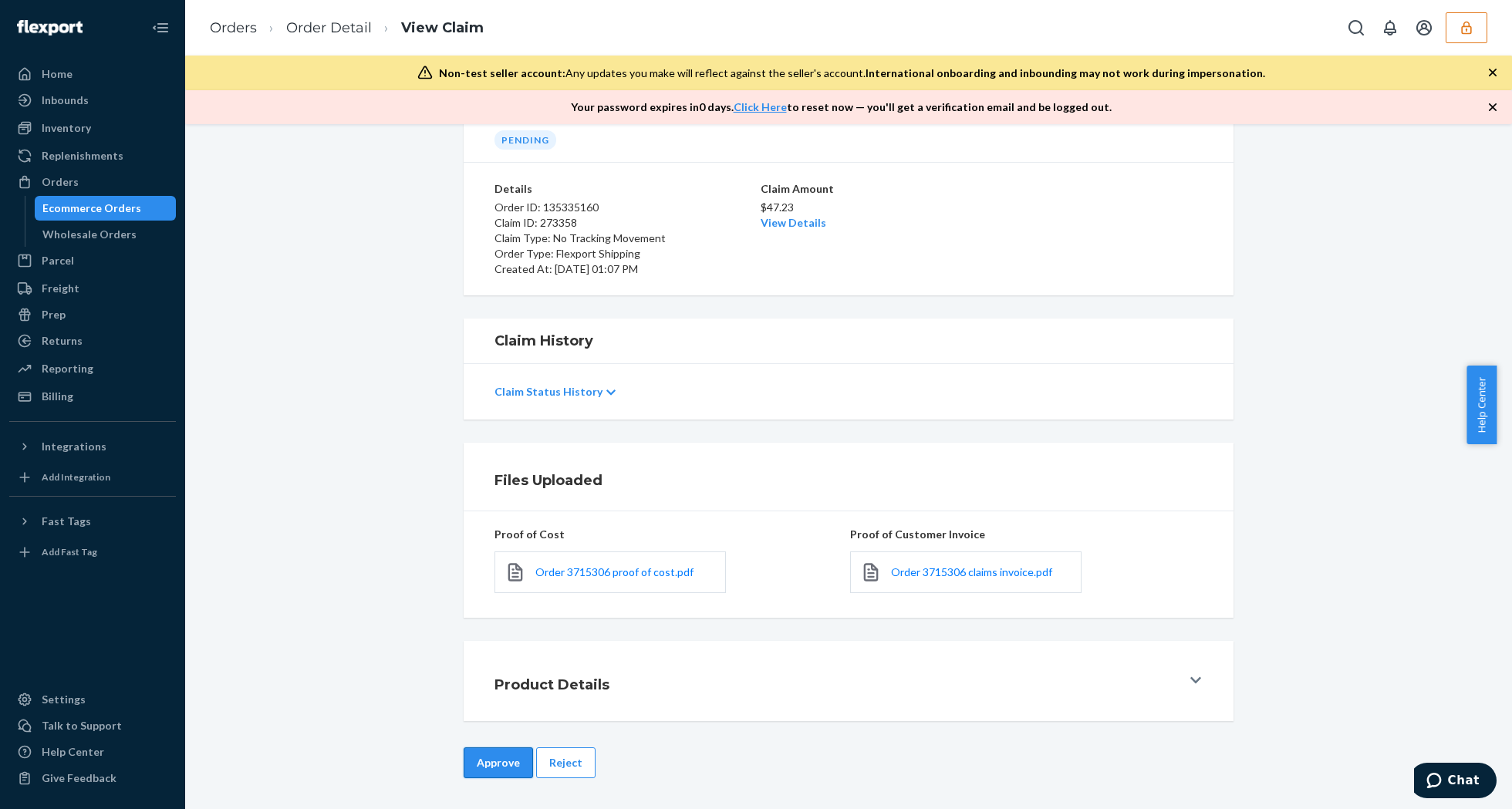
click at [513, 759] on button "Approve" at bounding box center [498, 763] width 70 height 31
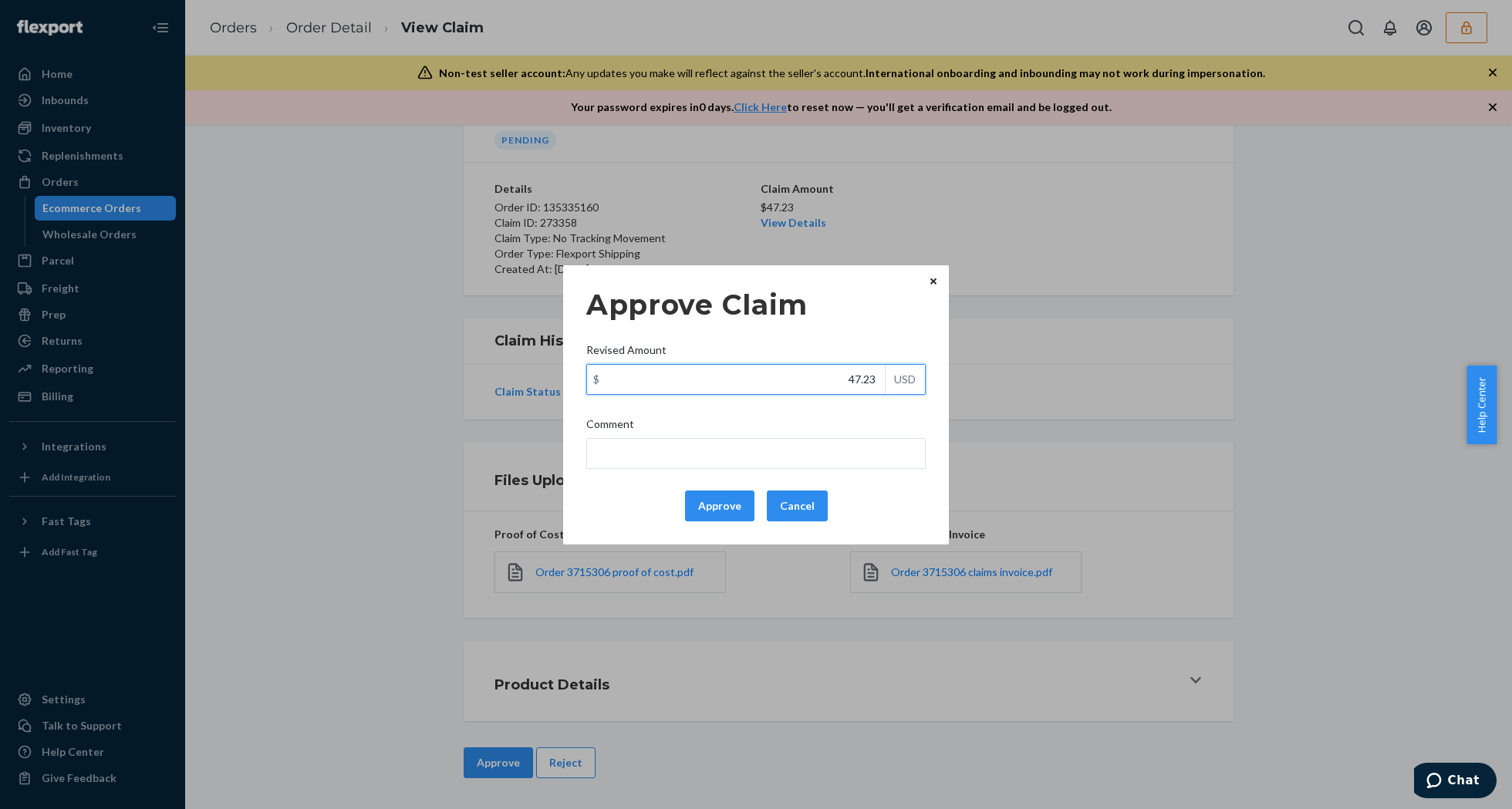
click at [750, 379] on input "47.23" at bounding box center [736, 379] width 298 height 29
type input "28.03"
click at [739, 498] on button "Approve" at bounding box center [720, 506] width 70 height 31
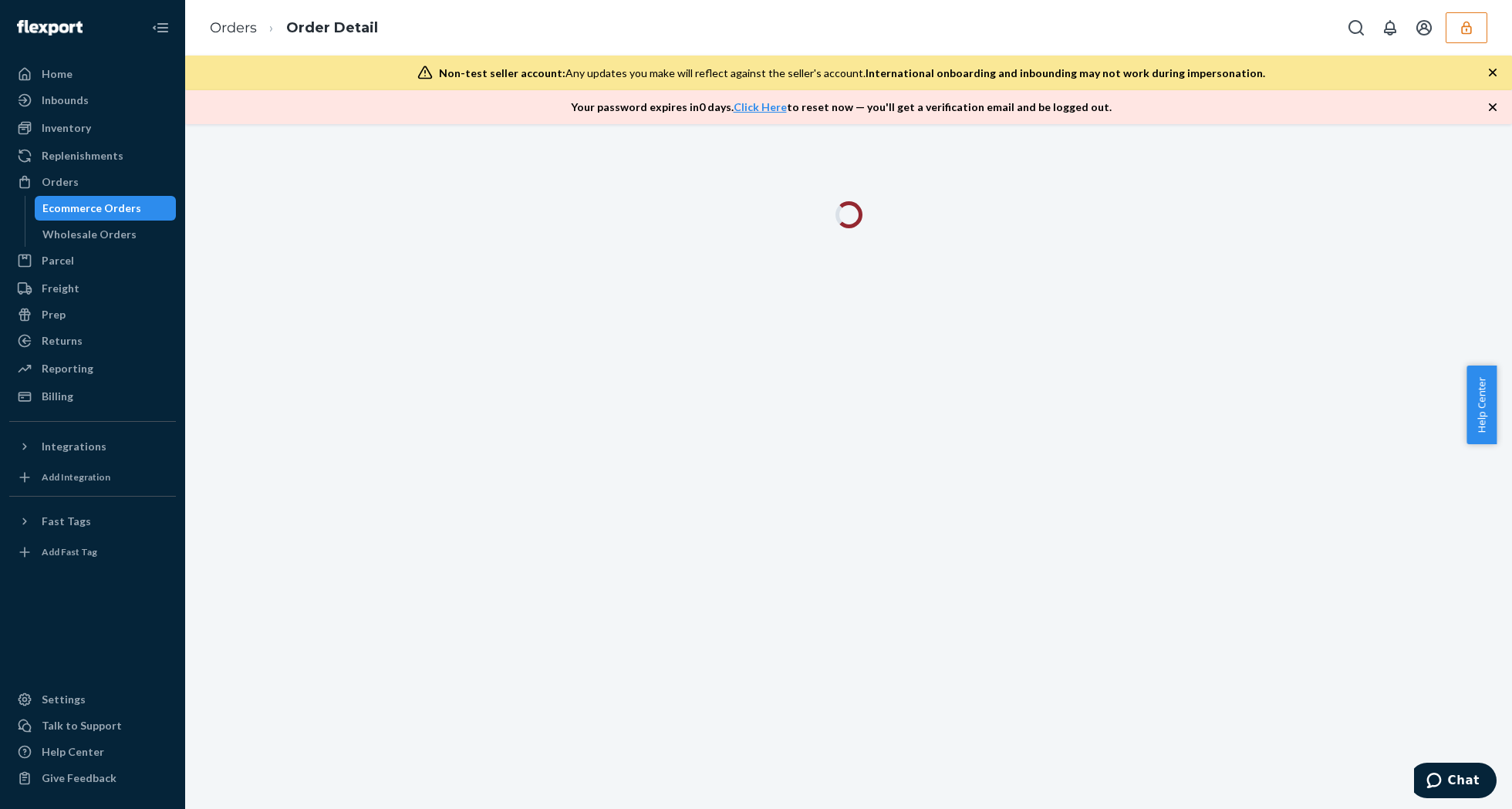
click at [1491, 111] on icon "button" at bounding box center [1492, 107] width 16 height 16
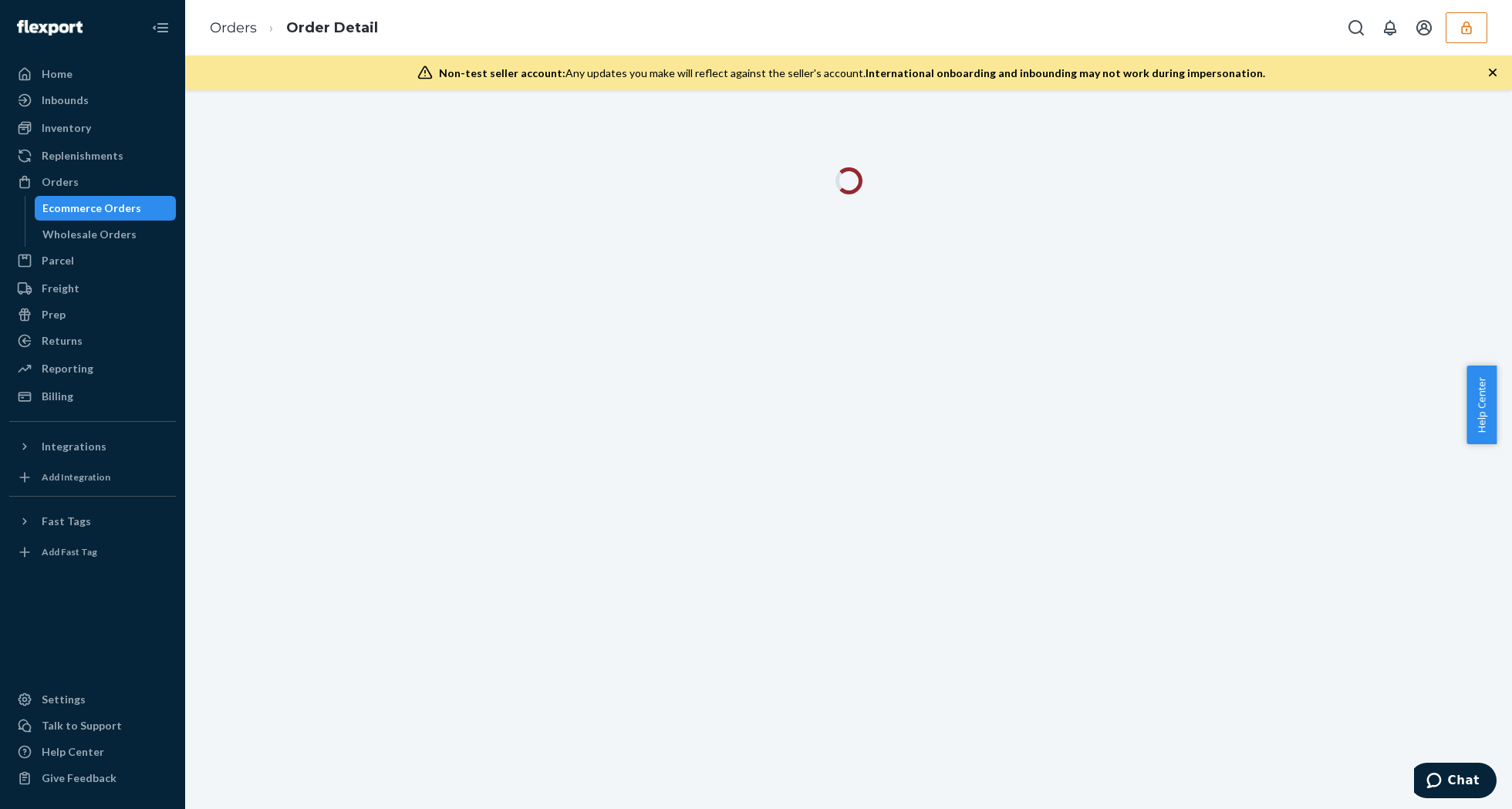
click at [1489, 79] on icon "button" at bounding box center [1492, 72] width 16 height 16
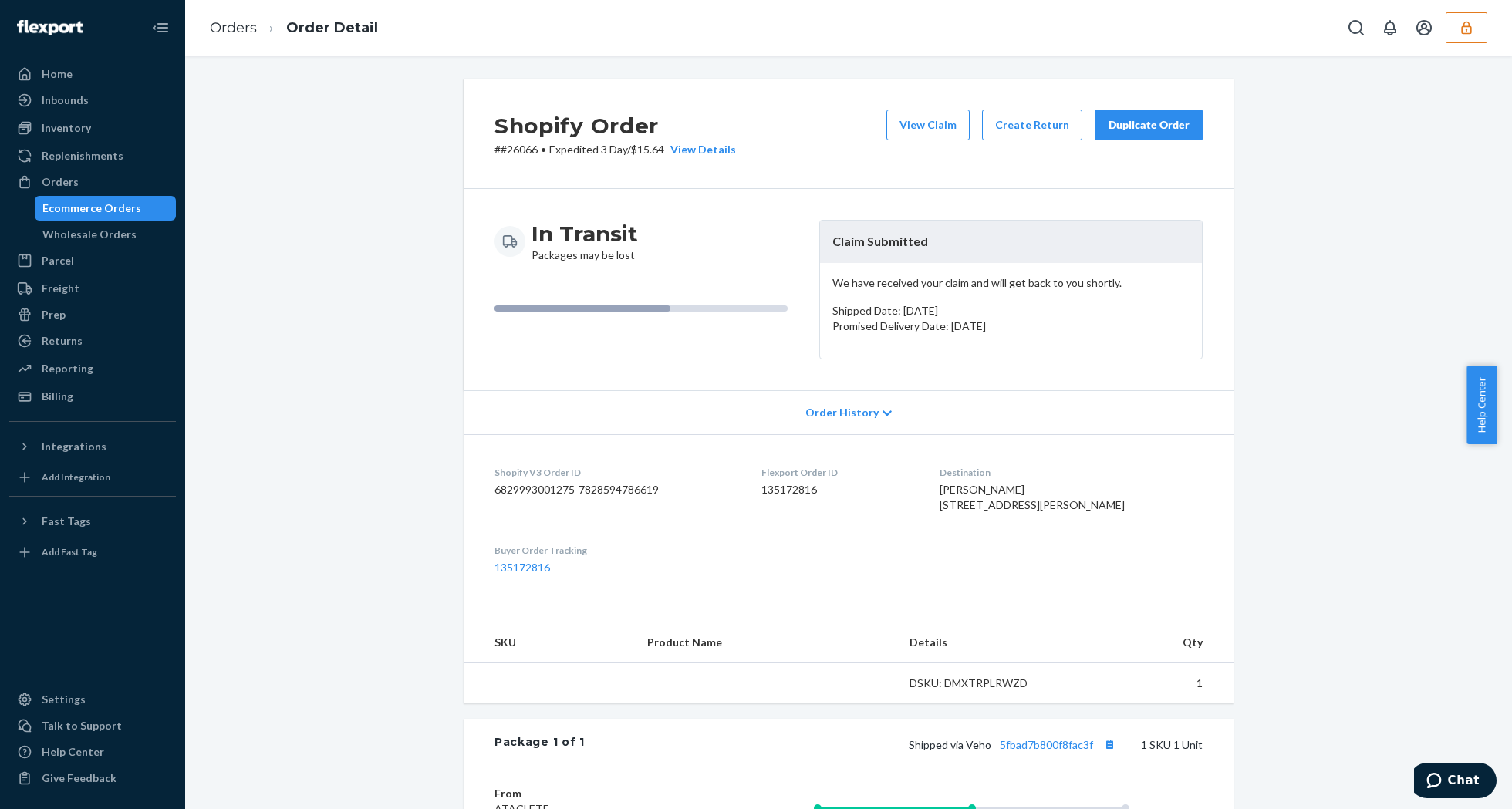
scroll to position [302, 0]
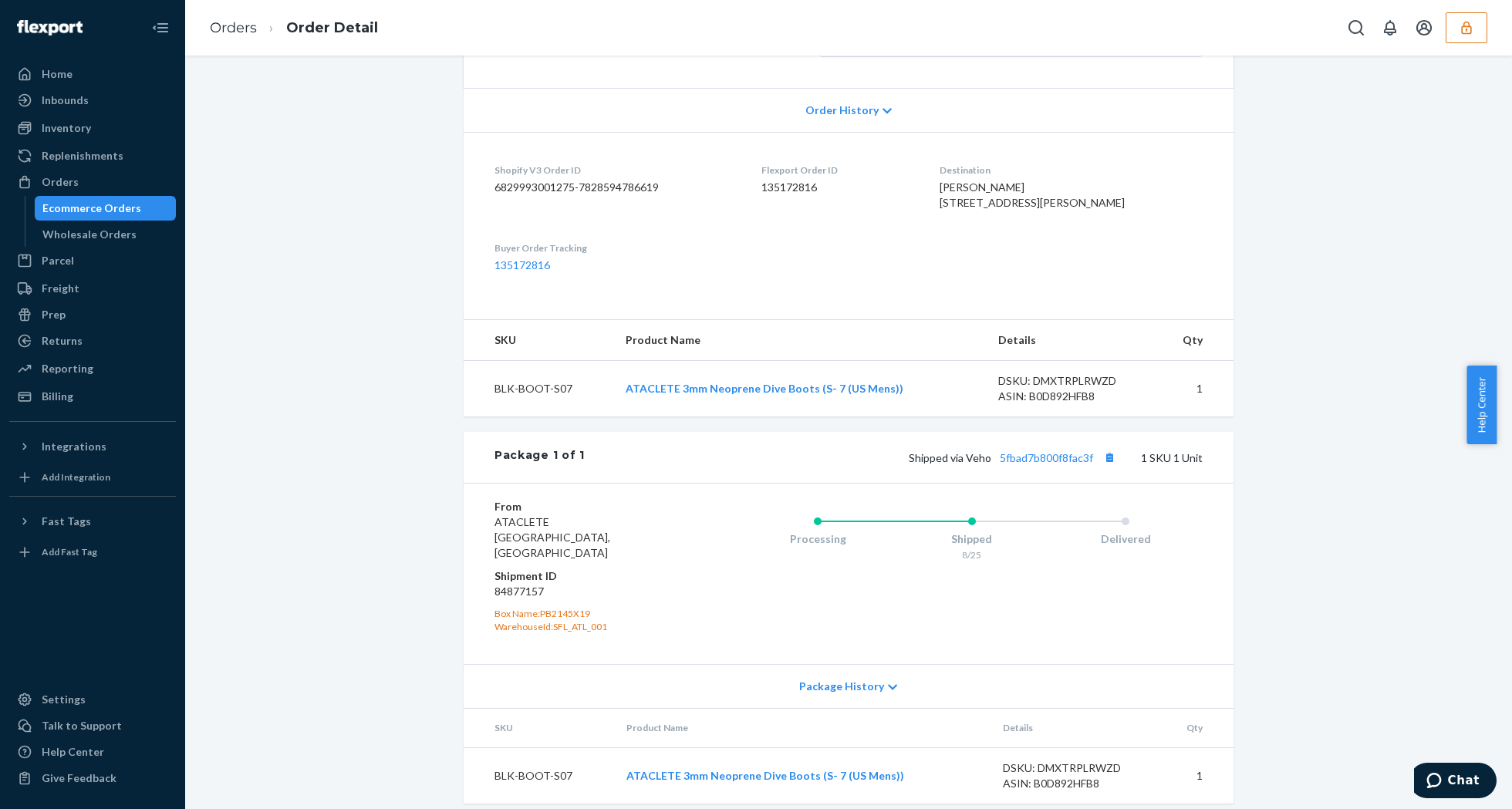
click at [1024, 468] on div "Shipped via Veho 5fbad7b800f8fac3f 1 SKU 1 Unit" at bounding box center [893, 457] width 618 height 20
click at [1031, 465] on link "5fbad7b800f8fac3f" at bounding box center [1046, 458] width 94 height 13
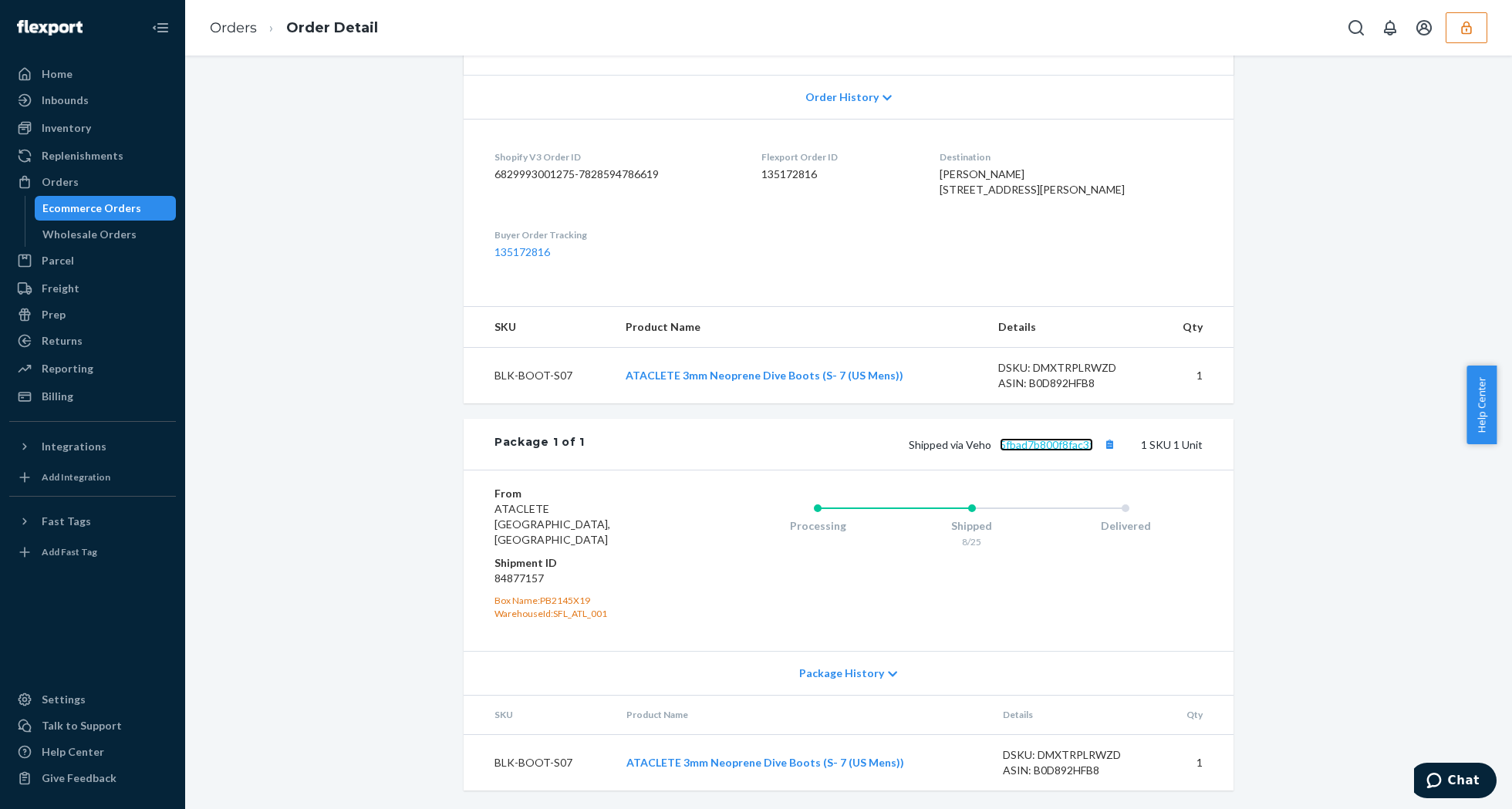
scroll to position [0, 0]
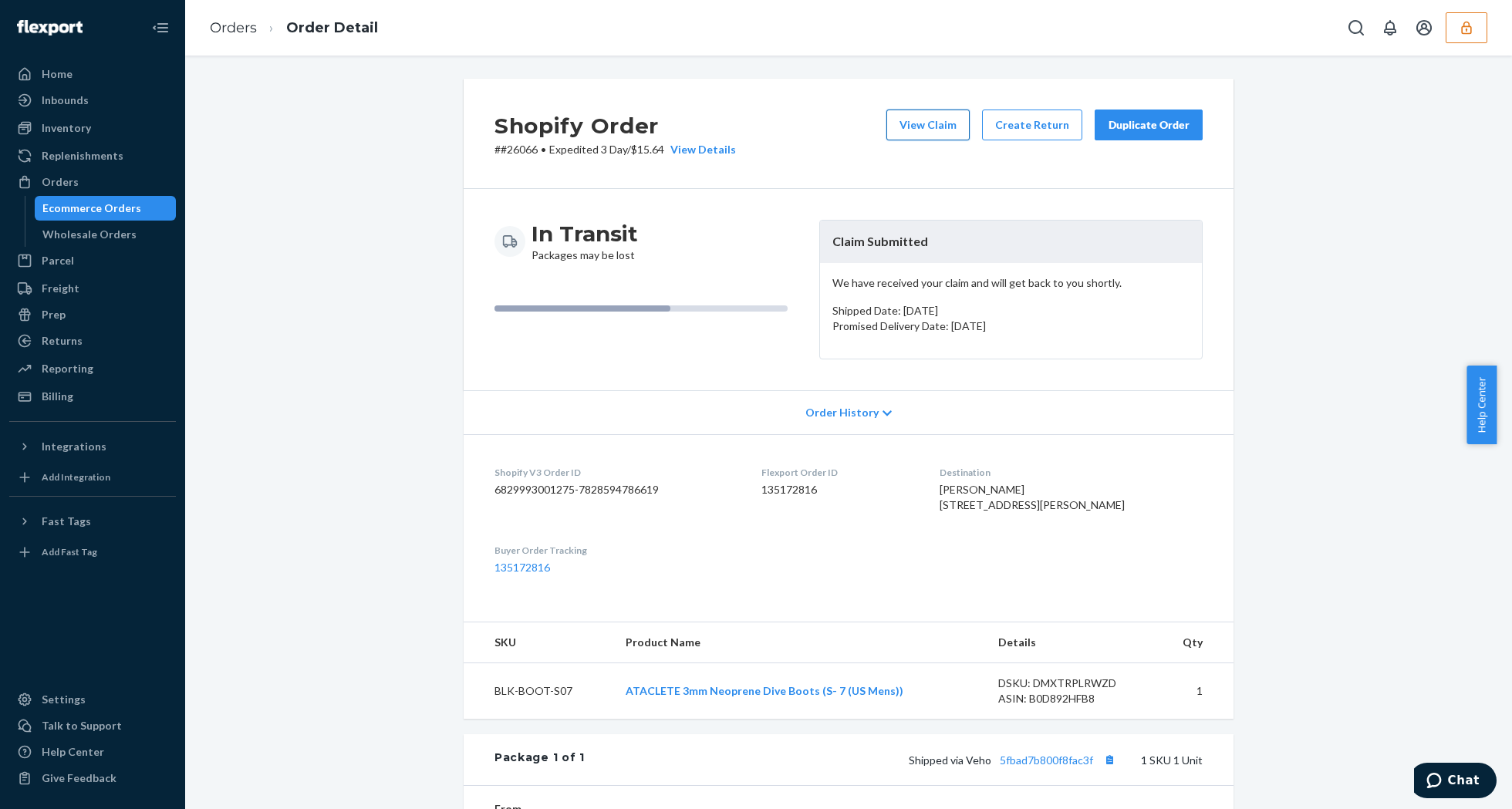
click at [903, 115] on button "View Claim" at bounding box center [927, 124] width 84 height 31
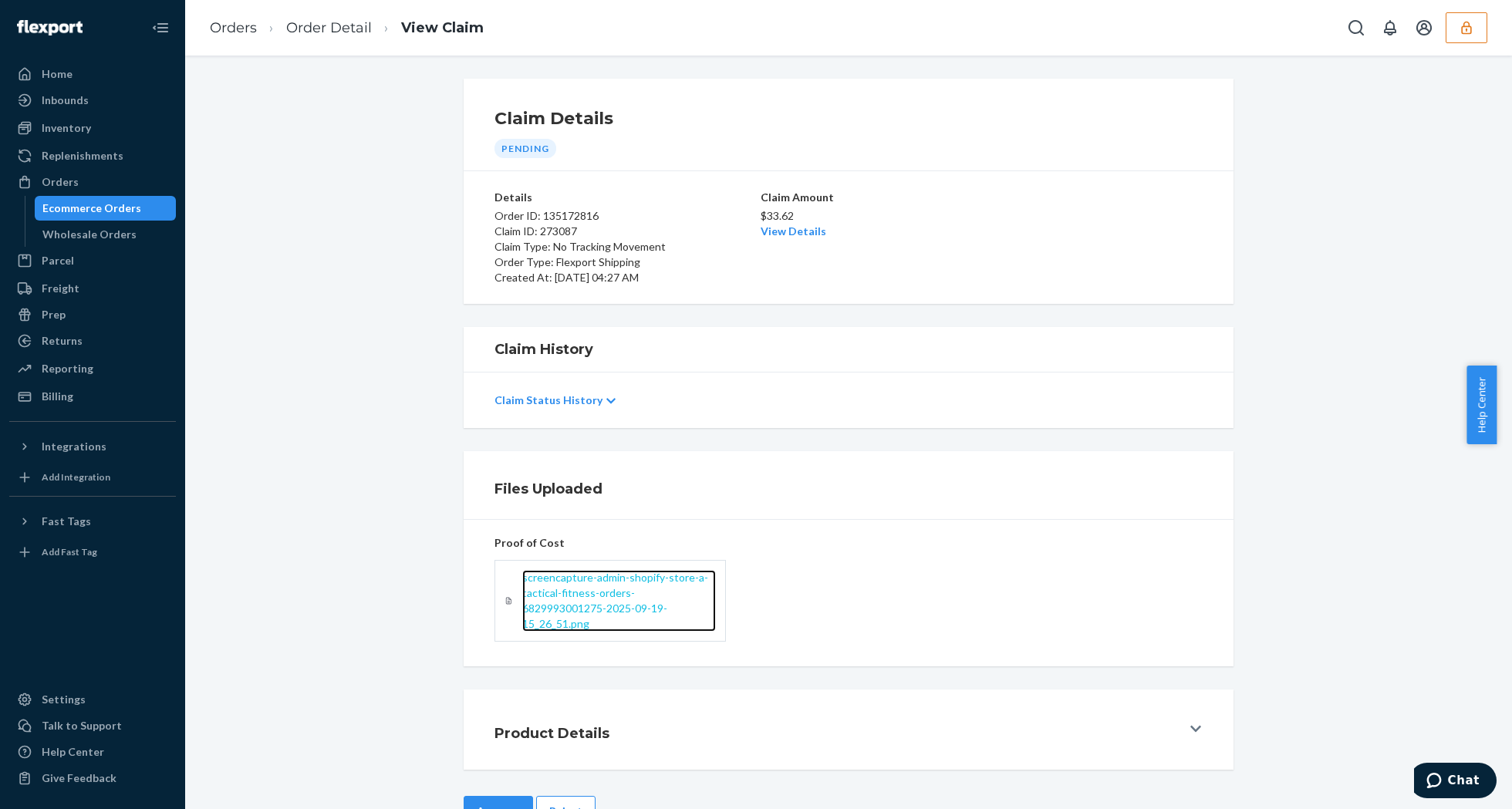
click at [593, 588] on span "screencapture-admin-shopify-store-a-tactical-fitness-orders-6829993001275-2025-…" at bounding box center [615, 600] width 186 height 60
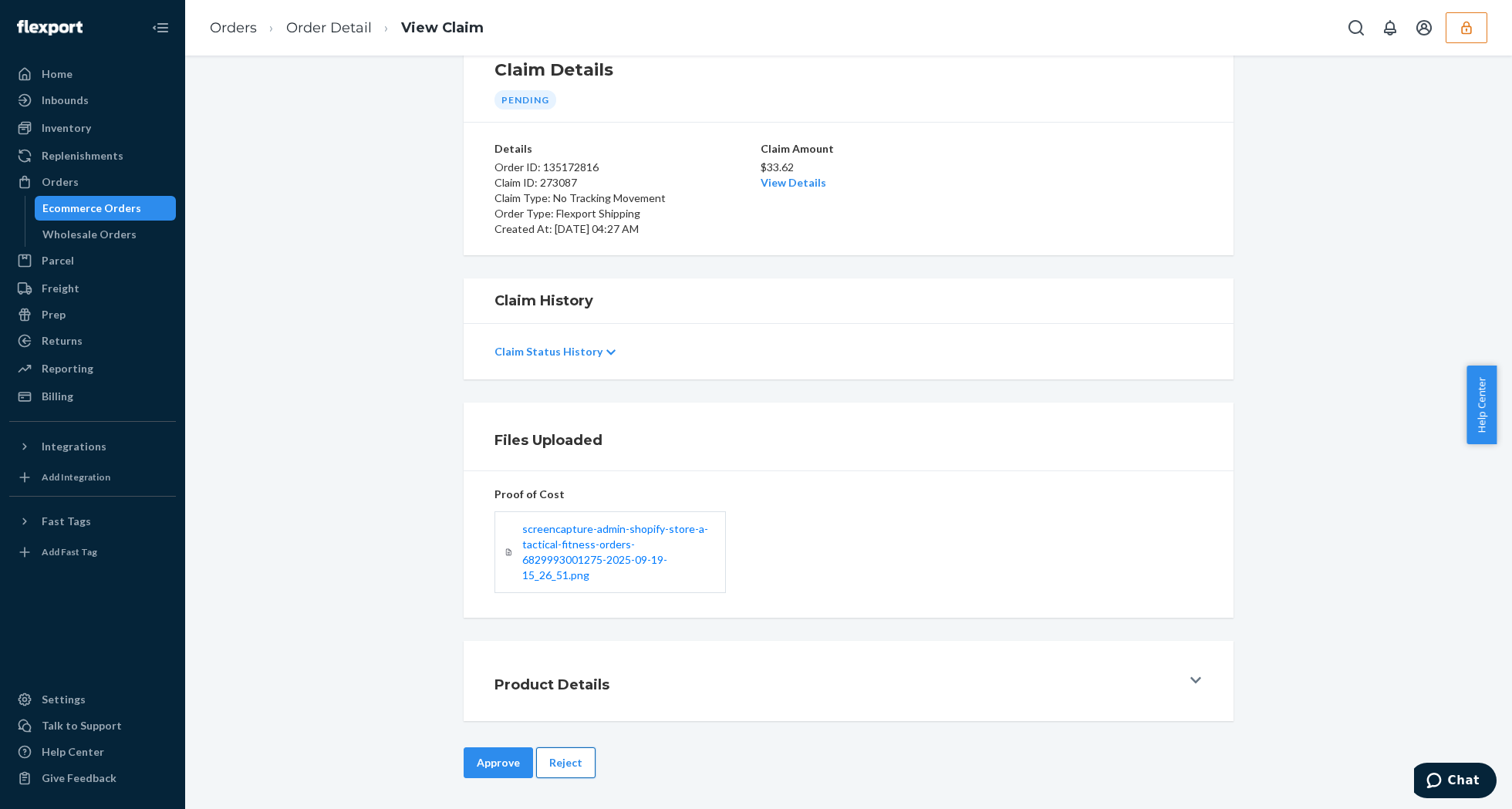
click at [558, 758] on button "Reject" at bounding box center [566, 763] width 60 height 31
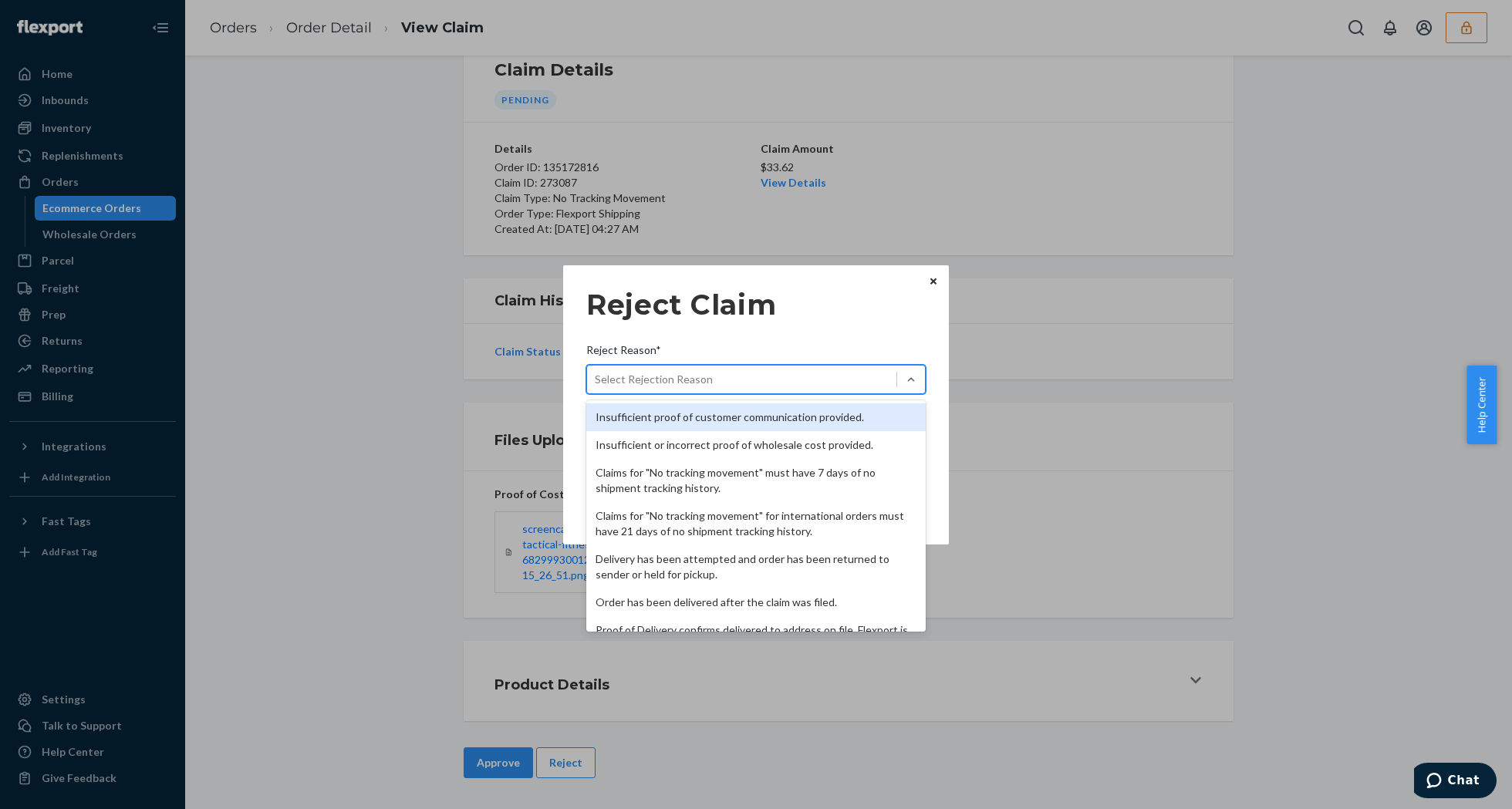
click at [782, 388] on div "Select Rejection Reason" at bounding box center [742, 379] width 310 height 25
click at [596, 388] on input "Reject Reason* option Insufficient proof of customer communication provided. fo…" at bounding box center [595, 379] width 2 height 16
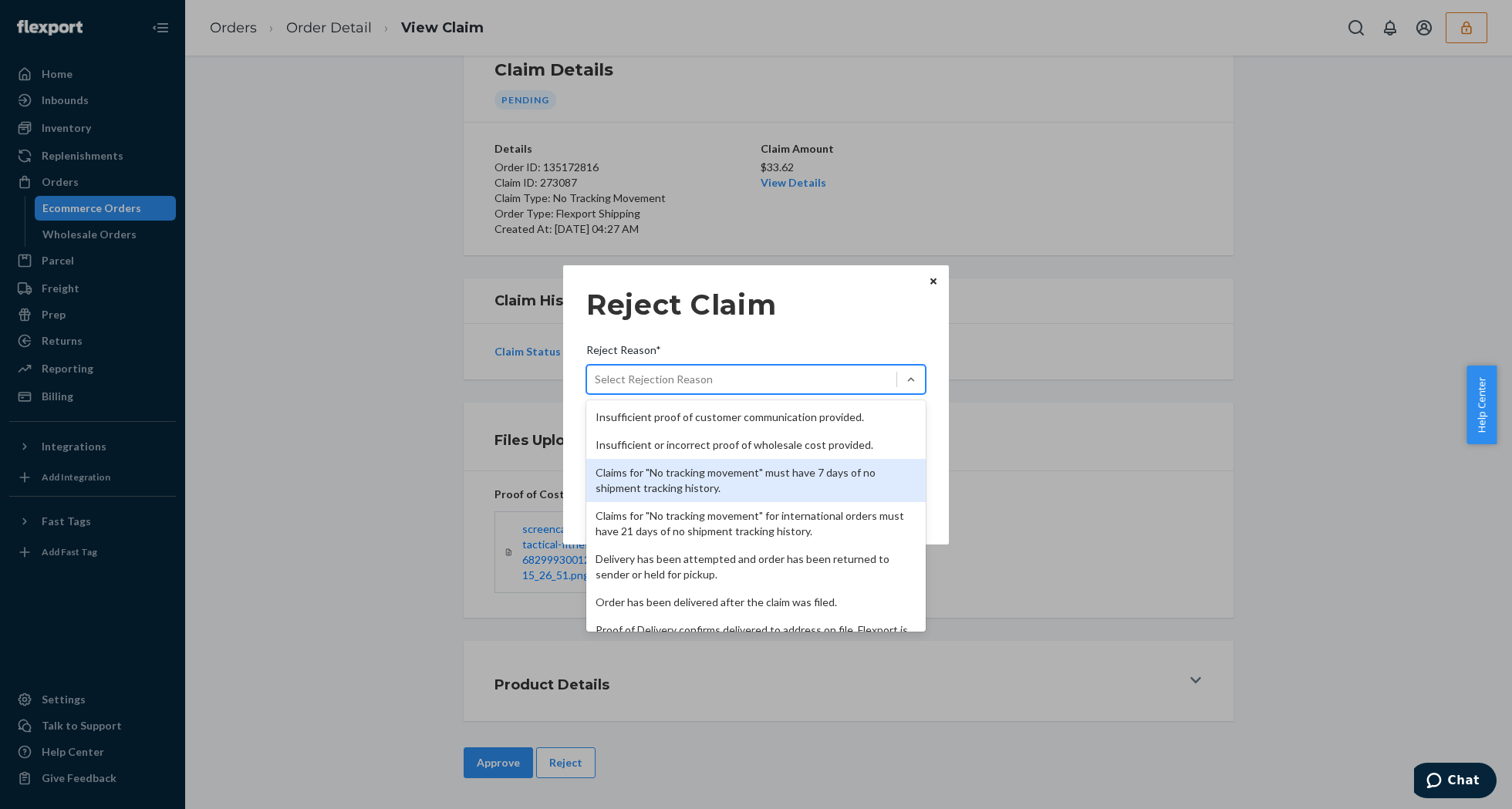
scroll to position [200, 0]
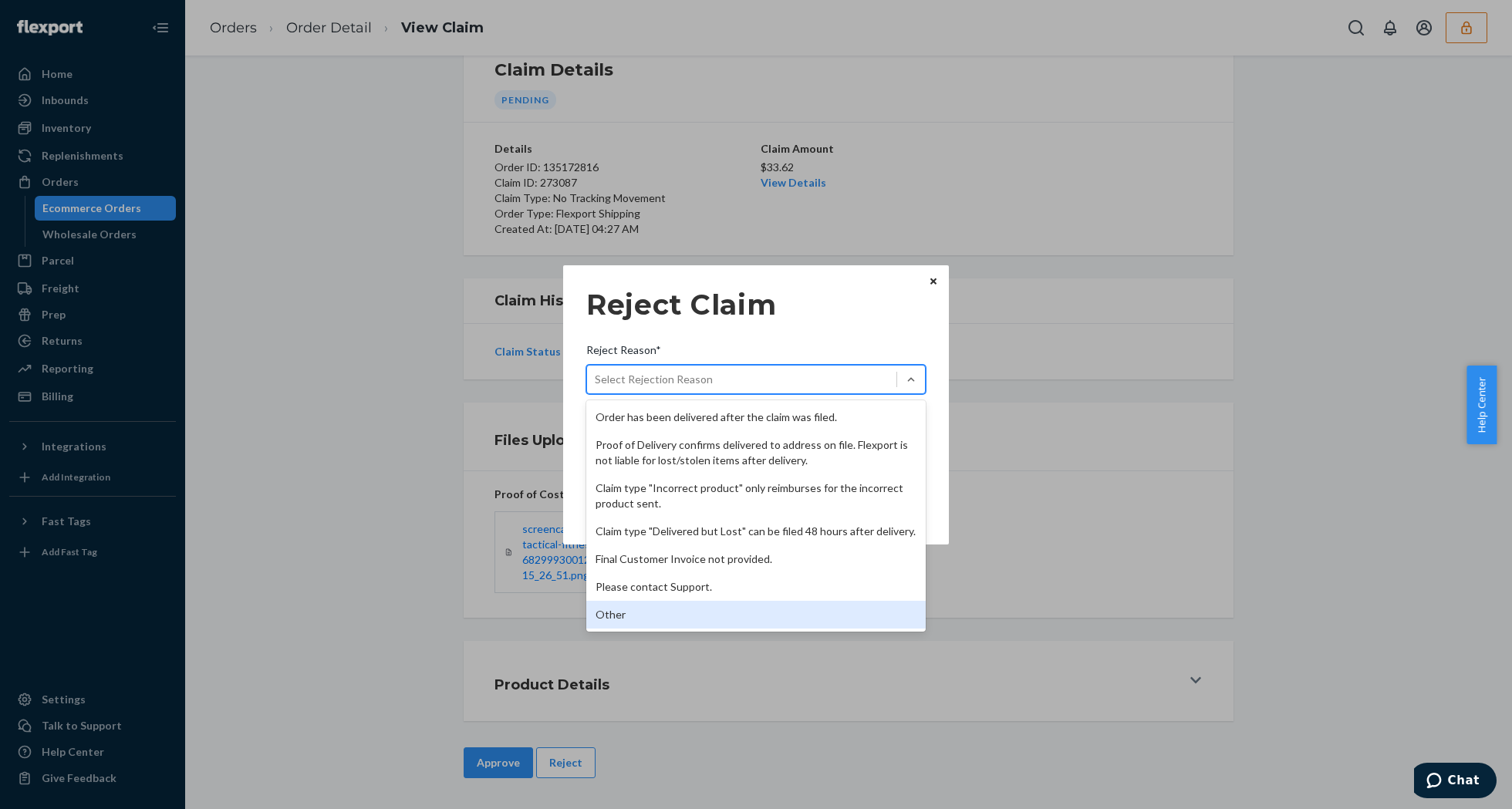
click at [648, 606] on div "Other" at bounding box center [756, 615] width 339 height 28
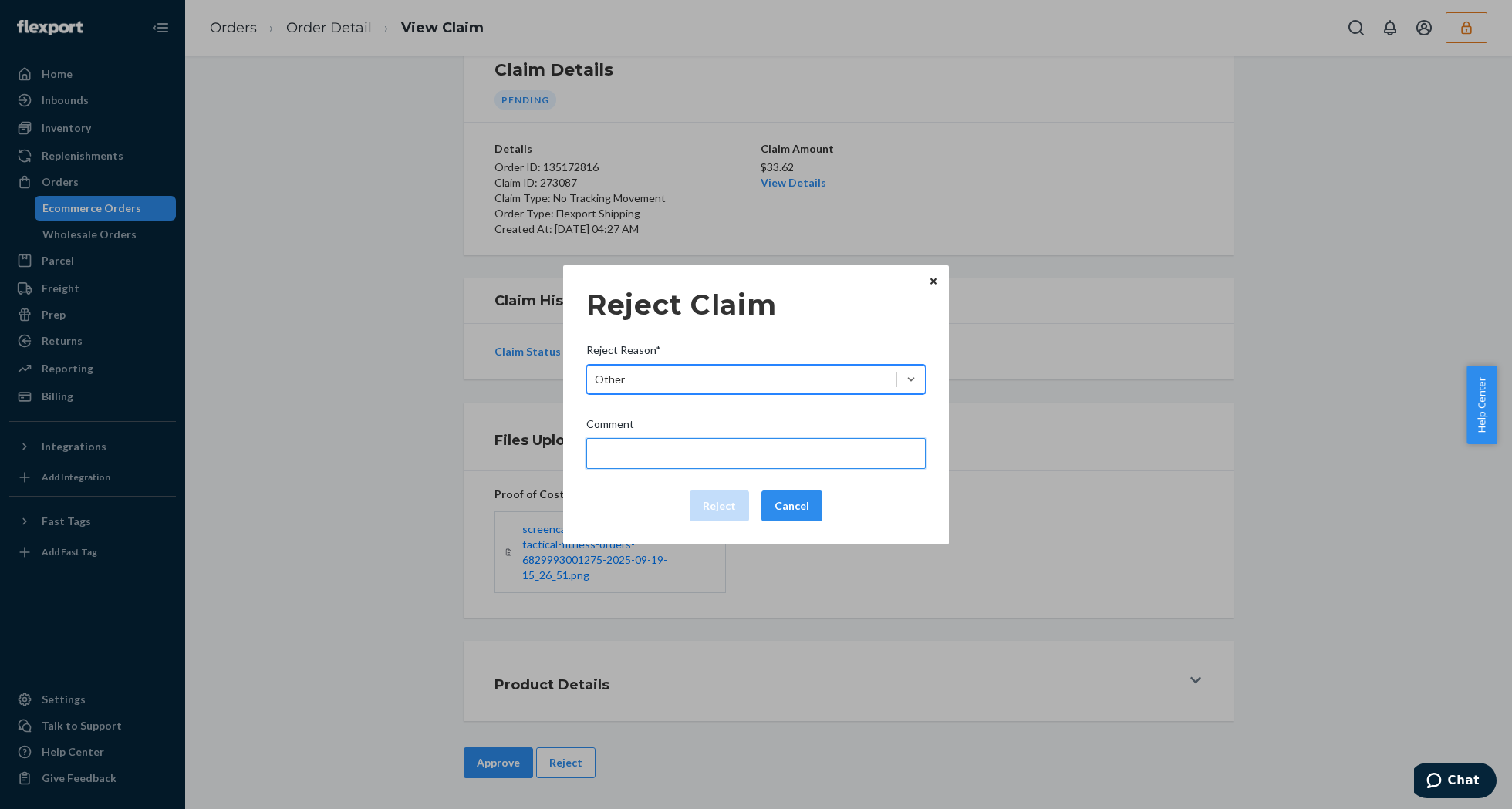
click at [652, 464] on input "Comment" at bounding box center [756, 453] width 339 height 31
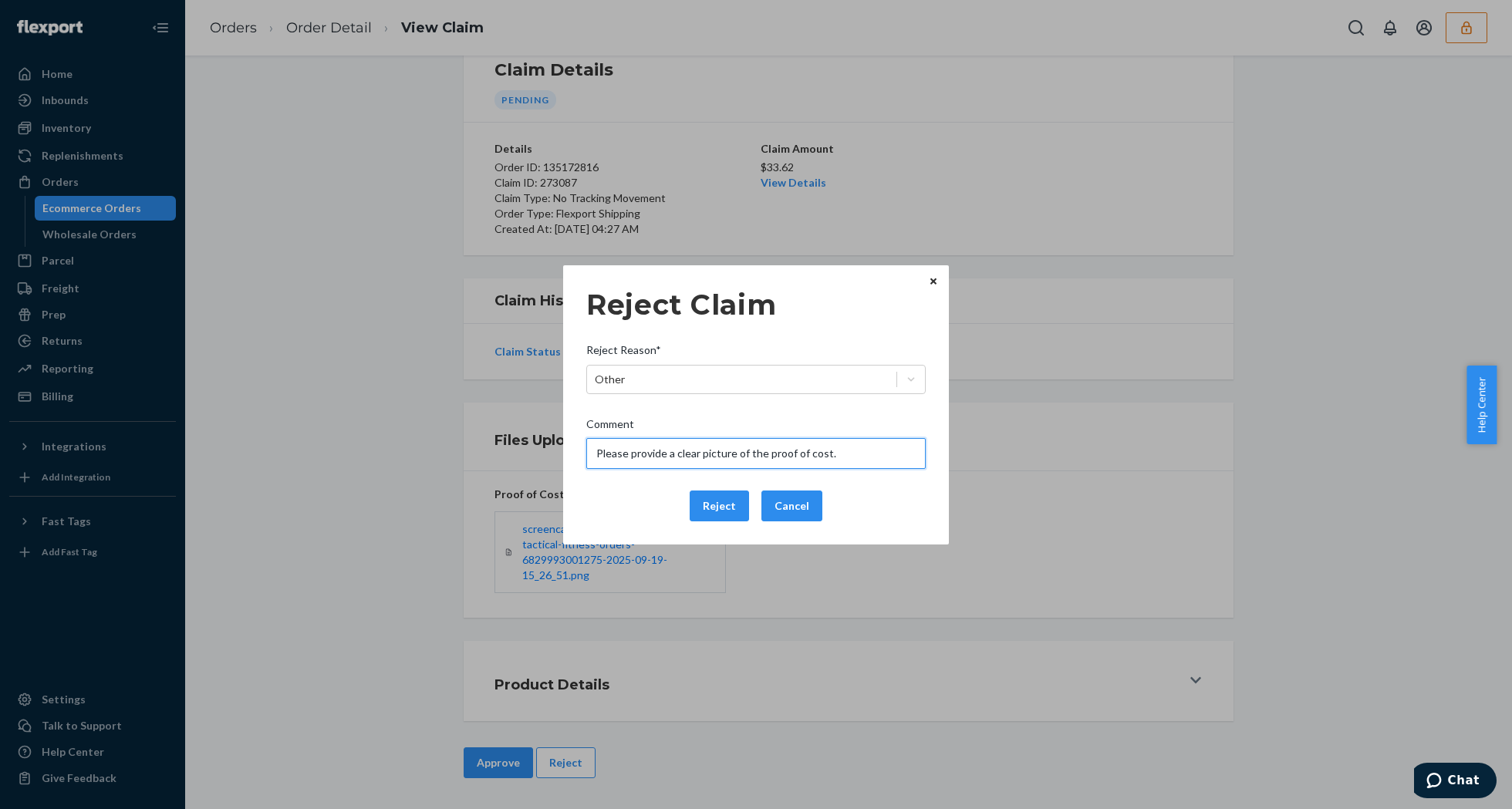
click at [652, 464] on input "Please provide a clear picture of the proof of cost." at bounding box center [756, 453] width 339 height 31
type input "Please provide a clear picture of the proof of cost."
click at [702, 489] on div "Reject Claim Reject Reason* Other Comment Please provide a clear picture of the…" at bounding box center [756, 405] width 339 height 245
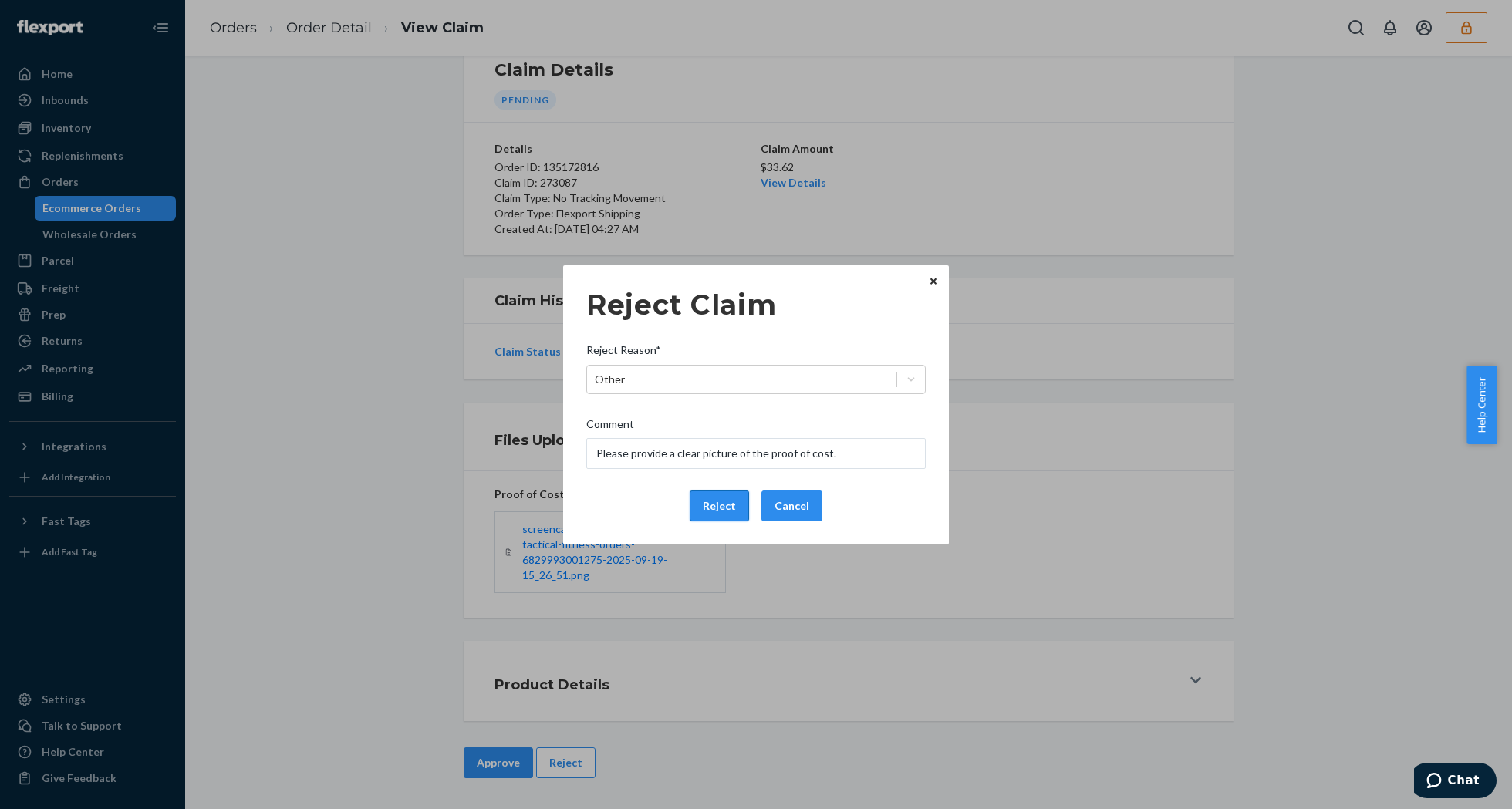
click at [707, 491] on button "Reject" at bounding box center [720, 506] width 60 height 31
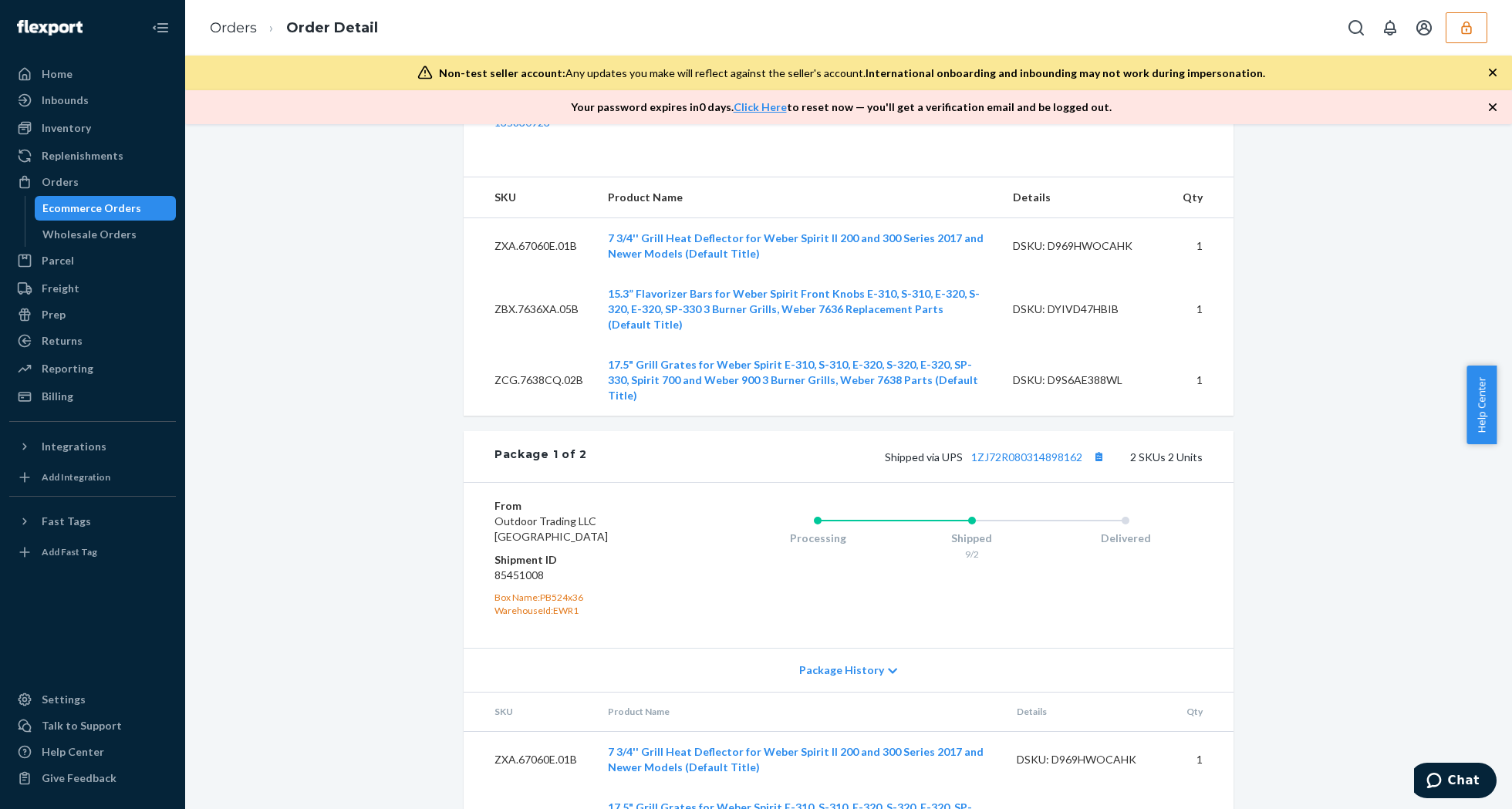
scroll to position [617, 0]
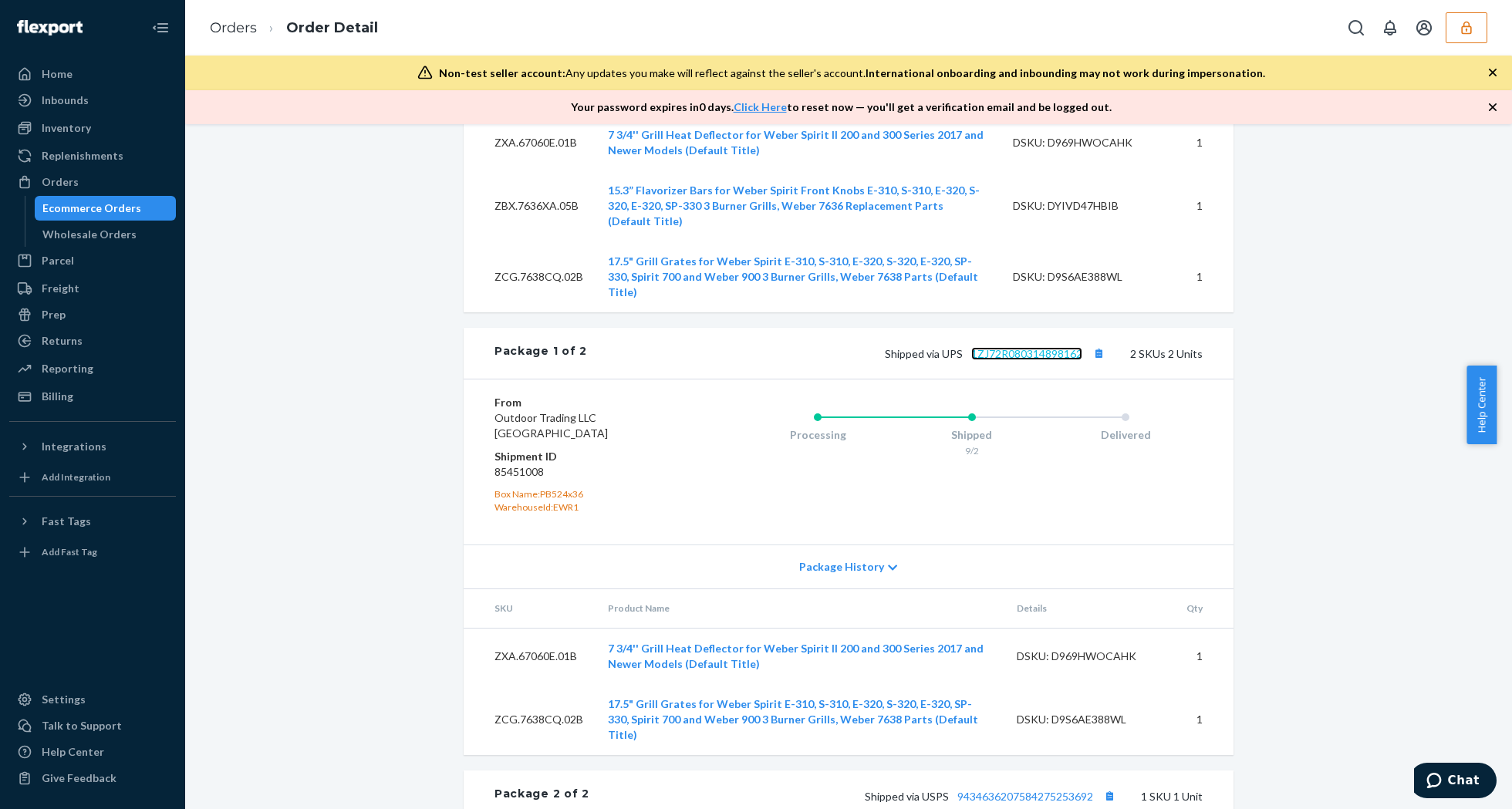
click at [1035, 356] on link "1ZJ72R080314898162" at bounding box center [1027, 354] width 111 height 13
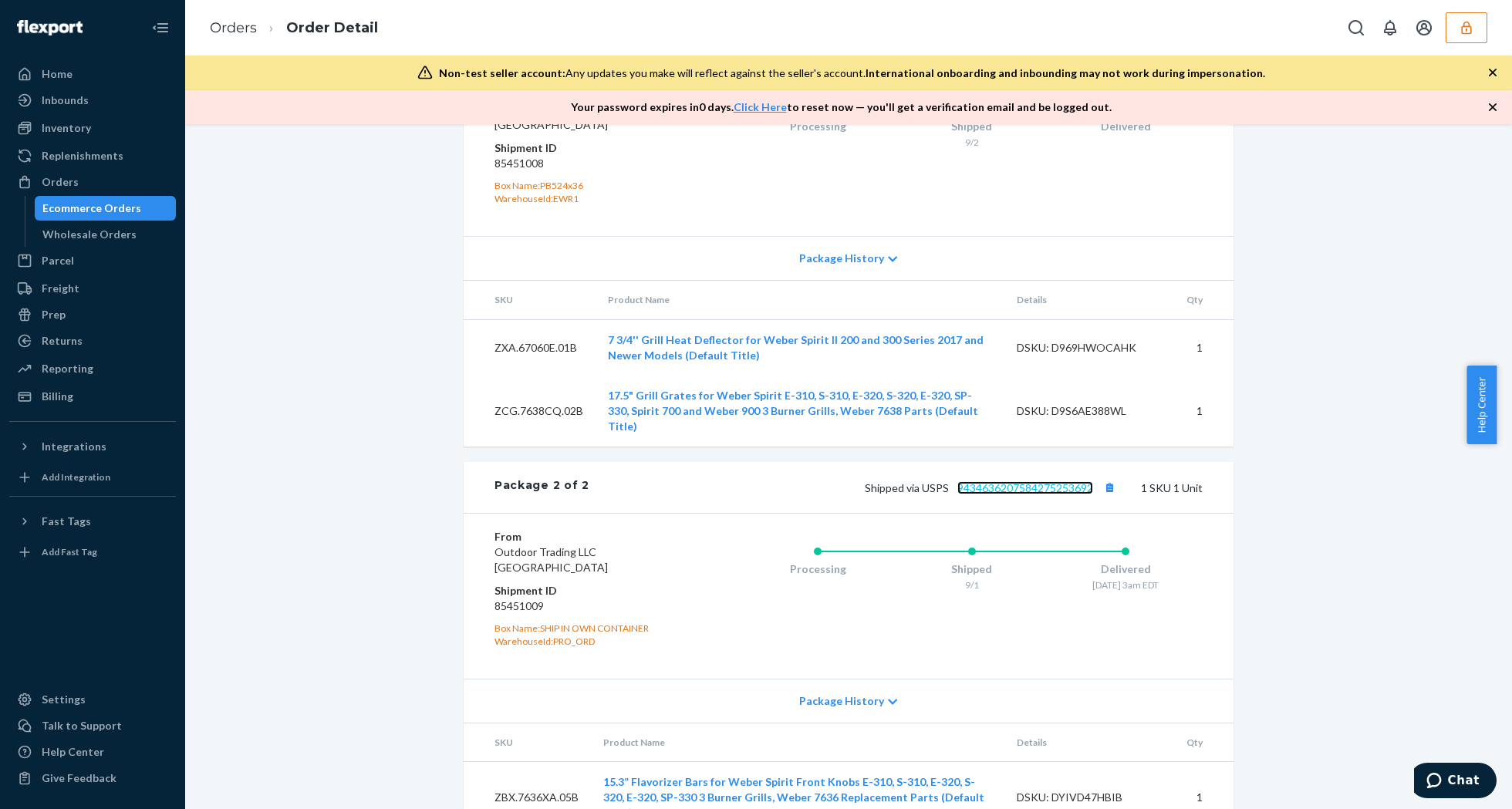
click at [1009, 481] on link "9434636207584275253692" at bounding box center [1025, 488] width 136 height 13
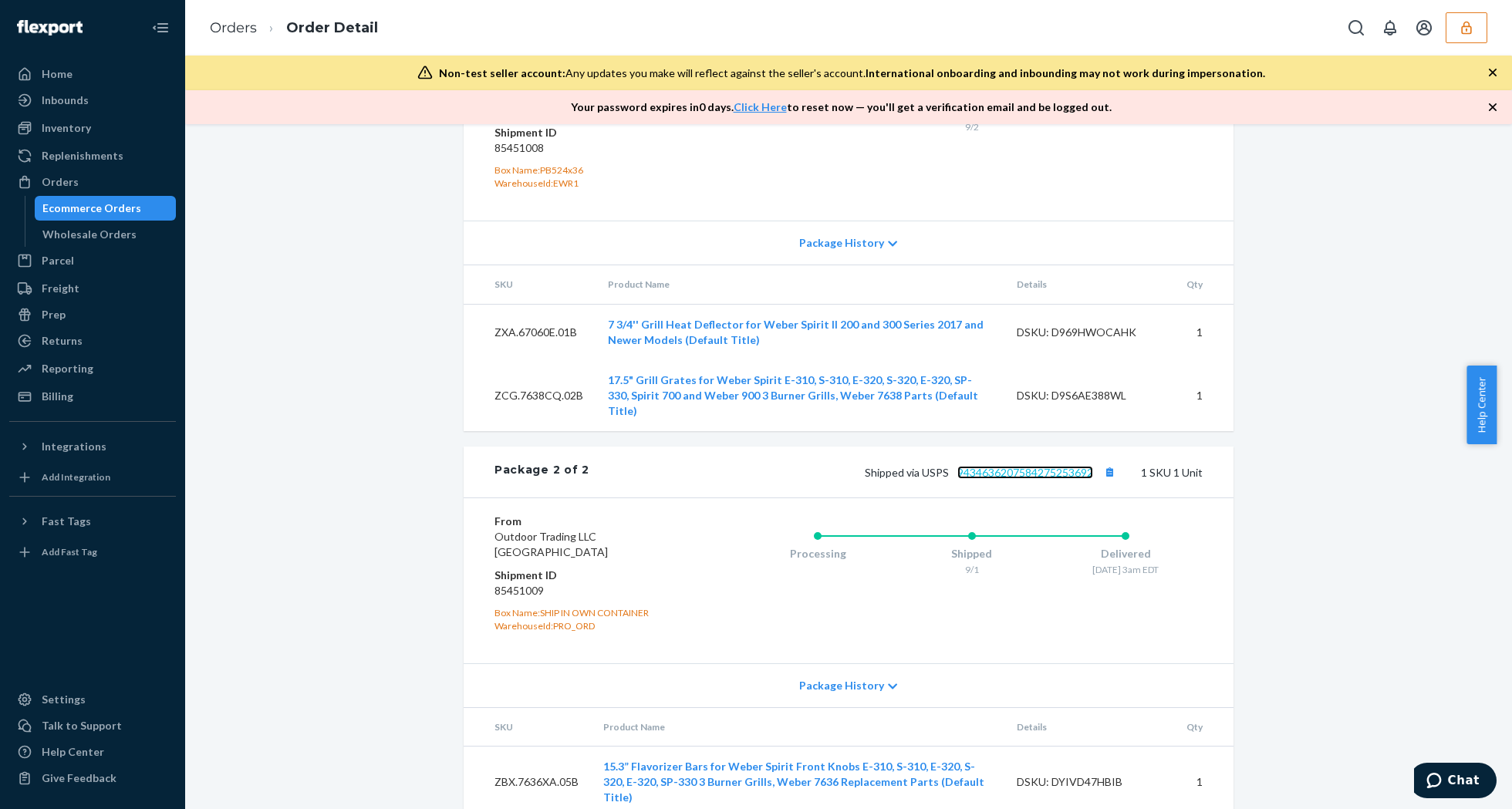
scroll to position [633, 0]
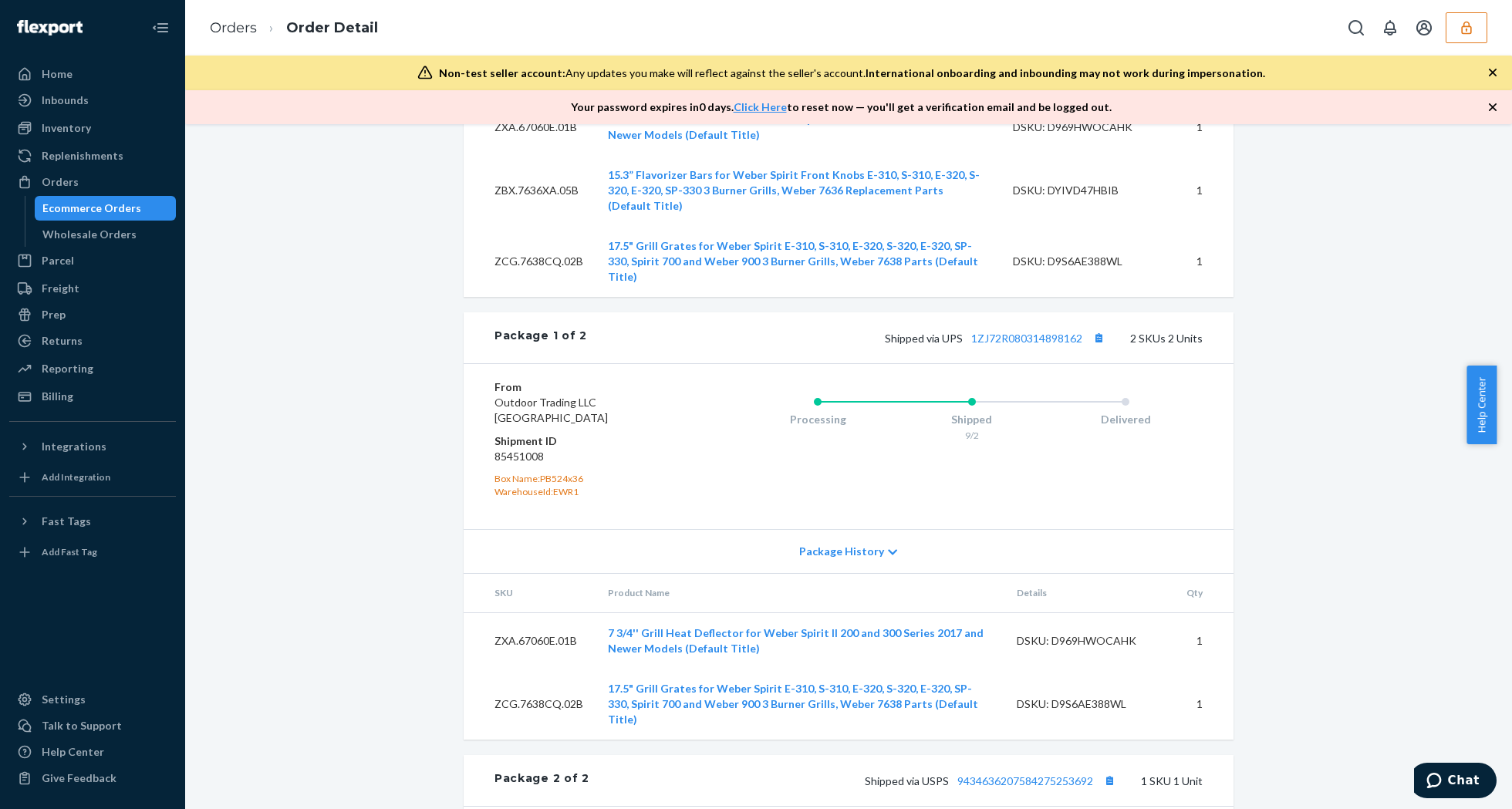
click at [997, 331] on div "Shipped via UPS 1ZJ72R080314898162 2 SKUs 2 Units" at bounding box center [894, 338] width 615 height 20
click at [1009, 338] on link "1ZJ72R080314898162" at bounding box center [1027, 339] width 111 height 13
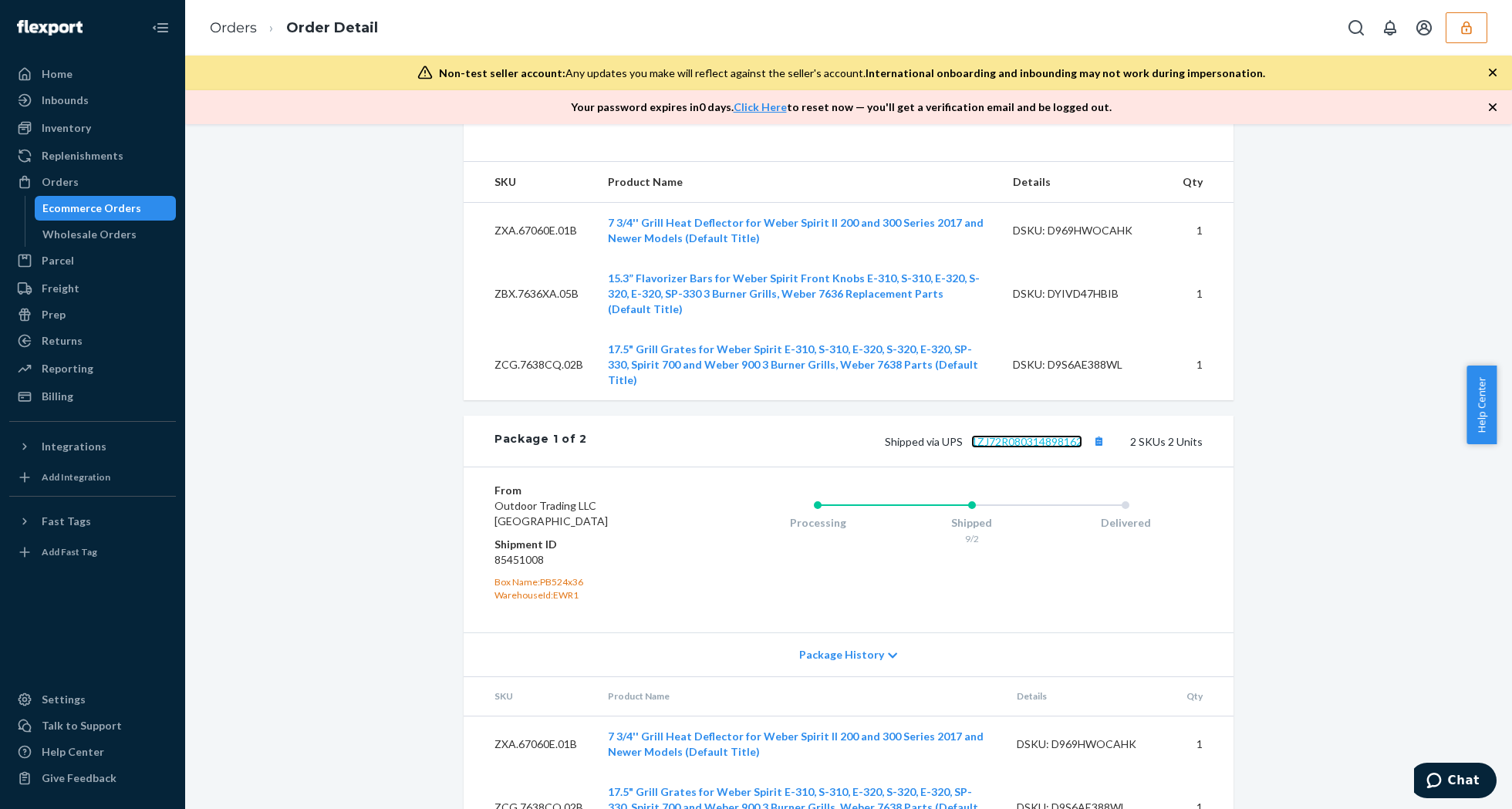
scroll to position [0, 0]
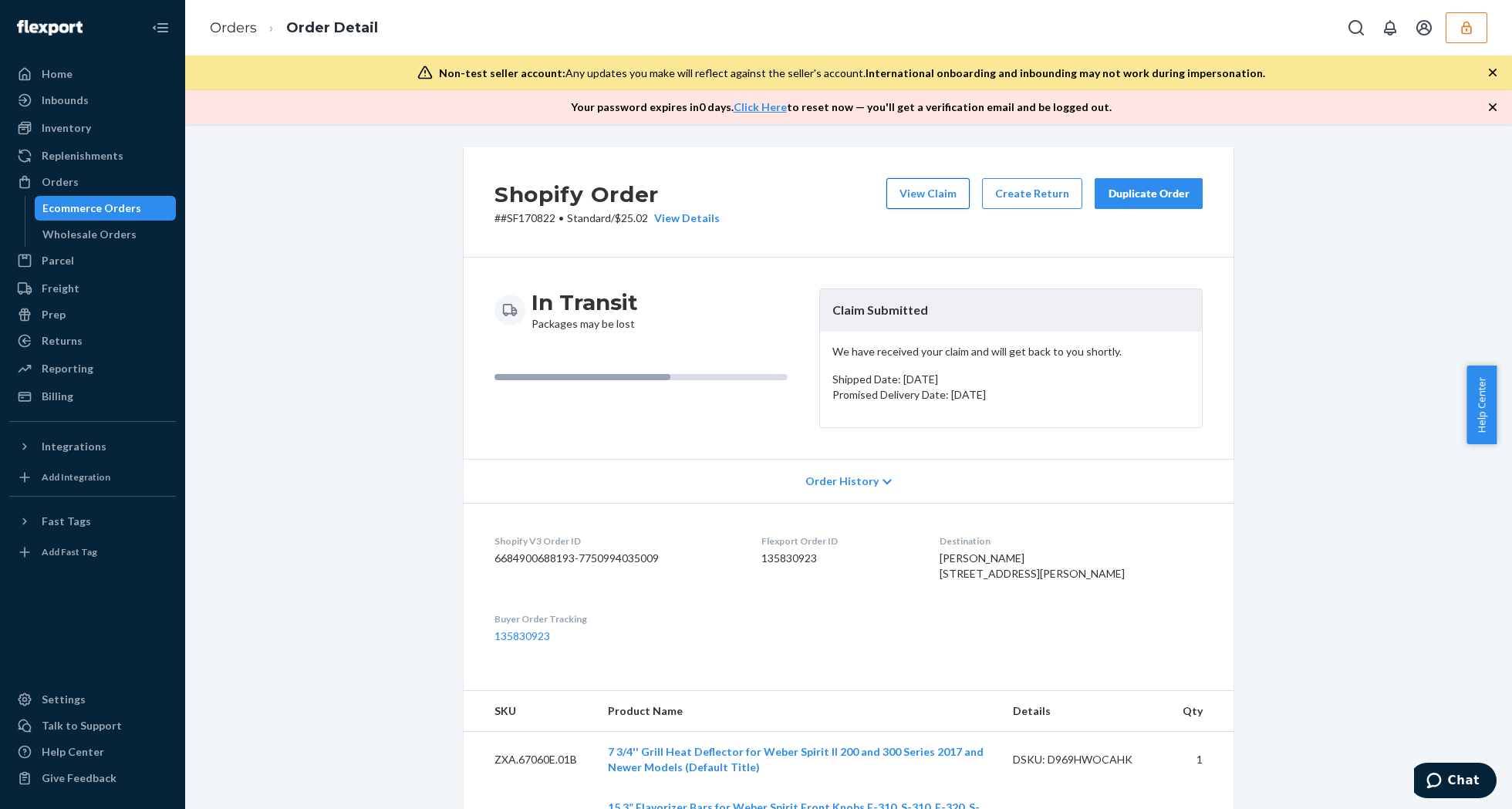
click at [904, 185] on button "View Claim" at bounding box center [927, 193] width 84 height 31
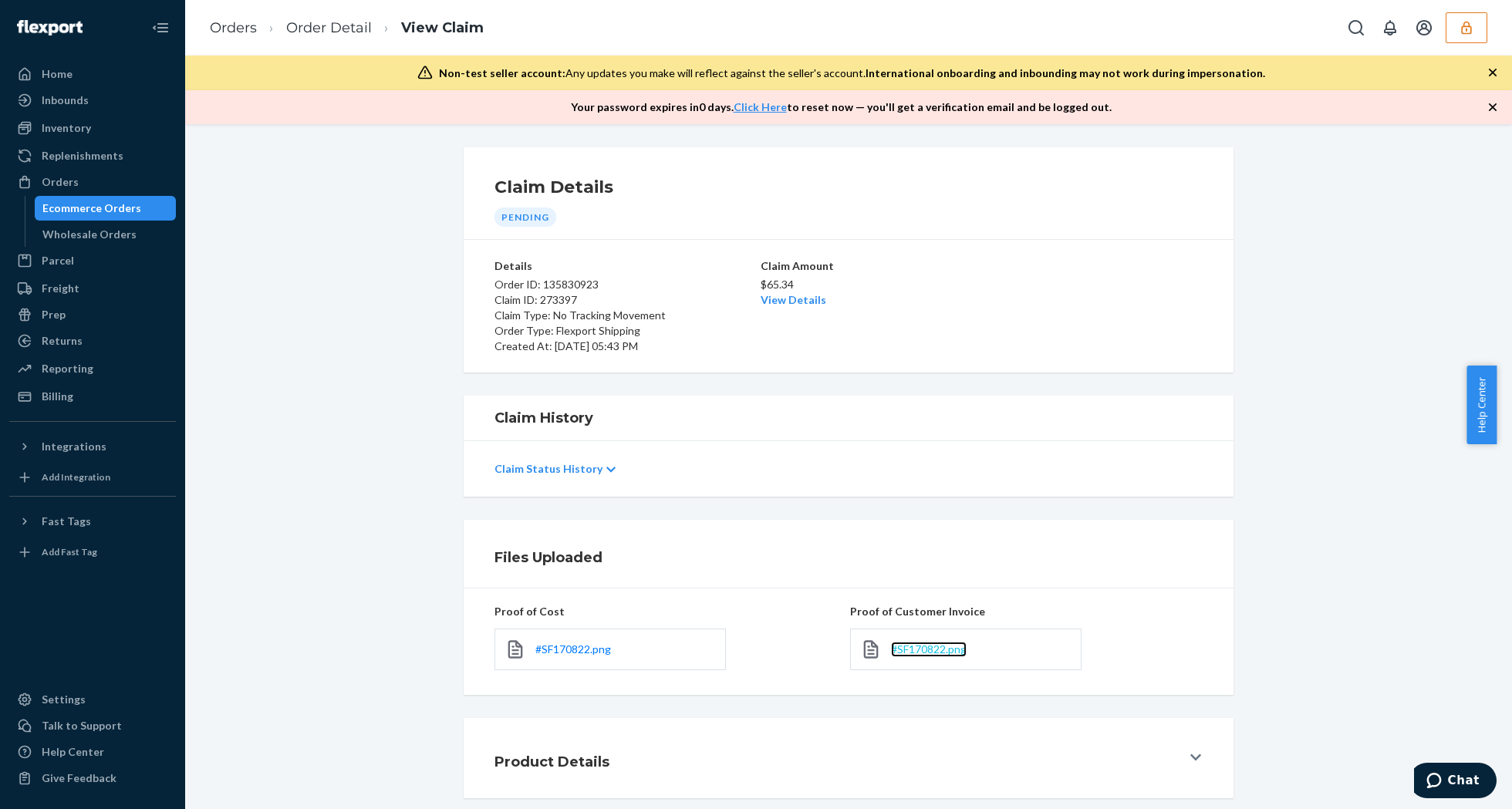
click at [931, 652] on span "#SF170822.png" at bounding box center [928, 649] width 75 height 13
click at [782, 295] on link "View Details" at bounding box center [793, 300] width 65 height 13
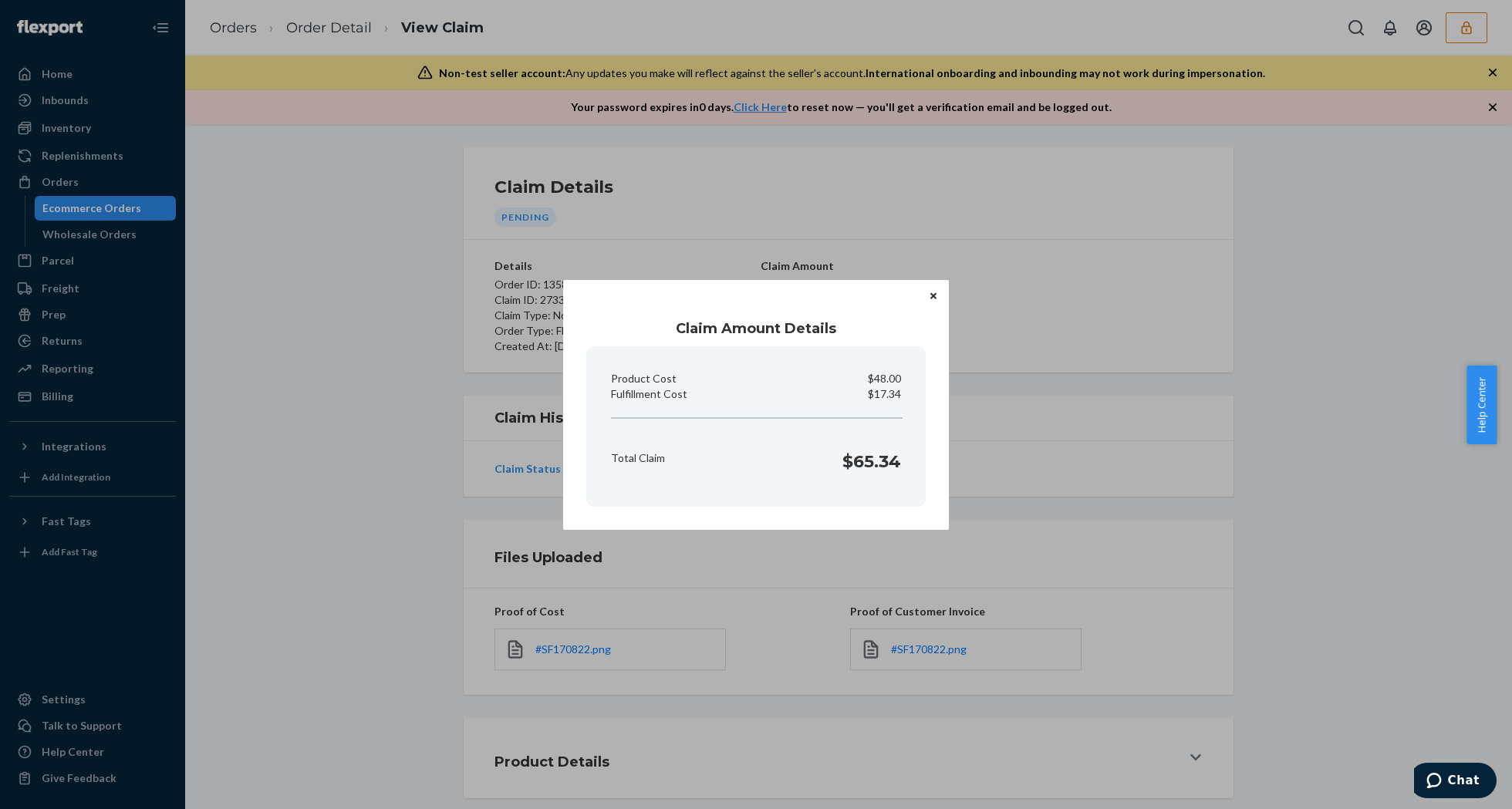
click at [931, 298] on icon "Close" at bounding box center [933, 296] width 6 height 9
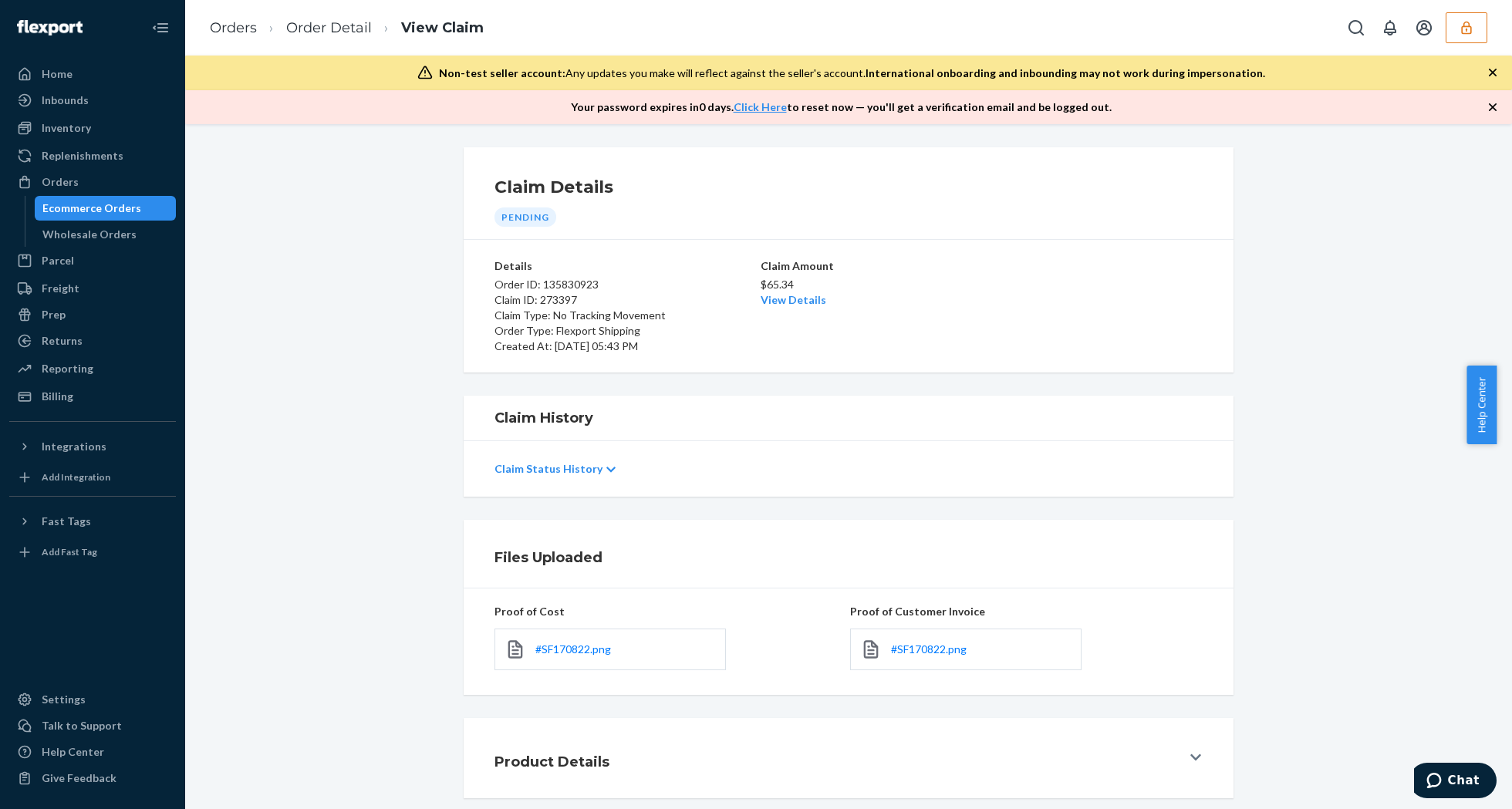
scroll to position [79, 0]
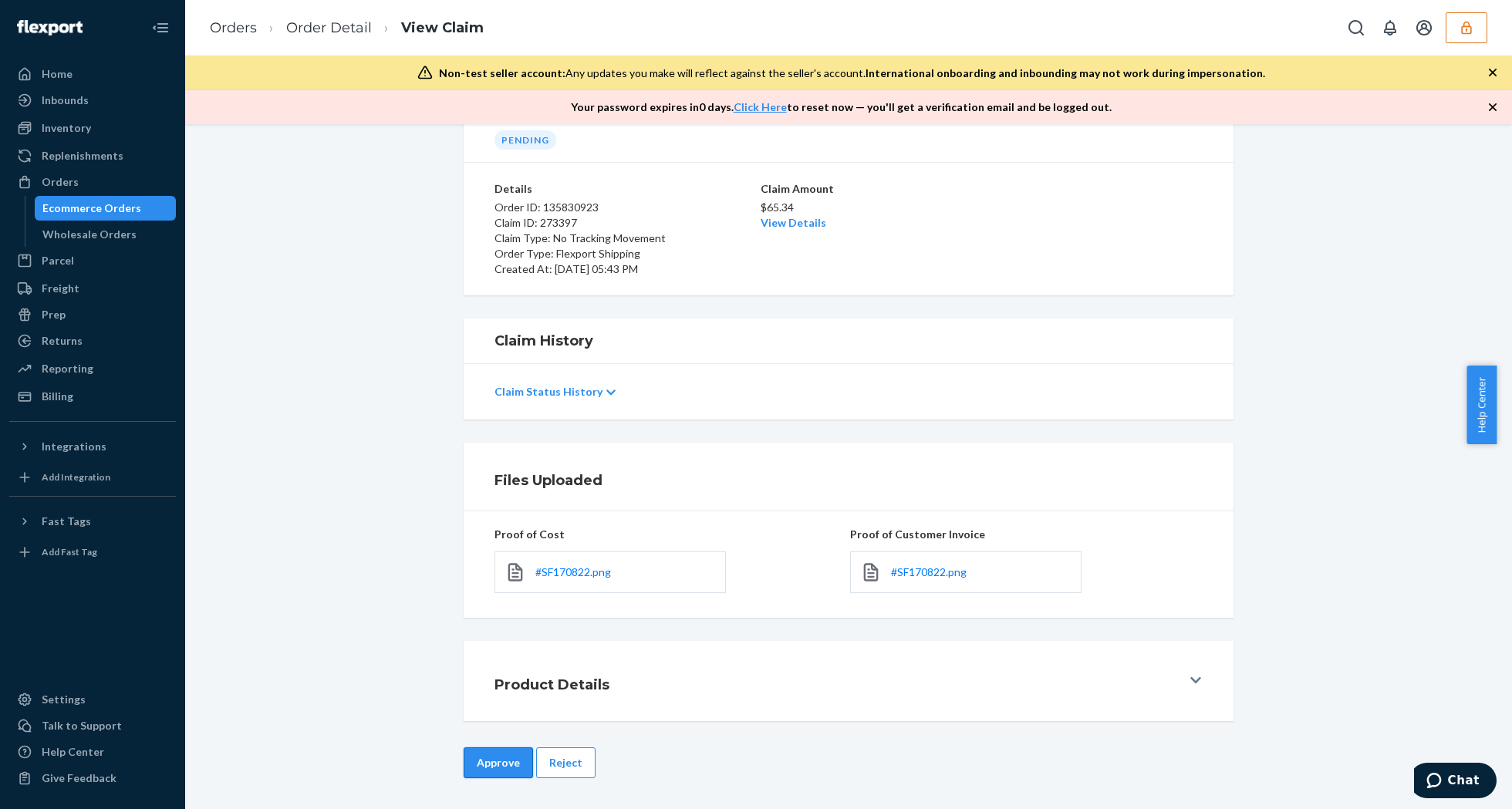
click at [486, 763] on button "Approve" at bounding box center [498, 763] width 70 height 31
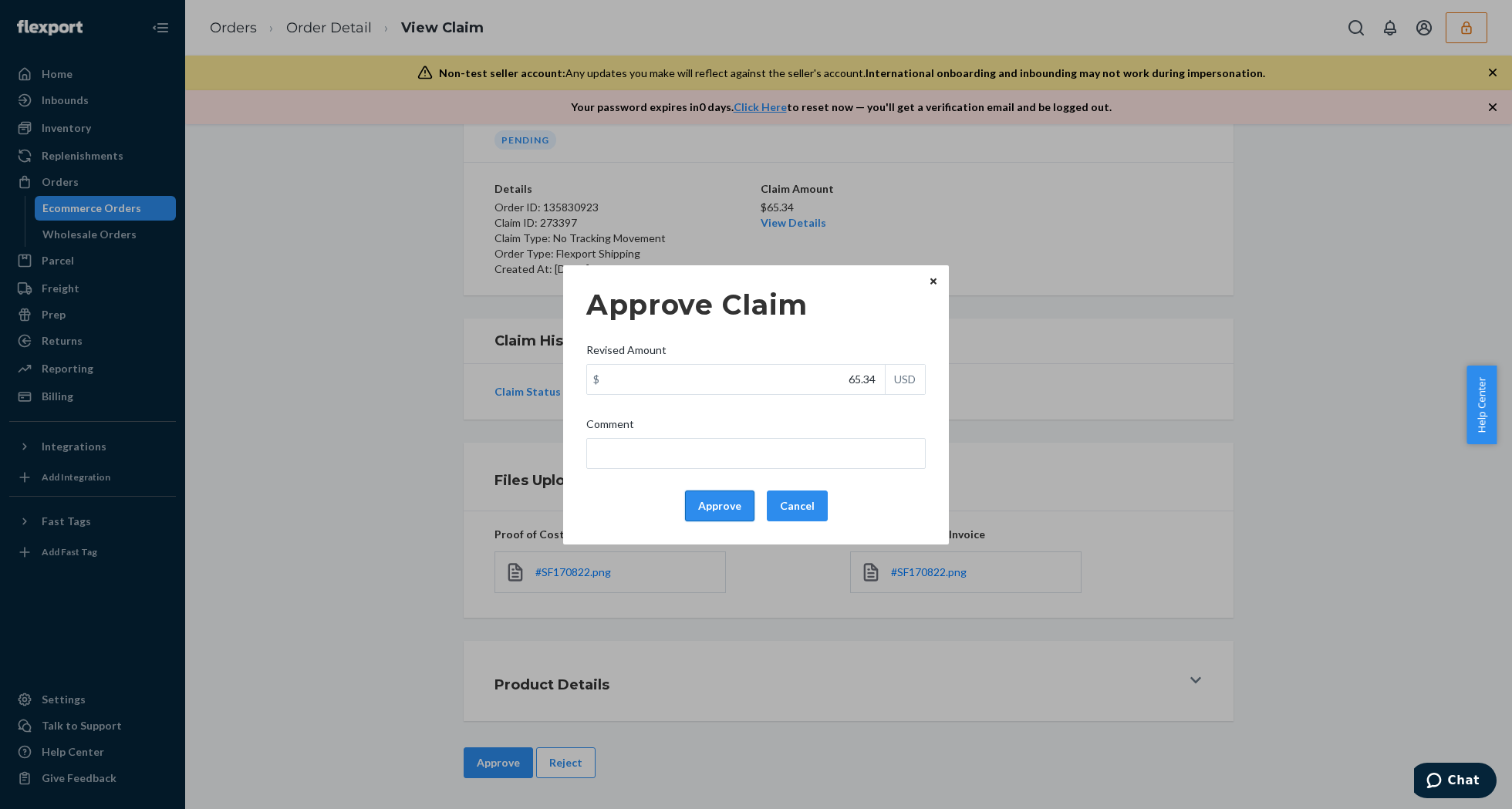
click at [729, 508] on button "Approve" at bounding box center [720, 506] width 70 height 31
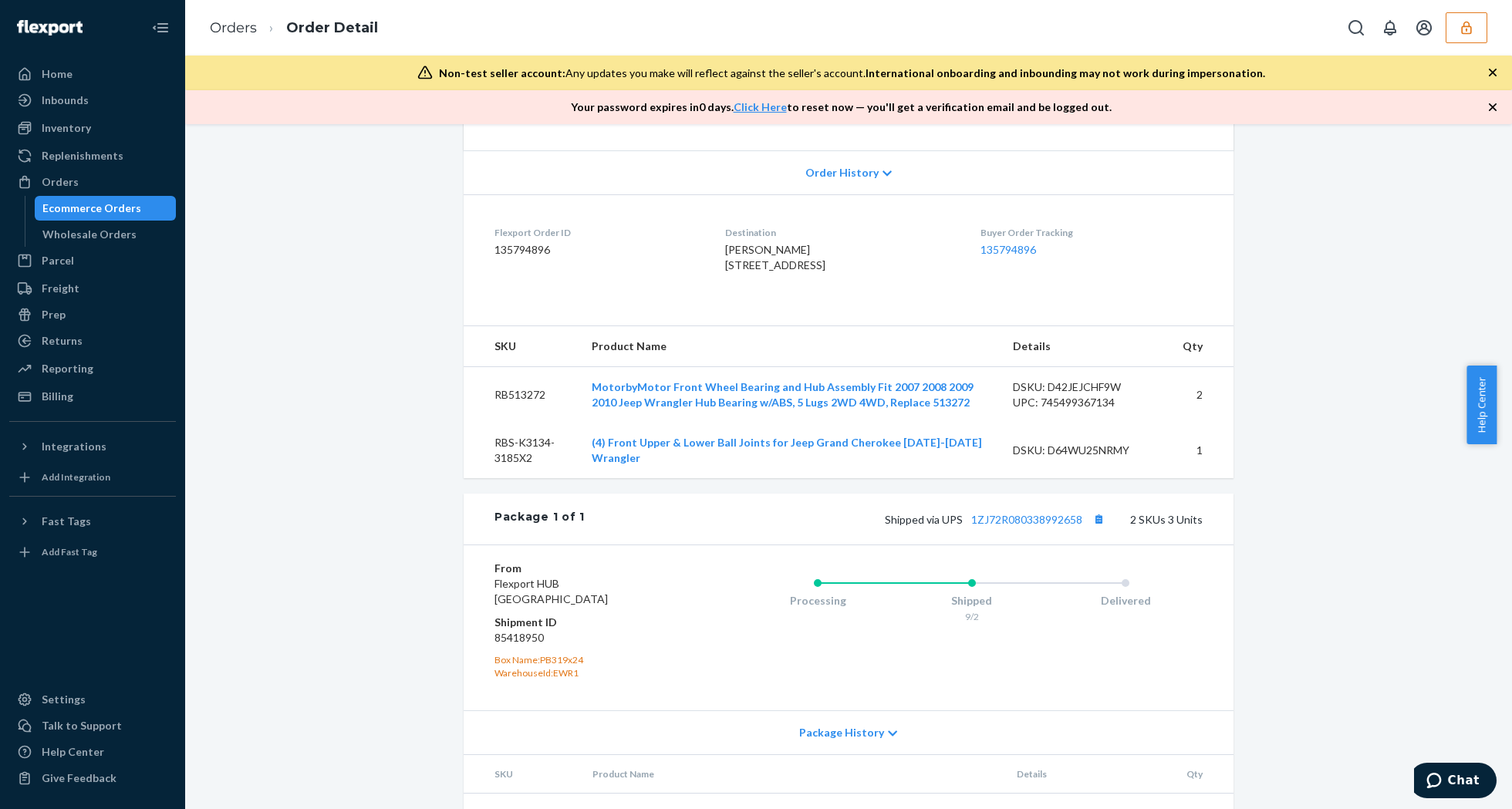
scroll to position [412, 0]
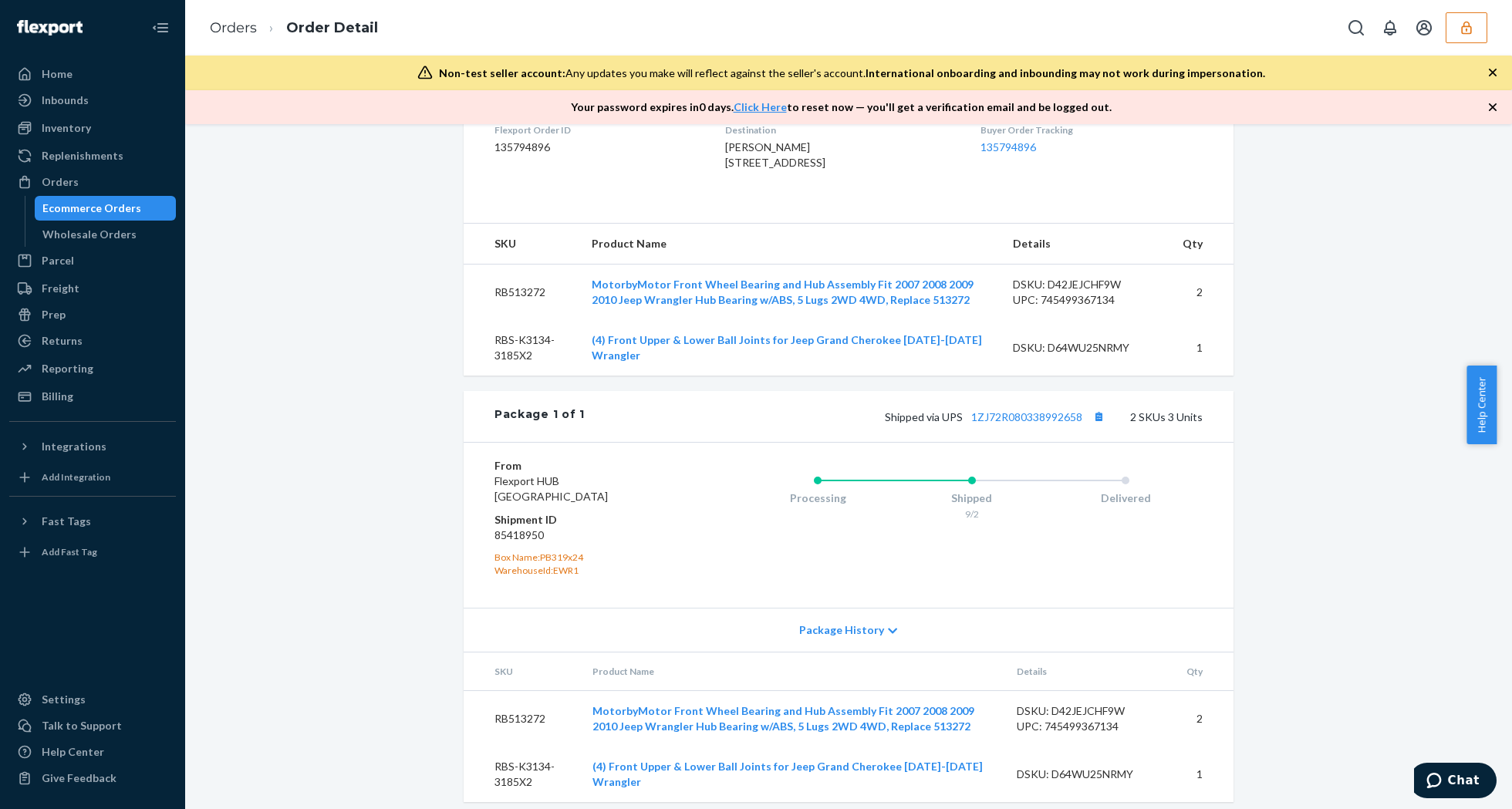
click at [1033, 435] on div "Package 1 of 1 Shipped via UPS 1ZJ72R080338992658 2 SKUs 3 Units" at bounding box center [849, 416] width 770 height 51
click at [1050, 423] on link "1ZJ72R080338992658" at bounding box center [1027, 417] width 111 height 13
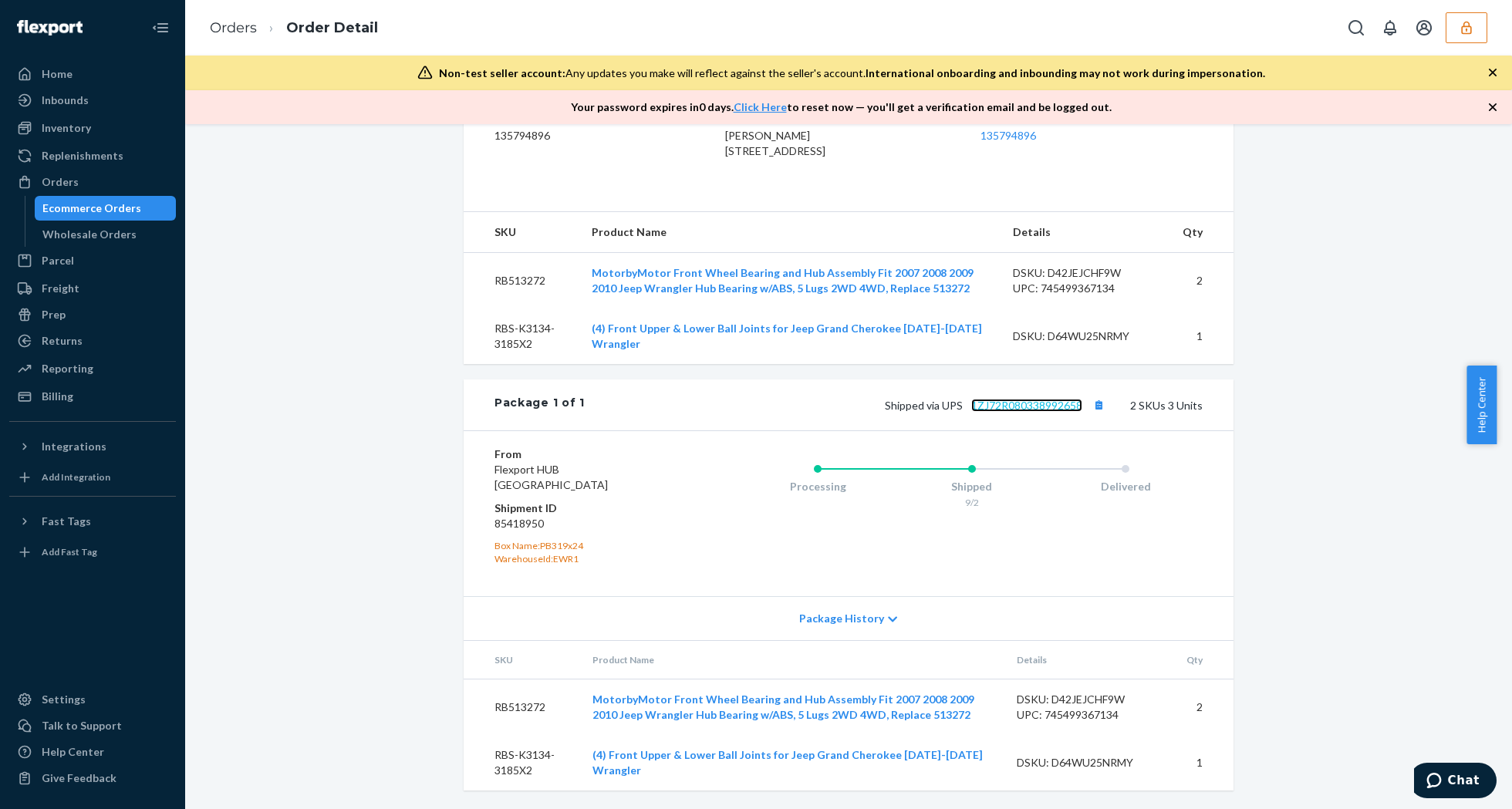
scroll to position [0, 0]
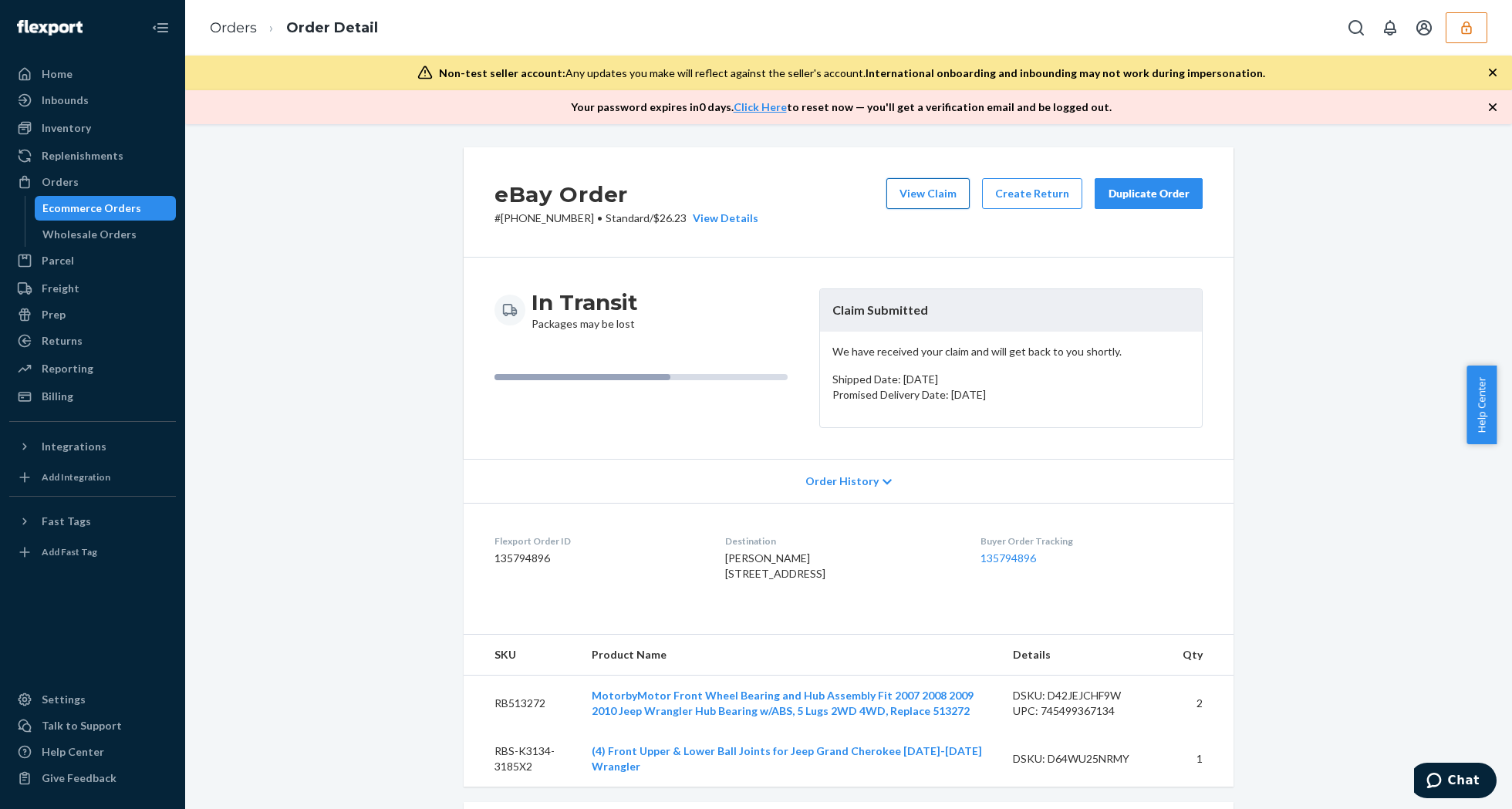
click at [927, 184] on button "View Claim" at bounding box center [927, 193] width 84 height 31
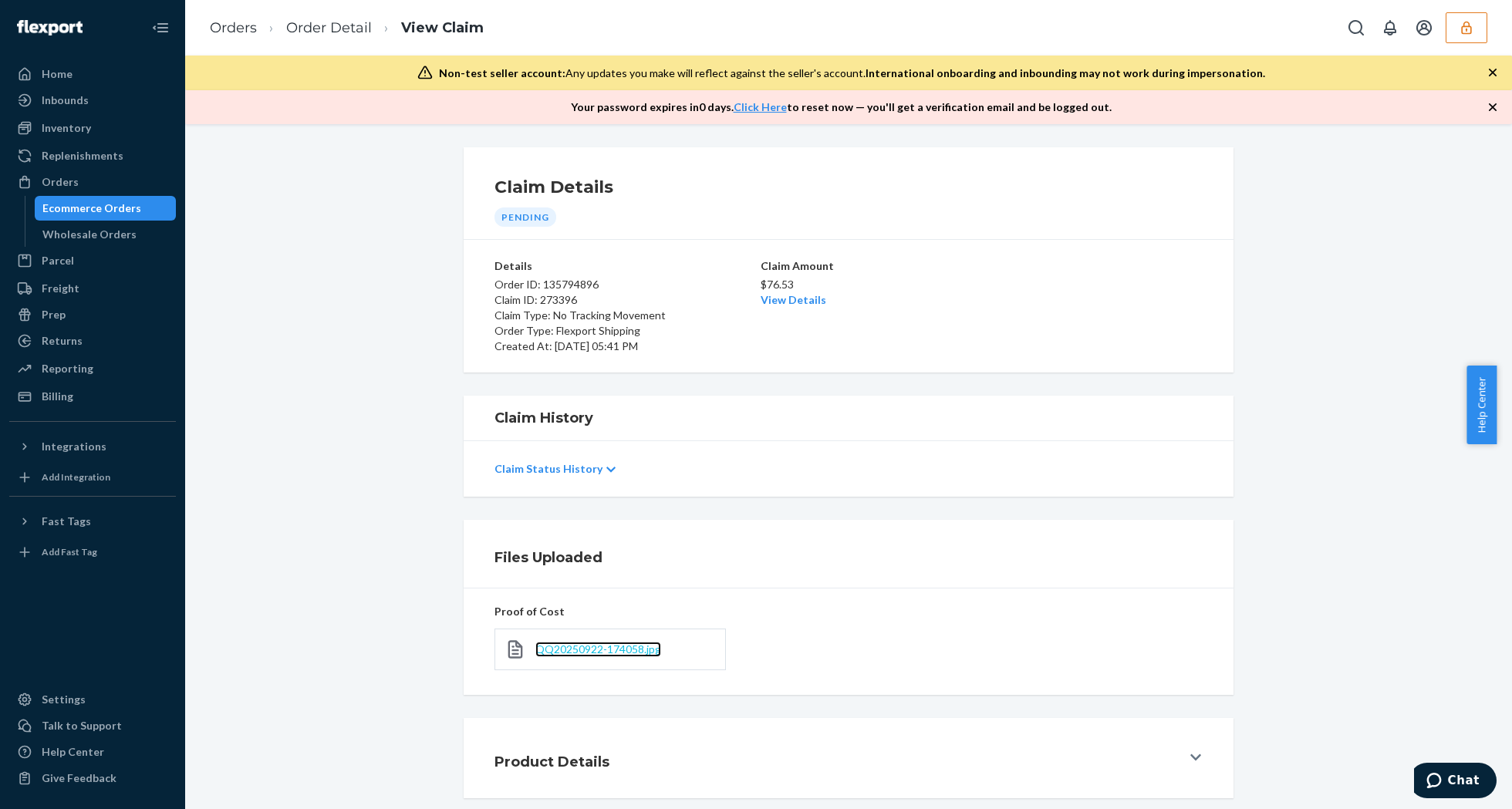
click at [588, 648] on span "QQ20250922-174058.jpg" at bounding box center [599, 649] width 126 height 13
click at [781, 290] on p "$76.53" at bounding box center [849, 284] width 176 height 16
click at [790, 298] on link "View Details" at bounding box center [793, 300] width 65 height 13
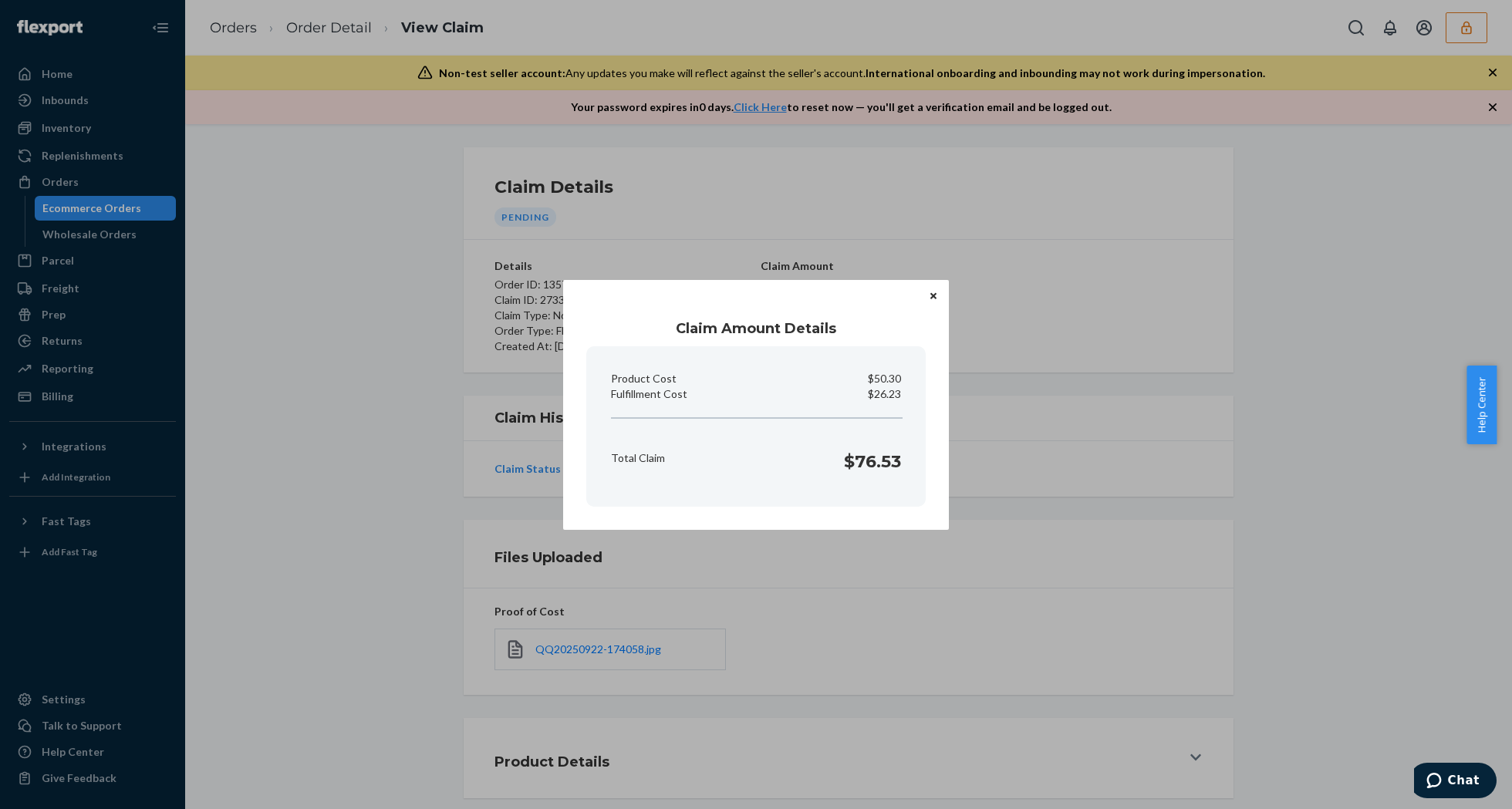
click at [935, 296] on icon "Close" at bounding box center [933, 296] width 6 height 9
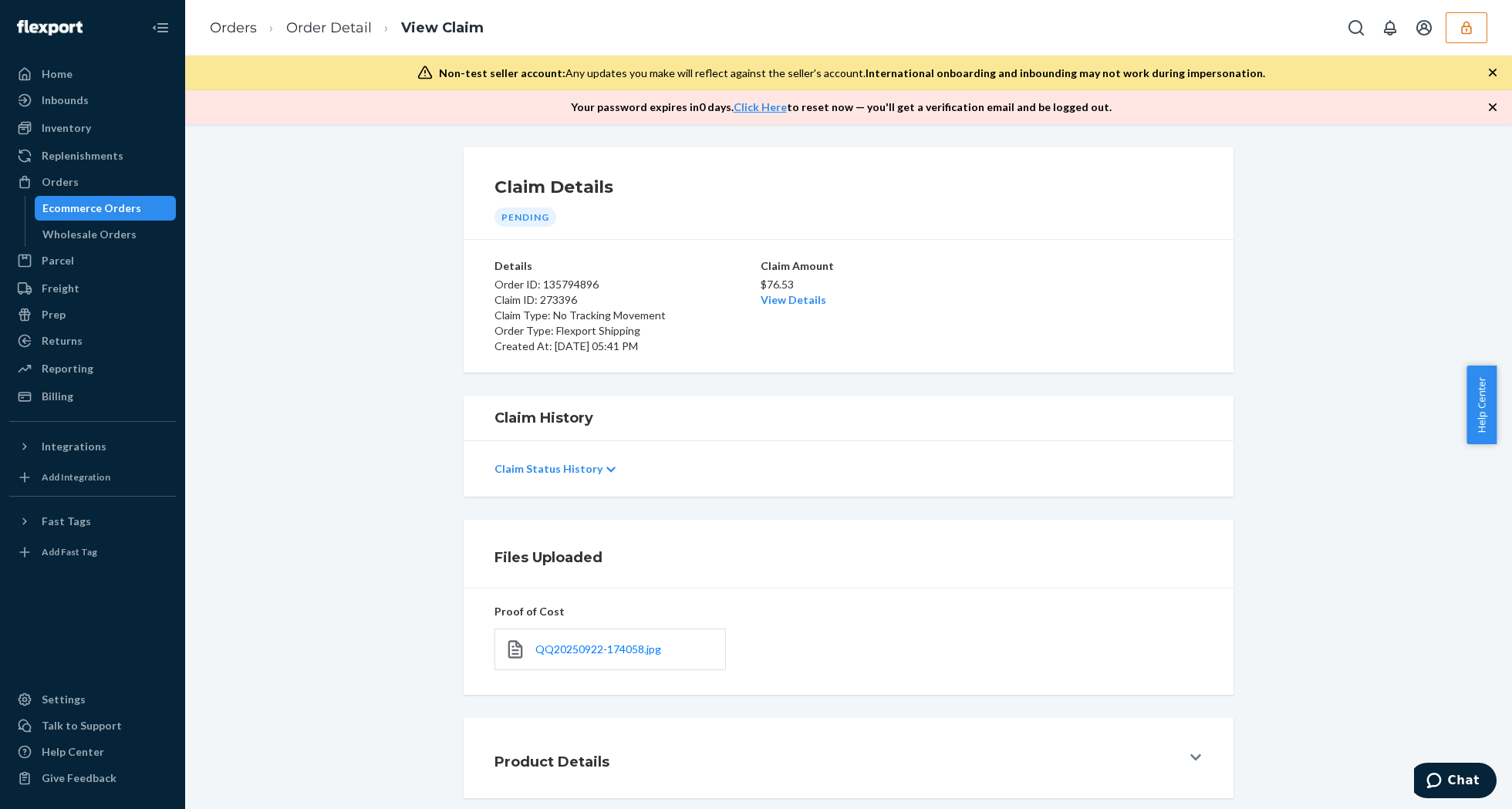
scroll to position [79, 0]
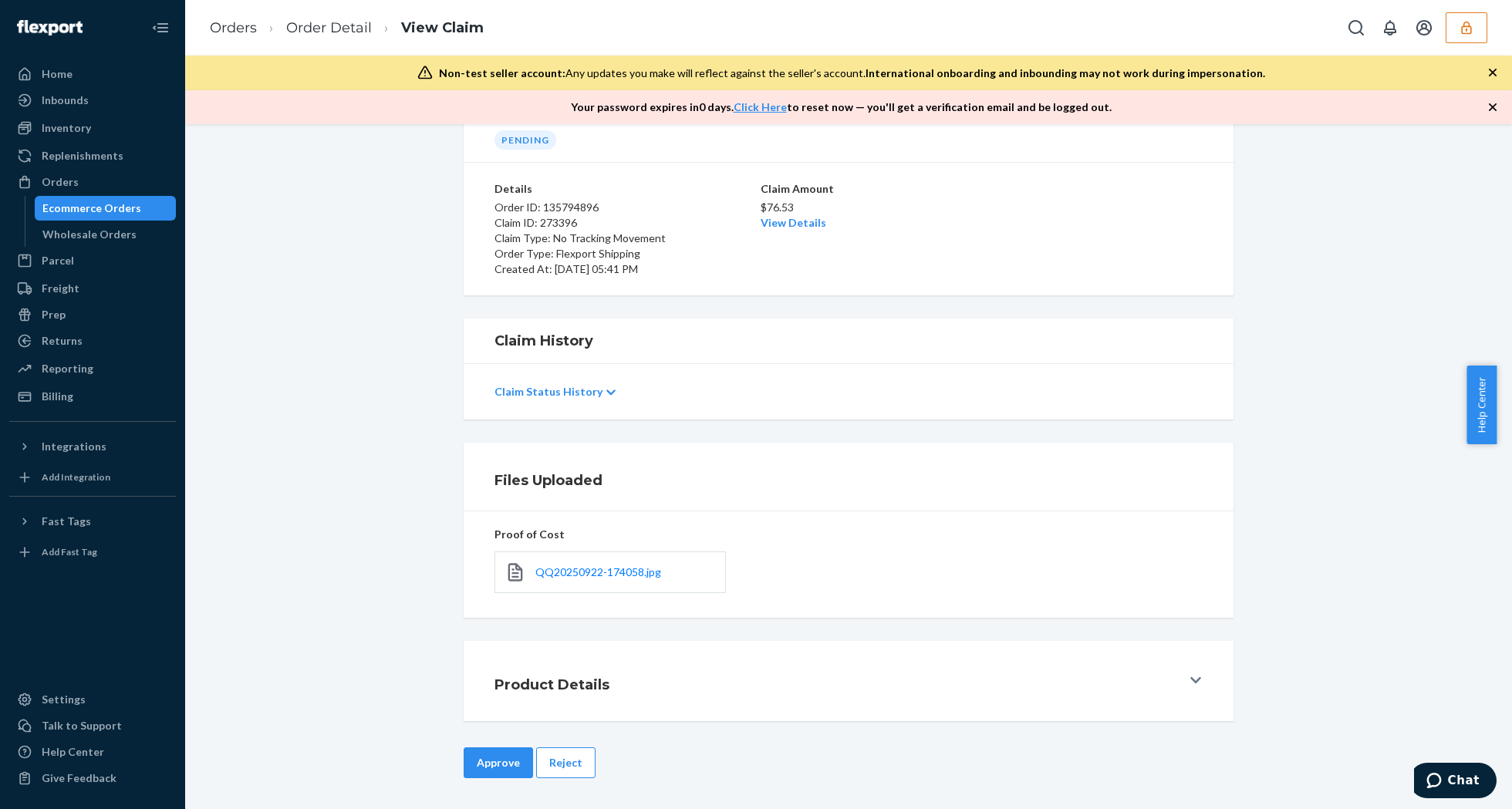
click at [502, 751] on button "Approve" at bounding box center [498, 763] width 70 height 31
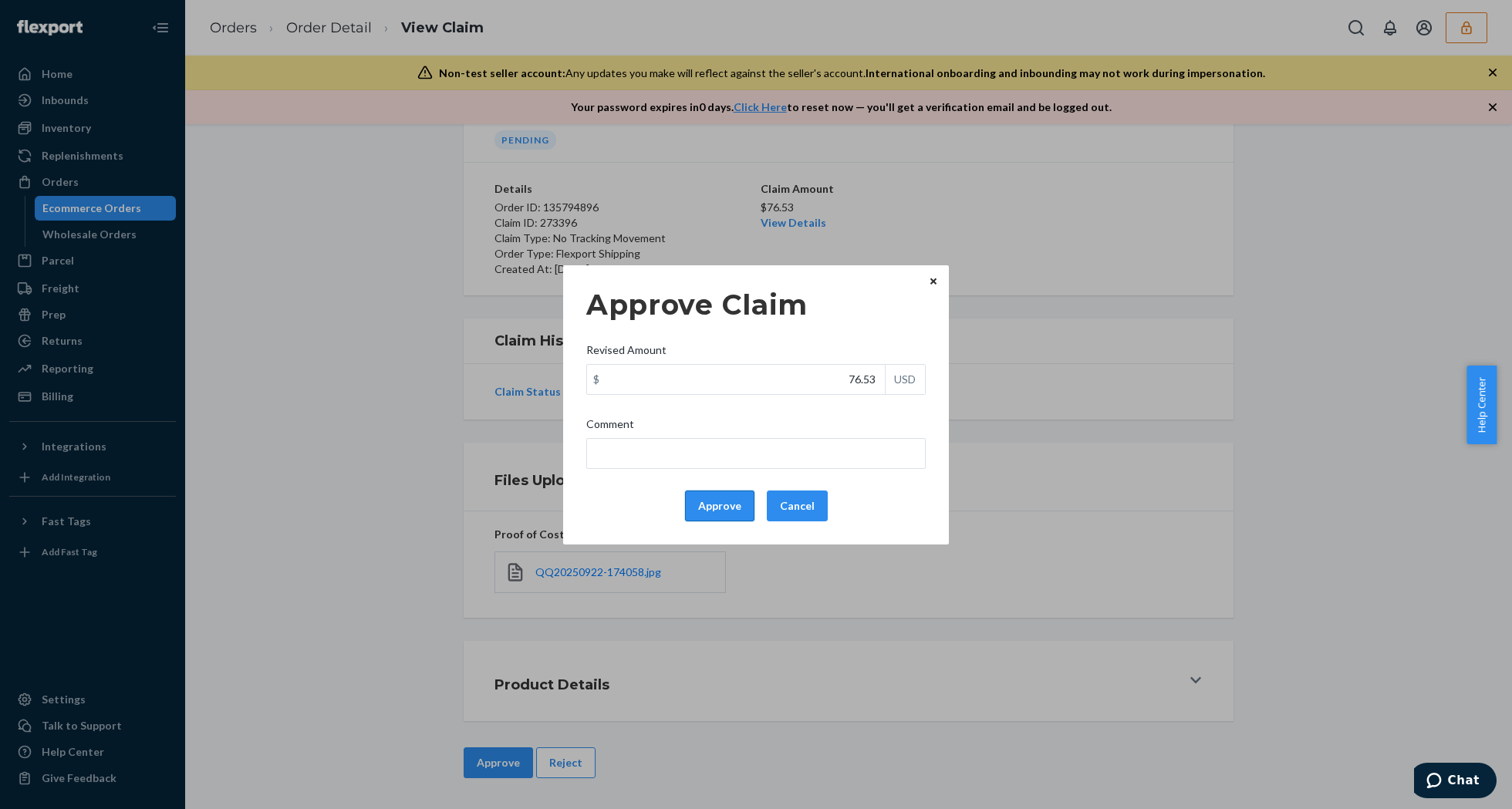
click at [722, 510] on button "Approve" at bounding box center [720, 506] width 70 height 31
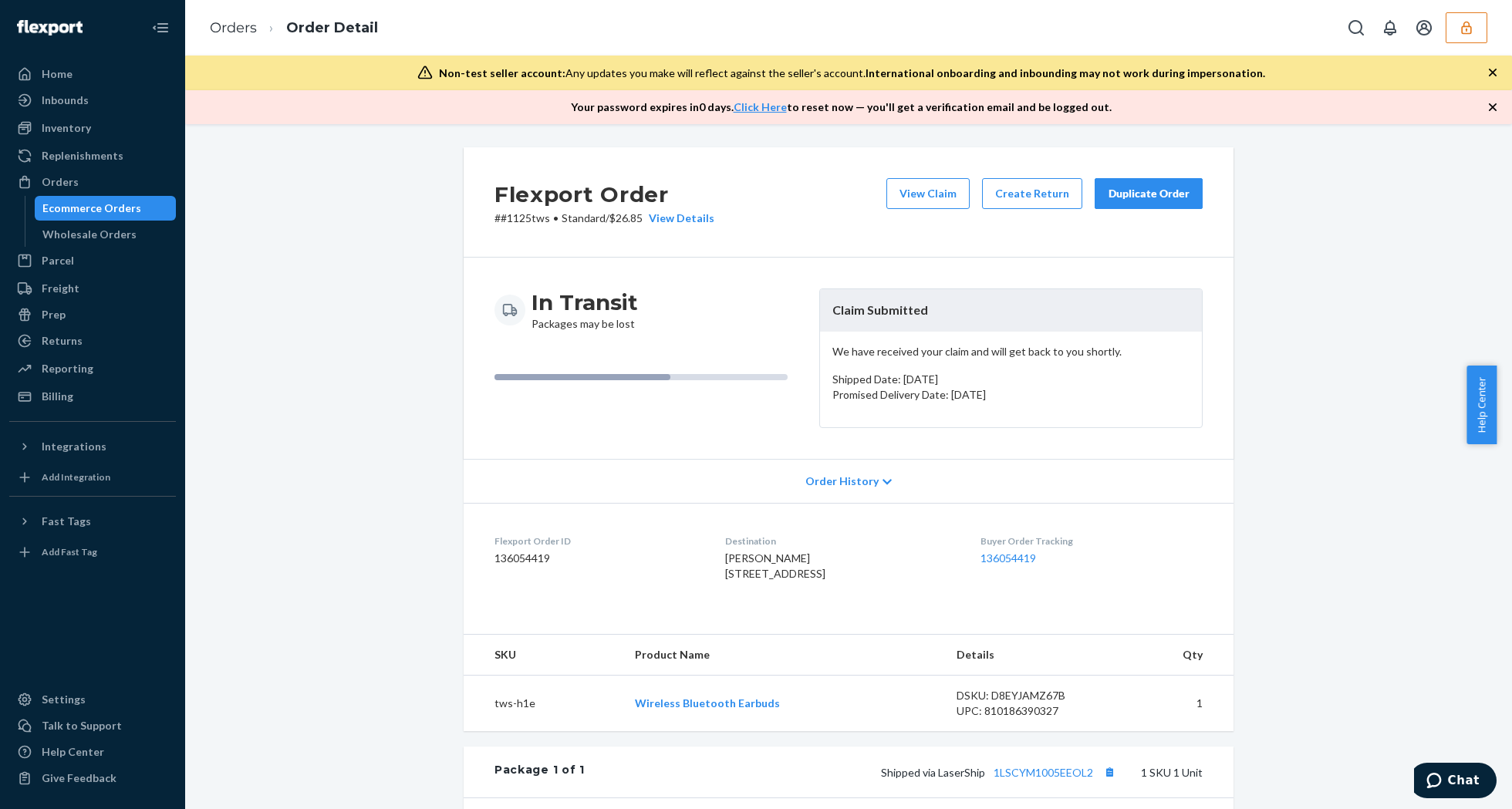
scroll to position [205, 0]
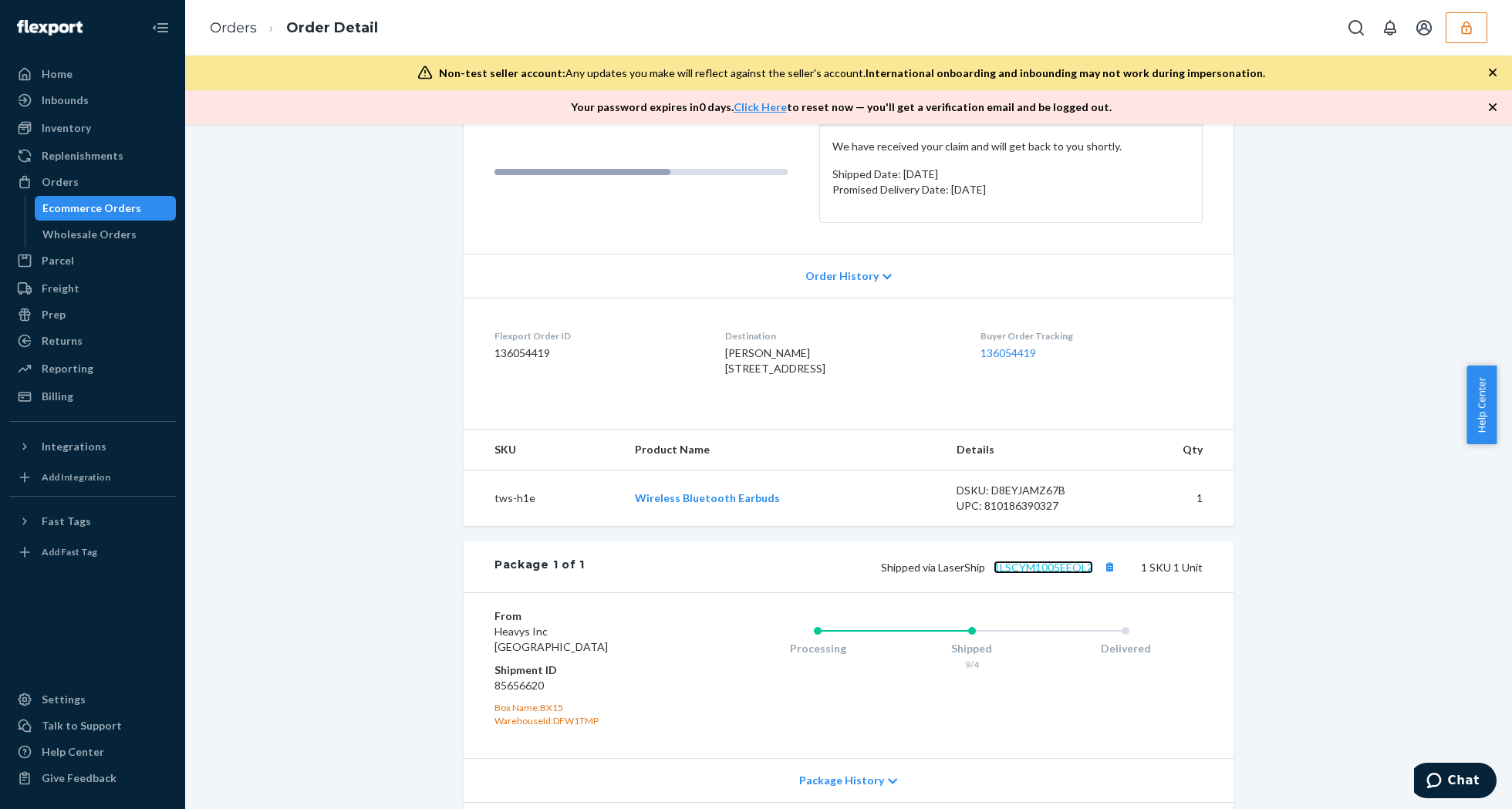
click at [1016, 574] on link "1LSCYM1005EEOL2" at bounding box center [1043, 567] width 99 height 13
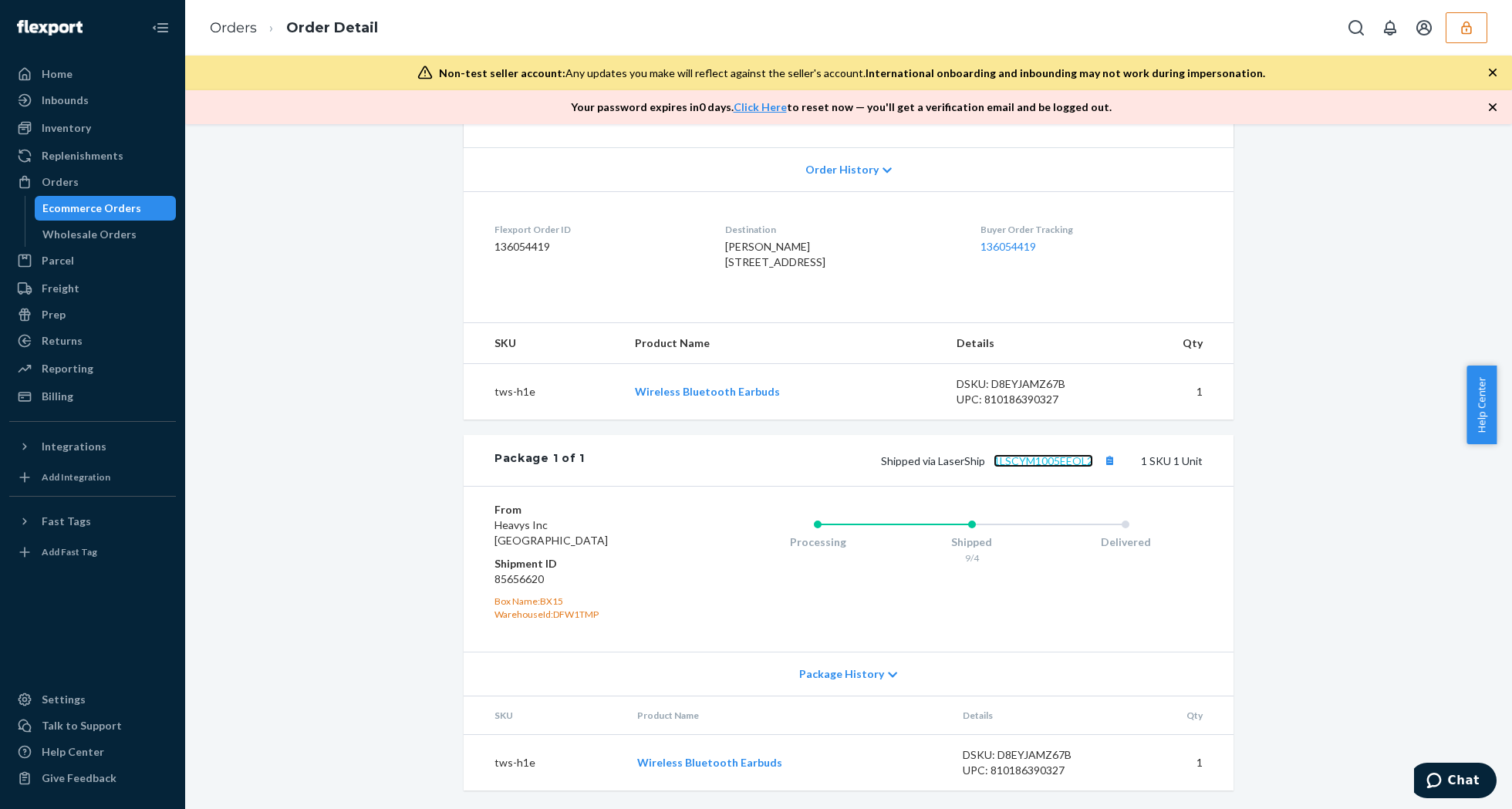
scroll to position [0, 0]
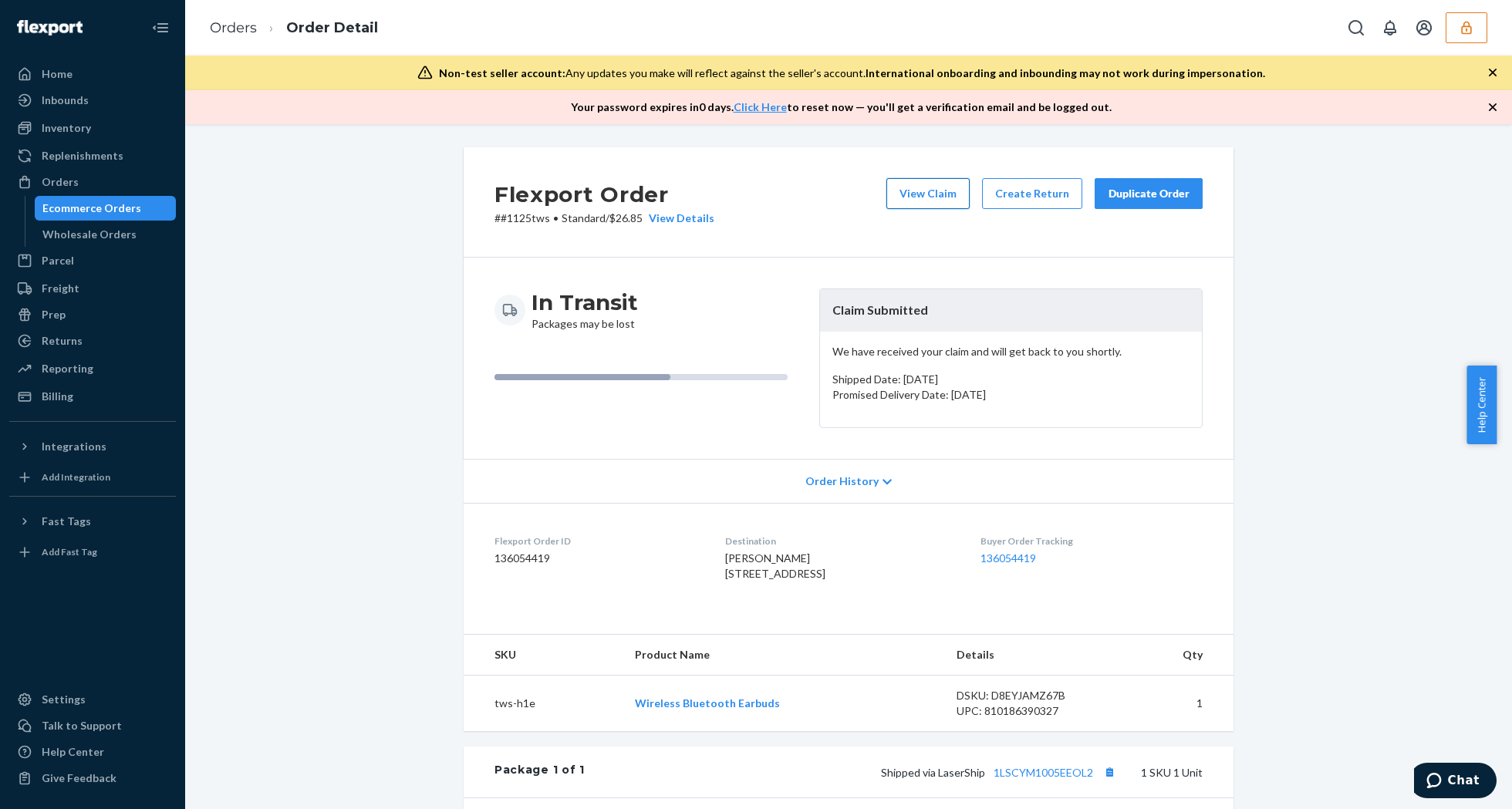
click at [936, 197] on button "View Claim" at bounding box center [927, 193] width 84 height 31
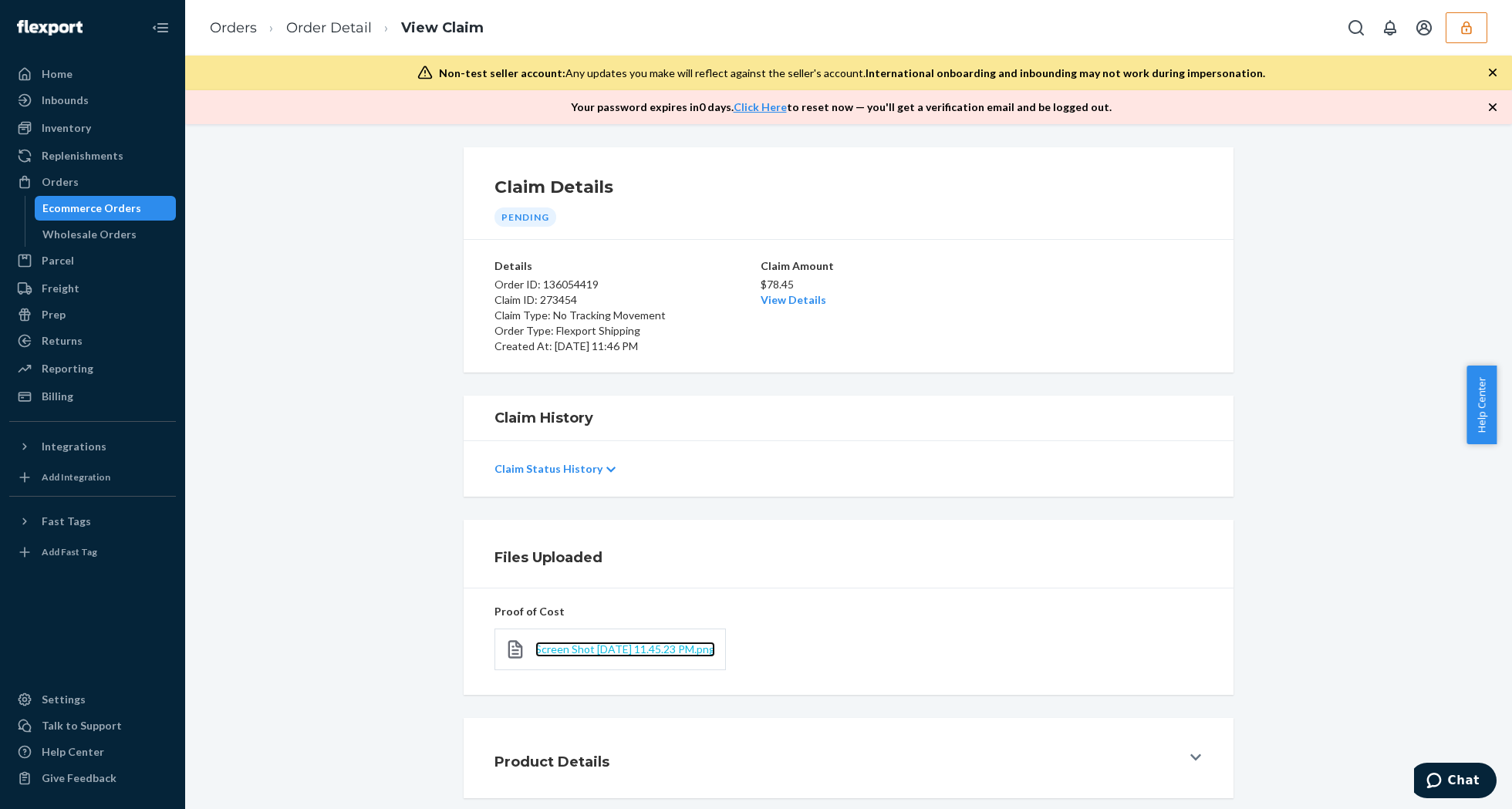
click at [658, 647] on span "Screen Shot [DATE] 11.45.23 PM.png" at bounding box center [625, 649] width 180 height 13
click at [788, 298] on link "View Details" at bounding box center [793, 300] width 65 height 13
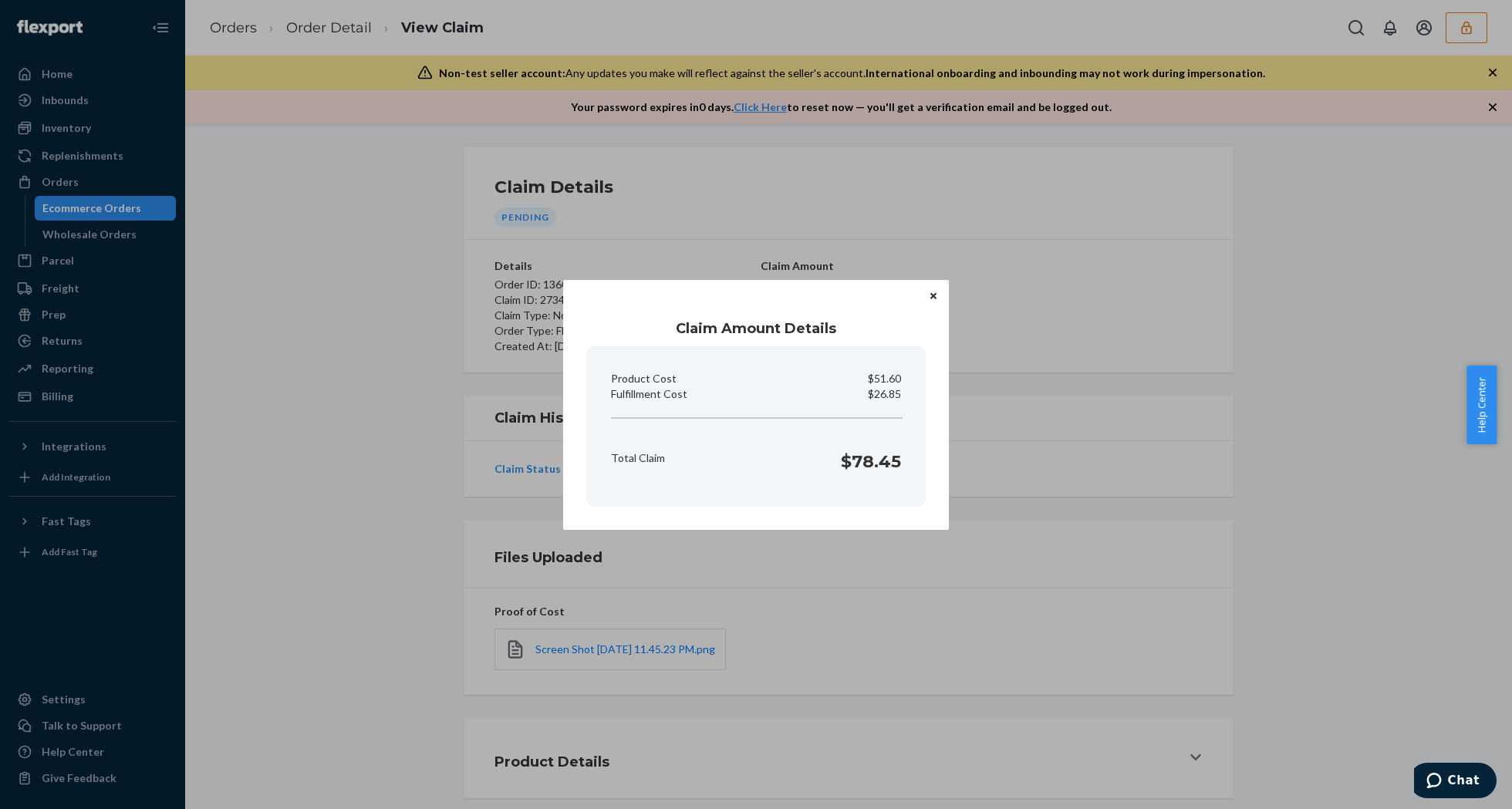
click at [935, 299] on icon "Close" at bounding box center [933, 296] width 6 height 9
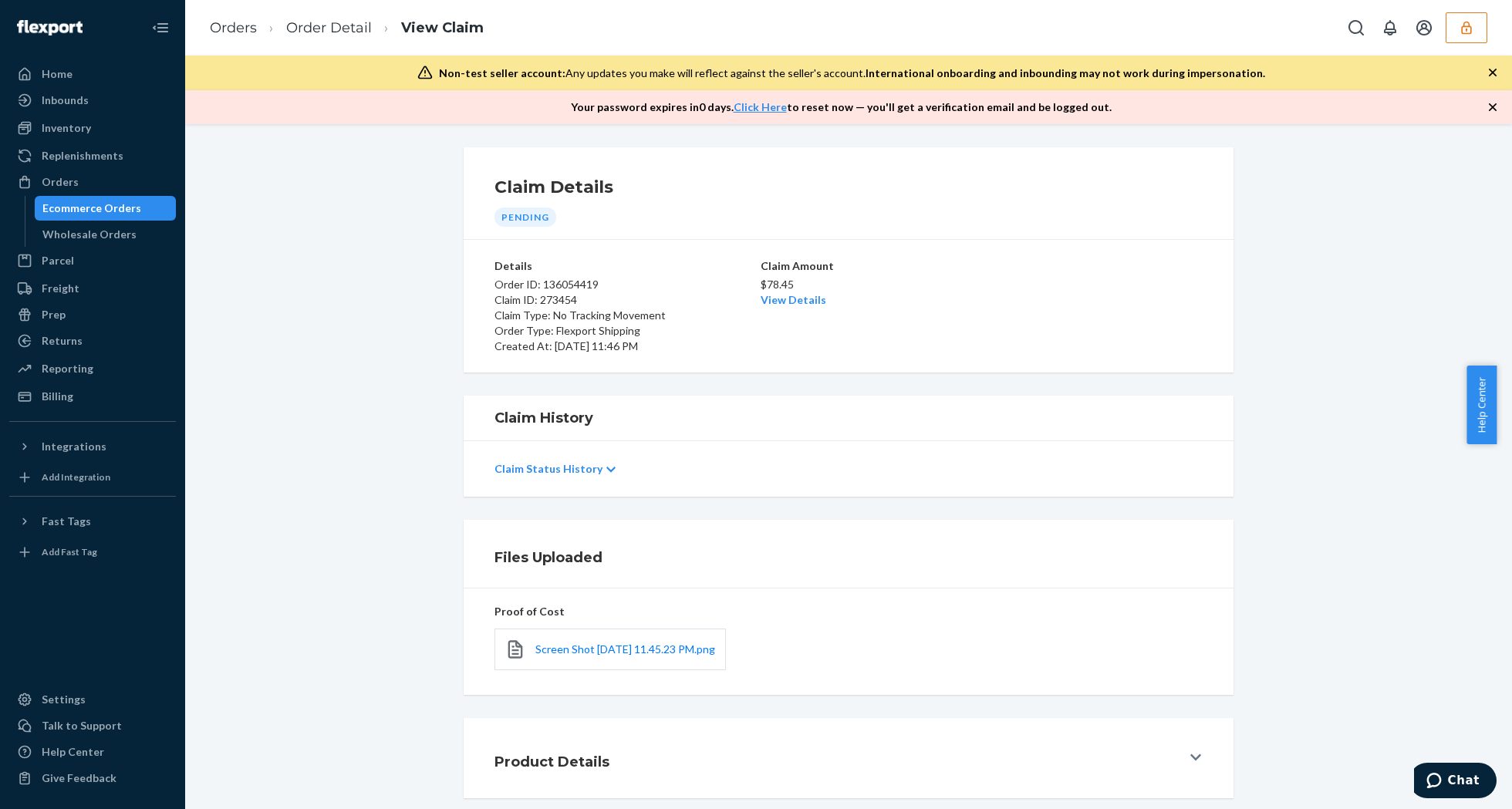
scroll to position [88, 0]
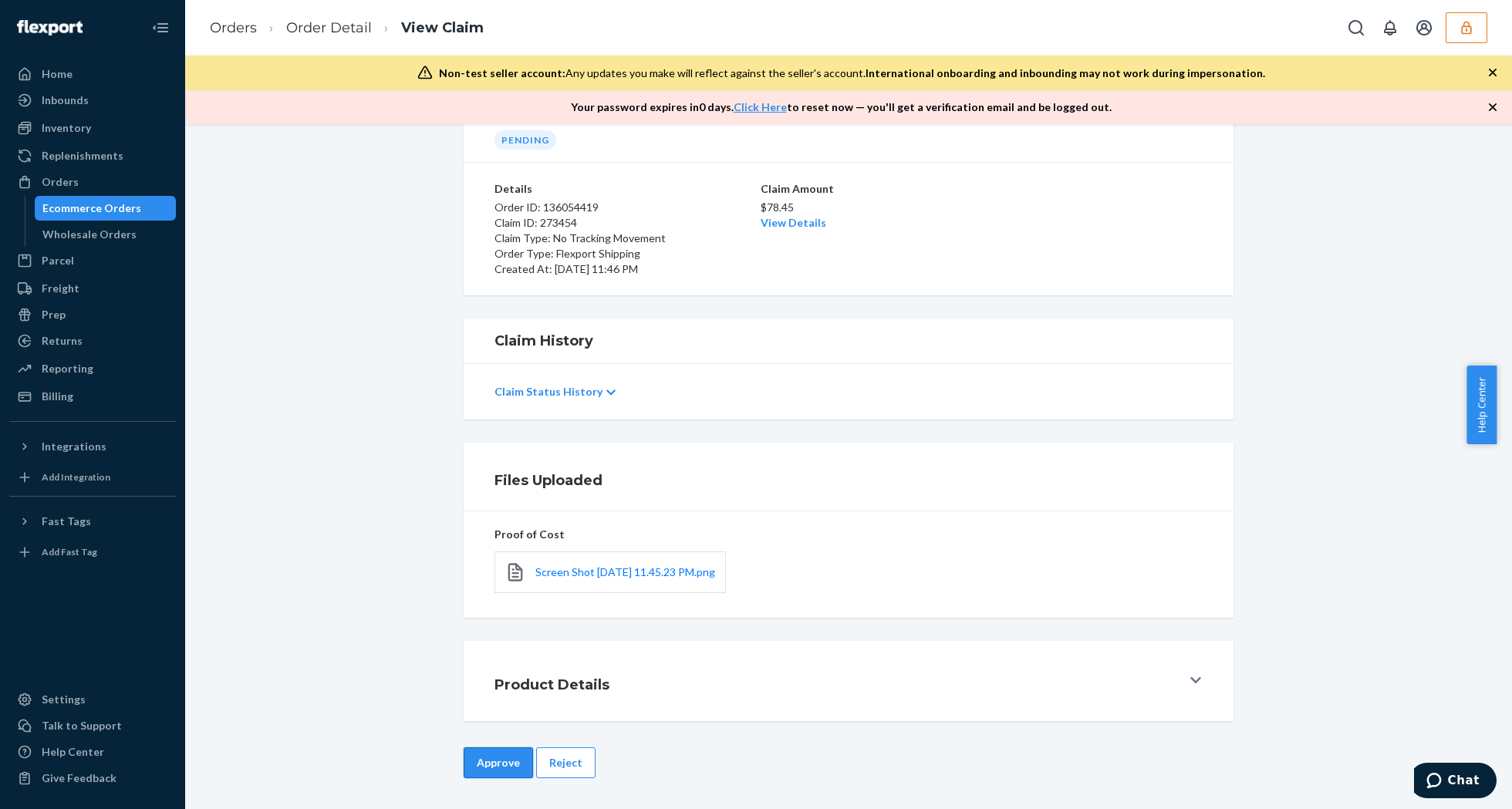
click at [473, 759] on button "Approve" at bounding box center [498, 763] width 70 height 31
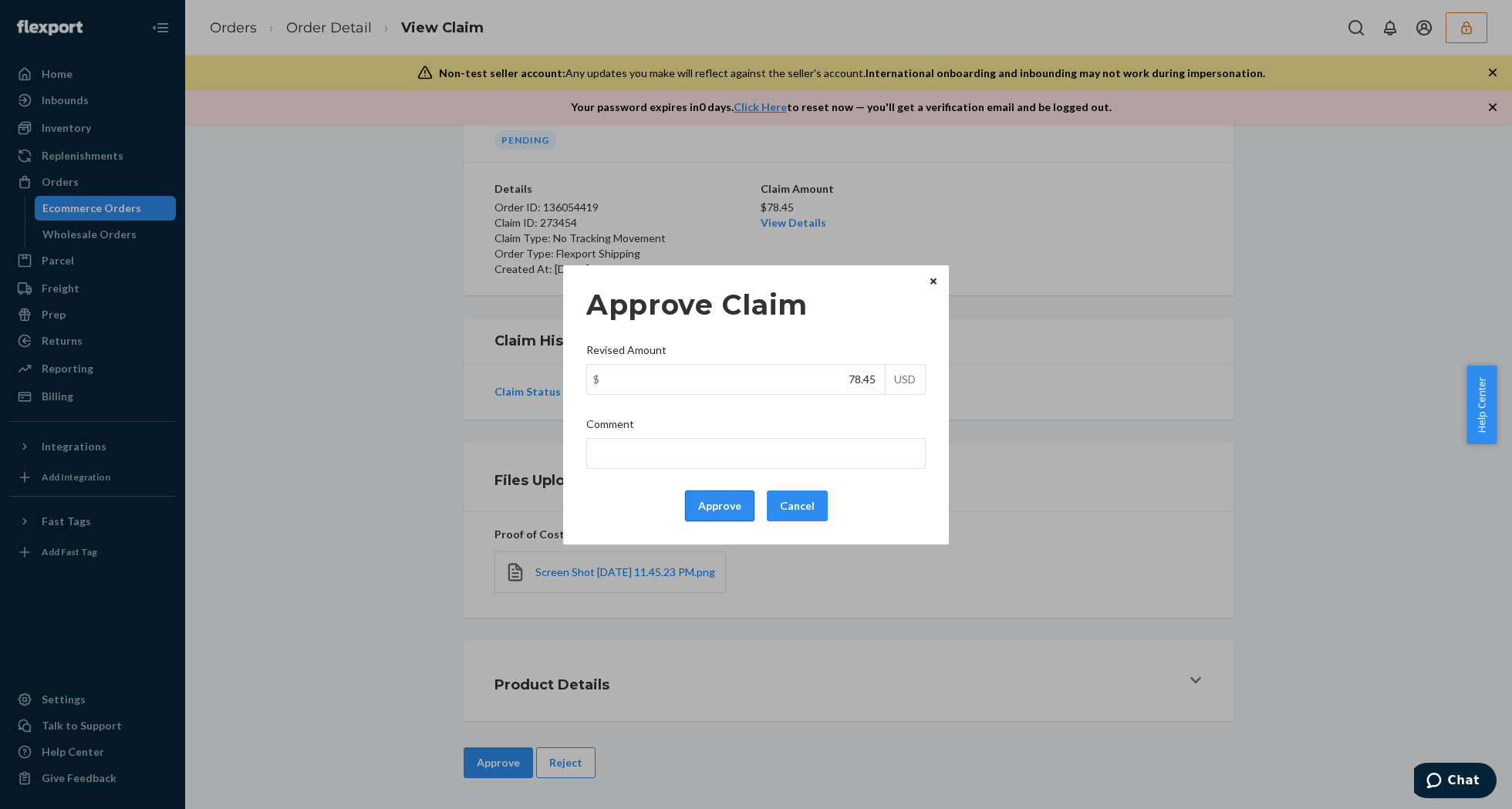
click at [696, 515] on button "Approve" at bounding box center [720, 506] width 70 height 31
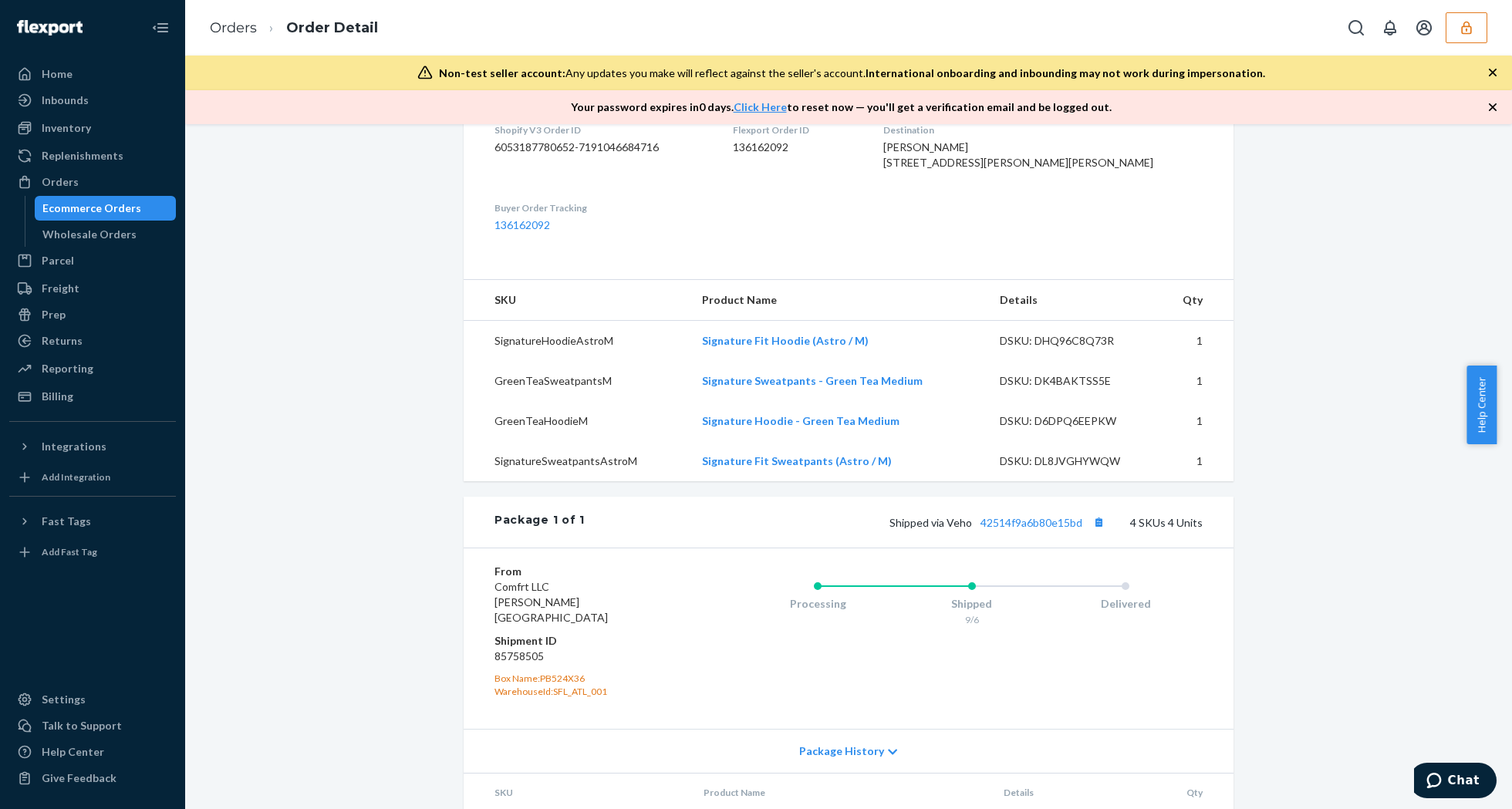
scroll to position [612, 0]
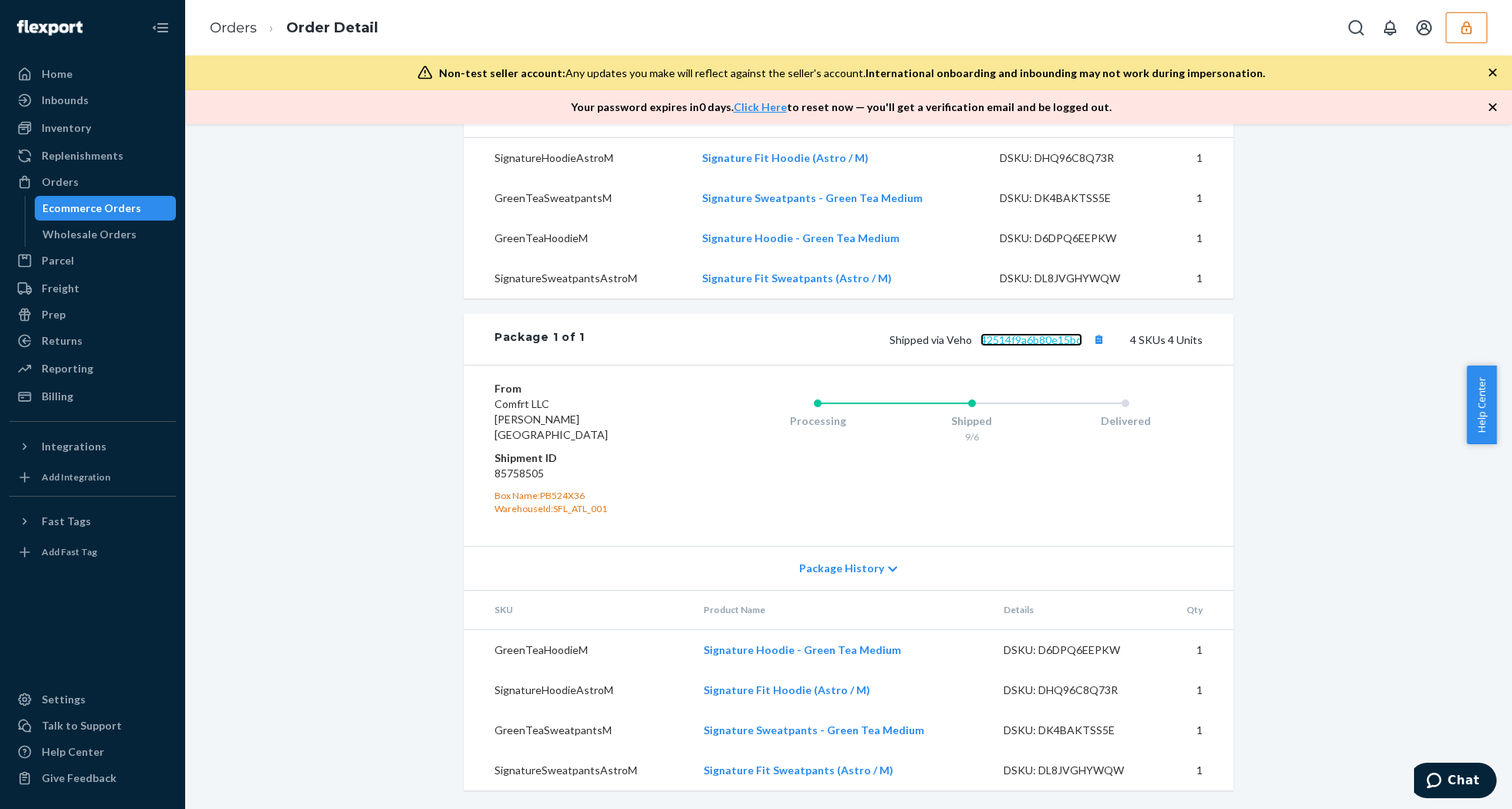
click at [1032, 346] on link "42514f9a6b80e15bd" at bounding box center [1031, 339] width 102 height 13
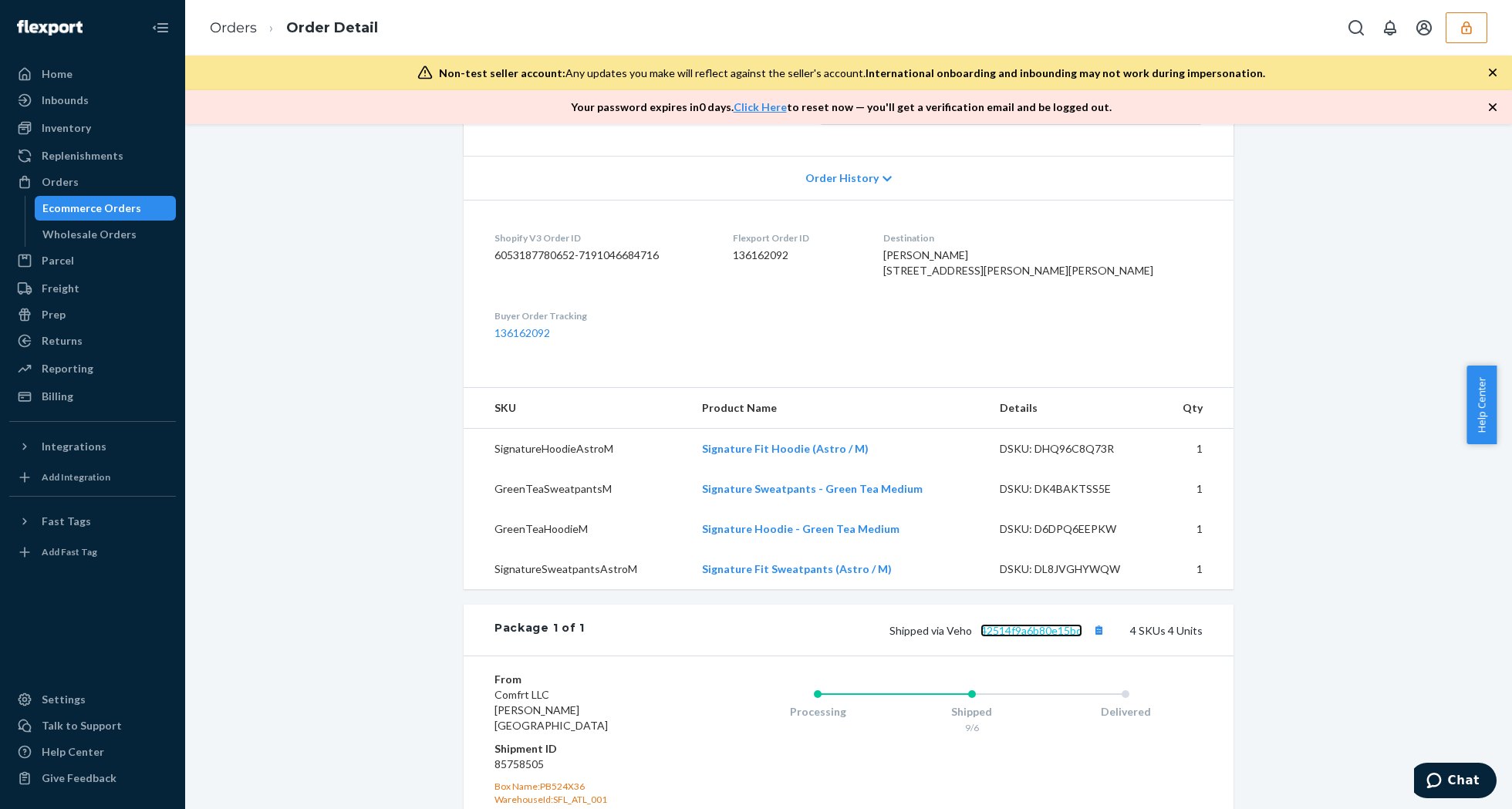
scroll to position [0, 0]
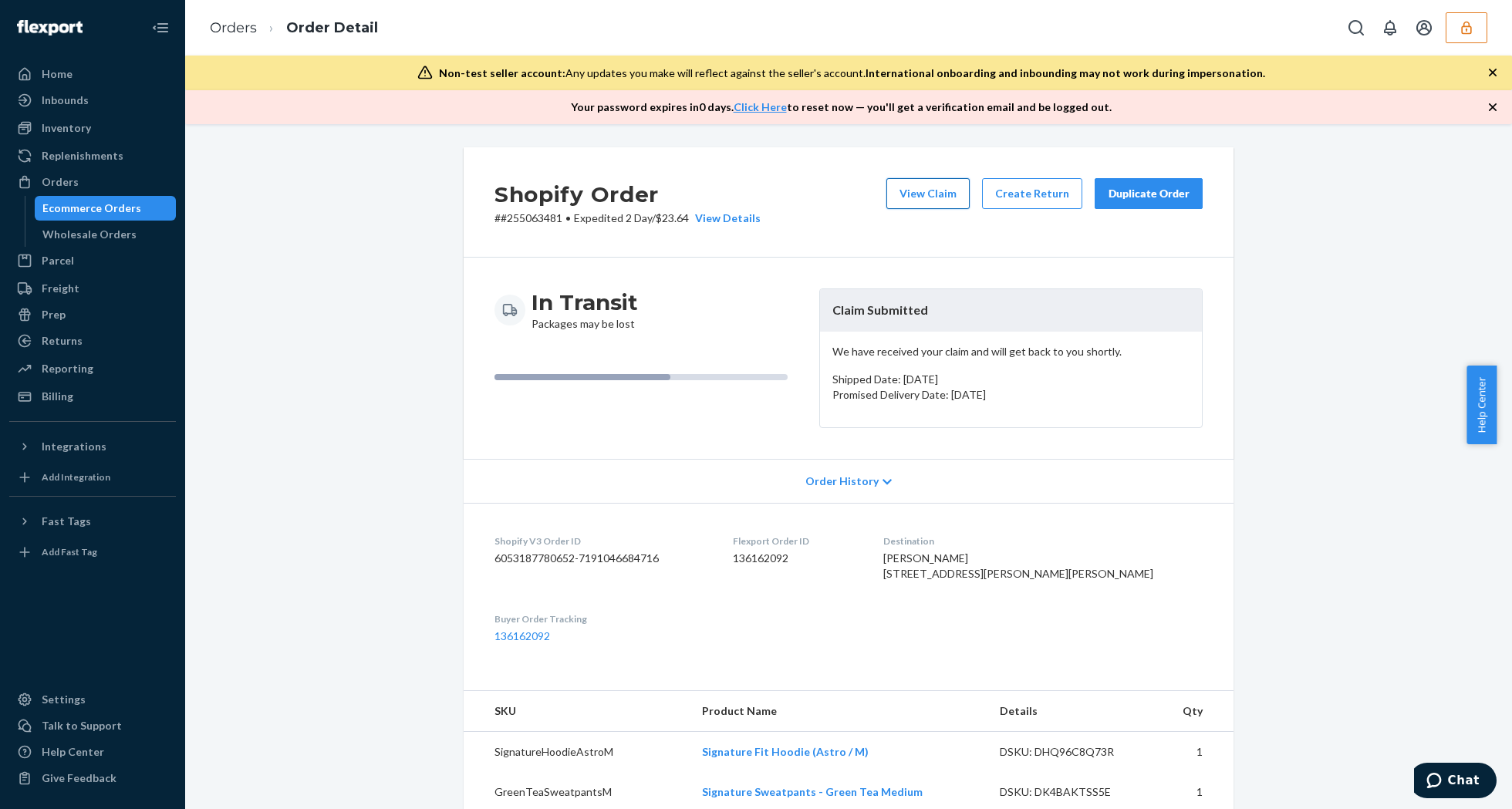
click at [922, 199] on button "View Claim" at bounding box center [927, 193] width 84 height 31
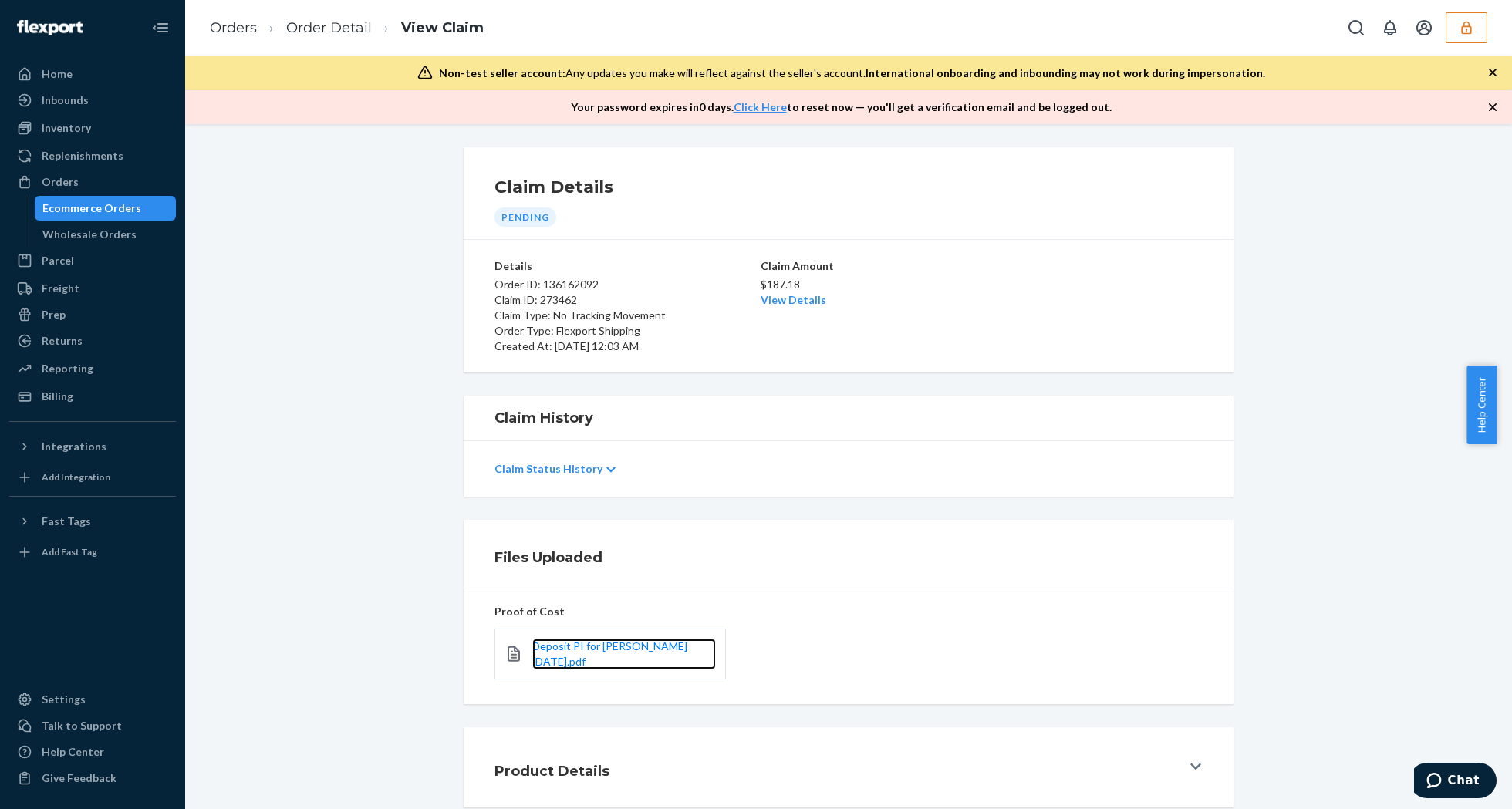
click at [586, 654] on link "Deposit PI for [PERSON_NAME] [DATE].pdf" at bounding box center [624, 653] width 184 height 31
click at [327, 26] on link "Order Detail" at bounding box center [329, 27] width 85 height 17
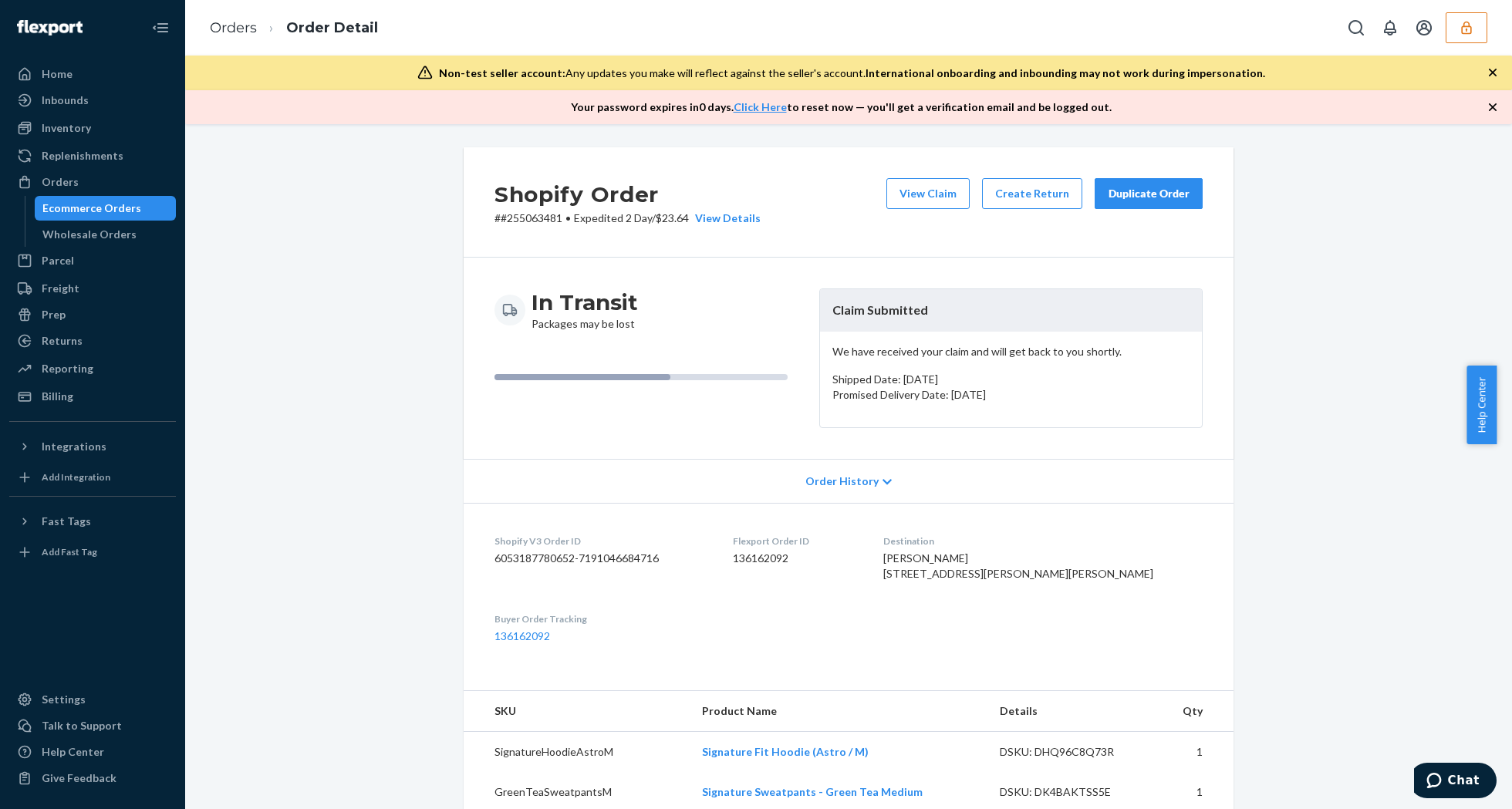
scroll to position [309, 0]
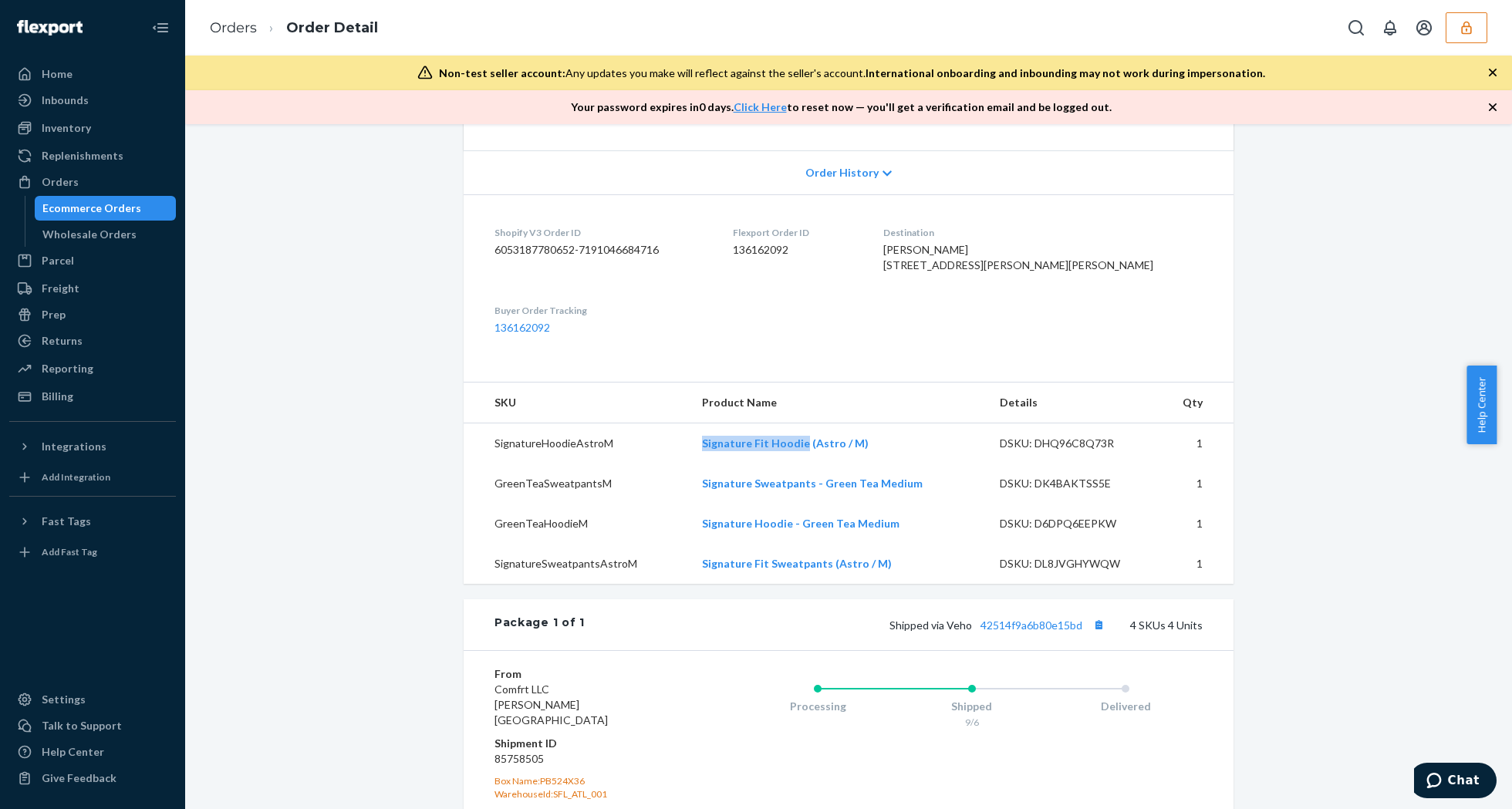
drag, startPoint x: 685, startPoint y: 486, endPoint x: 796, endPoint y: 486, distance: 111.0
click at [796, 465] on td "Signature Fit Hoodie (Astro / M)" at bounding box center [839, 443] width 298 height 41
copy link "Signature Fit Hoodie"
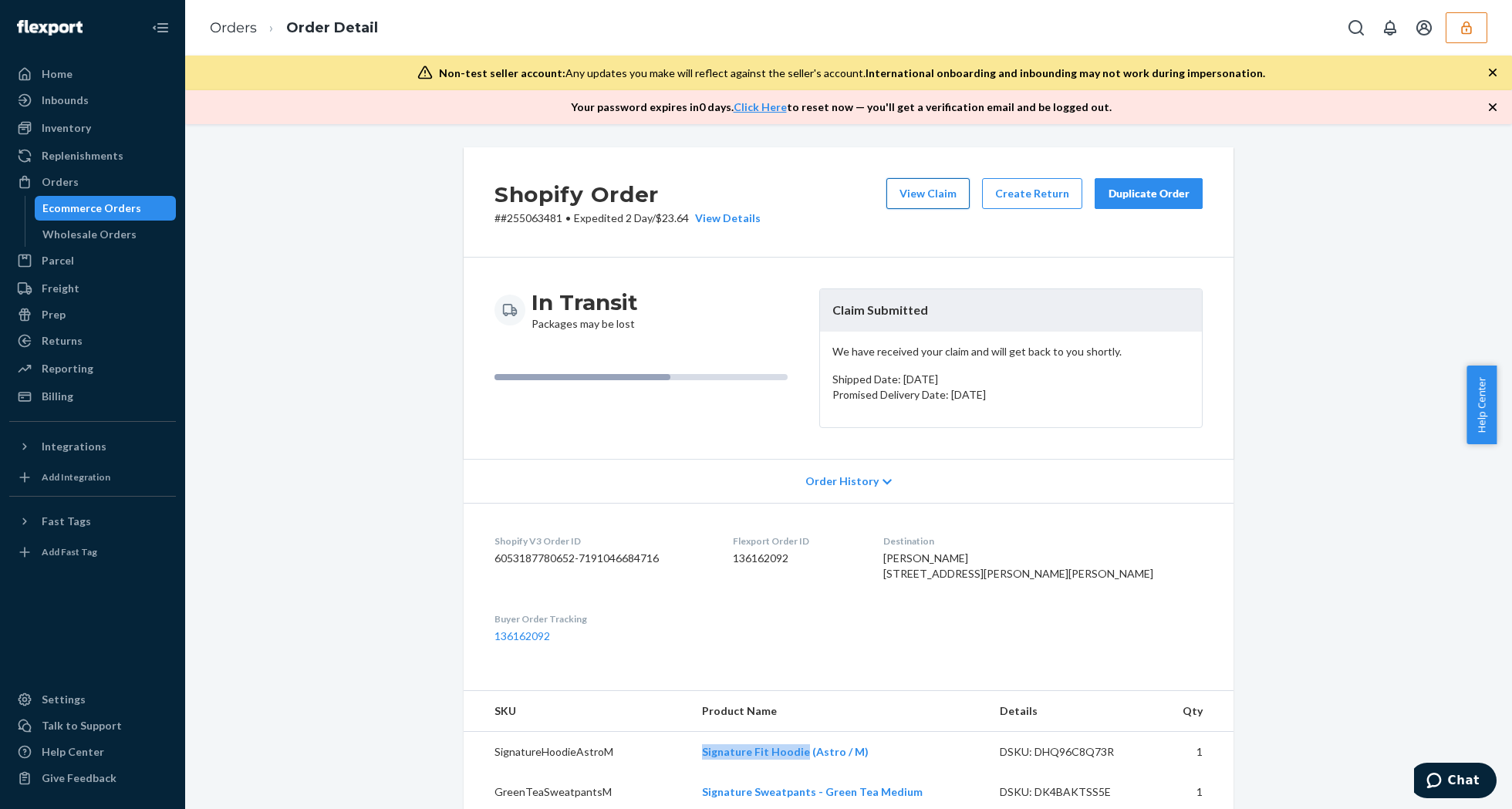
click at [917, 190] on button "View Claim" at bounding box center [927, 193] width 84 height 31
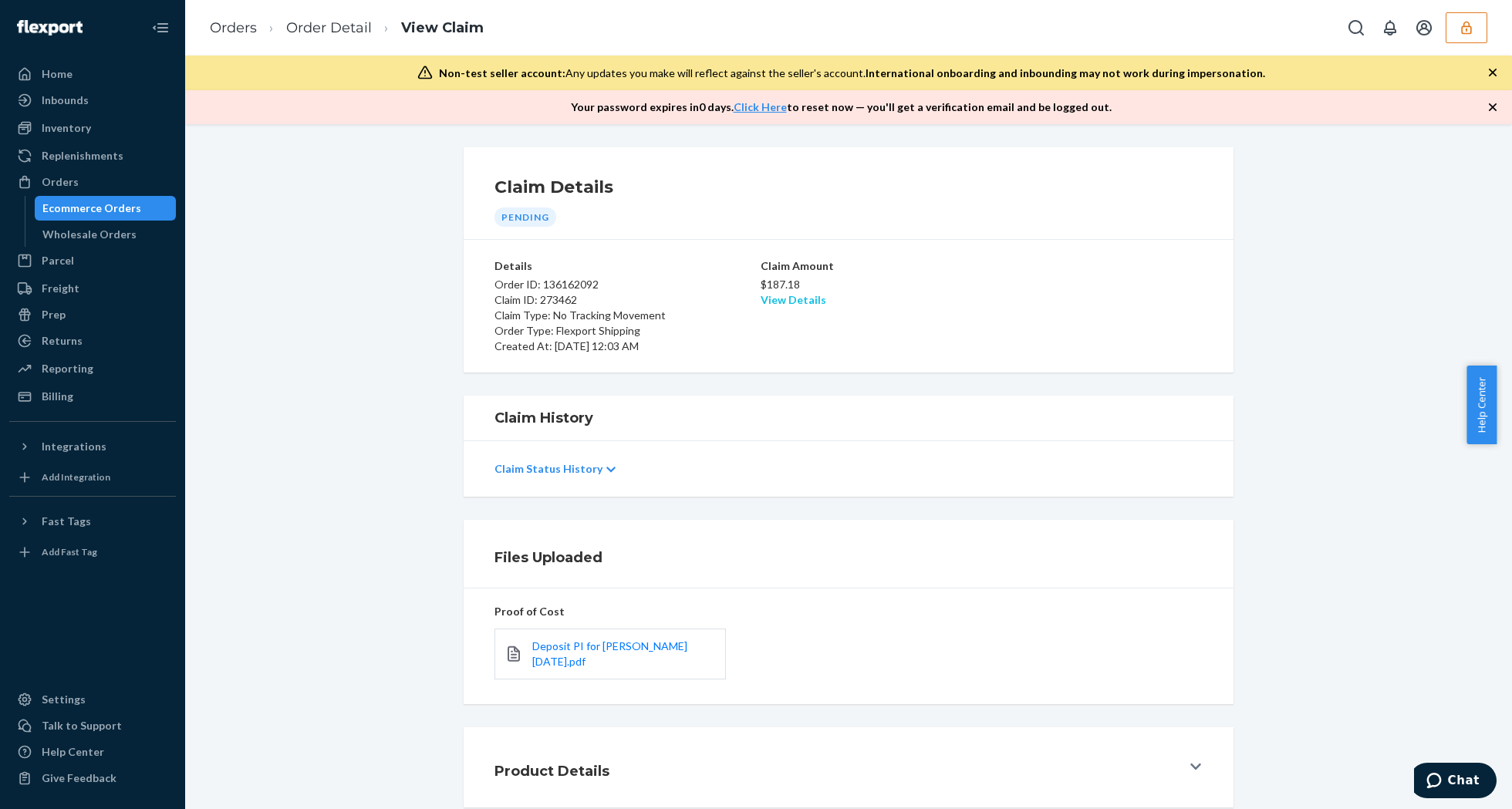
click at [794, 299] on link "View Details" at bounding box center [793, 300] width 65 height 13
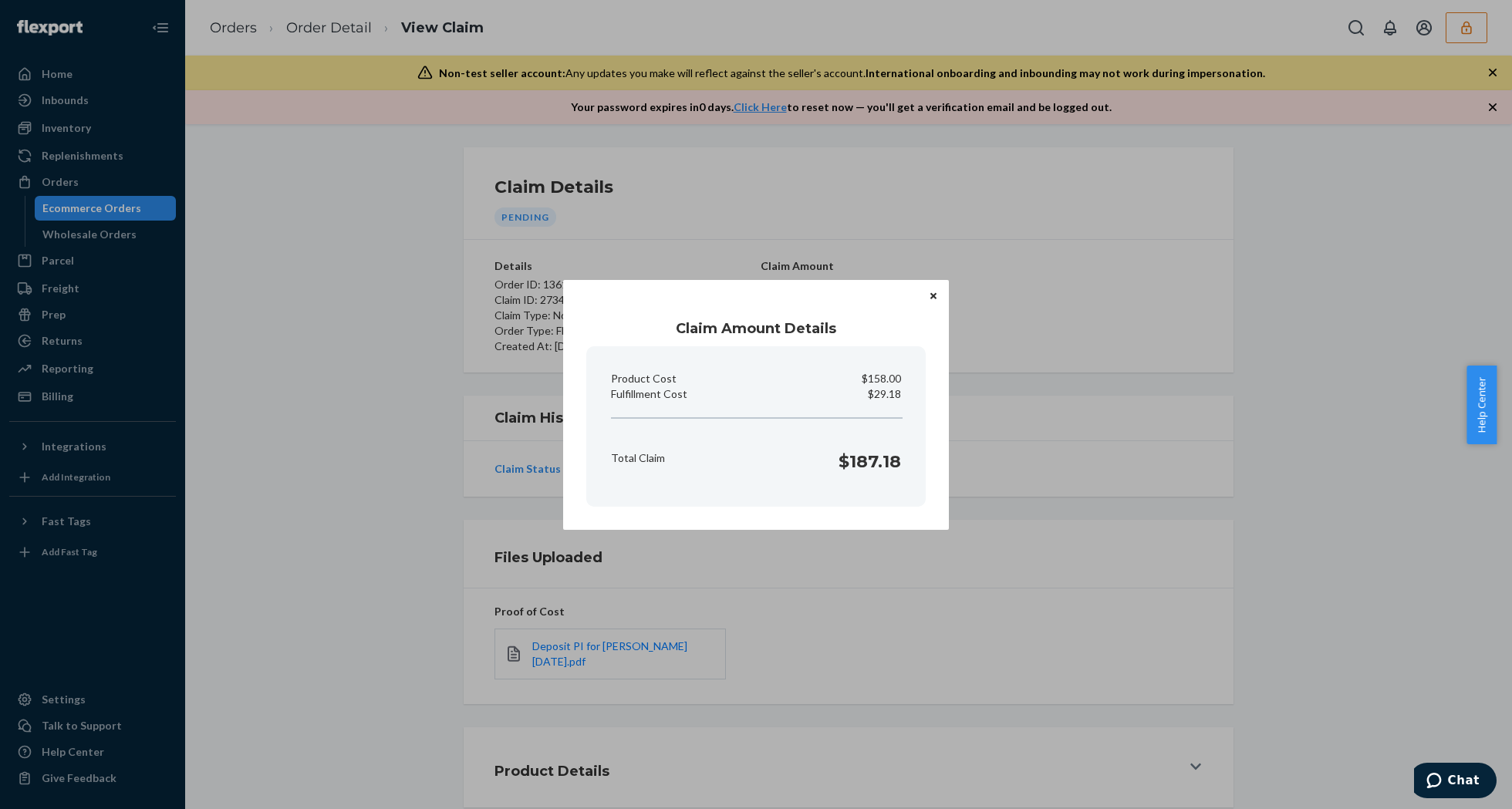
click at [879, 396] on p "$29.18" at bounding box center [884, 394] width 33 height 16
copy p "Fulfillment Cost"
click at [938, 280] on div "Claim Amount Details Product Cost $158.00 Fulfillment Cost $29.18 Total Claim $…" at bounding box center [756, 405] width 386 height 250
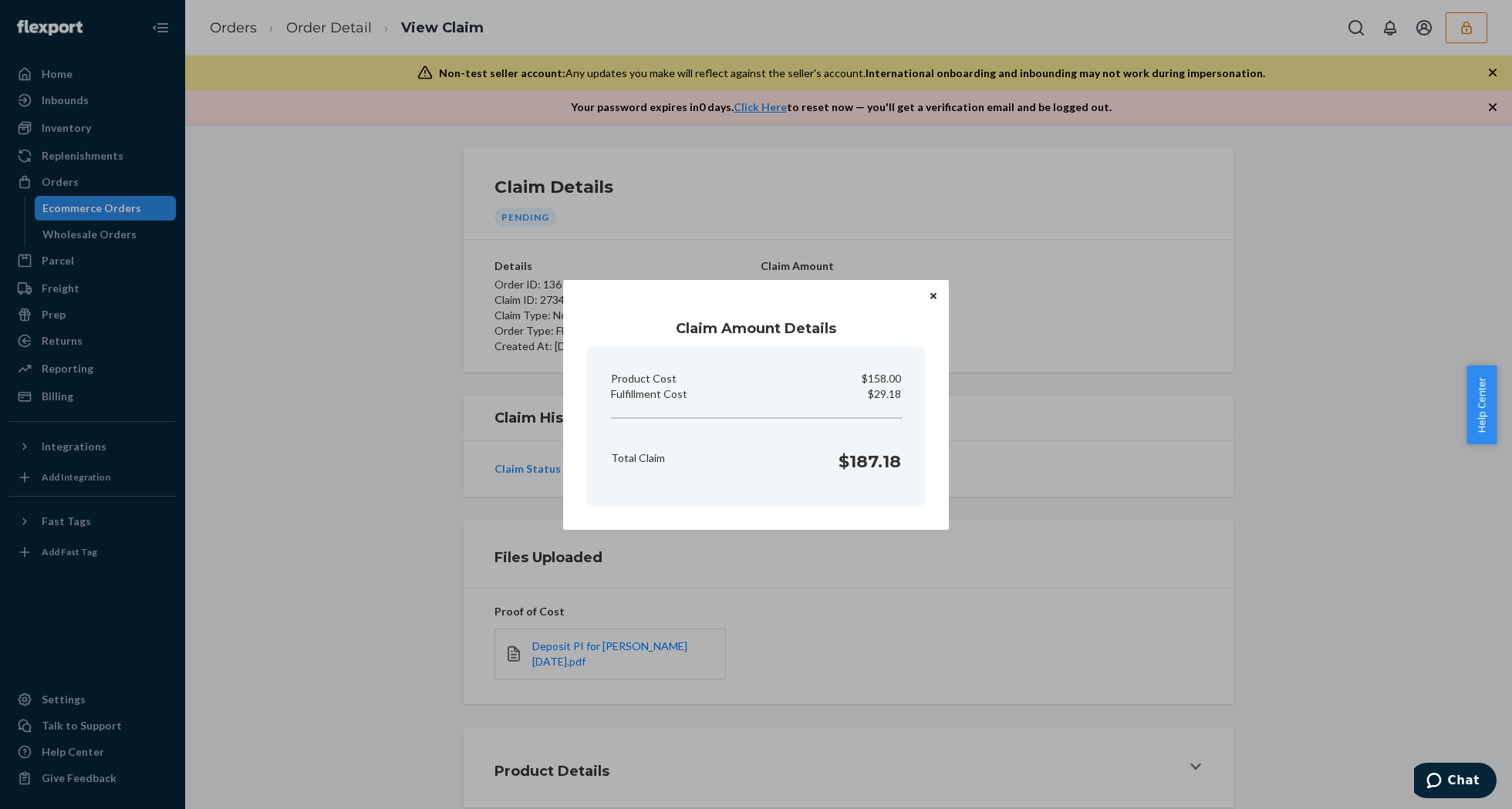
click at [935, 286] on div "Claim Amount Details Product Cost $158.00 Fulfillment Cost $29.18 Total Claim $…" at bounding box center [756, 405] width 386 height 250
click at [933, 291] on icon "Close" at bounding box center [933, 296] width 6 height 9
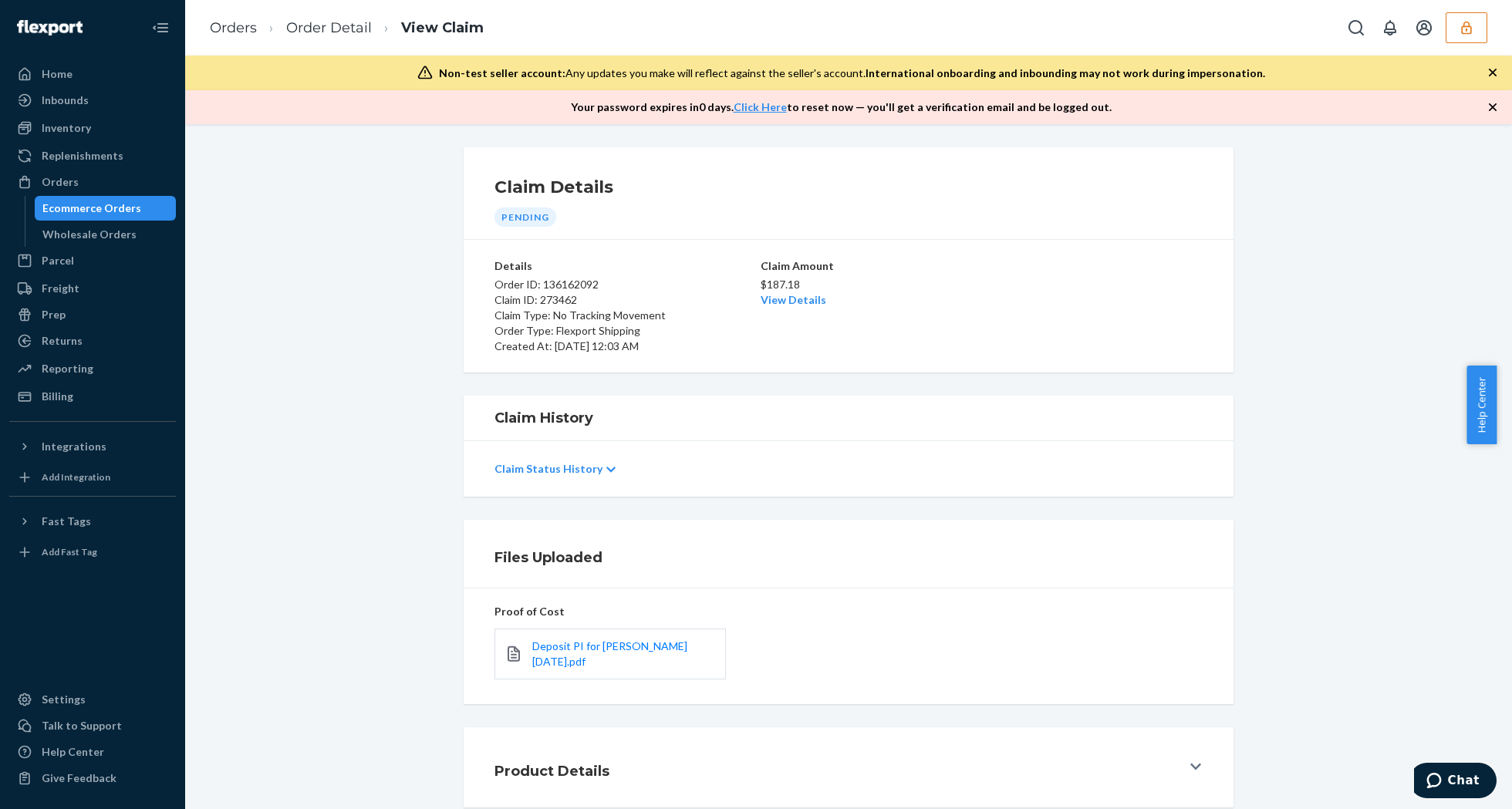
scroll to position [88, 0]
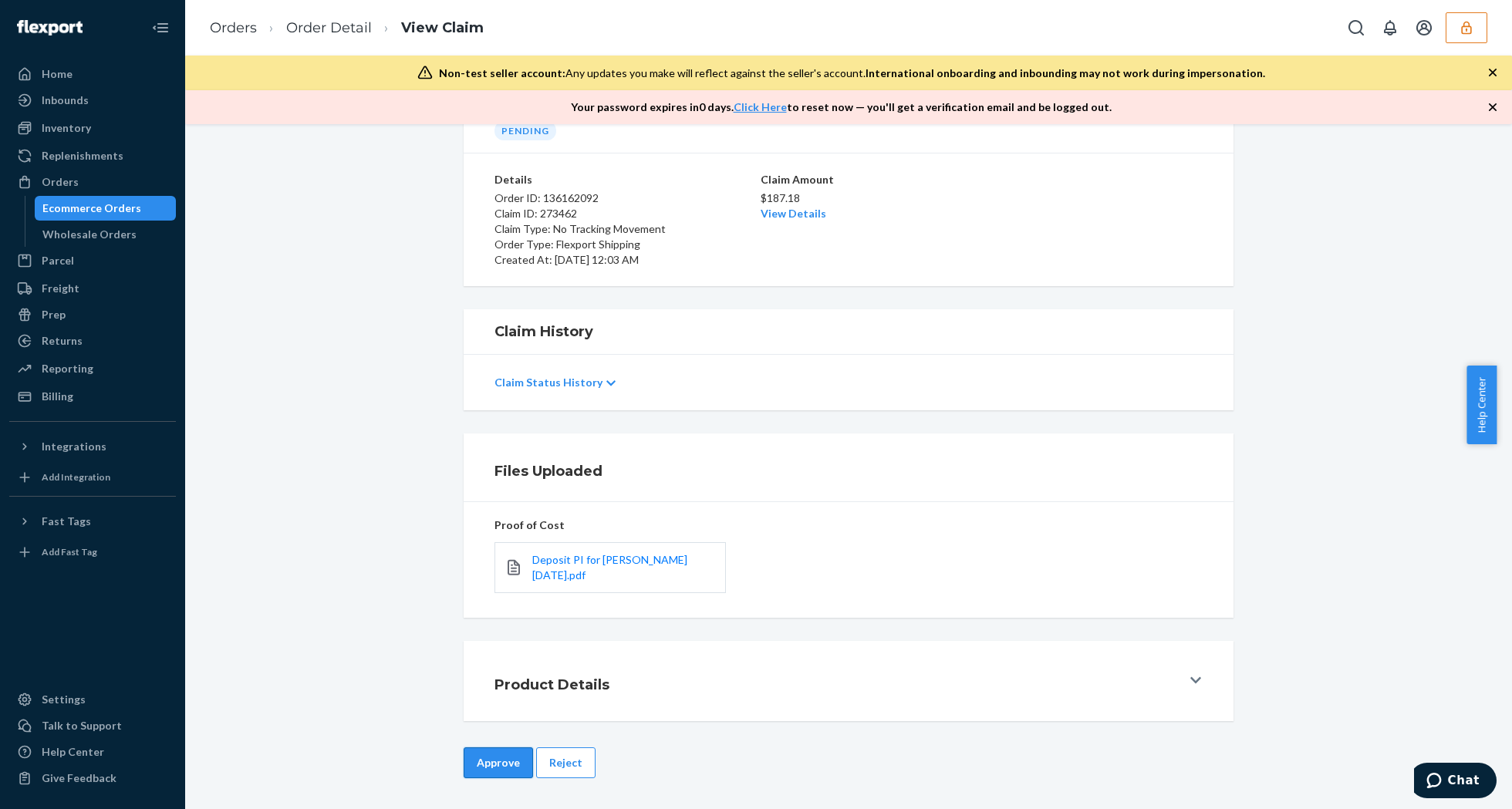
click at [470, 773] on button "Approve" at bounding box center [498, 763] width 70 height 31
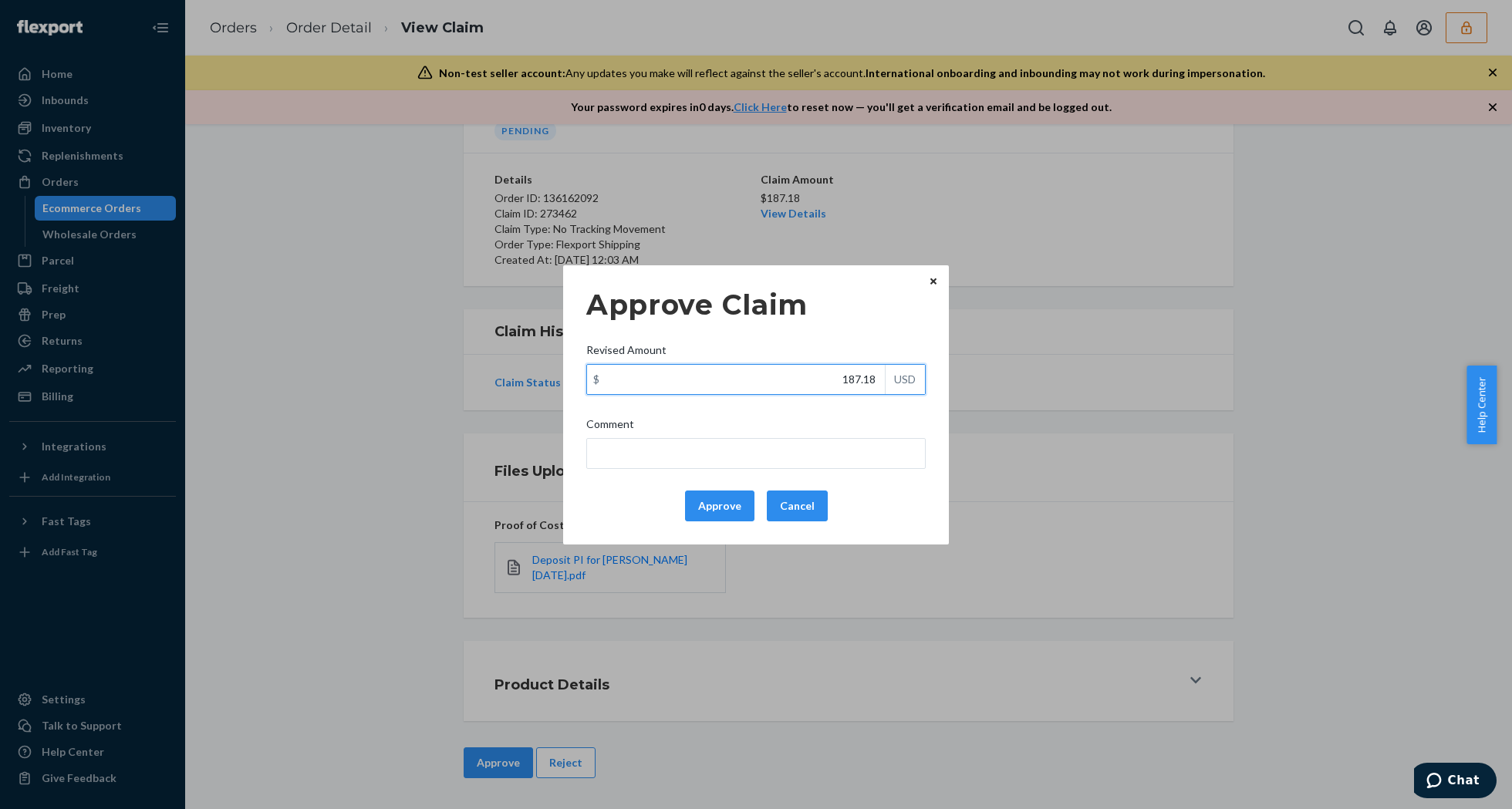
click at [803, 383] on input "187.18" at bounding box center [736, 379] width 298 height 29
type input "91.58"
click at [722, 502] on button "Approve" at bounding box center [720, 506] width 70 height 31
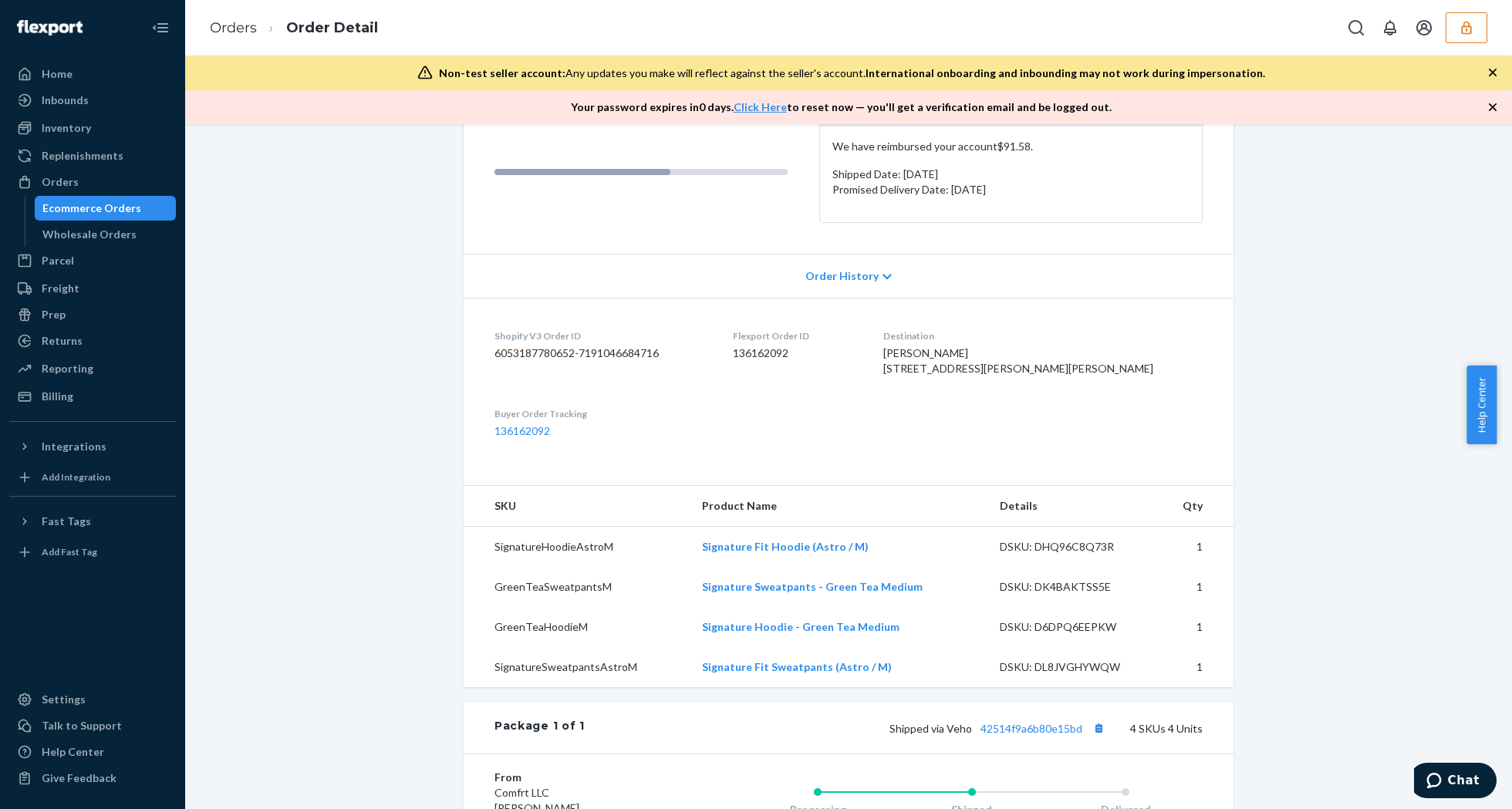
scroll to position [412, 0]
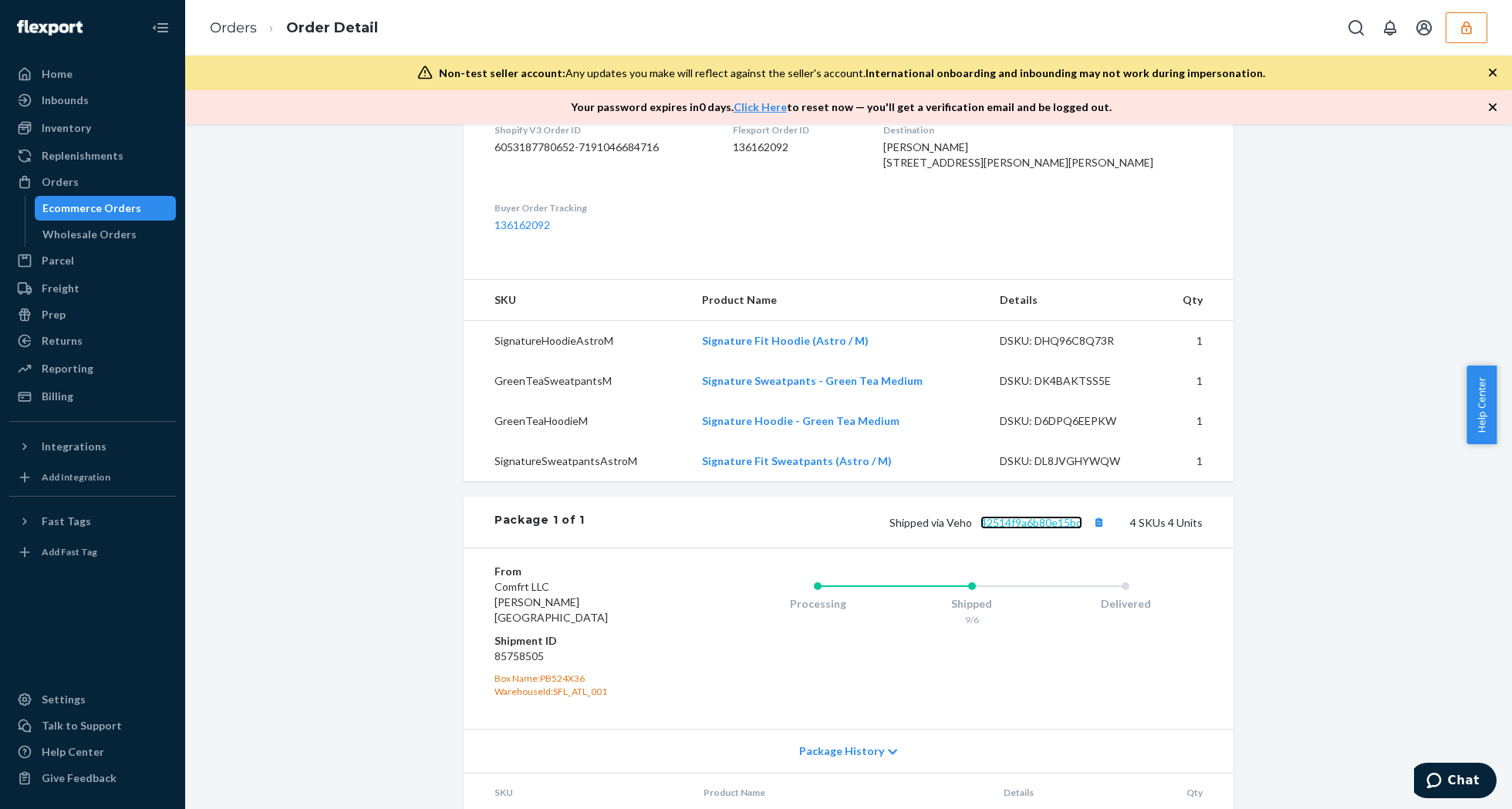
click at [1021, 529] on link "42514f9a6b80e15bd" at bounding box center [1031, 522] width 102 height 13
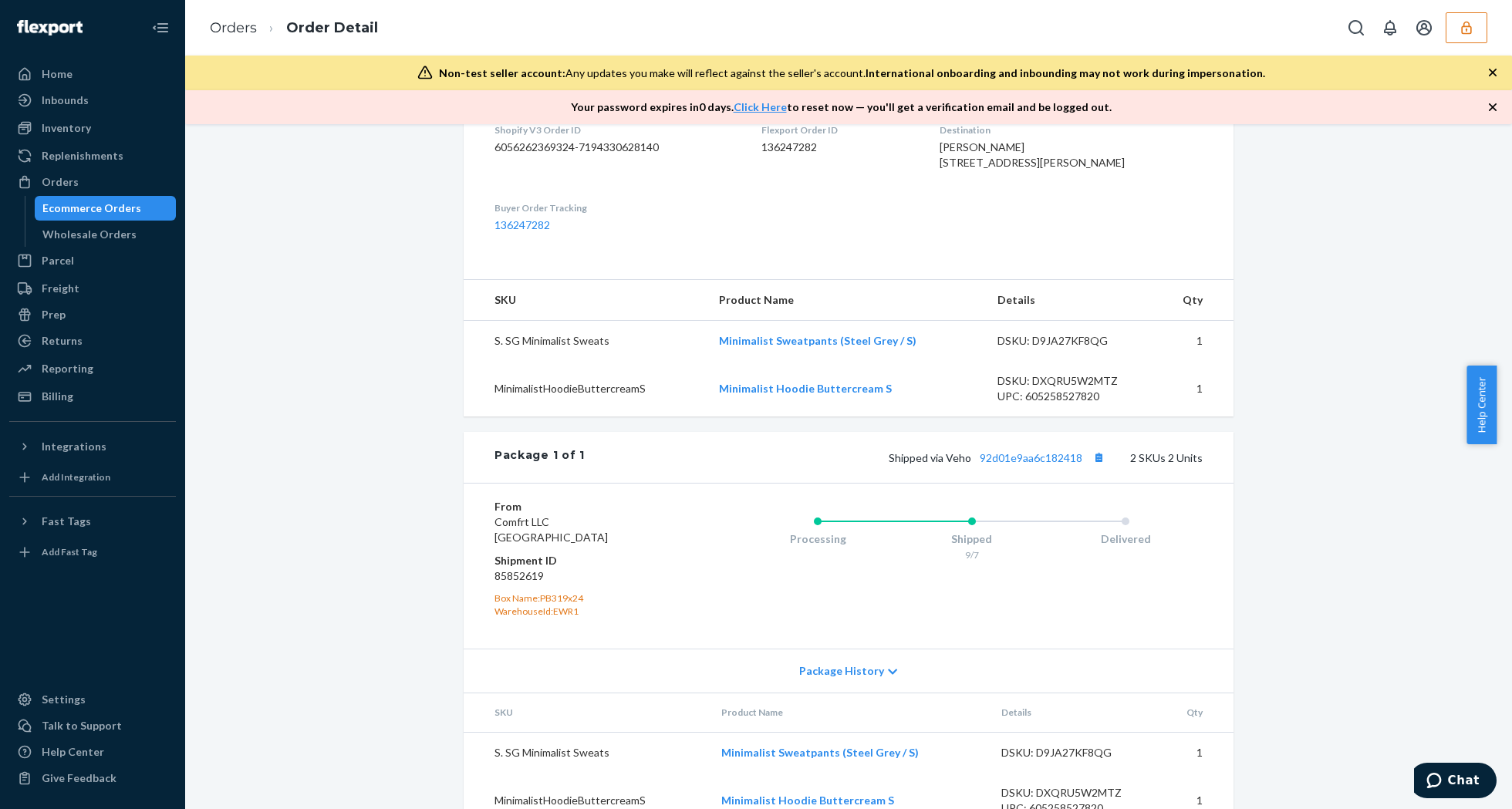
scroll to position [482, 0]
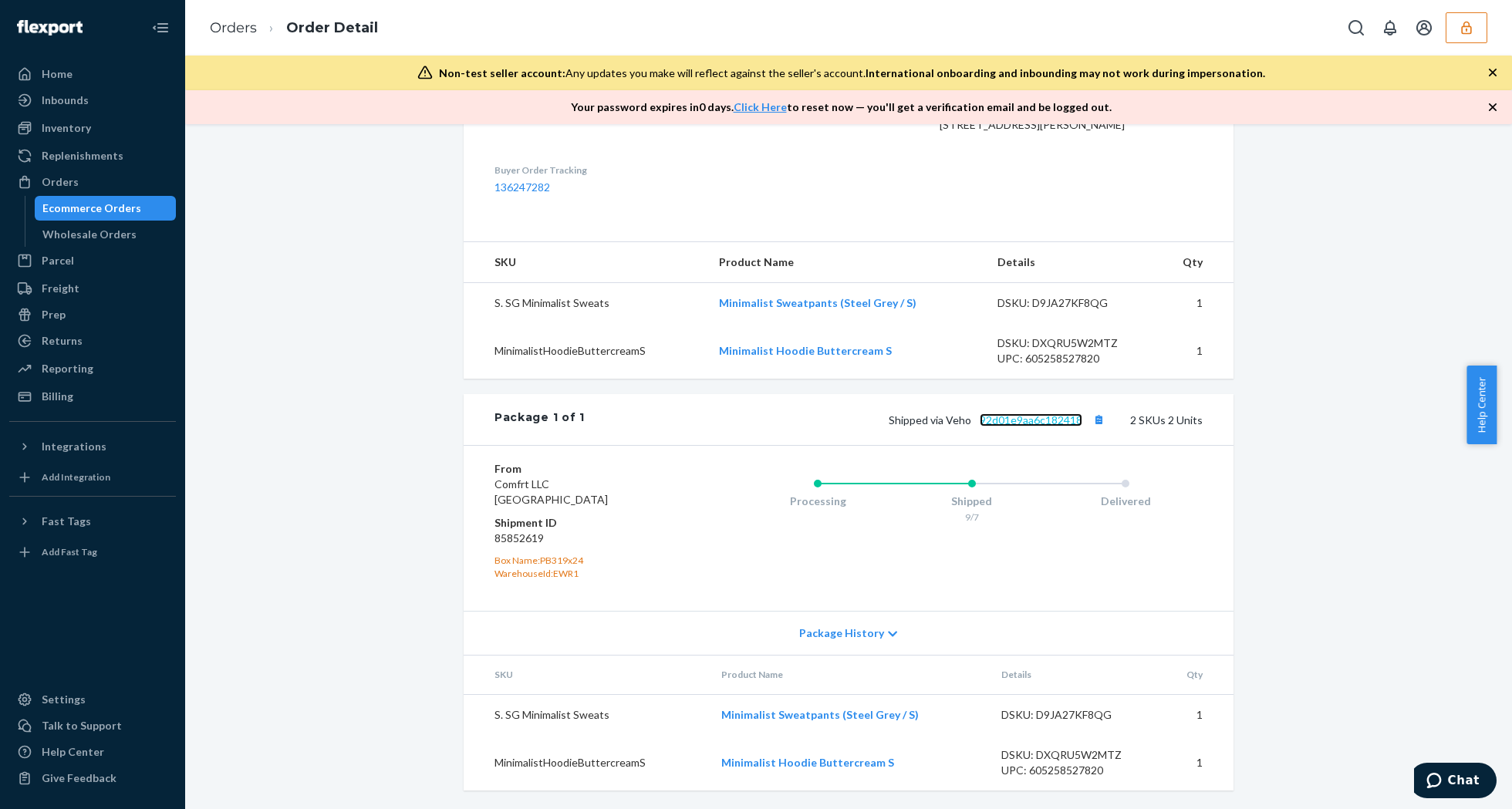
click at [1037, 420] on link "92d01e9aa6c182418" at bounding box center [1031, 420] width 103 height 13
drag, startPoint x: 696, startPoint y: 306, endPoint x: 826, endPoint y: 306, distance: 130.0
click at [826, 306] on tr "S. SG Minimalist Sweats Minimalist Sweatpants (Steel Grey / S) DSKU: D9JA27KF8Q…" at bounding box center [849, 303] width 770 height 41
click at [696, 315] on td "S. SG Minimalist Sweats" at bounding box center [585, 303] width 243 height 41
drag, startPoint x: 701, startPoint y: 311, endPoint x: 828, endPoint y: 313, distance: 127.0
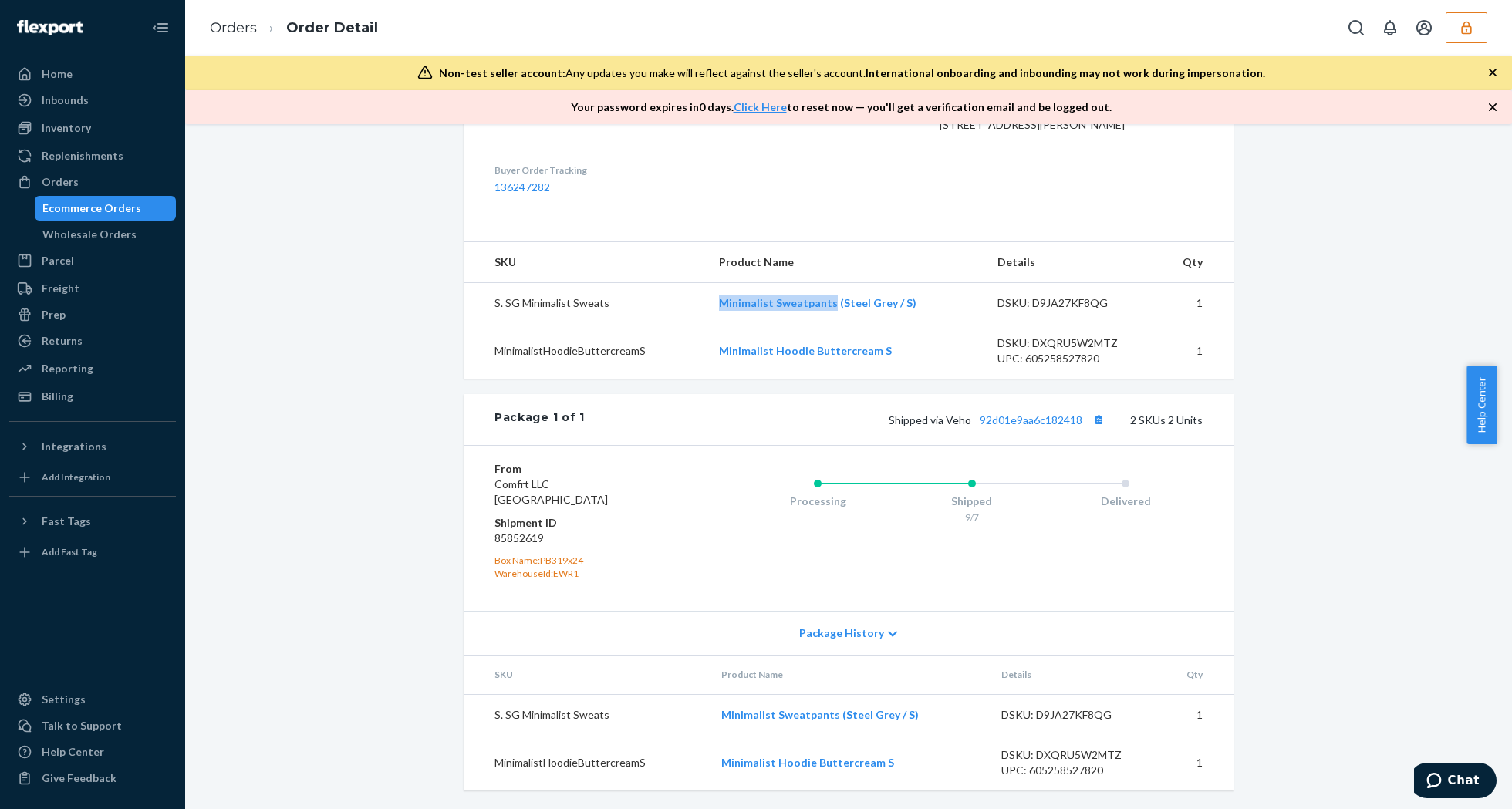
click at [828, 313] on tr "S. SG Minimalist Sweats Minimalist Sweatpants (Steel Grey / S) DSKU: D9JA27KF8Q…" at bounding box center [849, 303] width 770 height 41
copy tr "Minimalist Sweatpants"
drag, startPoint x: 694, startPoint y: 349, endPoint x: 807, endPoint y: 366, distance: 114.3
click at [807, 366] on tr "MinimalistHoodieButtercreamS Minimalist Hoodie Buttercream S DSKU: DXQRU5W2MTZ …" at bounding box center [849, 350] width 770 height 55
copy tr "Minimalist Hoodie"
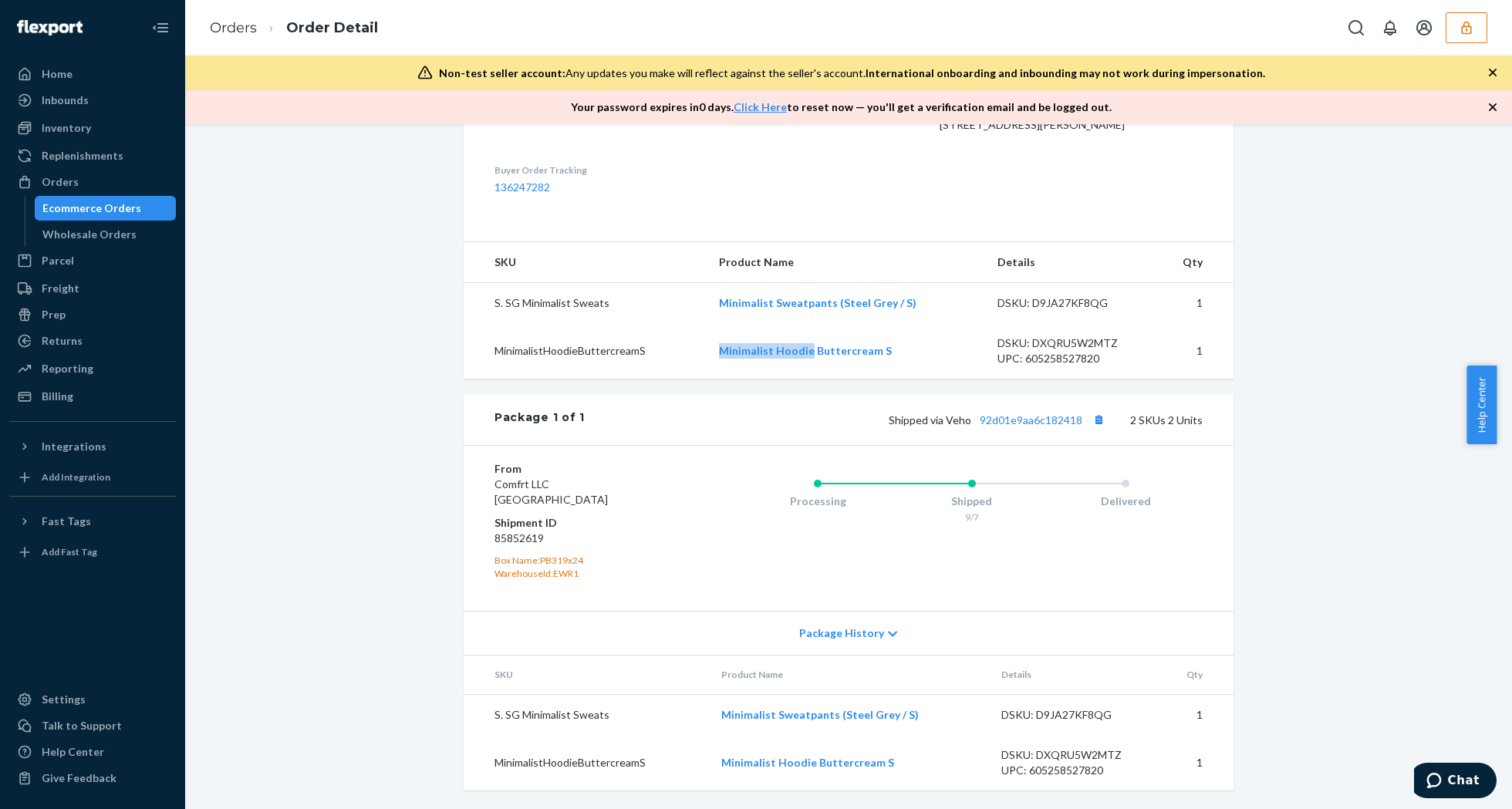
scroll to position [0, 0]
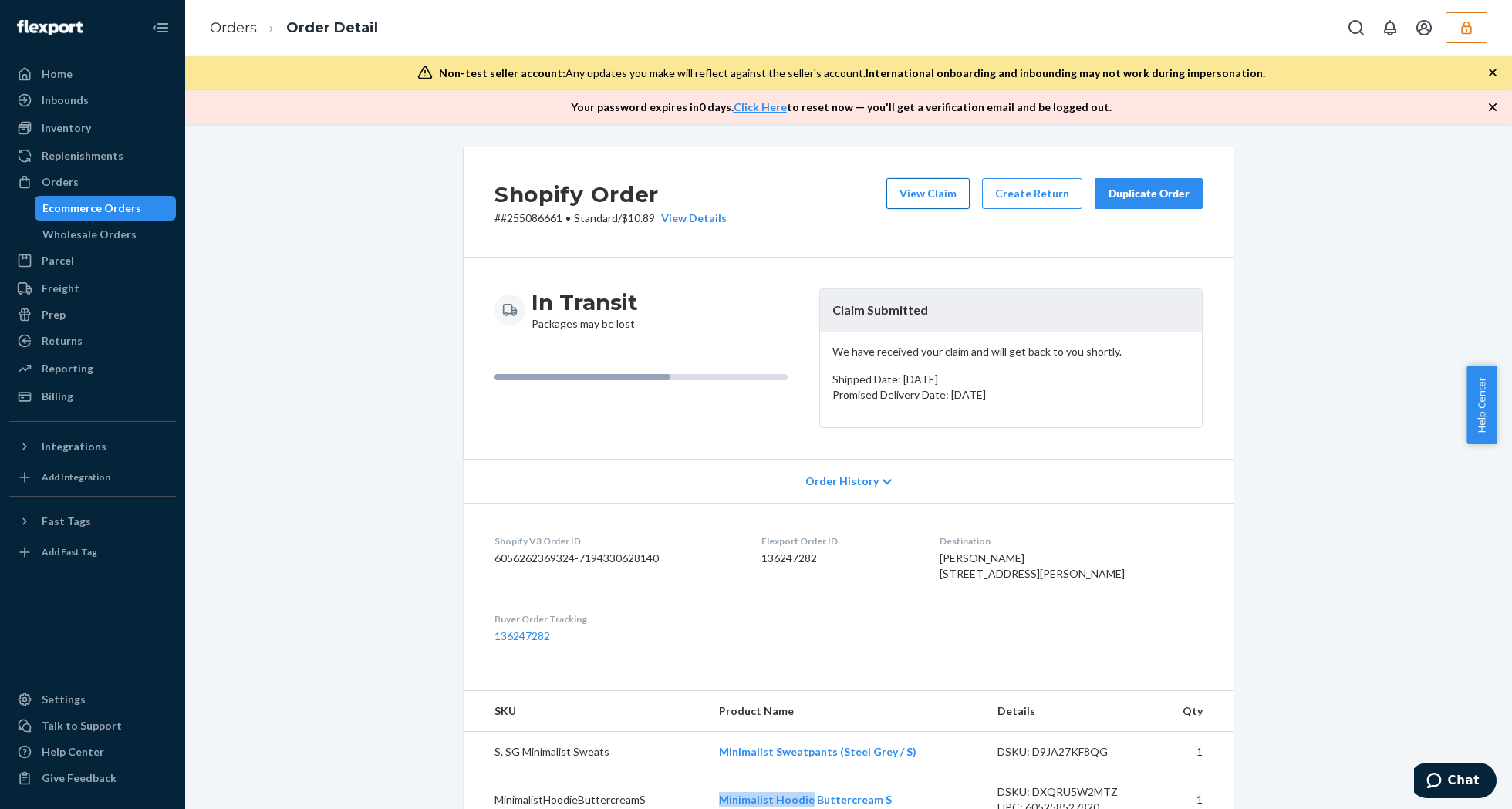
click at [930, 188] on button "View Claim" at bounding box center [927, 193] width 84 height 31
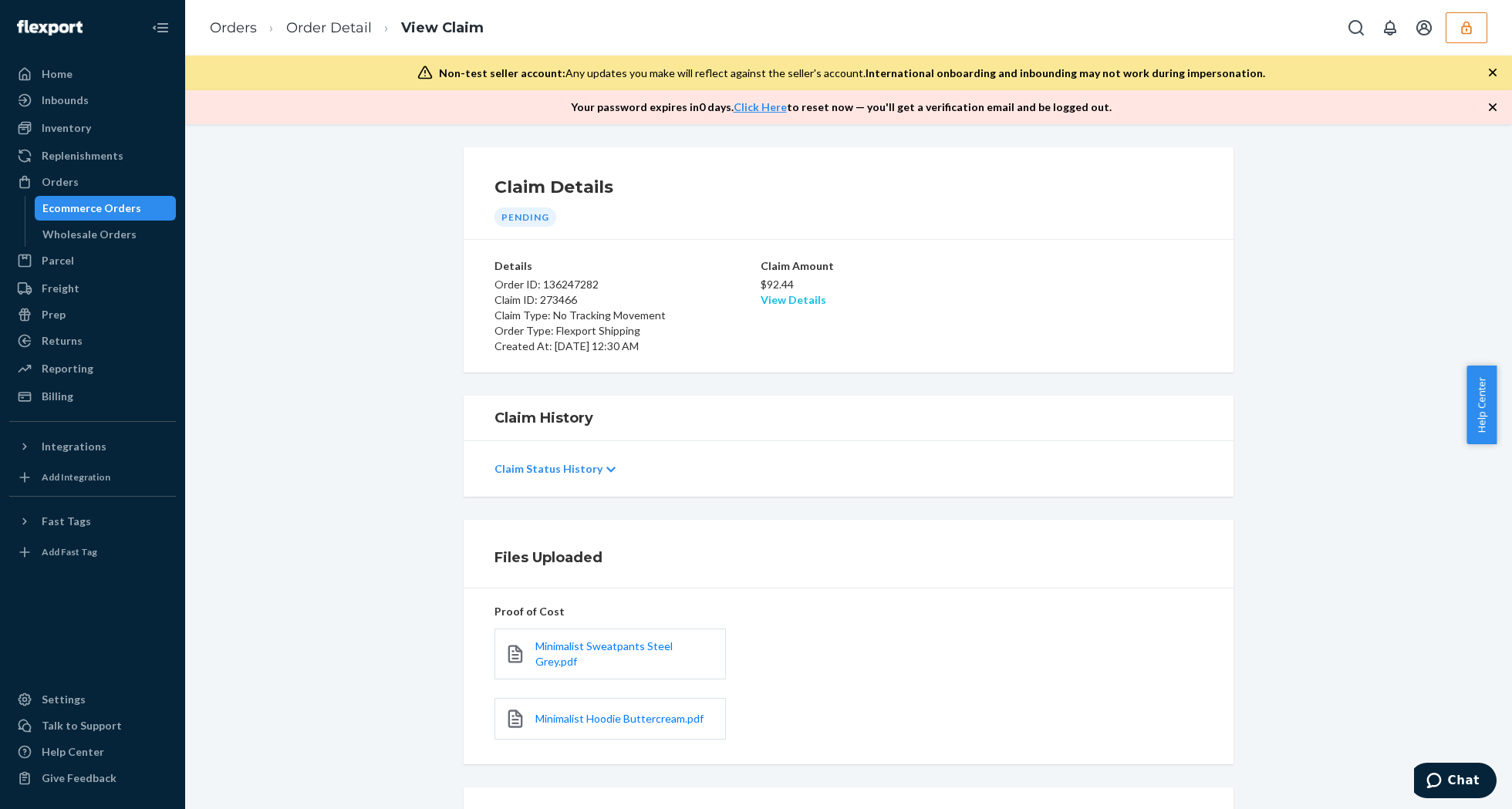
click at [784, 300] on link "View Details" at bounding box center [793, 300] width 65 height 13
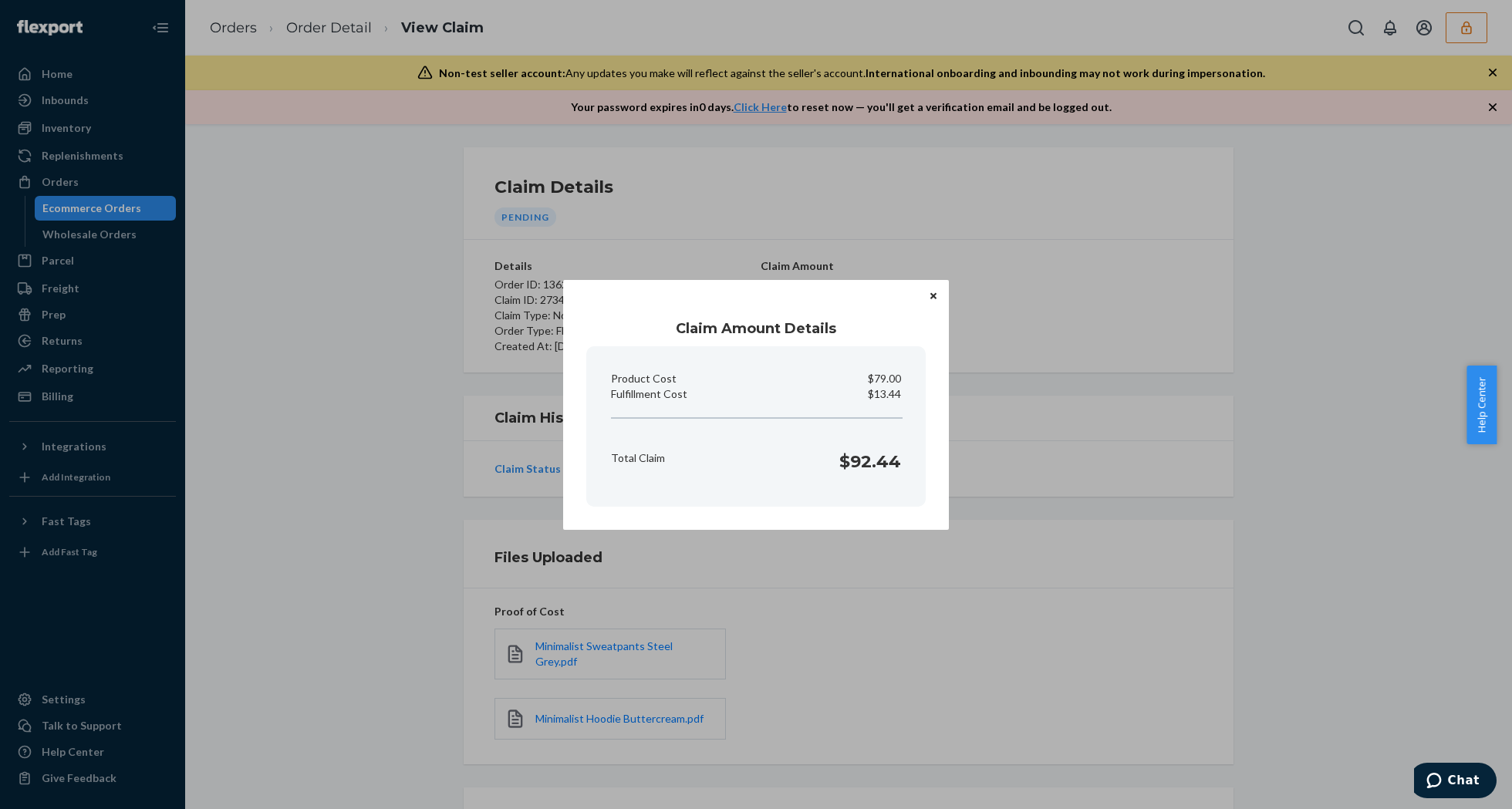
click at [897, 393] on p "$13.44" at bounding box center [884, 394] width 33 height 16
click at [896, 393] on p "$13.44" at bounding box center [884, 394] width 33 height 16
copy p "Fulfillment Cost"
click at [924, 660] on div "Claim Amount Details Product Cost $79.00 Fulfillment Cost $13.44 Total Claim $9…" at bounding box center [756, 404] width 1512 height 809
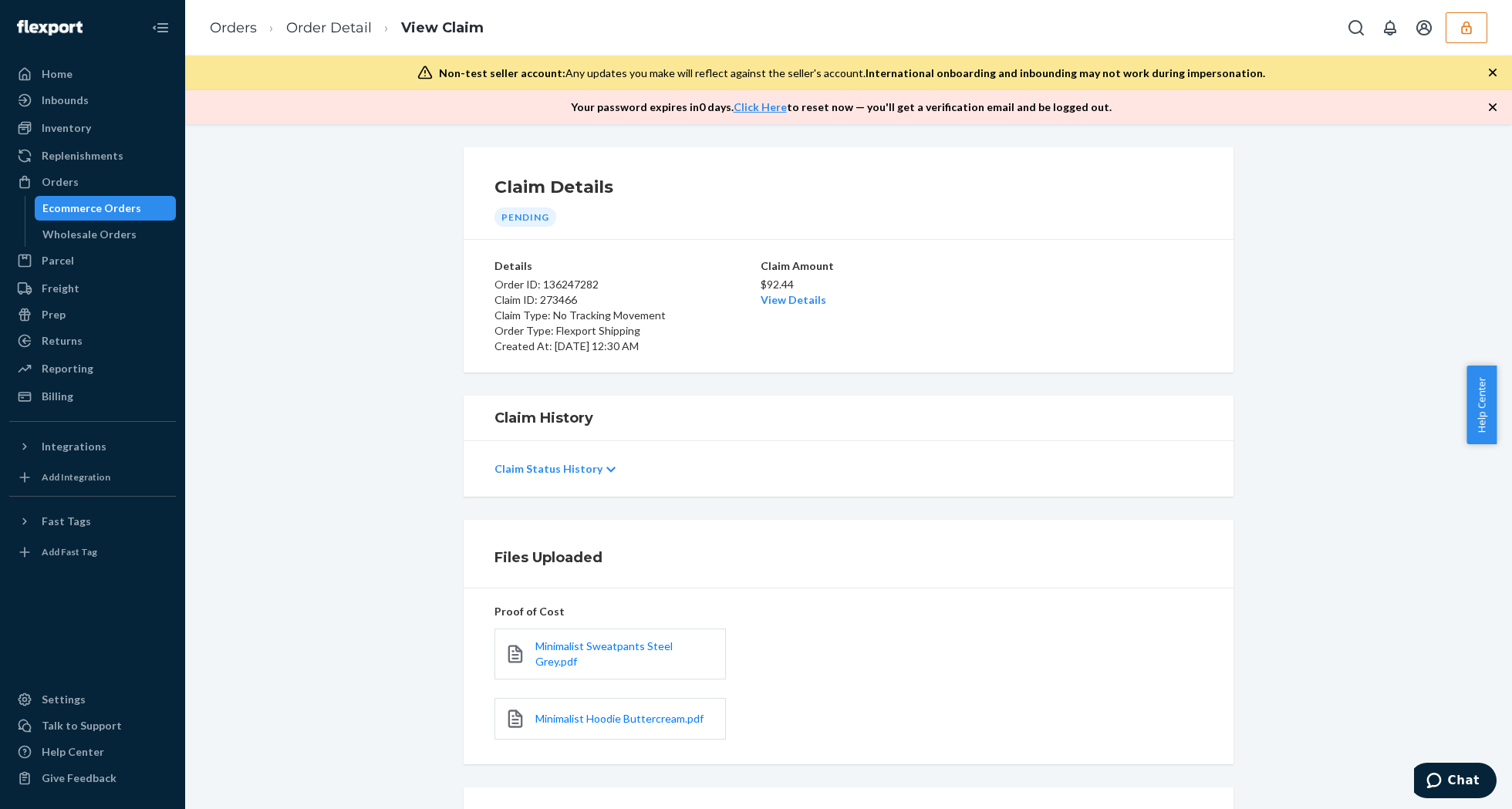
scroll to position [140, 0]
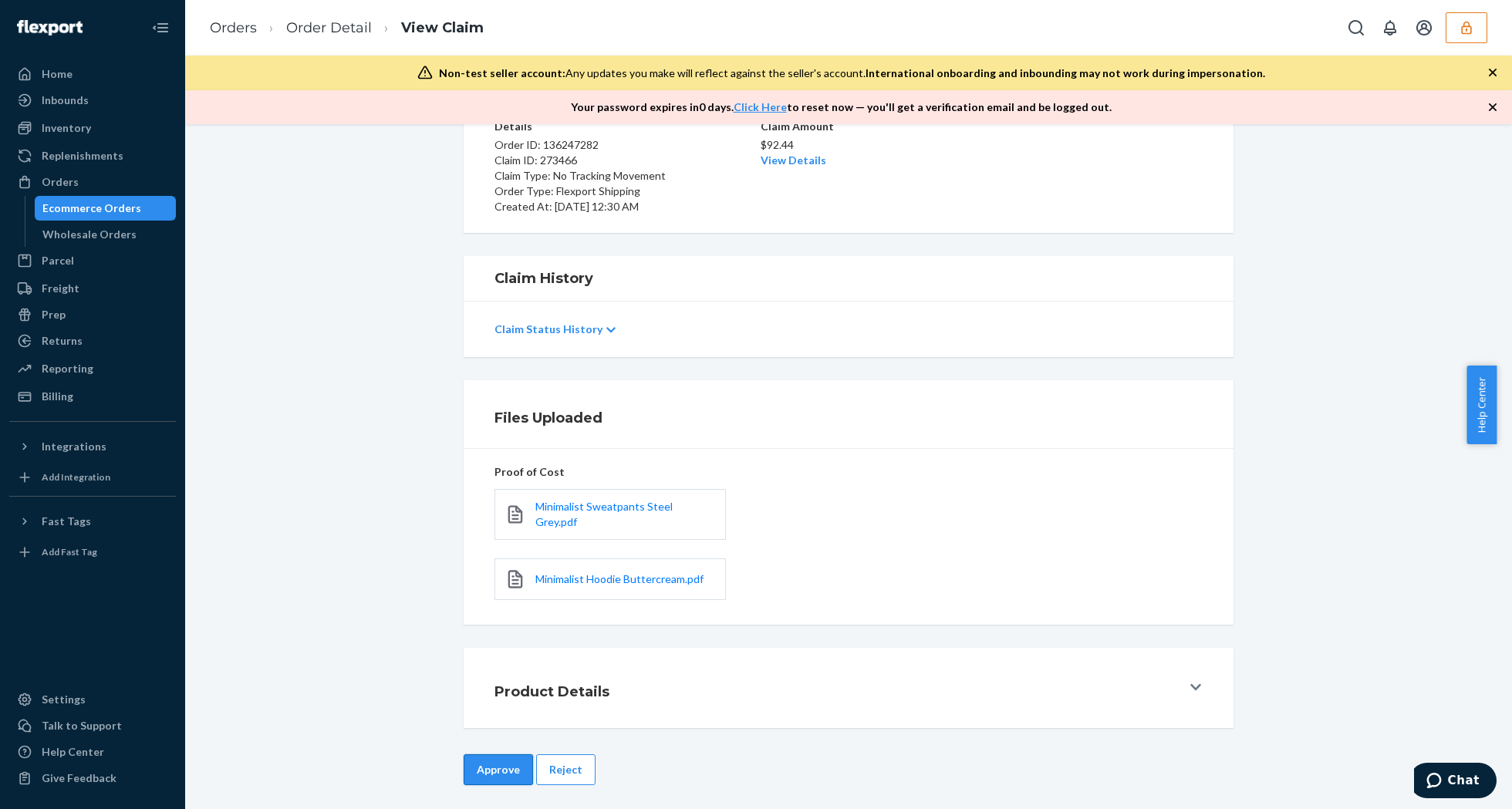
click at [489, 766] on button "Approve" at bounding box center [498, 769] width 70 height 31
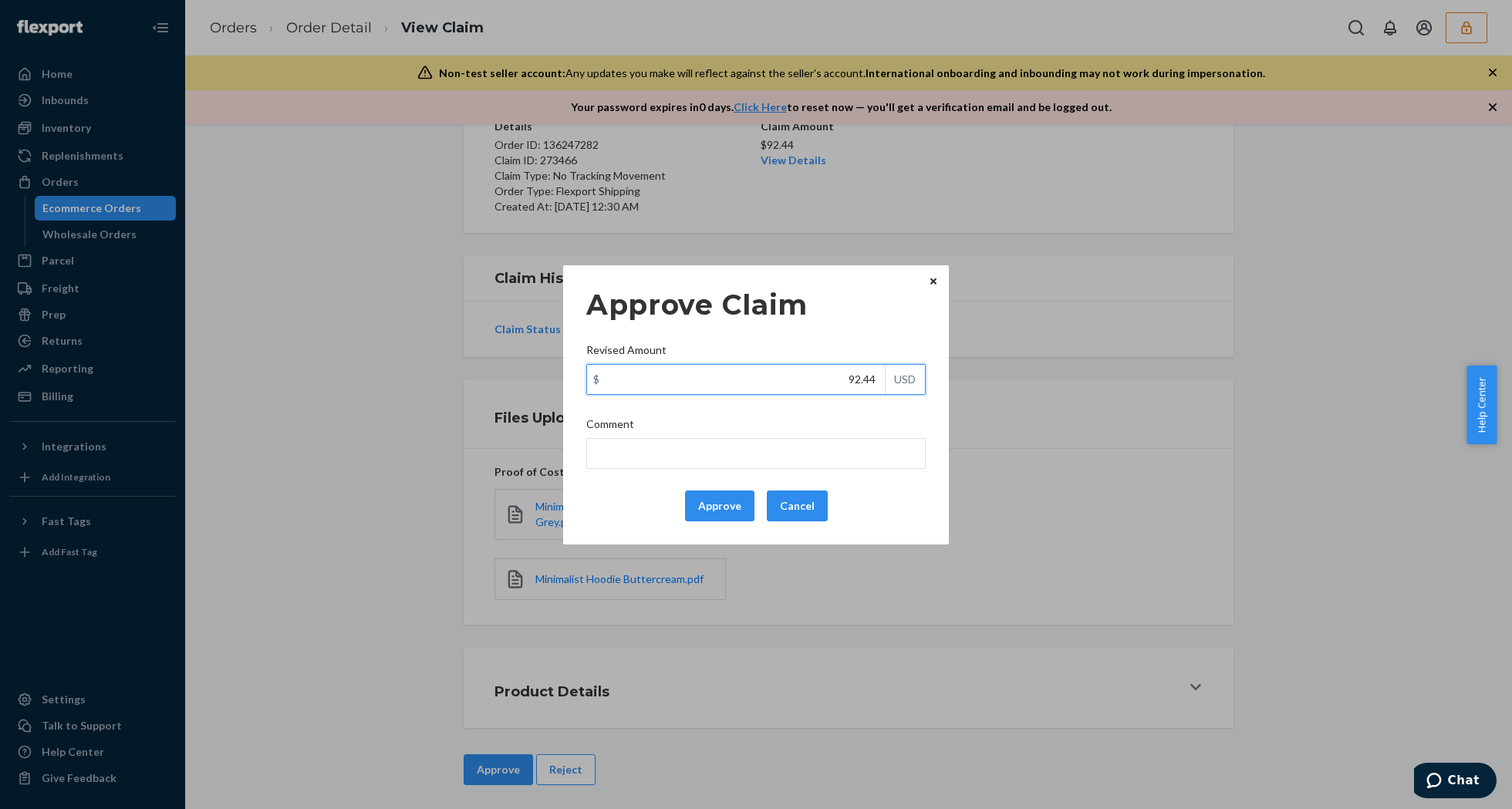
click at [810, 392] on input "92.44" at bounding box center [736, 379] width 298 height 29
type input "56.64"
click at [697, 500] on button "Approve" at bounding box center [720, 506] width 70 height 31
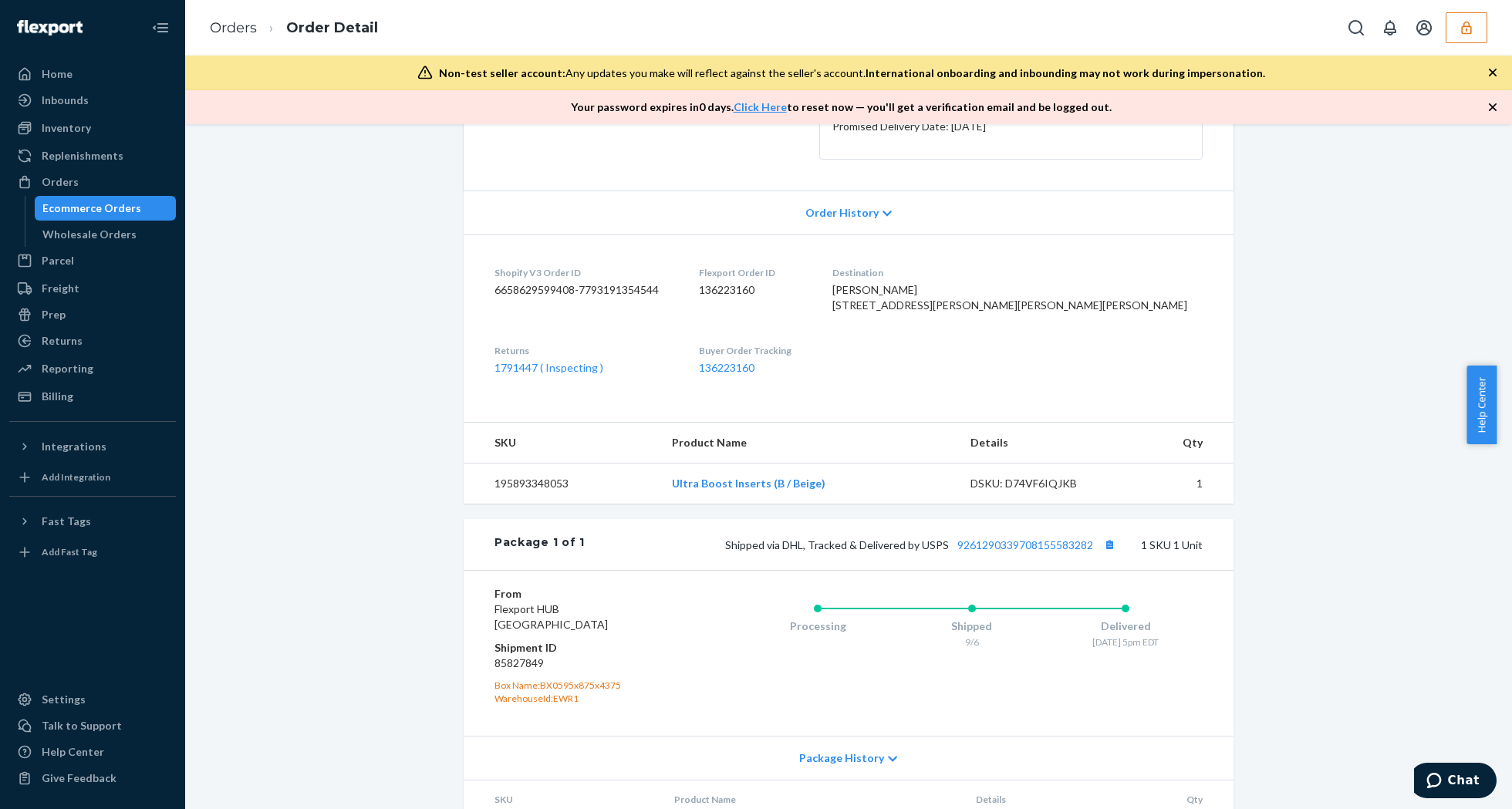
scroll to position [371, 0]
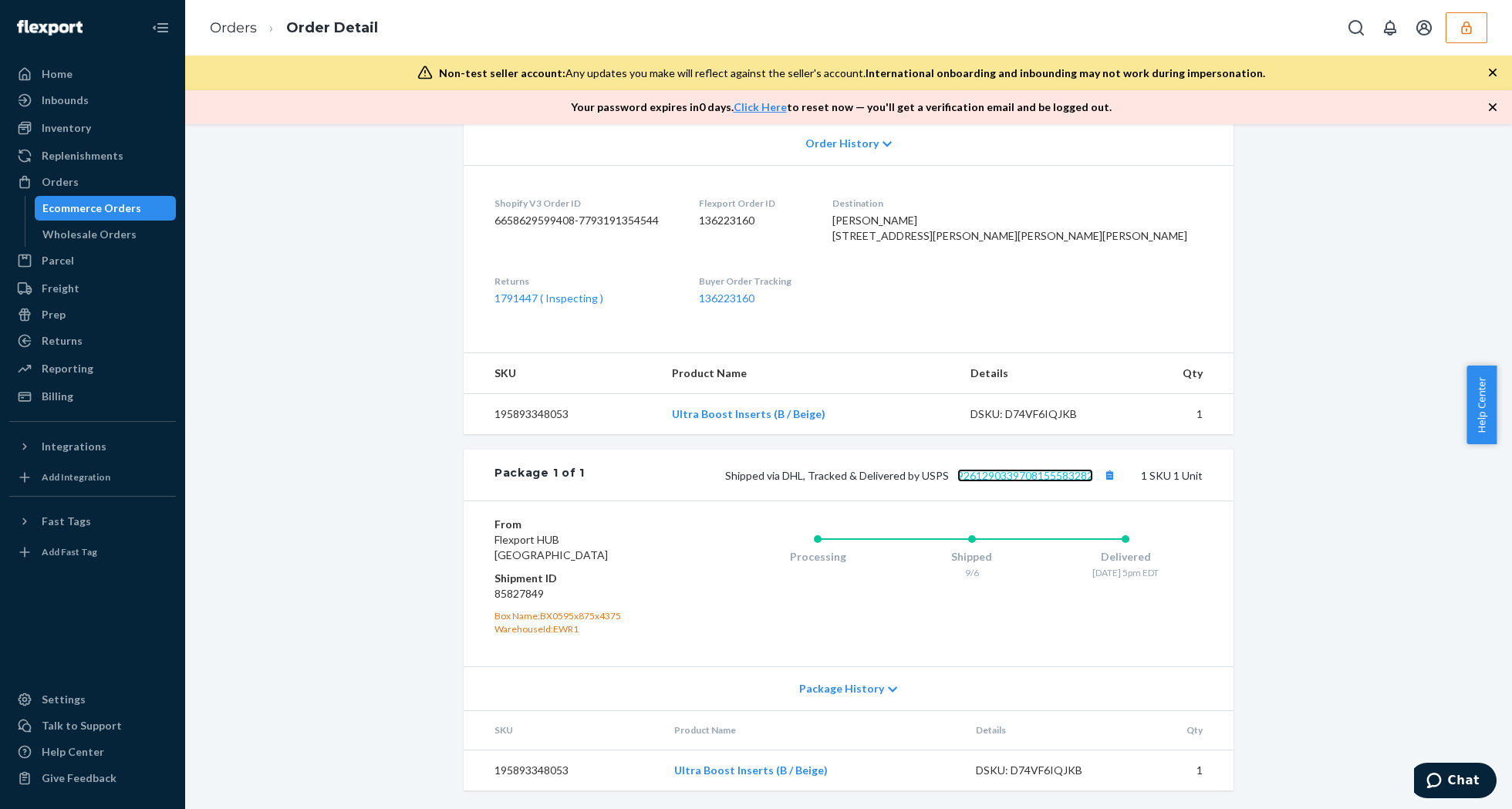
click at [1053, 477] on link "9261290339708155583282" at bounding box center [1025, 475] width 136 height 13
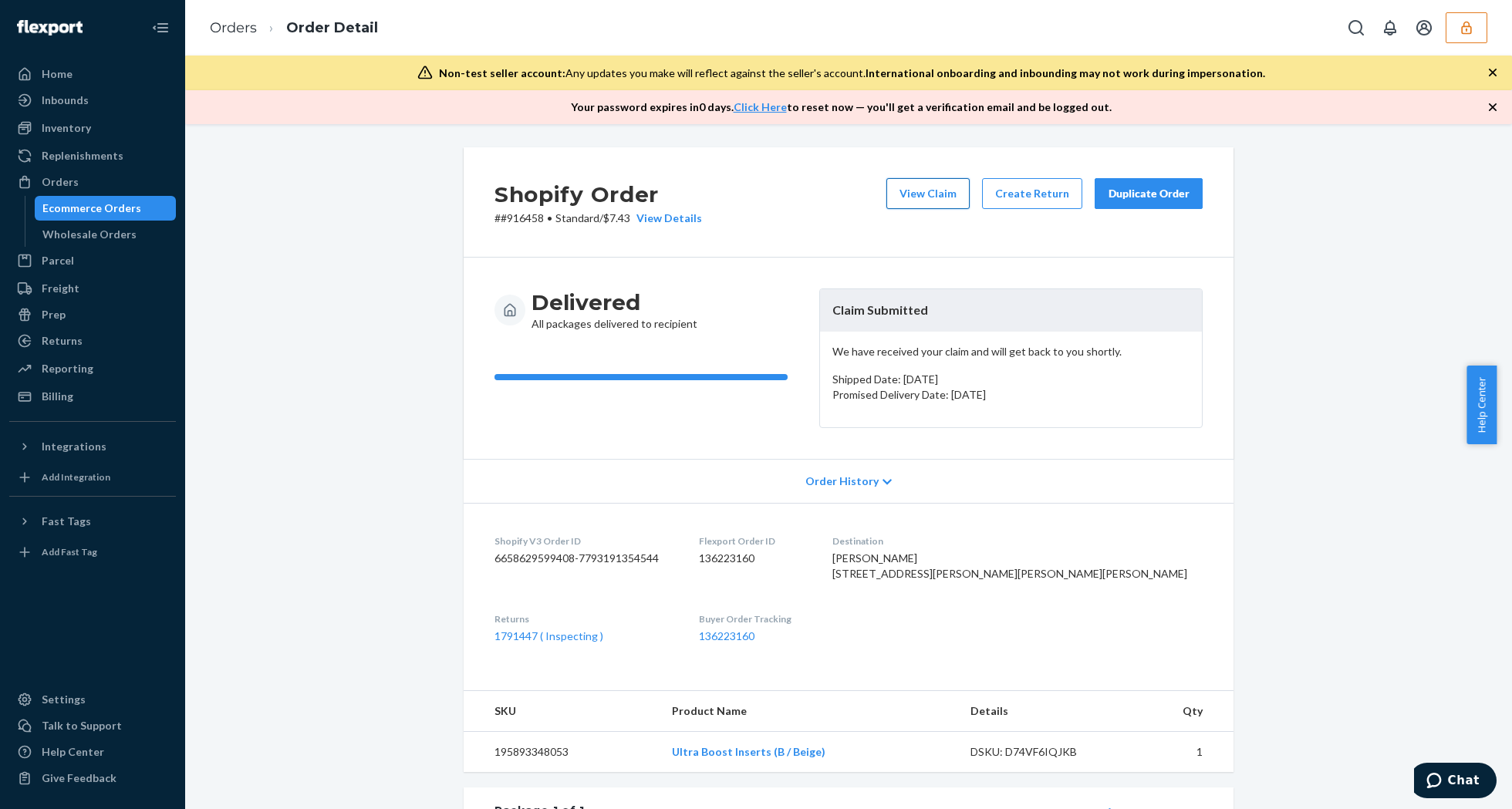
click at [896, 191] on button "View Claim" at bounding box center [927, 193] width 84 height 31
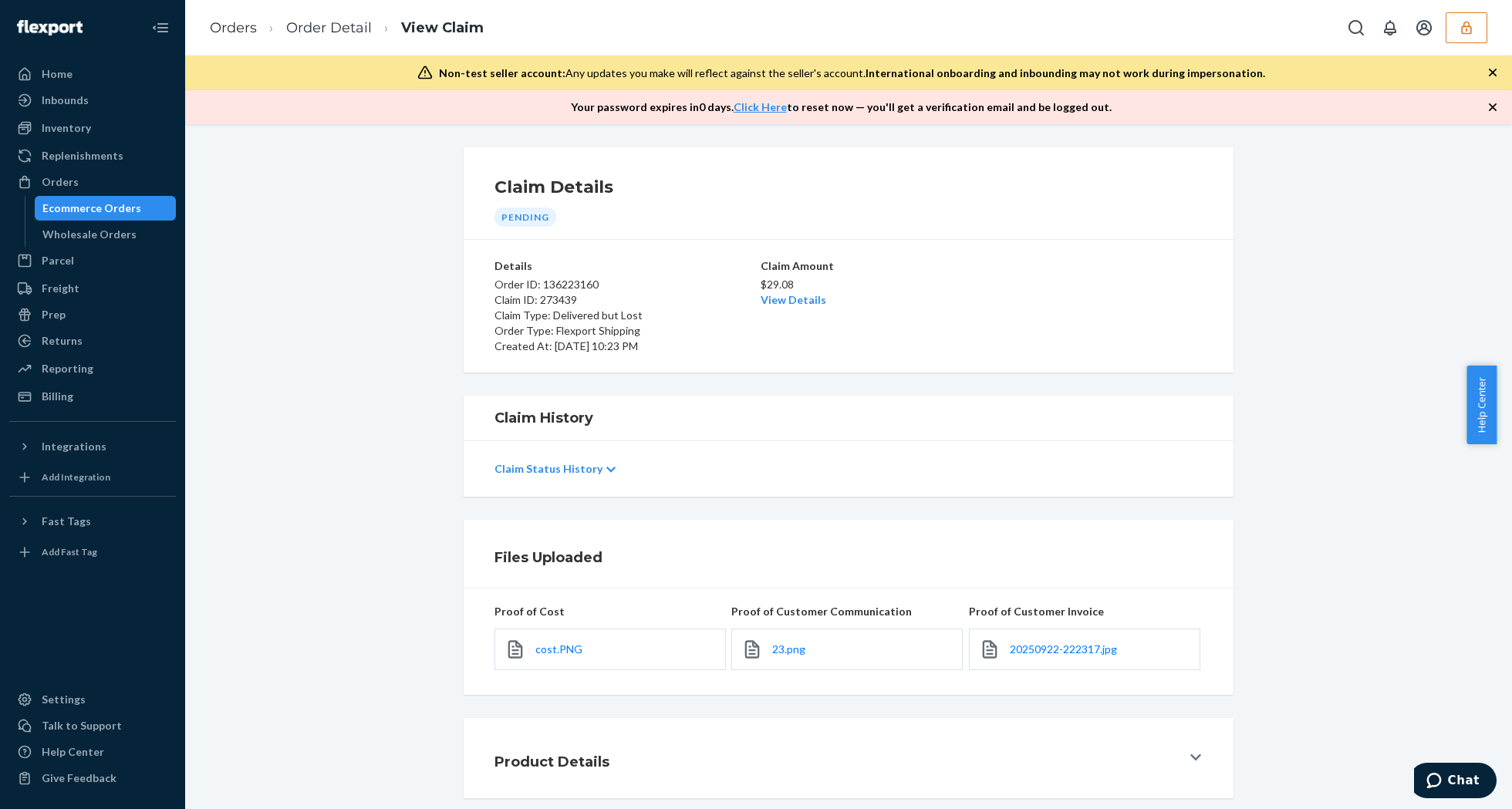
scroll to position [79, 0]
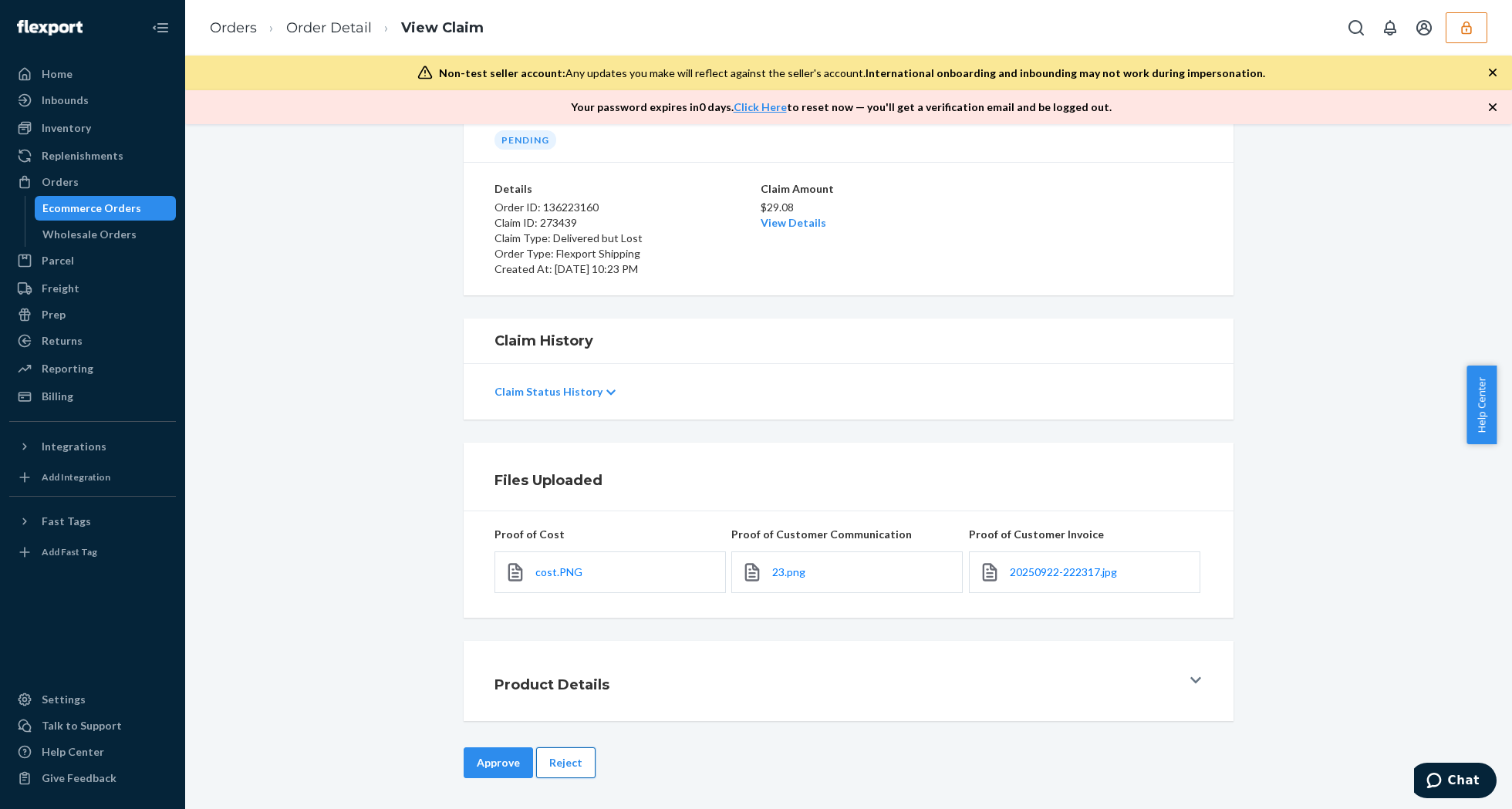
click at [547, 760] on button "Reject" at bounding box center [566, 763] width 60 height 31
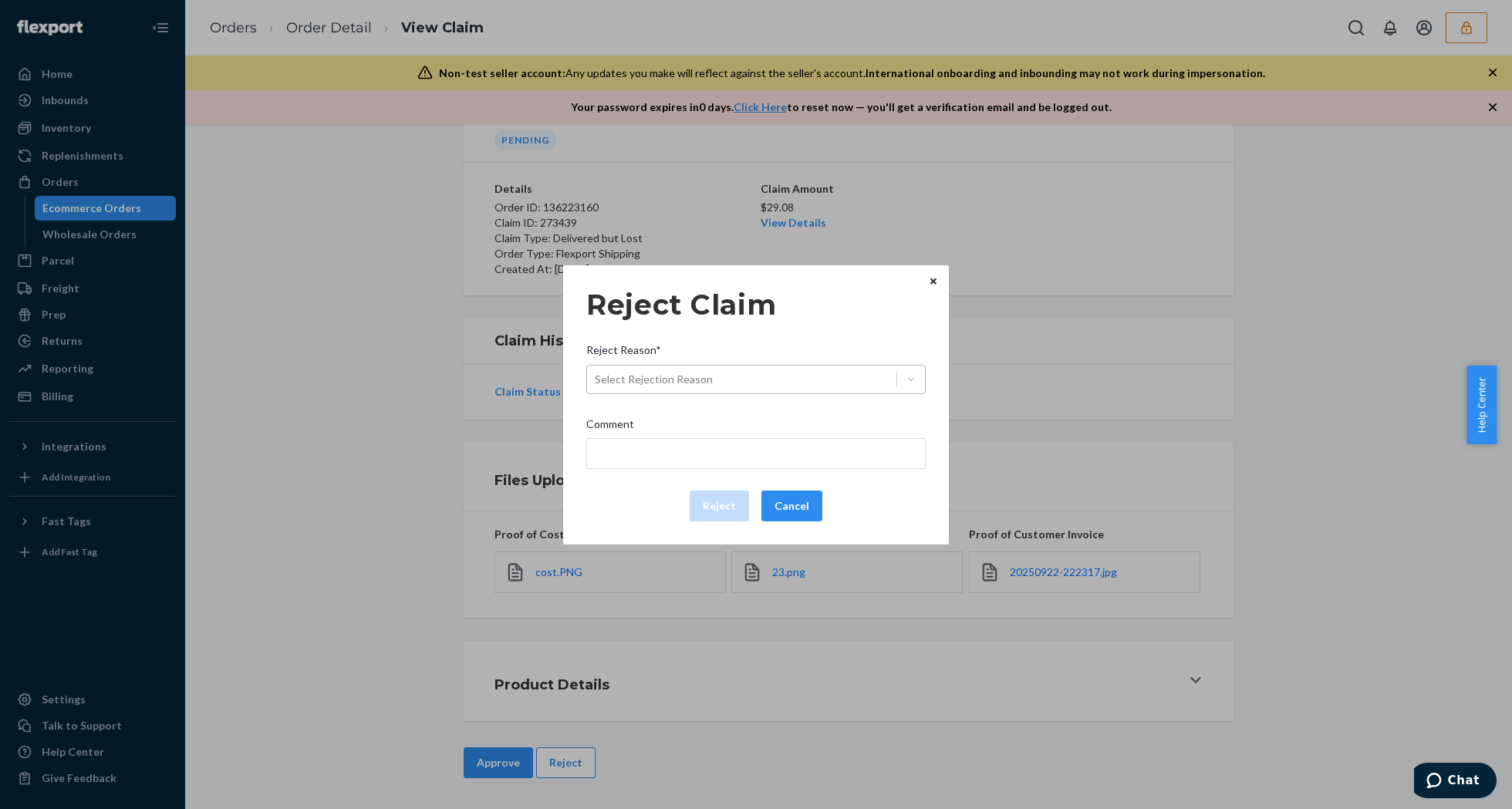
click at [750, 377] on div "Select Rejection Reason" at bounding box center [742, 379] width 310 height 25
click at [596, 377] on input "Reject Reason* Select Rejection Reason" at bounding box center [595, 379] width 2 height 16
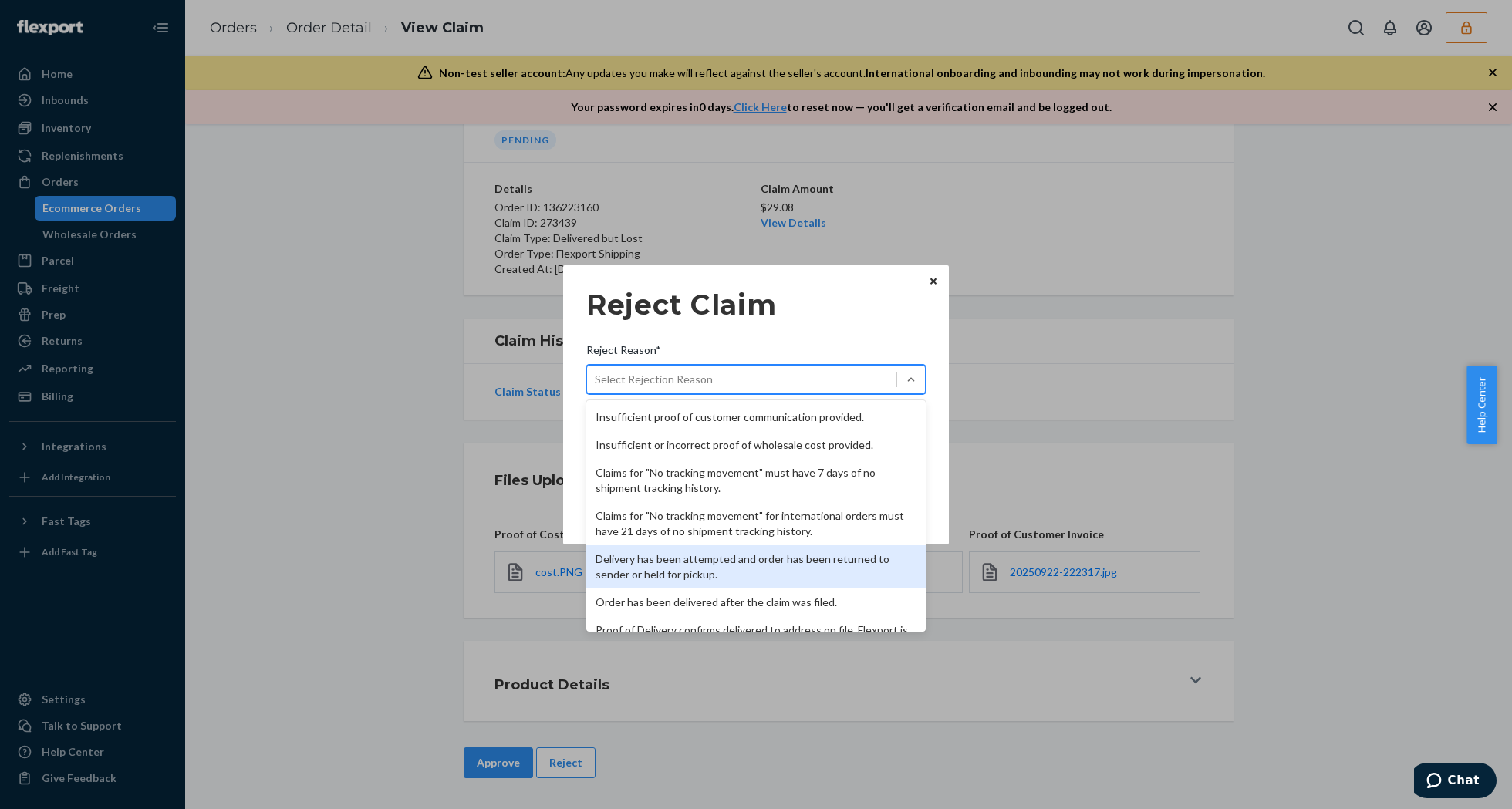
click at [714, 553] on div "Delivery has been attempted and order has been returned to sender or held for p…" at bounding box center [756, 567] width 339 height 43
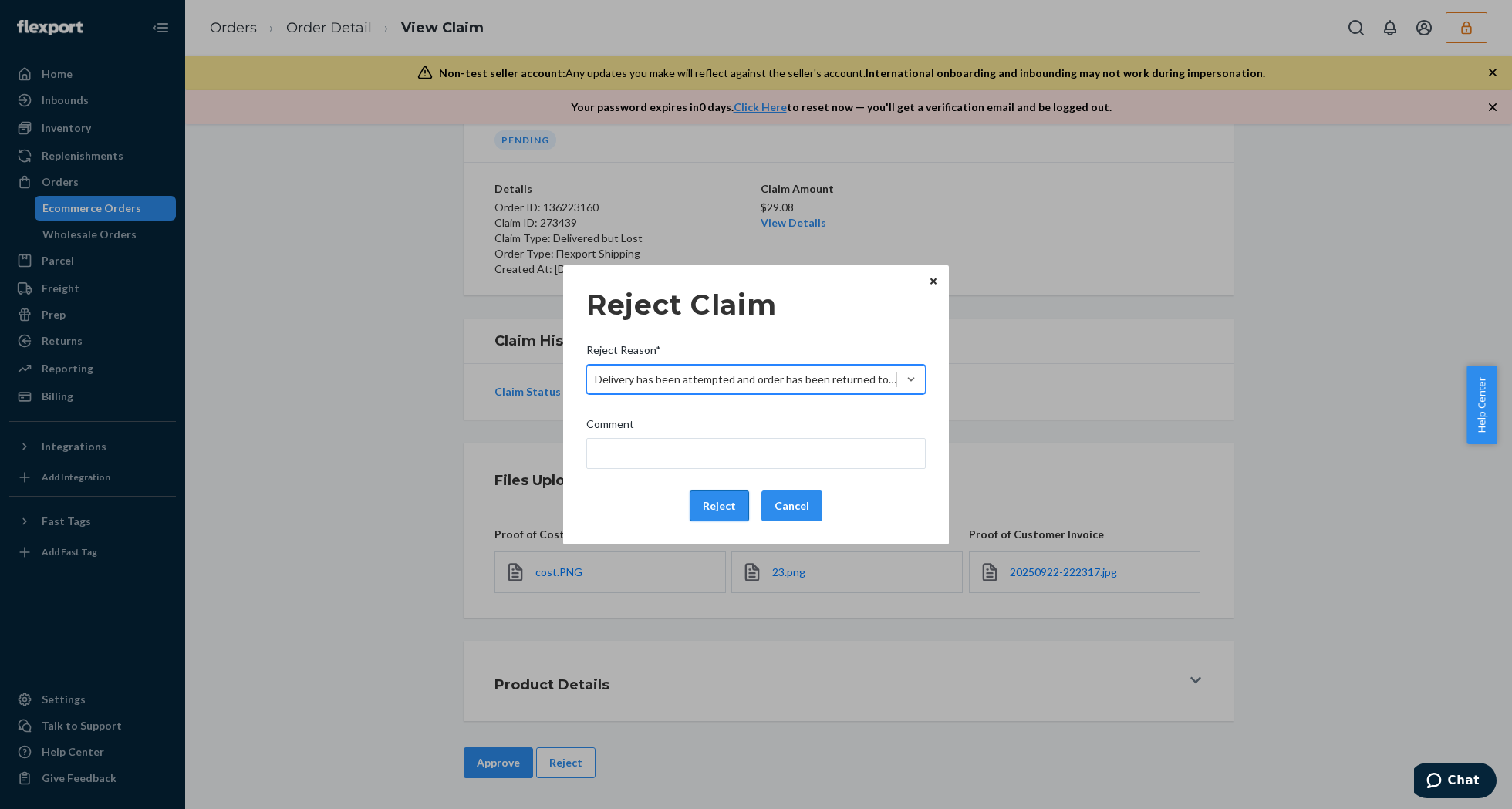
click at [705, 508] on button "Reject" at bounding box center [720, 506] width 60 height 31
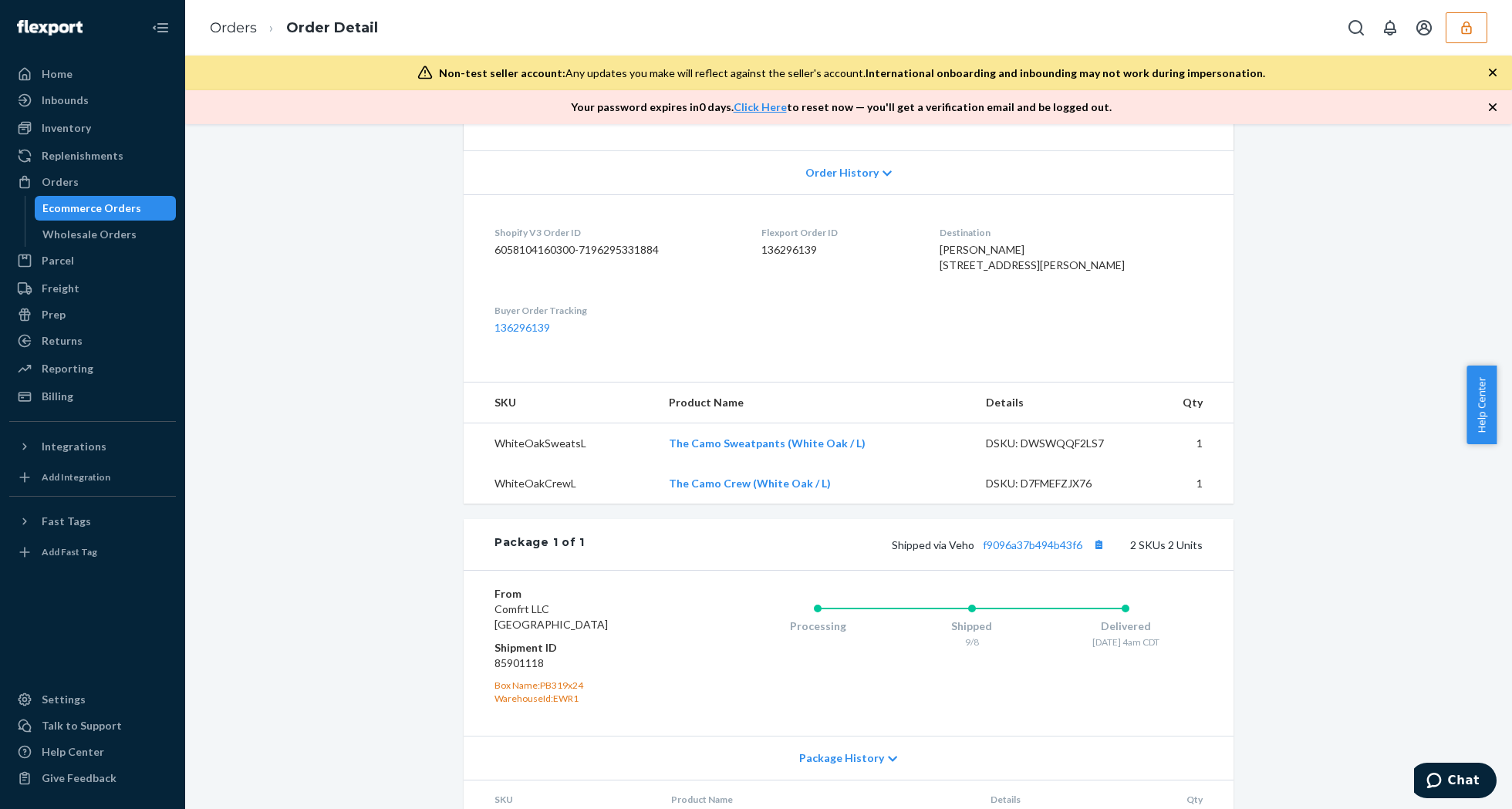
scroll to position [412, 0]
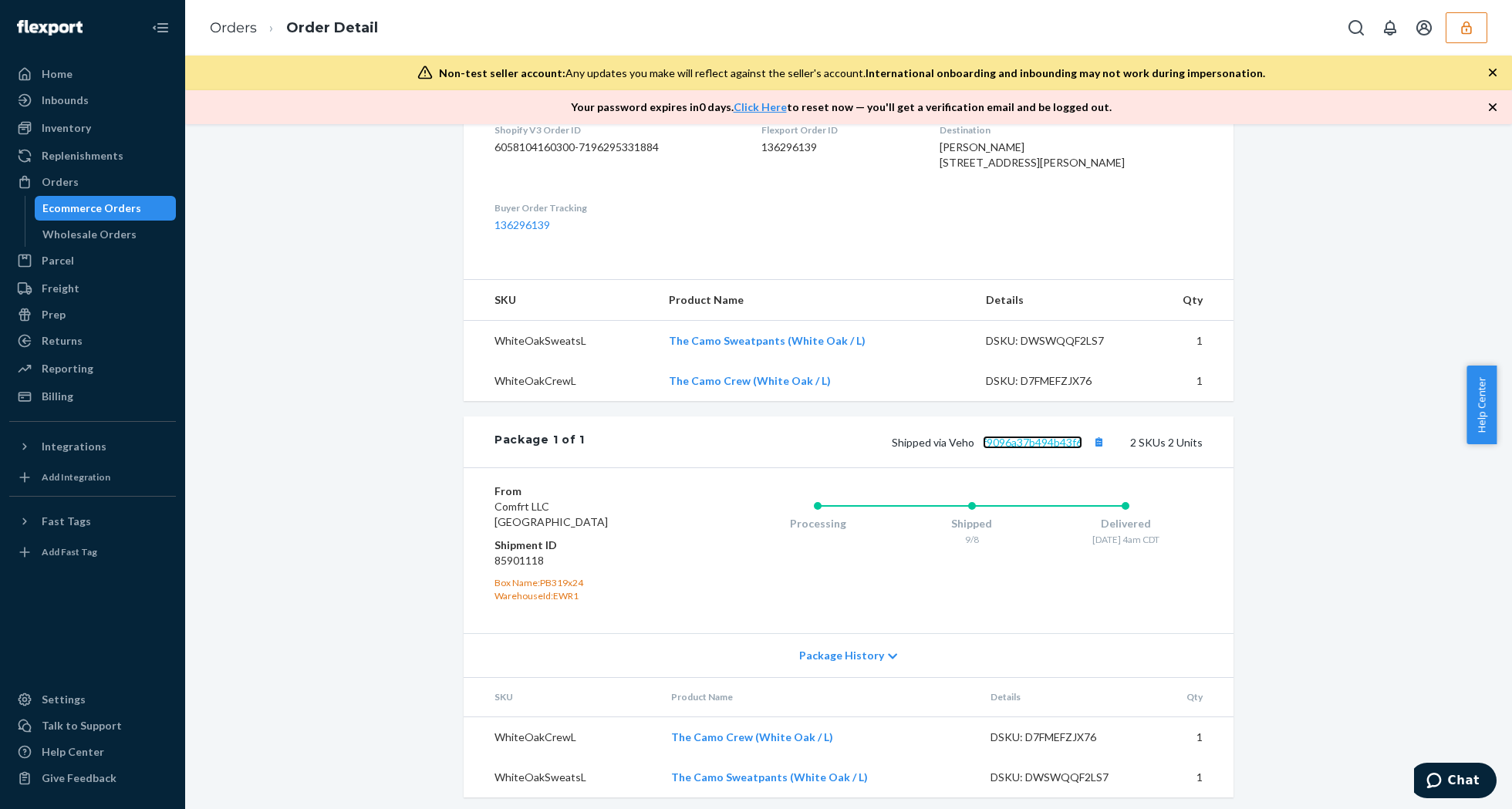
click at [1033, 449] on link "f9096a37b494b43f6" at bounding box center [1033, 442] width 99 height 13
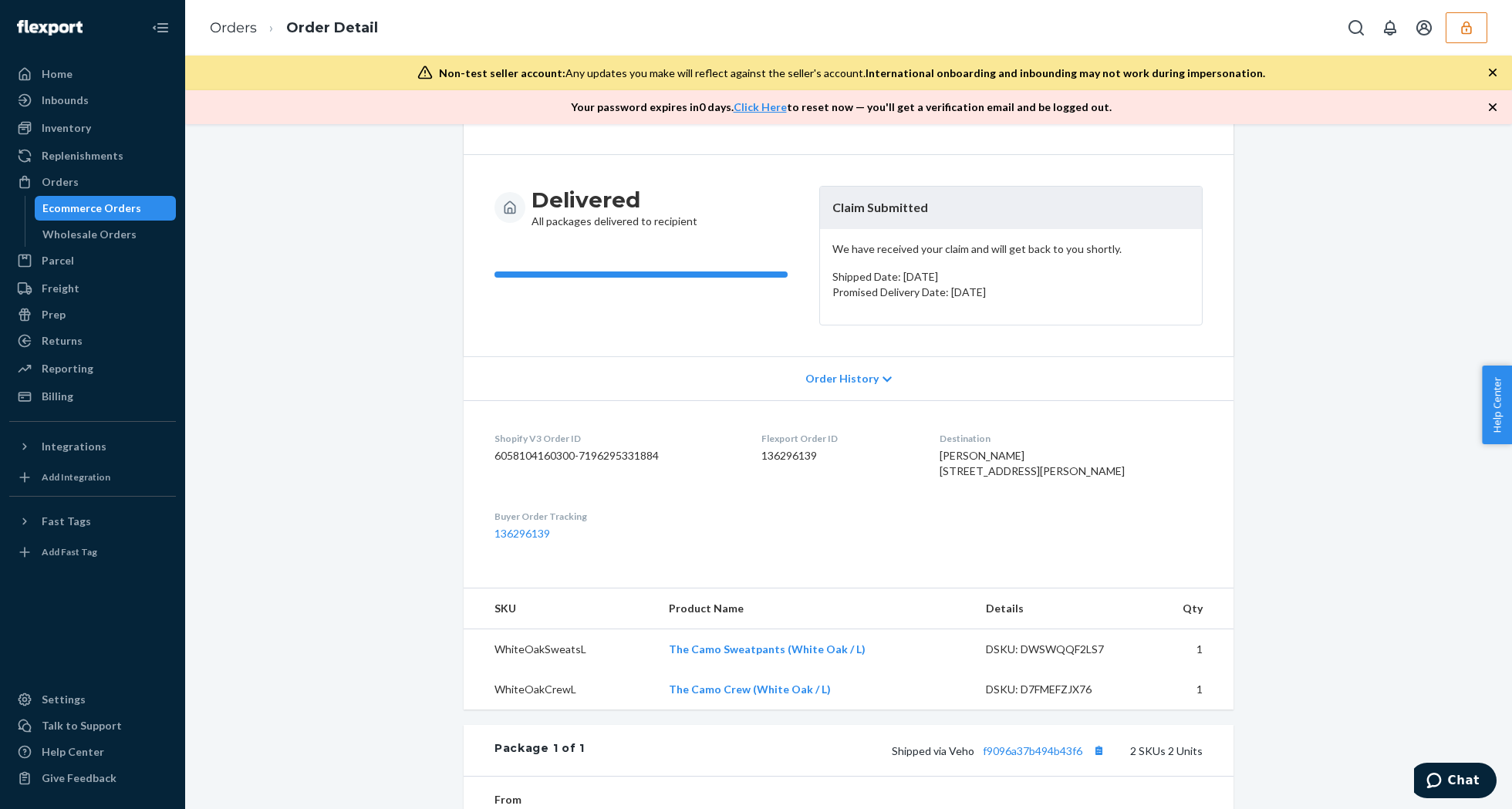
scroll to position [309, 0]
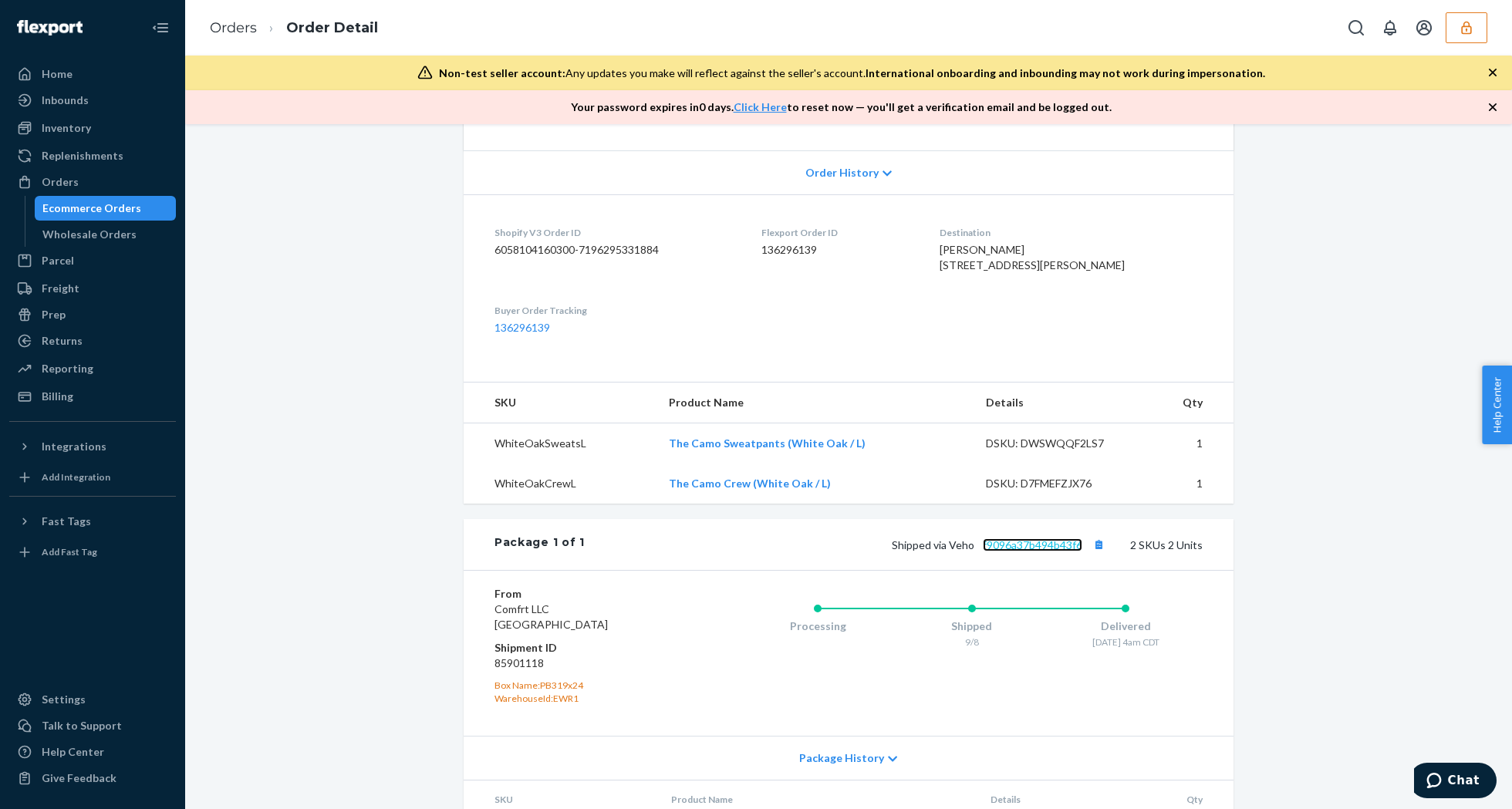
click at [1031, 551] on link "f9096a37b494b43f6" at bounding box center [1033, 545] width 99 height 13
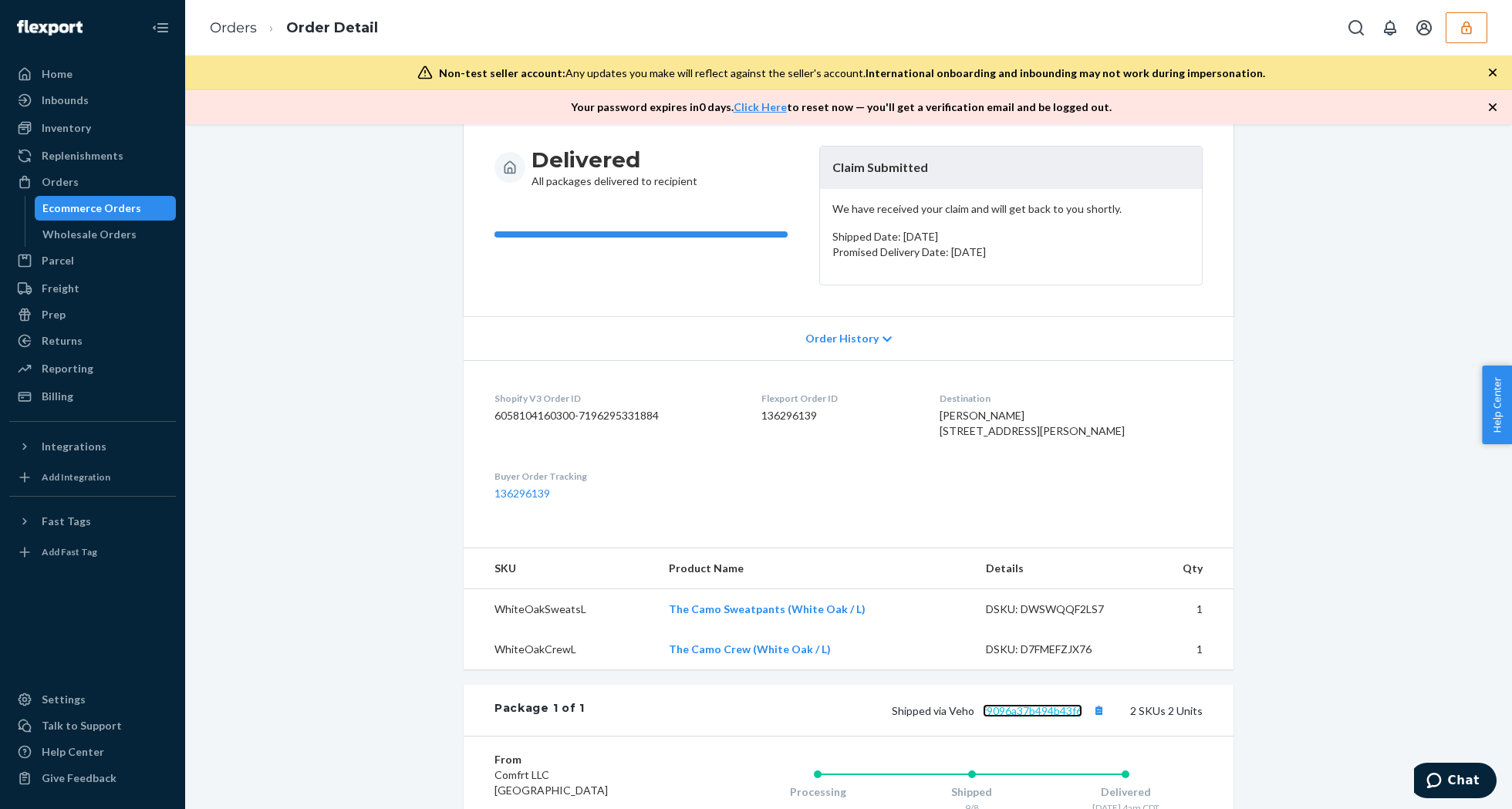
scroll to position [0, 0]
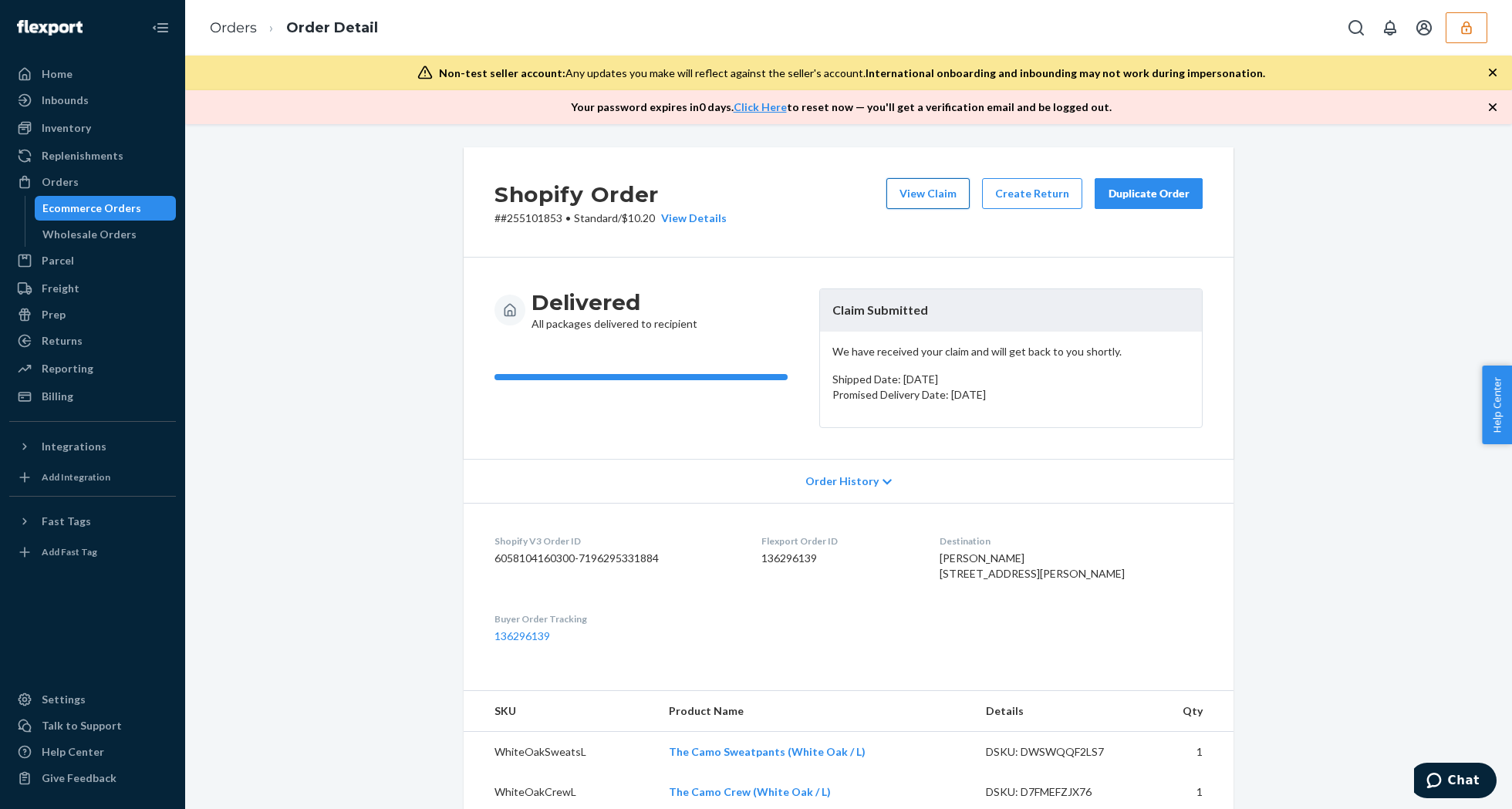
click at [936, 185] on button "View Claim" at bounding box center [927, 193] width 84 height 31
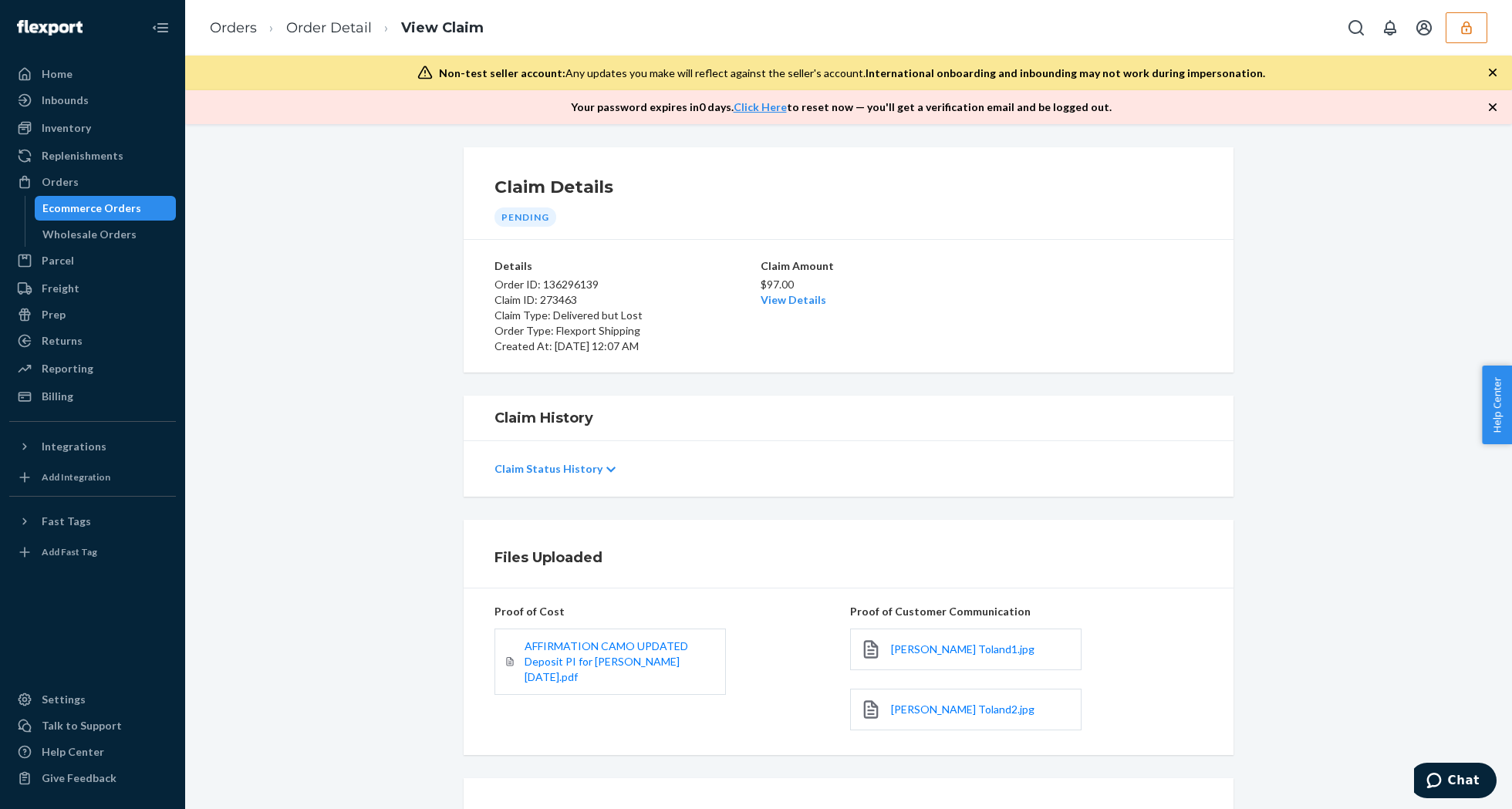
scroll to position [103, 0]
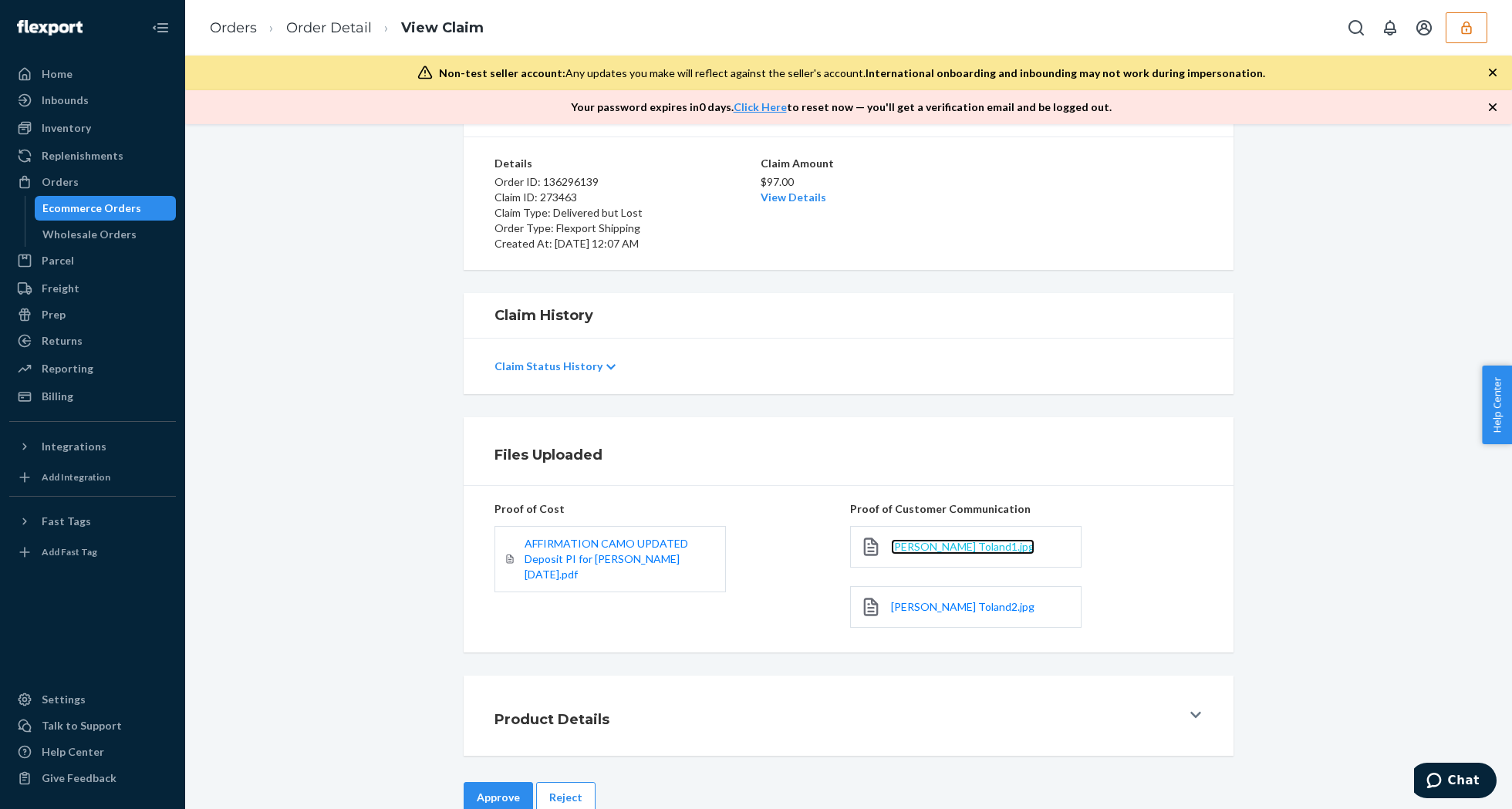
click at [922, 542] on span "[PERSON_NAME] Toland1.jpg" at bounding box center [962, 547] width 143 height 13
click at [336, 32] on link "Order Detail" at bounding box center [329, 27] width 85 height 17
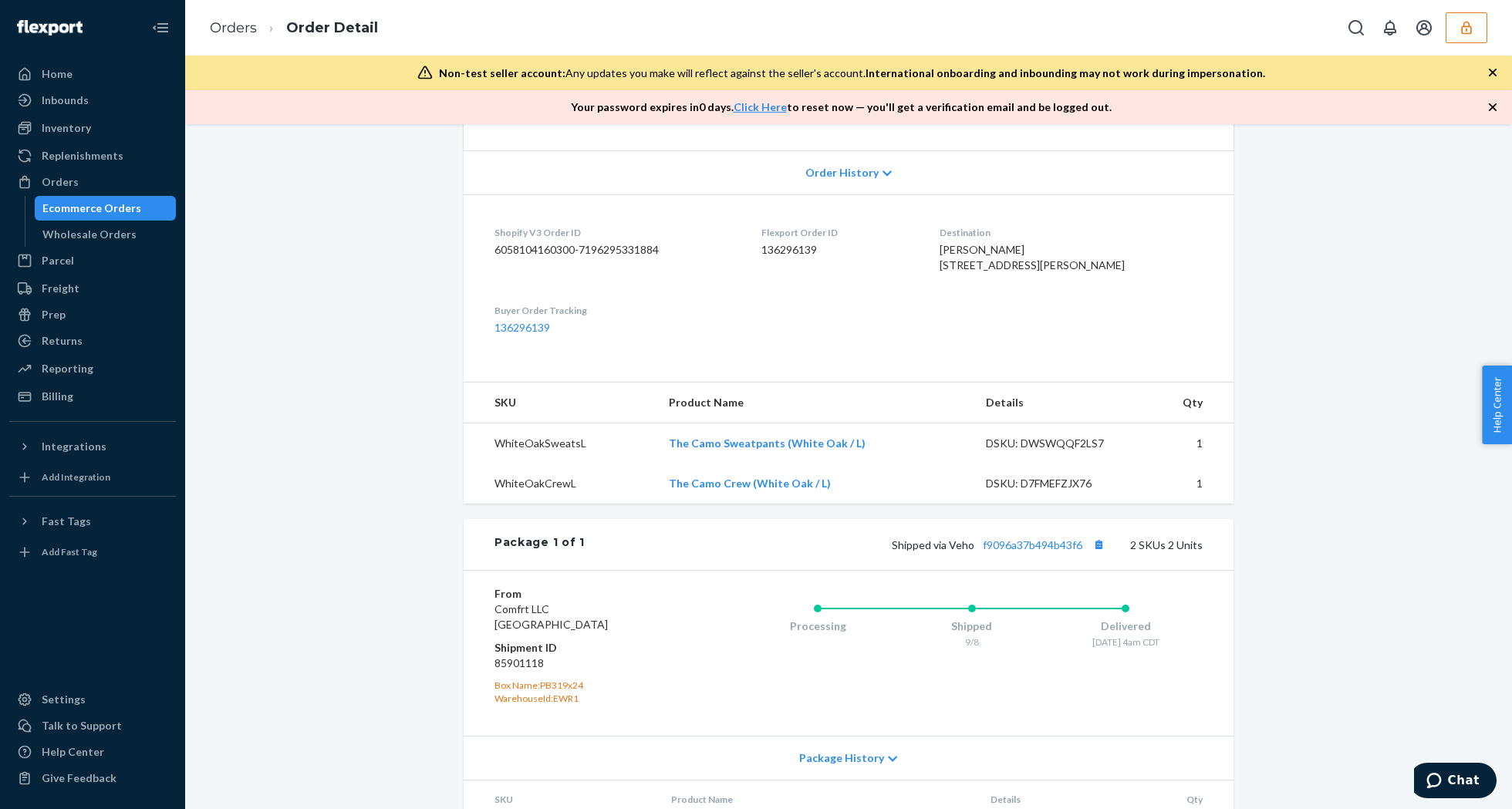
scroll to position [451, 0]
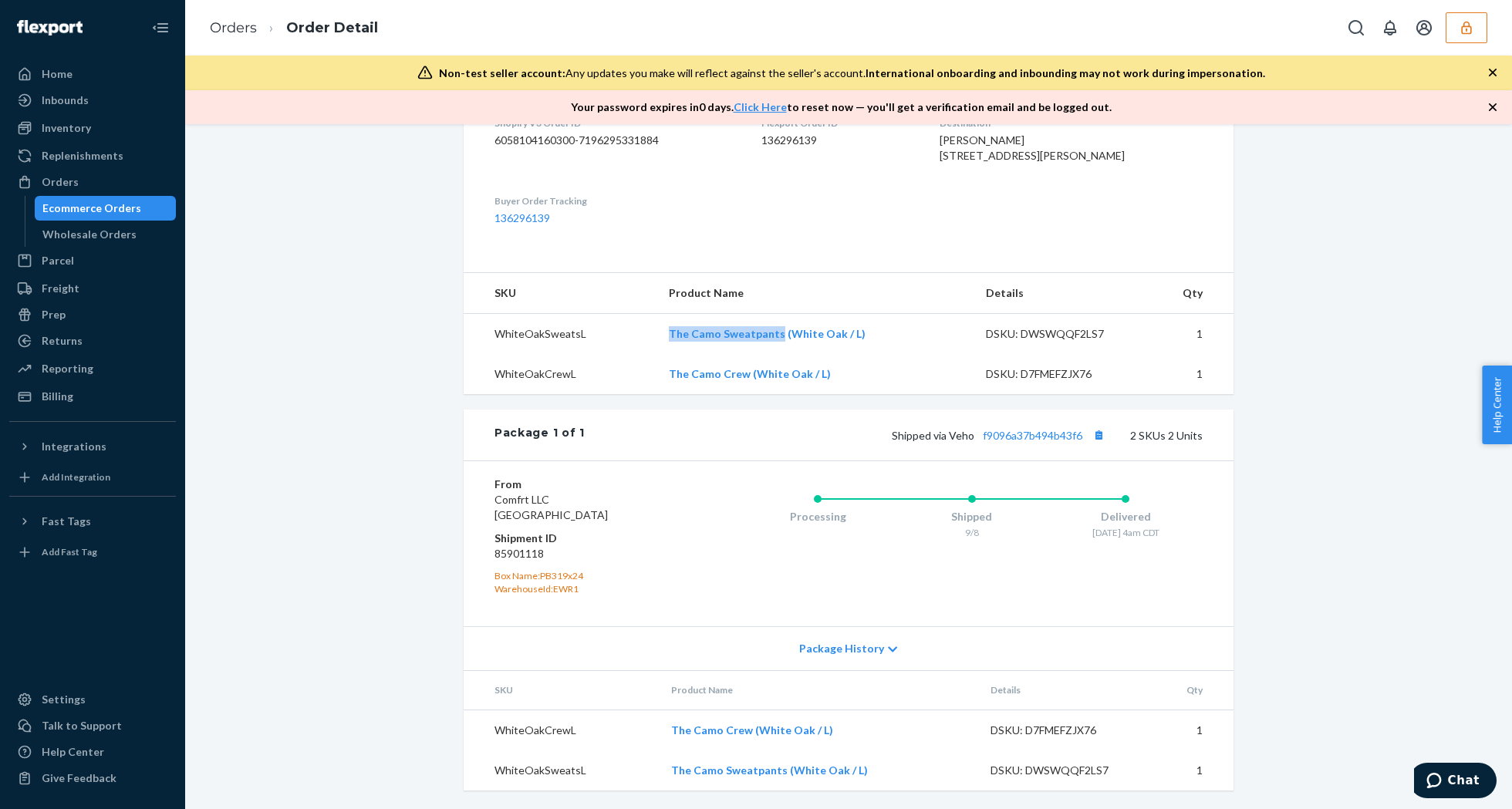
drag, startPoint x: 647, startPoint y: 335, endPoint x: 773, endPoint y: 340, distance: 126.1
click at [773, 340] on tr "WhiteOakSweatsL The Camo Sweatpants (White Oak / L) DSKU: DWSWQQF2LS7 1" at bounding box center [849, 334] width 770 height 41
copy tr "The Camo Sweatpants"
drag, startPoint x: 652, startPoint y: 374, endPoint x: 739, endPoint y: 383, distance: 87.5
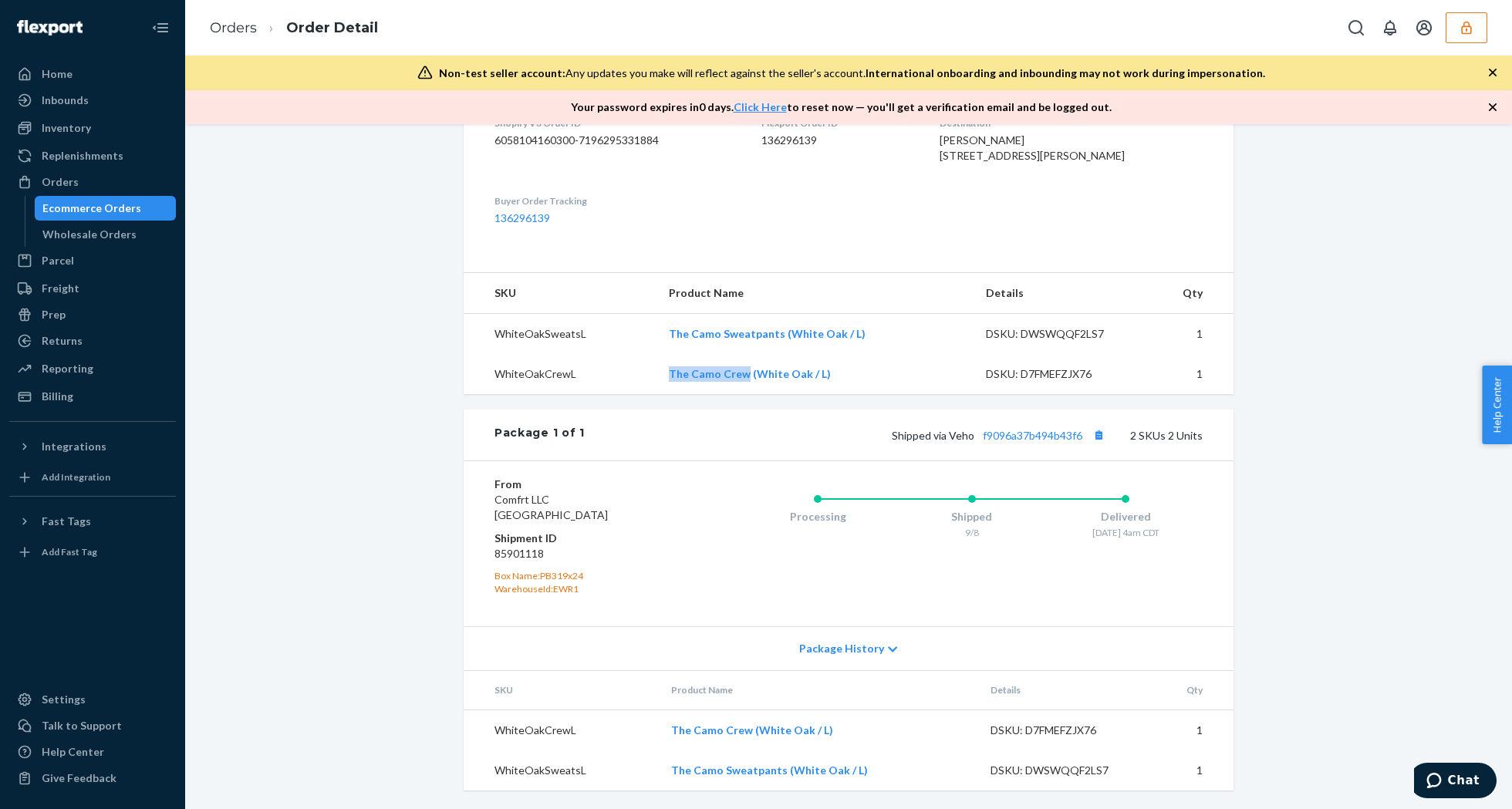
click at [739, 383] on tr "WhiteOakCrewL The Camo Crew (White Oak / L) DSKU: D7FMEFZJX76 1" at bounding box center [849, 374] width 770 height 40
copy tr "The Camo Crew"
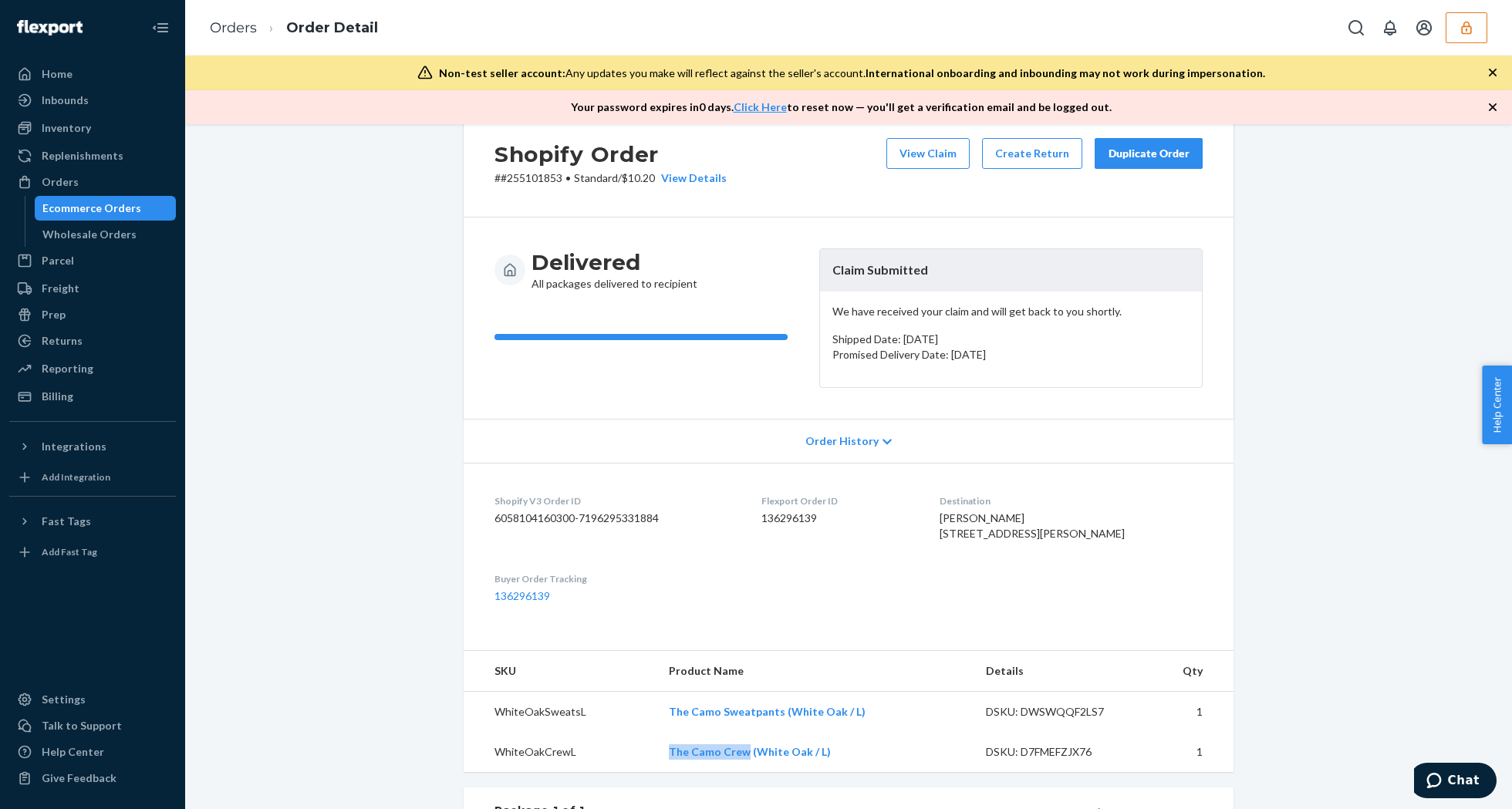
scroll to position [0, 0]
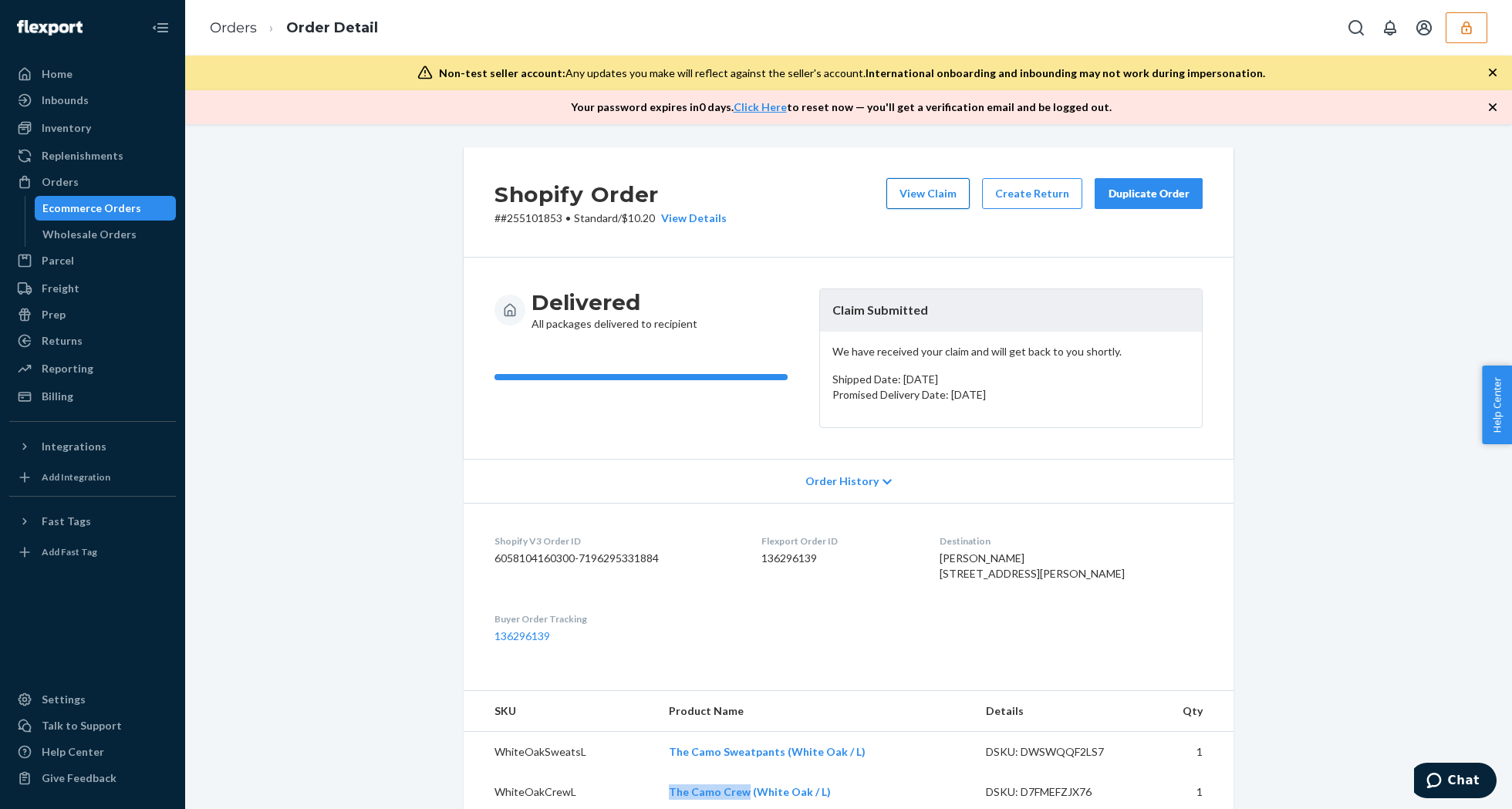
click at [915, 182] on button "View Claim" at bounding box center [927, 193] width 84 height 31
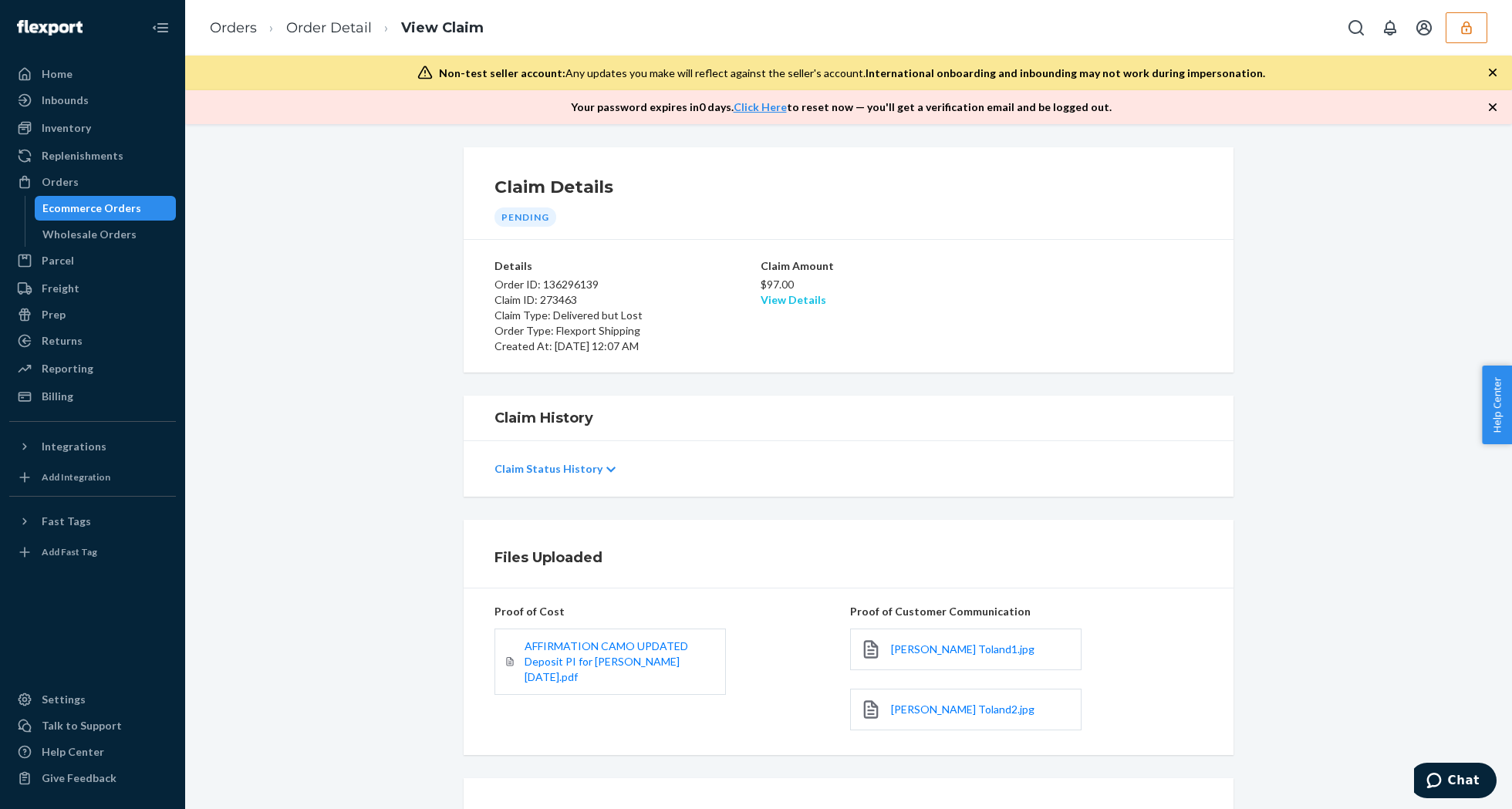
click at [788, 306] on link "View Details" at bounding box center [793, 300] width 65 height 13
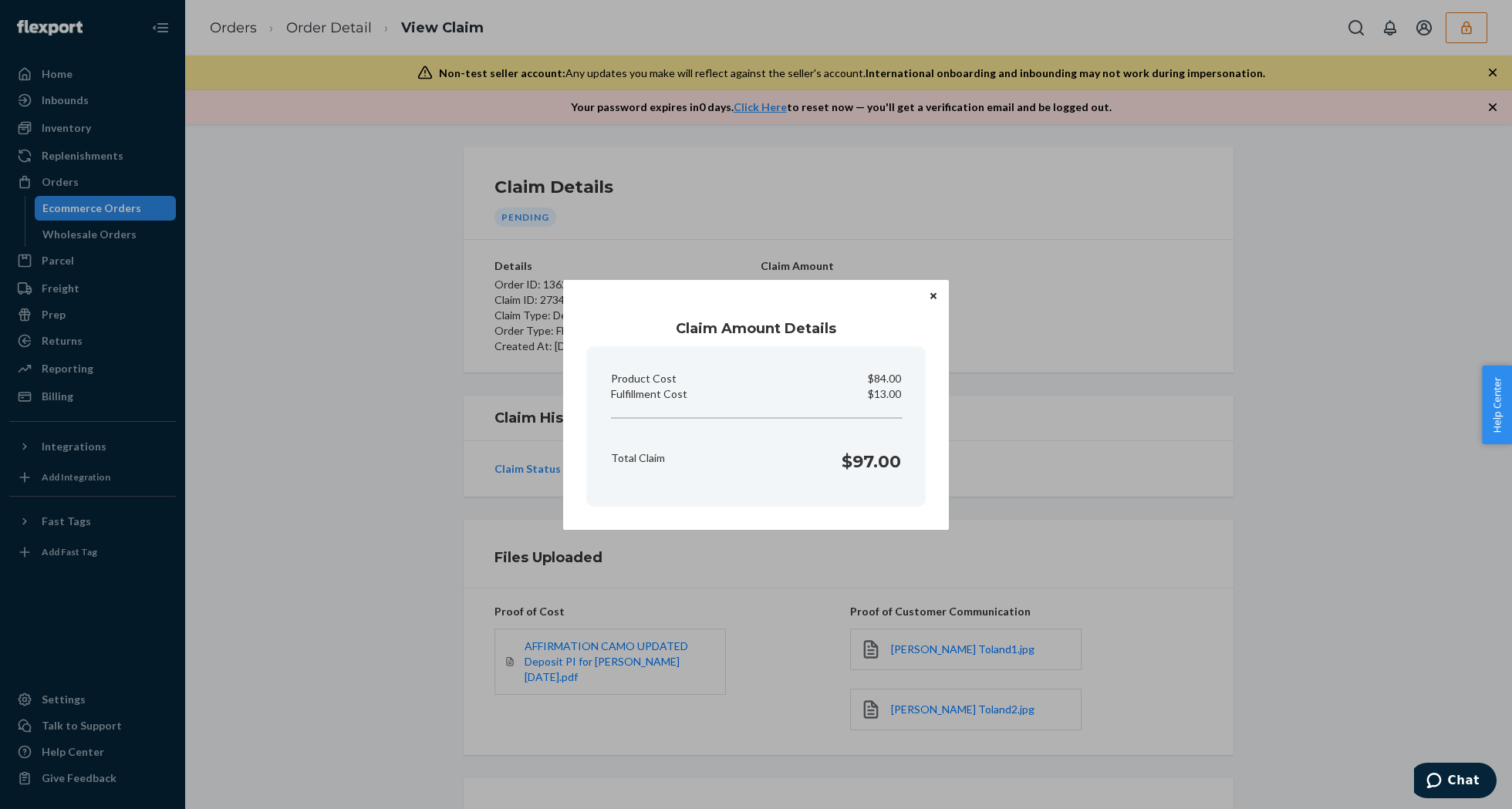
click at [876, 388] on p "$13.00" at bounding box center [884, 394] width 33 height 16
copy p "Fulfillment Cost"
click at [932, 291] on icon "Close" at bounding box center [933, 296] width 6 height 9
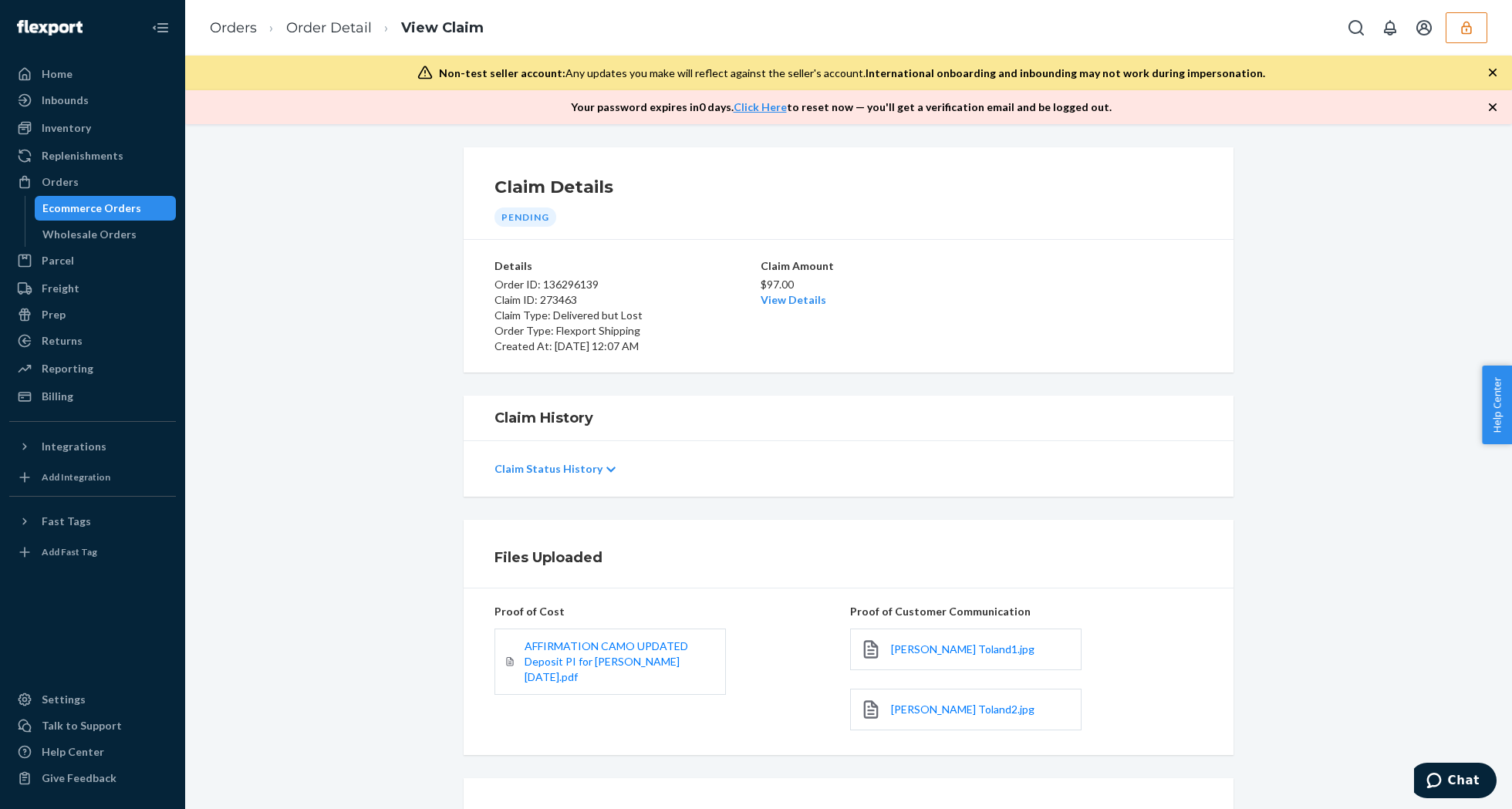
scroll to position [140, 0]
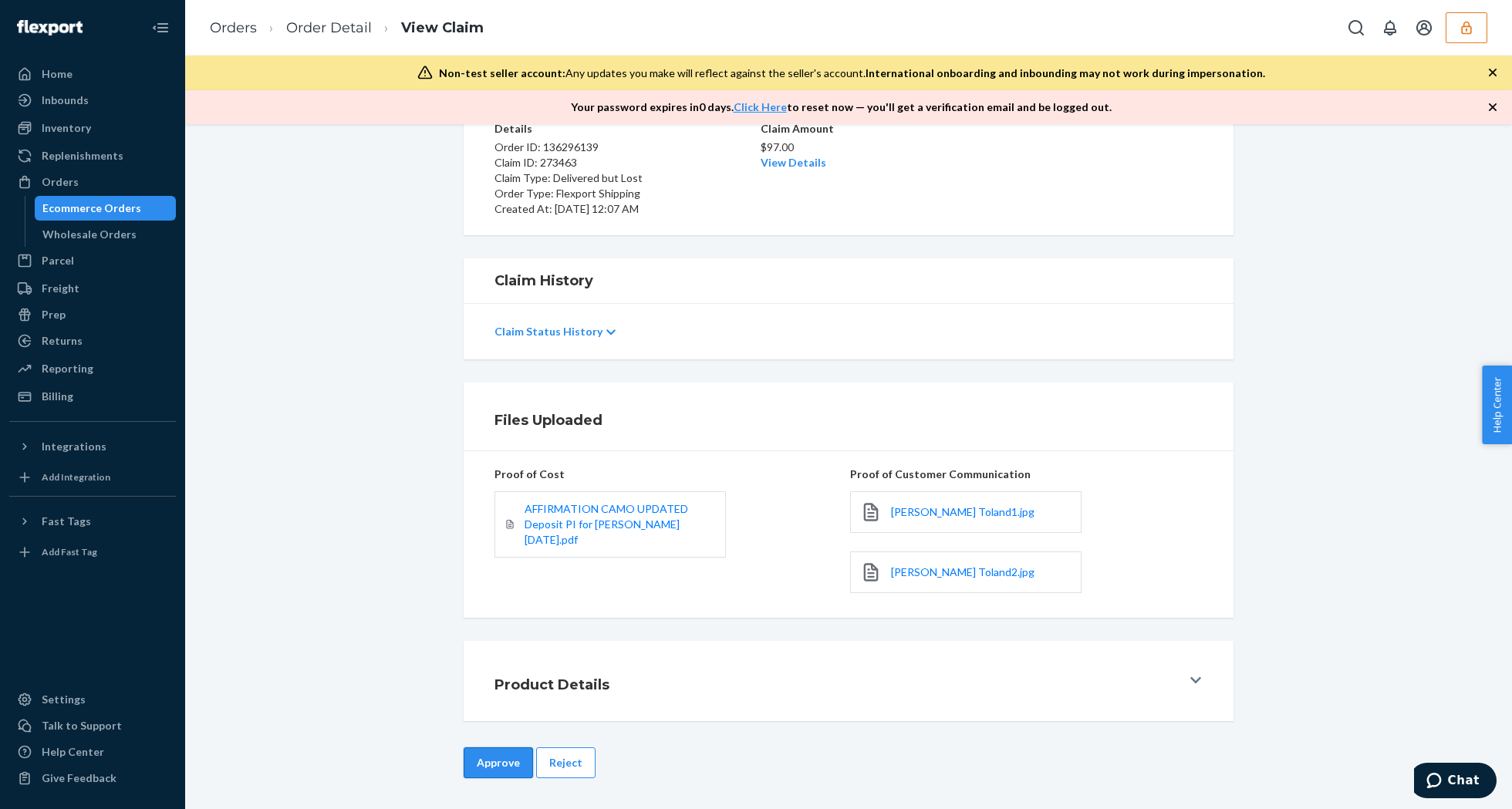
click at [467, 769] on button "Approve" at bounding box center [498, 763] width 70 height 31
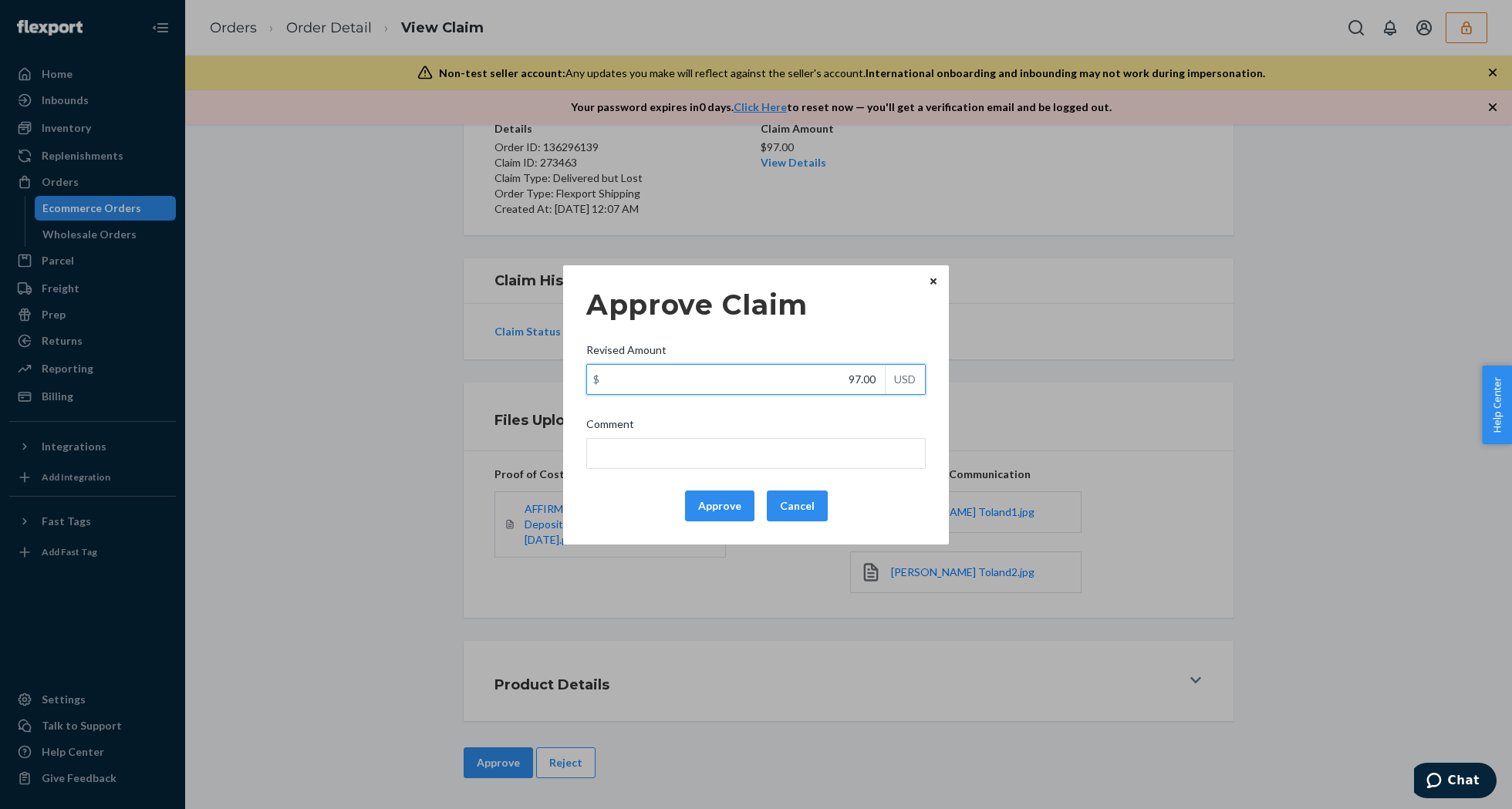
click at [763, 381] on input "97.00" at bounding box center [736, 379] width 298 height 29
type input "52.20"
click at [713, 506] on button "Approve" at bounding box center [720, 506] width 70 height 31
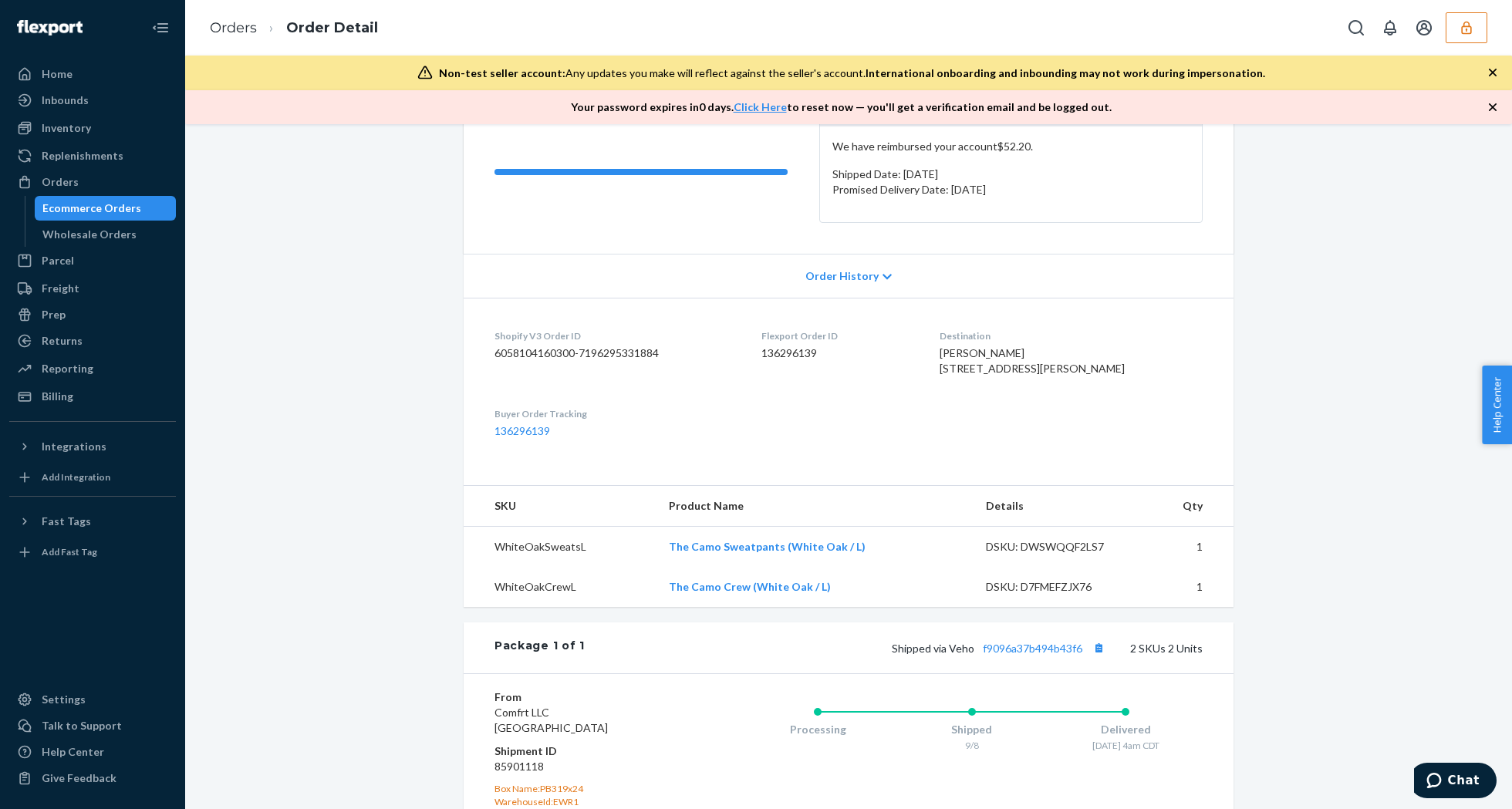
scroll to position [103, 0]
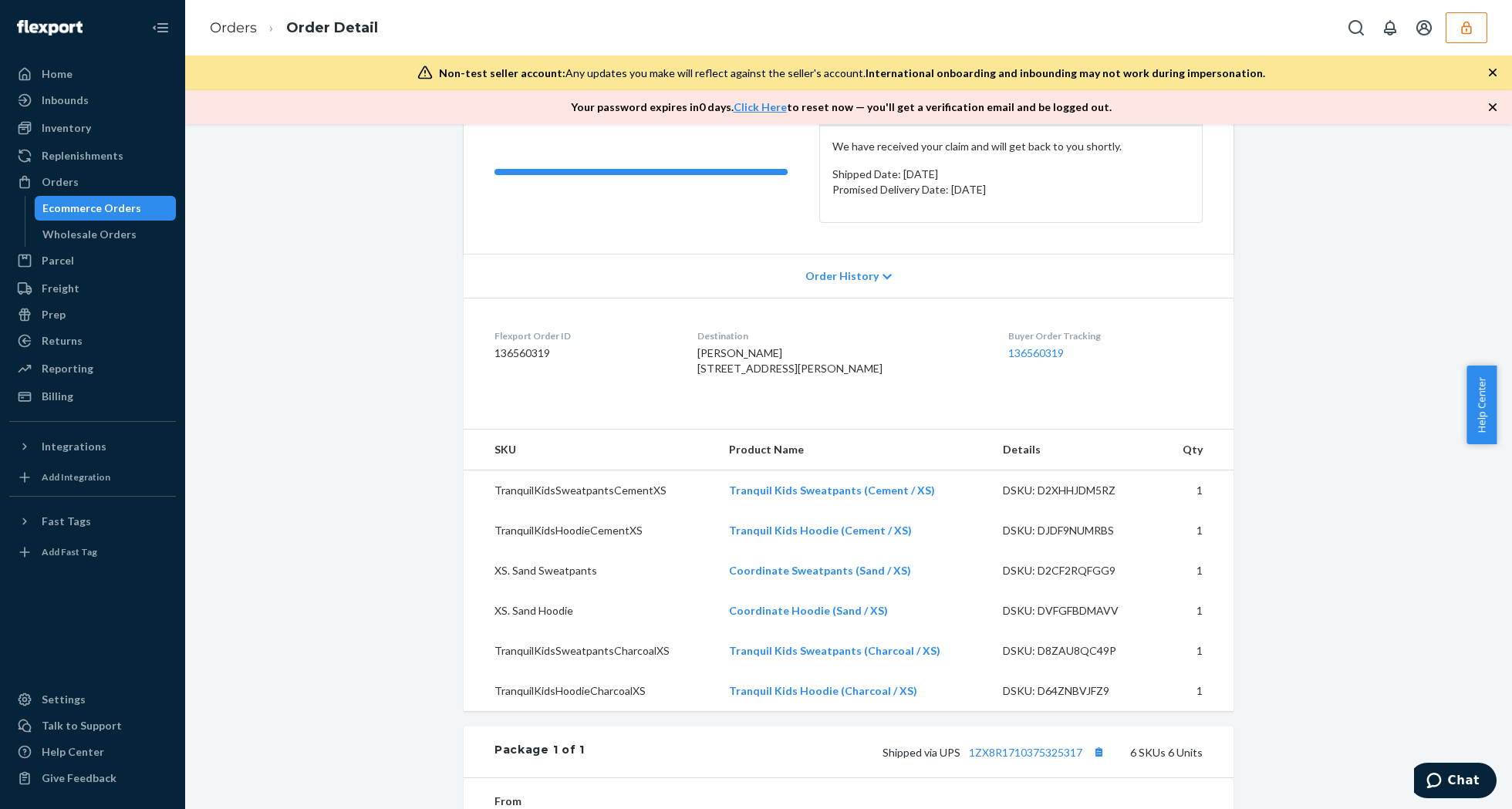
scroll to position [513, 0]
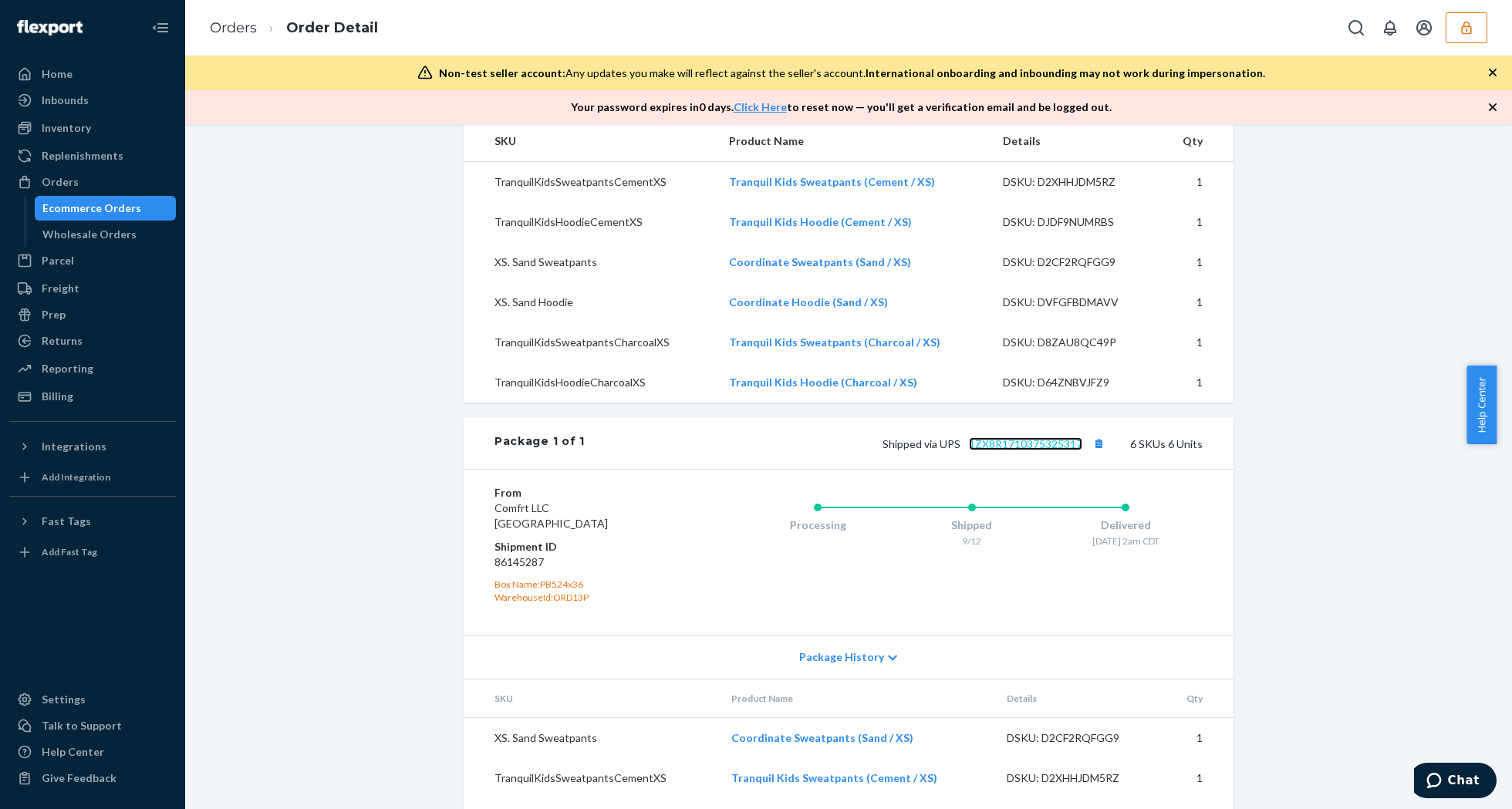
click at [1038, 450] on link "1ZX8R1710375325317" at bounding box center [1025, 444] width 113 height 13
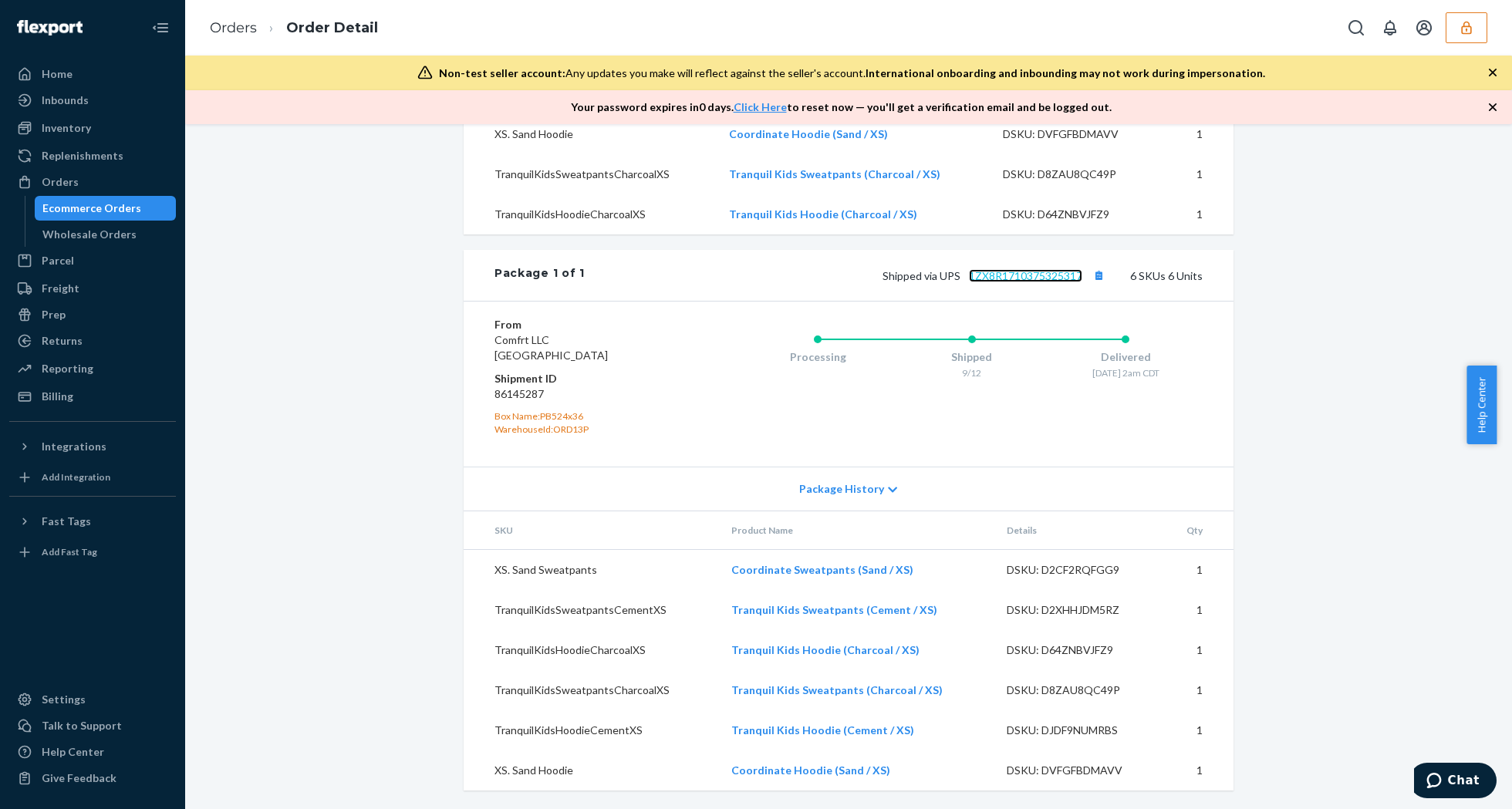
scroll to position [304, 0]
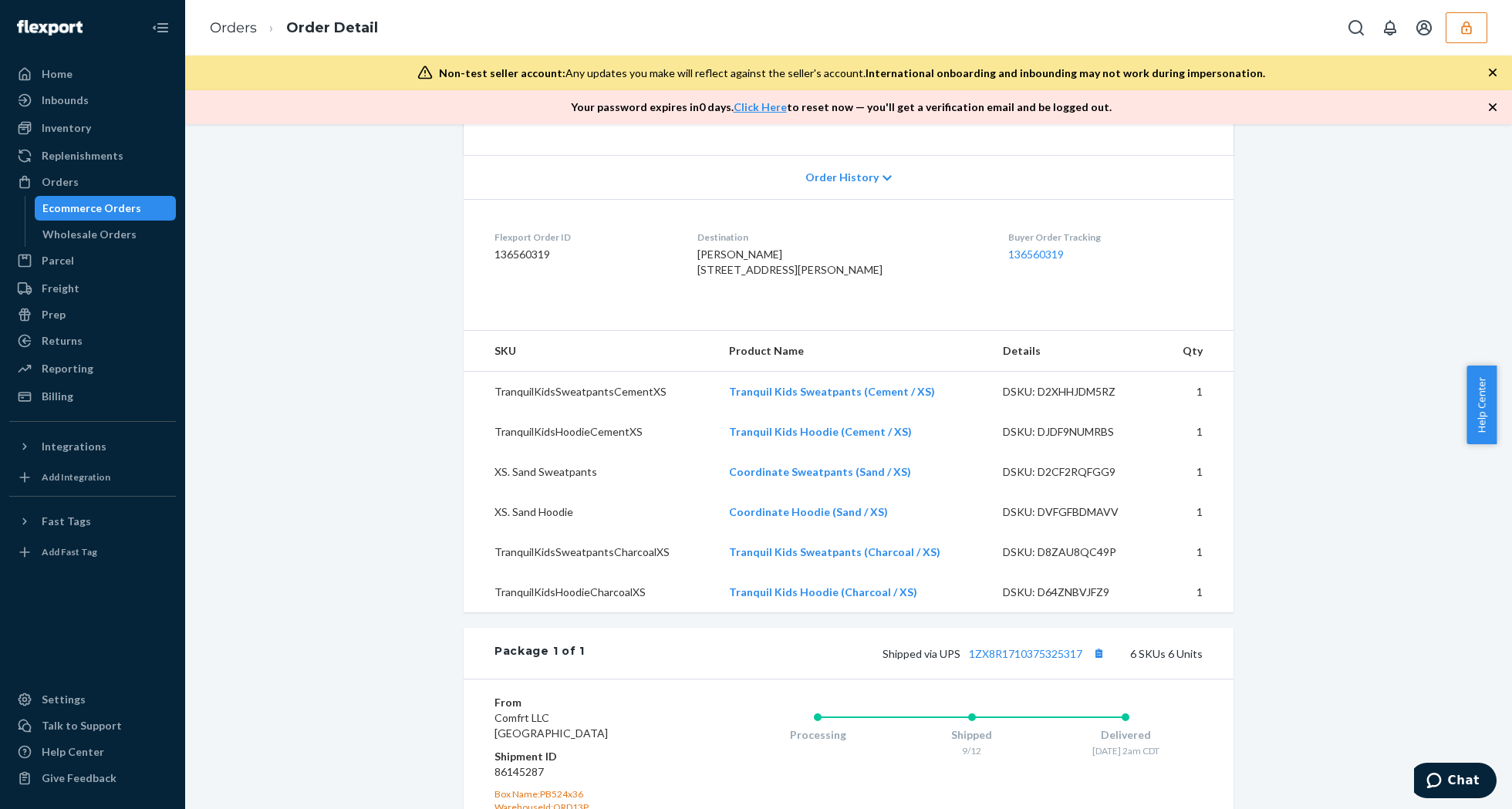
click at [785, 277] on span "[PERSON_NAME] [STREET_ADDRESS][PERSON_NAME]" at bounding box center [790, 262] width 185 height 28
copy span "52722"
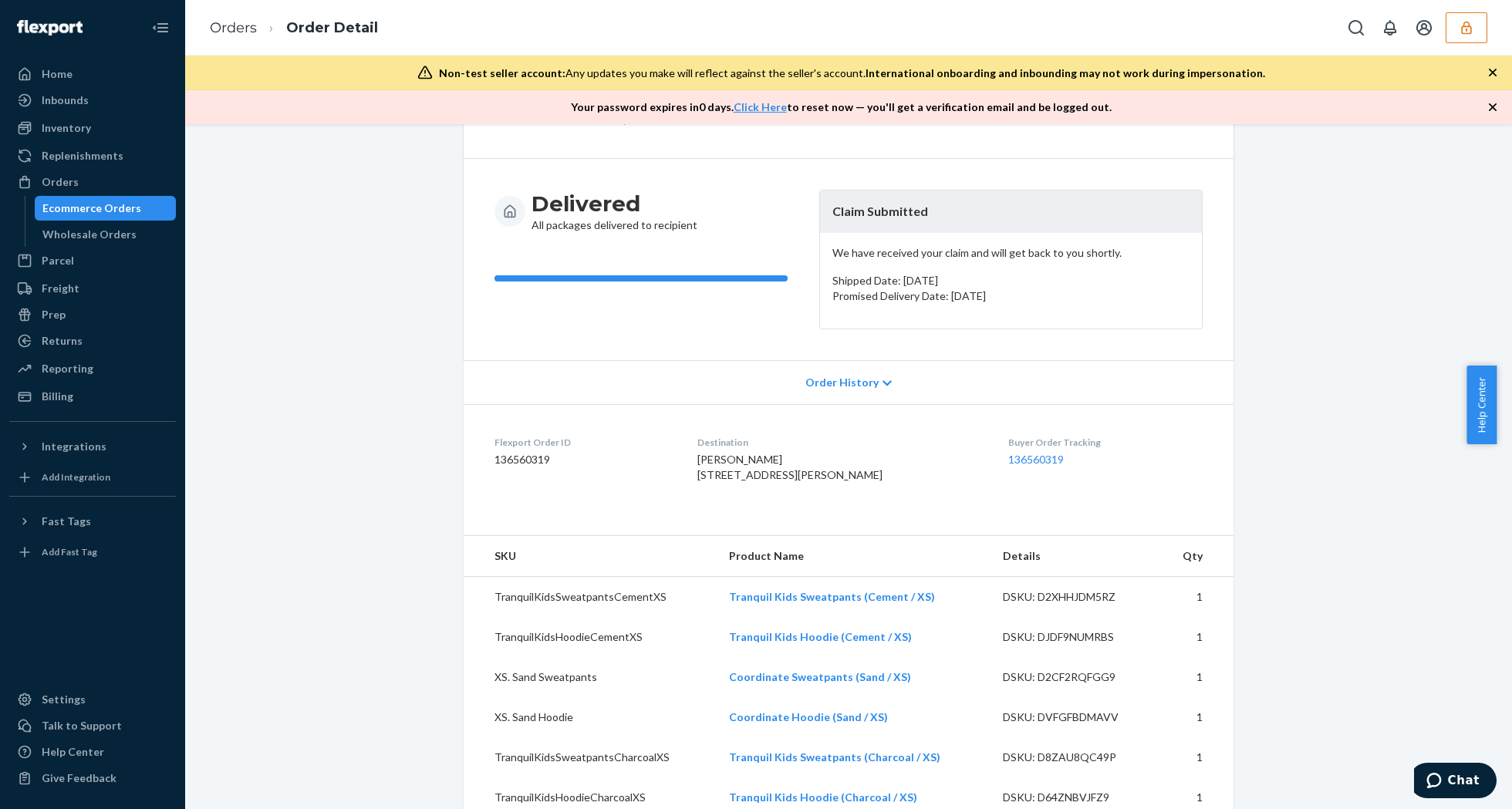
scroll to position [0, 0]
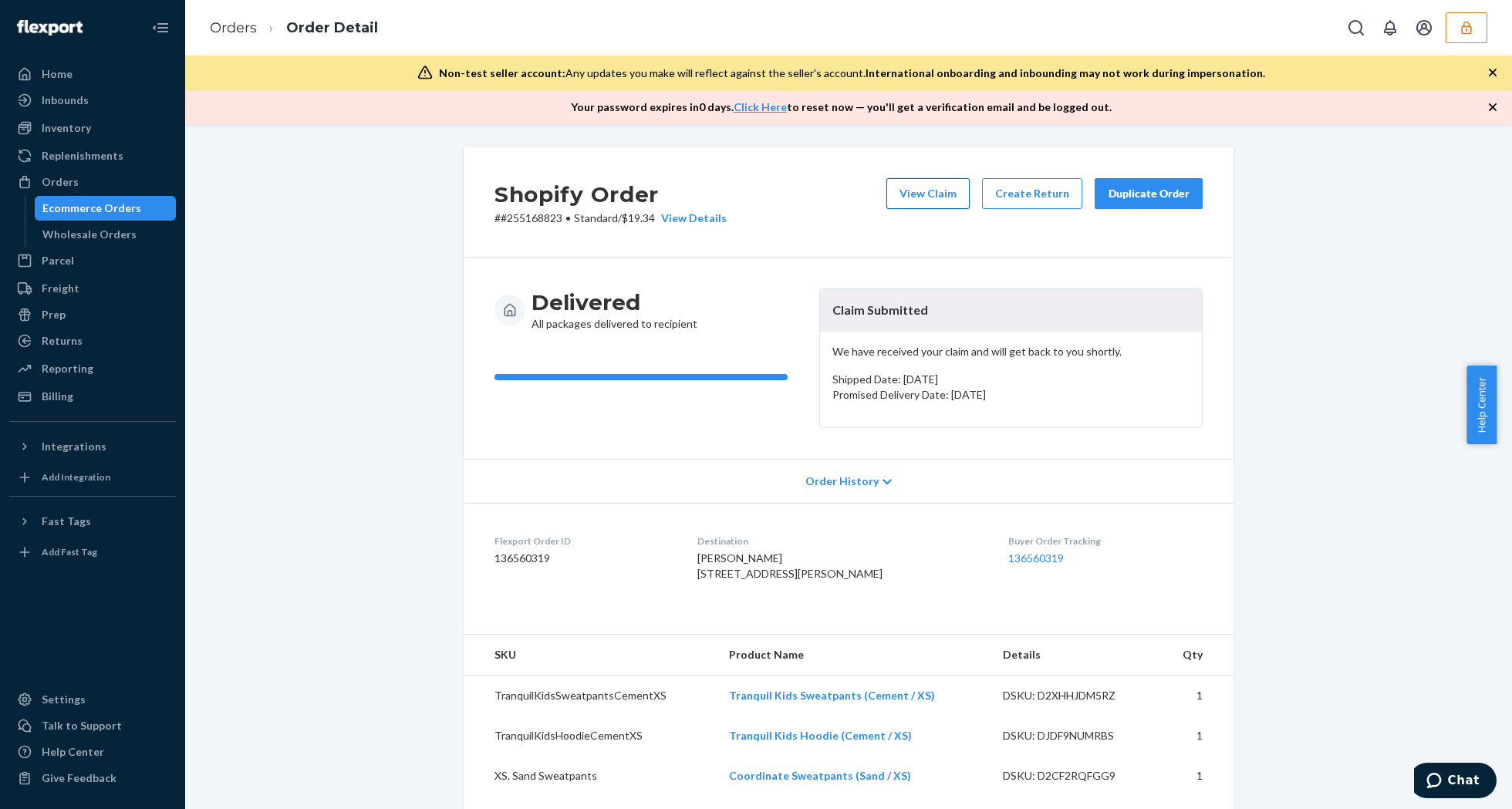
click at [895, 195] on button "View Claim" at bounding box center [927, 193] width 84 height 31
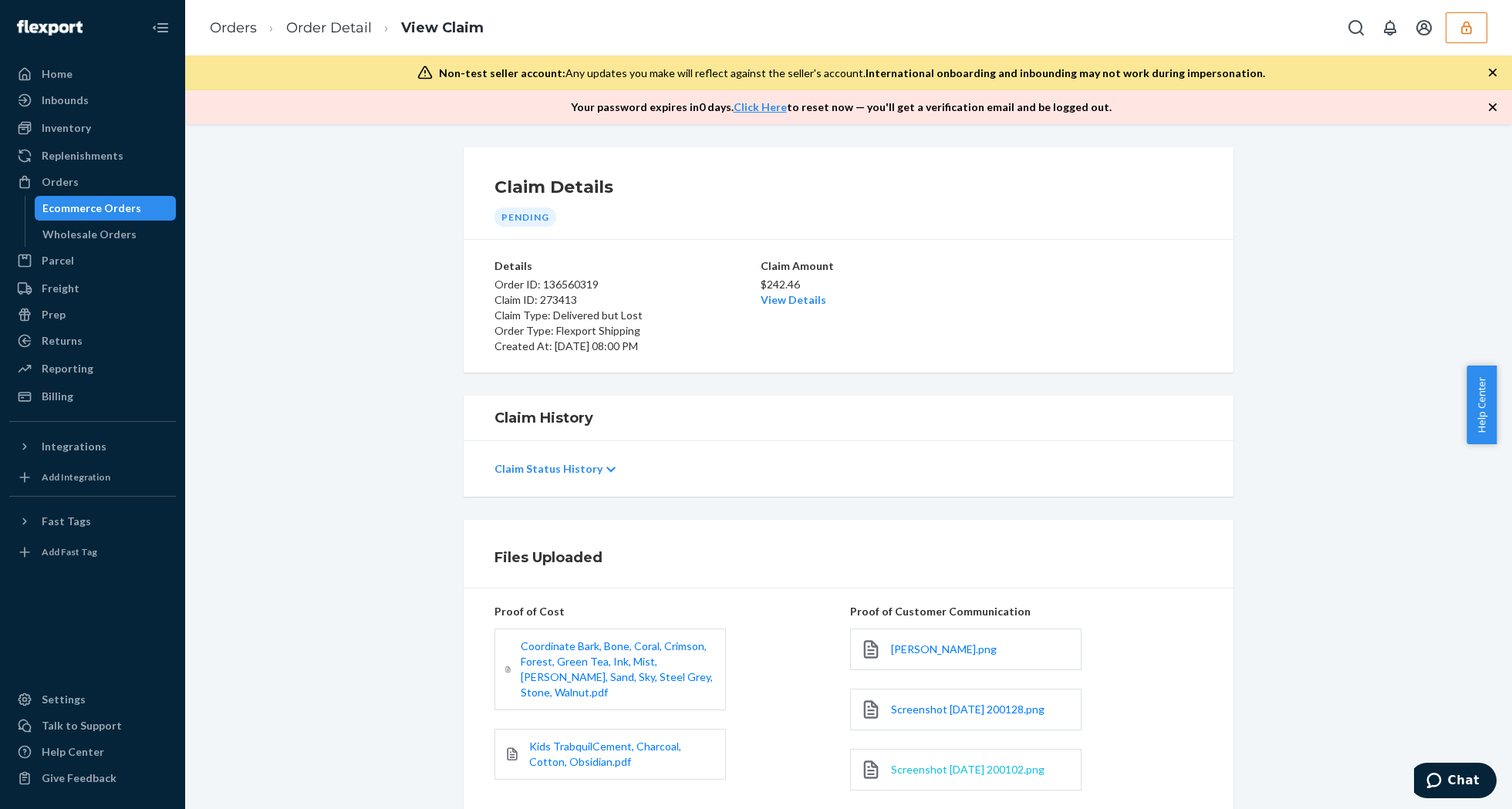
scroll to position [200, 0]
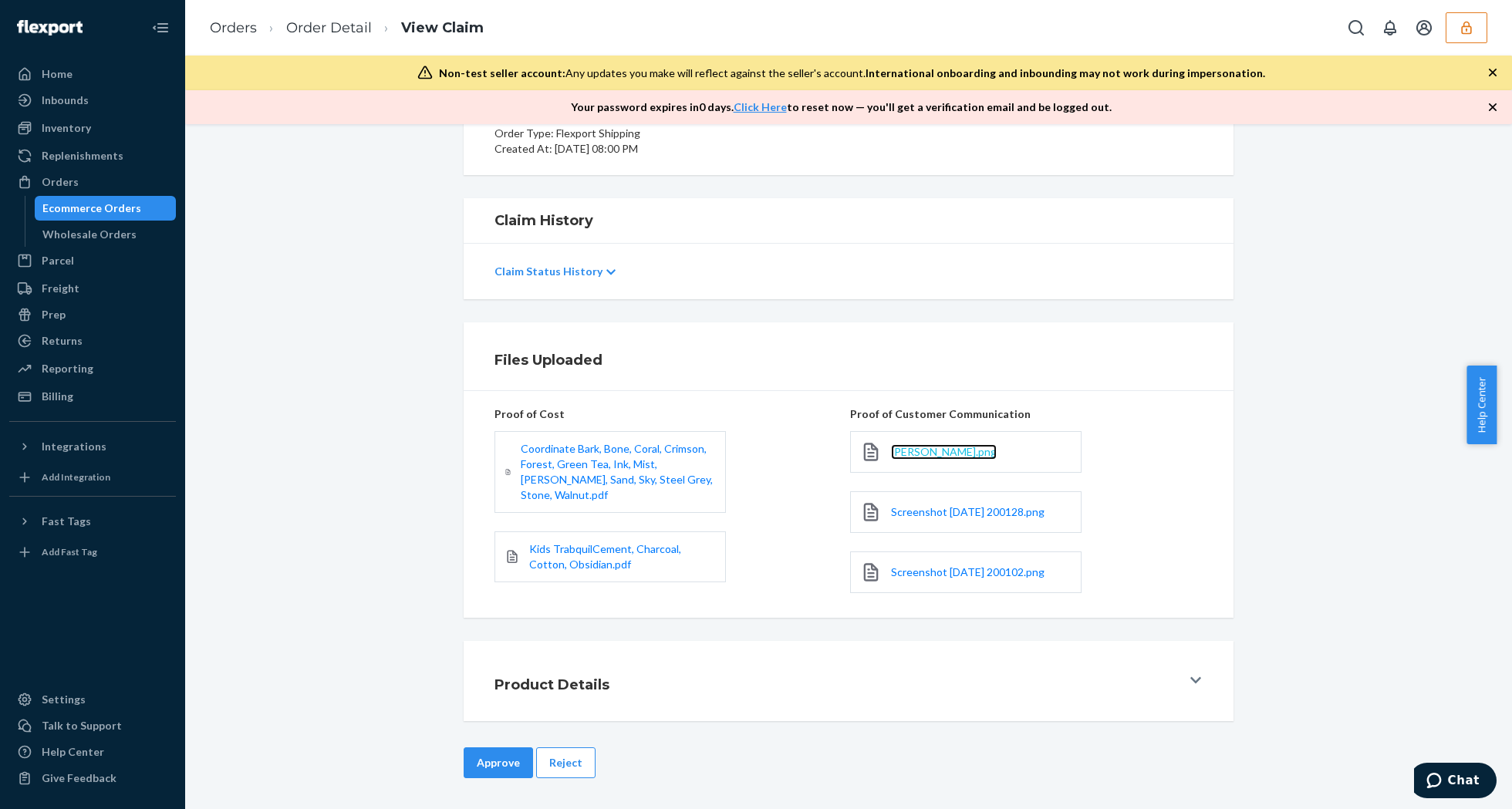
click at [921, 450] on span "[PERSON_NAME].png" at bounding box center [944, 452] width 106 height 13
click at [958, 518] on link "Screenshot [DATE] 200128.png" at bounding box center [967, 512] width 153 height 16
click at [570, 758] on button "Reject" at bounding box center [566, 763] width 60 height 31
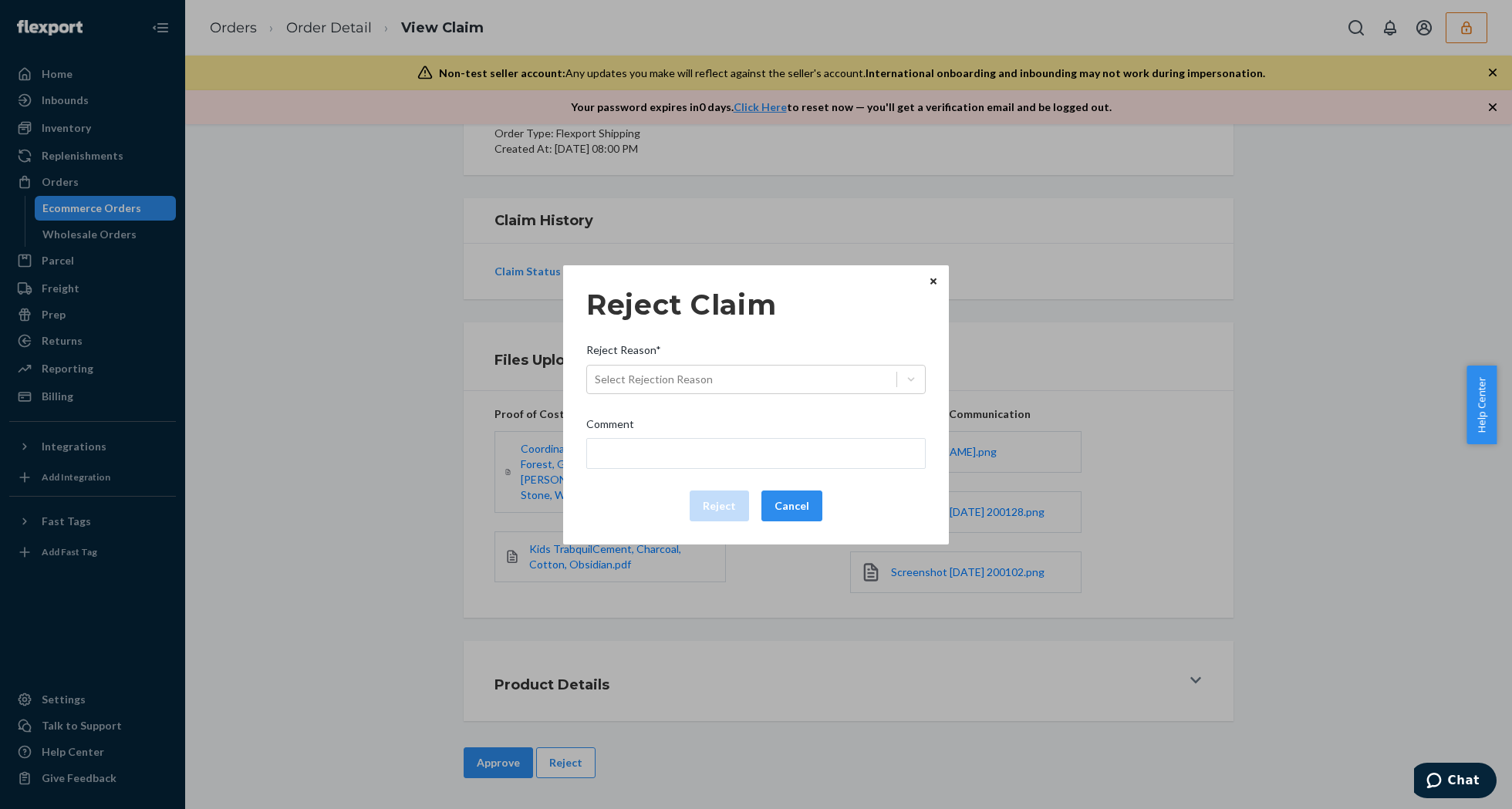
click at [751, 362] on div "Reject Reason*" at bounding box center [756, 354] width 339 height 22
click at [596, 372] on input "Reject Reason* Select Rejection Reason" at bounding box center [595, 379] width 2 height 16
click at [766, 371] on div "Select Rejection Reason" at bounding box center [742, 379] width 310 height 25
click at [596, 372] on input "Reject Reason* 0 results available. Select is focused ,type to refine list, pre…" at bounding box center [595, 379] width 2 height 16
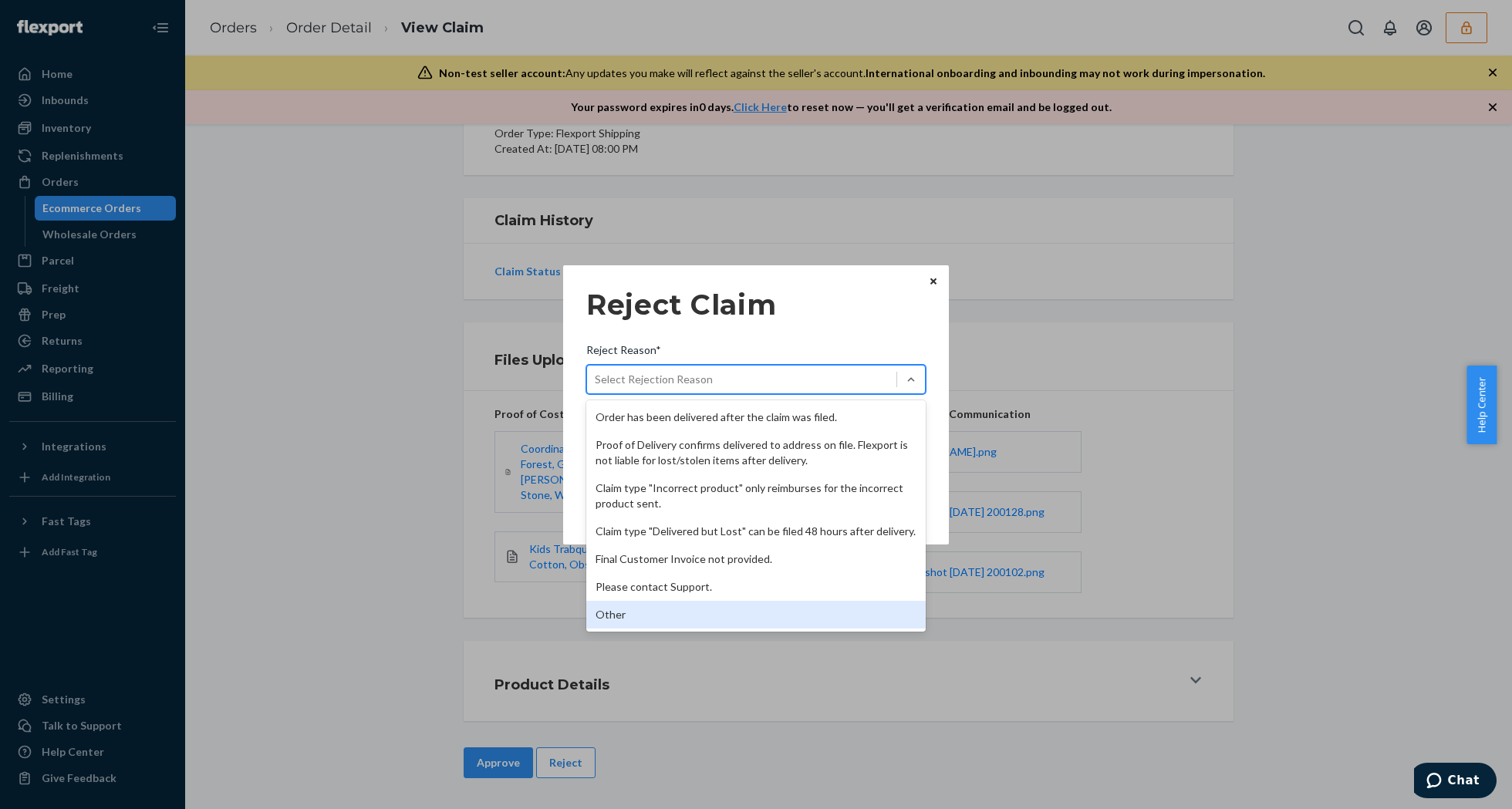
click at [660, 614] on div "Other" at bounding box center [756, 615] width 339 height 28
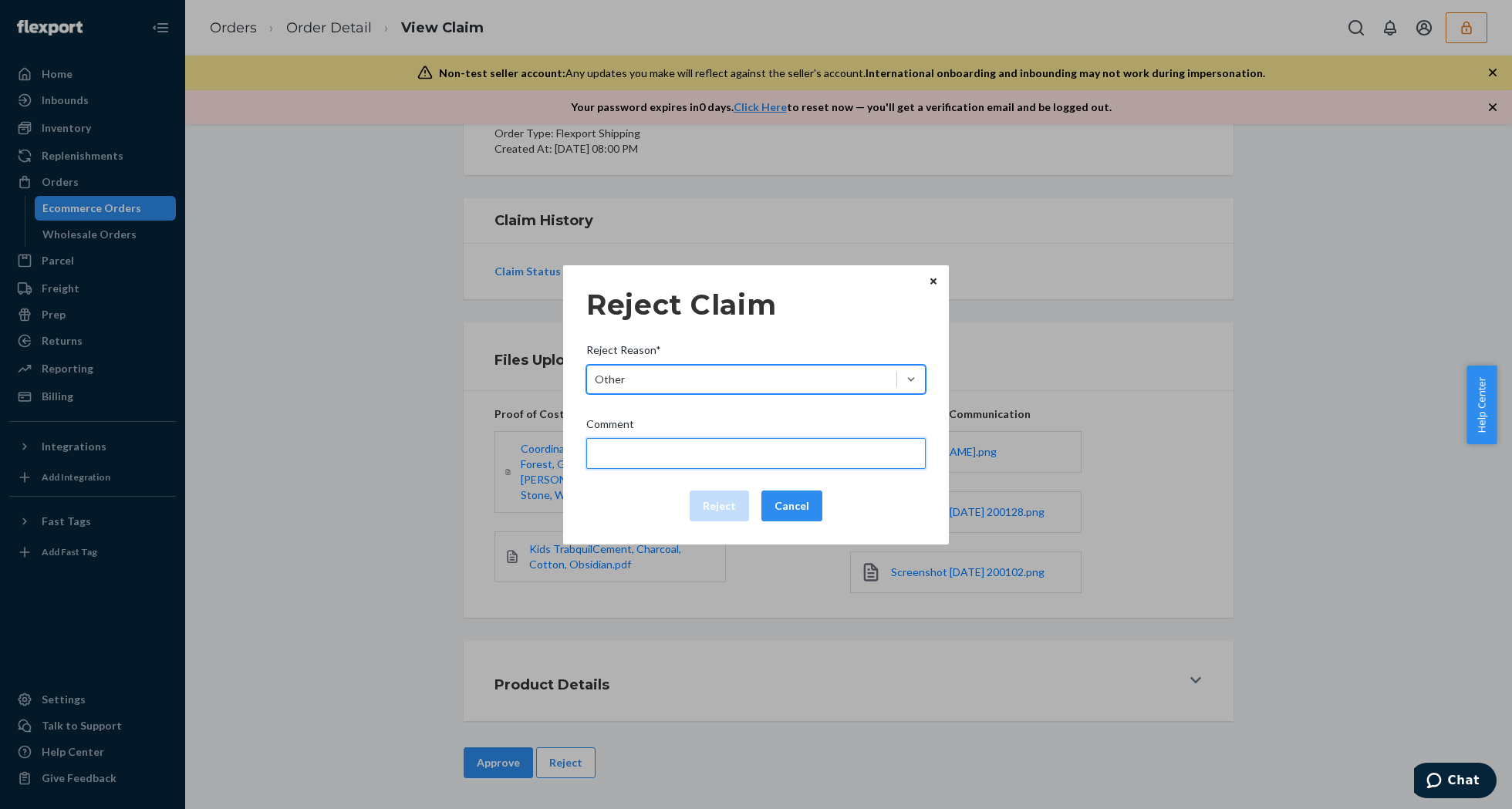
click at [690, 450] on input "Comment" at bounding box center [756, 453] width 339 height 31
type input "The package was confirmed to be delivered at the right location and Flexport is…"
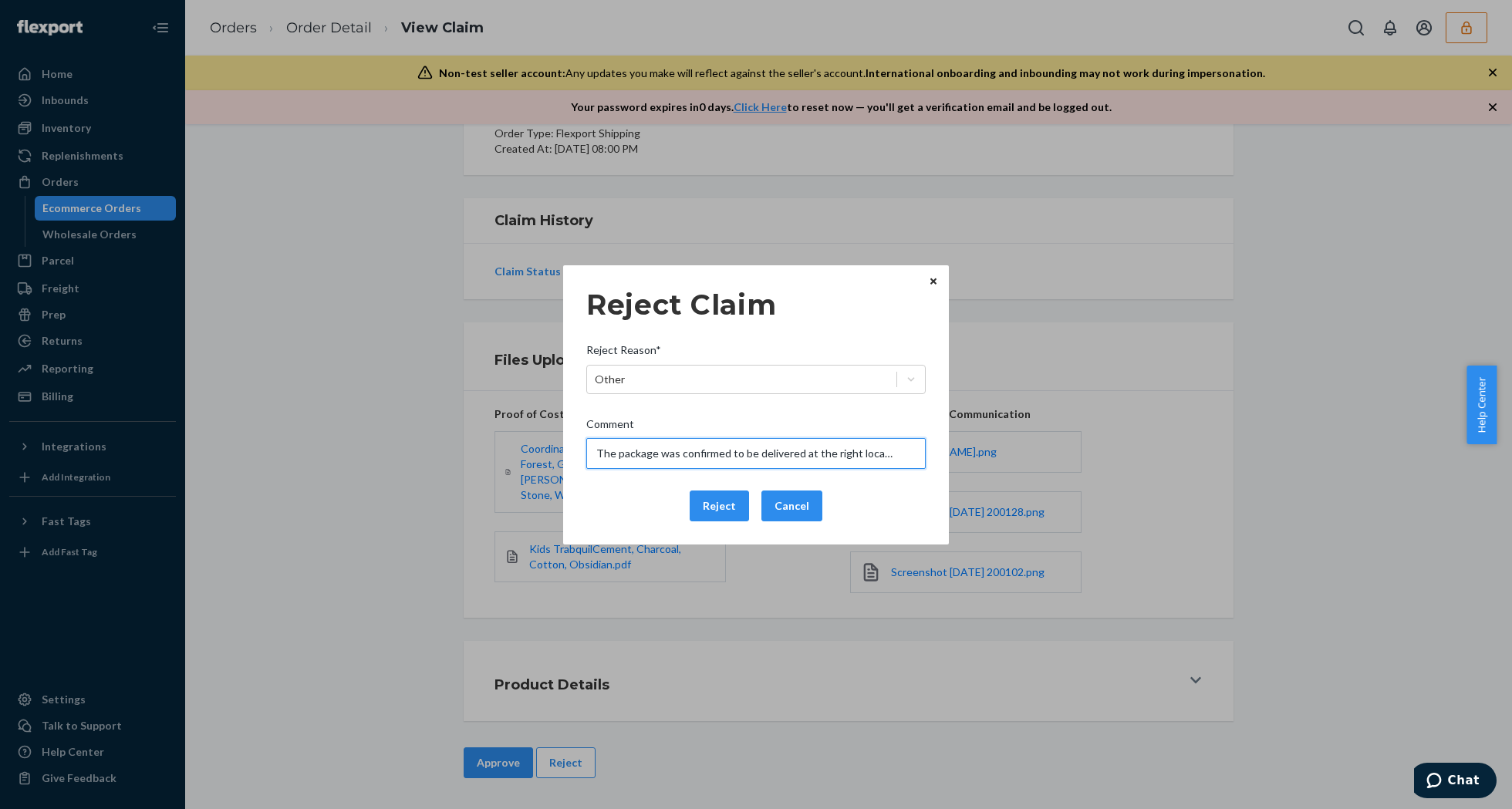
click at [664, 448] on input "The package was confirmed to be delivered at the right location and Flexport is…" at bounding box center [756, 453] width 339 height 31
drag, startPoint x: 652, startPoint y: 504, endPoint x: 673, endPoint y: 509, distance: 21.6
click at [652, 504] on div "Reject Cancel" at bounding box center [756, 506] width 352 height 31
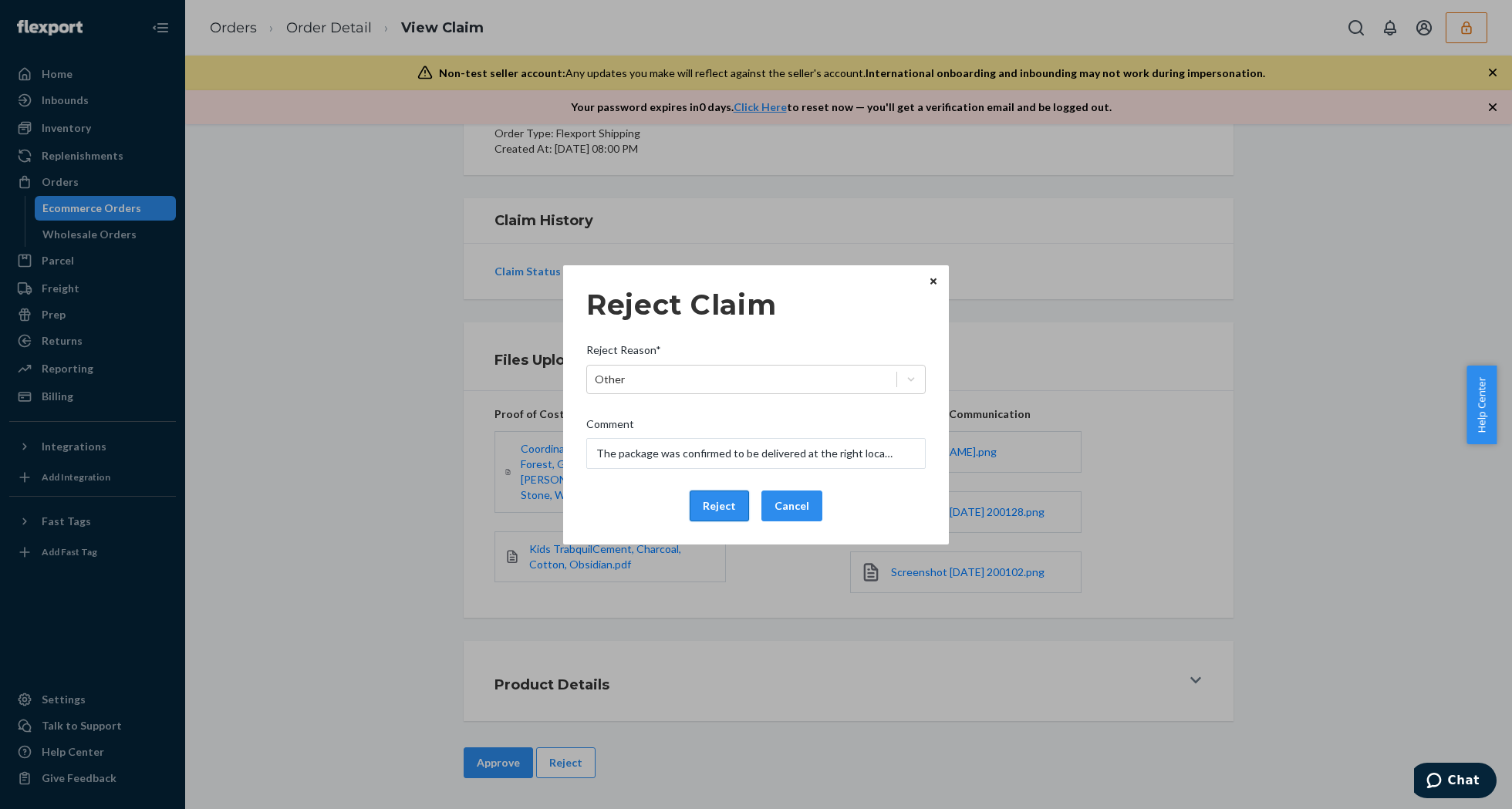
click at [710, 509] on button "Reject" at bounding box center [720, 506] width 60 height 31
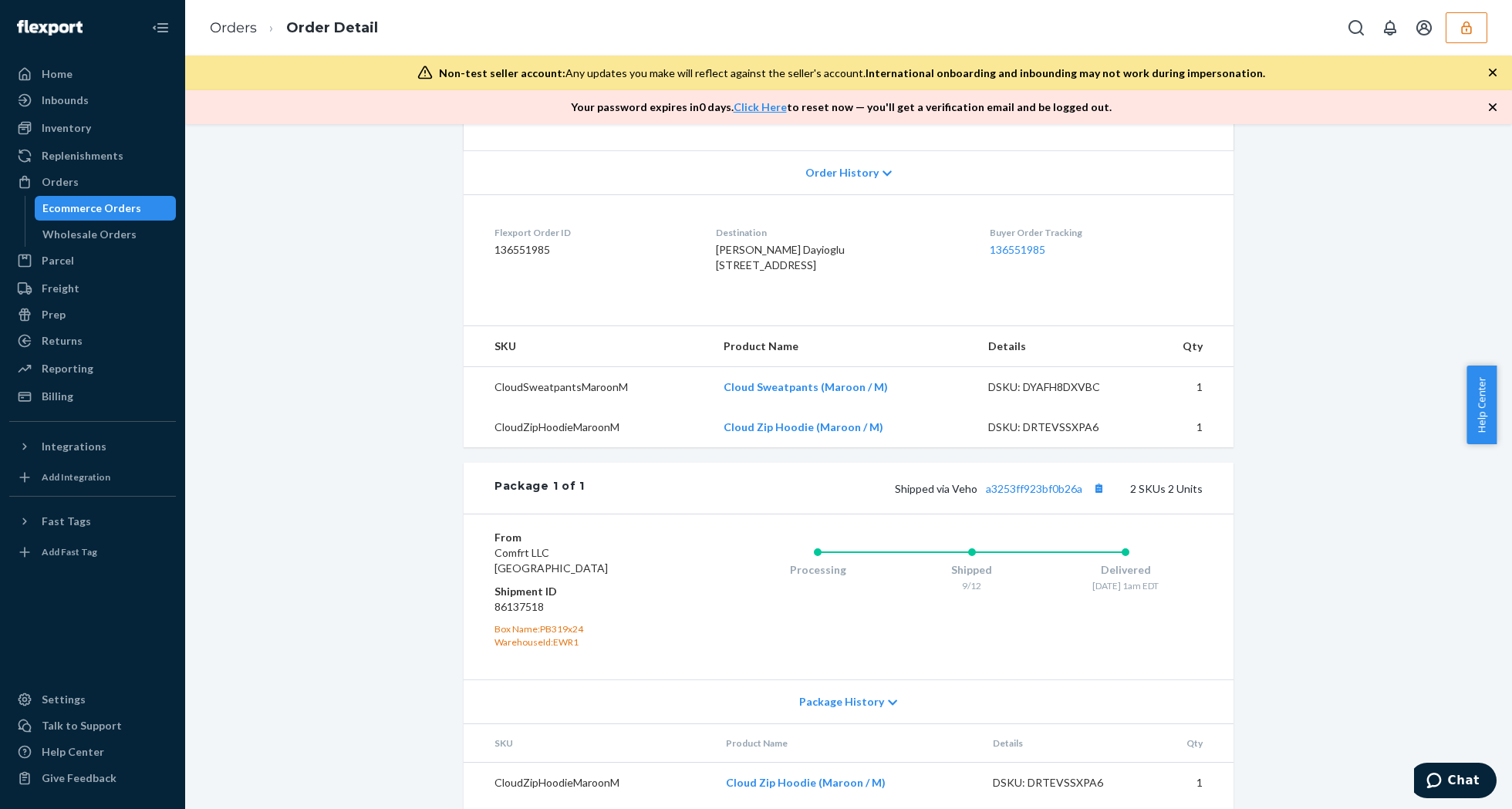
scroll to position [411, 0]
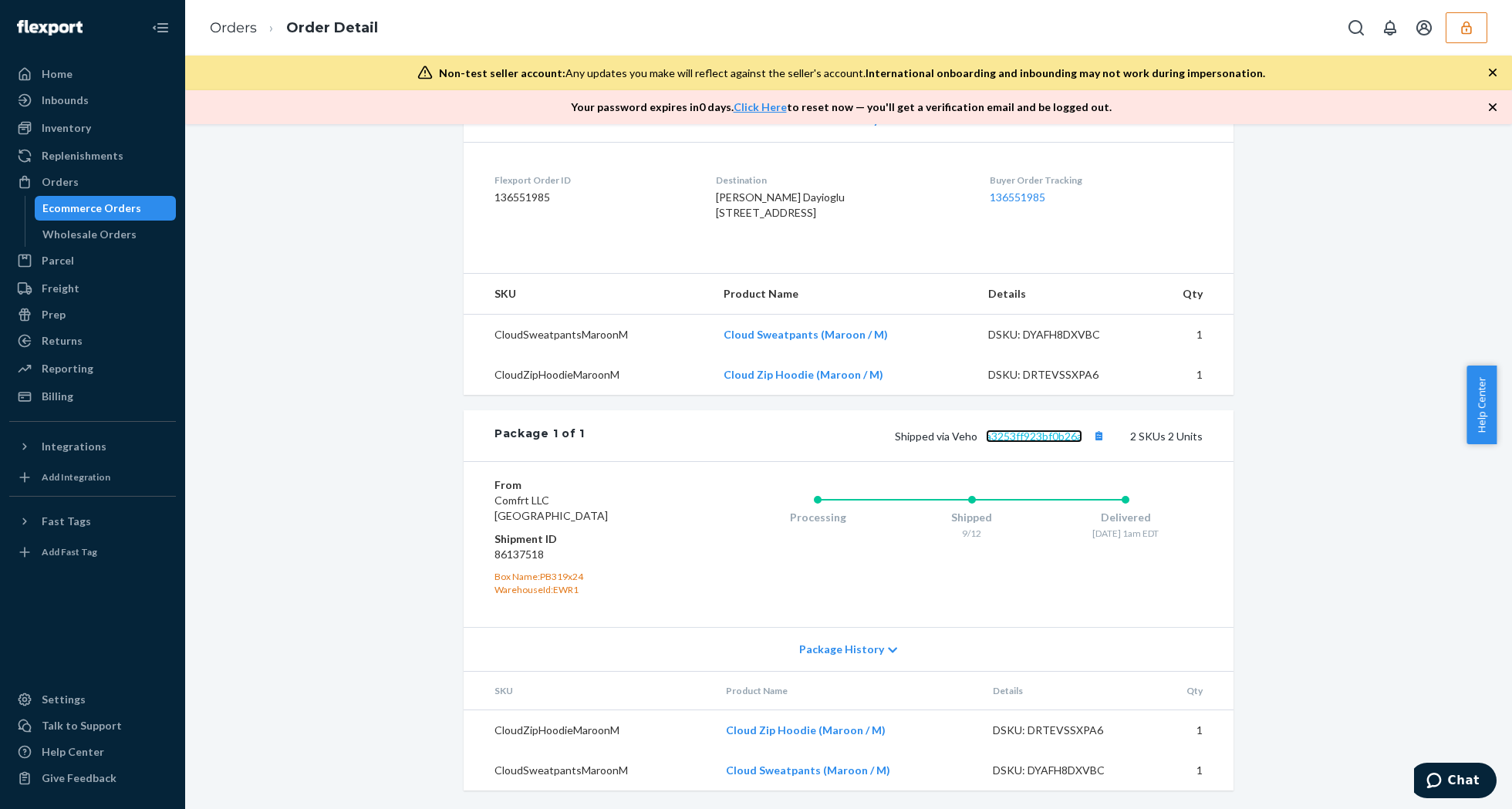
click at [1026, 431] on link "a3253ff923bf0b26a" at bounding box center [1034, 436] width 96 height 13
click at [1009, 435] on link "a3253ff923bf0b26a" at bounding box center [1034, 436] width 96 height 13
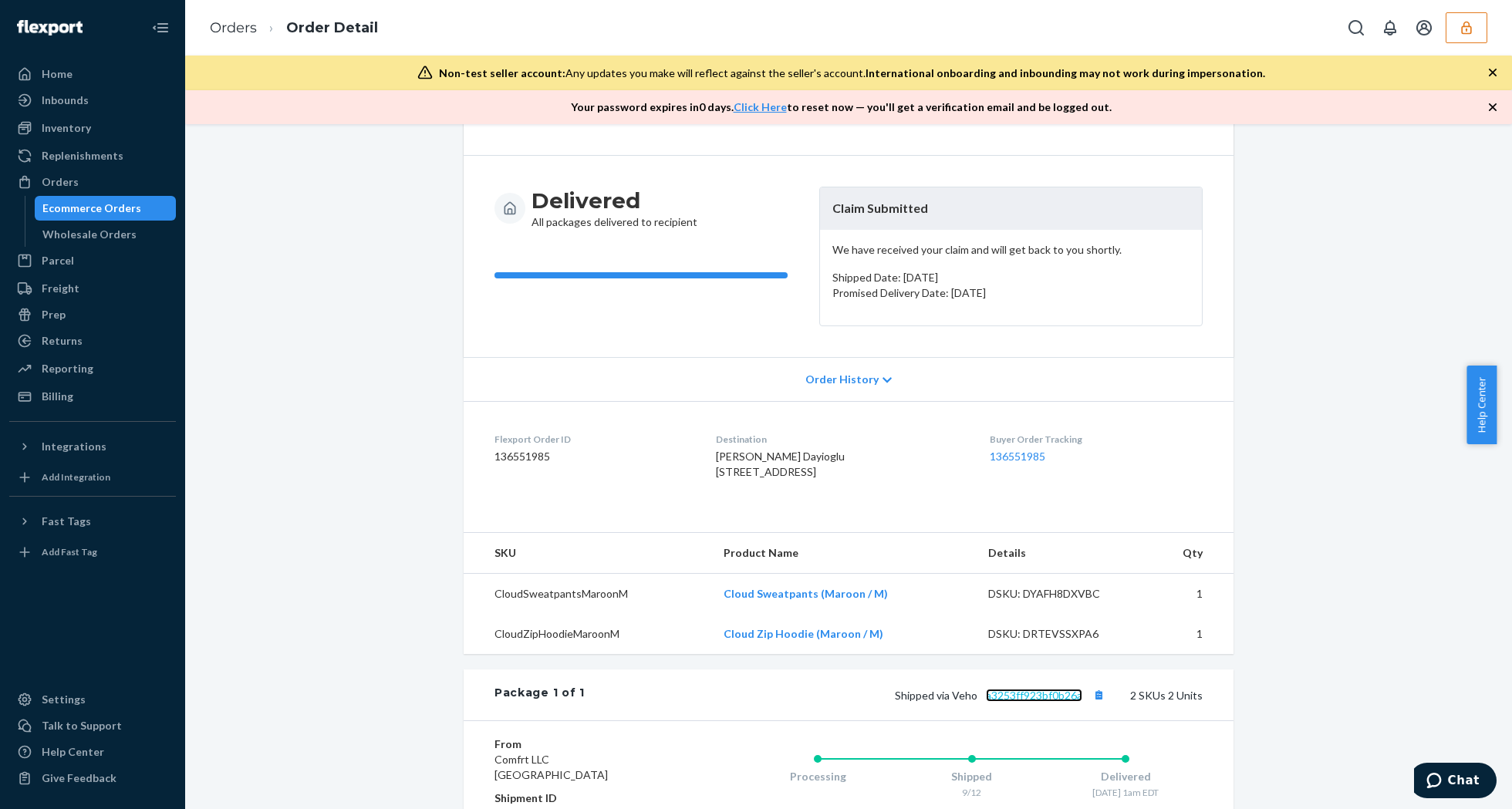
scroll to position [0, 0]
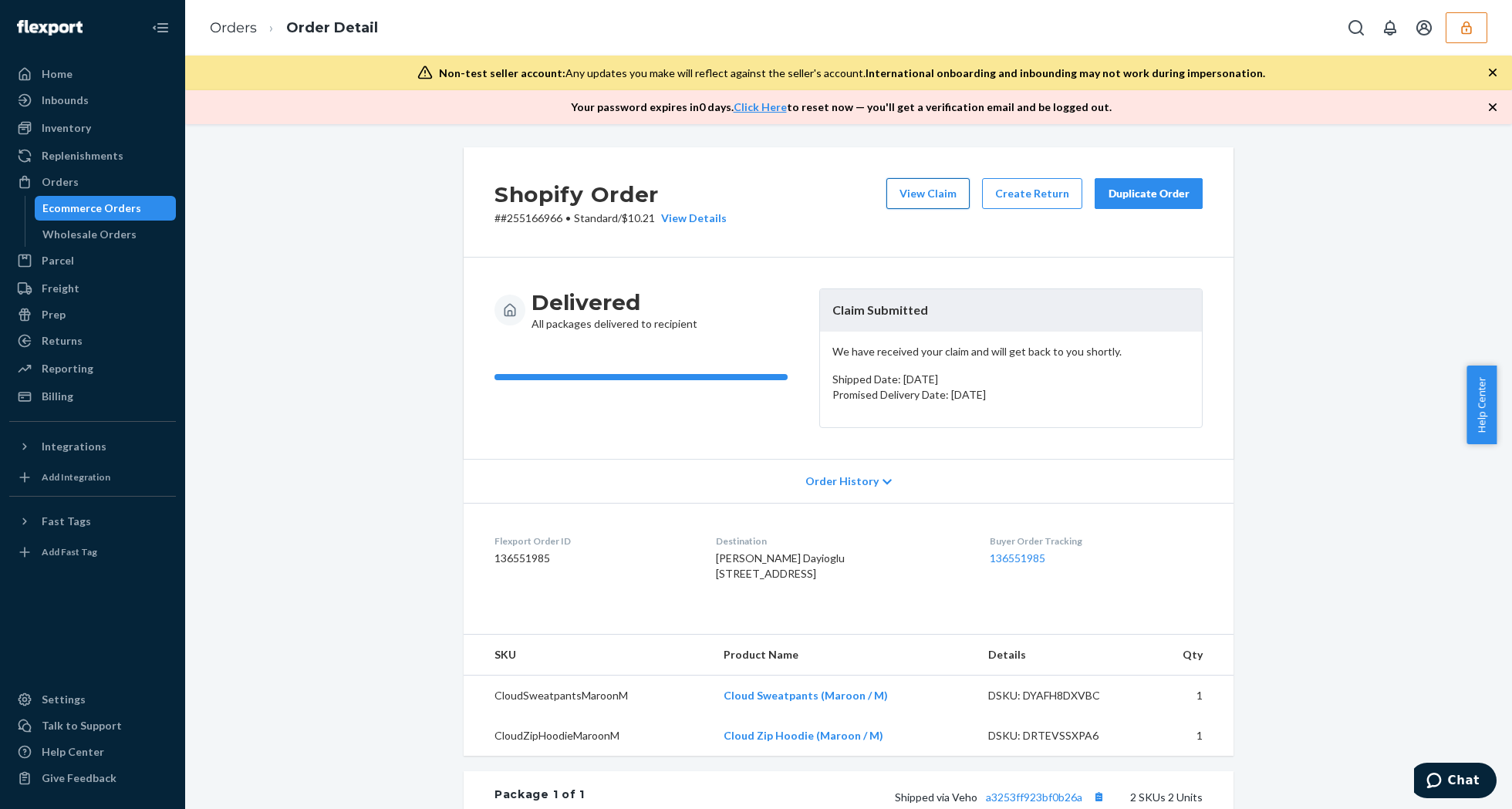
click at [936, 193] on button "View Claim" at bounding box center [927, 193] width 84 height 31
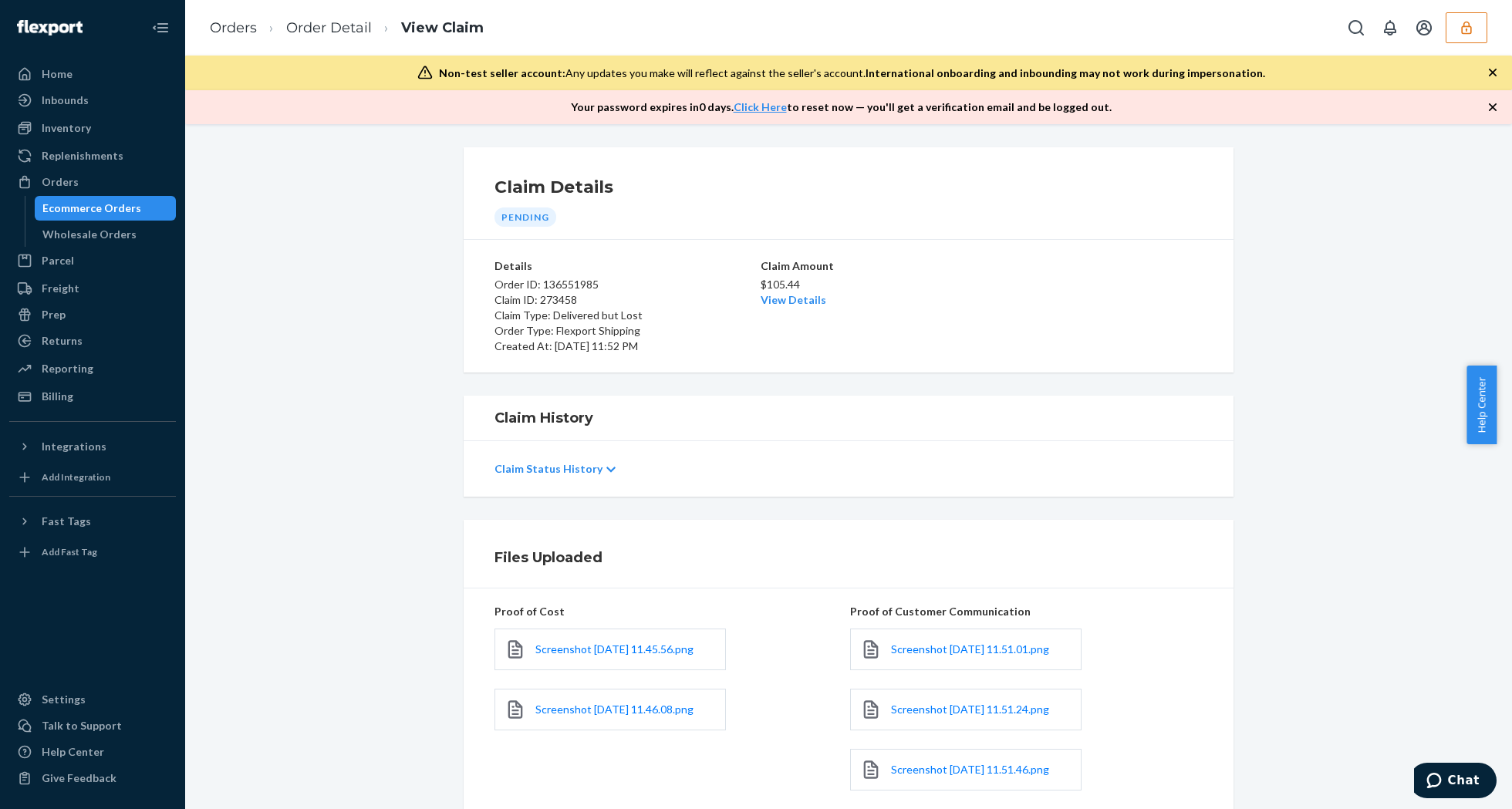
scroll to position [229, 0]
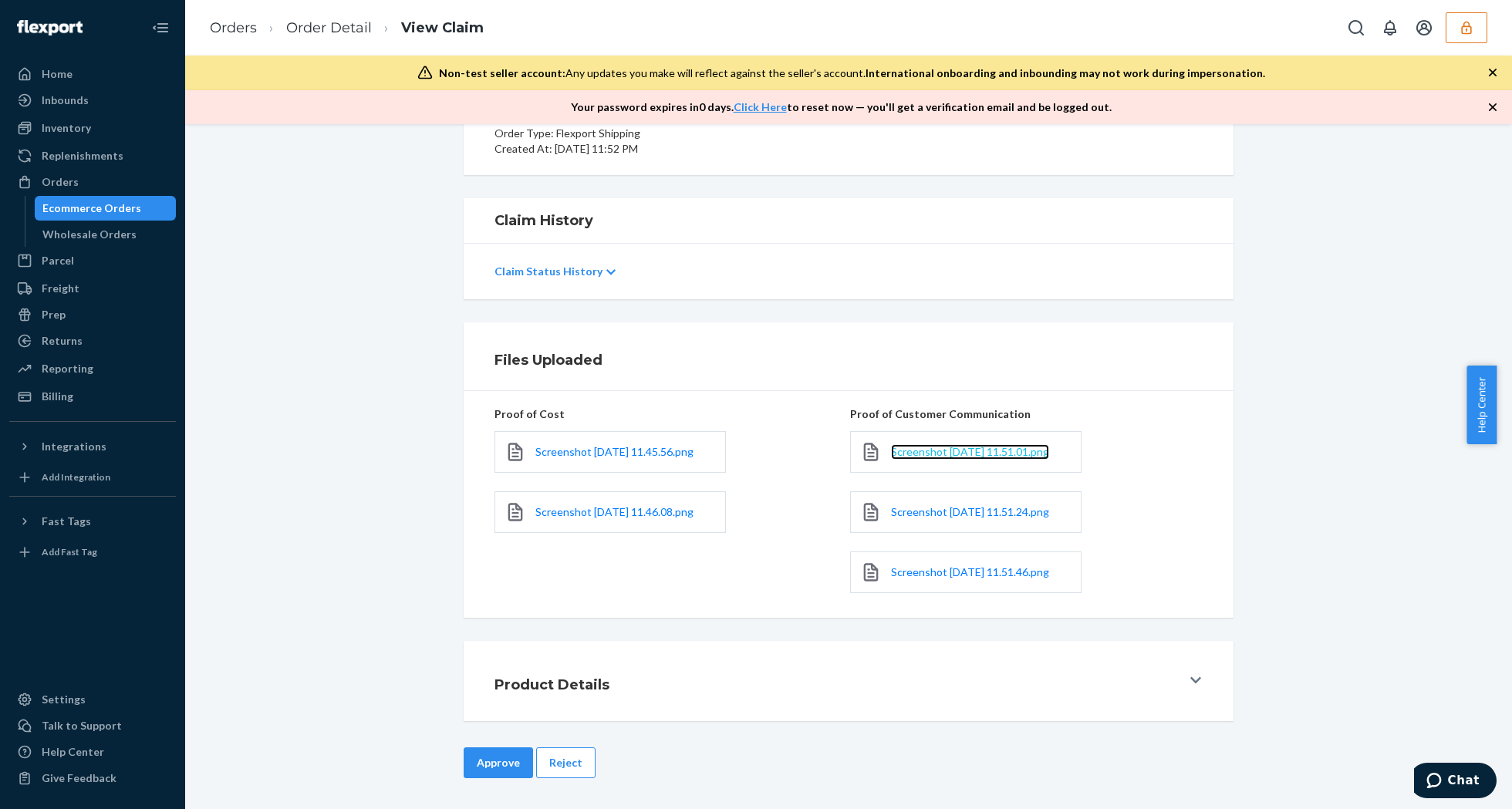
click at [915, 445] on span "Screenshot 2025-09-22 at 11.51.01.png" at bounding box center [970, 452] width 158 height 13
click at [891, 505] on span "Screenshot 2025-09-22 at 11.51.24.png" at bounding box center [970, 512] width 158 height 13
click at [336, 28] on link "Order Detail" at bounding box center [329, 27] width 85 height 17
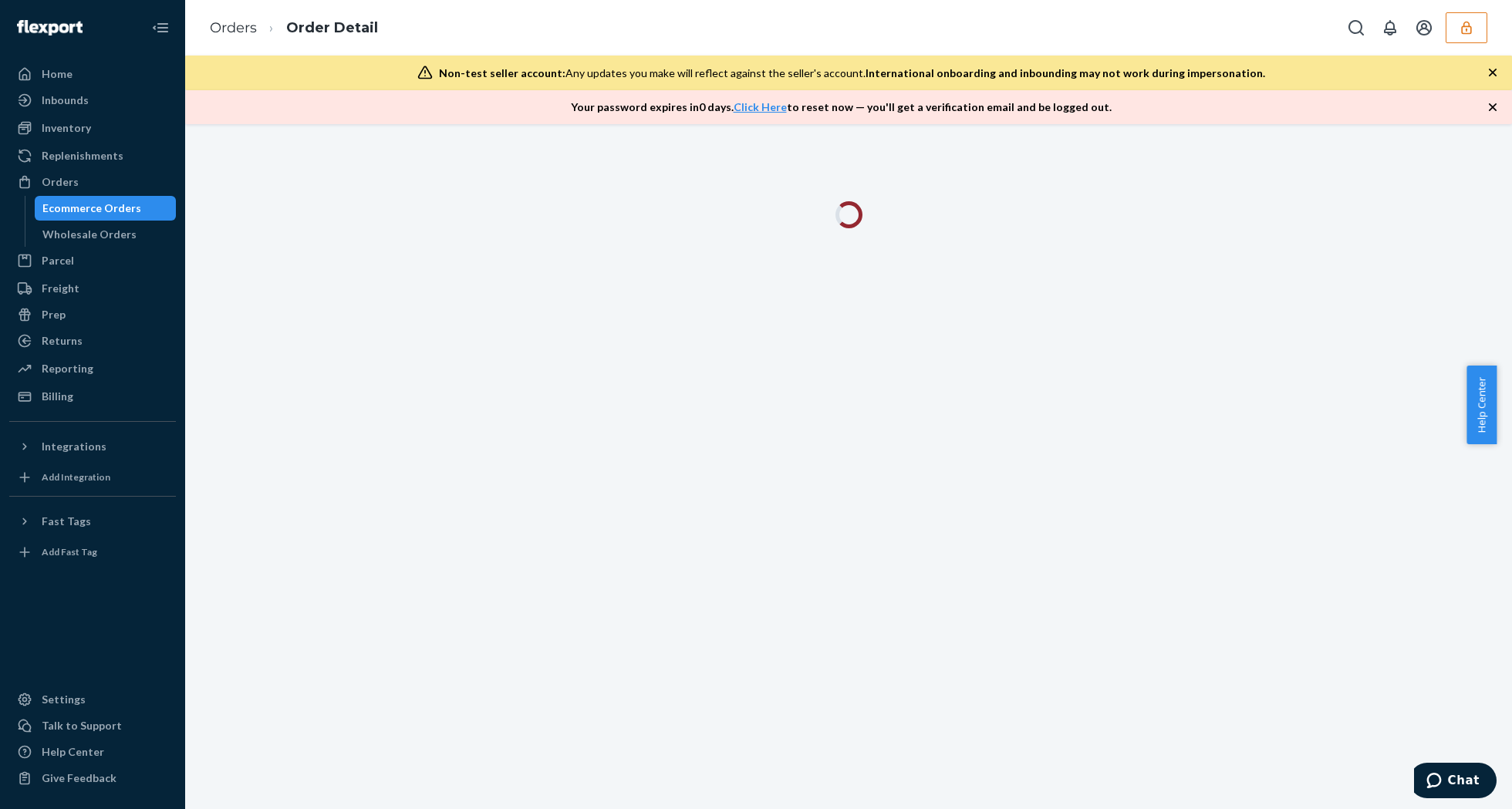
click at [1490, 104] on icon "button" at bounding box center [1492, 107] width 16 height 16
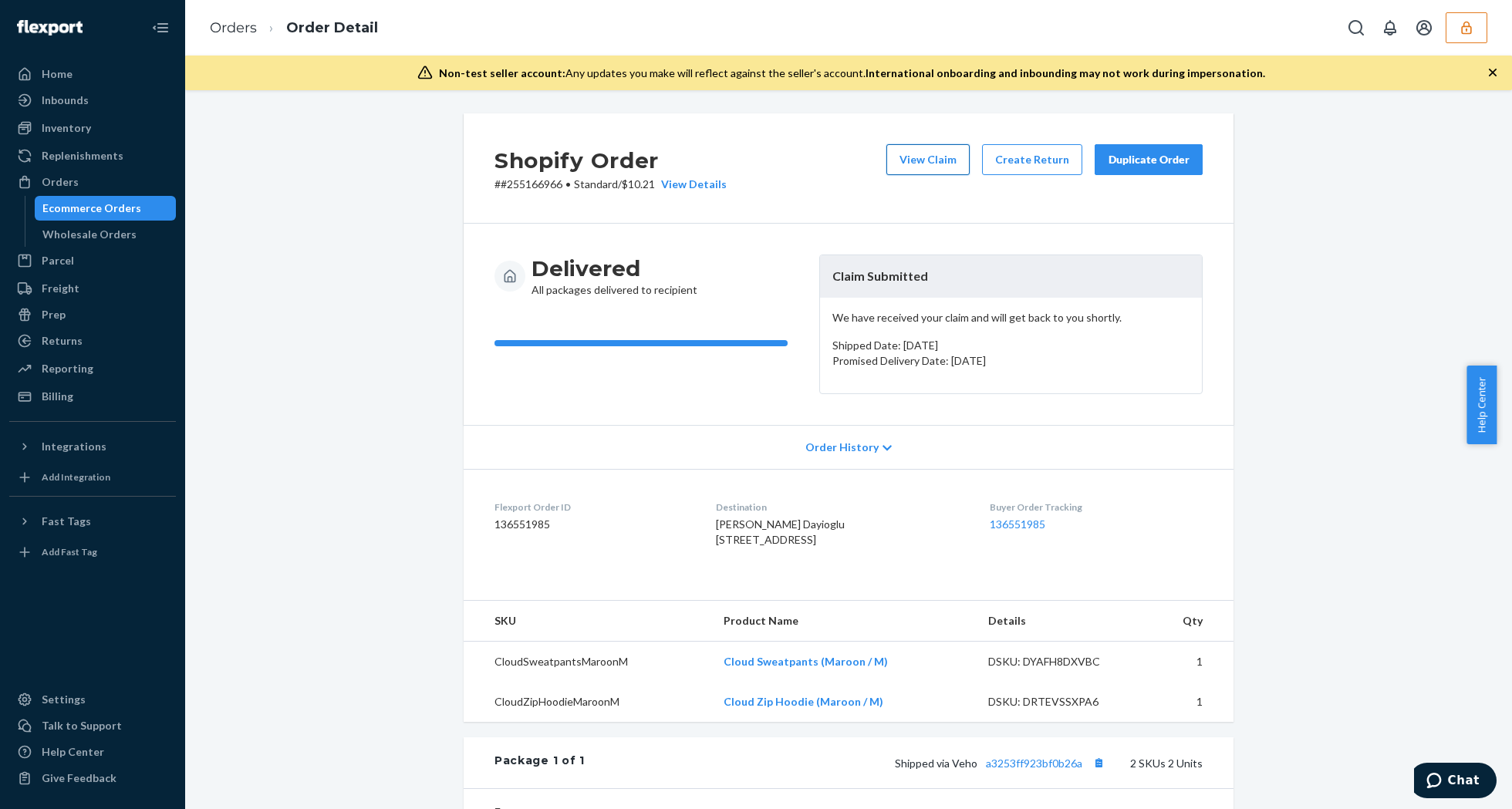
click at [941, 161] on button "View Claim" at bounding box center [927, 159] width 84 height 31
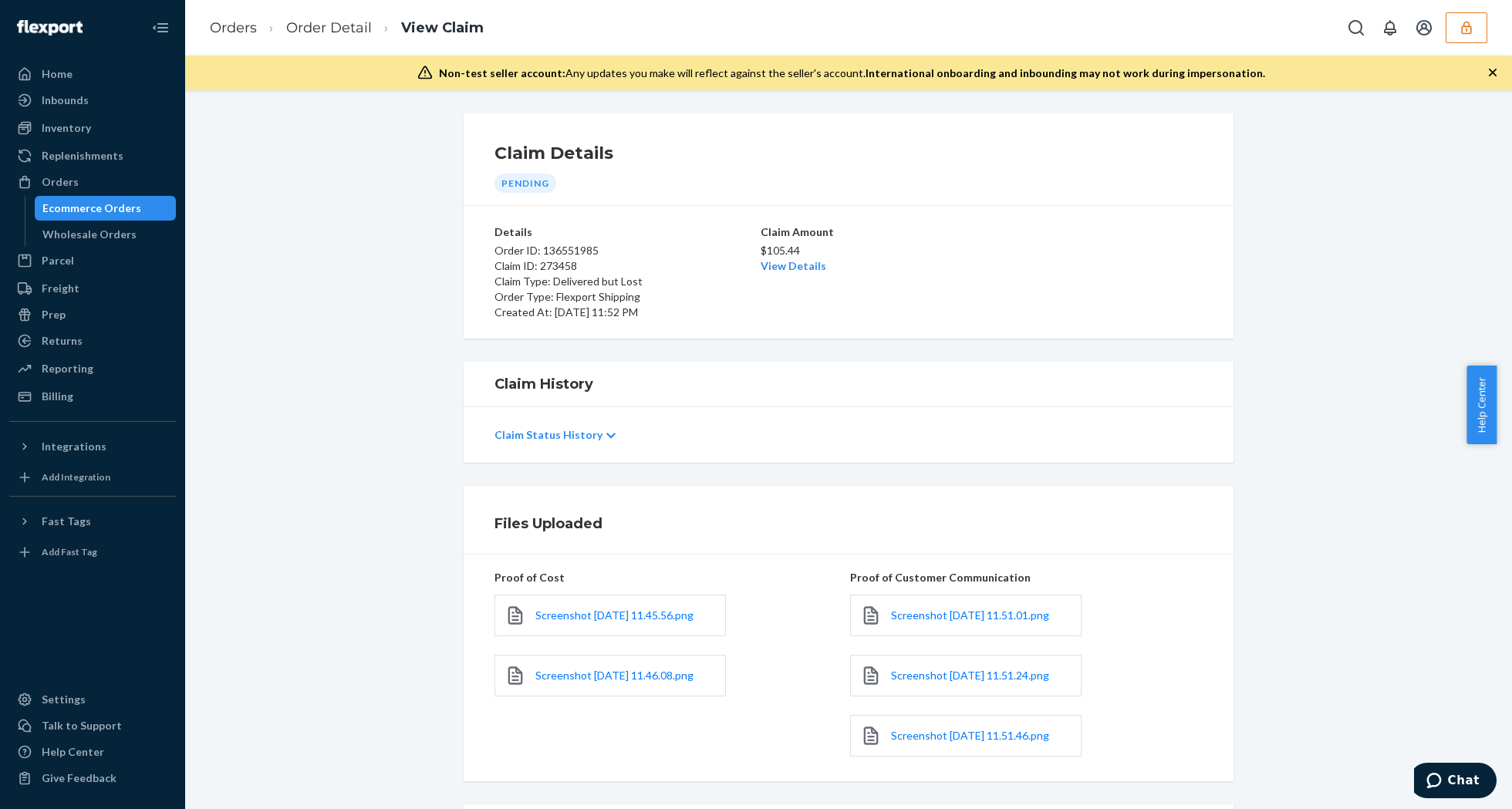
scroll to position [195, 0]
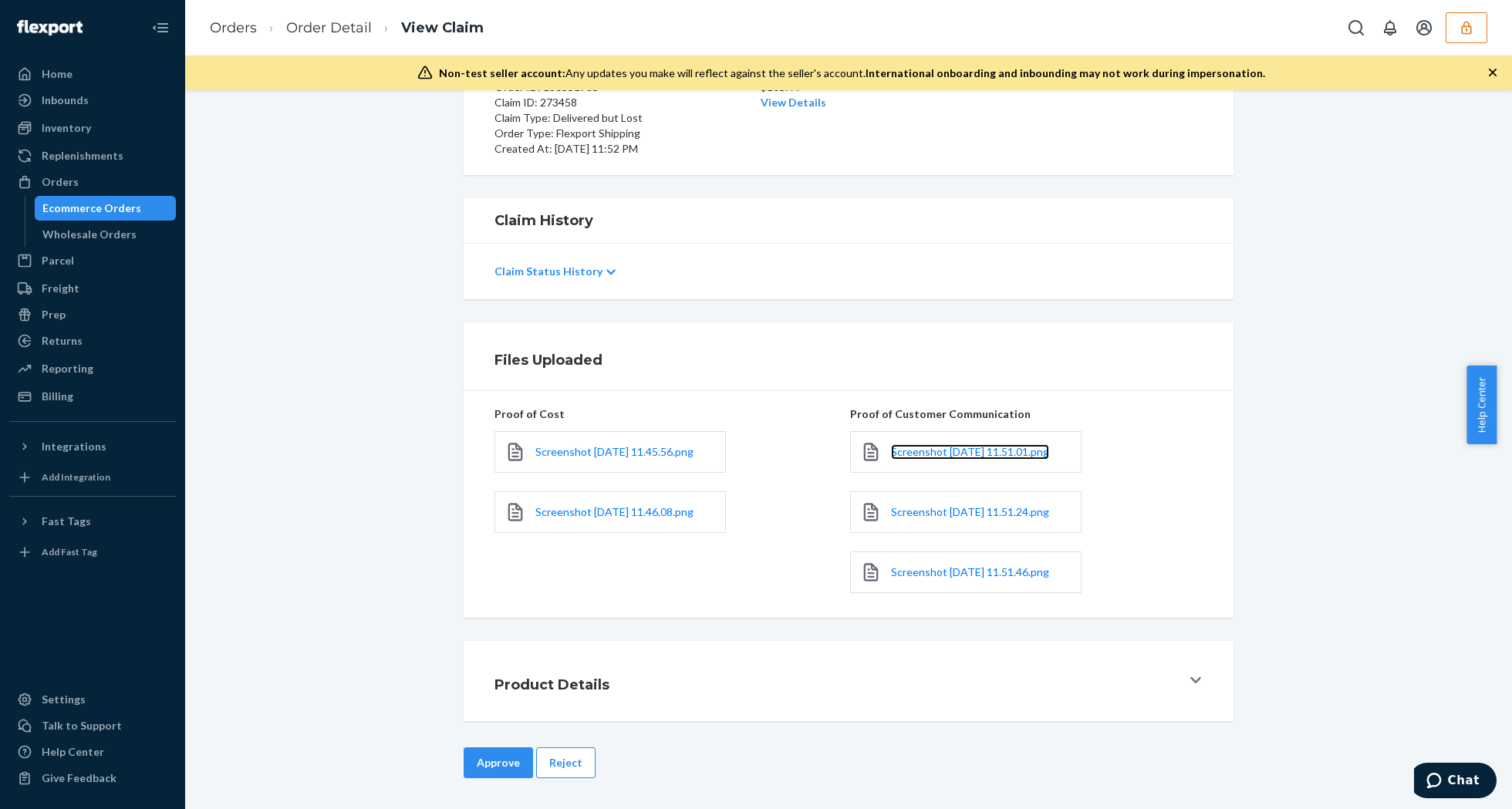
click at [895, 445] on link "Screenshot 2025-09-22 at 11.51.01.png" at bounding box center [970, 452] width 158 height 16
click at [918, 566] on span "Screenshot 2025-09-22 at 11.51.46.png" at bounding box center [970, 572] width 158 height 13
click at [565, 754] on button "Reject" at bounding box center [566, 763] width 60 height 31
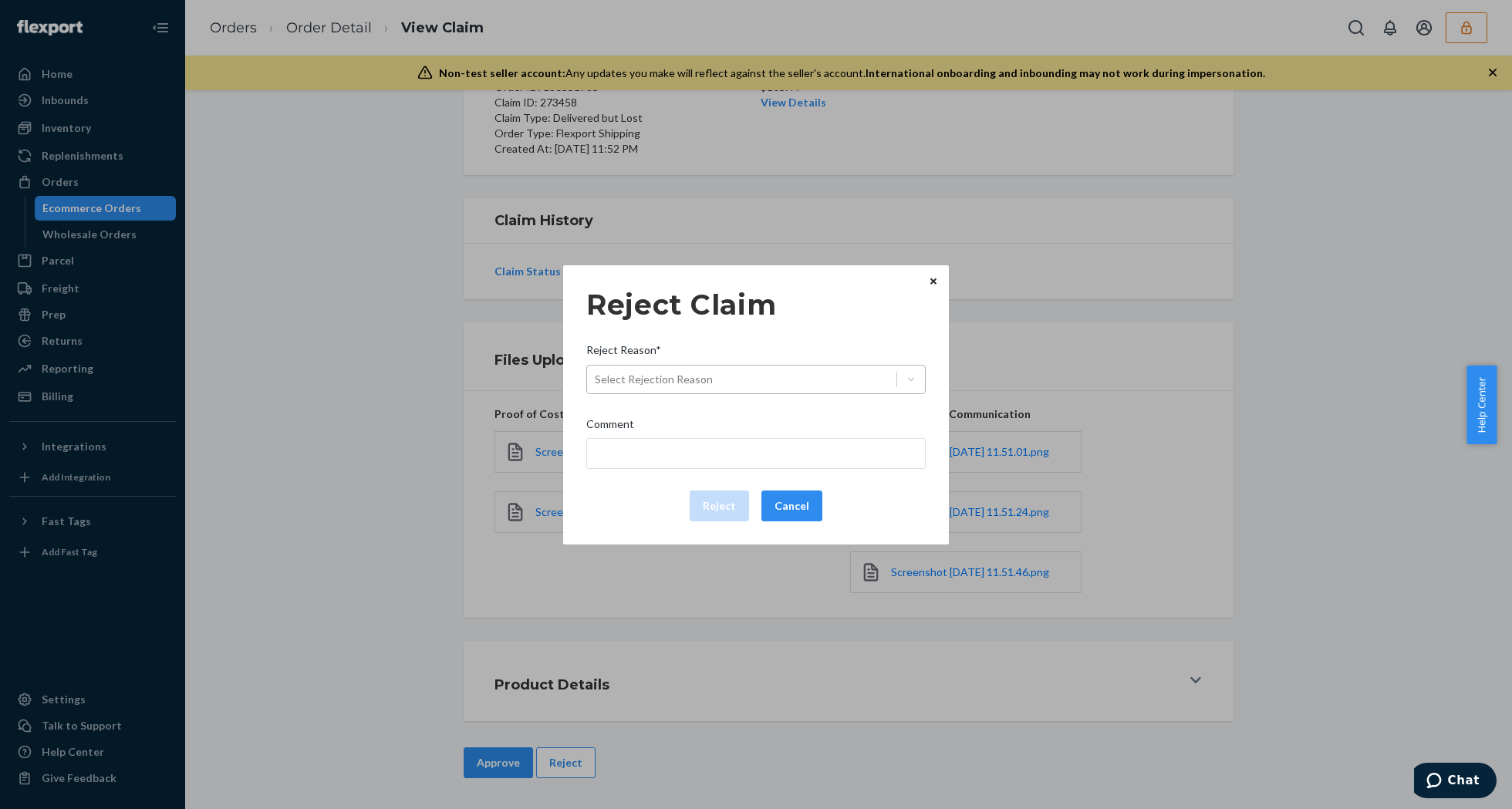
click at [758, 383] on div "Select Rejection Reason" at bounding box center [742, 379] width 310 height 25
click at [596, 383] on input "Reject Reason* Select Rejection Reason" at bounding box center [595, 379] width 2 height 16
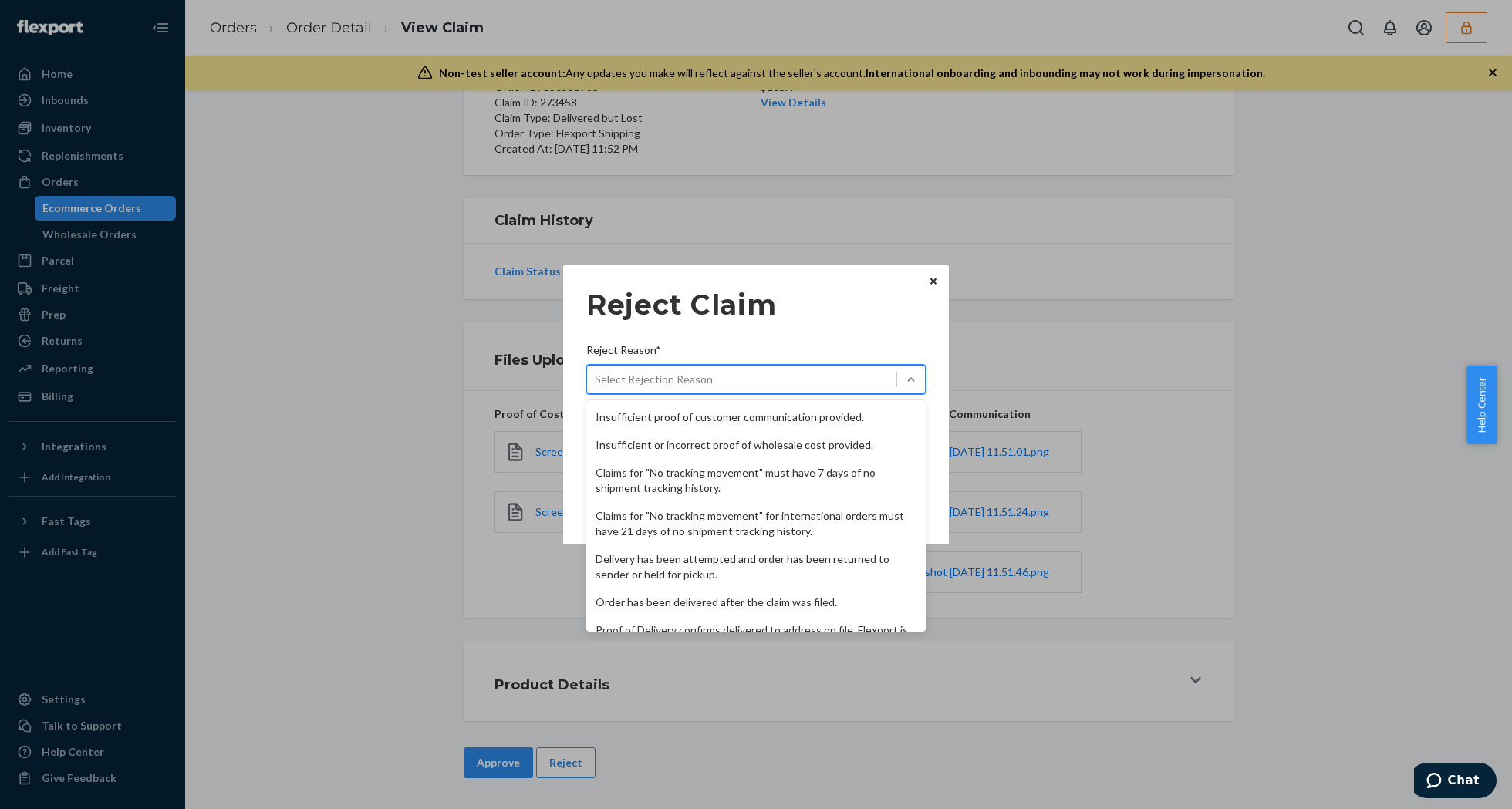
scroll to position [200, 0]
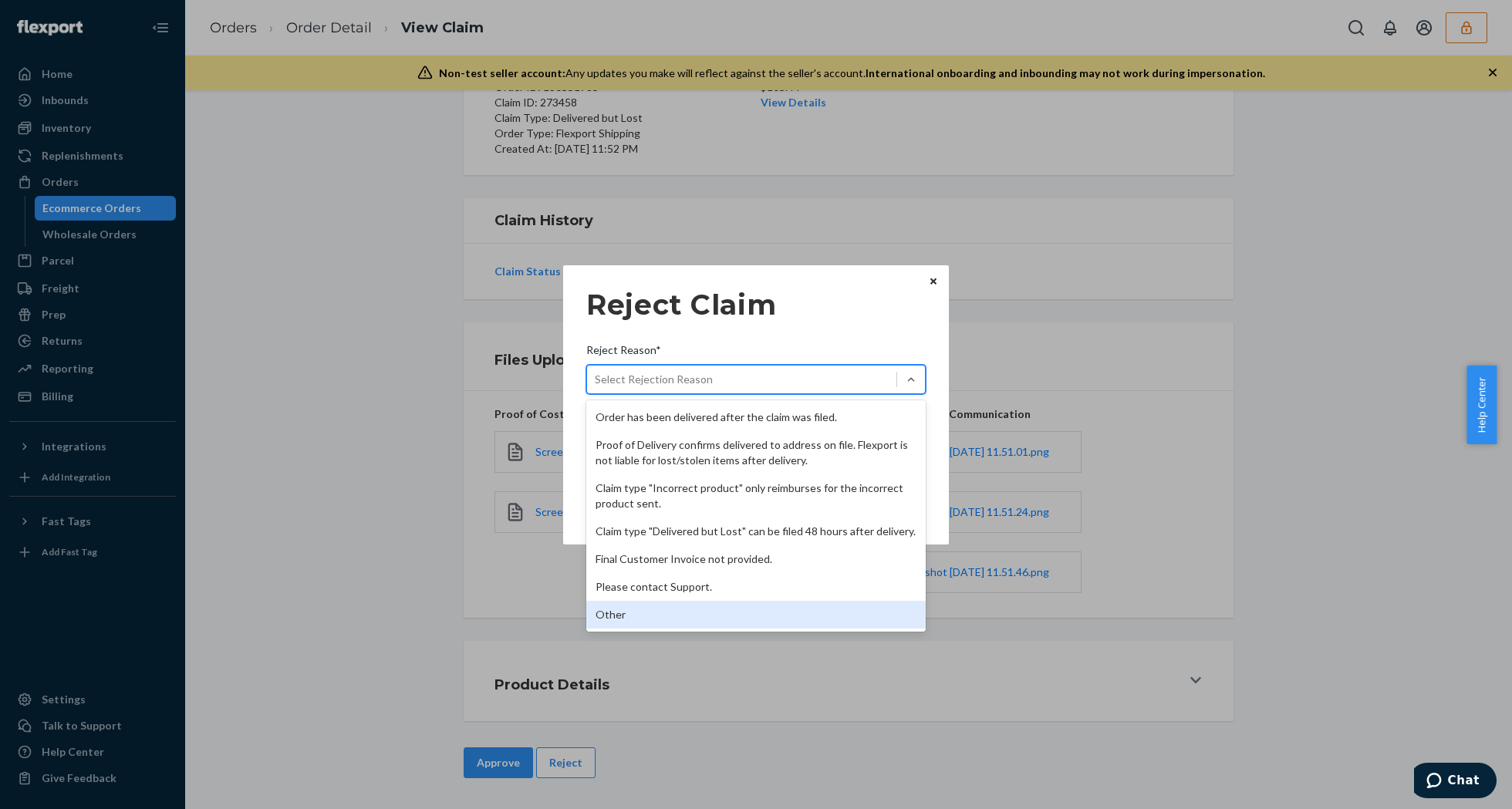
click at [658, 614] on div "Other" at bounding box center [756, 615] width 339 height 28
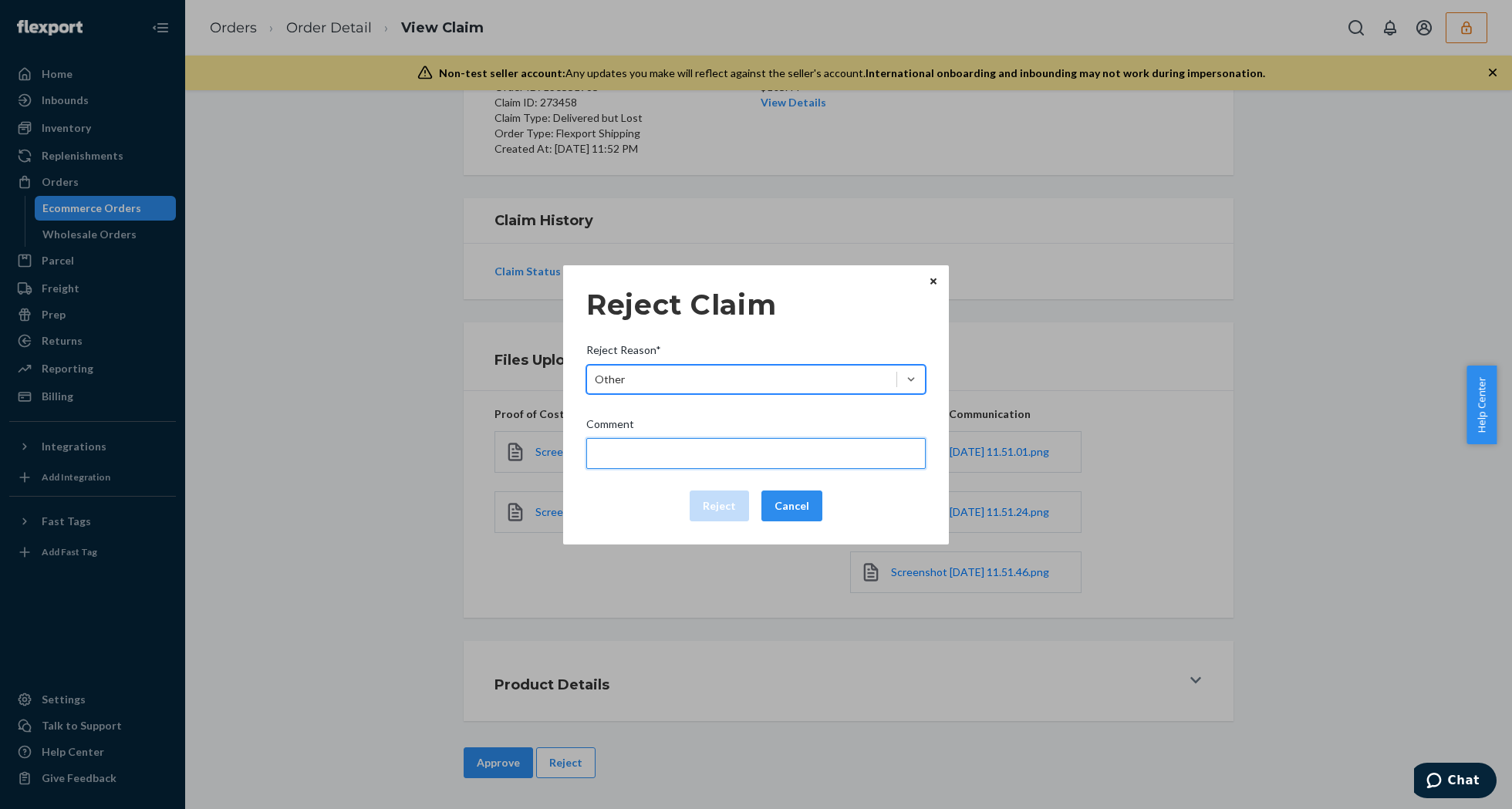
click at [655, 452] on input "Comment" at bounding box center [756, 453] width 339 height 31
type input "The package was confirmed to be delivered at the right location and Flexport is…"
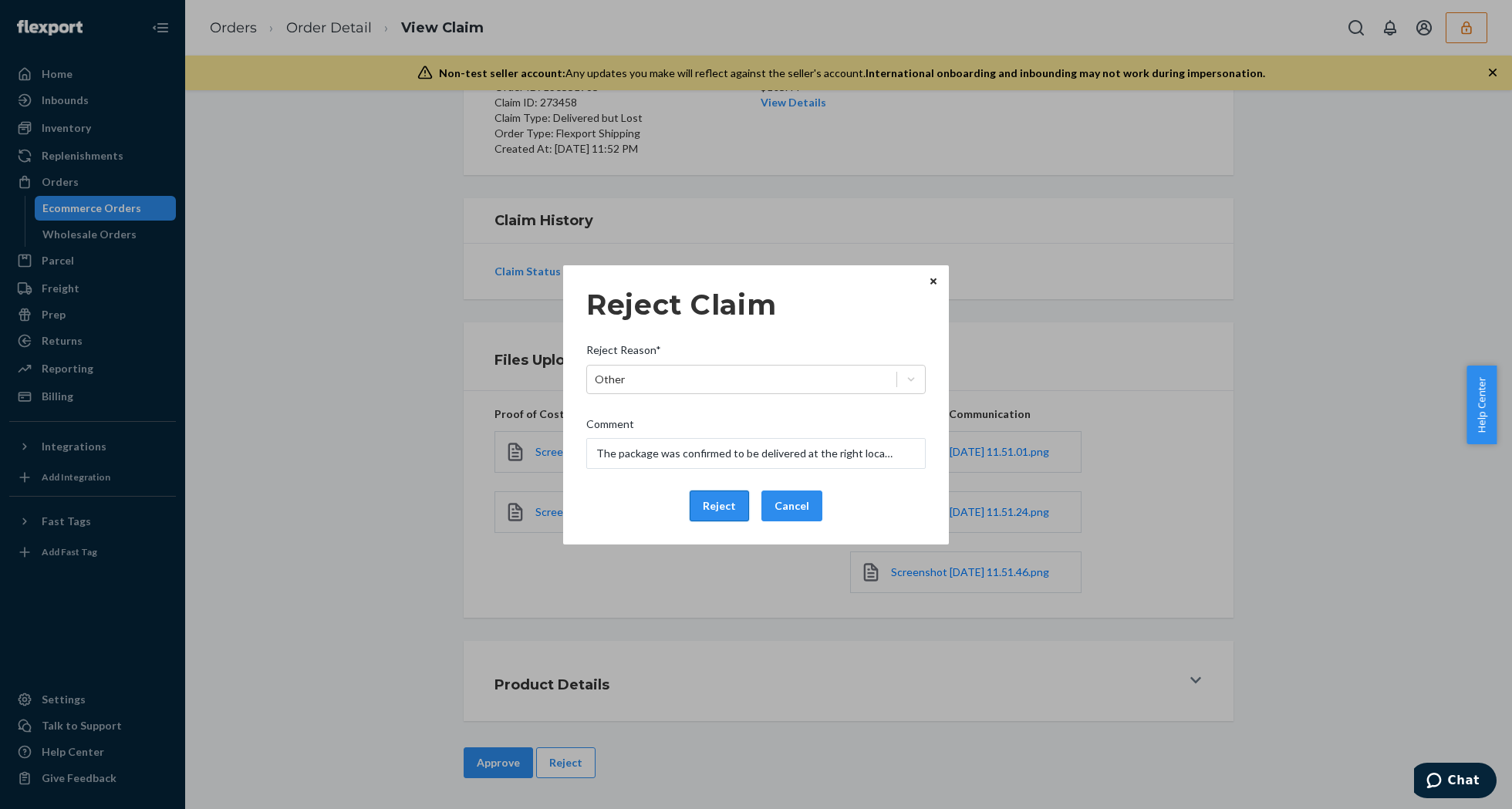
click at [729, 503] on button "Reject" at bounding box center [720, 506] width 60 height 31
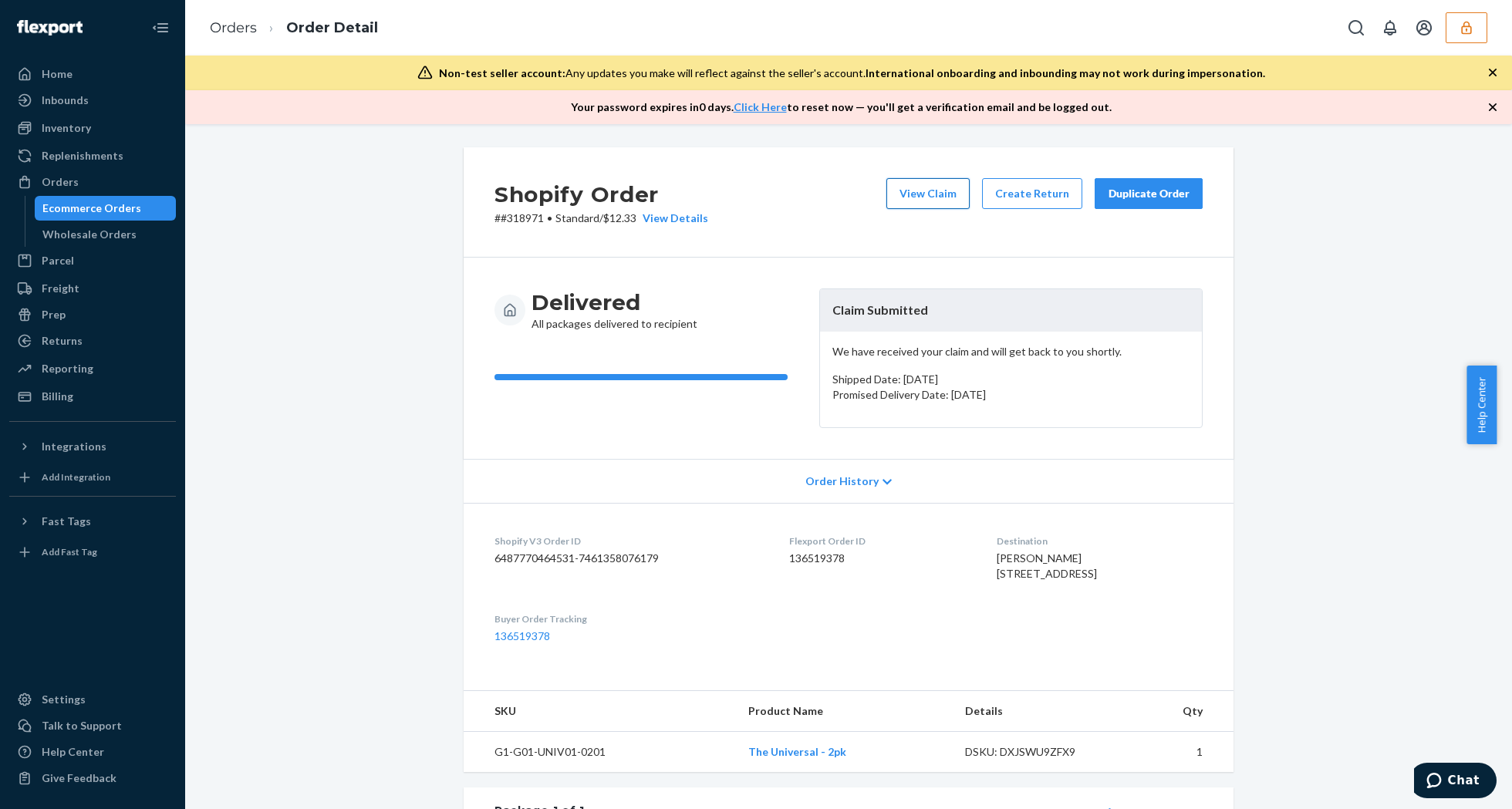
click at [931, 198] on button "View Claim" at bounding box center [927, 193] width 84 height 31
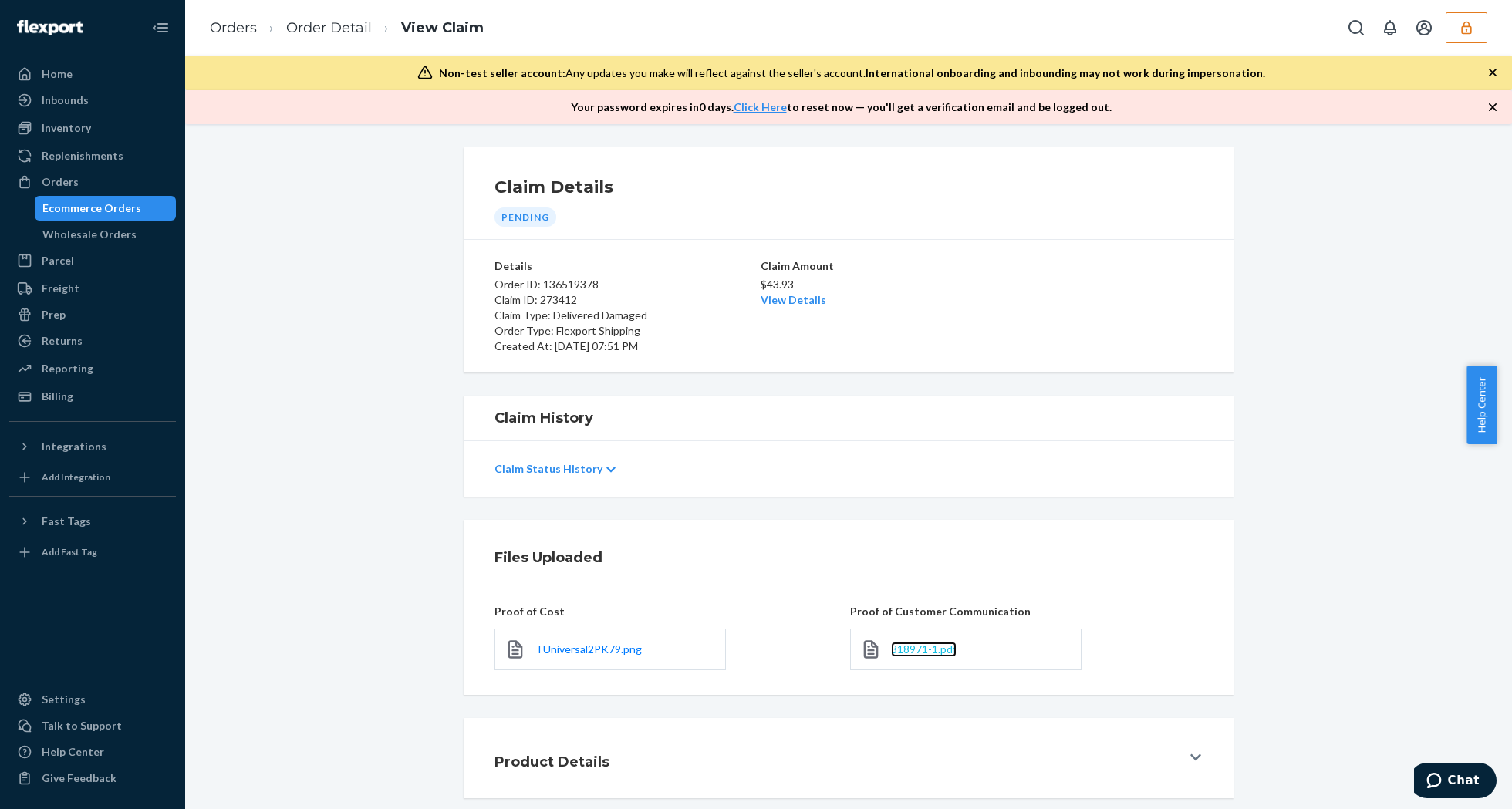
click at [911, 655] on span "318971-1.pdf" at bounding box center [923, 649] width 65 height 13
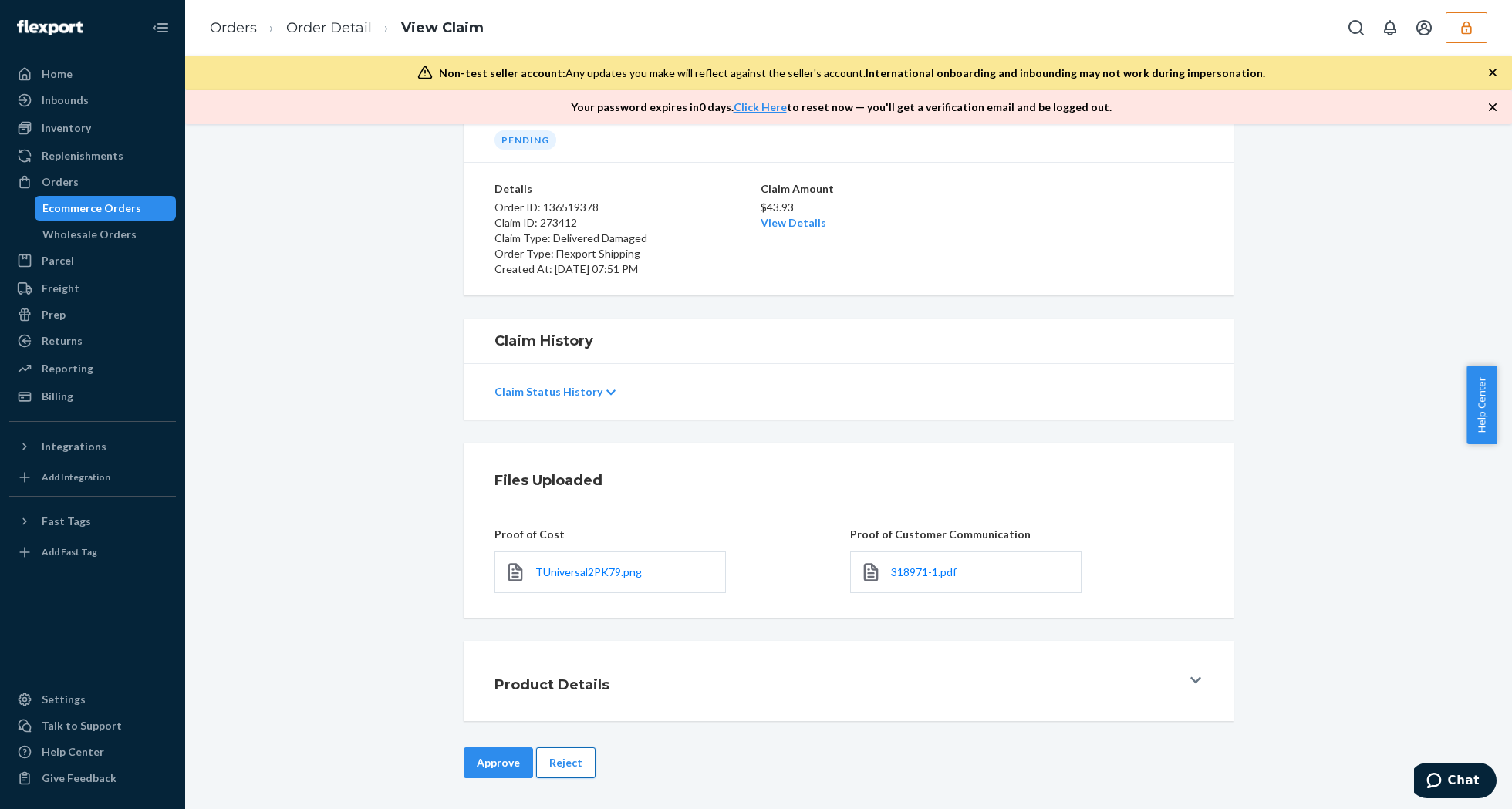
click at [563, 757] on button "Reject" at bounding box center [566, 763] width 60 height 31
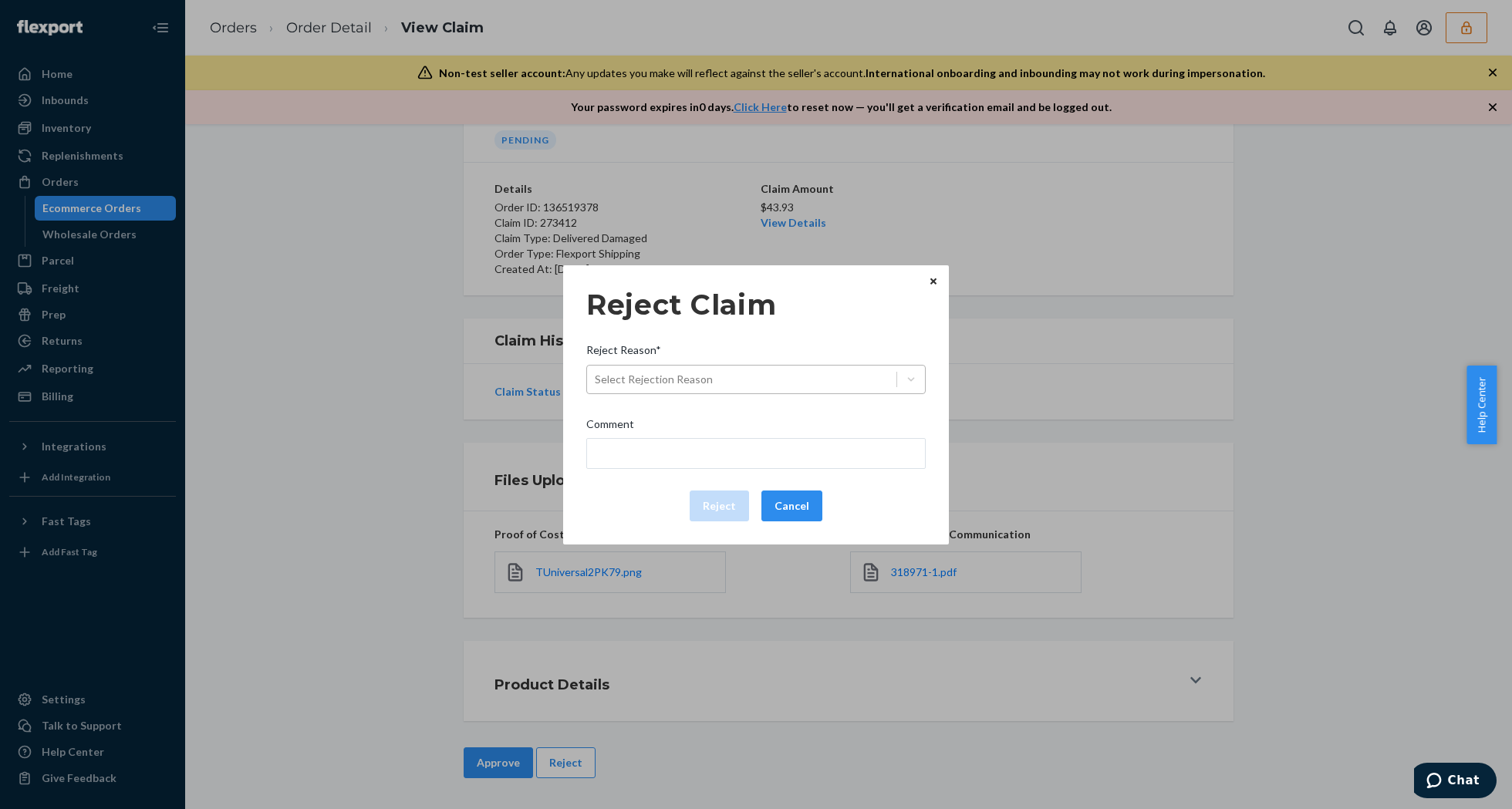
click at [816, 375] on div "Select Rejection Reason" at bounding box center [742, 379] width 310 height 25
click at [596, 375] on input "Reject Reason* Select Rejection Reason" at bounding box center [595, 379] width 2 height 16
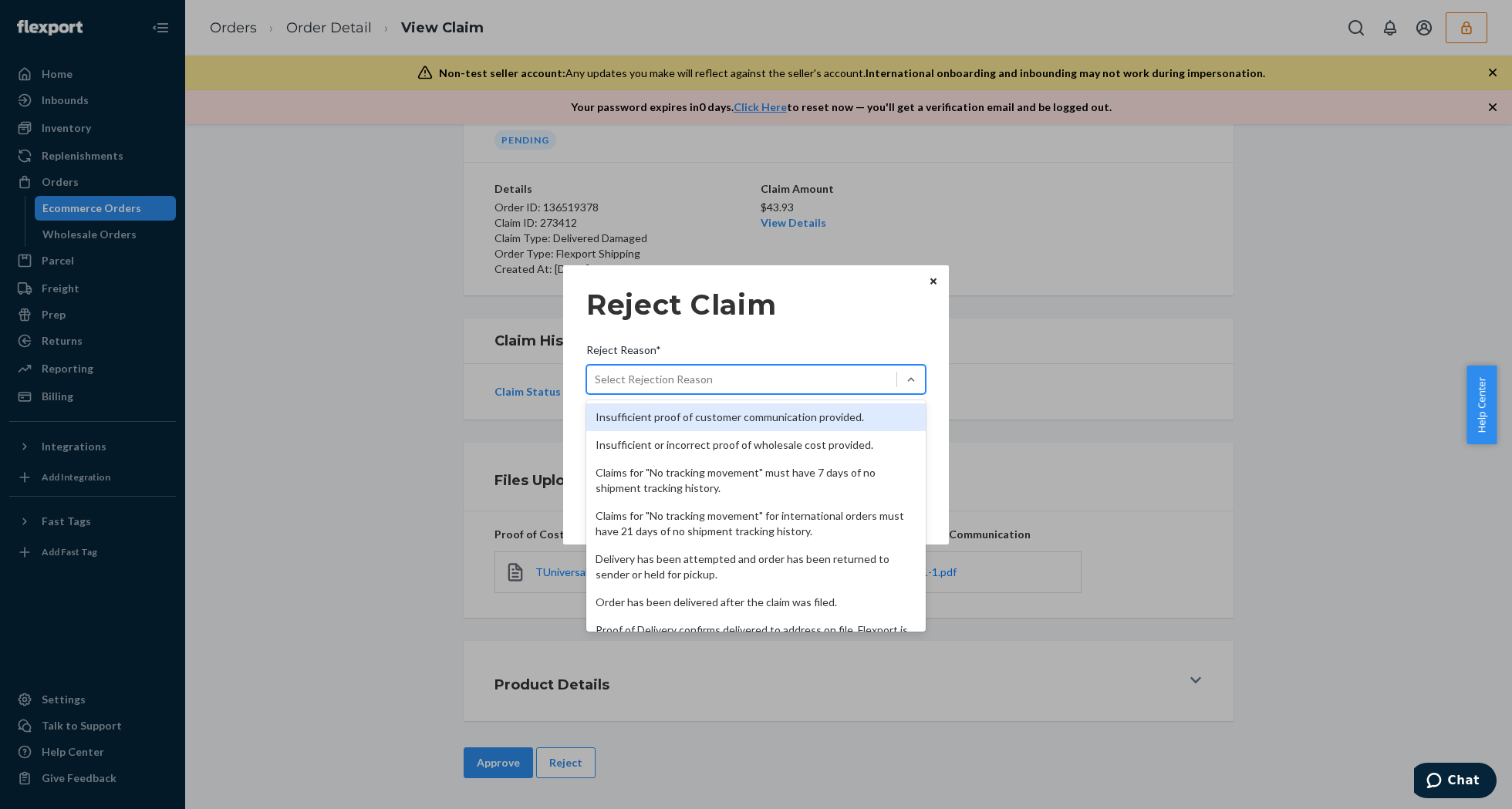
click at [736, 421] on div "Insufficient proof of customer communication provided." at bounding box center [756, 417] width 339 height 28
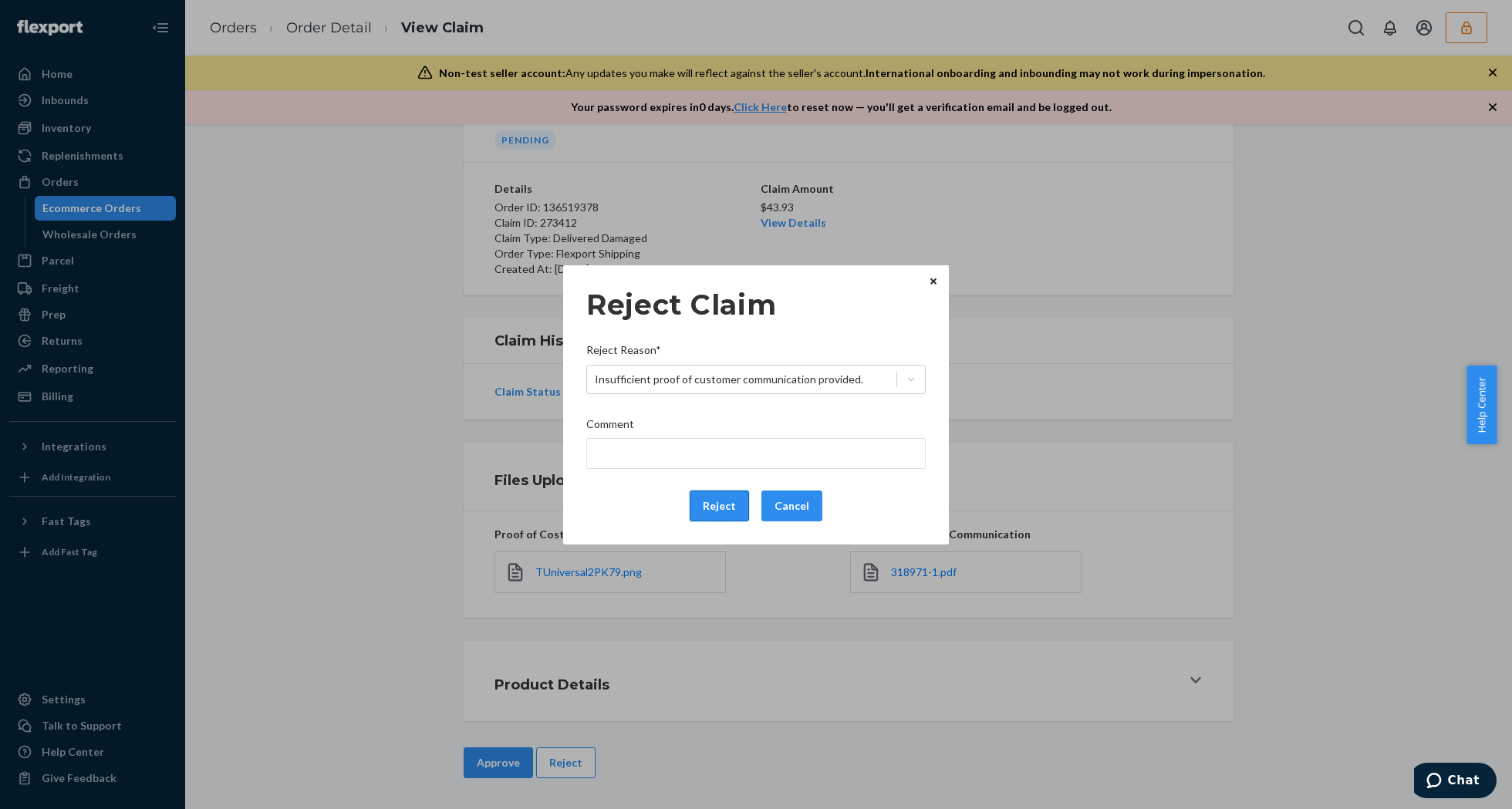
click at [726, 510] on button "Reject" at bounding box center [720, 506] width 60 height 31
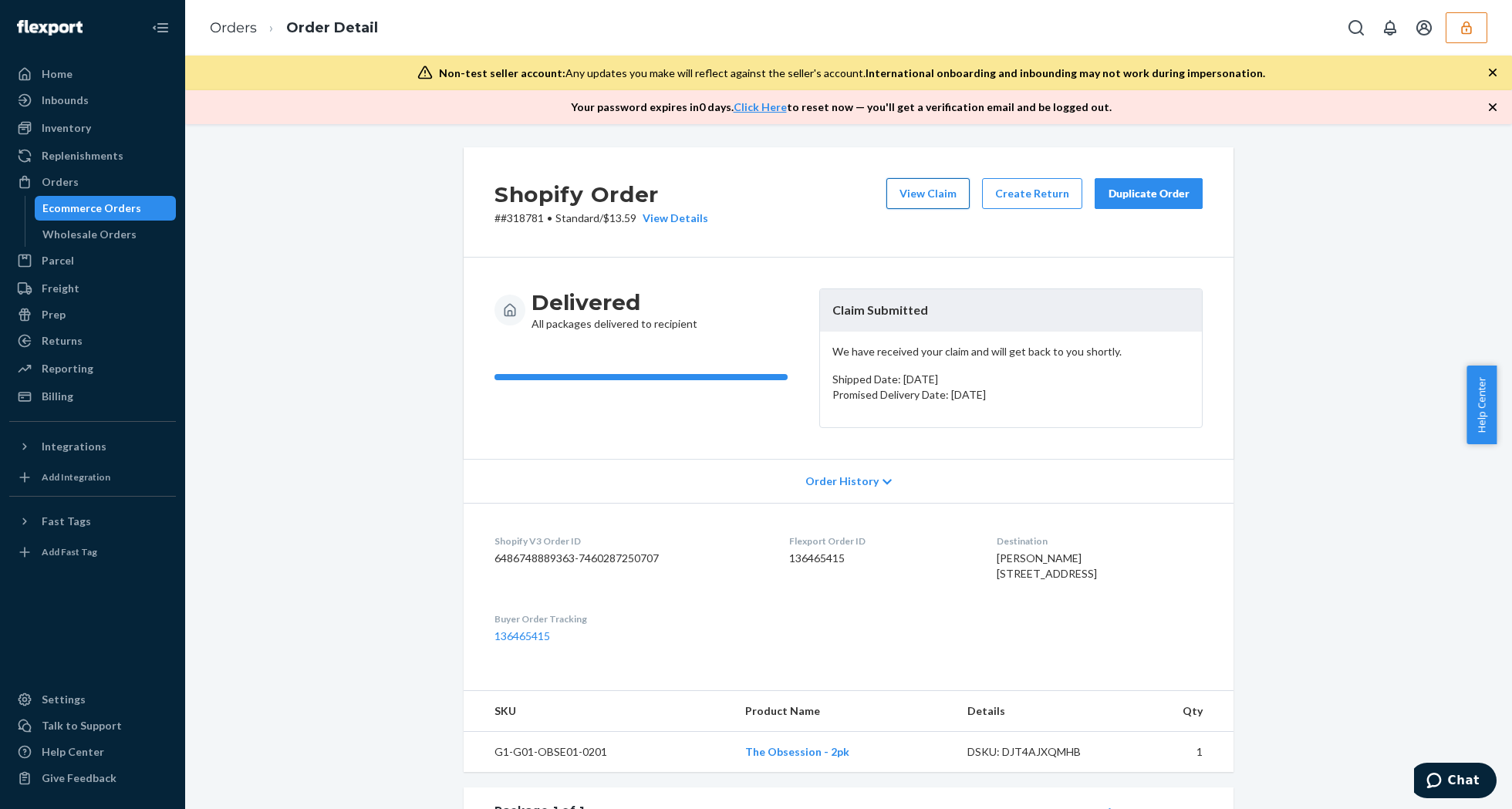
click at [926, 195] on button "View Claim" at bounding box center [927, 193] width 84 height 31
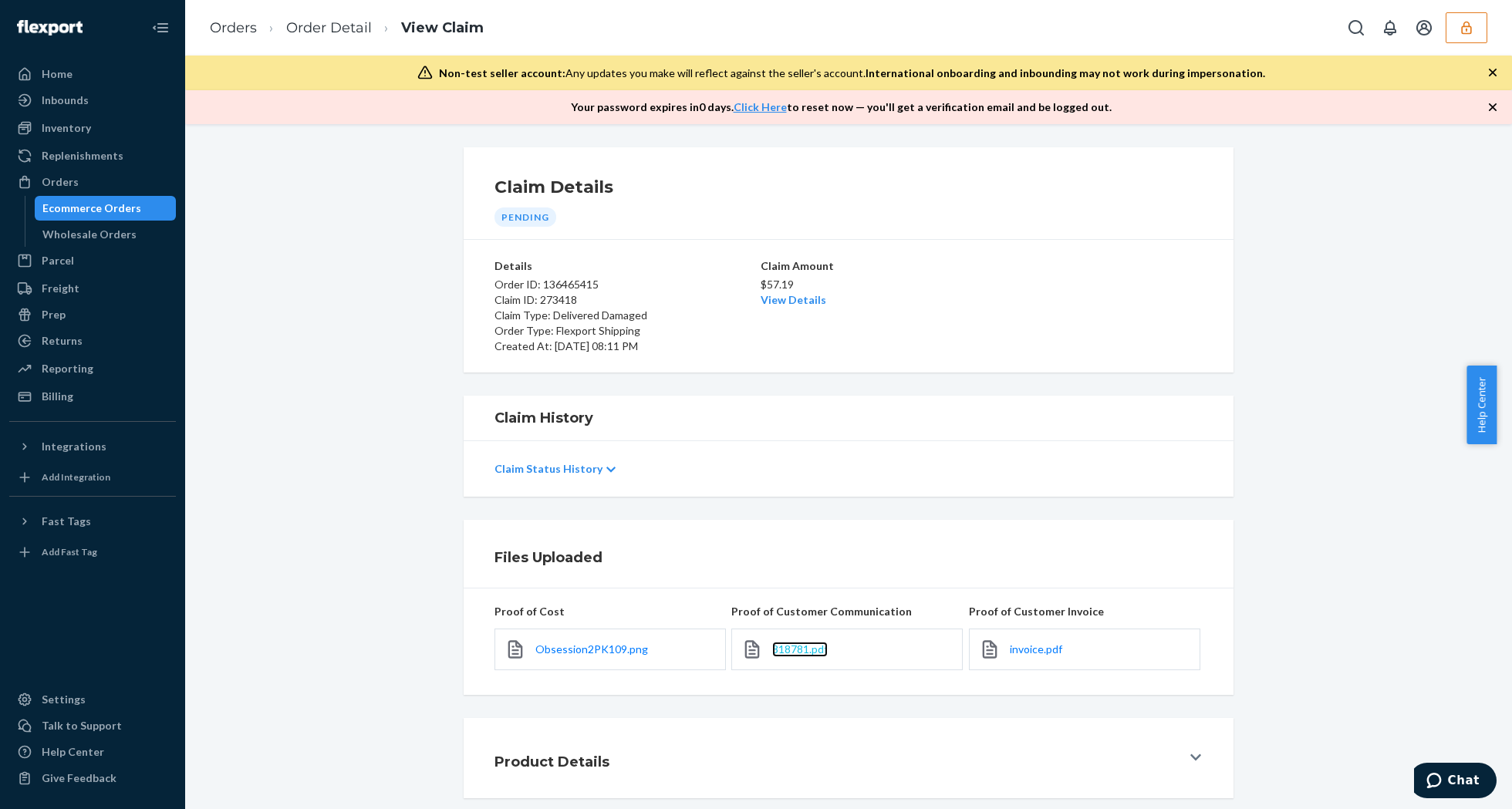
click at [811, 654] on span "318781.pdf" at bounding box center [800, 649] width 55 height 13
click at [580, 646] on span "Obsession2PK109.png" at bounding box center [592, 649] width 113 height 13
click at [1044, 643] on link "invoice.pdf" at bounding box center [1035, 649] width 52 height 16
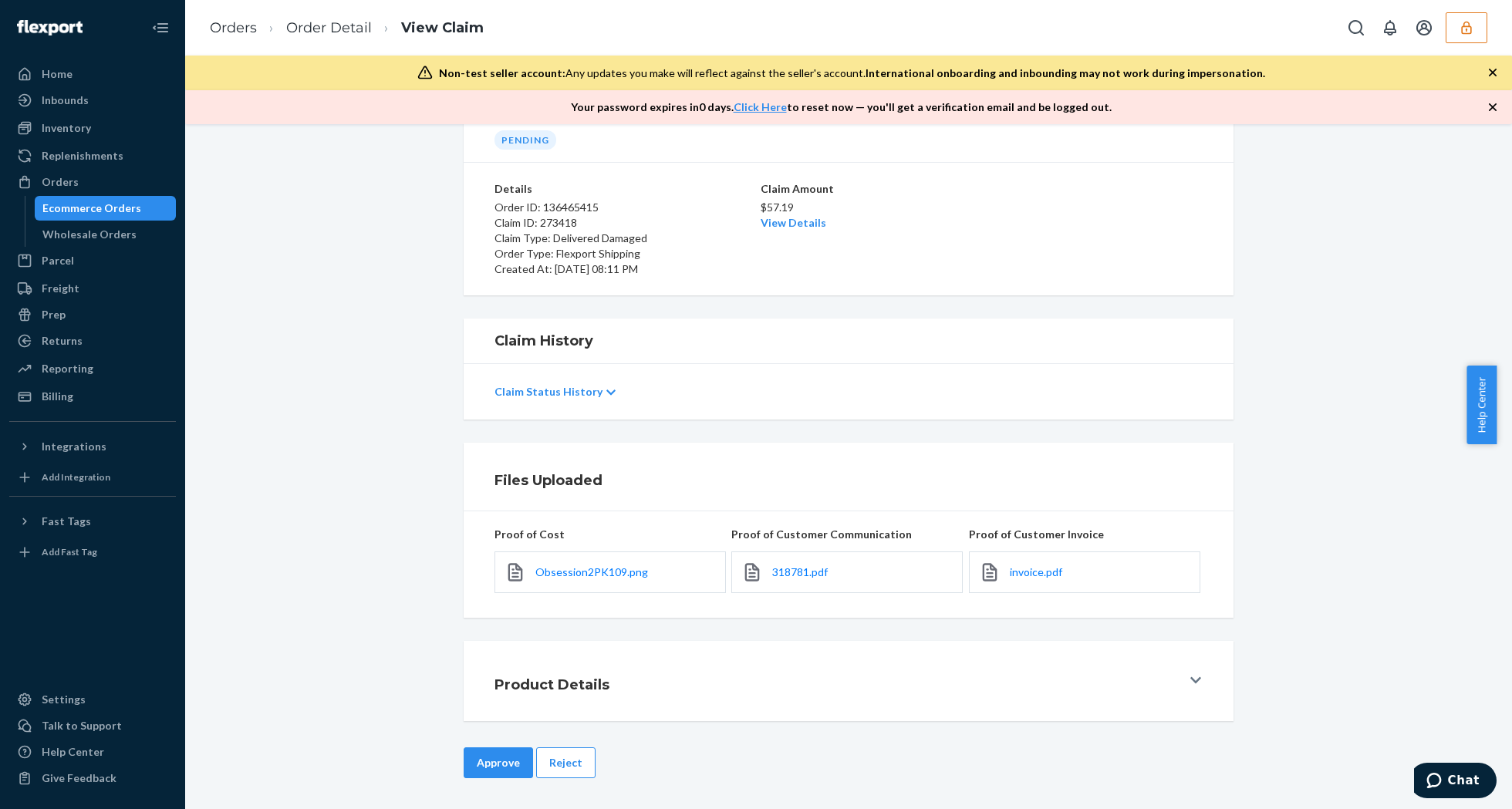
click at [568, 759] on button "Reject" at bounding box center [566, 763] width 60 height 31
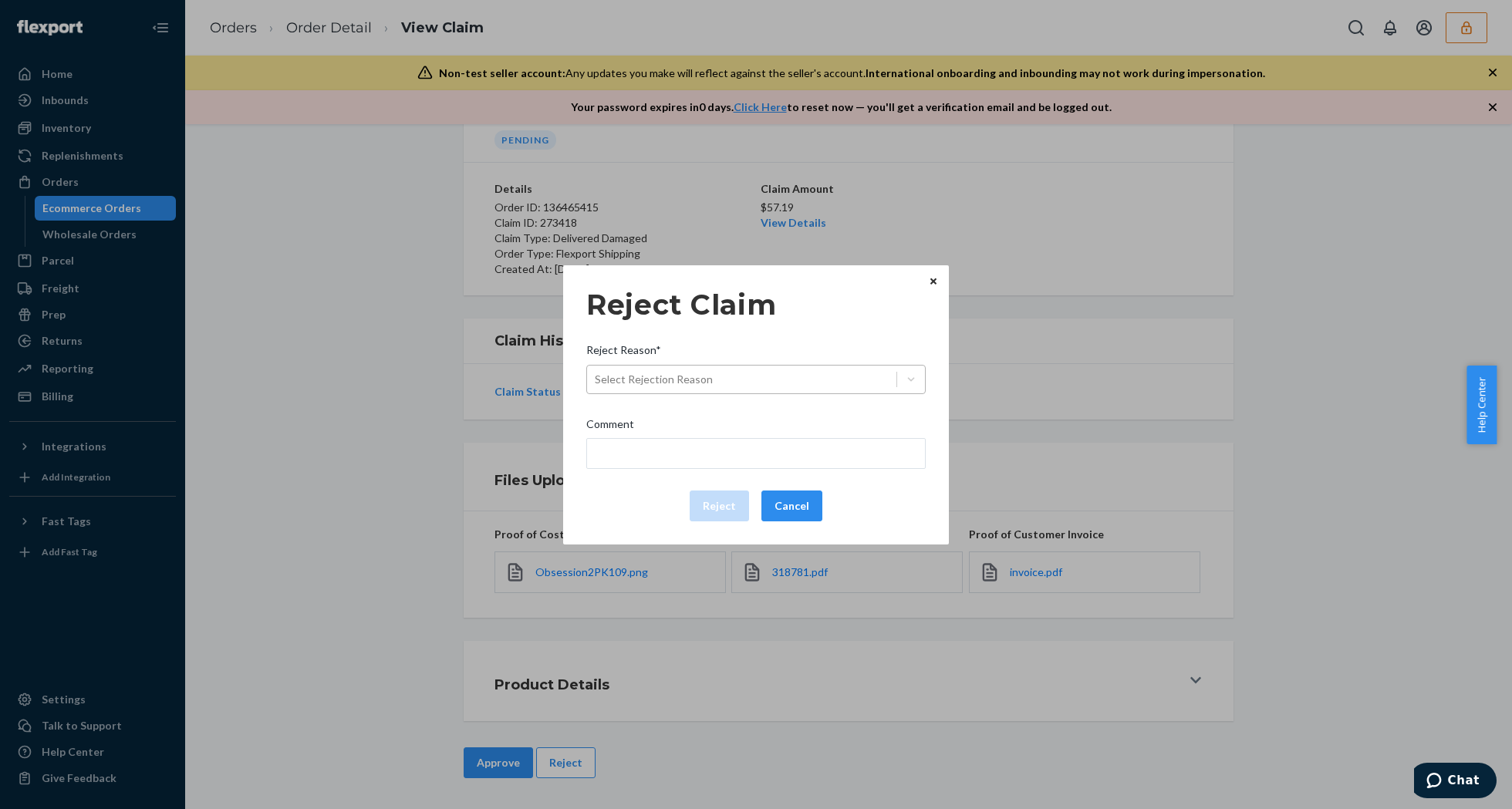
click at [739, 386] on div "Select Rejection Reason" at bounding box center [742, 379] width 310 height 25
click at [596, 386] on input "Reject Reason* Select Rejection Reason" at bounding box center [595, 379] width 2 height 16
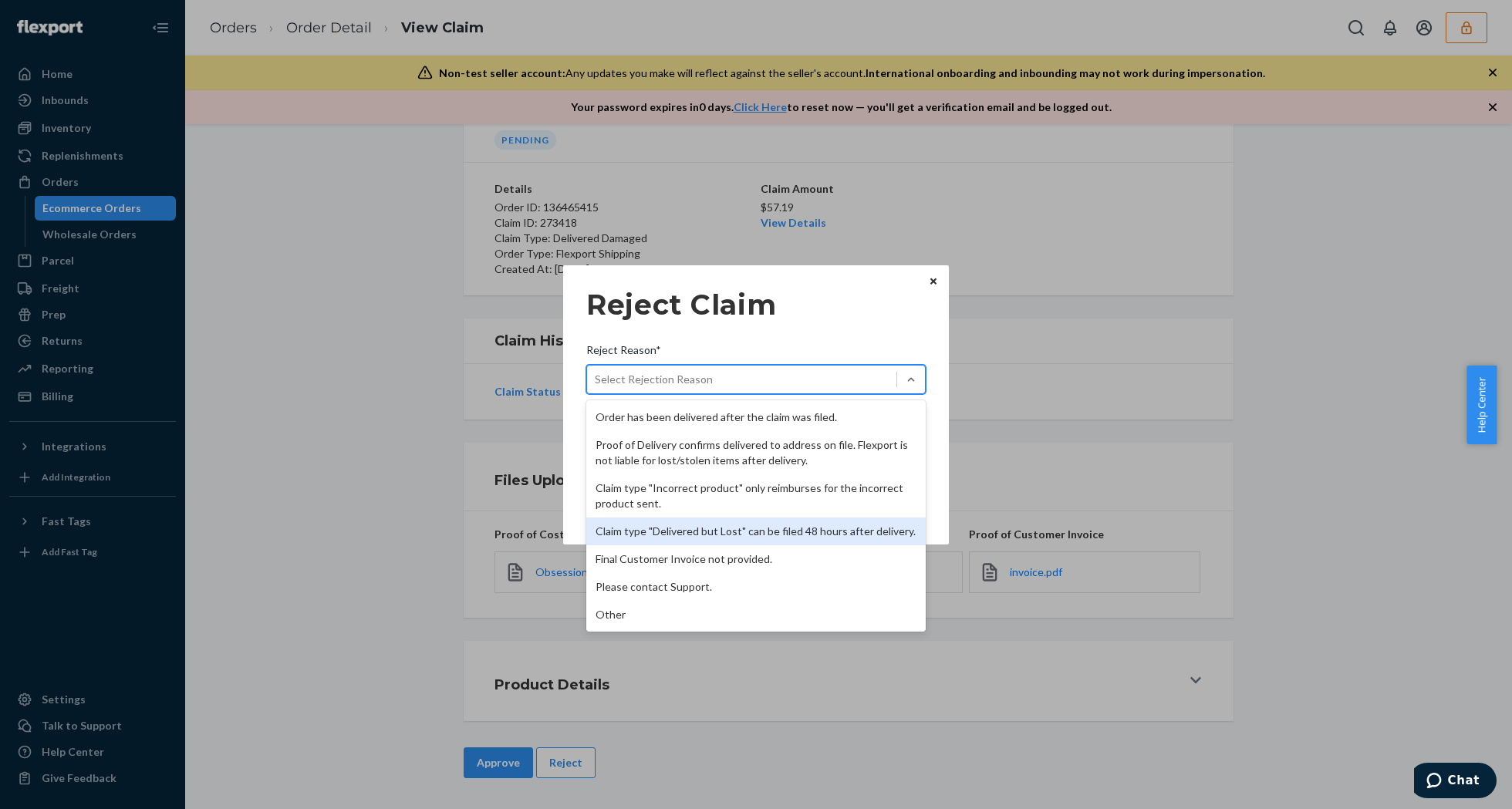
scroll to position [0, 0]
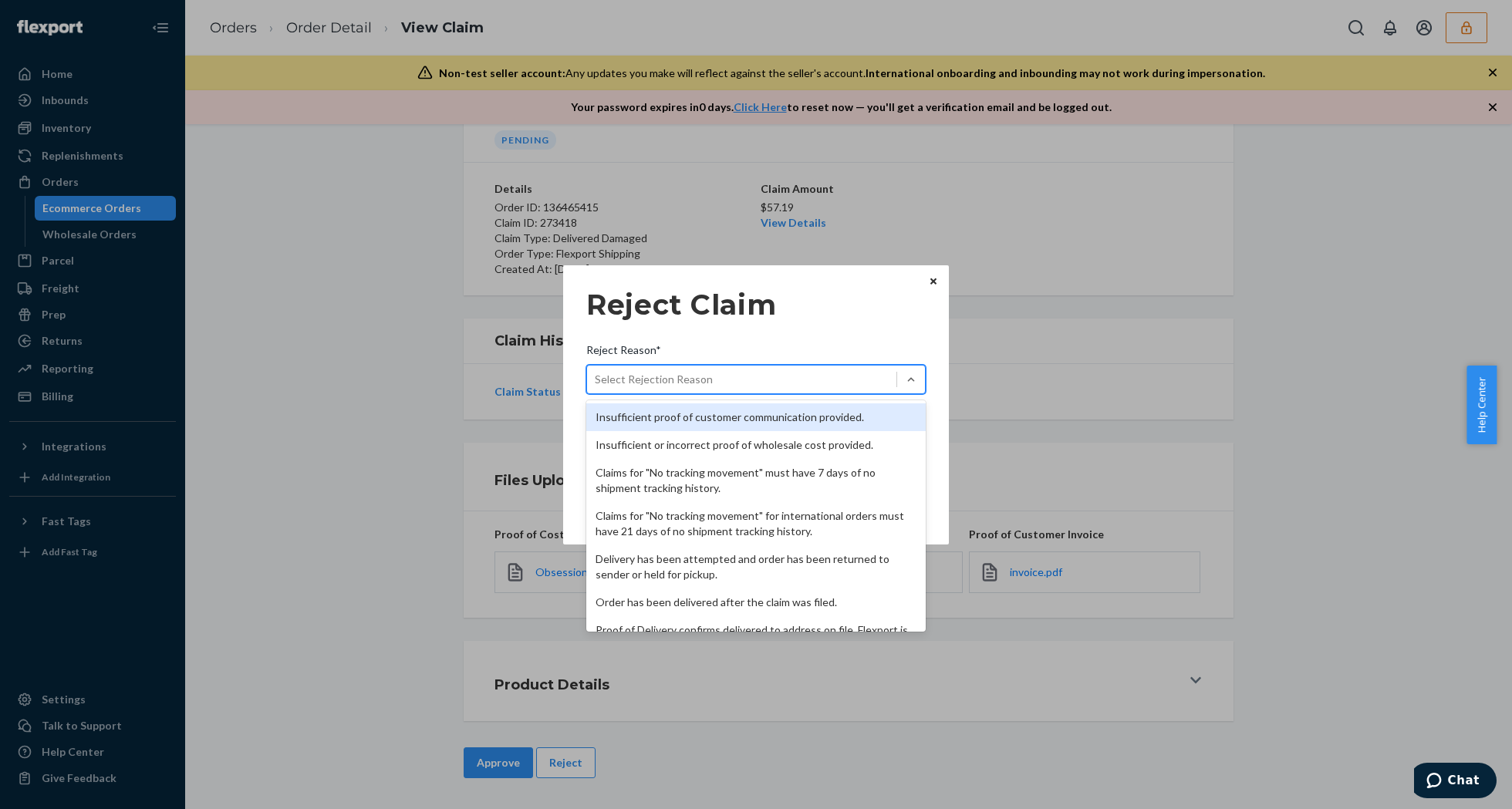
click at [685, 417] on div "Insufficient proof of customer communication provided." at bounding box center [756, 417] width 339 height 28
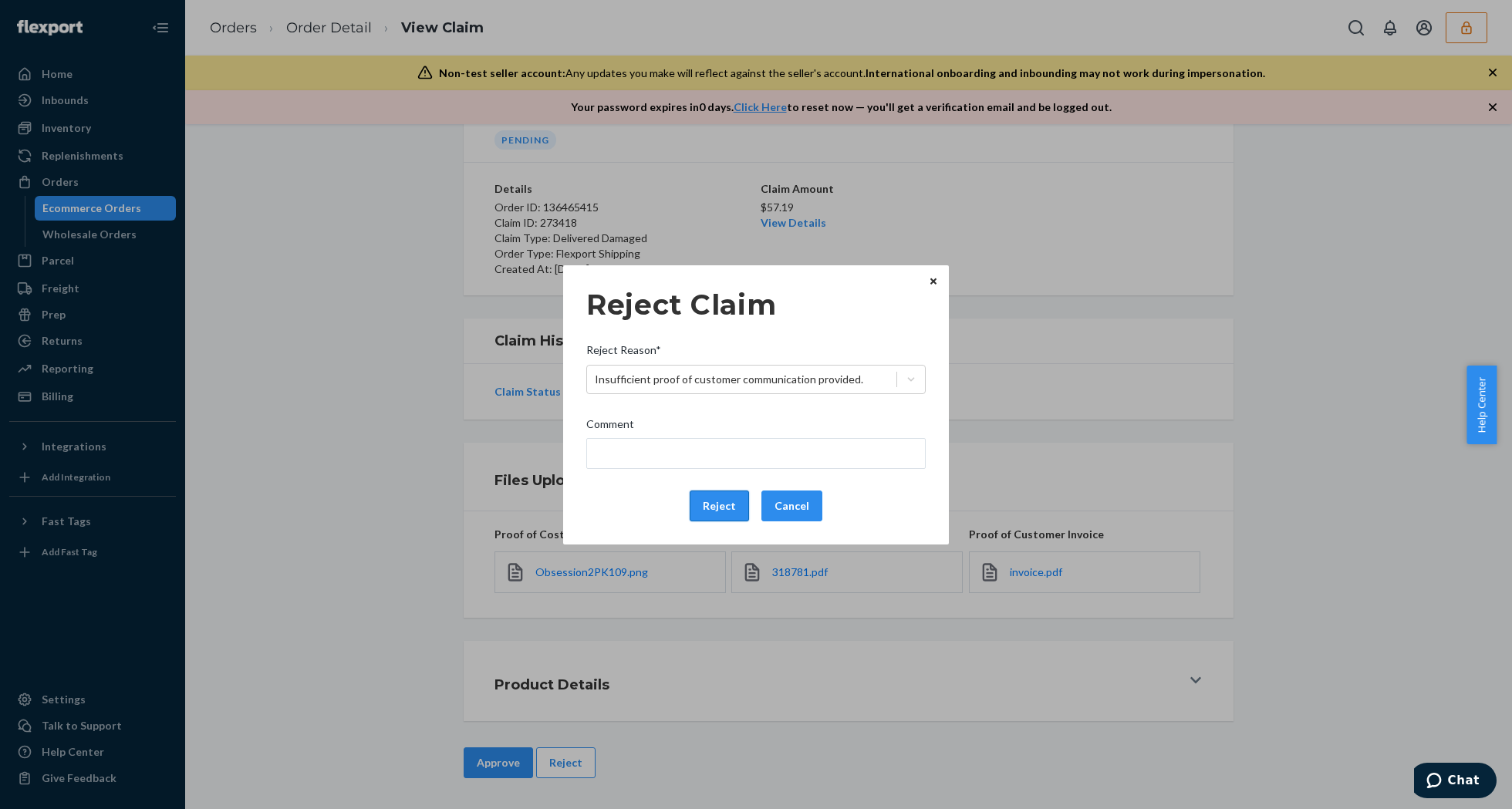
click at [695, 502] on button "Reject" at bounding box center [720, 506] width 60 height 31
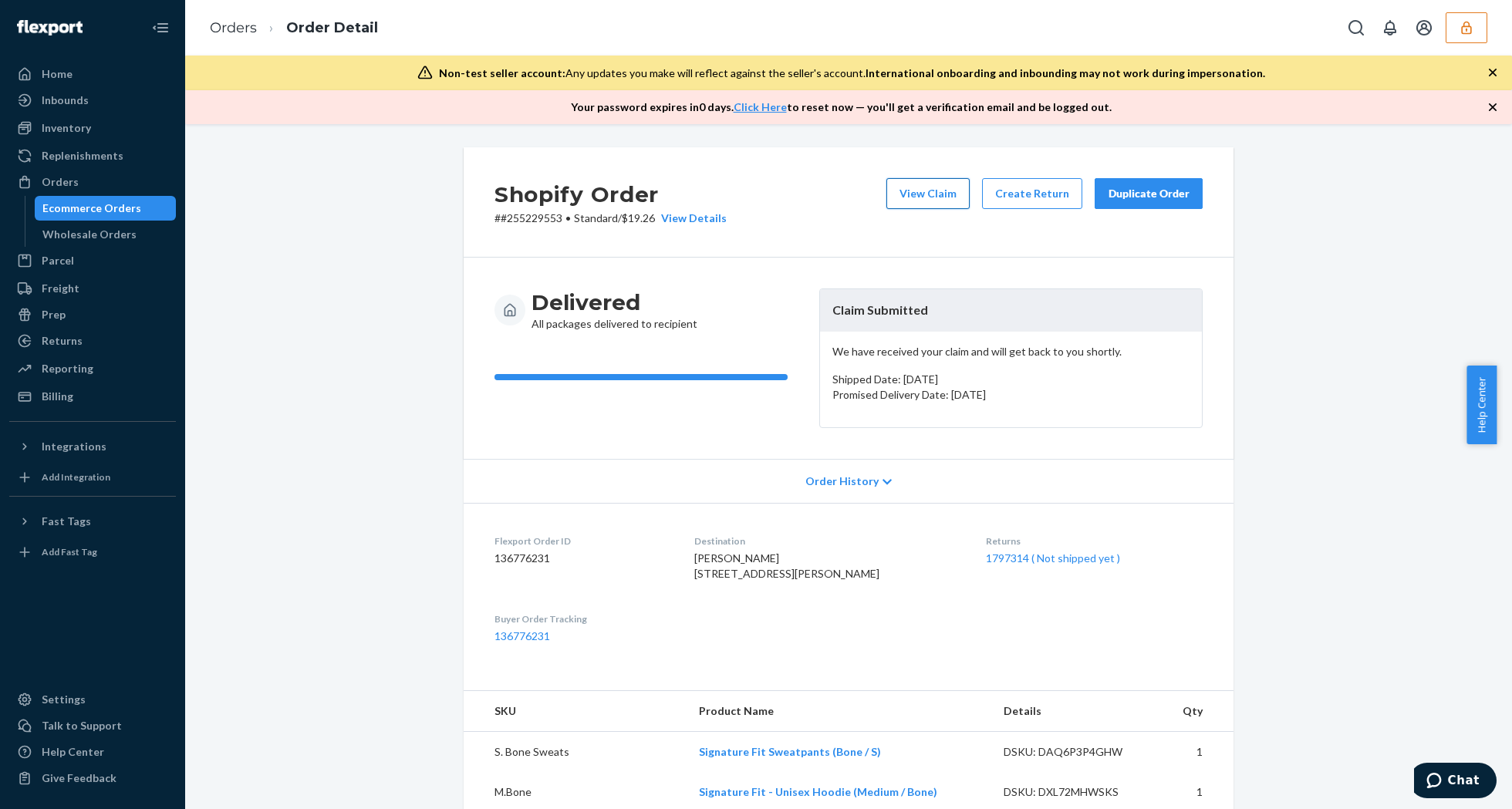
click at [945, 192] on button "View Claim" at bounding box center [927, 193] width 84 height 31
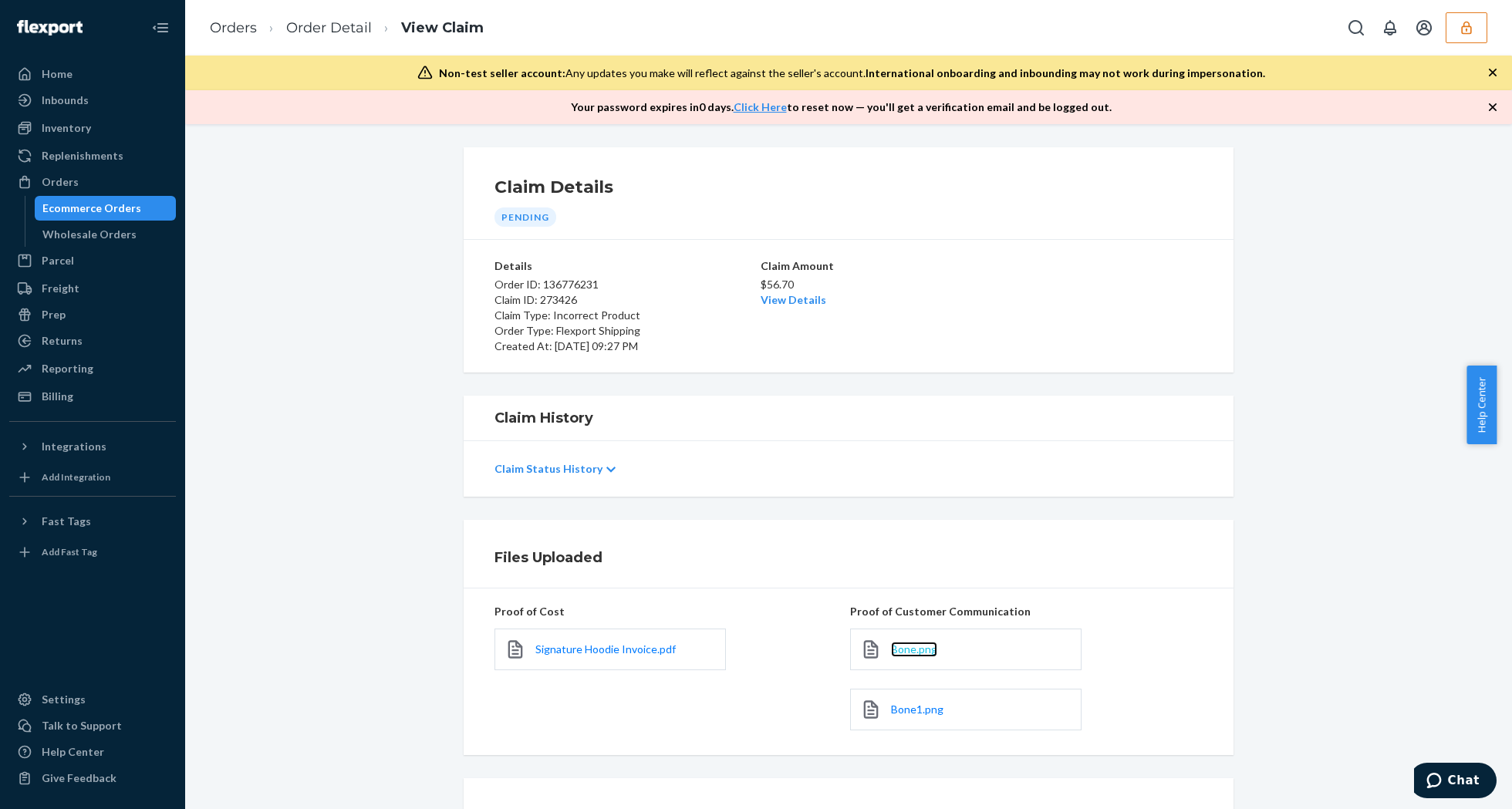
click at [918, 652] on span "Bone.png" at bounding box center [914, 649] width 46 height 13
click at [919, 713] on span "Bone1.png" at bounding box center [917, 710] width 52 height 13
click at [773, 301] on link "View Details" at bounding box center [793, 300] width 65 height 13
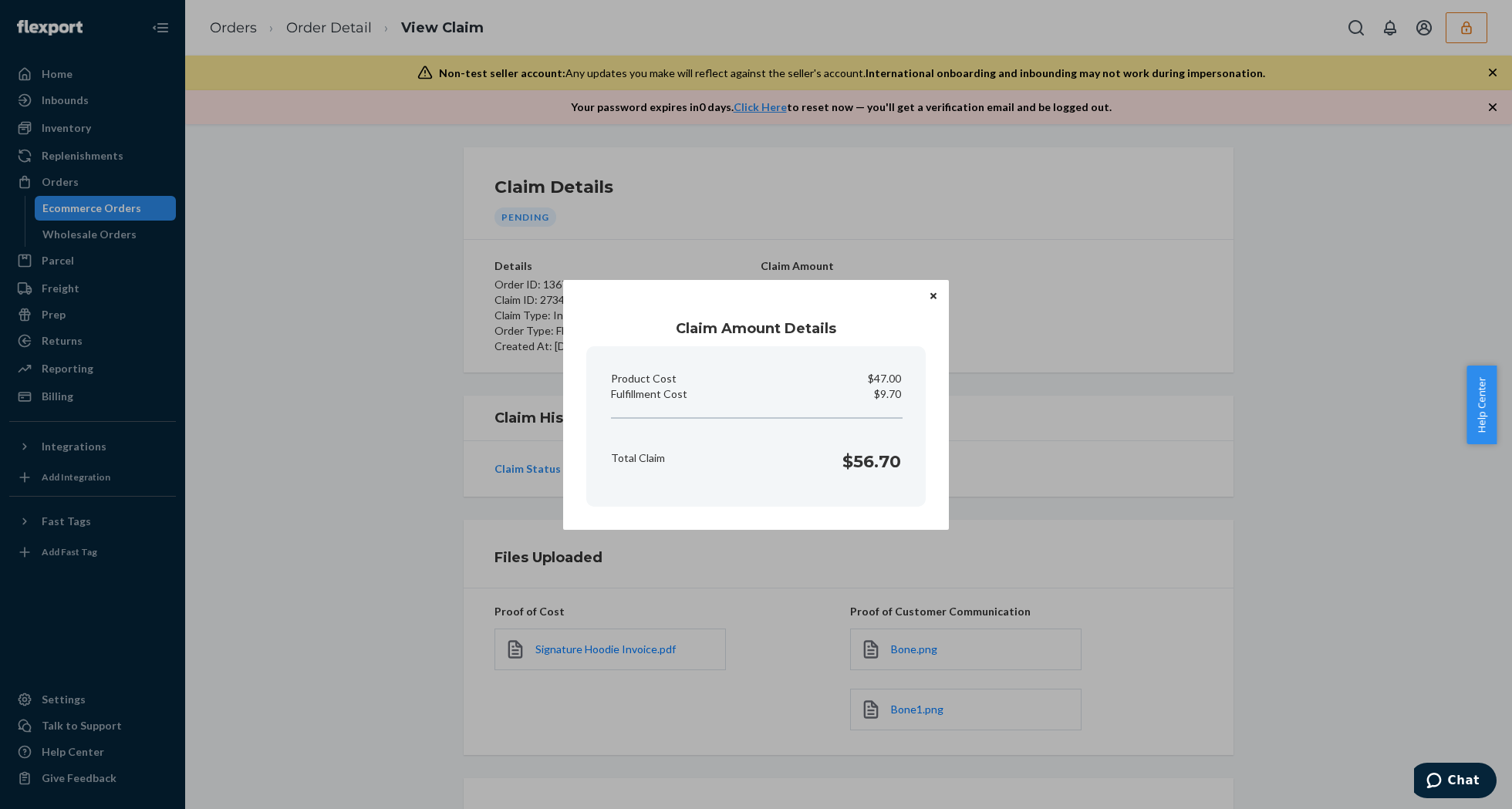
click at [935, 297] on icon "Close" at bounding box center [933, 296] width 6 height 6
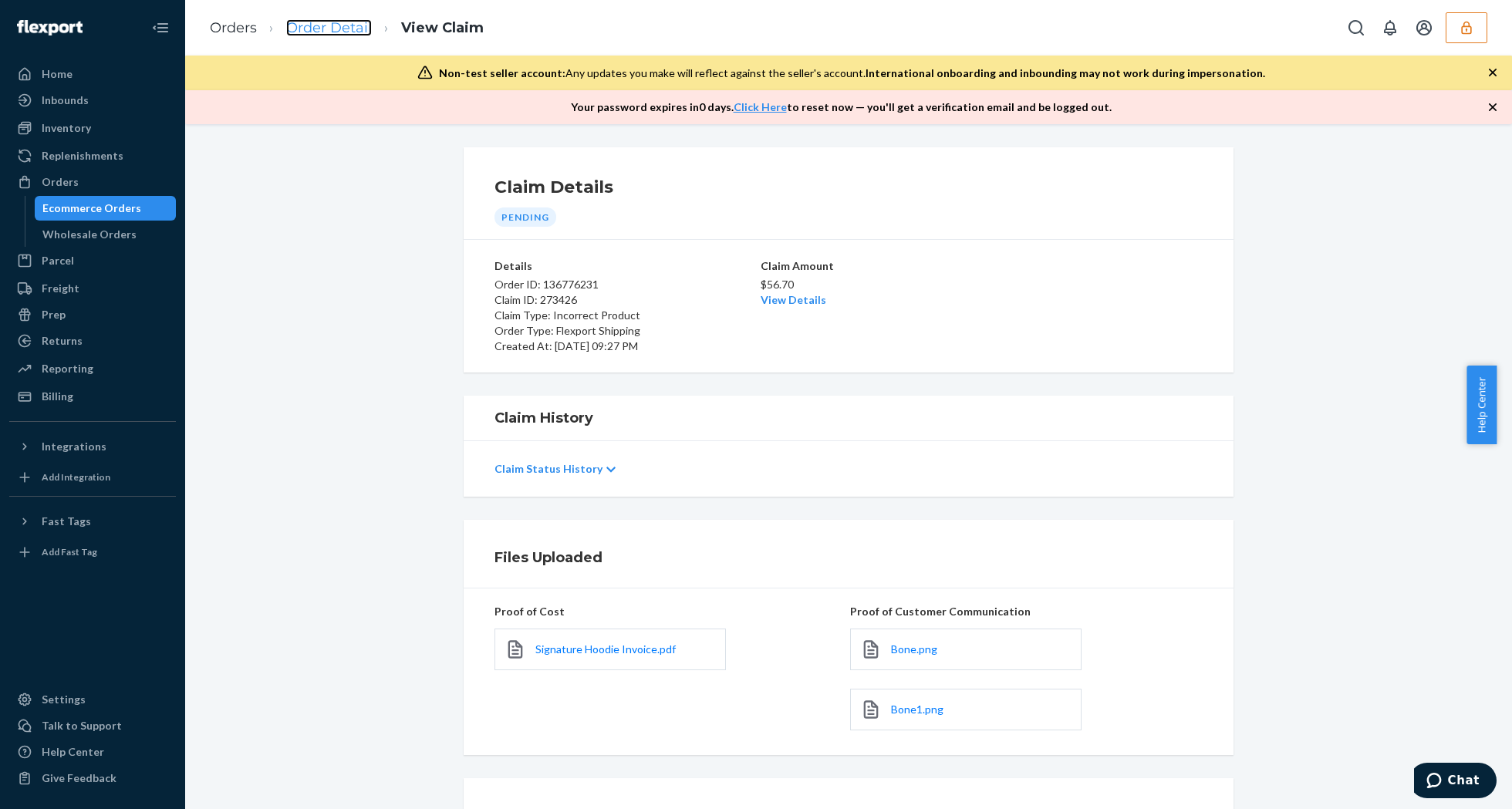
click at [330, 28] on link "Order Detail" at bounding box center [329, 27] width 85 height 17
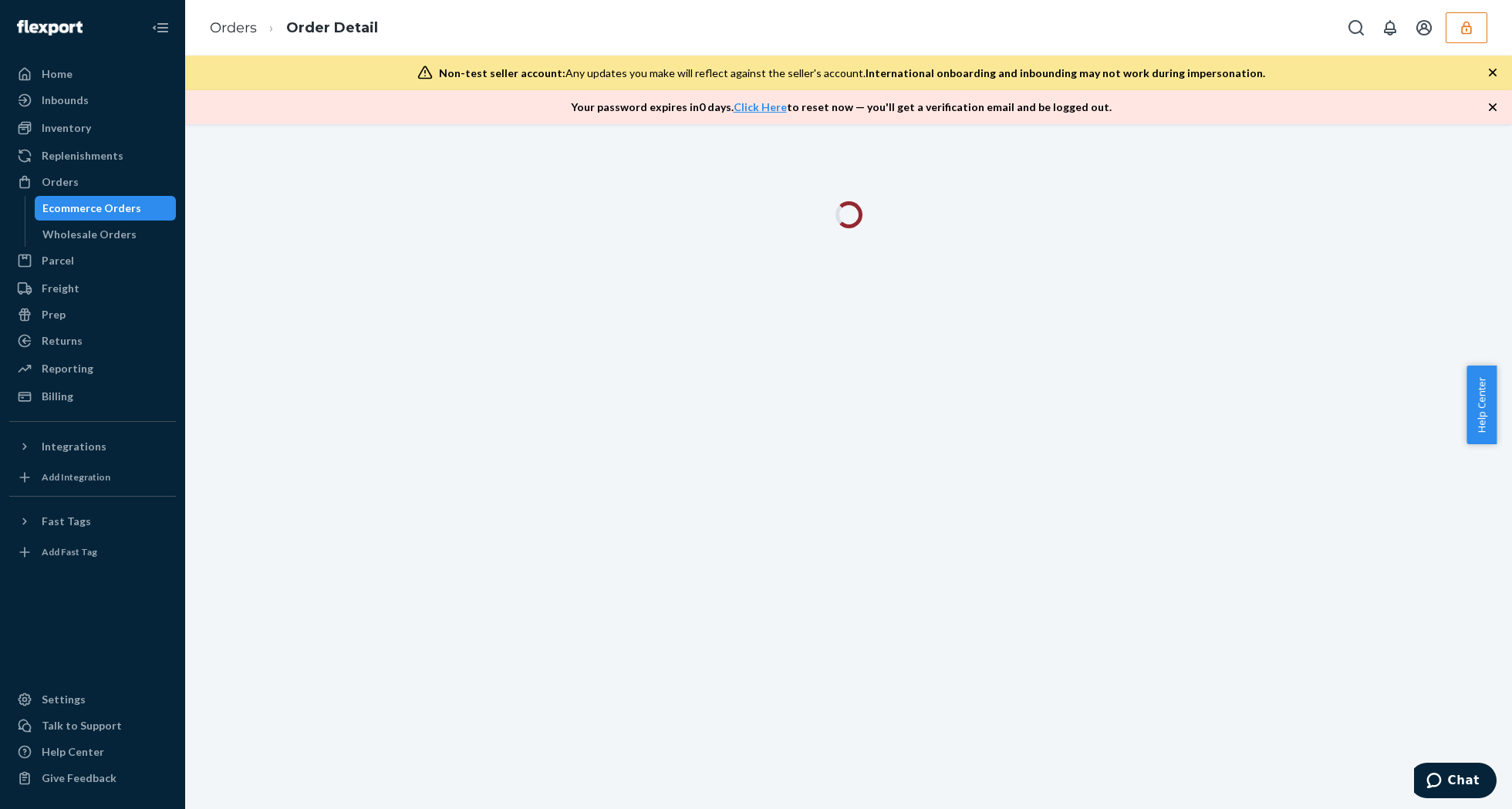
click at [1492, 109] on icon "button" at bounding box center [1492, 107] width 16 height 16
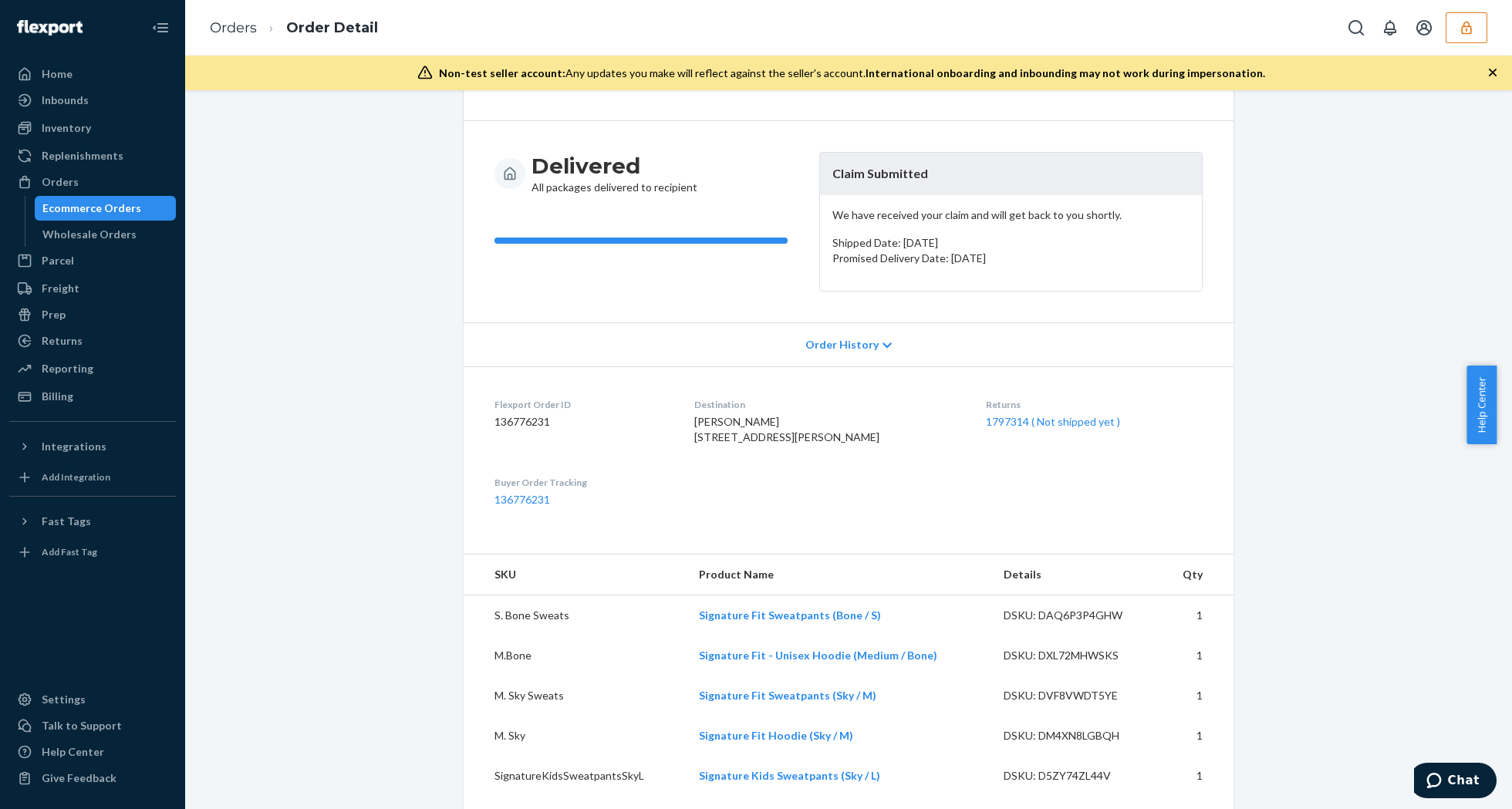
scroll to position [205, 0]
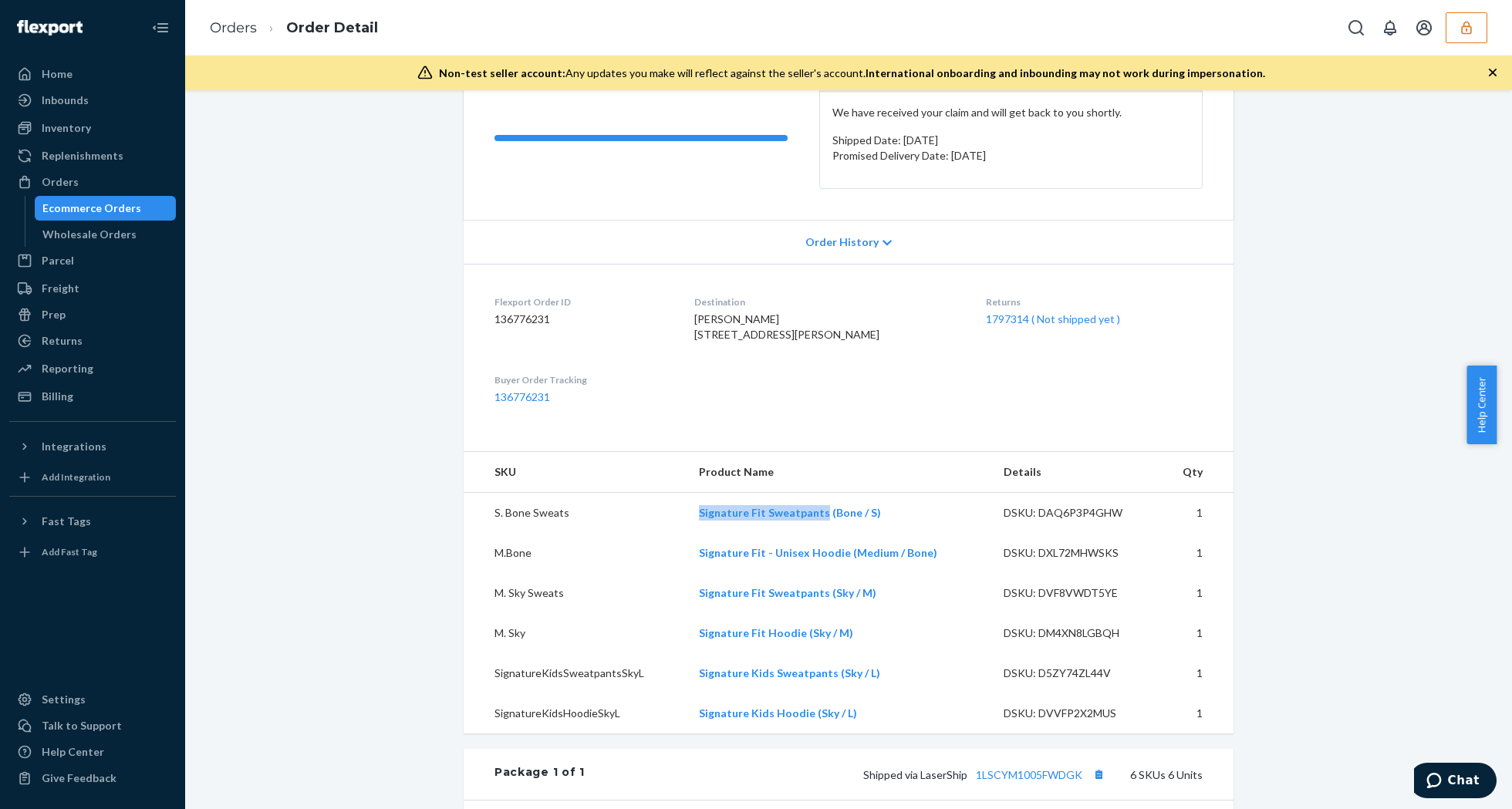
drag, startPoint x: 686, startPoint y: 549, endPoint x: 816, endPoint y: 551, distance: 130.0
click at [816, 534] on td "Signature Fit Sweatpants (Bone / S)" at bounding box center [838, 513] width 304 height 41
copy link "Signature Fit Sweatpants"
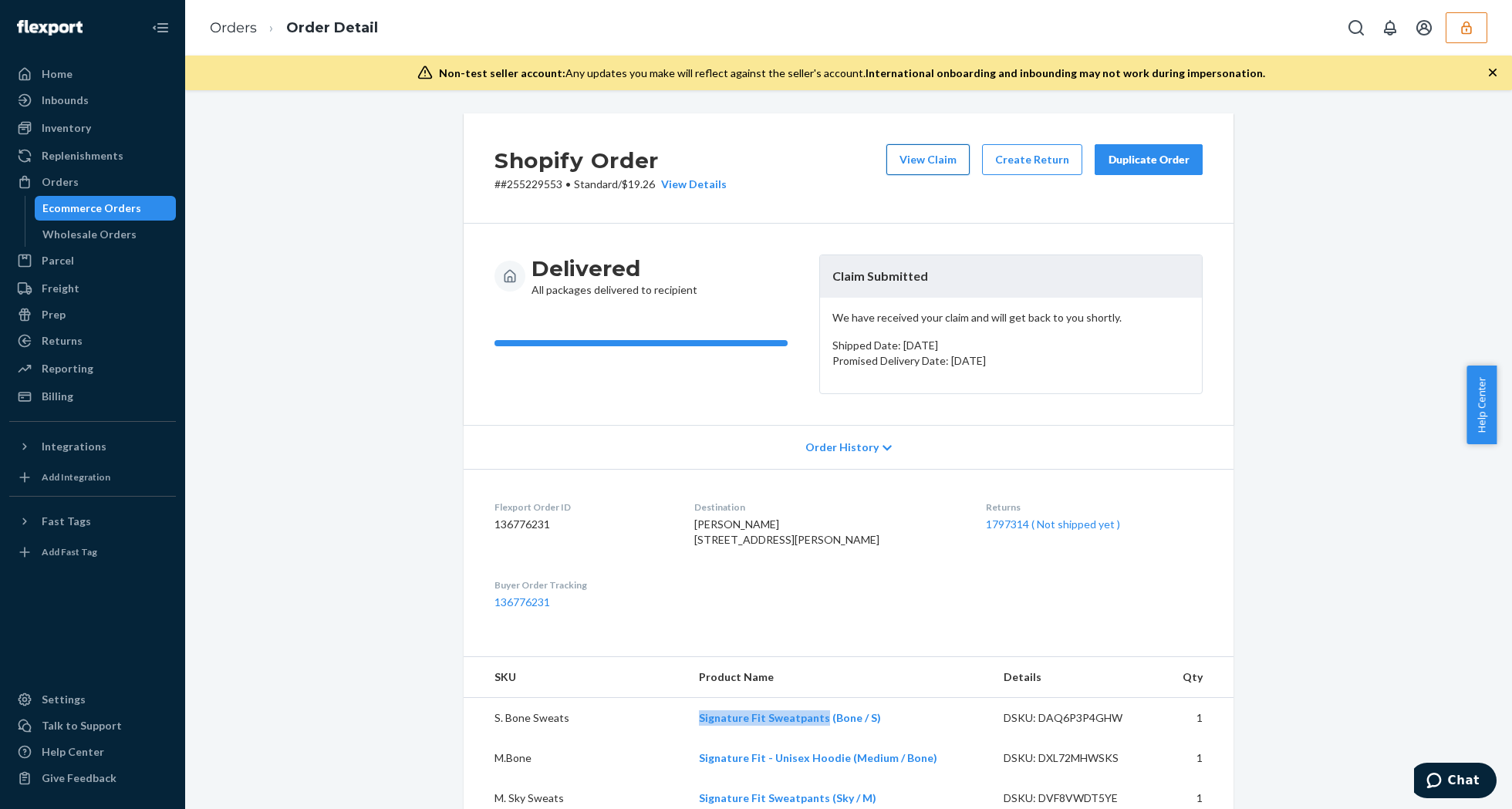
click at [935, 164] on button "View Claim" at bounding box center [927, 159] width 84 height 31
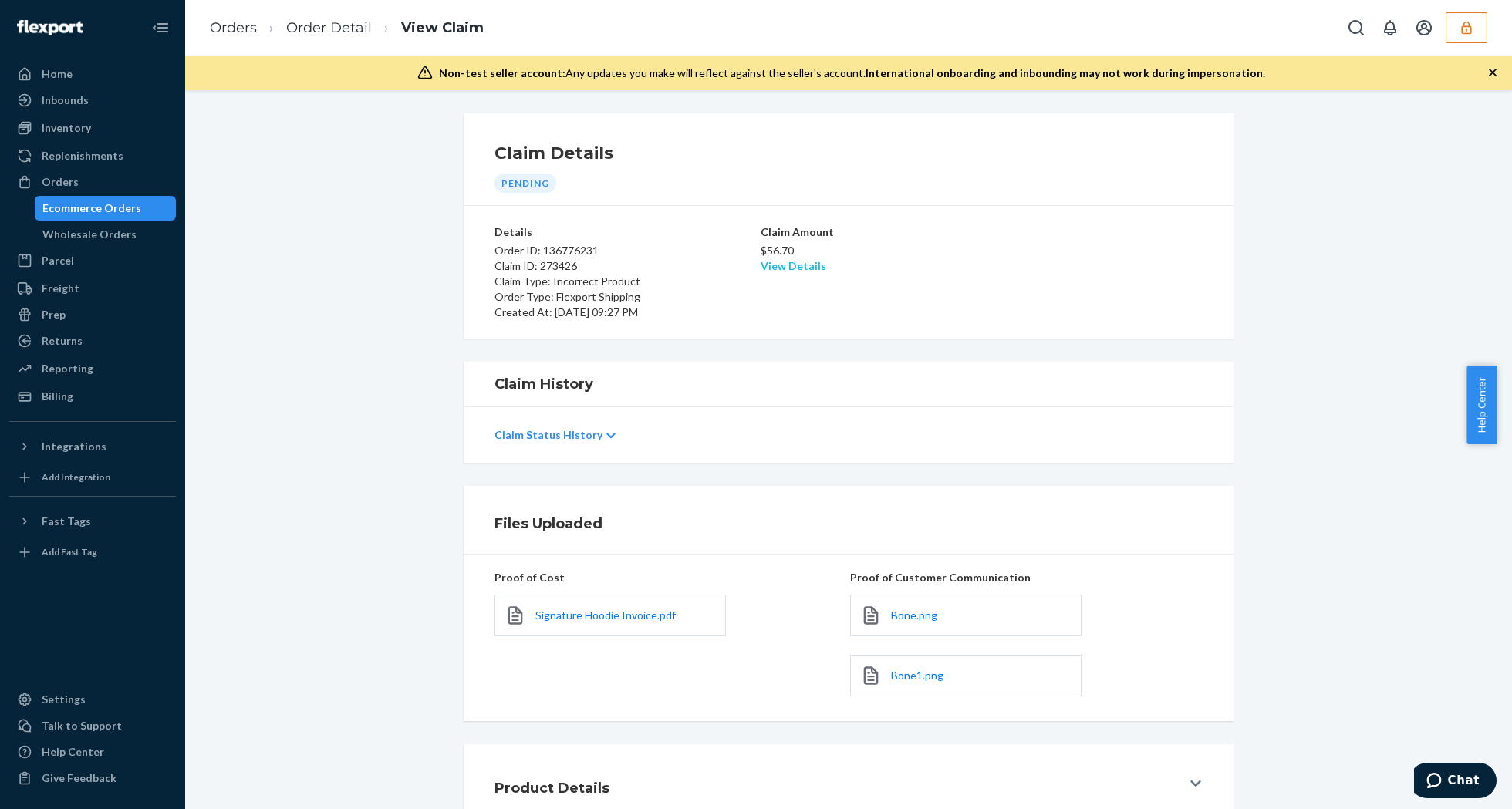
click at [785, 268] on link "View Details" at bounding box center [793, 266] width 65 height 13
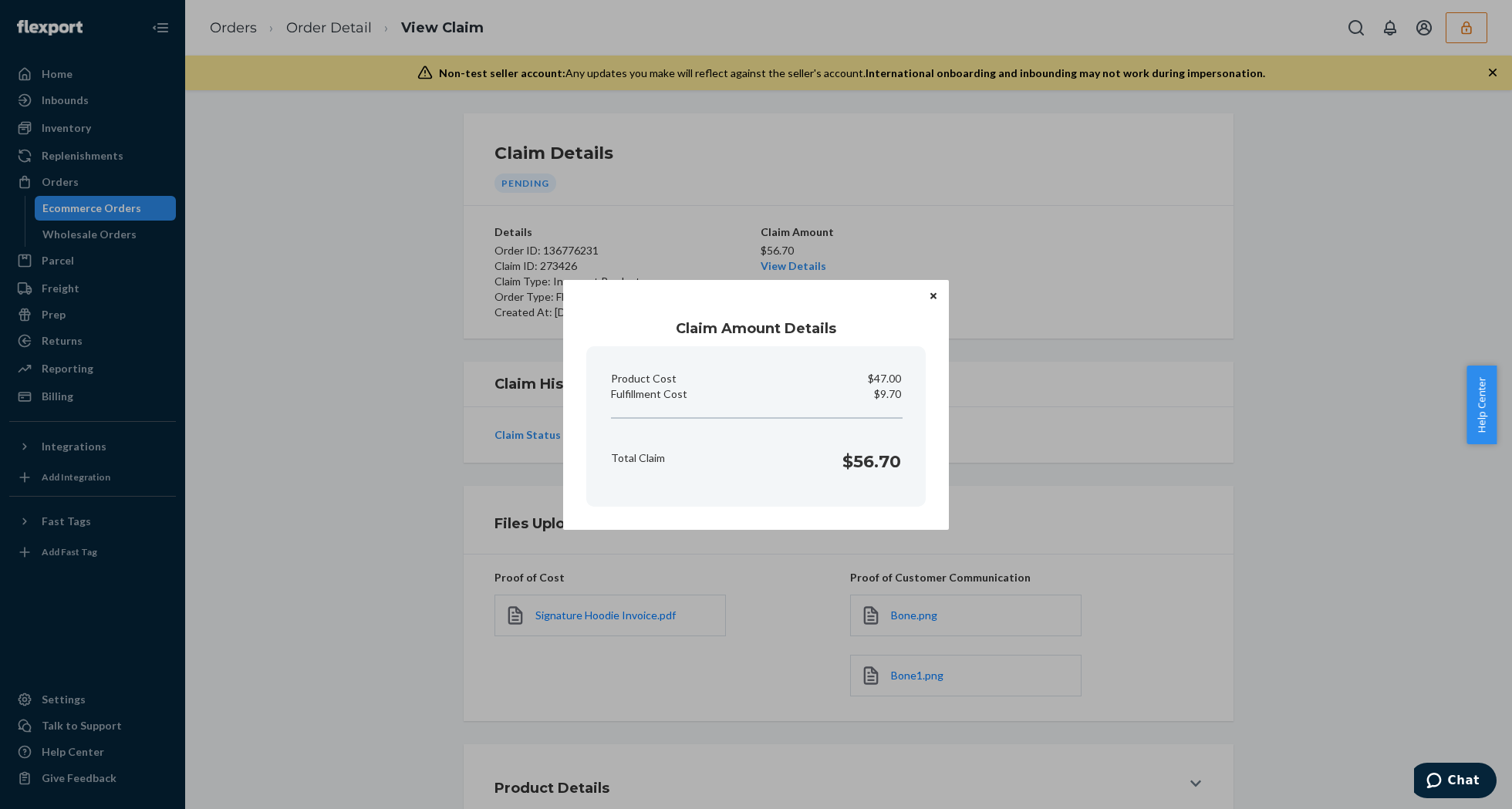
click at [883, 388] on p "$9.70" at bounding box center [888, 394] width 27 height 16
click at [880, 389] on p "$9.70" at bounding box center [888, 394] width 27 height 16
copy p "Fulfillment Cost"
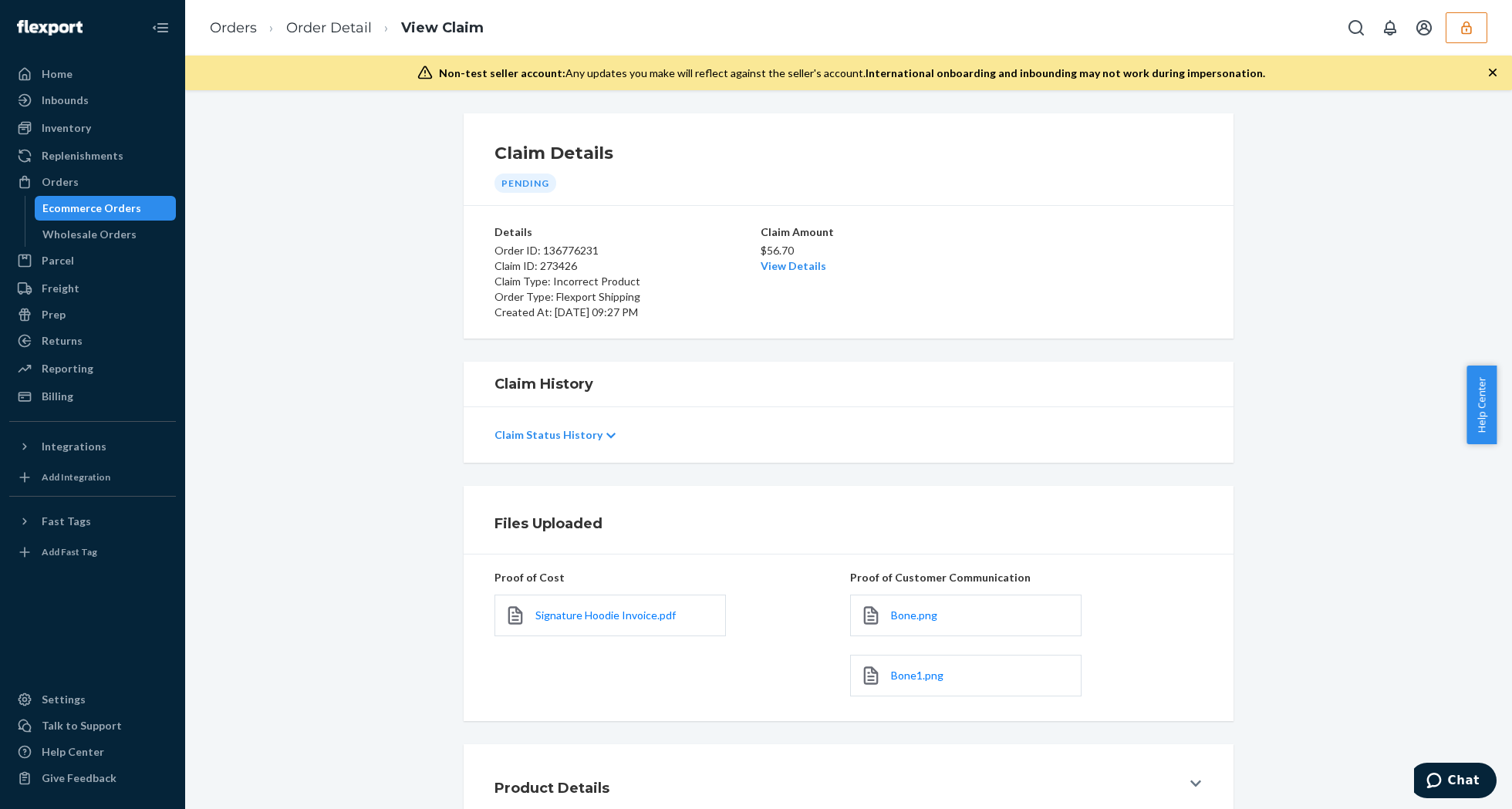
click at [1168, 430] on div "Home Inbounds Shipping Plans Problems Inventory Products Replenishments Orders …" at bounding box center [756, 404] width 1512 height 809
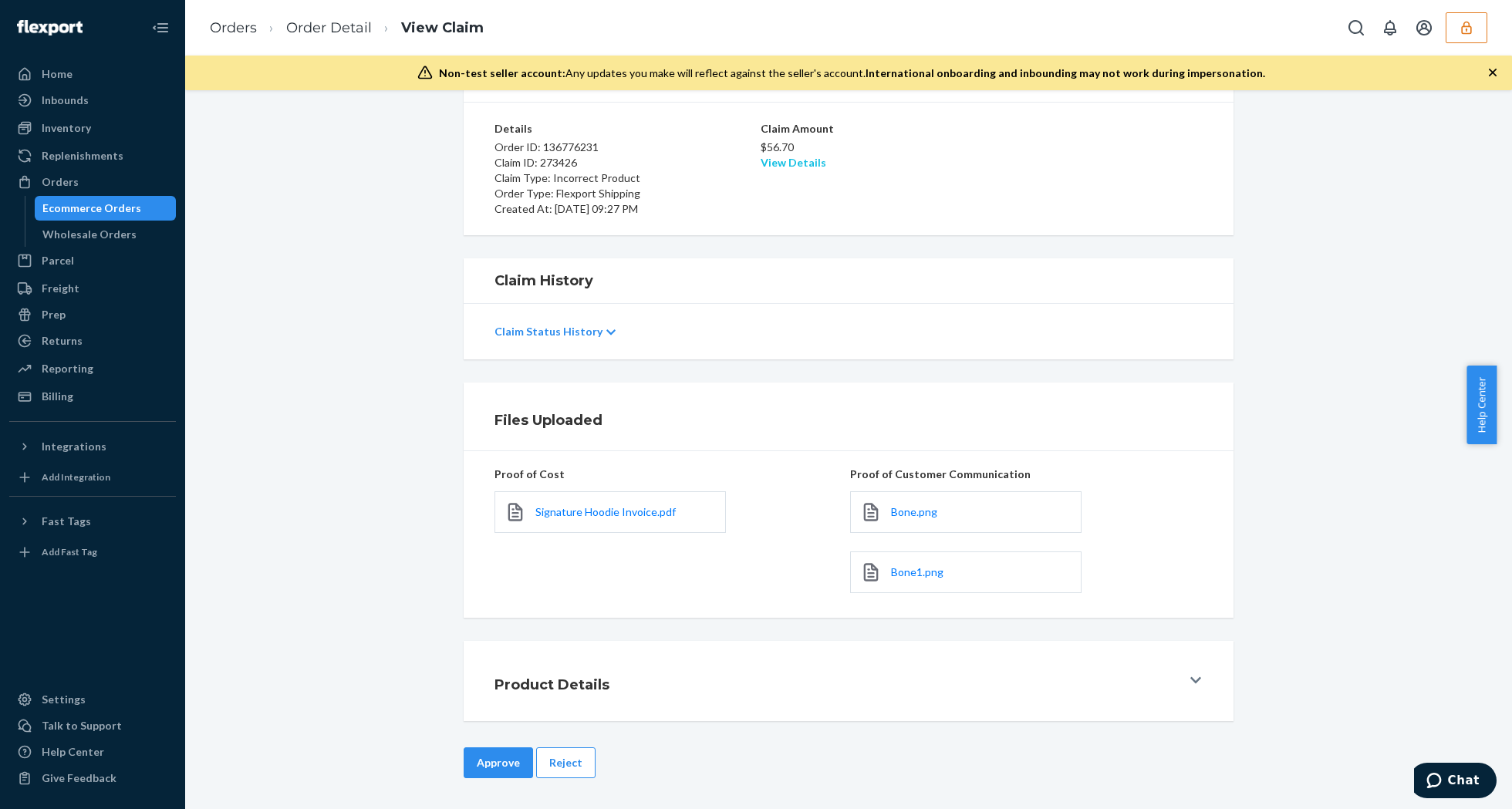
click at [784, 165] on link "View Details" at bounding box center [793, 162] width 65 height 13
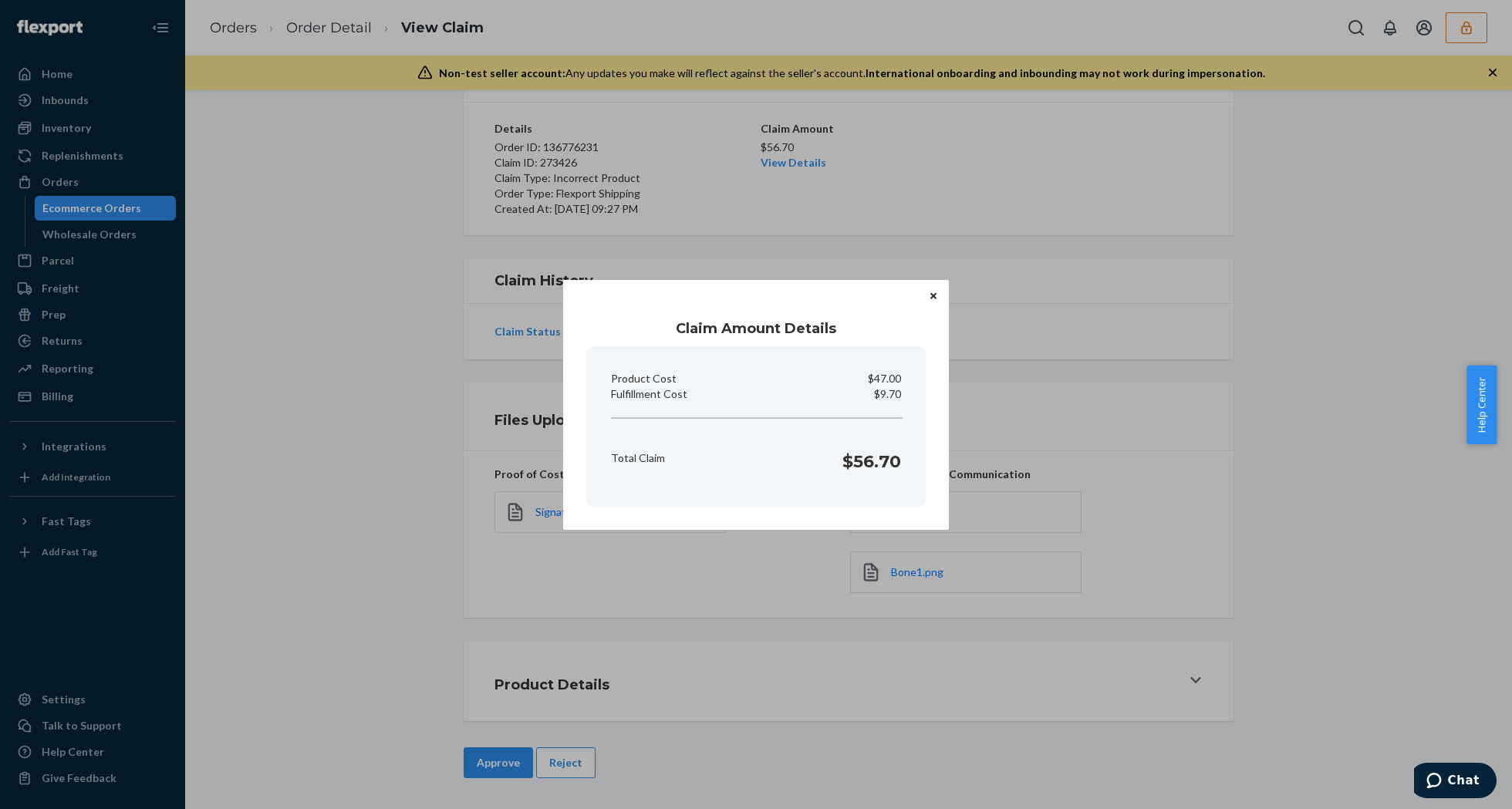
click at [933, 300] on button "Close" at bounding box center [933, 296] width 16 height 17
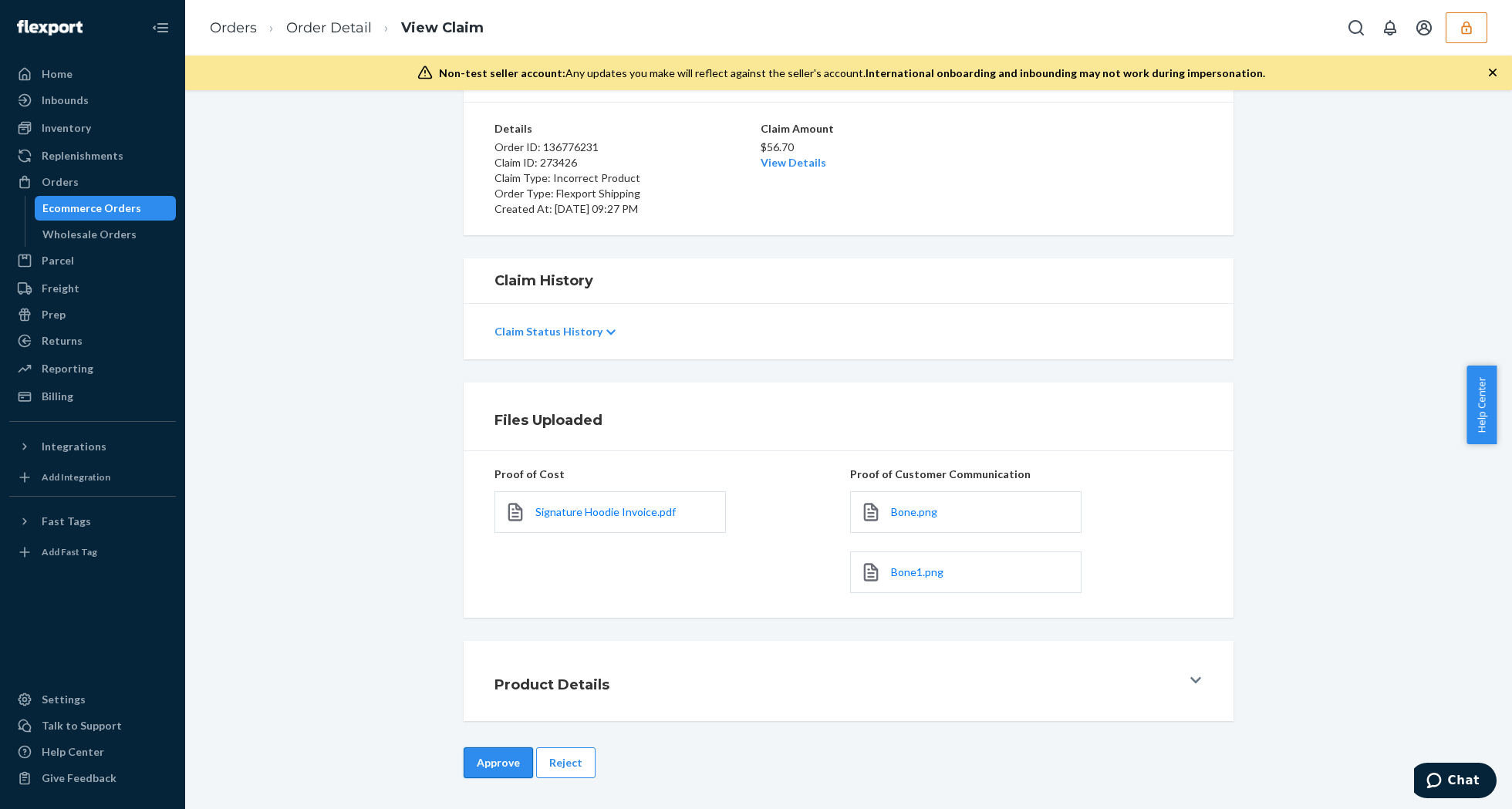
click at [484, 759] on button "Approve" at bounding box center [498, 763] width 70 height 31
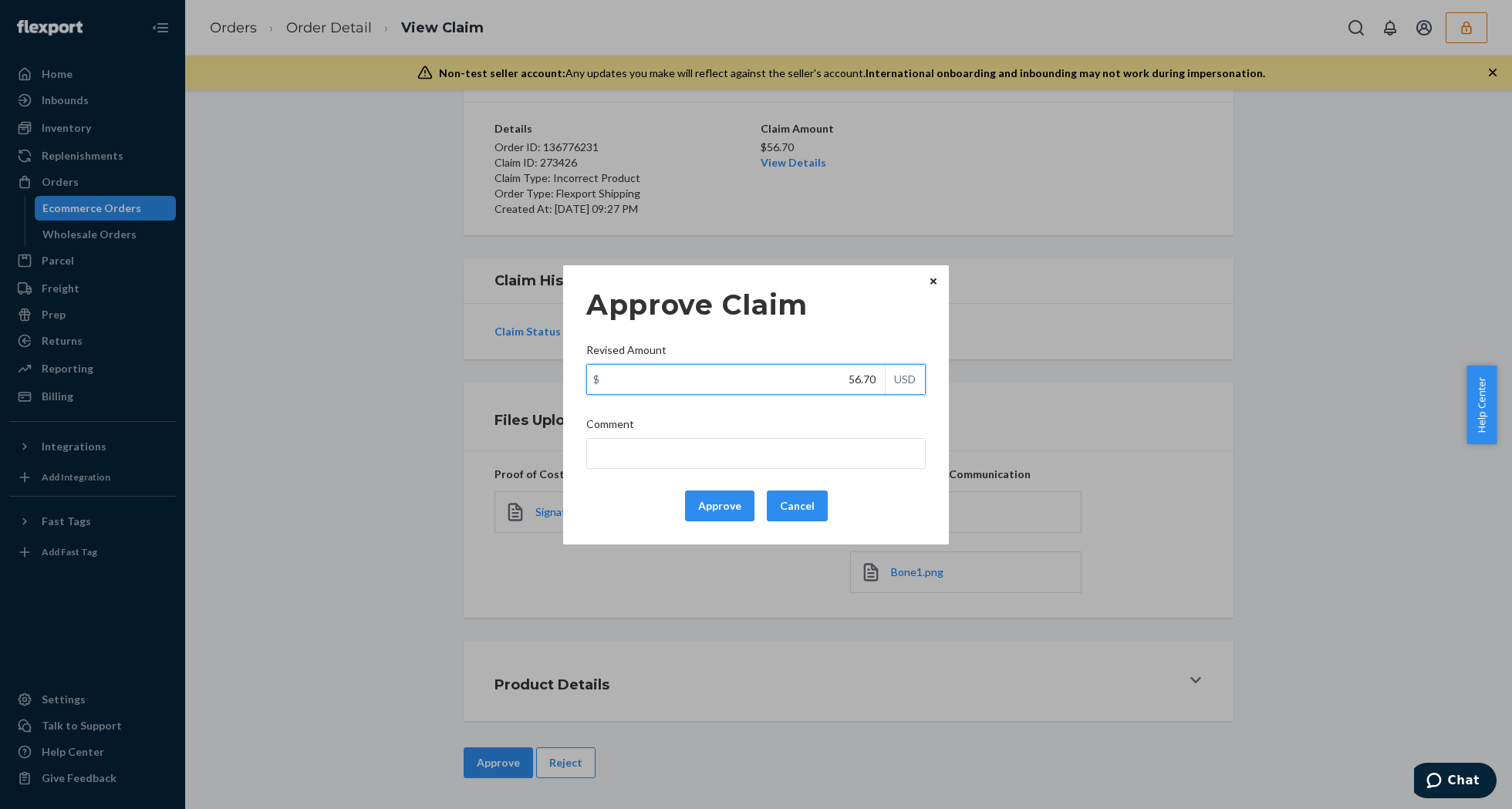
click at [850, 378] on input "56.70" at bounding box center [736, 379] width 298 height 29
type input "25.30"
click at [713, 498] on button "Approve" at bounding box center [720, 506] width 70 height 31
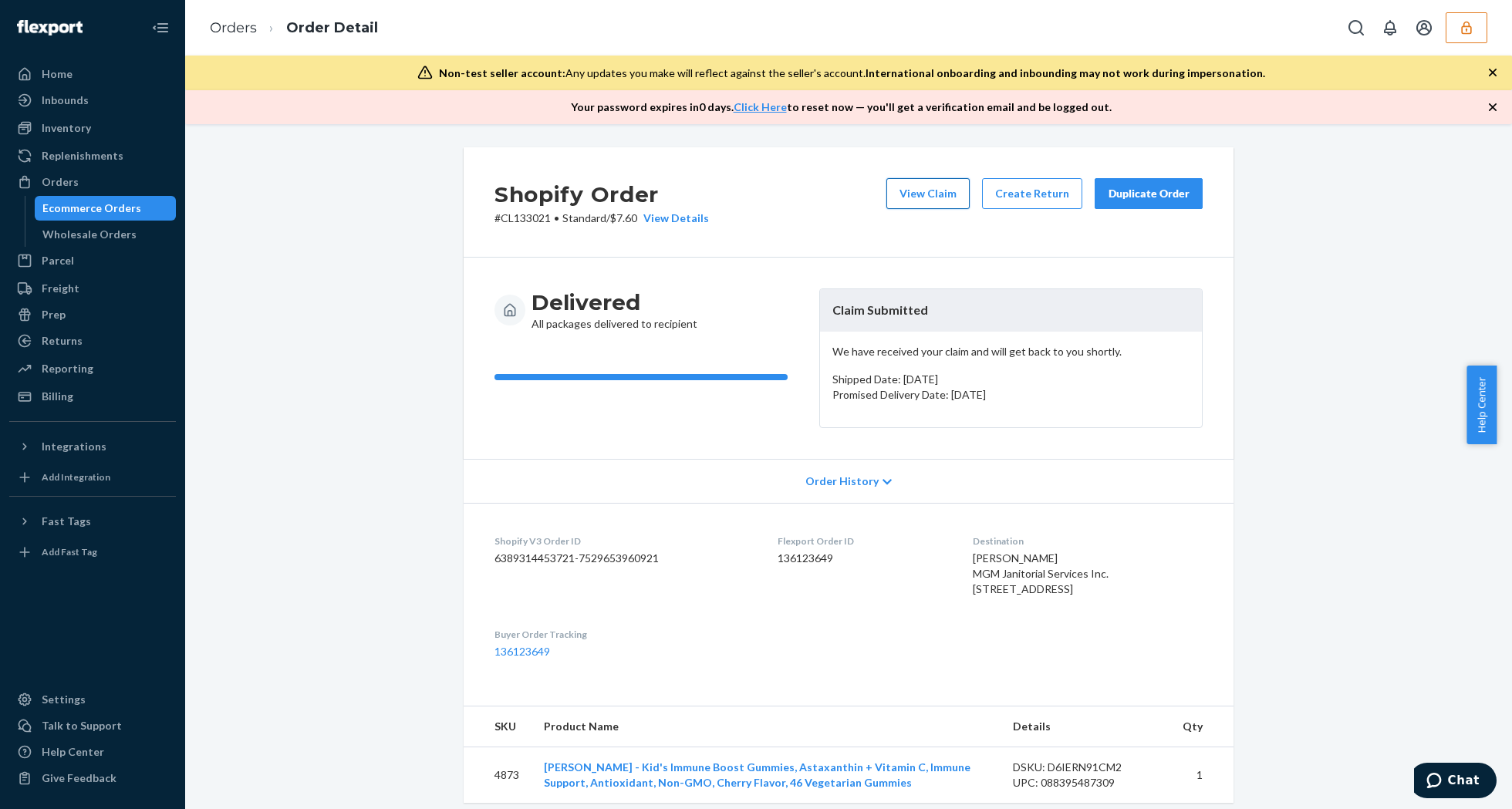
click at [919, 179] on button "View Claim" at bounding box center [927, 193] width 84 height 31
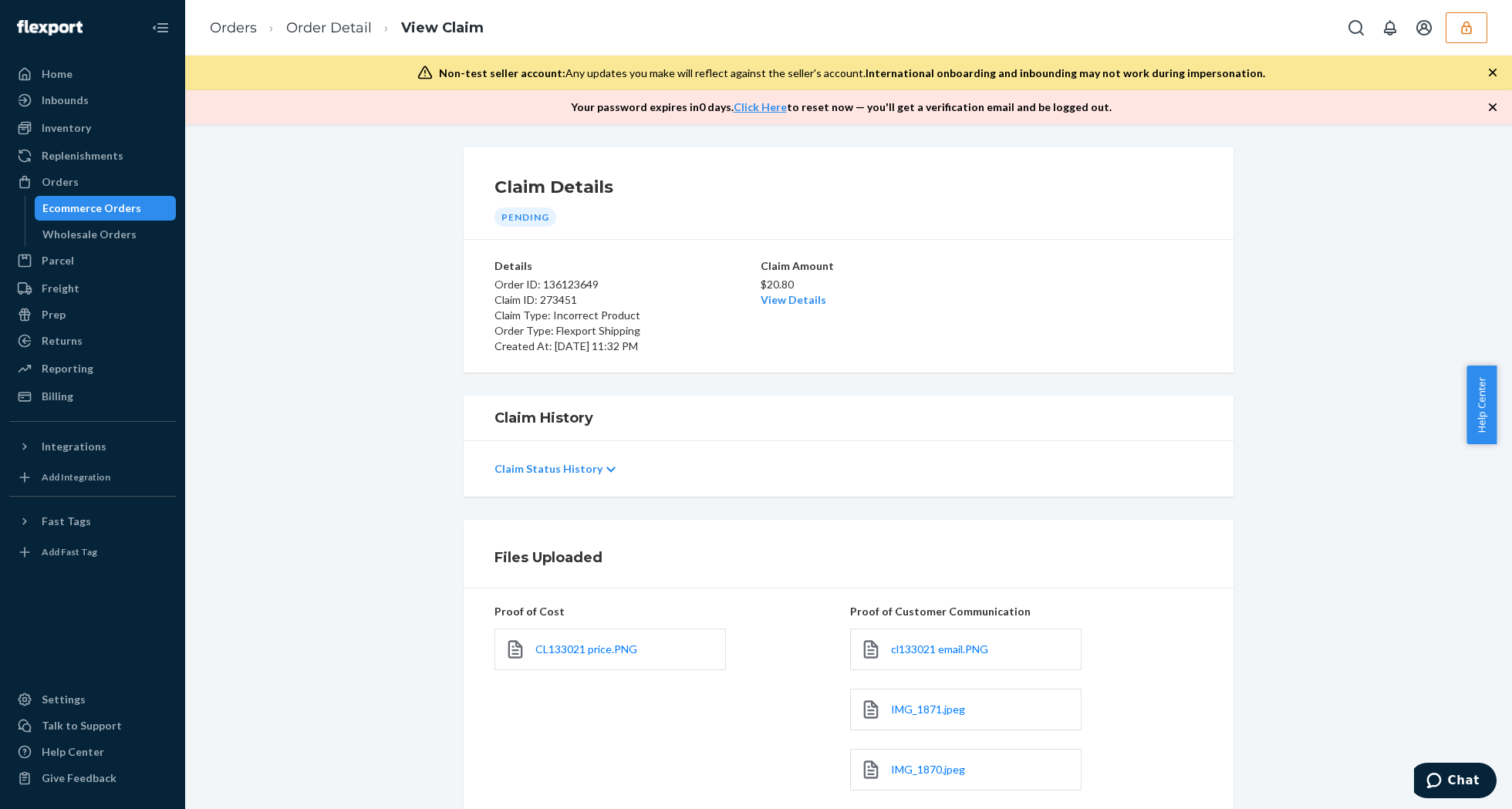
click at [917, 639] on div "cl133021 email.PNG" at bounding box center [965, 649] width 231 height 41
click at [923, 643] on span "cl133021 email.PNG" at bounding box center [939, 649] width 97 height 13
click at [914, 706] on span "IMG_1871.jpeg" at bounding box center [927, 710] width 74 height 13
click at [914, 765] on span "IMG_1870.jpeg" at bounding box center [927, 769] width 74 height 13
click at [782, 294] on link "View Details" at bounding box center [793, 300] width 65 height 13
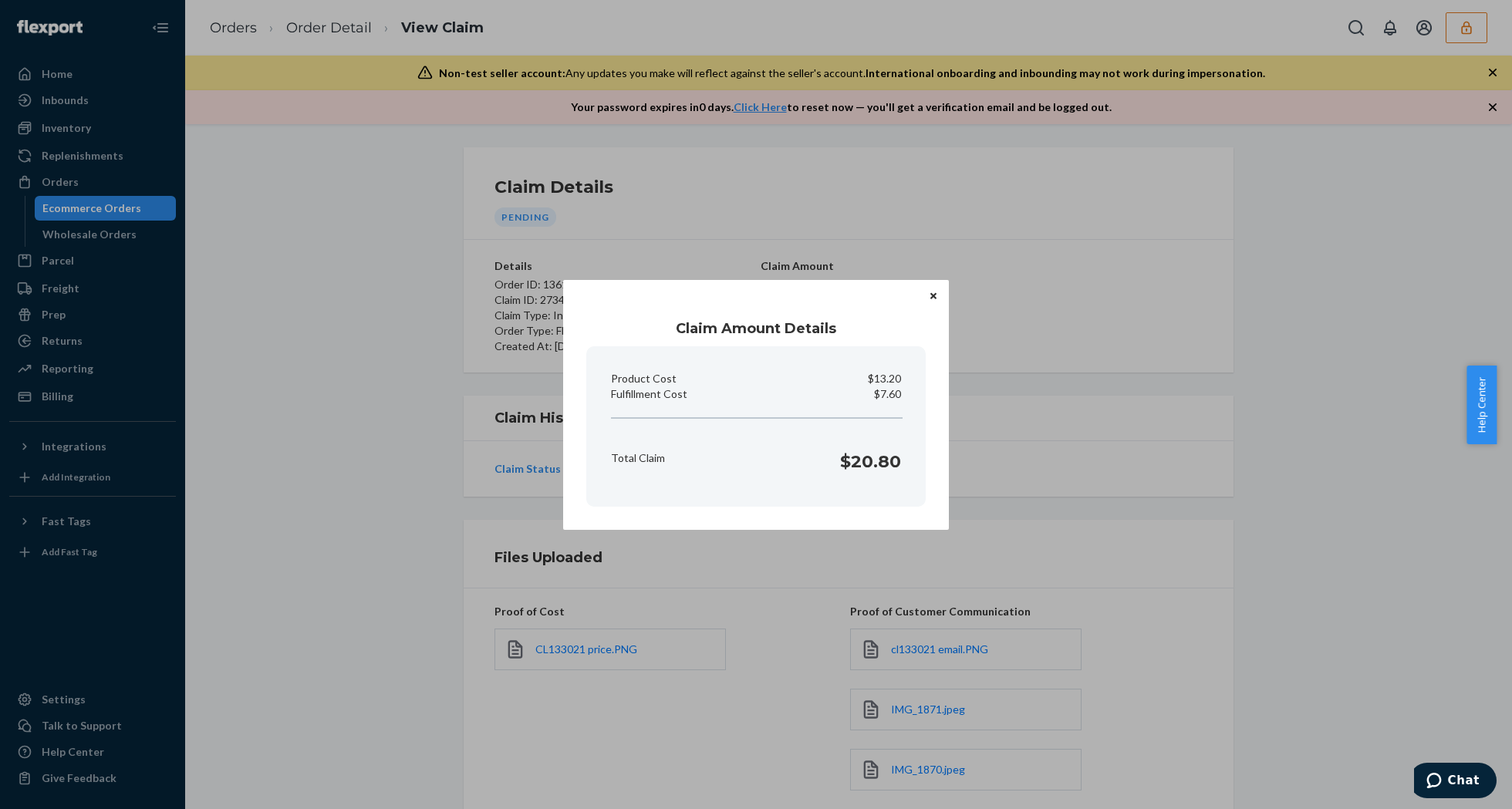
click at [884, 392] on p "$7.60" at bounding box center [888, 394] width 27 height 16
copy p "Fulfillment Cost"
click at [936, 293] on icon "Close" at bounding box center [933, 296] width 6 height 6
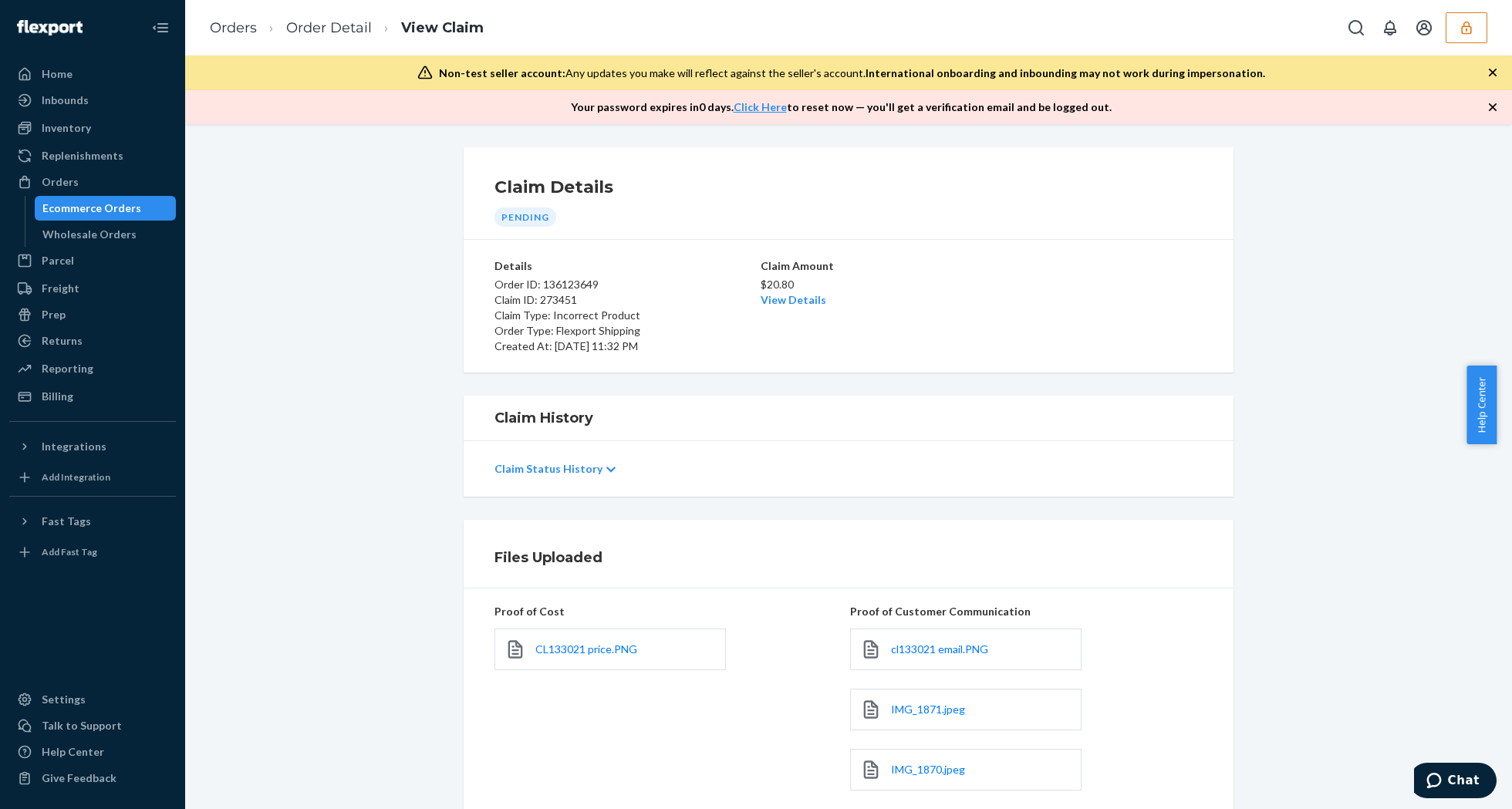
scroll to position [200, 0]
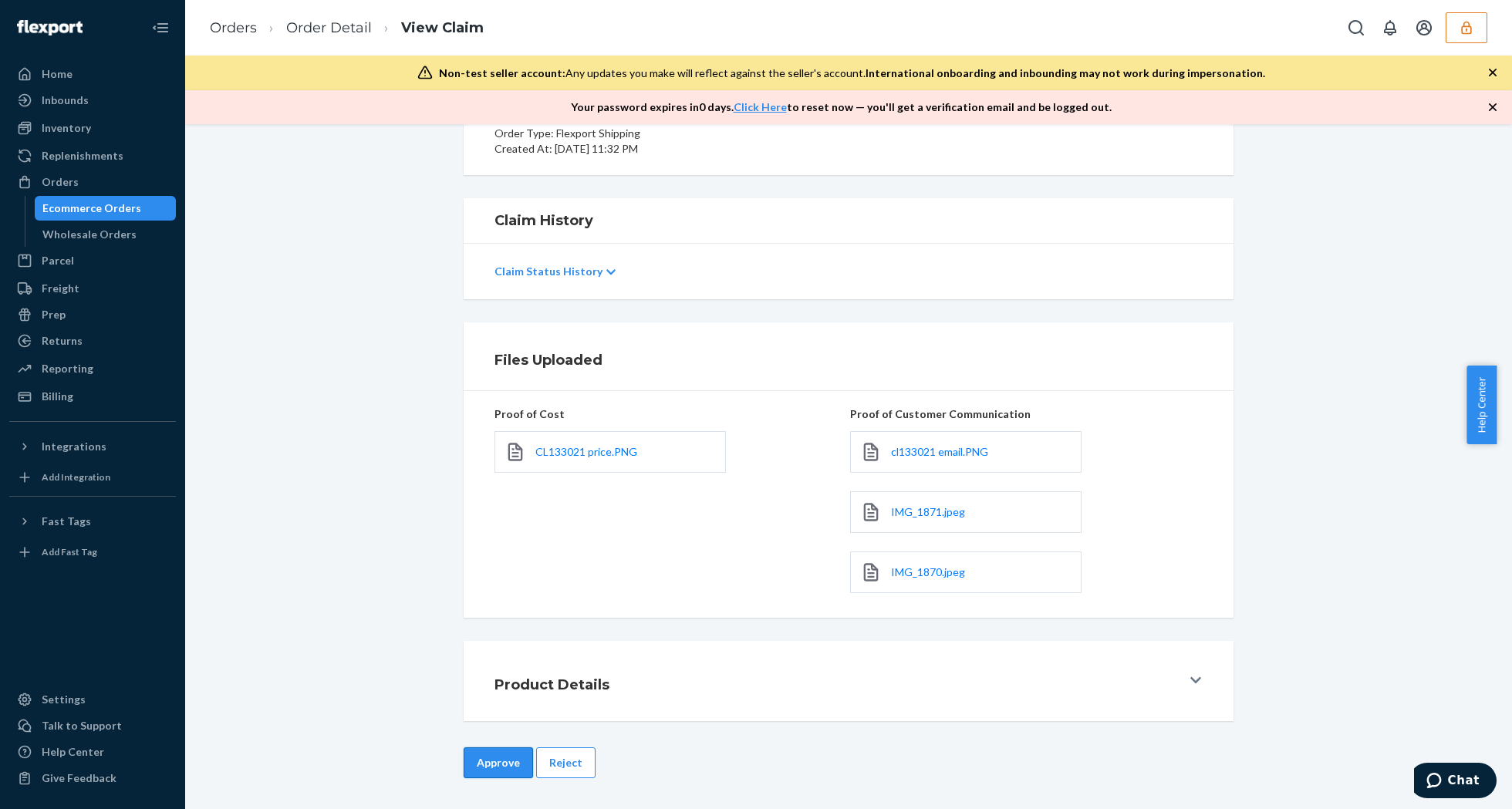
click at [464, 758] on button "Approve" at bounding box center [498, 763] width 70 height 31
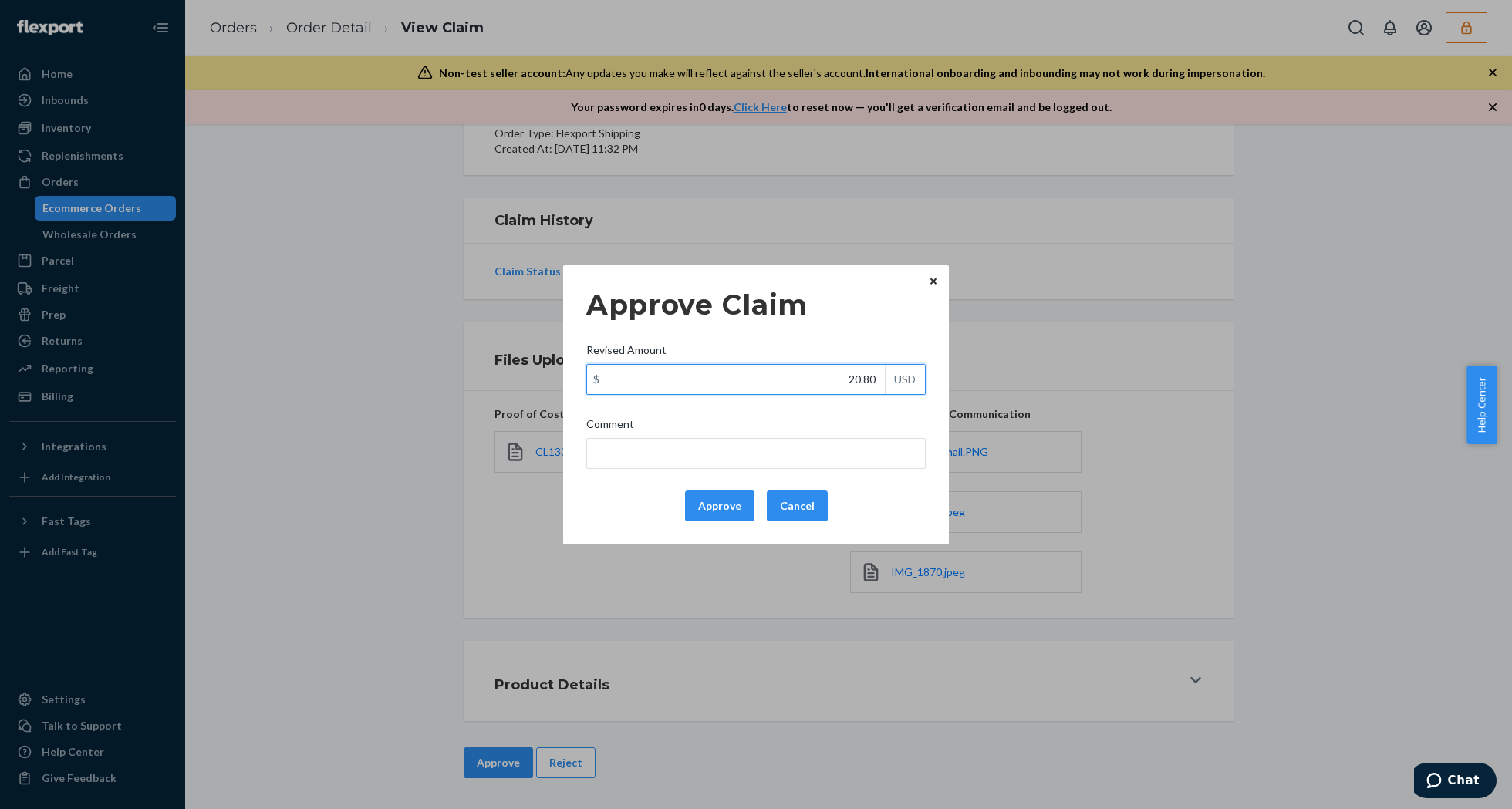
click at [785, 384] on input "20.80" at bounding box center [736, 379] width 298 height 29
paste input "7.6"
type input "7.60"
click at [704, 506] on button "Approve" at bounding box center [720, 506] width 70 height 31
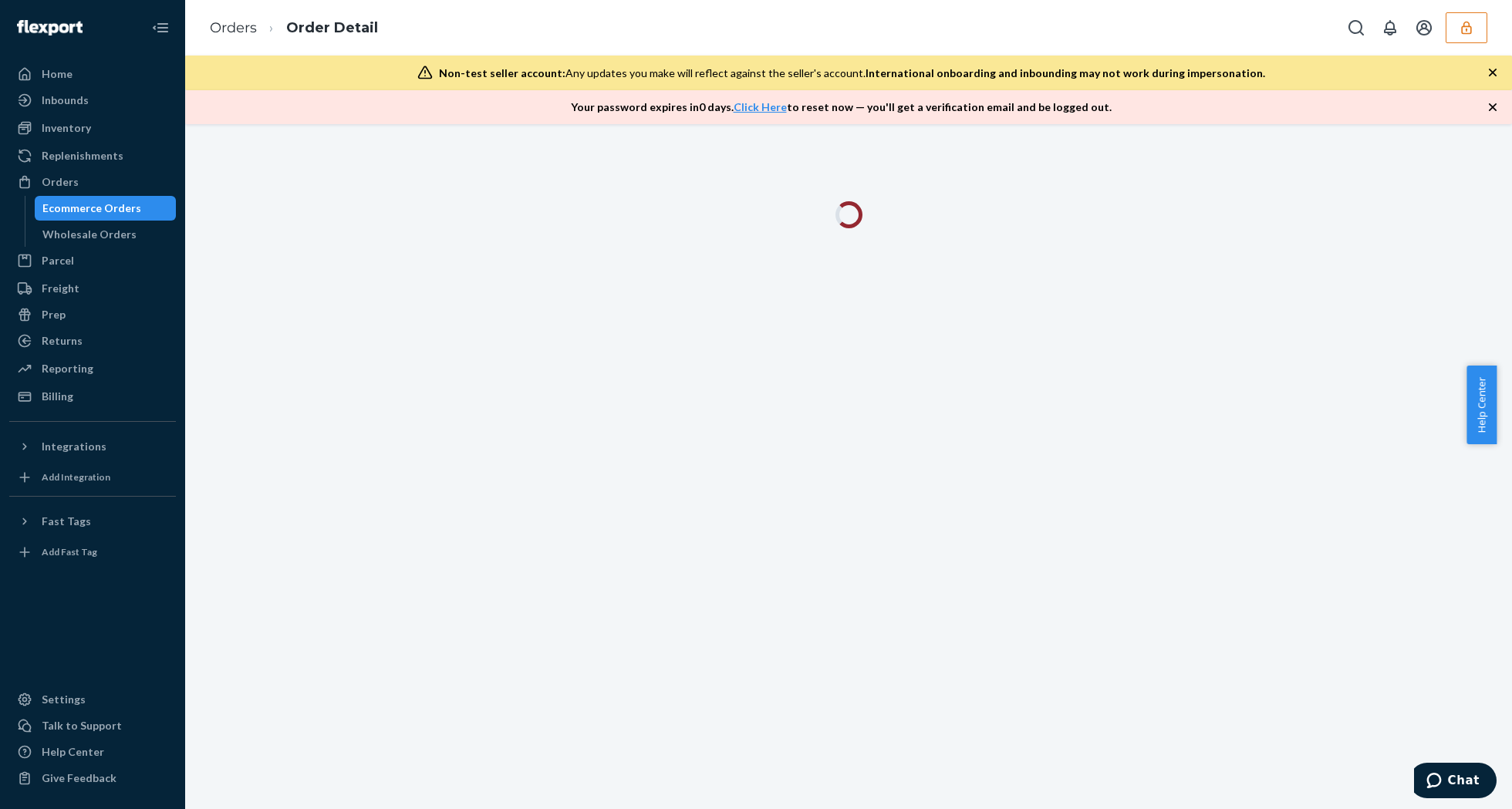
click at [1486, 104] on icon "button" at bounding box center [1492, 107] width 16 height 16
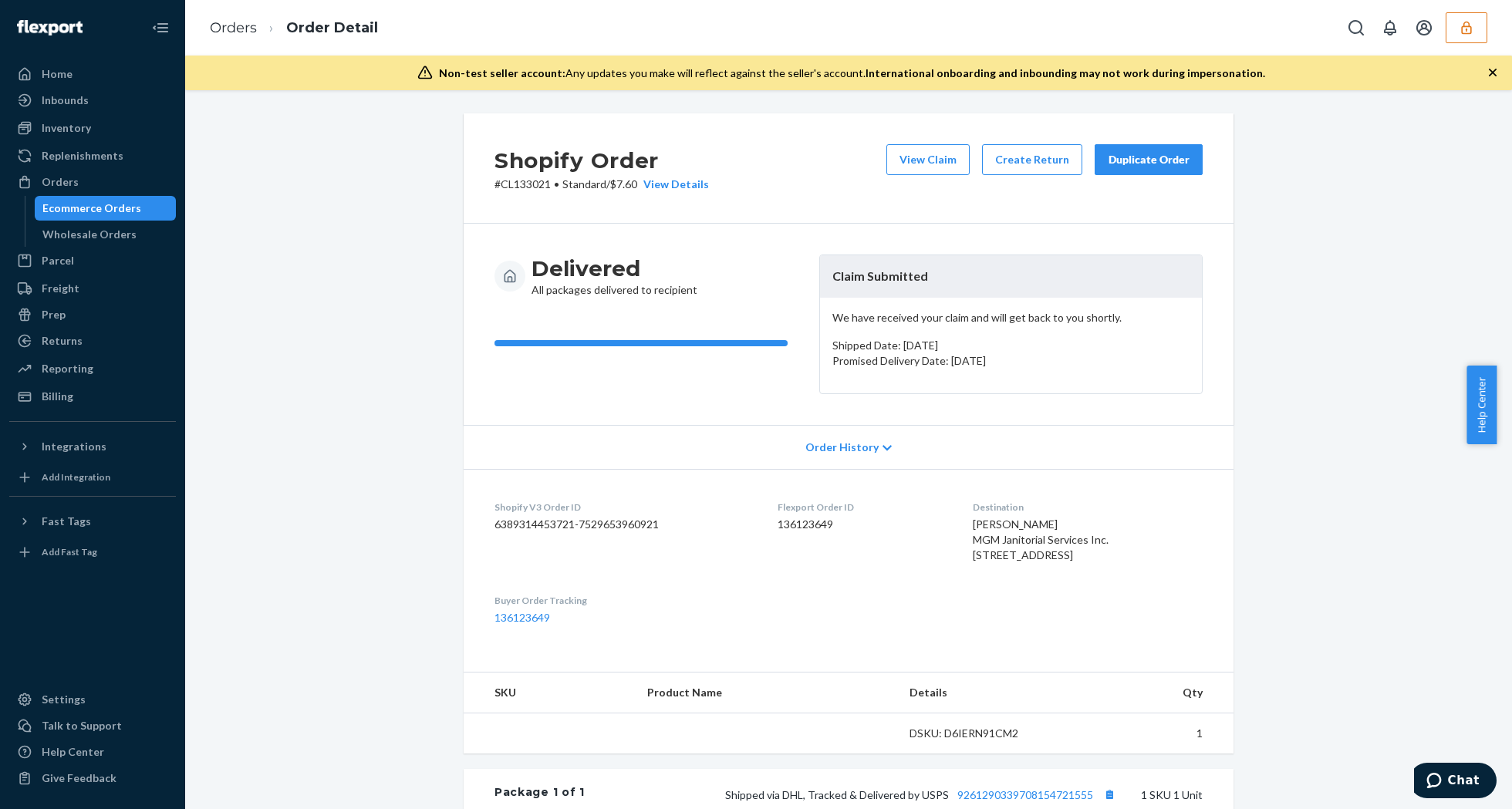
click at [1490, 75] on icon "button" at bounding box center [1492, 72] width 16 height 16
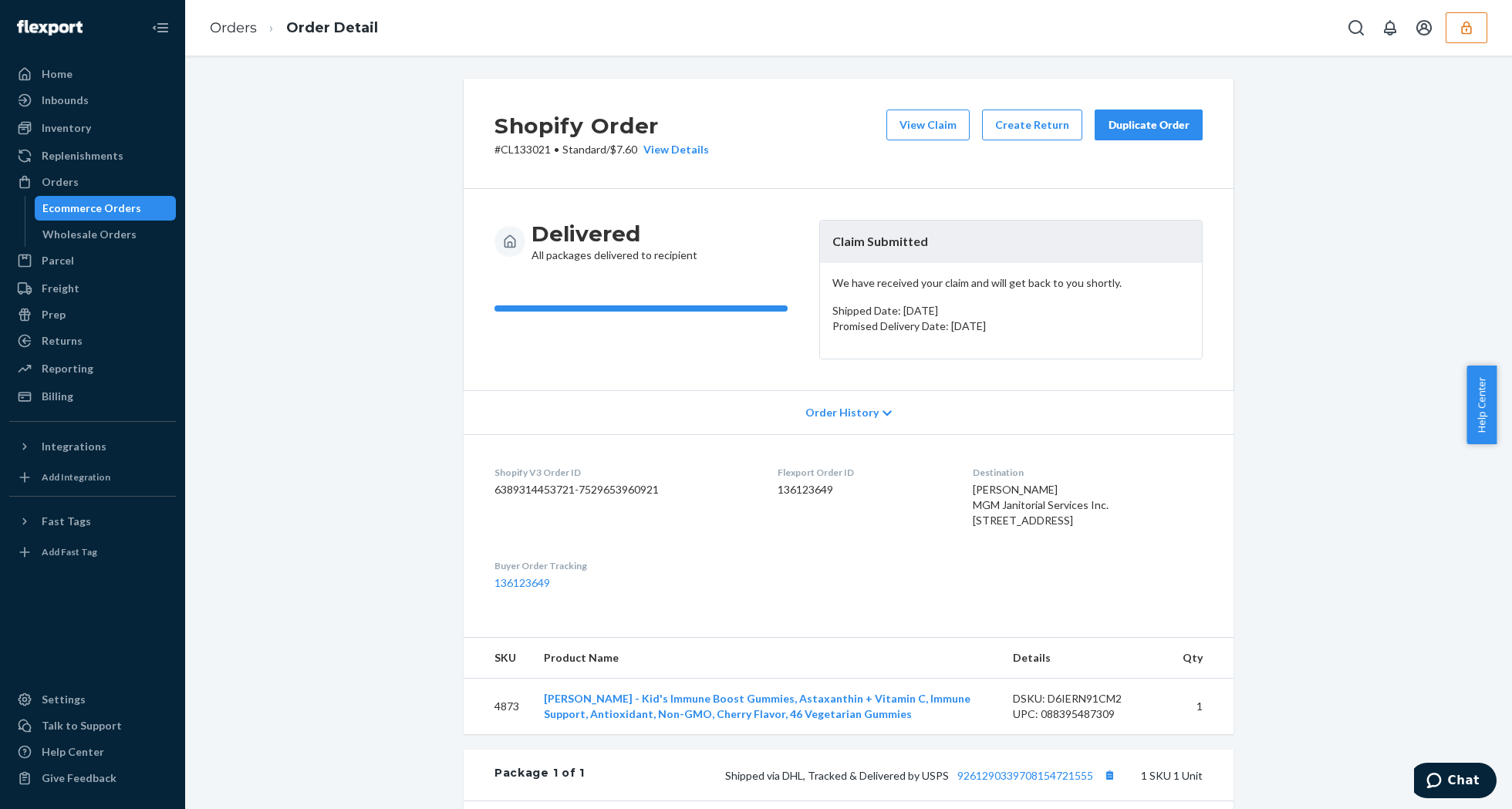
click at [1470, 37] on button "button" at bounding box center [1466, 27] width 41 height 31
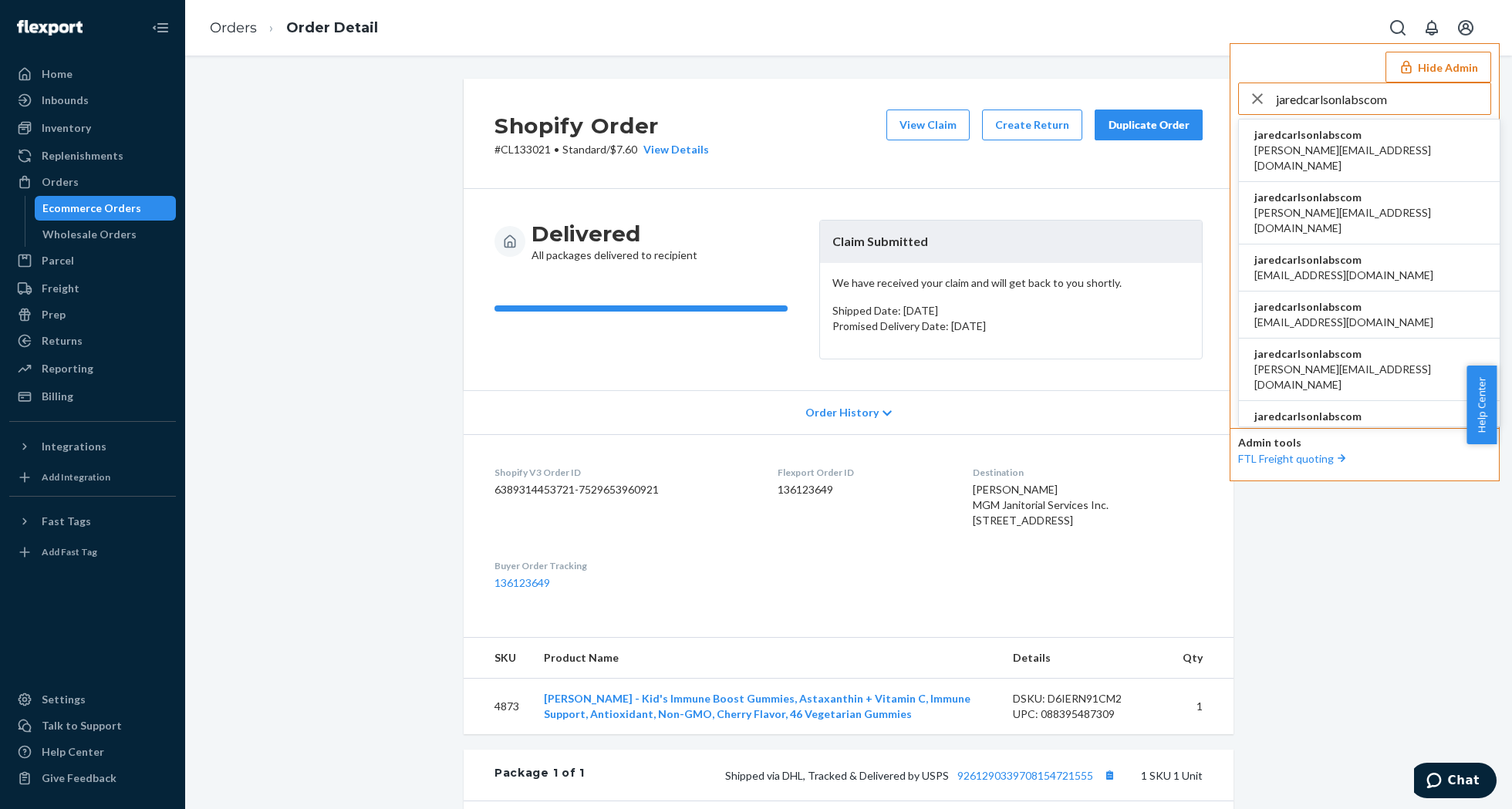
type input "jaredcarlsonlabscom"
click at [1316, 136] on span "jaredcarlsonlabscom" at bounding box center [1370, 135] width 230 height 16
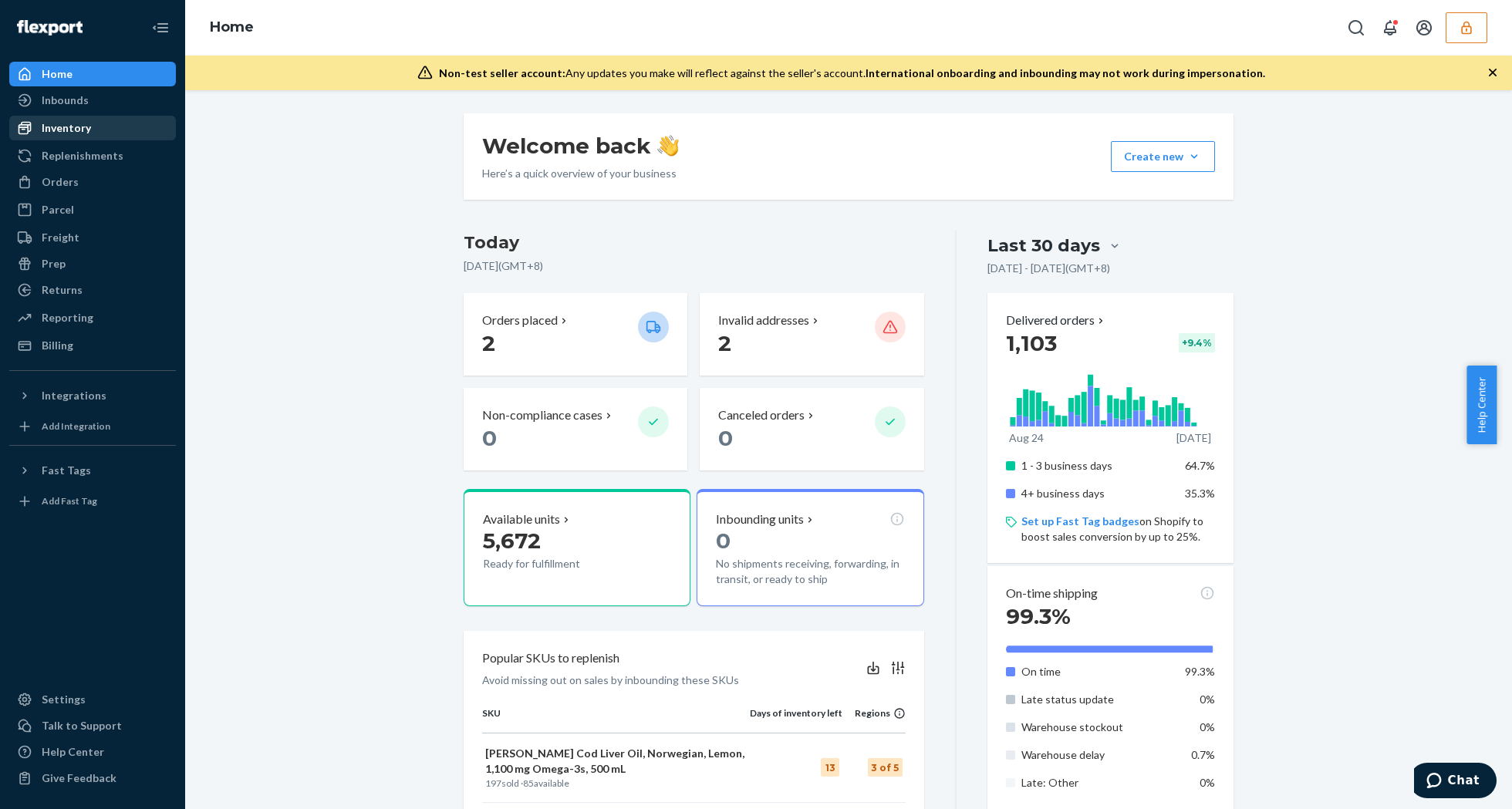
click at [75, 118] on div "Inventory" at bounding box center [93, 128] width 164 height 22
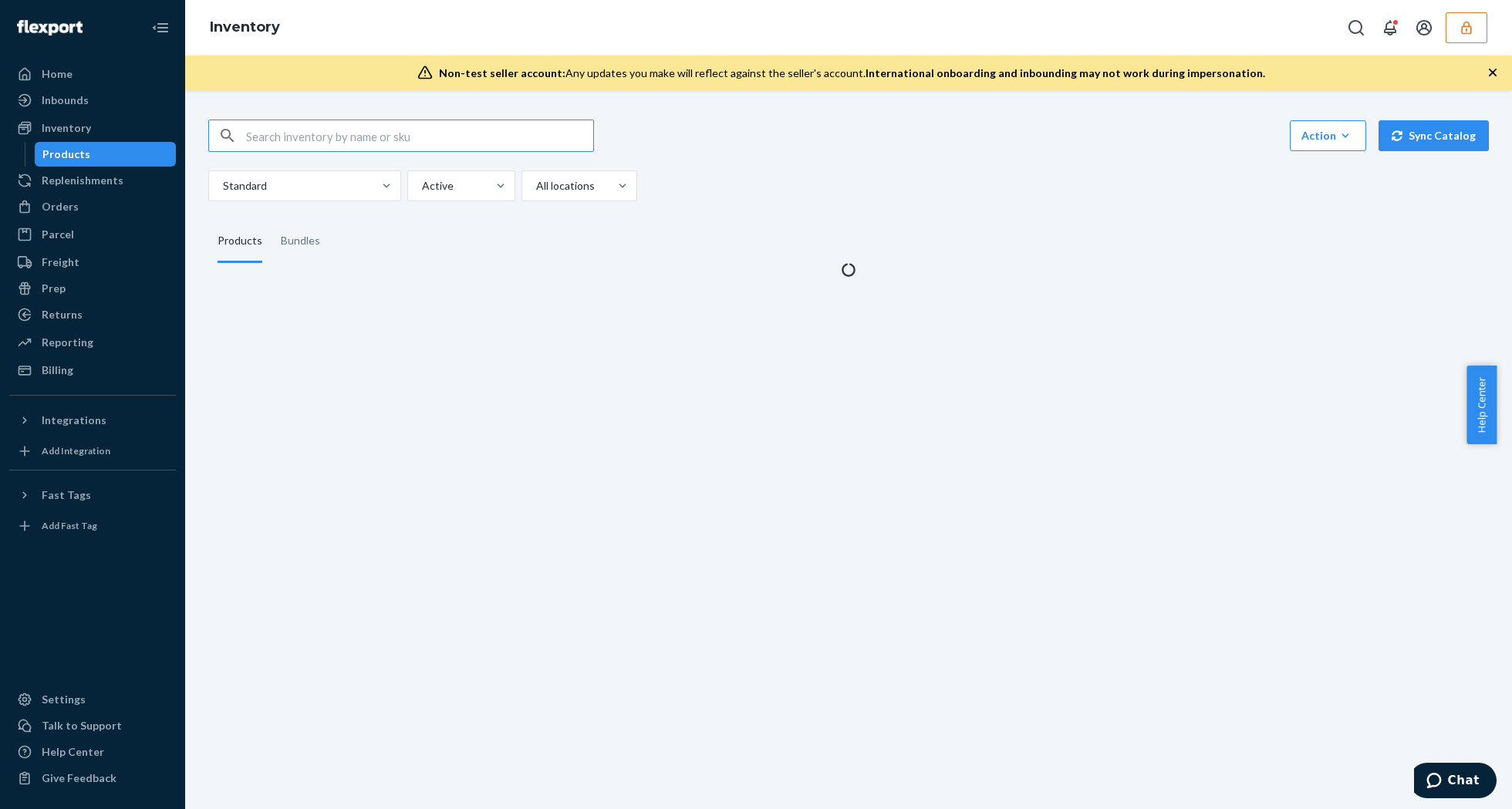
click at [319, 133] on input "text" at bounding box center [419, 135] width 347 height 31
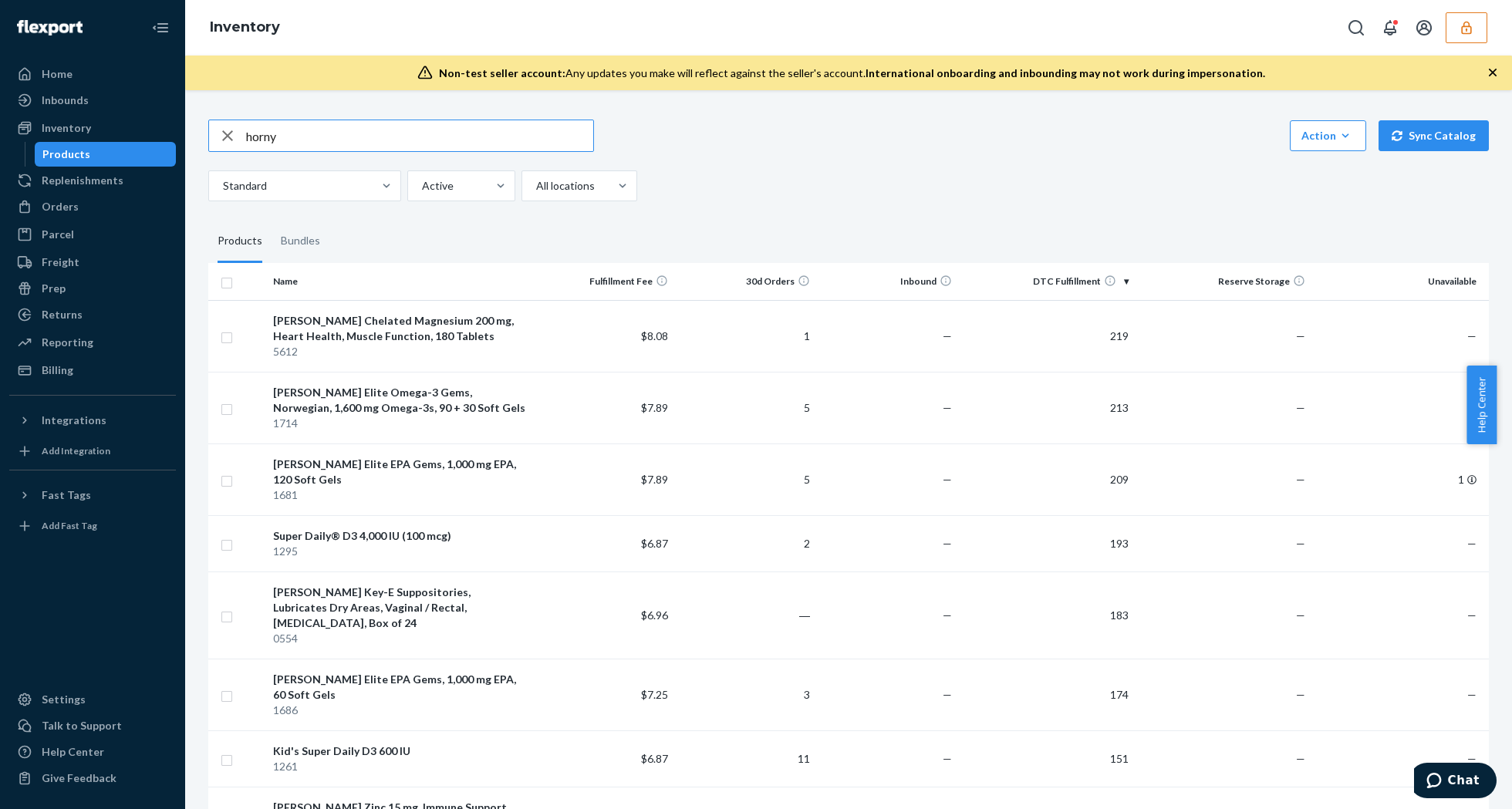
type input "horny"
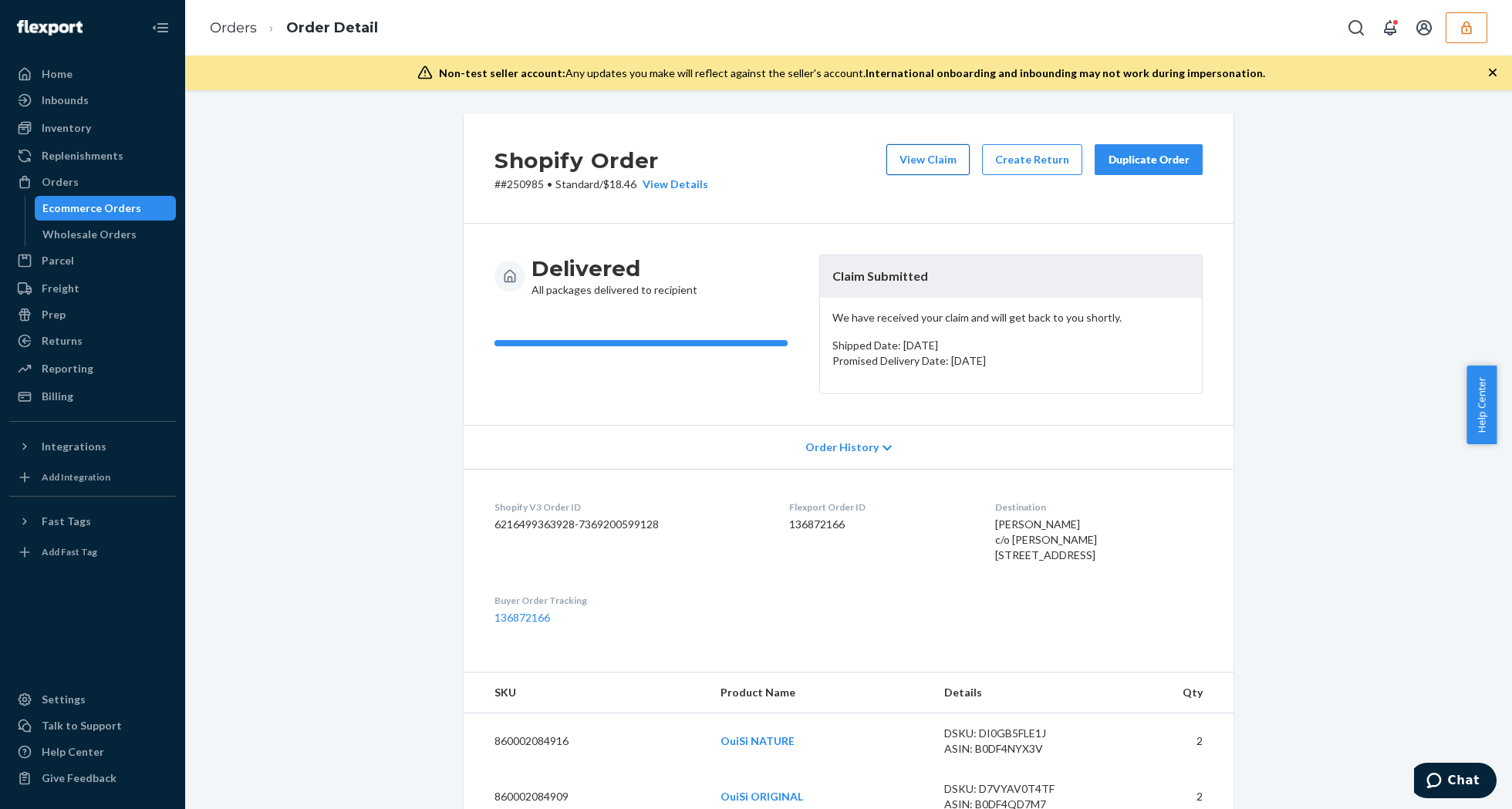
click at [927, 157] on button "View Claim" at bounding box center [927, 159] width 84 height 31
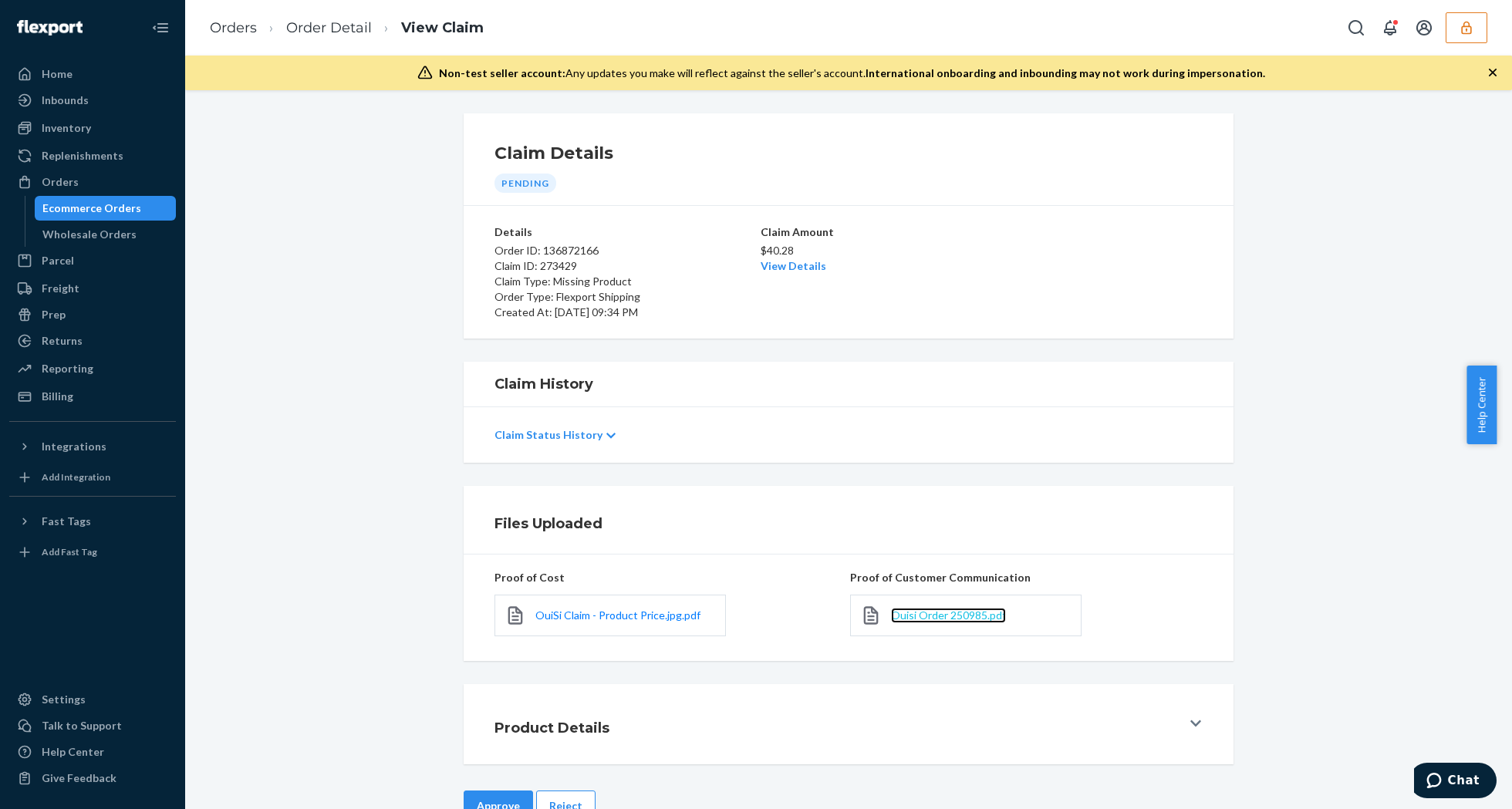
click at [929, 611] on span "Ouisi Order 250985.pdf" at bounding box center [948, 615] width 115 height 13
click at [604, 618] on span "OuiSi Claim - Product Price.jpg.pdf" at bounding box center [618, 615] width 165 height 13
click at [794, 260] on link "View Details" at bounding box center [793, 266] width 65 height 13
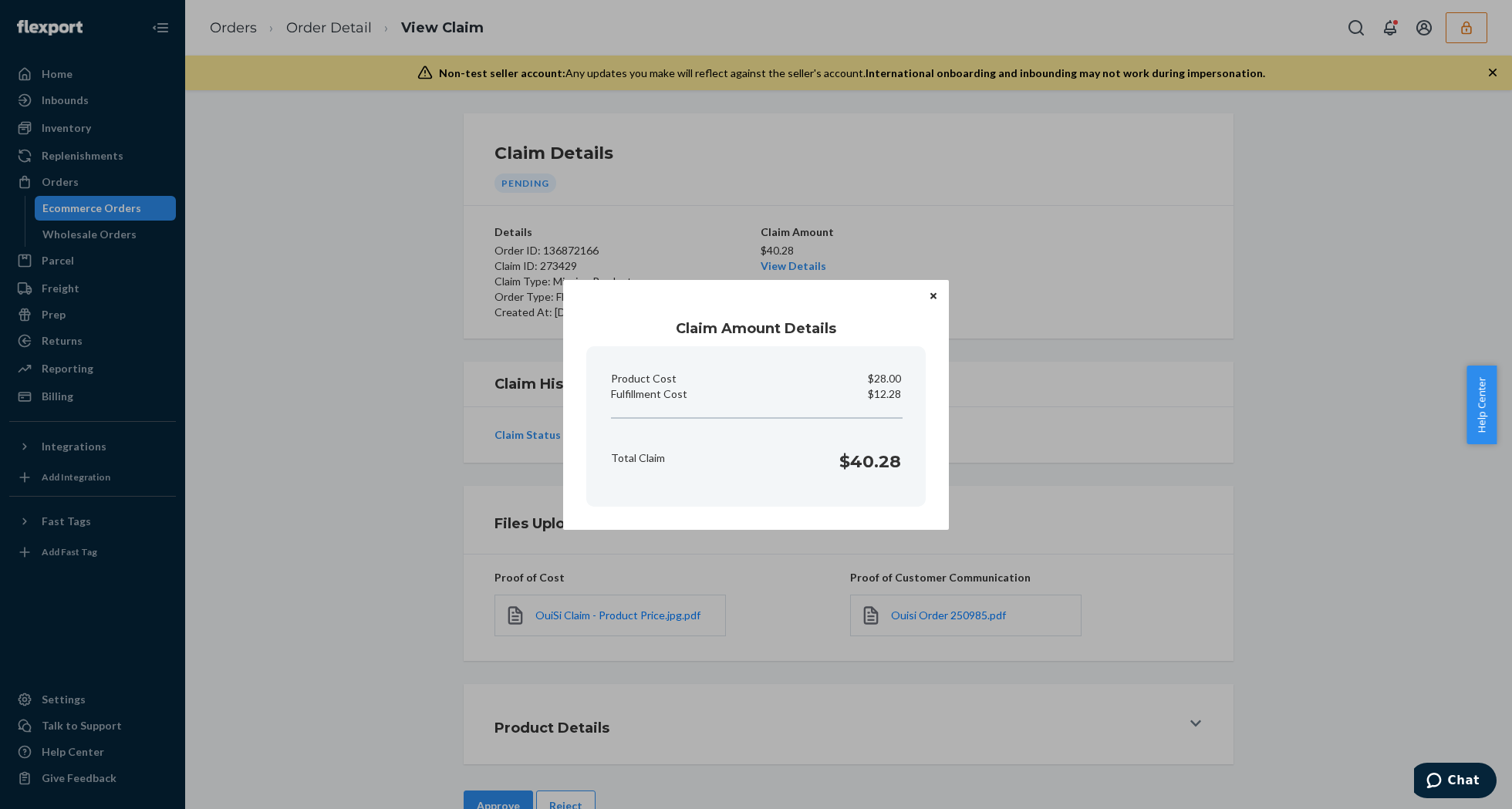
click at [933, 297] on icon "Close" at bounding box center [933, 296] width 6 height 6
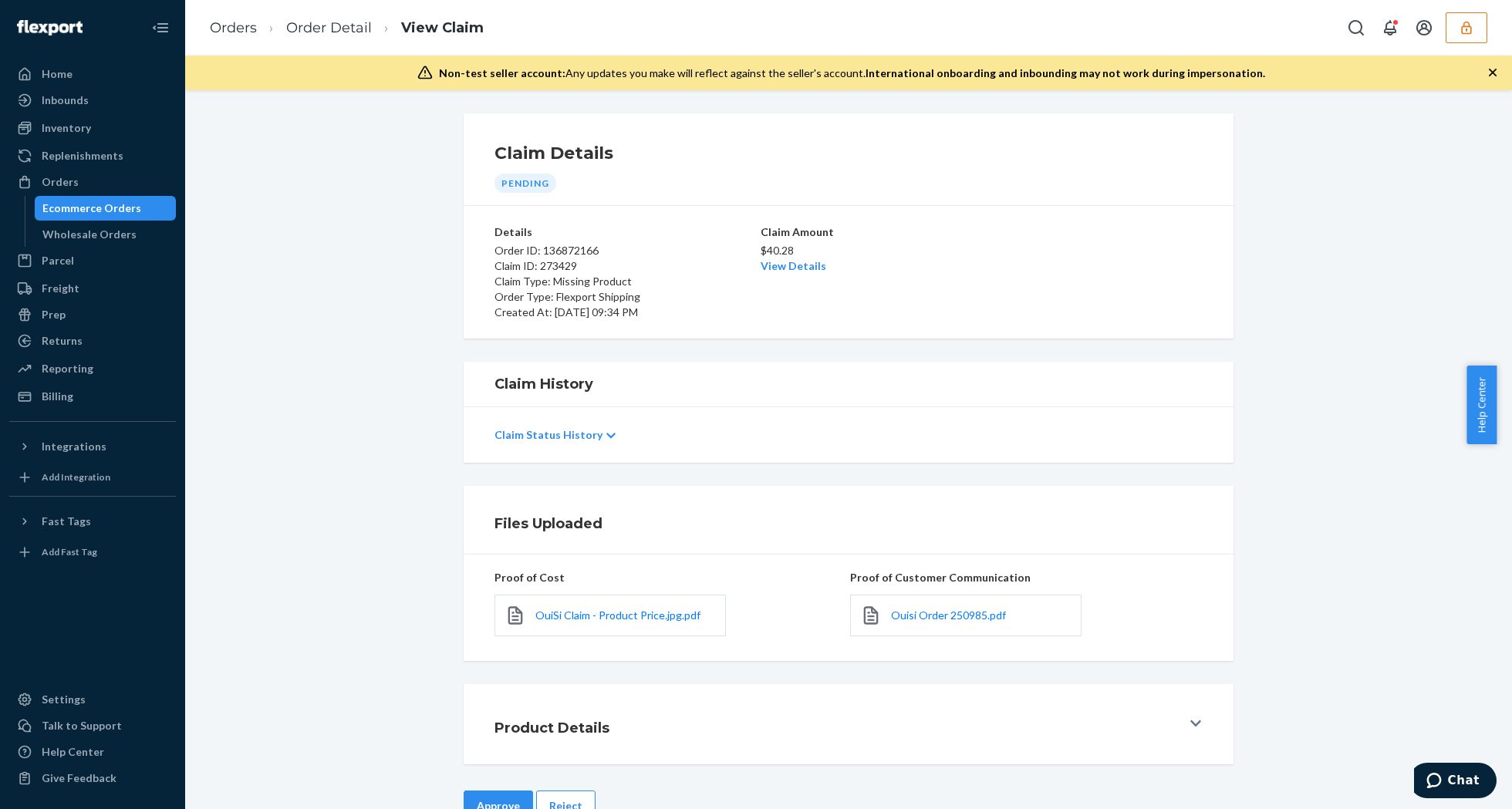
scroll to position [45, 0]
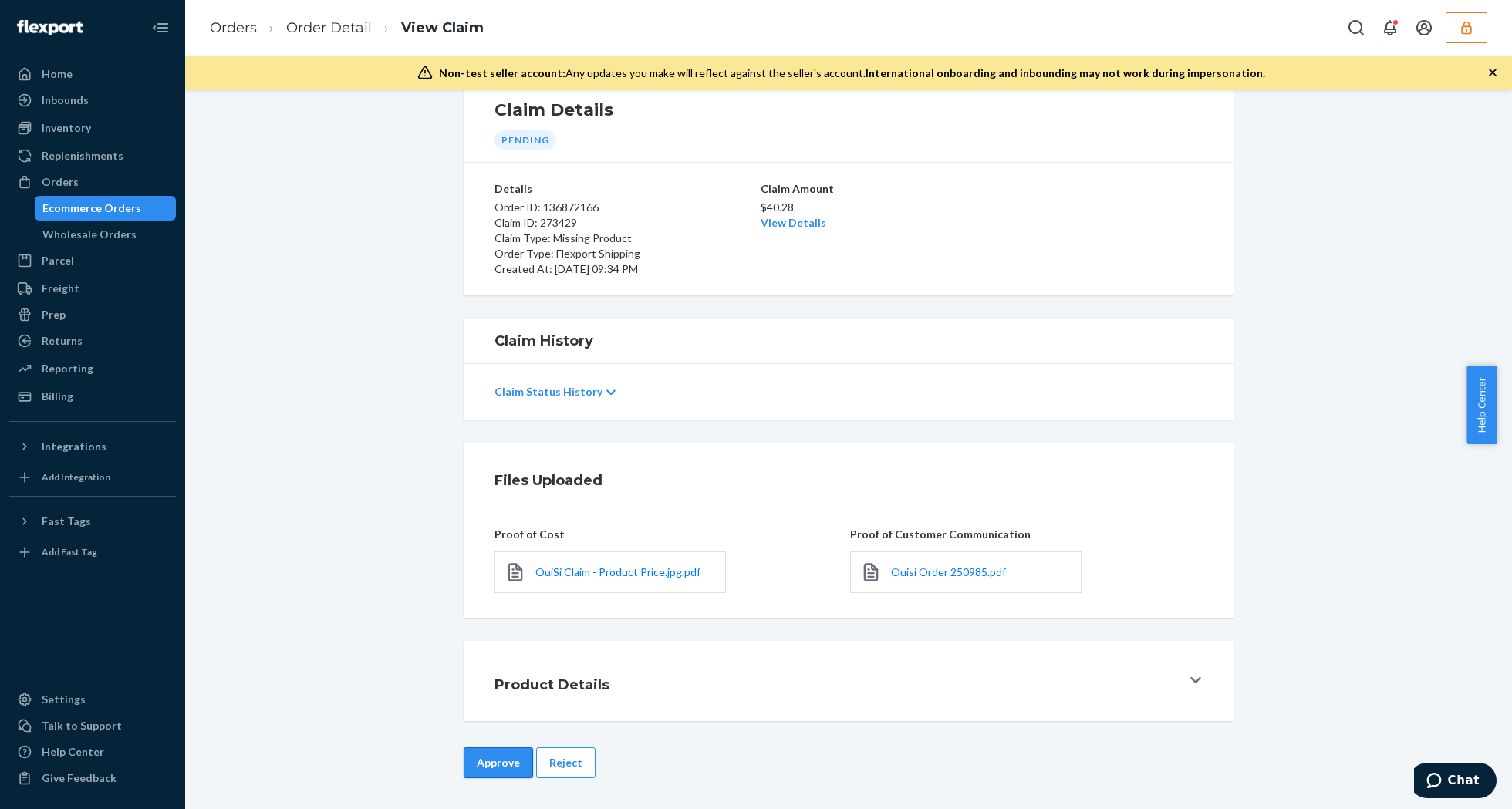
click at [475, 765] on button "Approve" at bounding box center [498, 763] width 70 height 31
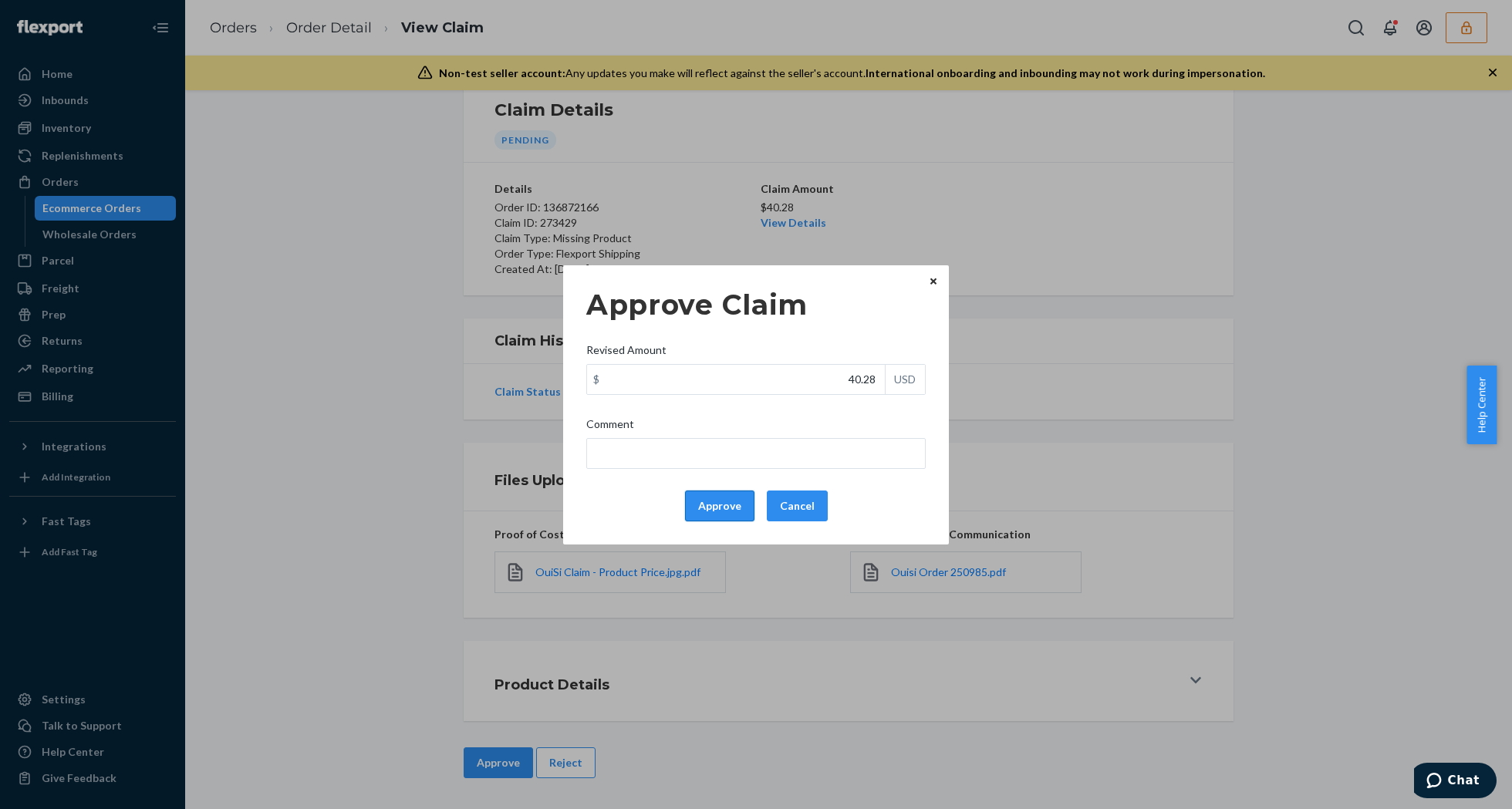
click at [723, 498] on button "Approve" at bounding box center [720, 506] width 70 height 31
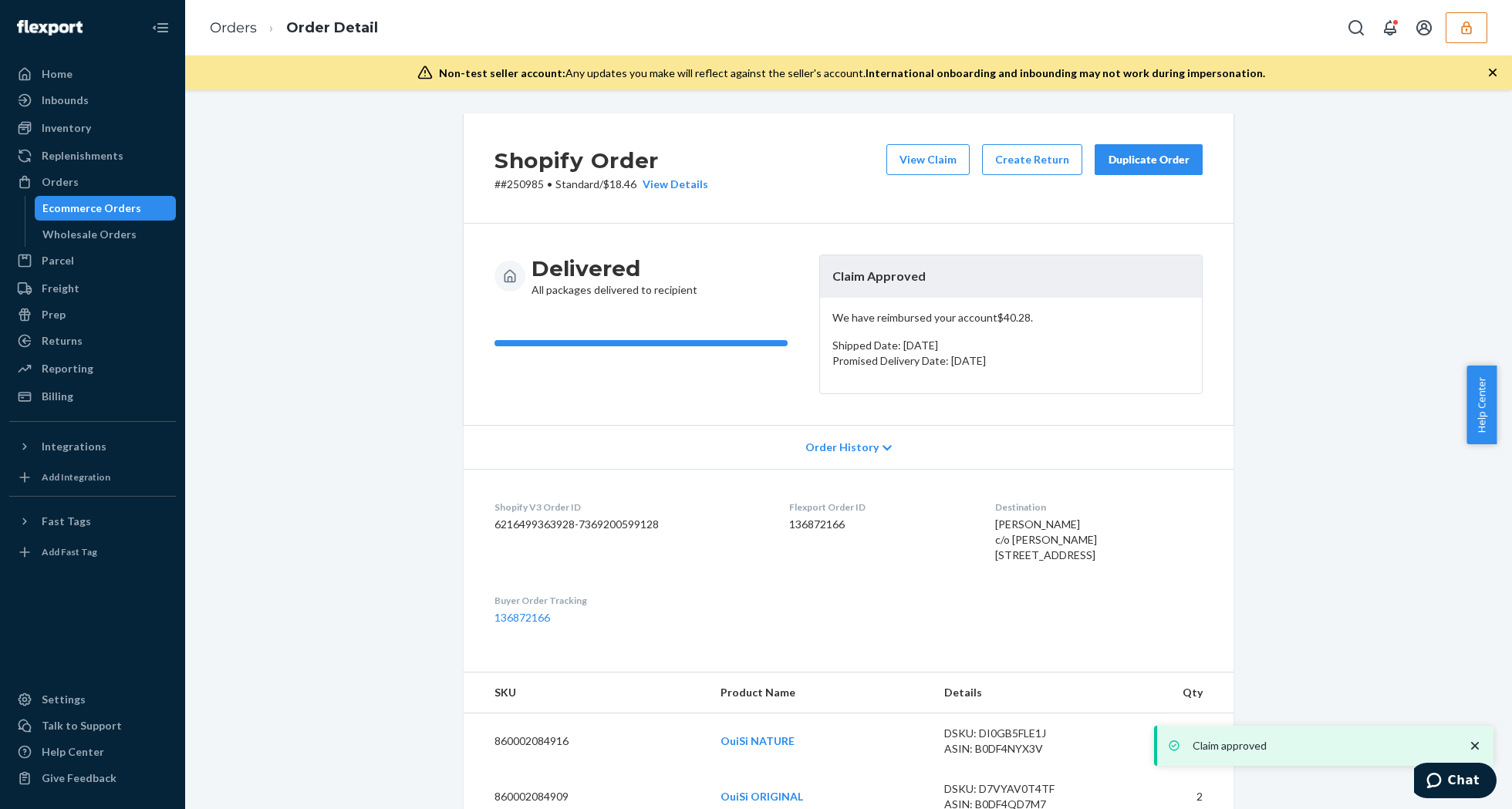
scroll to position [205, 0]
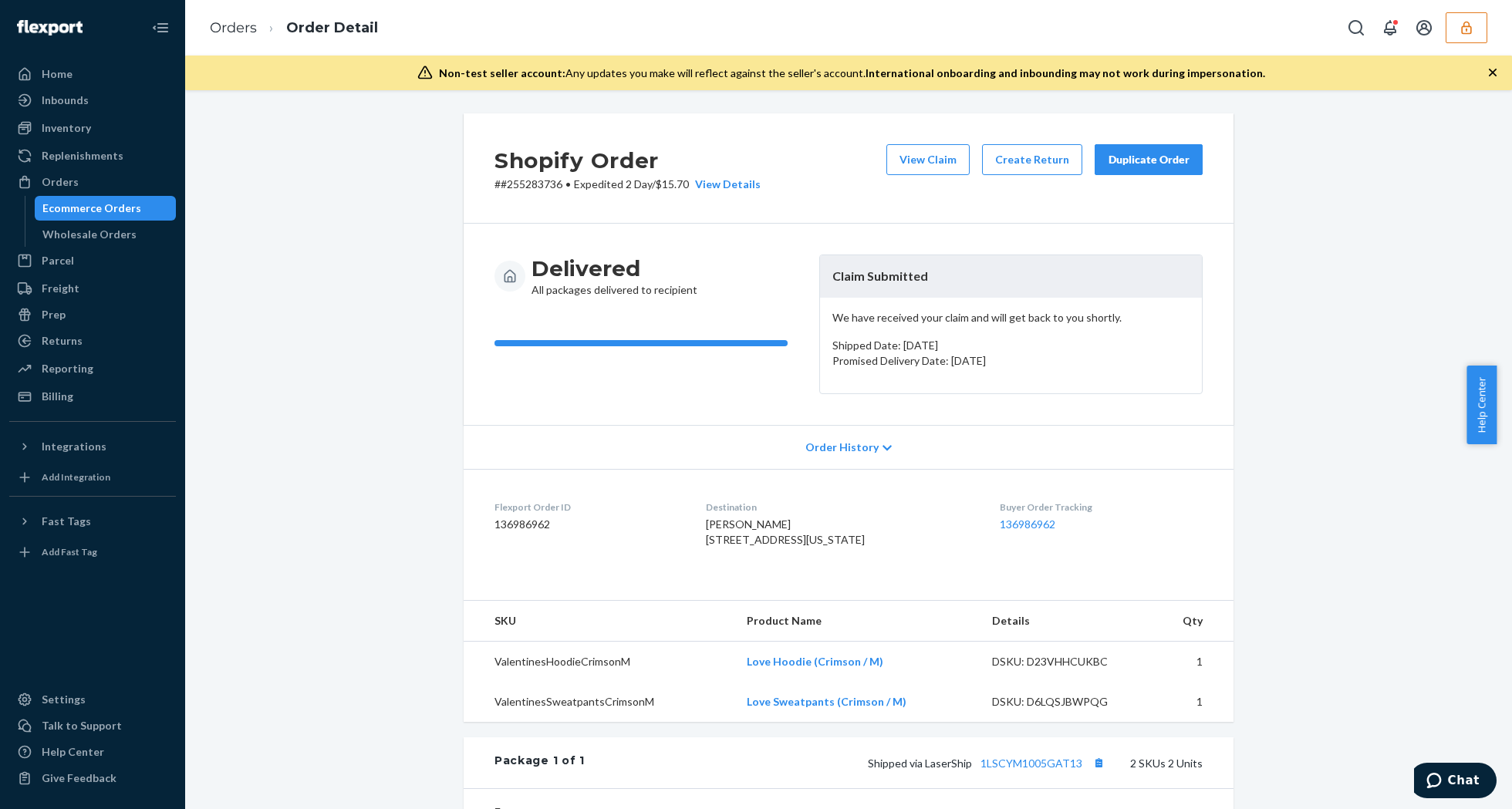
scroll to position [309, 0]
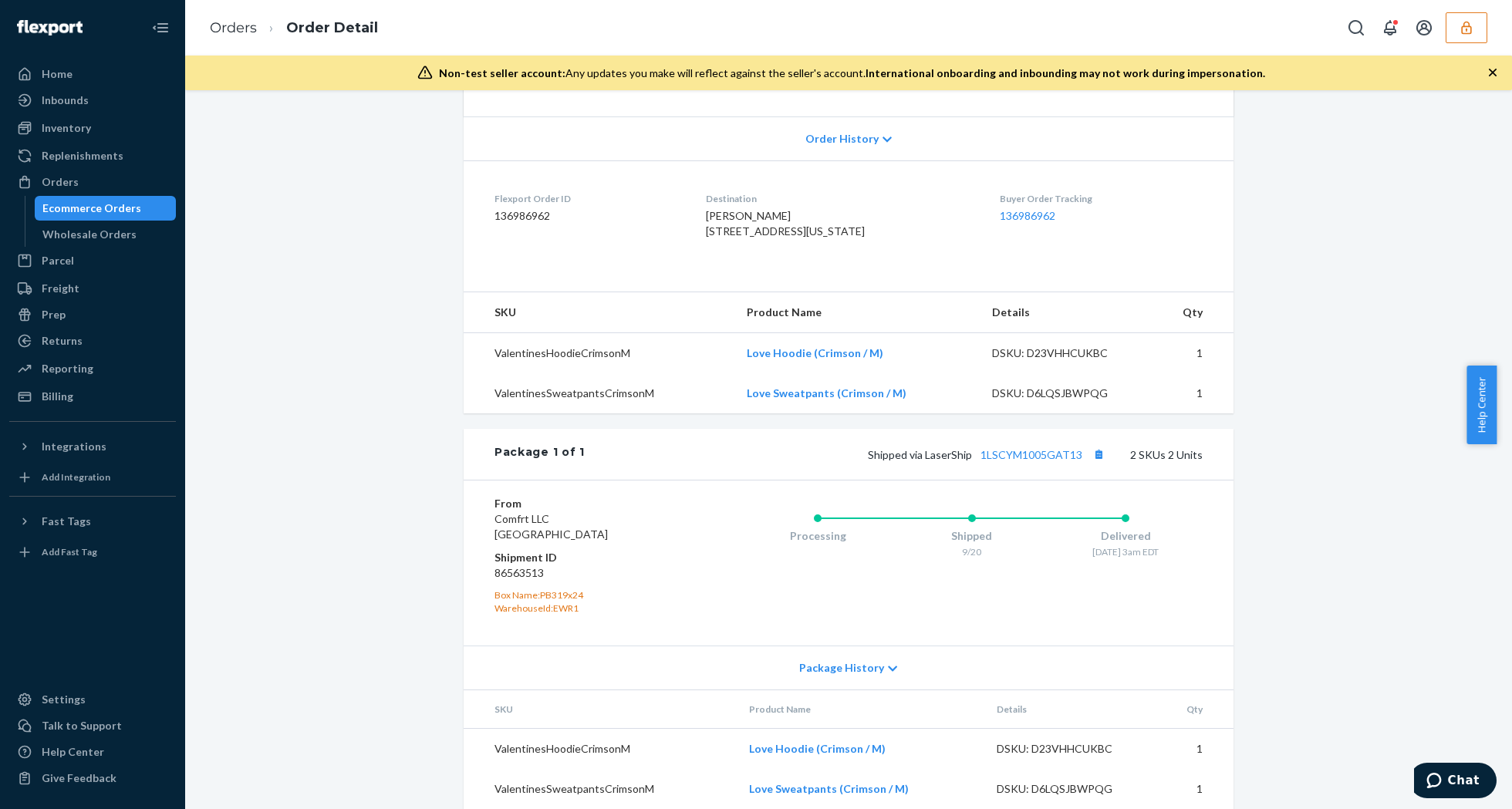
click at [1020, 465] on div "Shipped via LaserShip 1LSCYM1005GAT13 2 SKUs 2 Units" at bounding box center [893, 455] width 618 height 20
click at [1020, 461] on link "1LSCYM1005GAT13" at bounding box center [1031, 455] width 102 height 13
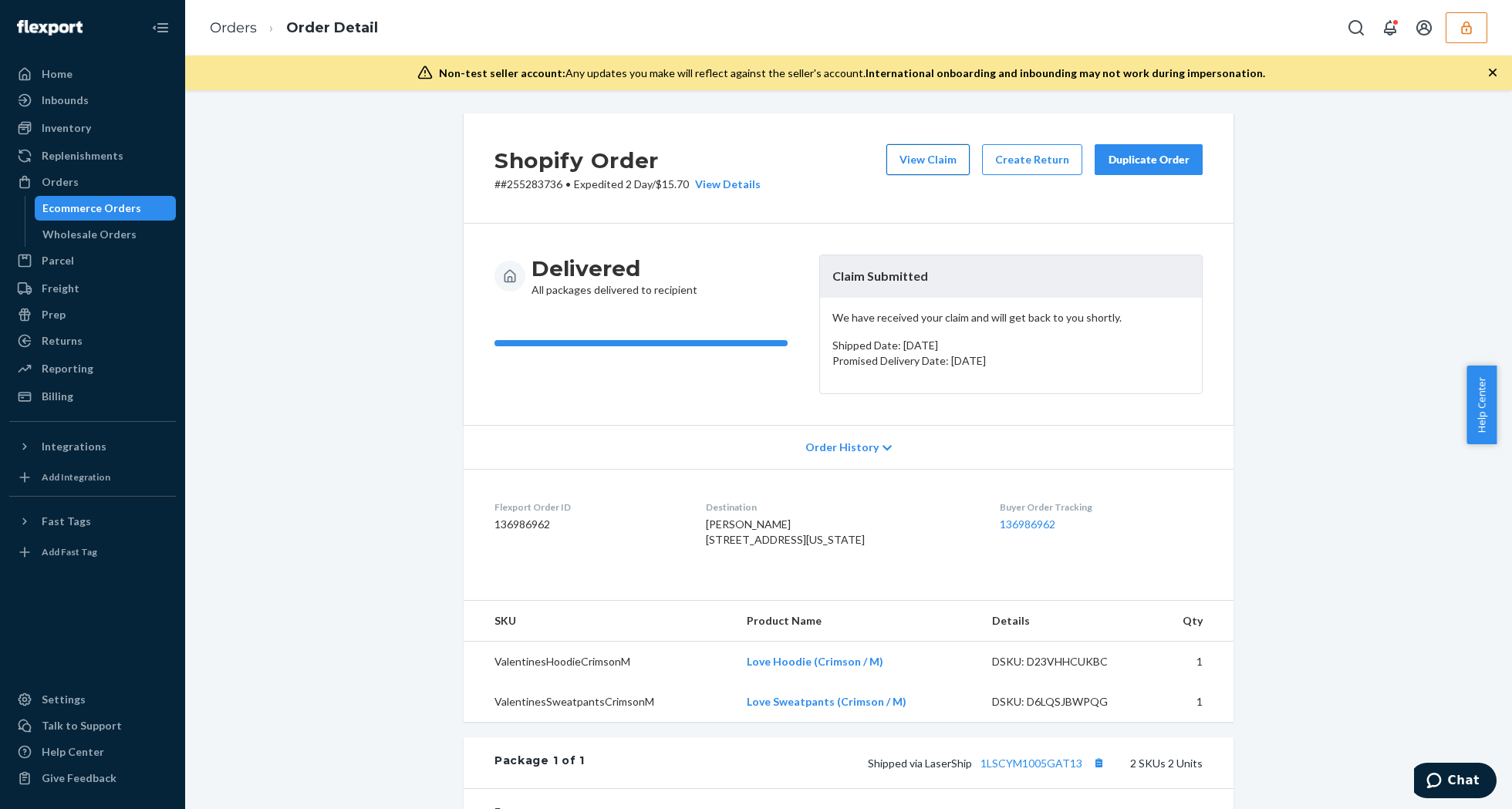
click at [917, 156] on button "View Claim" at bounding box center [927, 159] width 84 height 31
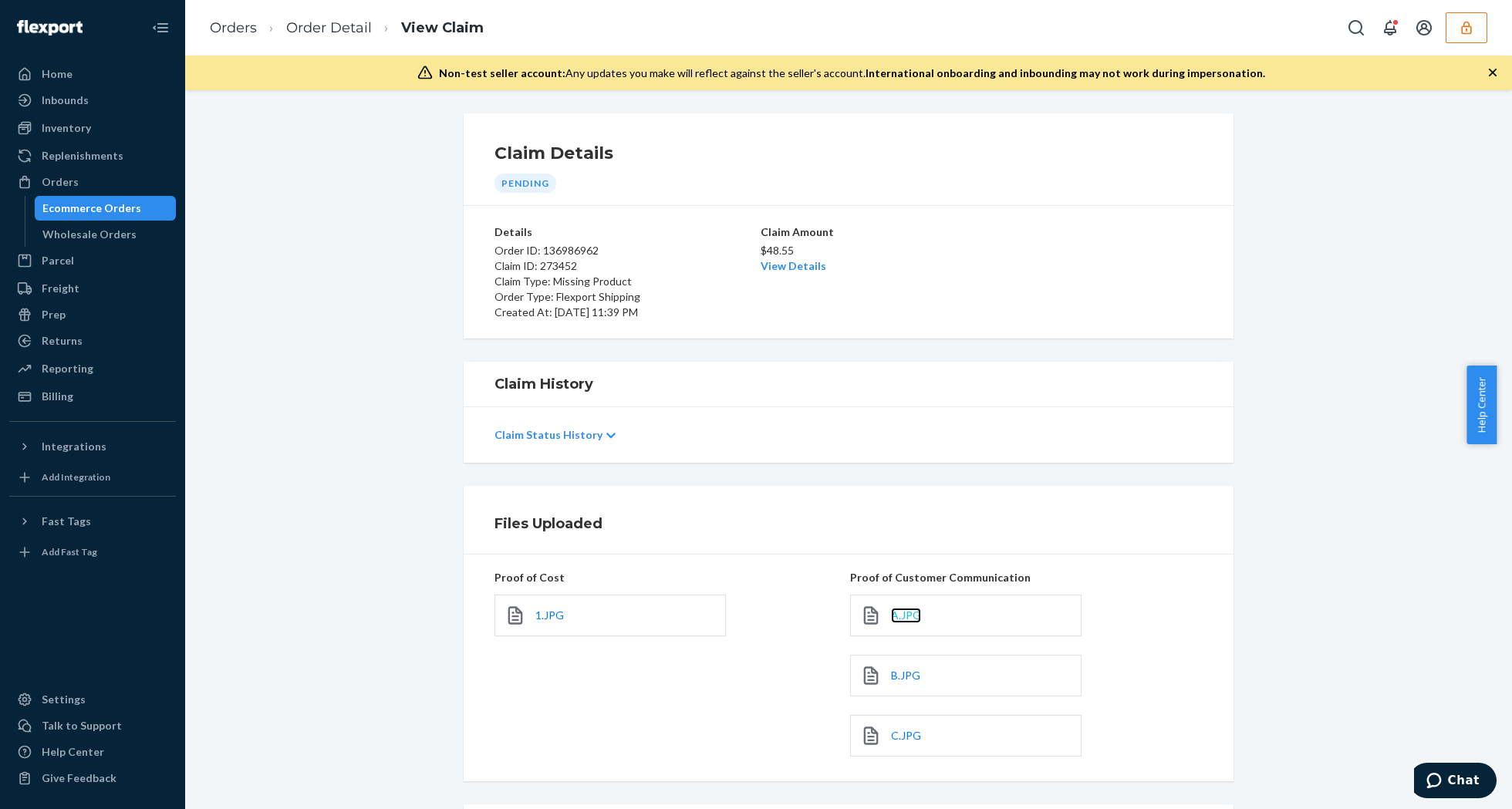
click at [896, 619] on span "A.JPG" at bounding box center [906, 615] width 30 height 13
click at [891, 671] on span "B.JPG" at bounding box center [905, 676] width 29 height 13
click at [892, 729] on div "C.JPG" at bounding box center [965, 736] width 231 height 41
click at [893, 732] on span "C.JPG" at bounding box center [906, 735] width 30 height 13
click at [536, 613] on span "1.JPG" at bounding box center [550, 615] width 28 height 13
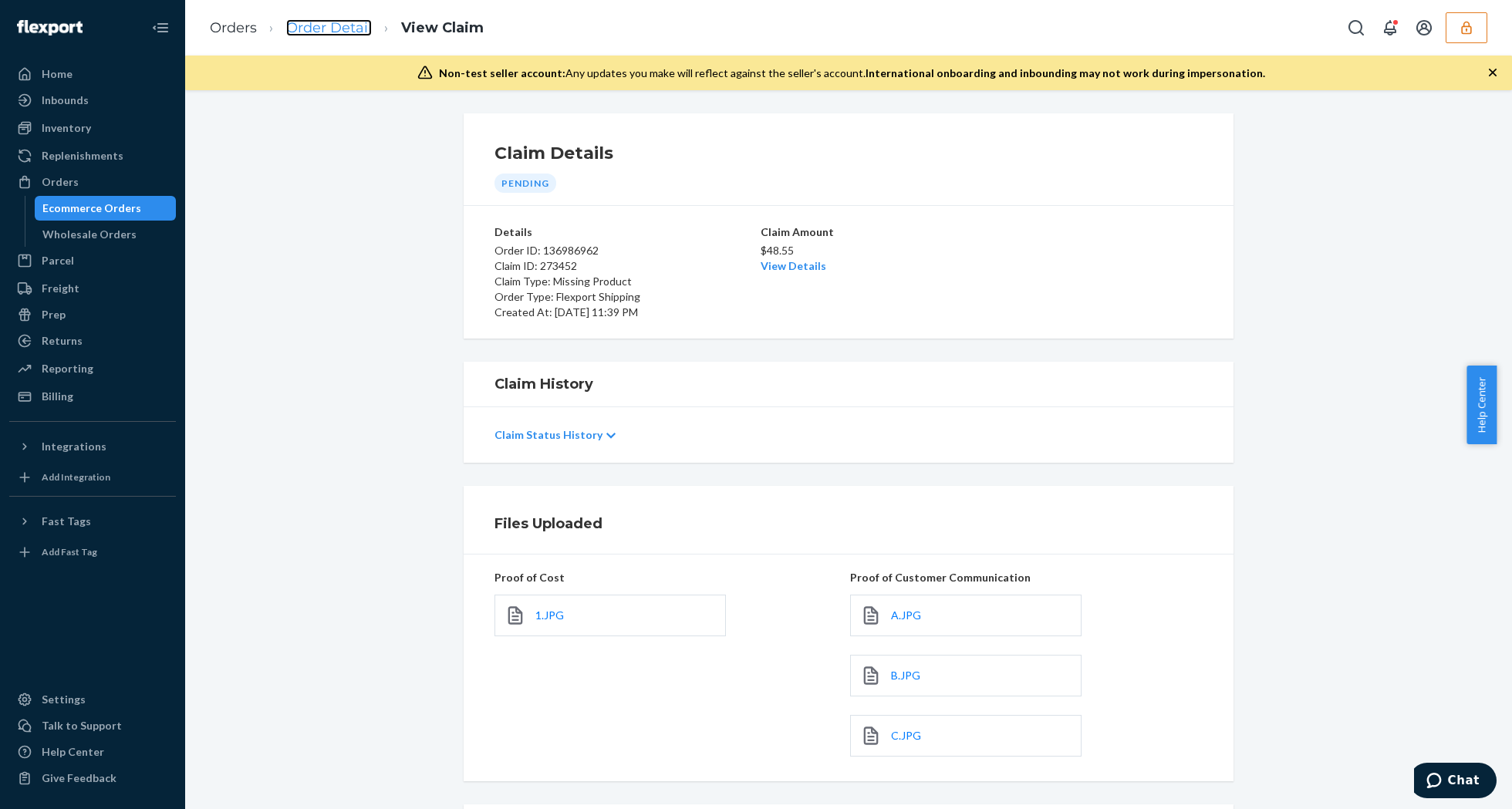
click at [309, 31] on link "Order Detail" at bounding box center [329, 27] width 85 height 17
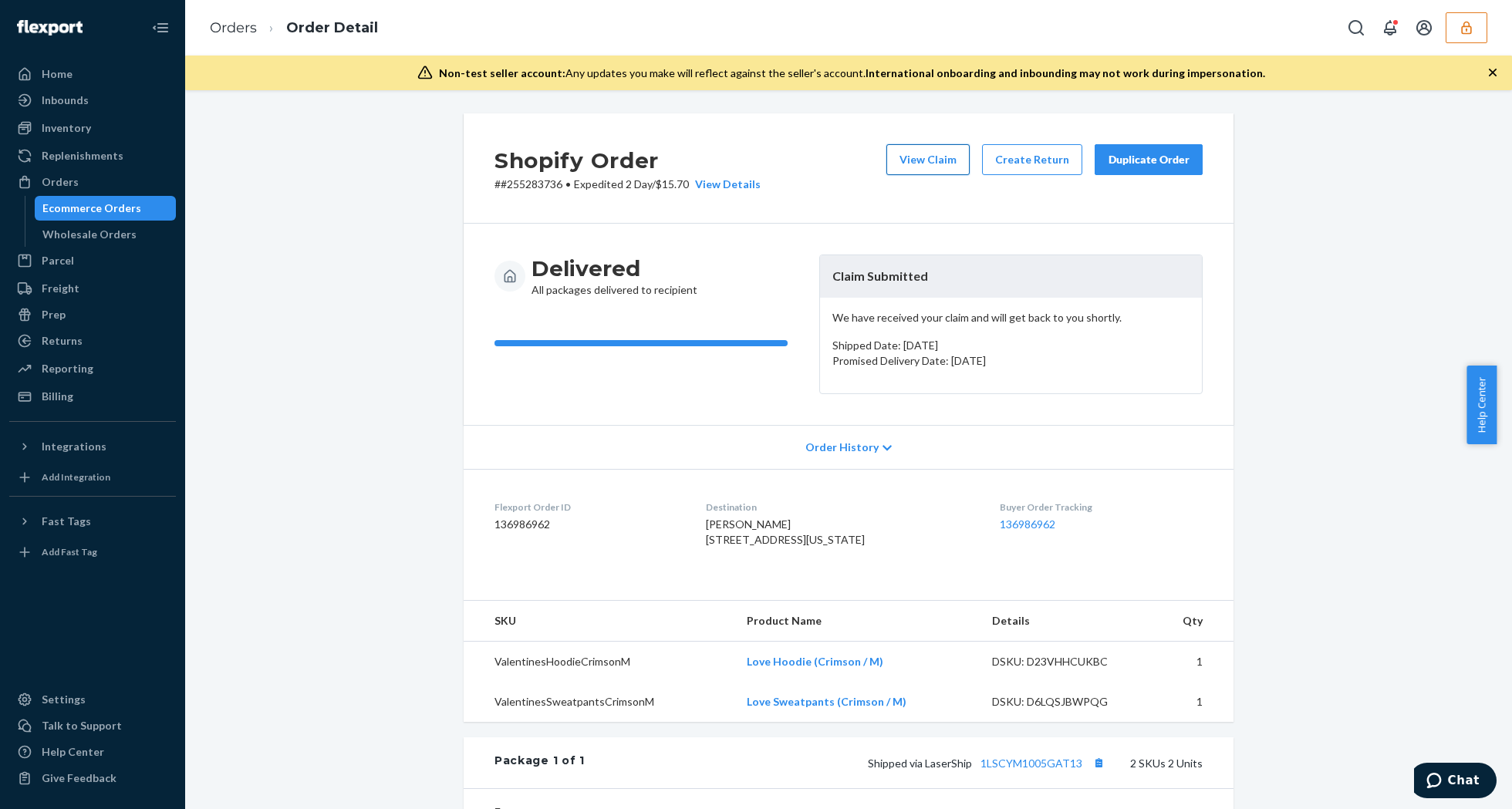
click at [914, 161] on button "View Claim" at bounding box center [927, 159] width 84 height 31
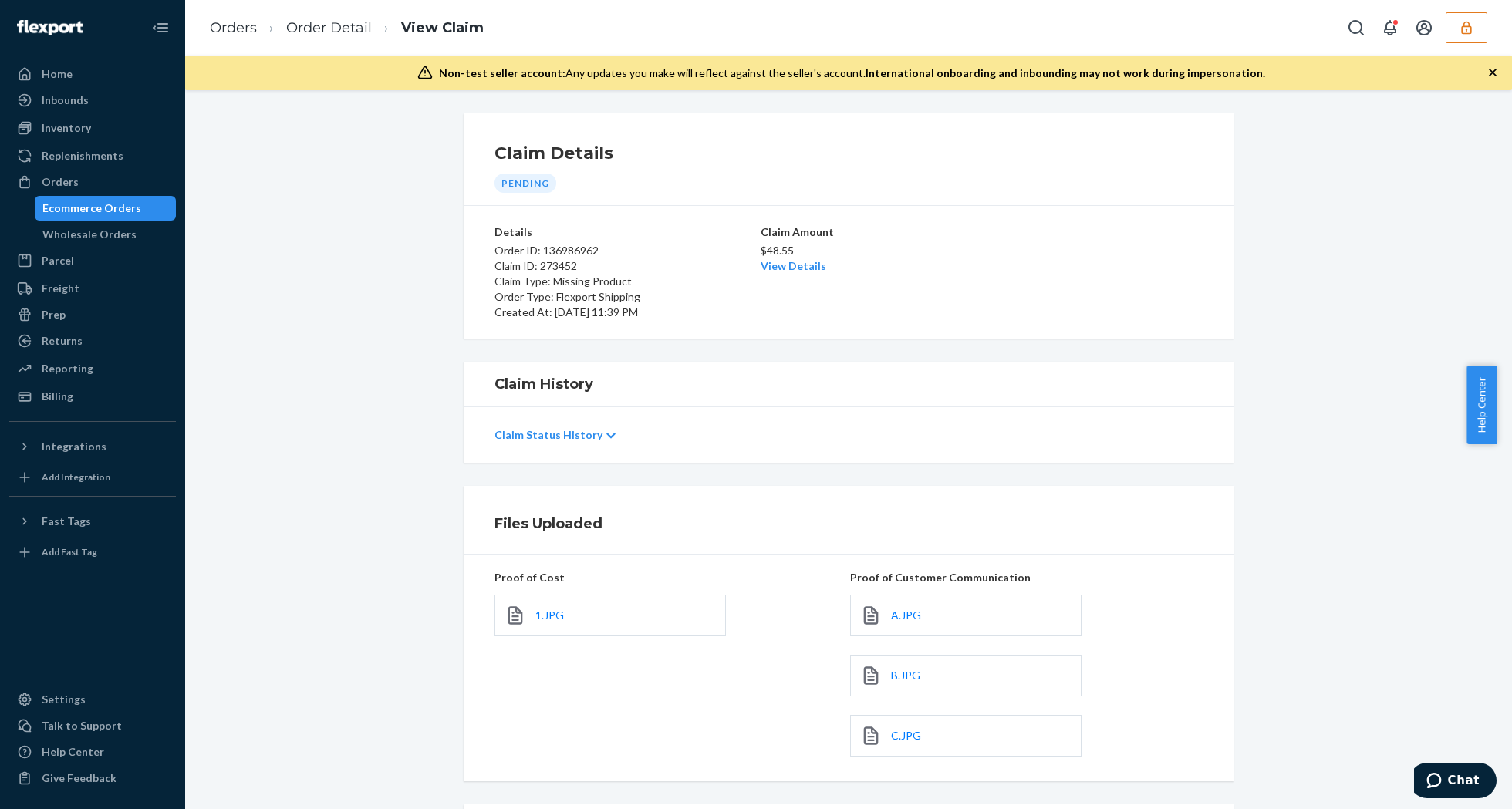
click at [792, 263] on link "View Details" at bounding box center [793, 266] width 65 height 13
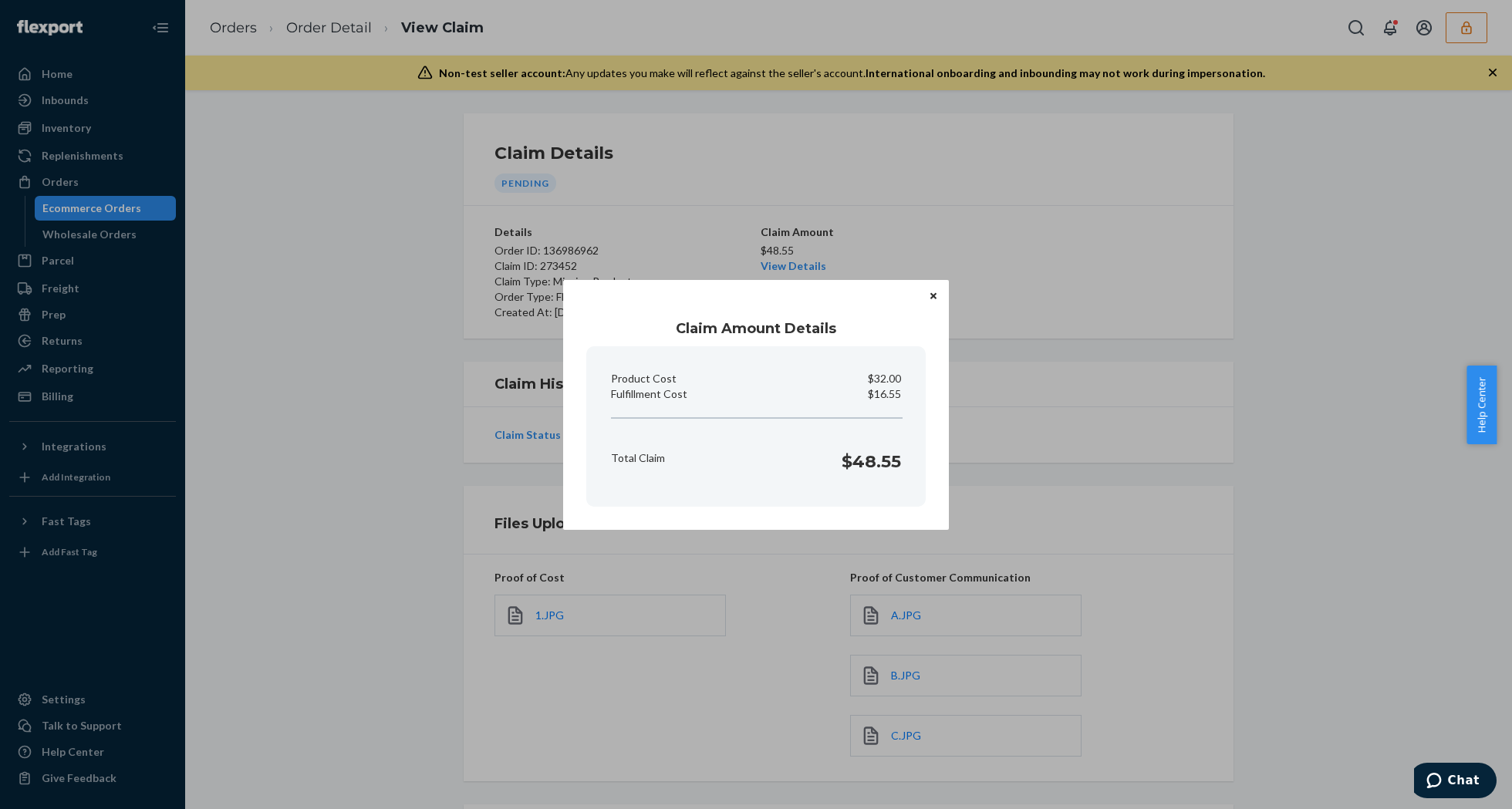
click at [877, 397] on p "$16.55" at bounding box center [884, 394] width 33 height 16
copy p "Fulfillment Cost"
click at [751, 674] on div "Claim Amount Details Product Cost $32.00 Fulfillment Cost $16.55 Total Claim $4…" at bounding box center [756, 404] width 1512 height 809
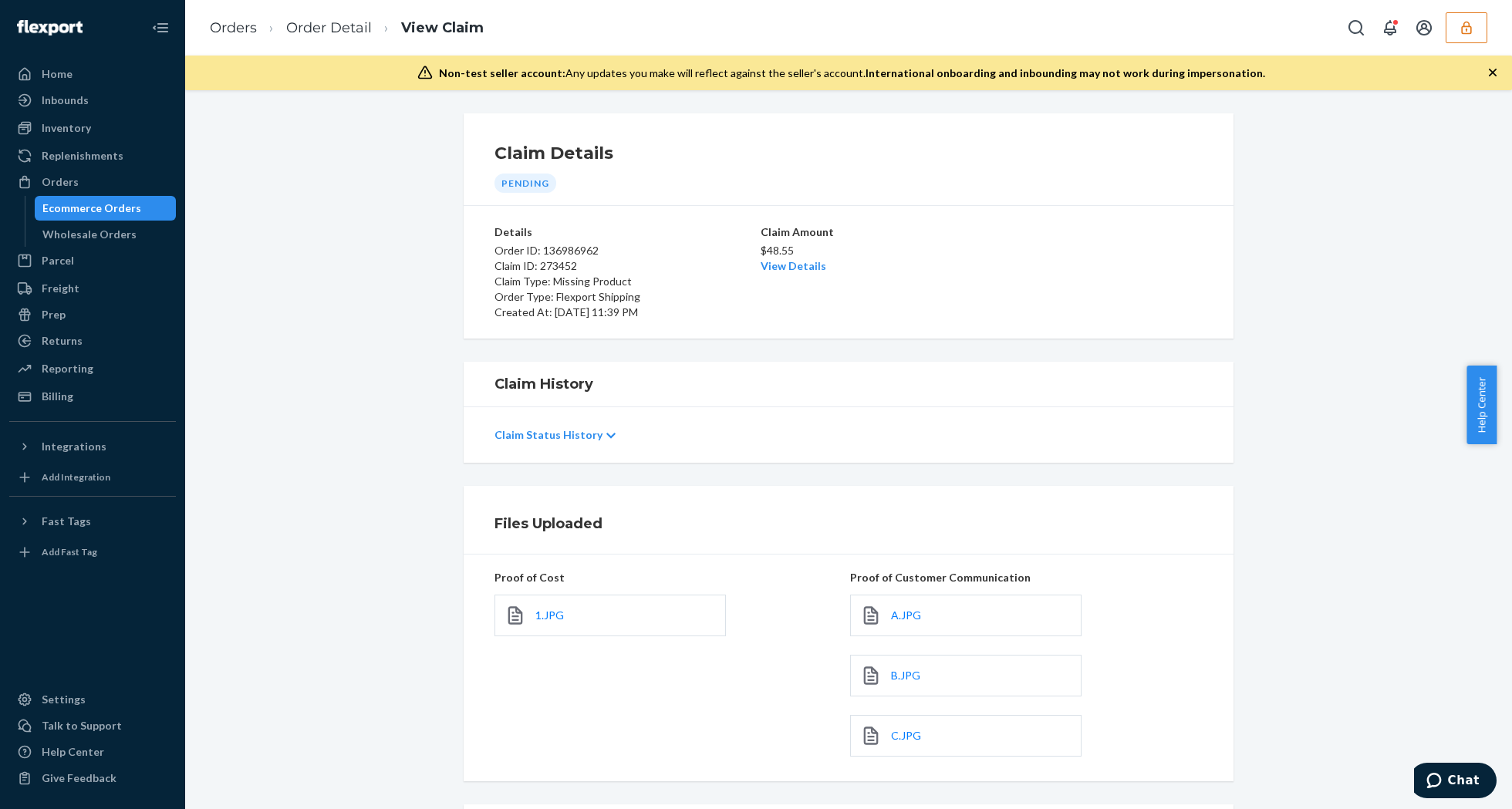
scroll to position [166, 0]
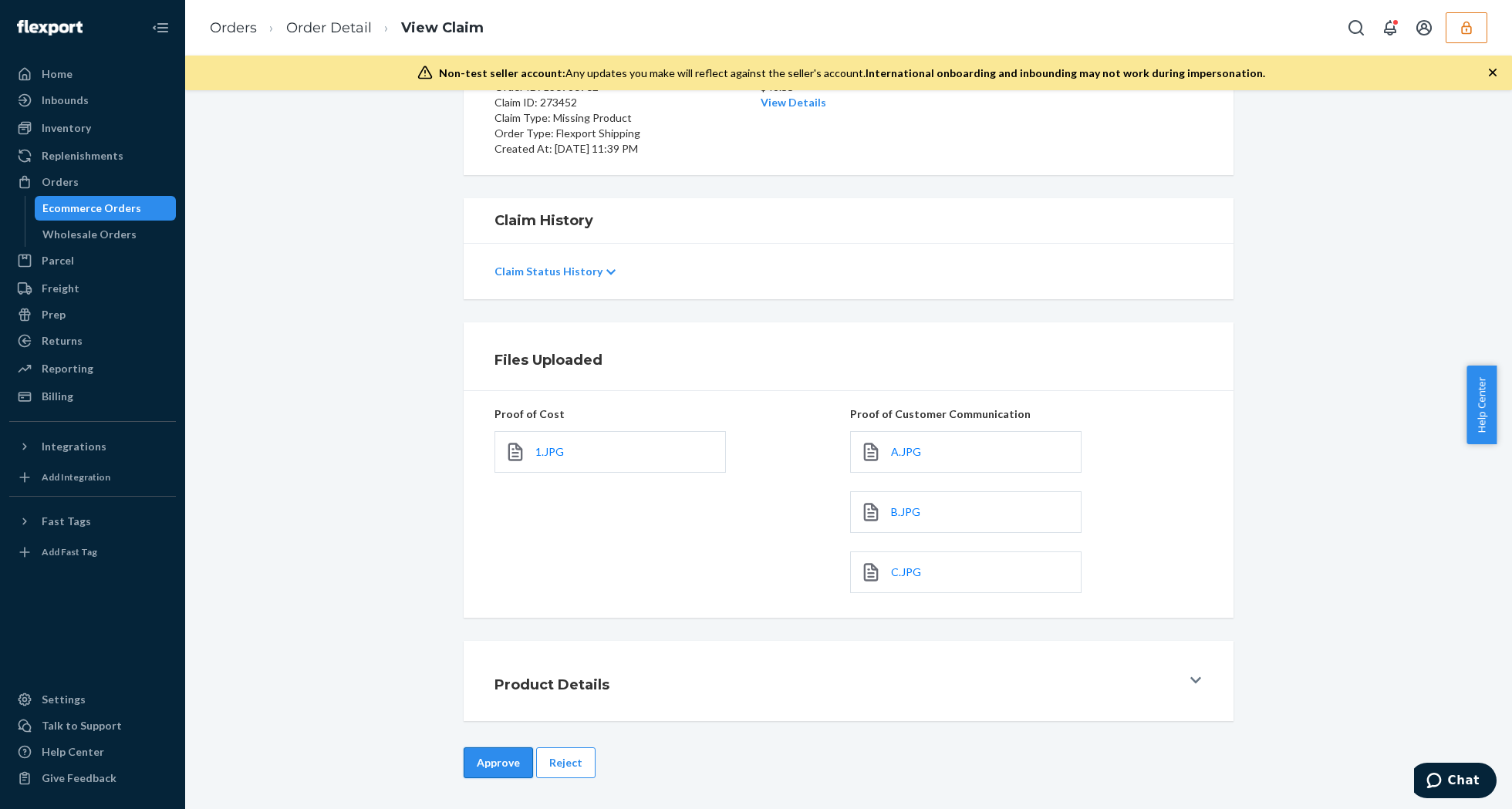
click at [491, 768] on button "Approve" at bounding box center [498, 763] width 70 height 31
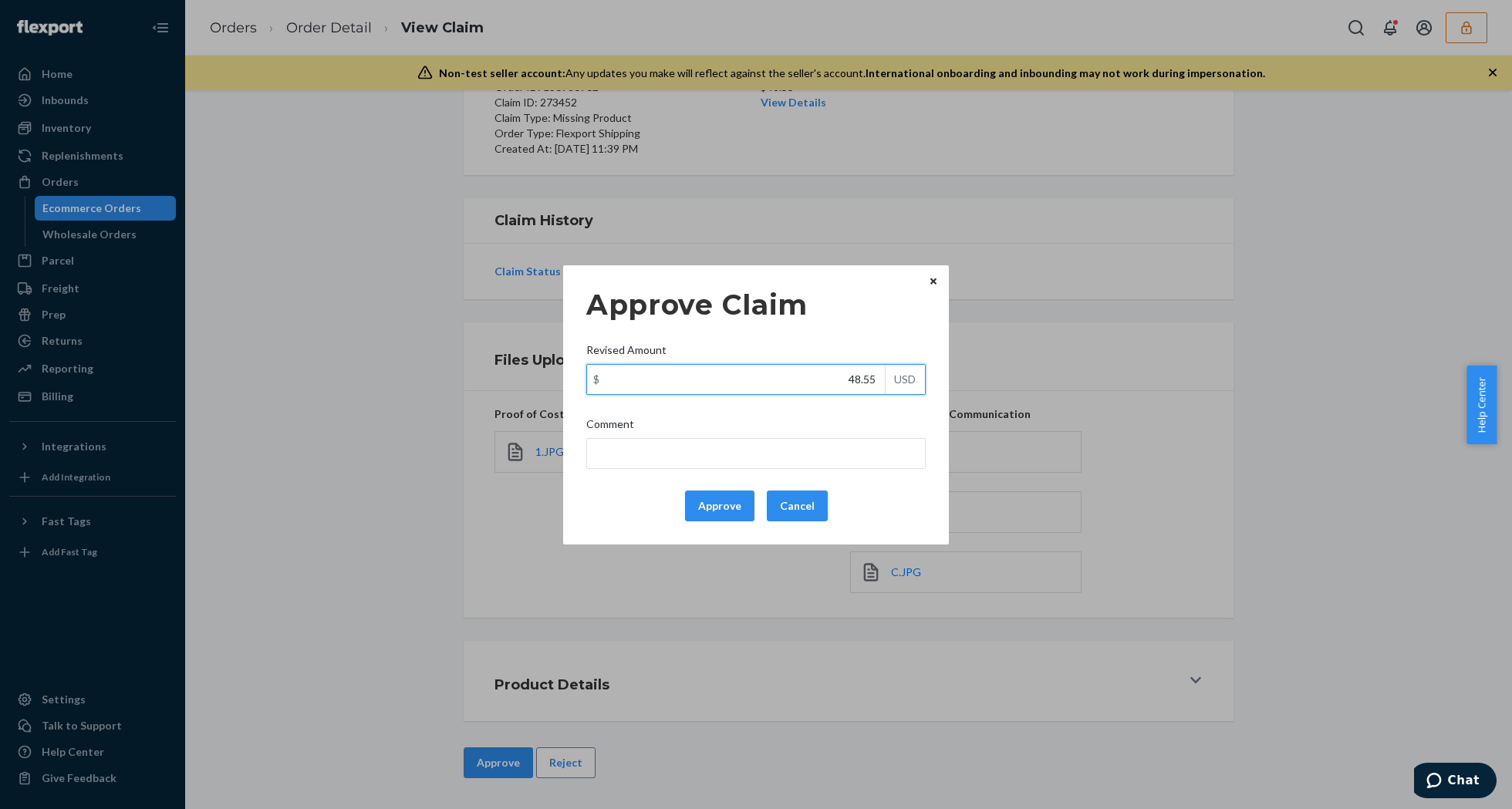
click at [811, 392] on input "48.55" at bounding box center [736, 379] width 298 height 29
type input "28.15"
click at [731, 503] on button "Approve" at bounding box center [720, 506] width 70 height 31
